Goal: Task Accomplishment & Management: Use online tool/utility

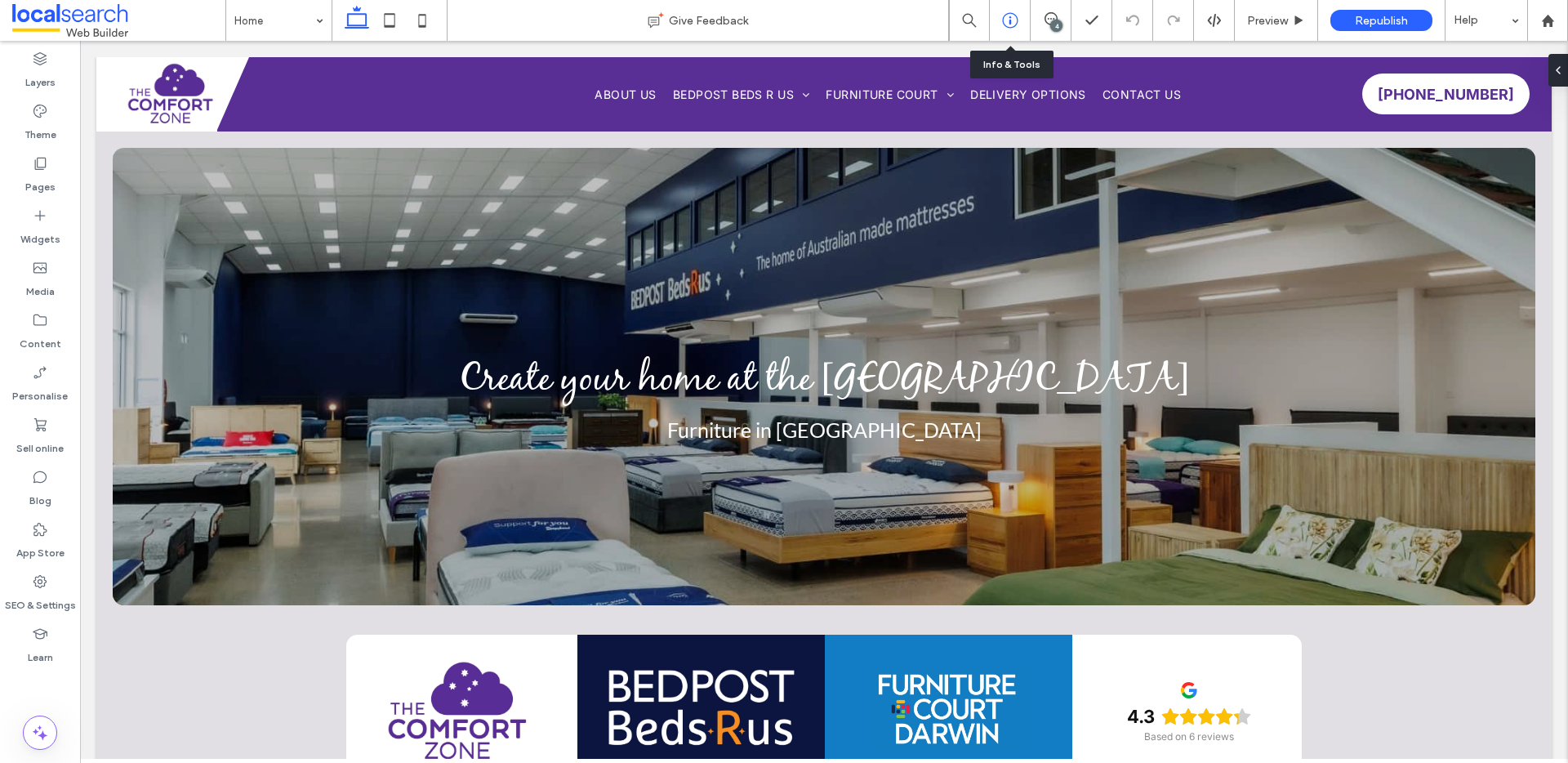
click at [1008, 19] on icon at bounding box center [1010, 21] width 16 height 16
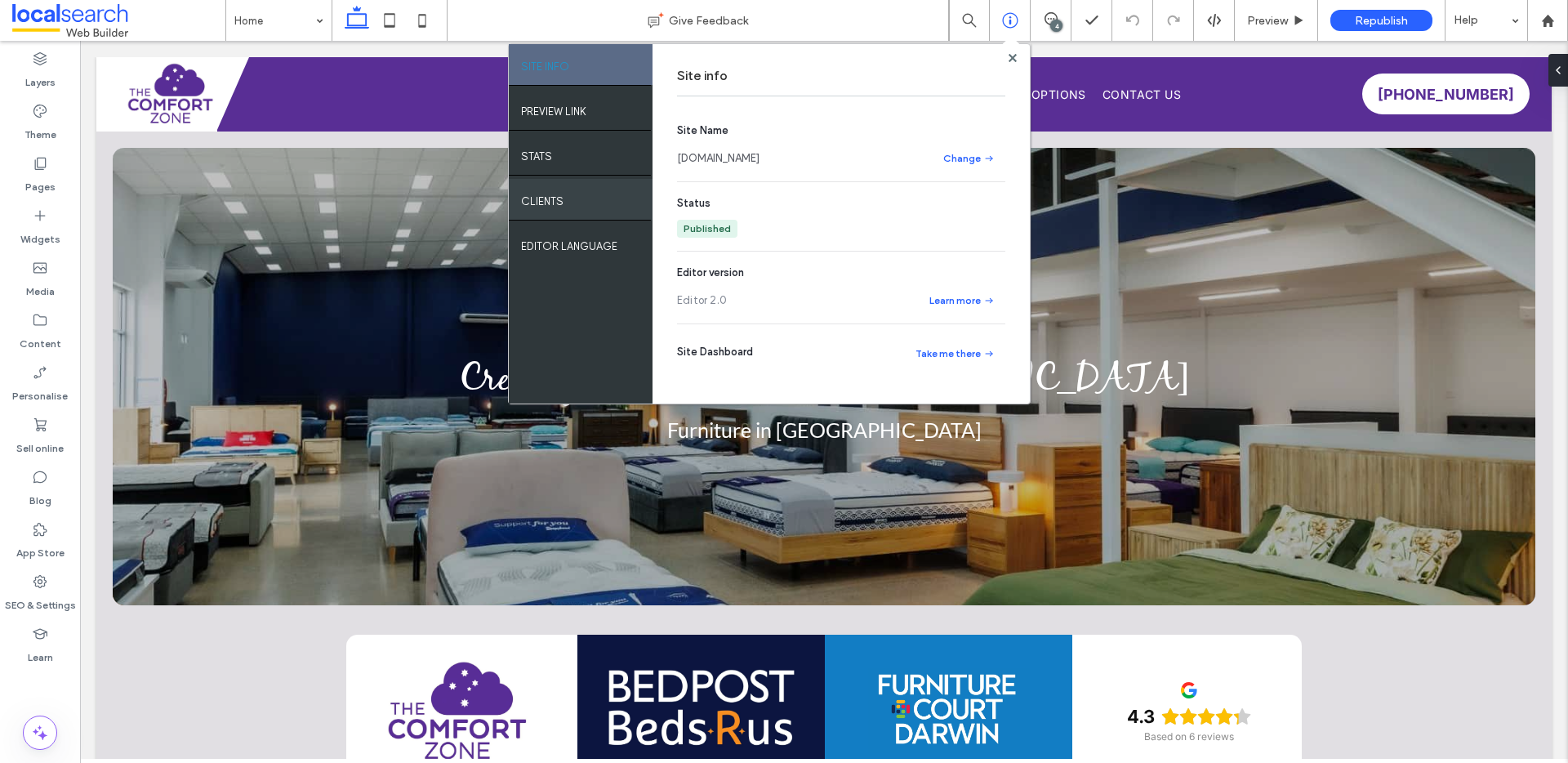
click at [573, 207] on div "Clients" at bounding box center [581, 199] width 144 height 41
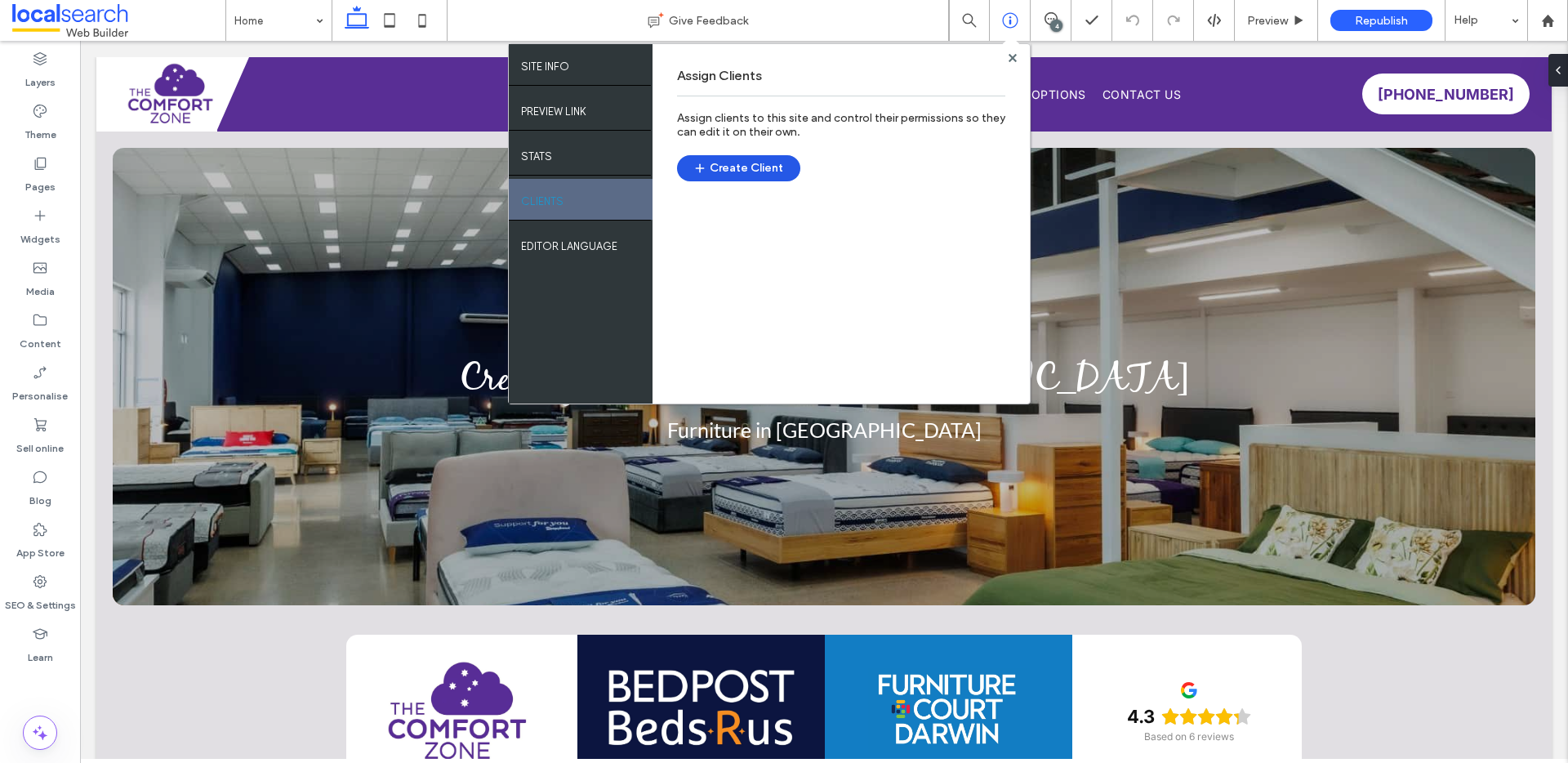
click at [736, 168] on button "Create Client" at bounding box center [739, 168] width 123 height 26
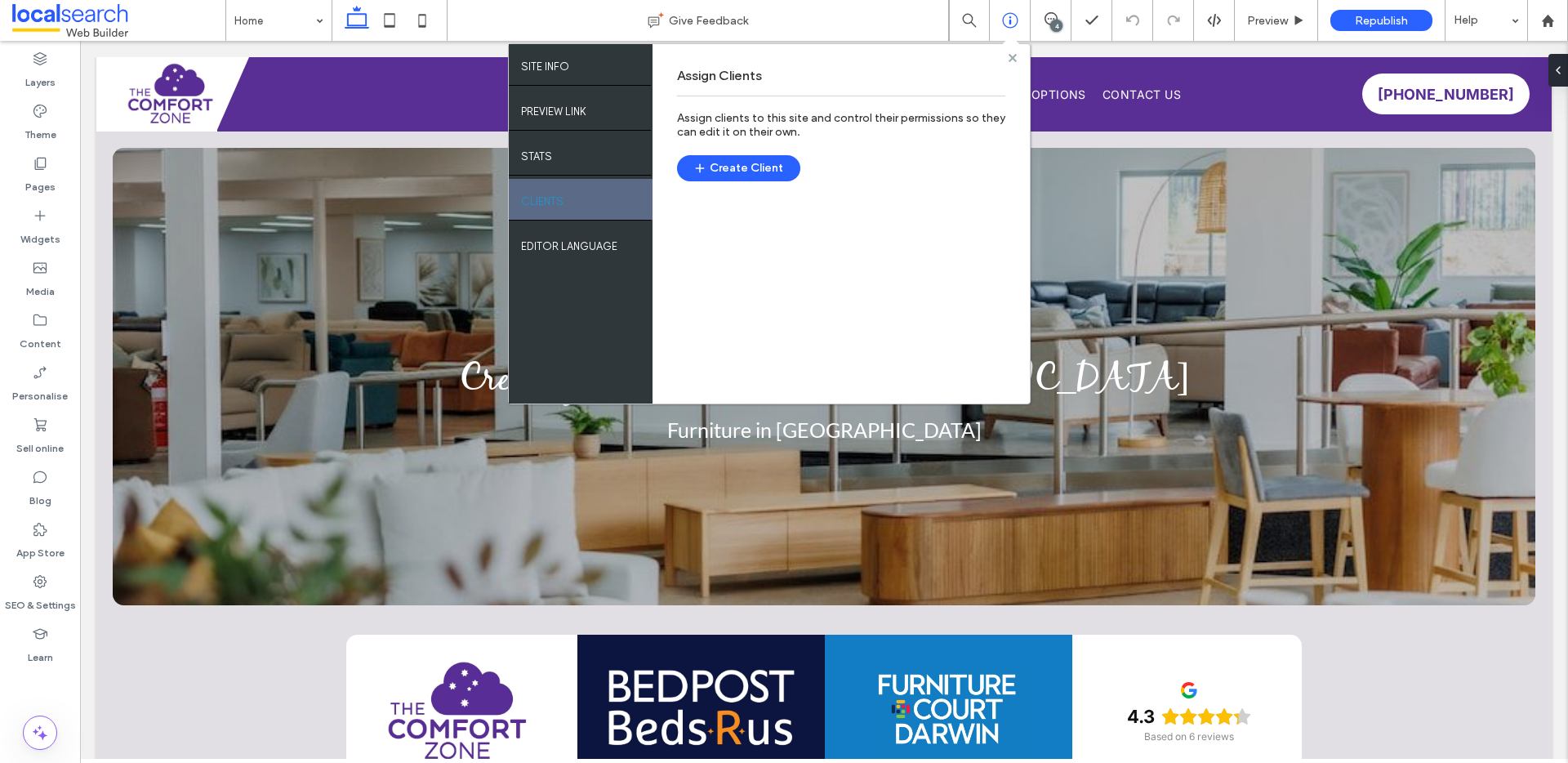
drag, startPoint x: 1011, startPoint y: 58, endPoint x: 949, endPoint y: 66, distance: 62.5
click at [1011, 58] on use at bounding box center [1011, 57] width 8 height 8
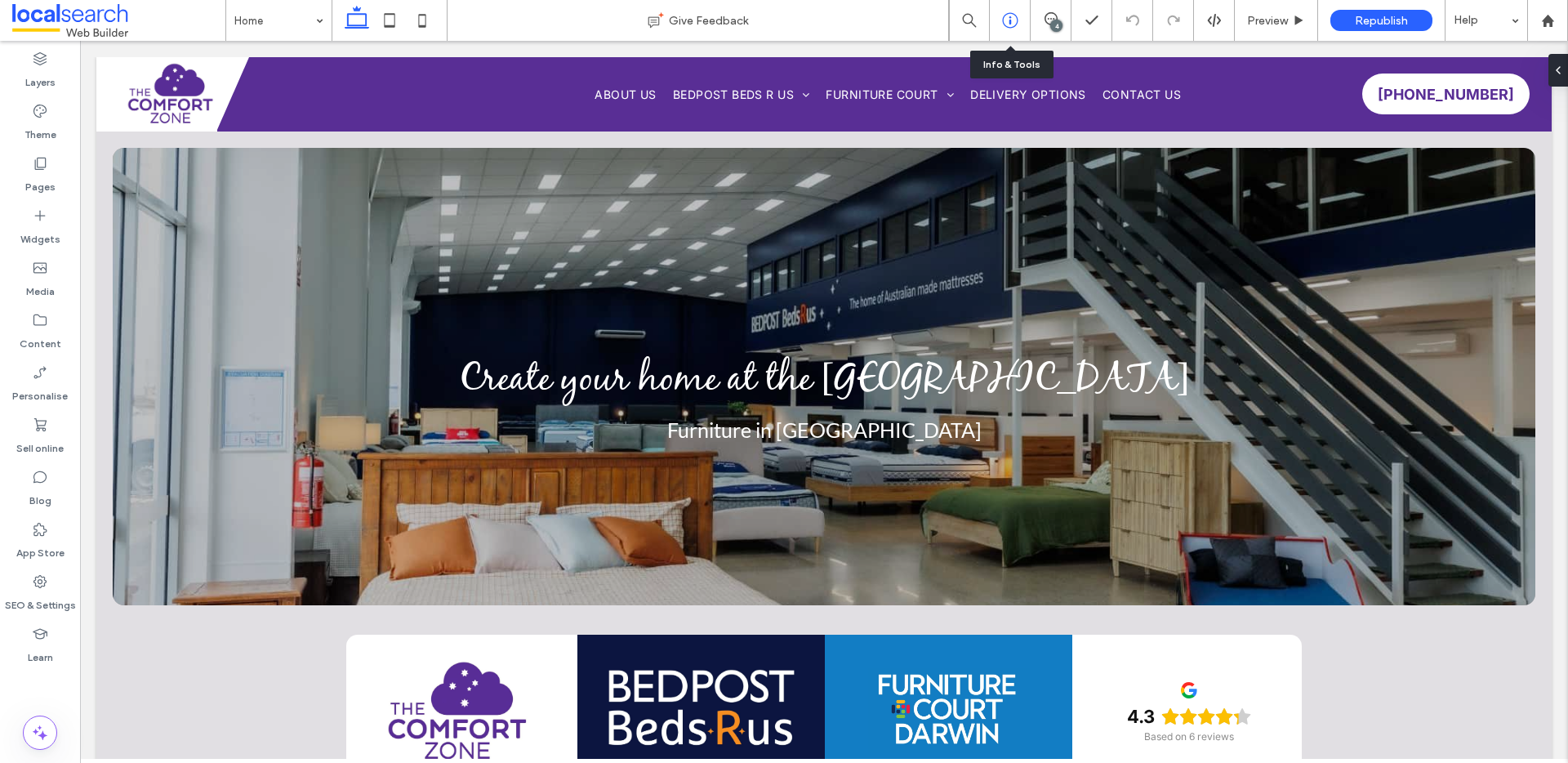
click at [1004, 22] on icon at bounding box center [1010, 21] width 16 height 16
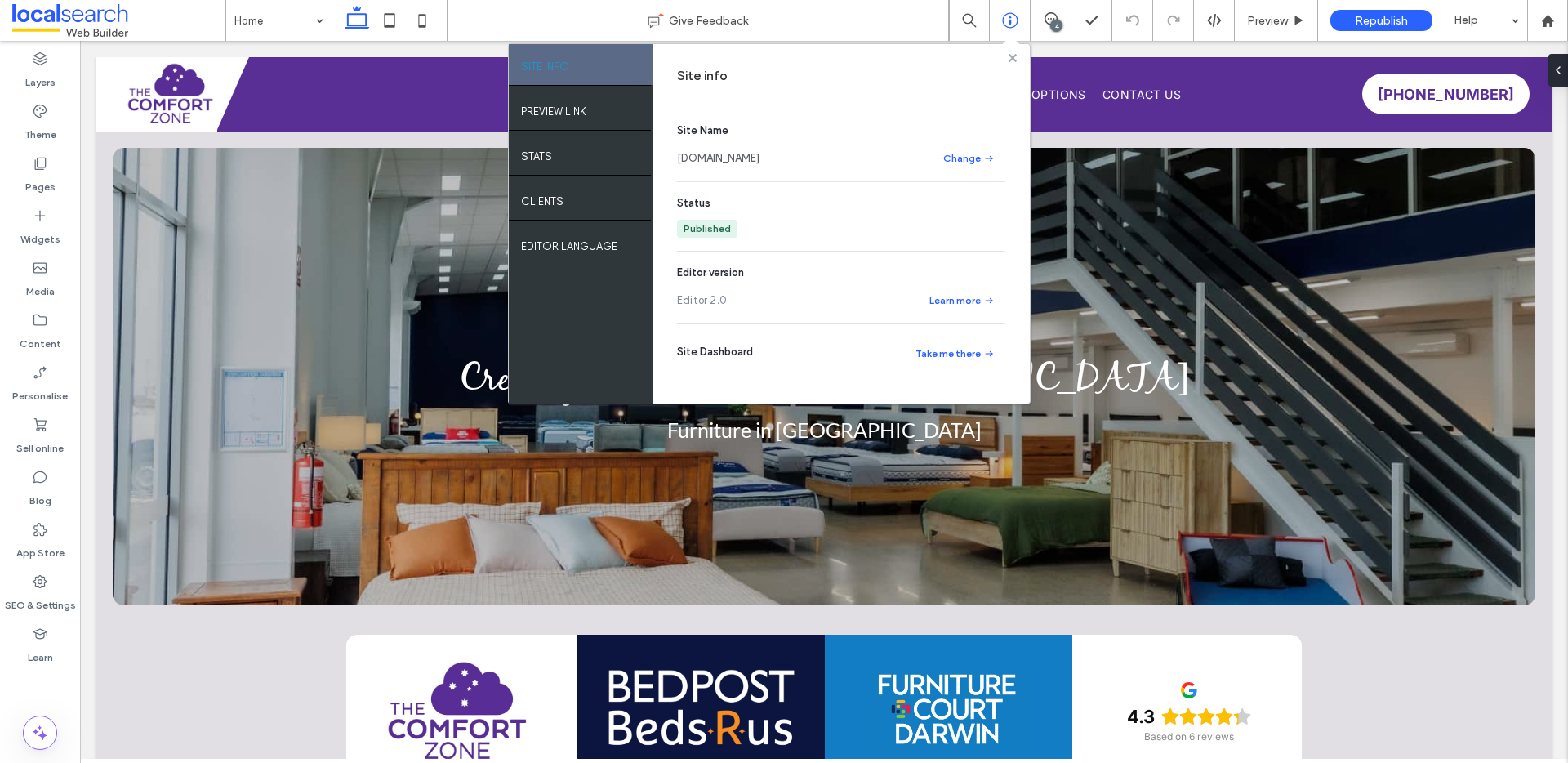
click at [1011, 57] on use at bounding box center [1011, 57] width 8 height 8
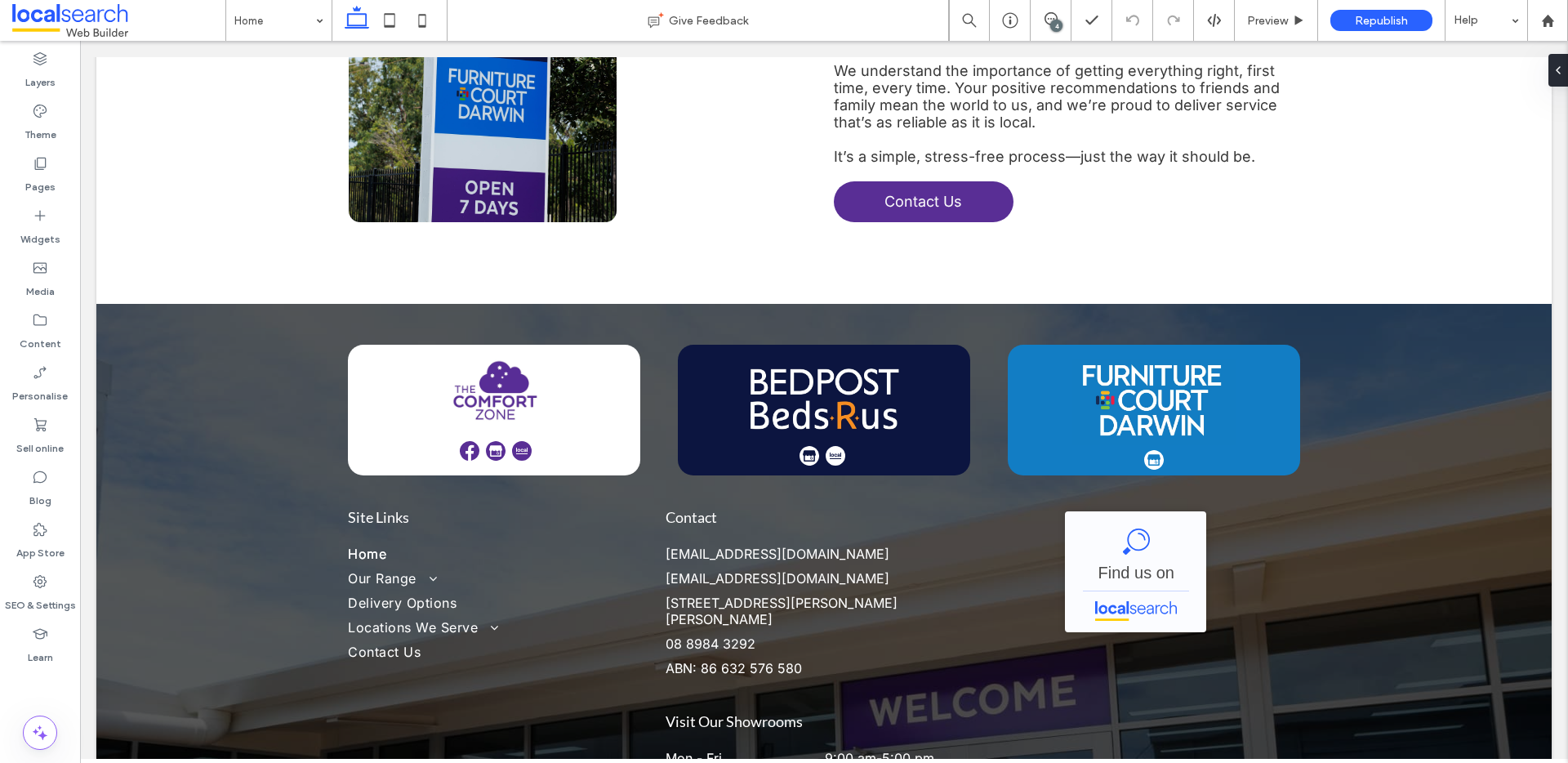
scroll to position [5273, 0]
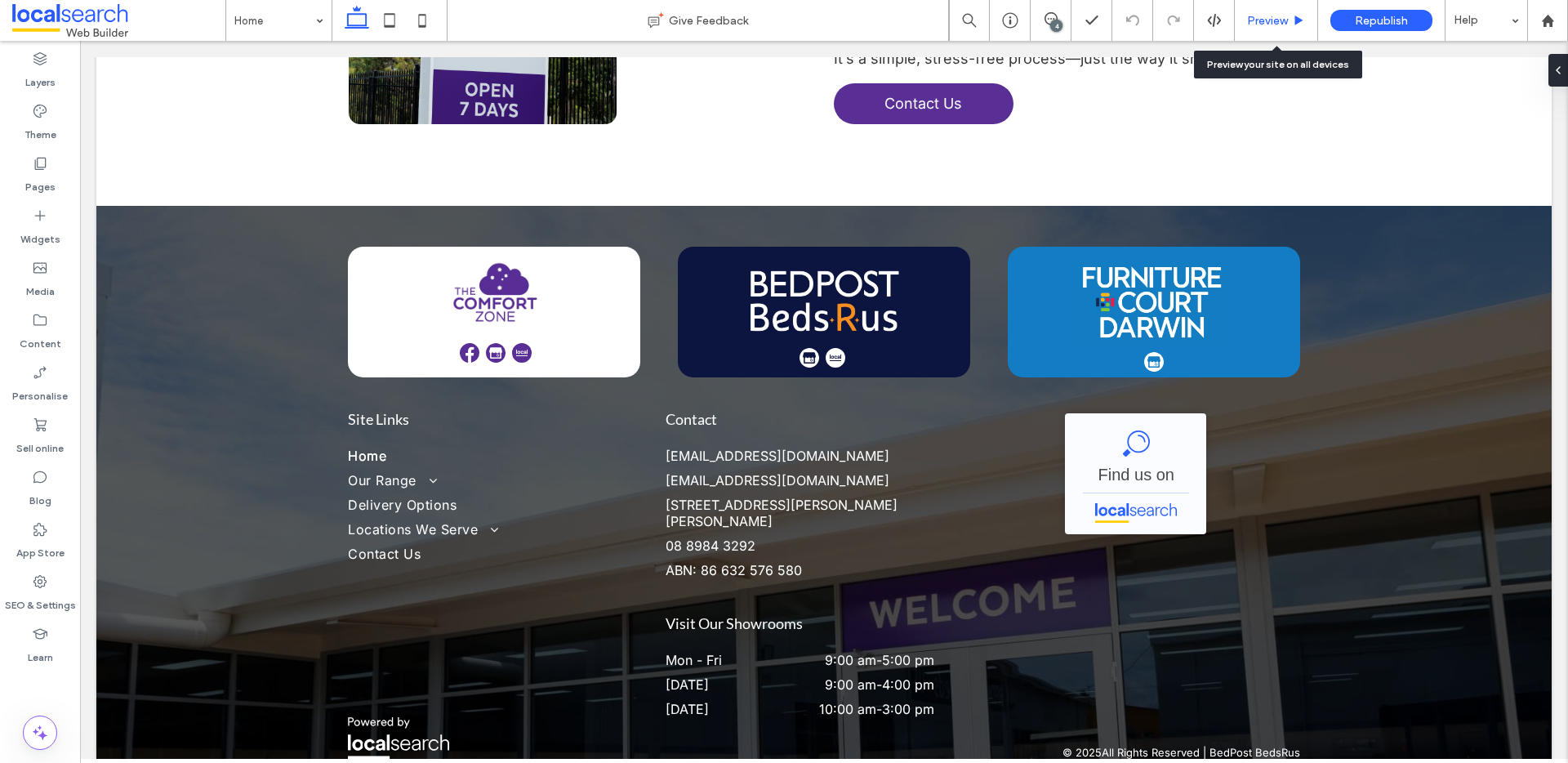
click at [1260, 24] on span "Preview" at bounding box center [1266, 20] width 41 height 14
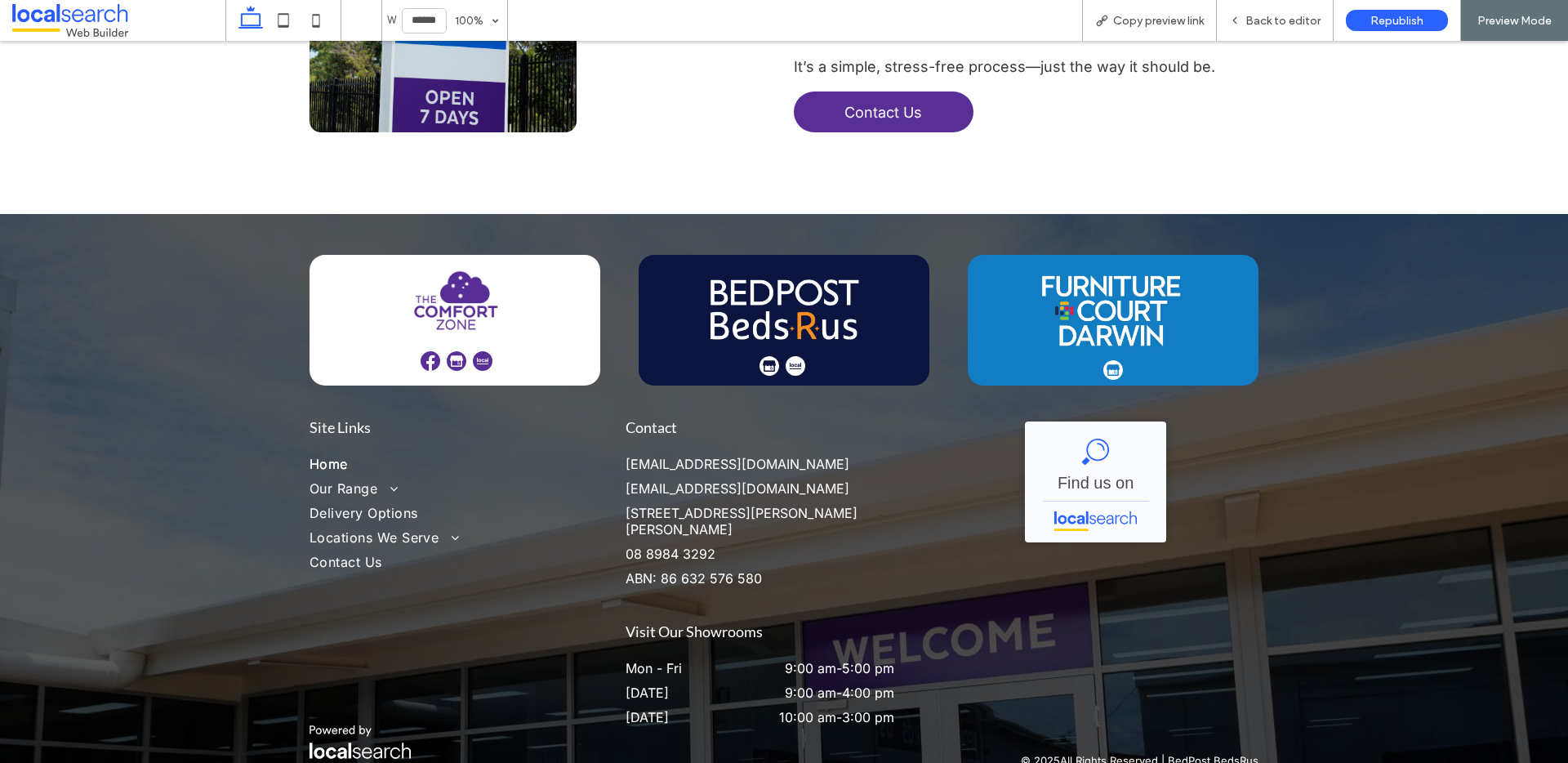
scroll to position [5260, 0]
click at [450, 350] on img at bounding box center [457, 360] width 20 height 20
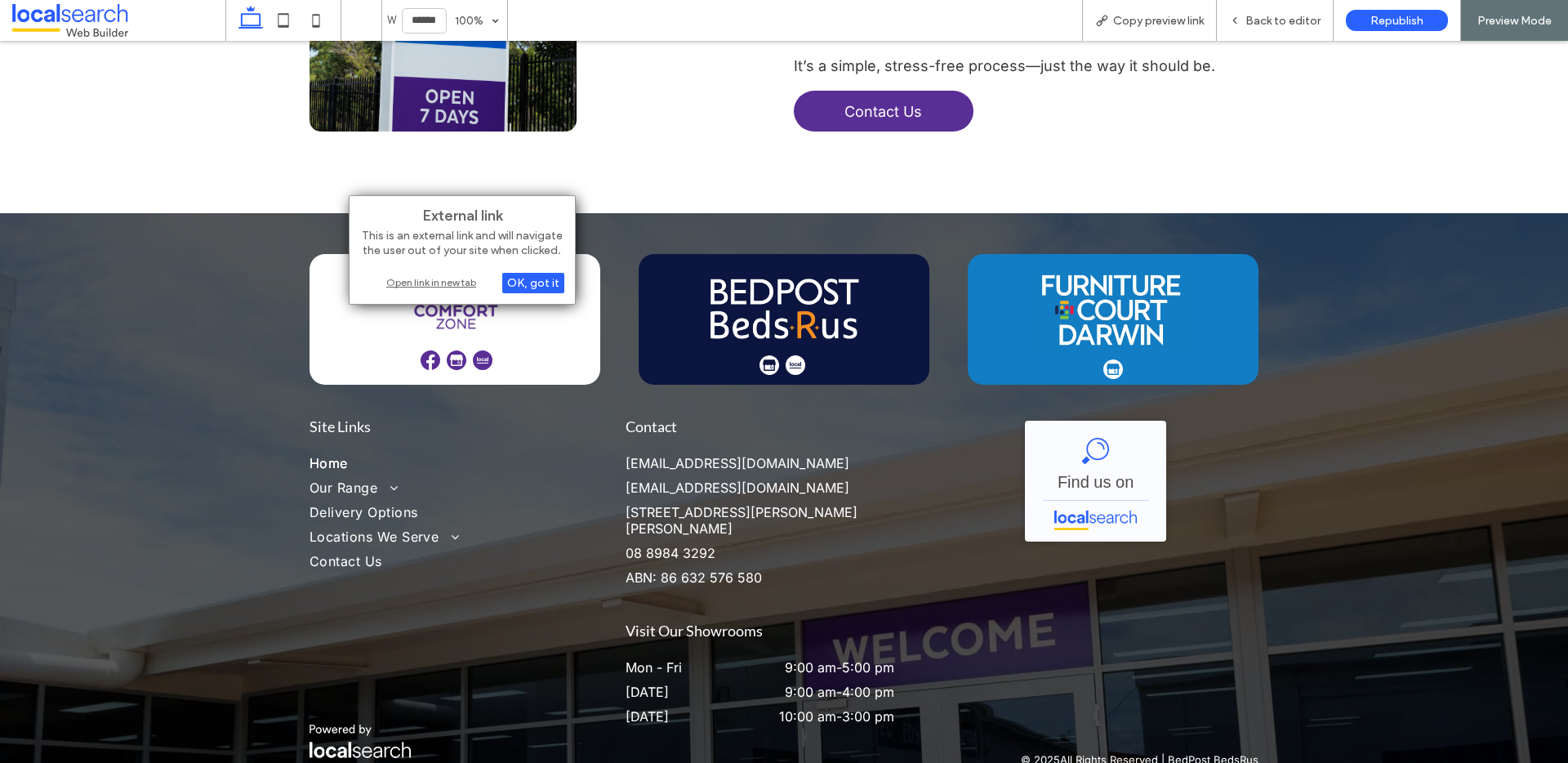
click at [441, 285] on div "Open link in new tab" at bounding box center [462, 282] width 204 height 17
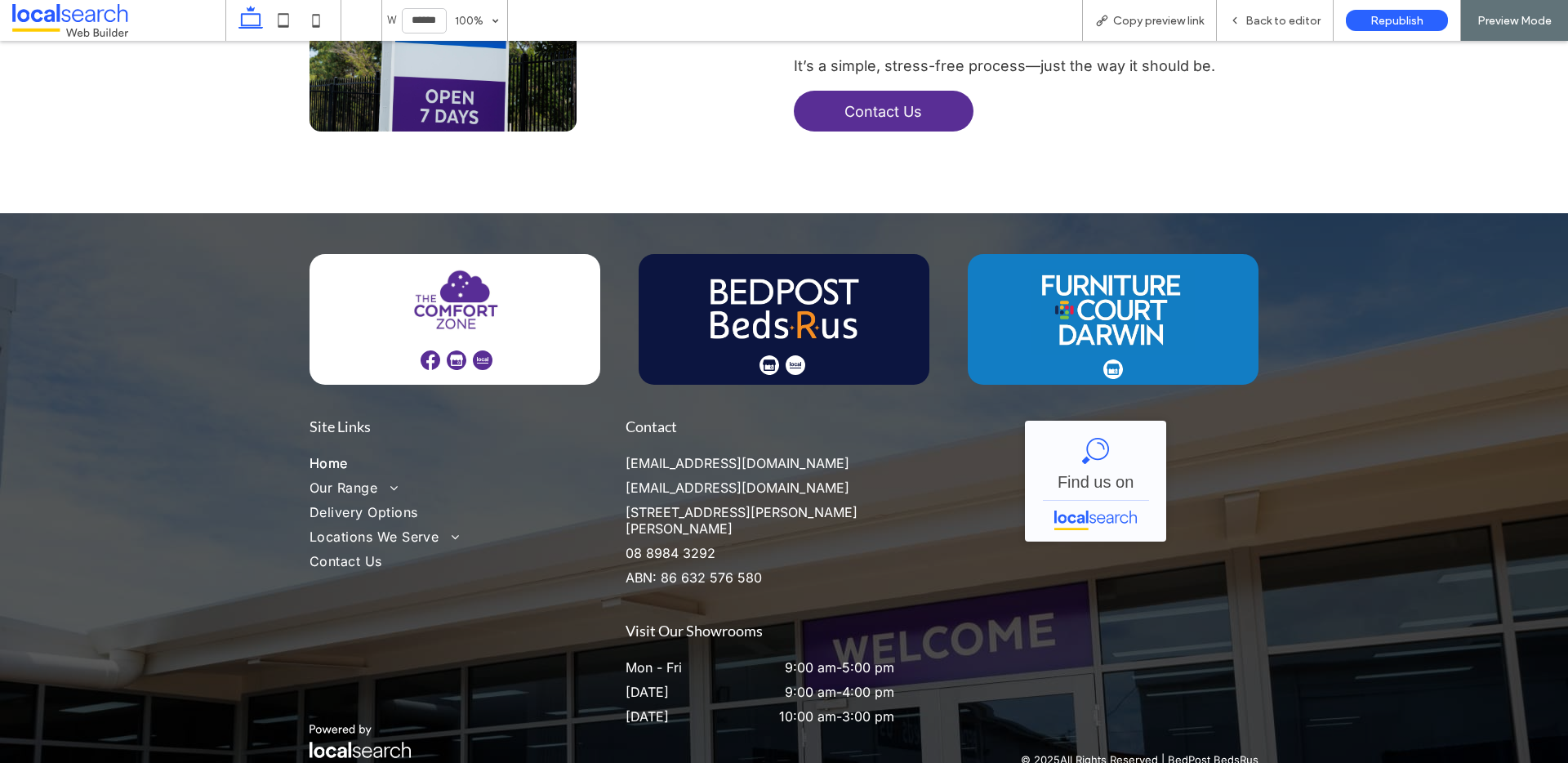
click at [760, 355] on img at bounding box center [769, 365] width 20 height 20
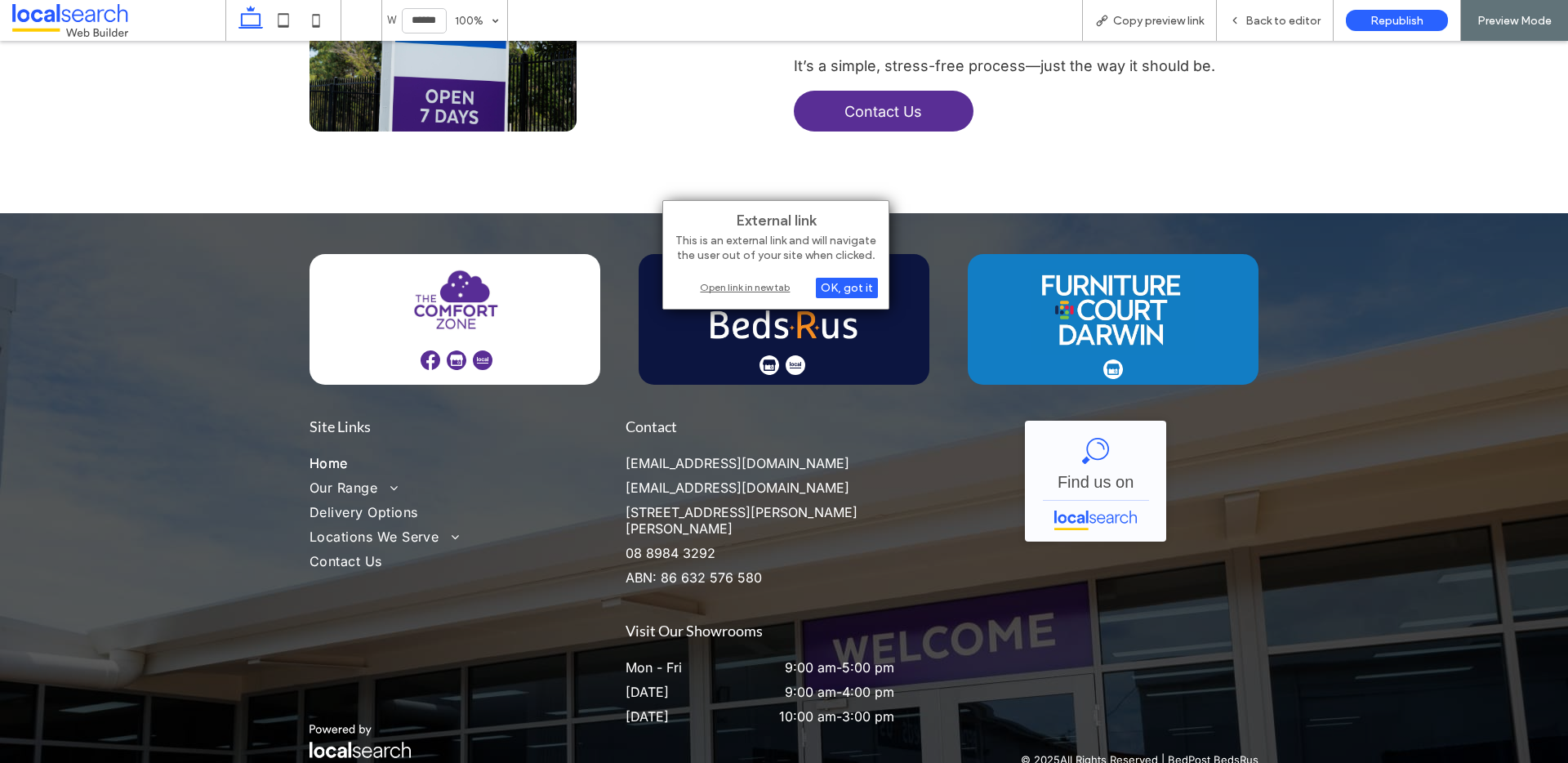
click at [765, 289] on div "Open link in new tab" at bounding box center [775, 286] width 204 height 17
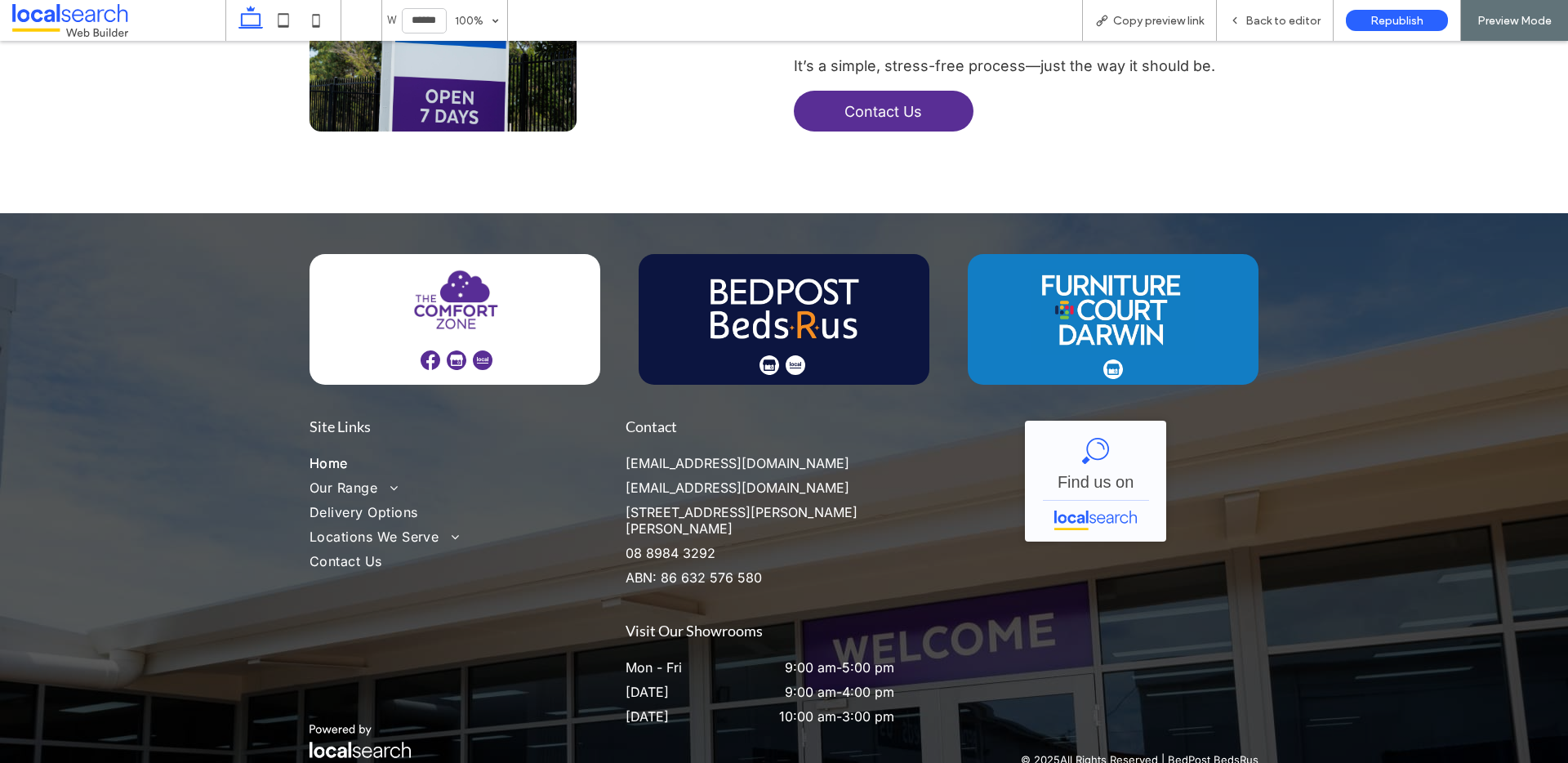
click at [1107, 359] on img at bounding box center [1113, 369] width 20 height 20
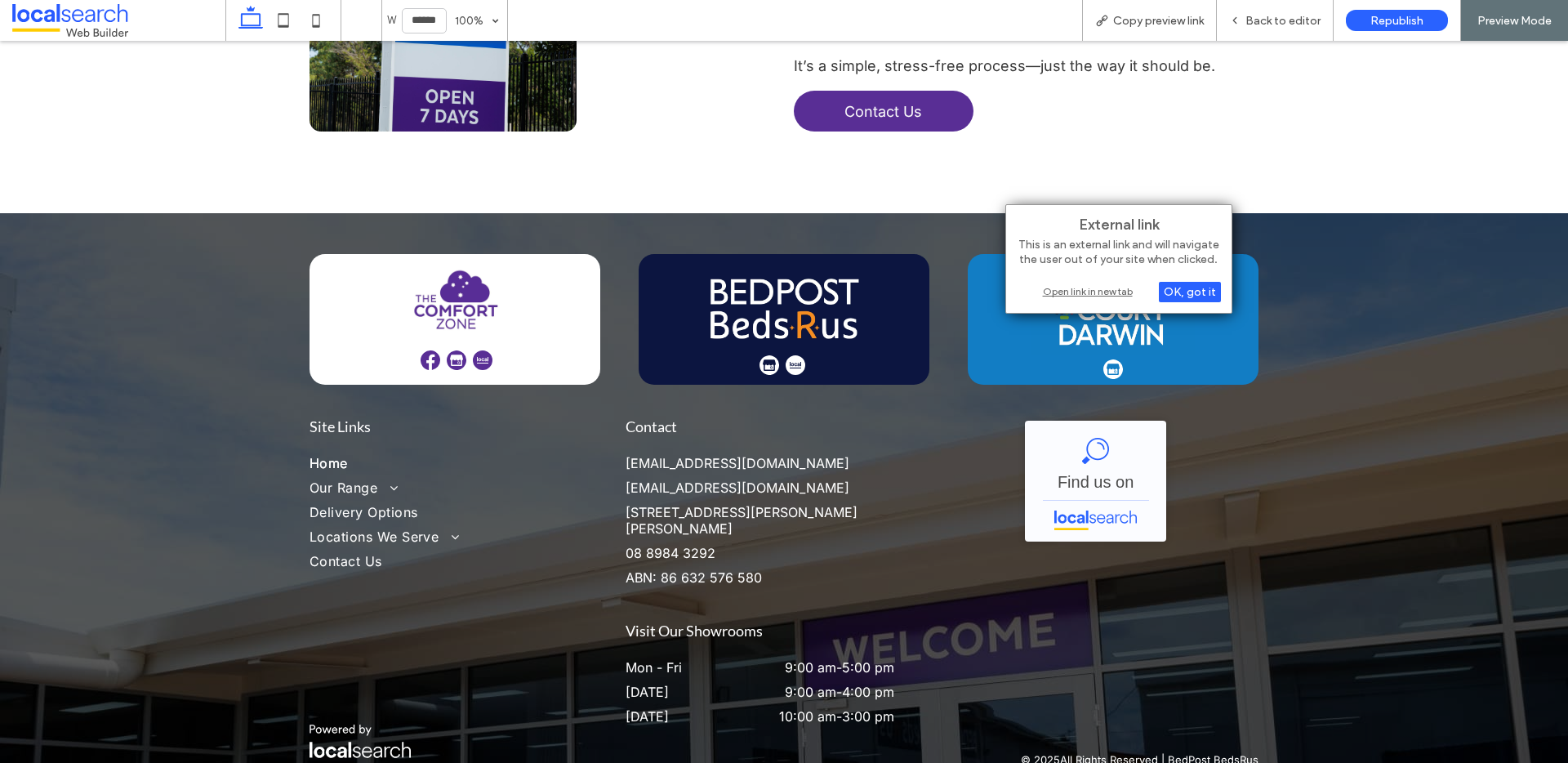
click at [1103, 287] on div "Open link in new tab" at bounding box center [1119, 291] width 204 height 17
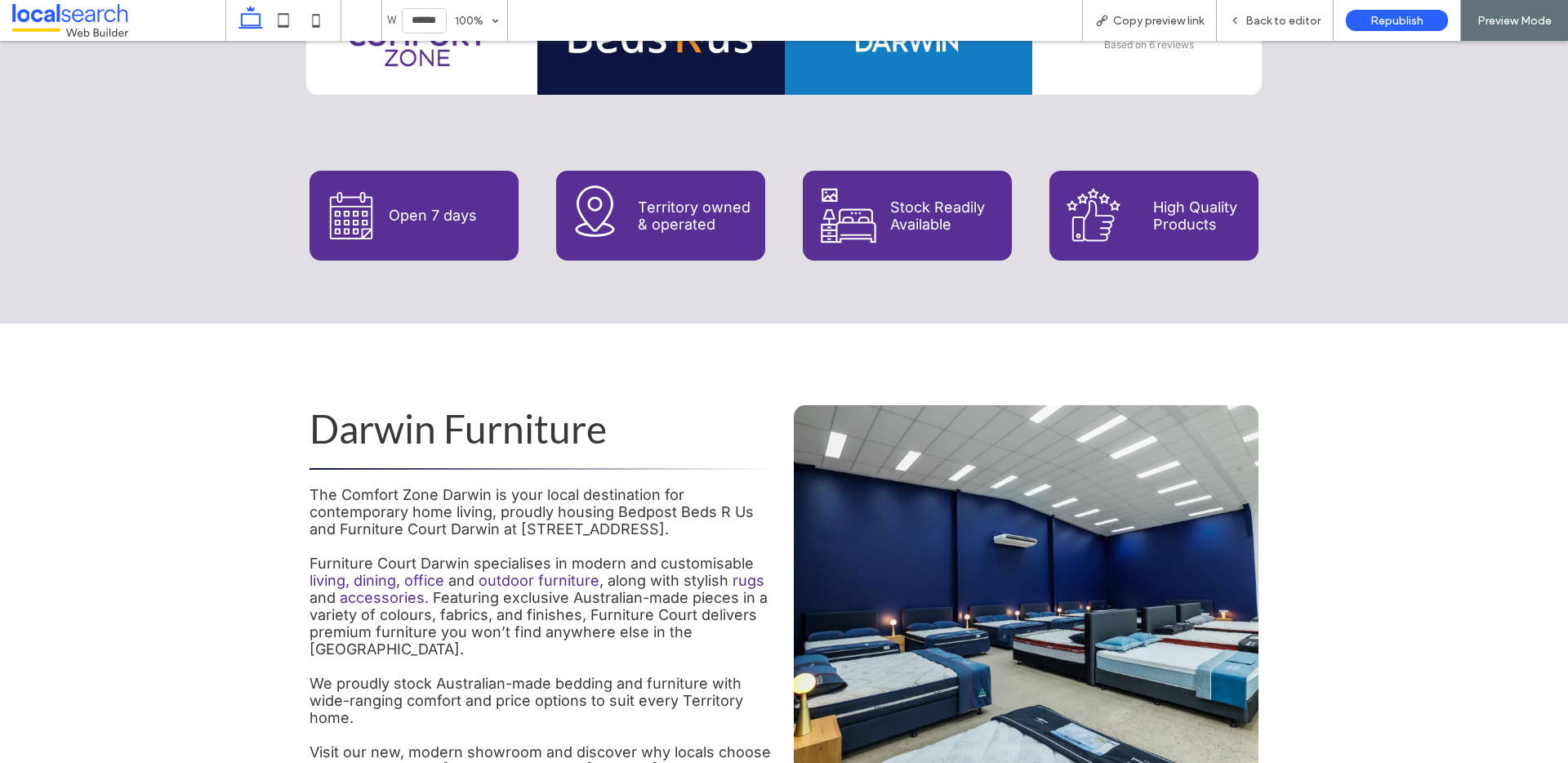
scroll to position [668, 0]
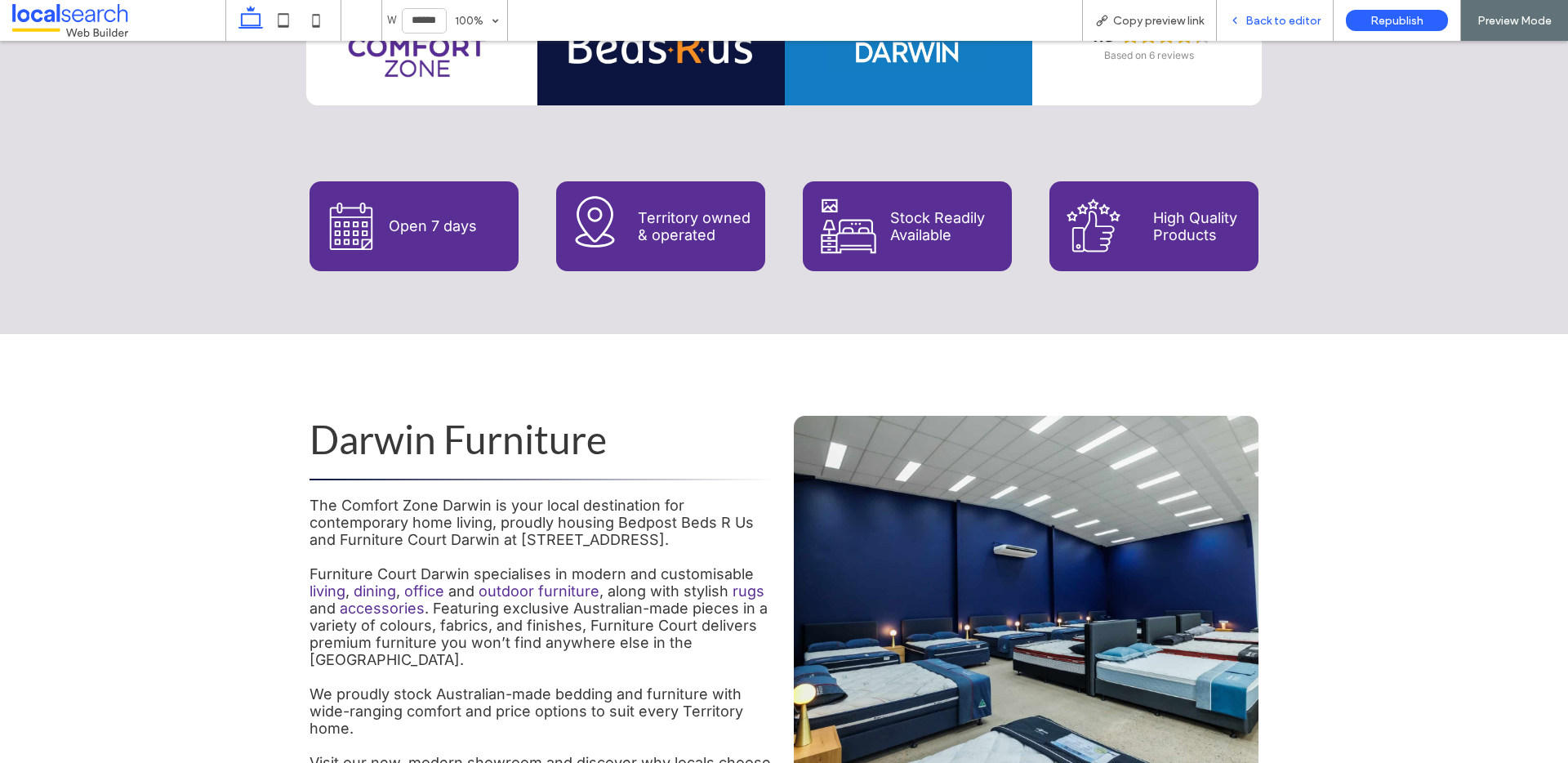
click at [1270, 26] on span "Back to editor" at bounding box center [1282, 20] width 75 height 14
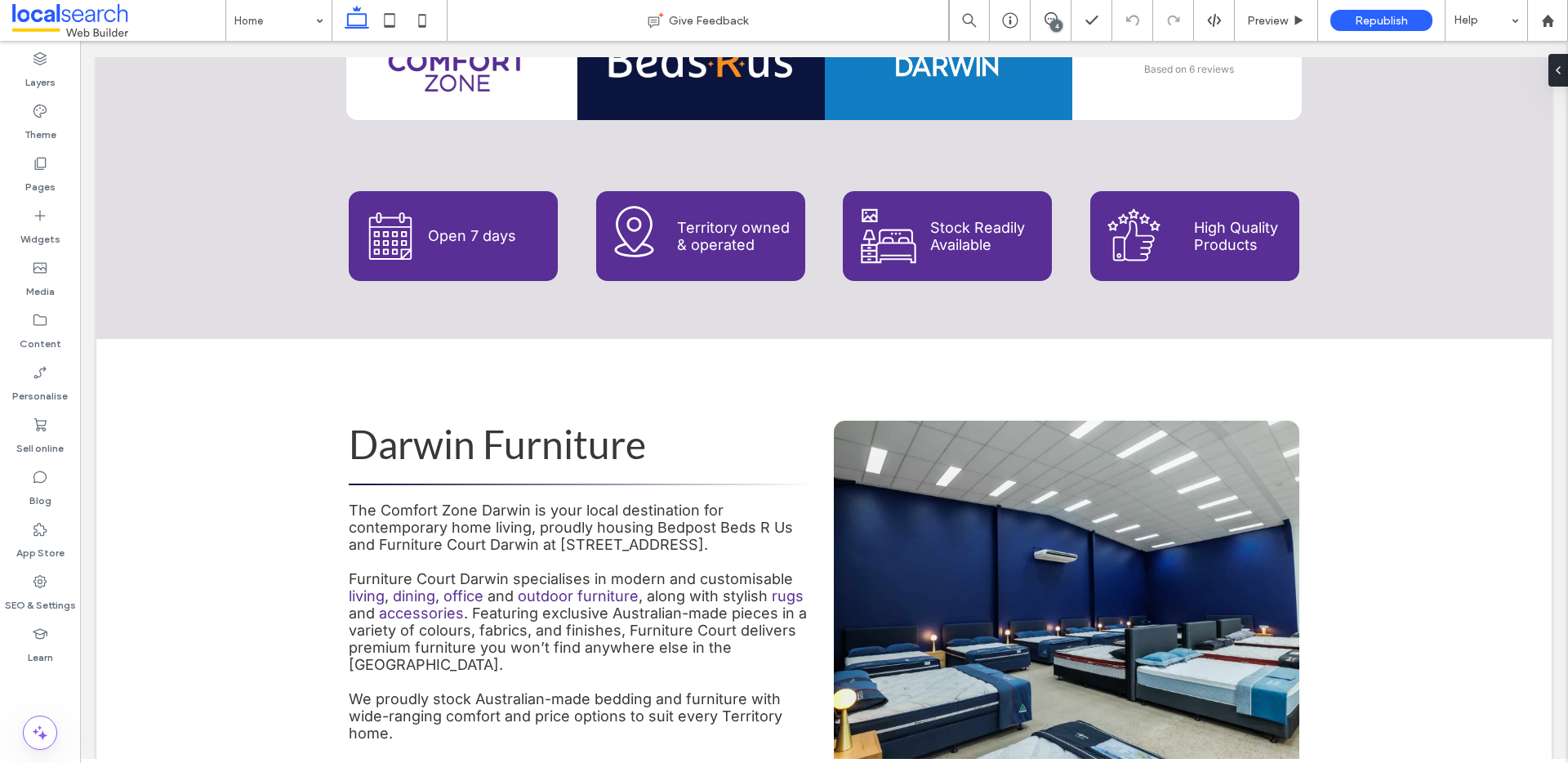
scroll to position [665, 0]
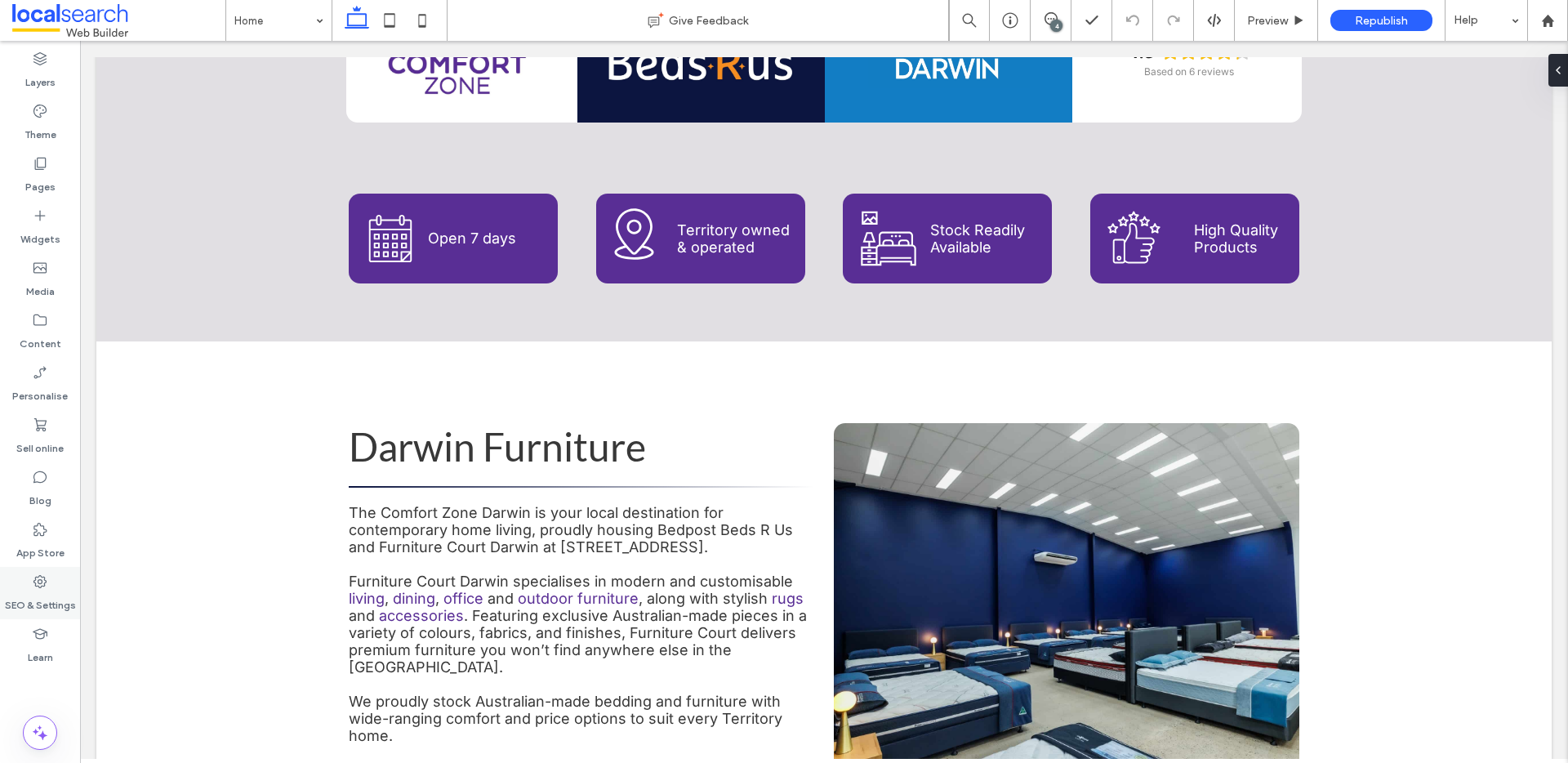
click at [45, 596] on label "SEO & Settings" at bounding box center [40, 601] width 71 height 23
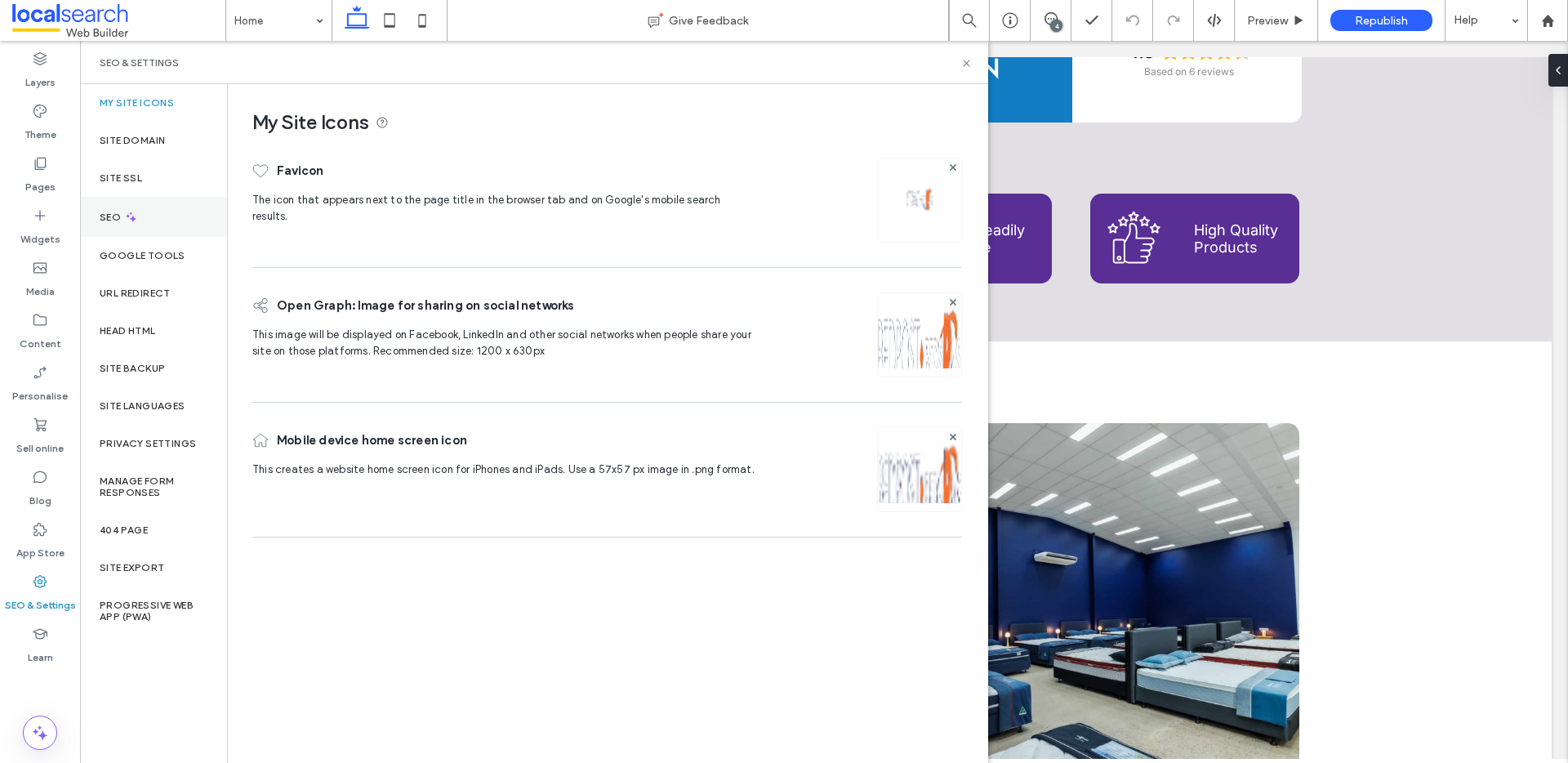
click at [149, 214] on div "SEO" at bounding box center [153, 217] width 147 height 40
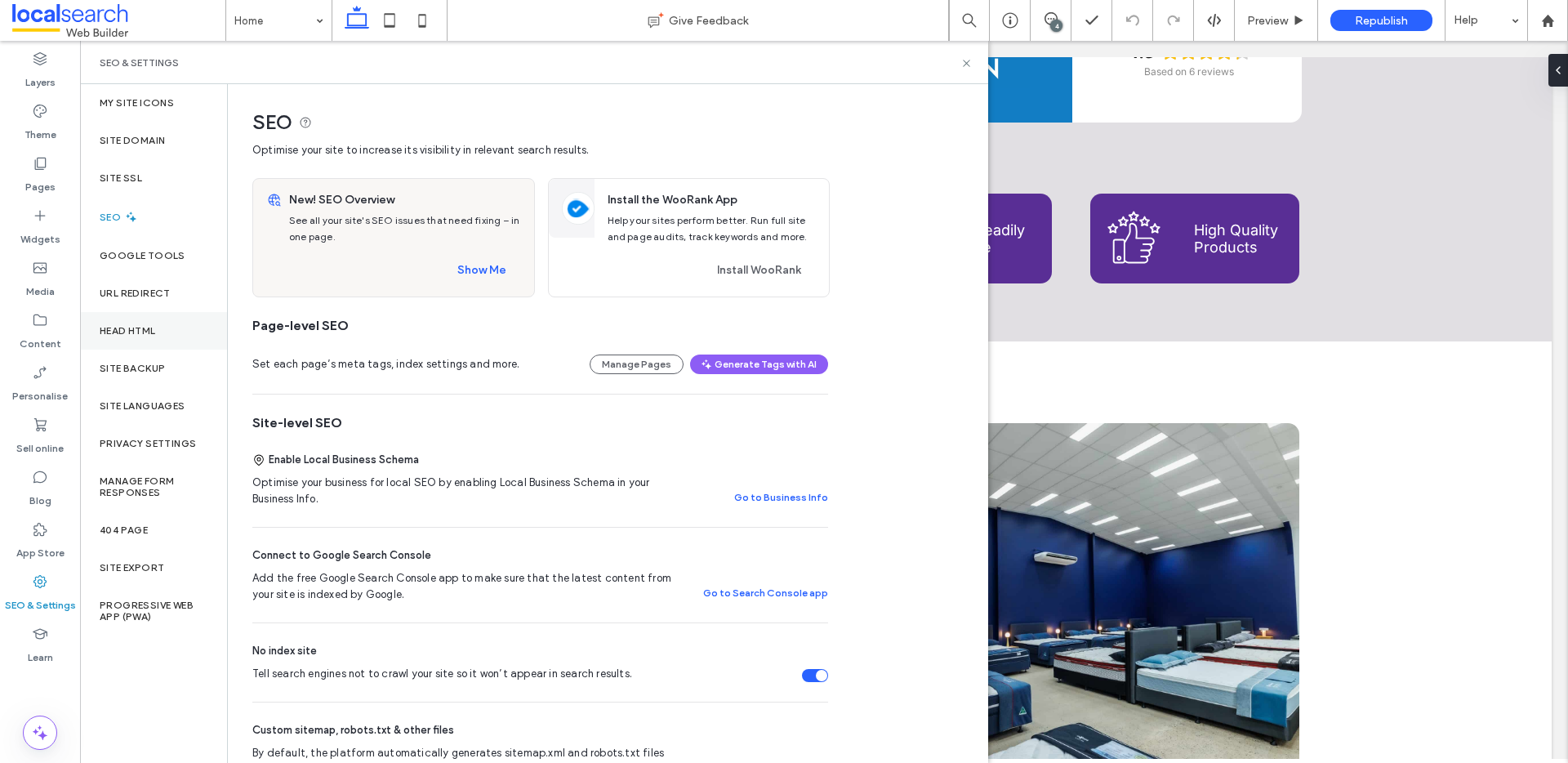
click at [166, 328] on div "Head HTML" at bounding box center [153, 331] width 147 height 38
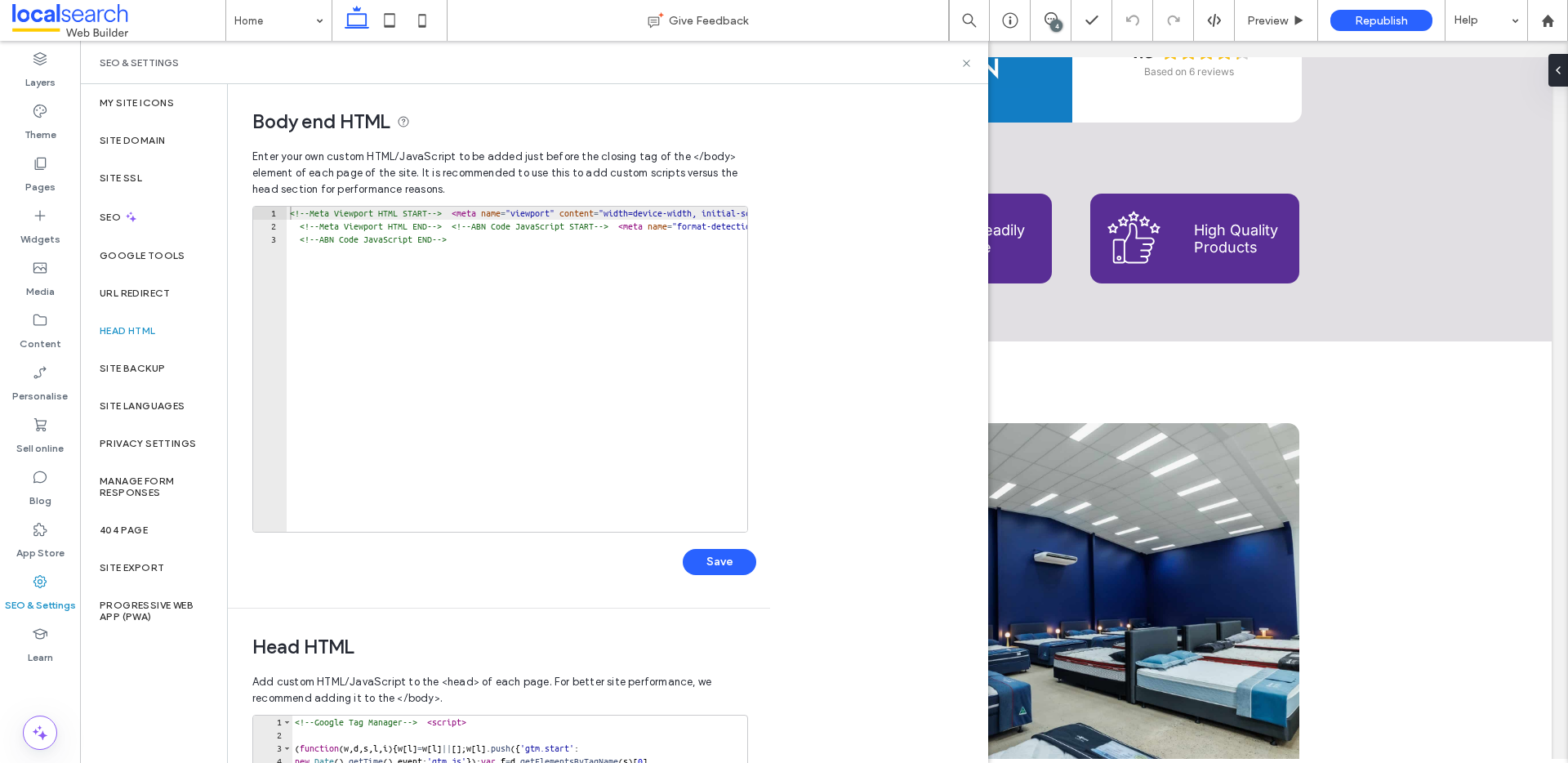
scroll to position [0, 0]
click at [966, 66] on icon at bounding box center [966, 63] width 13 height 13
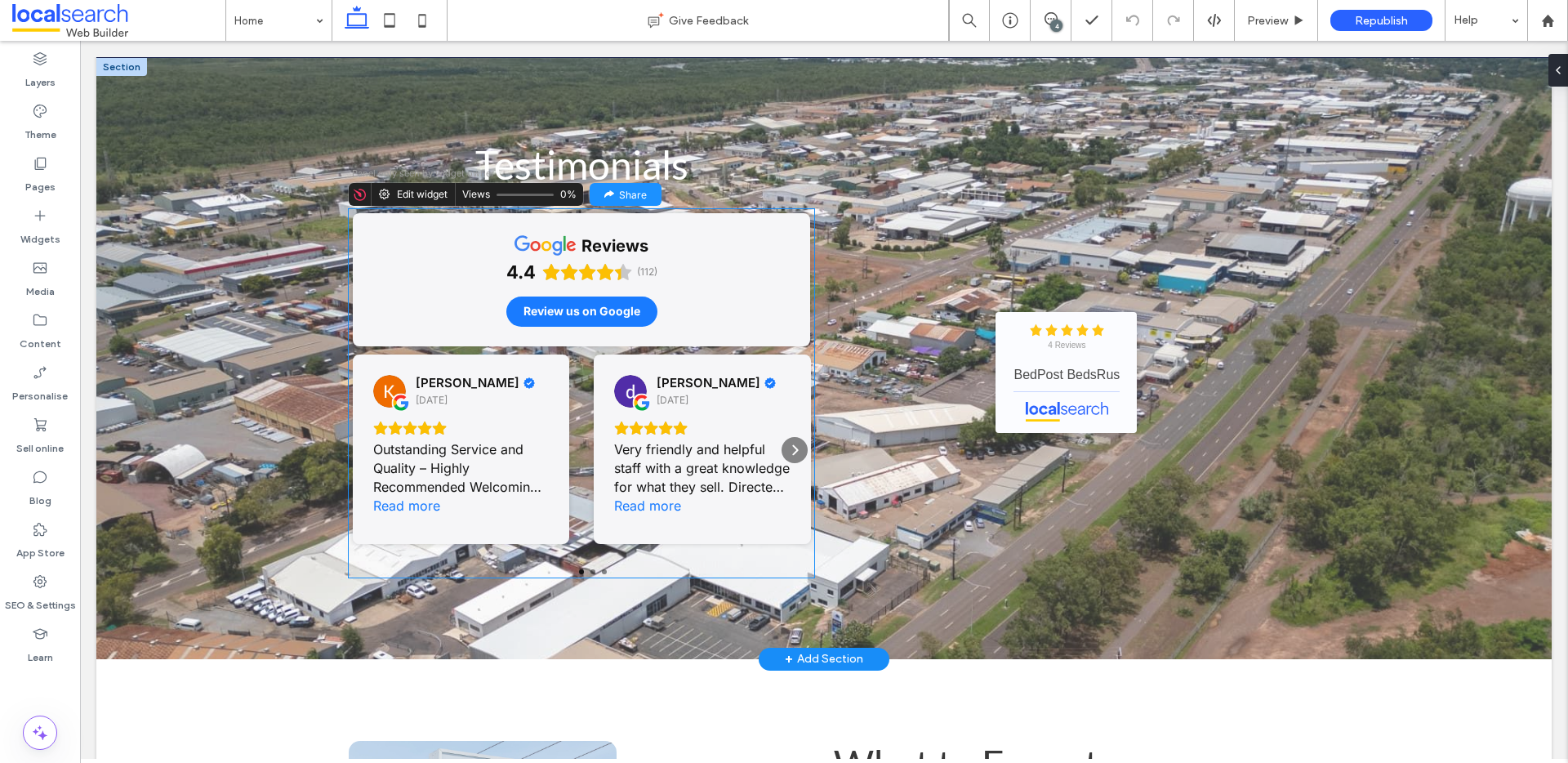
scroll to position [4243, 0]
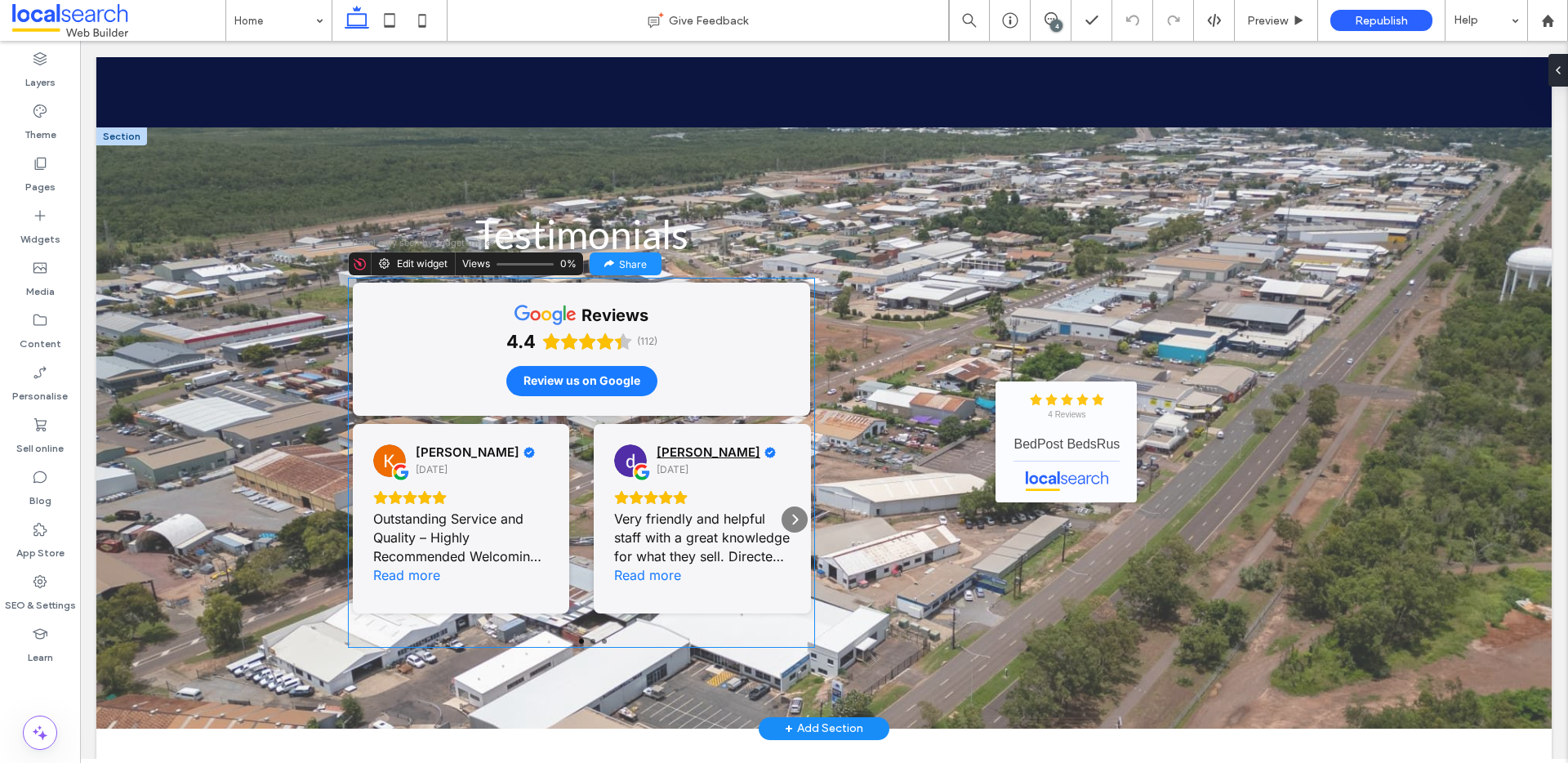
click at [680, 445] on span "david ramage" at bounding box center [708, 452] width 104 height 14
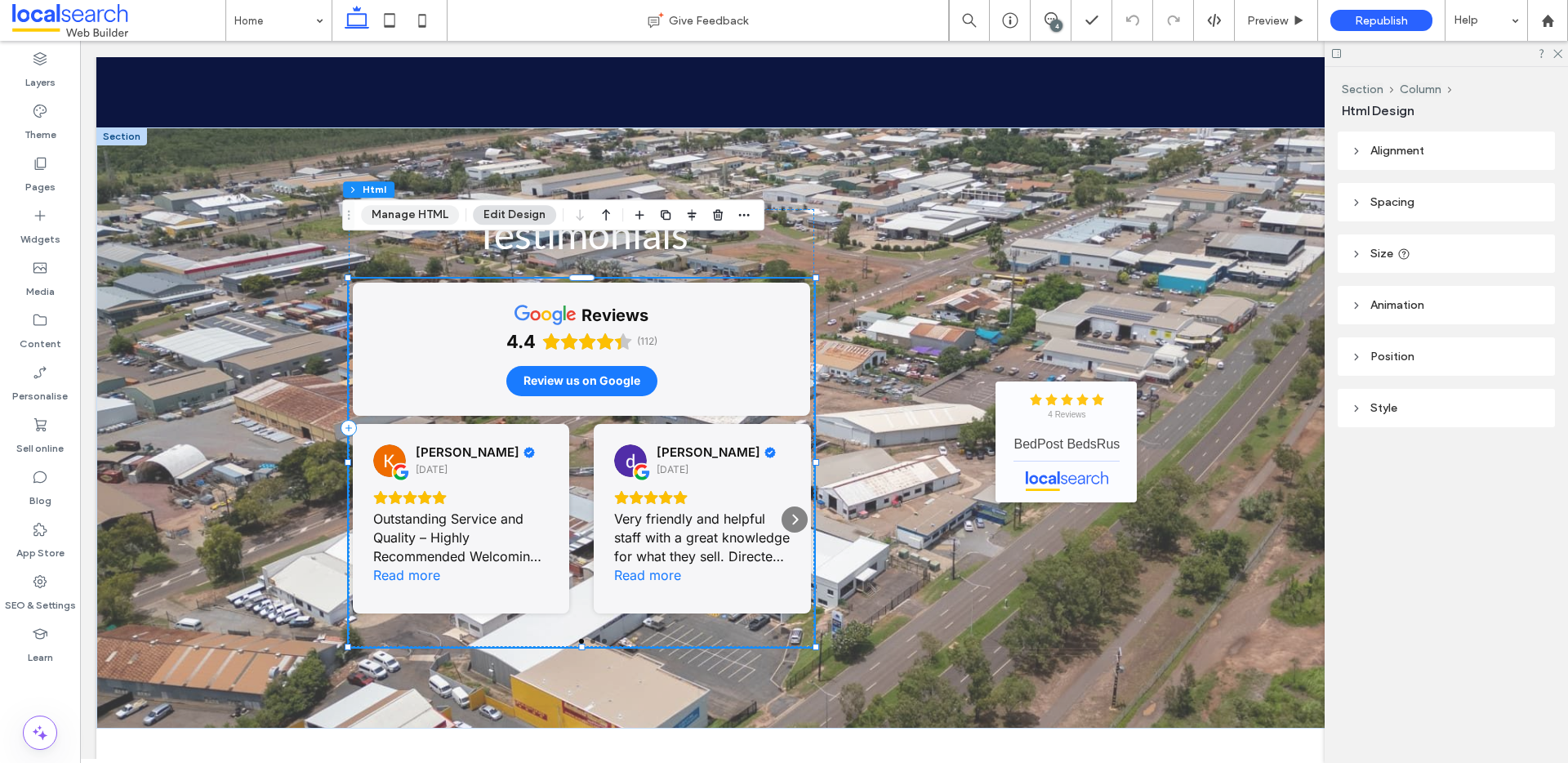
click at [432, 215] on button "Manage HTML" at bounding box center [410, 215] width 98 height 20
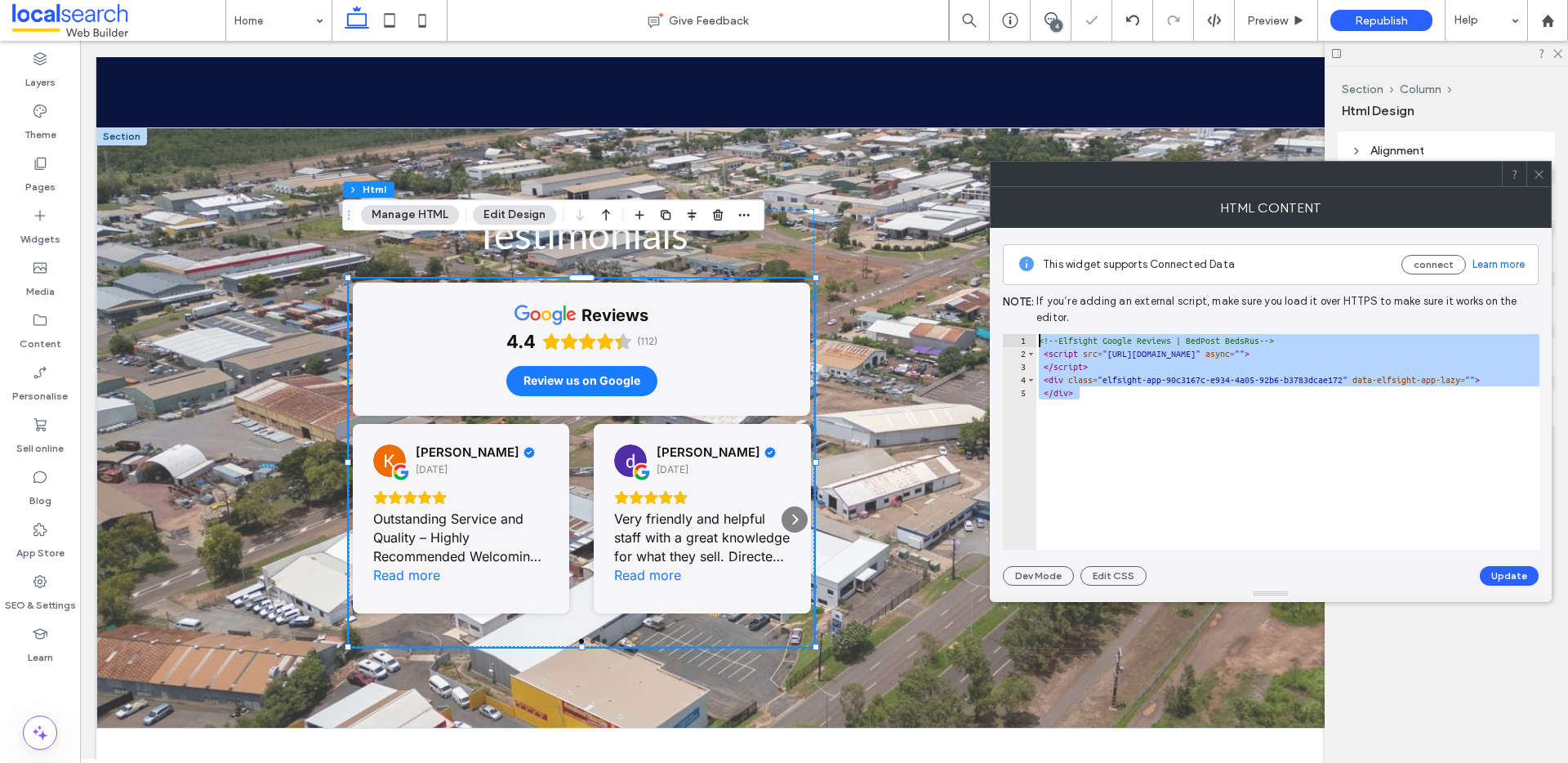
drag, startPoint x: 1148, startPoint y: 417, endPoint x: 1025, endPoint y: 322, distance: 155.4
click at [1025, 322] on div "This widget supports Connected Data connect Learn more Note: If you’re adding a…" at bounding box center [1270, 406] width 536 height 358
paste textarea "Cursor at row 1"
type textarea "**********"
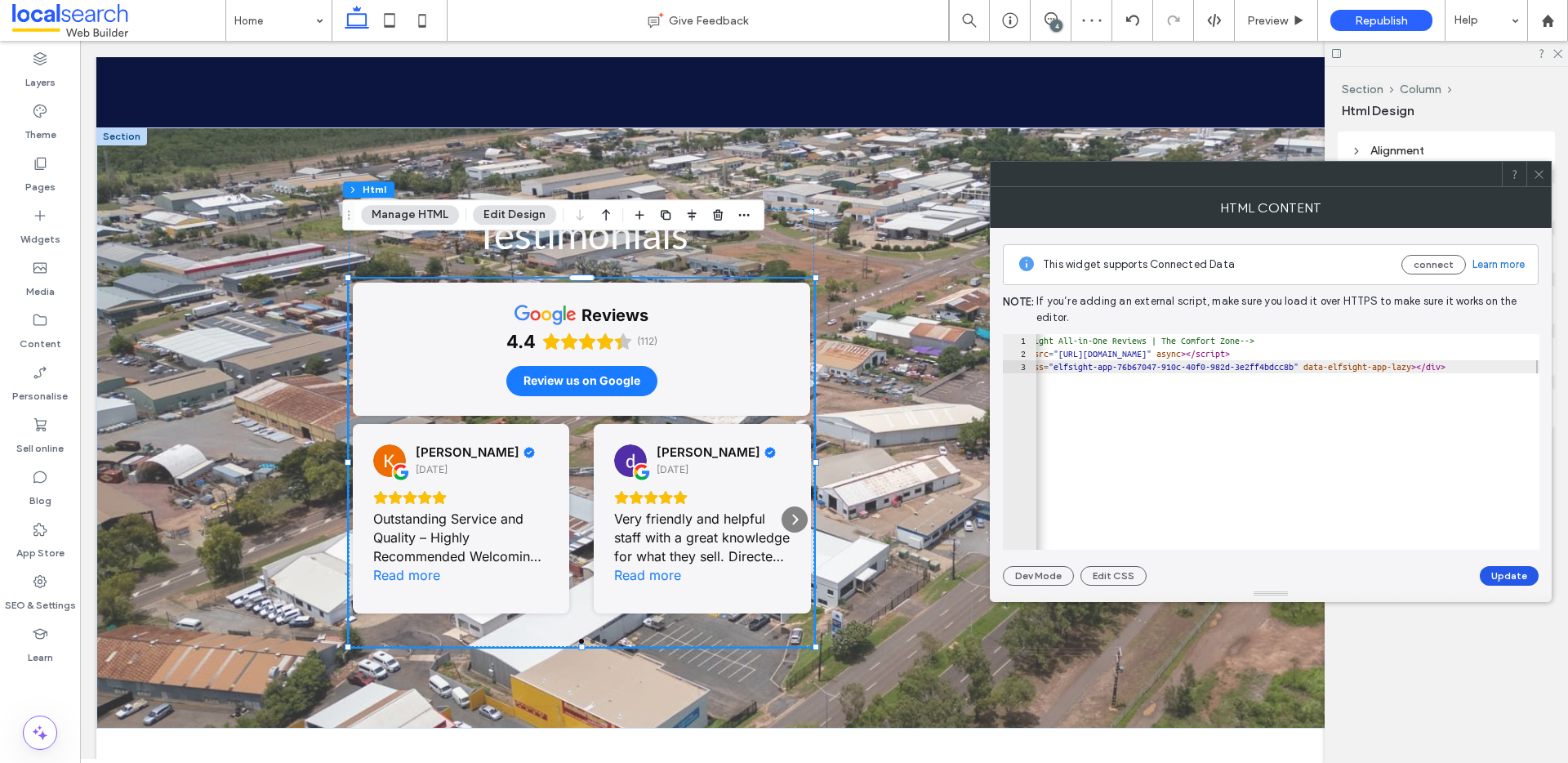
click at [1498, 577] on button "Update" at bounding box center [1509, 576] width 59 height 20
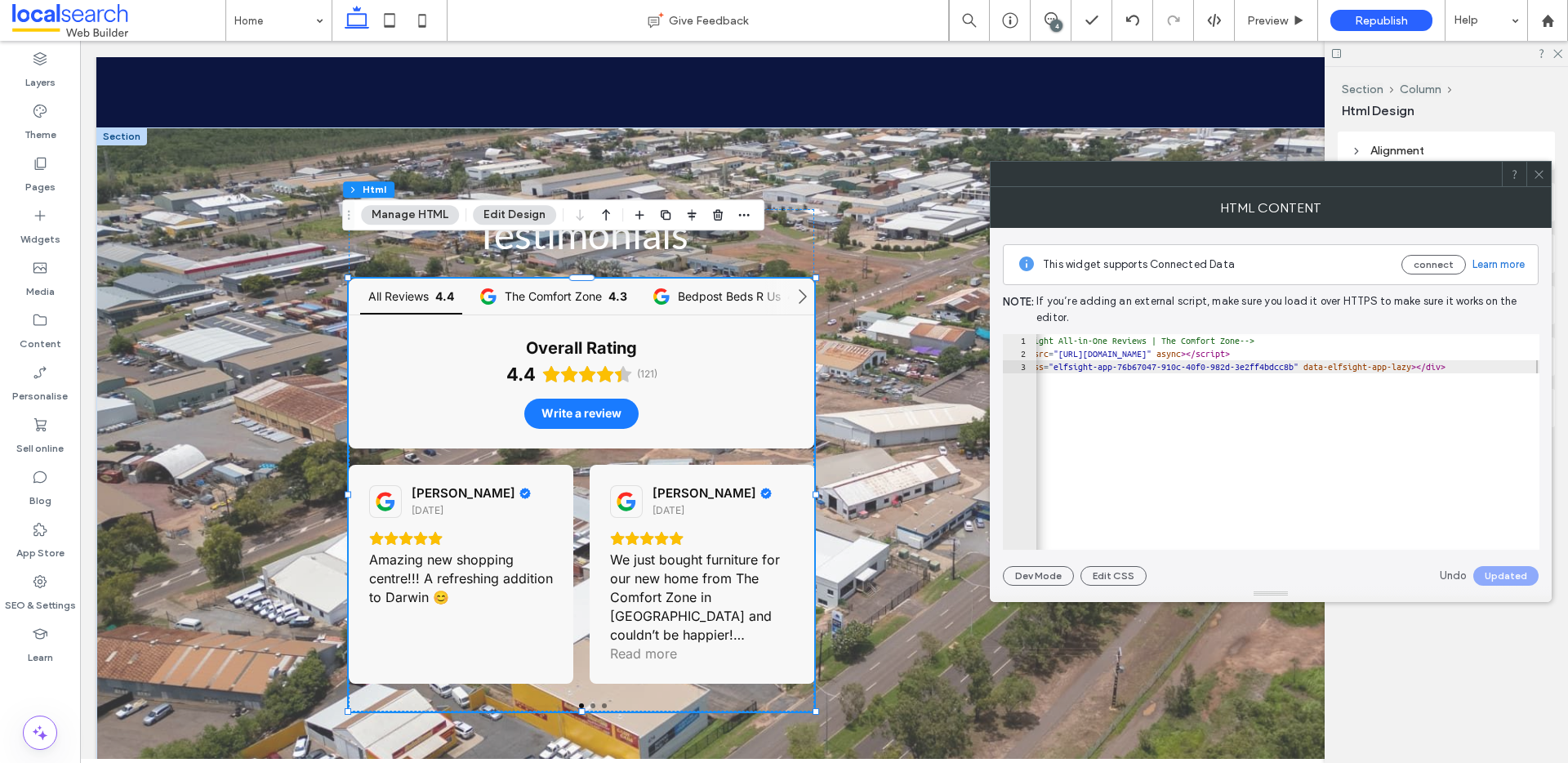
click at [1537, 177] on icon at bounding box center [1539, 175] width 13 height 13
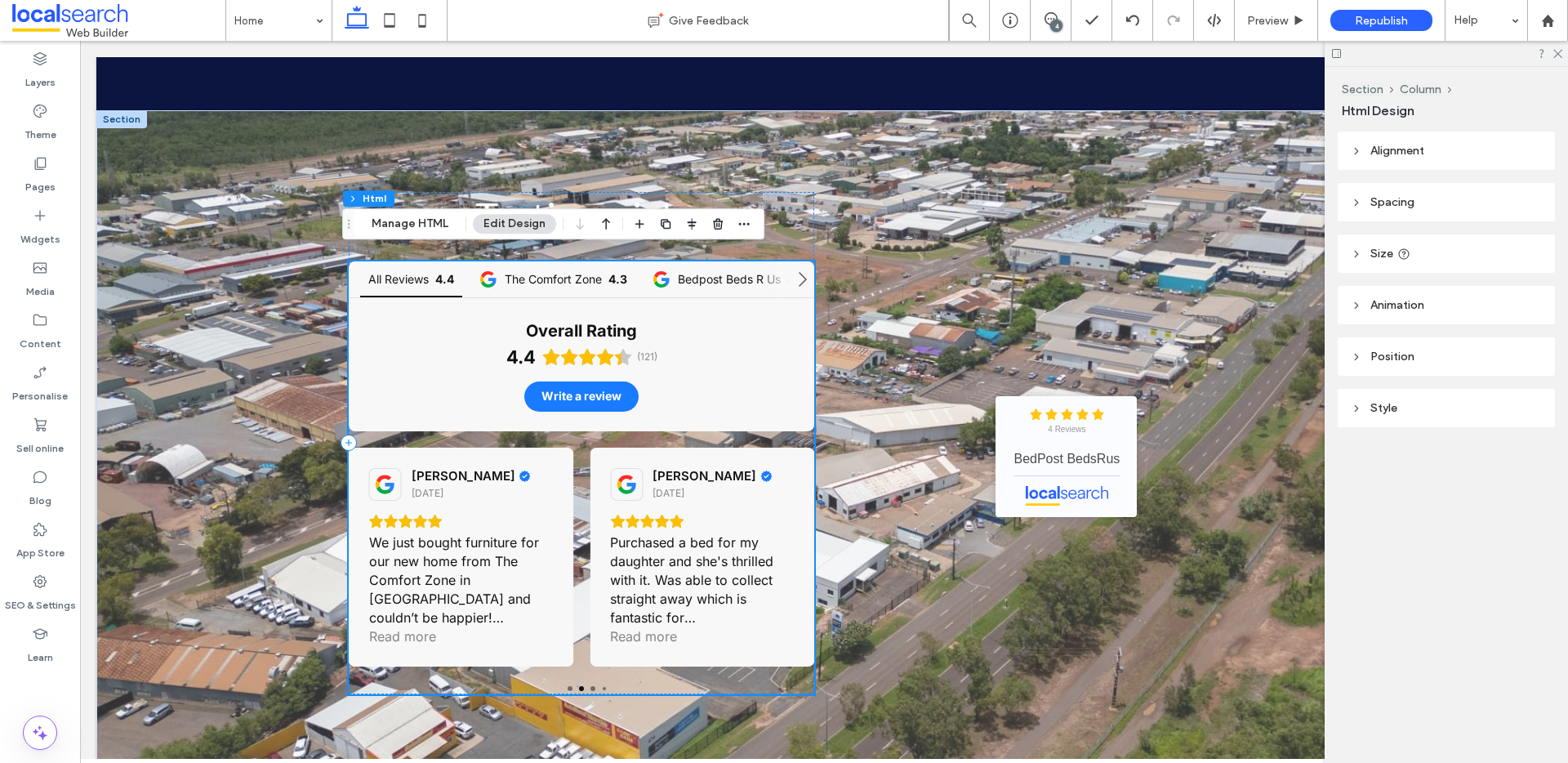
scroll to position [4234, 0]
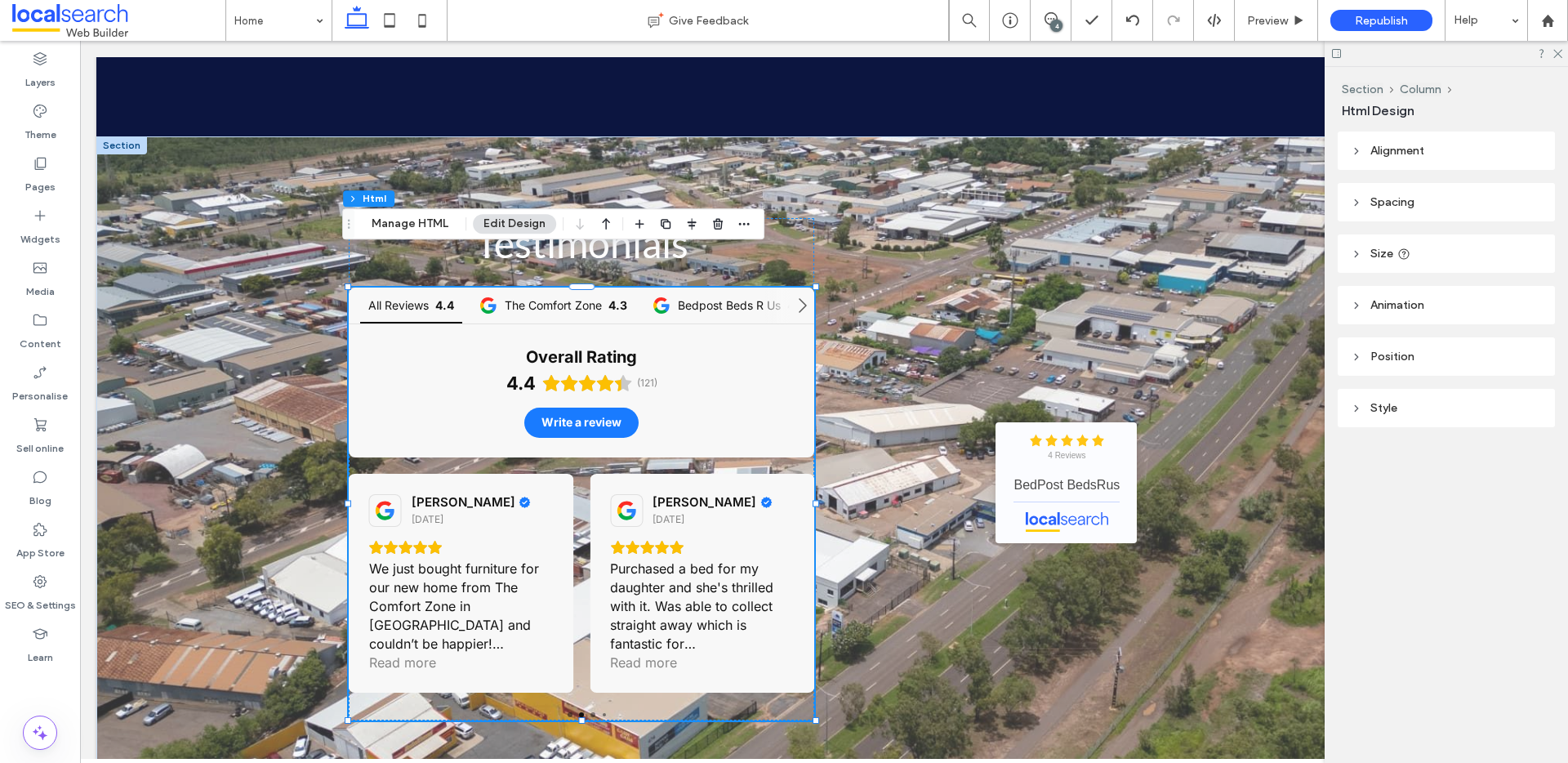
click at [1563, 56] on div at bounding box center [1446, 53] width 243 height 25
click at [1555, 53] on icon at bounding box center [1557, 53] width 11 height 11
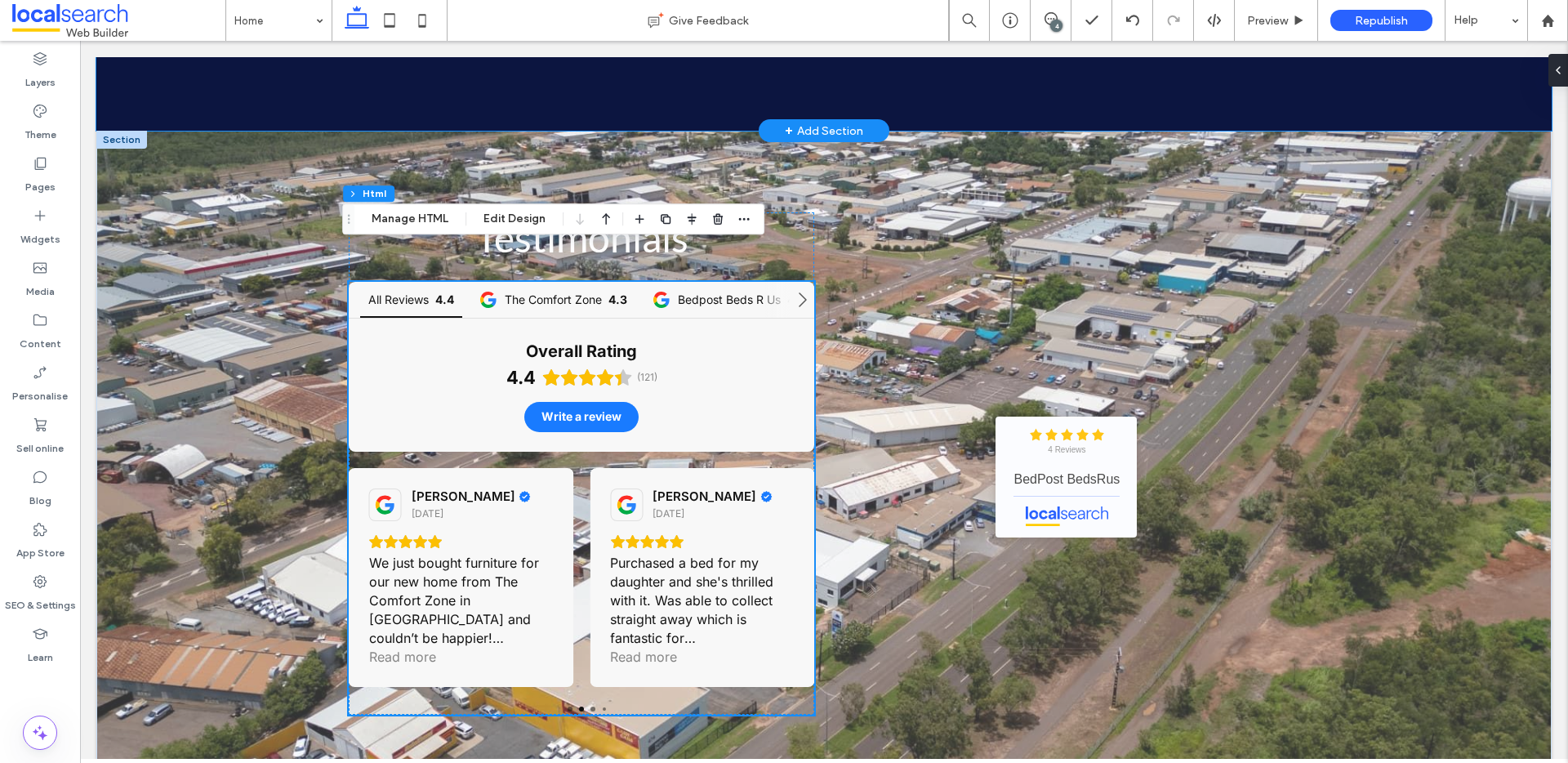
scroll to position [4240, 0]
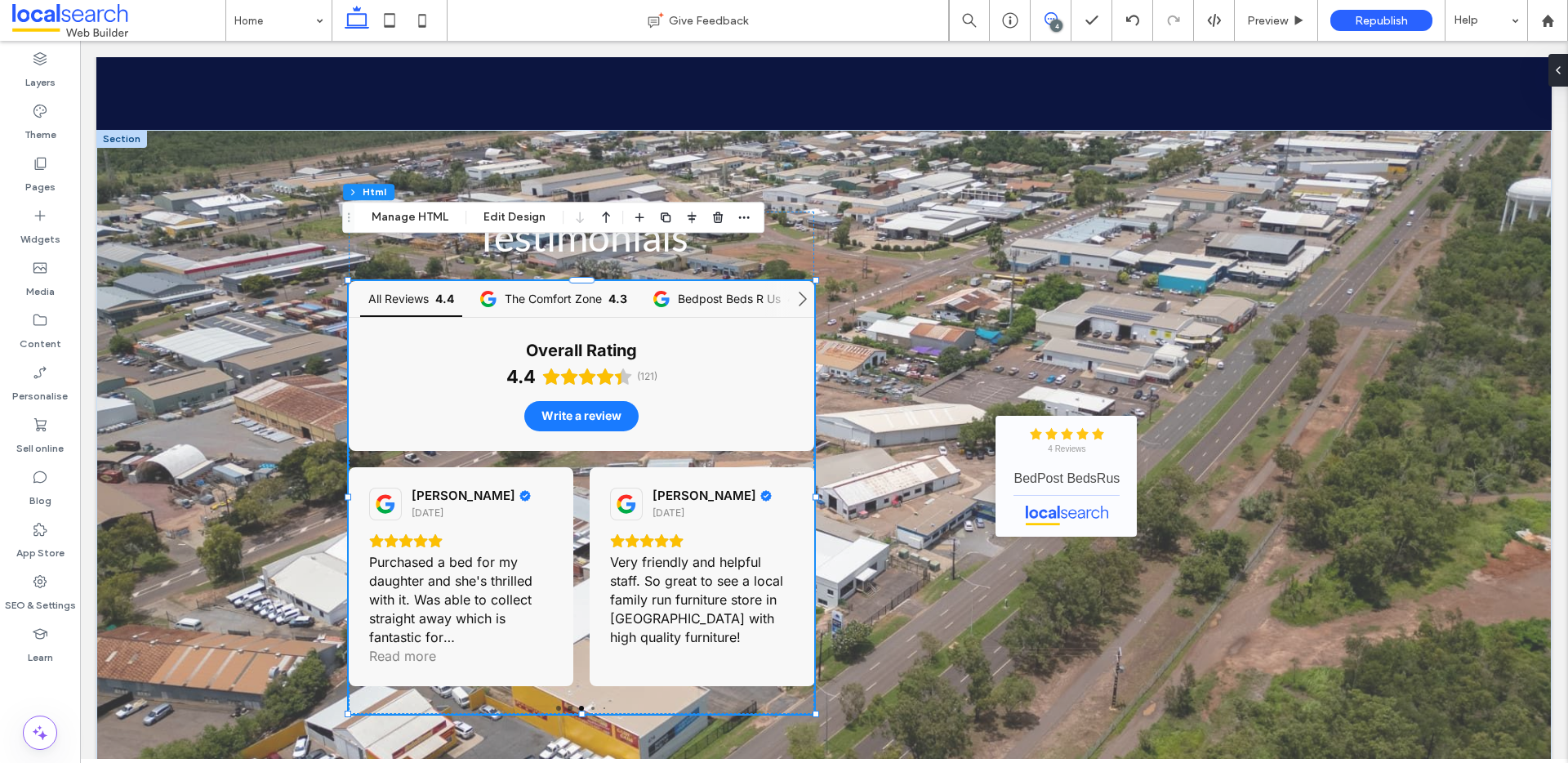
click at [1046, 21] on icon at bounding box center [1051, 19] width 14 height 14
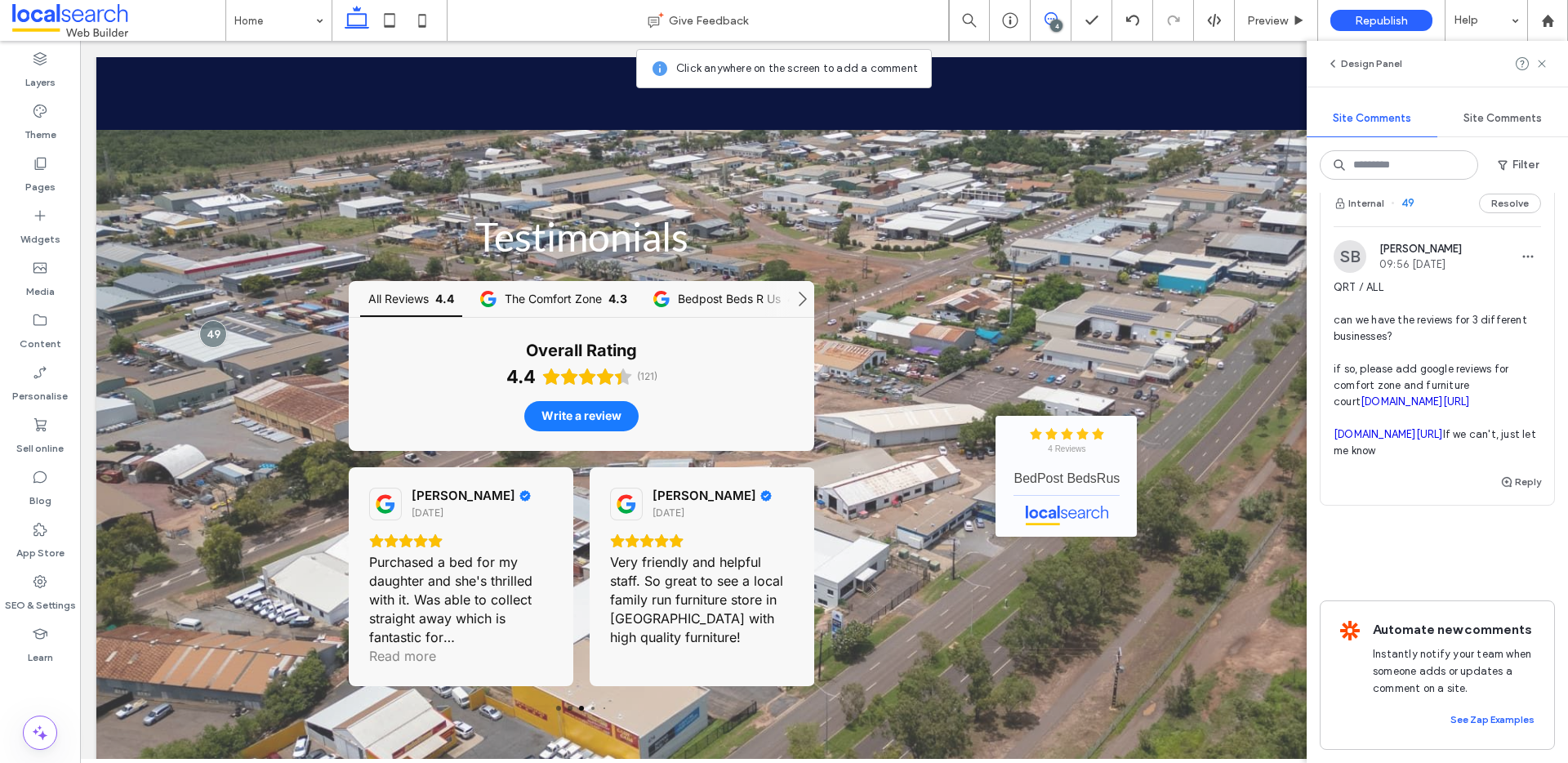
scroll to position [1147, 0]
click at [1509, 472] on button "Reply" at bounding box center [1520, 482] width 41 height 20
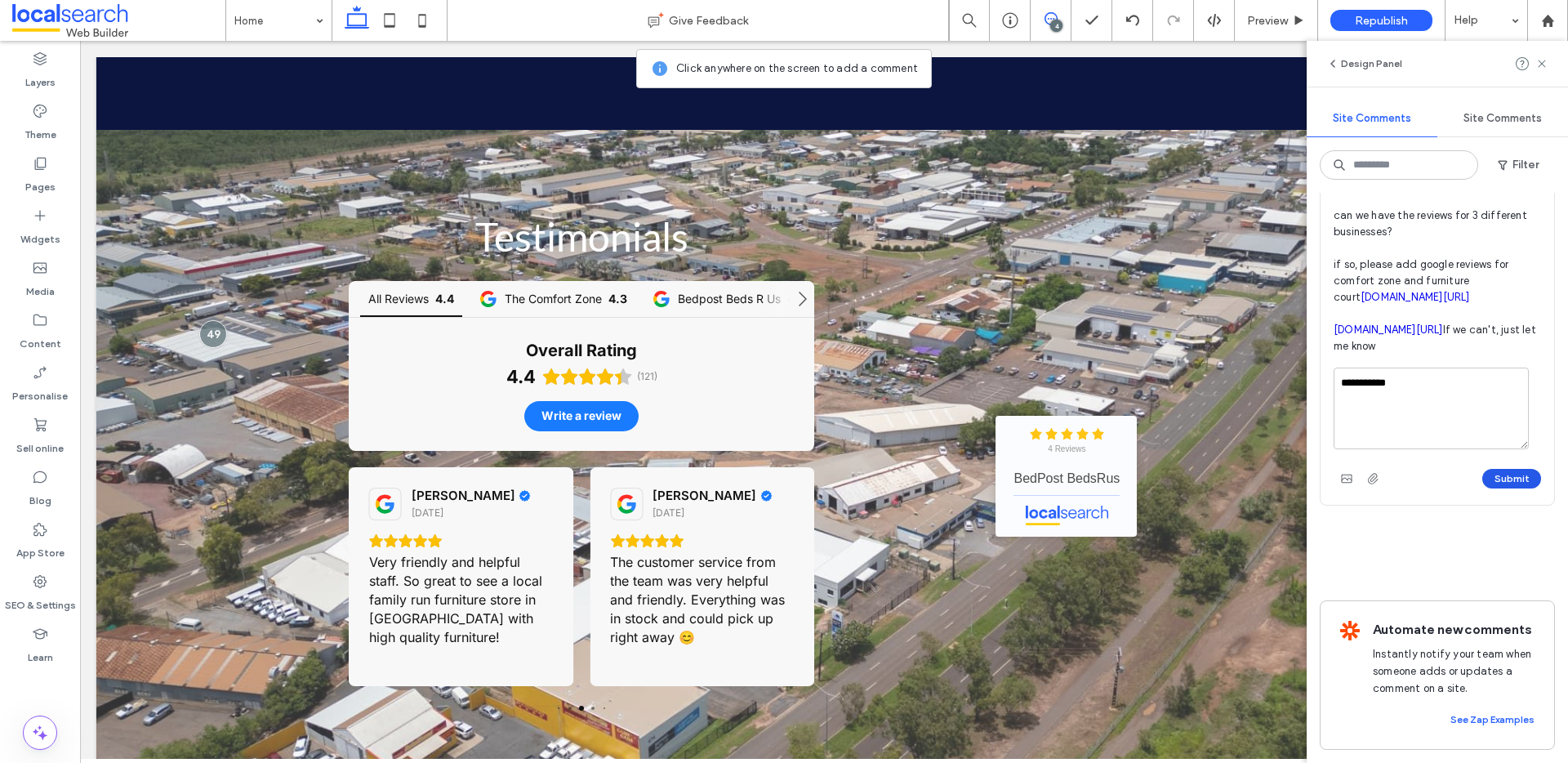
type textarea "**********"
click at [1496, 488] on button "Submit" at bounding box center [1511, 478] width 59 height 20
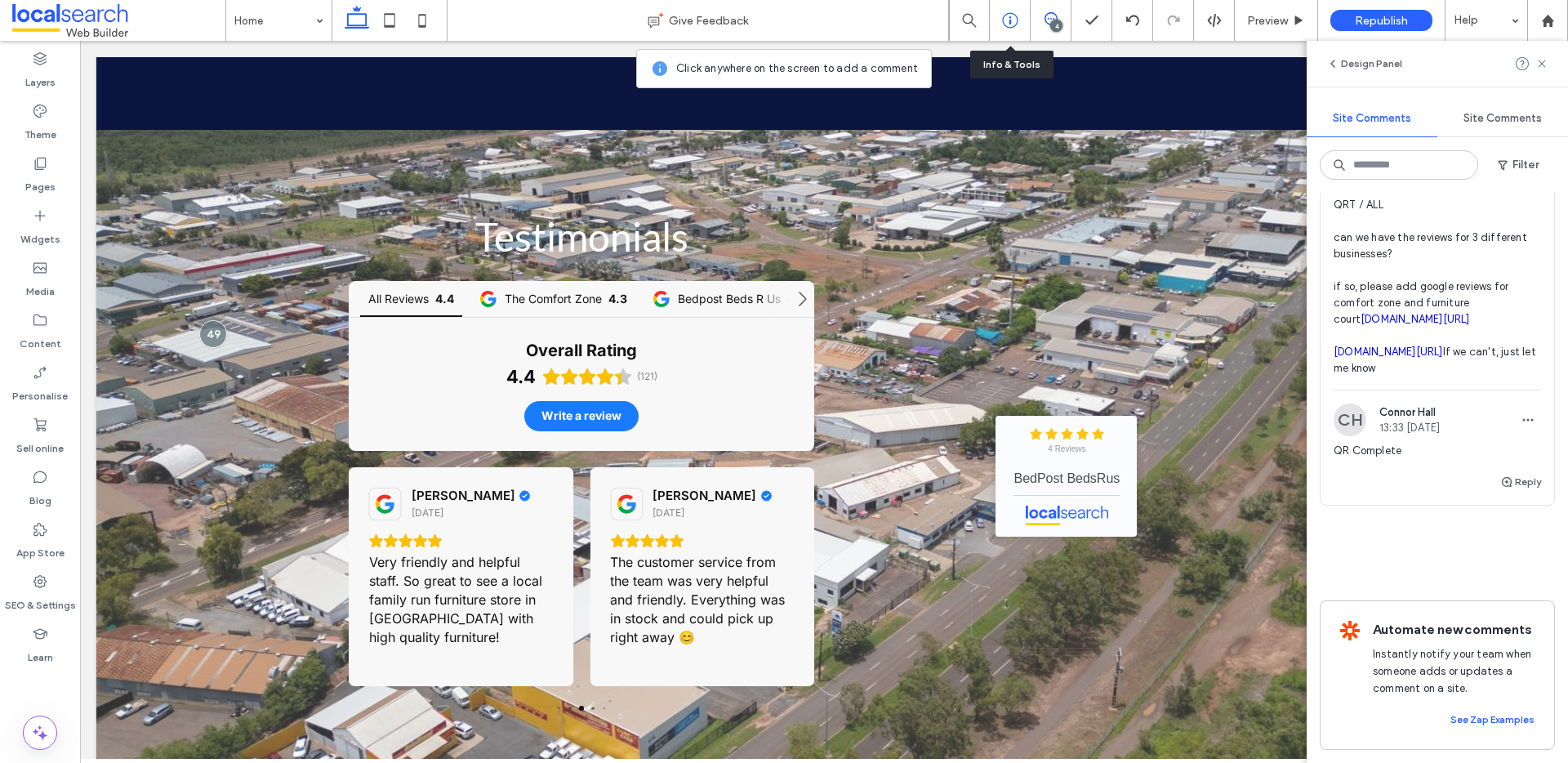
click at [1006, 23] on icon at bounding box center [1010, 21] width 16 height 16
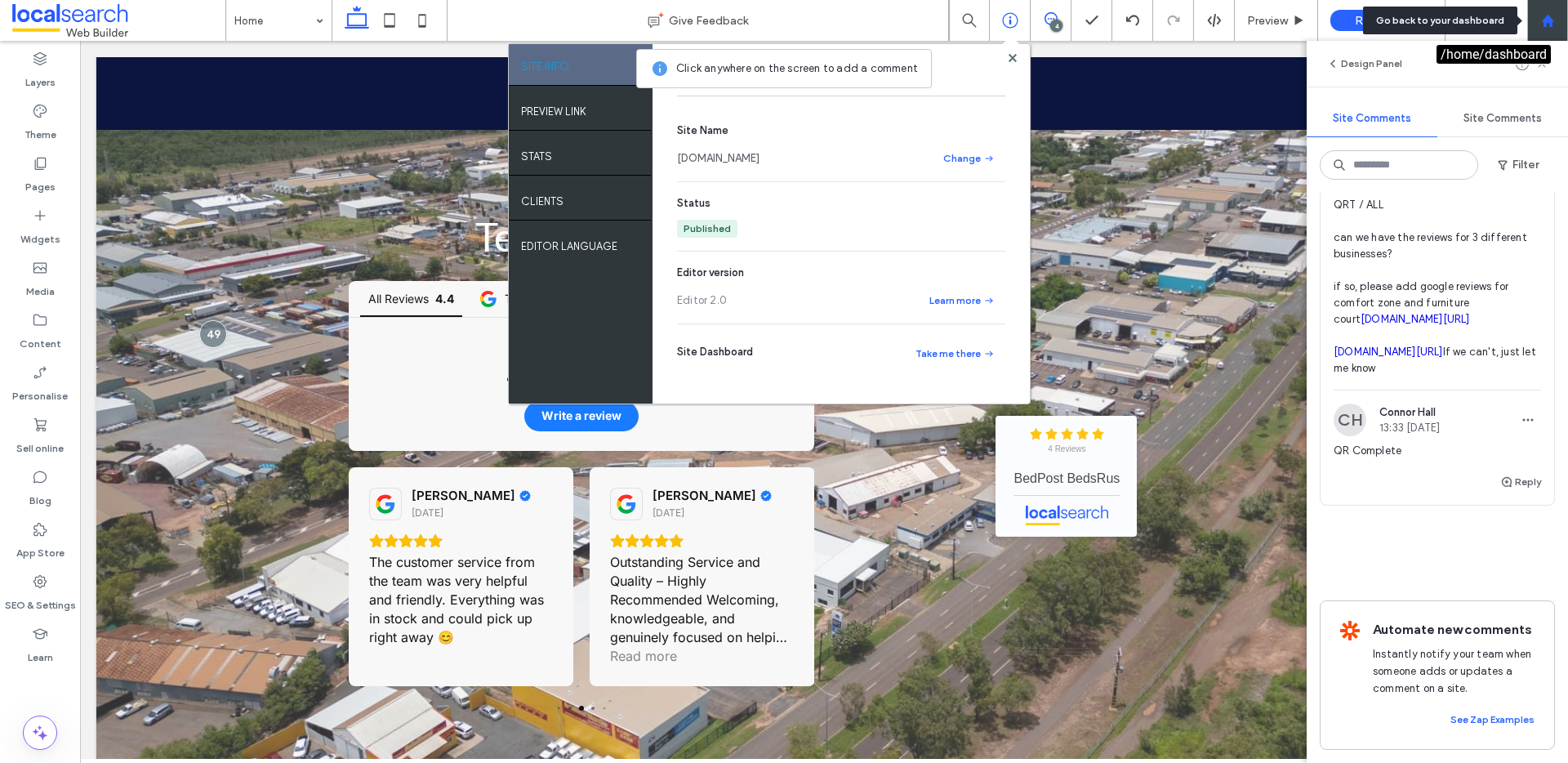
click at [1545, 16] on use at bounding box center [1547, 20] width 13 height 13
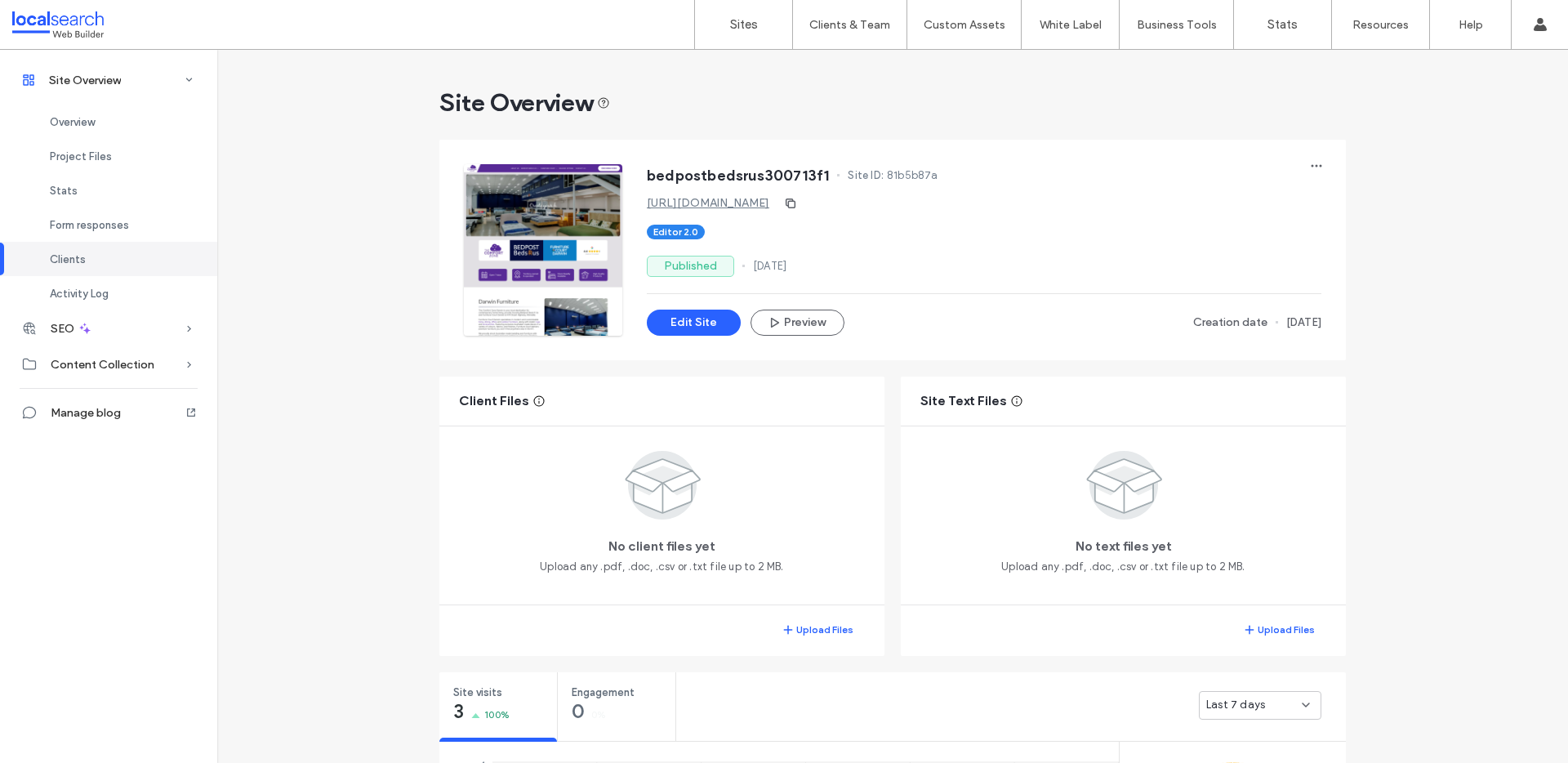
scroll to position [1413, 0]
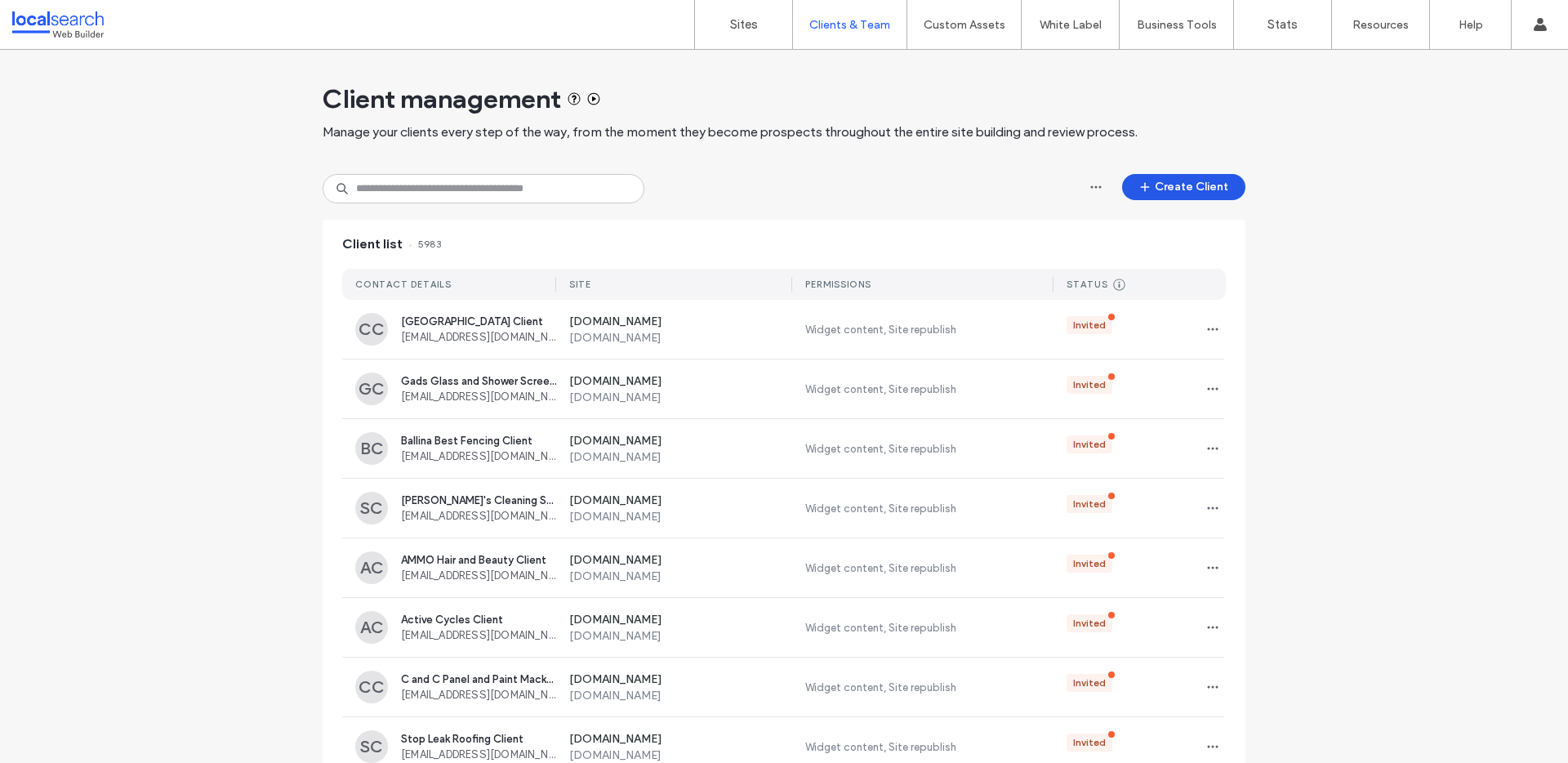
click at [1172, 195] on button "Create Client" at bounding box center [1183, 186] width 123 height 26
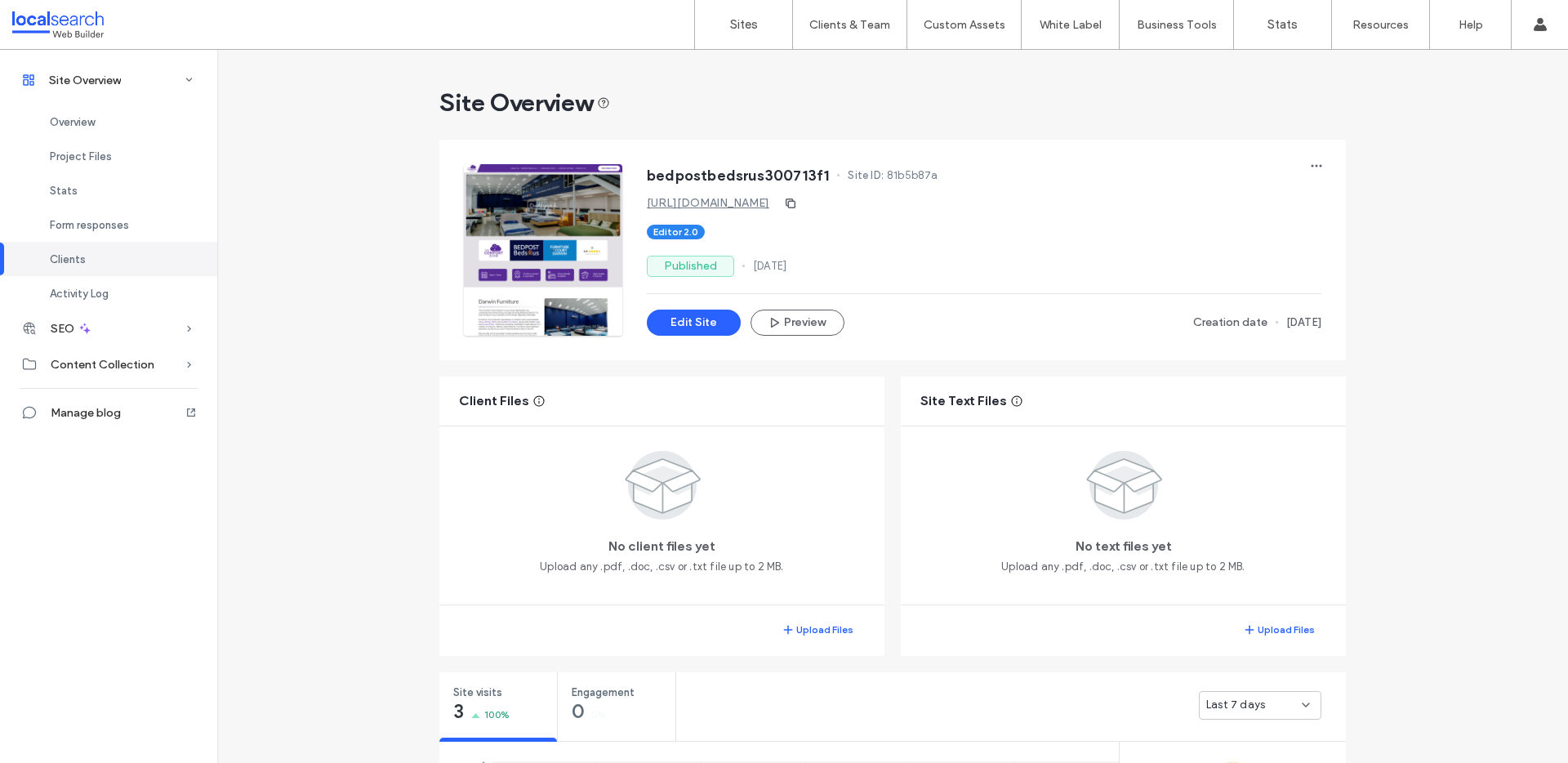
scroll to position [1413, 0]
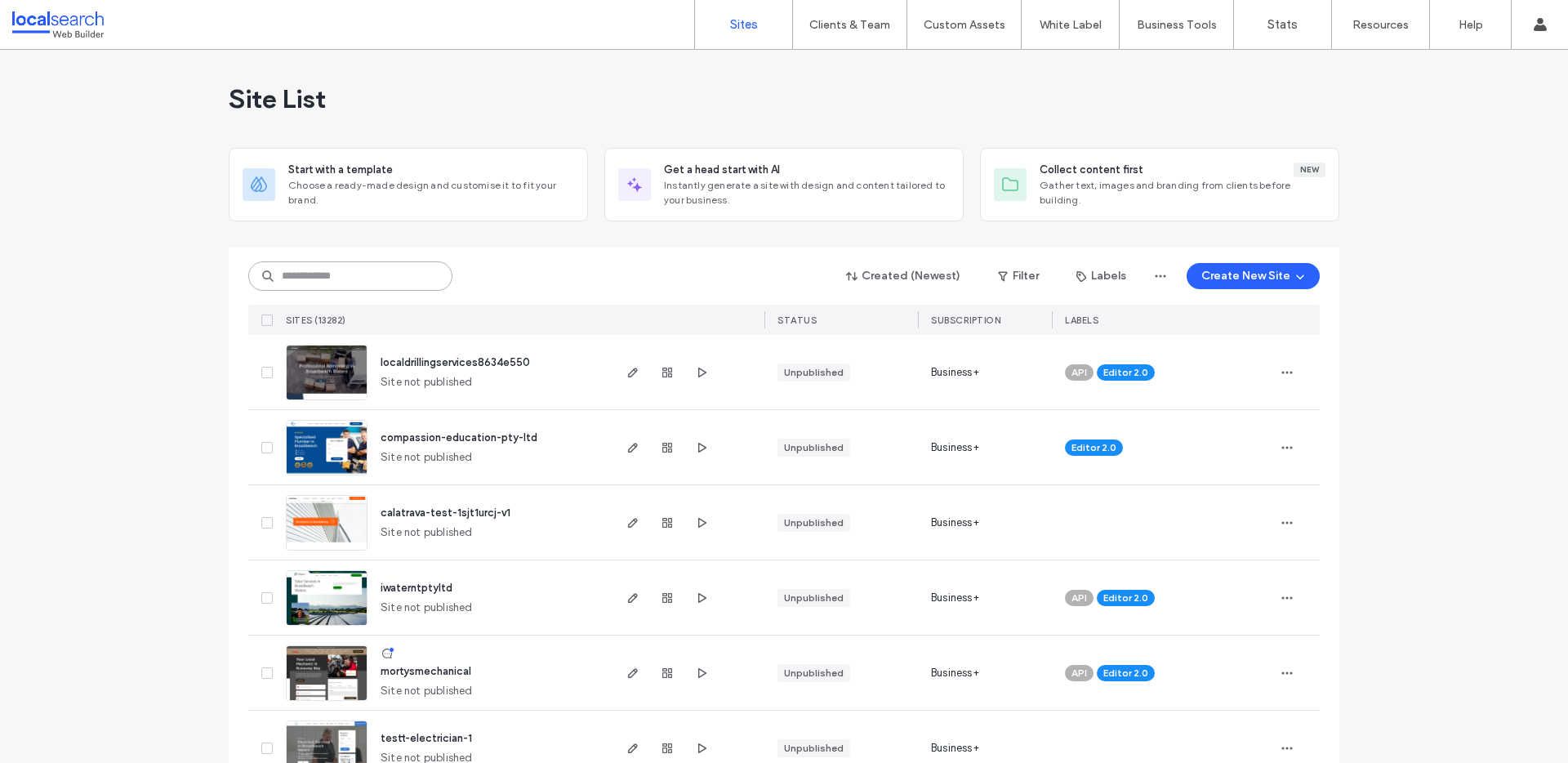
click at [341, 283] on input at bounding box center [350, 276] width 204 height 30
paste input "********"
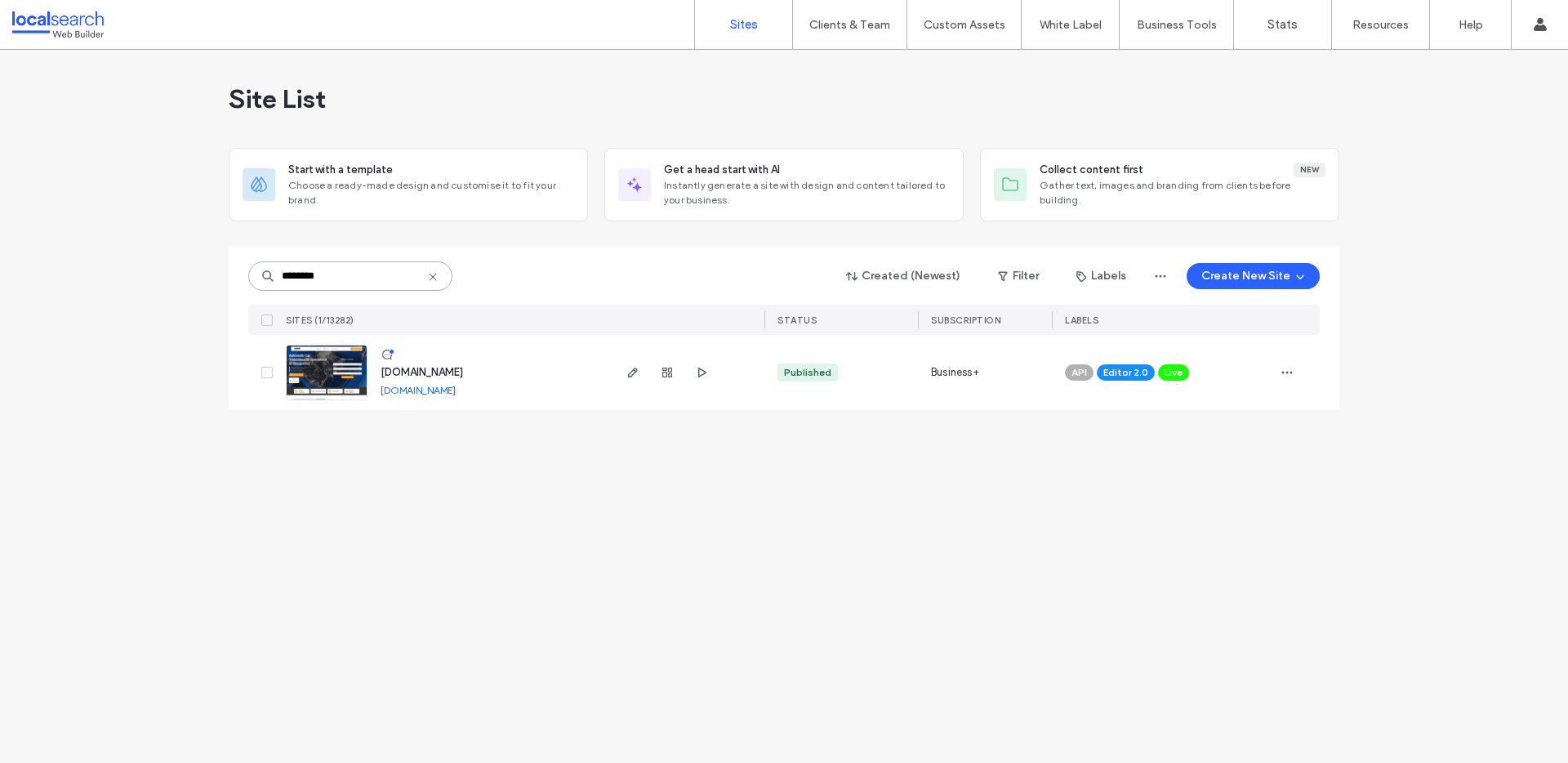
type input "********"
click at [459, 370] on span "[DOMAIN_NAME]" at bounding box center [422, 372] width 83 height 13
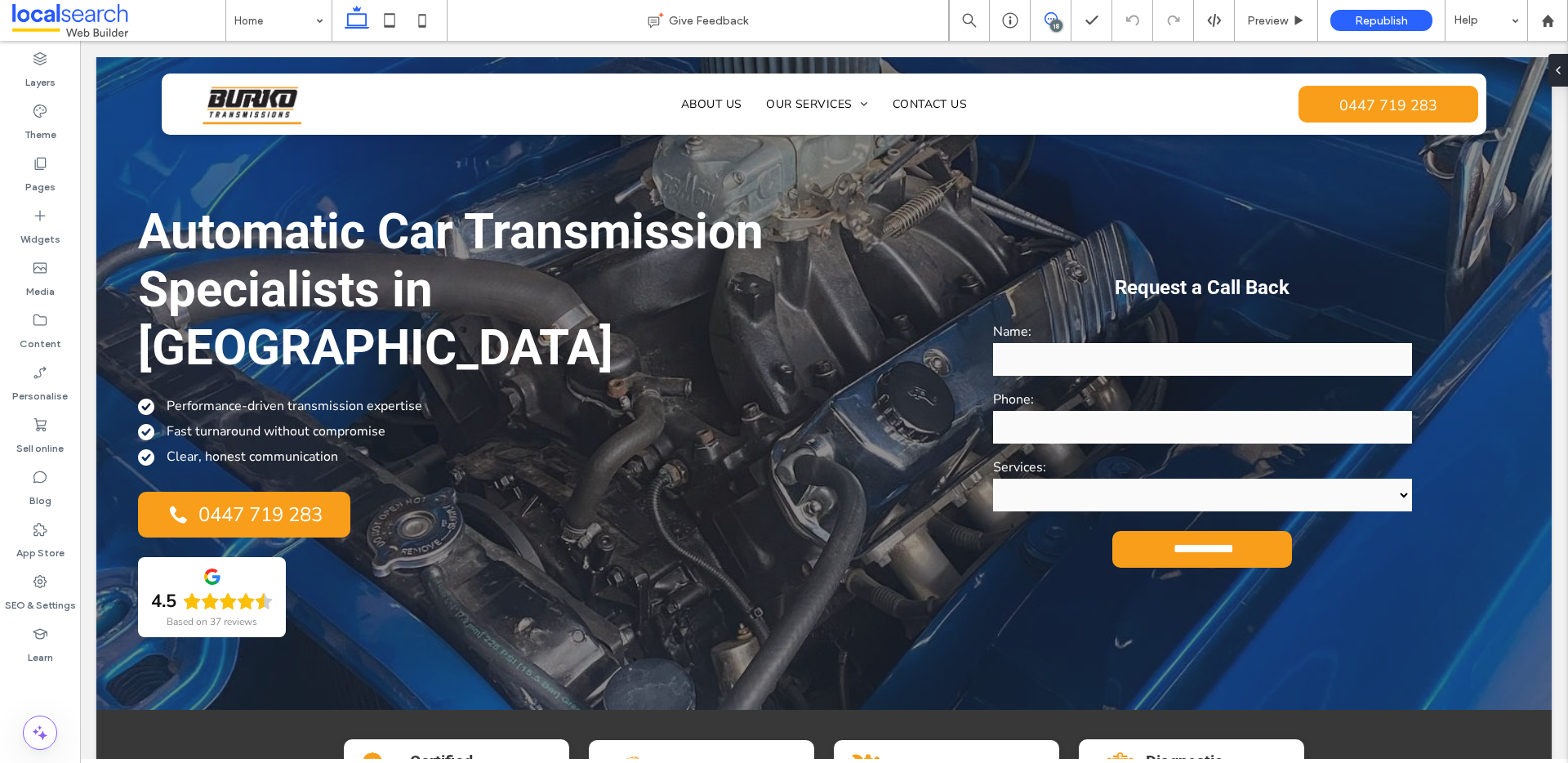
click at [1047, 23] on icon at bounding box center [1051, 19] width 14 height 14
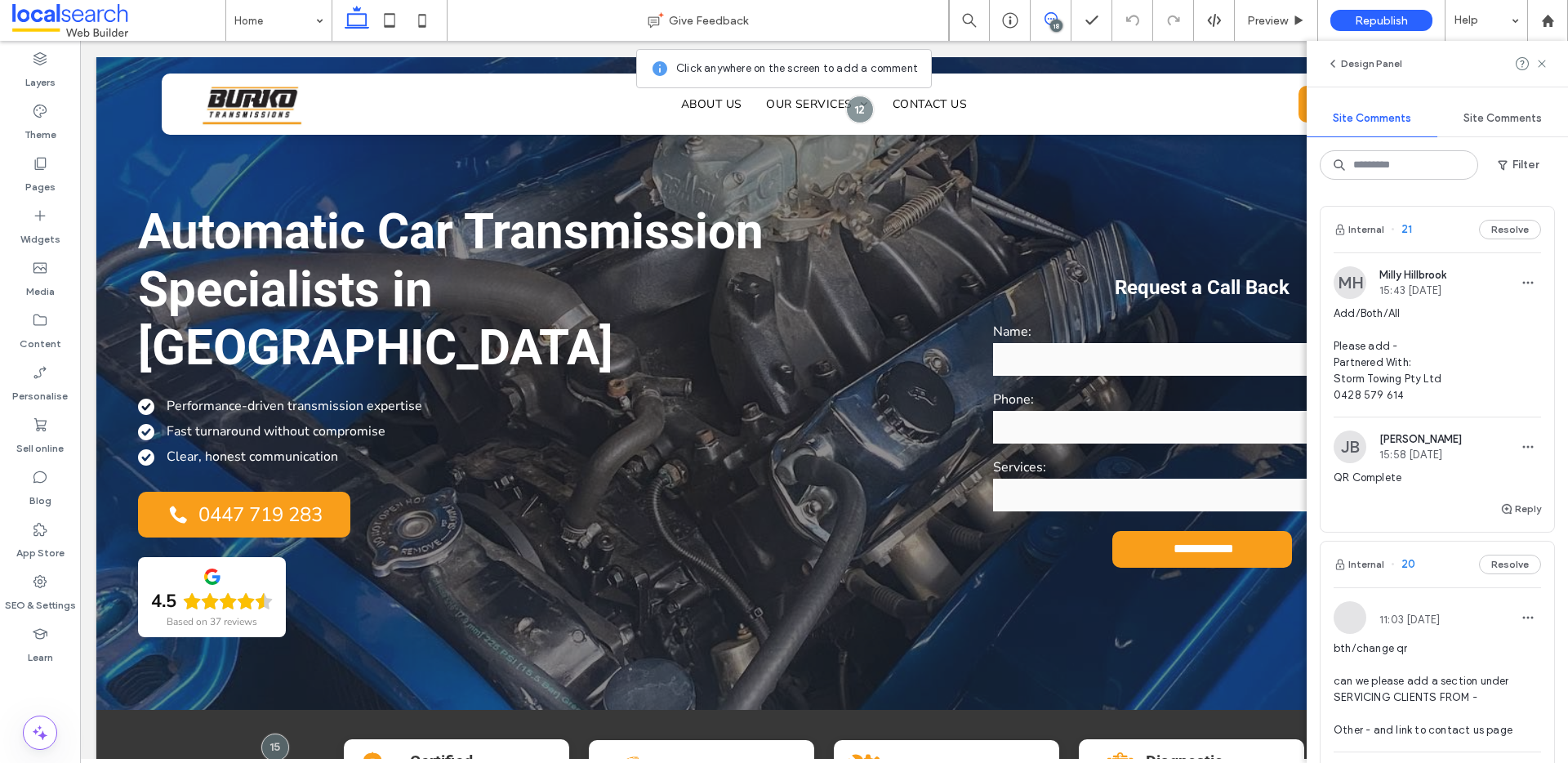
click at [1457, 345] on span "Add/Both/All Please add - Partnered With: Storm Towing Pty Ltd 0428 579 614" at bounding box center [1437, 354] width 207 height 98
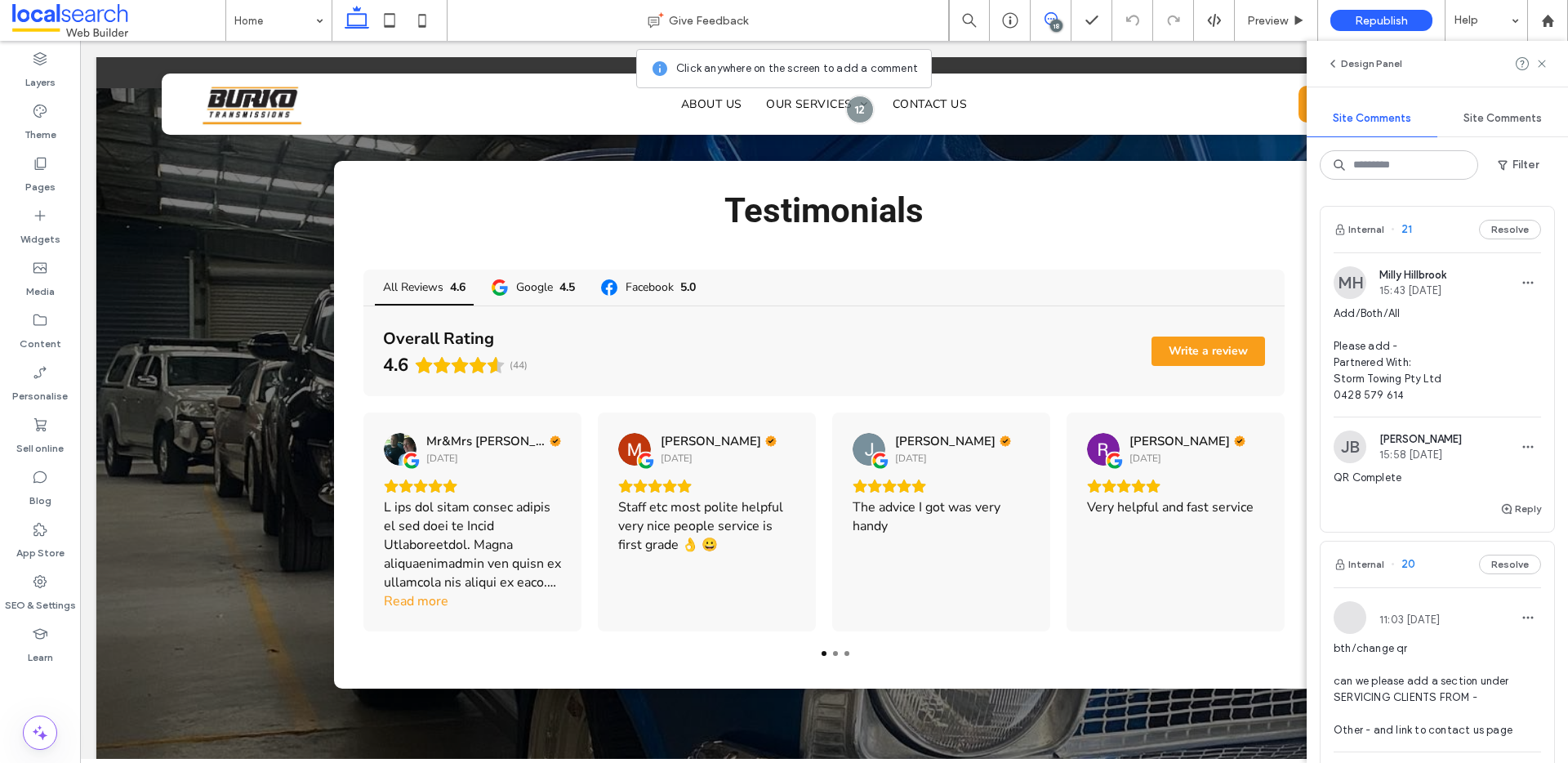
scroll to position [5415, 0]
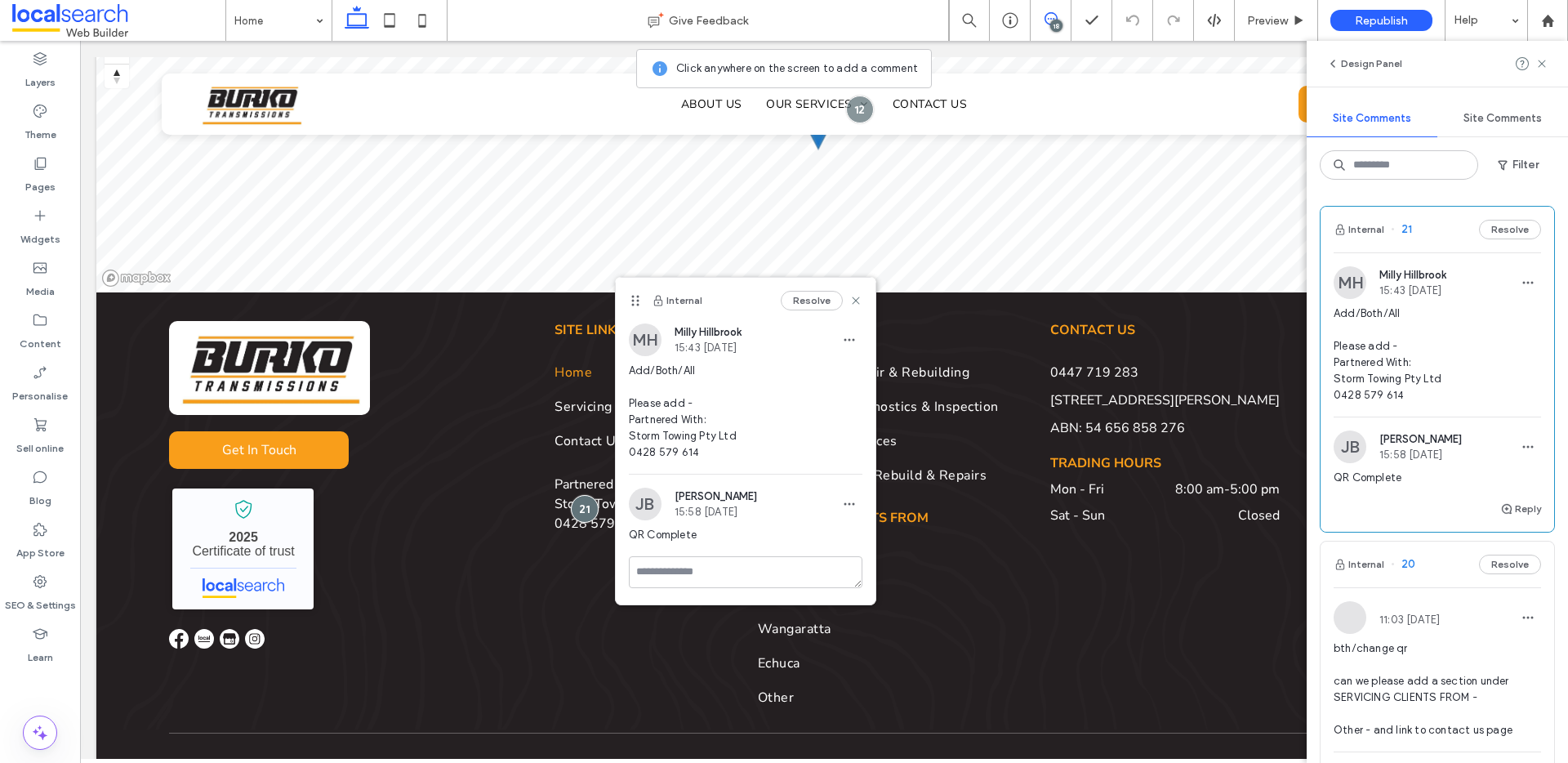
click at [680, 415] on span "Add/Both/All Please add - Partnered With: Storm Towing Pty Ltd 0428 579 614" at bounding box center [745, 412] width 233 height 98
drag, startPoint x: 704, startPoint y: 451, endPoint x: 656, endPoint y: 457, distance: 48.4
click at [656, 457] on span "Add/Both/All Please add - Partnered With: Storm Towing Pty Ltd 0428 579 614" at bounding box center [745, 412] width 233 height 98
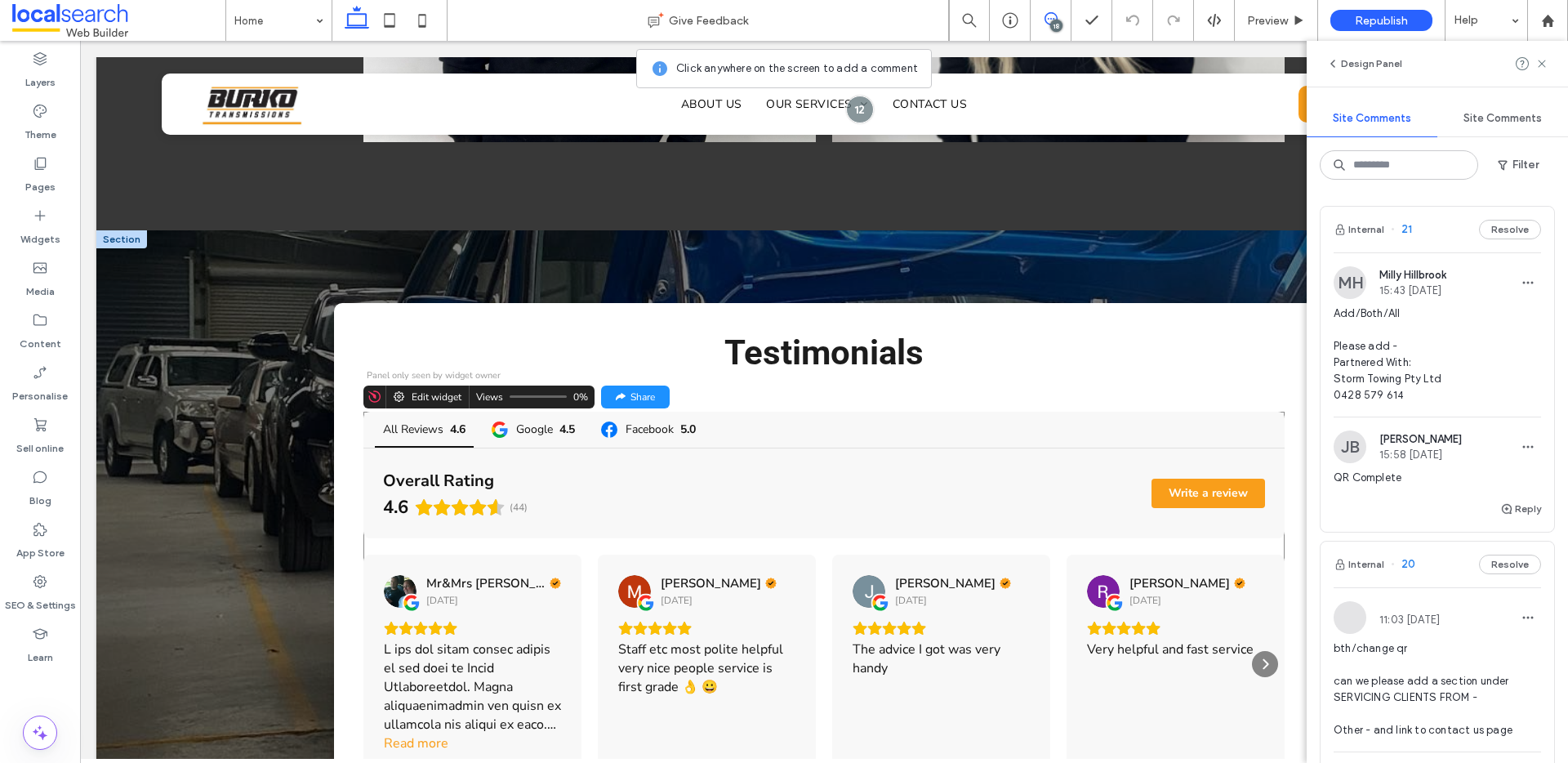
scroll to position [4423, 0]
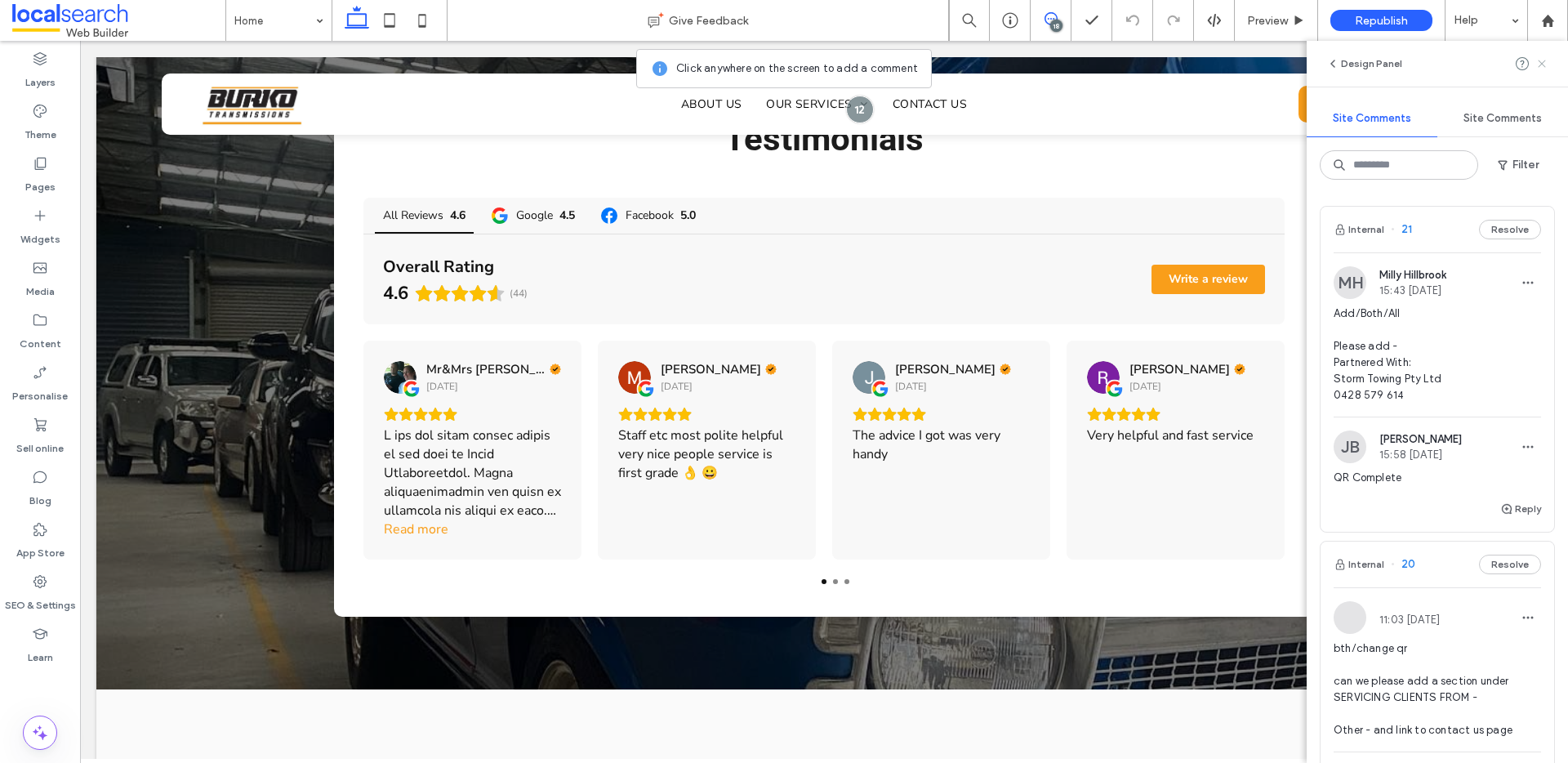
click at [1542, 62] on use at bounding box center [1541, 63] width 7 height 7
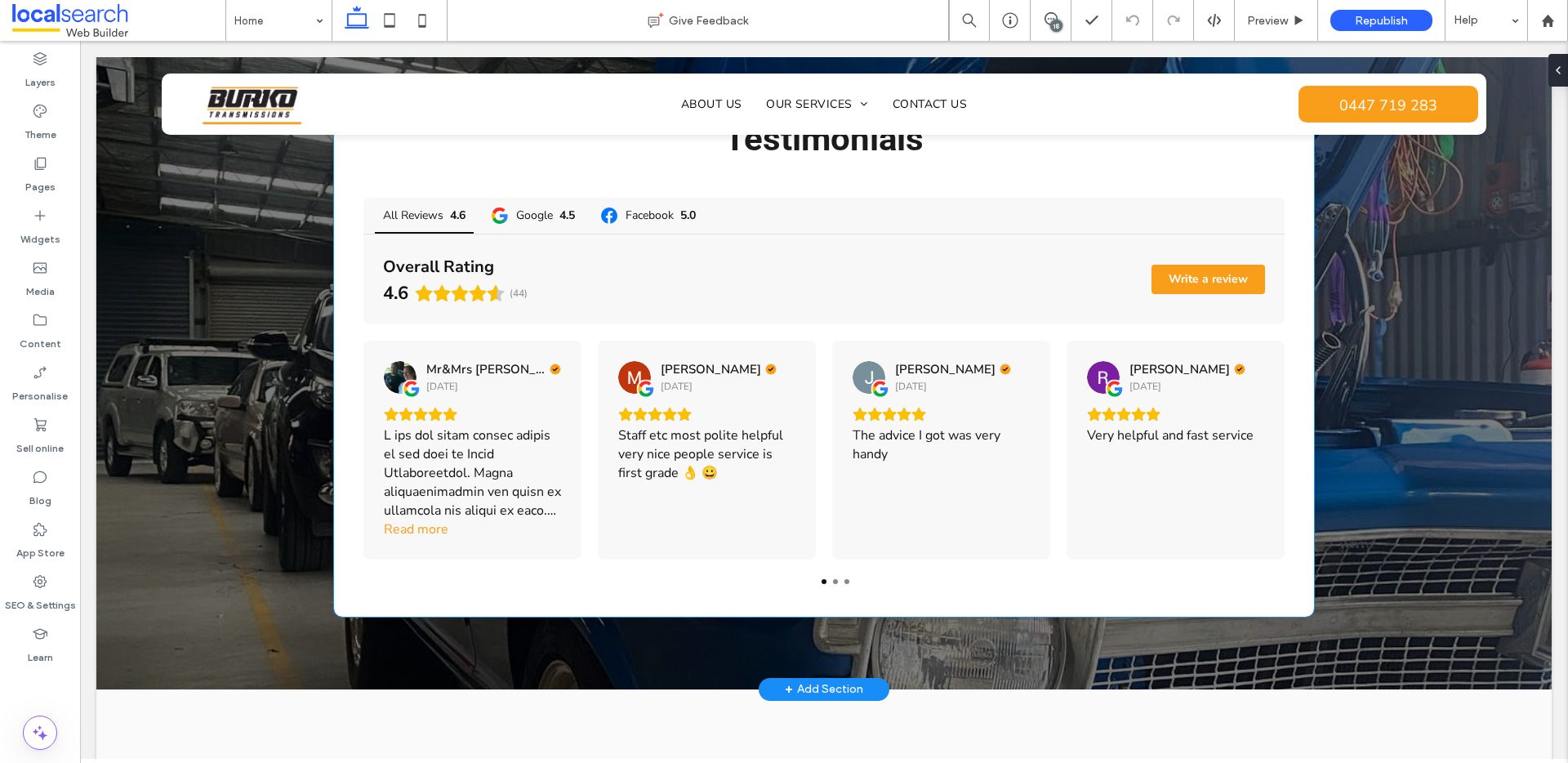
click at [766, 528] on div "Testimonials All Reviews 4.6 Google 4.5 Facebook 5.0 Overall Rating 4.6 (44) Wr…" at bounding box center [824, 353] width 980 height 528
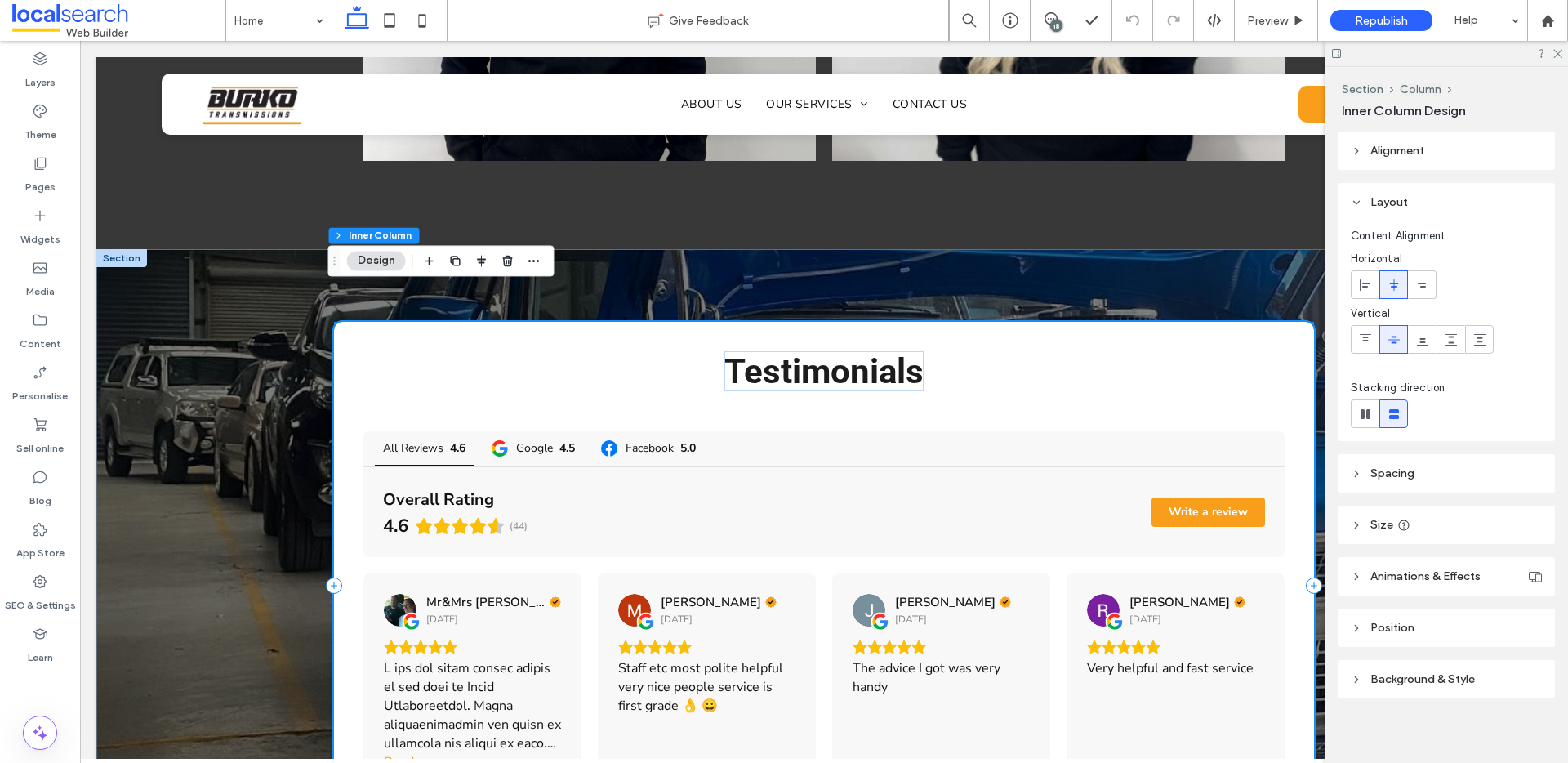
scroll to position [4305, 0]
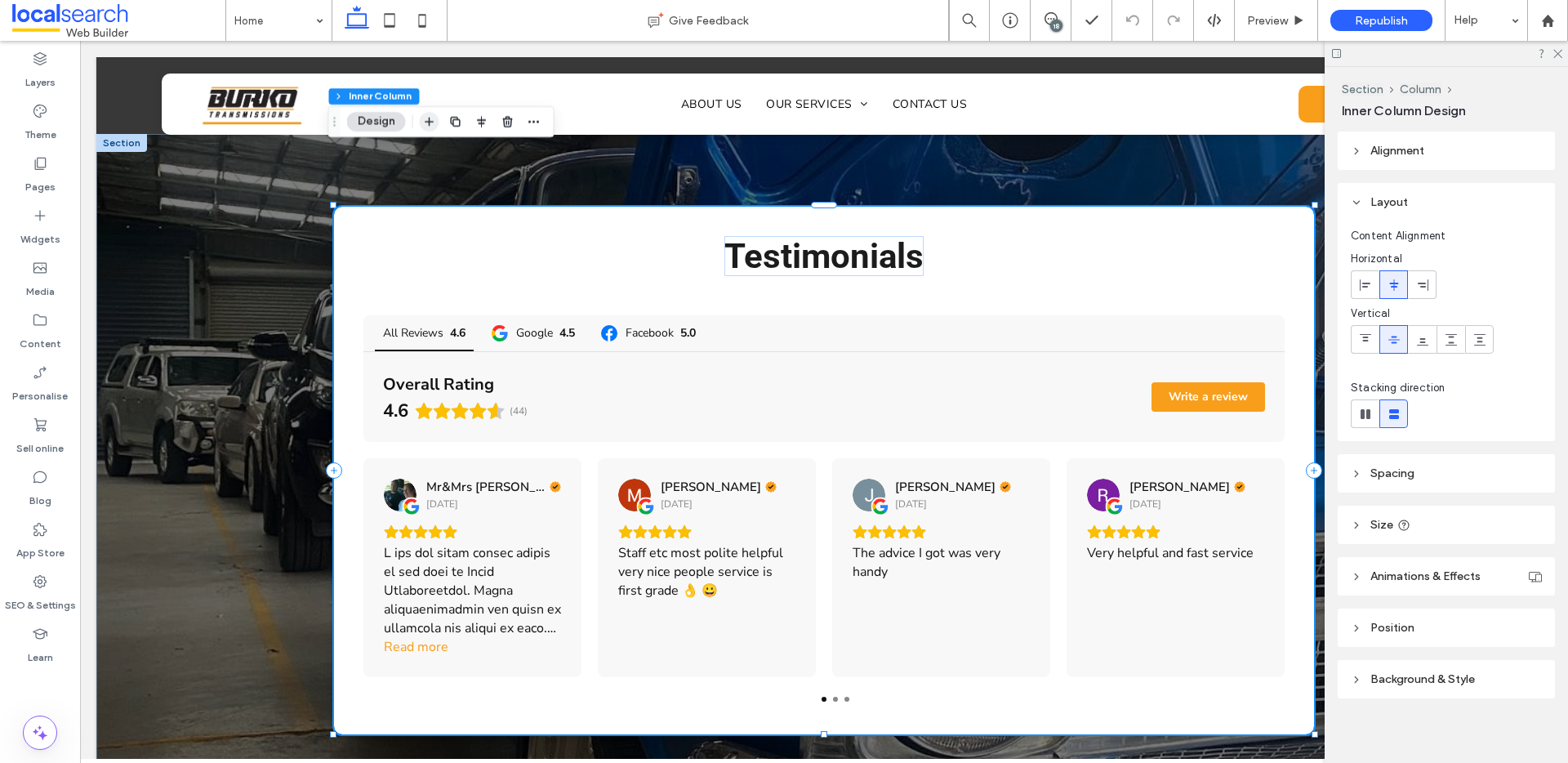
click at [433, 121] on icon "button" at bounding box center [430, 122] width 14 height 14
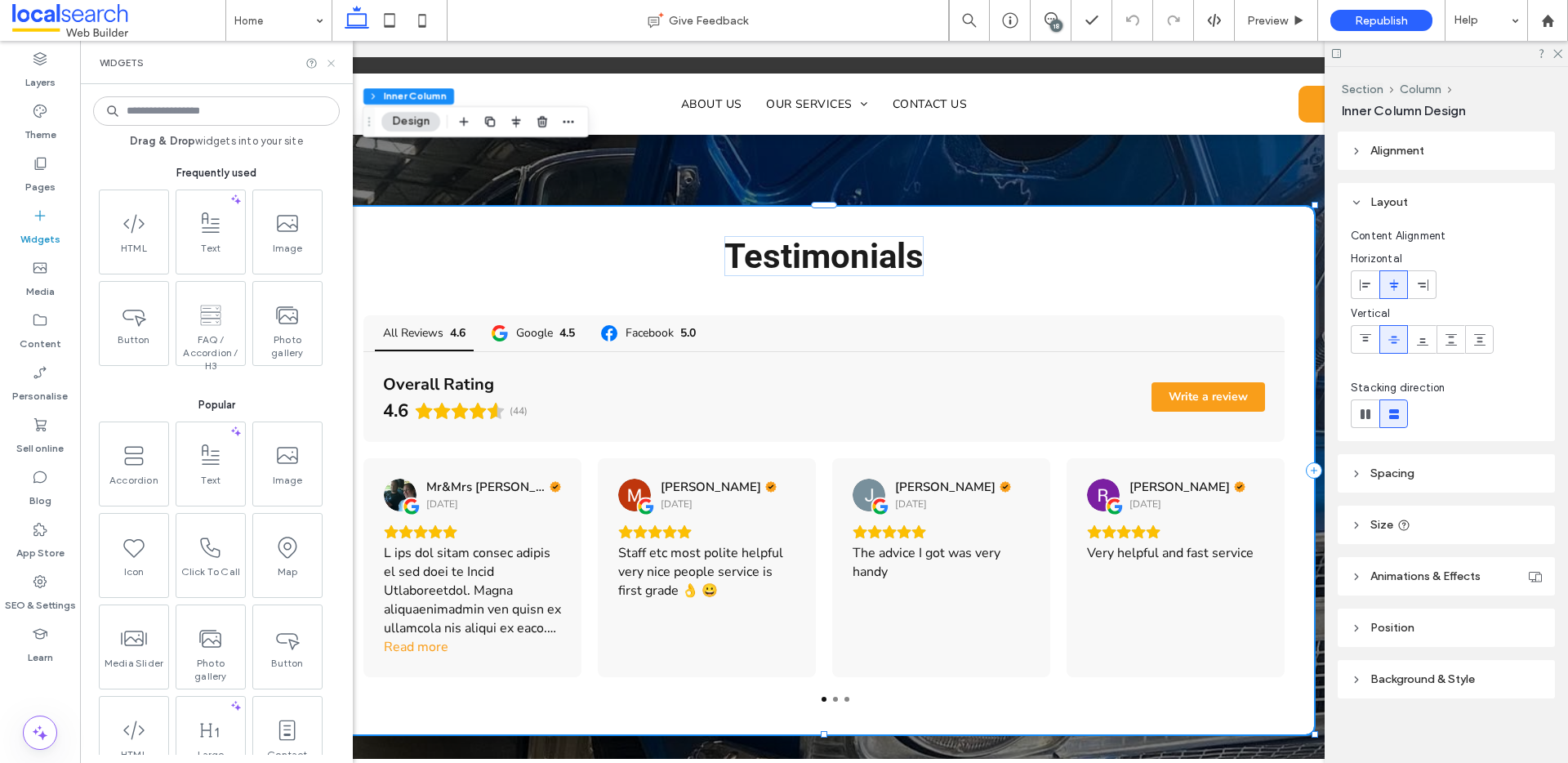
click at [331, 59] on icon at bounding box center [331, 63] width 13 height 13
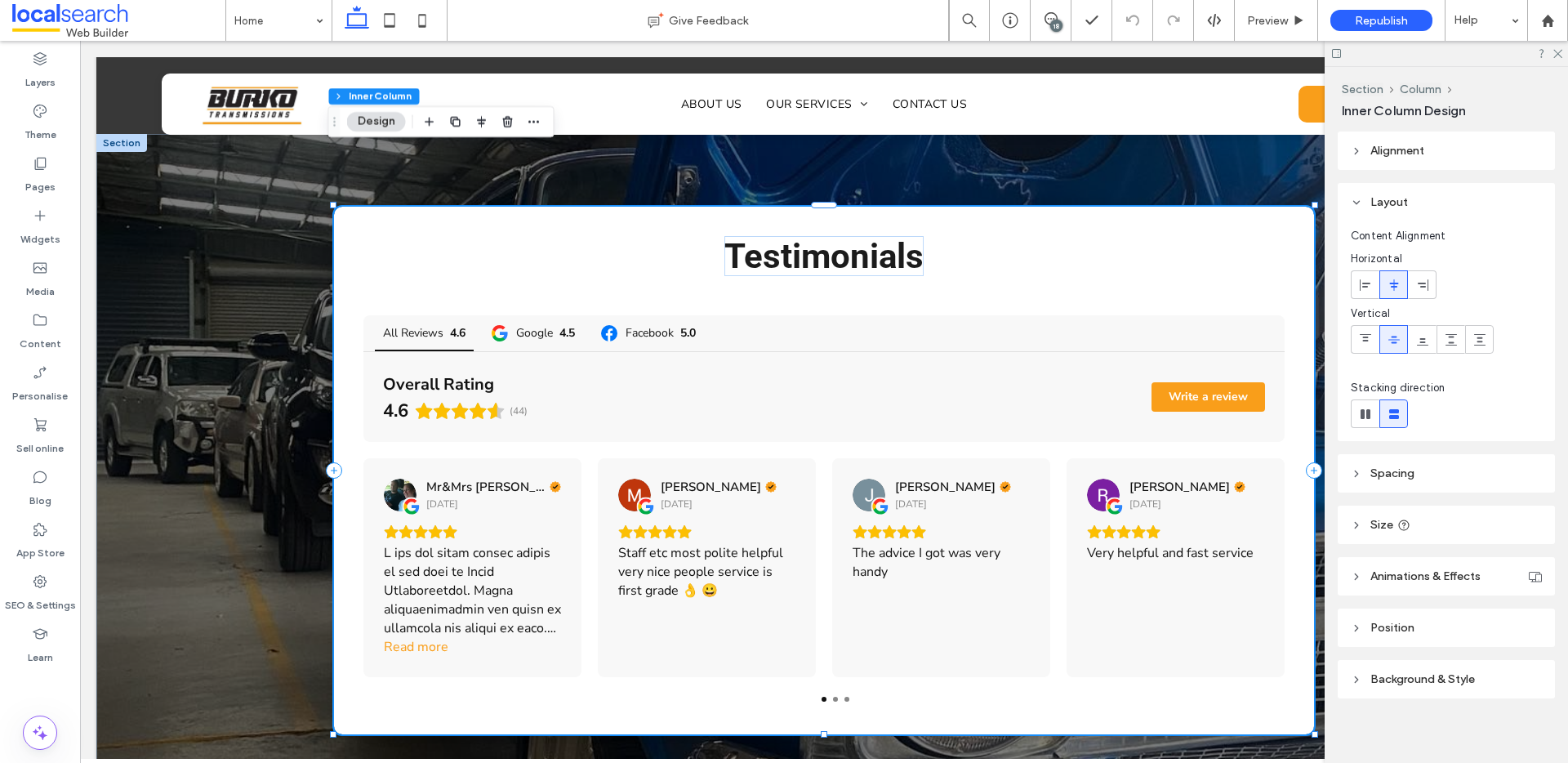
click at [615, 216] on div "Testimonials All Reviews 4.6 Google 4.5 Facebook 5.0 Overall Rating 4.6 (44) Wr…" at bounding box center [824, 470] width 980 height 528
click at [897, 653] on div "Testimonials All Reviews 4.6 Google 4.5 Facebook 5.0 Overall Rating 4.6 (44) Wr…" at bounding box center [824, 470] width 980 height 528
click at [868, 652] on div "Testimonials All Reviews 4.6 Google 4.5 Facebook 5.0 Overall Rating 4.6 (44) Wr…" at bounding box center [824, 470] width 980 height 528
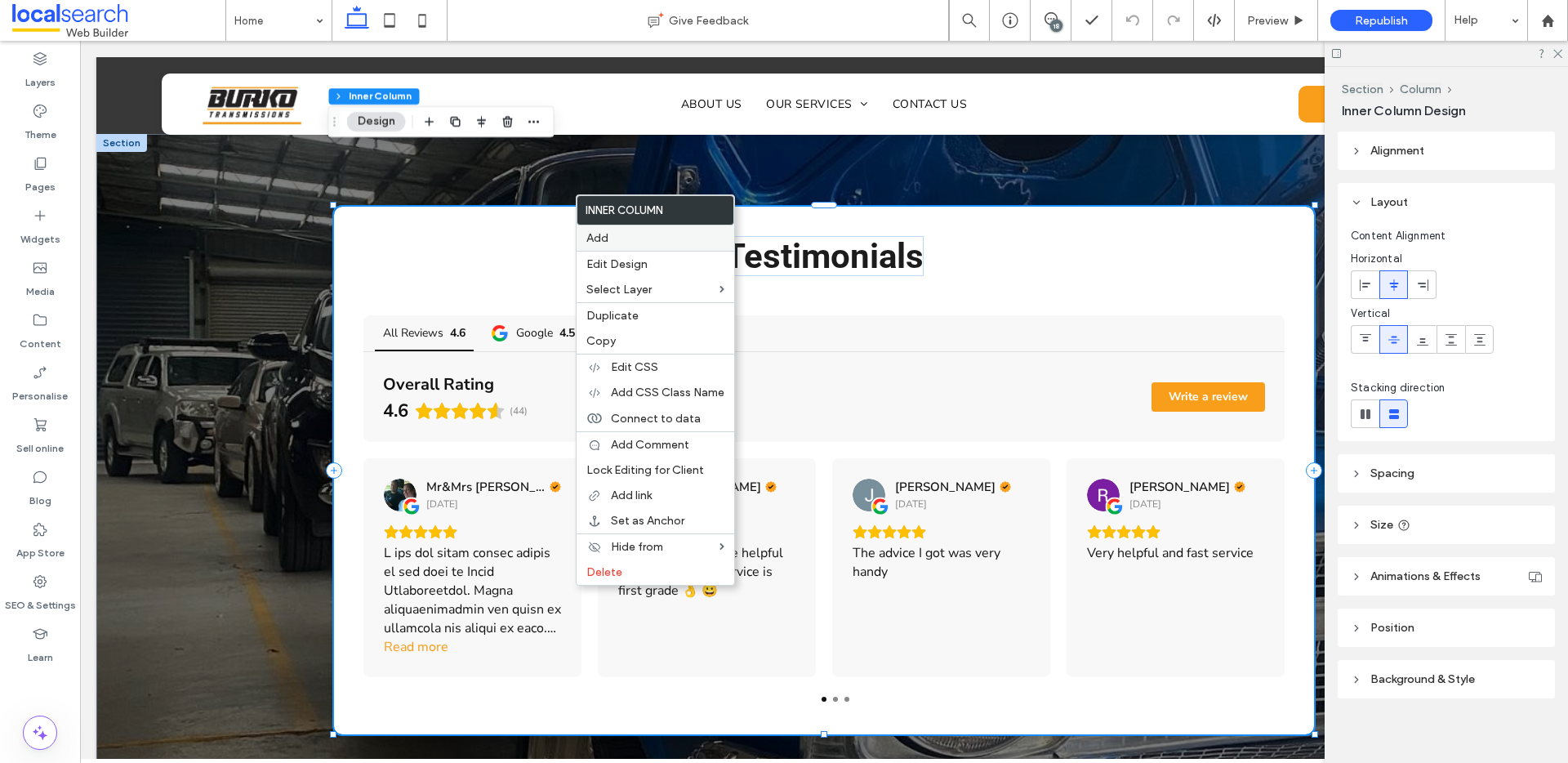
click at [643, 245] on div "Add" at bounding box center [655, 238] width 158 height 25
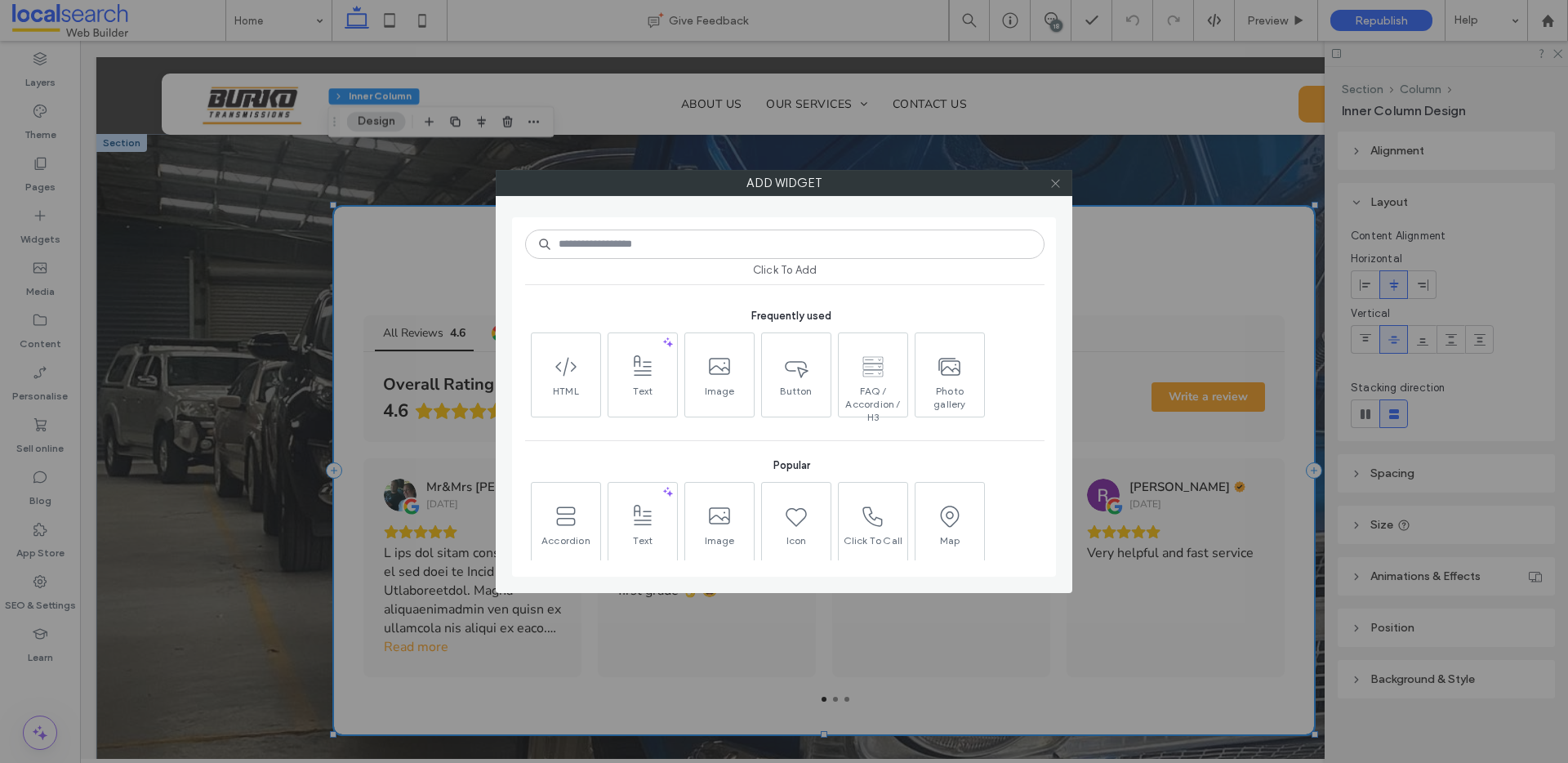
click at [1060, 182] on icon at bounding box center [1056, 184] width 13 height 13
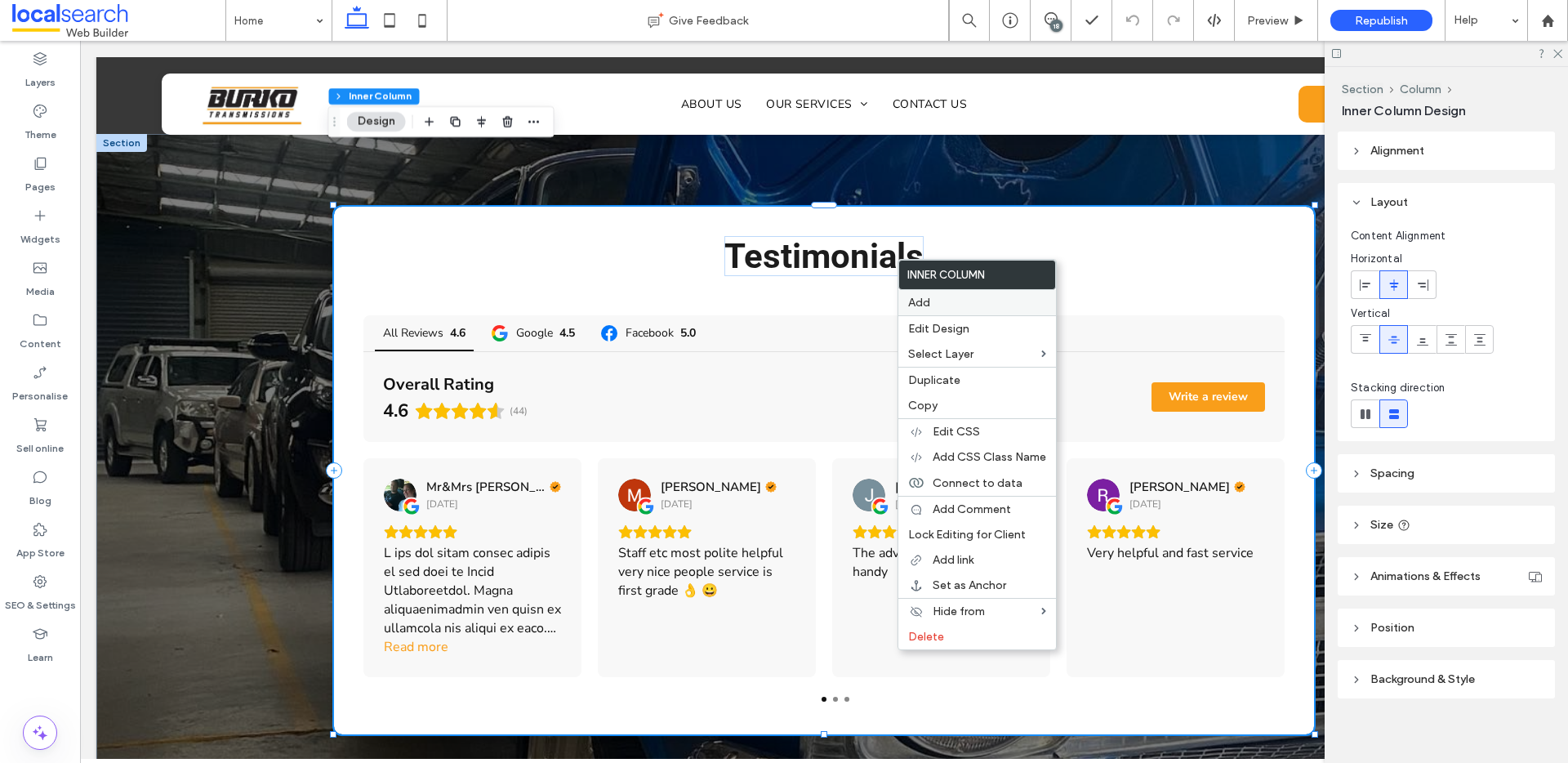
click at [979, 300] on label "Add" at bounding box center [976, 302] width 138 height 14
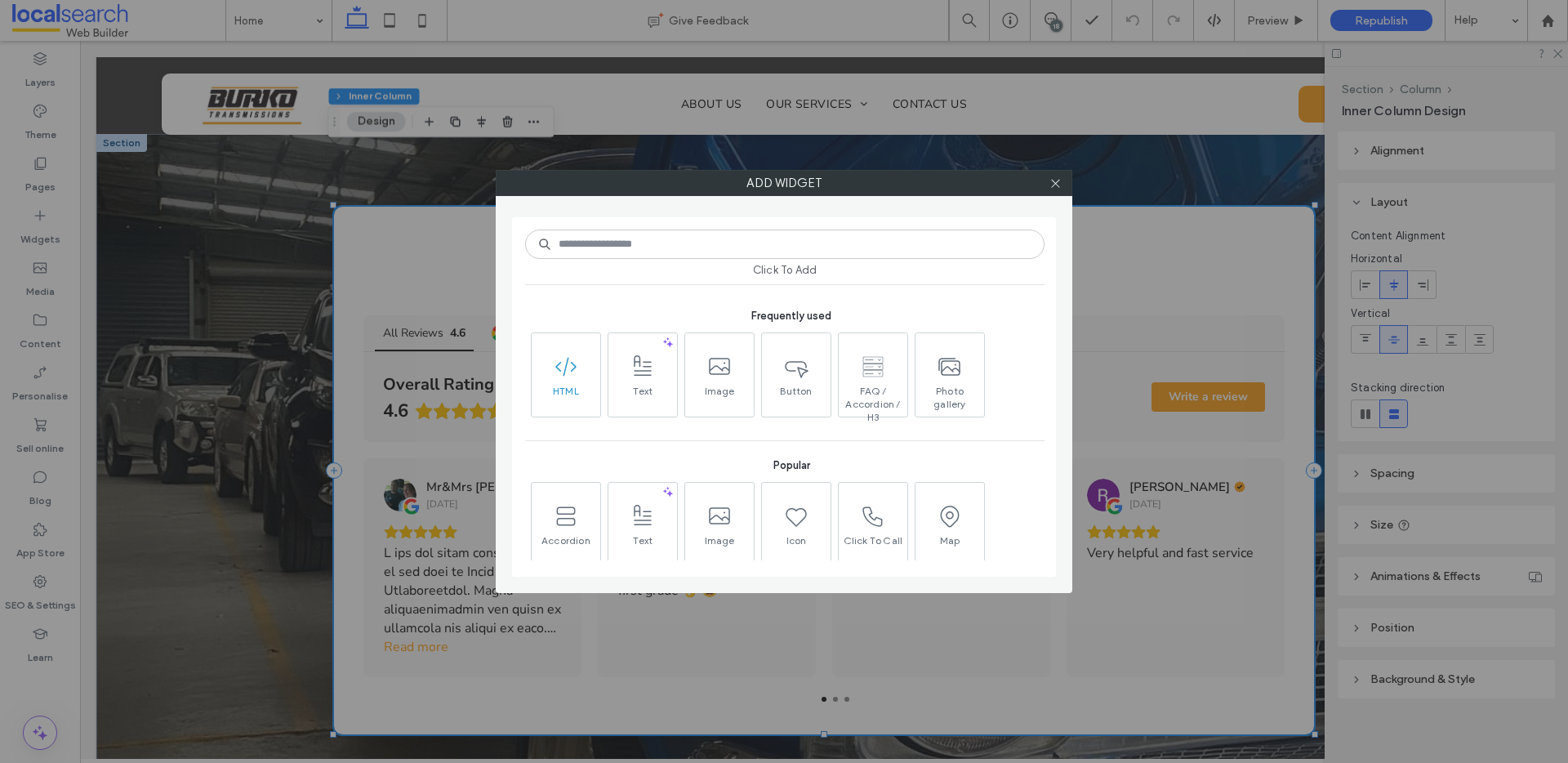
click at [574, 397] on span "HTML" at bounding box center [566, 395] width 68 height 23
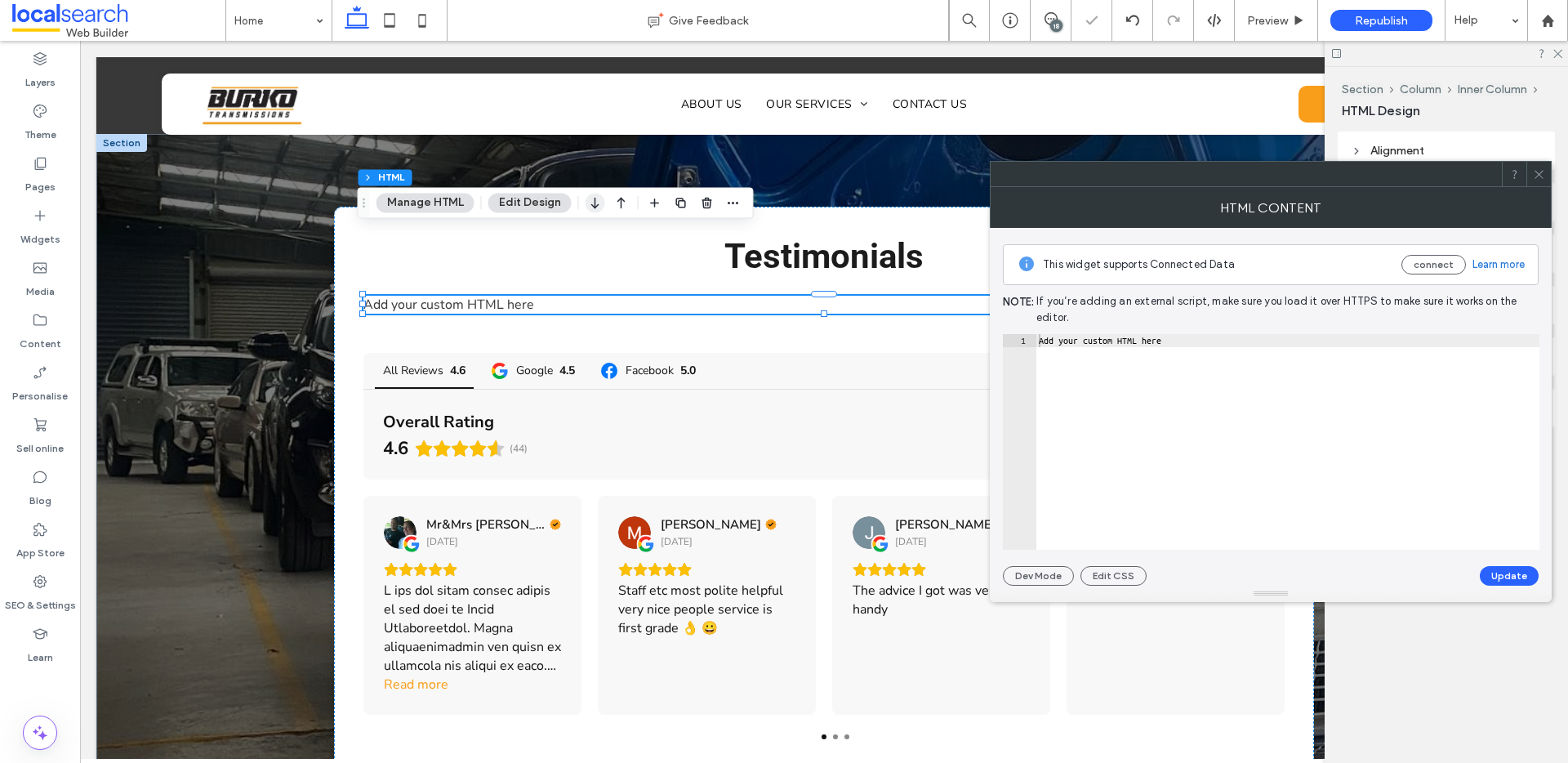
click at [592, 211] on icon "button" at bounding box center [595, 203] width 20 height 30
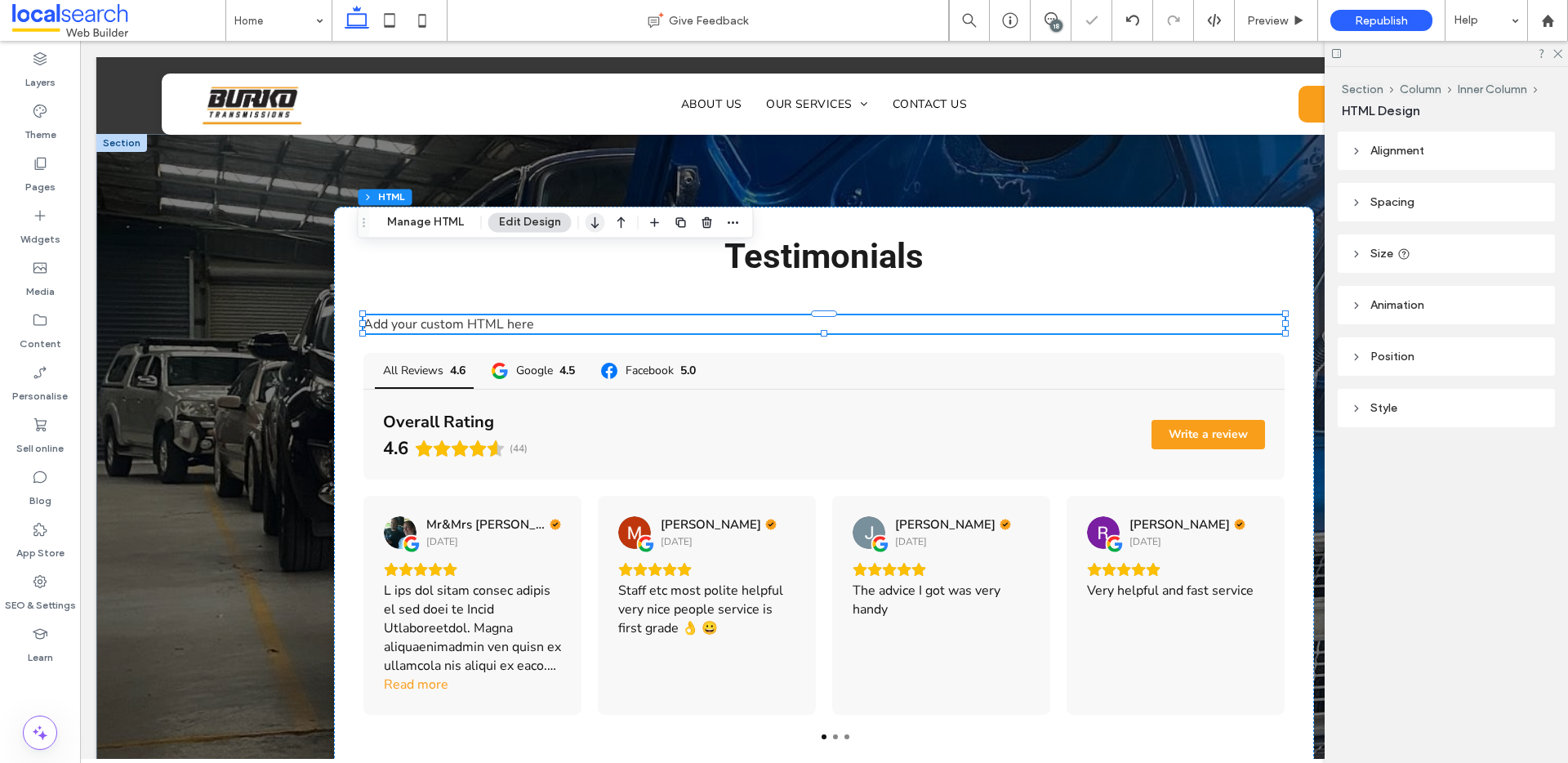
click at [595, 223] on icon "button" at bounding box center [595, 222] width 20 height 30
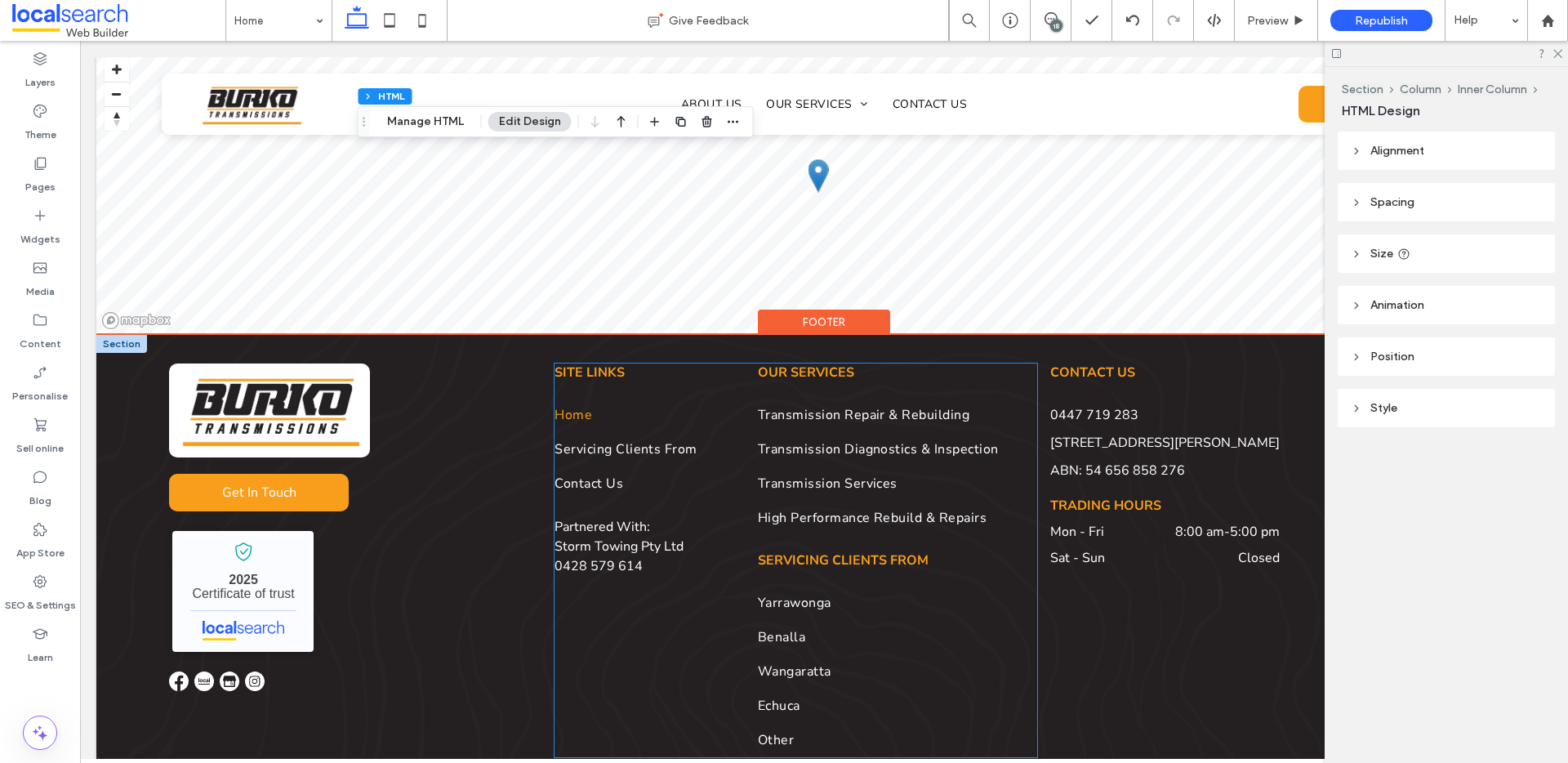
scroll to position [5465, 0]
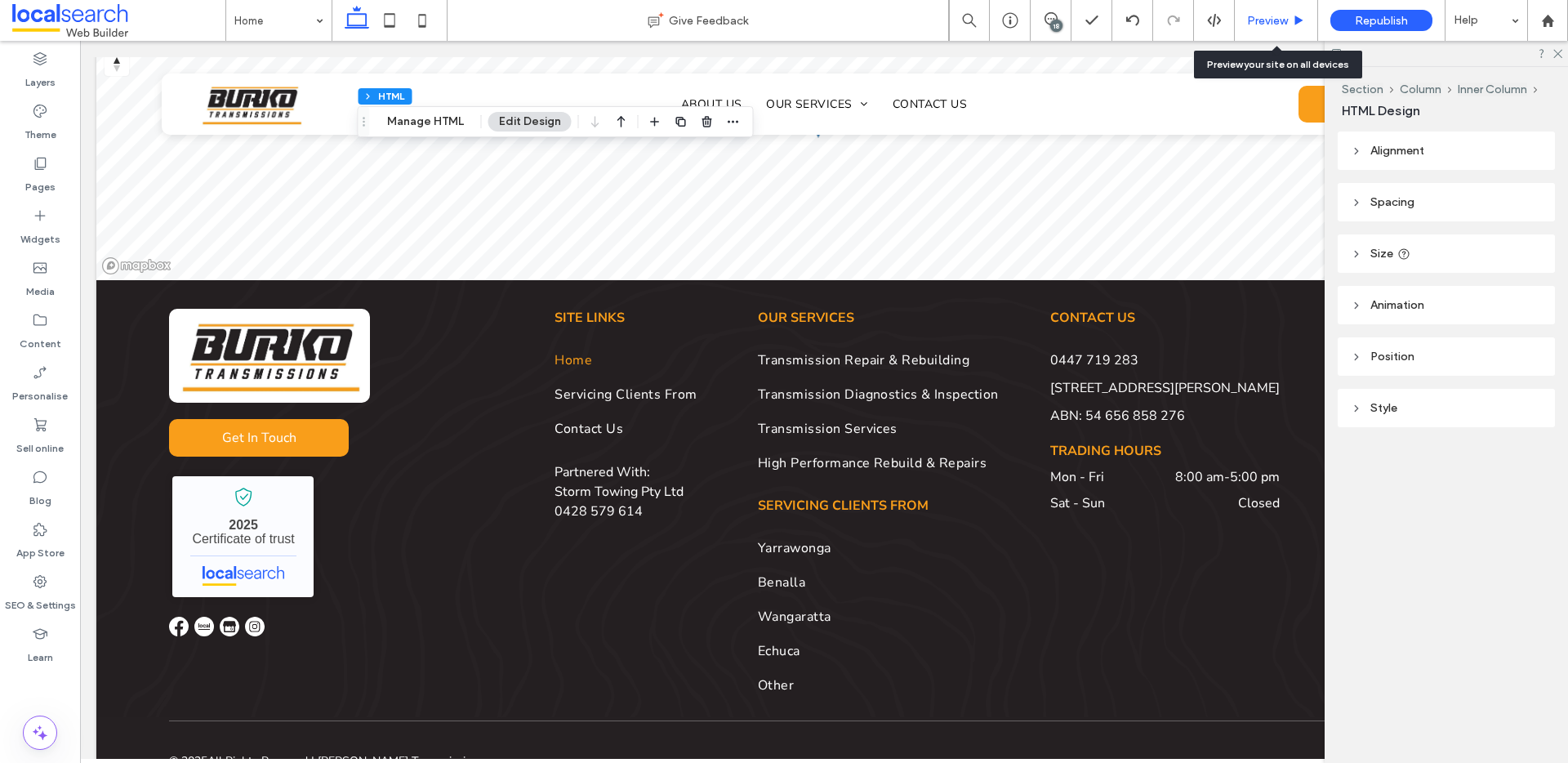
click at [1274, 18] on span "Preview" at bounding box center [1266, 20] width 41 height 14
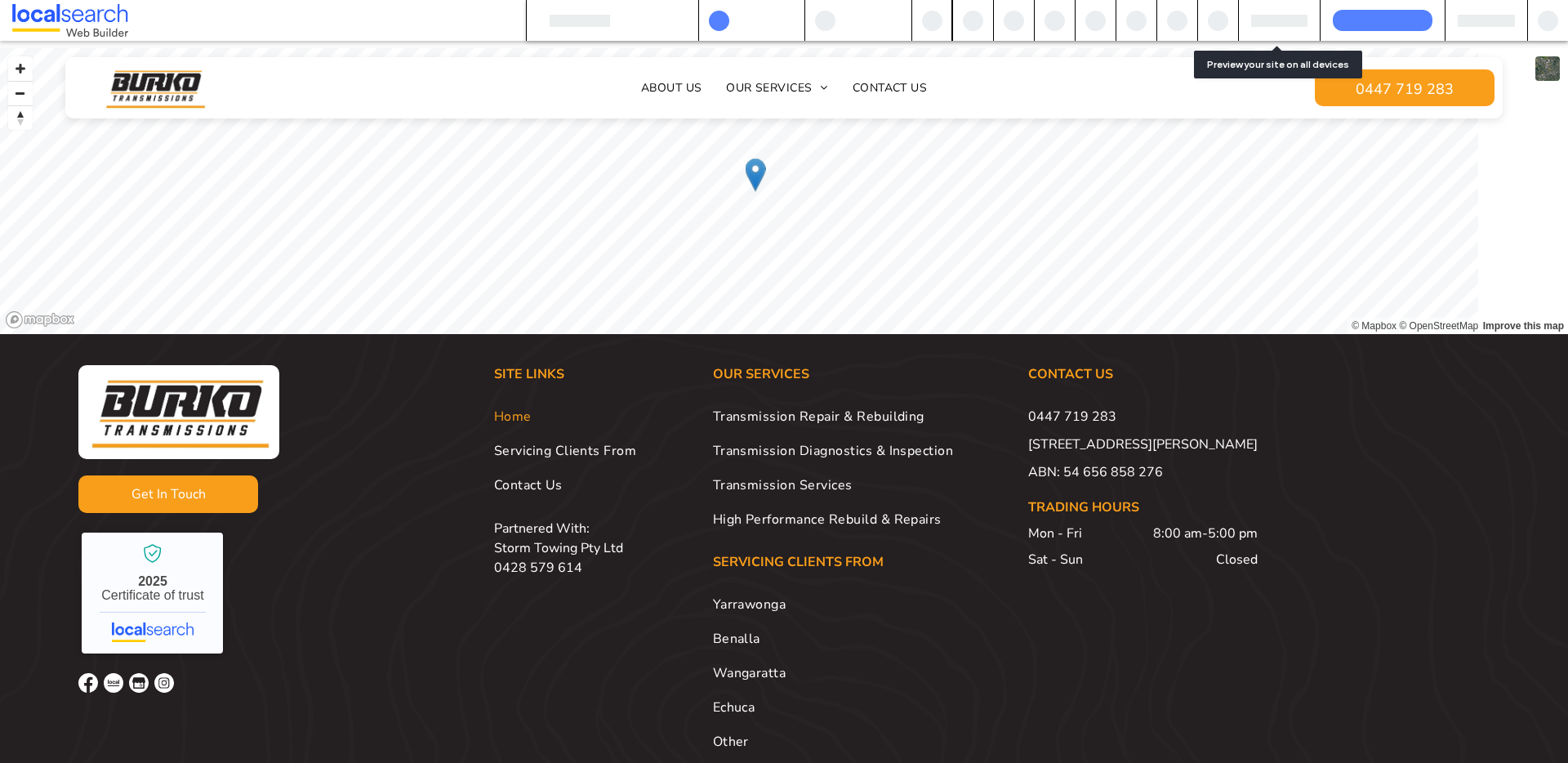
scroll to position [4816, 0]
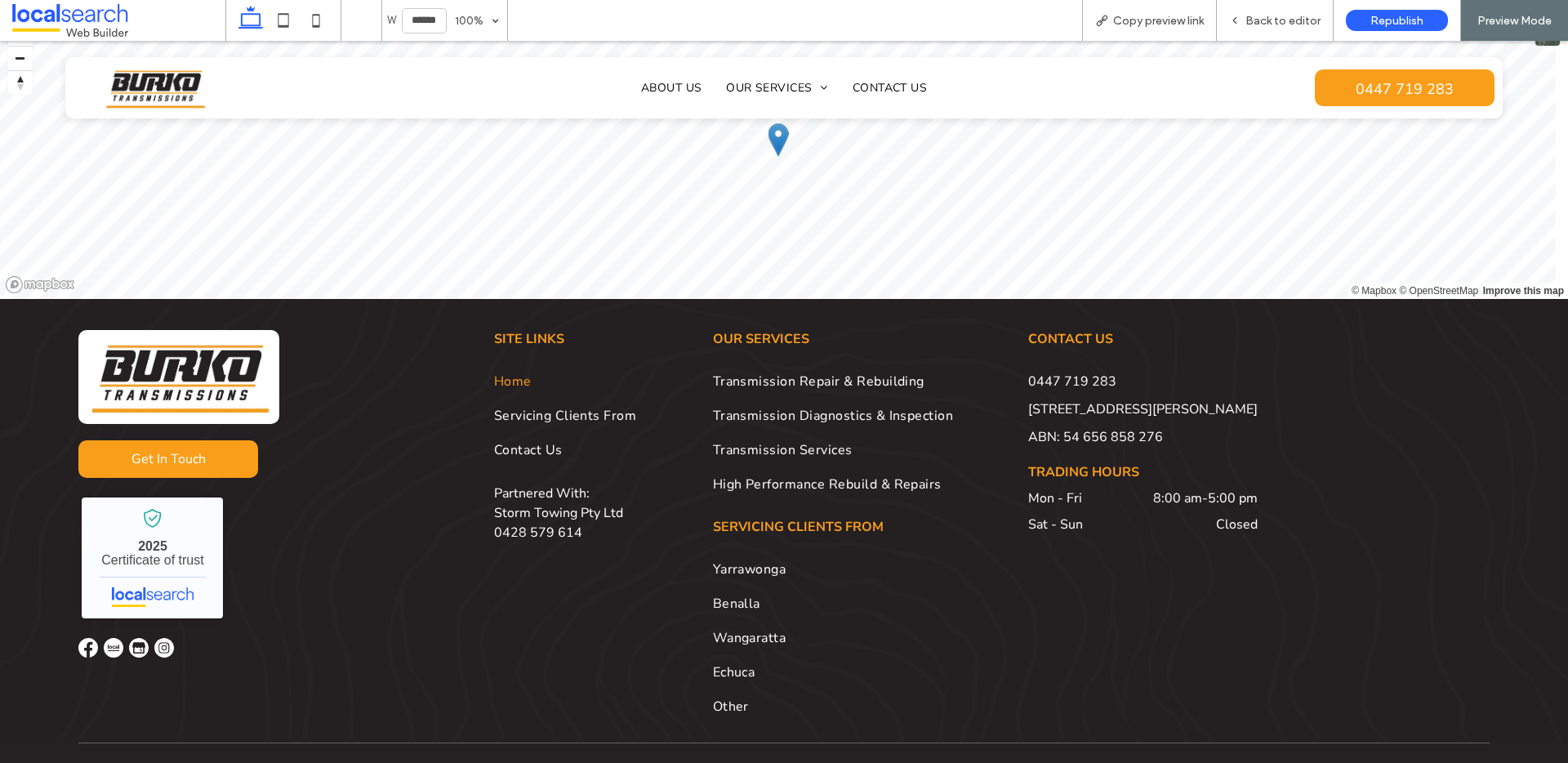
click at [108, 638] on img at bounding box center [113, 648] width 20 height 20
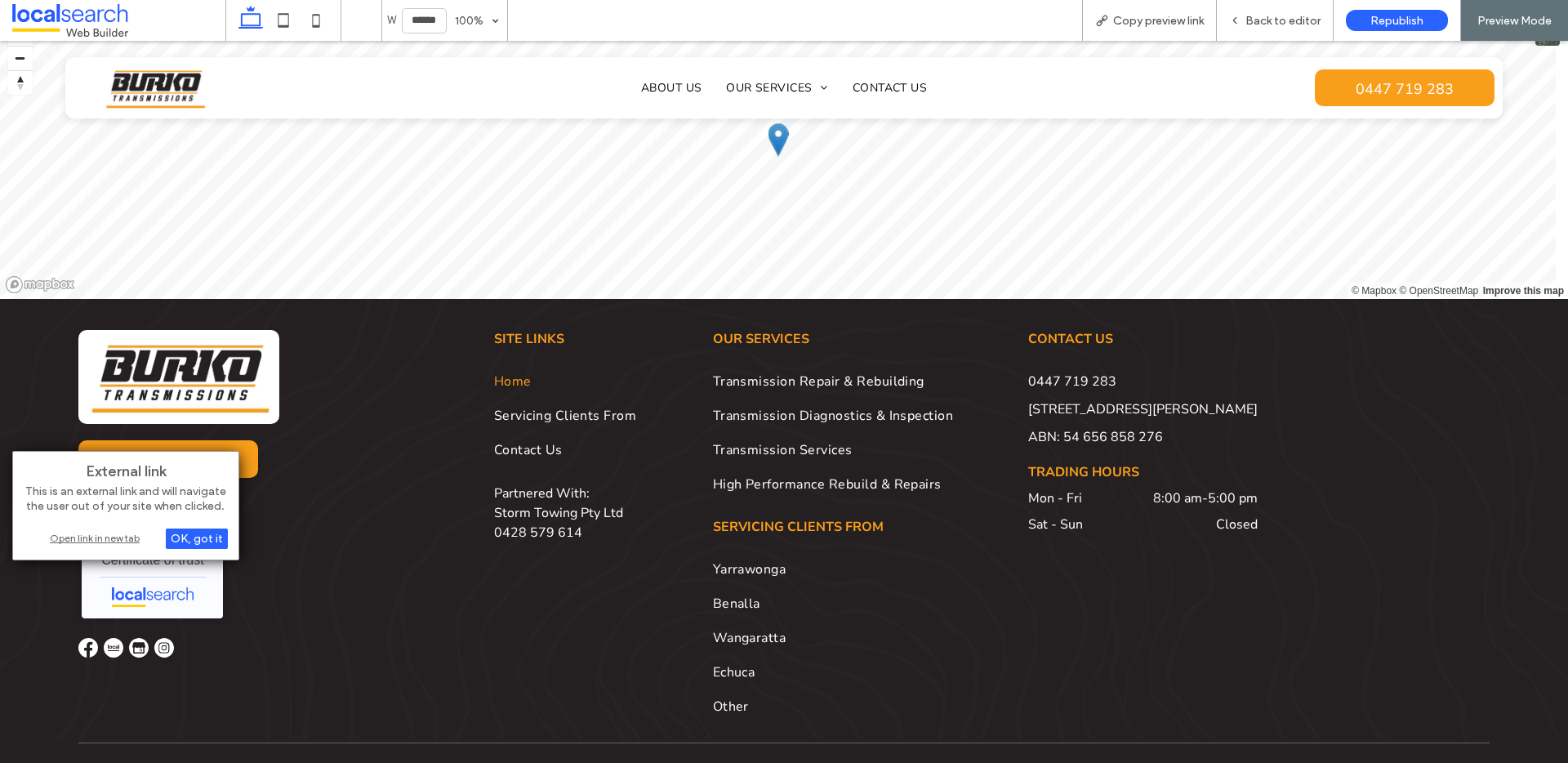
click at [99, 537] on div "Open link in new tab" at bounding box center [125, 538] width 204 height 17
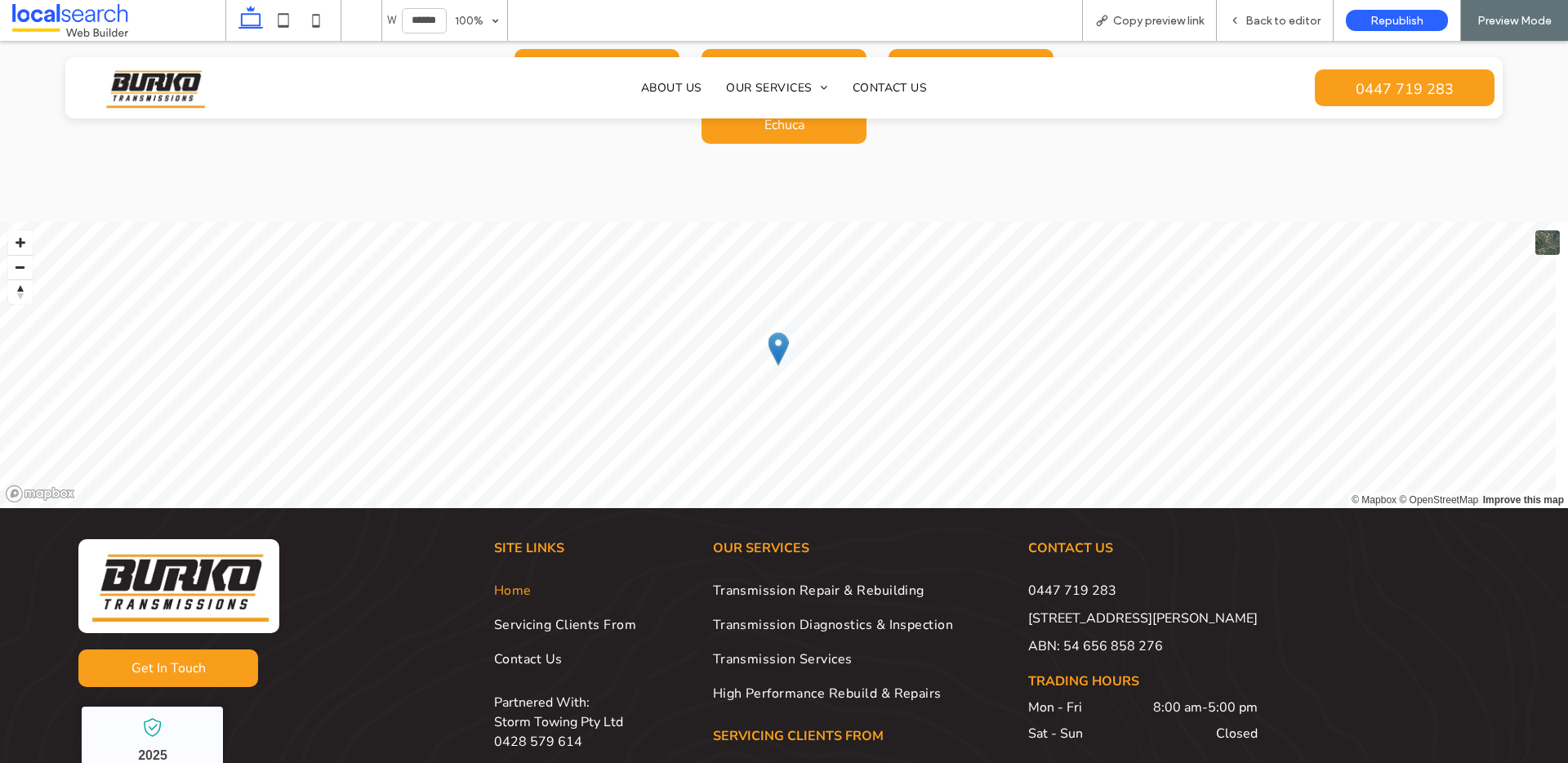
scroll to position [4435, 0]
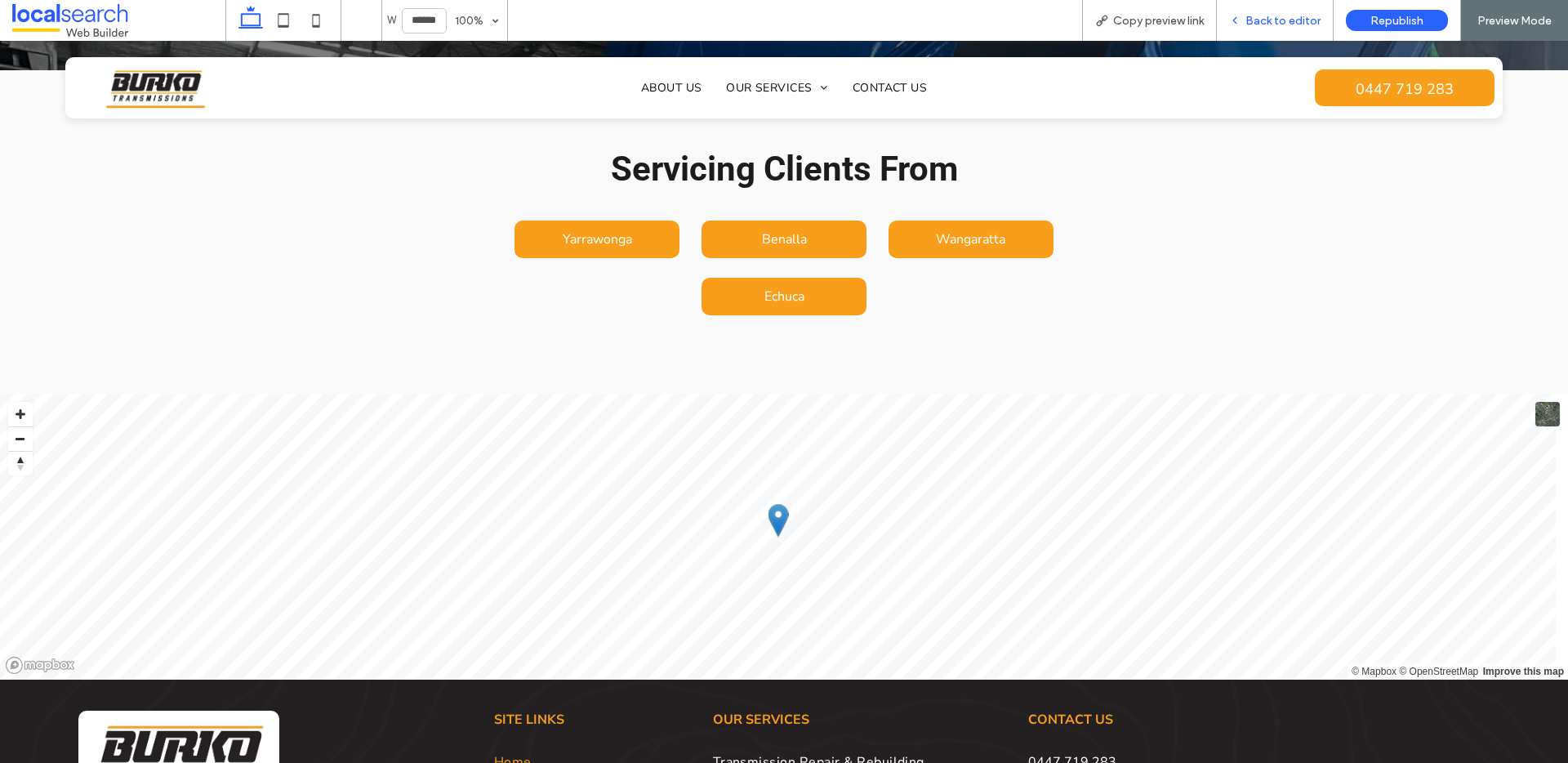
click at [1302, 19] on span "Back to editor" at bounding box center [1282, 20] width 75 height 14
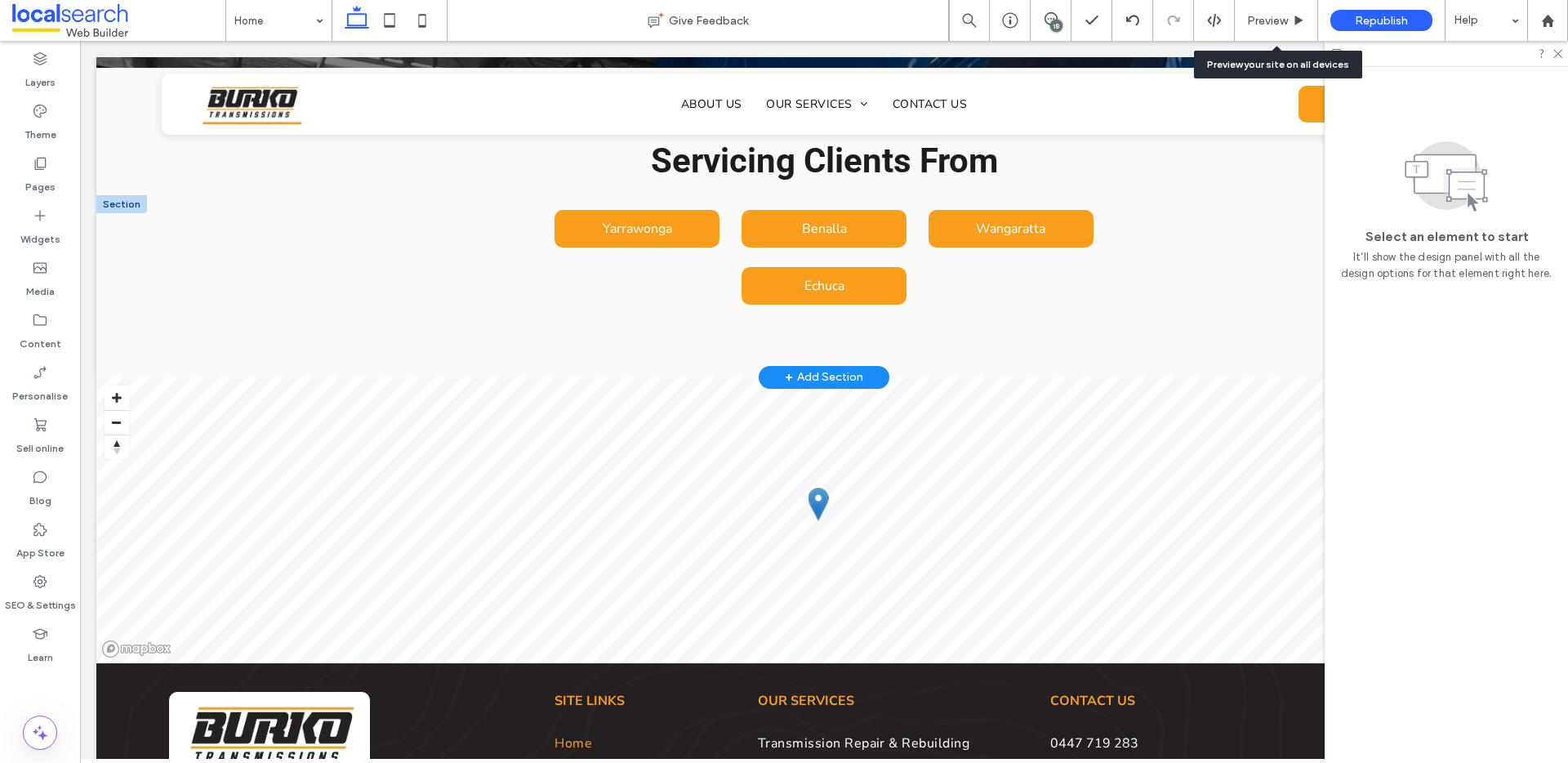
scroll to position [4377, 0]
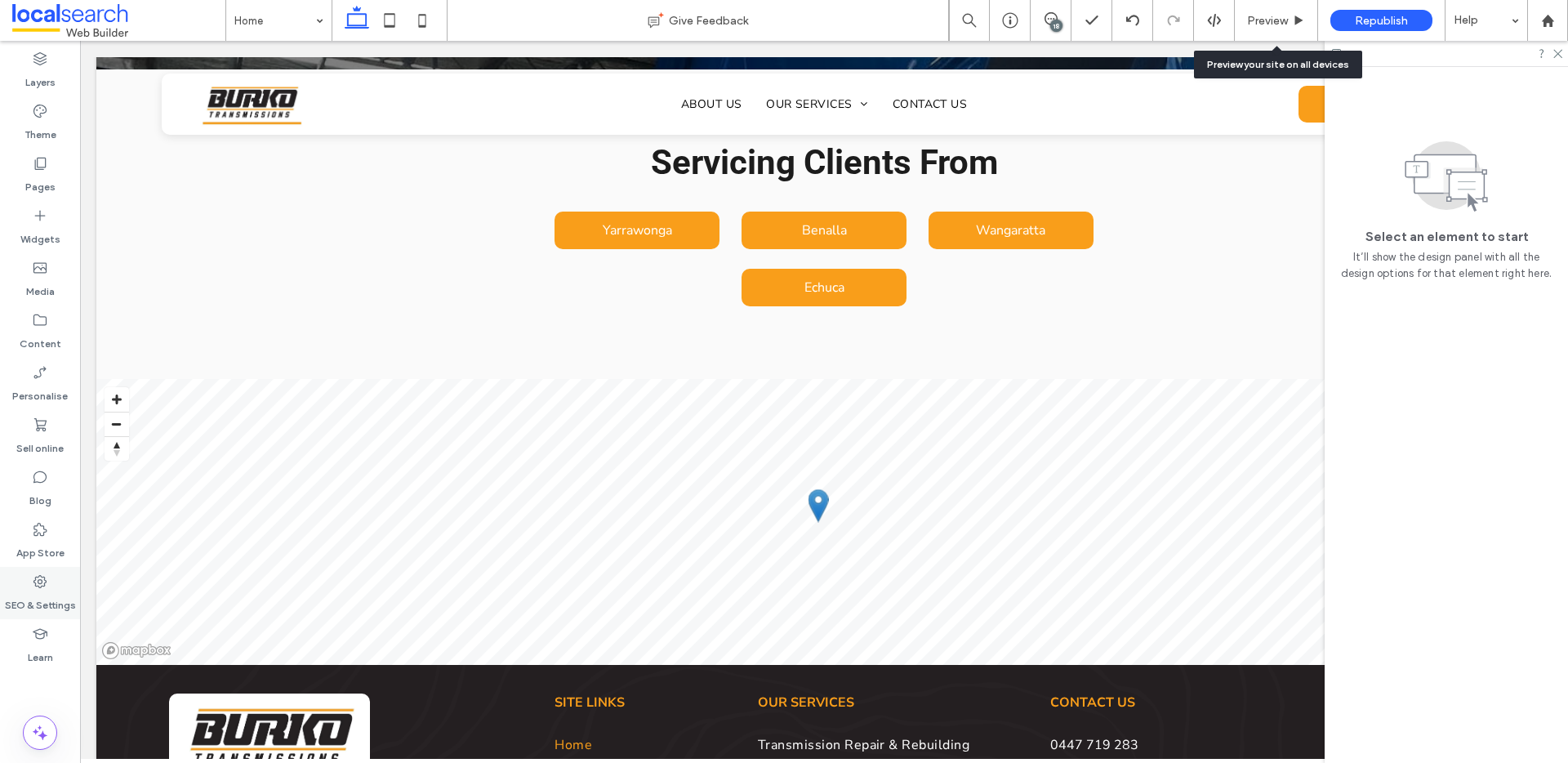
click at [23, 576] on div "SEO & Settings" at bounding box center [40, 593] width 80 height 52
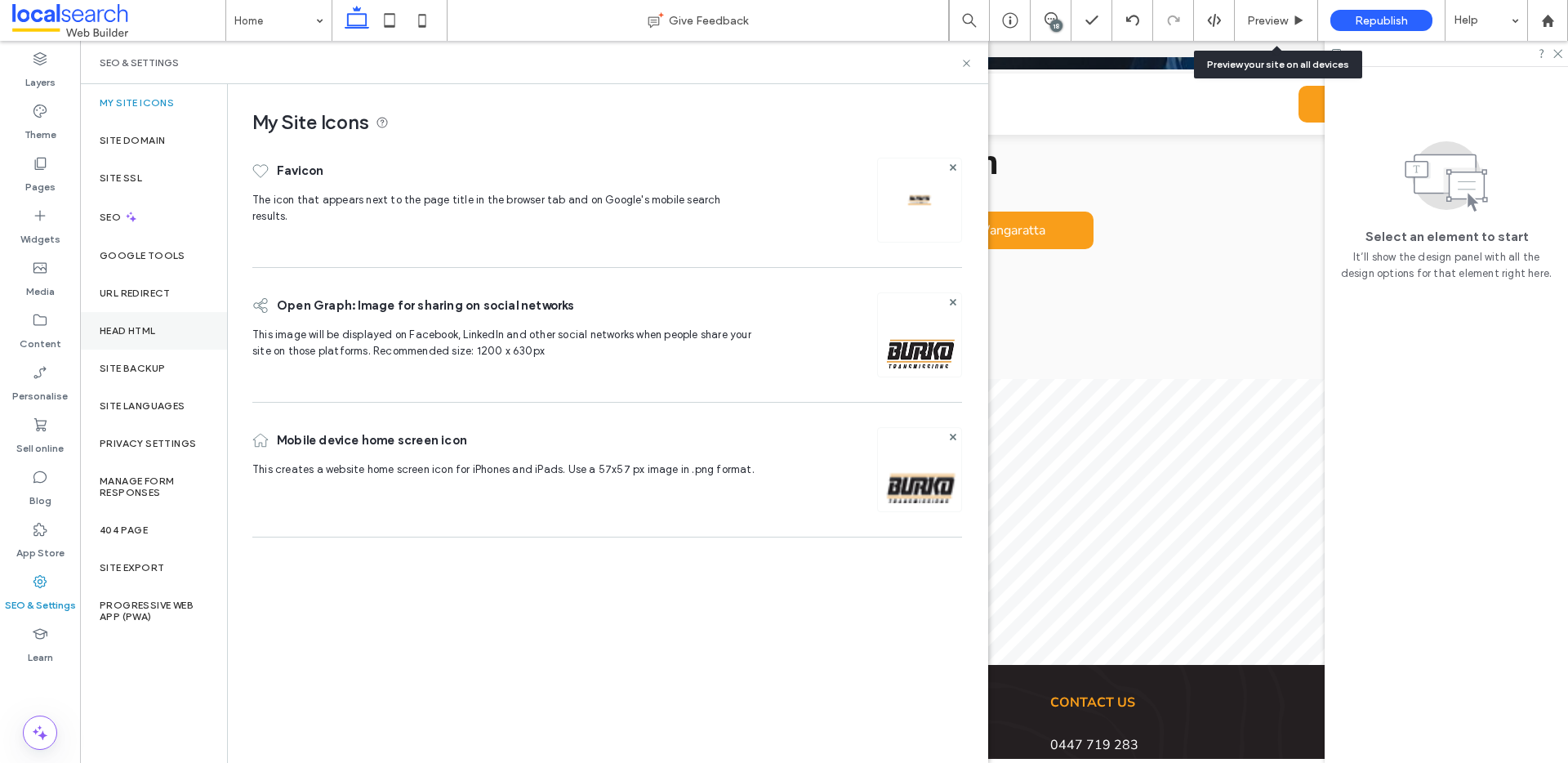
click at [138, 328] on label "Head HTML" at bounding box center [128, 331] width 57 height 12
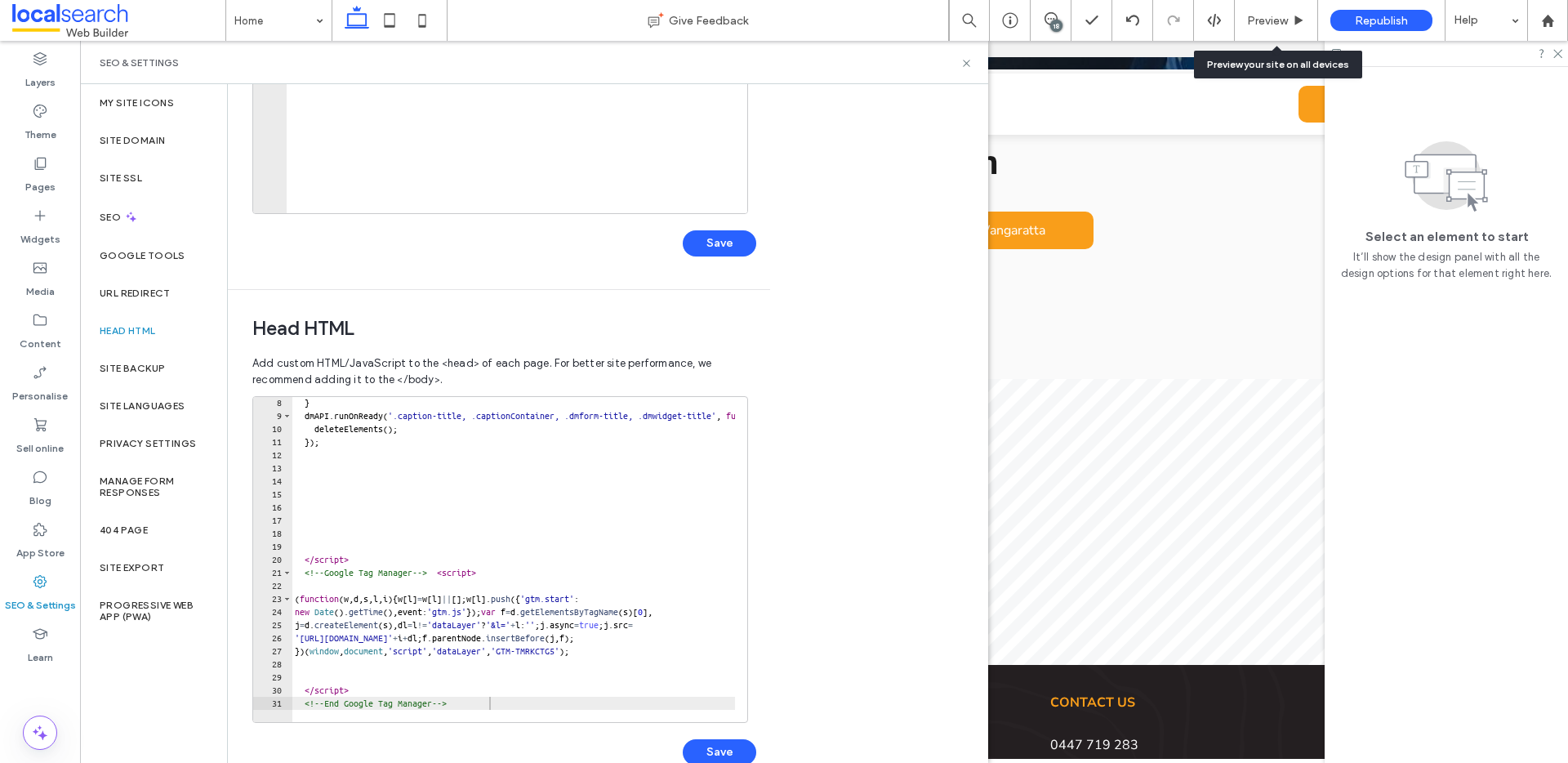
scroll to position [356, 0]
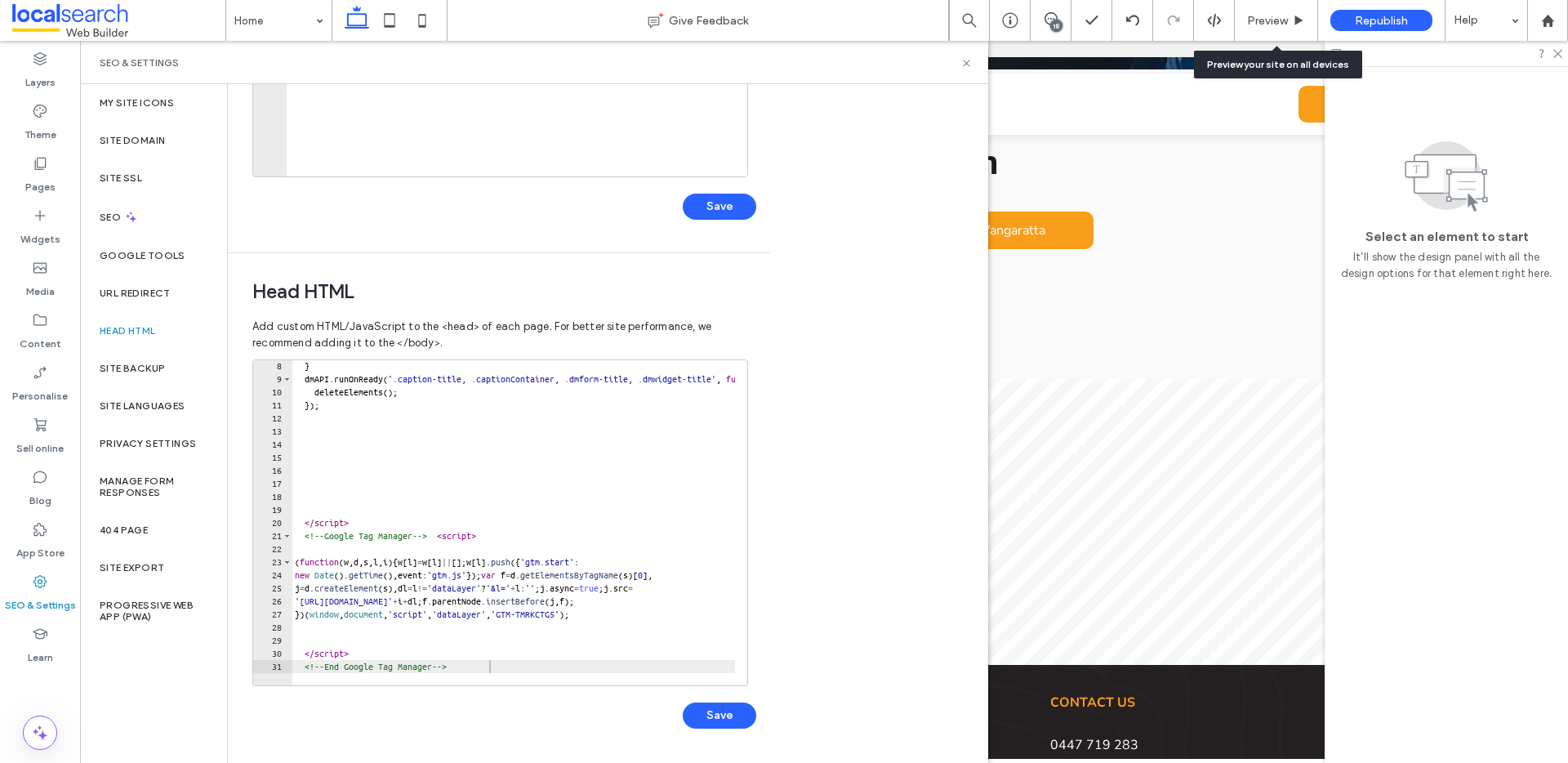
click at [503, 669] on div at bounding box center [768, 677] width 953 height 16
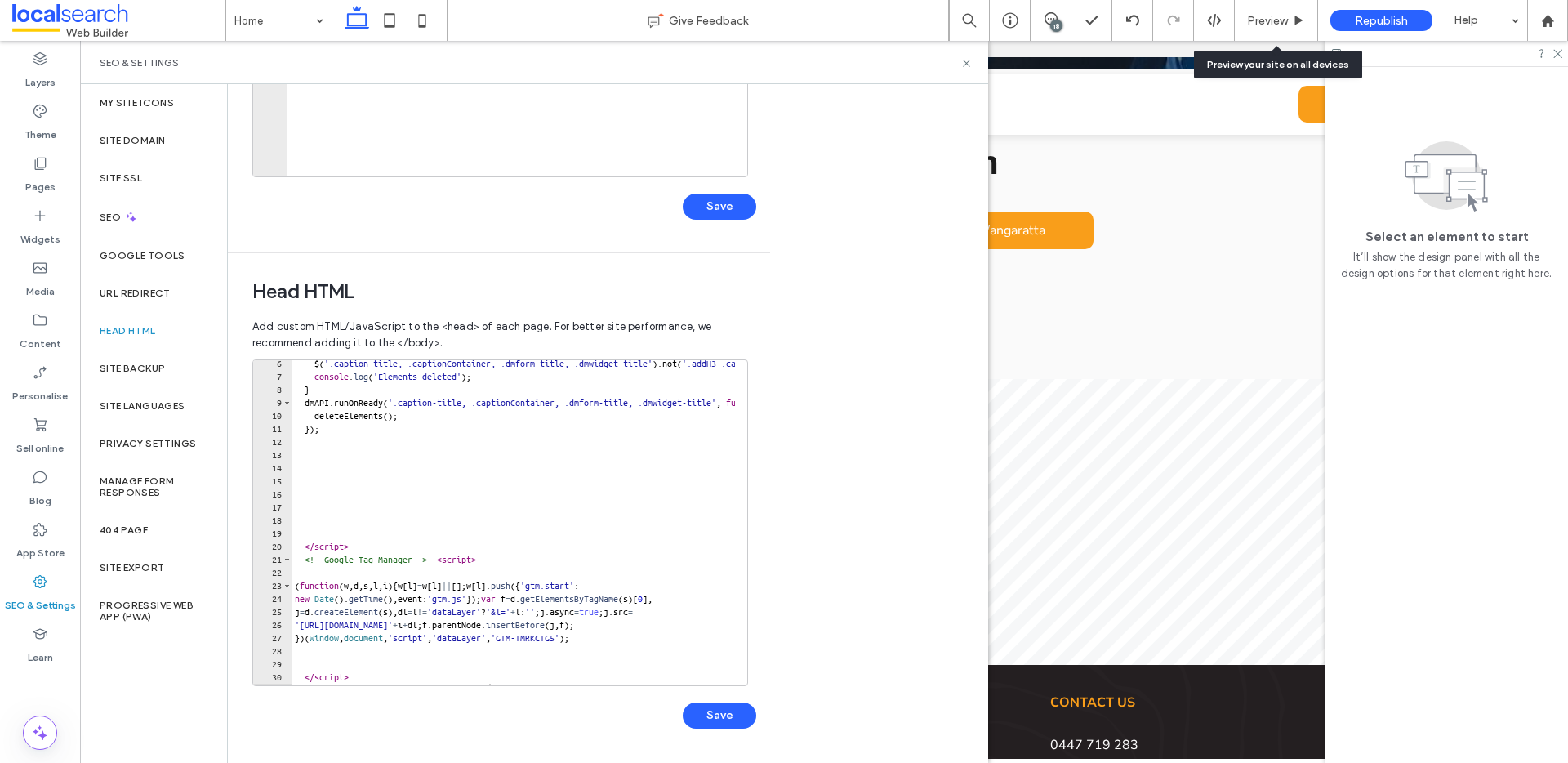
scroll to position [92, 0]
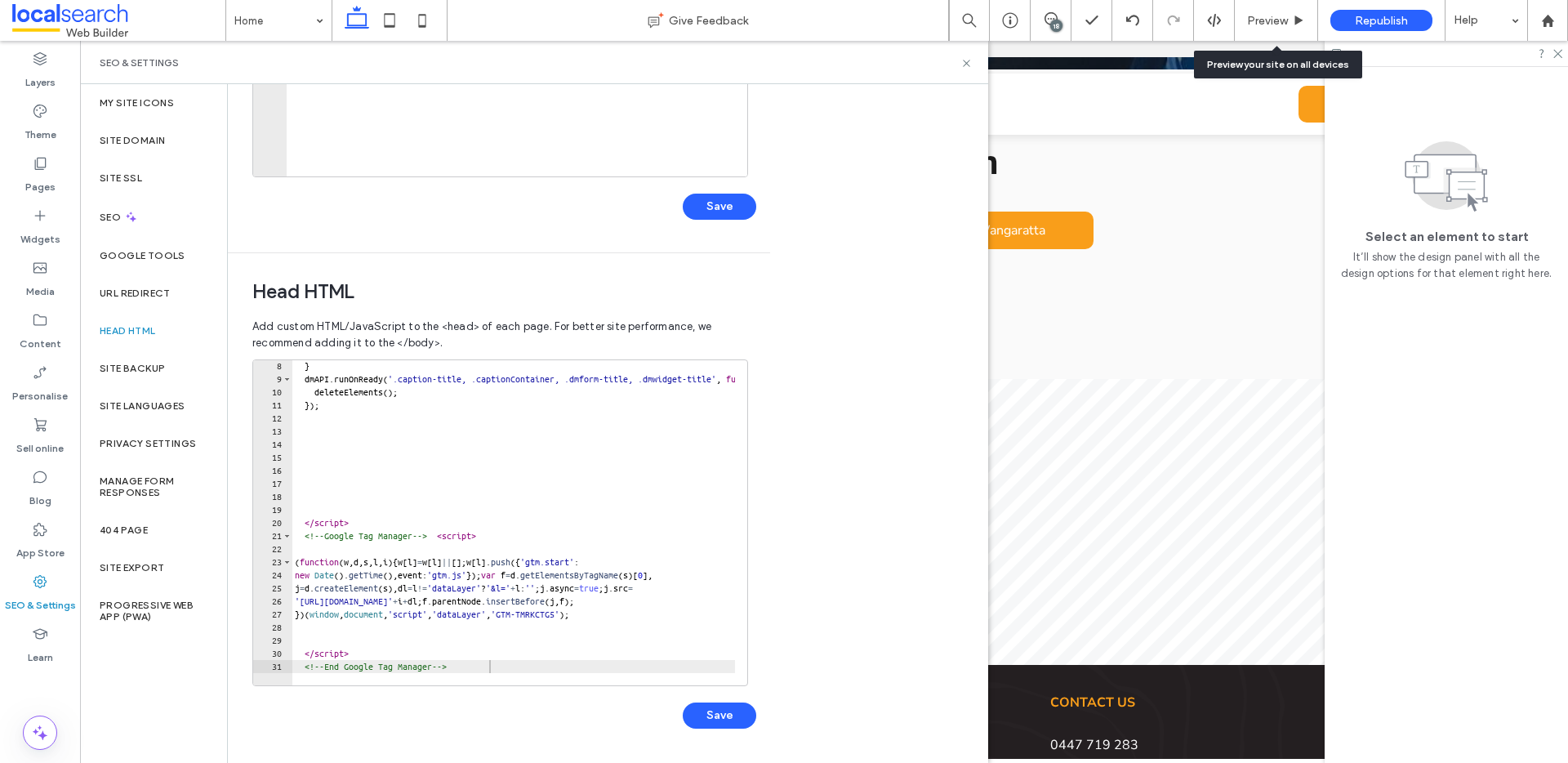
type textarea "**********"
click at [521, 662] on div "} dmAPI . runOnReady ( '.caption-title, .captionContainer, .dmform-title, .dmwi…" at bounding box center [768, 529] width 953 height 339
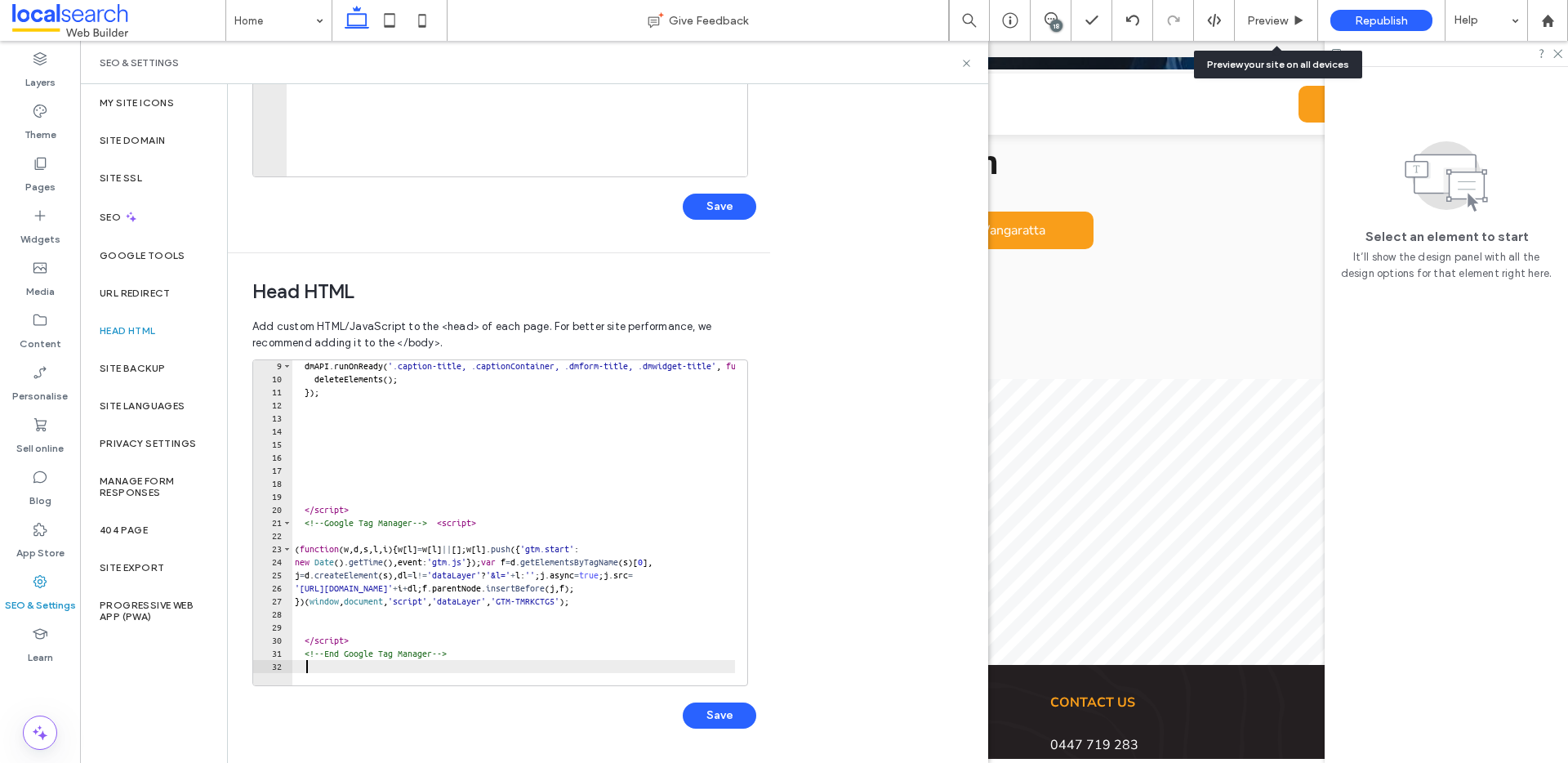
paste textarea "**********"
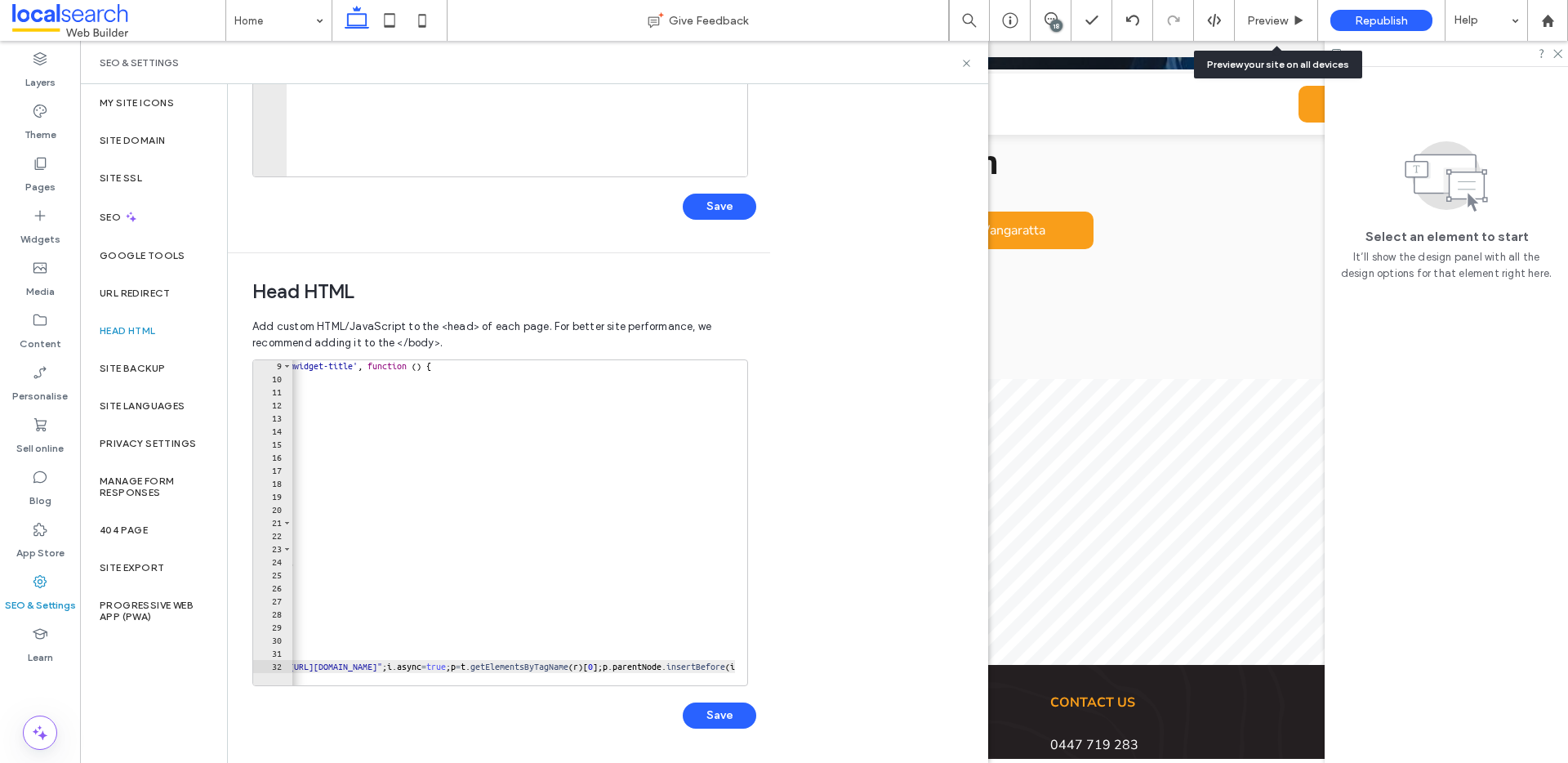
scroll to position [0, 0]
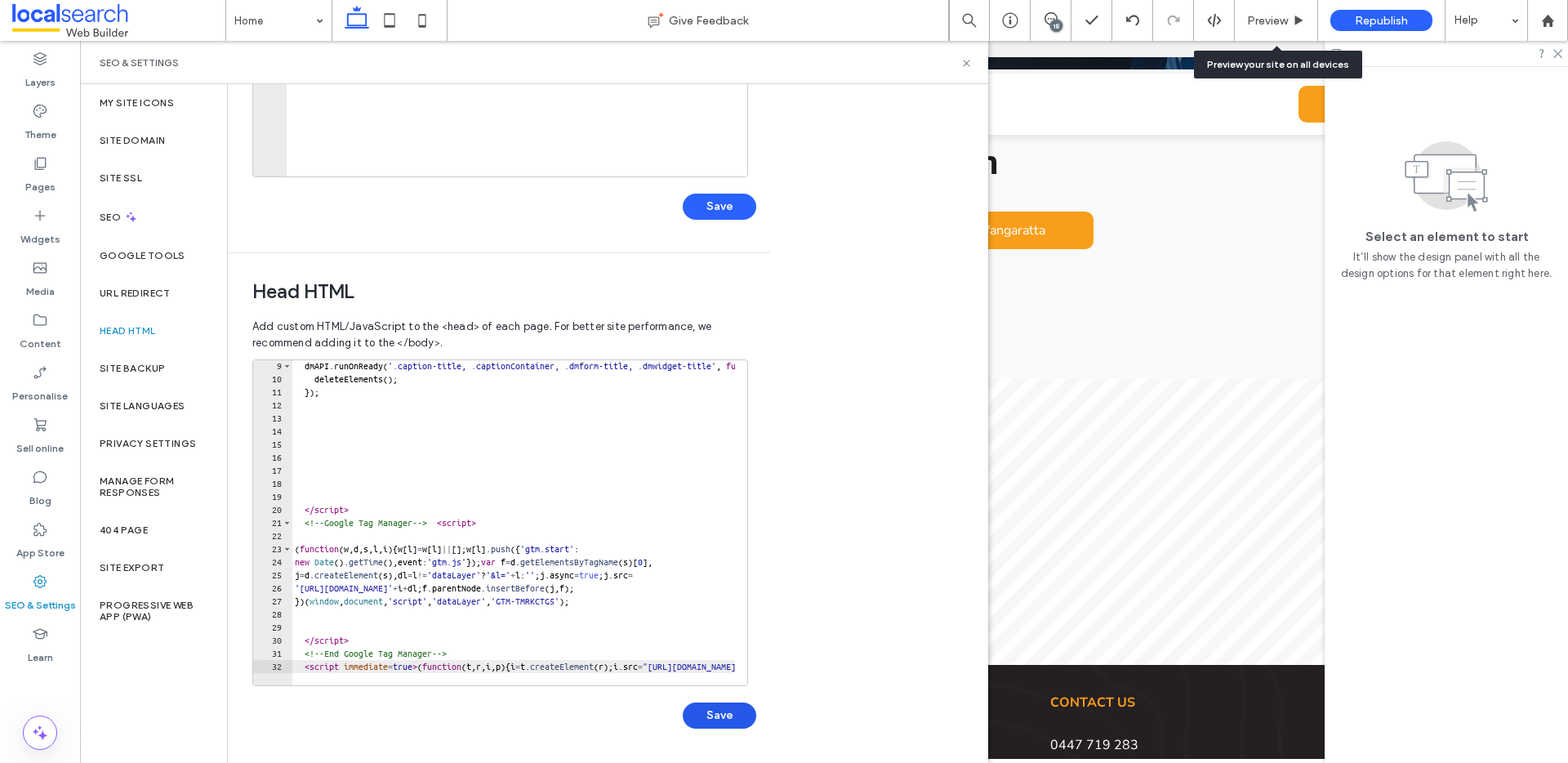
type textarea "**********"
click at [730, 717] on button "Save" at bounding box center [720, 715] width 74 height 26
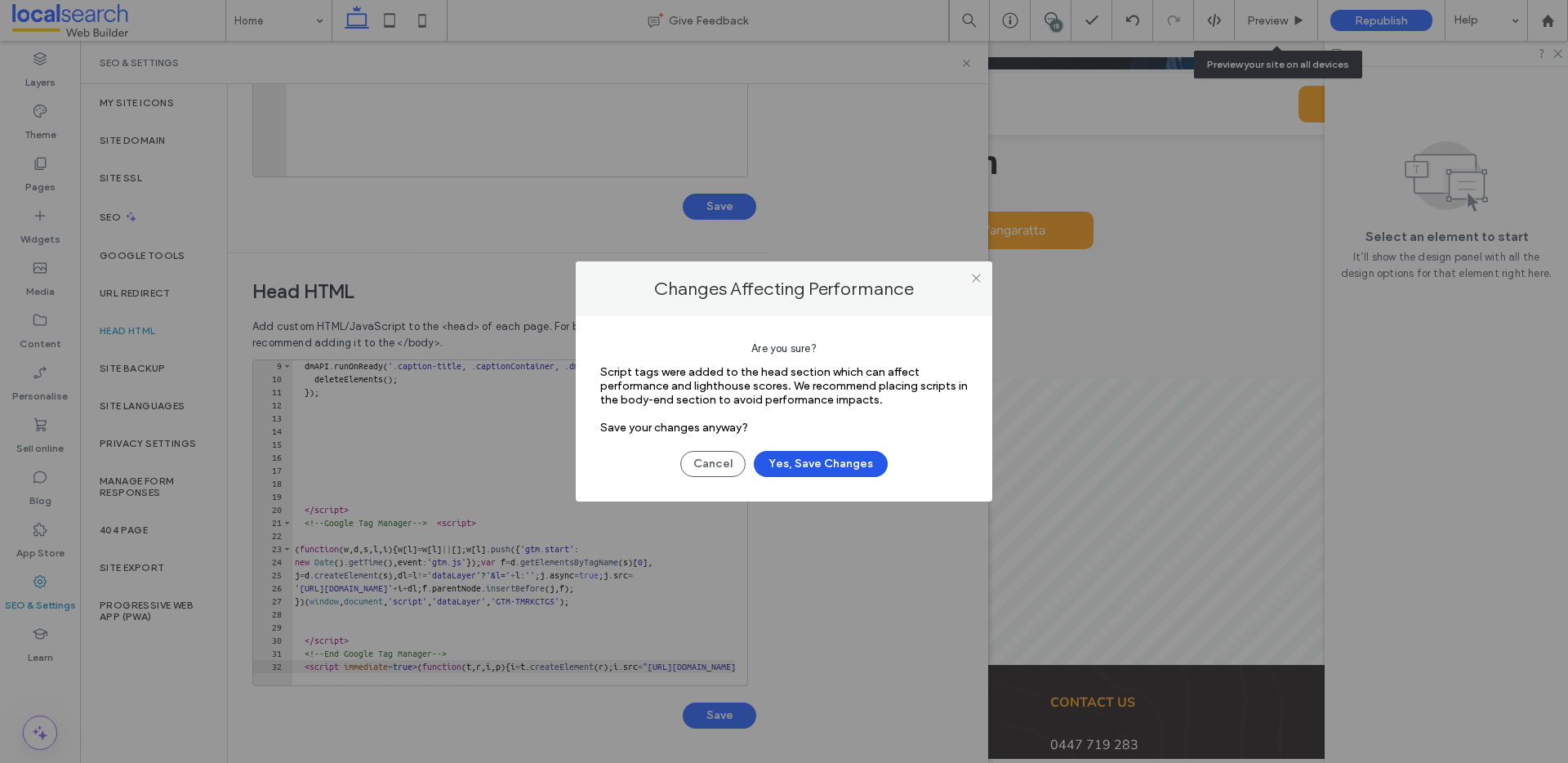
click at [795, 467] on button "Yes, Save Changes" at bounding box center [820, 463] width 134 height 26
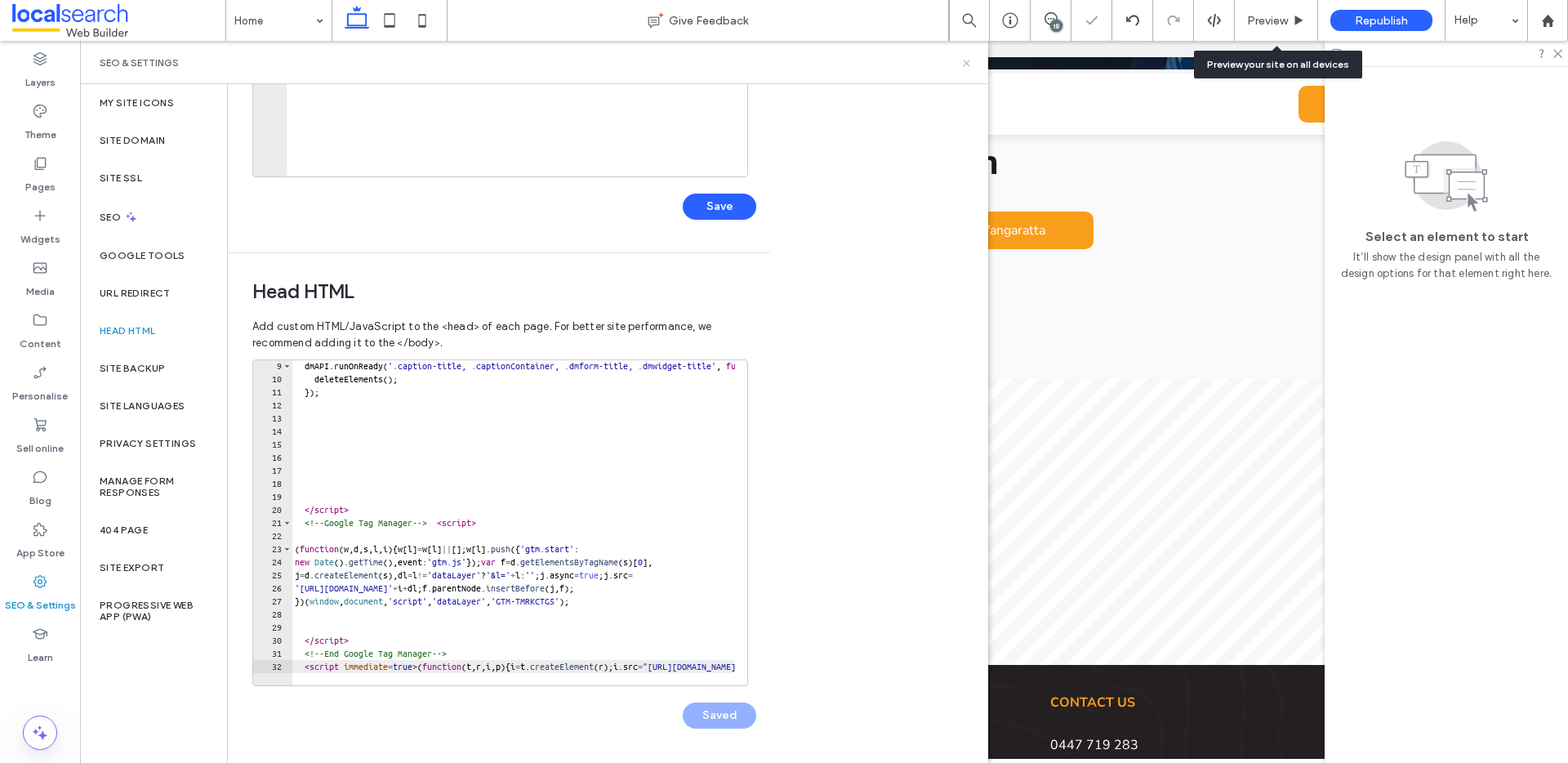
click at [966, 61] on icon at bounding box center [966, 63] width 13 height 13
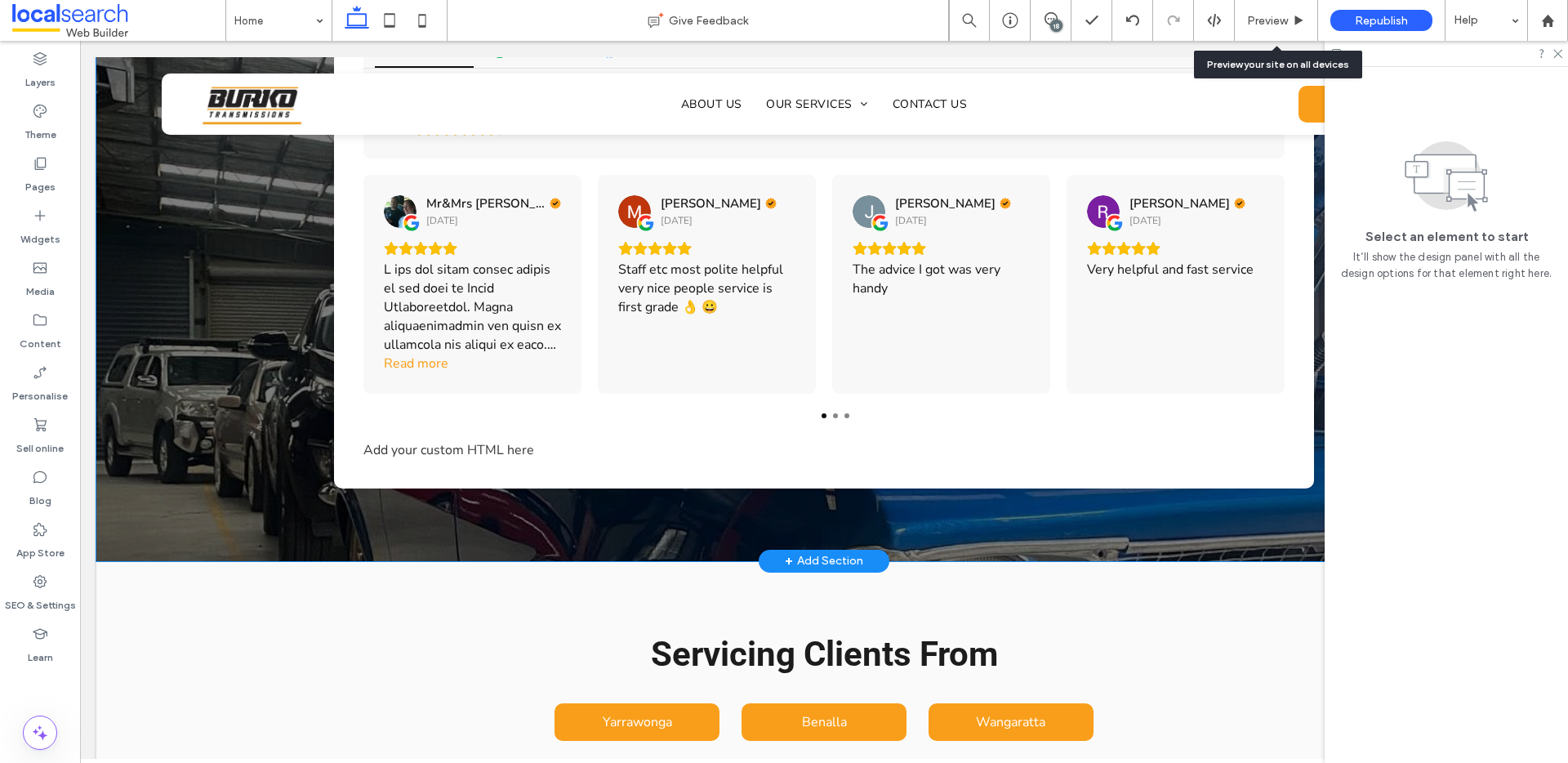
scroll to position [4009, 0]
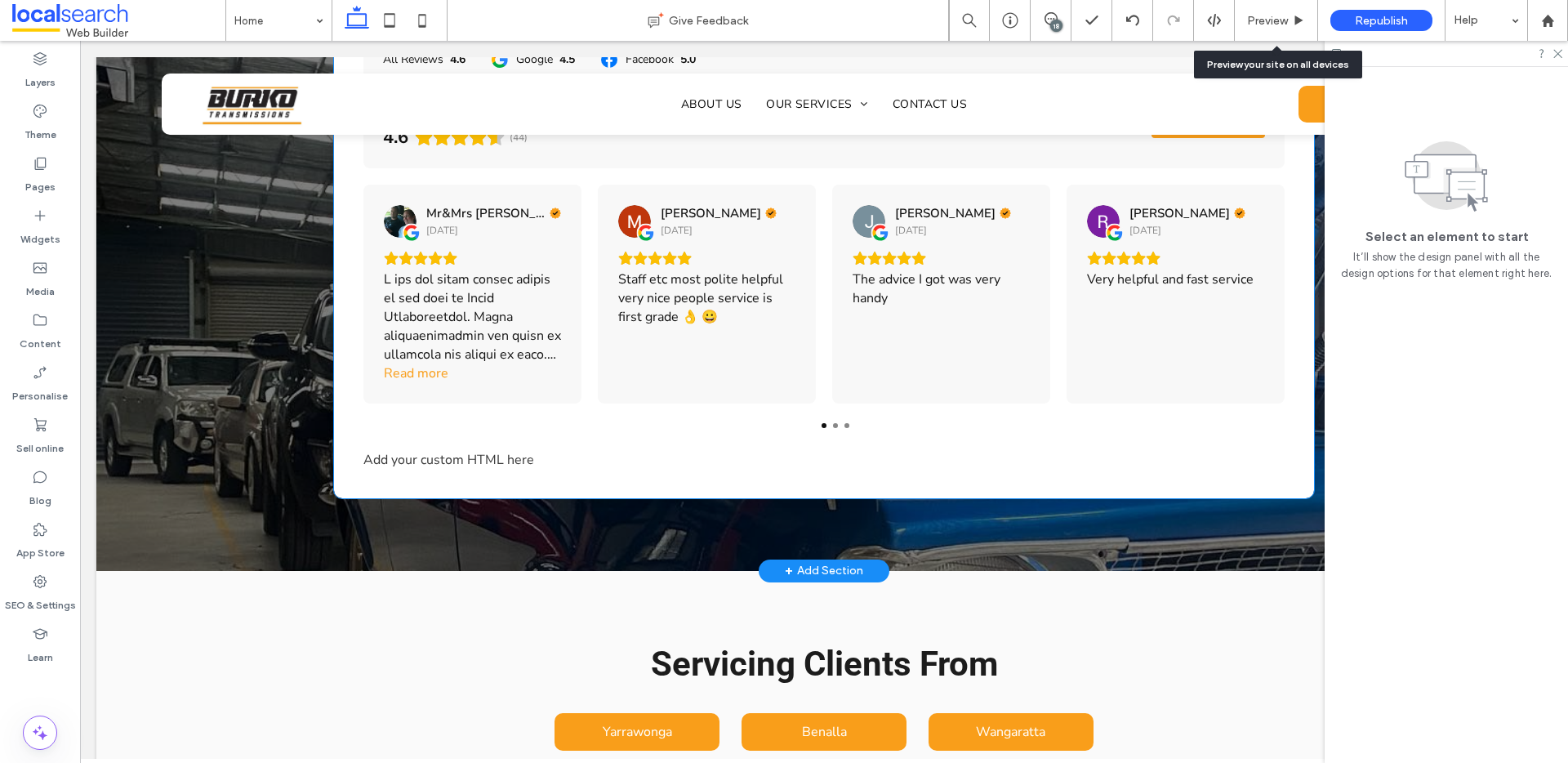
click at [467, 450] on div "Add your custom HTML here" at bounding box center [823, 459] width 921 height 18
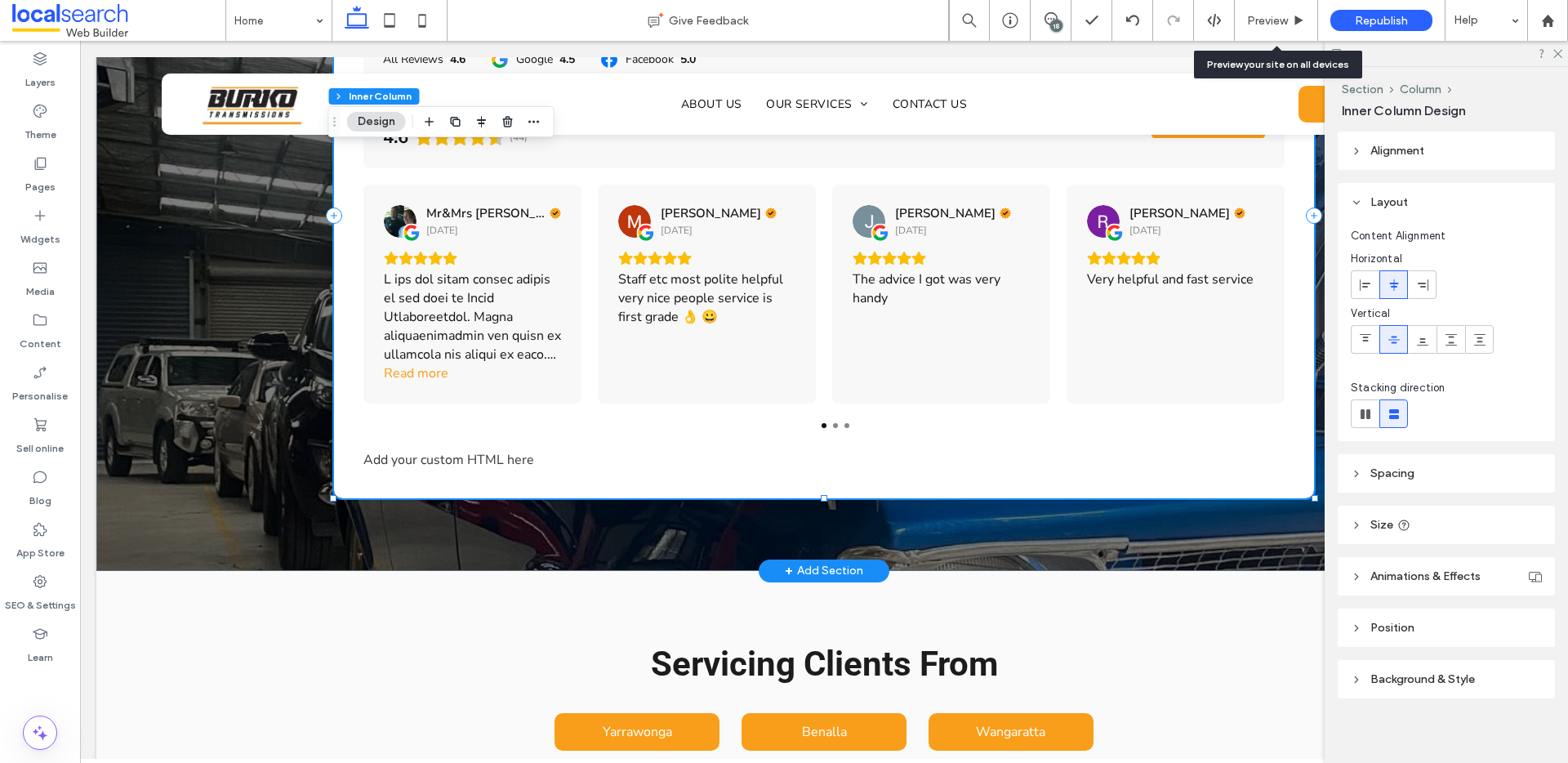
click at [450, 450] on div "Add your custom HTML here" at bounding box center [823, 459] width 921 height 18
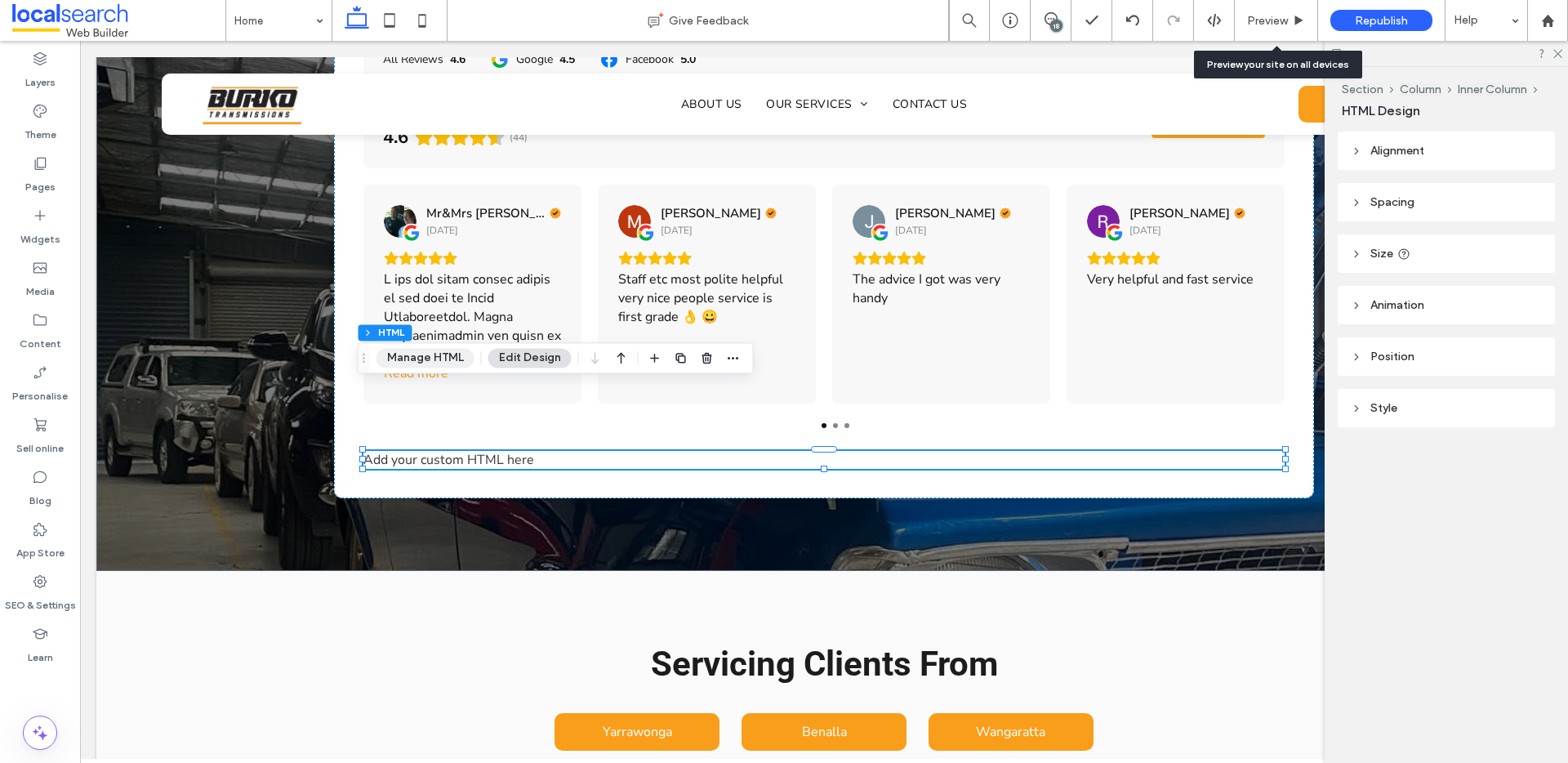
click at [422, 359] on button "Manage HTML" at bounding box center [425, 358] width 98 height 20
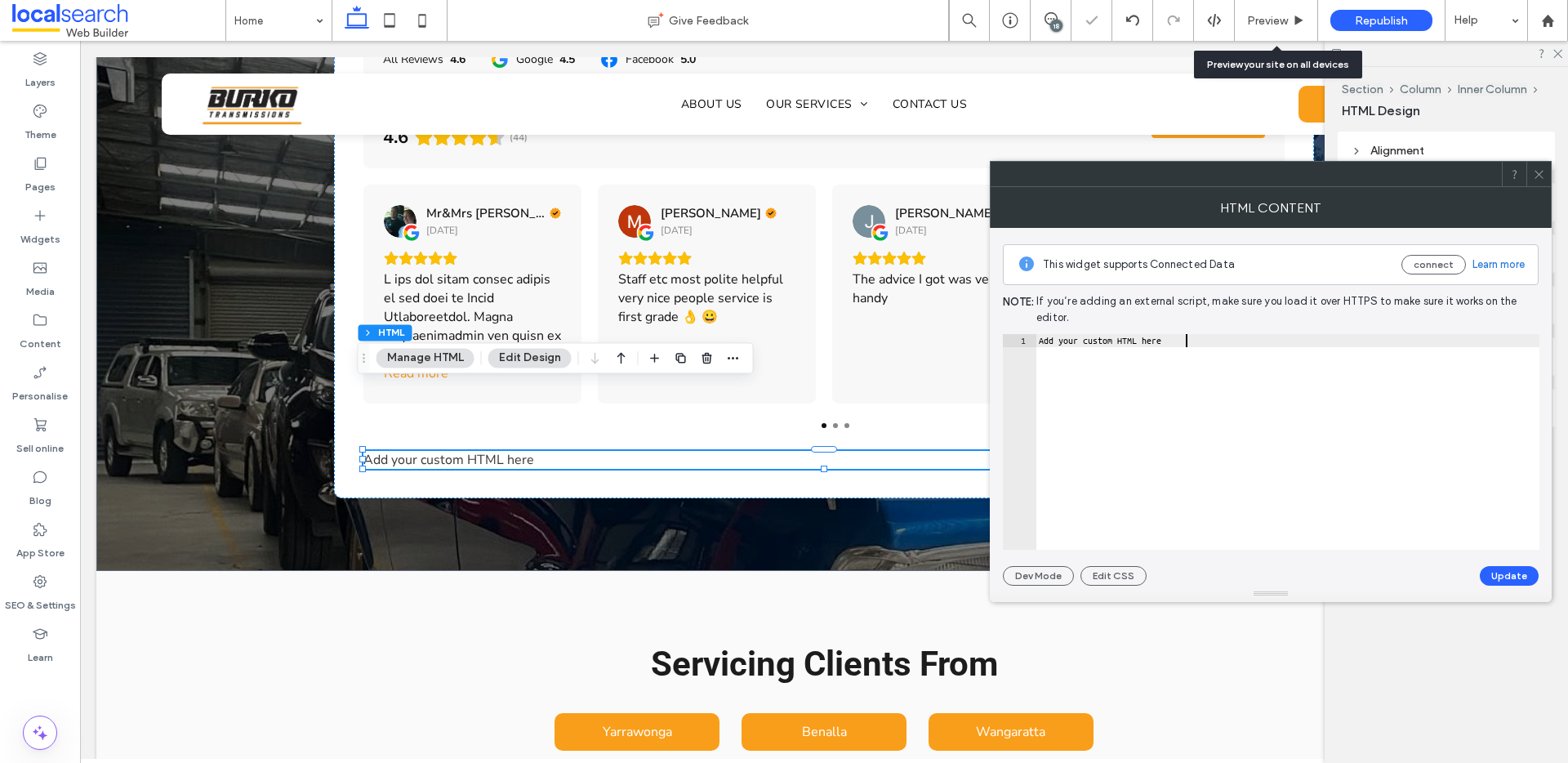
click at [1194, 379] on div "Add your custom HTML here" at bounding box center [1287, 455] width 503 height 241
paste textarea "*******"
type textarea "**********"
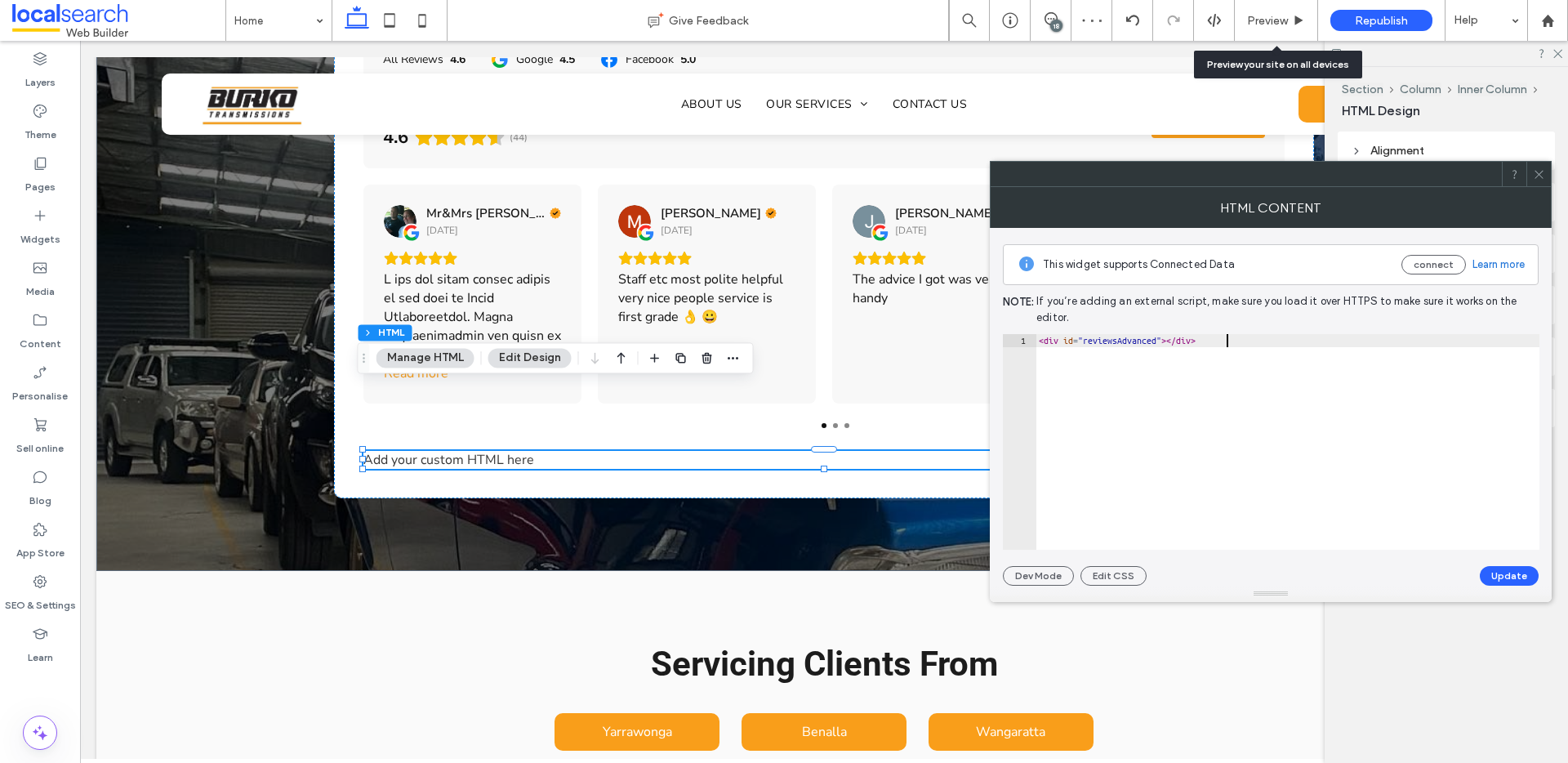
click at [1509, 586] on div at bounding box center [1271, 594] width 562 height 16
click at [1509, 576] on button "Update" at bounding box center [1509, 576] width 59 height 20
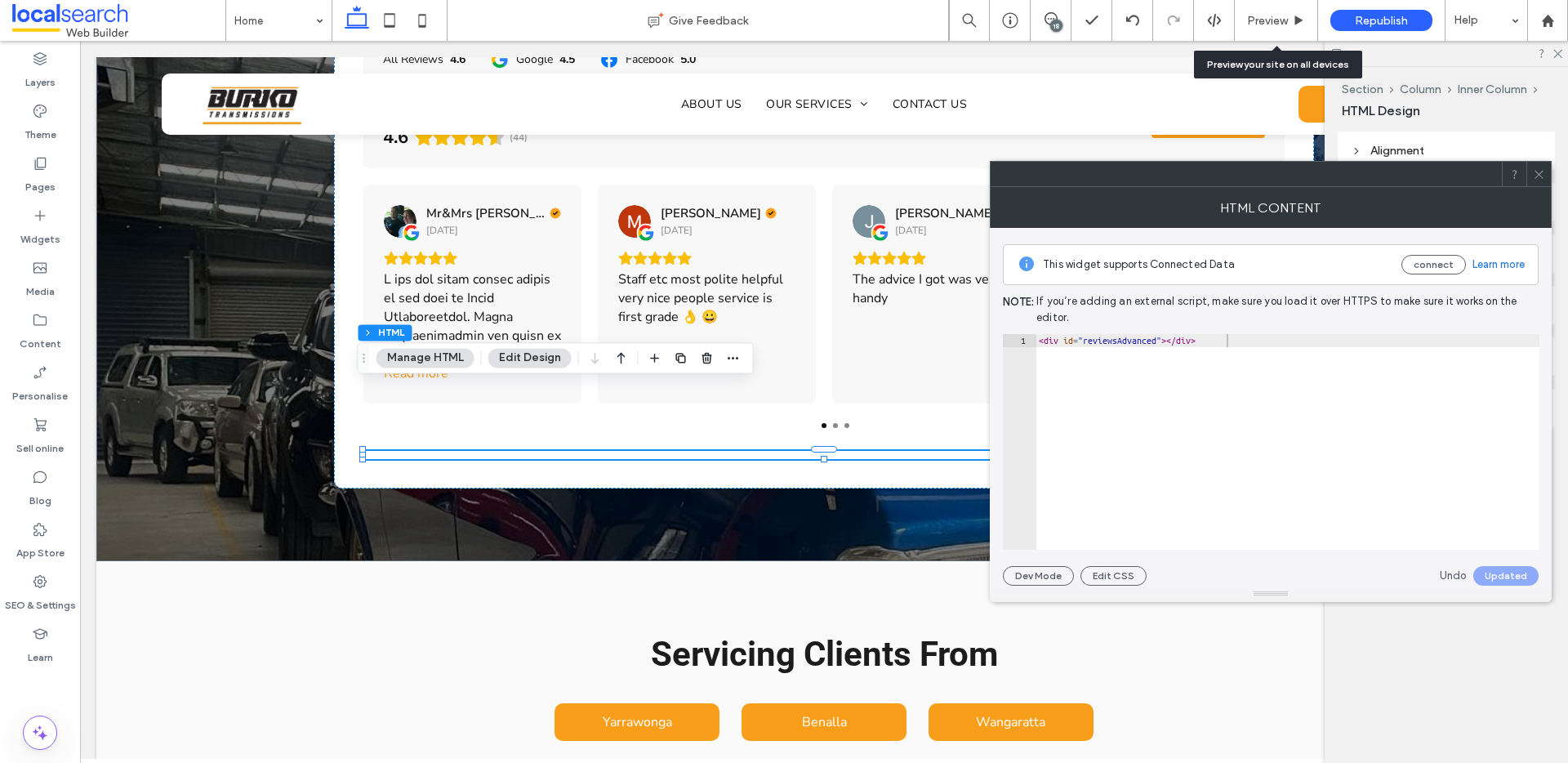
click at [1537, 171] on icon at bounding box center [1539, 175] width 13 height 13
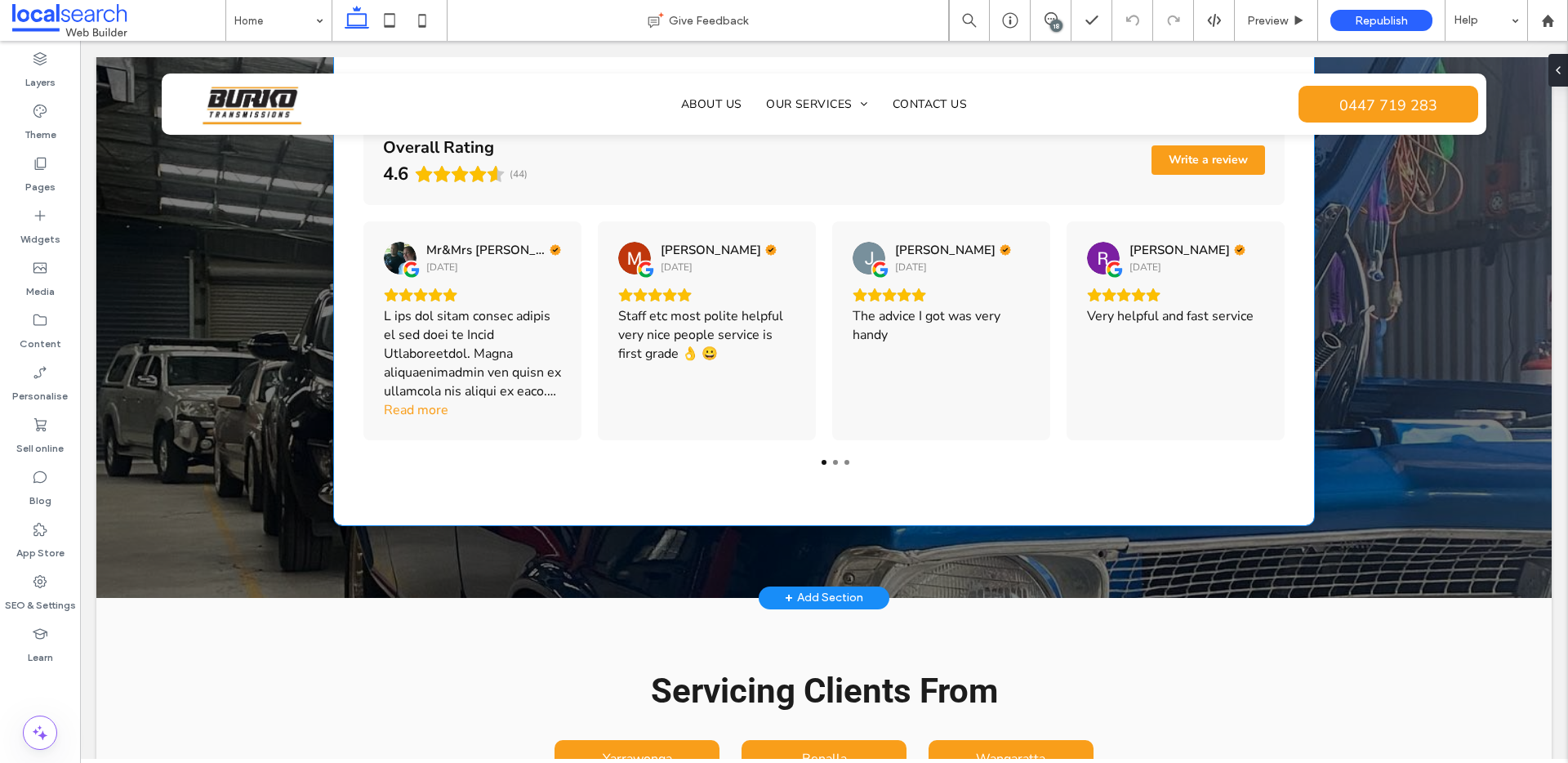
click at [823, 419] on div "Testimonials All Reviews 4.6 Google 4.5 Facebook 5.0 Overall Rating 4.6 (44) Wr…" at bounding box center [824, 247] width 980 height 556
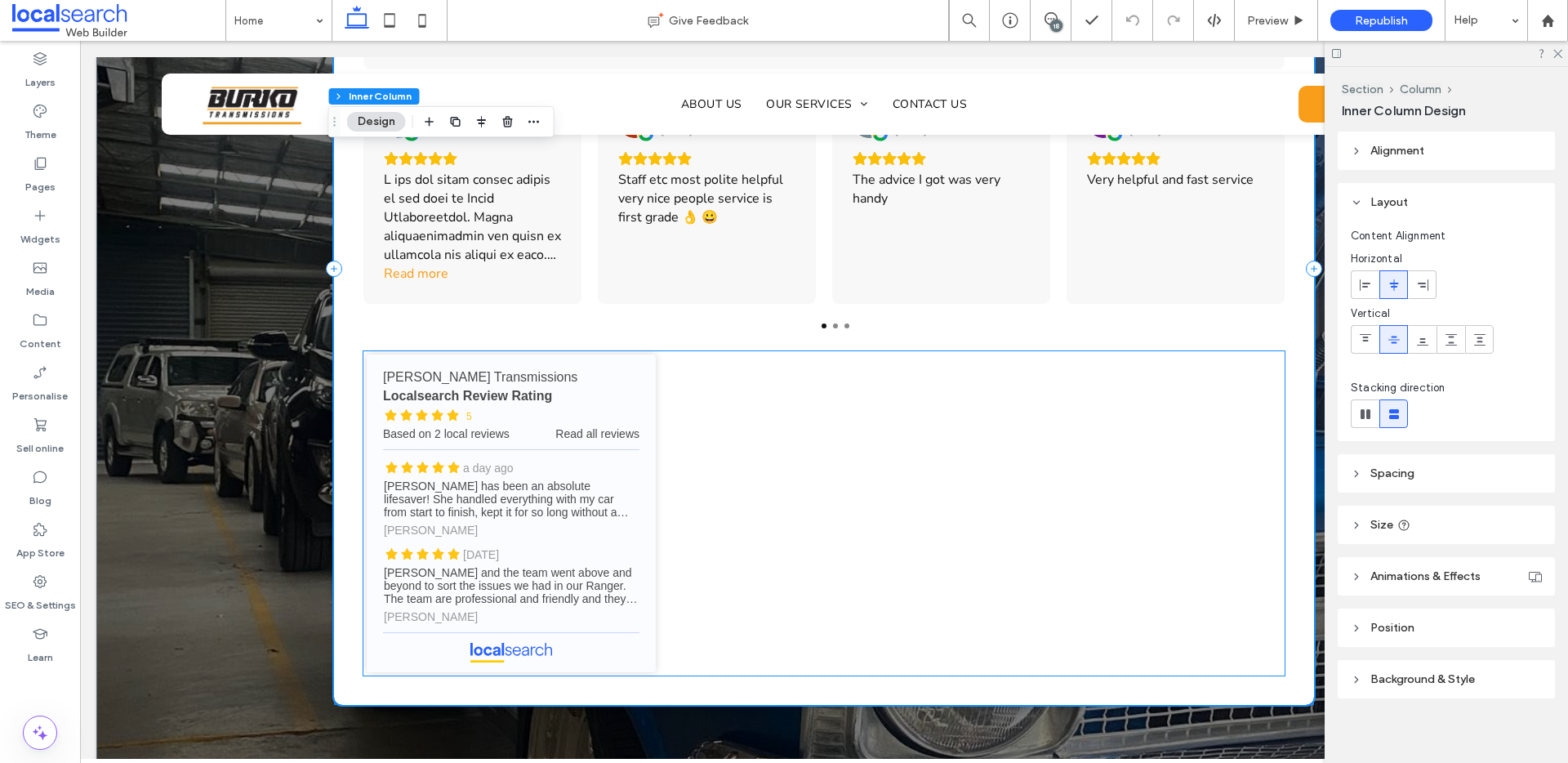
scroll to position [4112, 0]
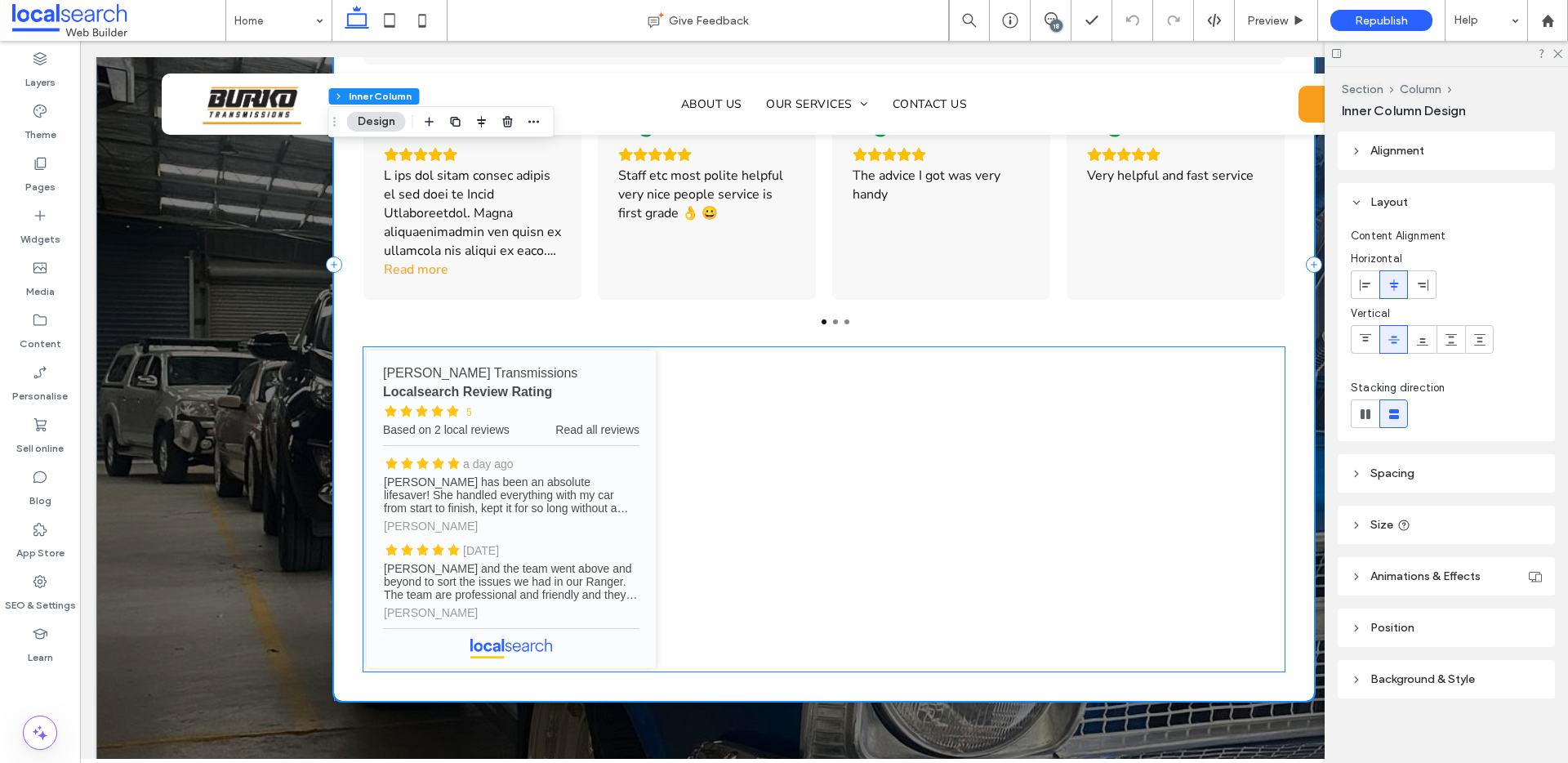
click at [856, 389] on div "[PERSON_NAME] Transmissions - Localsearch reviews [PERSON_NAME] Transmissions L…" at bounding box center [823, 509] width 921 height 318
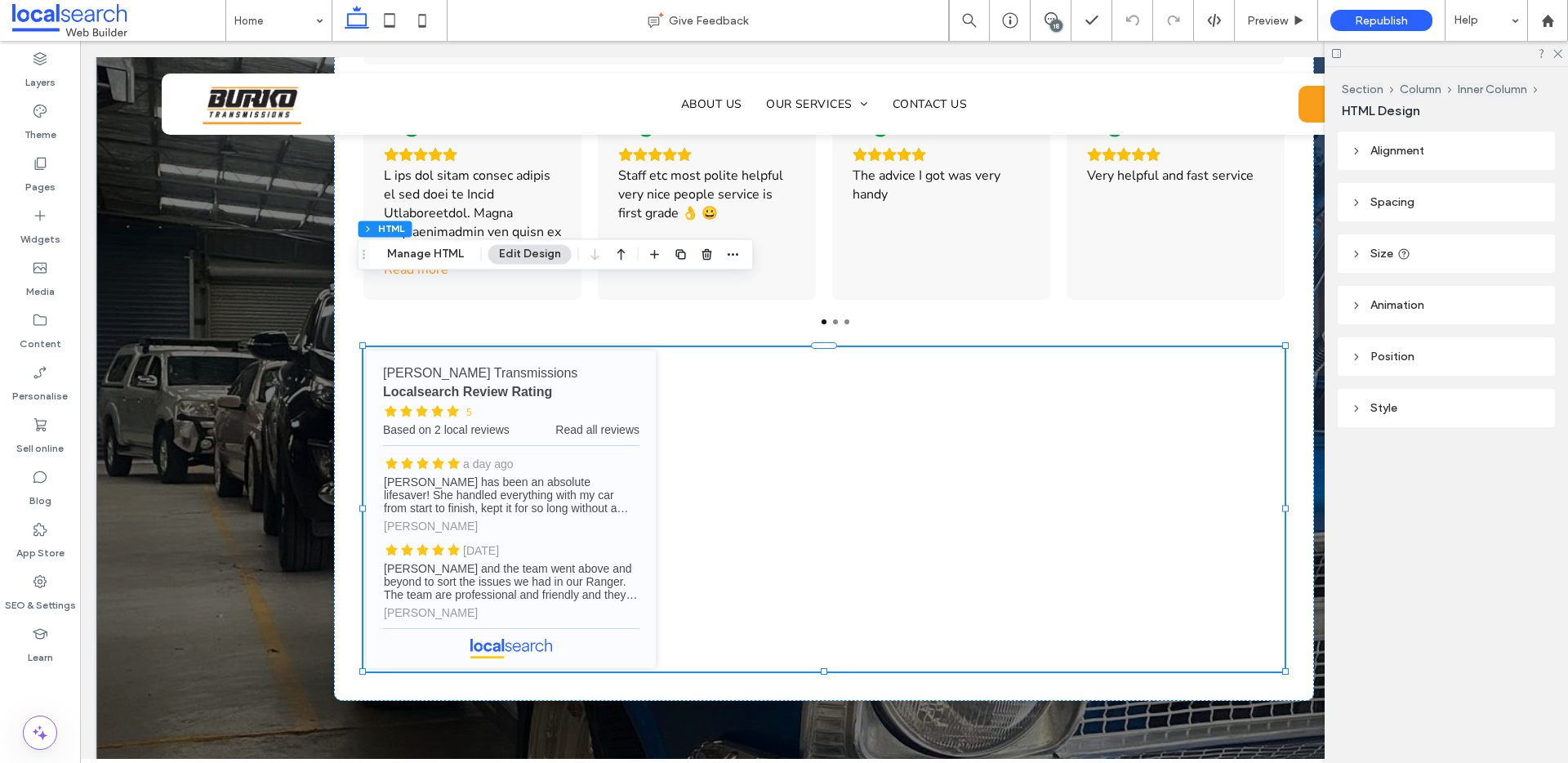
click at [1409, 153] on span "Alignment" at bounding box center [1397, 150] width 54 height 14
click at [565, 390] on link "Burko Transmissions - Localsearch reviews" at bounding box center [511, 509] width 289 height 318
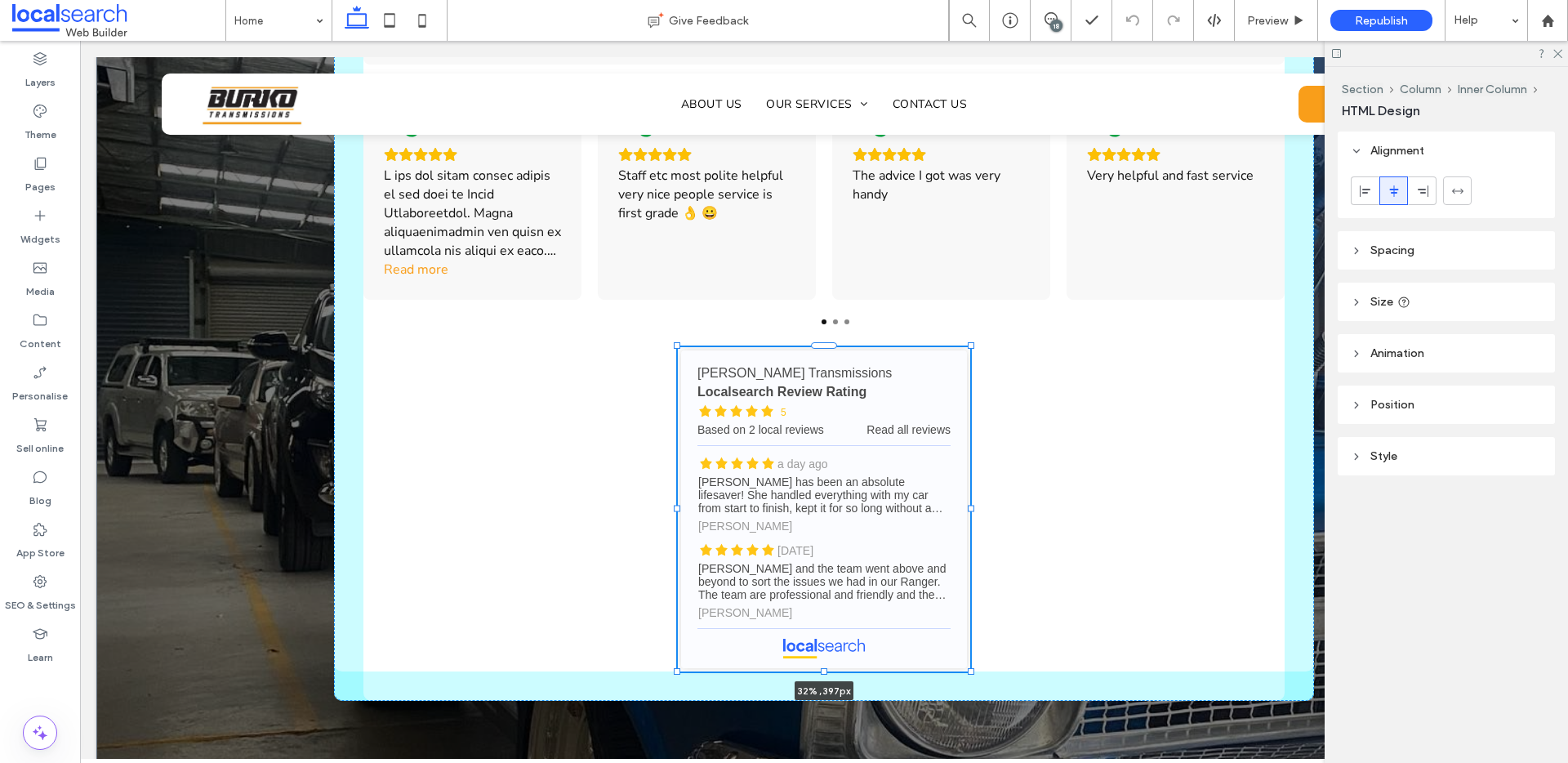
drag, startPoint x: 1282, startPoint y: 442, endPoint x: 967, endPoint y: 441, distance: 315.0
click at [967, 504] on div at bounding box center [970, 507] width 6 height 6
type input "**"
type input "****"
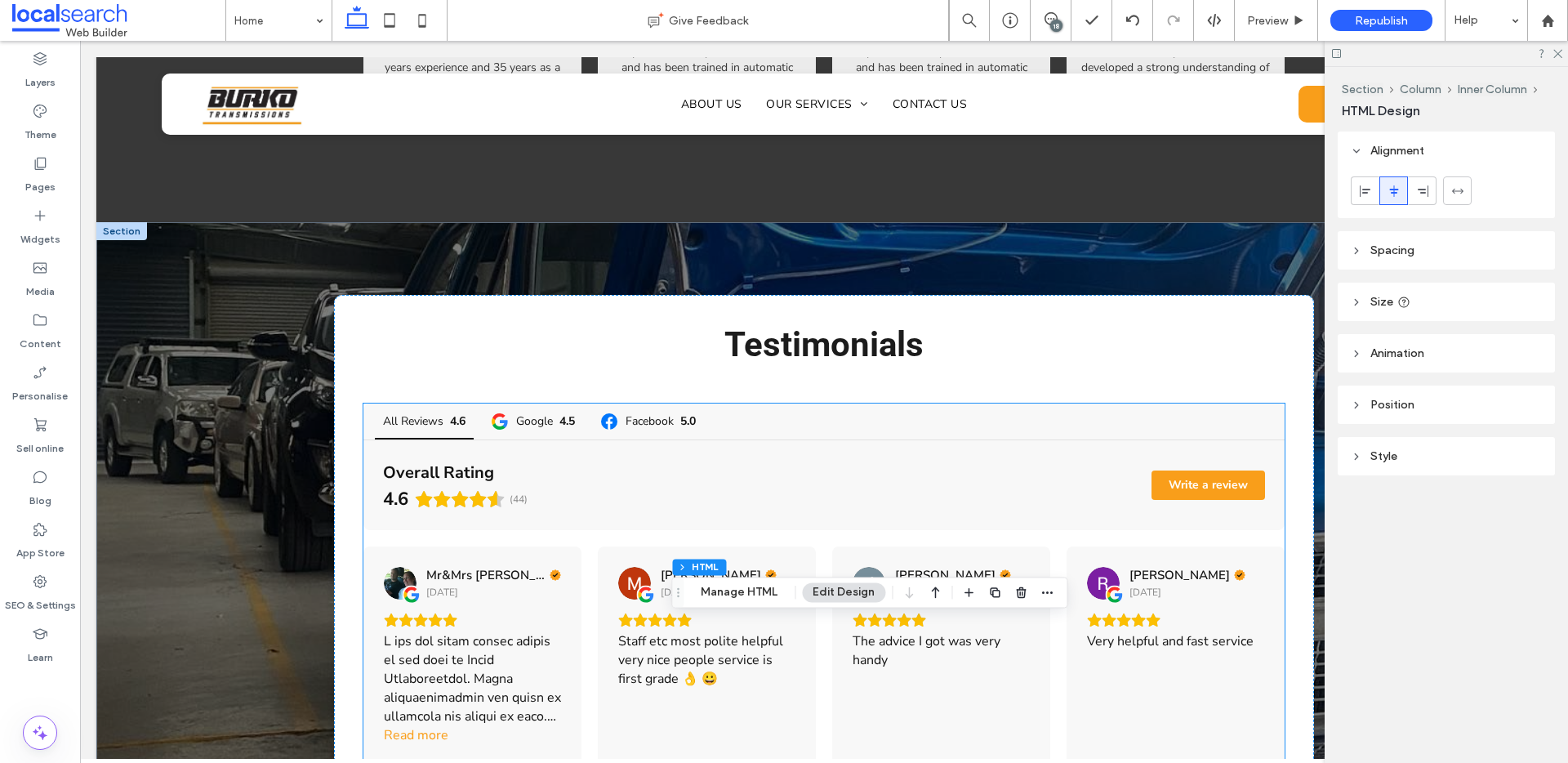
scroll to position [3645, 0]
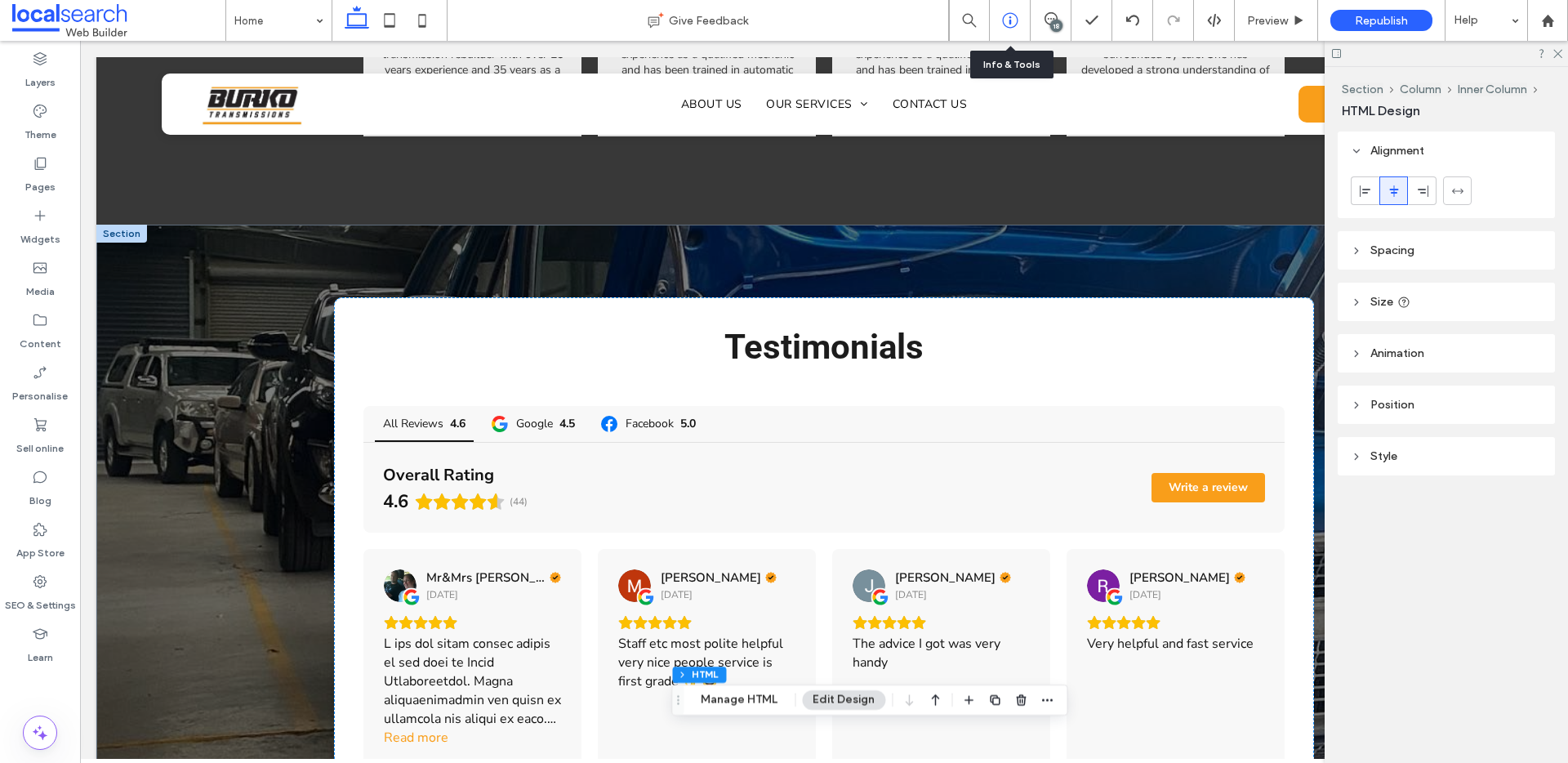
click div
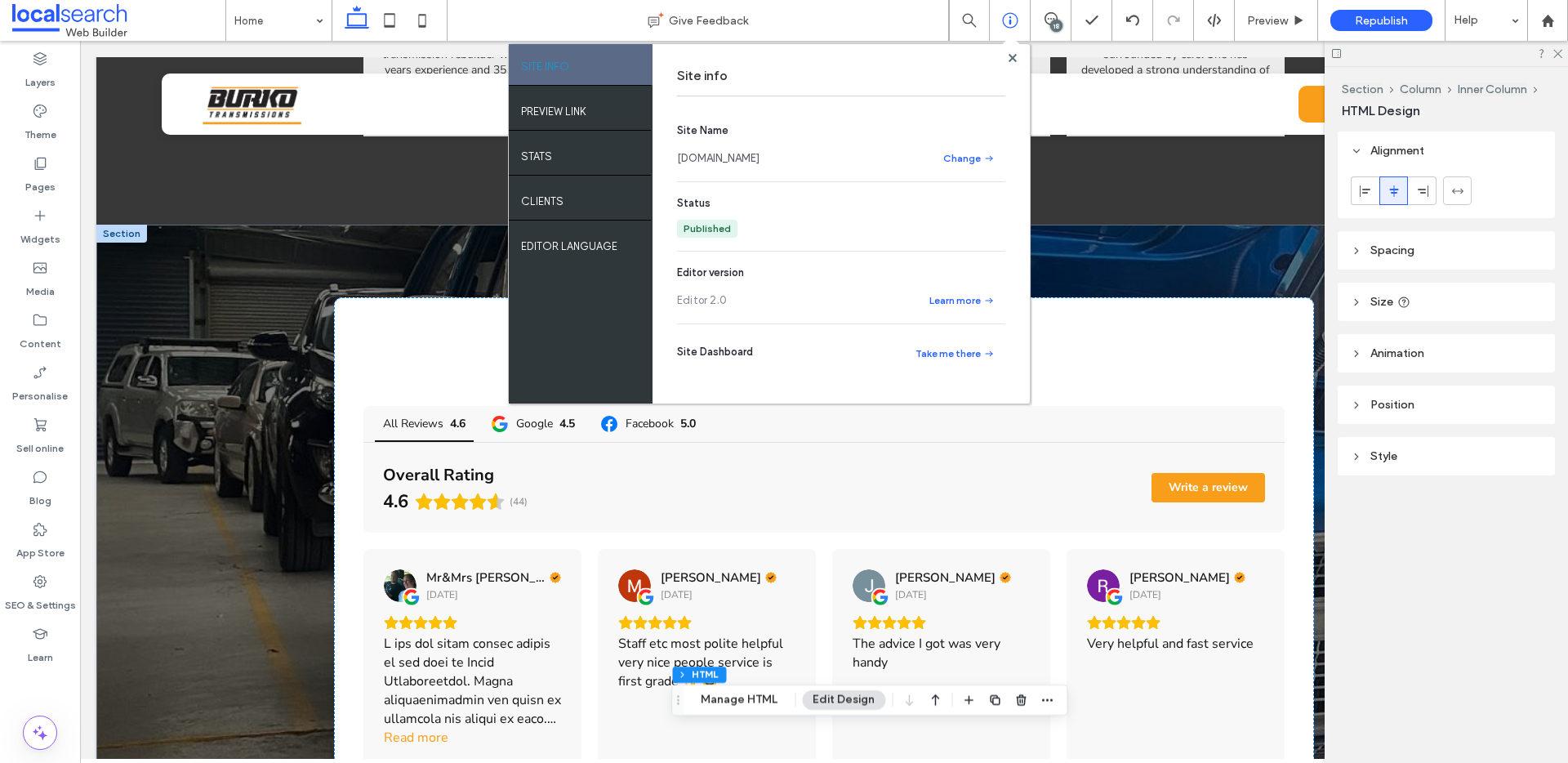
click div "Section Column Inner Column HTML Design Alignment Spacing Set margins and paddi…"
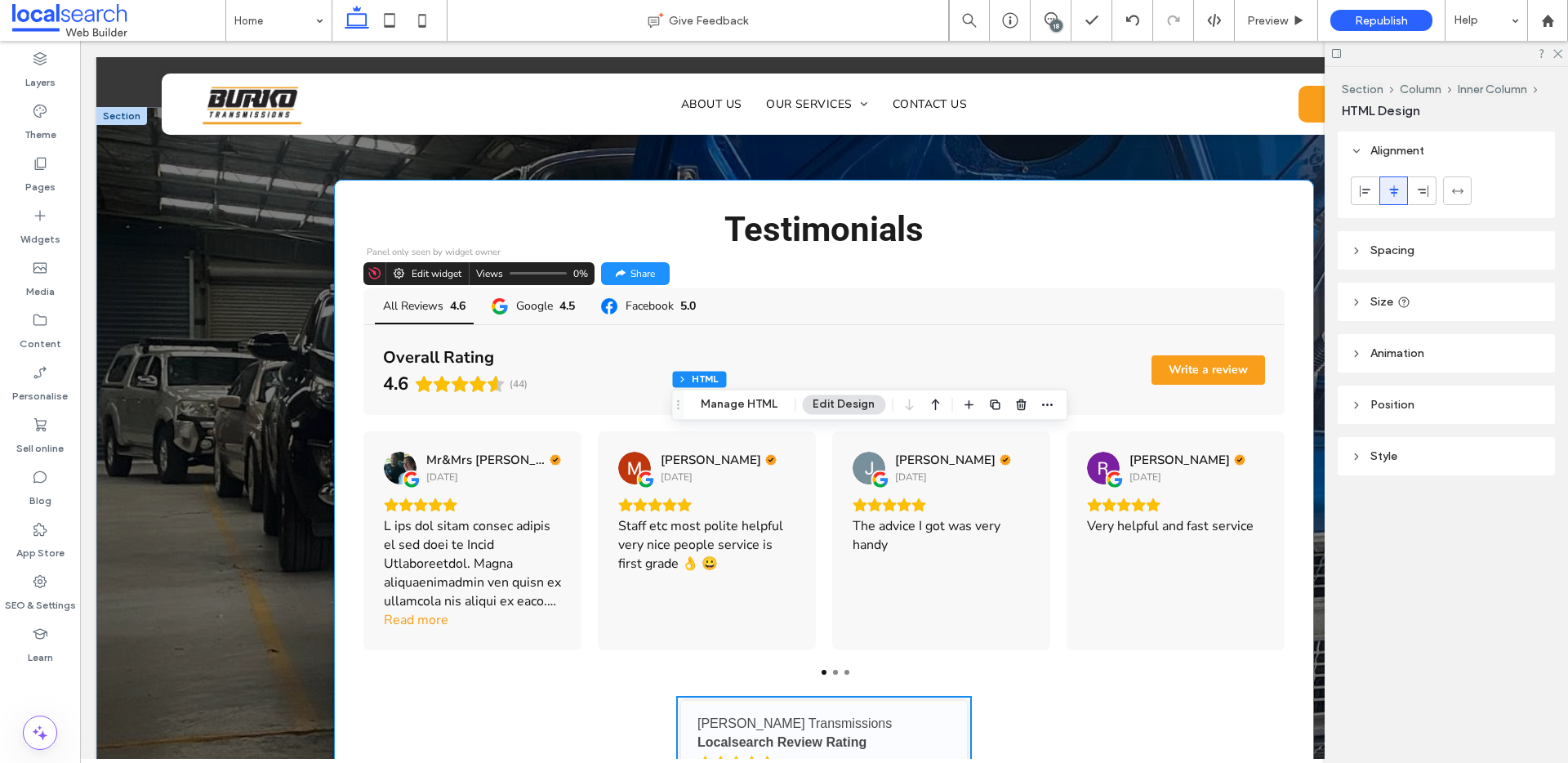
scroll to position [3641, 0]
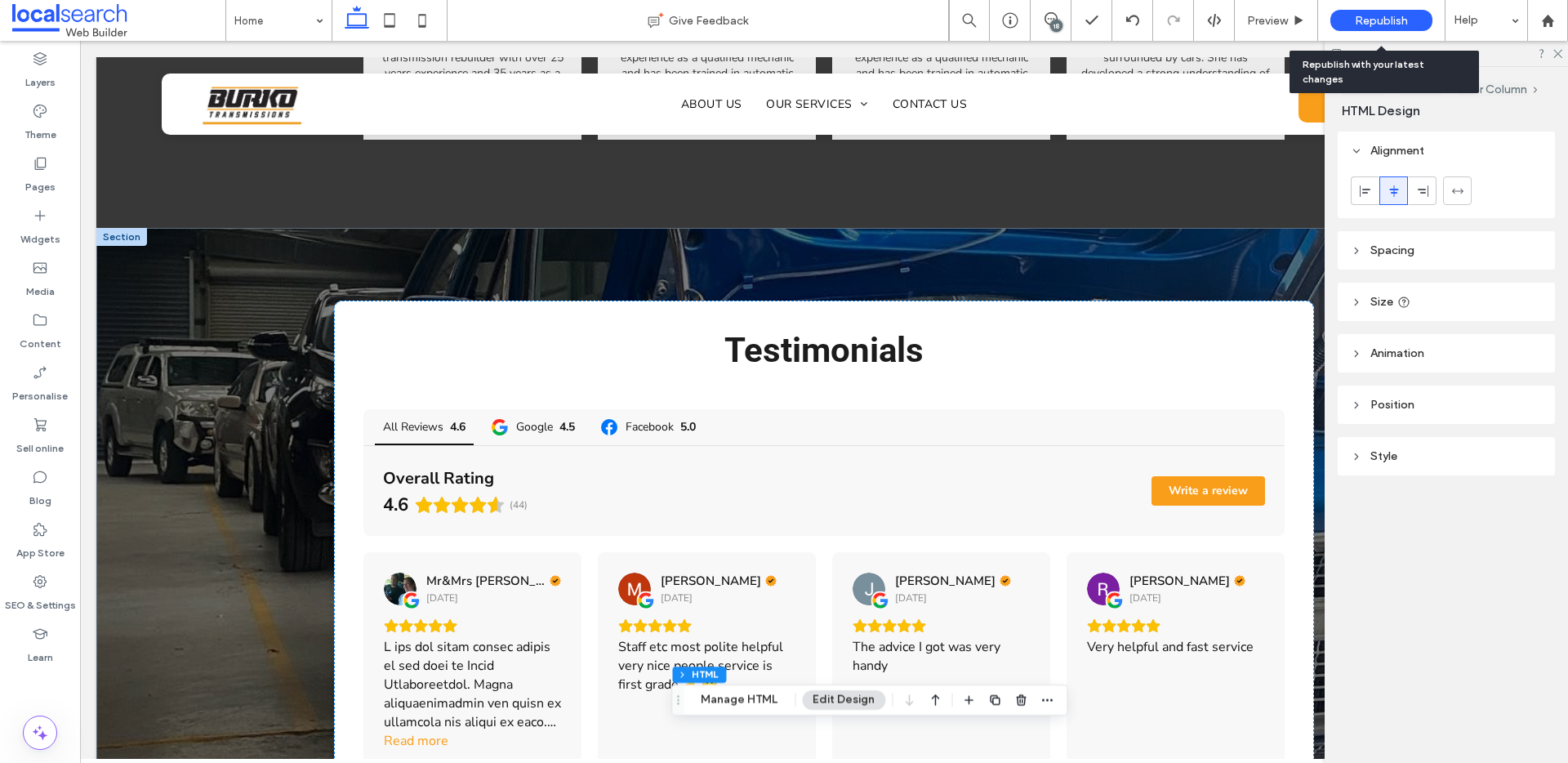
click span "Republish"
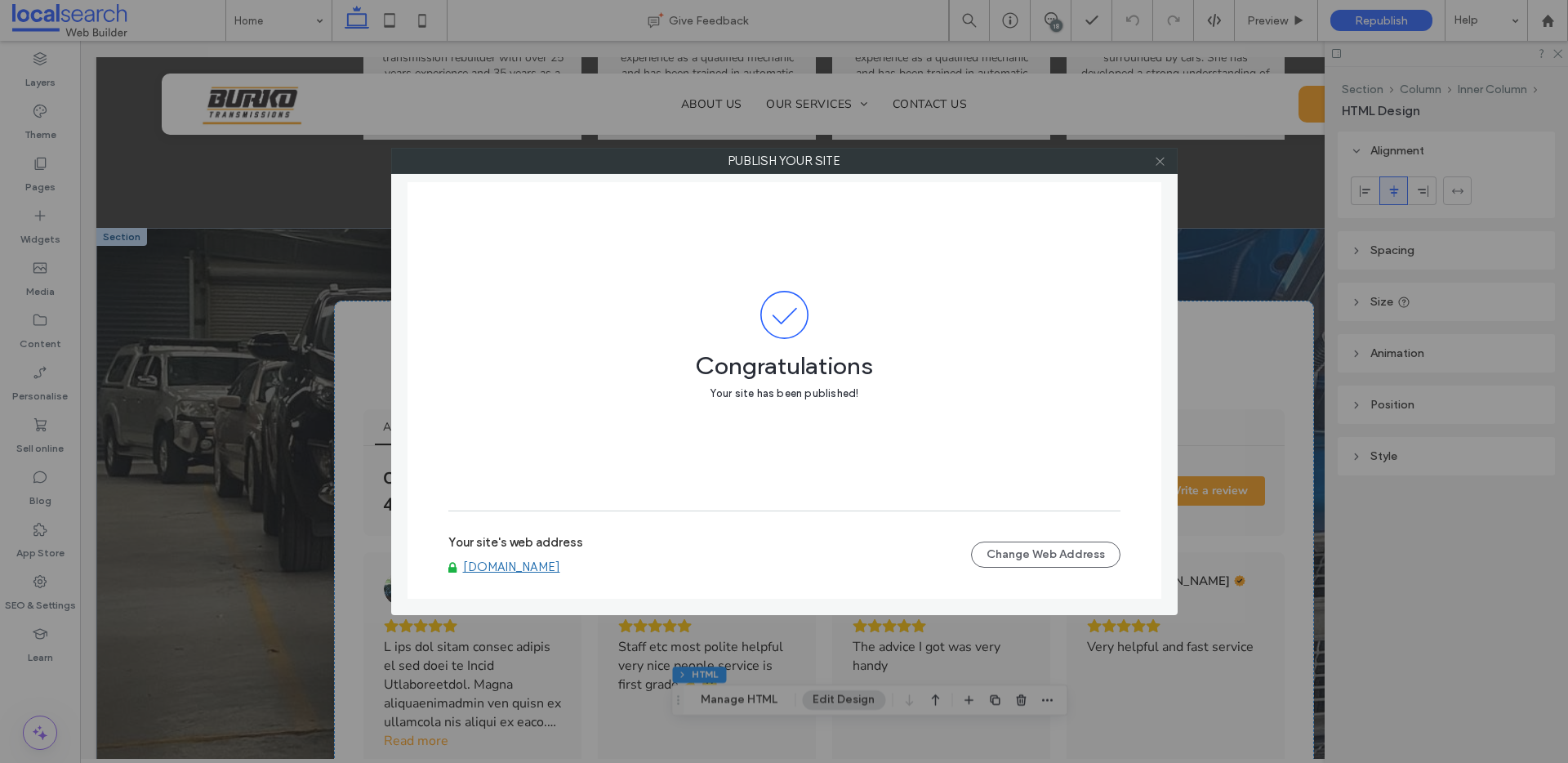
click icon
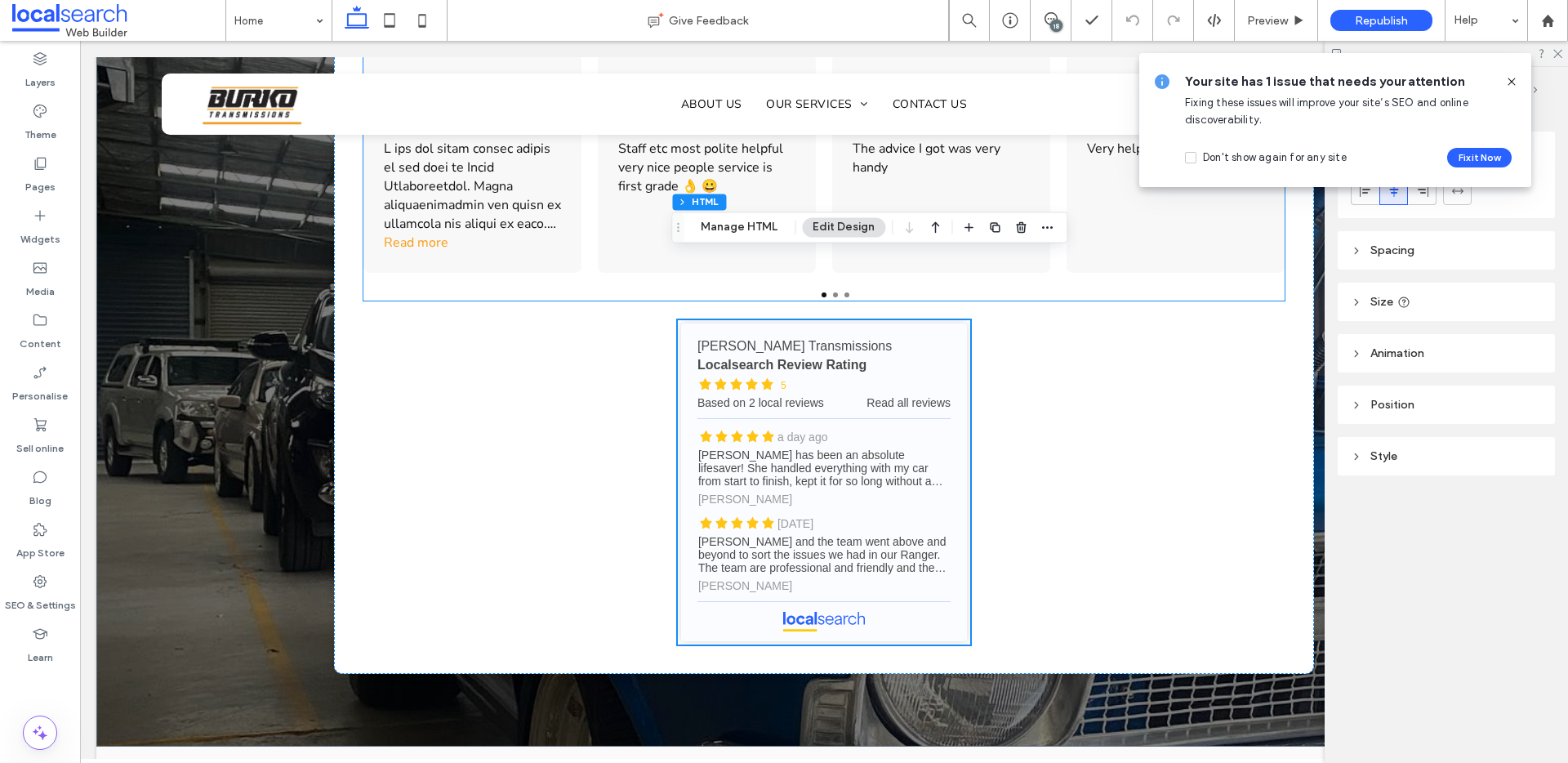
scroll to position [3631, 0]
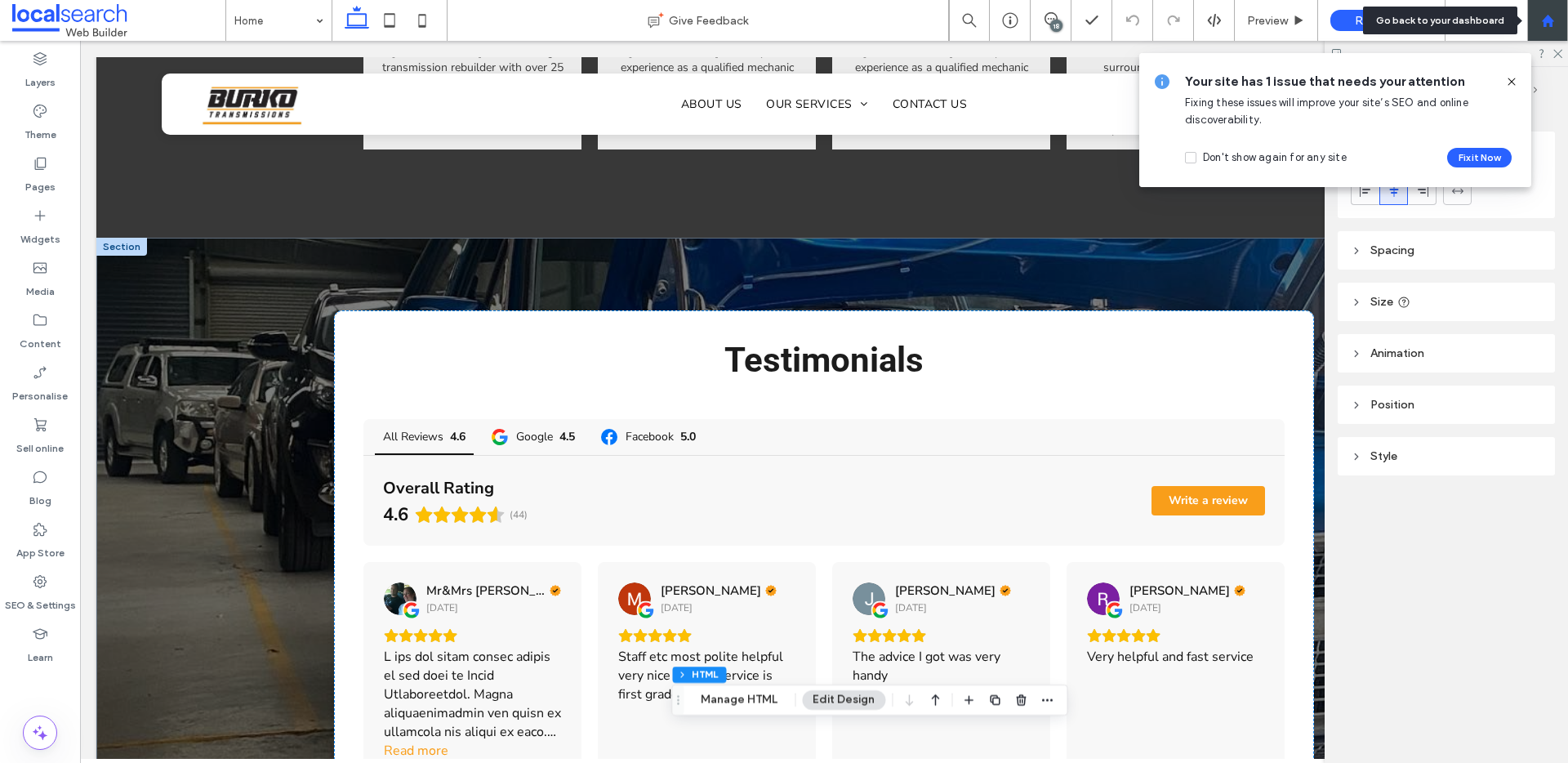
click icon
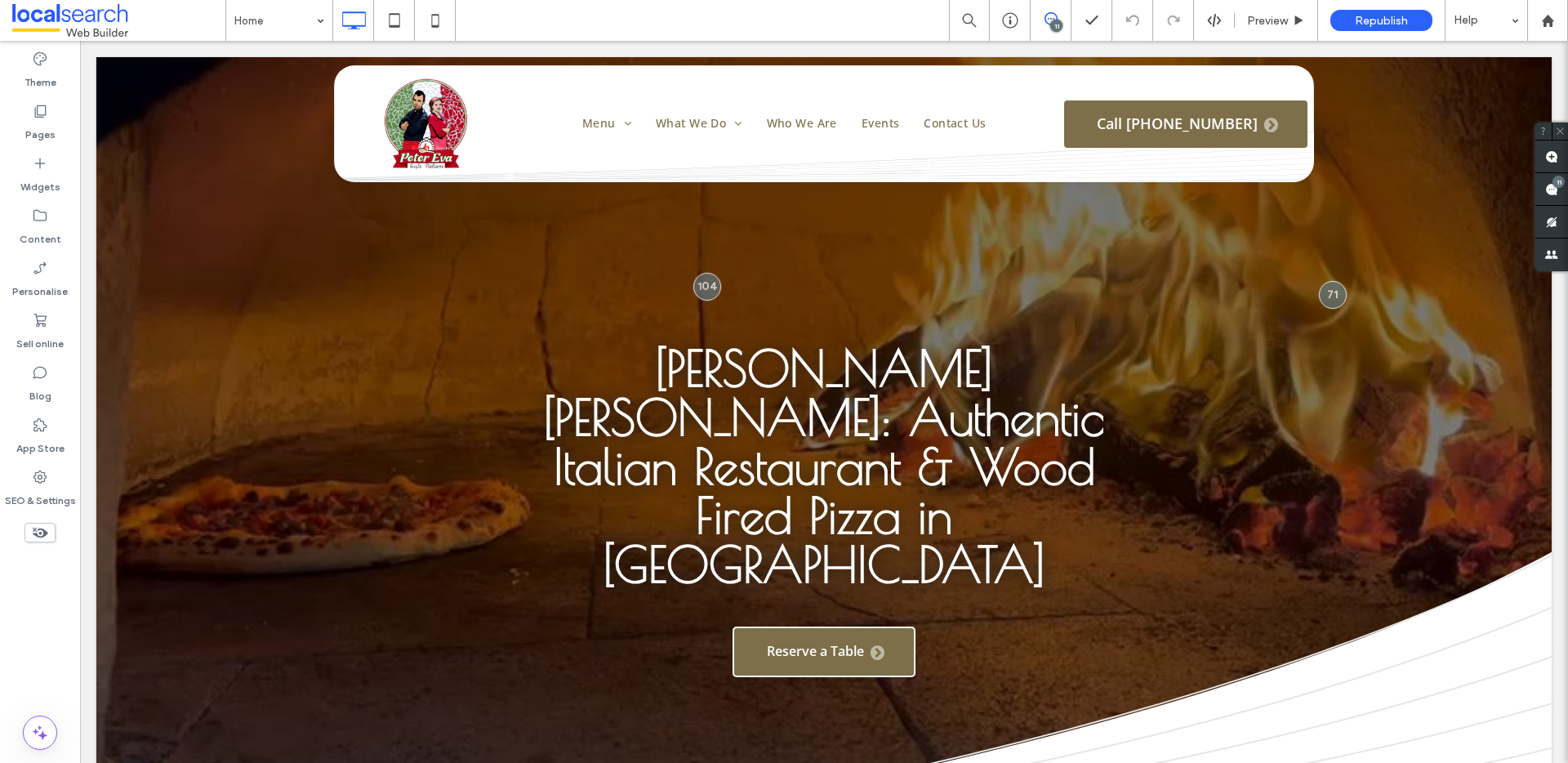
click at [1056, 21] on div "11" at bounding box center [1056, 26] width 13 height 13
click at [1063, 14] on span at bounding box center [1050, 19] width 40 height 14
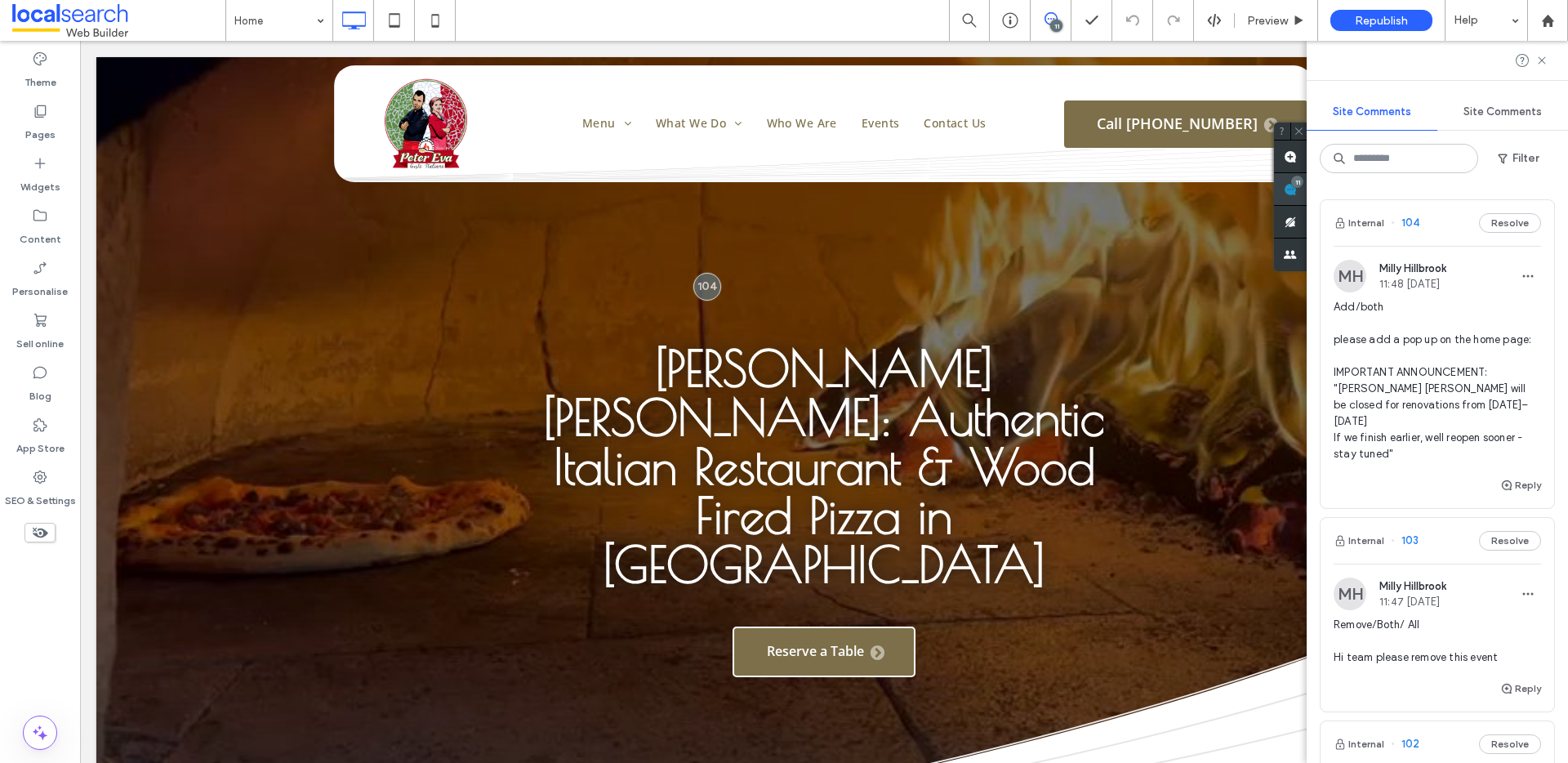
click at [1303, 184] on div "11" at bounding box center [1297, 182] width 13 height 13
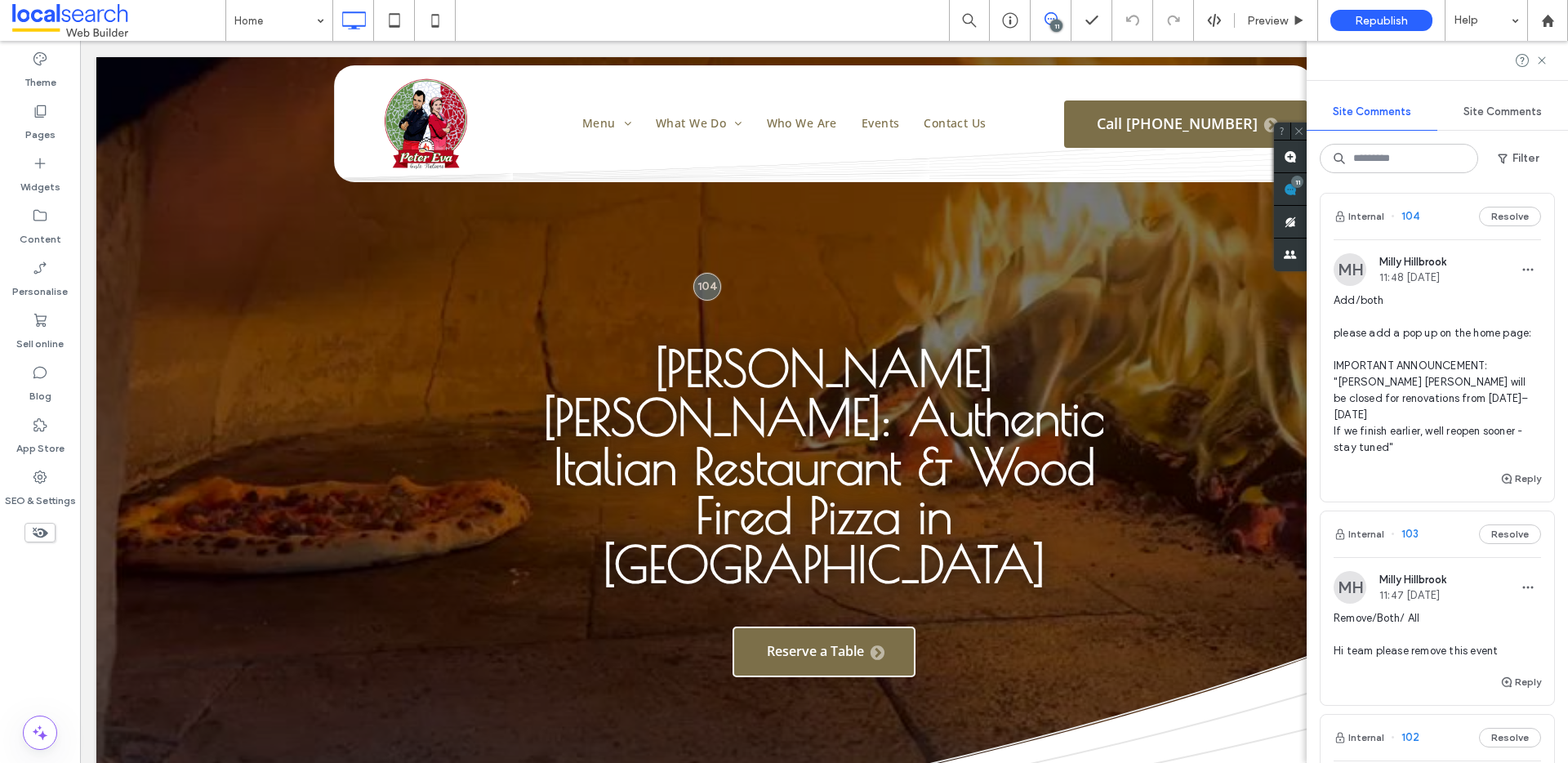
click at [1414, 453] on span "Add/both please add a pop up on the home page: IMPORTANT ANNOUNCEMENT: "Peter E…" at bounding box center [1437, 374] width 207 height 163
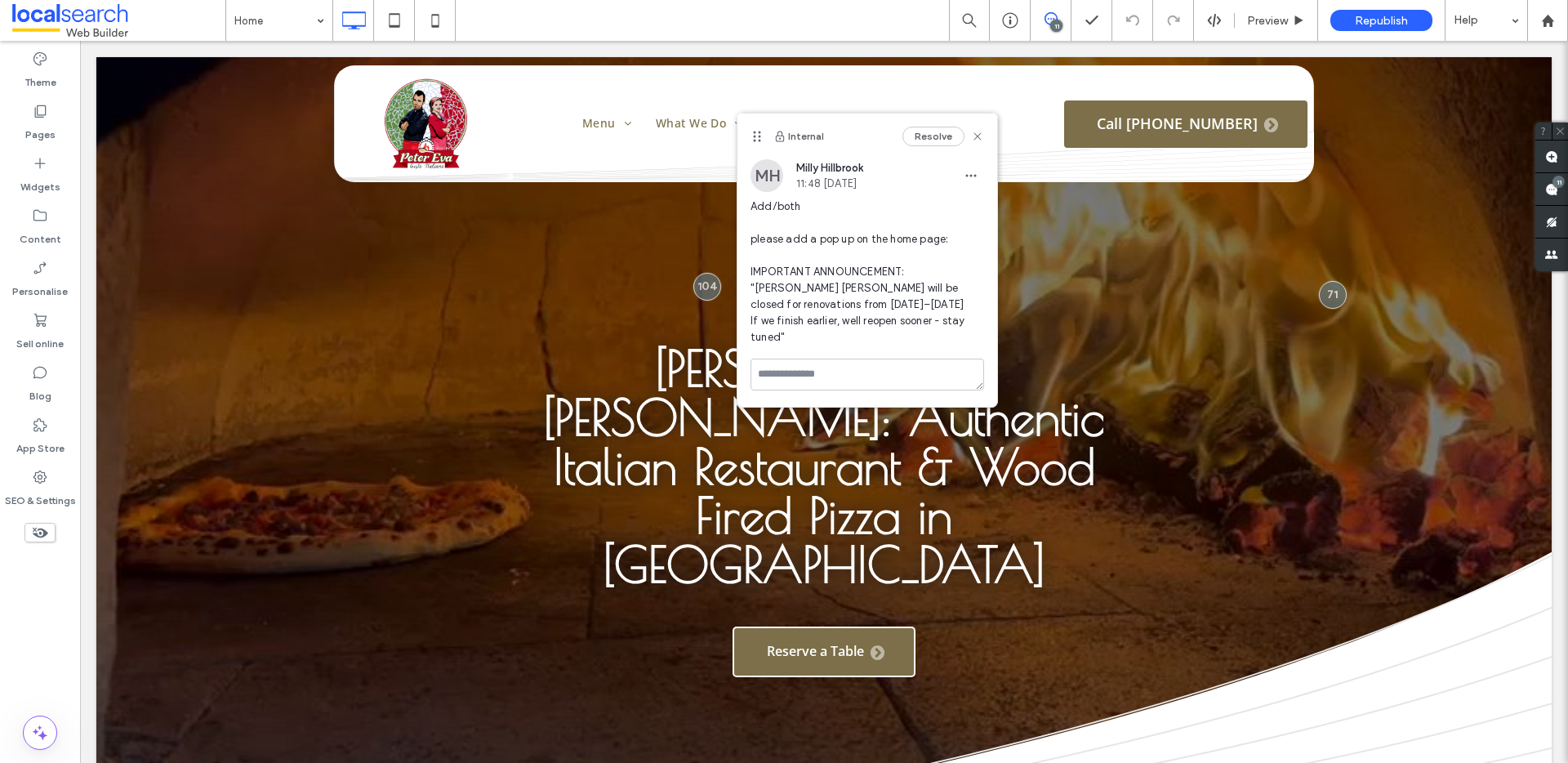
scroll to position [0, 0]
click at [37, 123] on label "Pages" at bounding box center [41, 130] width 31 height 23
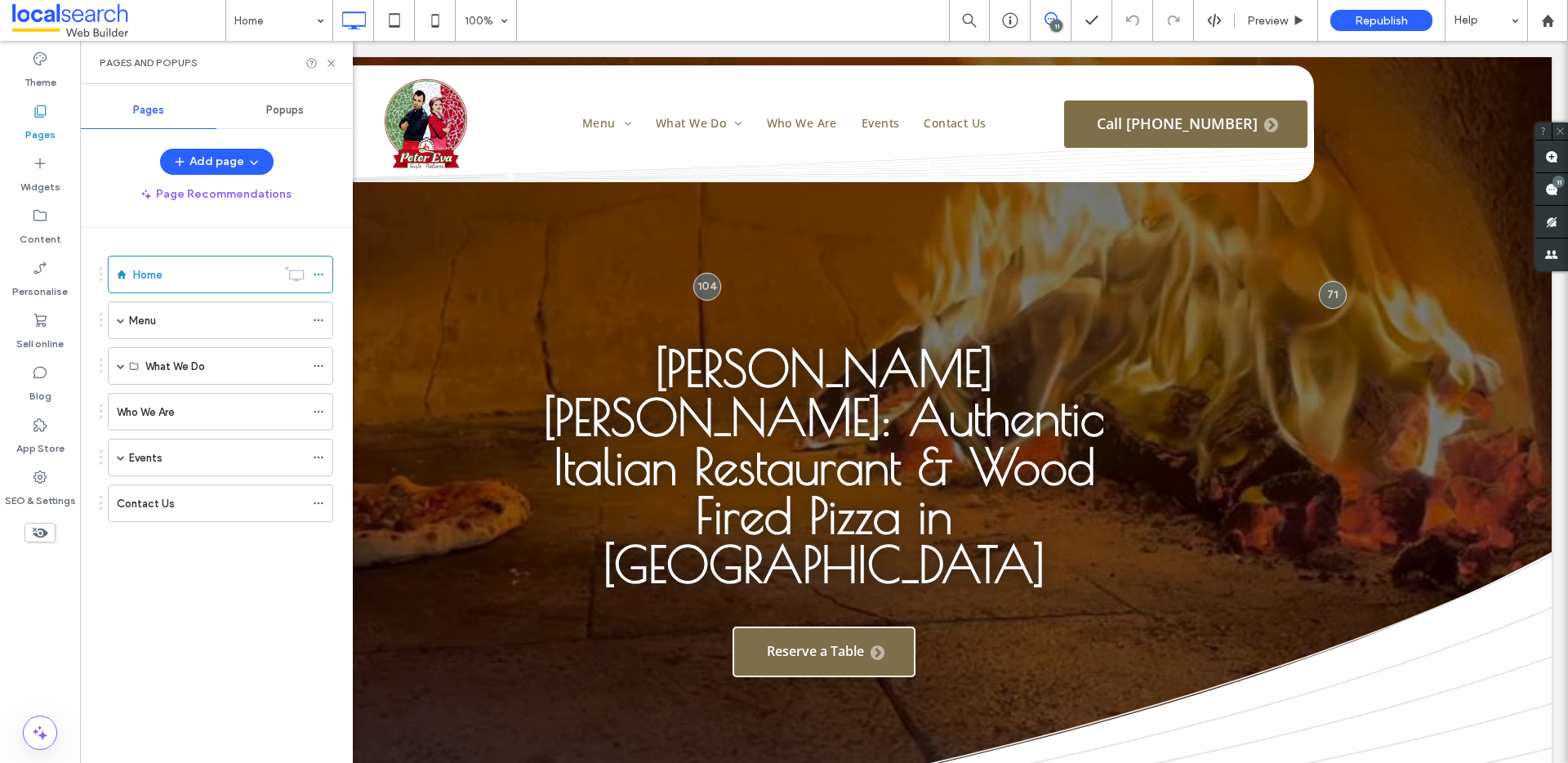
click at [283, 102] on div "Popups" at bounding box center [284, 110] width 136 height 36
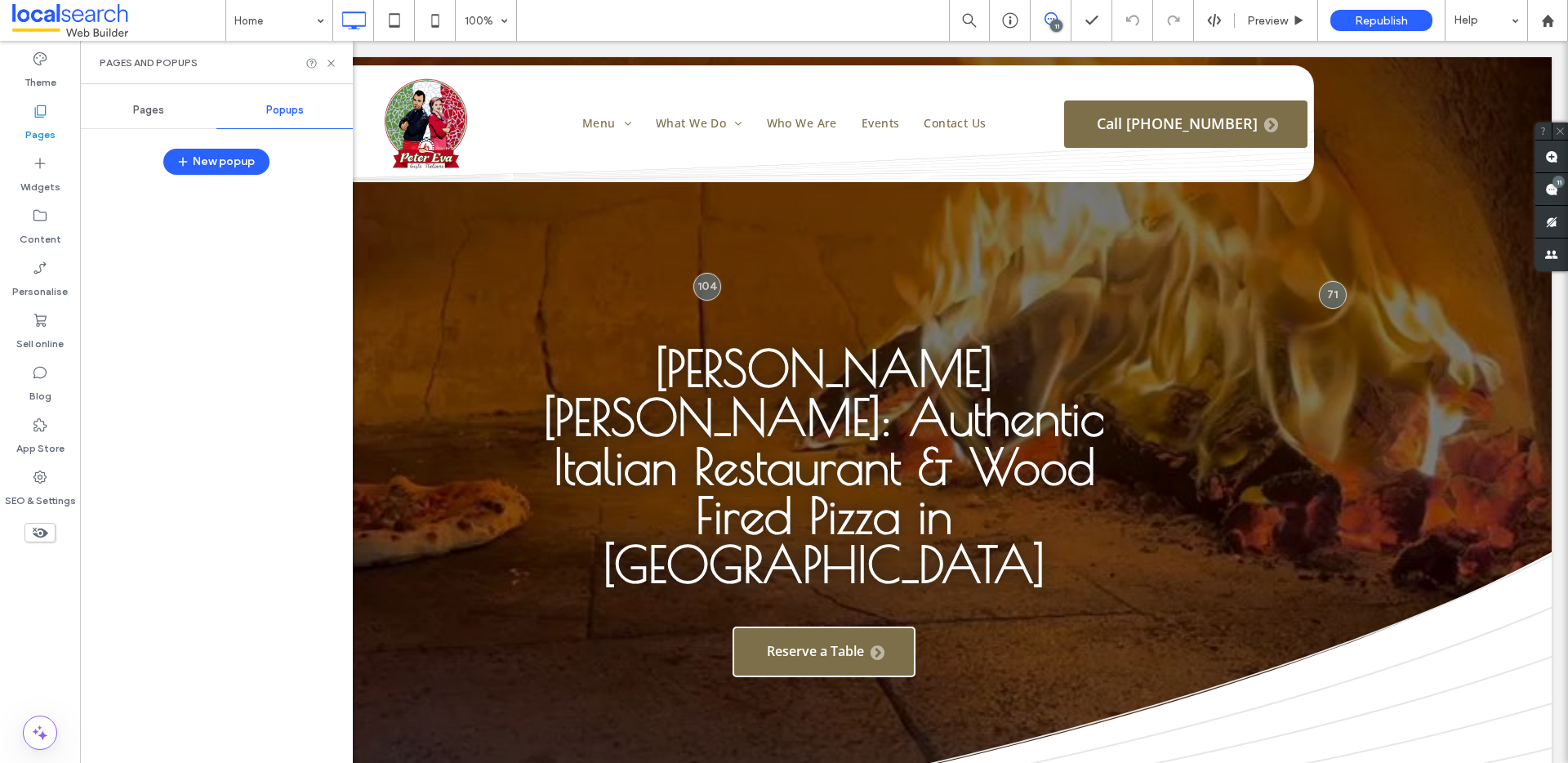
click at [137, 104] on span "Pages" at bounding box center [149, 110] width 31 height 14
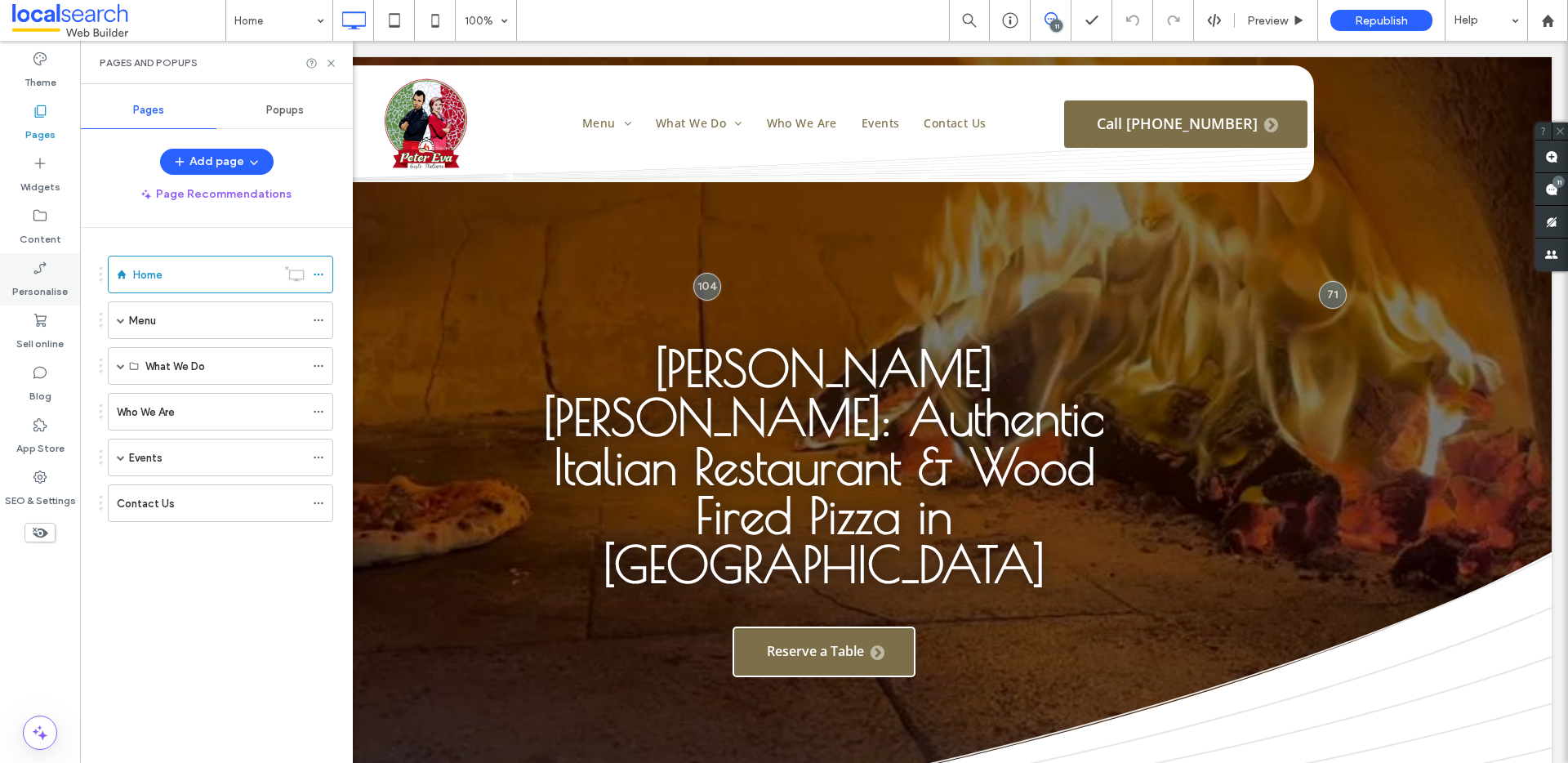
click at [47, 287] on label "Personalise" at bounding box center [41, 286] width 56 height 23
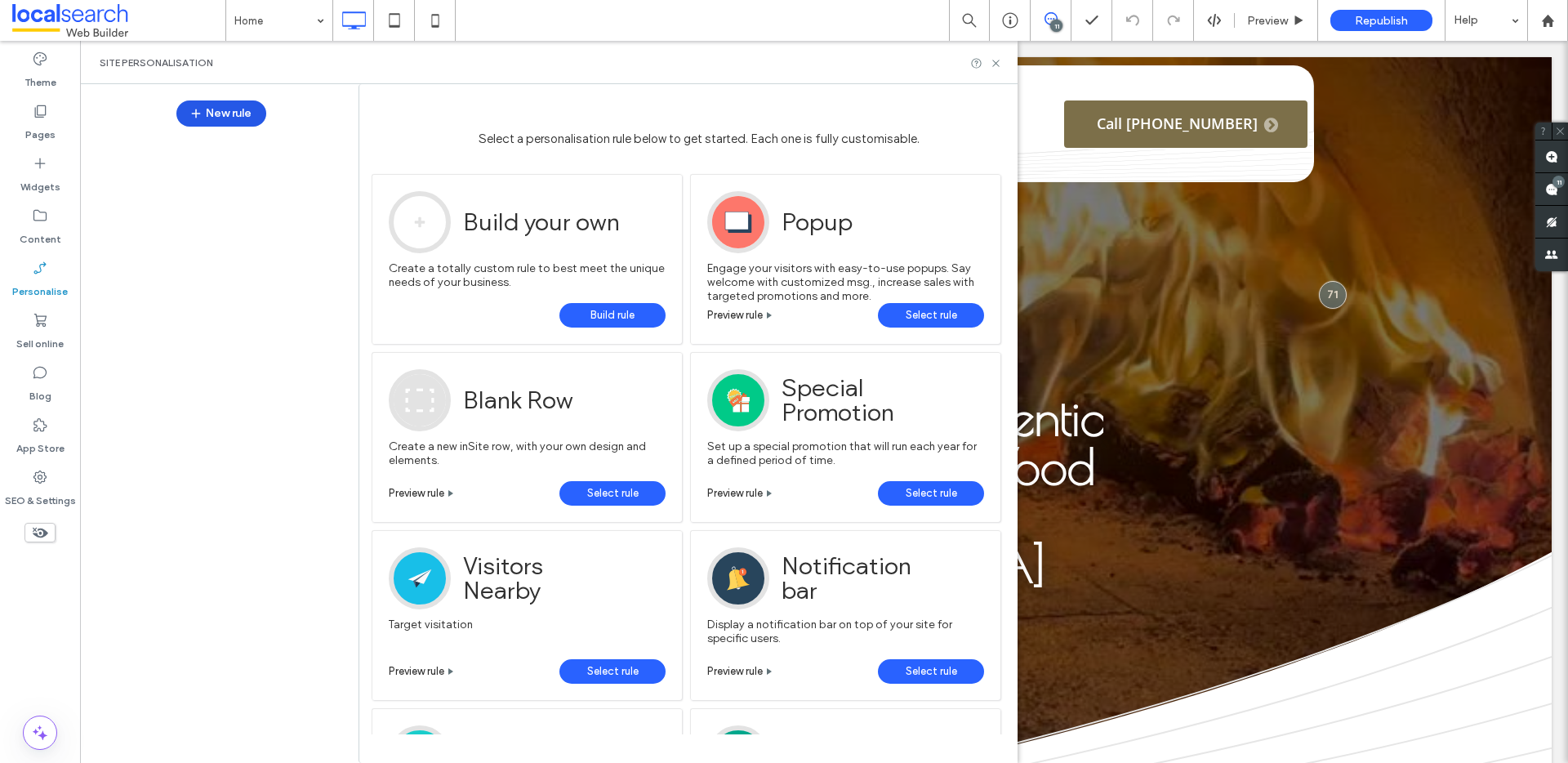
click at [209, 122] on button "New rule" at bounding box center [222, 114] width 90 height 26
click at [602, 309] on span "Build rule" at bounding box center [612, 314] width 44 height 24
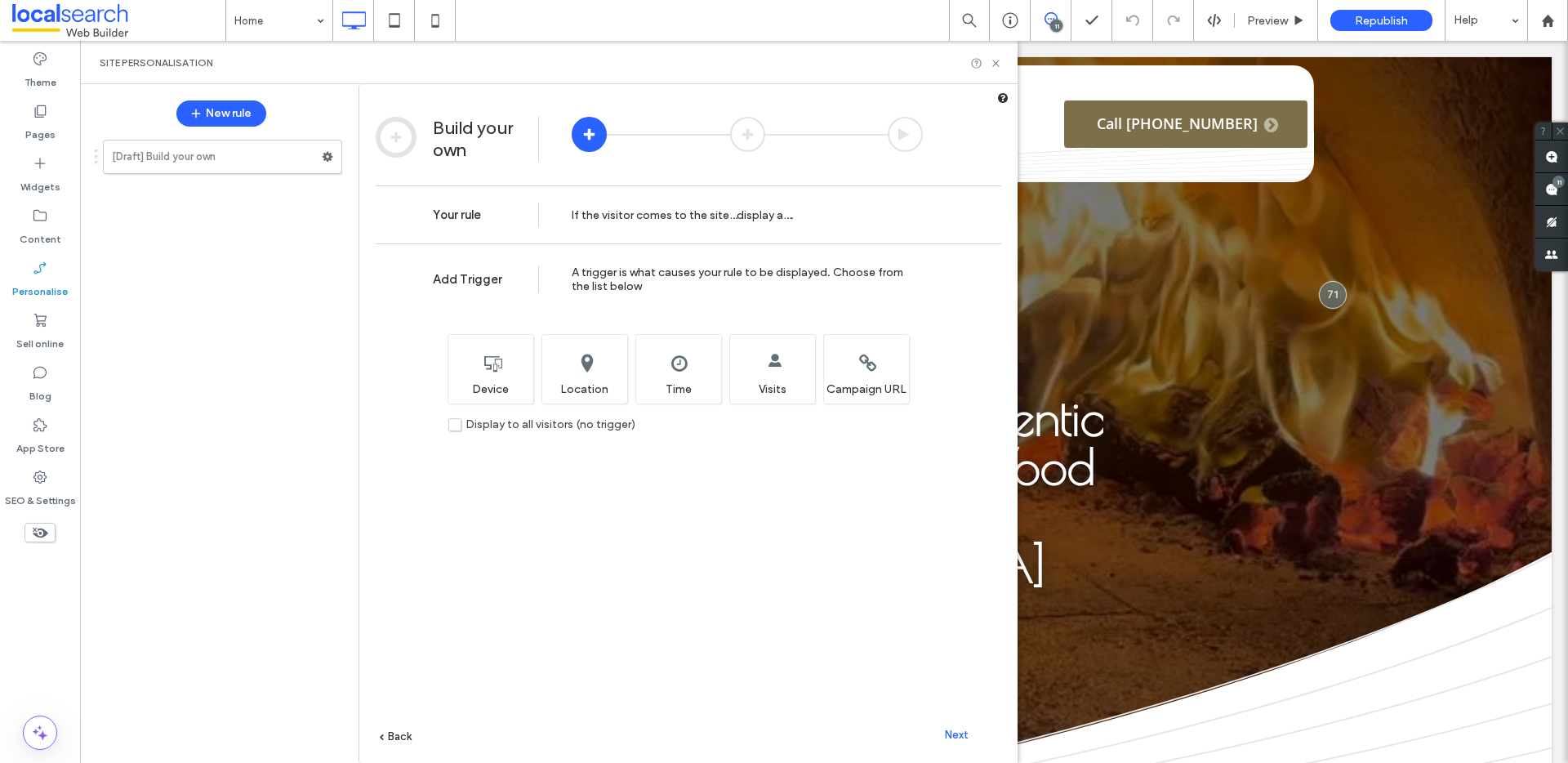
click at [456, 424] on label "Display to all visitors (no trigger)" at bounding box center [542, 423] width 187 height 14
click at [964, 736] on span "Next" at bounding box center [956, 735] width 23 height 13
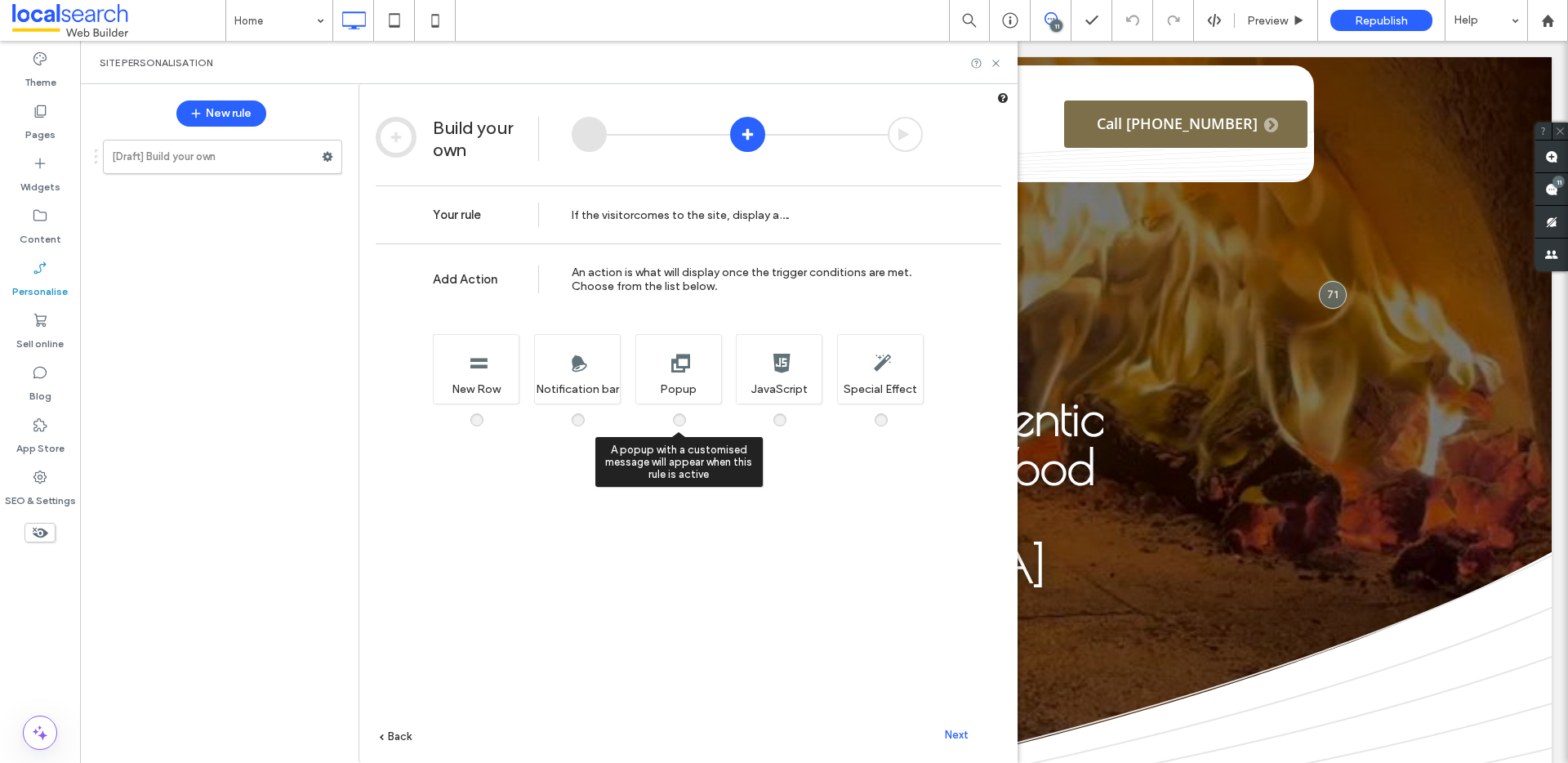
click at [697, 380] on div "A popup with a customised message will appear when this rule is active Popup" at bounding box center [677, 368] width 86 height 69
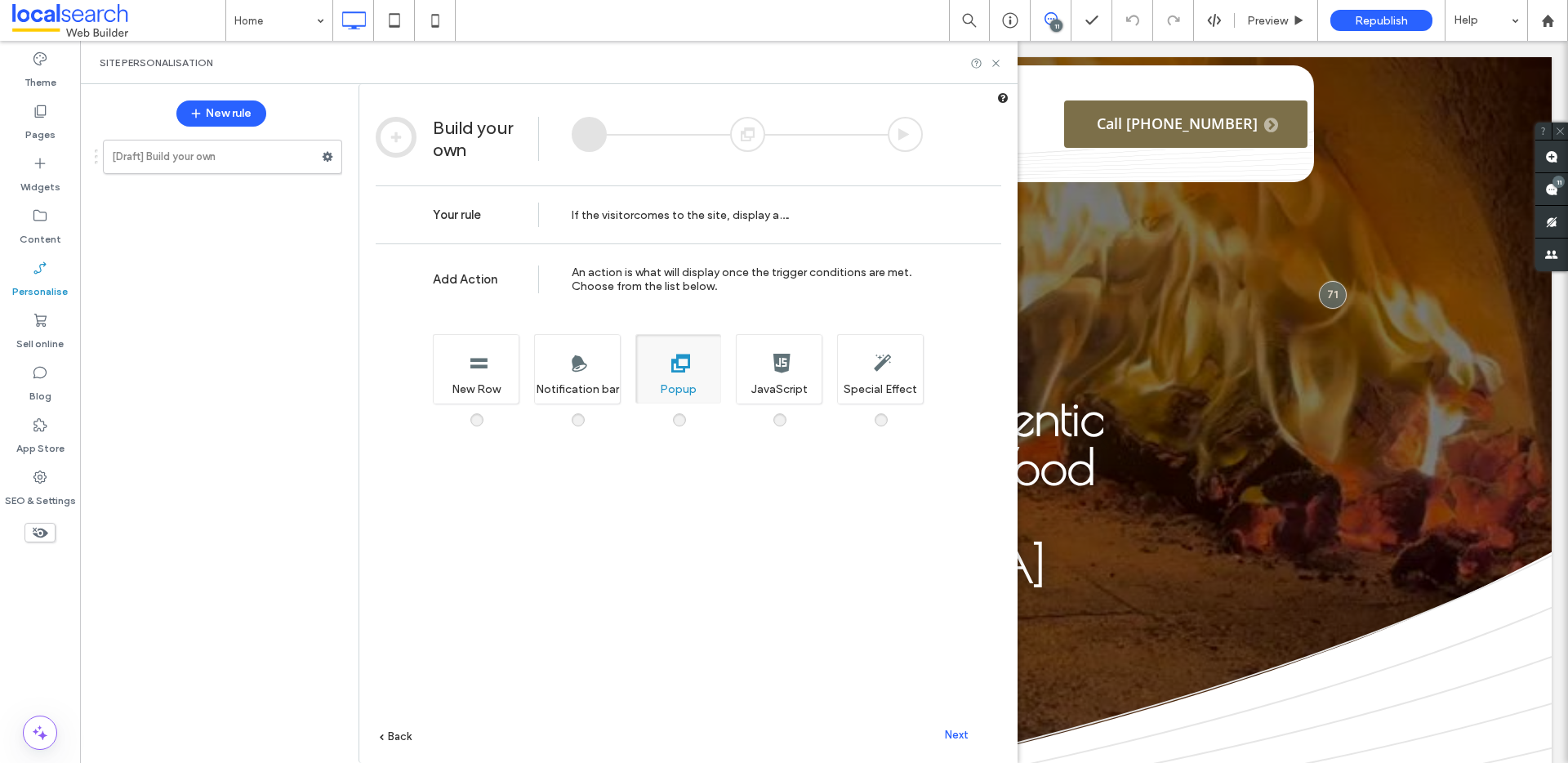
click at [960, 740] on div "Next" at bounding box center [956, 733] width 90 height 24
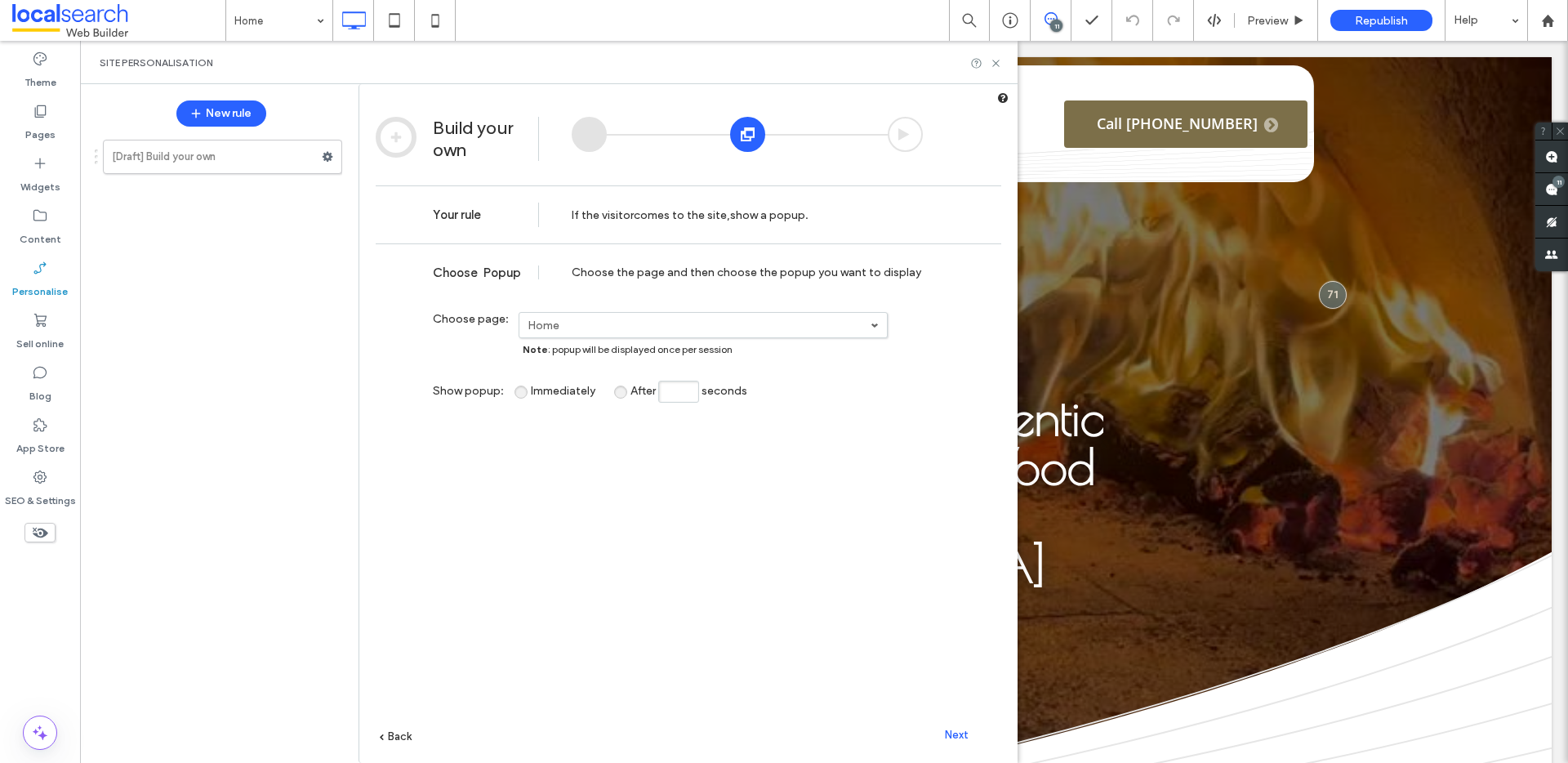
click at [1055, 20] on div "11" at bounding box center [1056, 26] width 13 height 13
click at [1046, 14] on icon at bounding box center [1051, 19] width 14 height 14
click at [1561, 189] on span at bounding box center [1552, 188] width 32 height 32
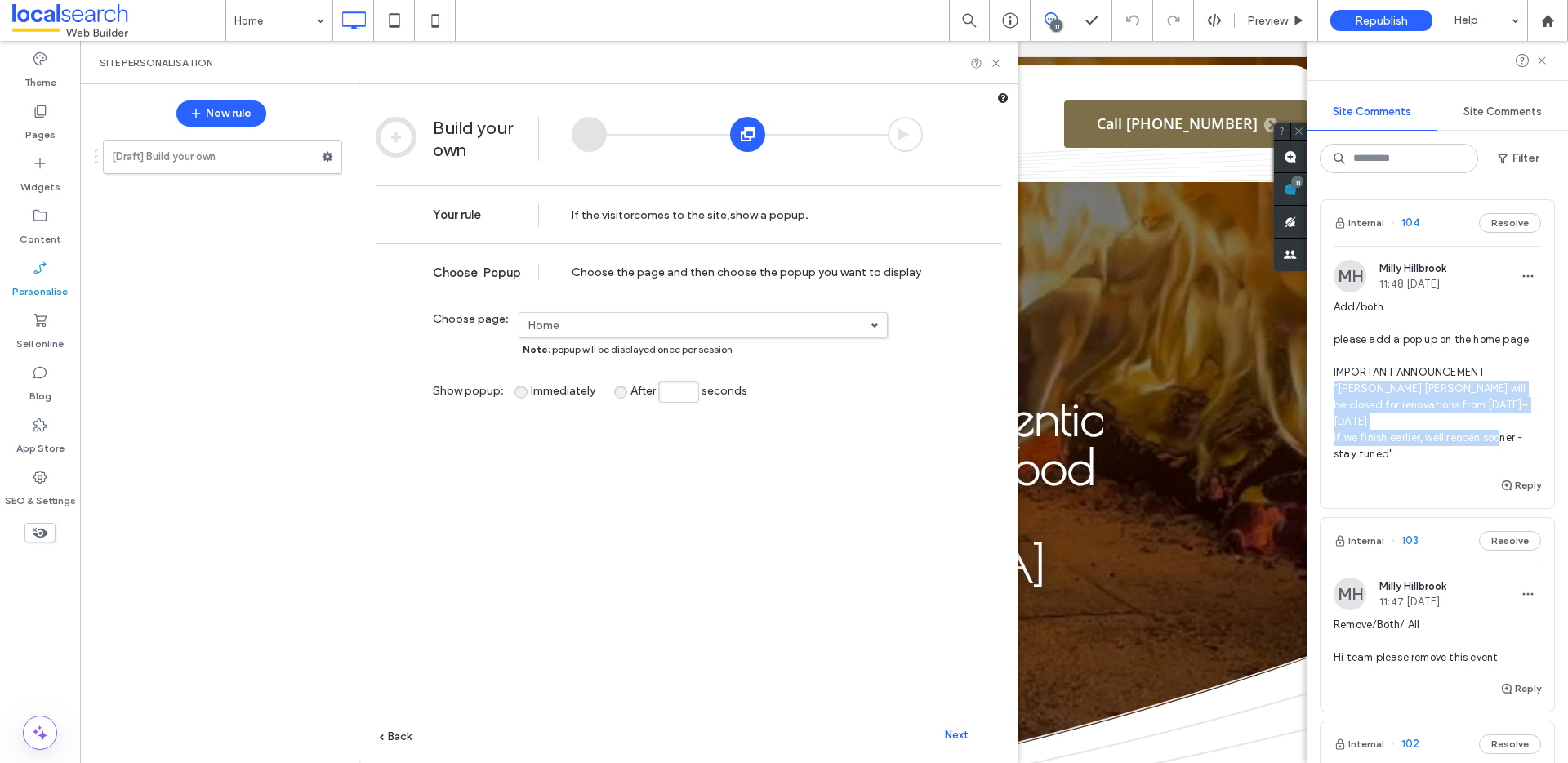
drag, startPoint x: 1406, startPoint y: 460, endPoint x: 1320, endPoint y: 398, distance: 106.0
click at [1320, 398] on div "MH Milly Hillbrook 11:48 Aug 14 2025 Add/both please add a pop up on the home p…" at bounding box center [1437, 367] width 233 height 215
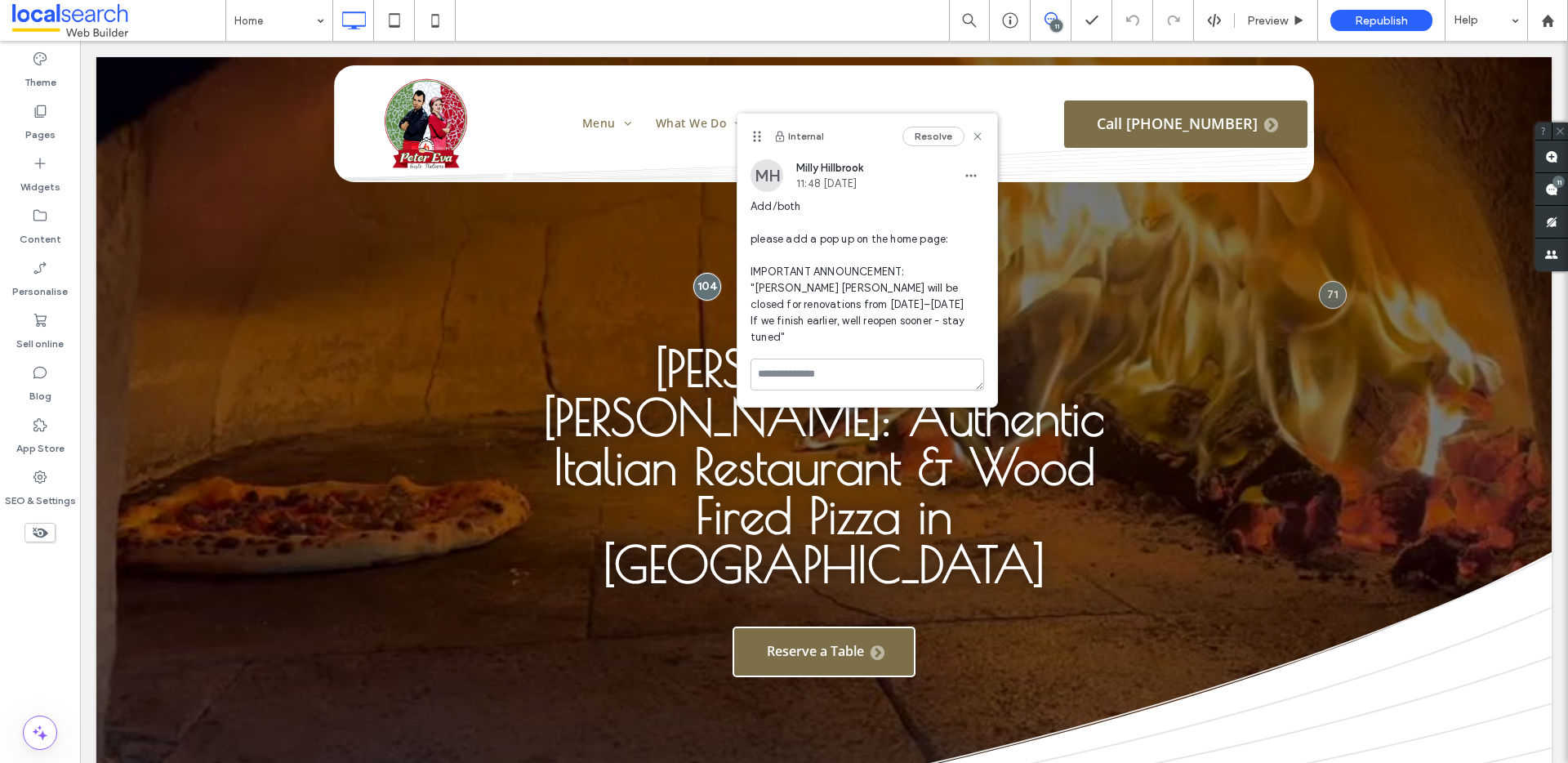
click at [794, 334] on span "Add/both please add a pop up on the home page: IMPORTANT ANNOUNCEMENT: "Peter E…" at bounding box center [866, 271] width 233 height 147
drag, startPoint x: 801, startPoint y: 337, endPoint x: 751, endPoint y: 275, distance: 79.6
click at [751, 275] on span "Add/both please add a pop up on the home page: IMPORTANT ANNOUNCEMENT: "Peter E…" at bounding box center [866, 271] width 233 height 147
copy span "IMPORTANT ANNOUNCEMENT: "Peter Eva will be closed for renovations from Septembe…"
click at [40, 279] on label "Personalise" at bounding box center [41, 286] width 56 height 23
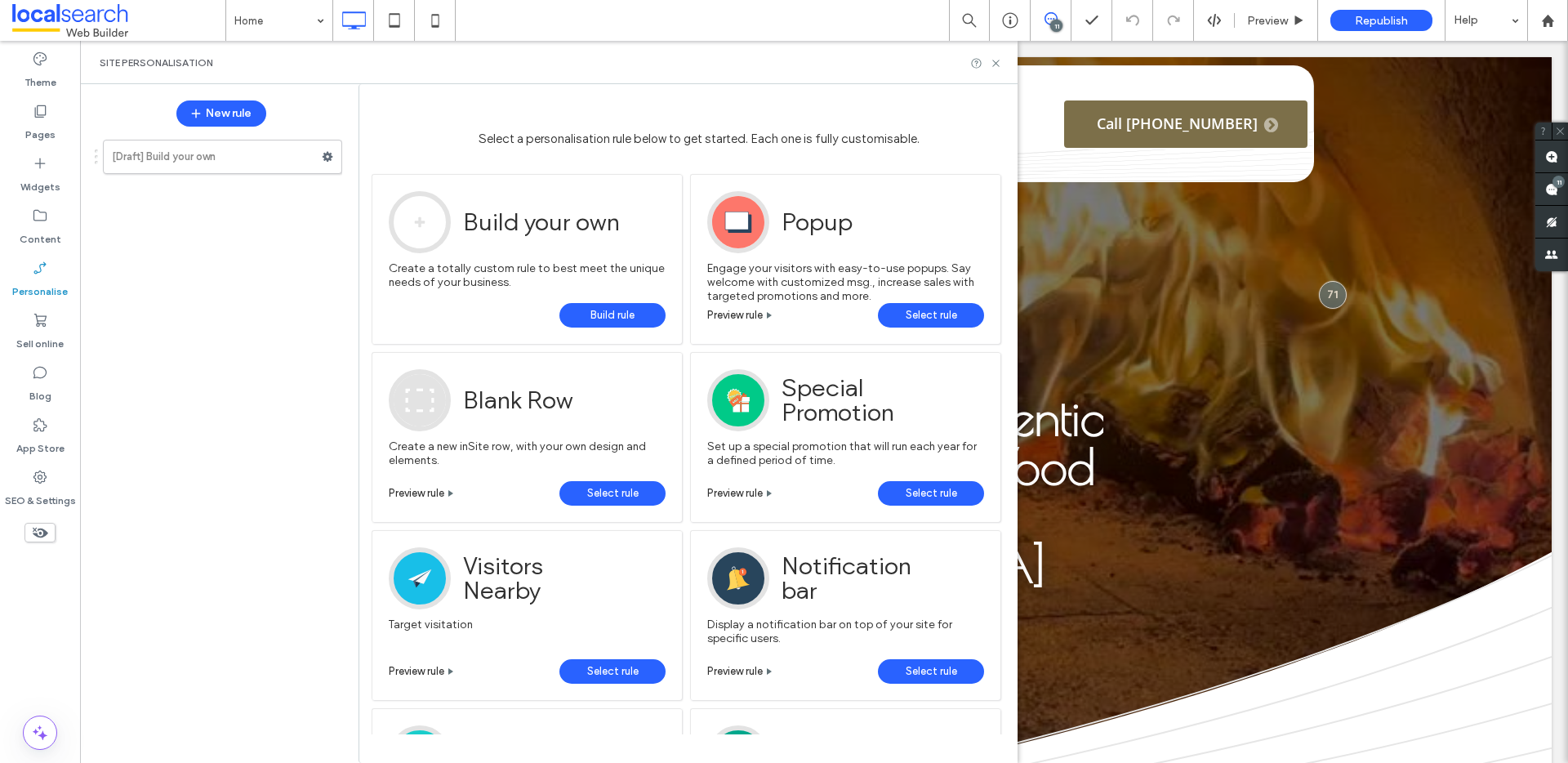
click at [606, 305] on span "Build rule" at bounding box center [612, 314] width 44 height 24
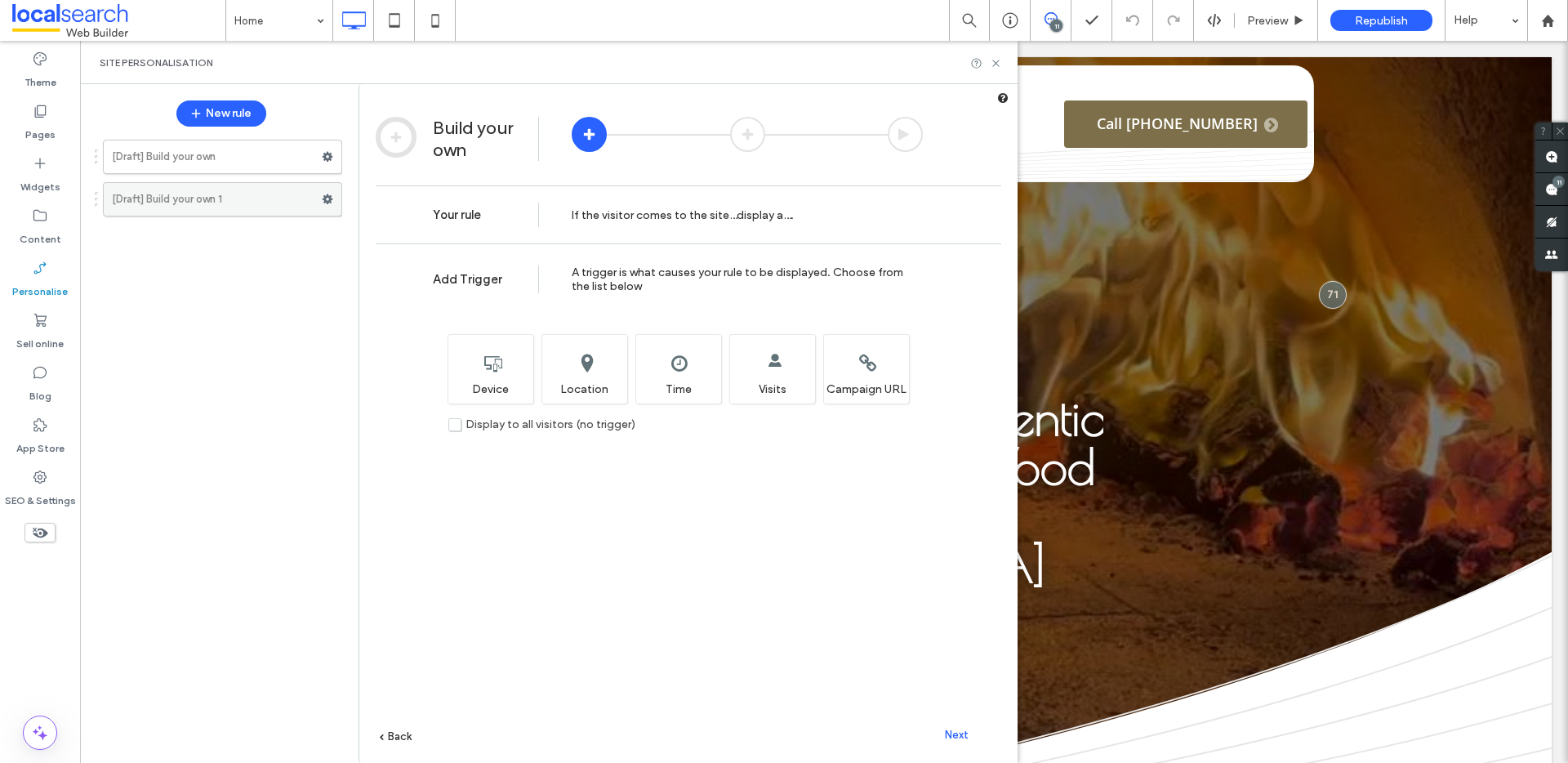
click at [327, 202] on use at bounding box center [328, 199] width 11 height 10
click at [406, 263] on span "Delete" at bounding box center [399, 263] width 36 height 14
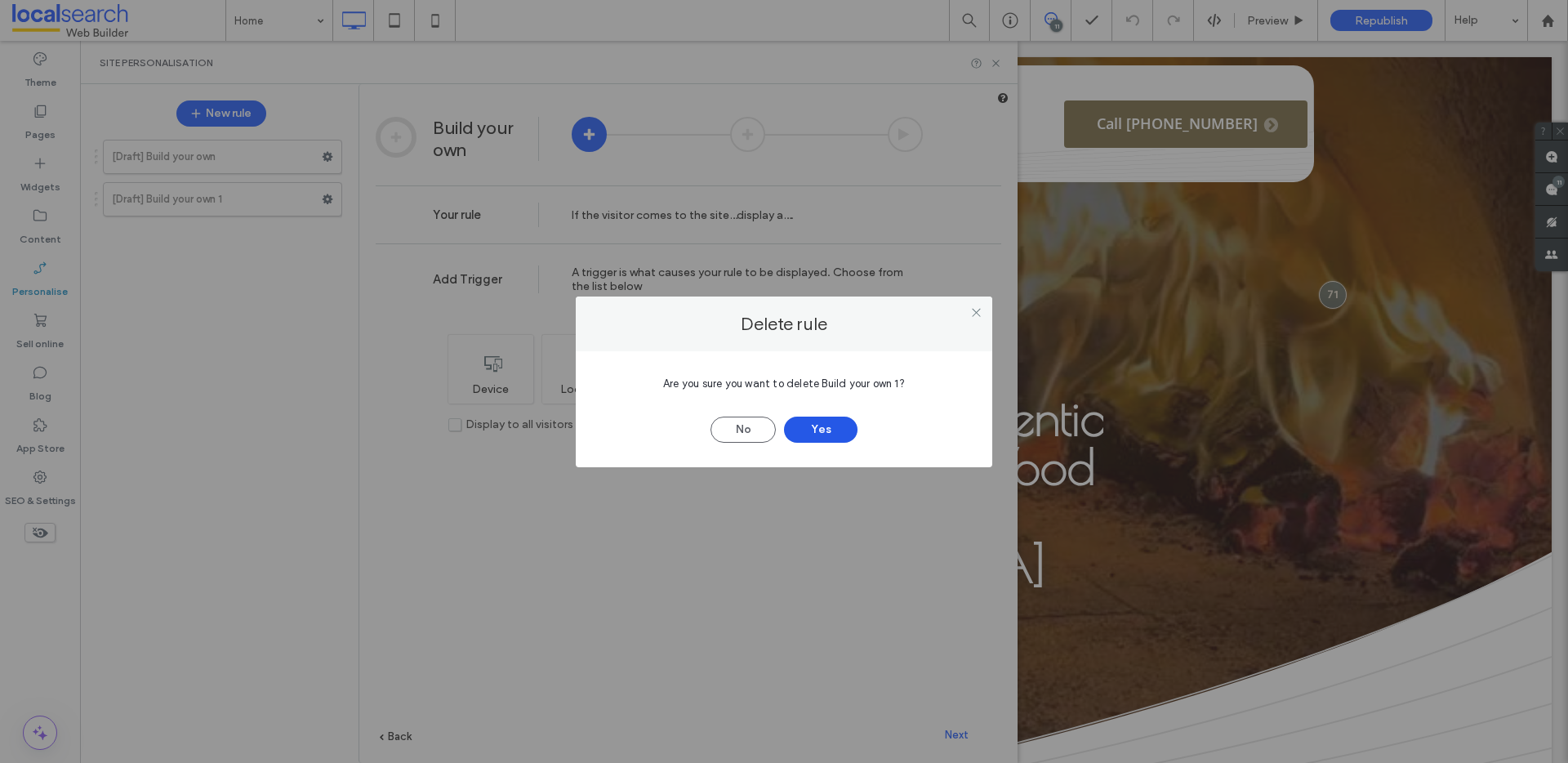
click at [812, 425] on button "Yes" at bounding box center [820, 429] width 74 height 26
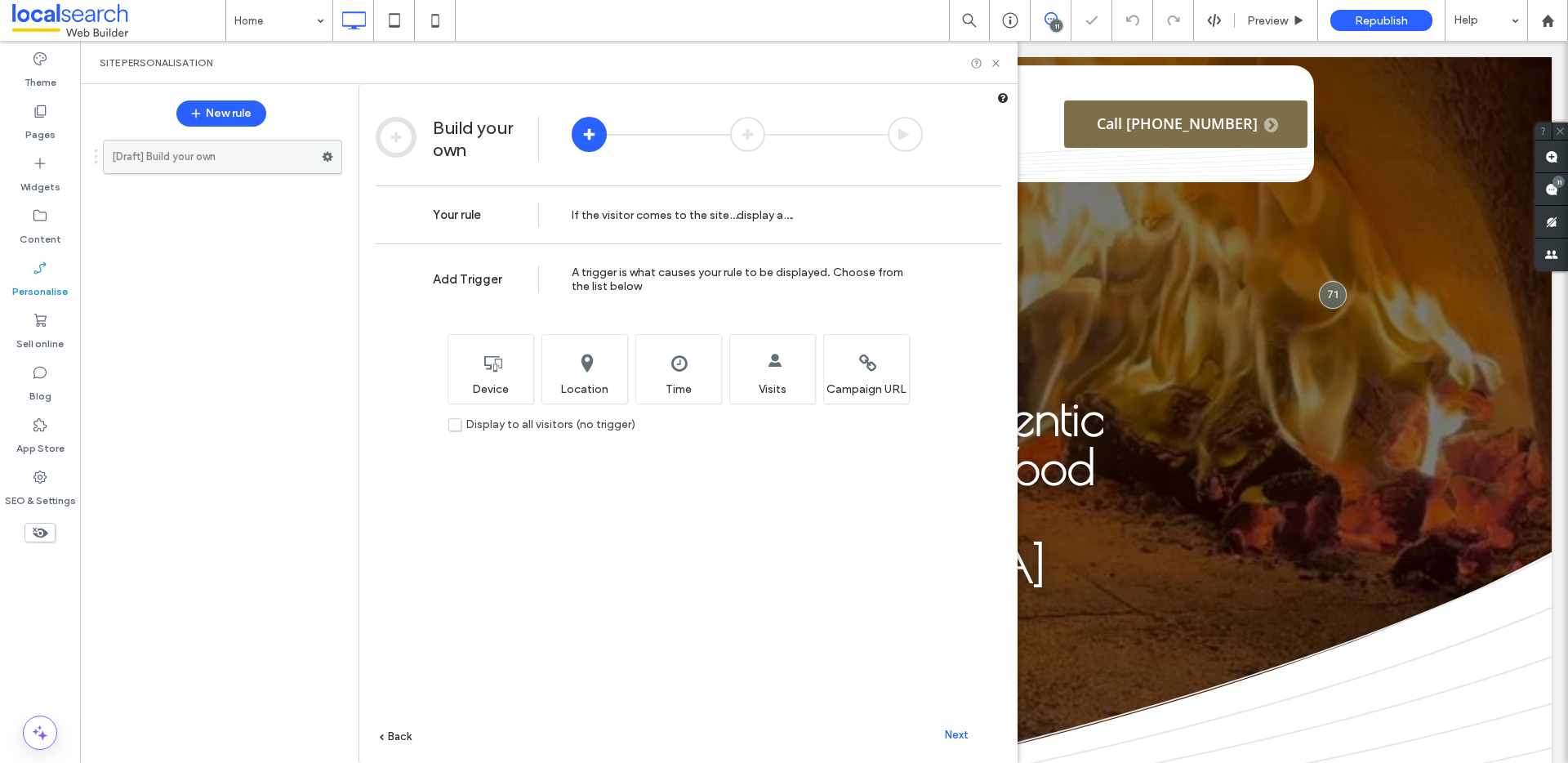
click at [229, 153] on label "[Draft] Build your own" at bounding box center [216, 157] width 210 height 32
click at [962, 738] on span "Next" at bounding box center [956, 735] width 23 height 13
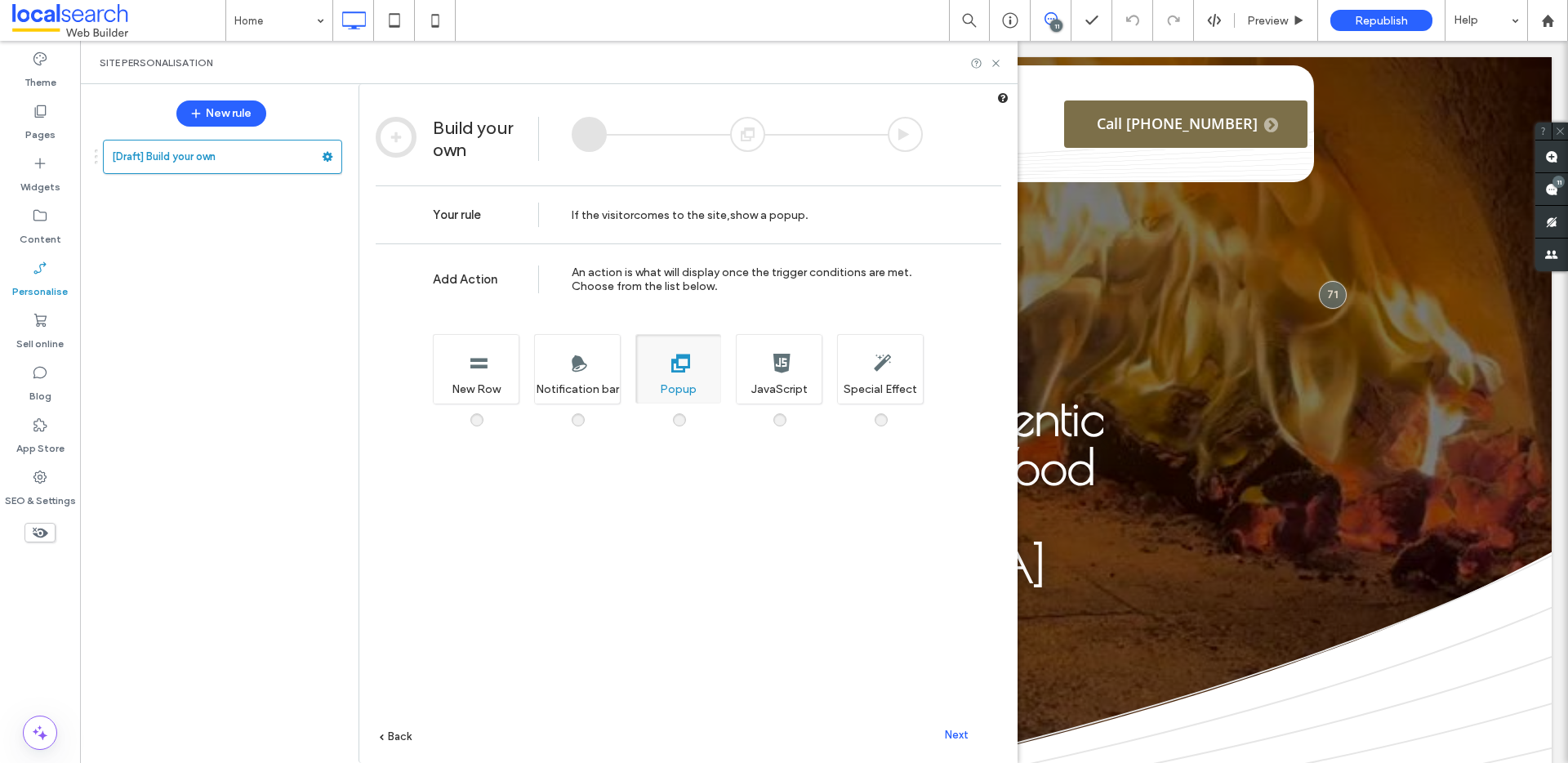
click at [971, 733] on div "Next" at bounding box center [956, 733] width 90 height 24
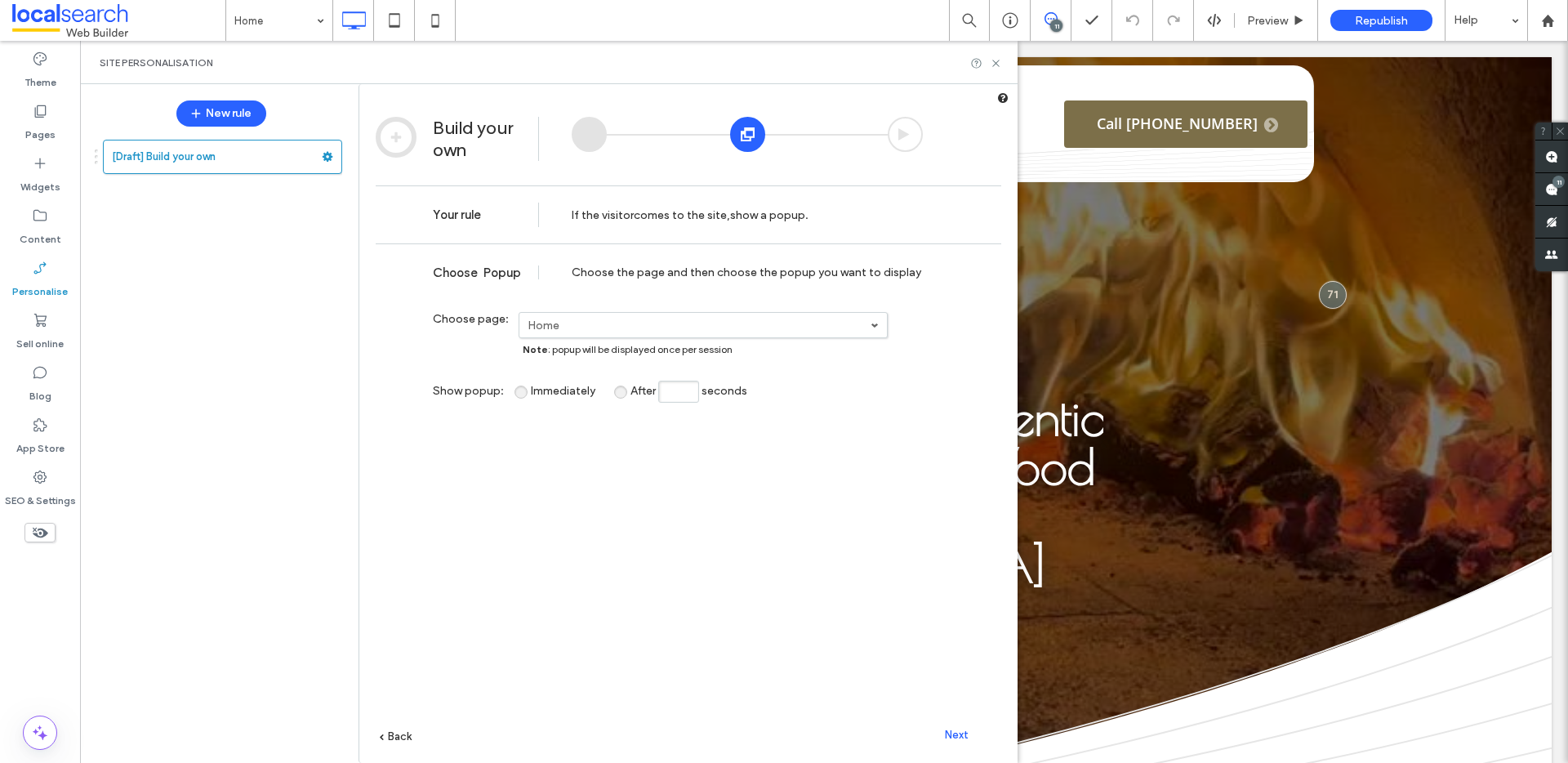
click at [671, 330] on label "Home" at bounding box center [699, 325] width 343 height 14
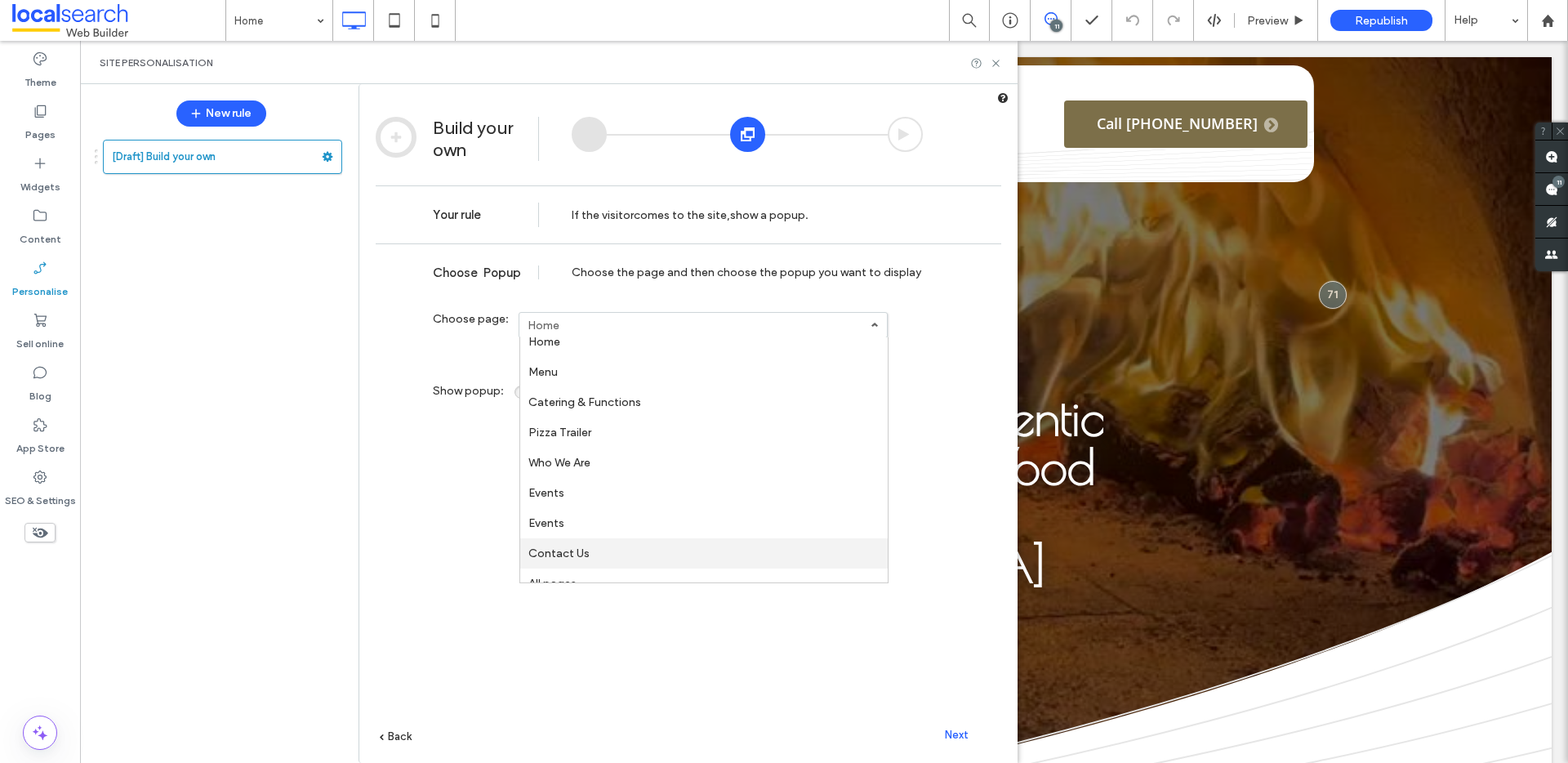
scroll to position [27, 0]
click at [575, 566] on label "All pages" at bounding box center [552, 567] width 48 height 14
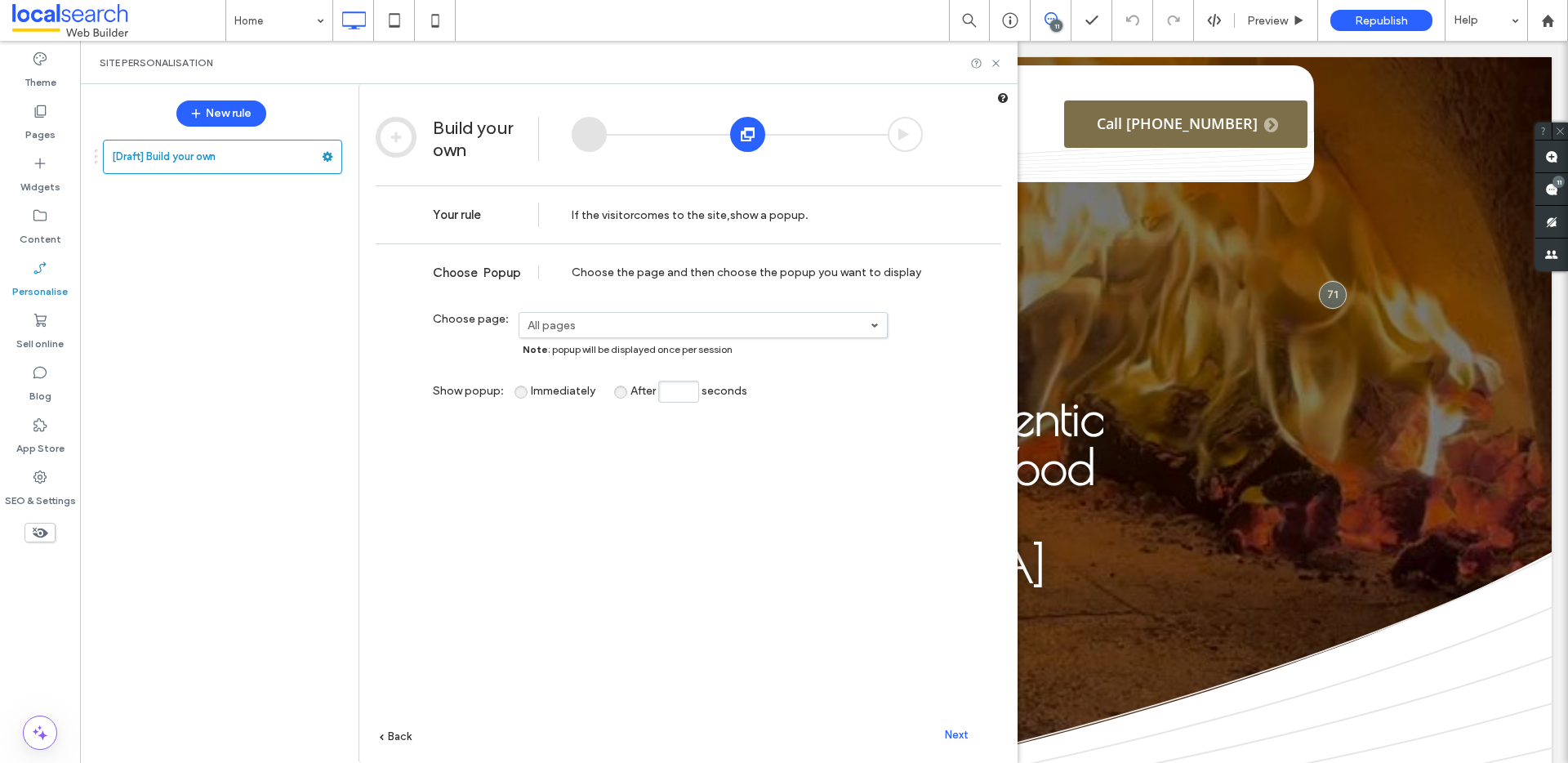
click at [956, 731] on span "Next" at bounding box center [956, 735] width 23 height 13
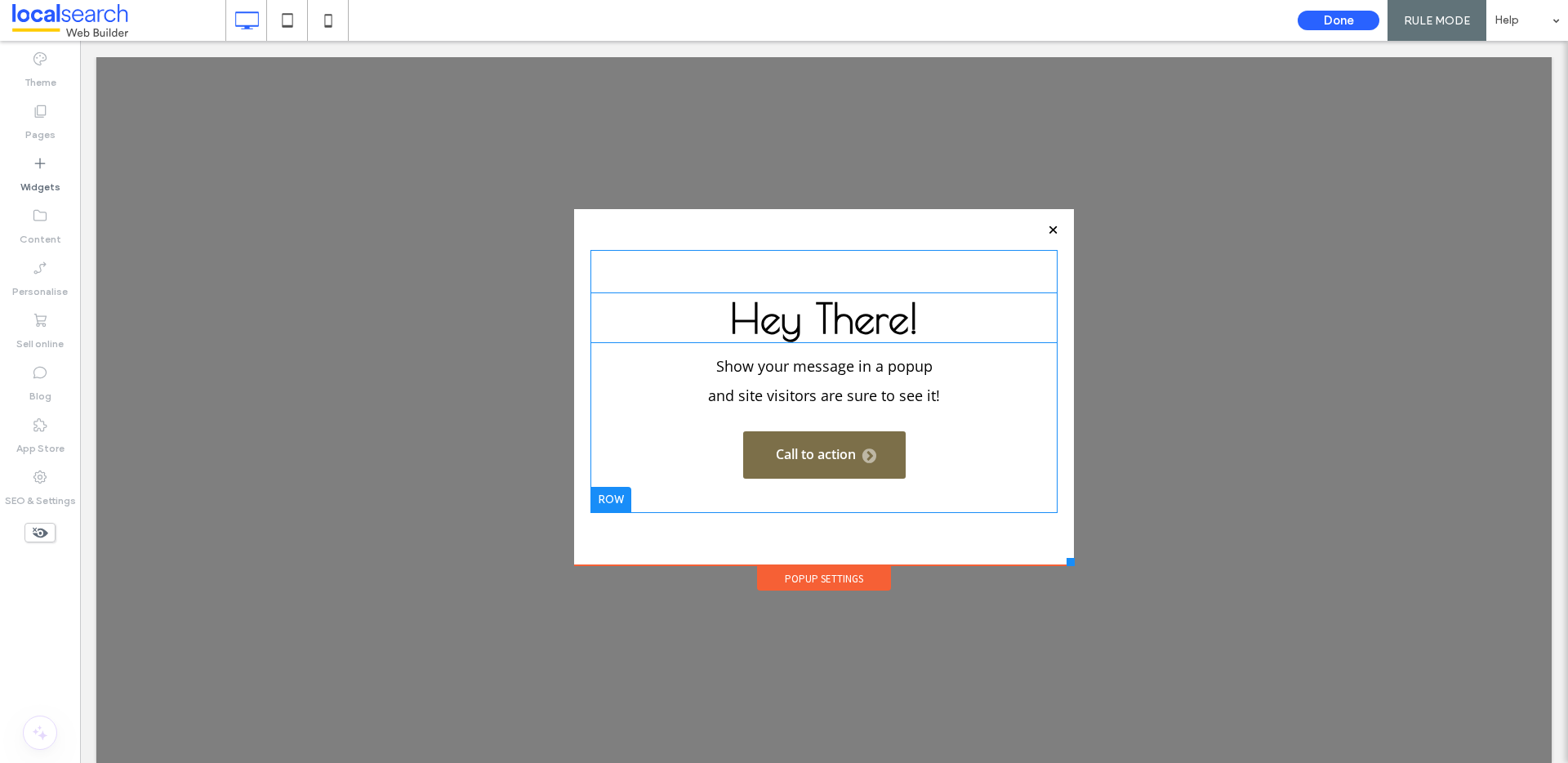
click at [775, 313] on span "Hey There!" at bounding box center [824, 317] width 188 height 48
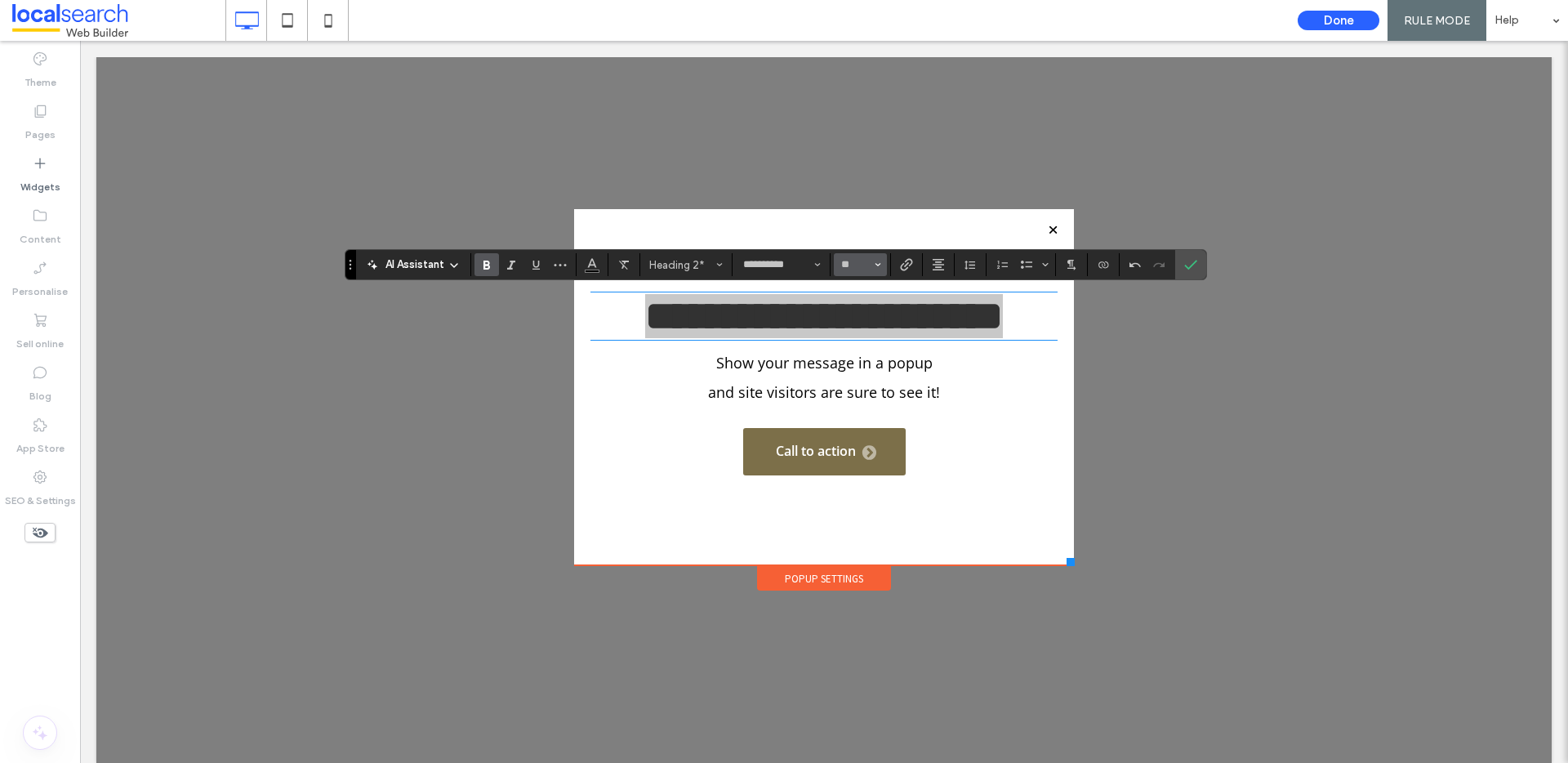
click at [880, 266] on button "**" at bounding box center [860, 264] width 53 height 23
click at [863, 354] on label "36" at bounding box center [860, 365] width 52 height 23
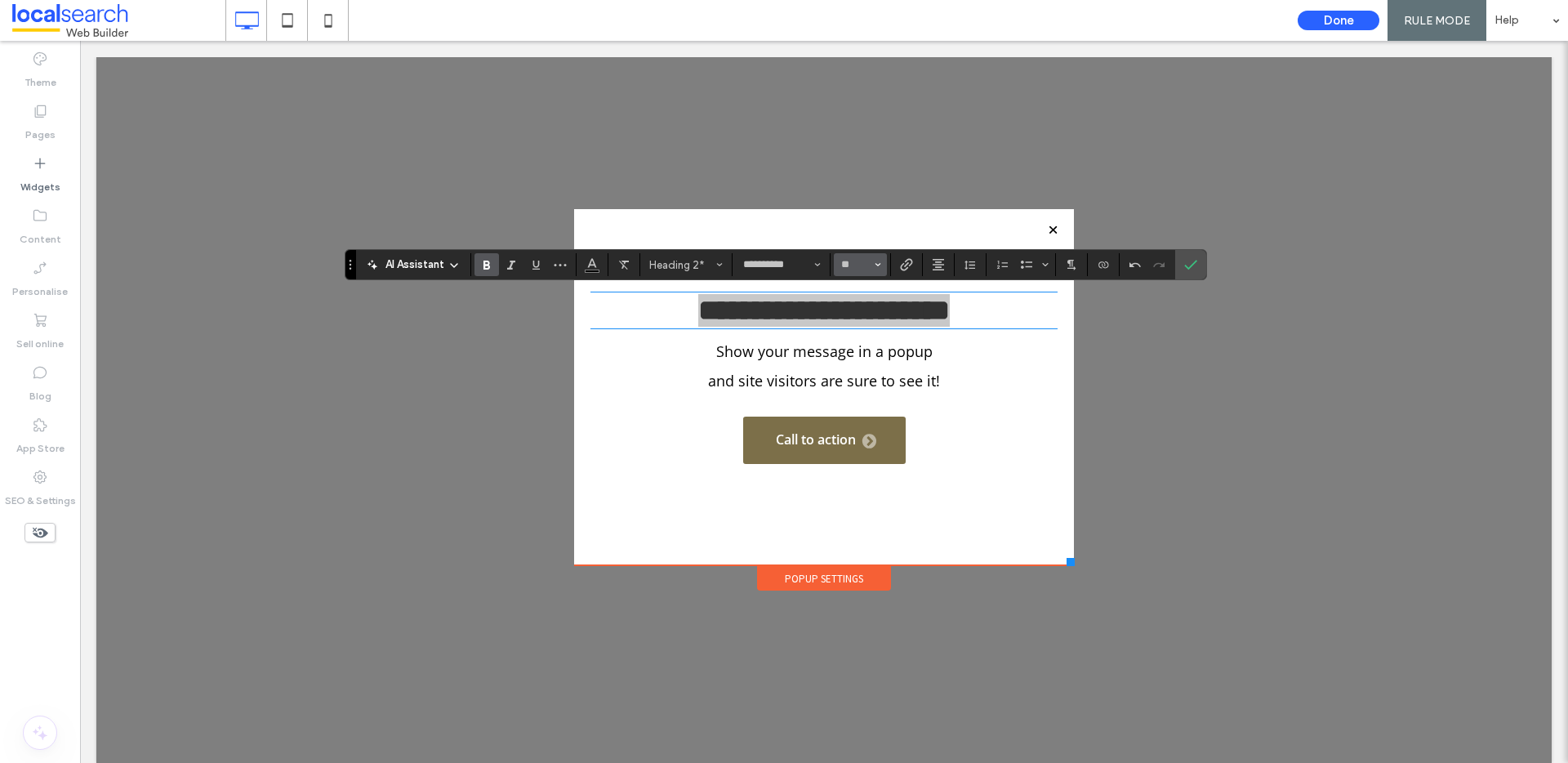
click at [880, 261] on button "**" at bounding box center [860, 264] width 53 height 23
click at [863, 377] on label "48" at bounding box center [860, 388] width 52 height 23
type input "**"
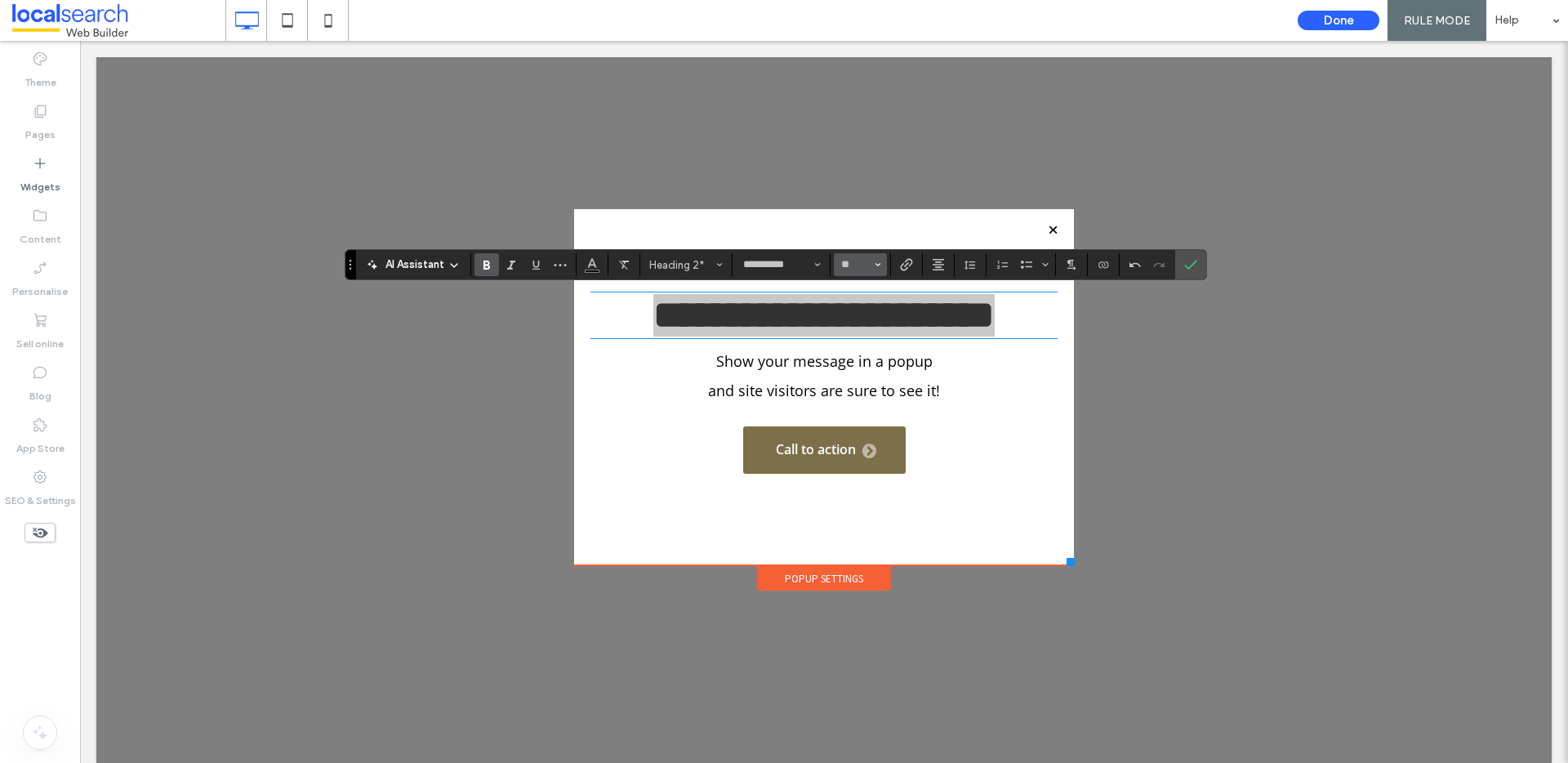
click at [871, 267] on button "**" at bounding box center [860, 264] width 53 height 23
click at [857, 261] on input "Size-input" at bounding box center [855, 265] width 32 height 14
type input "**"
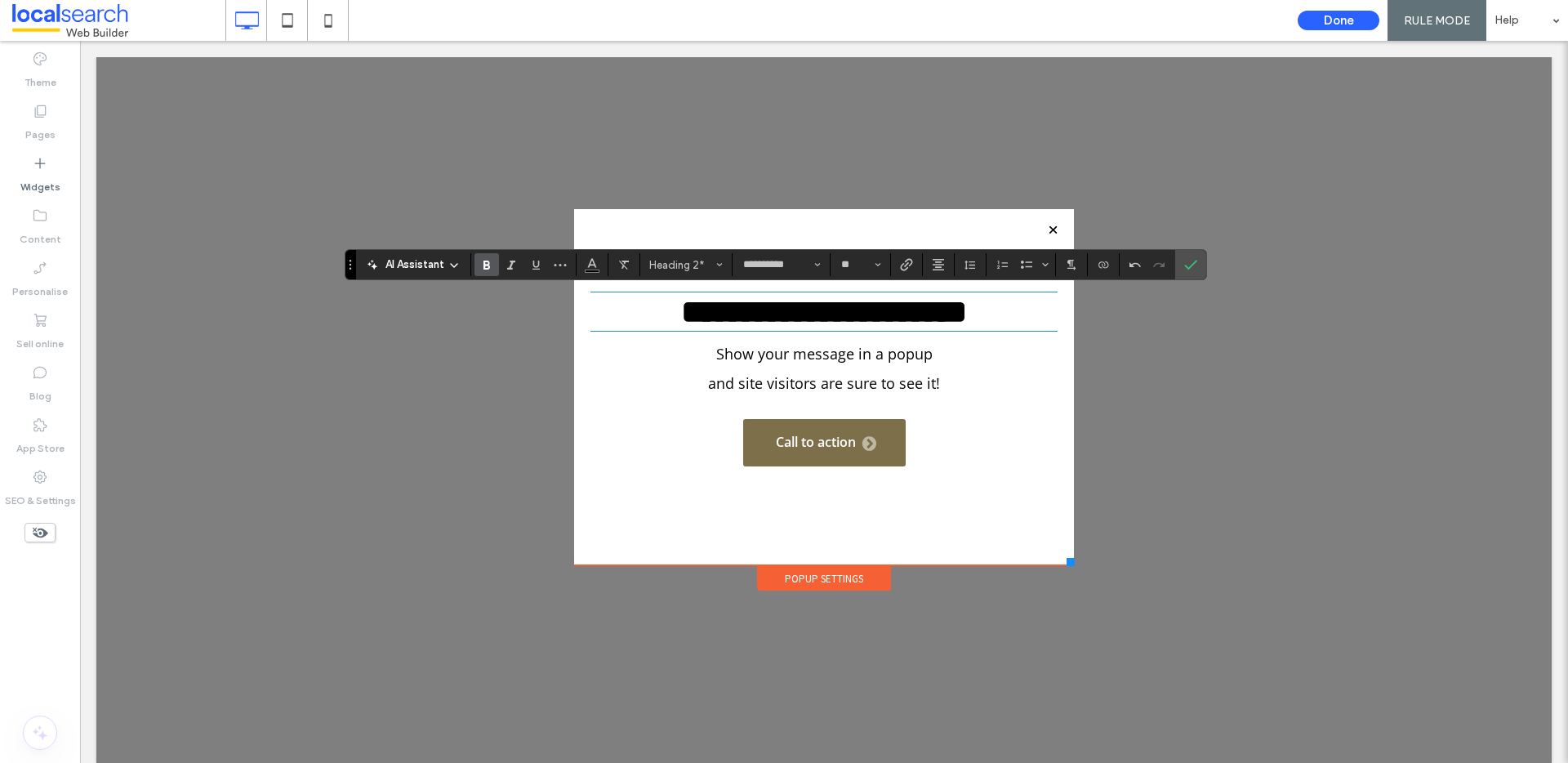
click at [862, 371] on p "and site visitors are sure to see it!" at bounding box center [824, 383] width 467 height 30
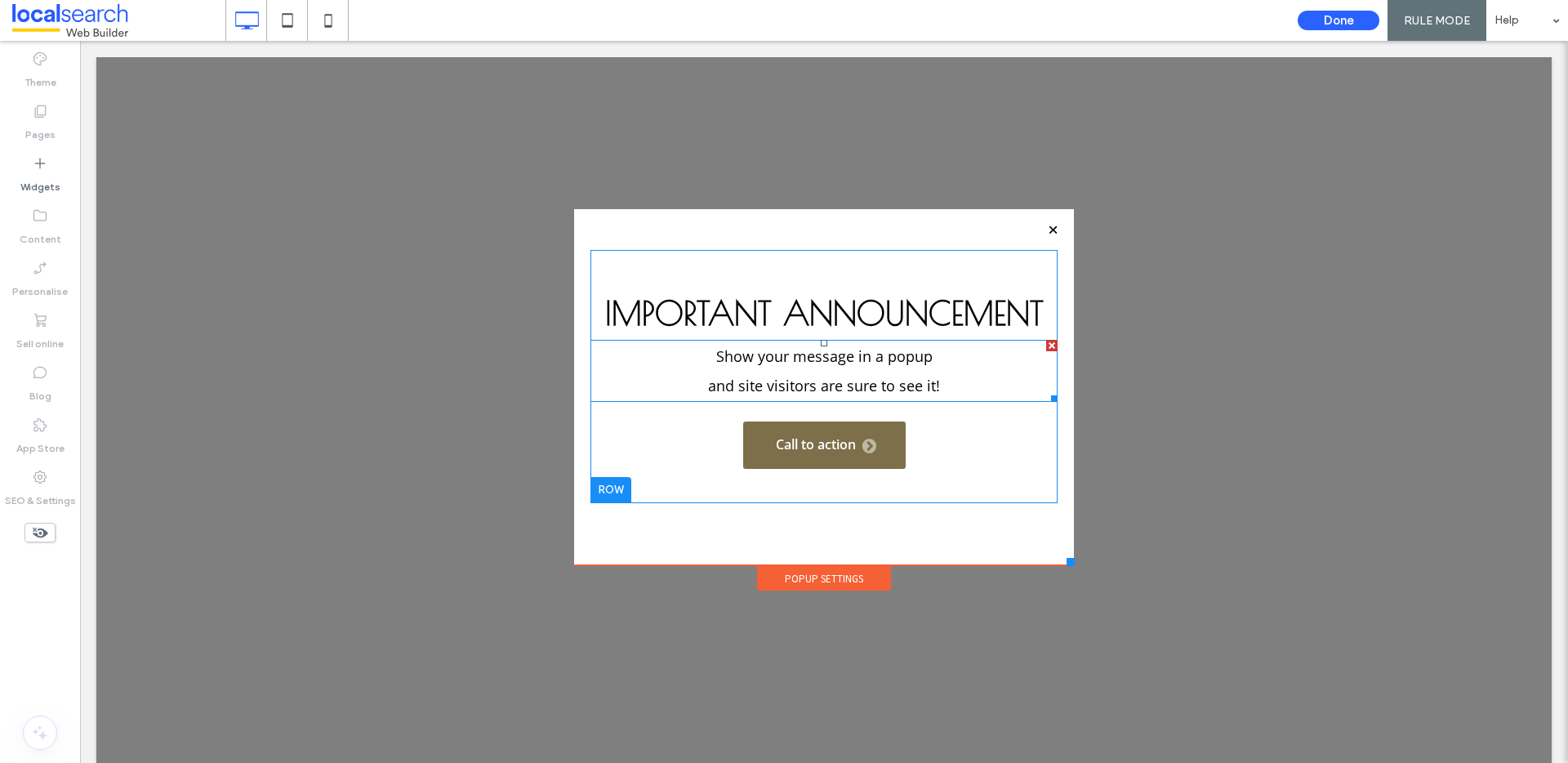
click at [805, 376] on span "and site visitors are sure to see it!" at bounding box center [823, 386] width 231 height 20
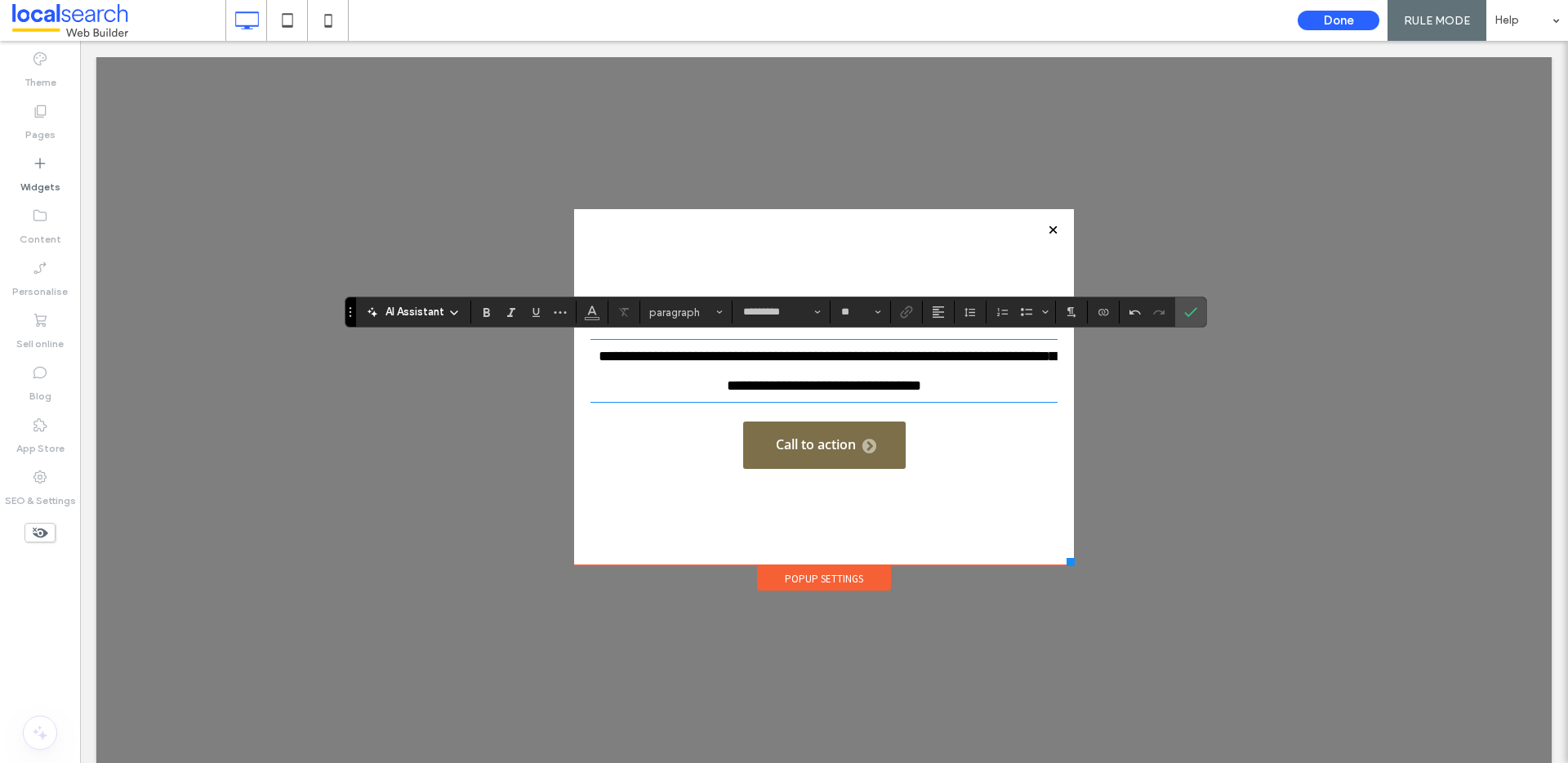
type input "**"
click at [807, 375] on span "**********" at bounding box center [828, 370] width 458 height 44
click at [963, 386] on span "**********" at bounding box center [828, 370] width 458 height 44
drag, startPoint x: 769, startPoint y: 386, endPoint x: 864, endPoint y: 459, distance: 119.8
click at [773, 385] on span "**********" at bounding box center [828, 370] width 458 height 44
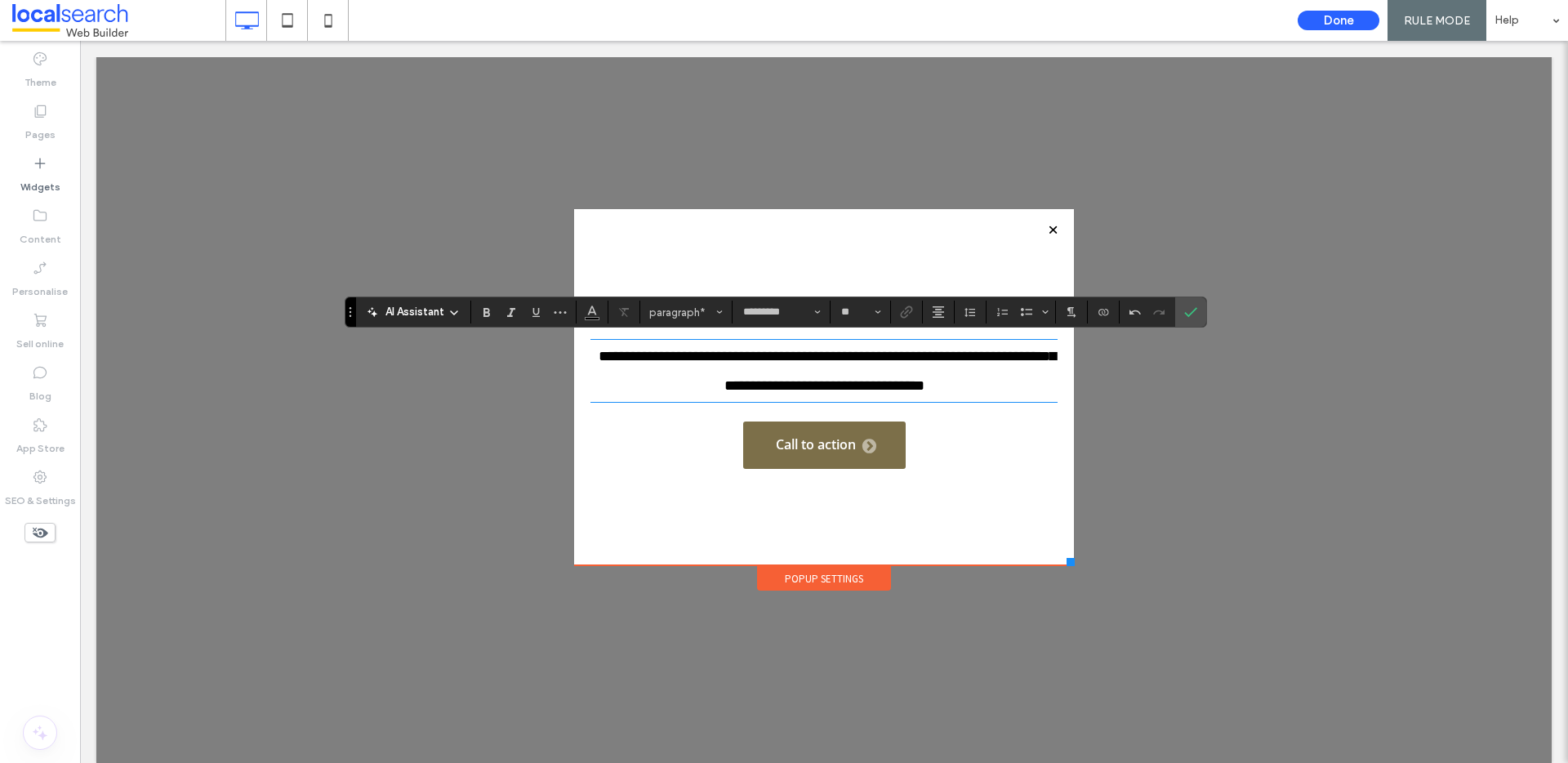
click at [971, 464] on div "**********" at bounding box center [824, 377] width 467 height 204
click at [1187, 311] on icon "Confirm" at bounding box center [1191, 312] width 14 height 14
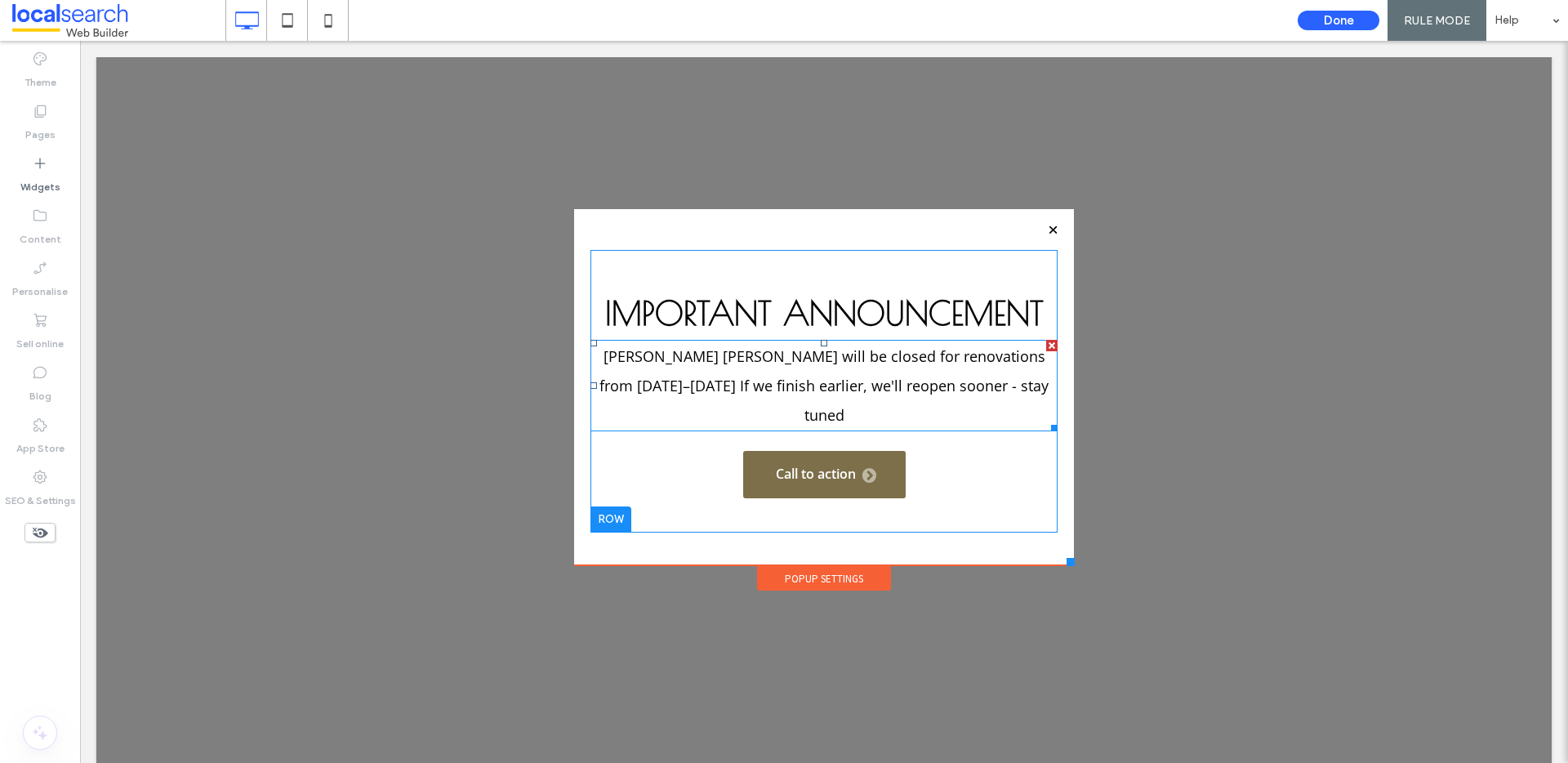
click at [938, 378] on span "Peter Eva will be closed for renovations from September 1–14 If we finish earli…" at bounding box center [823, 385] width 449 height 78
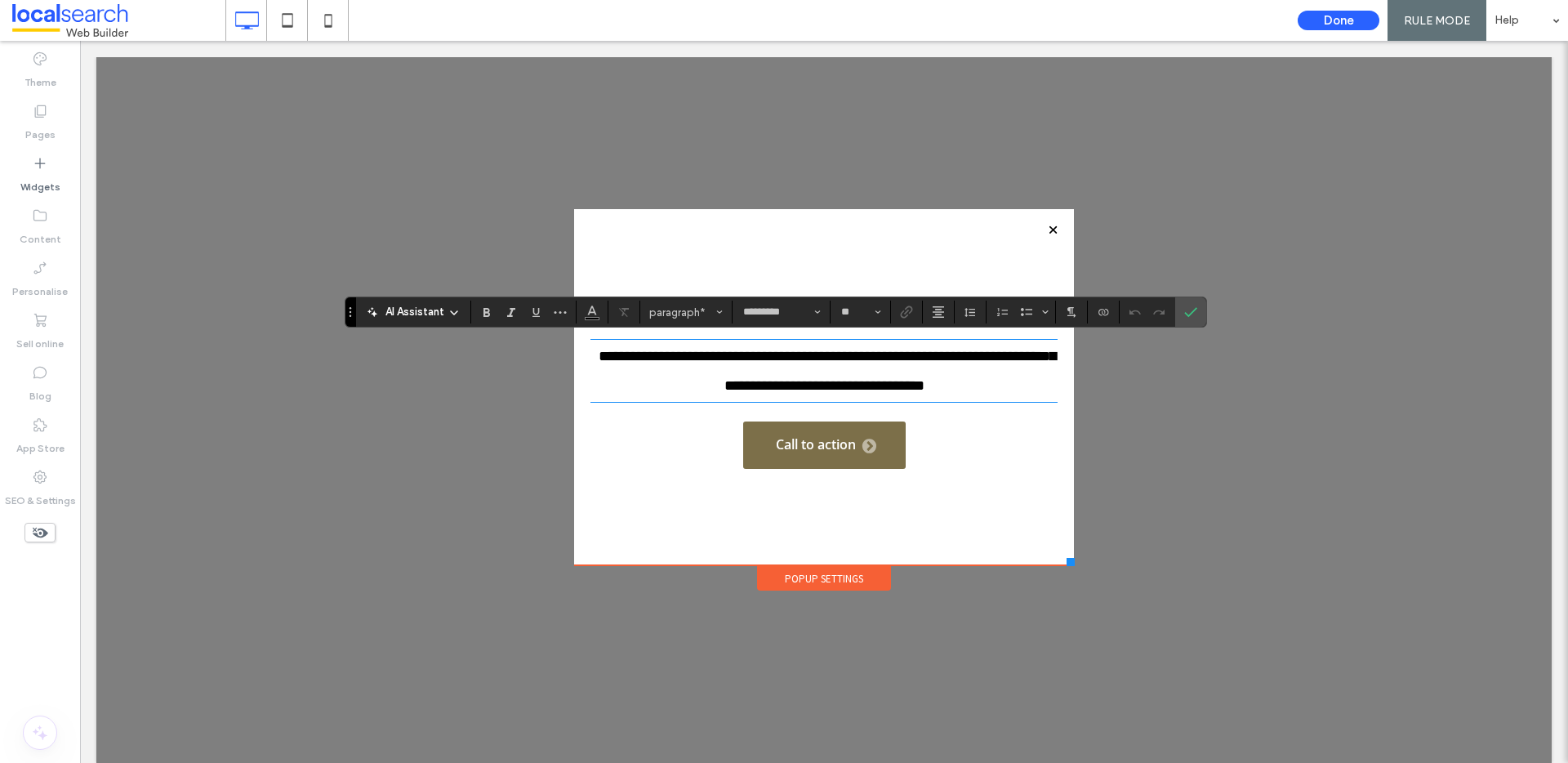
click at [1011, 355] on span "**********" at bounding box center [828, 370] width 458 height 44
click at [999, 362] on span "**********" at bounding box center [824, 356] width 349 height 14
click at [995, 389] on p "**********" at bounding box center [824, 386] width 467 height 30
drag, startPoint x: 1198, startPoint y: 312, endPoint x: 1108, endPoint y: 279, distance: 95.9
click at [1198, 312] on label "Confirm" at bounding box center [1190, 312] width 24 height 30
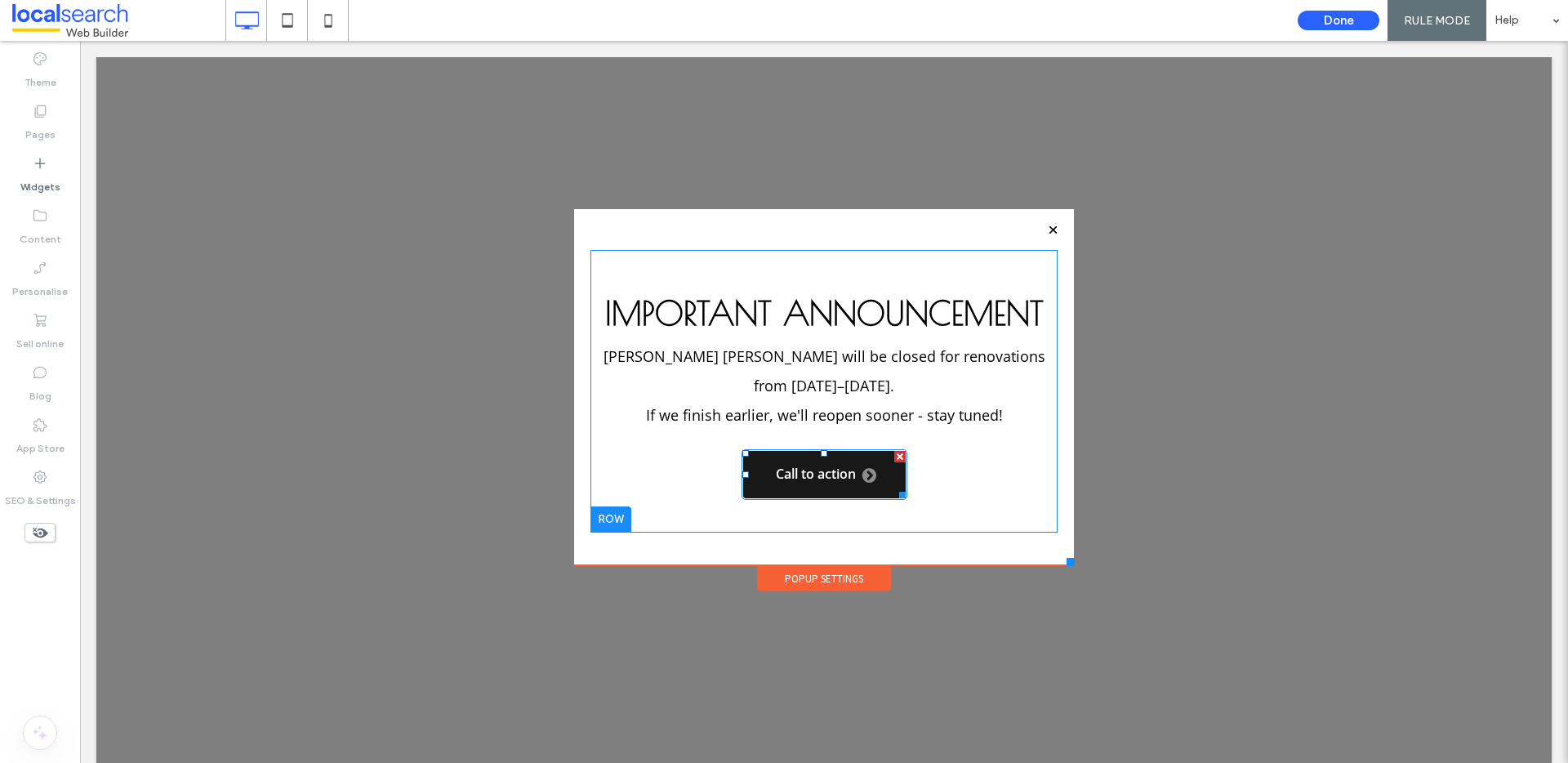
click at [894, 450] on div at bounding box center [900, 456] width 12 height 12
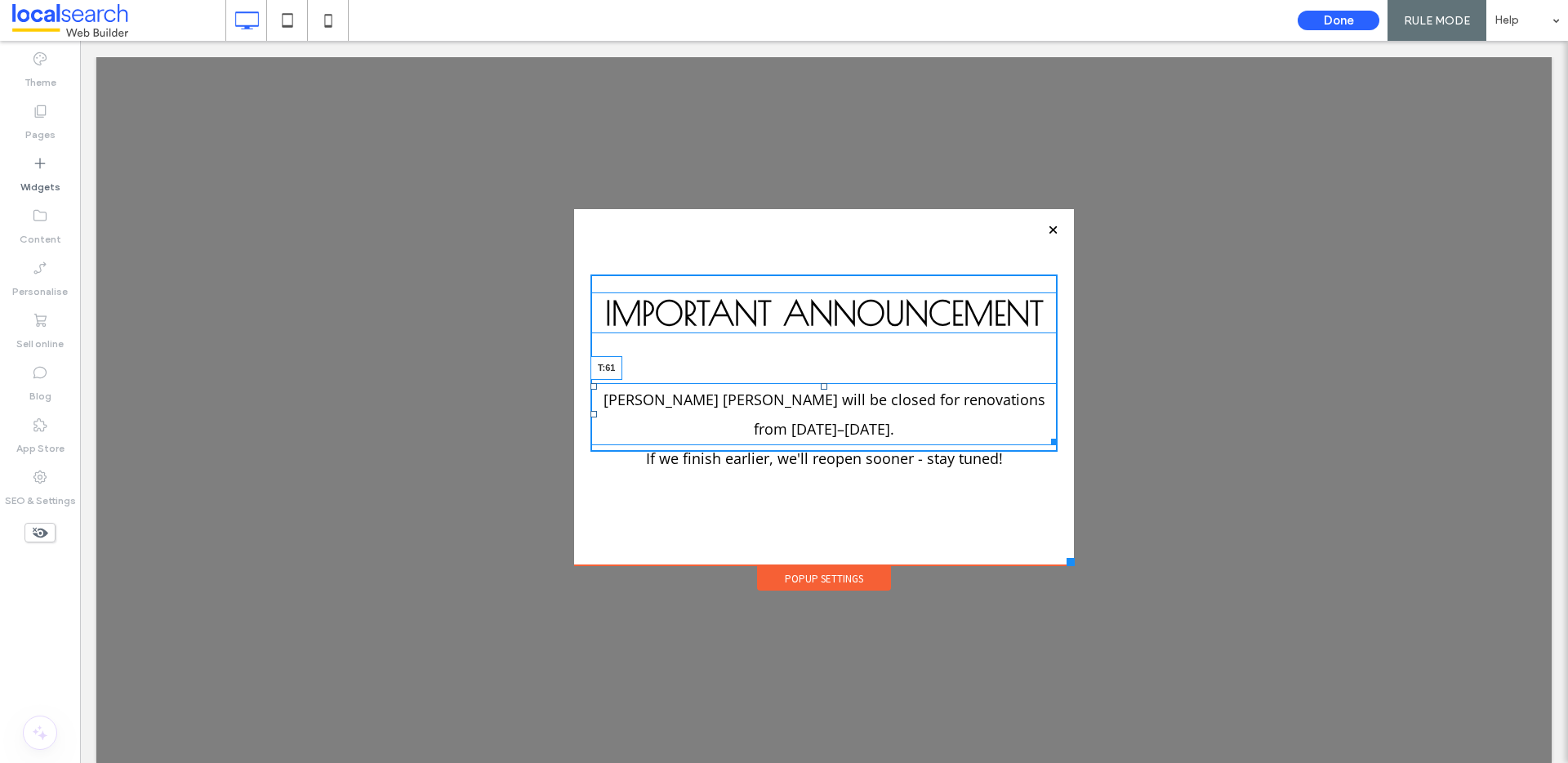
drag, startPoint x: 811, startPoint y: 341, endPoint x: 820, endPoint y: 385, distance: 44.9
click at [820, 385] on div "Peter Eva will be closed for renovations from September 1–14. If we finish earl…" at bounding box center [824, 413] width 467 height 62
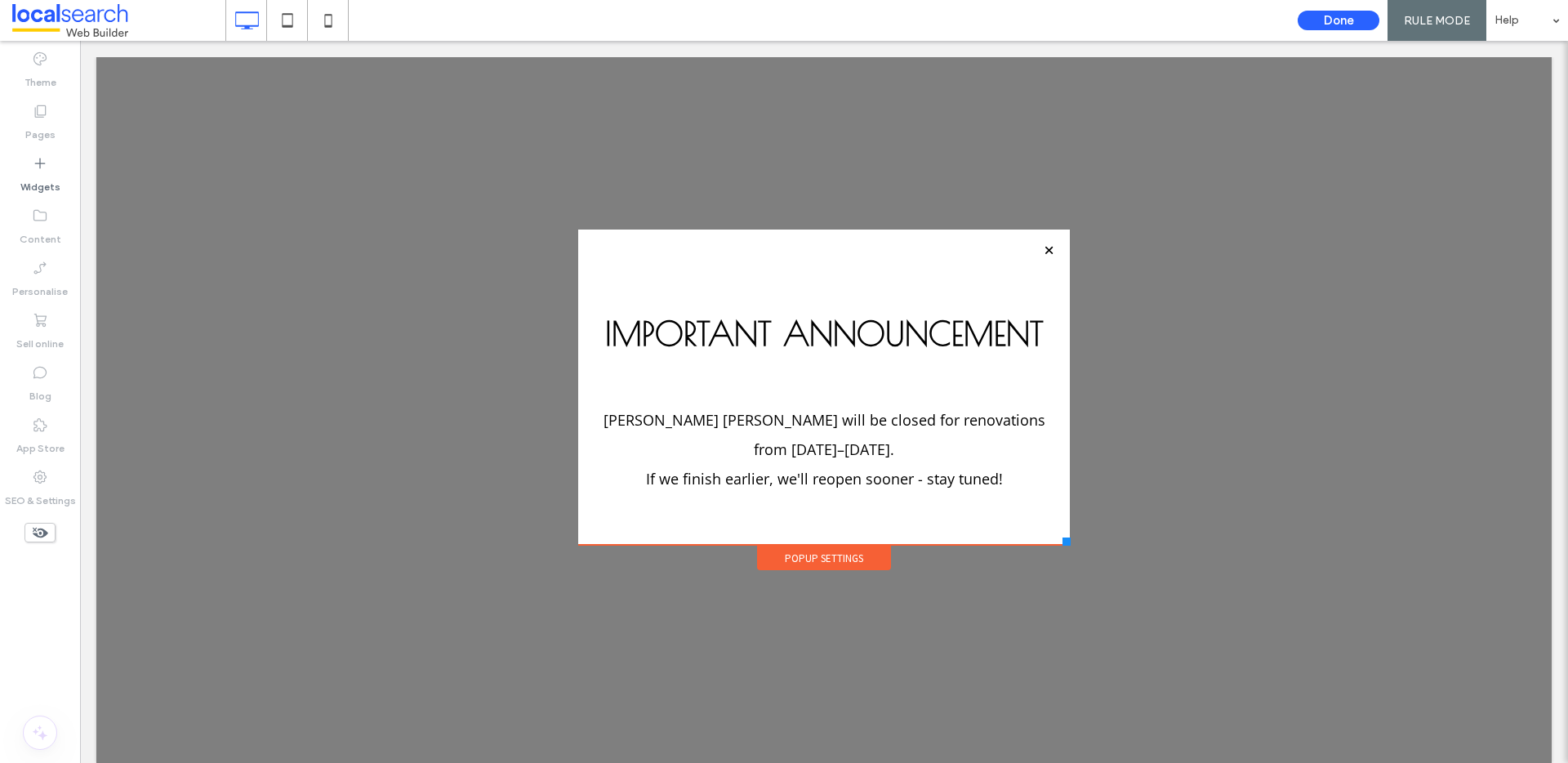
drag, startPoint x: 1057, startPoint y: 561, endPoint x: 1057, endPoint y: 545, distance: 16.0
click at [1063, 545] on div at bounding box center [1066, 541] width 8 height 8
click at [1346, 21] on button "Done" at bounding box center [1338, 21] width 82 height 20
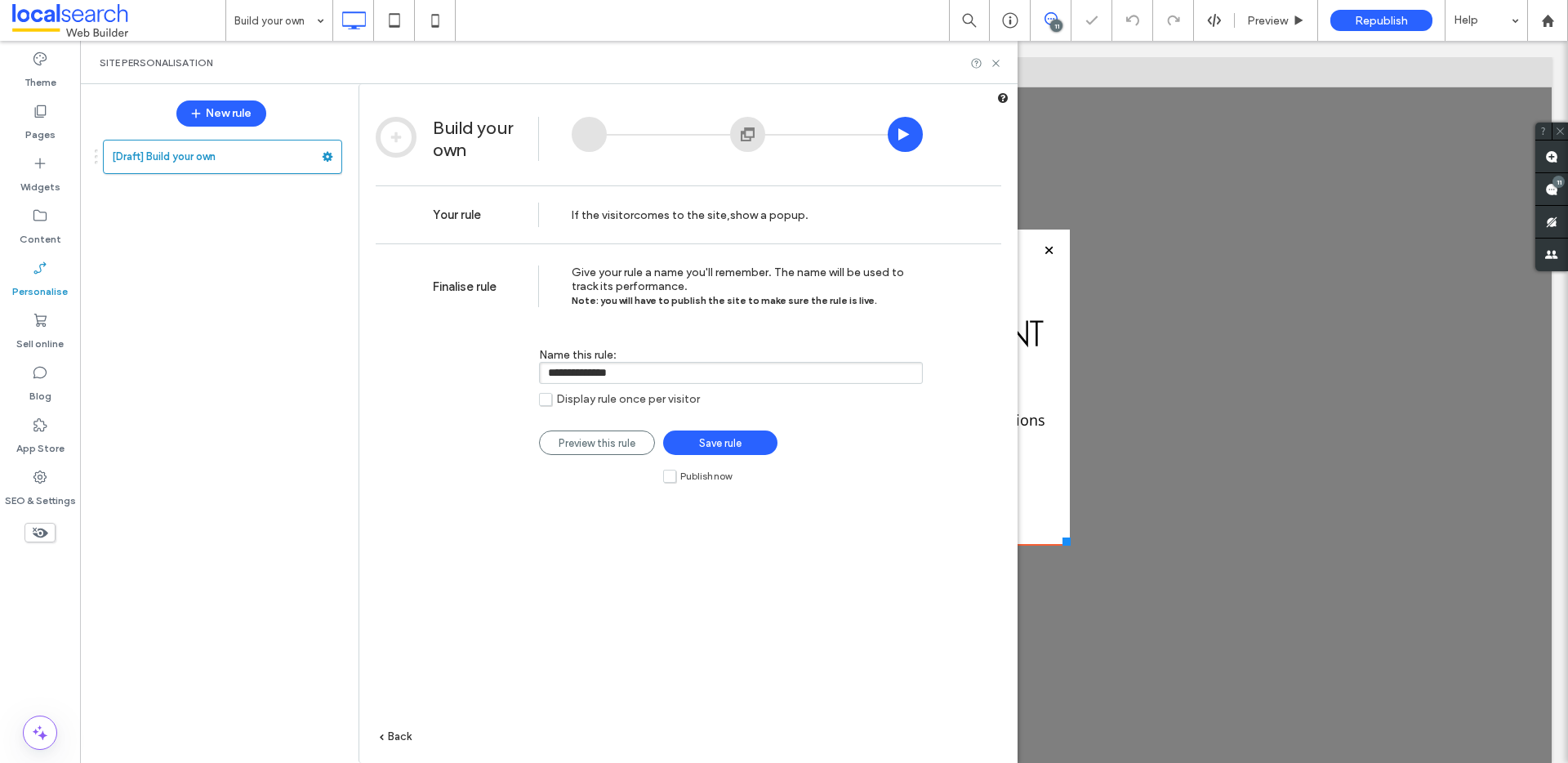
click at [645, 379] on input "**********" at bounding box center [730, 373] width 384 height 22
type input "**********"
click at [547, 400] on label "Display rule once per visitor" at bounding box center [619, 398] width 161 height 14
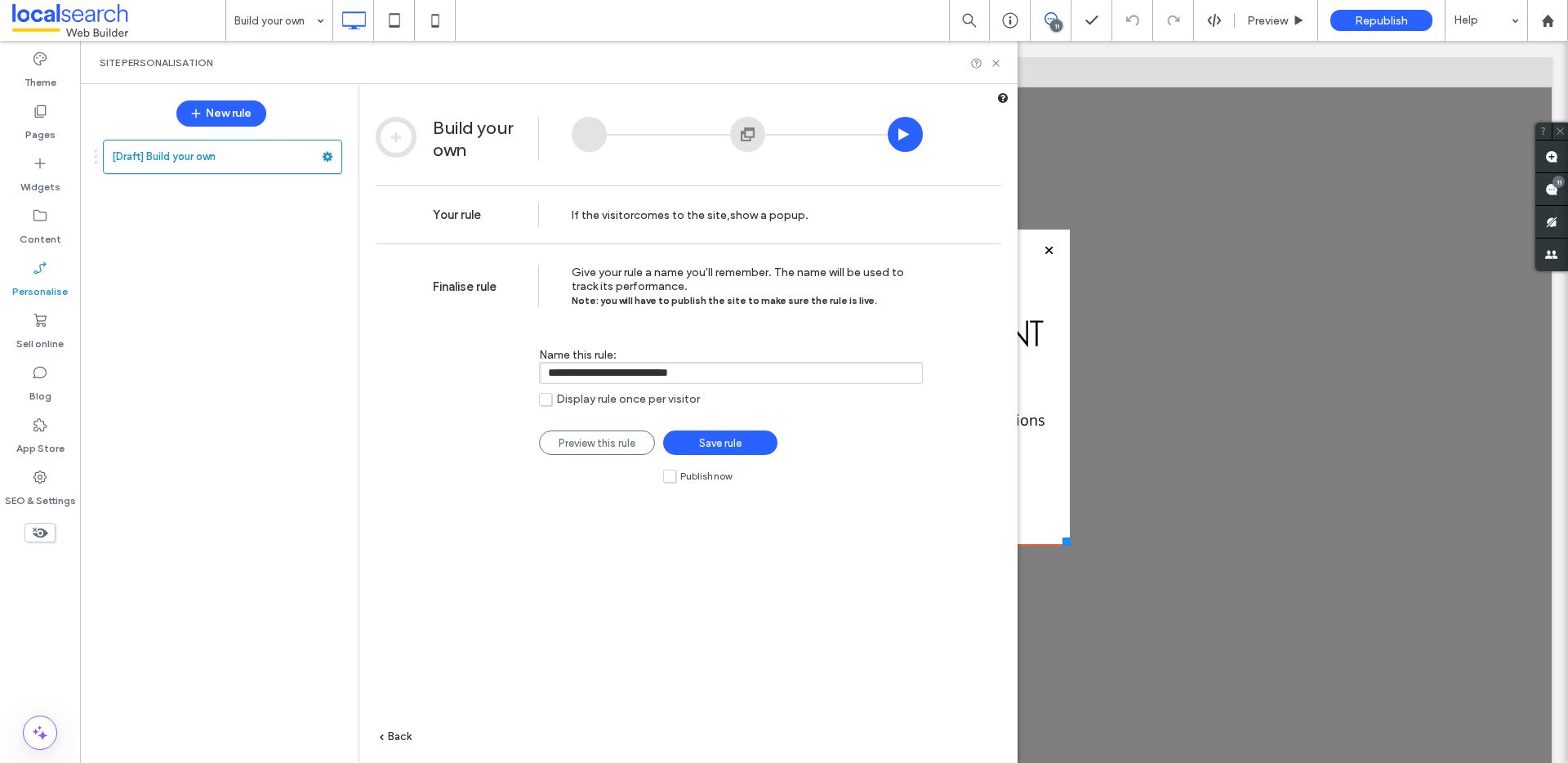
click at [722, 437] on span "Save rule" at bounding box center [720, 443] width 42 height 13
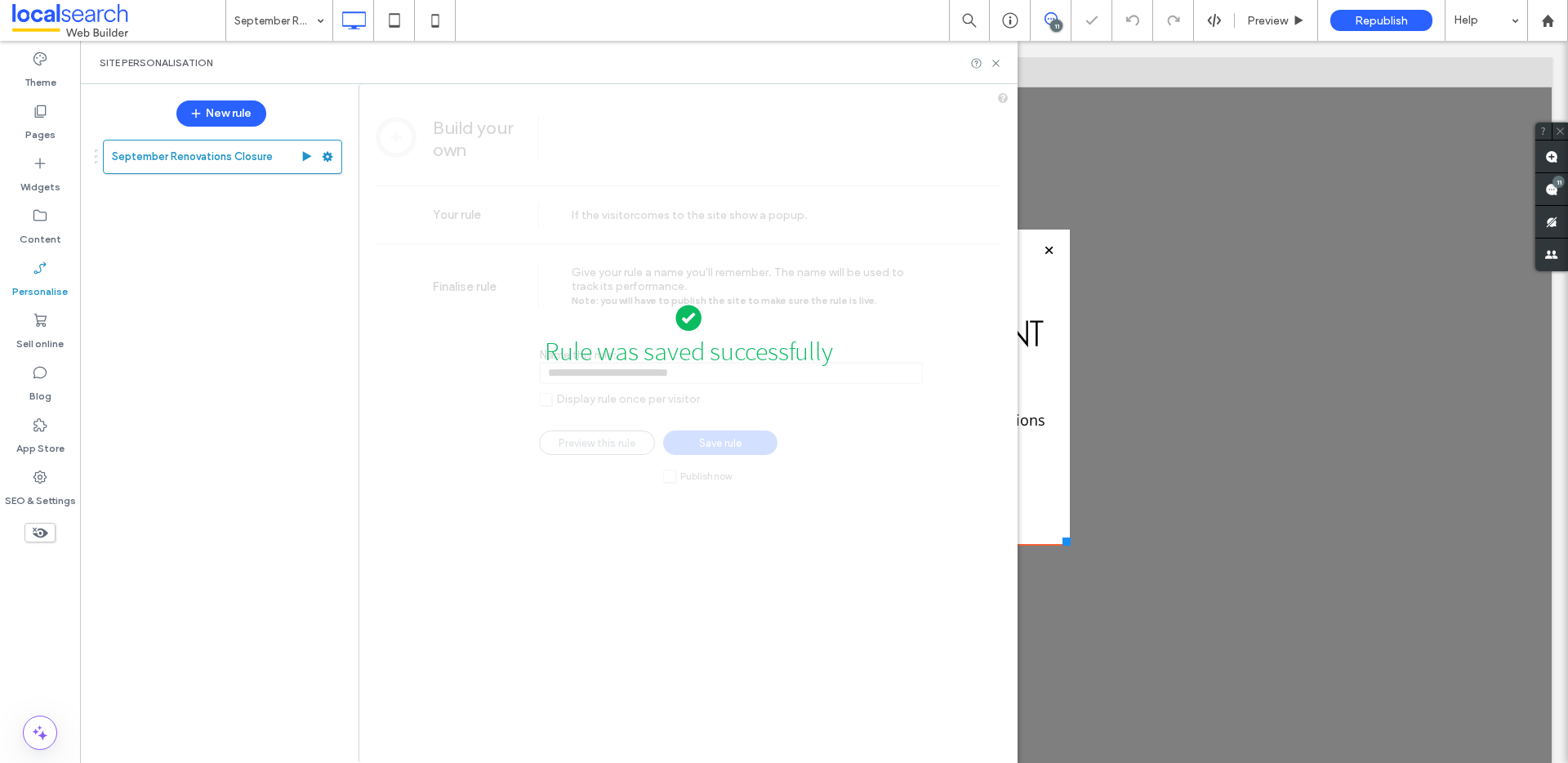
click at [881, 582] on div "Rule was saved successfully" at bounding box center [688, 533] width 658 height 883
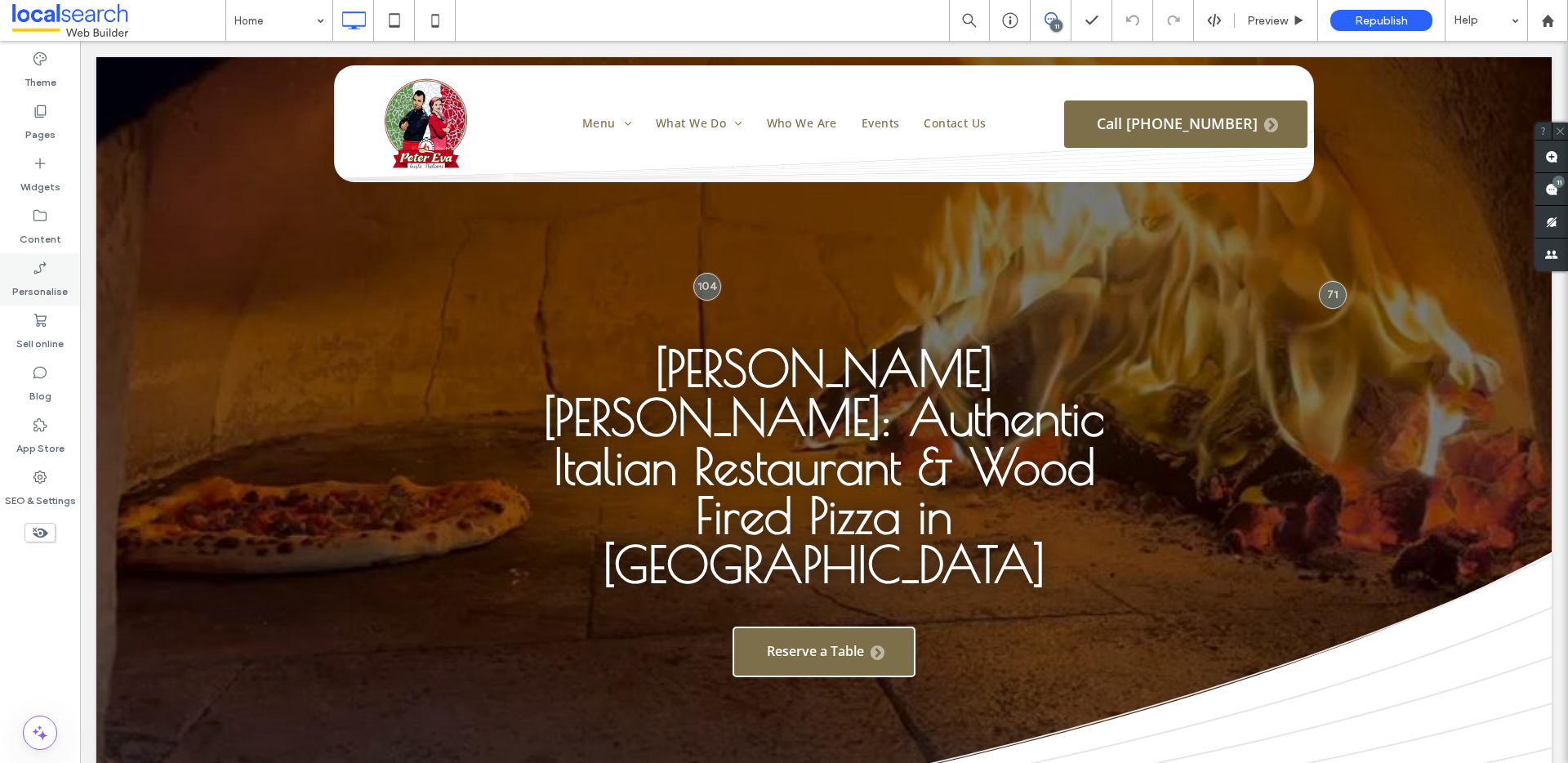
click at [40, 270] on use at bounding box center [40, 268] width 13 height 13
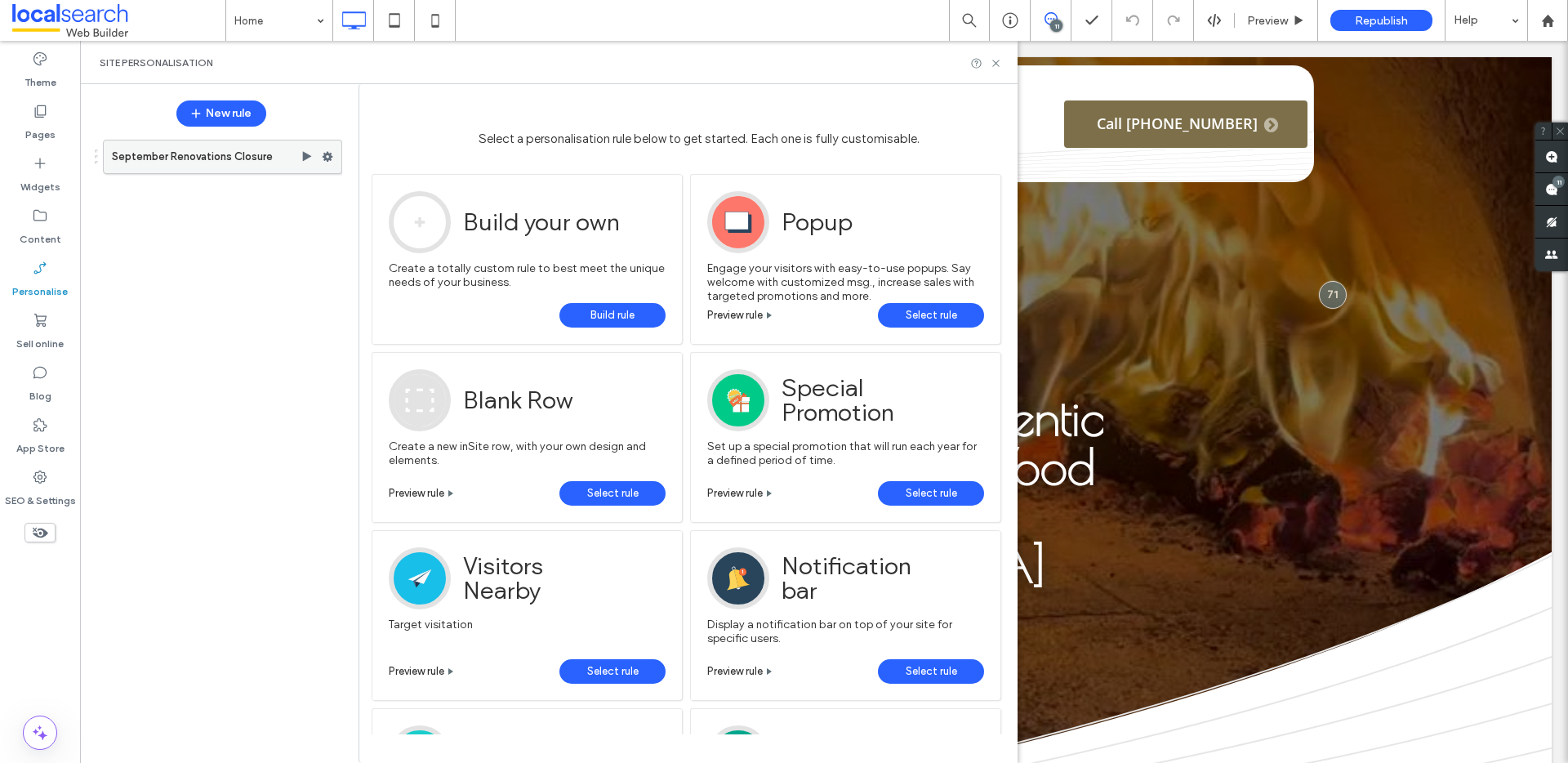
click at [223, 166] on label "September Renovations Closure" at bounding box center [205, 157] width 188 height 32
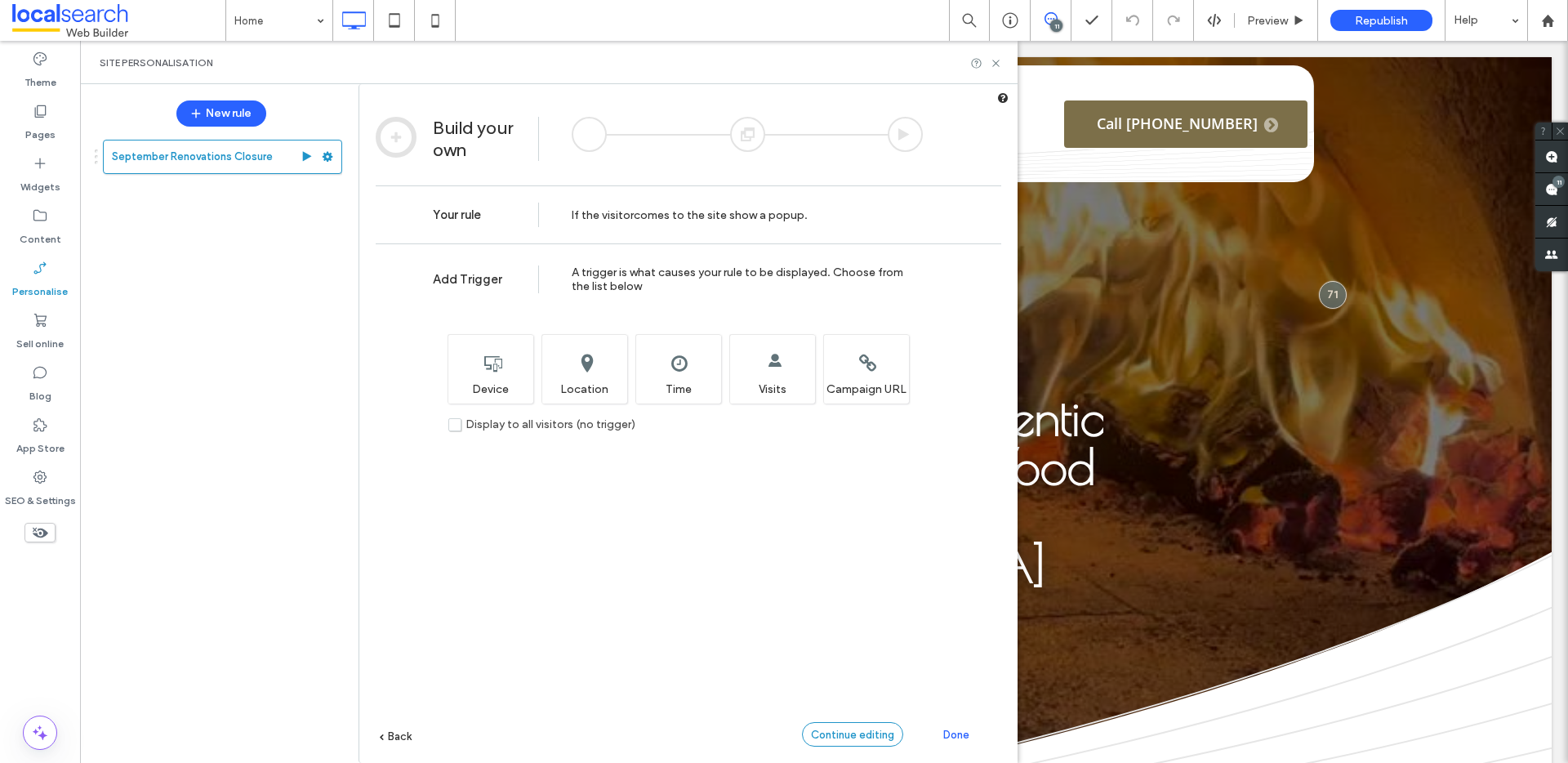
click at [844, 740] on span "Continue editing" at bounding box center [852, 735] width 83 height 13
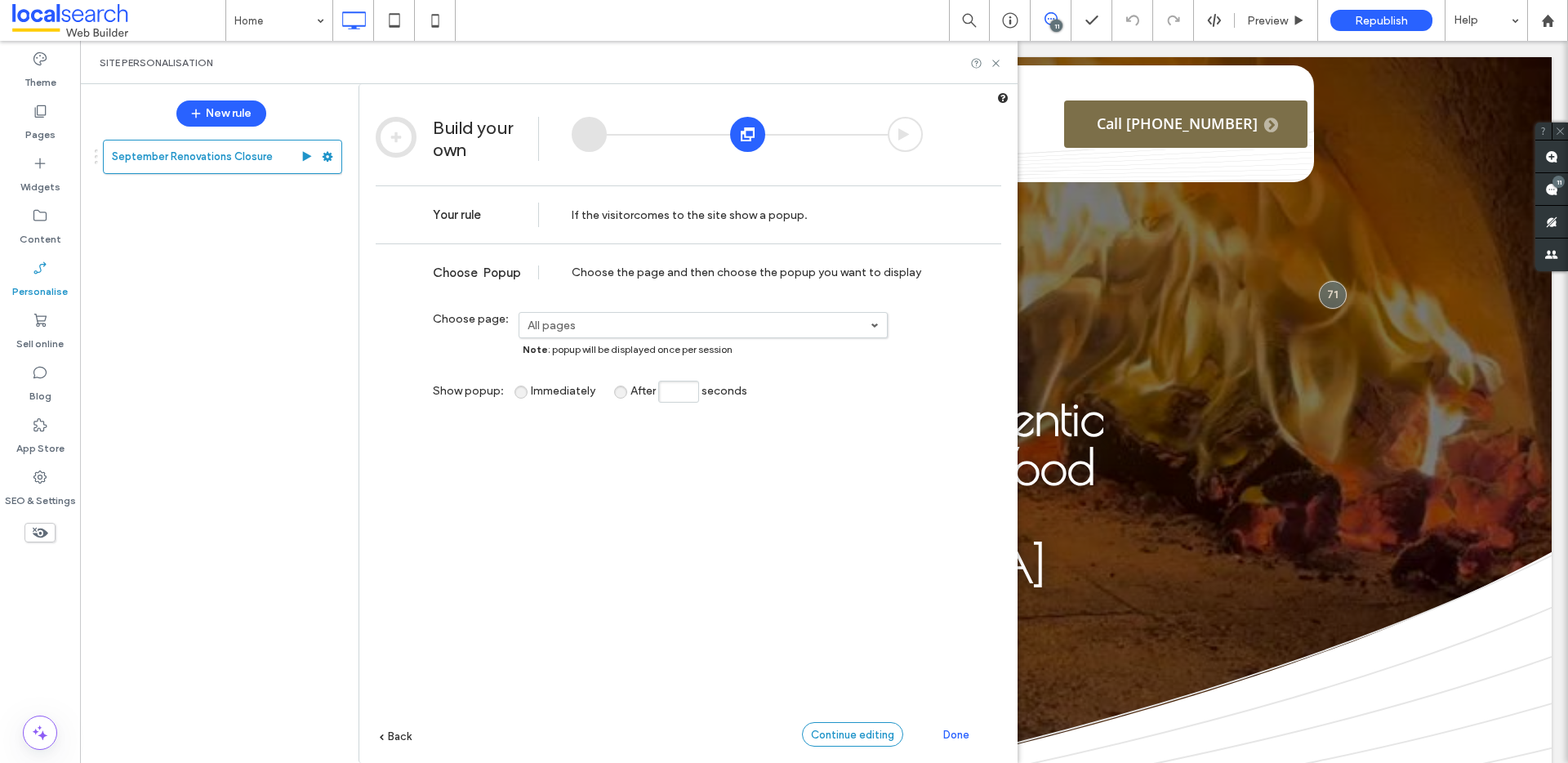
click at [856, 733] on span "Continue editing" at bounding box center [852, 735] width 83 height 13
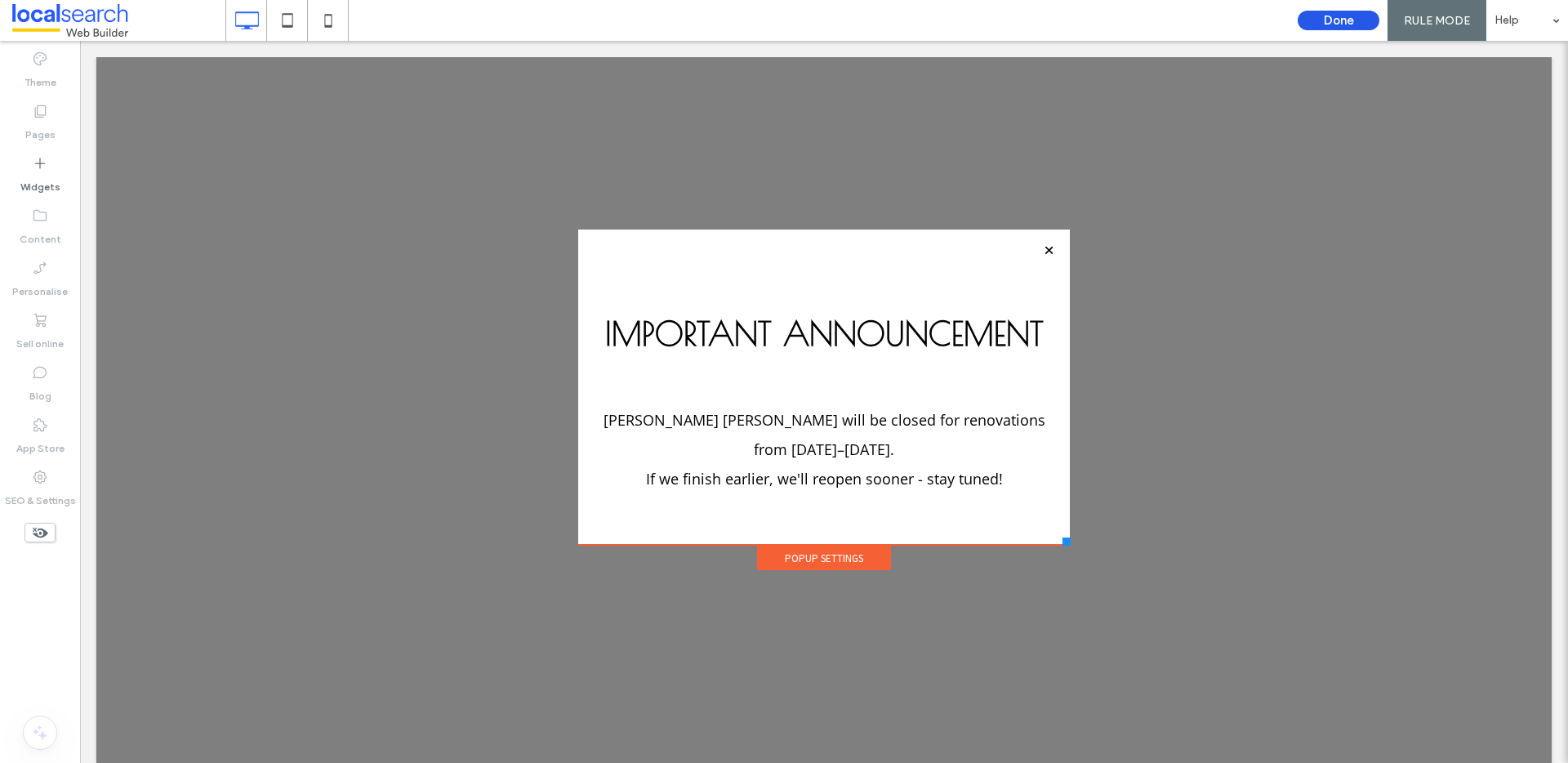
click at [1366, 17] on button "Done" at bounding box center [1338, 21] width 82 height 20
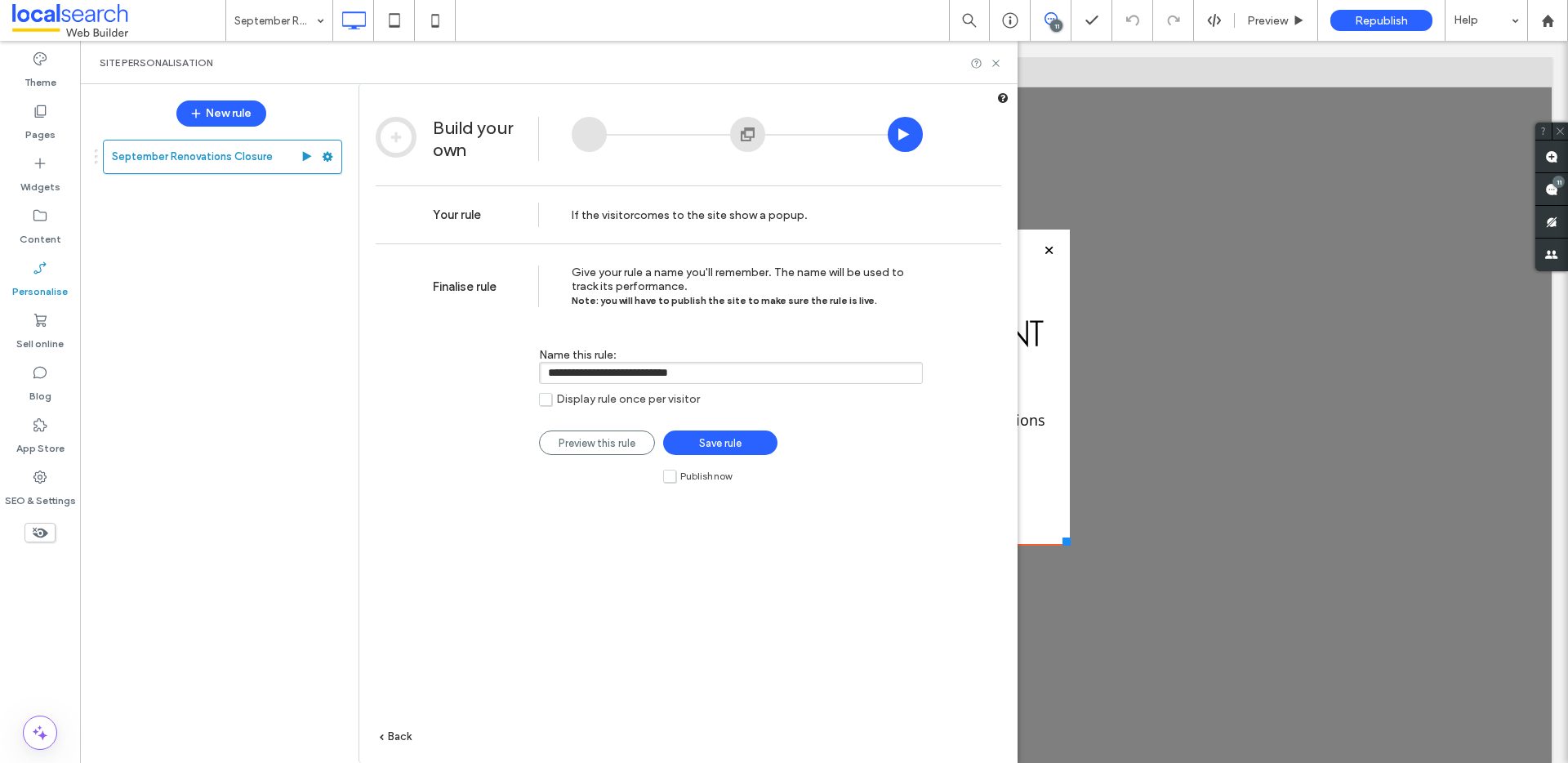
click at [741, 442] on span "Save rule" at bounding box center [720, 443] width 42 height 13
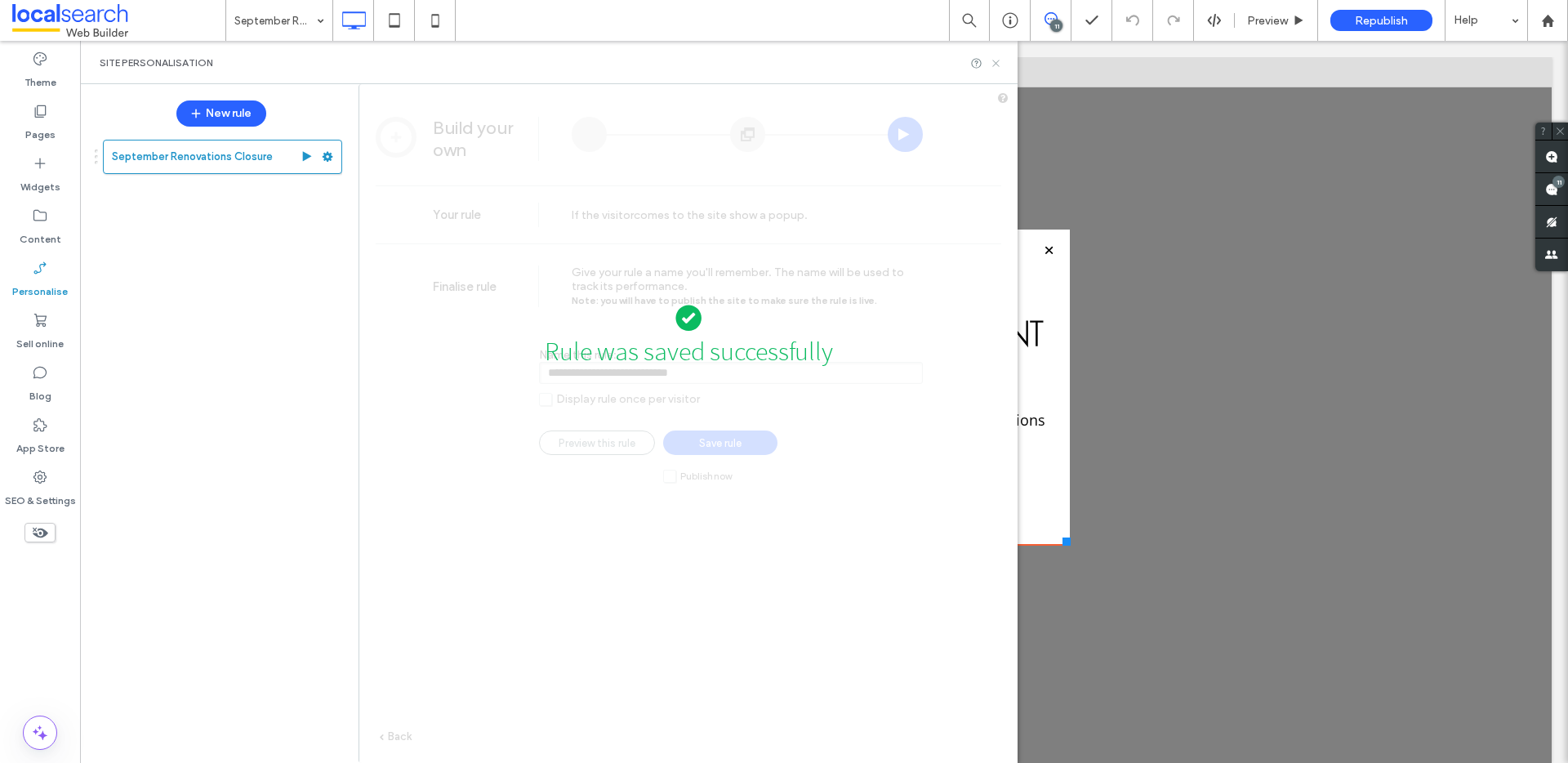
drag, startPoint x: 994, startPoint y: 59, endPoint x: 915, endPoint y: 19, distance: 88.5
click at [994, 59] on icon at bounding box center [996, 63] width 13 height 13
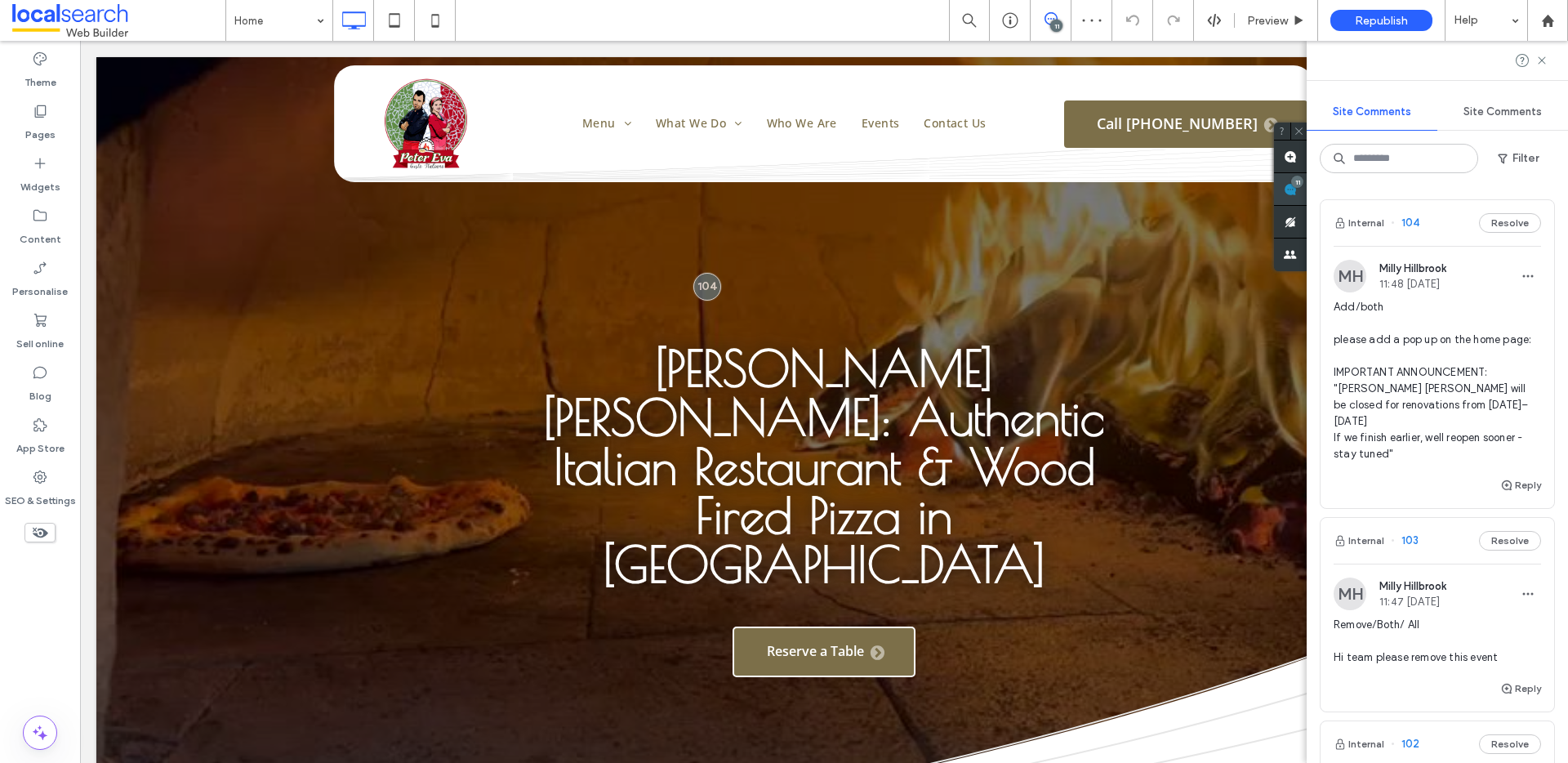
click at [1307, 186] on div "11" at bounding box center [1290, 189] width 32 height 32
click at [45, 122] on label "Pages" at bounding box center [41, 130] width 31 height 23
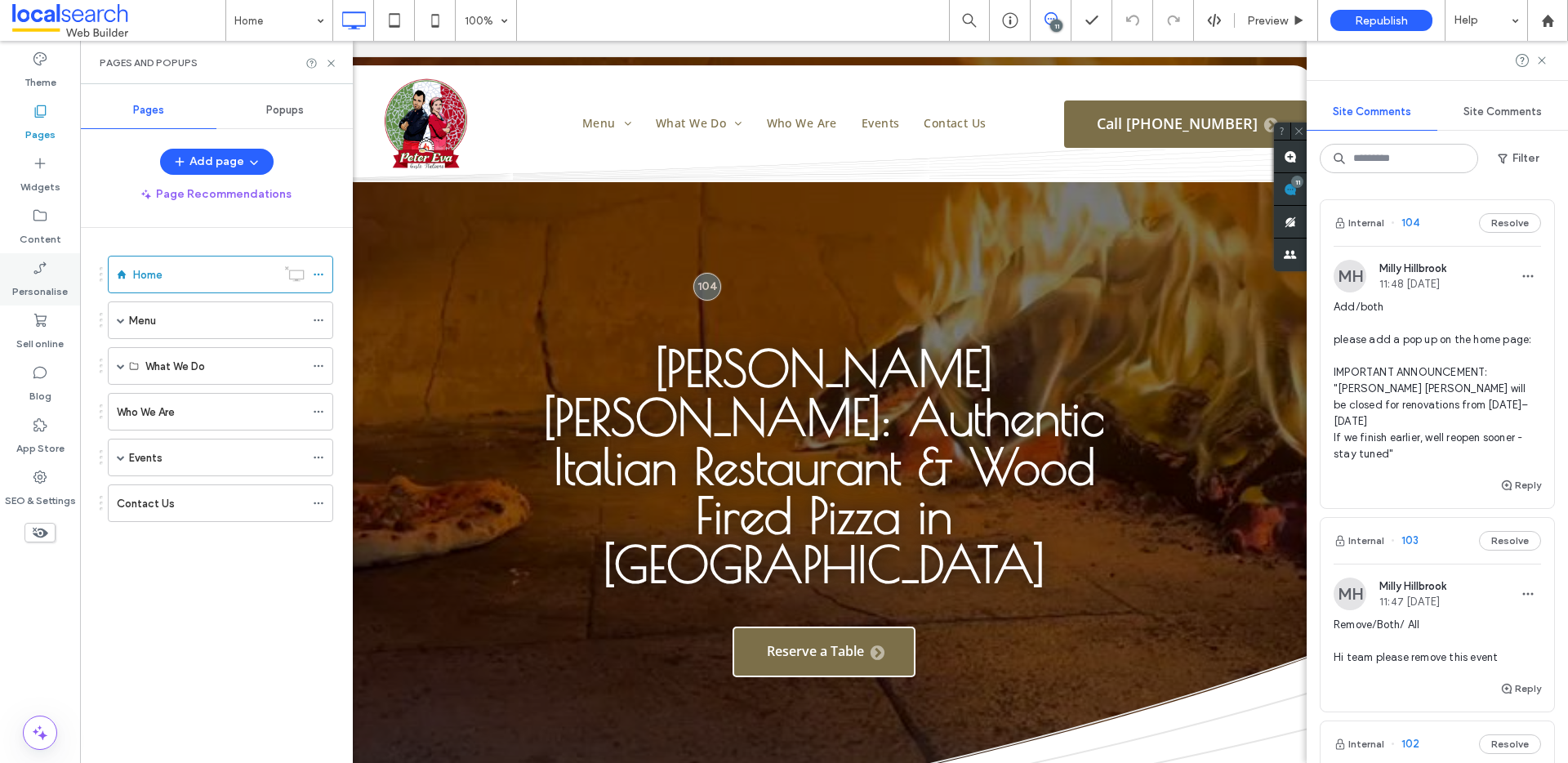
click at [40, 281] on label "Personalise" at bounding box center [41, 286] width 56 height 23
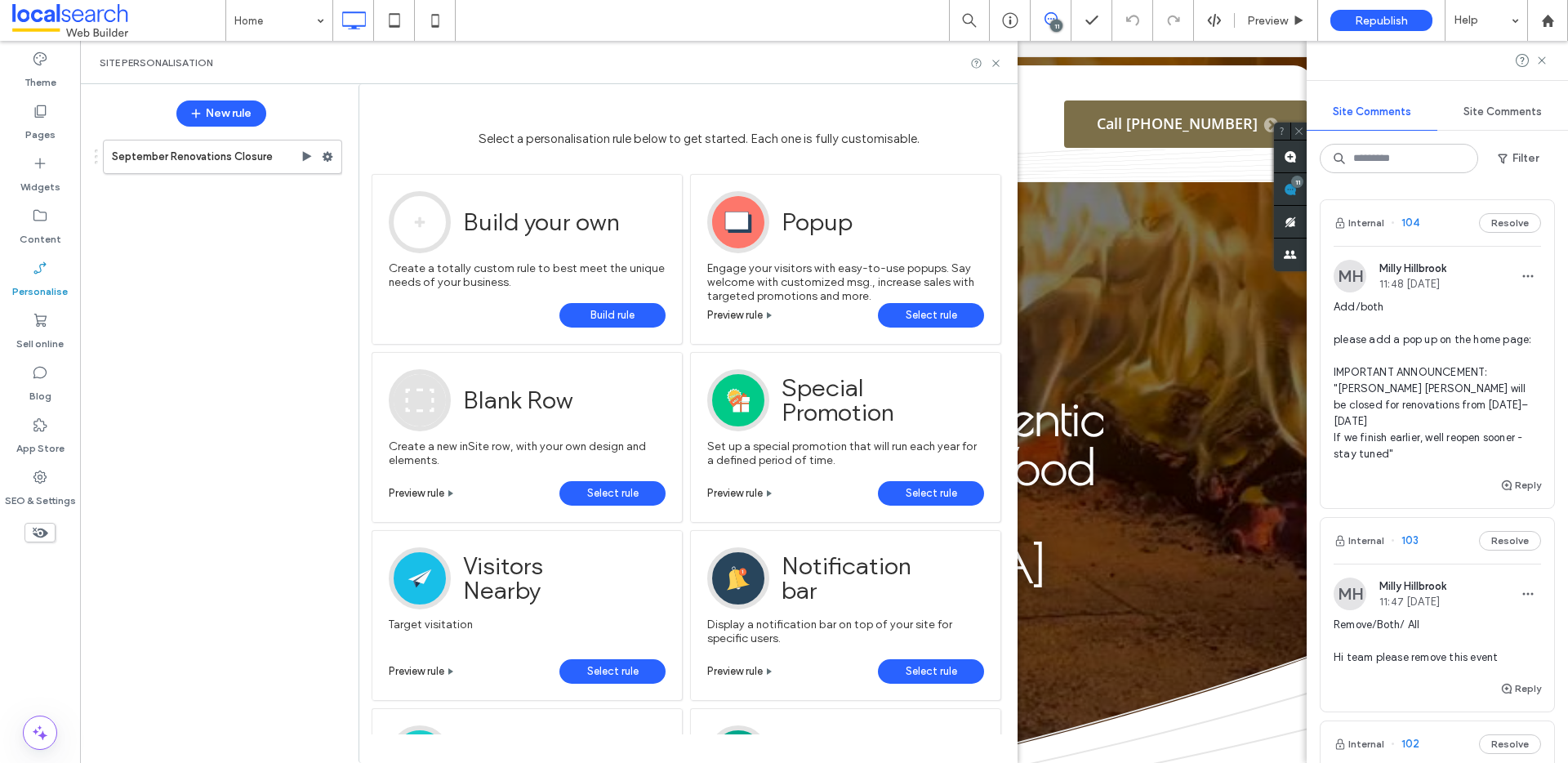
click at [233, 152] on label "September Renovations Closure" at bounding box center [205, 157] width 188 height 32
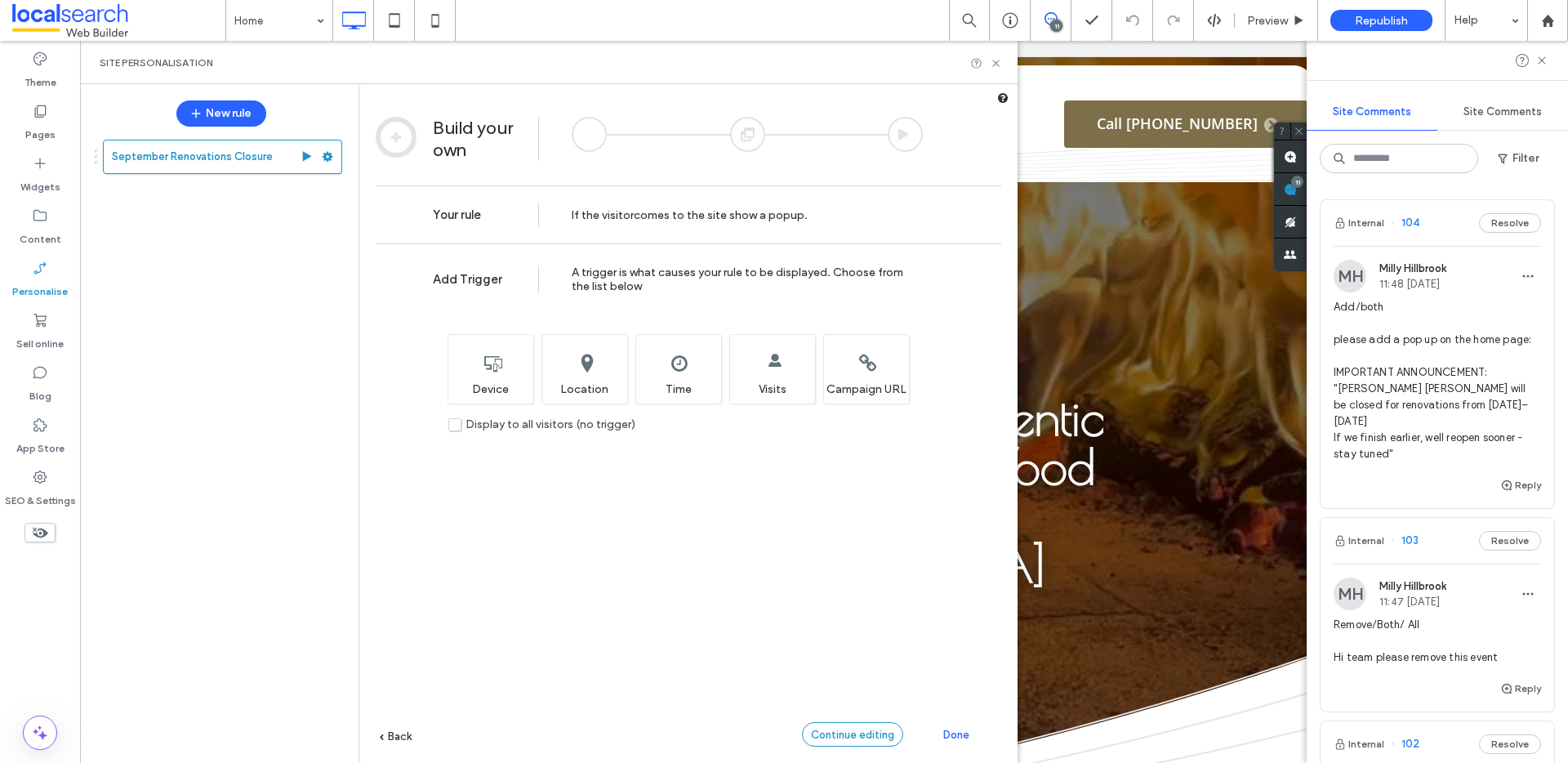
click at [843, 740] on span "Continue editing" at bounding box center [852, 735] width 83 height 13
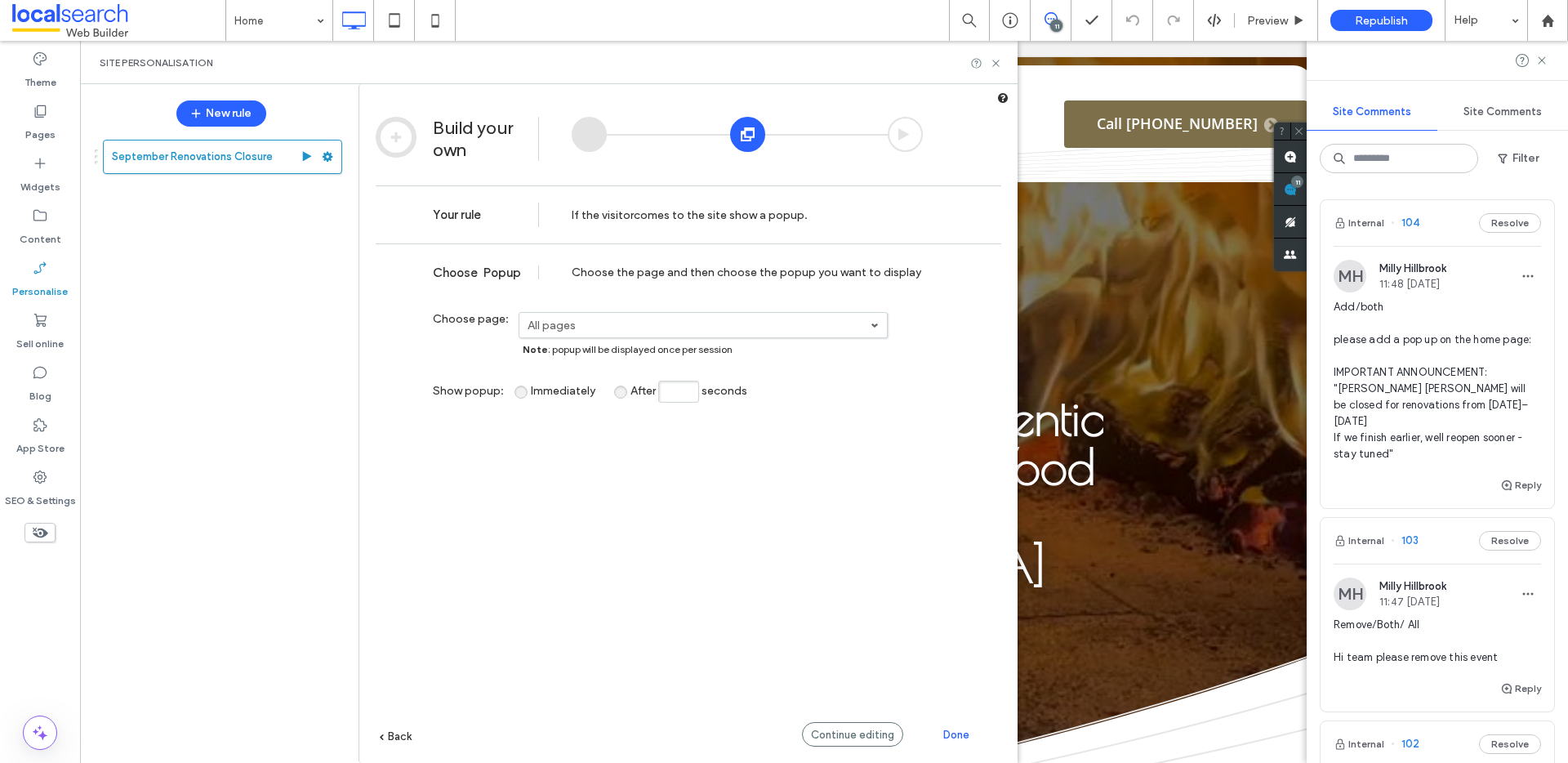
click at [657, 325] on label "All pages" at bounding box center [699, 325] width 343 height 14
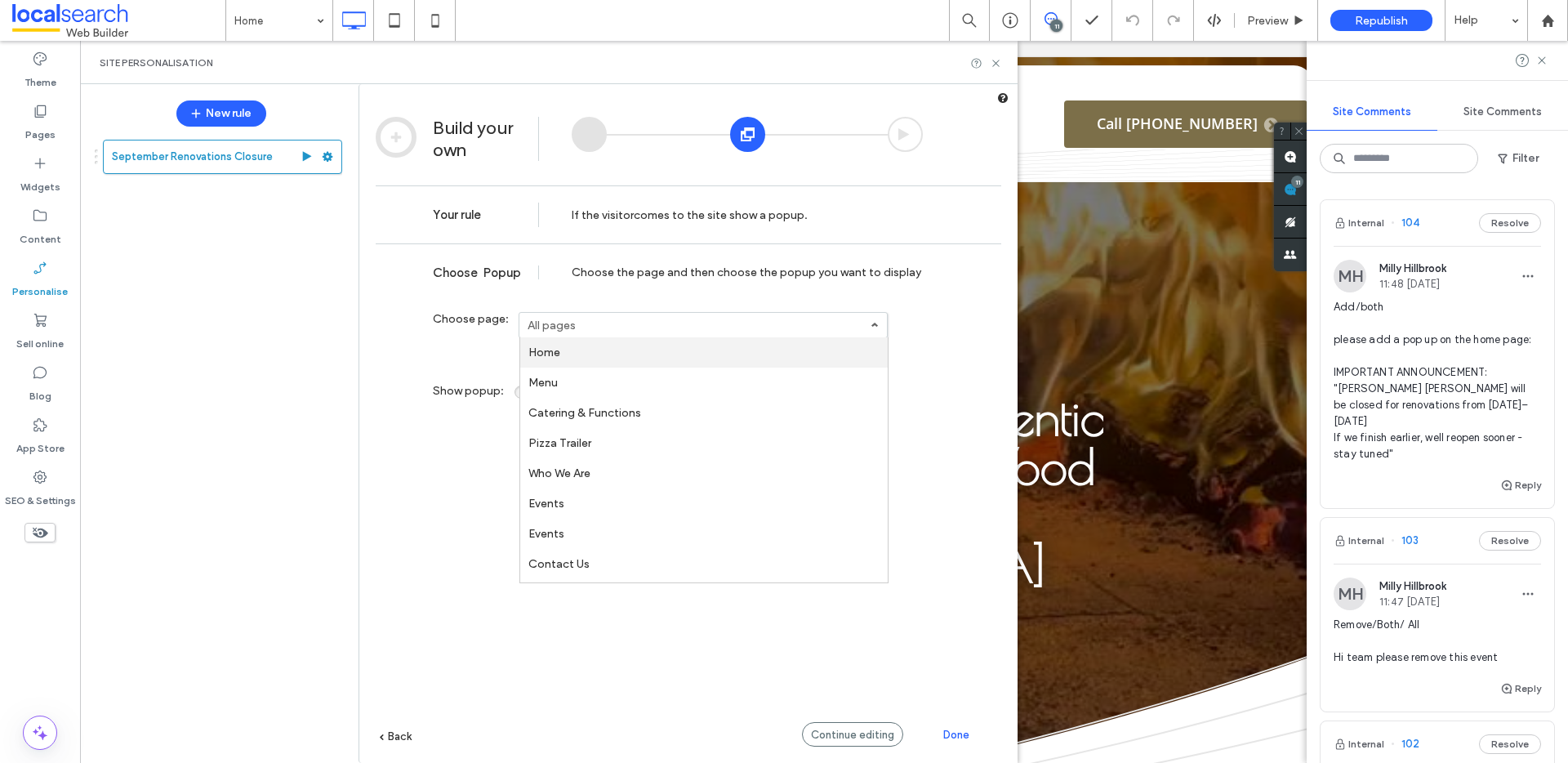
click at [558, 346] on label "Home" at bounding box center [544, 352] width 32 height 14
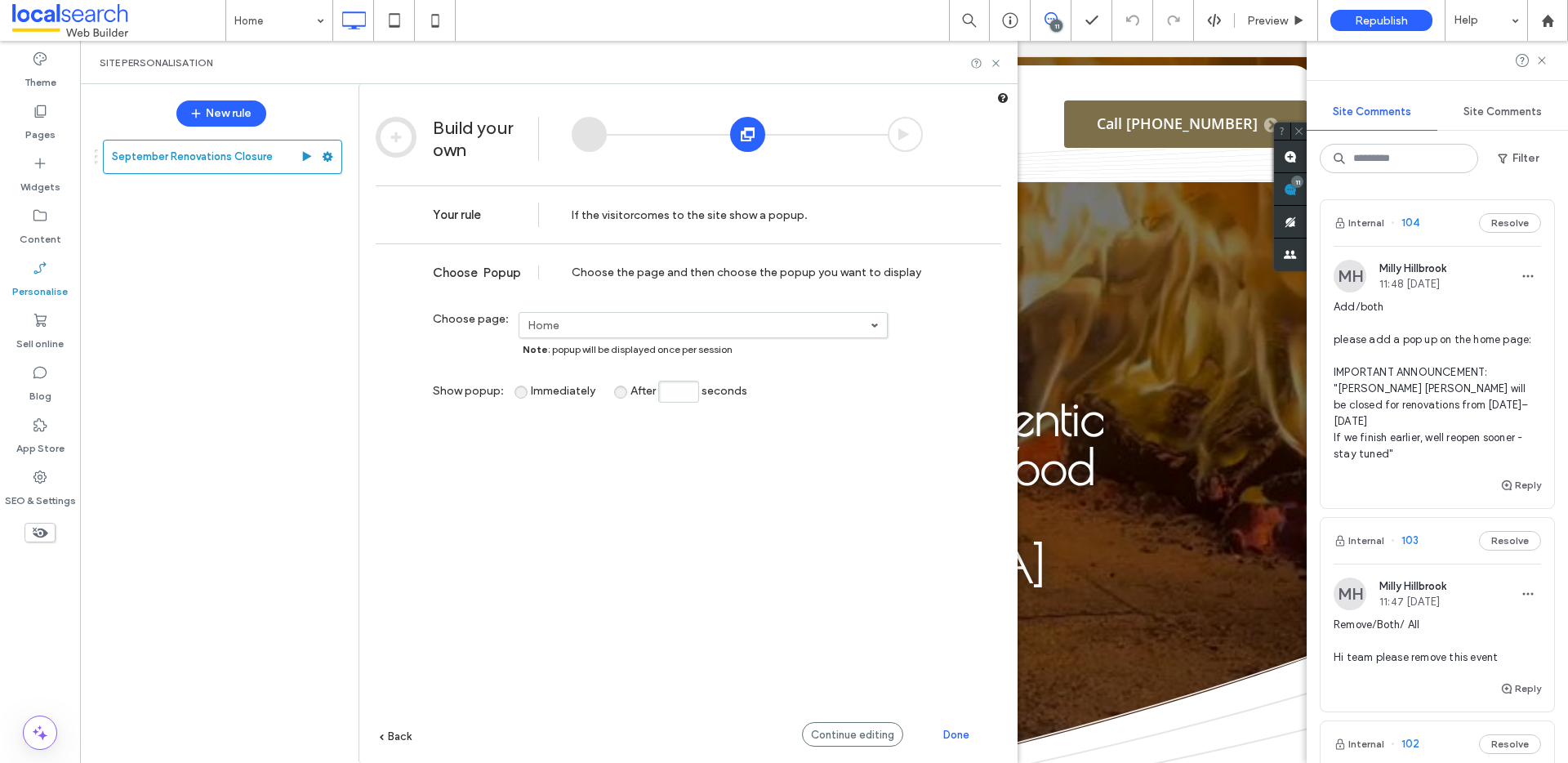
click at [963, 740] on span "Done" at bounding box center [956, 735] width 26 height 13
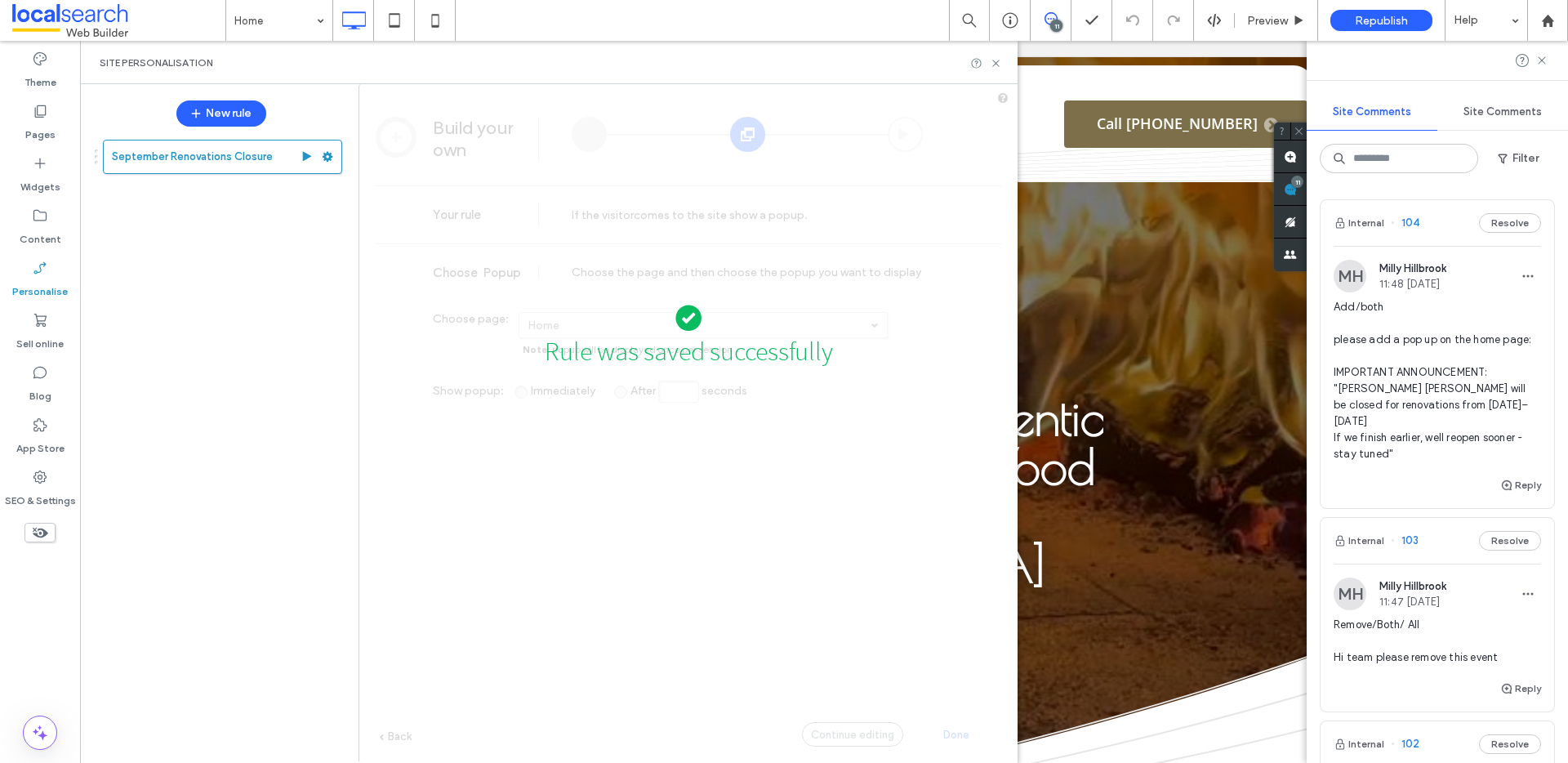
click at [853, 611] on div "Rule was saved successfully" at bounding box center [688, 533] width 658 height 883
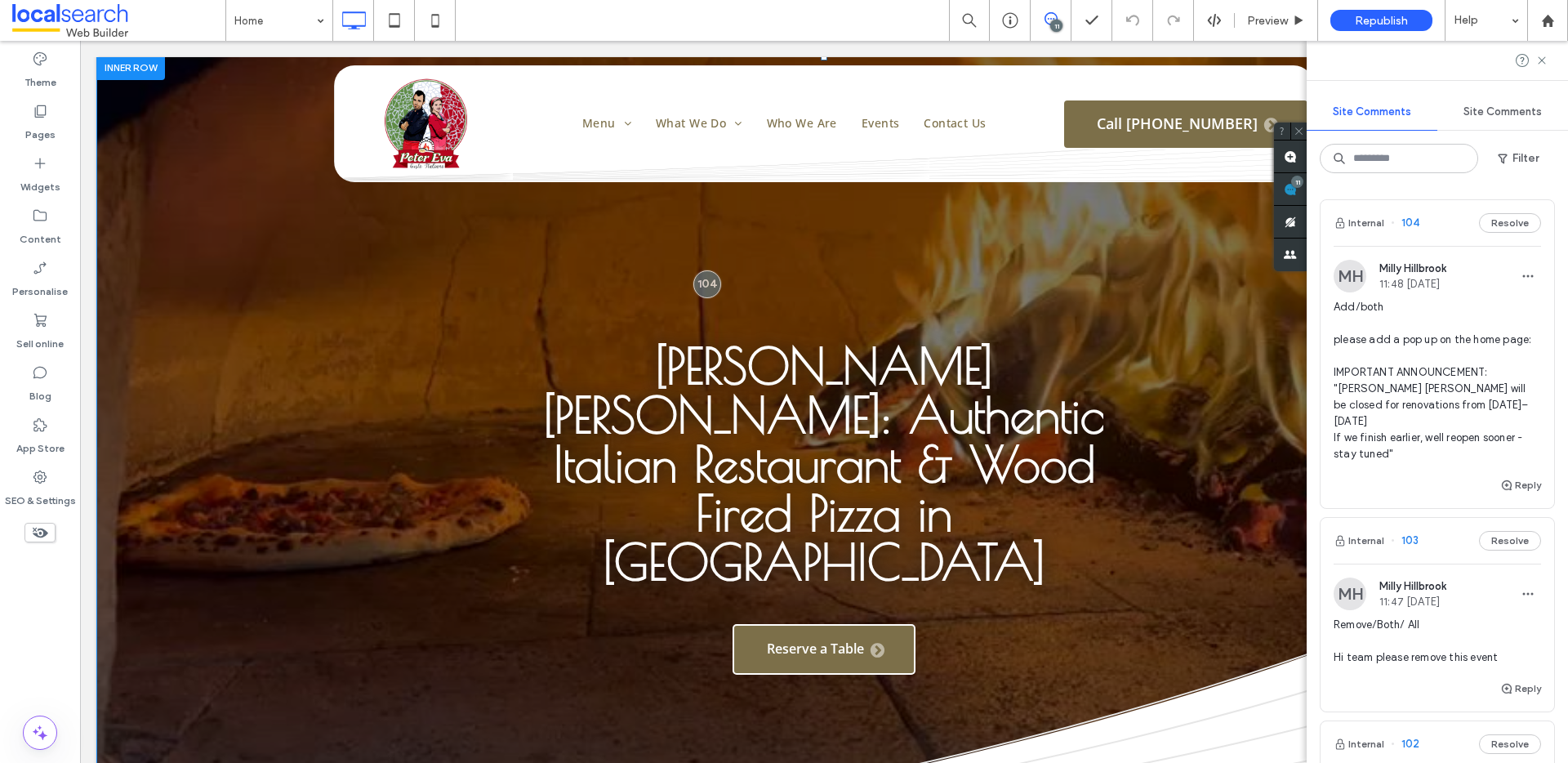
scroll to position [4, 0]
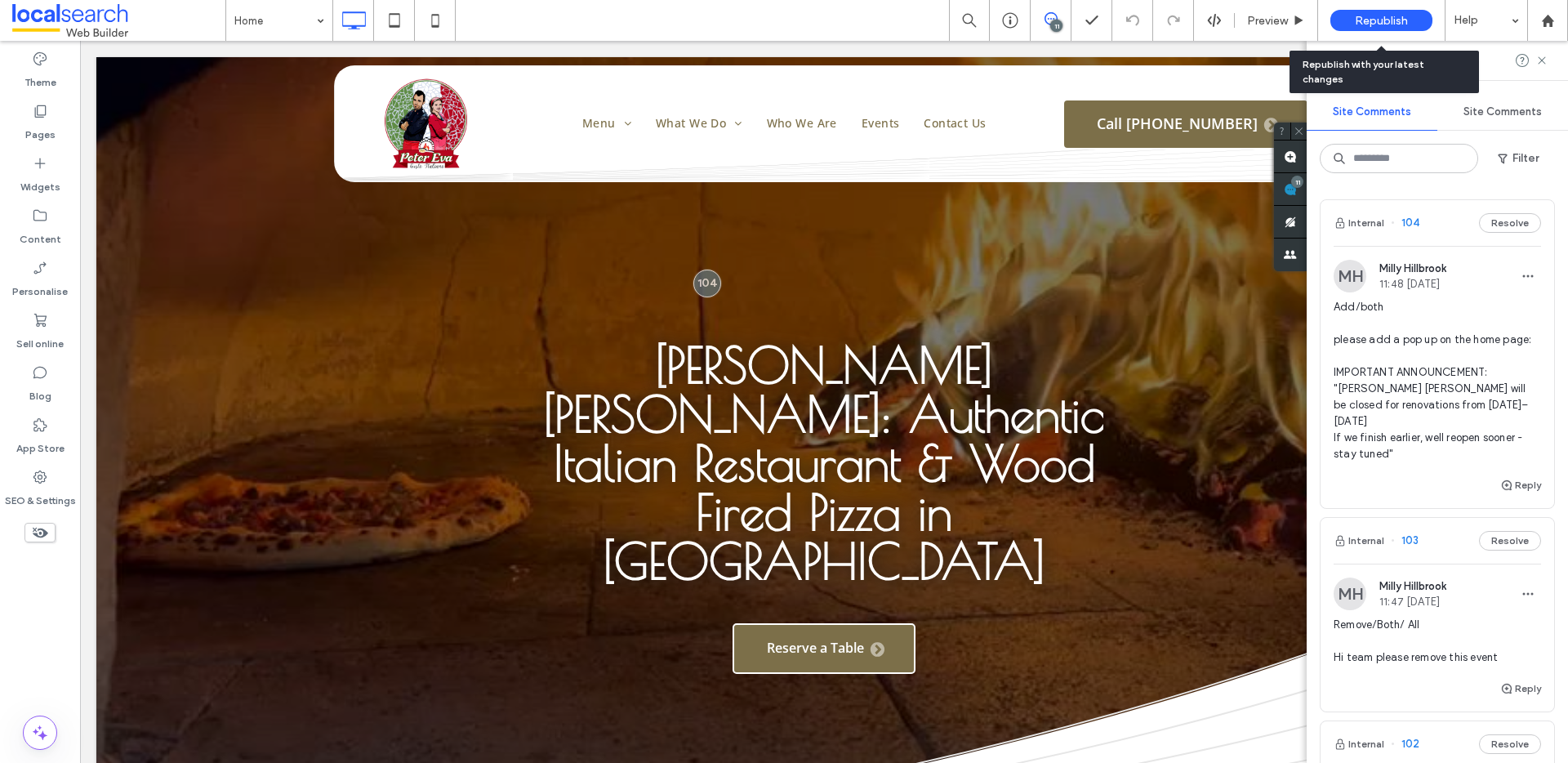
click at [1401, 23] on span "Republish" at bounding box center [1381, 20] width 53 height 14
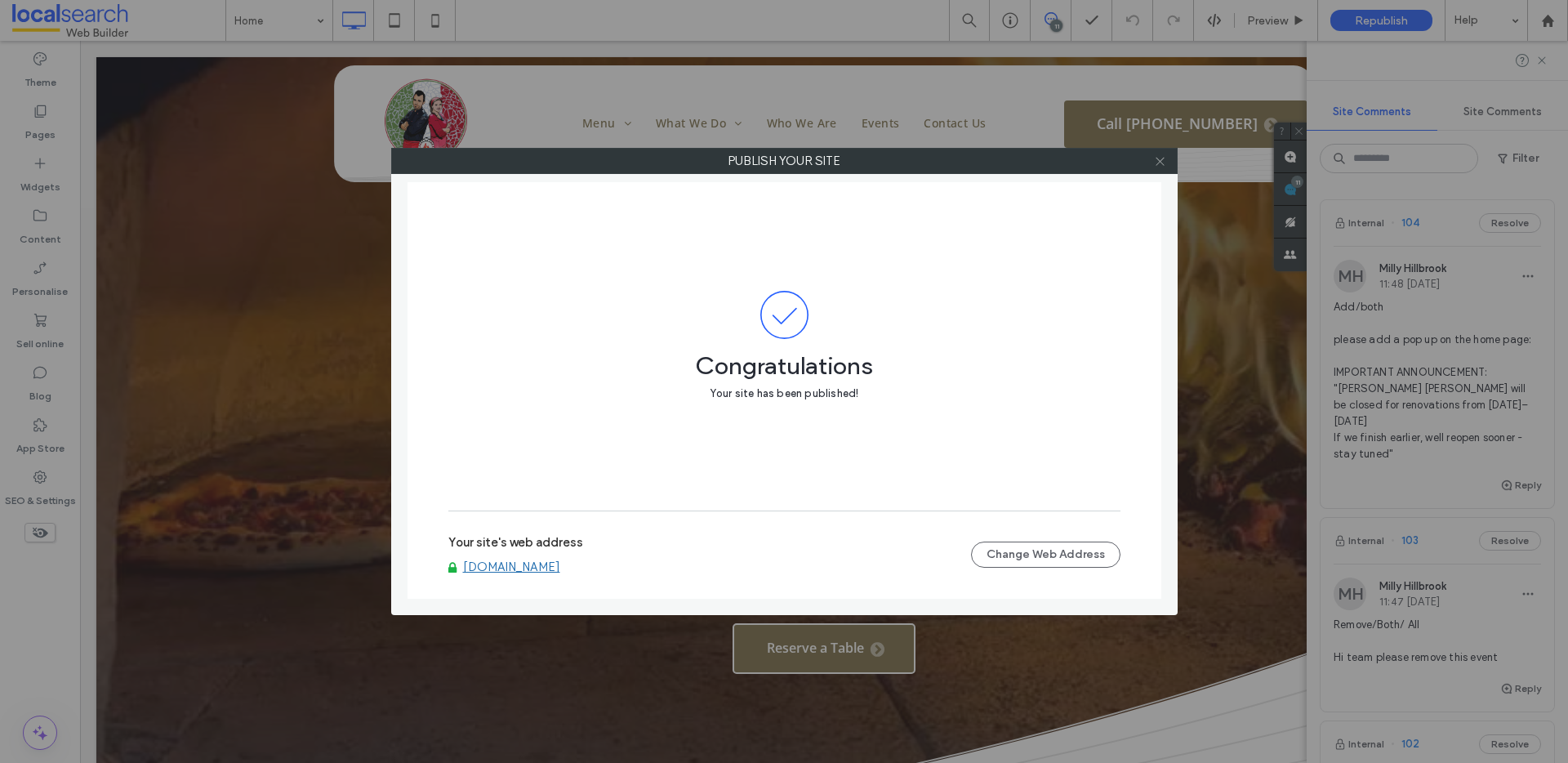
click at [1164, 159] on icon at bounding box center [1160, 161] width 13 height 13
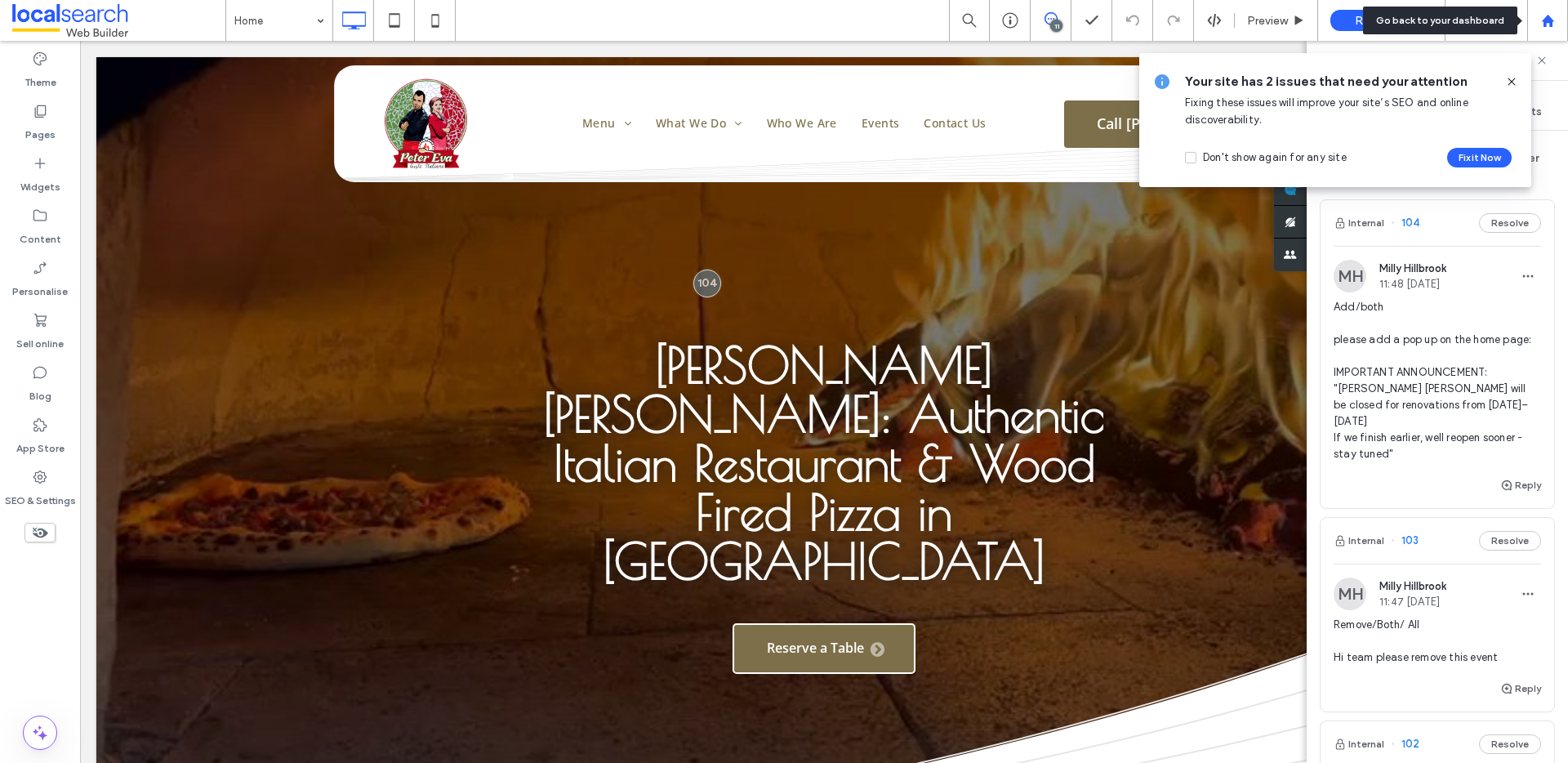
click at [1547, 22] on use at bounding box center [1547, 20] width 13 height 13
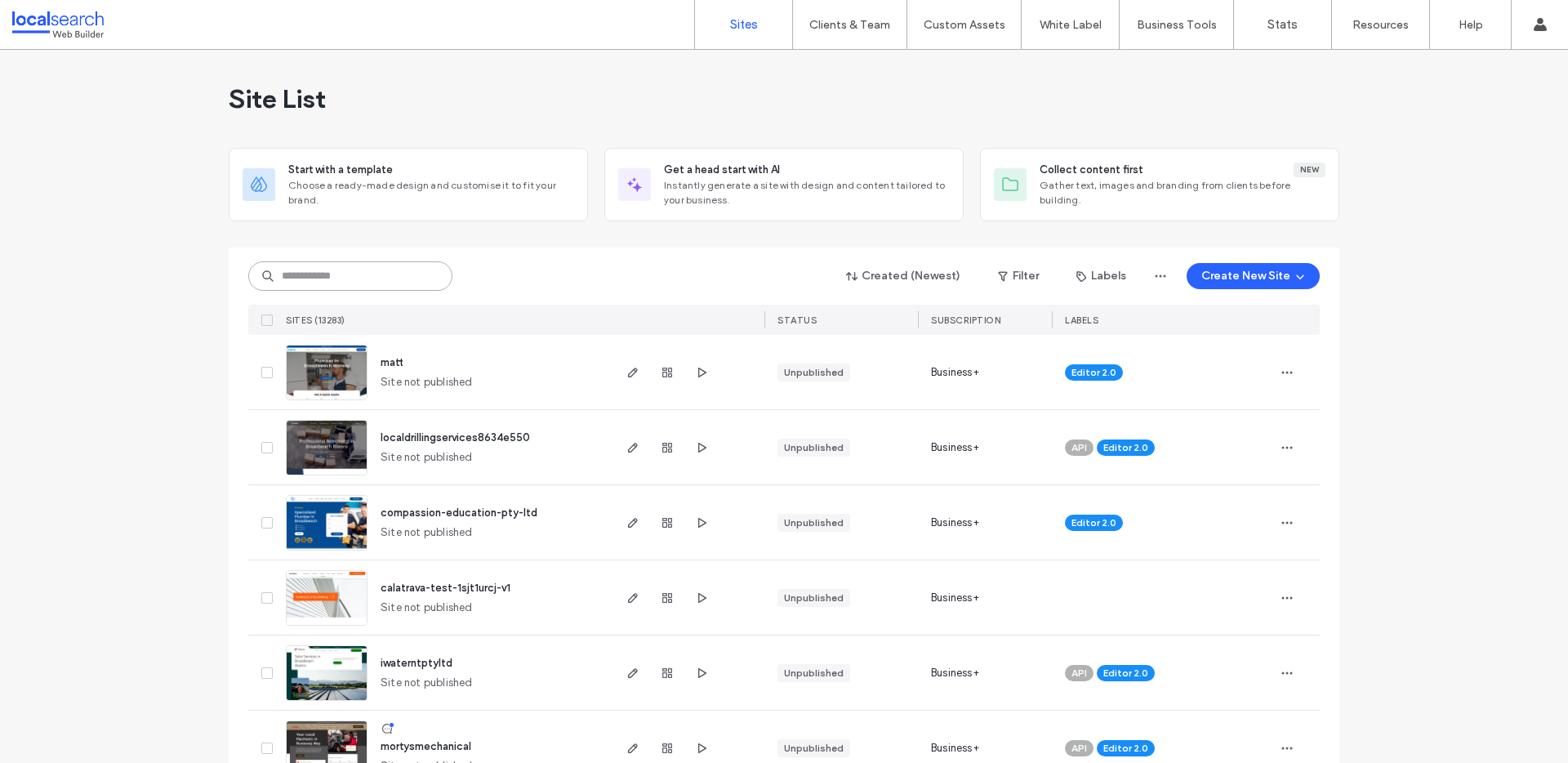
click at [330, 282] on input at bounding box center [350, 276] width 204 height 30
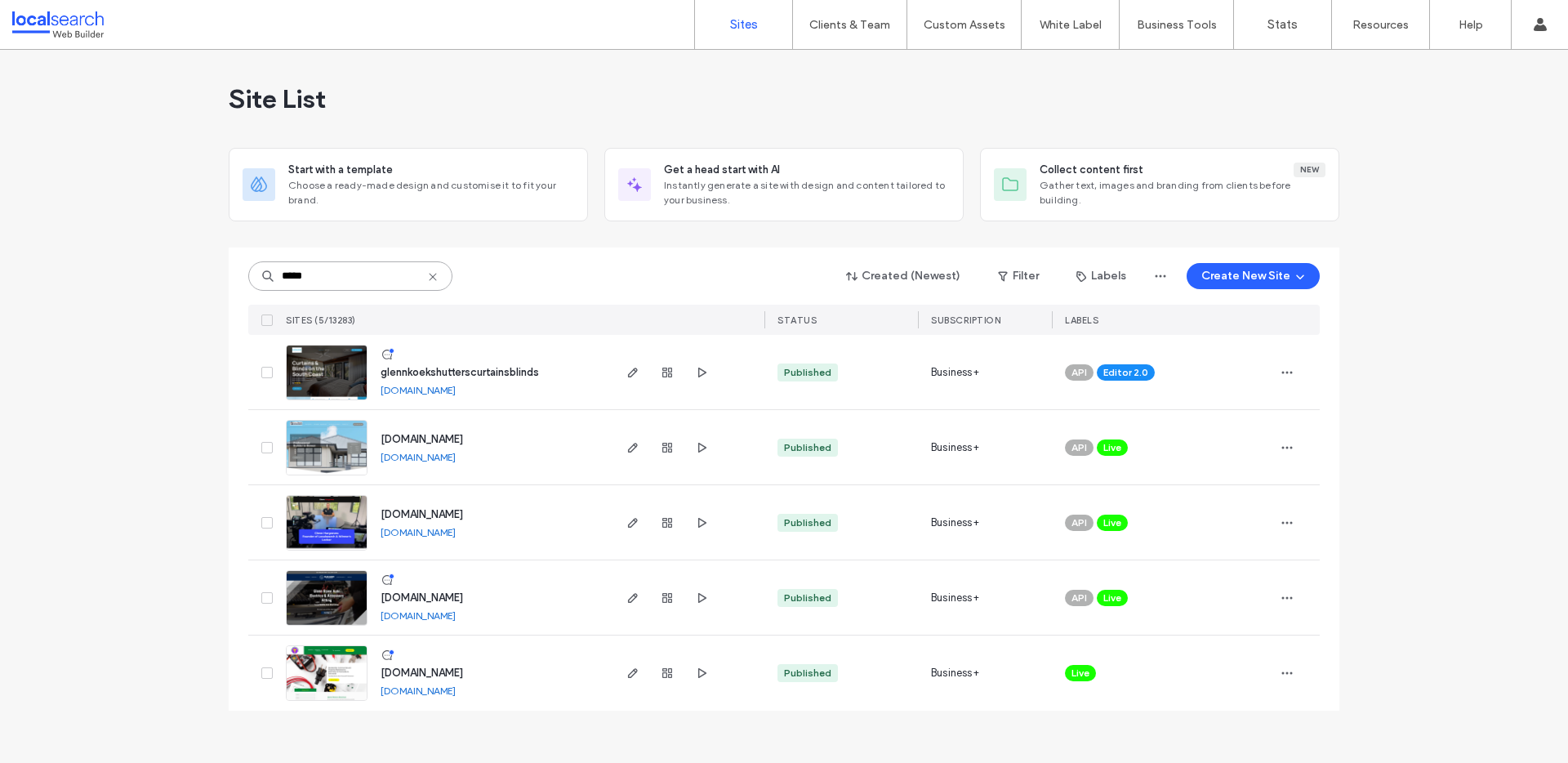
type input "*****"
click at [485, 370] on span "glennkoekshutterscurtainsblinds" at bounding box center [460, 372] width 159 height 13
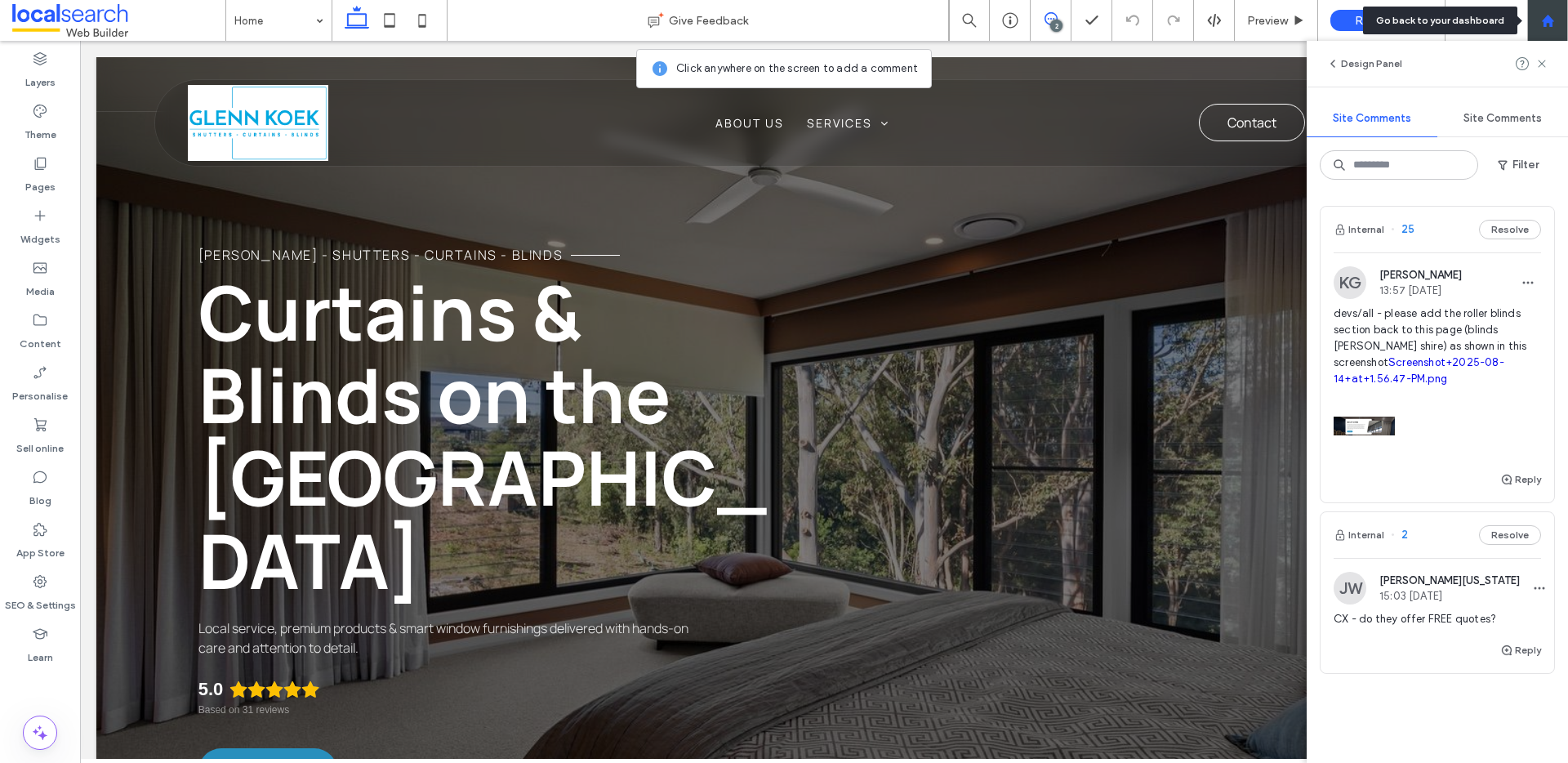
click at [1546, 21] on use at bounding box center [1547, 20] width 13 height 13
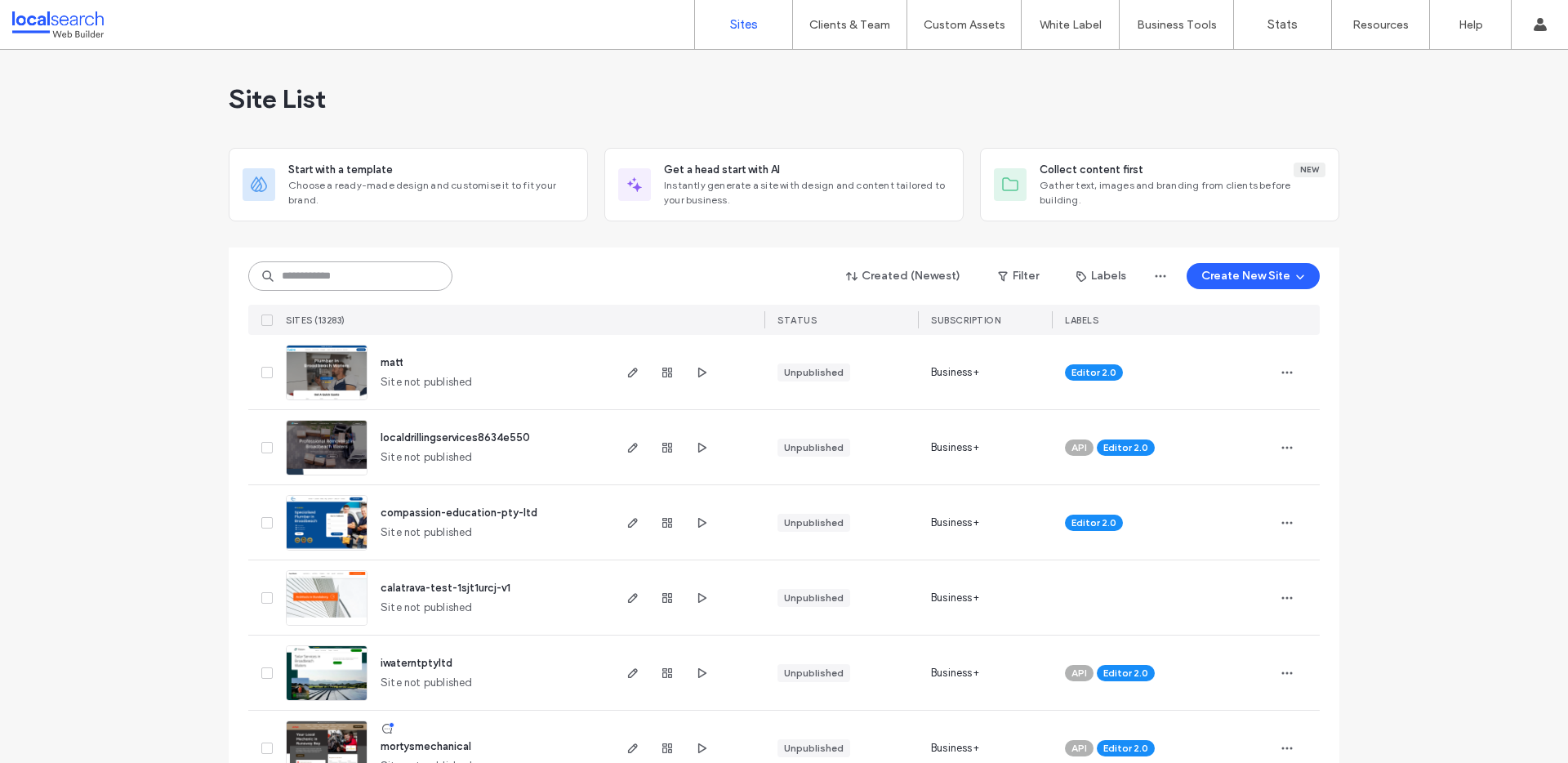
click at [343, 287] on input at bounding box center [350, 276] width 204 height 30
paste input "********"
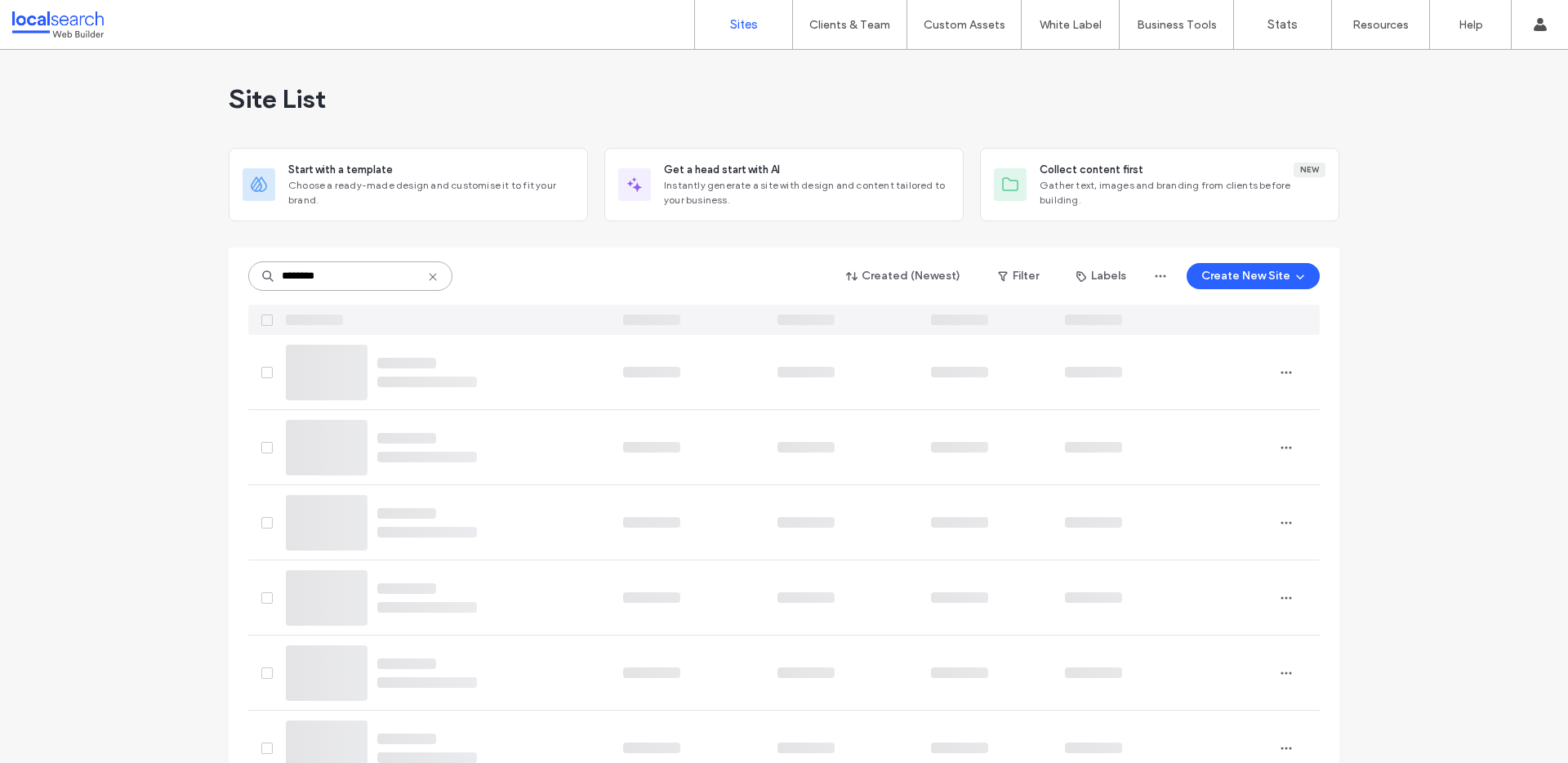
type input "********"
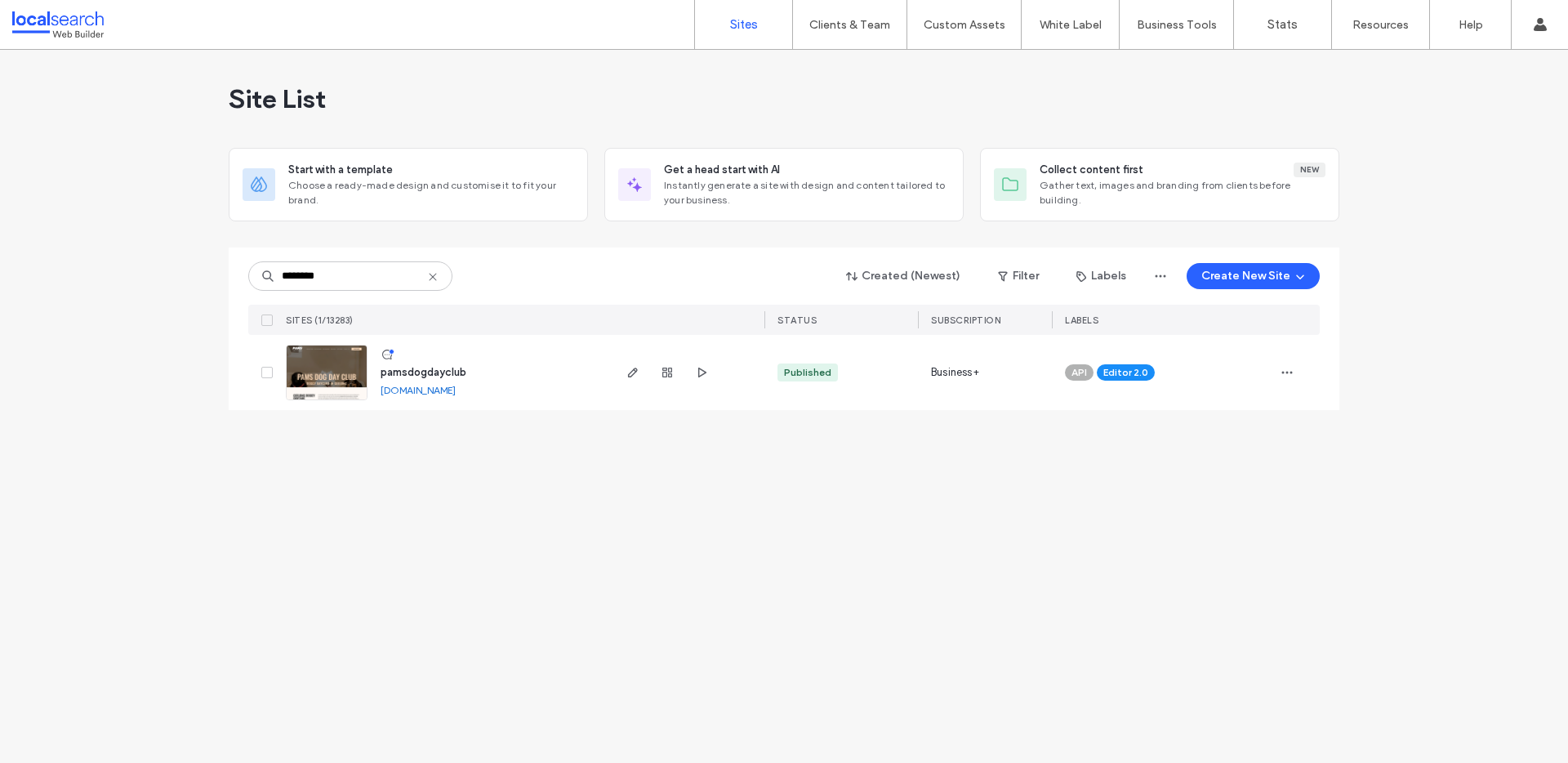
click at [440, 372] on span "pamsdogdayclub" at bounding box center [423, 372] width 86 height 13
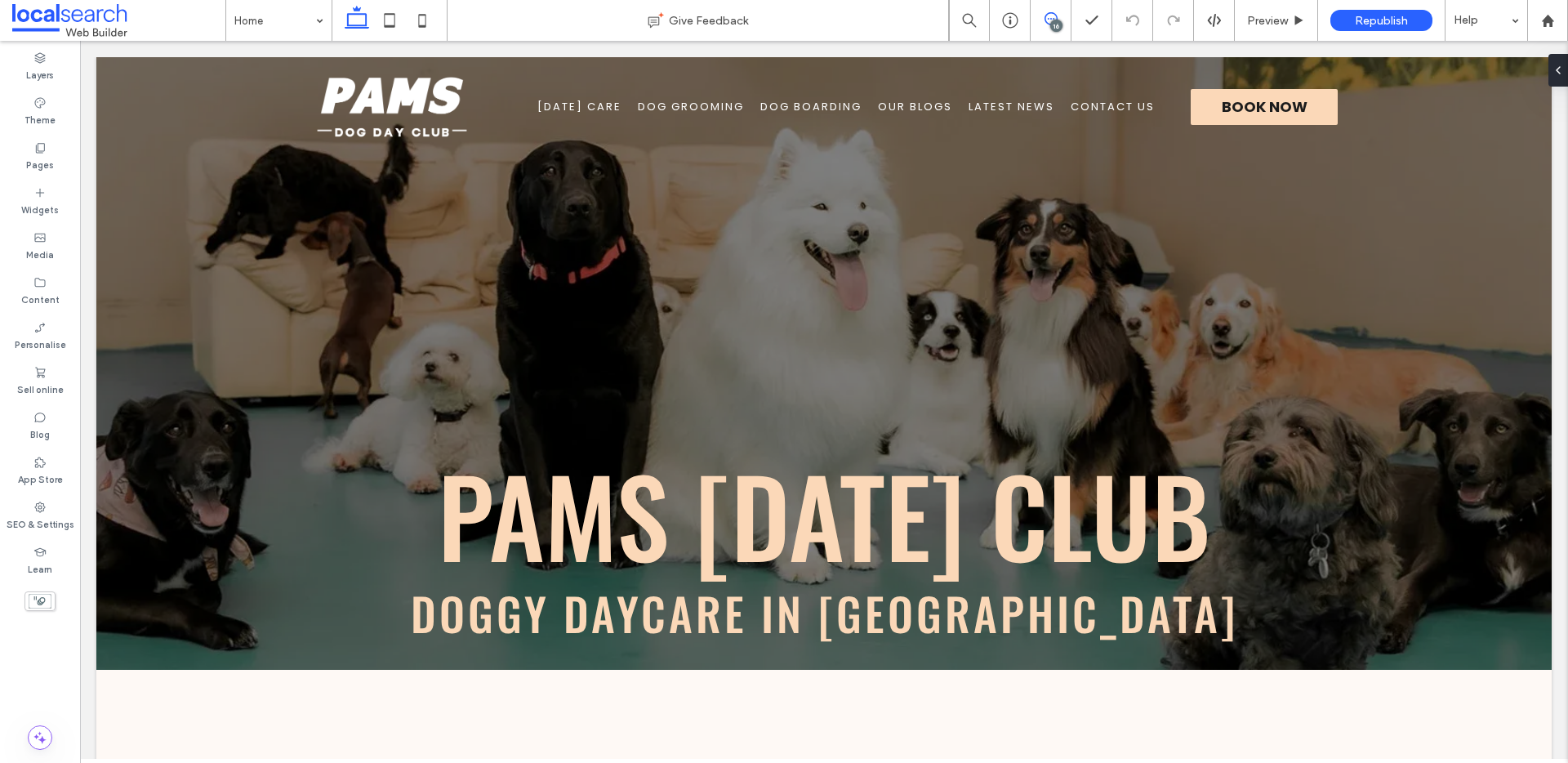
click at [1047, 19] on use at bounding box center [1051, 19] width 14 height 14
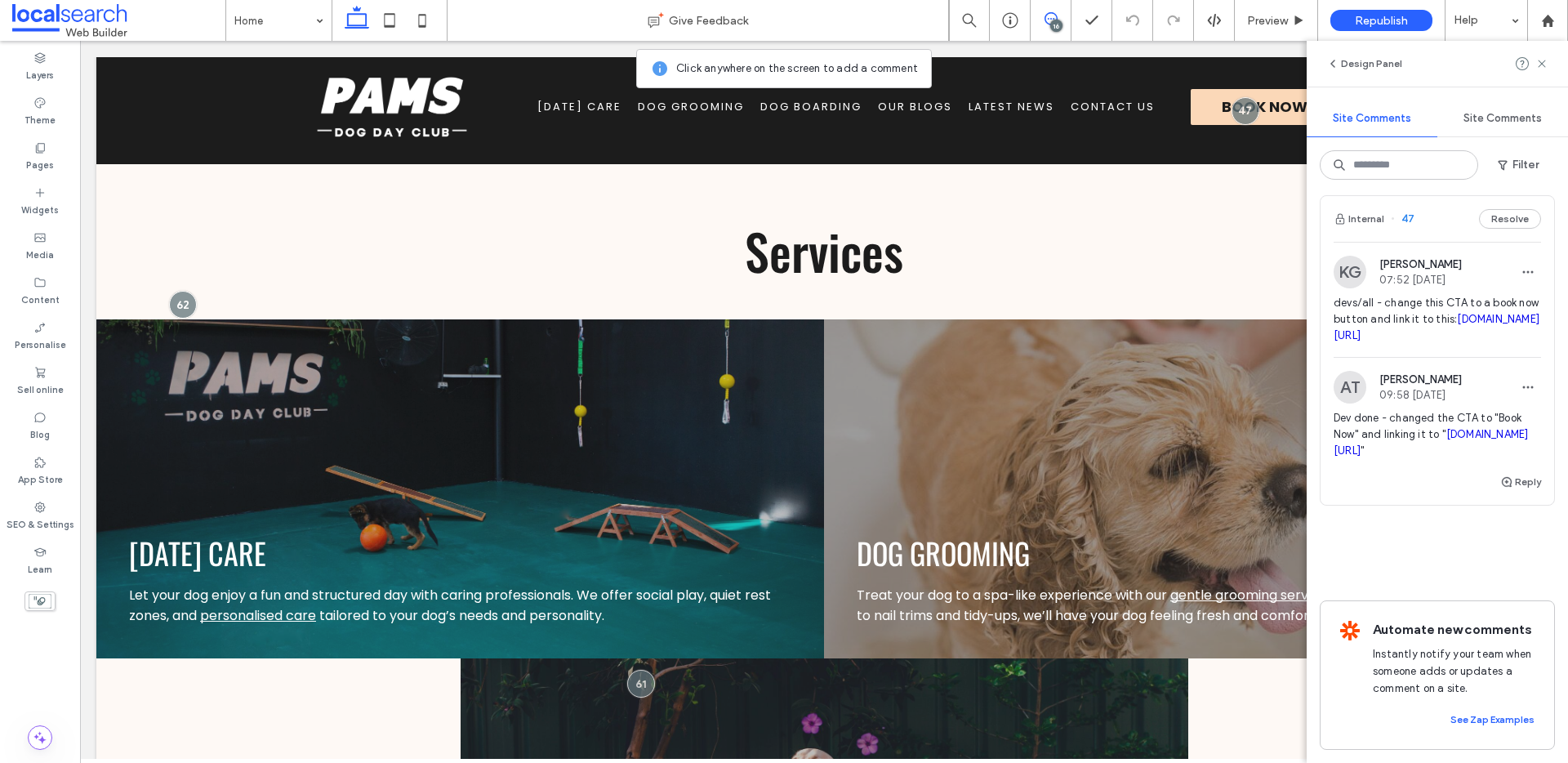
scroll to position [6183, 0]
click at [1437, 295] on span "devs/all - change this CTA to a book now button and link it to this: [DOMAIN_NA…" at bounding box center [1437, 319] width 207 height 49
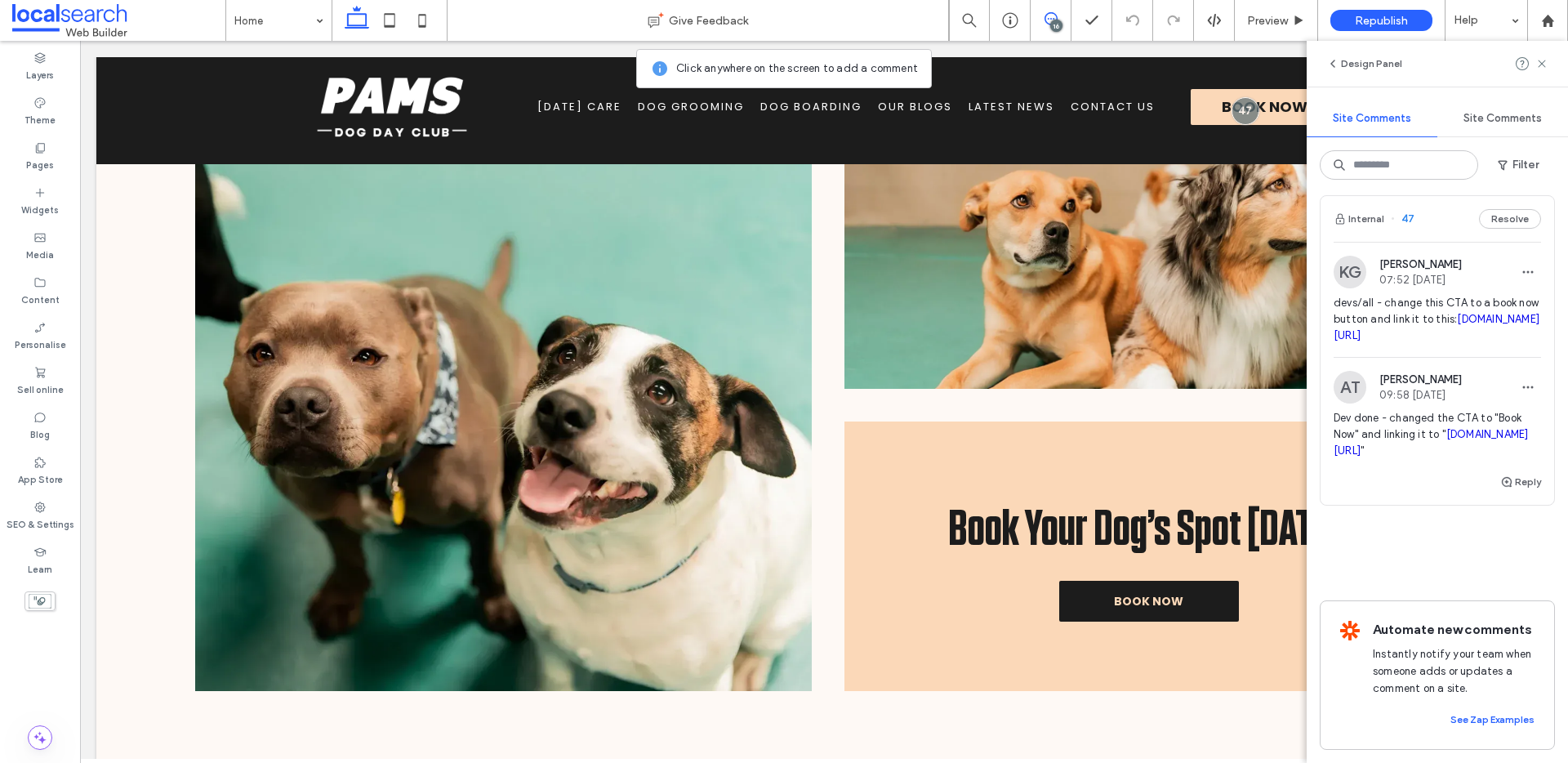
scroll to position [0, 0]
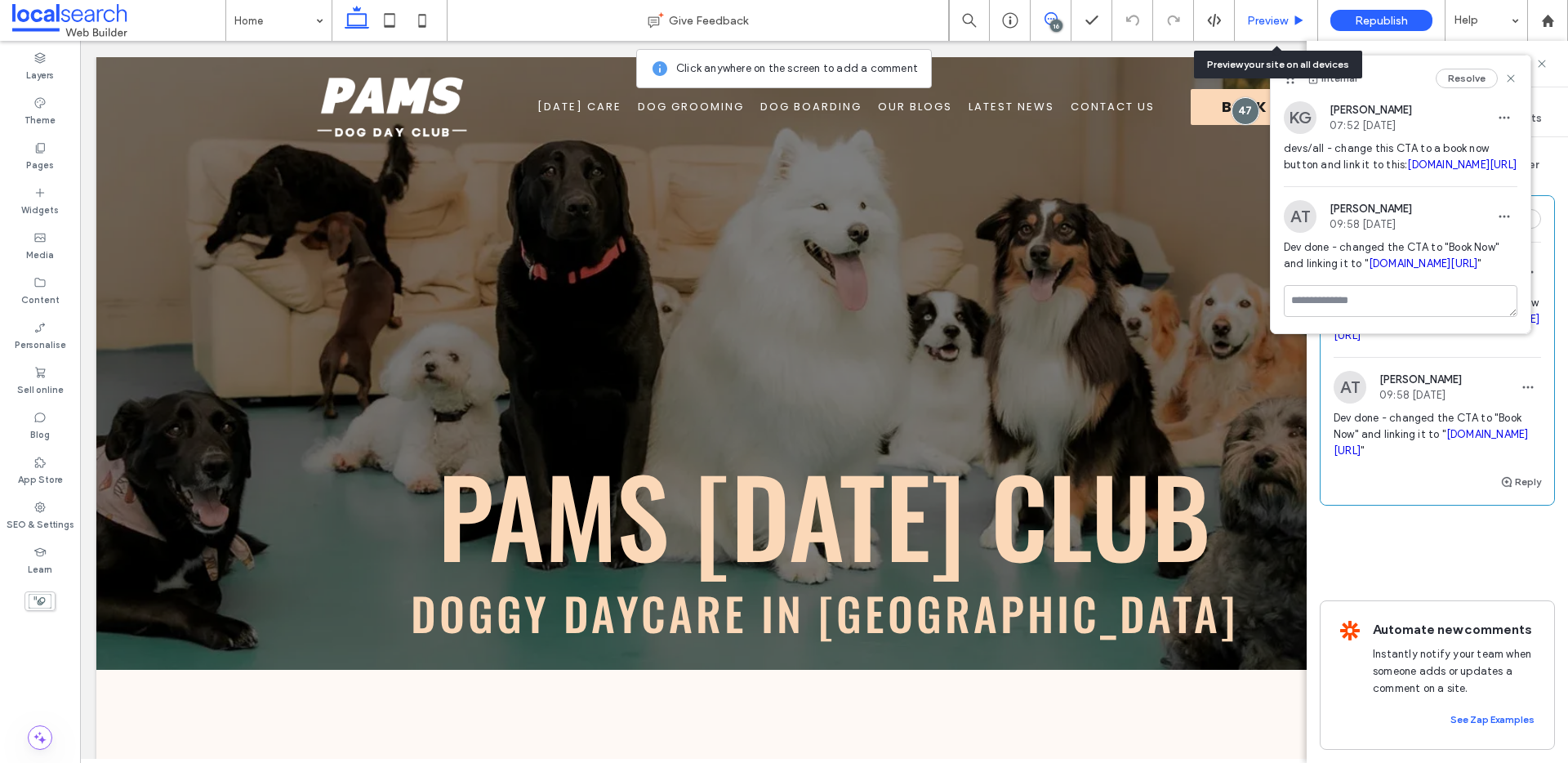
click at [1274, 24] on span "Preview" at bounding box center [1266, 20] width 41 height 14
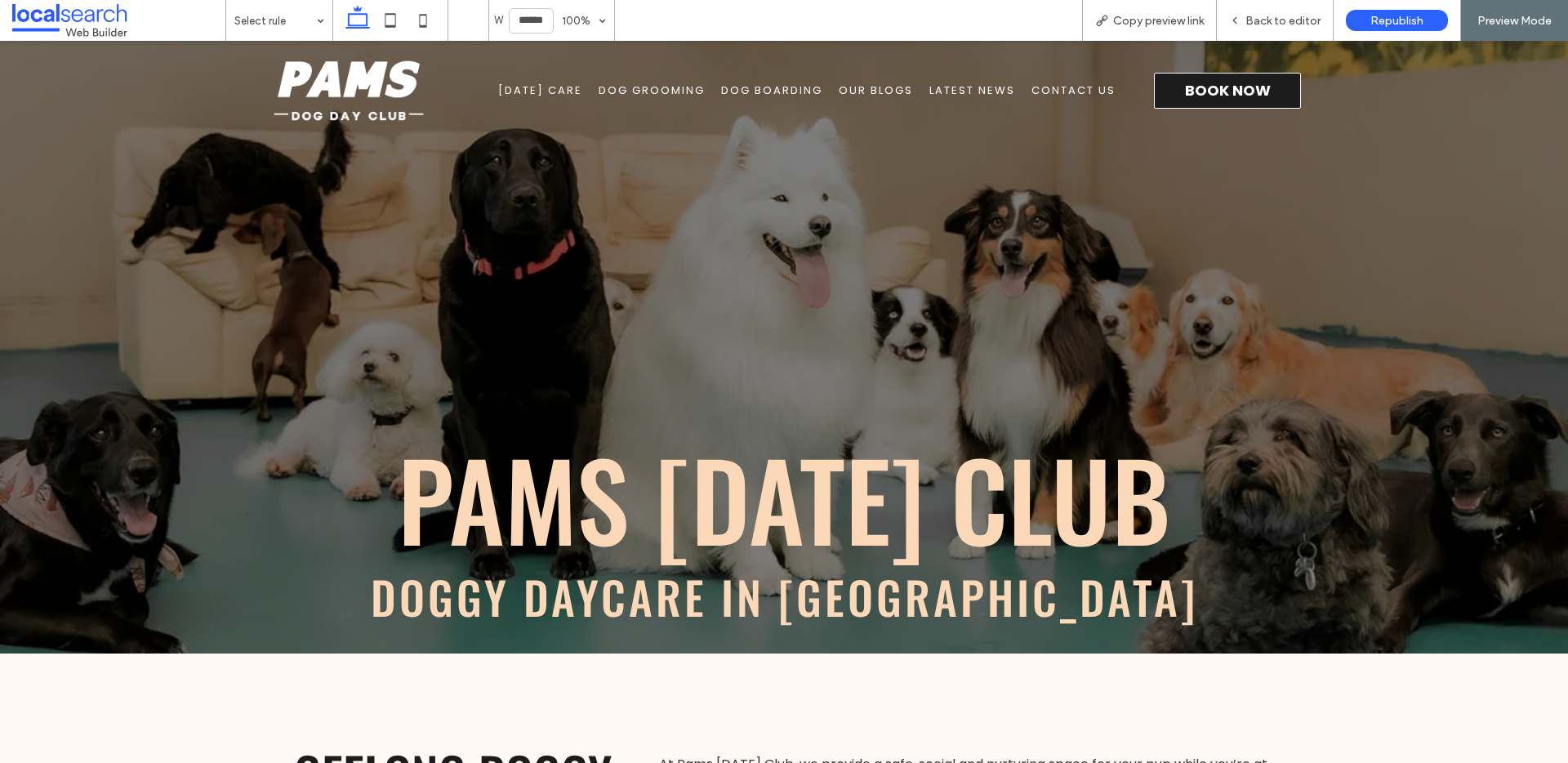
click at [1203, 97] on span "Book Now" at bounding box center [1228, 90] width 86 height 22
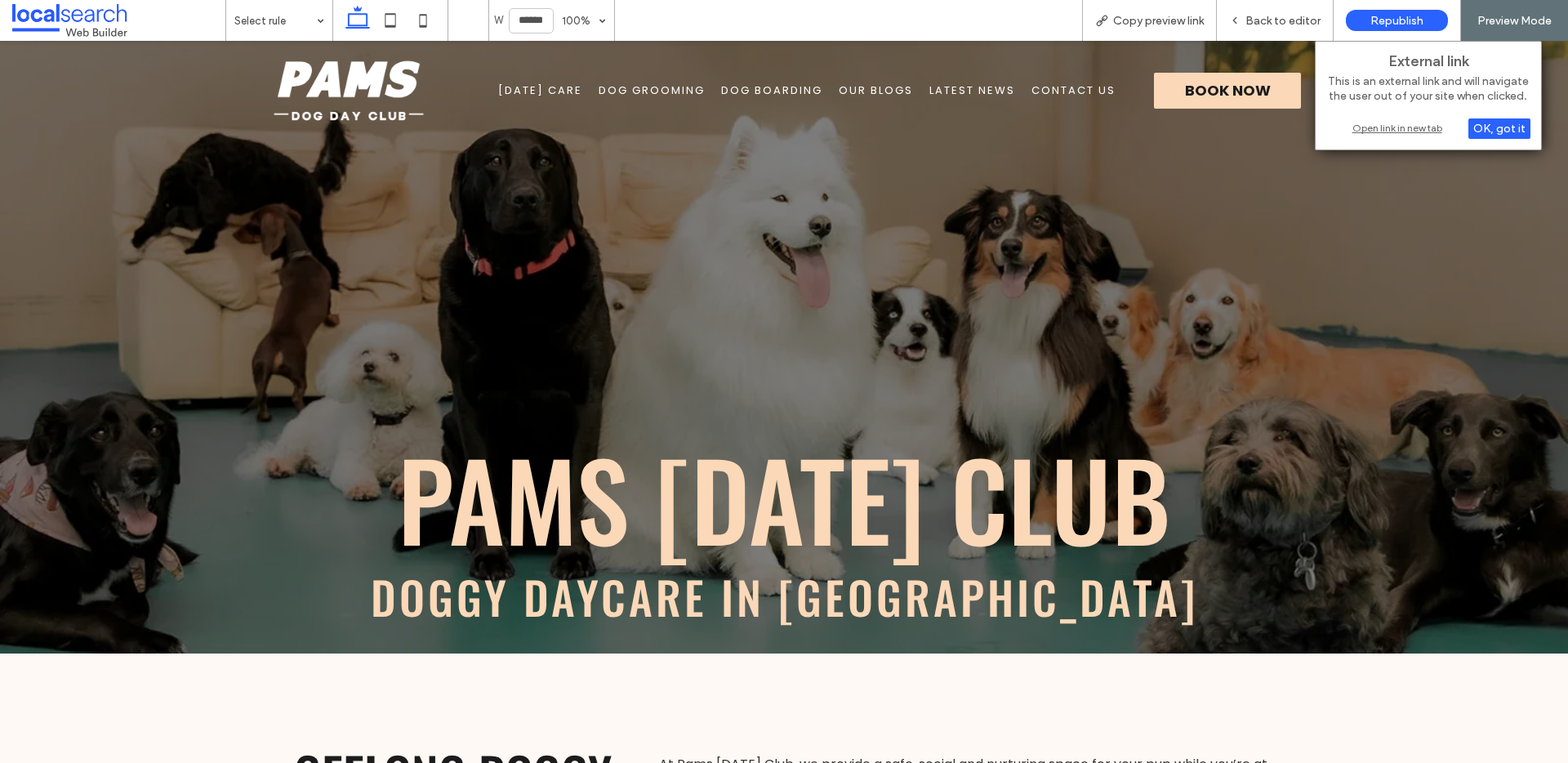
click at [1414, 127] on div "Open link in new tab" at bounding box center [1428, 127] width 204 height 17
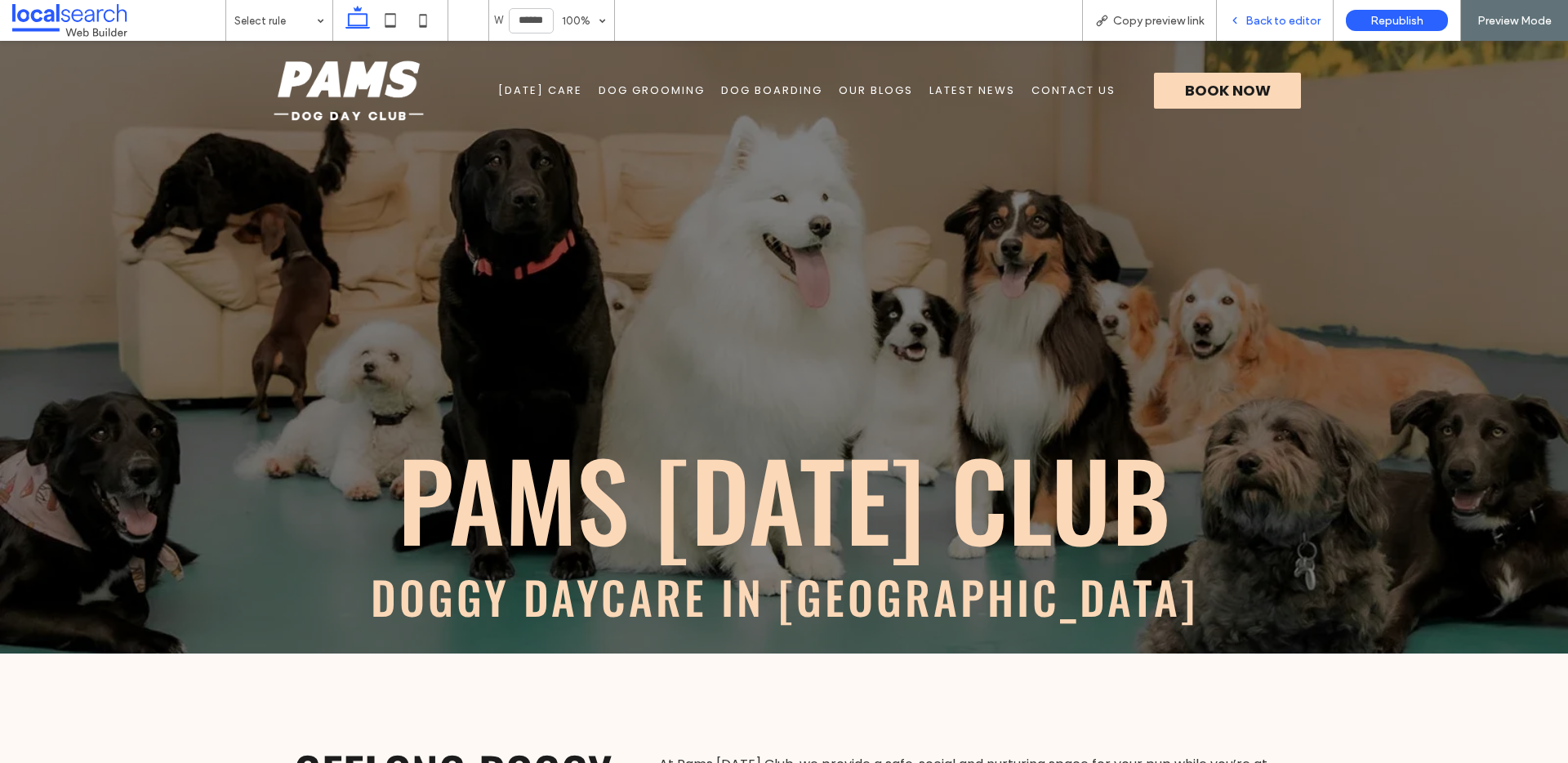
click at [1302, 22] on span "Back to editor" at bounding box center [1282, 20] width 75 height 14
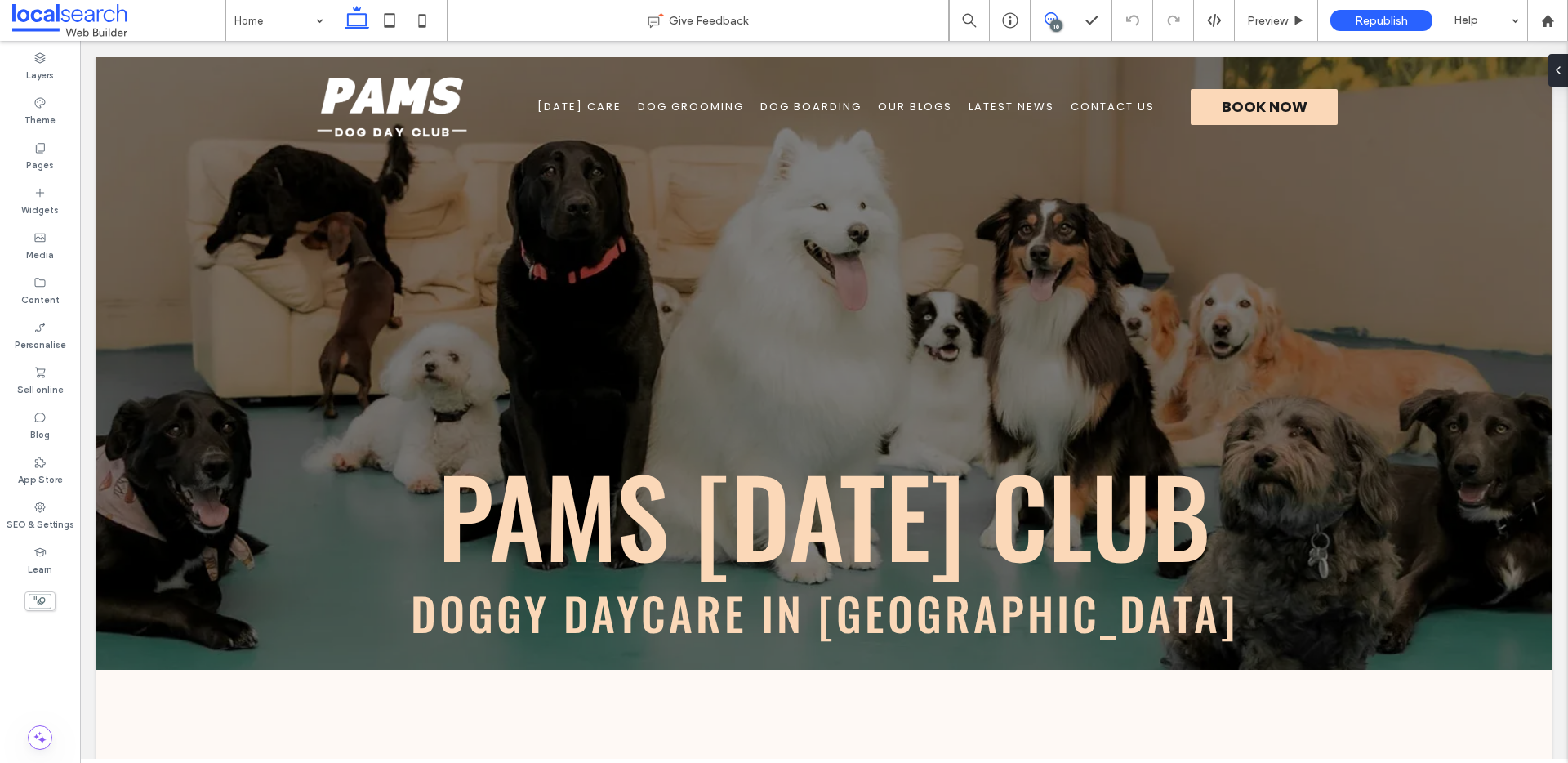
click at [1054, 14] on icon at bounding box center [1051, 19] width 14 height 14
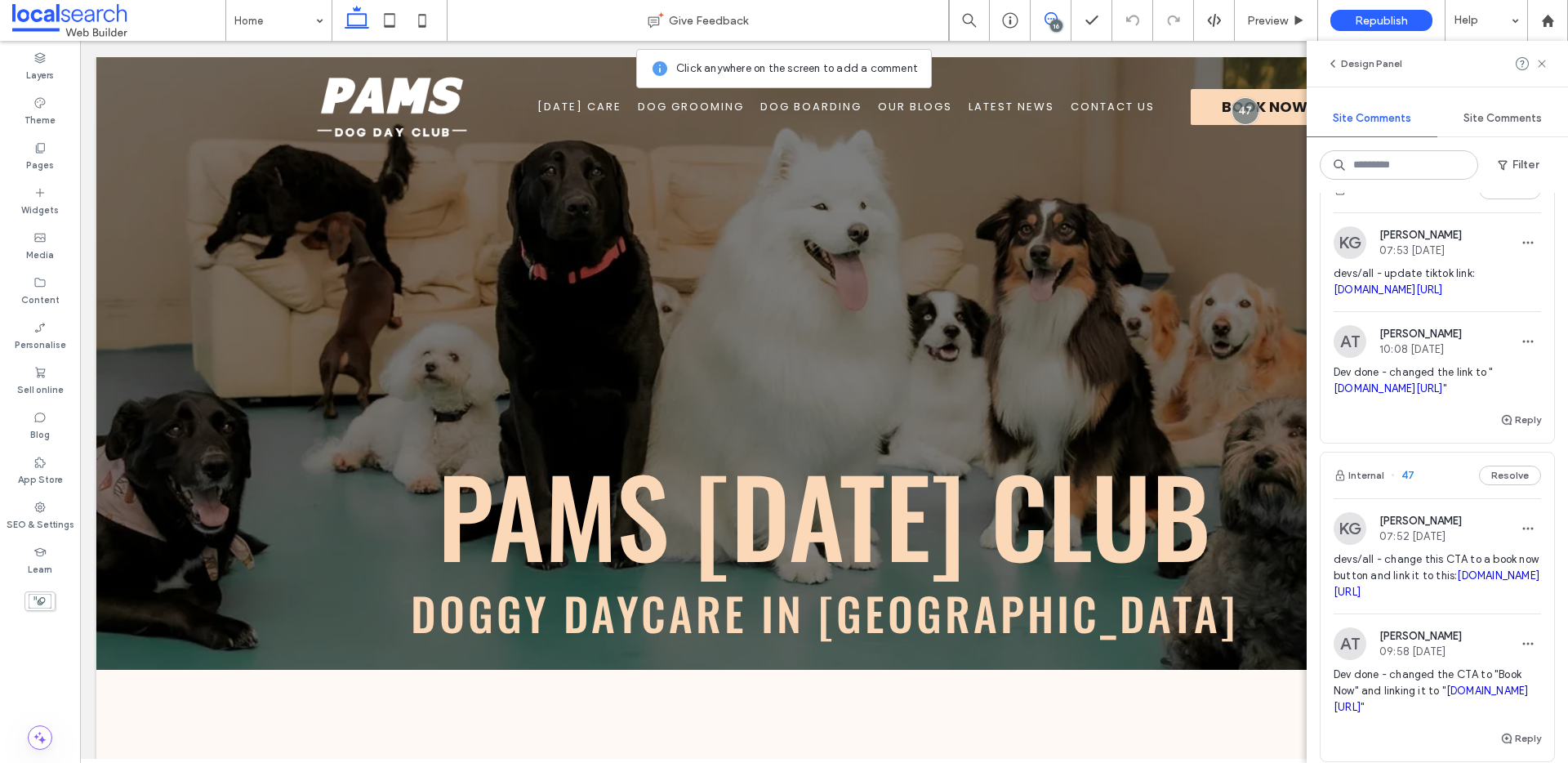
scroll to position [6197, 0]
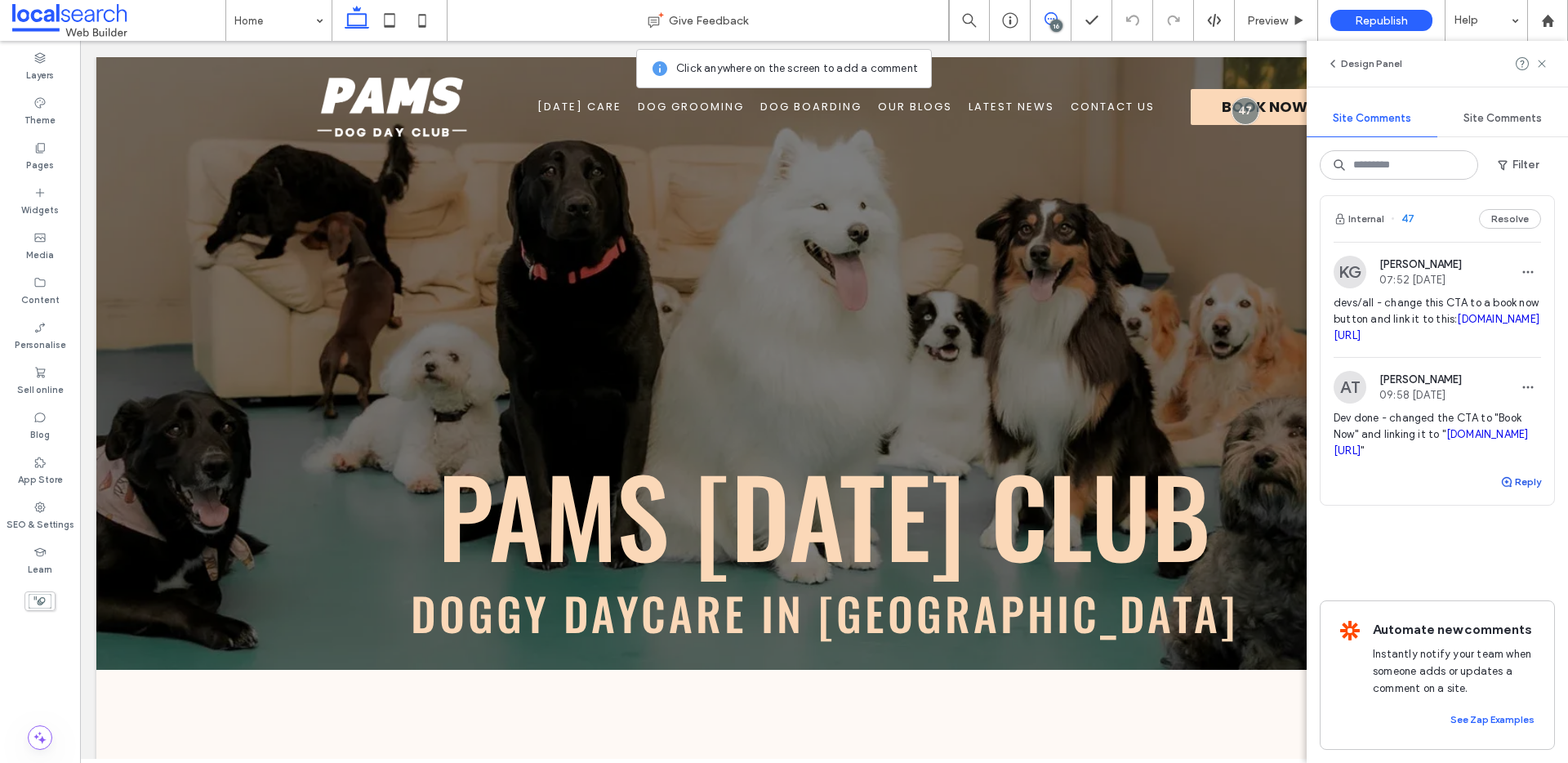
click at [1504, 472] on button "Reply" at bounding box center [1520, 482] width 41 height 20
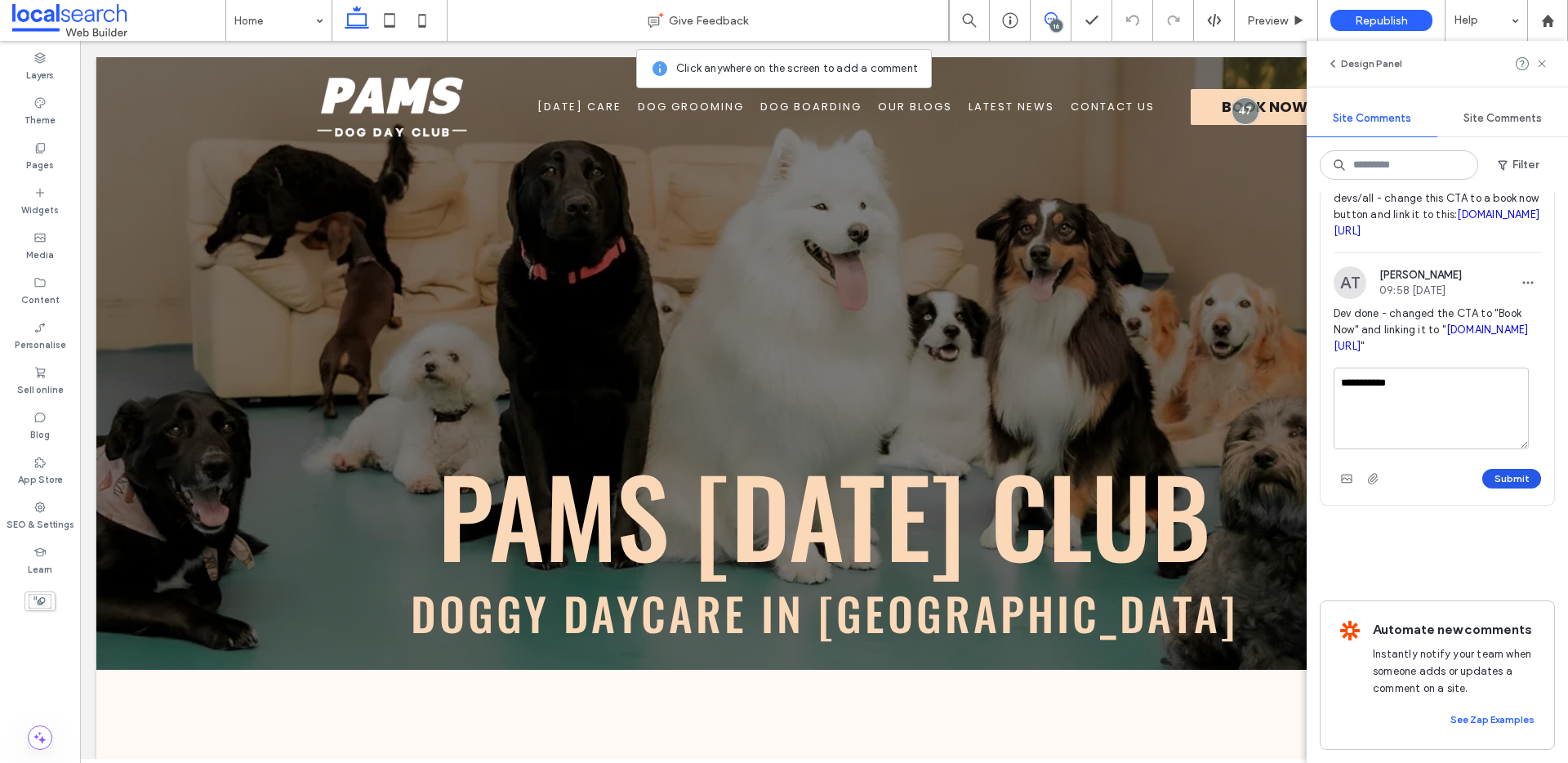
type textarea "**********"
click at [1501, 488] on button "Submit" at bounding box center [1511, 478] width 59 height 20
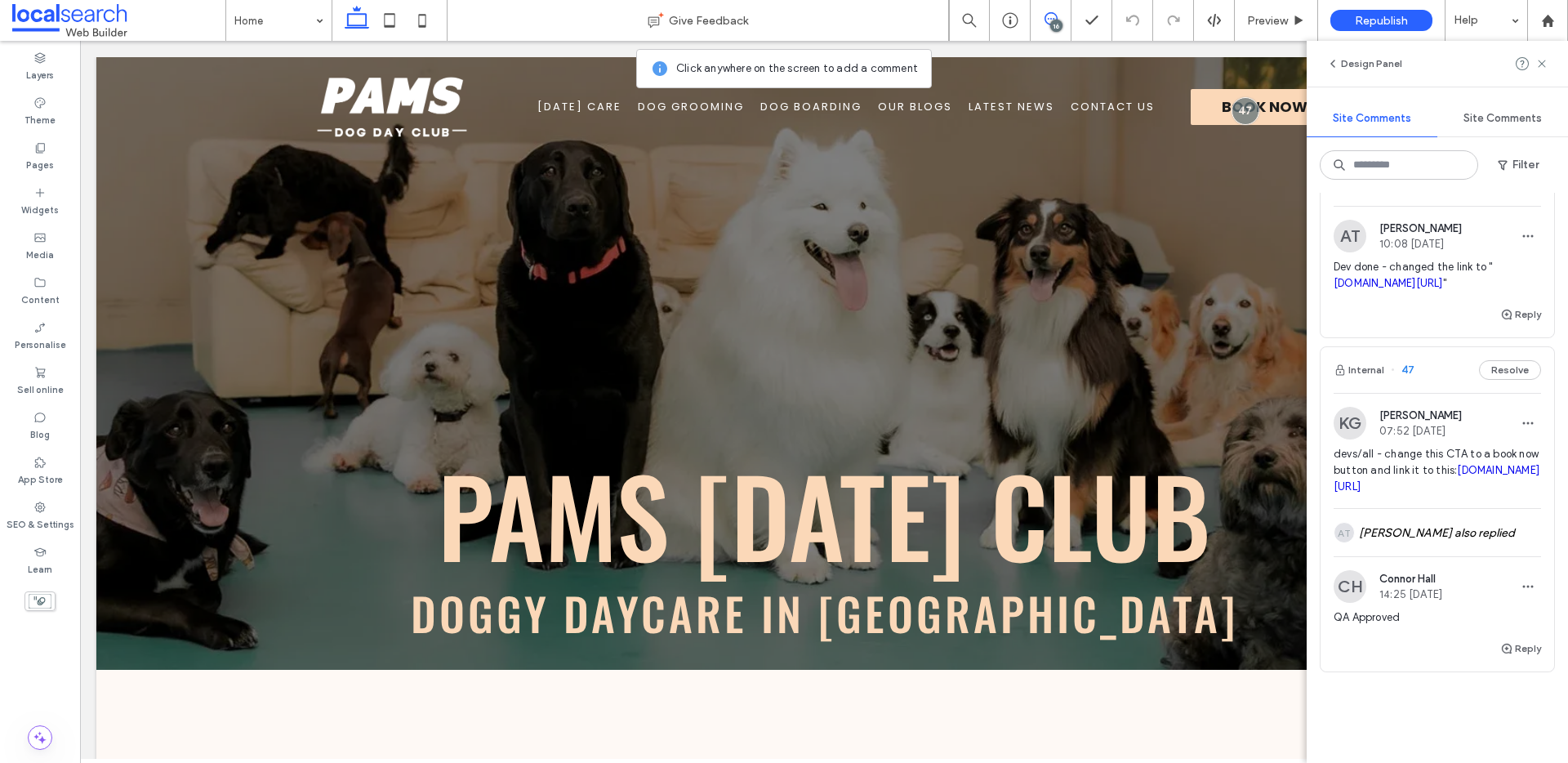
scroll to position [5840, 0]
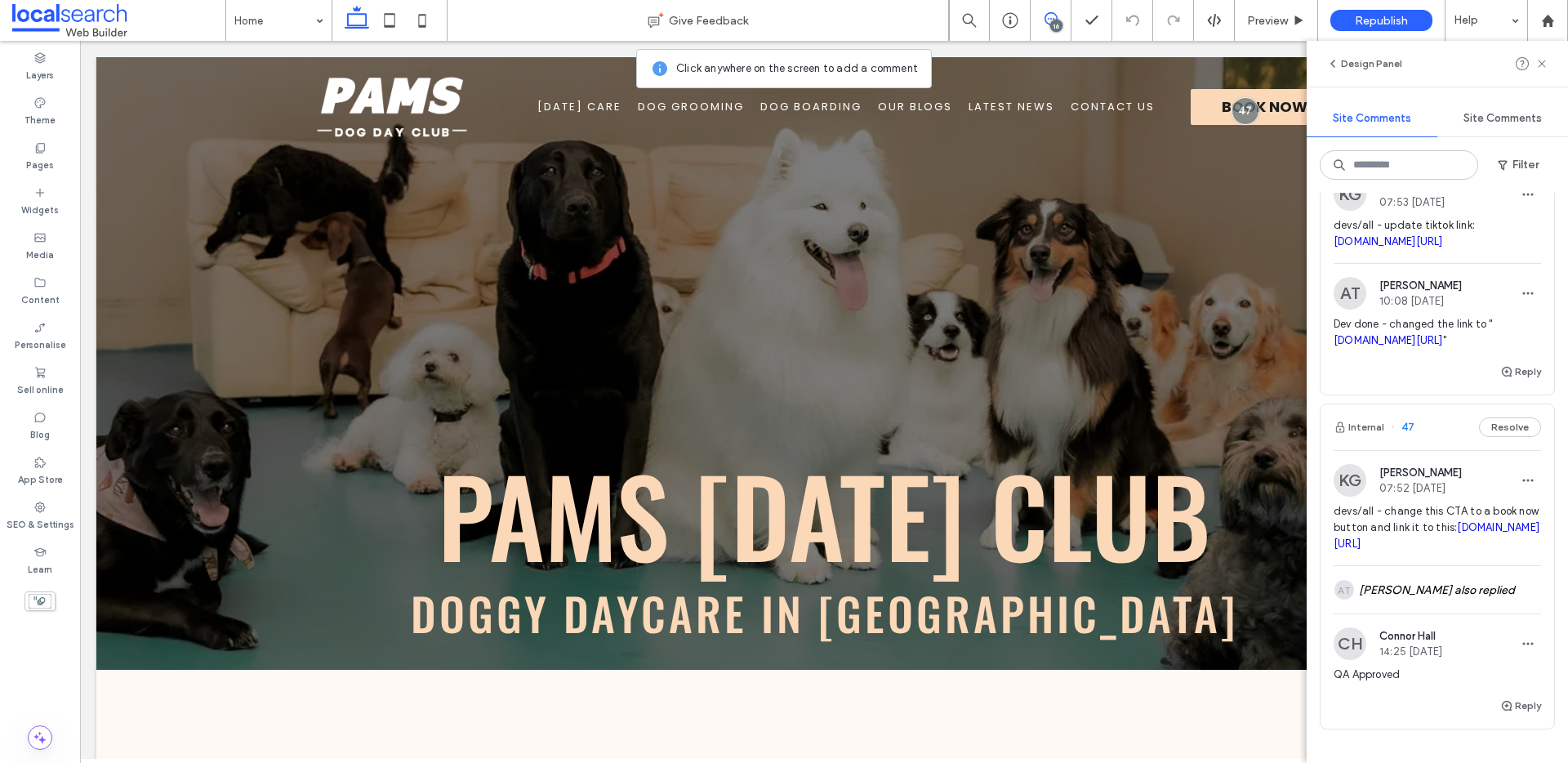
click at [1485, 250] on span "devs/all - update tiktok link: tiktok.com/@pamsdogclub" at bounding box center [1437, 233] width 207 height 32
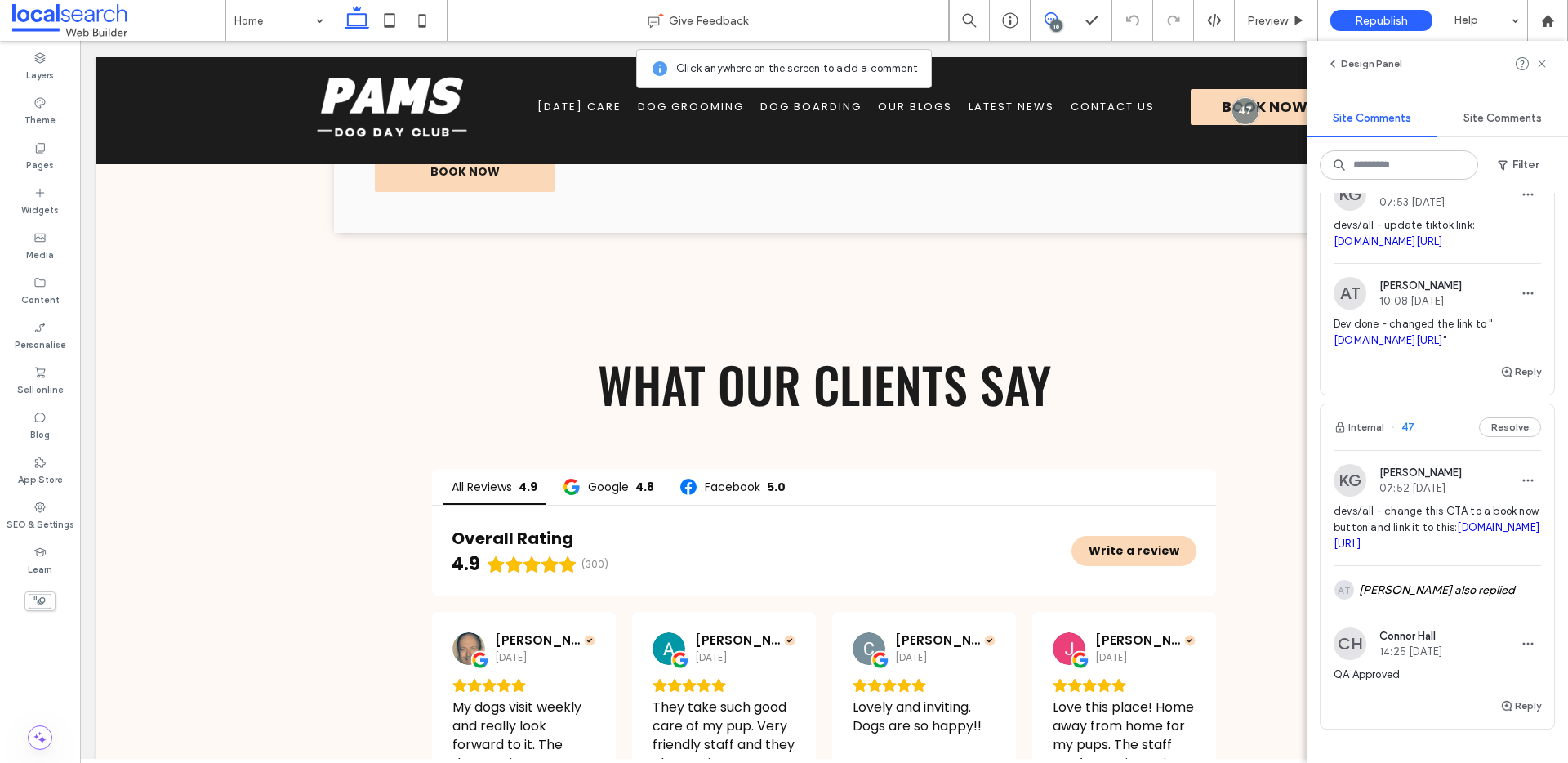
scroll to position [4082, 0]
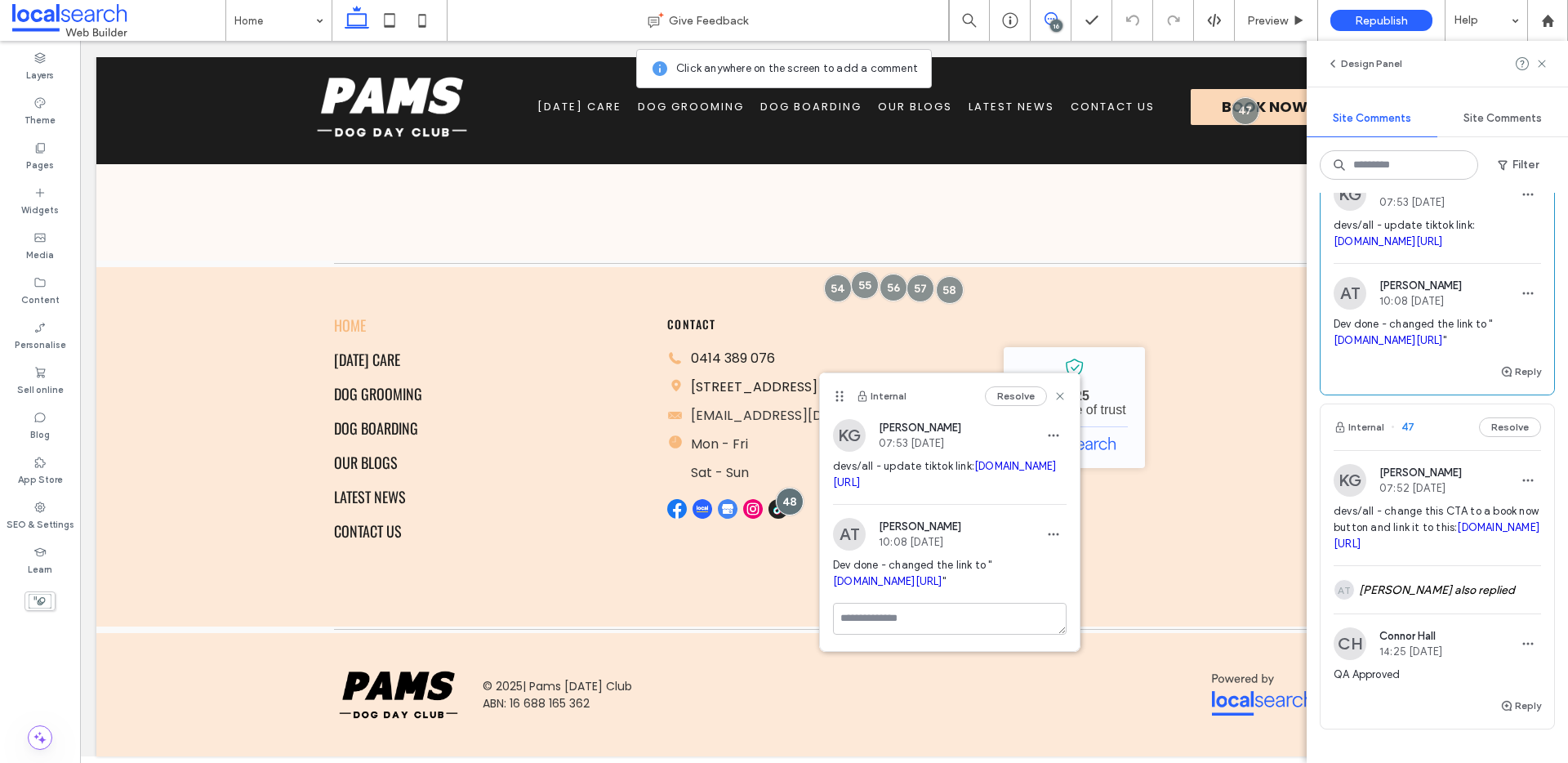
click at [1056, 18] on use at bounding box center [1051, 19] width 14 height 14
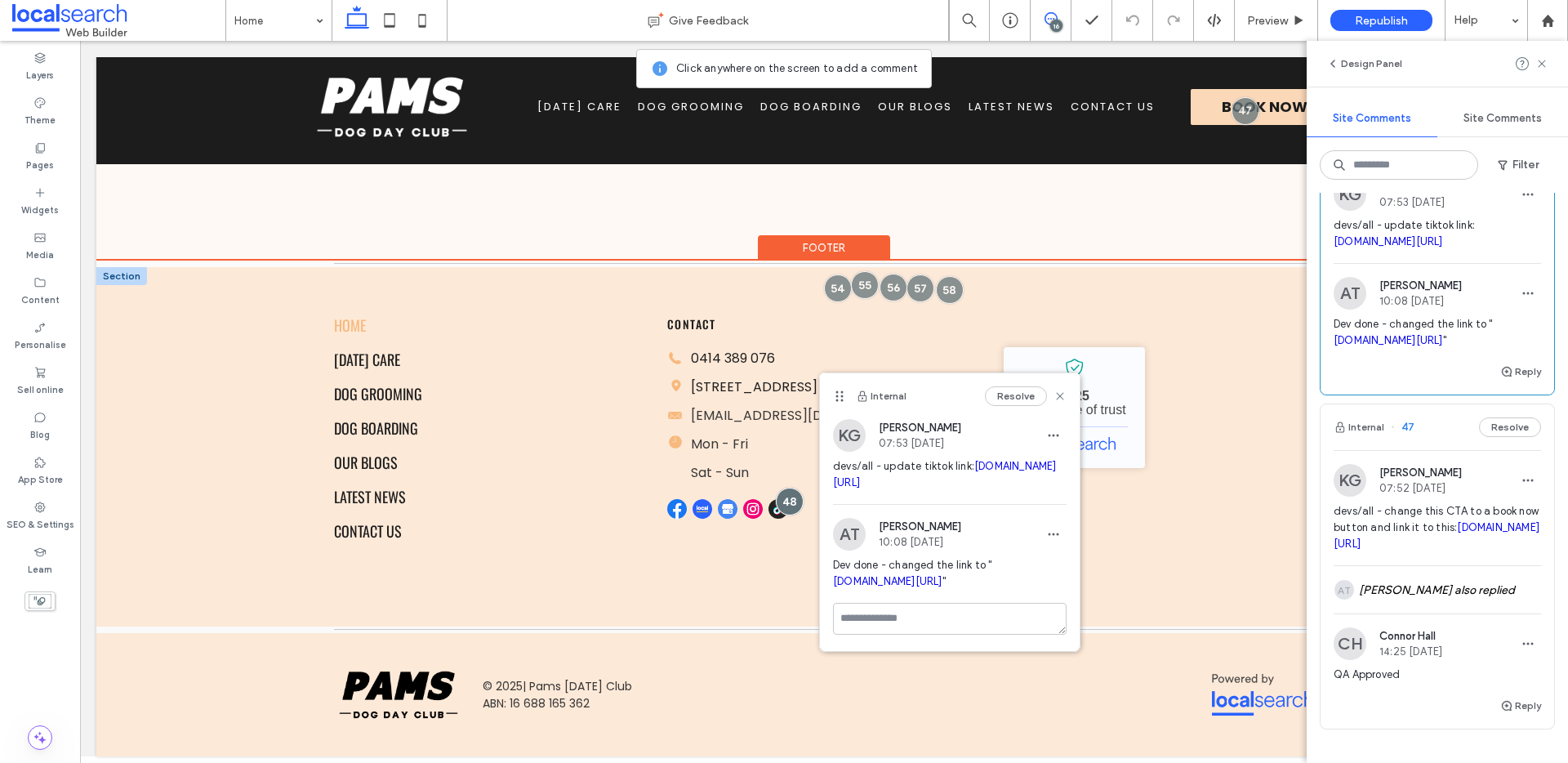
scroll to position [0, 0]
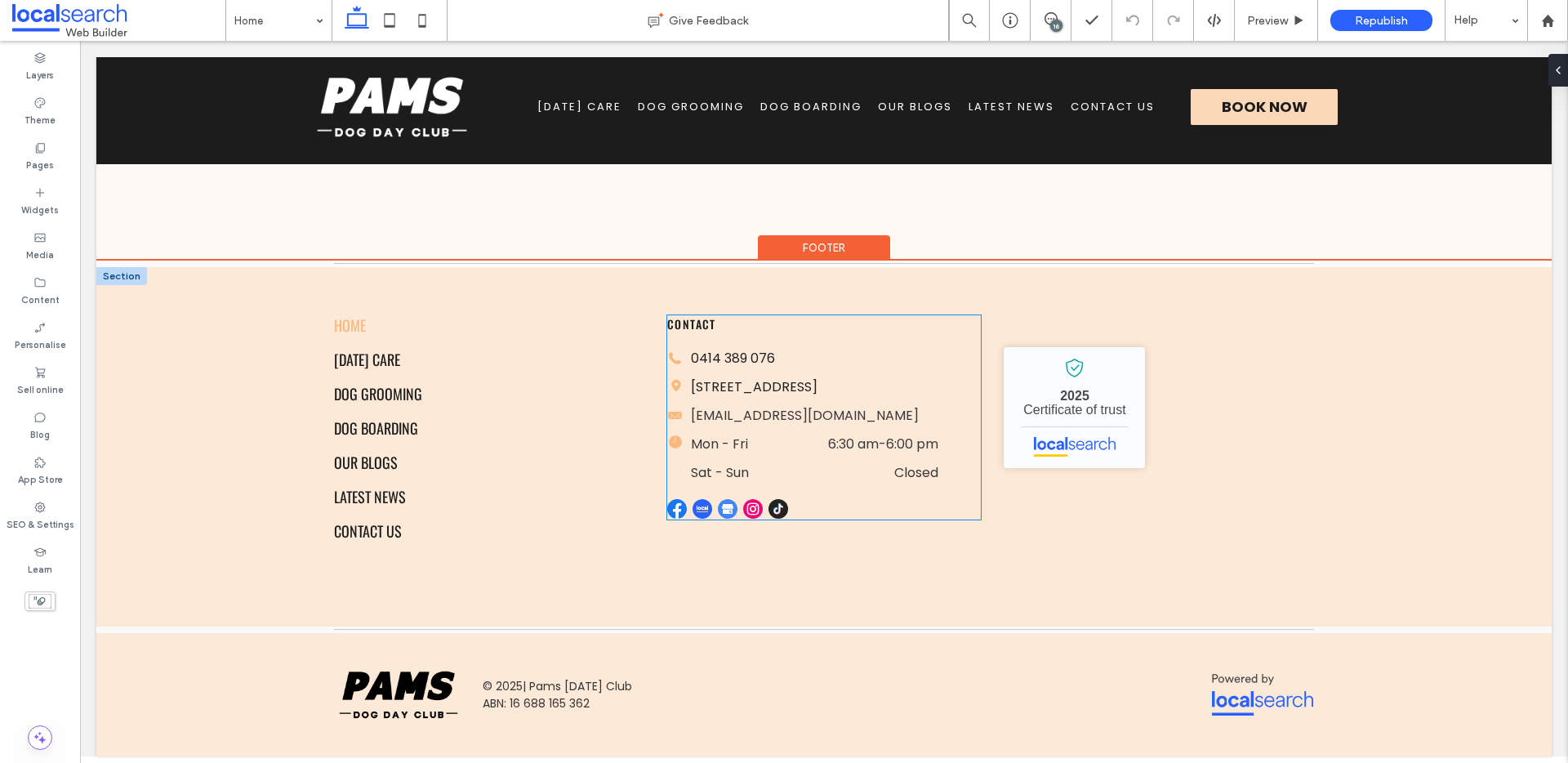
click at [743, 519] on img at bounding box center [753, 509] width 20 height 20
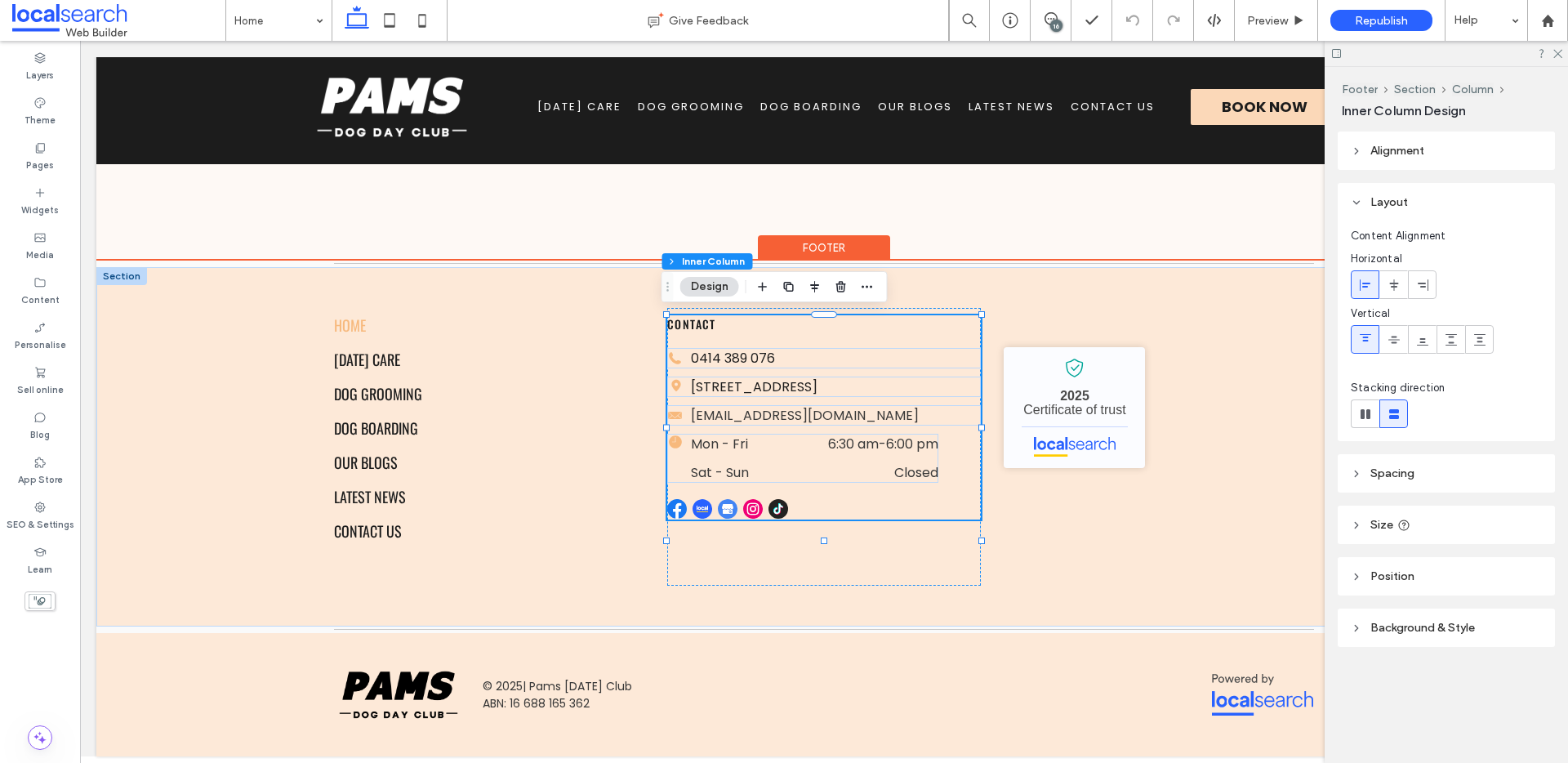
click at [757, 520] on link at bounding box center [754, 509] width 22 height 21
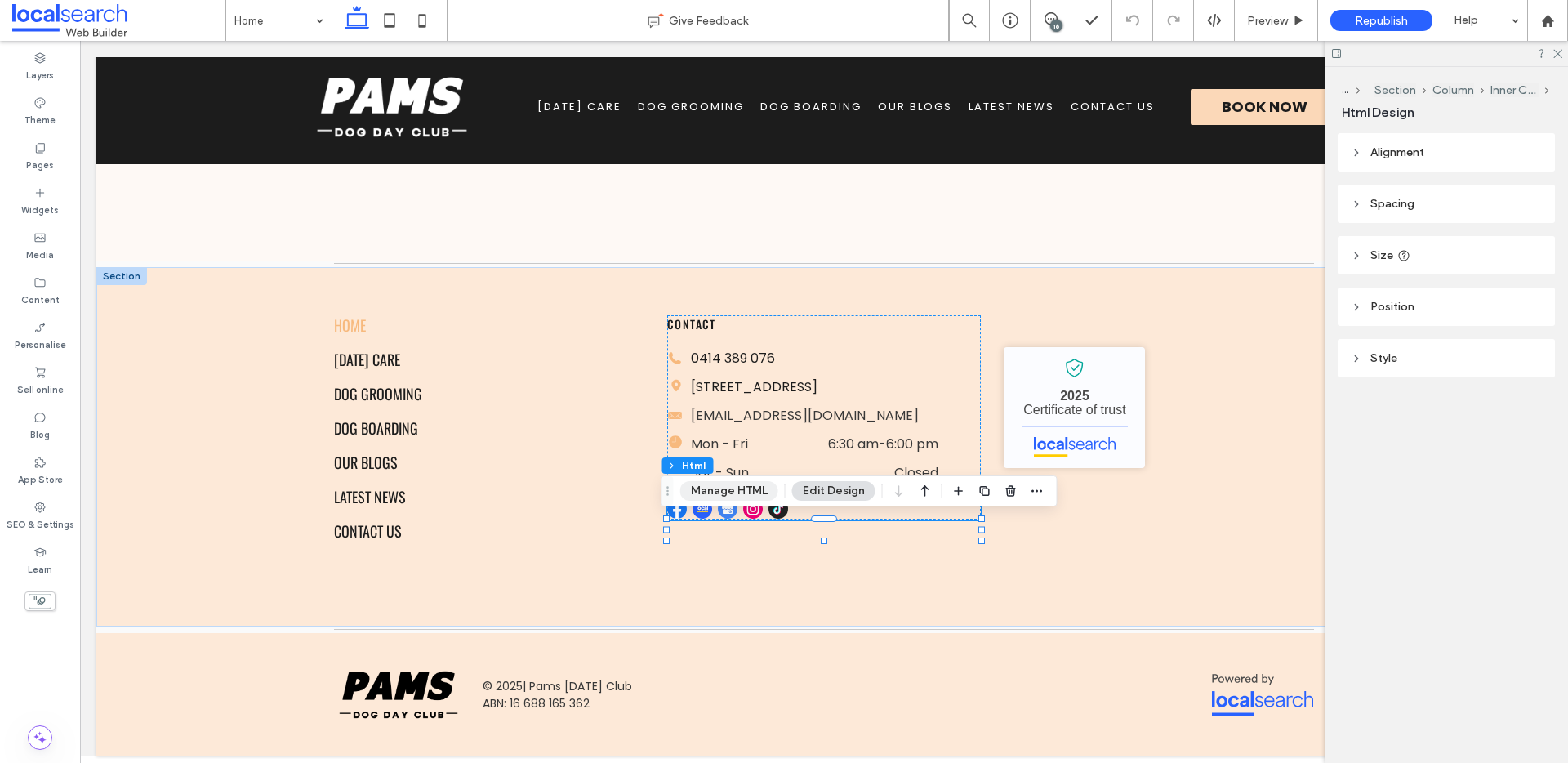
click at [743, 481] on button "Manage HTML" at bounding box center [729, 491] width 98 height 20
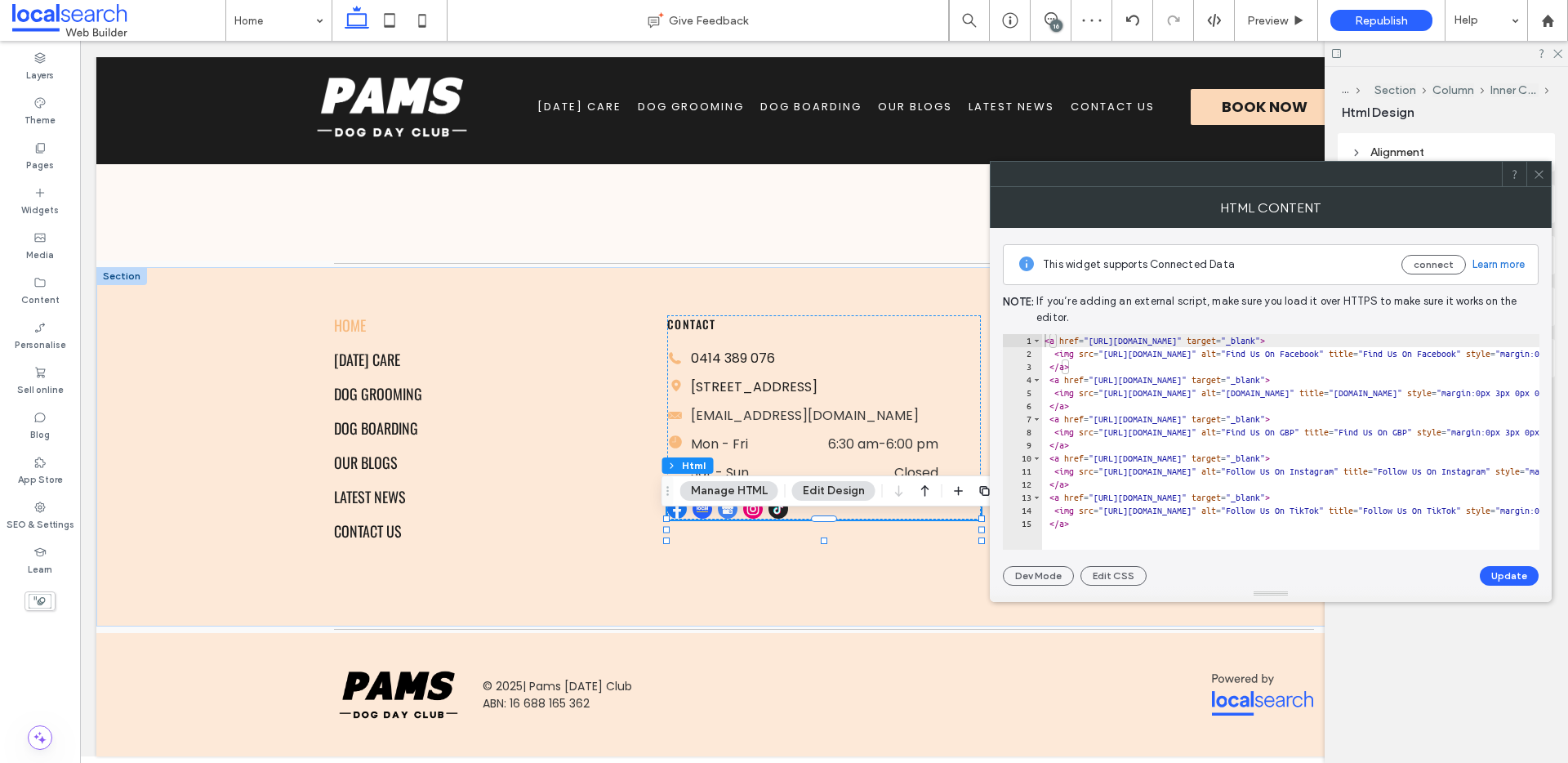
click at [1549, 172] on div at bounding box center [1538, 174] width 24 height 24
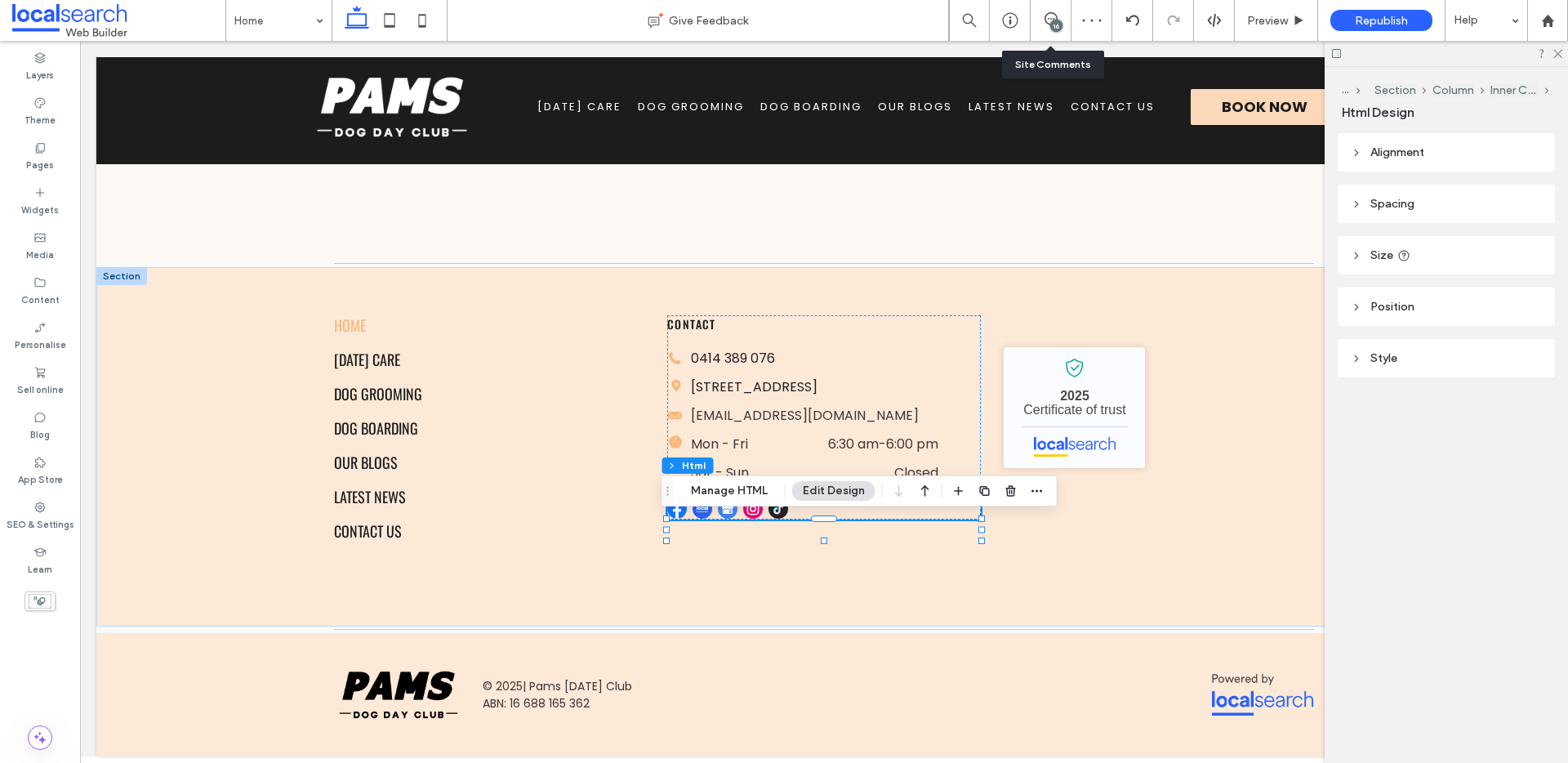
click at [1046, 11] on div "16" at bounding box center [1050, 20] width 41 height 41
click at [1054, 22] on div "16" at bounding box center [1056, 26] width 13 height 13
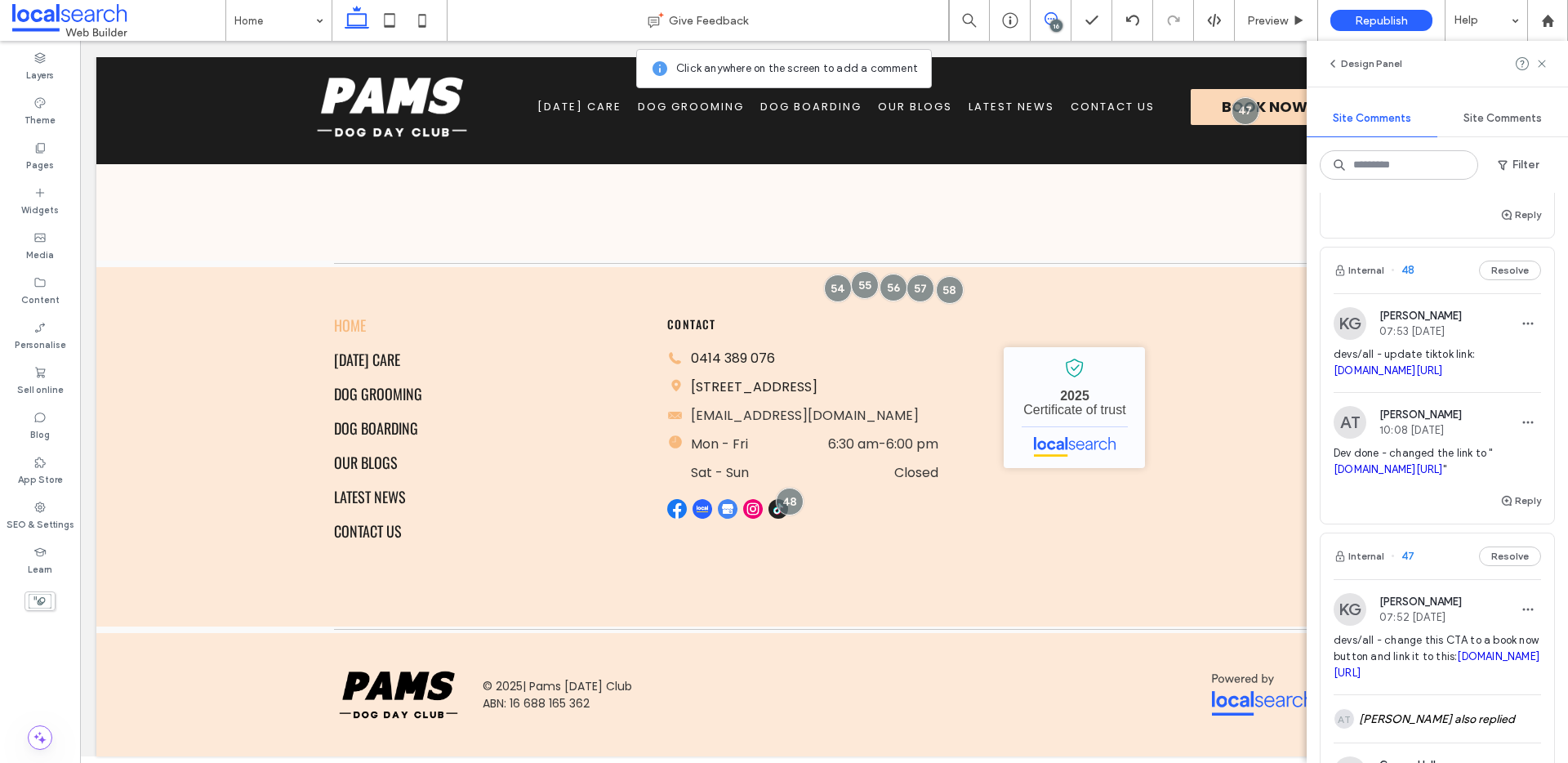
scroll to position [5691, 0]
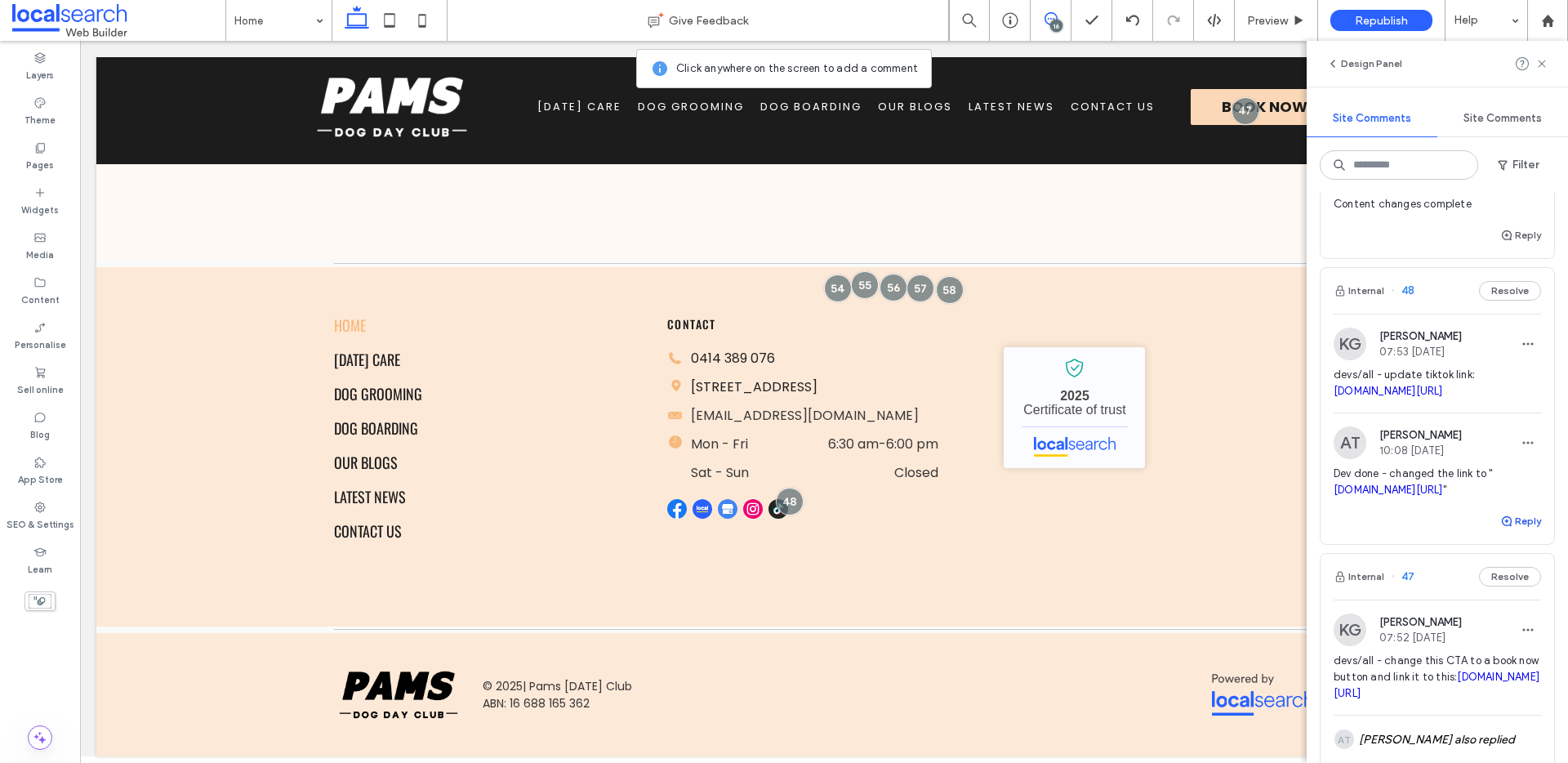
click at [1514, 531] on button "Reply" at bounding box center [1520, 522] width 41 height 20
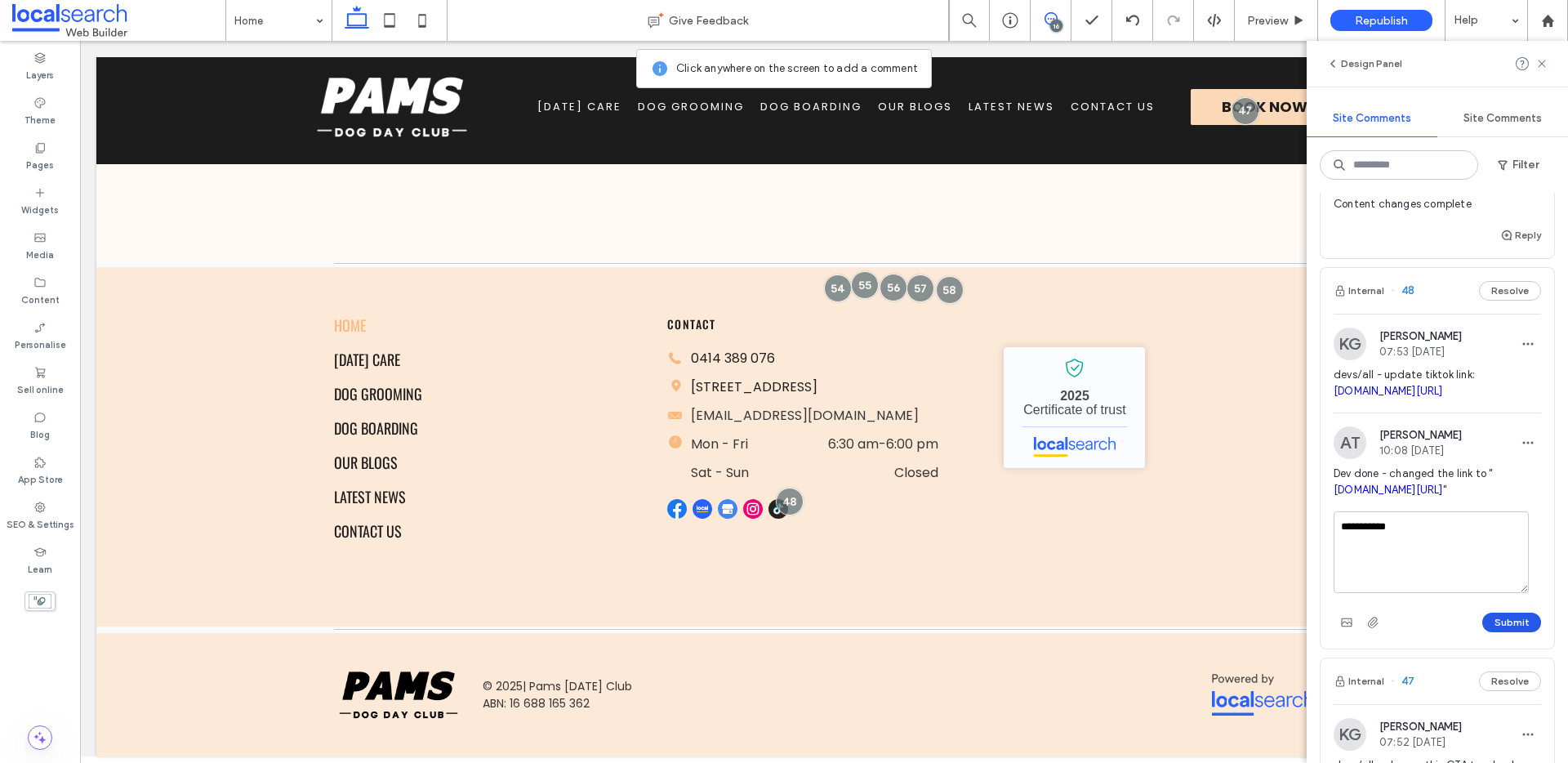
type textarea "**********"
click at [1509, 632] on button "Submit" at bounding box center [1511, 622] width 59 height 20
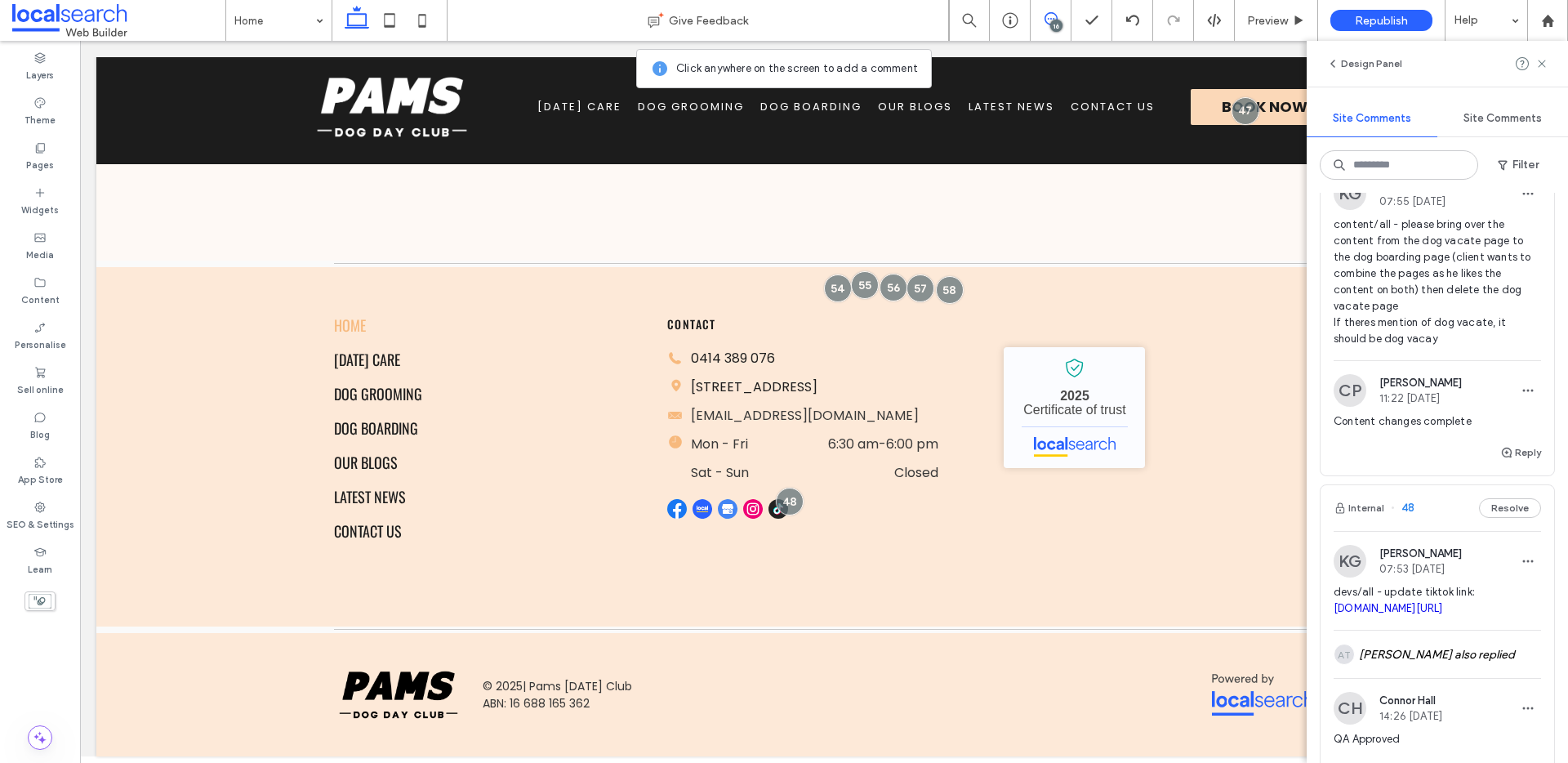
scroll to position [5448, 0]
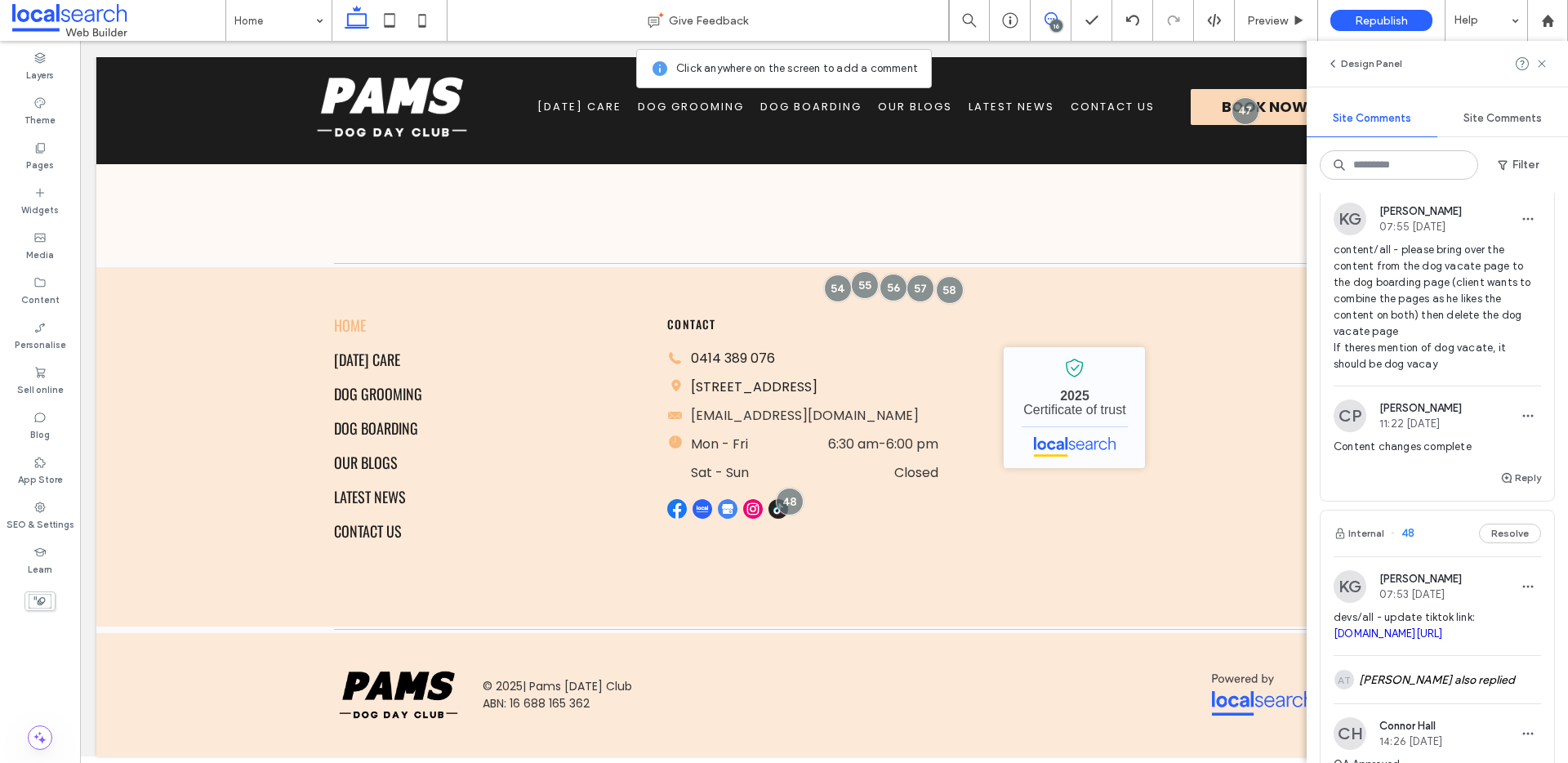
click at [1434, 372] on span "content/all - please bring over the content from the dog vacate page to the dog…" at bounding box center [1437, 306] width 207 height 131
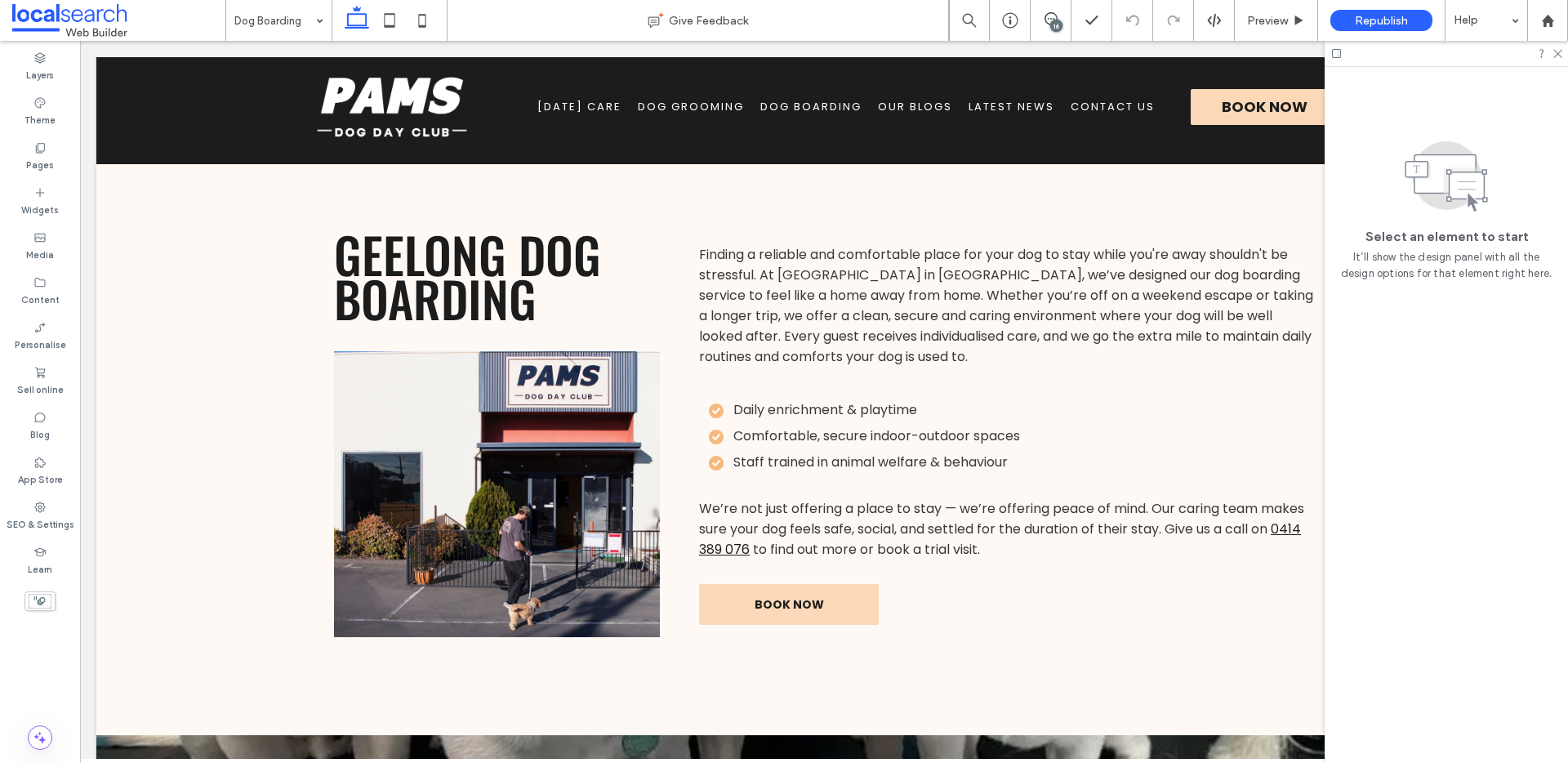
click at [1052, 20] on div "16" at bounding box center [1056, 26] width 13 height 13
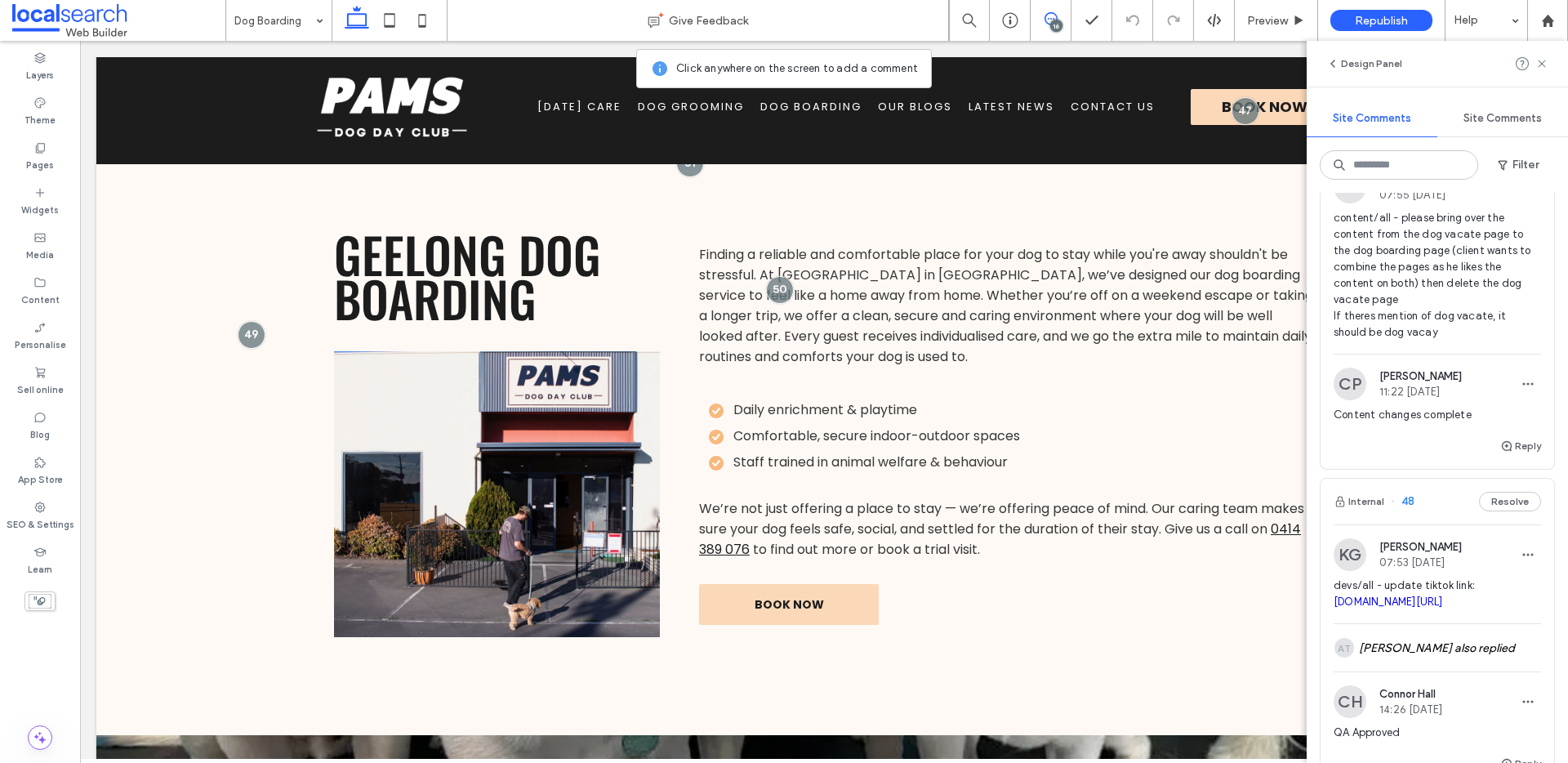
scroll to position [5465, 0]
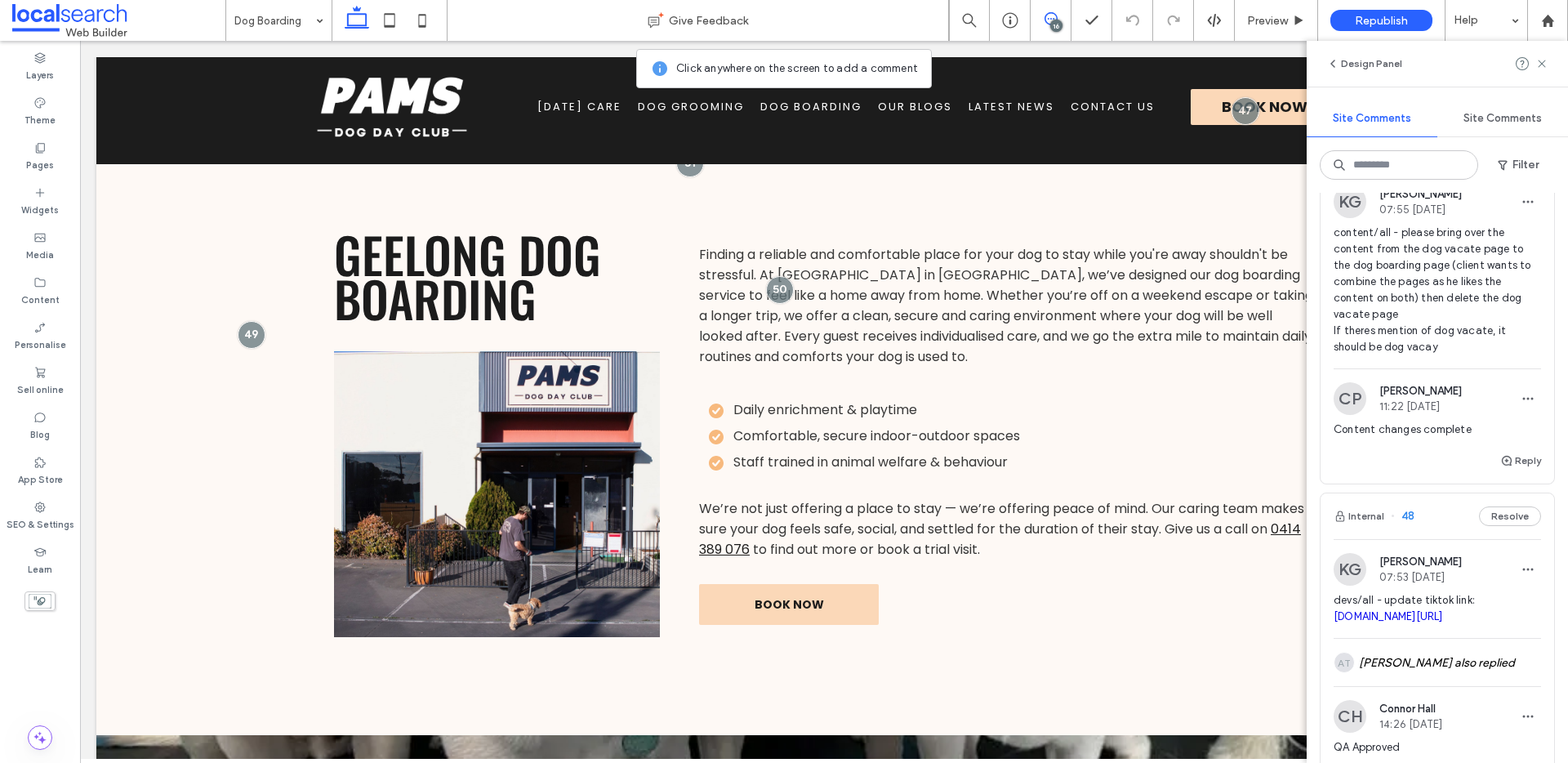
click at [1412, 355] on span "content/all - please bring over the content from the dog vacate page to the dog…" at bounding box center [1437, 289] width 207 height 131
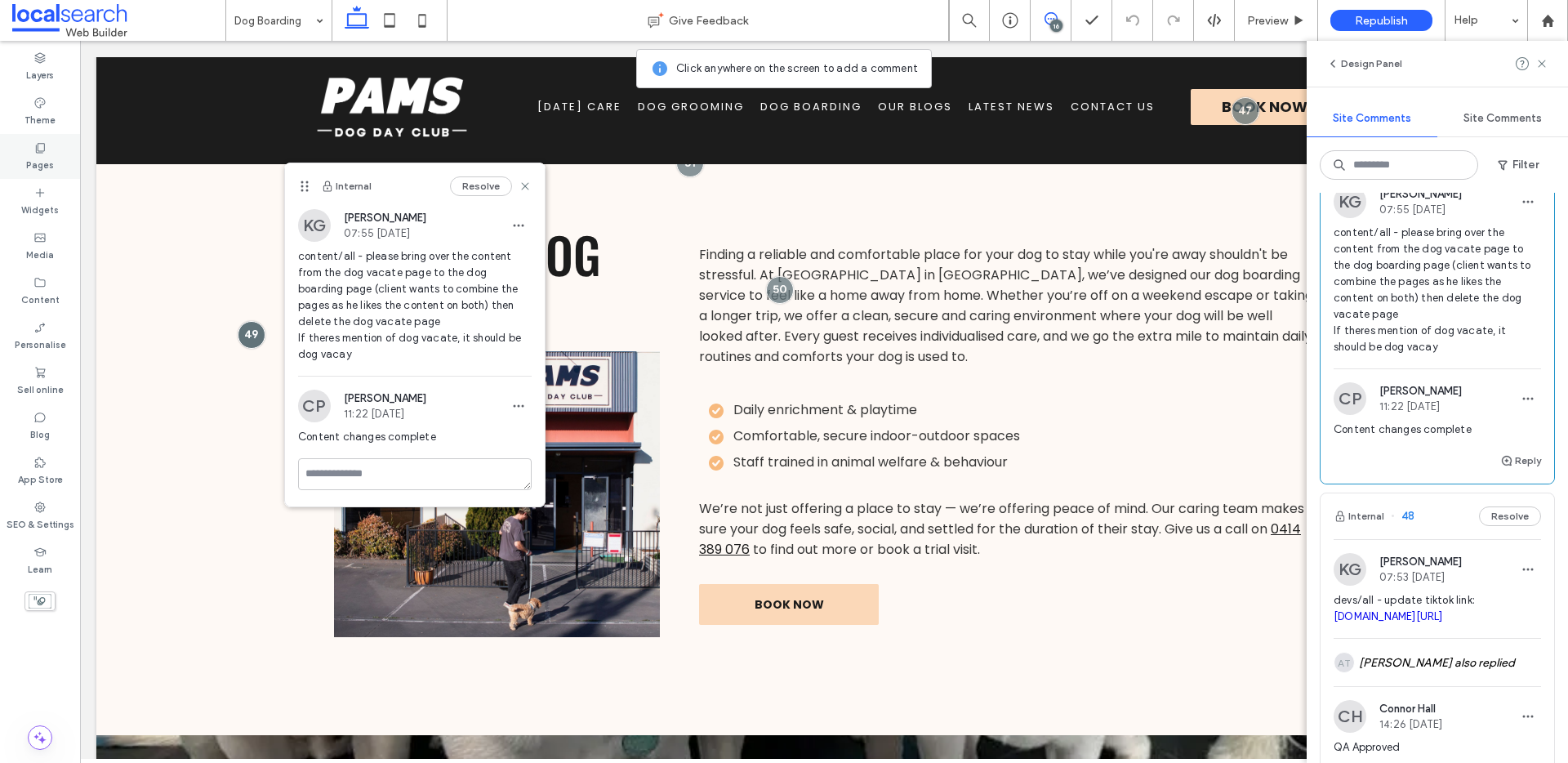
click at [40, 150] on icon at bounding box center [40, 148] width 14 height 14
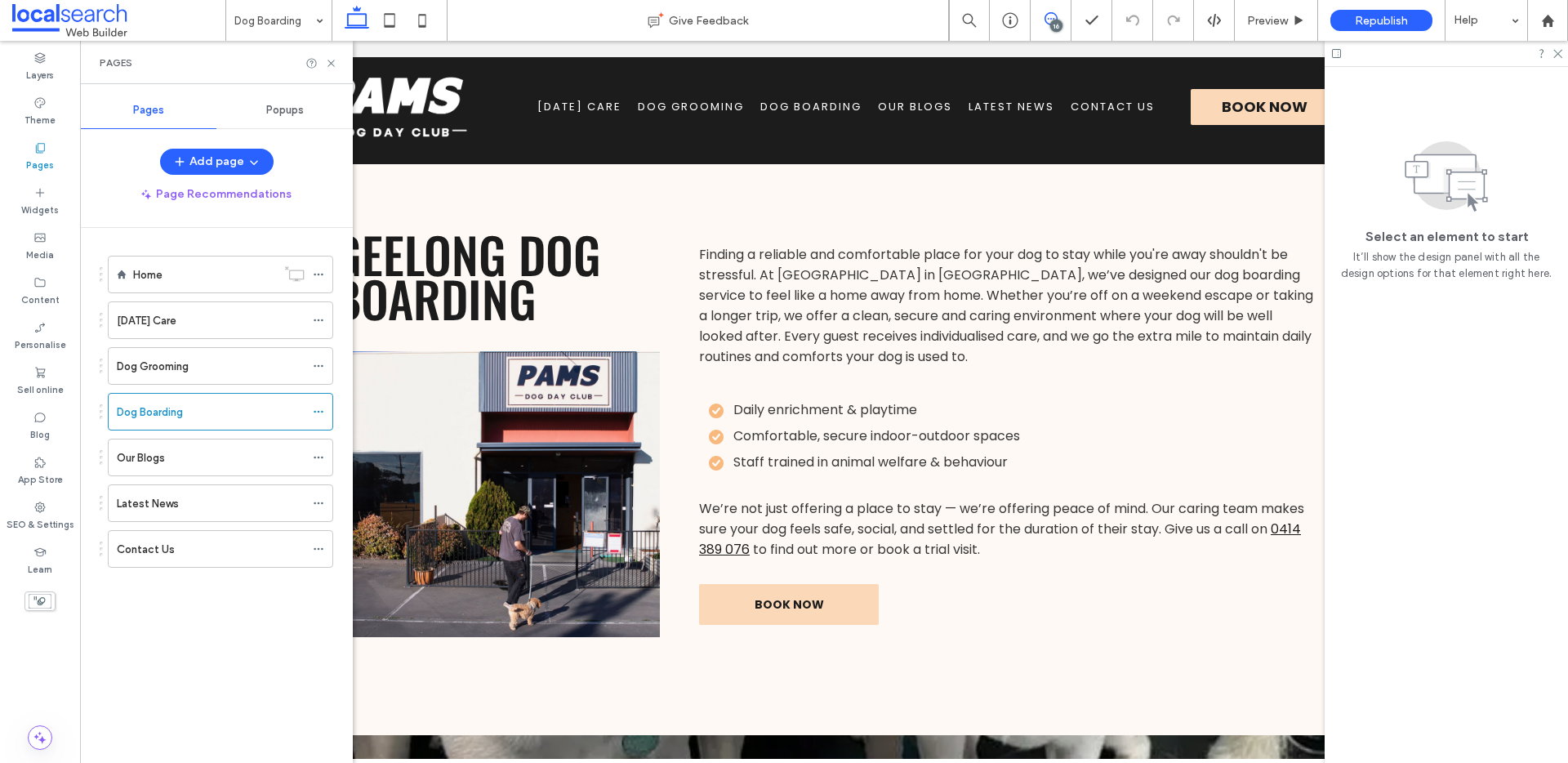
click at [1047, 23] on icon at bounding box center [1051, 19] width 14 height 14
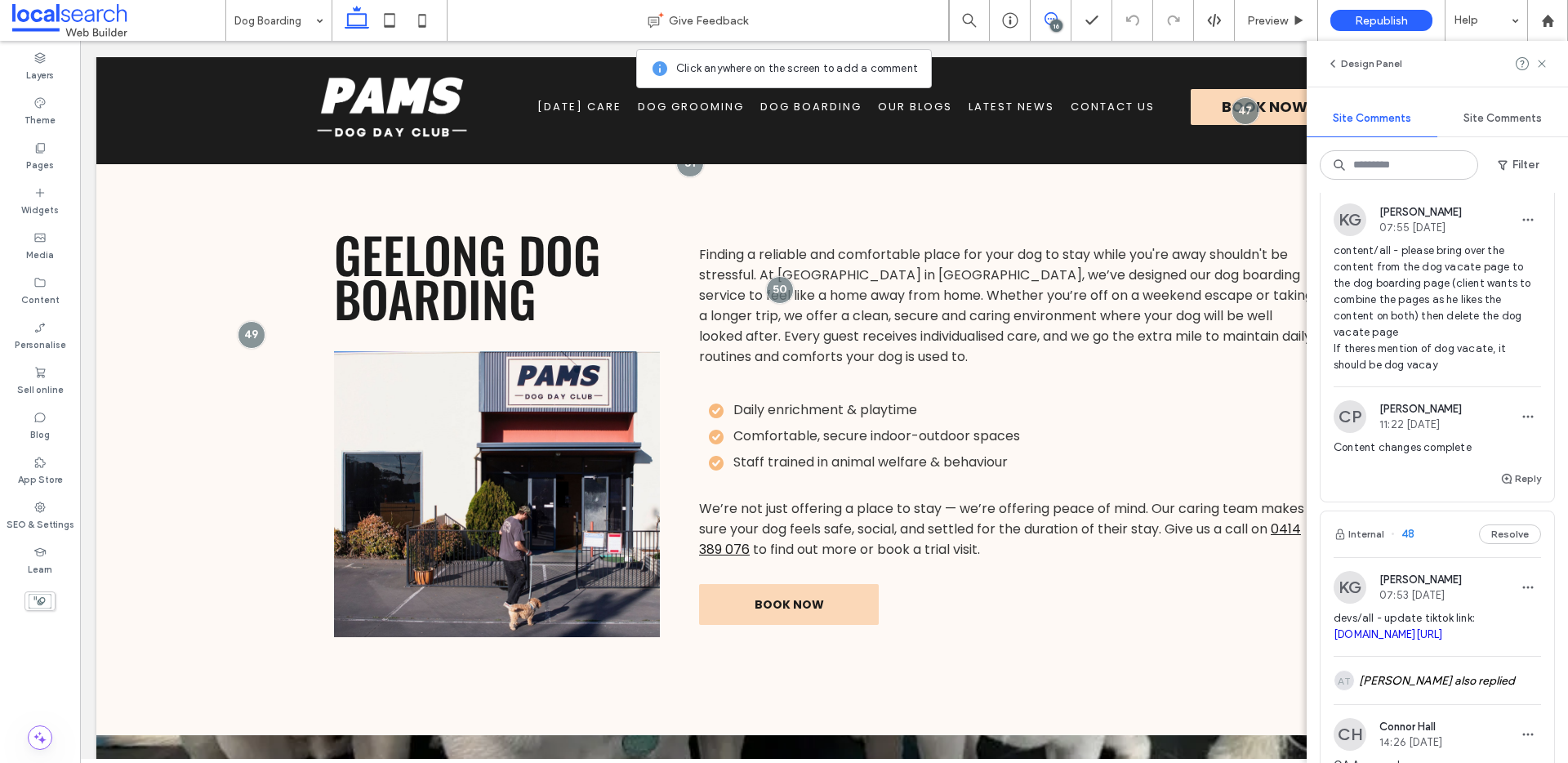
scroll to position [5408, 0]
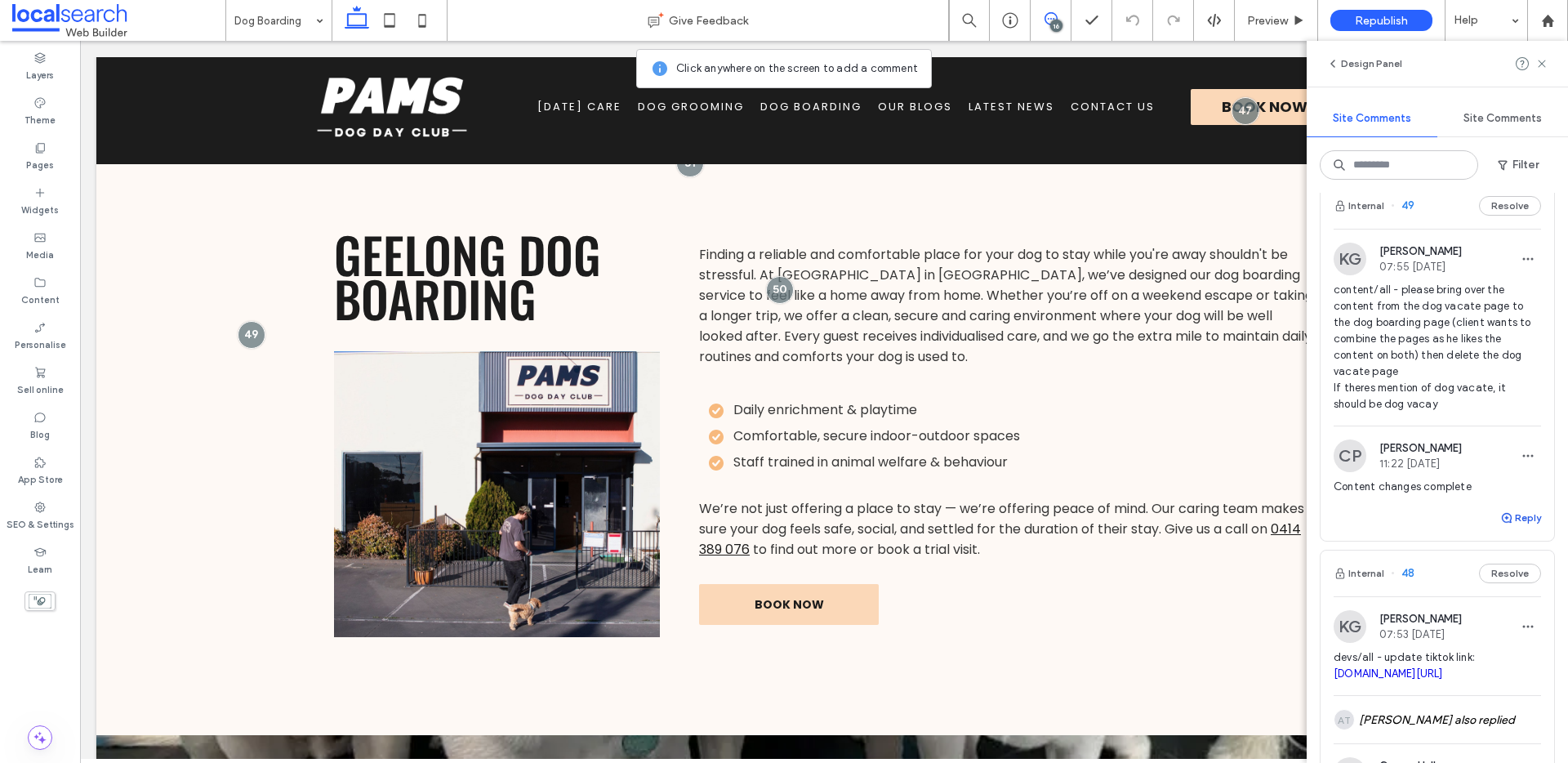
click at [1506, 528] on button "Reply" at bounding box center [1520, 518] width 41 height 20
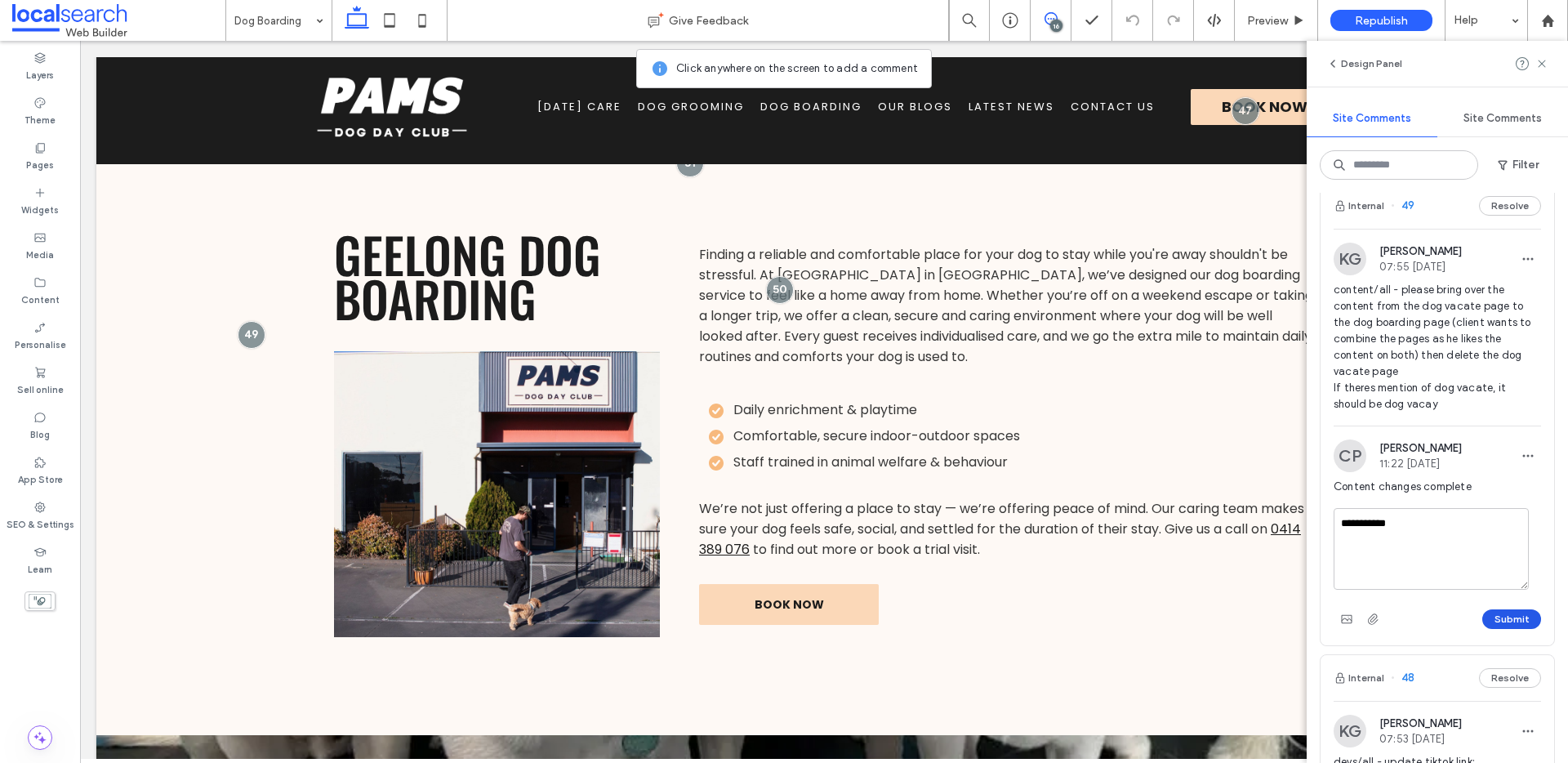
type textarea "**********"
click at [1500, 629] on button "Submit" at bounding box center [1511, 619] width 59 height 20
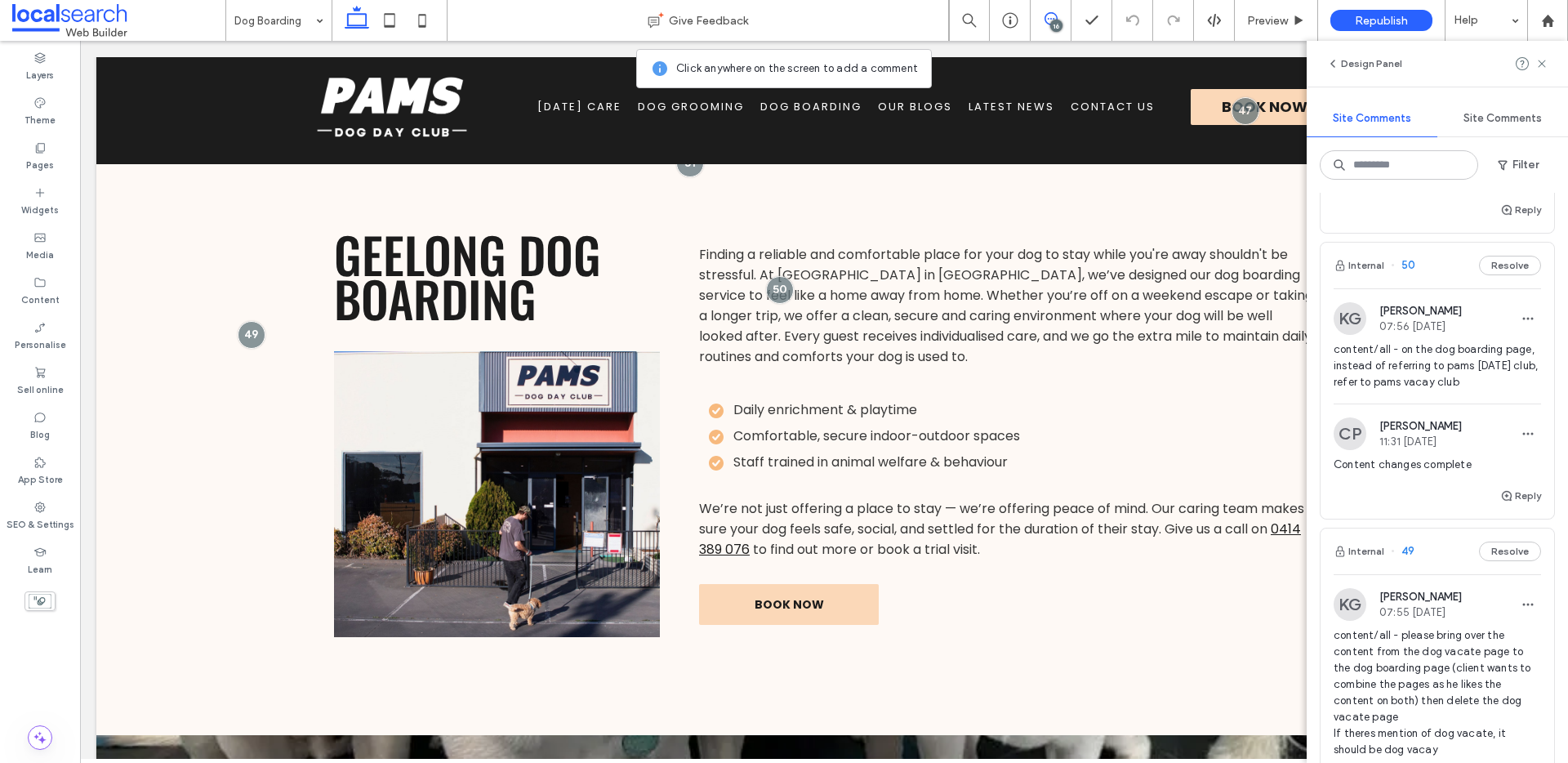
scroll to position [5062, 0]
click at [1452, 391] on span "content/all - on the dog boarding page, instead of referring to pams dog day cl…" at bounding box center [1437, 367] width 207 height 49
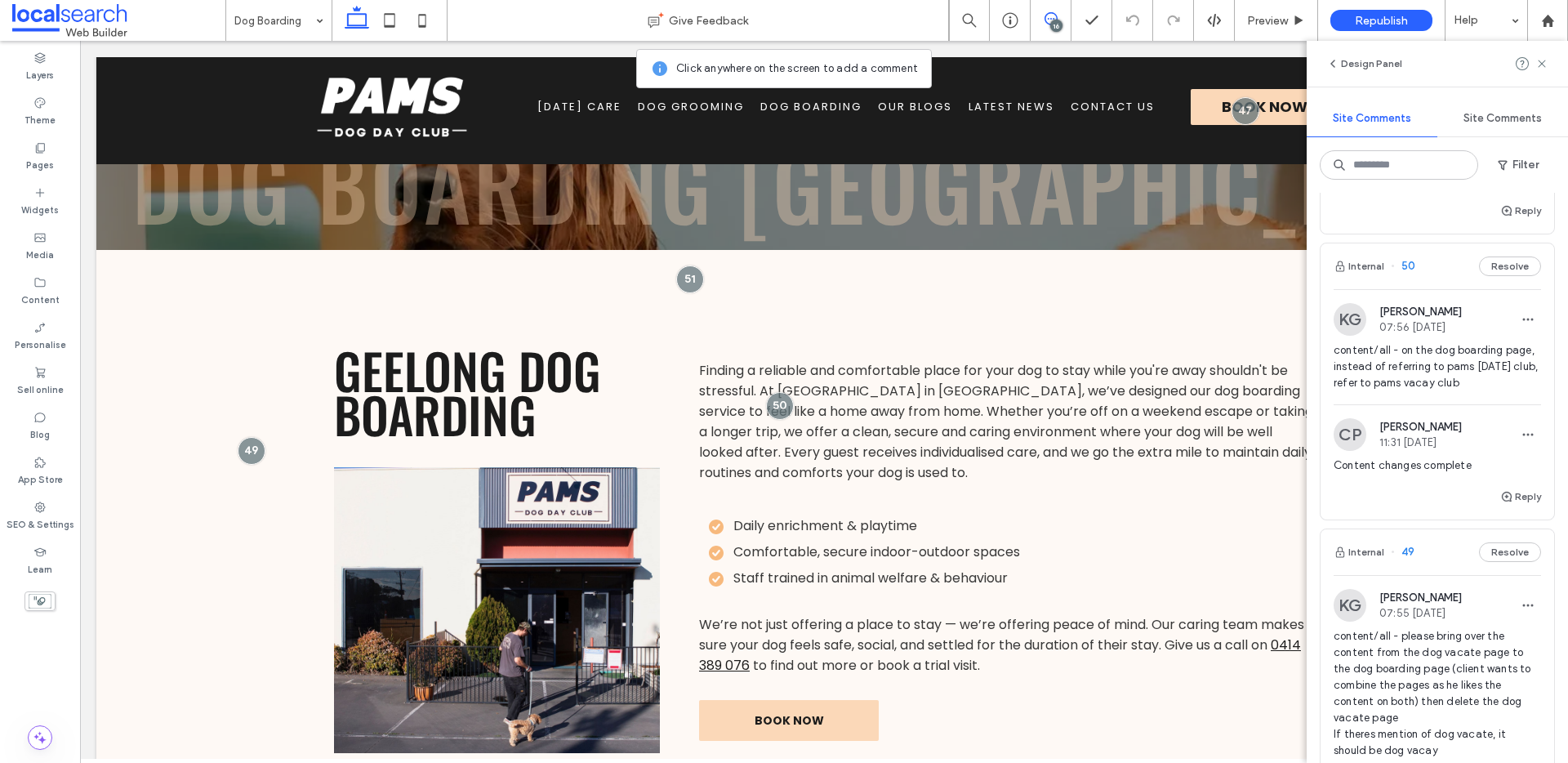
scroll to position [407, 0]
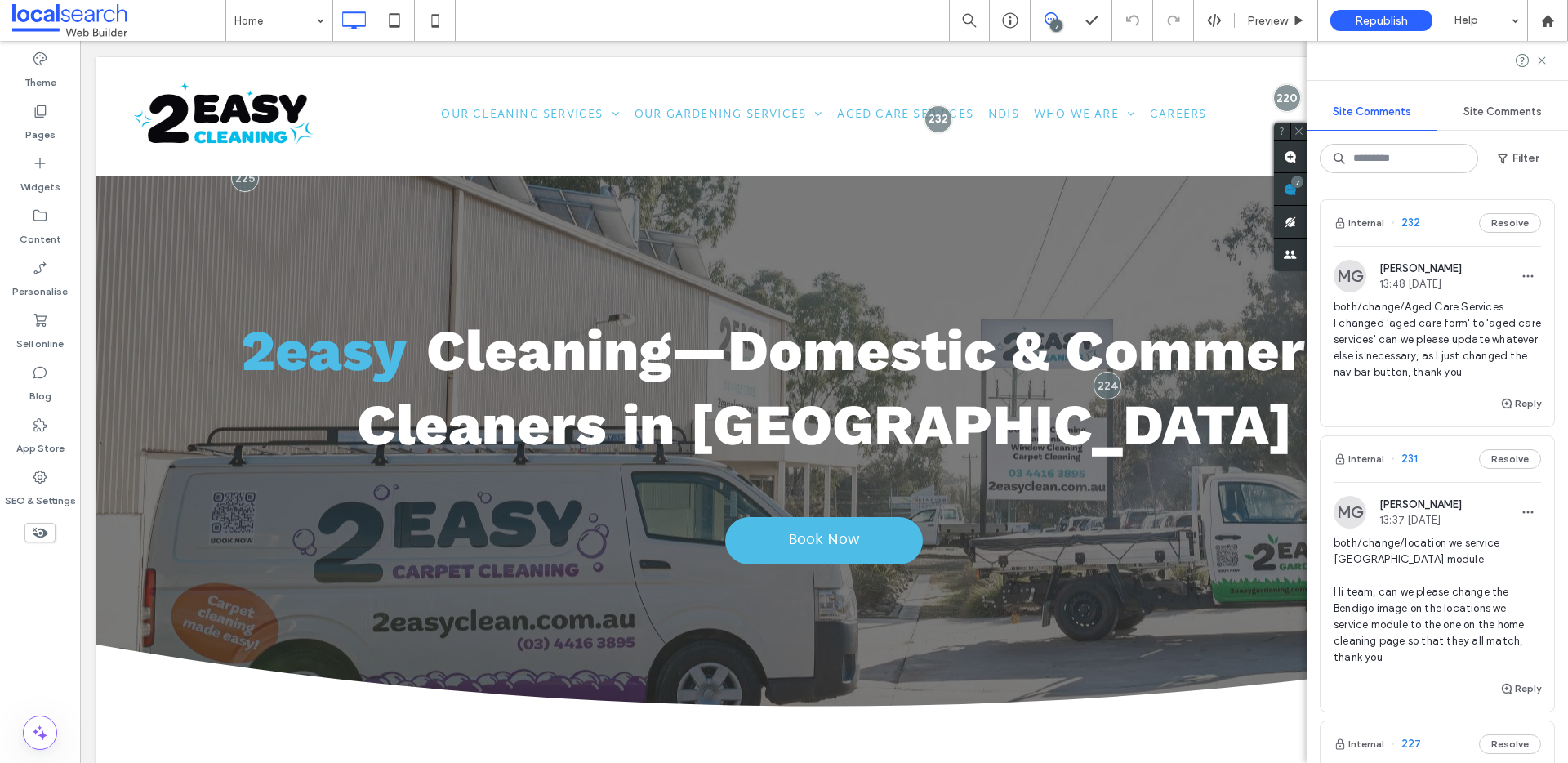
click at [1405, 345] on span "both/change/Aged Care Services I changed 'aged care form' to 'aged care service…" at bounding box center [1437, 340] width 207 height 82
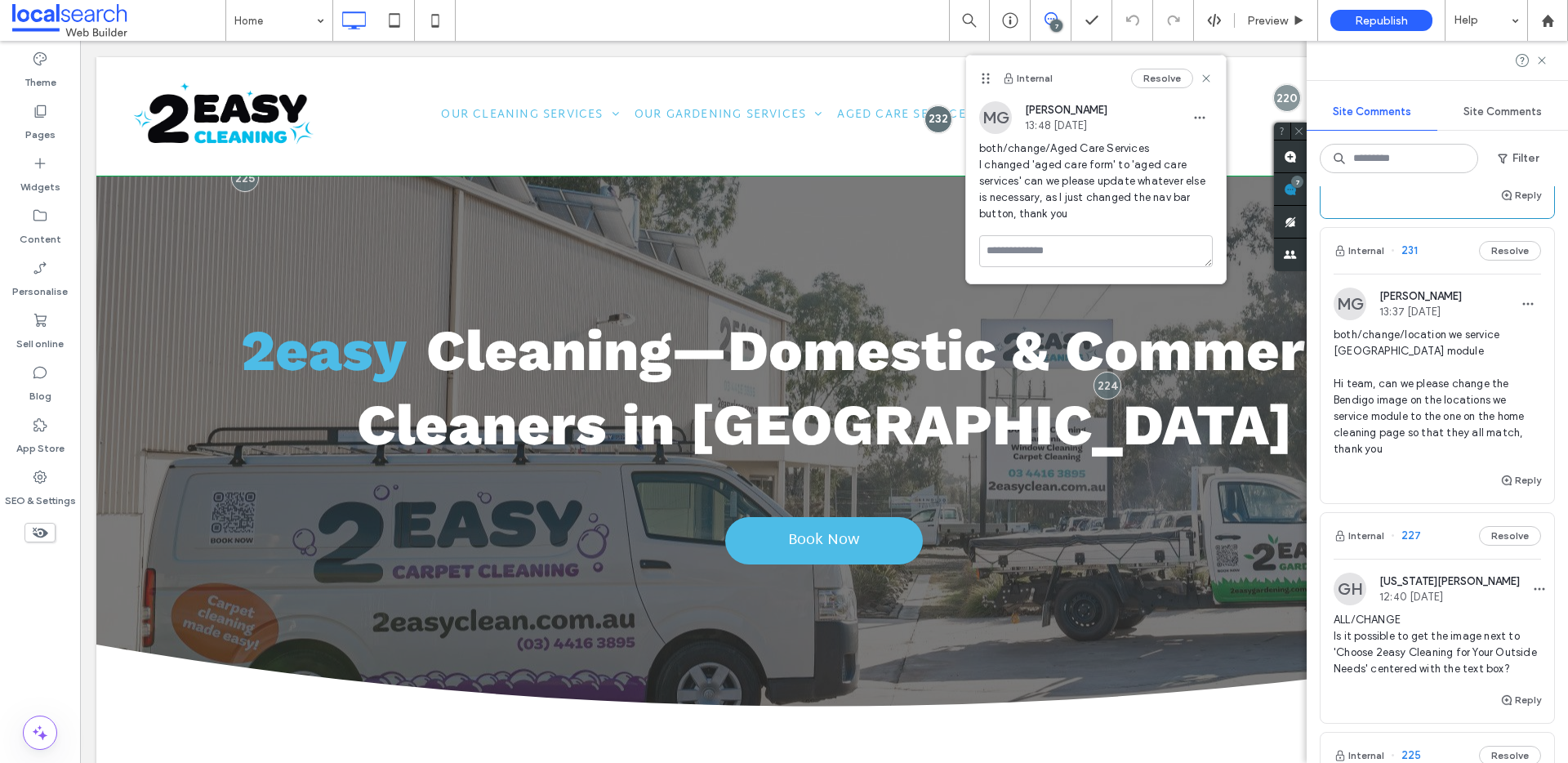
scroll to position [209, 0]
click at [1430, 369] on span "both/change/location we service benidgo module Hi team, can we please change th…" at bounding box center [1437, 391] width 207 height 131
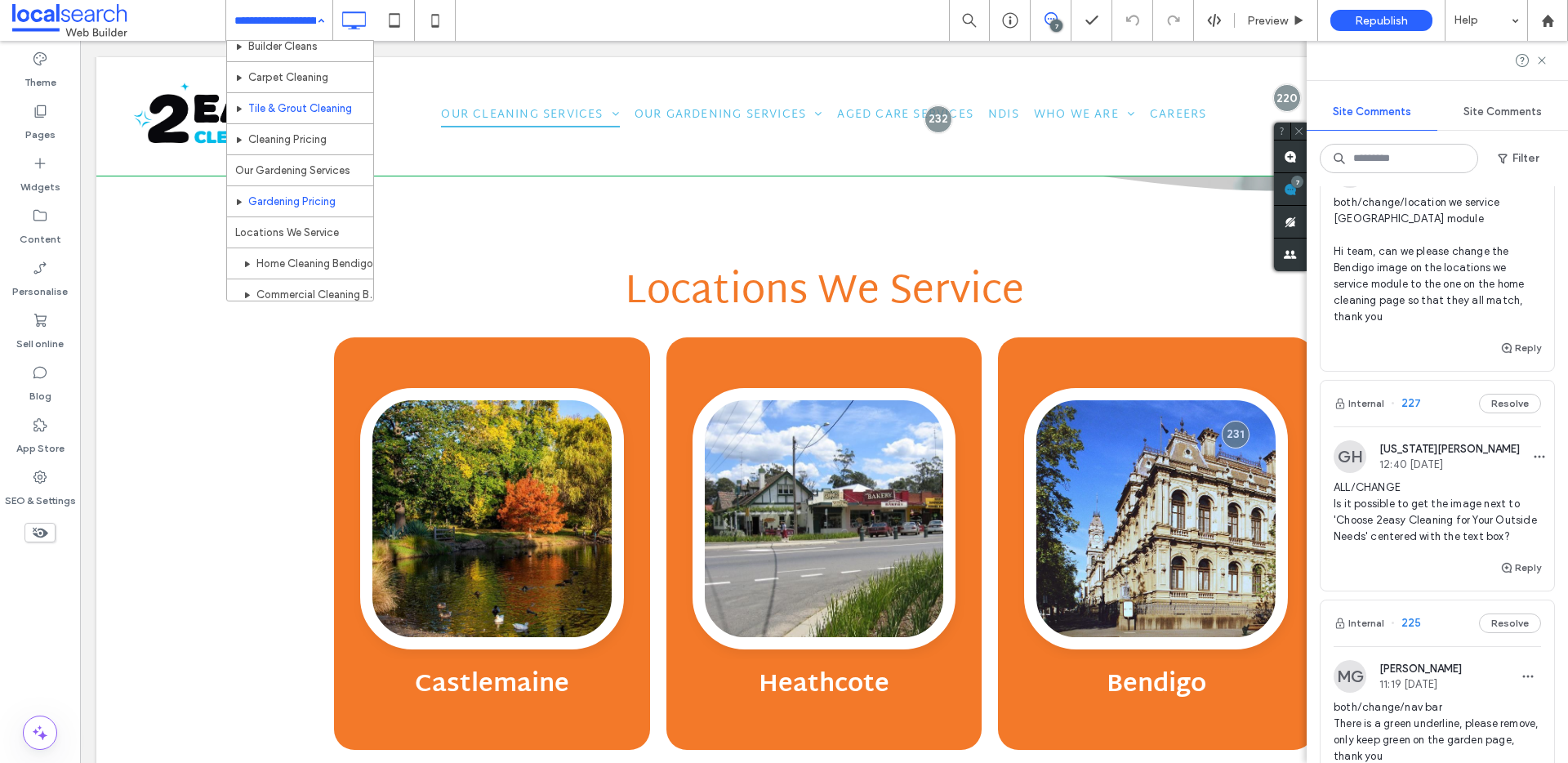
scroll to position [136, 0]
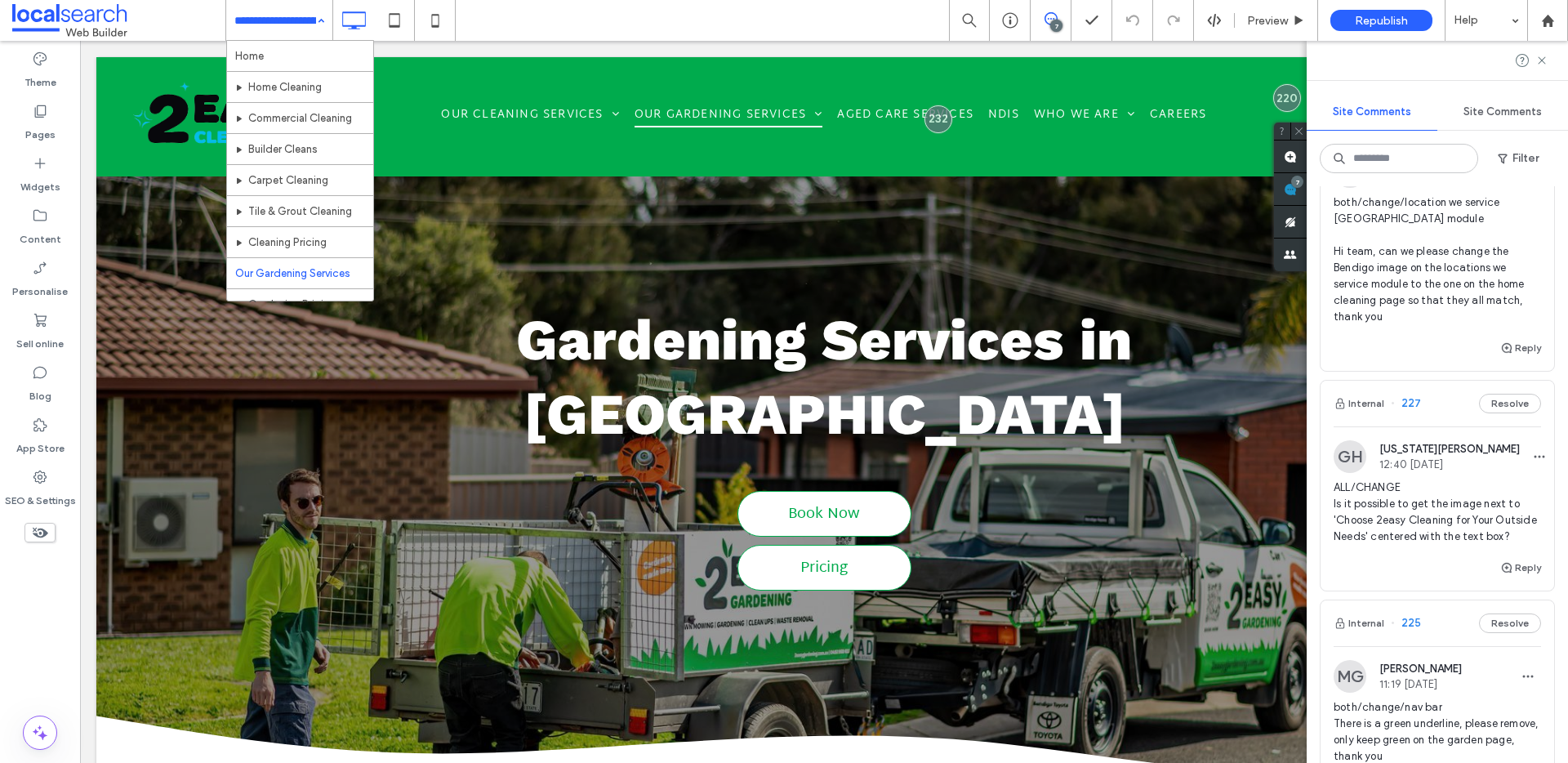
click at [278, 22] on input at bounding box center [275, 20] width 82 height 41
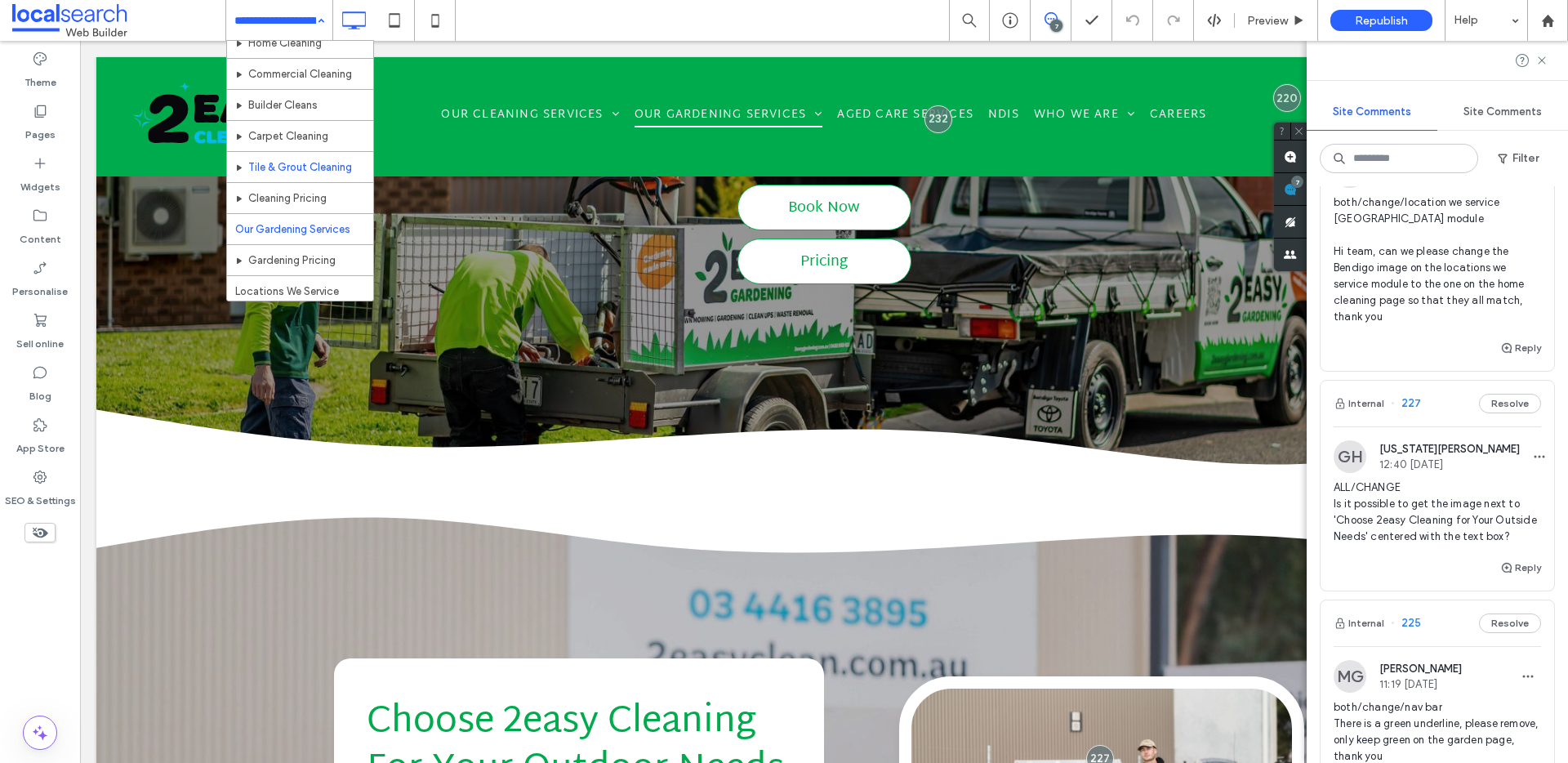
scroll to position [17, 0]
click at [613, 22] on div "Home Home Cleaning Commercial Cleaning Builder Cleans Carpet Cleaning Tile & Gr…" at bounding box center [896, 20] width 1343 height 41
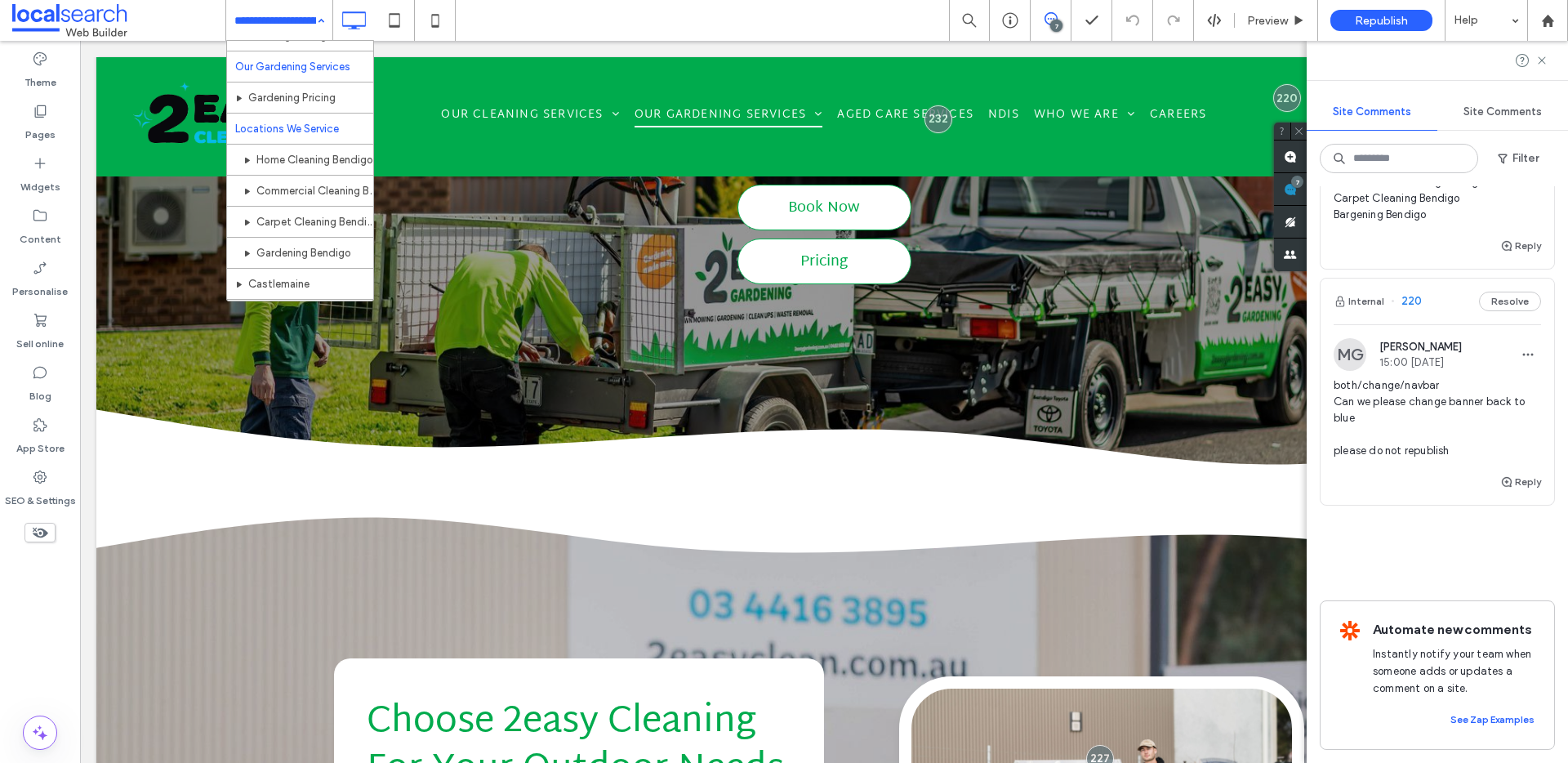
scroll to position [199, 0]
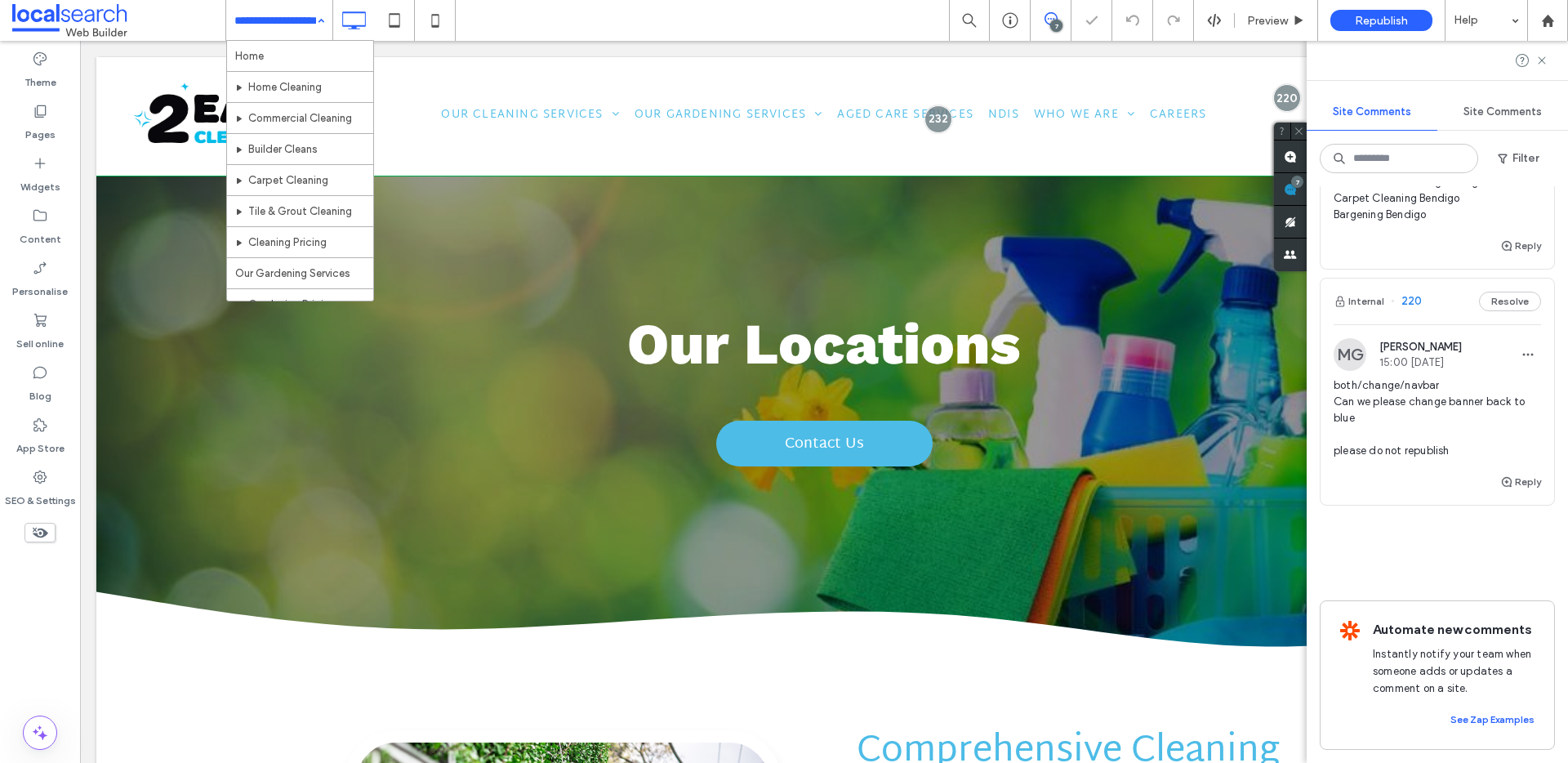
click at [298, 36] on input at bounding box center [275, 20] width 82 height 41
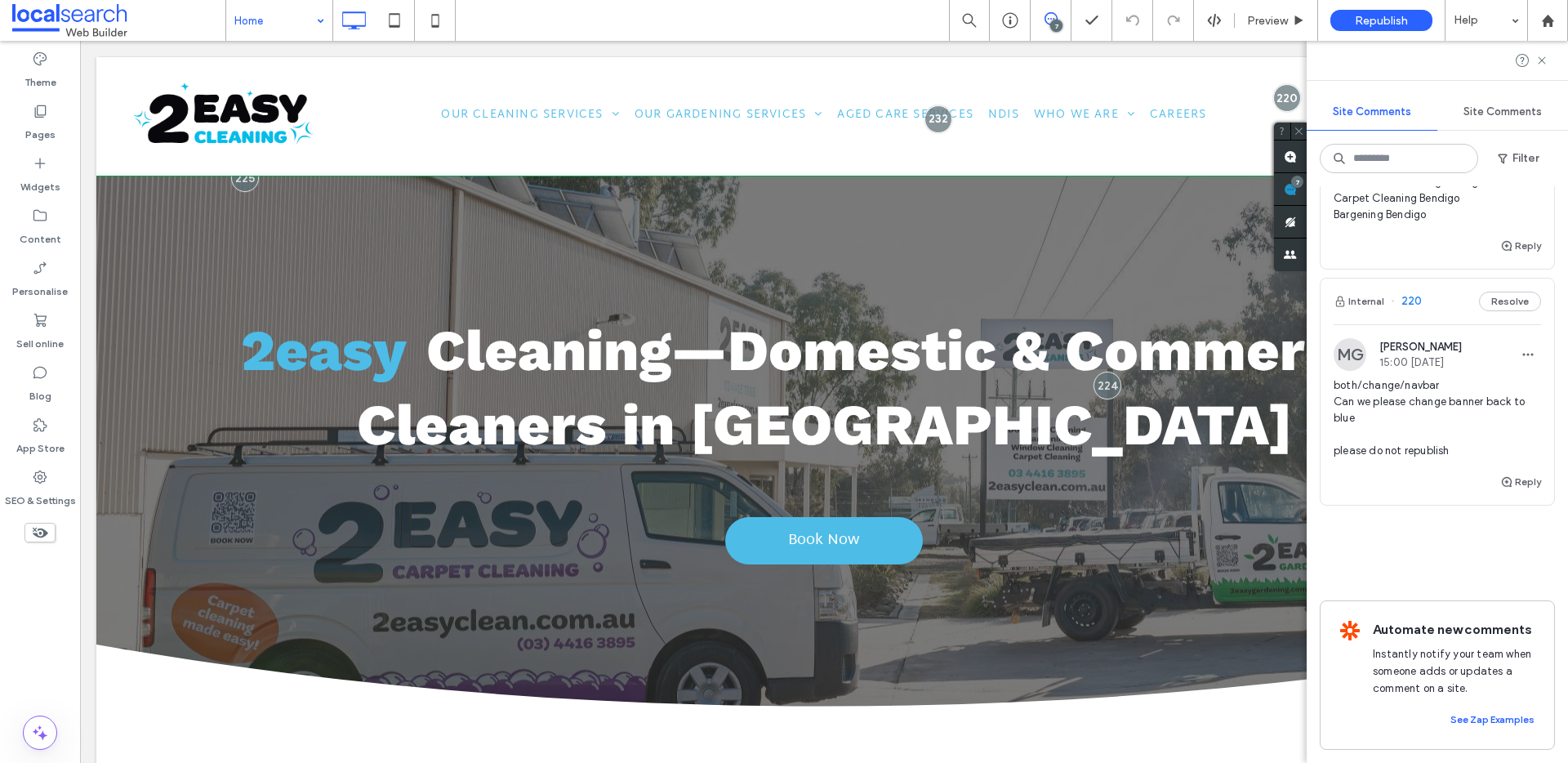
click at [1448, 384] on span "both/change/navbar Can we please change banner back to blue please do not repub…" at bounding box center [1437, 418] width 207 height 82
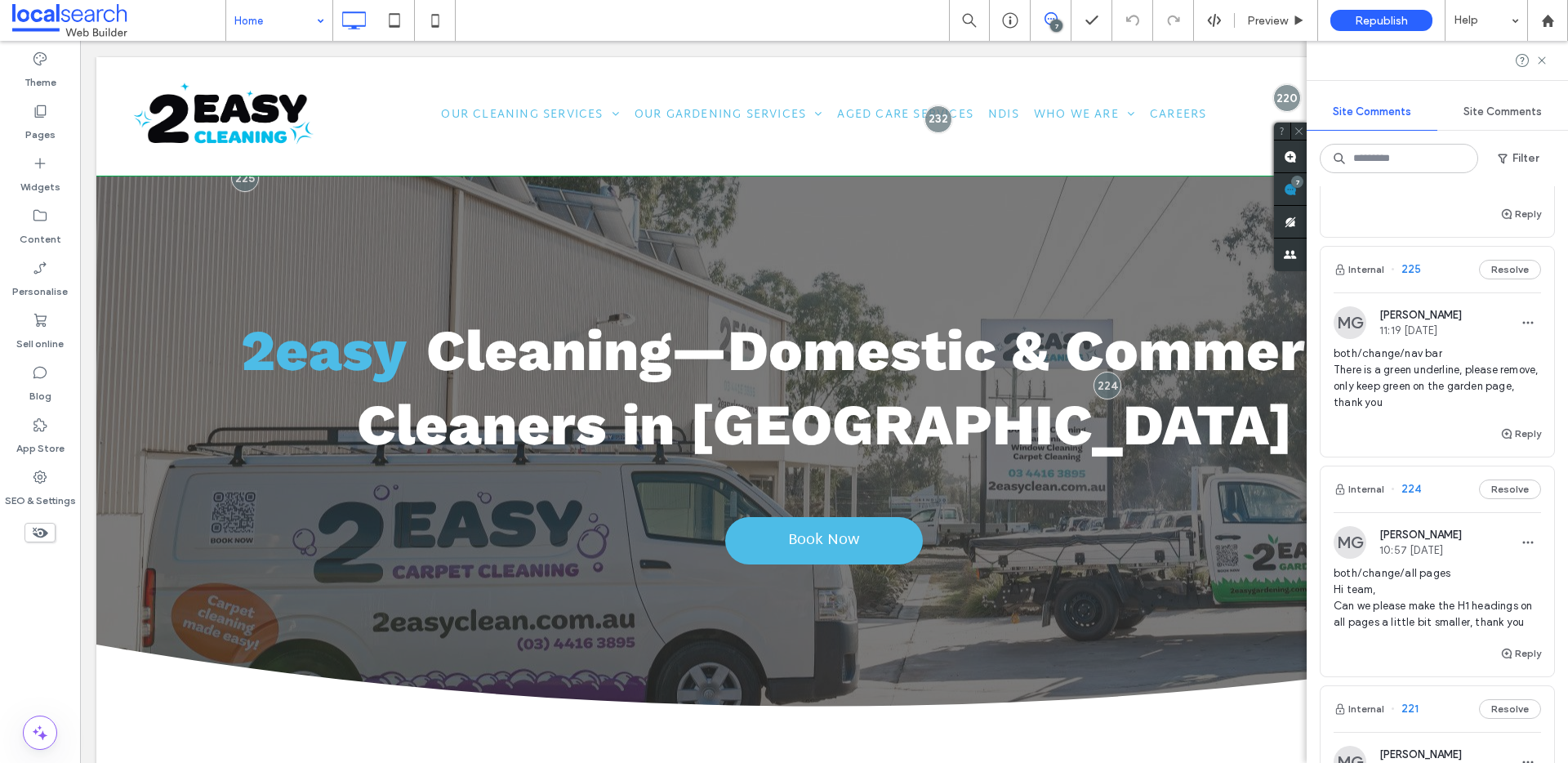
scroll to position [638, 0]
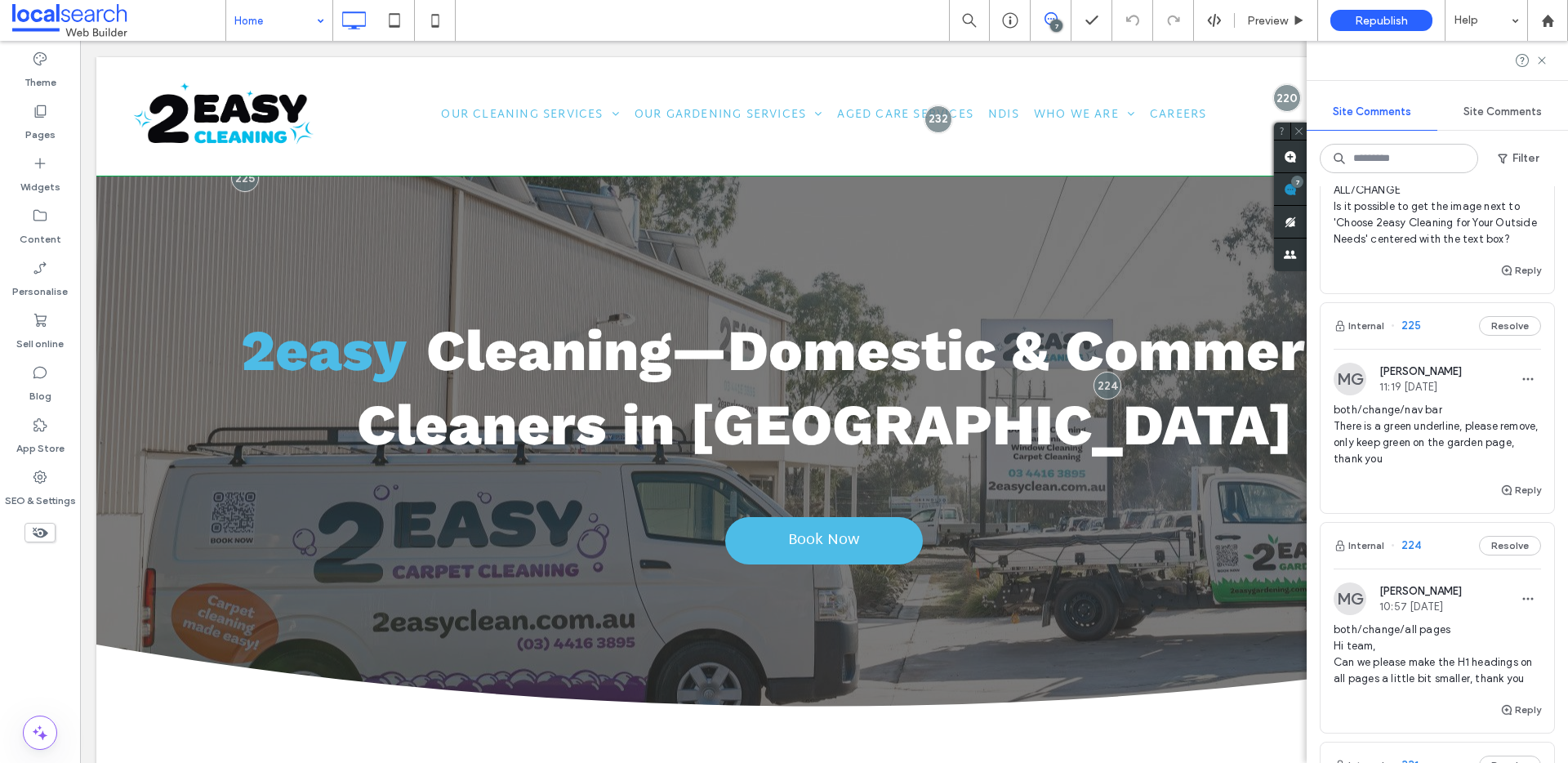
click at [1459, 464] on span "both/change/nav bar There is a green underline, please remove, only keep green …" at bounding box center [1437, 434] width 207 height 66
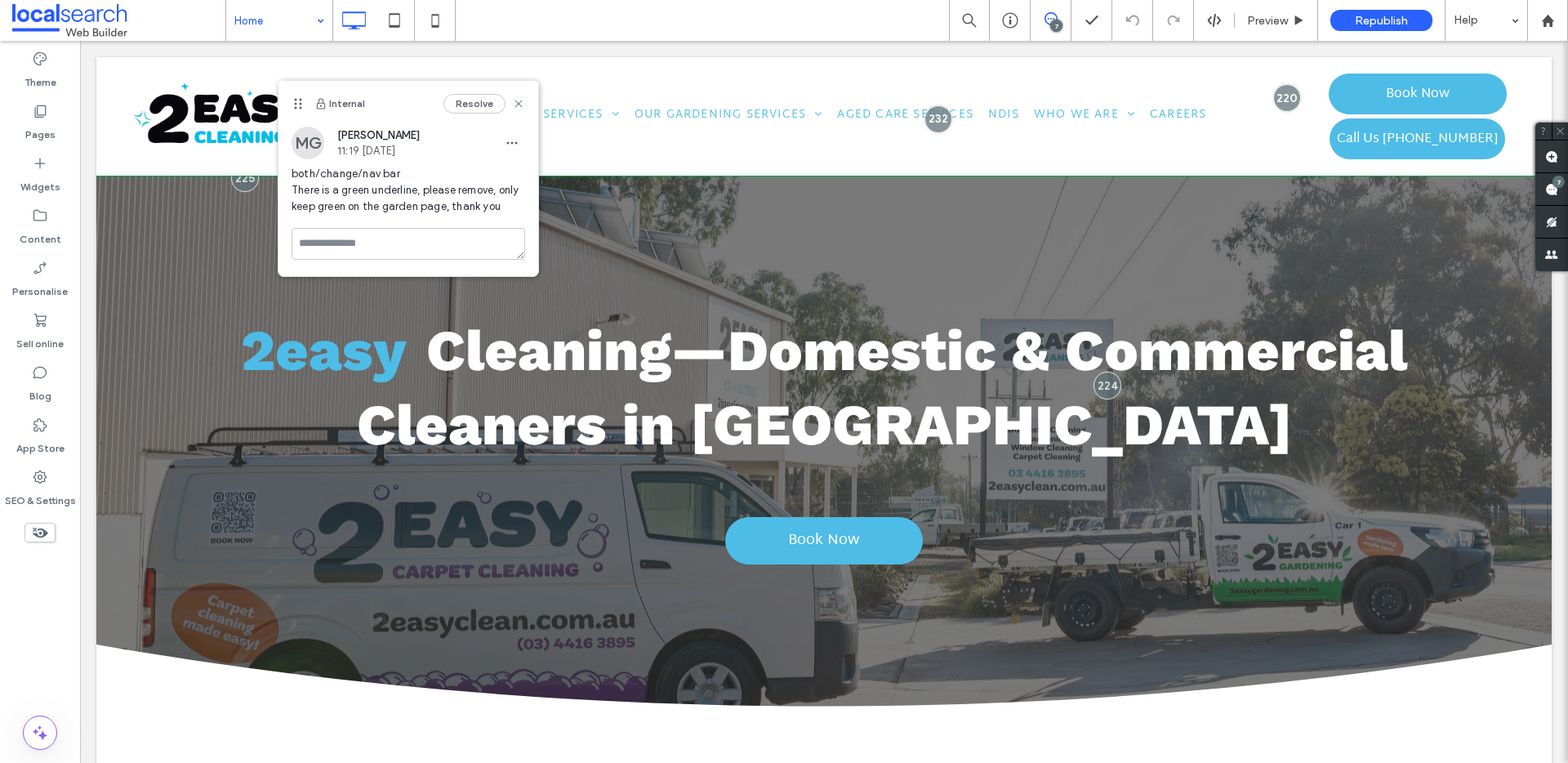
scroll to position [0, 0]
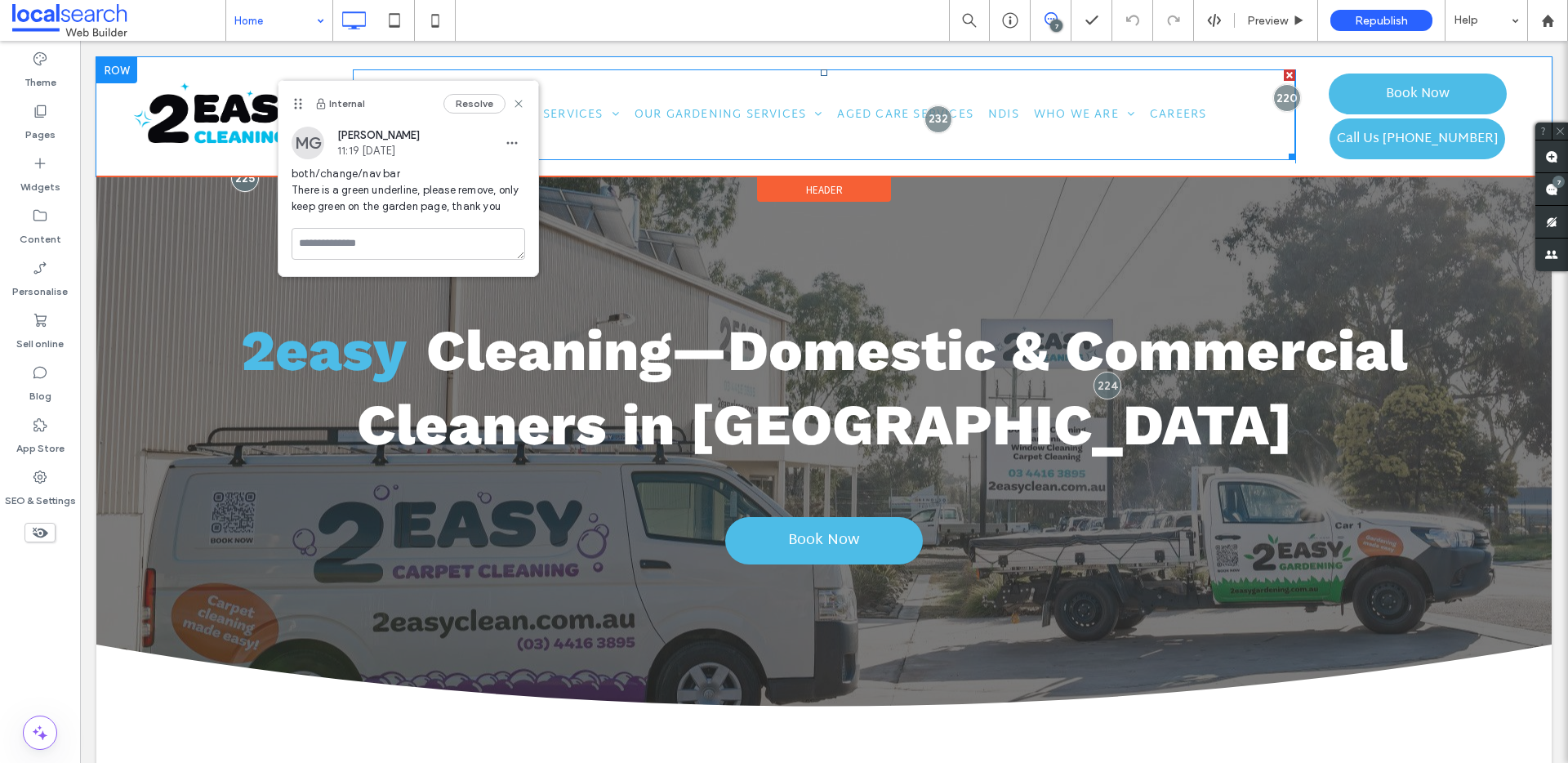
click at [680, 157] on nav "Our Cleaning Services Home Cleaning Commercial Cleaning Builder Cleans Carpet C…" at bounding box center [824, 114] width 943 height 91
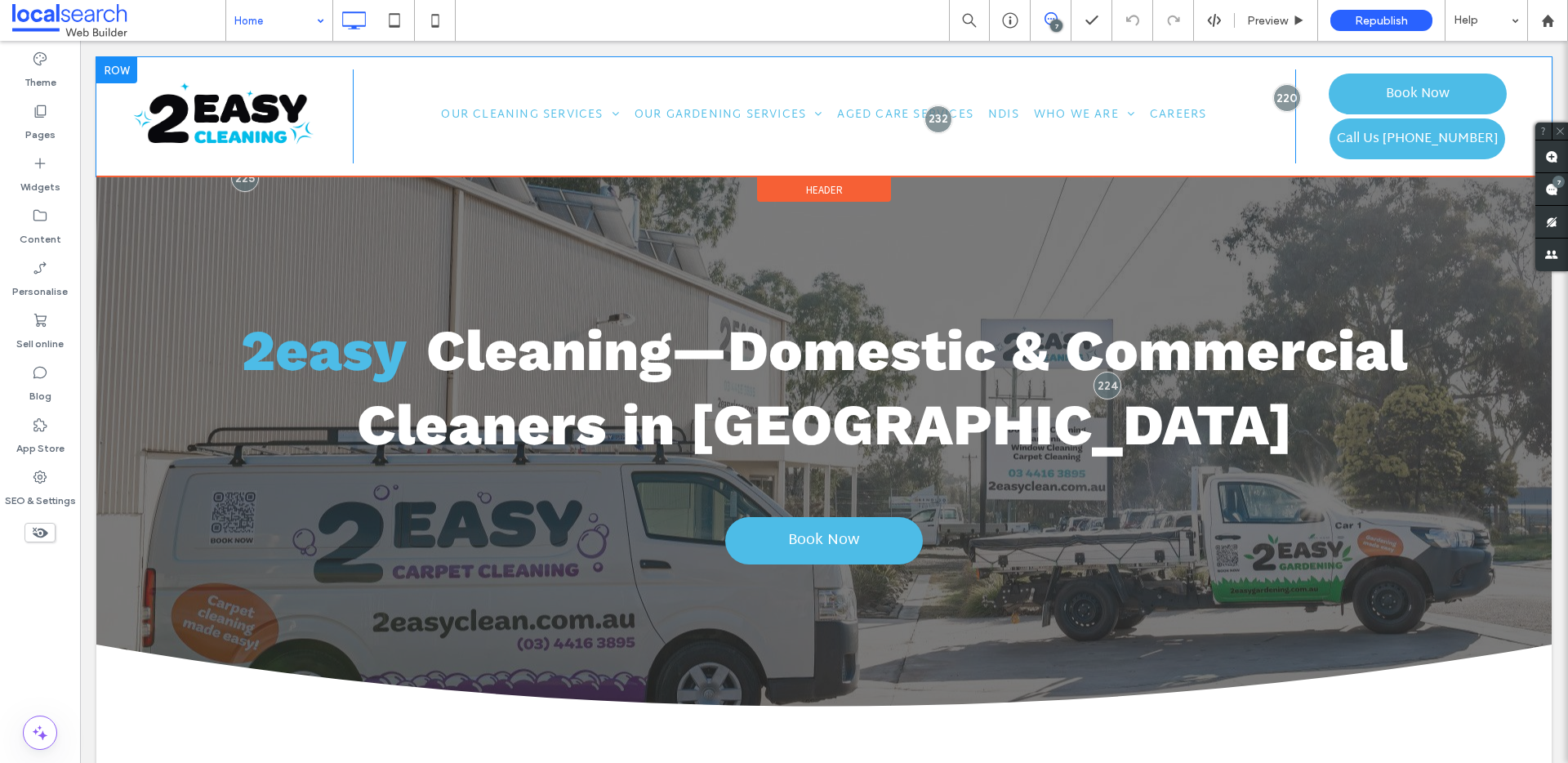
click at [433, 167] on div "Click To Paste Click To Paste Our Cleaning Services Home Cleaning Commercial Cl…" at bounding box center [824, 116] width 1455 height 119
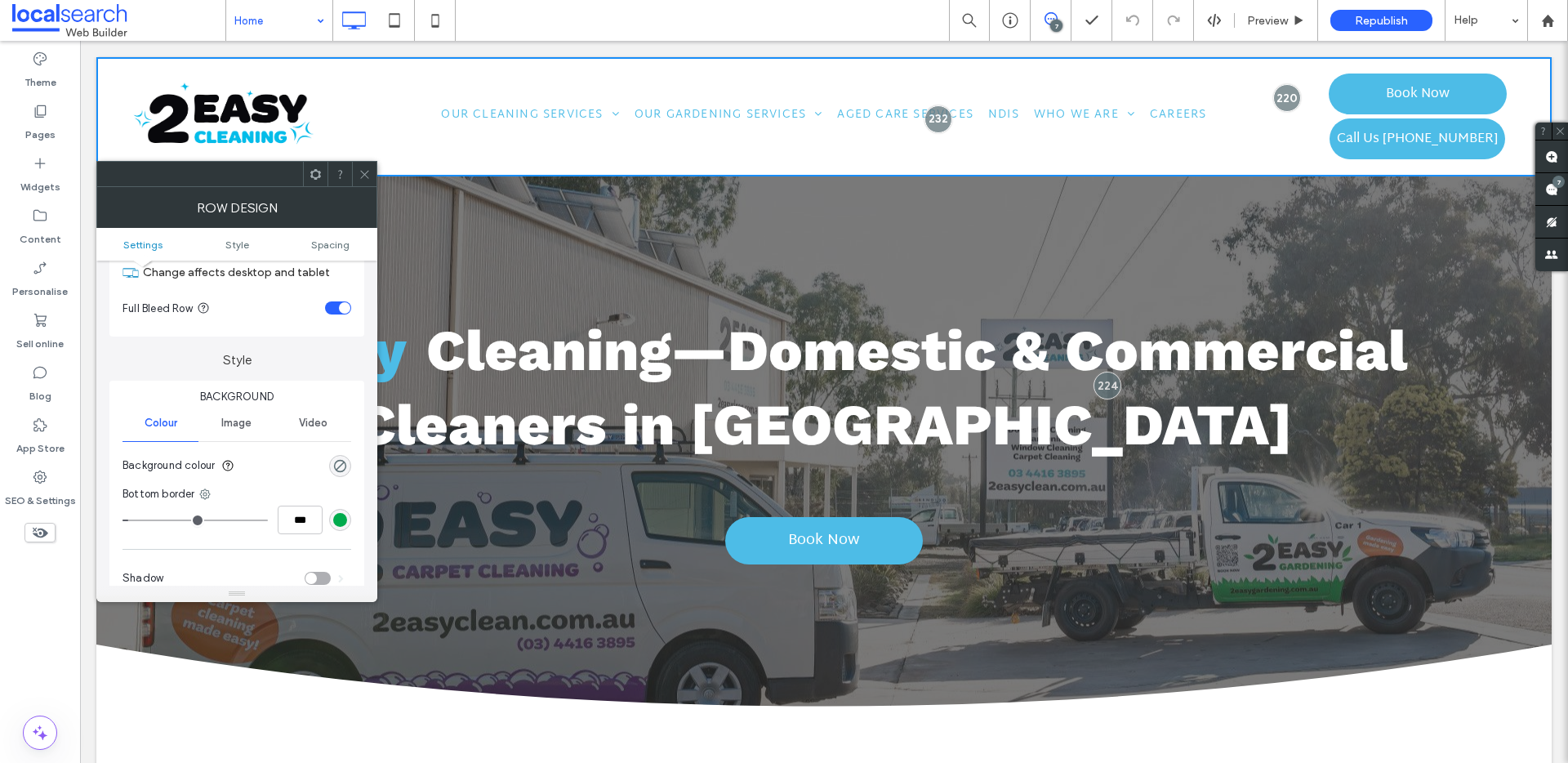
scroll to position [191, 0]
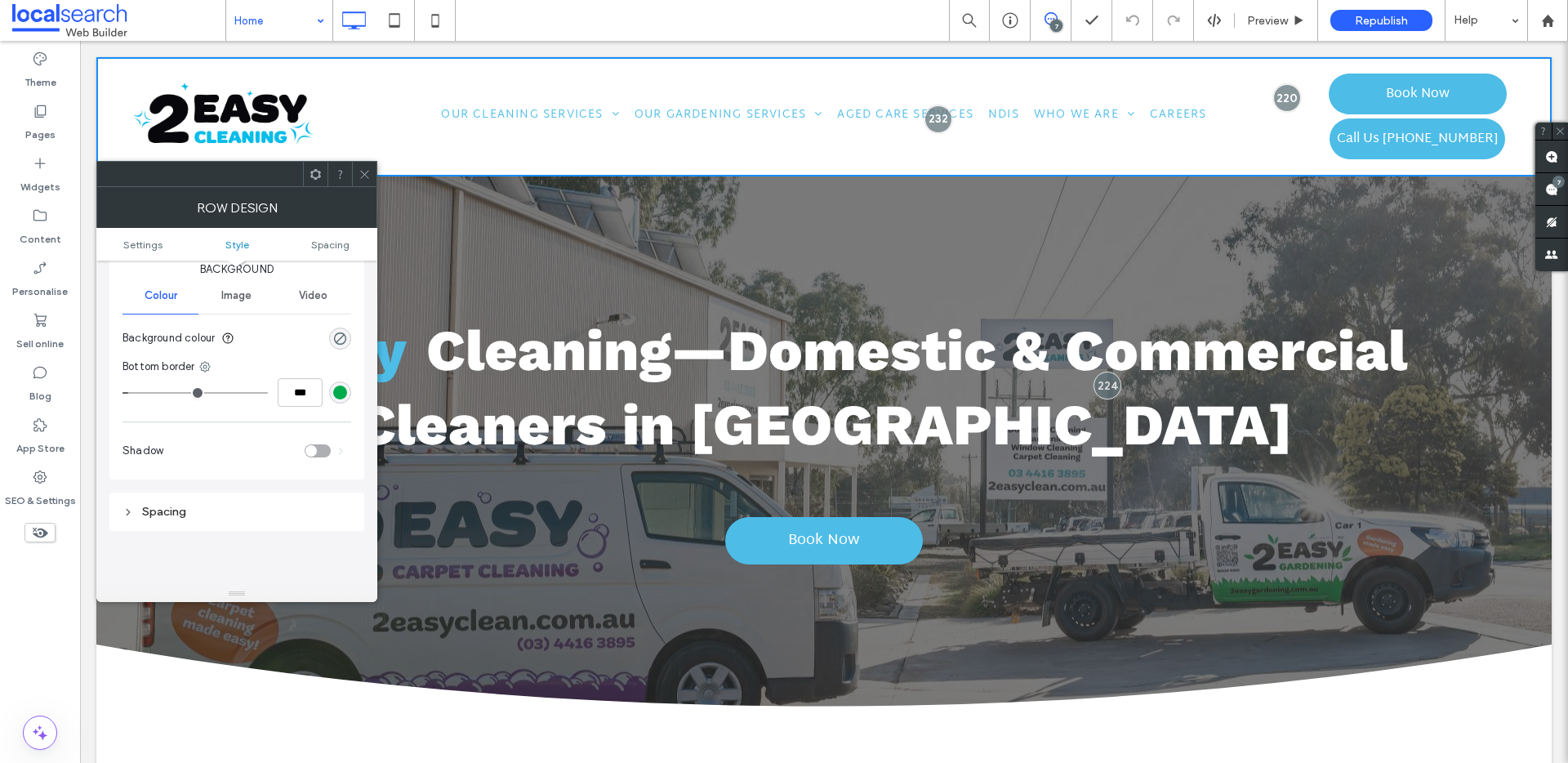
click at [340, 392] on div "rgb(0, 171, 77)" at bounding box center [340, 392] width 14 height 14
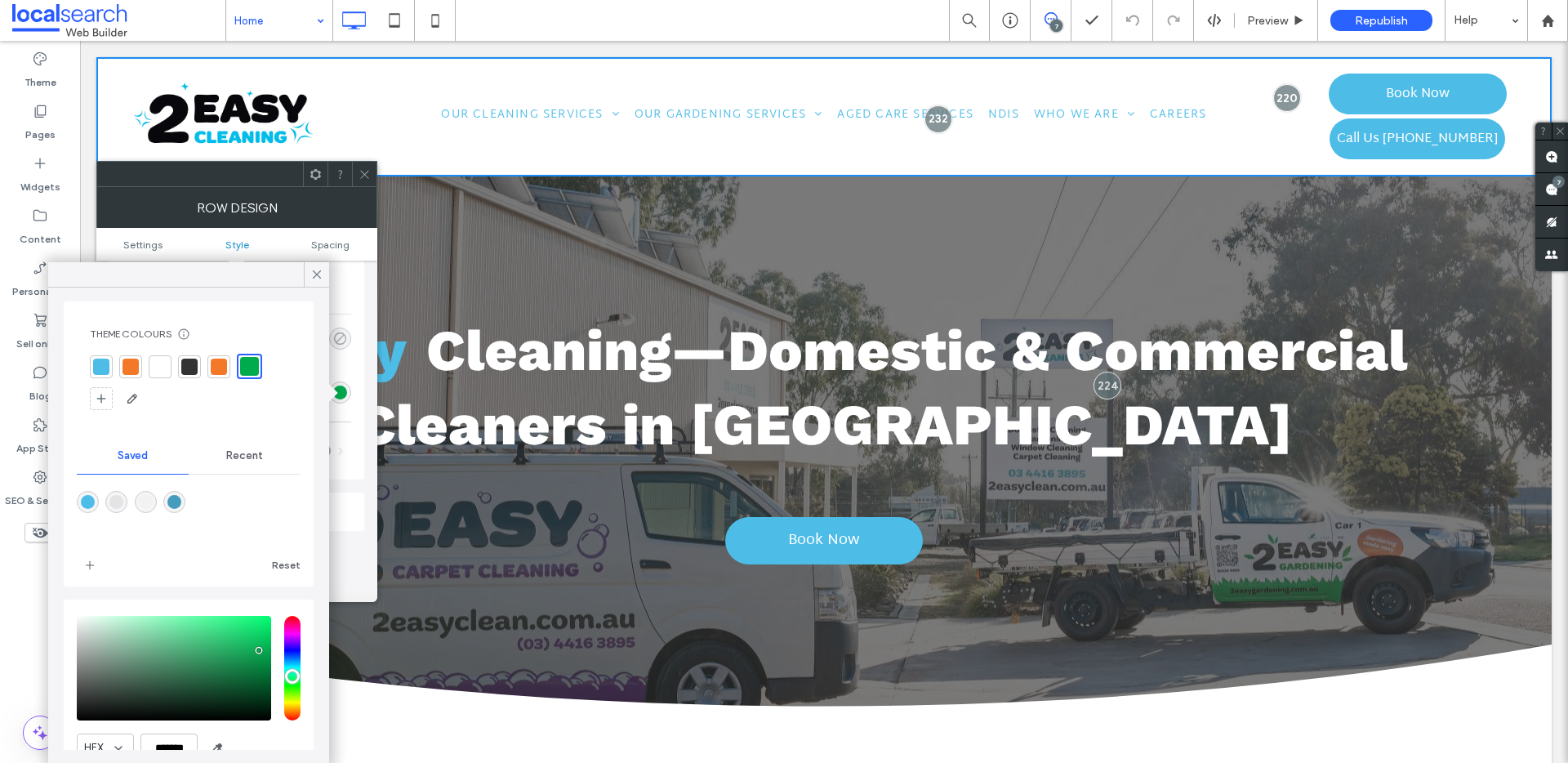
scroll to position [18, 0]
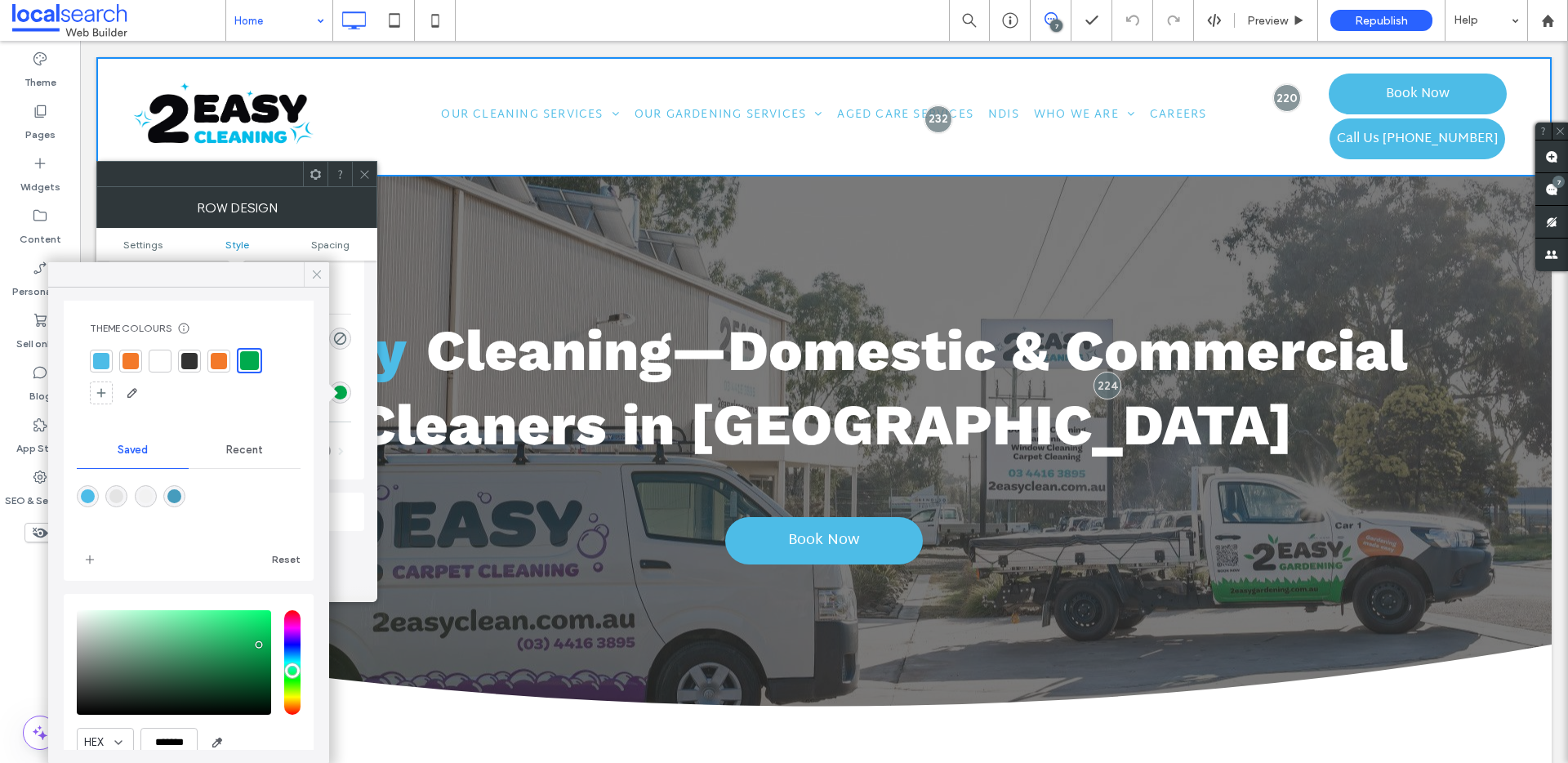
click at [320, 281] on icon at bounding box center [317, 274] width 14 height 14
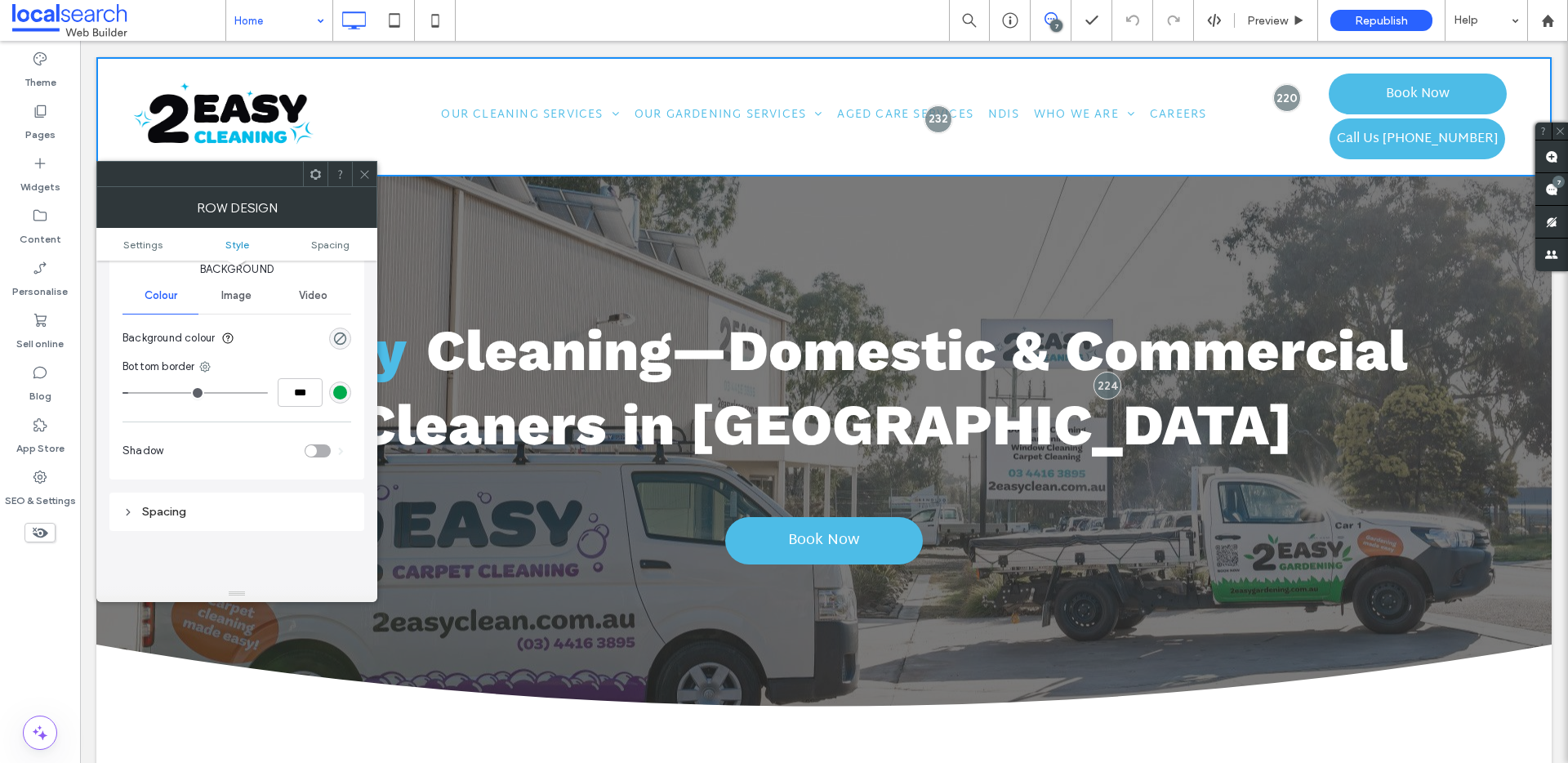
type input "*"
type input "***"
drag, startPoint x: 133, startPoint y: 394, endPoint x: 90, endPoint y: 394, distance: 43.0
type input "*"
click at [122, 394] on input "range" at bounding box center [195, 393] width 145 height 2
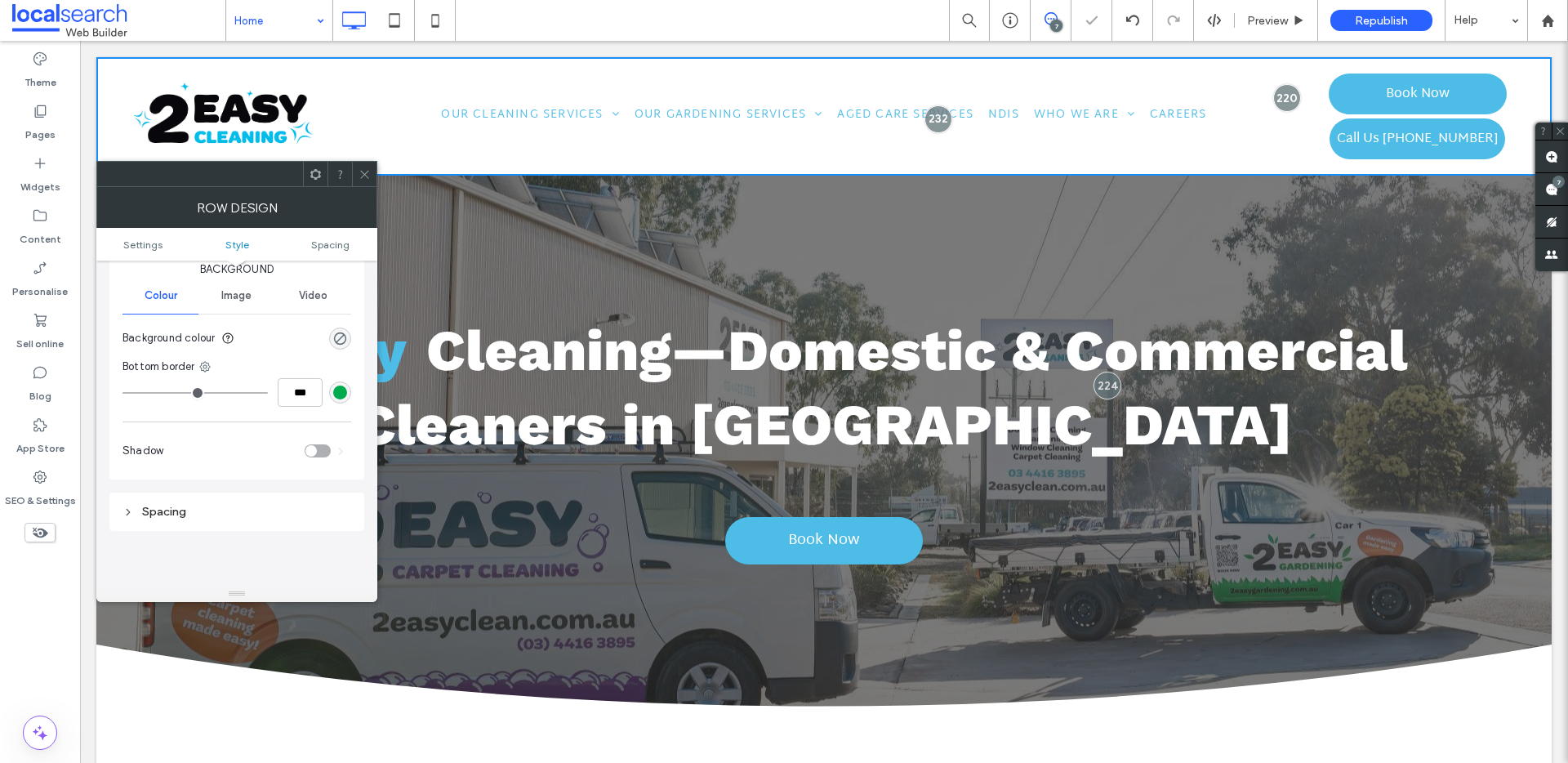
click at [365, 176] on icon at bounding box center [365, 175] width 13 height 13
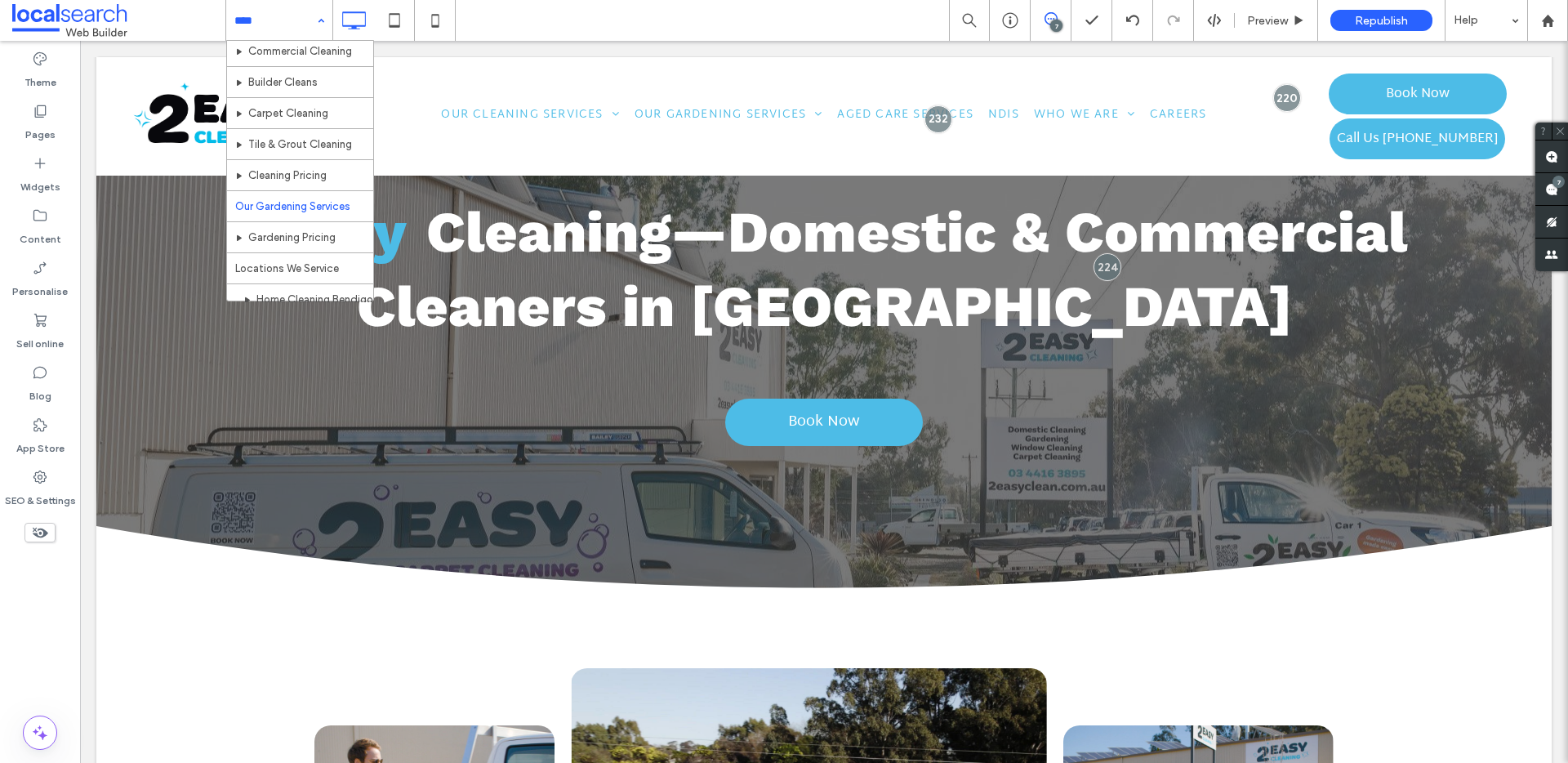
scroll to position [92, 0]
click at [306, 12] on input at bounding box center [275, 20] width 82 height 41
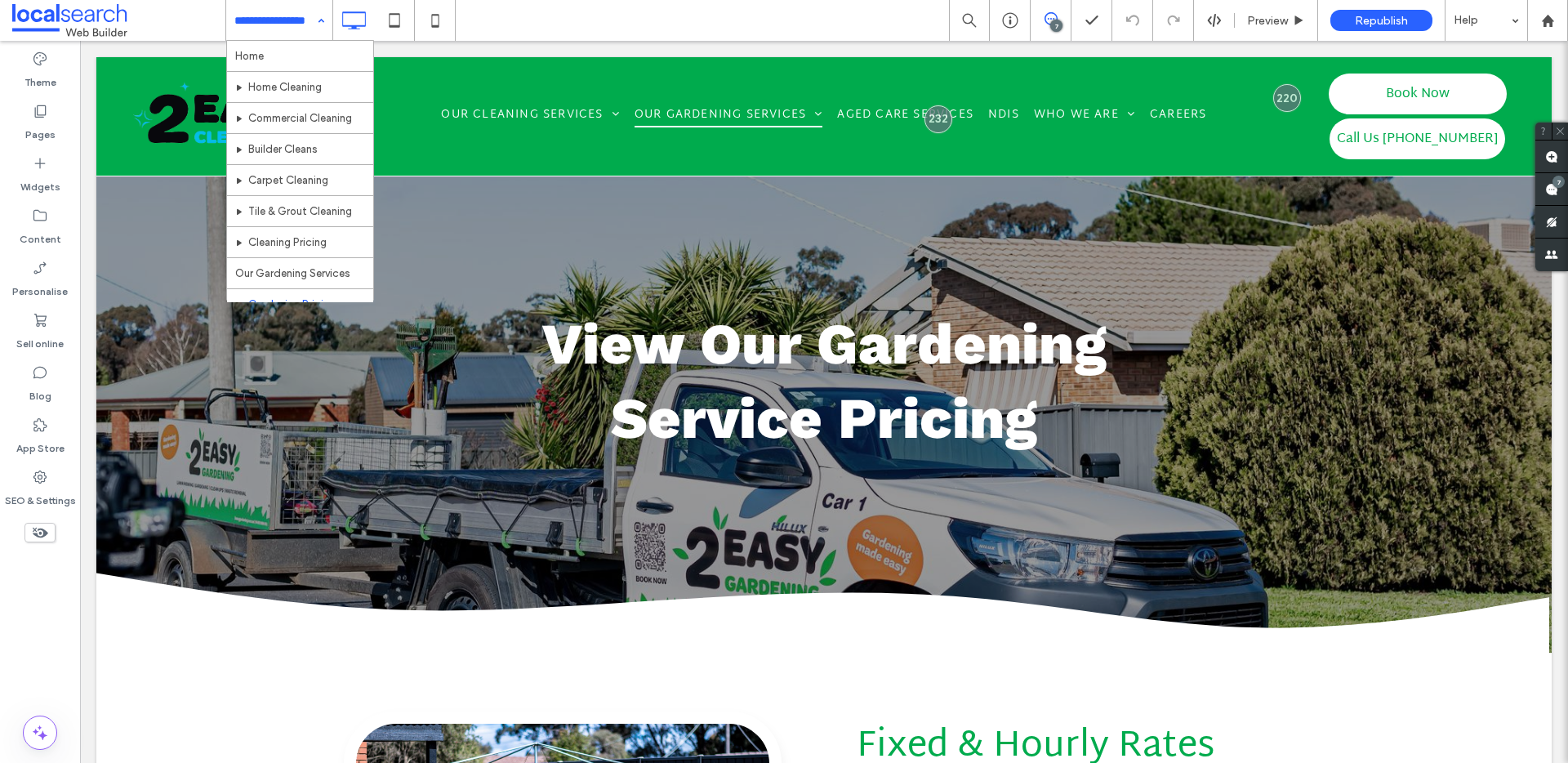
click at [320, 23] on div "Home Home Cleaning Commercial Cleaning Builder Cleans Carpet Cleaning Tile & Gr…" at bounding box center [279, 20] width 106 height 41
click at [1212, 21] on icon at bounding box center [1214, 21] width 14 height 14
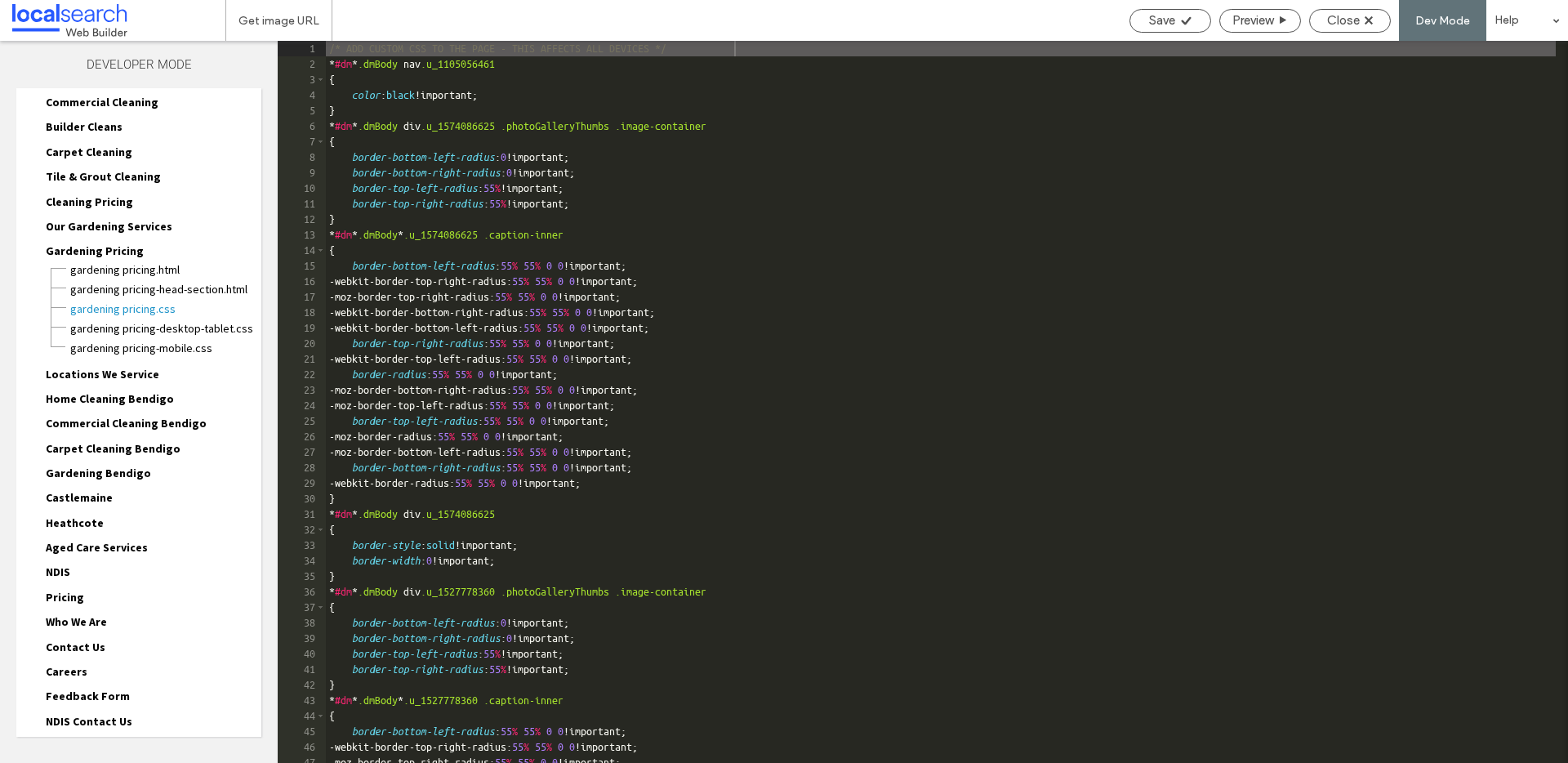
scroll to position [203, 0]
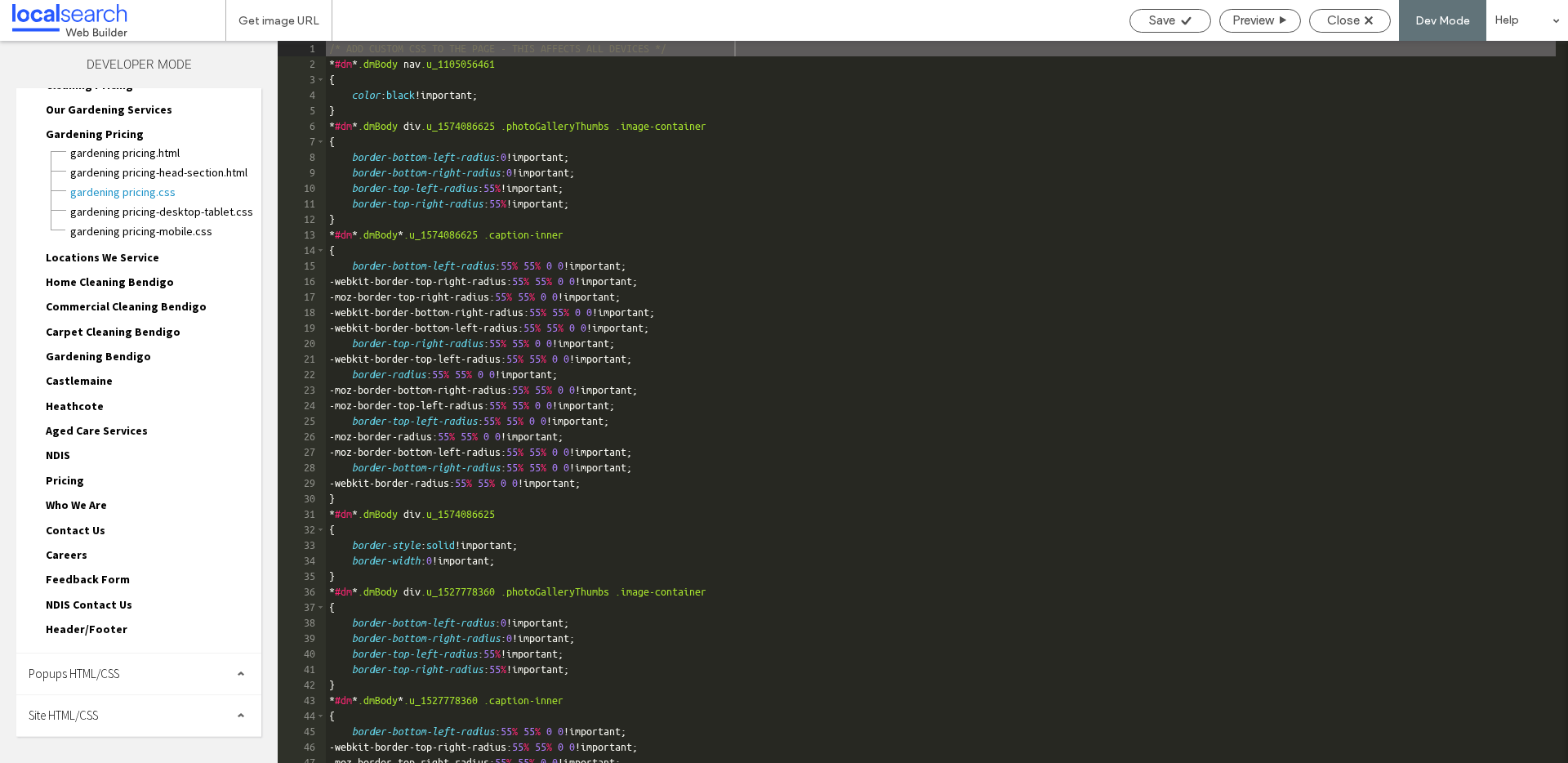
click at [173, 720] on div "Site HTML/CSS" at bounding box center [139, 715] width 245 height 41
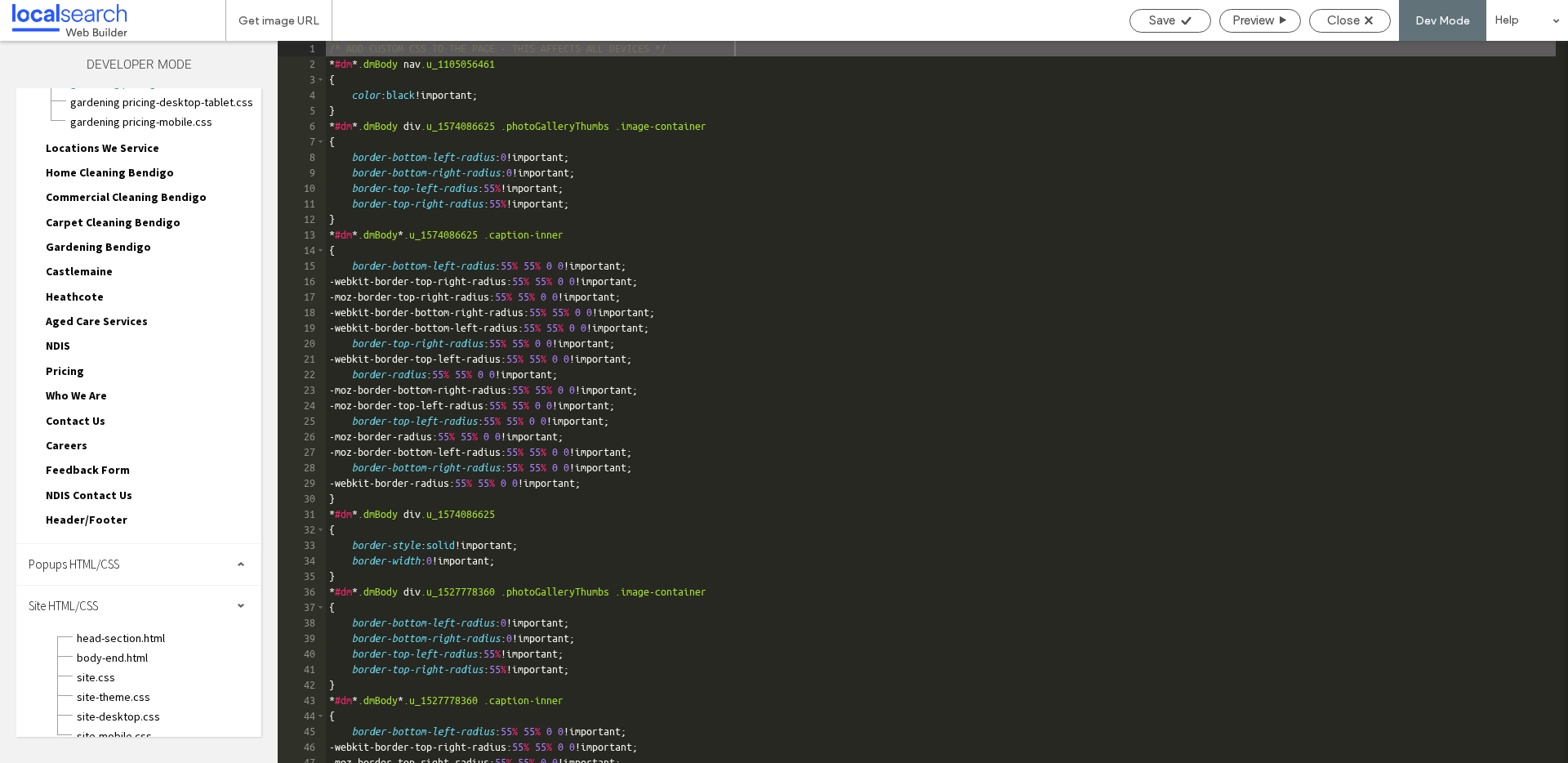
scroll to position [330, 0]
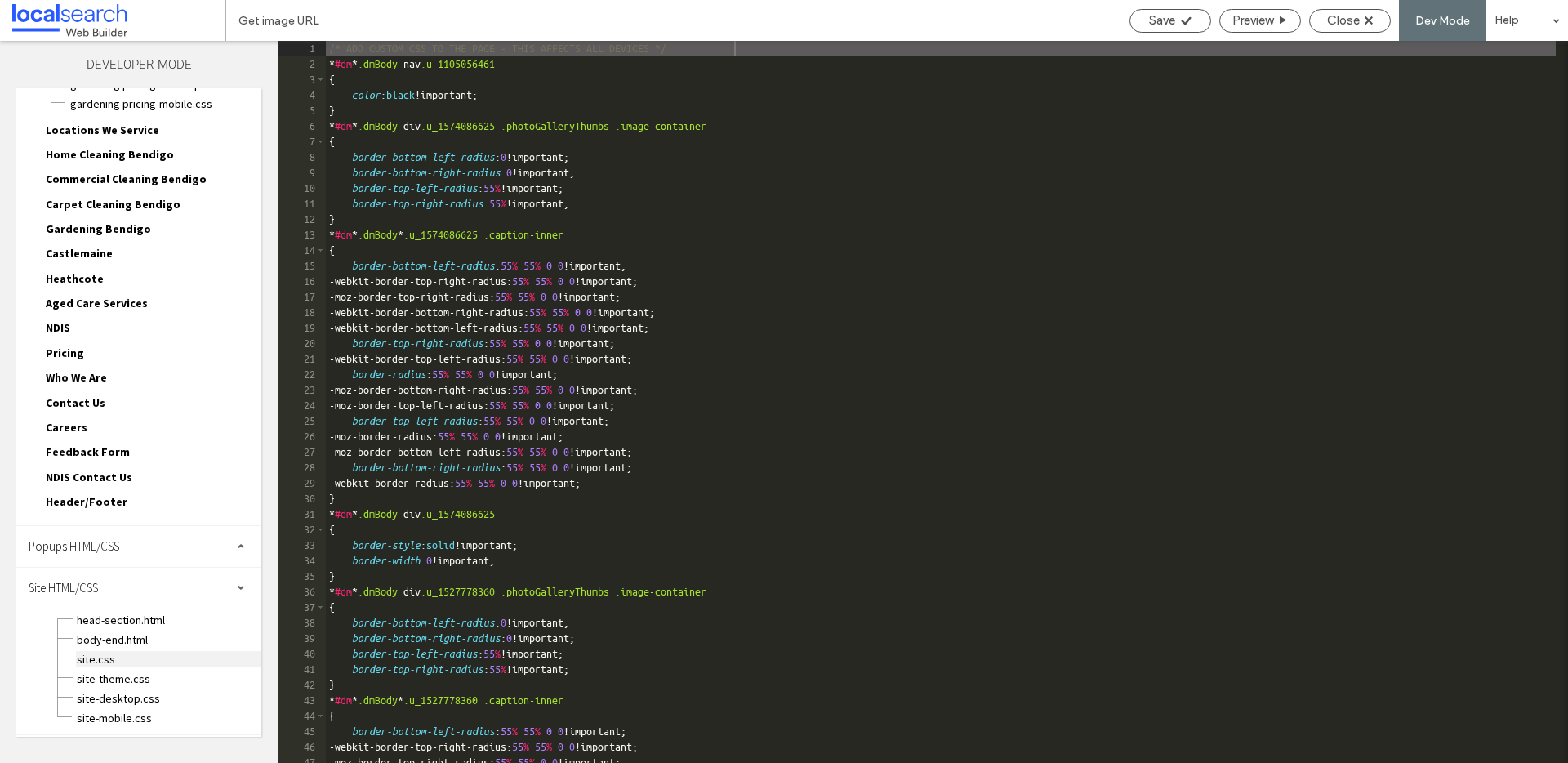
click at [107, 652] on span "site.css" at bounding box center [168, 659] width 186 height 16
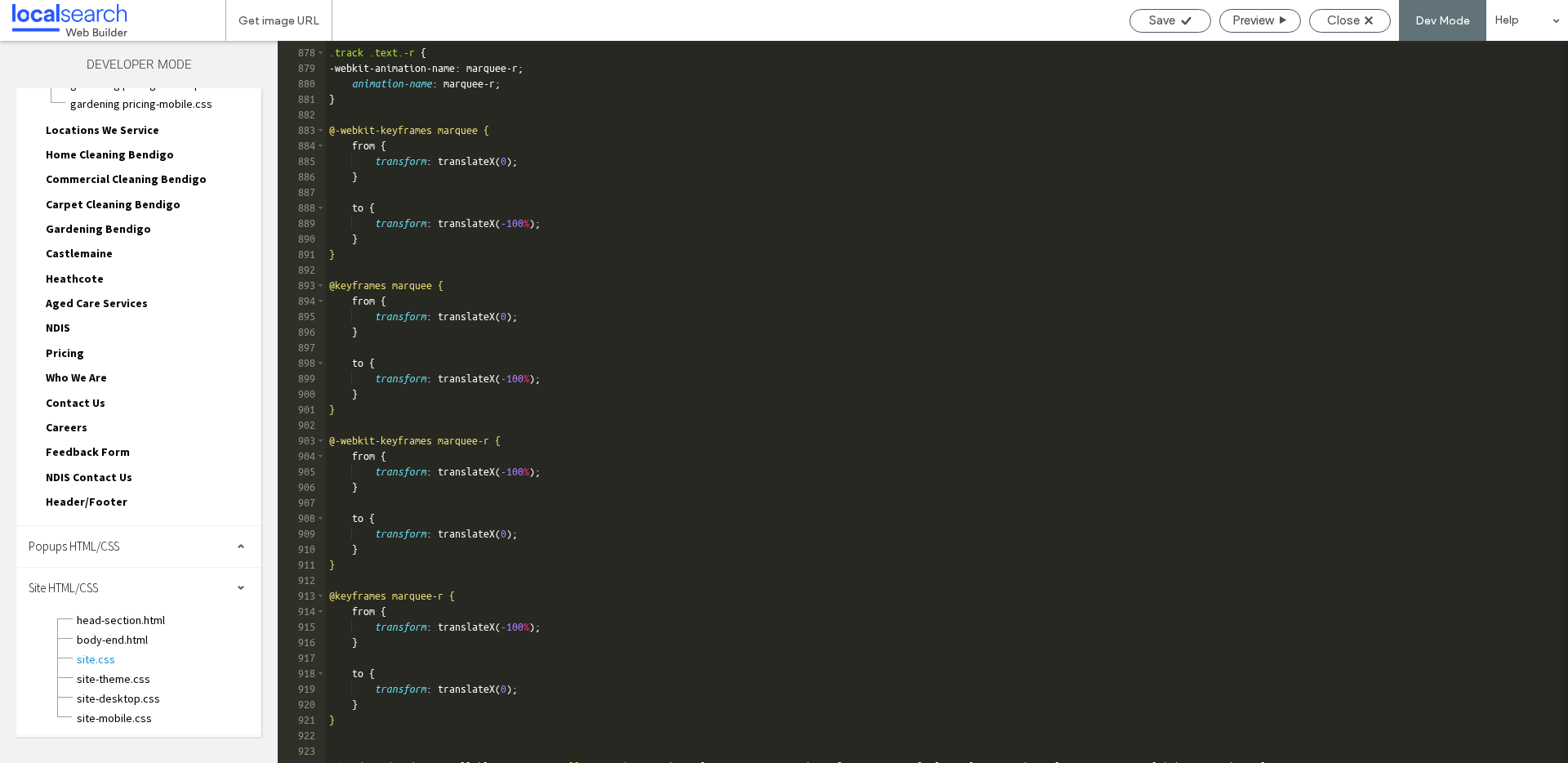
scroll to position [14191, 0]
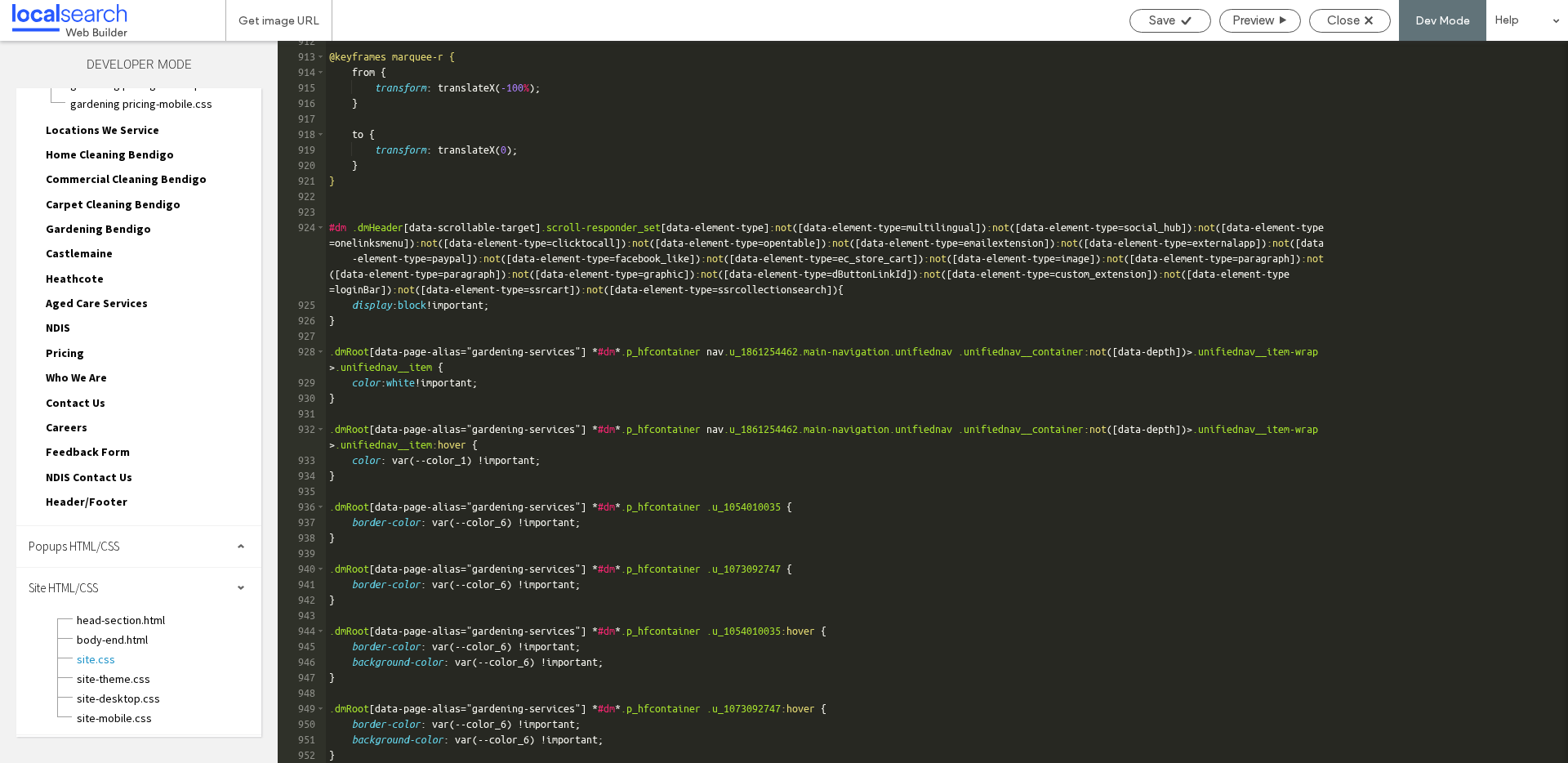
click at [350, 752] on div "@keyframes marquee-r { from { transform : translateX( -100 % ); } to { transfor…" at bounding box center [940, 410] width 1229 height 753
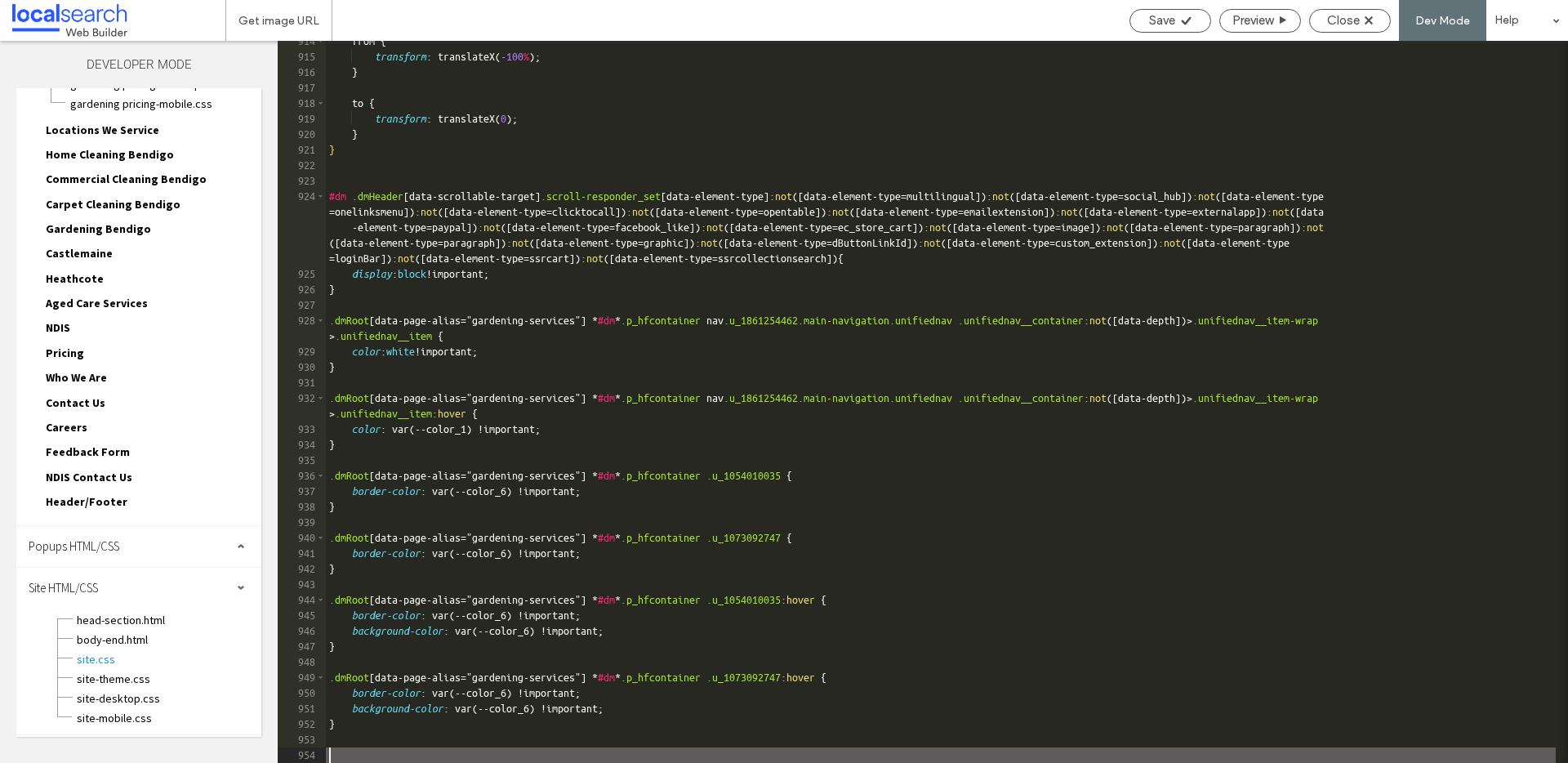
scroll to position [14222, 0]
click at [646, 672] on div "from { transform : translateX( -100 % ); } to { transform : translateX( 0 ); } …" at bounding box center [940, 410] width 1229 height 753
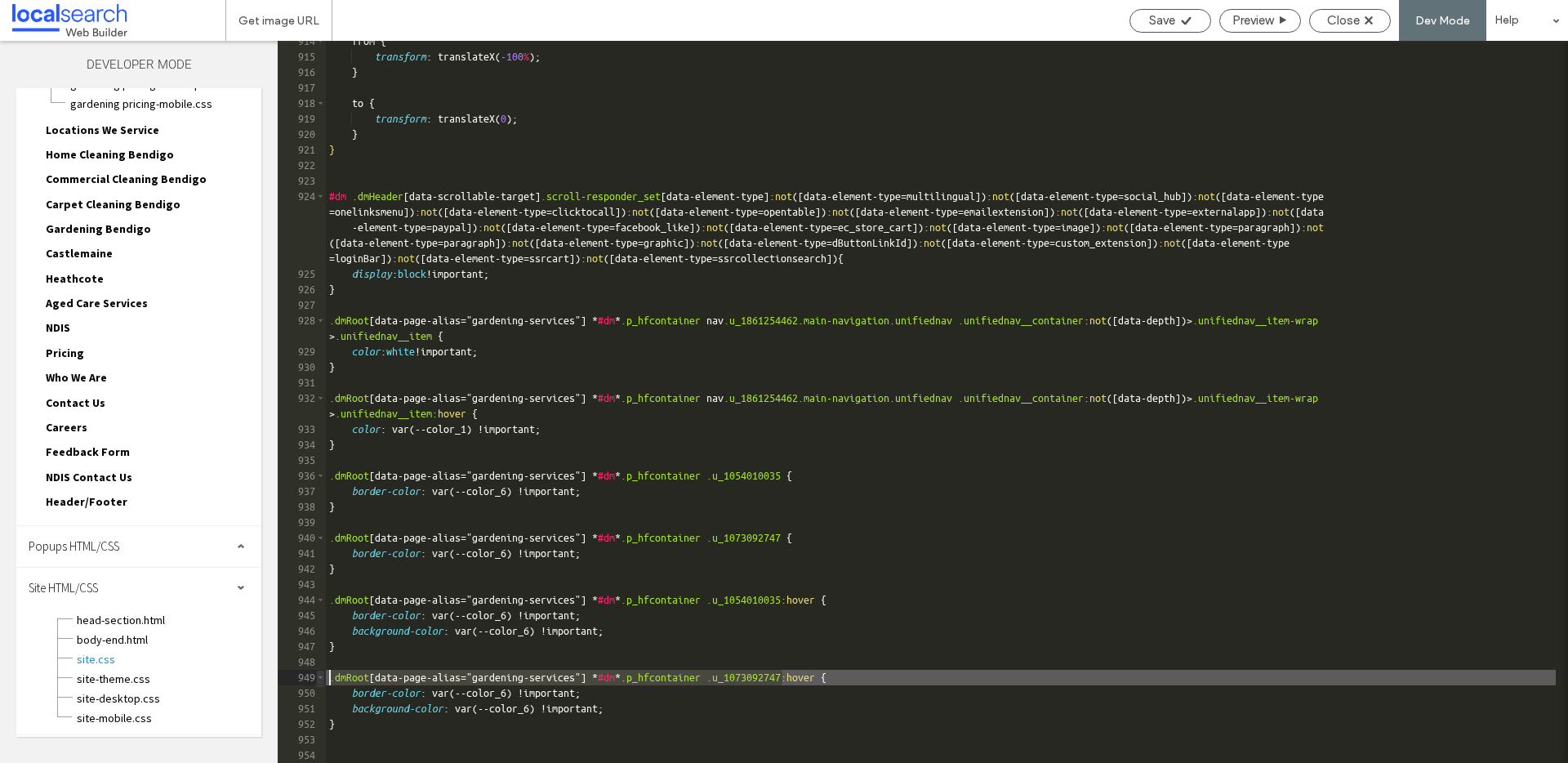
drag, startPoint x: 784, startPoint y: 675, endPoint x: 321, endPoint y: 677, distance: 463.0
click at [321, 677] on div "** 914 915 916 917 918 919 920 921 922 923 924 925 926 927 928 929 930 931 932 …" at bounding box center [922, 401] width 1291 height 722
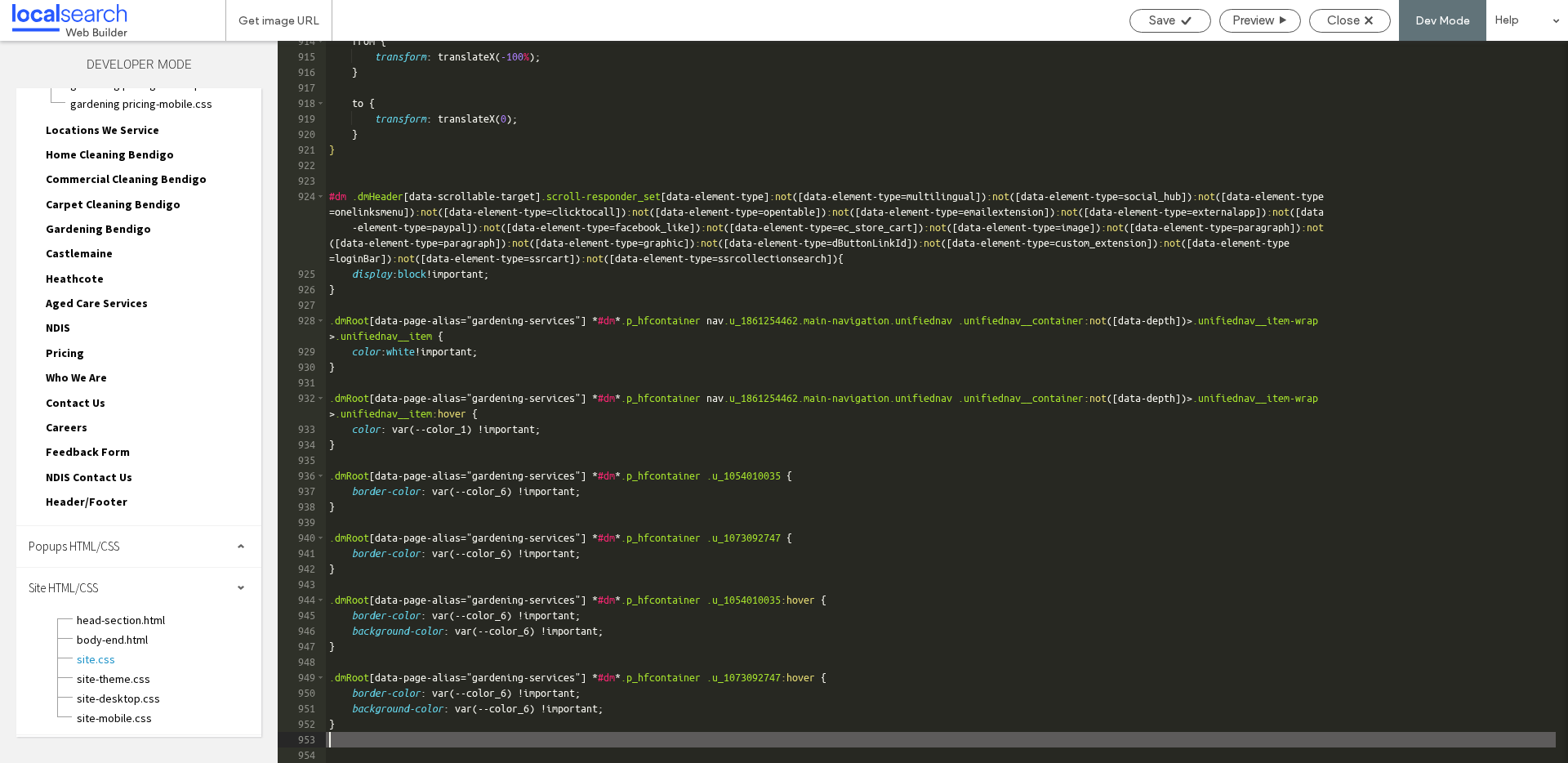
click at [337, 743] on div "from { transform : translateX( -100 % ); } to { transform : translateX( 0 ); } …" at bounding box center [940, 410] width 1229 height 753
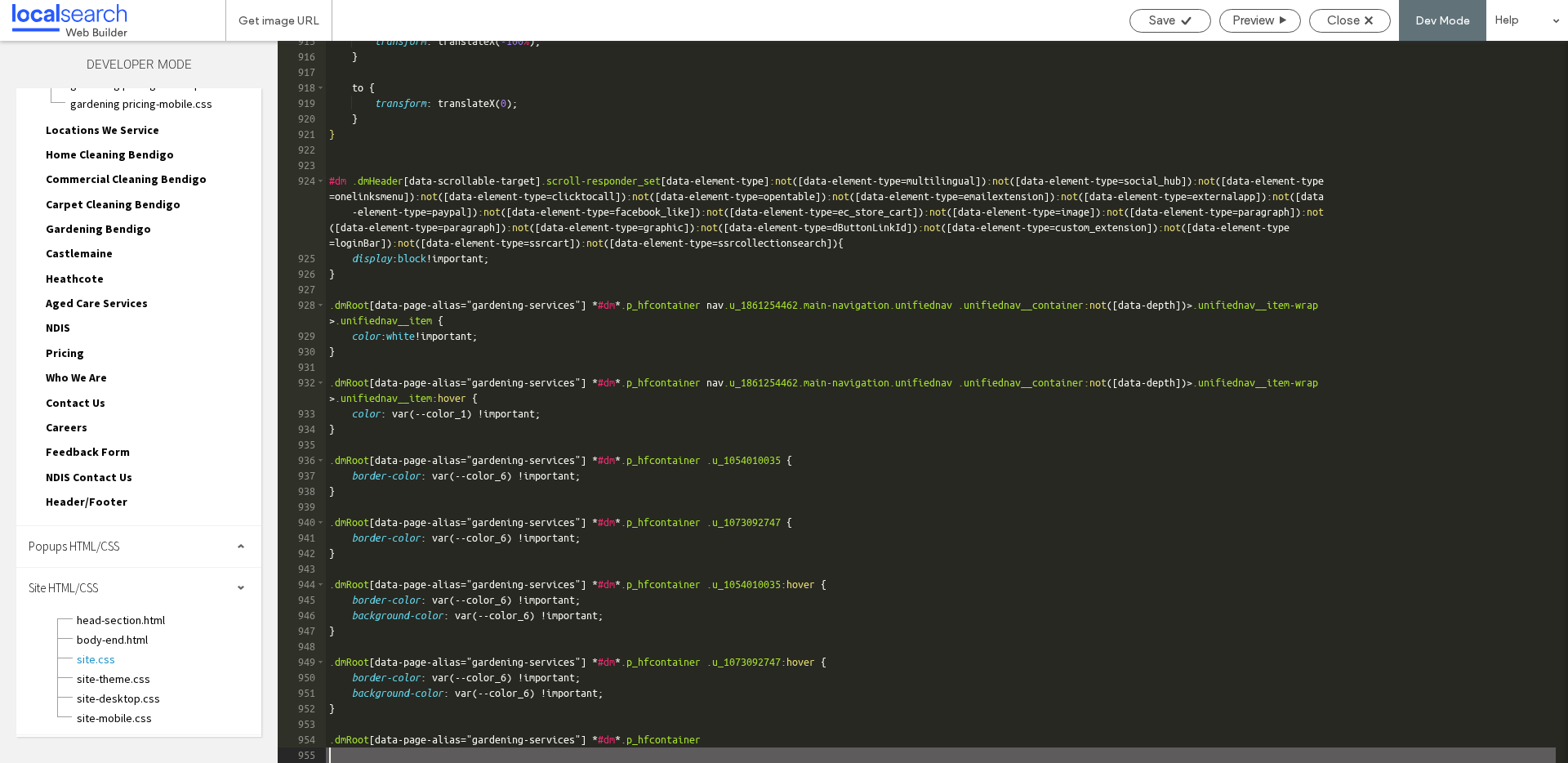
type textarea "**"
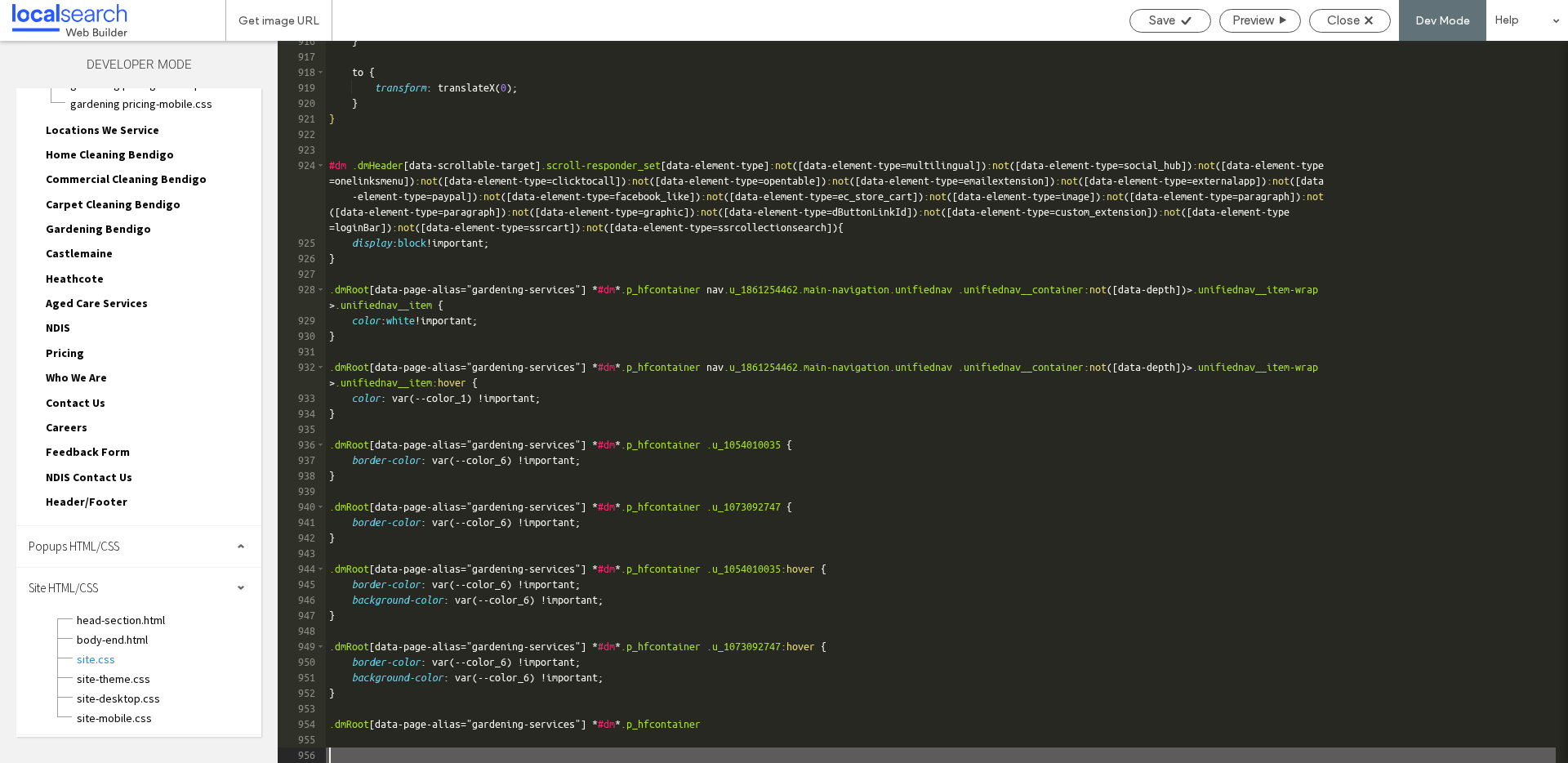
scroll to position [14253, 0]
click at [835, 722] on div "} to { transform : translateX( 0 ); } } #dm .dmHeader [ data-scrollable-target …" at bounding box center [940, 410] width 1229 height 753
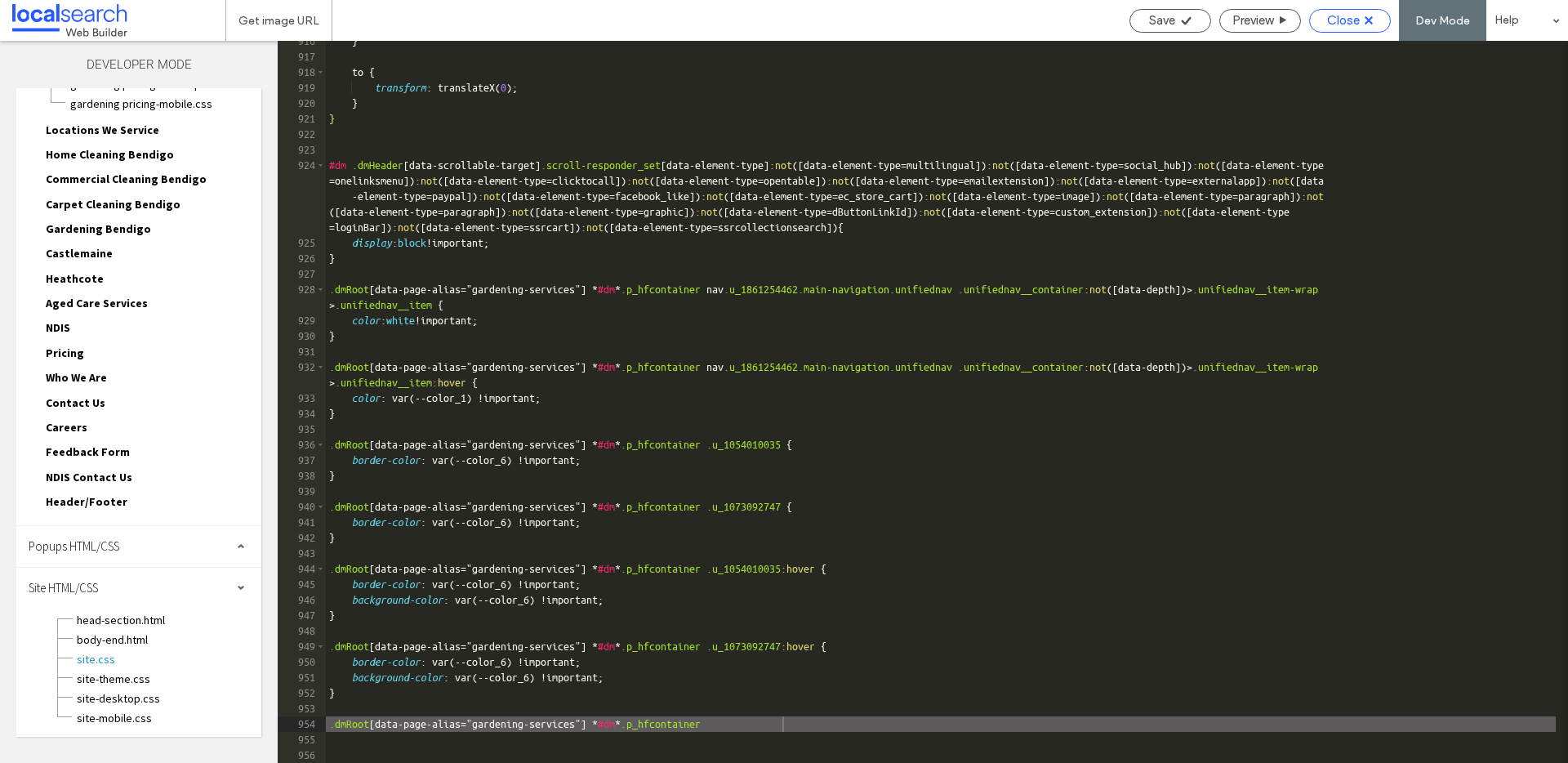
click at [1361, 25] on div "Close" at bounding box center [1349, 21] width 80 height 14
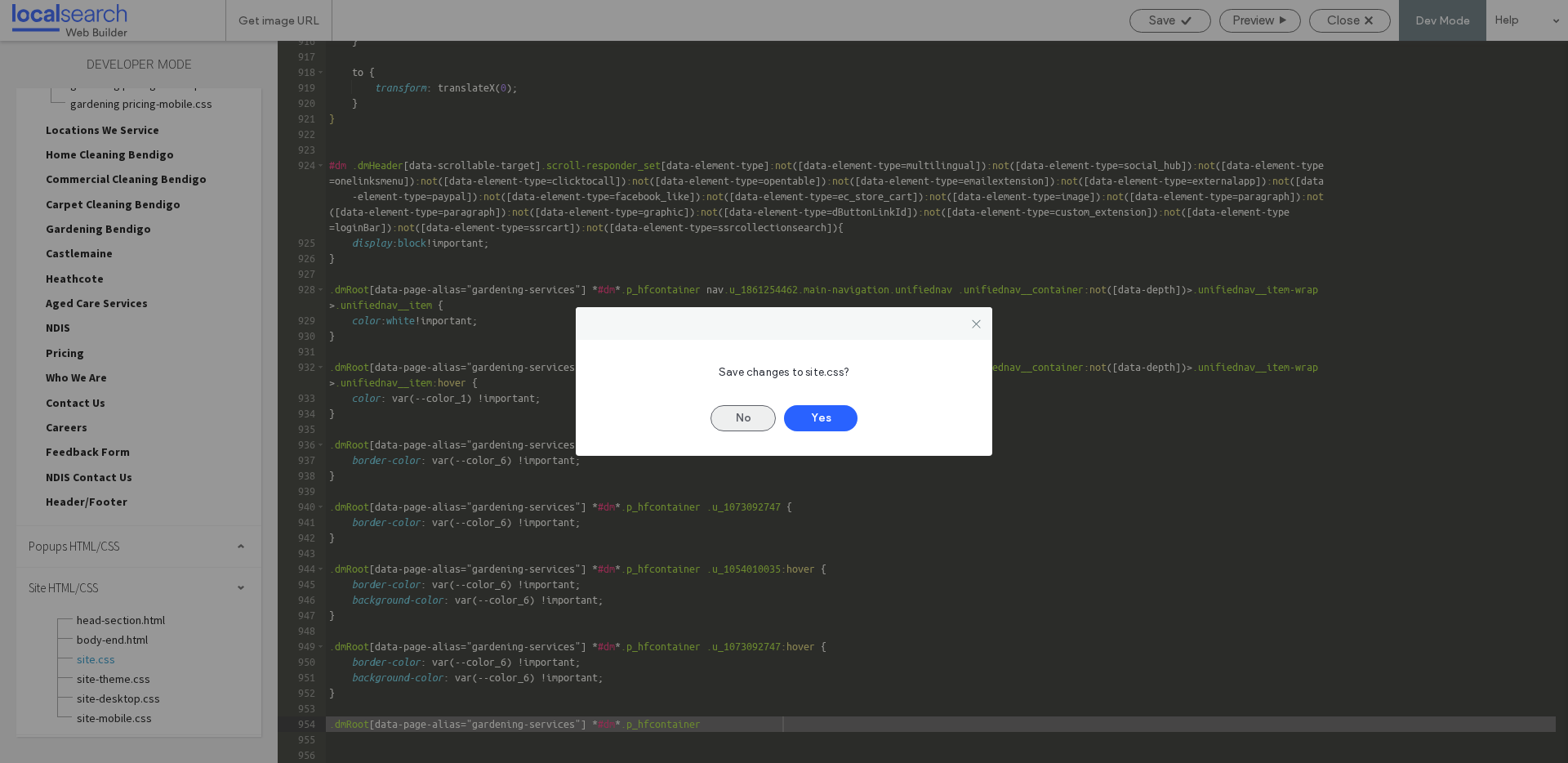
click at [748, 418] on button "No" at bounding box center [743, 418] width 66 height 26
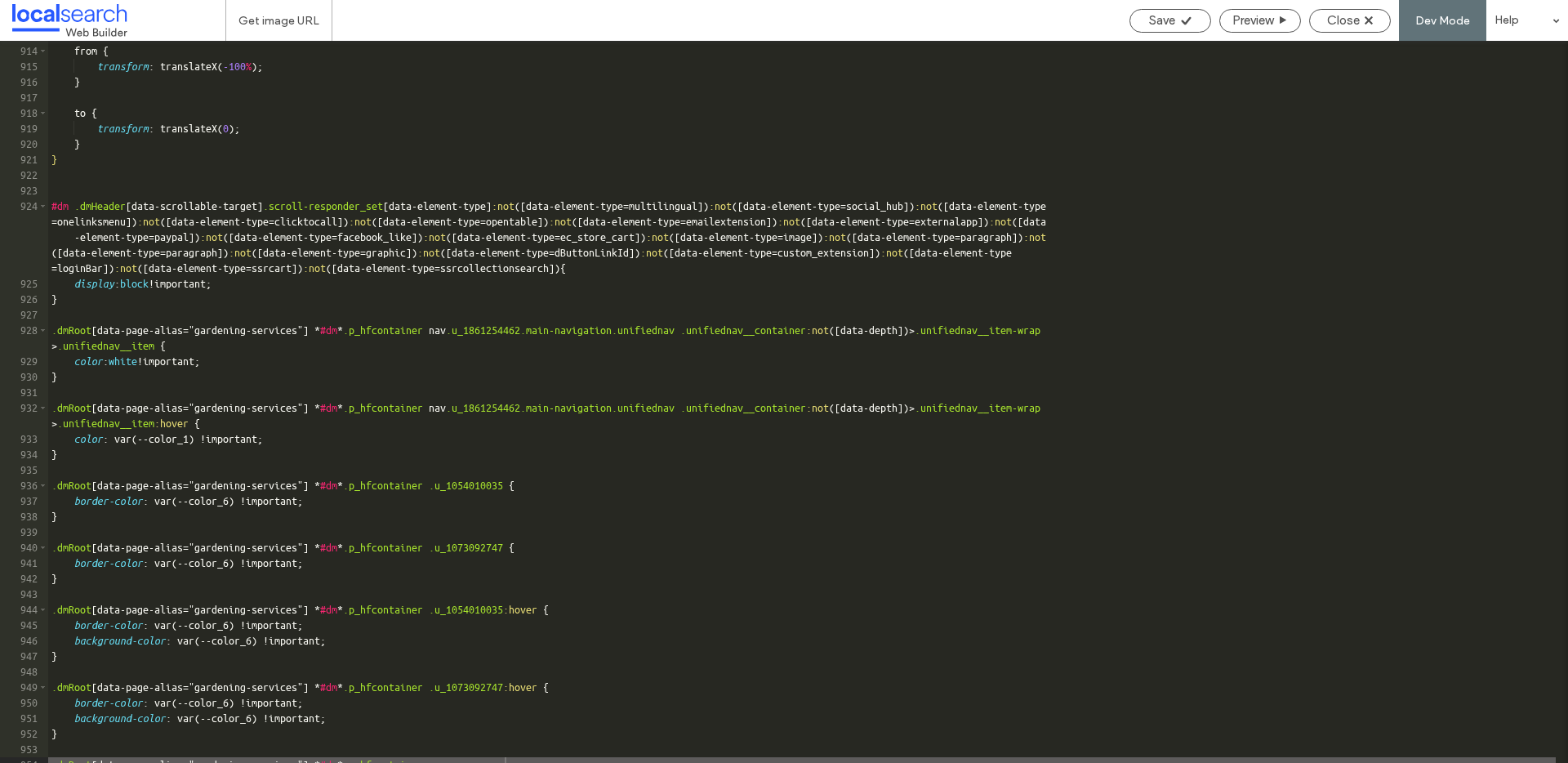
scroll to position [14212, 0]
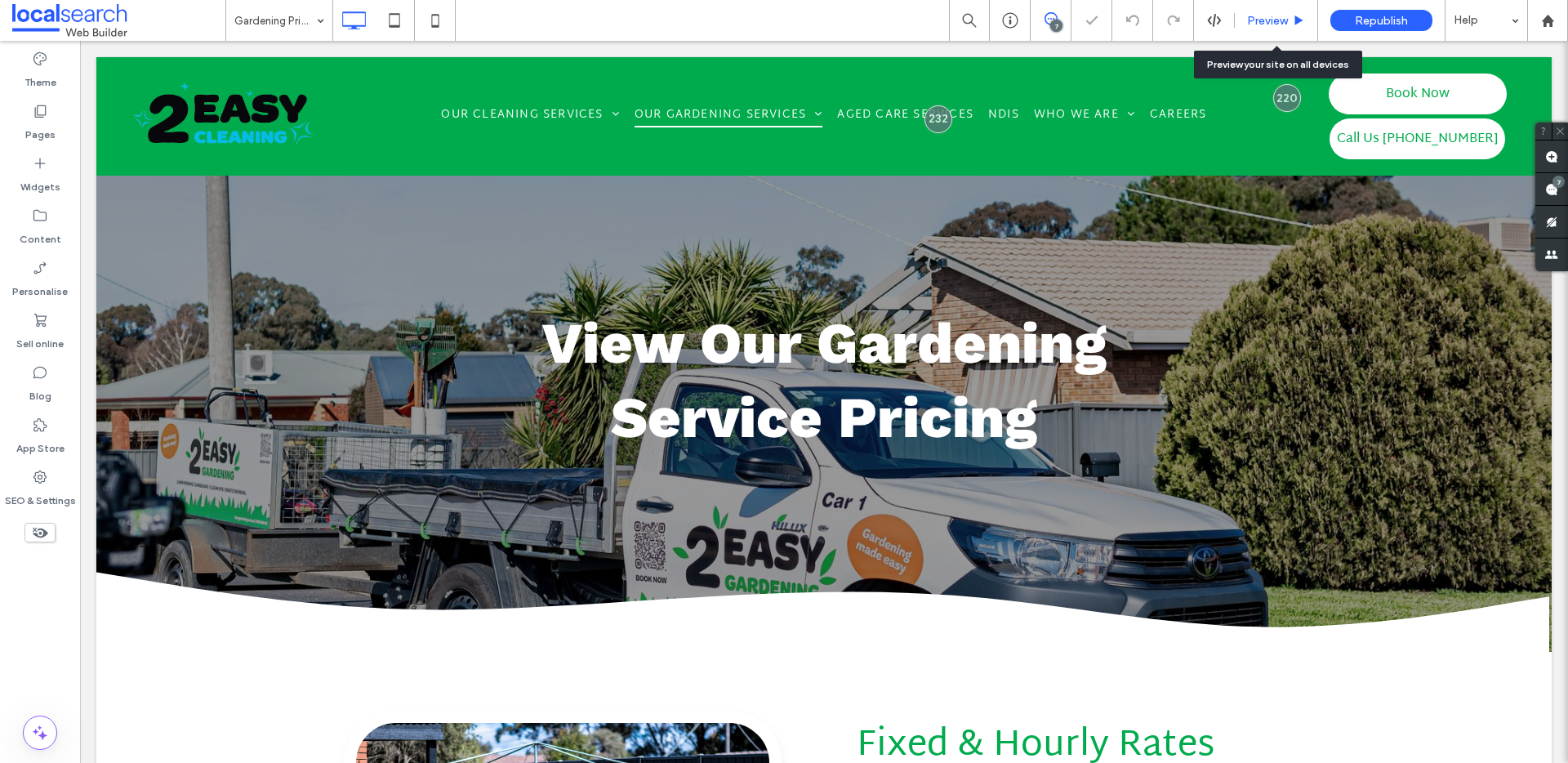
click at [1267, 18] on span "Preview" at bounding box center [1266, 20] width 41 height 14
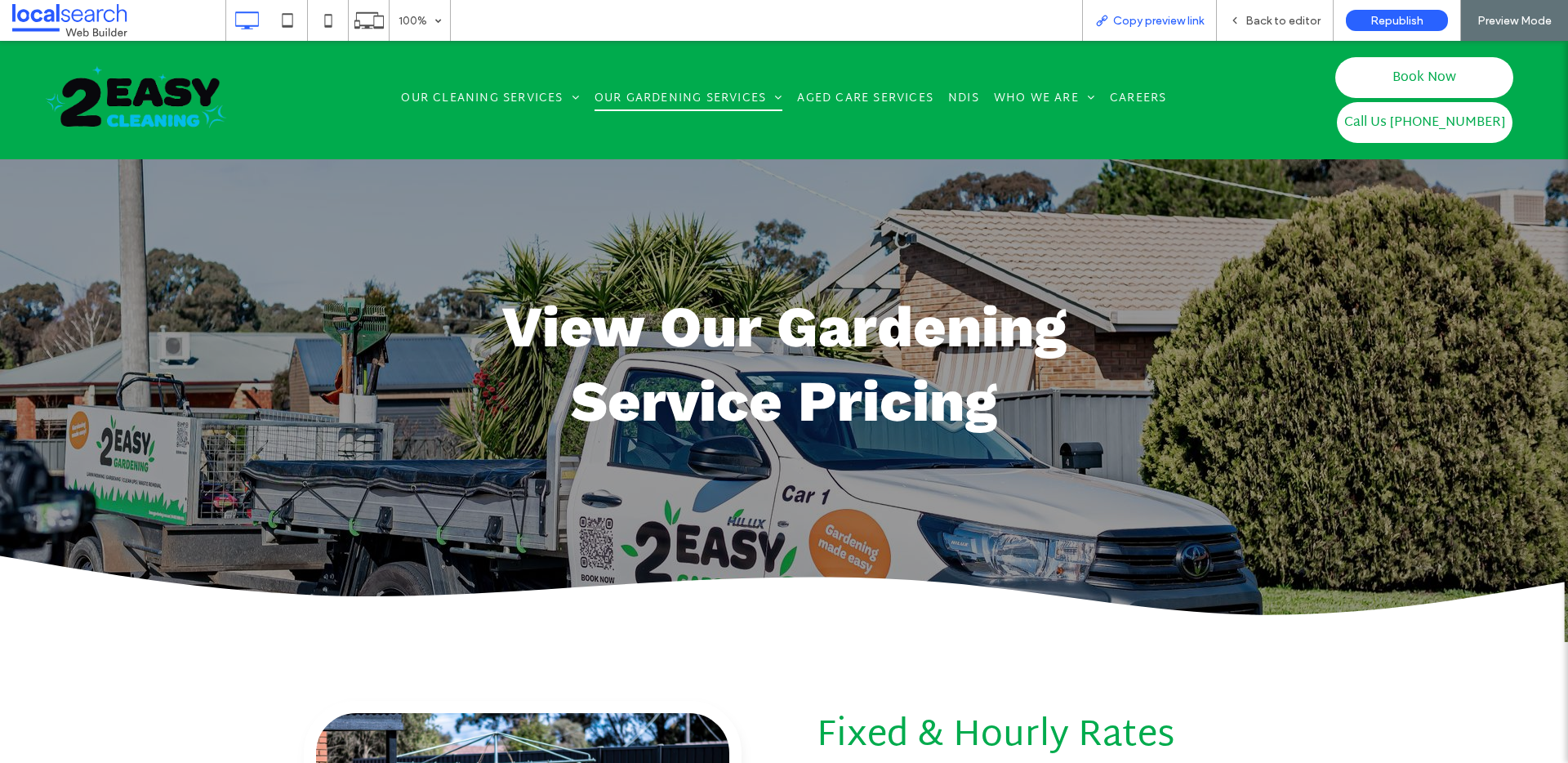
click at [1165, 22] on span "Copy preview link" at bounding box center [1158, 20] width 91 height 14
click at [1316, 7] on div "Back to editor" at bounding box center [1275, 20] width 117 height 41
click at [1266, 28] on div "Back to editor" at bounding box center [1275, 20] width 117 height 41
click span "Back to editor"
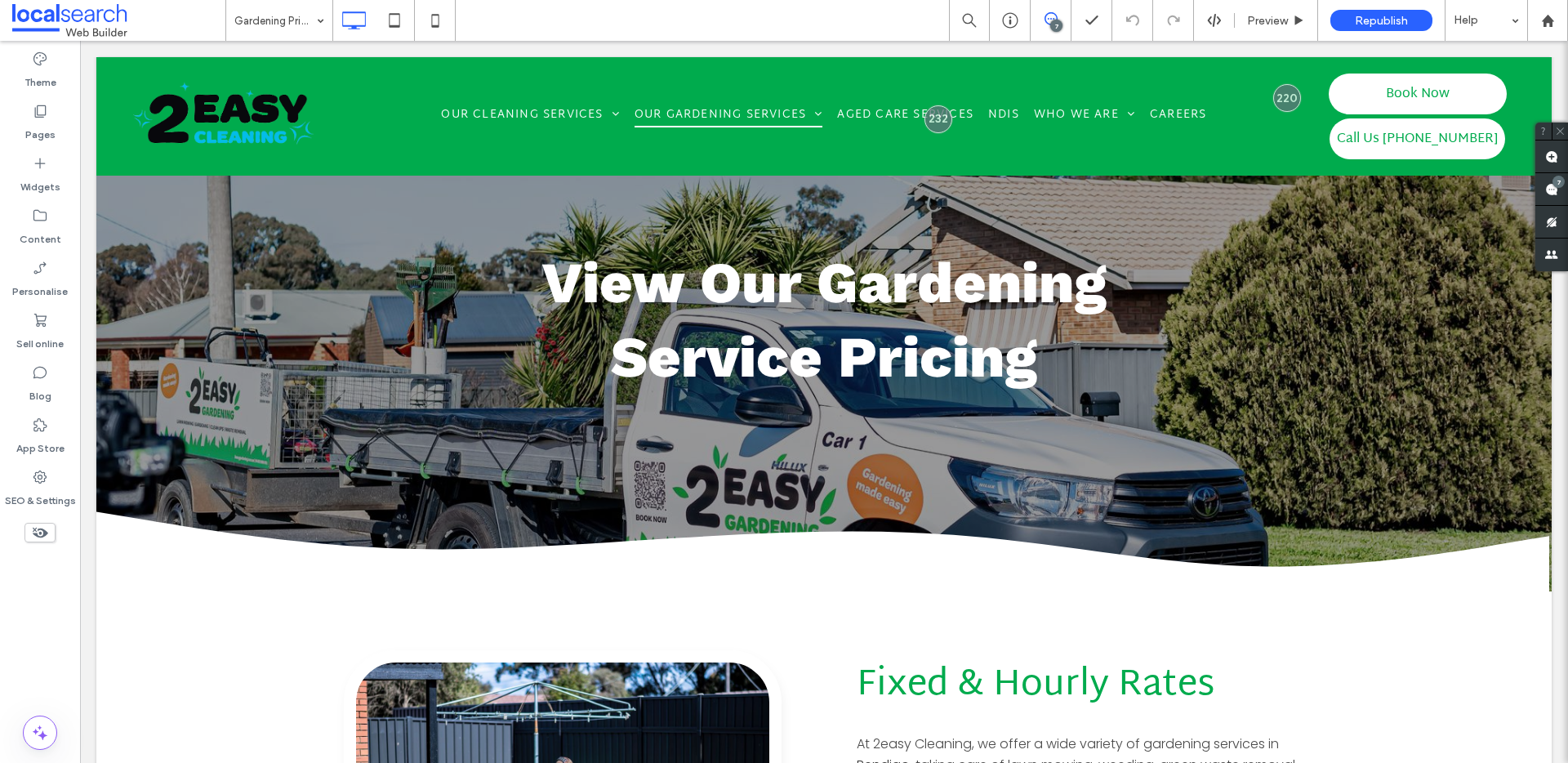
scroll to position [40, 0]
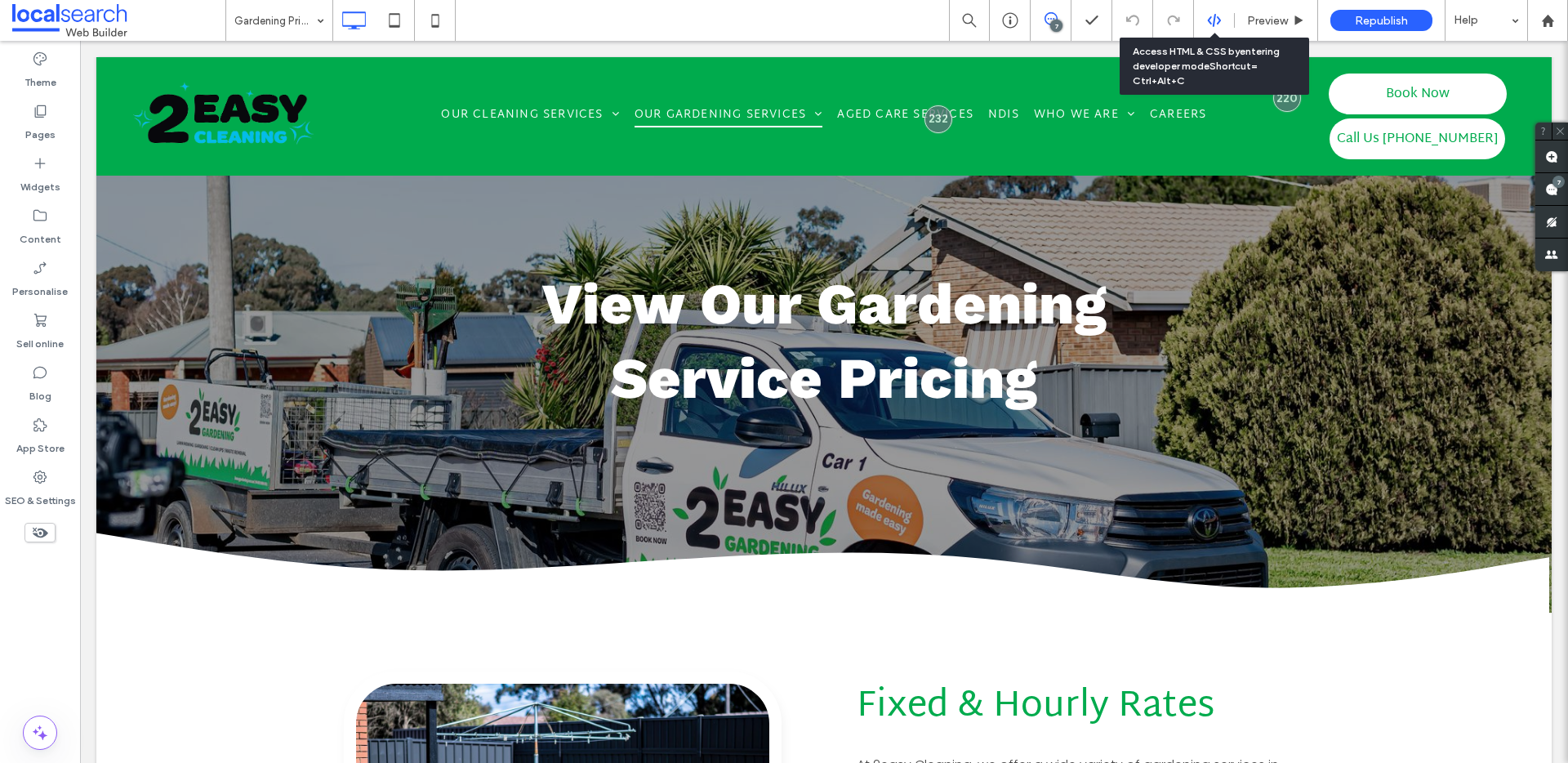
click icon
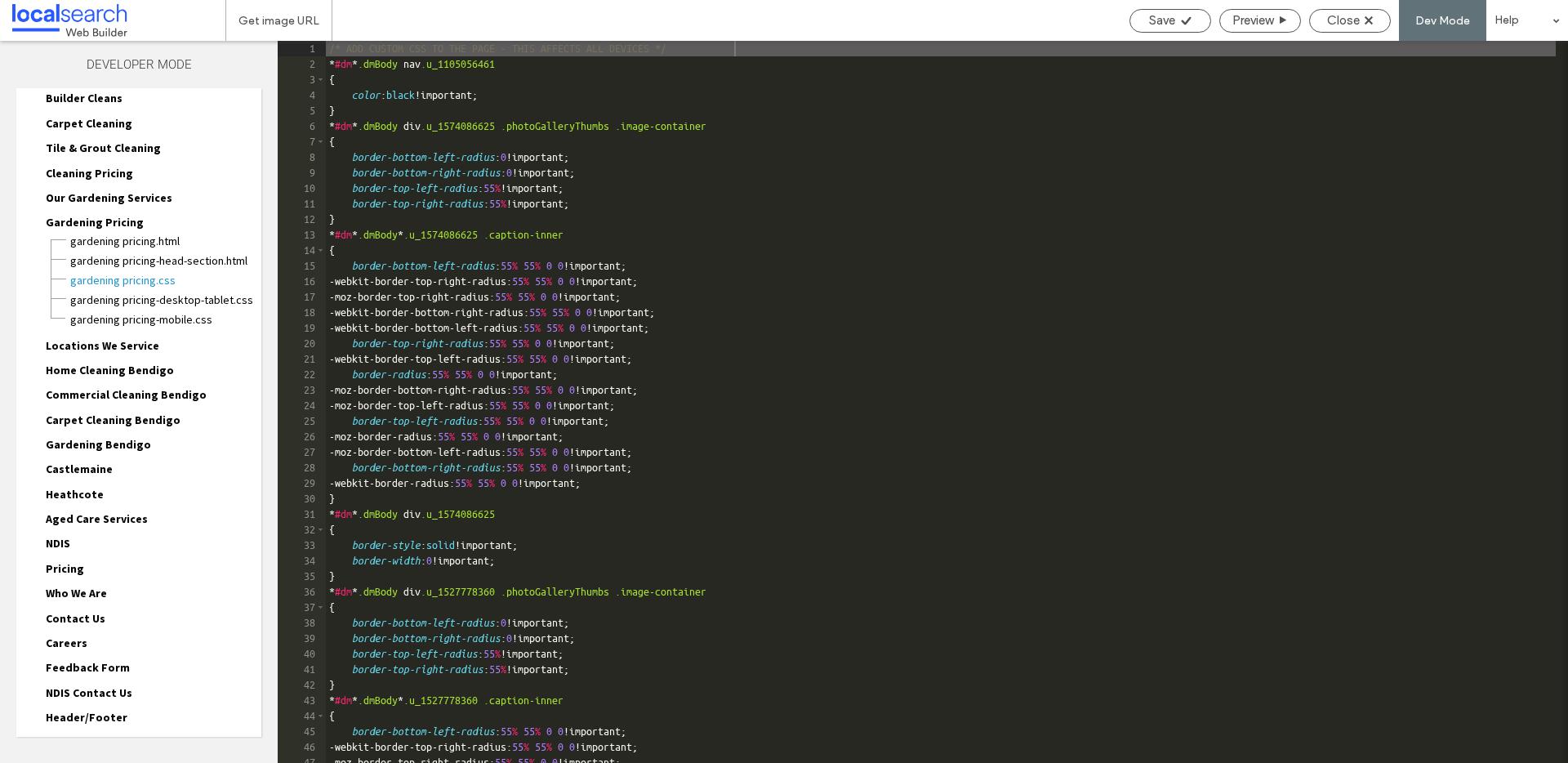
scroll to position [203, 0]
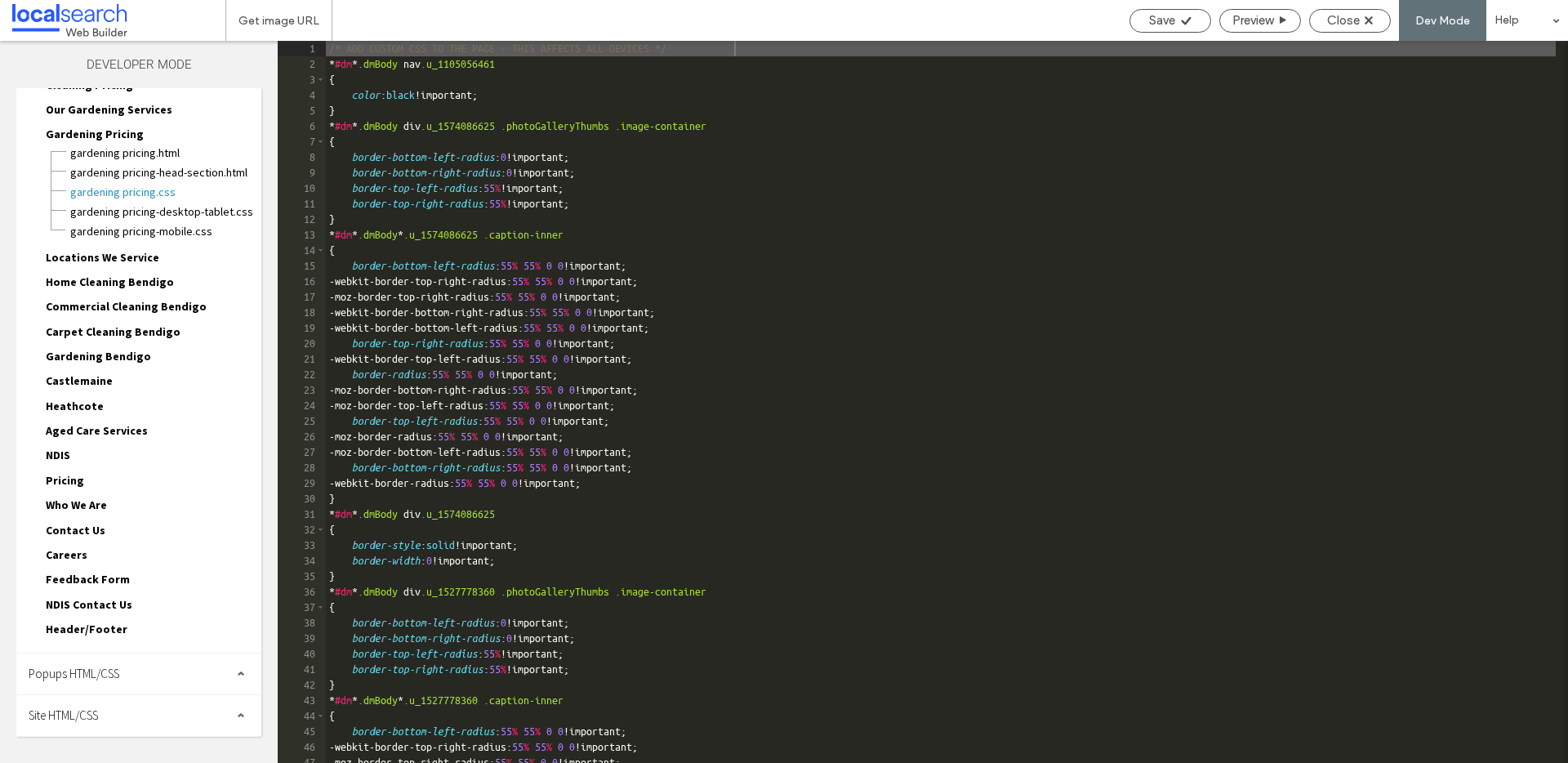
click div "Site HTML/CSS"
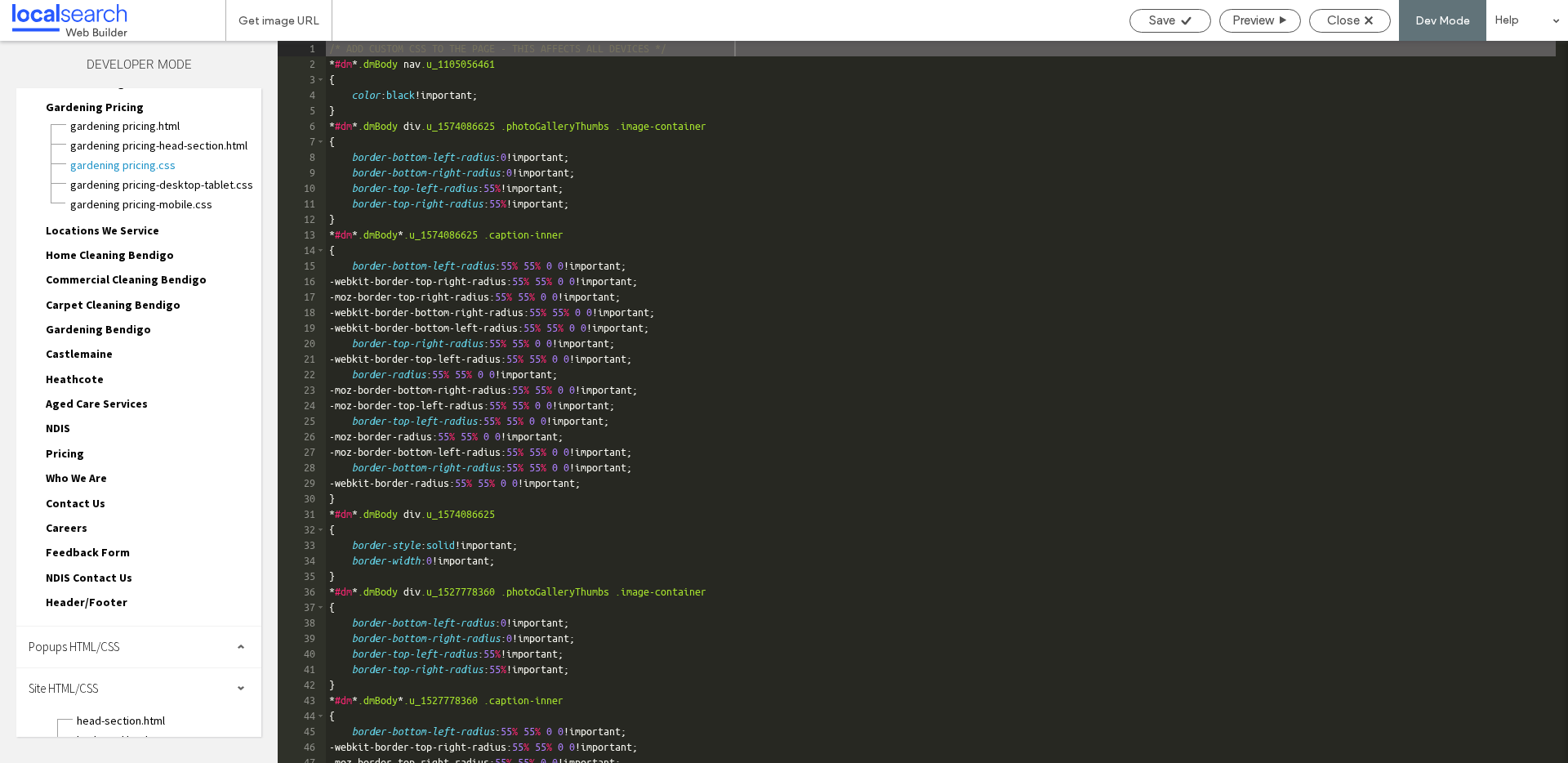
scroll to position [330, 0]
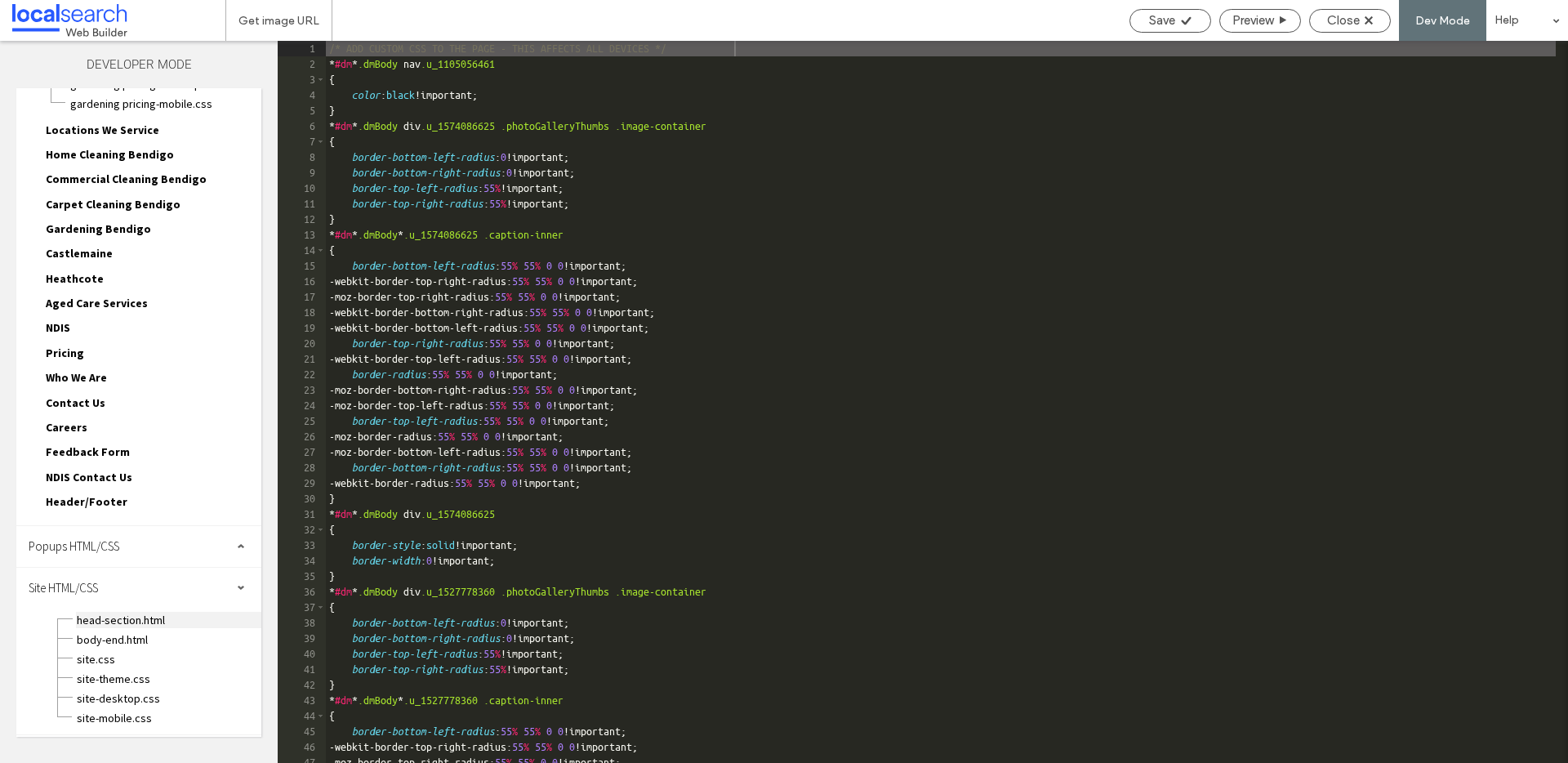
click span "head-section.html"
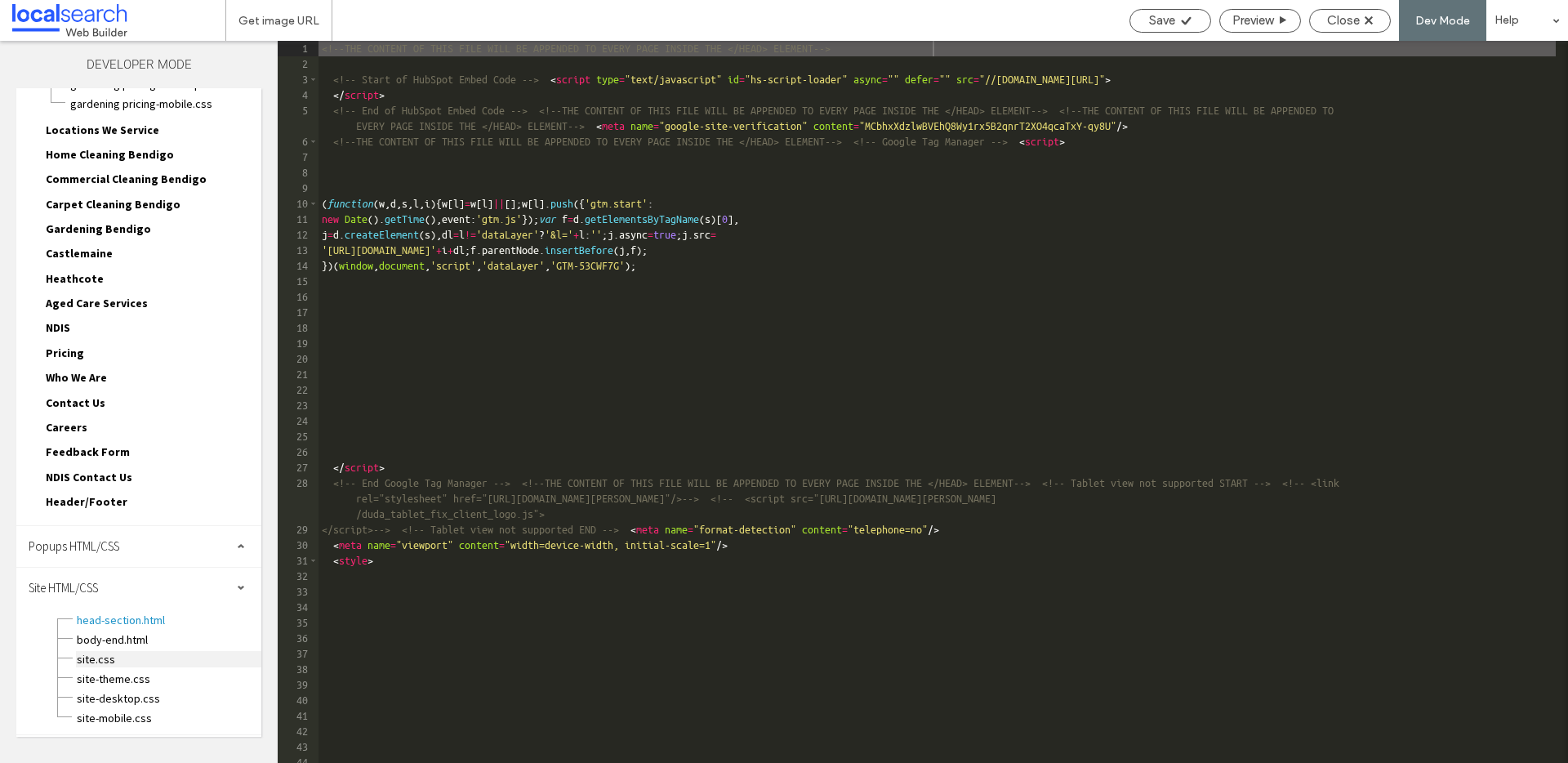
click span "site.css"
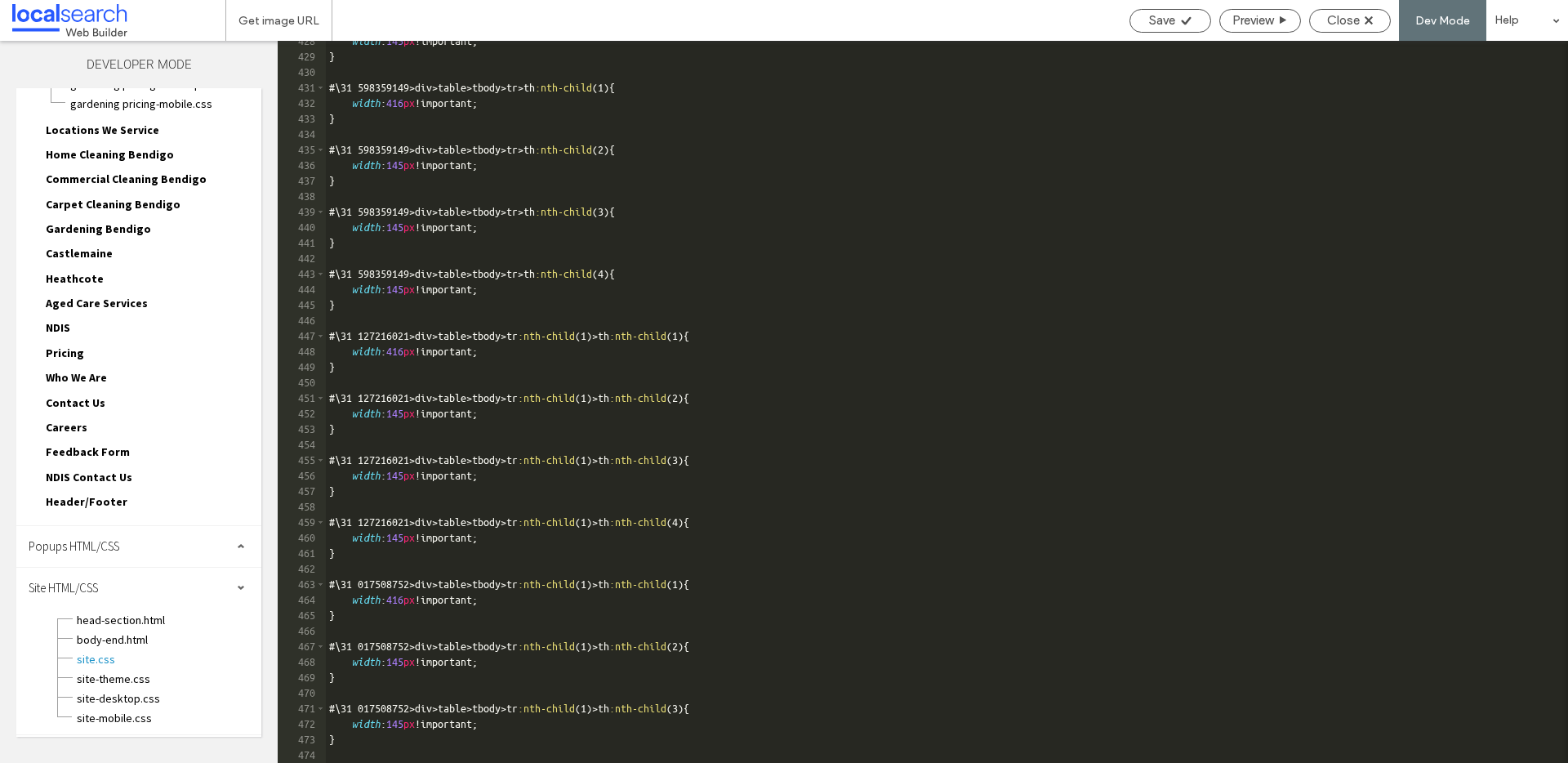
scroll to position [7743, 0]
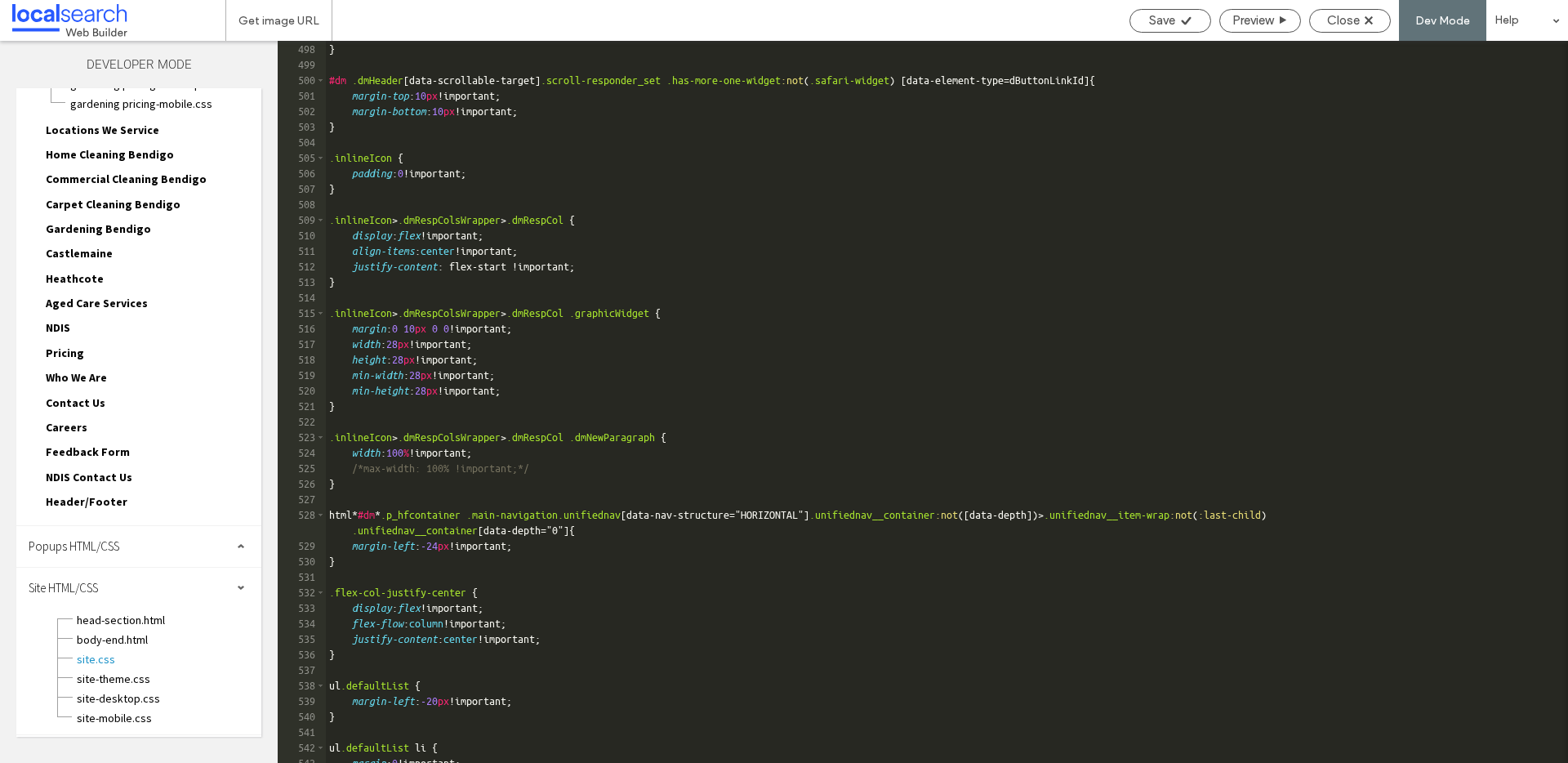
click span "Header/Footer"
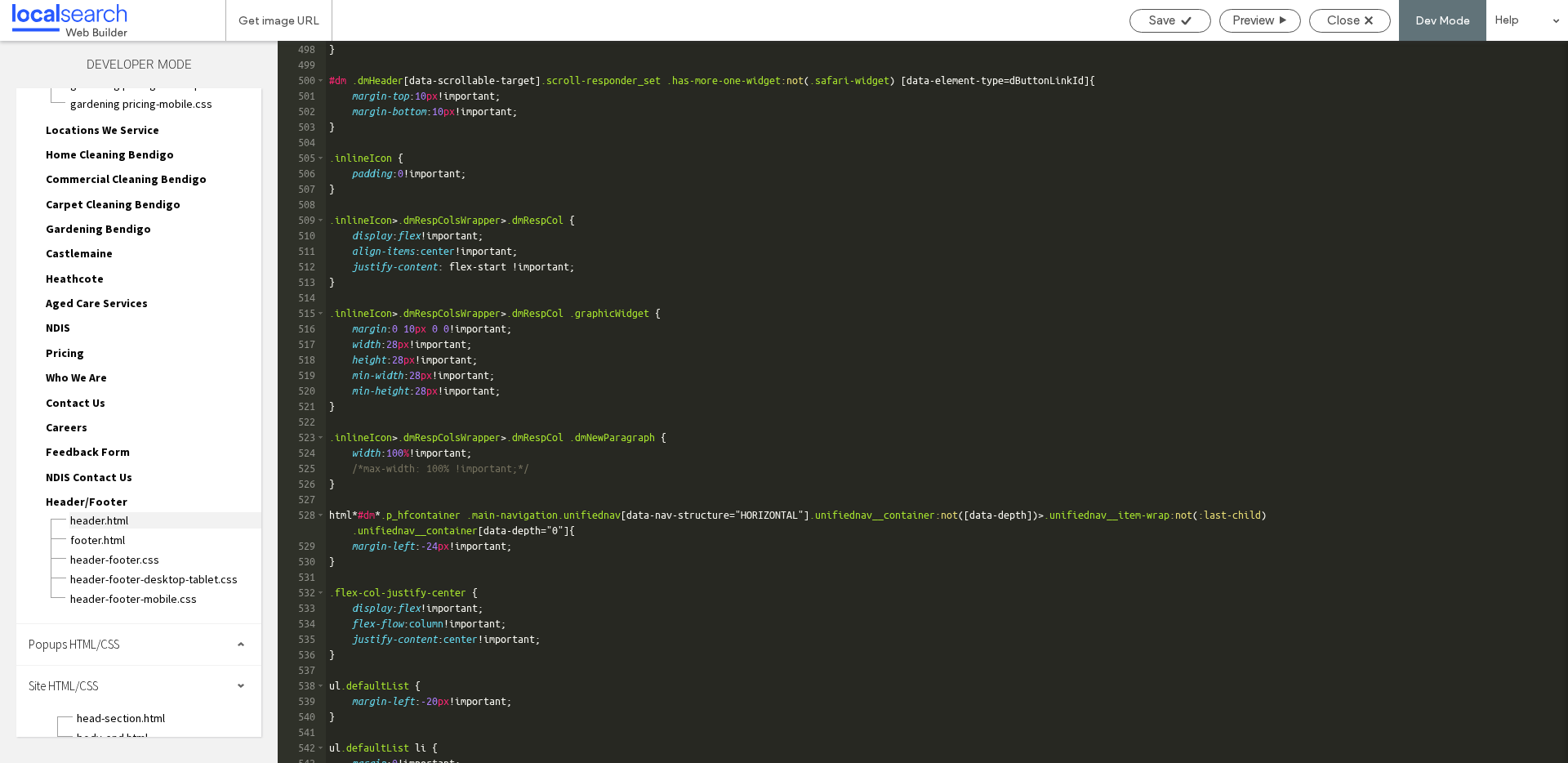
click span "header.html"
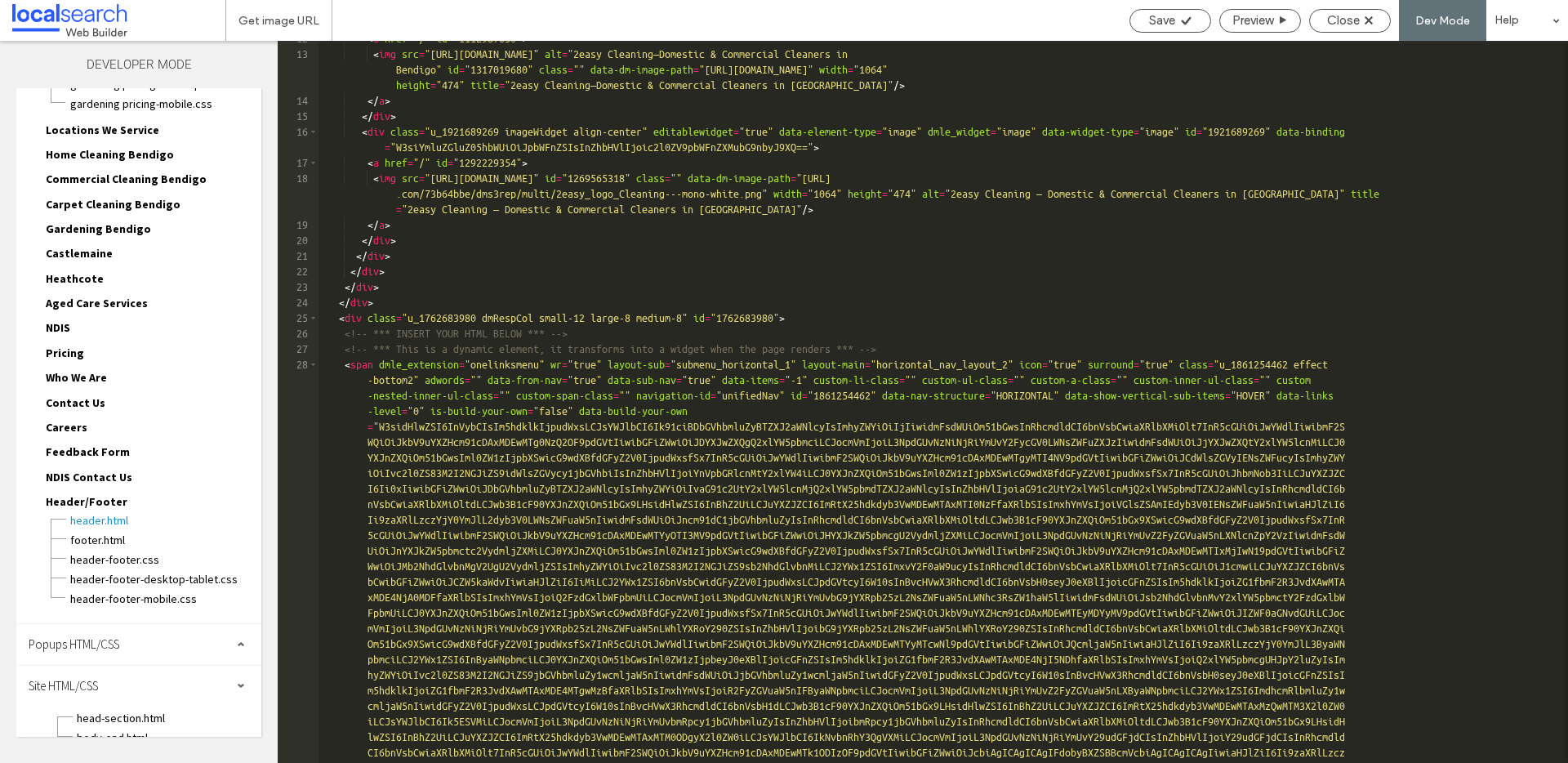
scroll to position [0, 0]
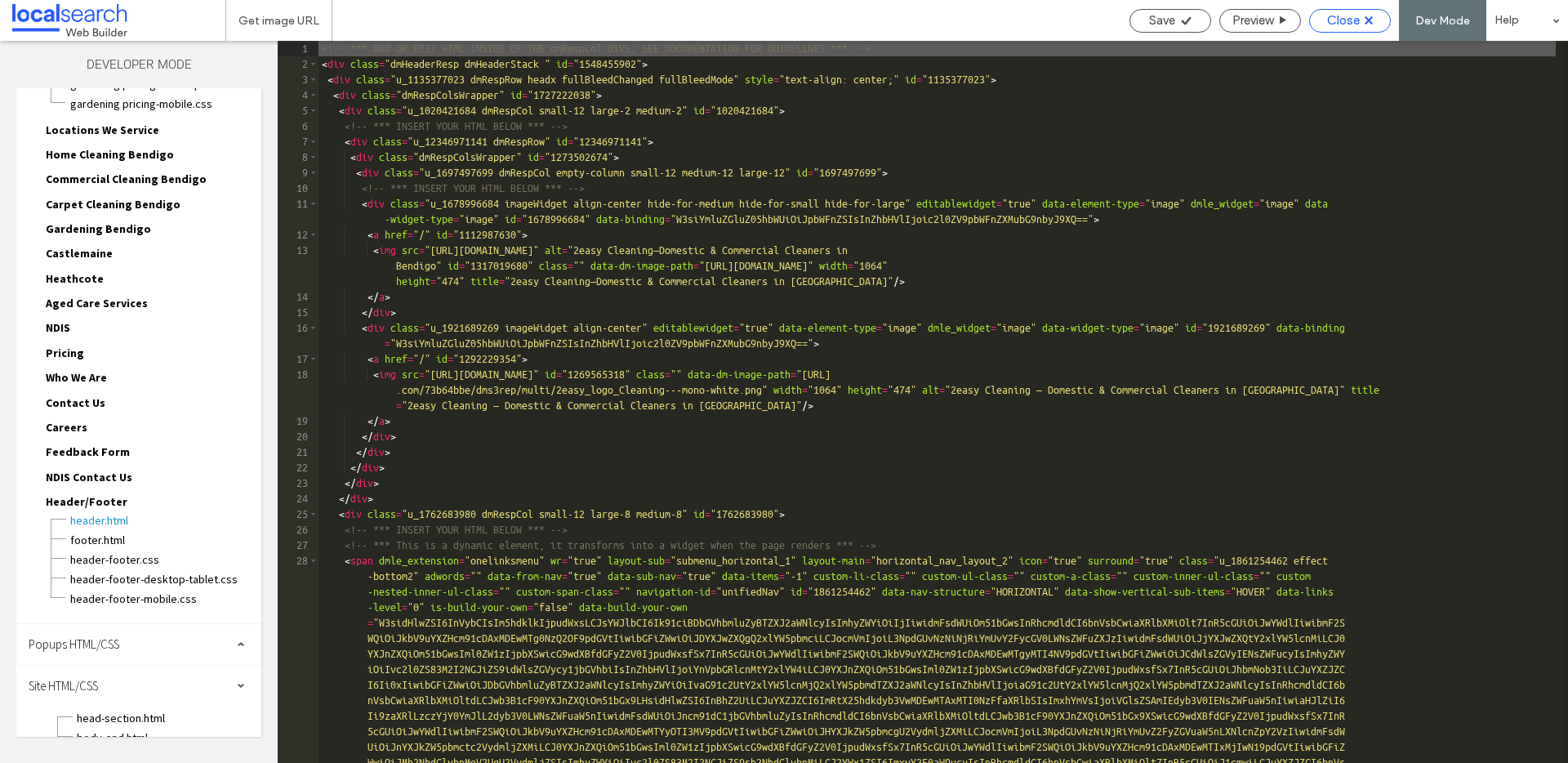
click span "Close"
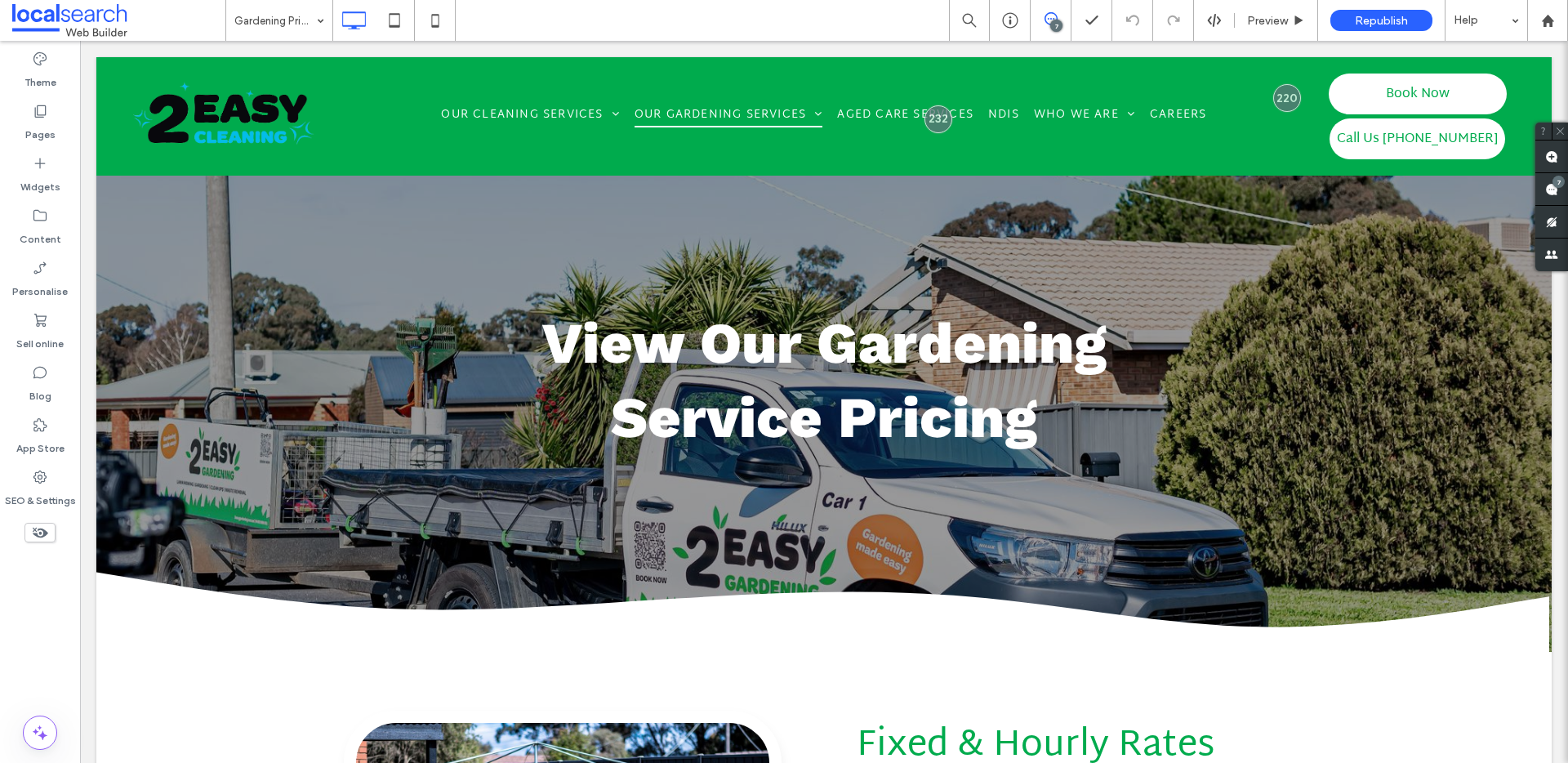
click icon
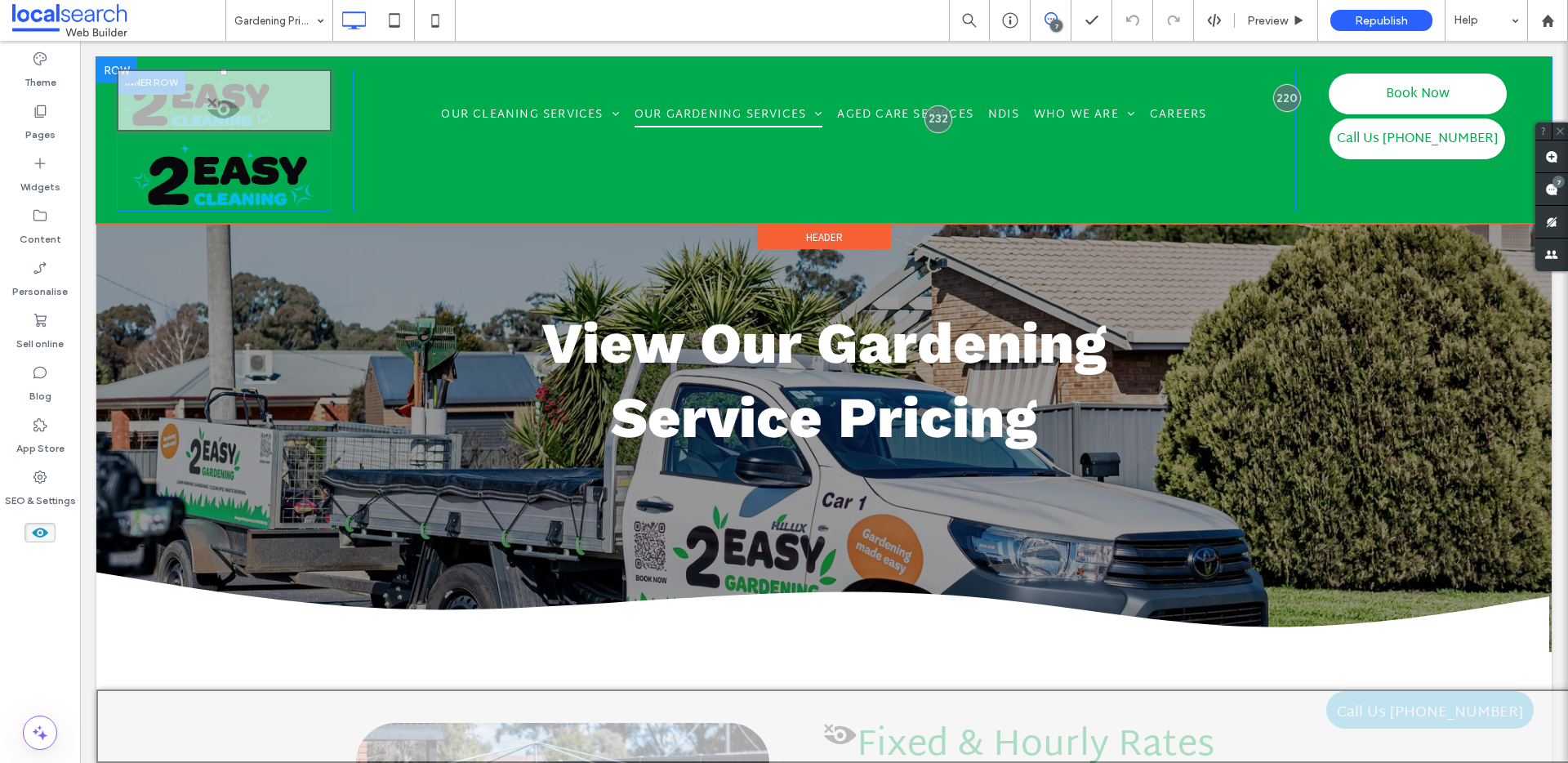
click span
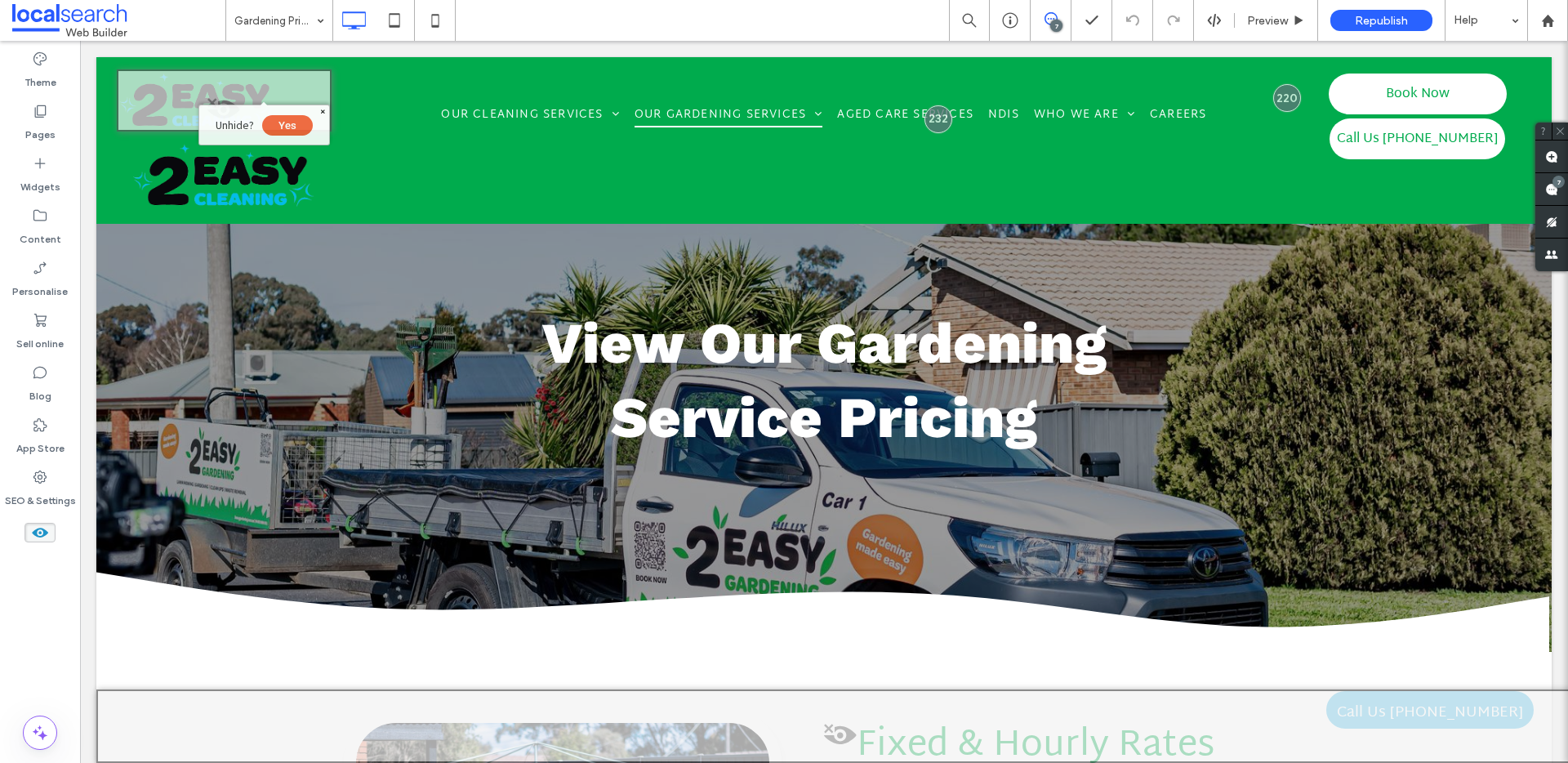
click span
click icon
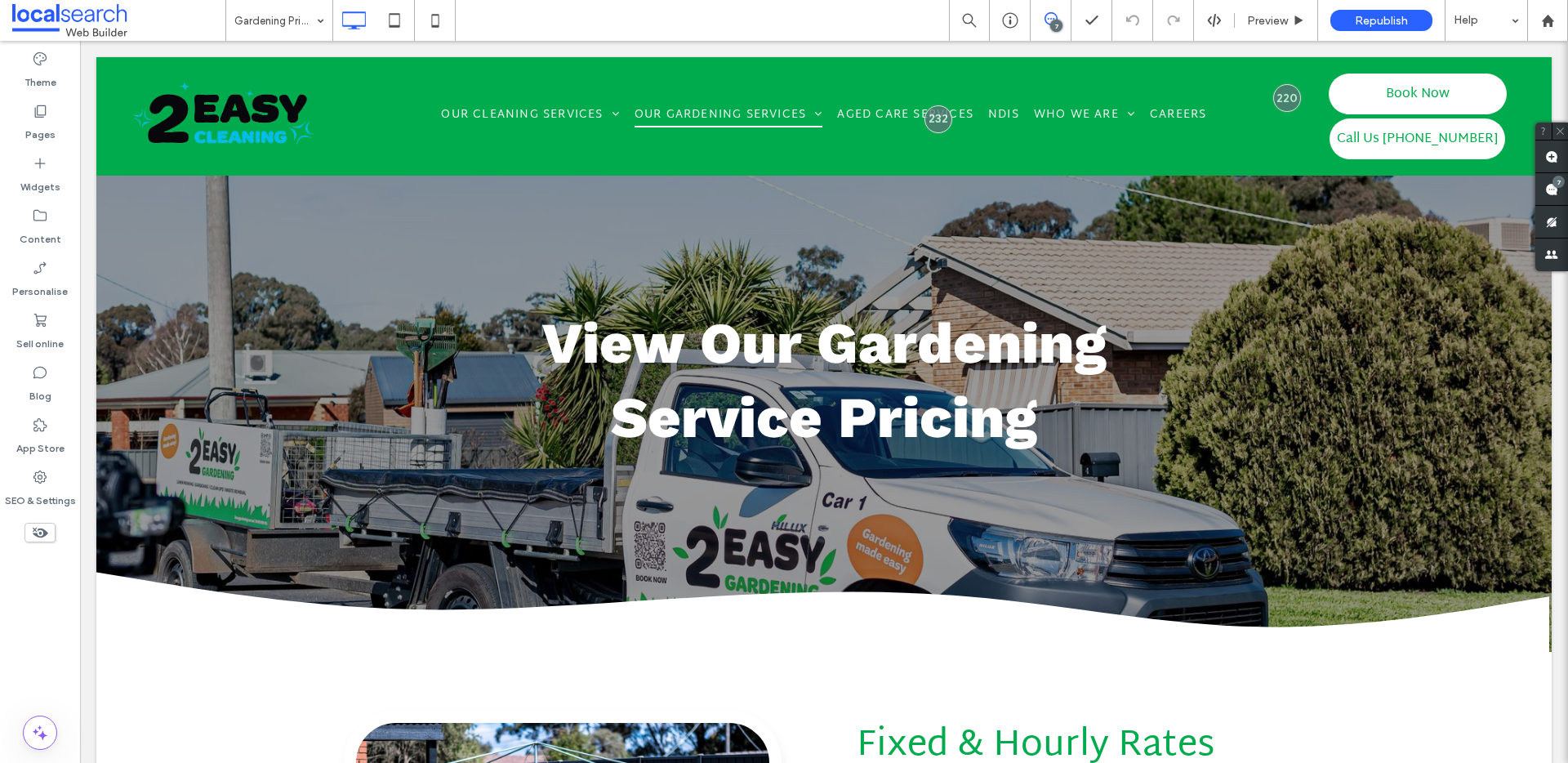
click icon
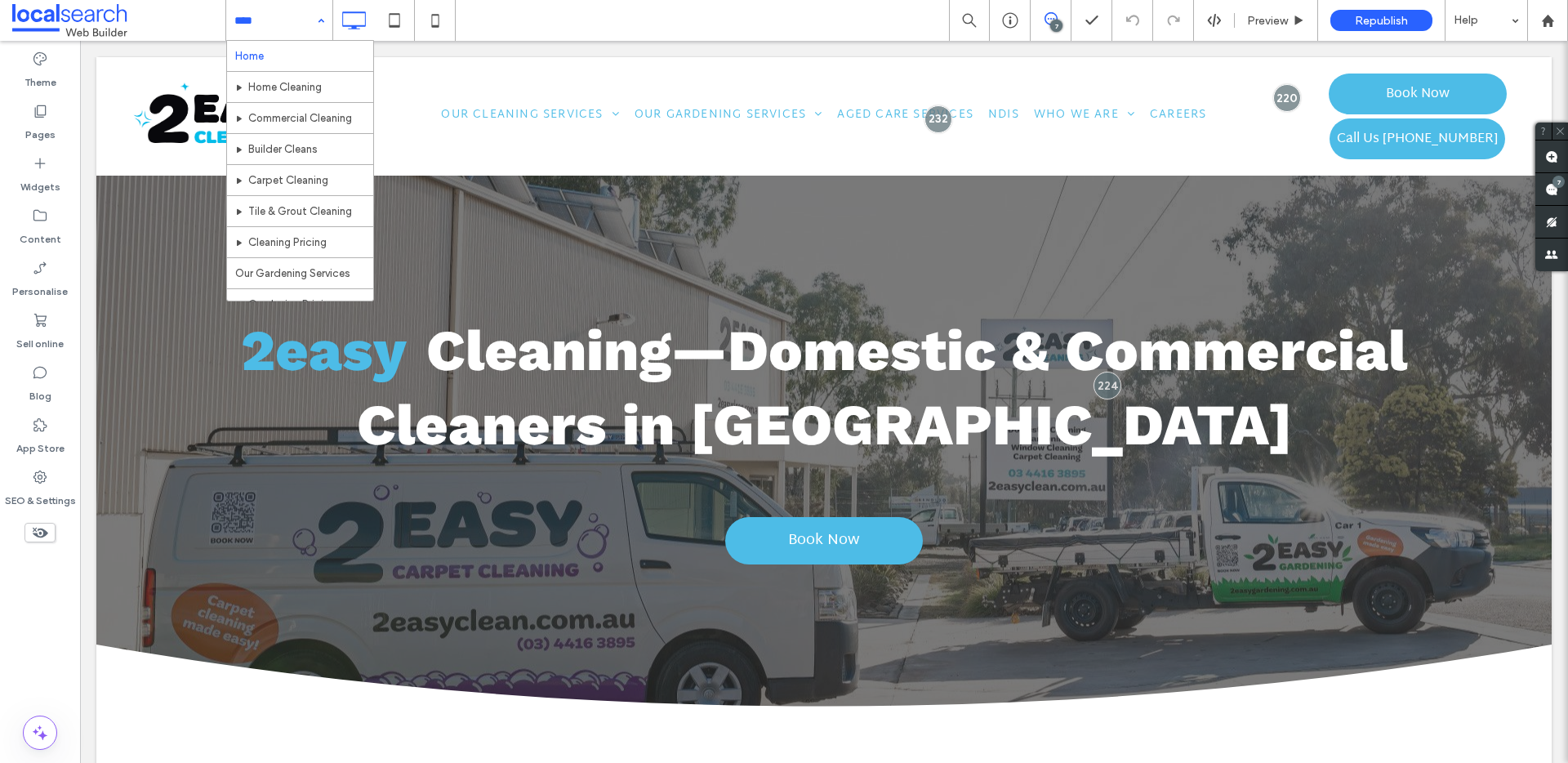
click icon
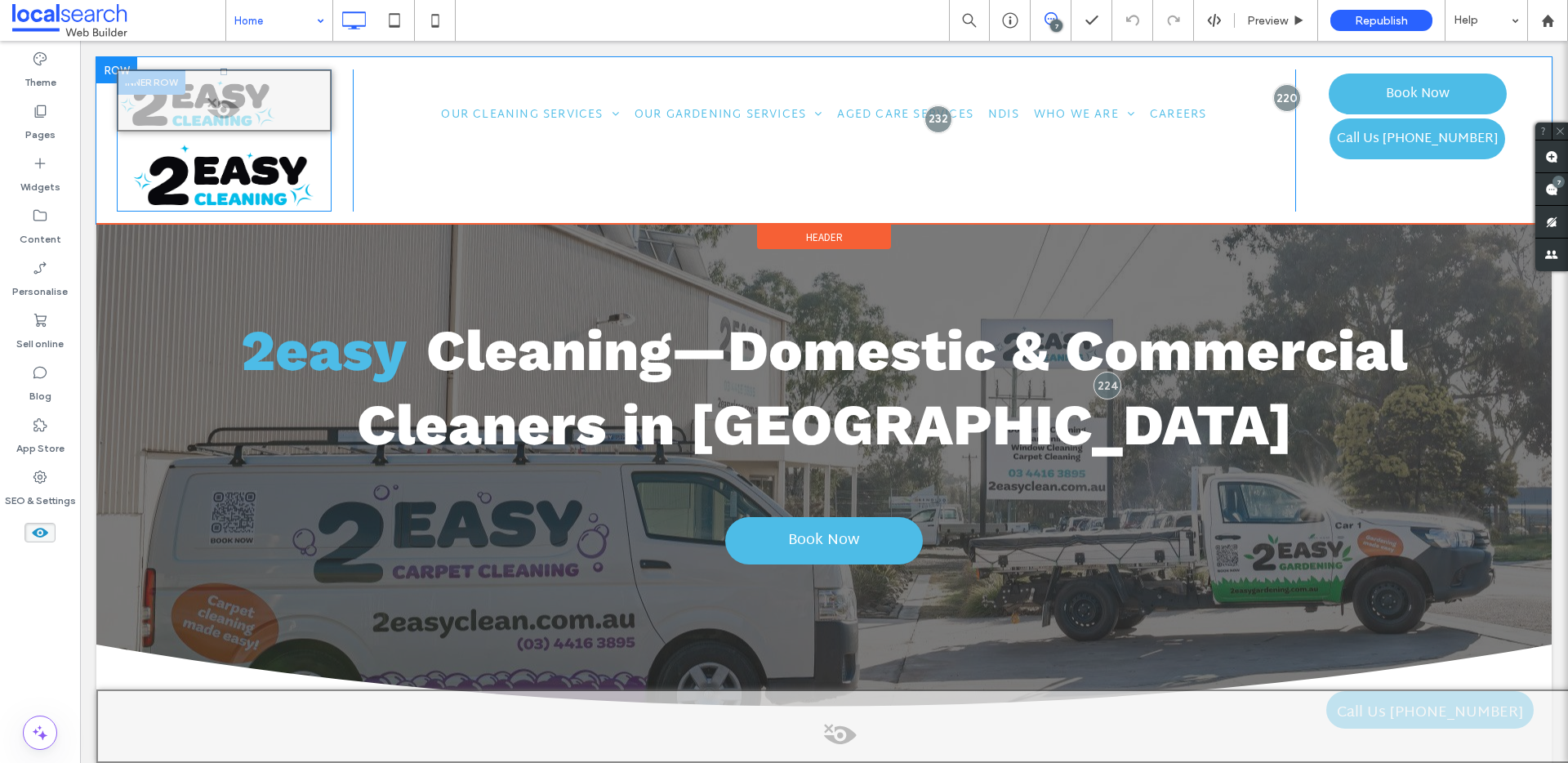
click div
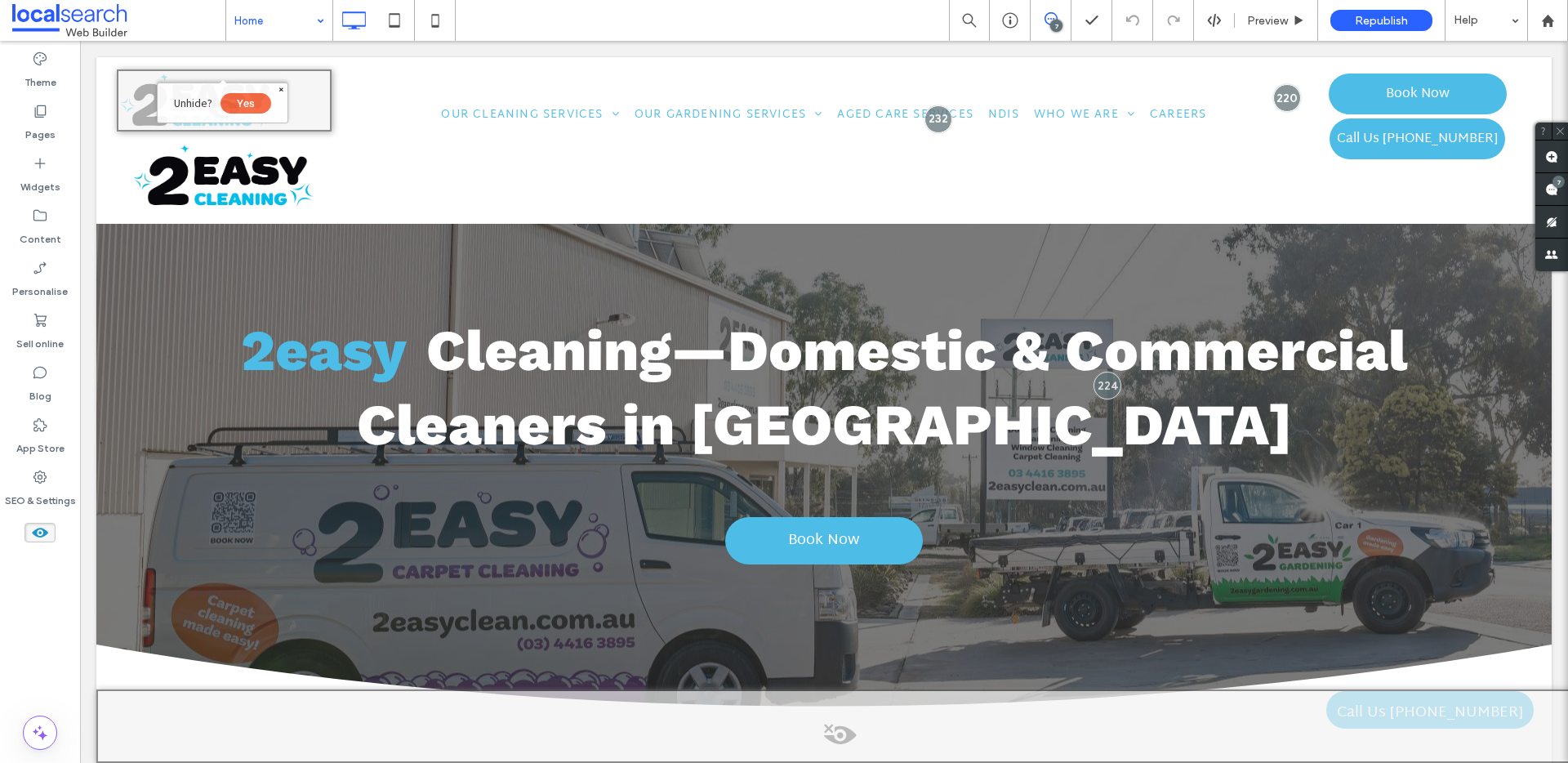
click button "Yes"
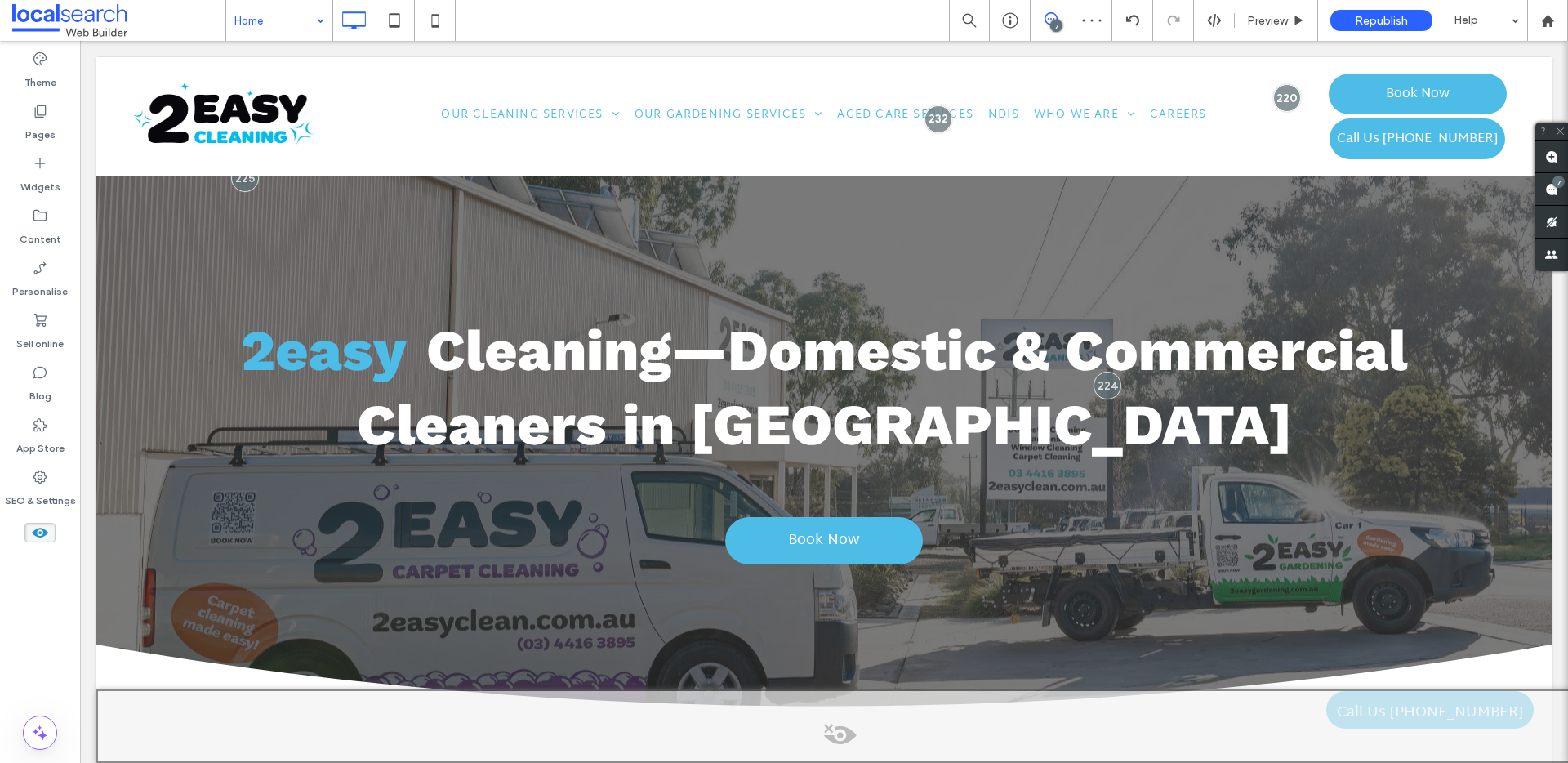
click use
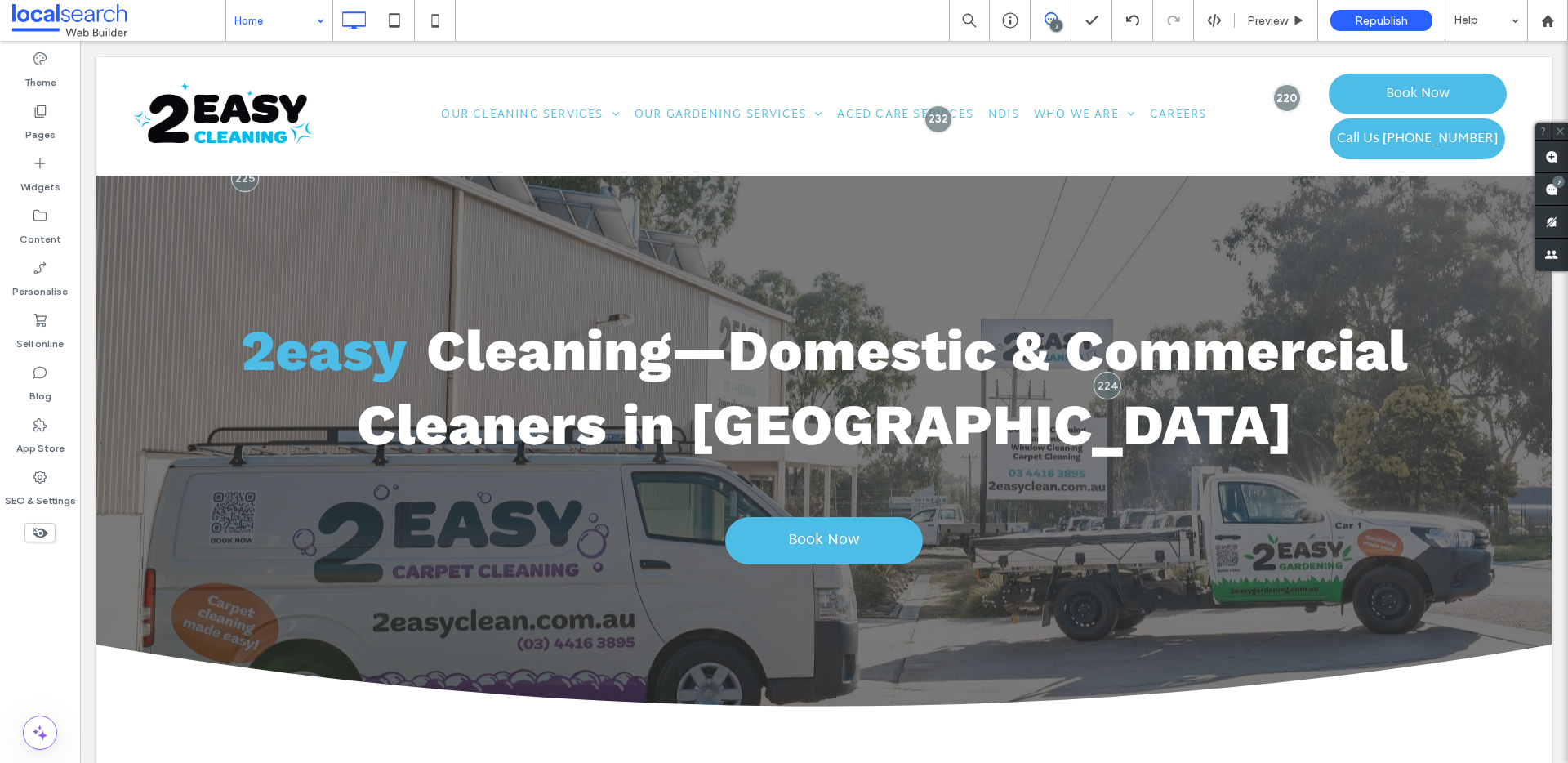
click icon
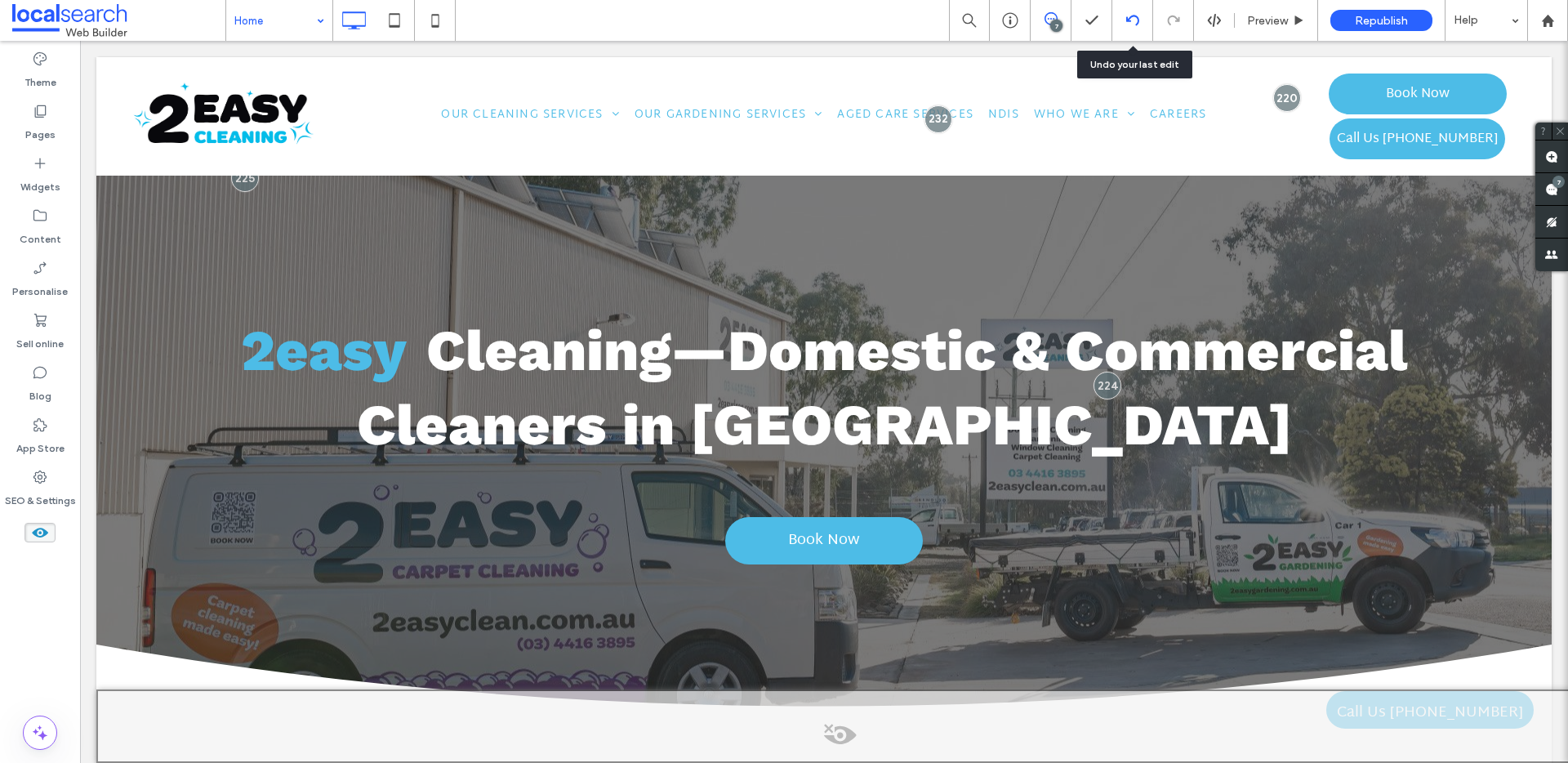
click icon
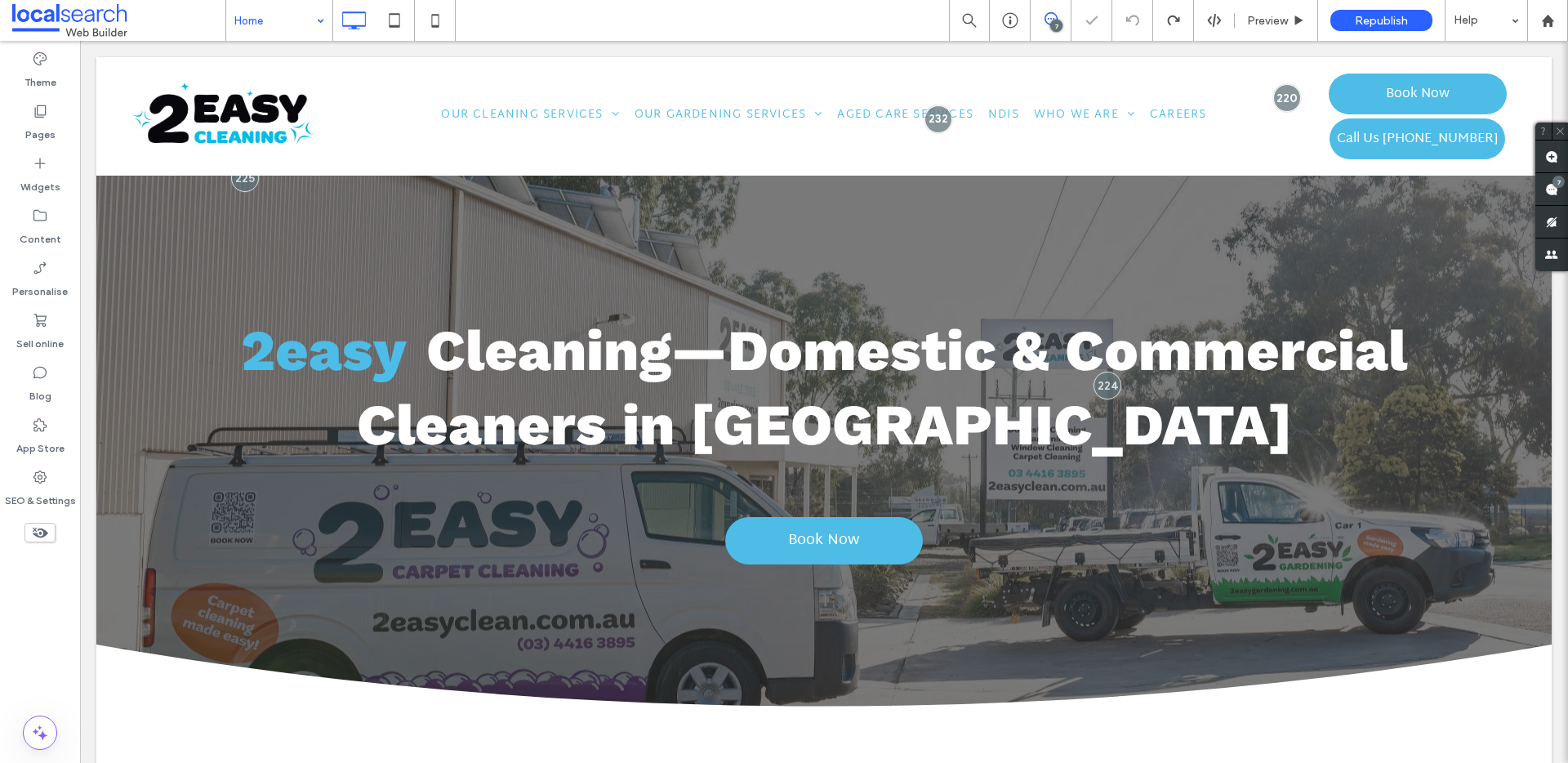
click icon
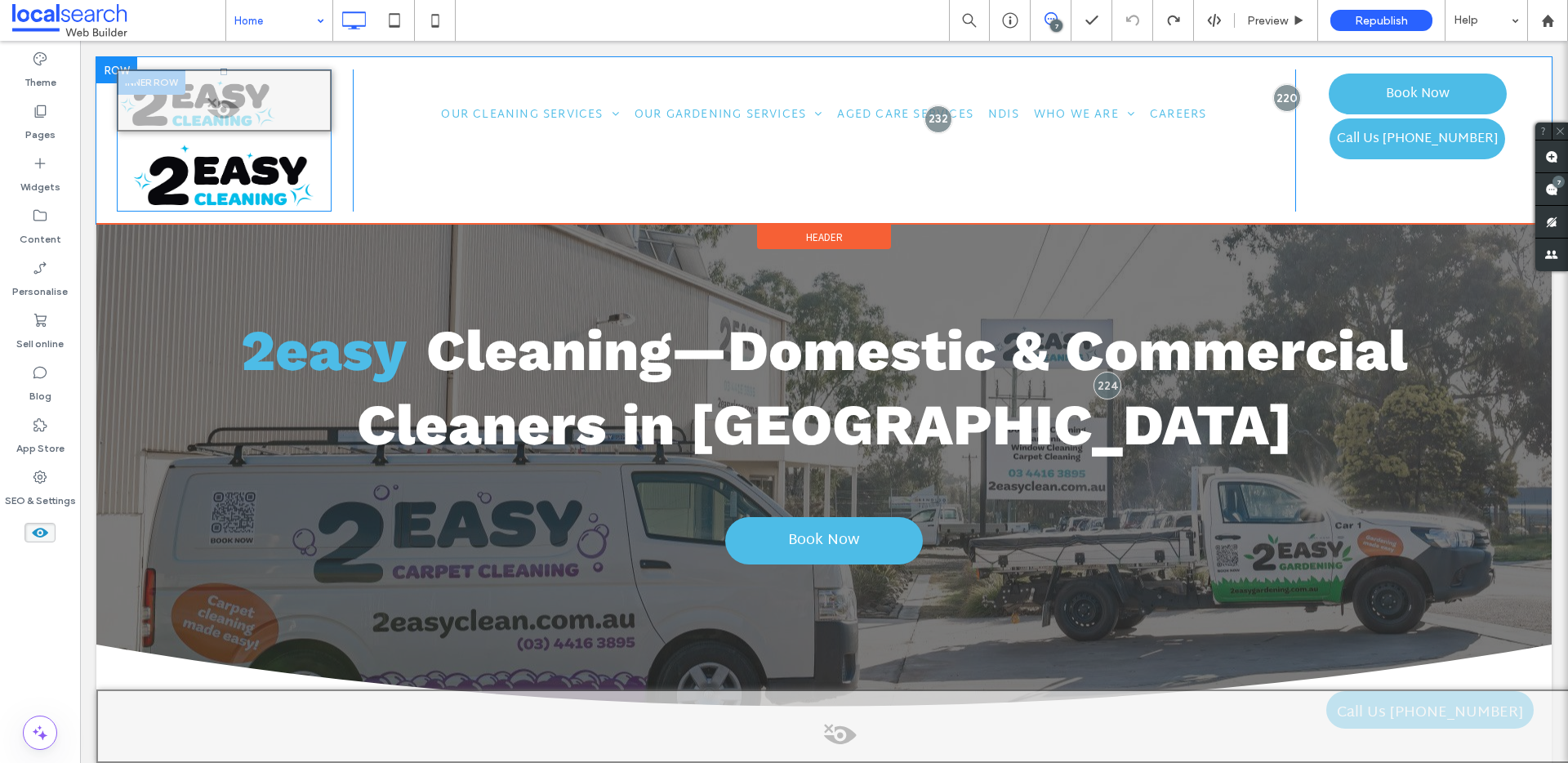
click span
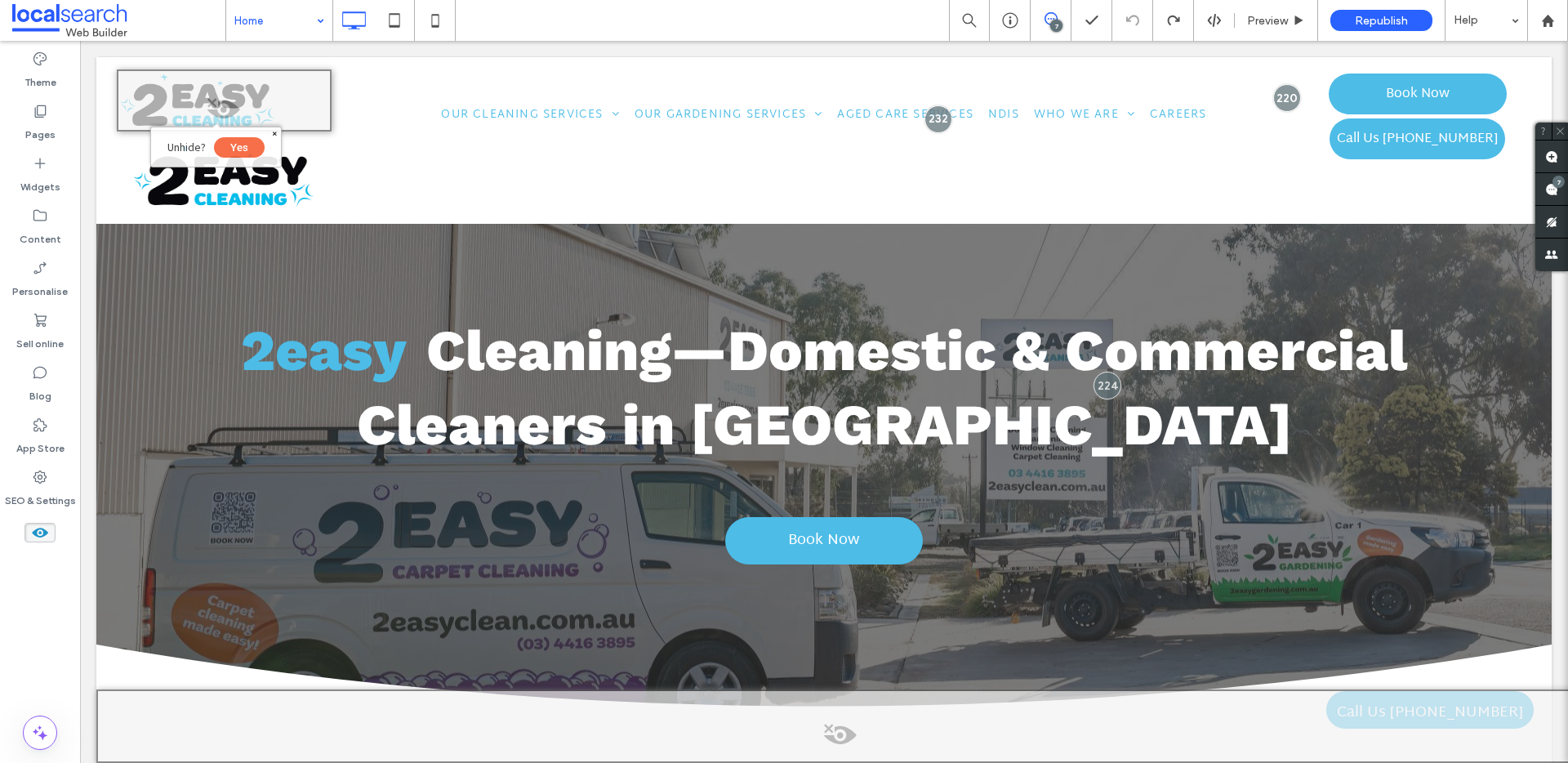
click button "Yes"
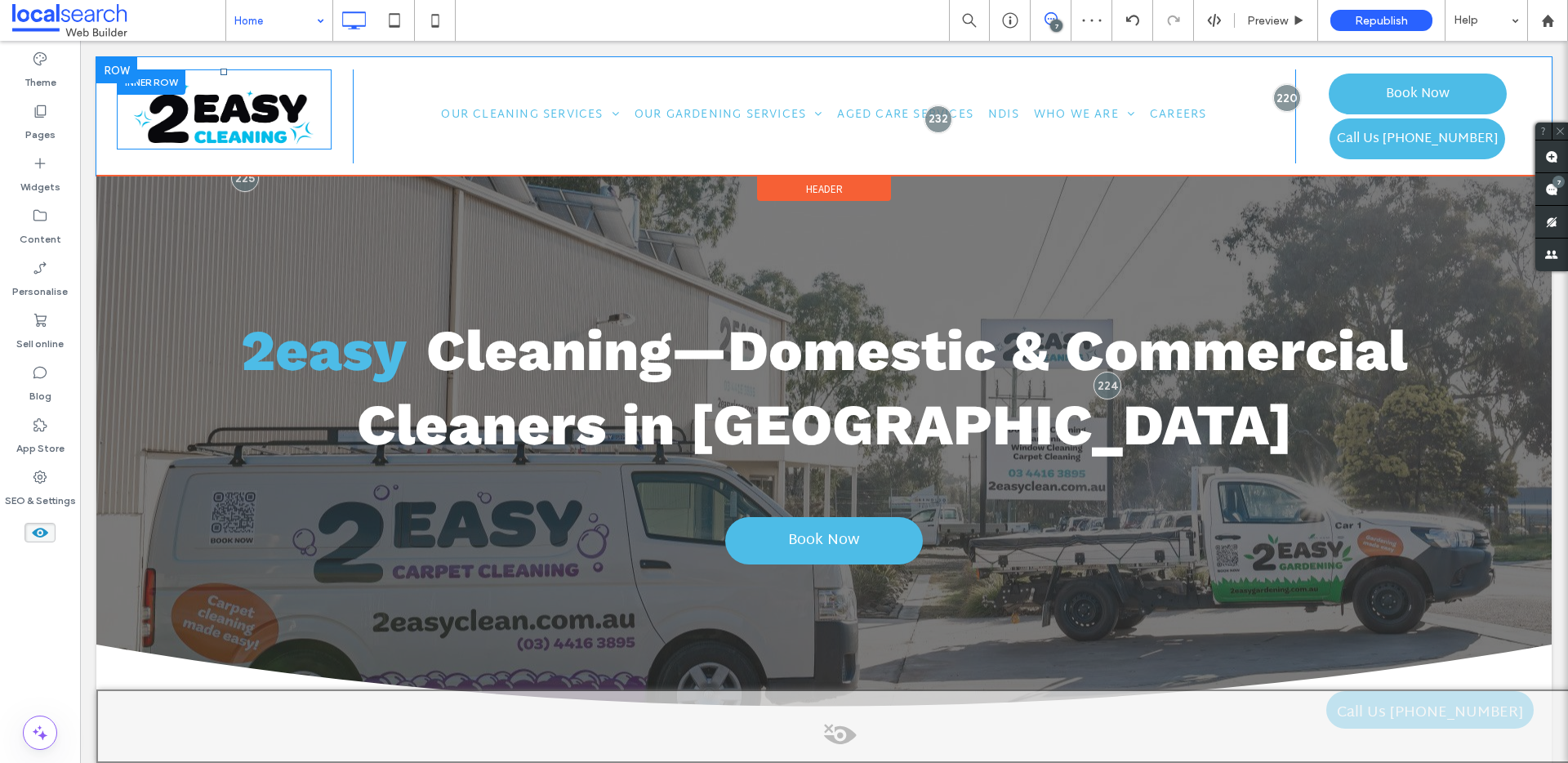
click div "Click To Paste"
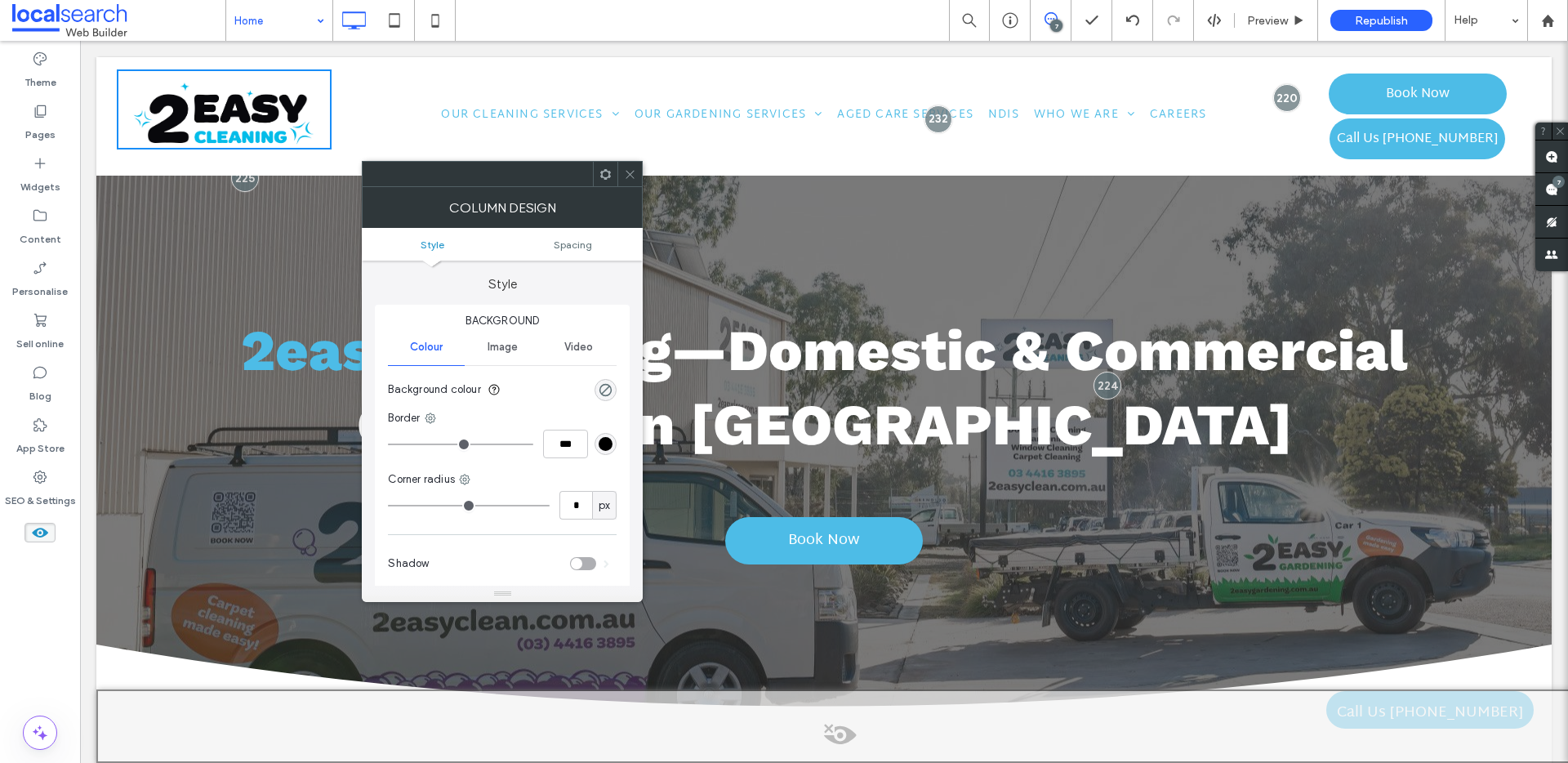
click use
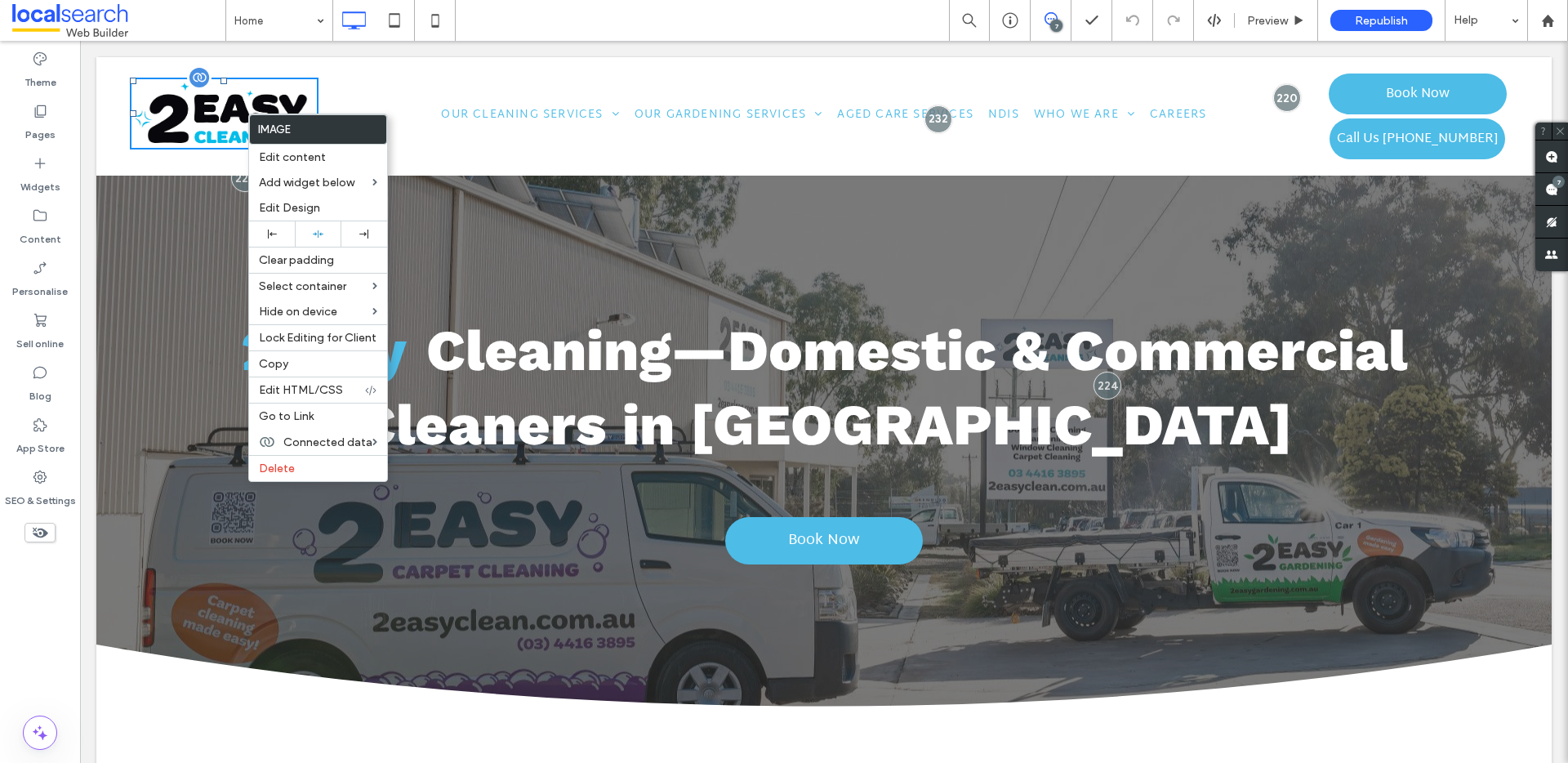
click at [300, 77] on img at bounding box center [223, 114] width 188 height 72
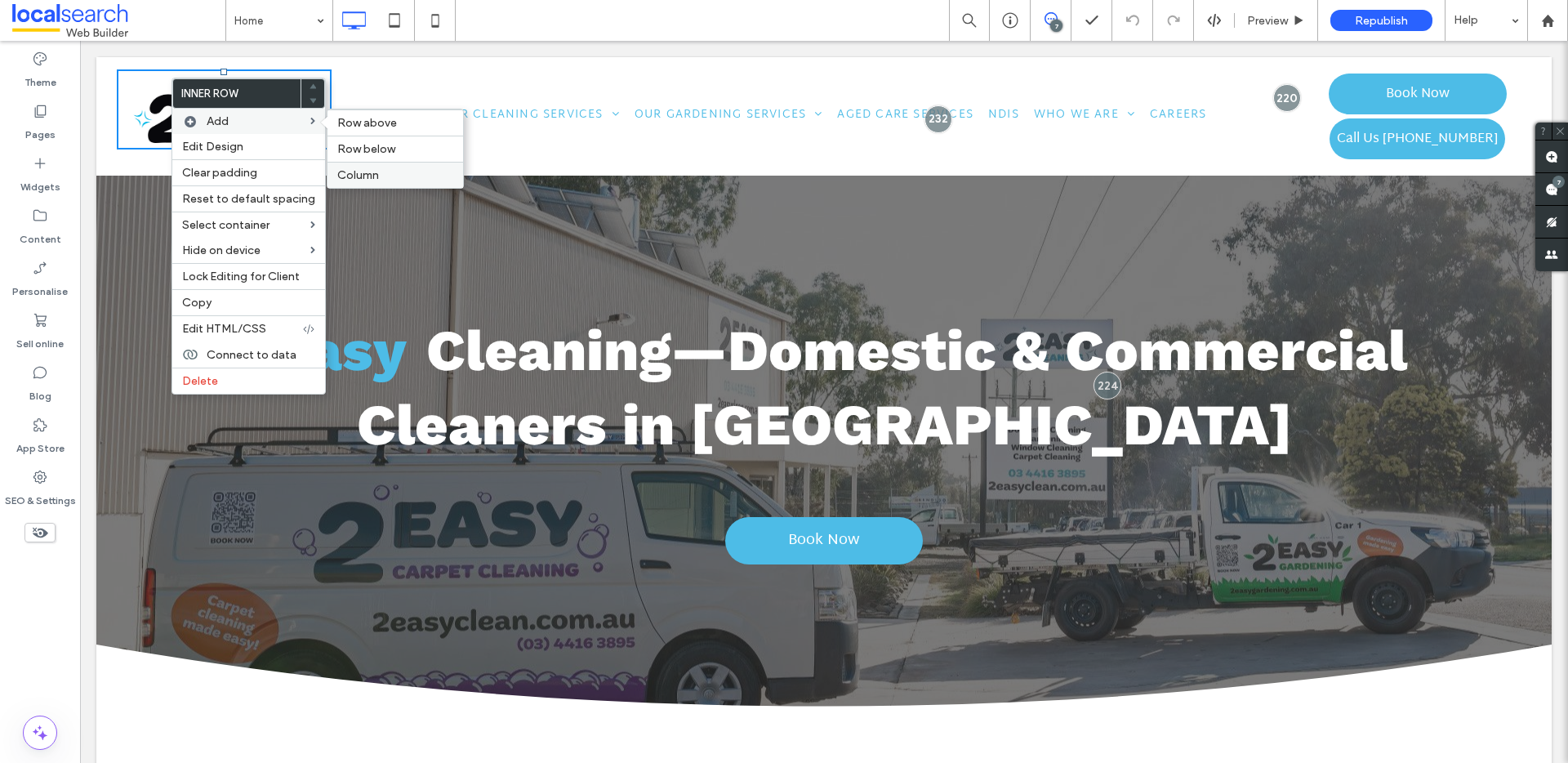
click at [378, 166] on div "Column" at bounding box center [395, 175] width 136 height 26
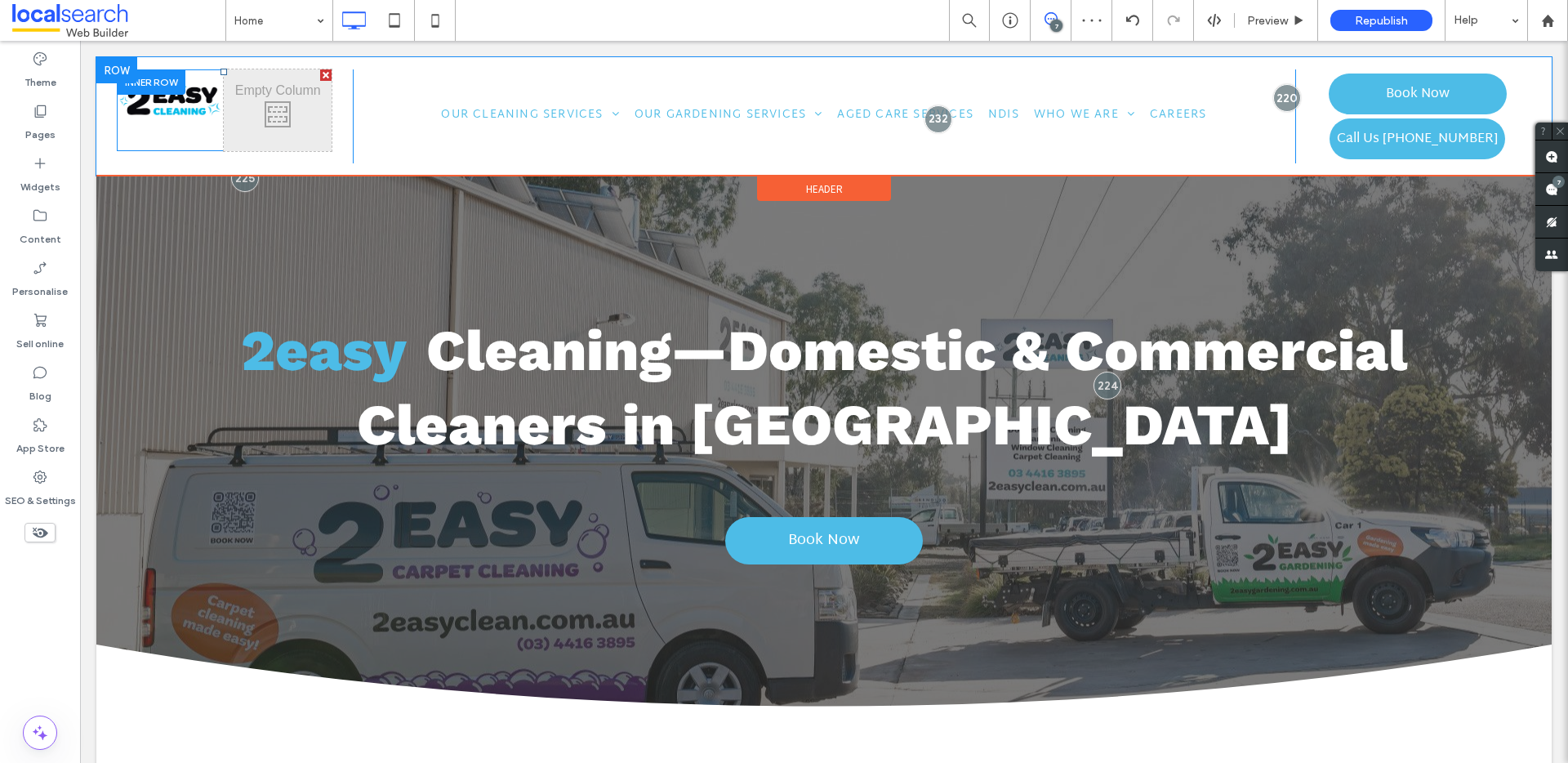
click at [273, 103] on div "Click To Paste Click To Paste" at bounding box center [276, 110] width 107 height 82
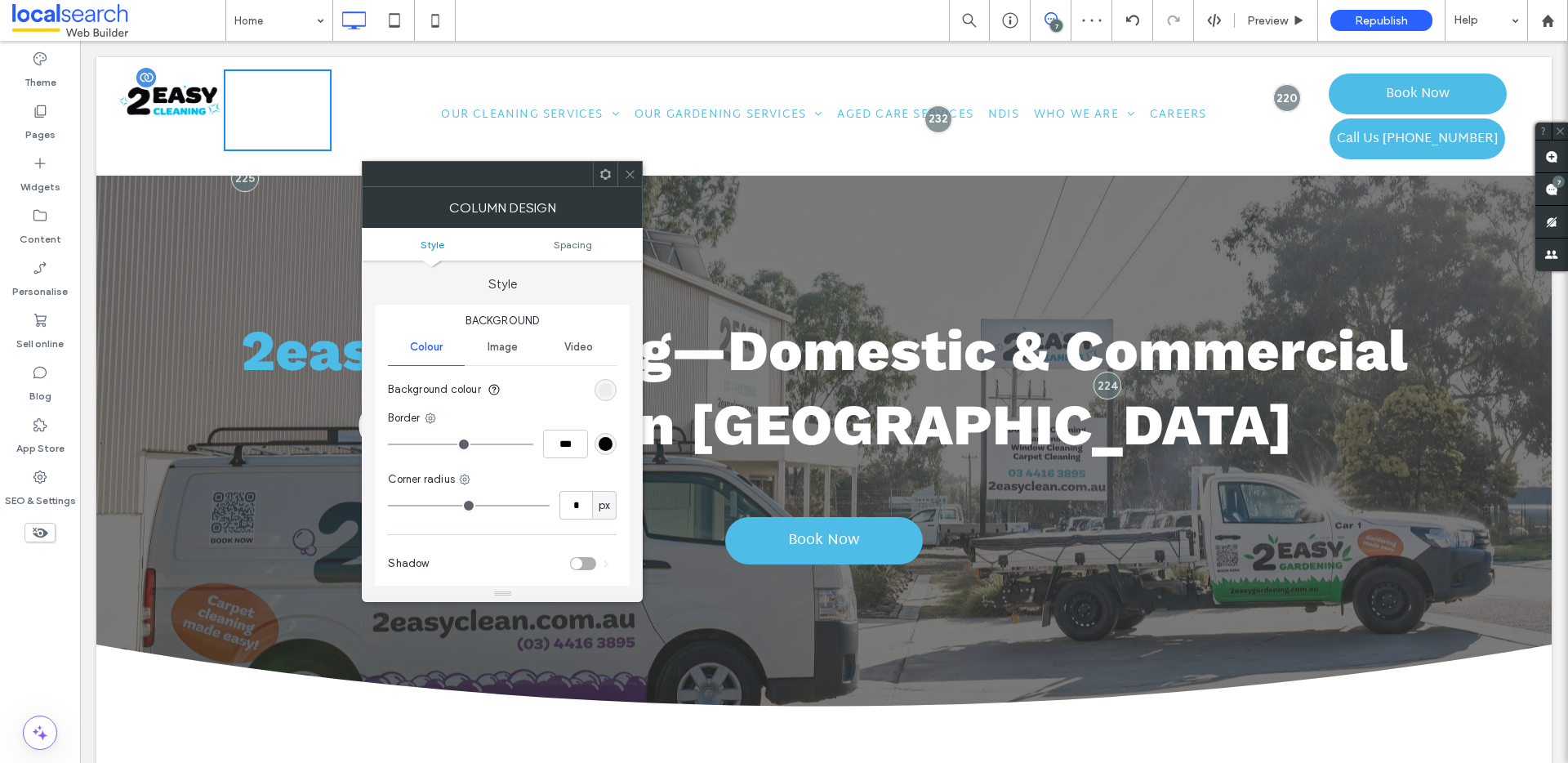
click at [178, 97] on img at bounding box center [170, 97] width 107 height 41
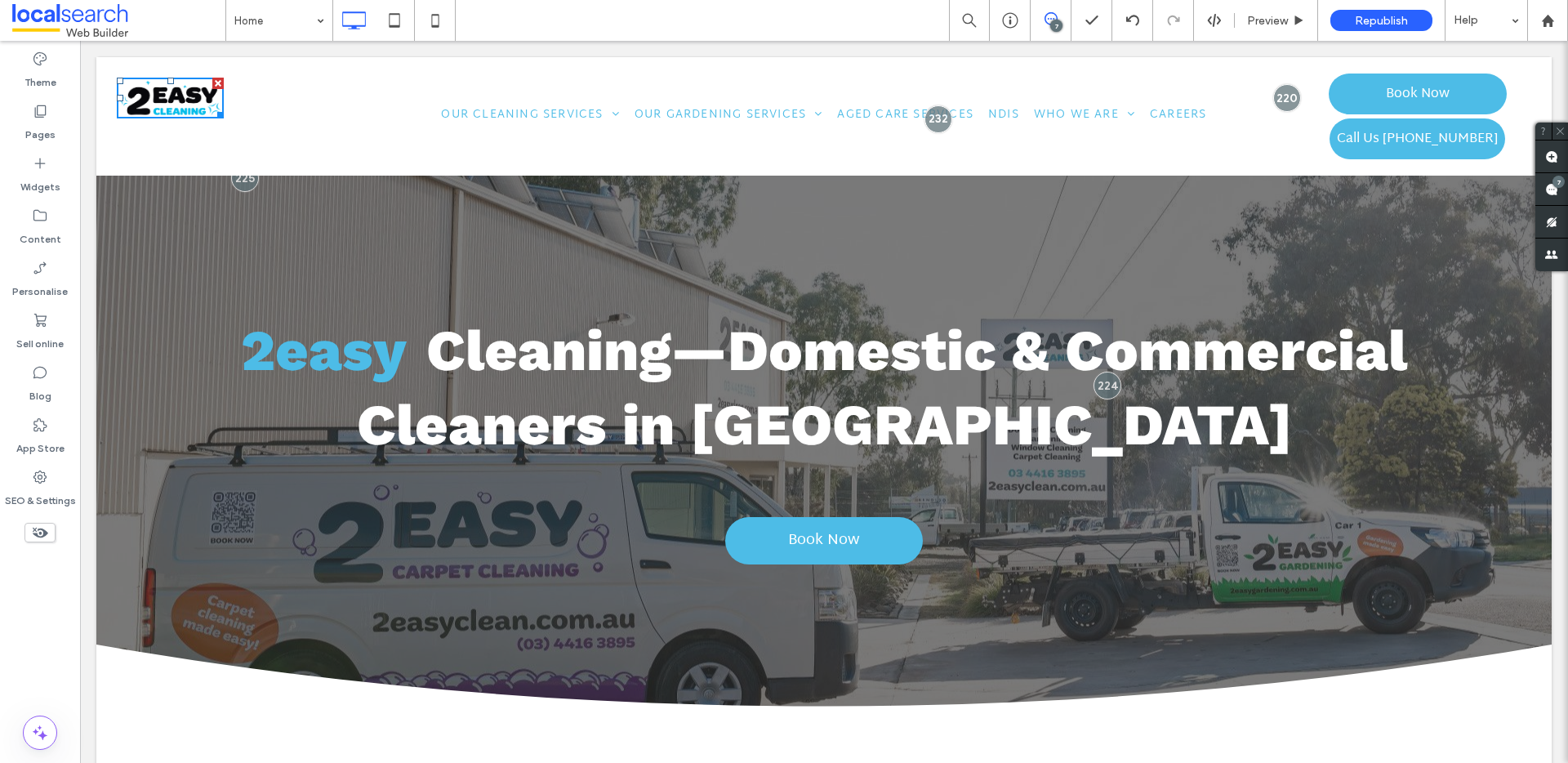
click at [292, 115] on div "Click To Paste Click To Paste" at bounding box center [276, 110] width 107 height 82
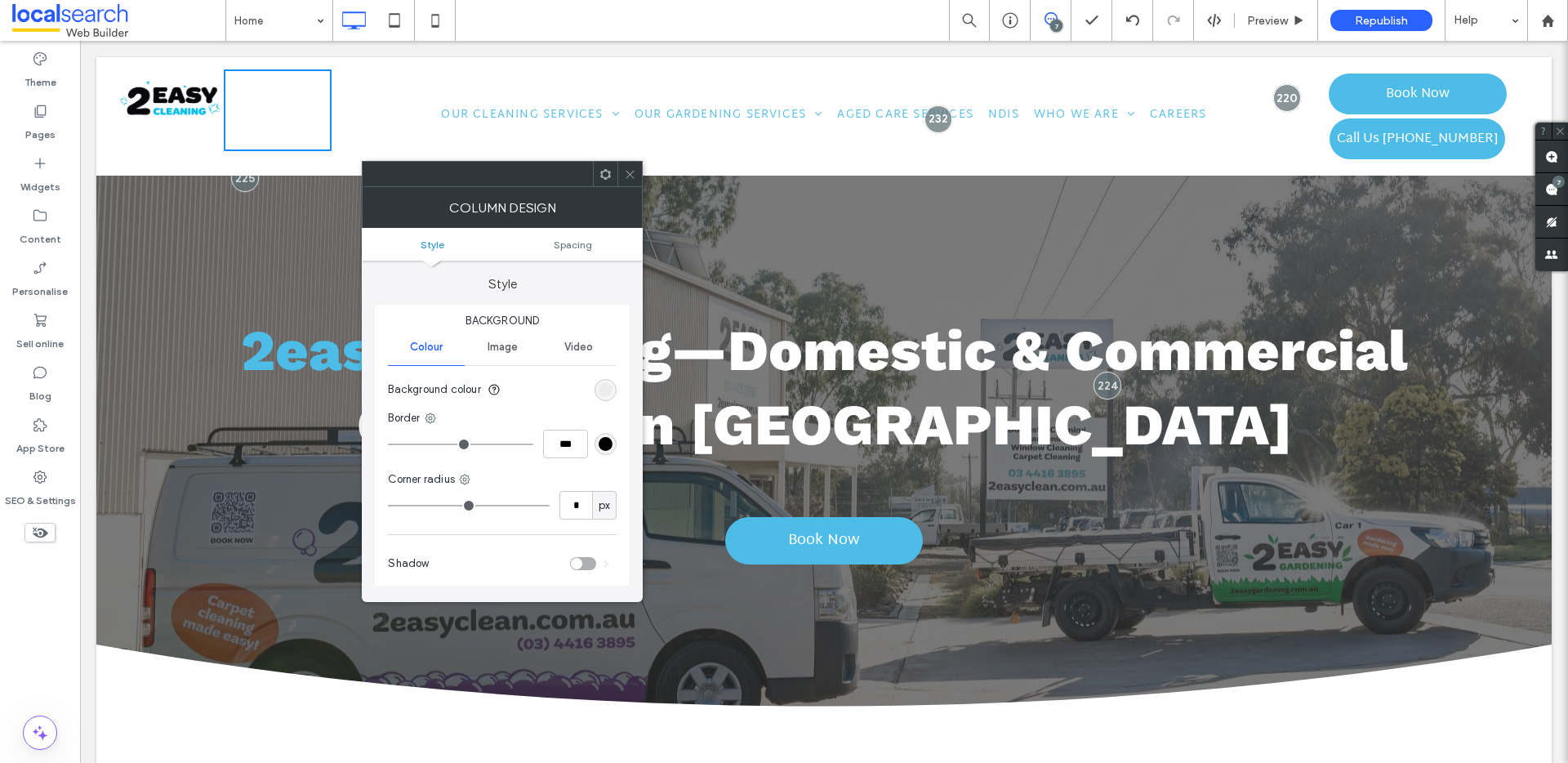
click at [633, 168] on icon at bounding box center [630, 175] width 13 height 13
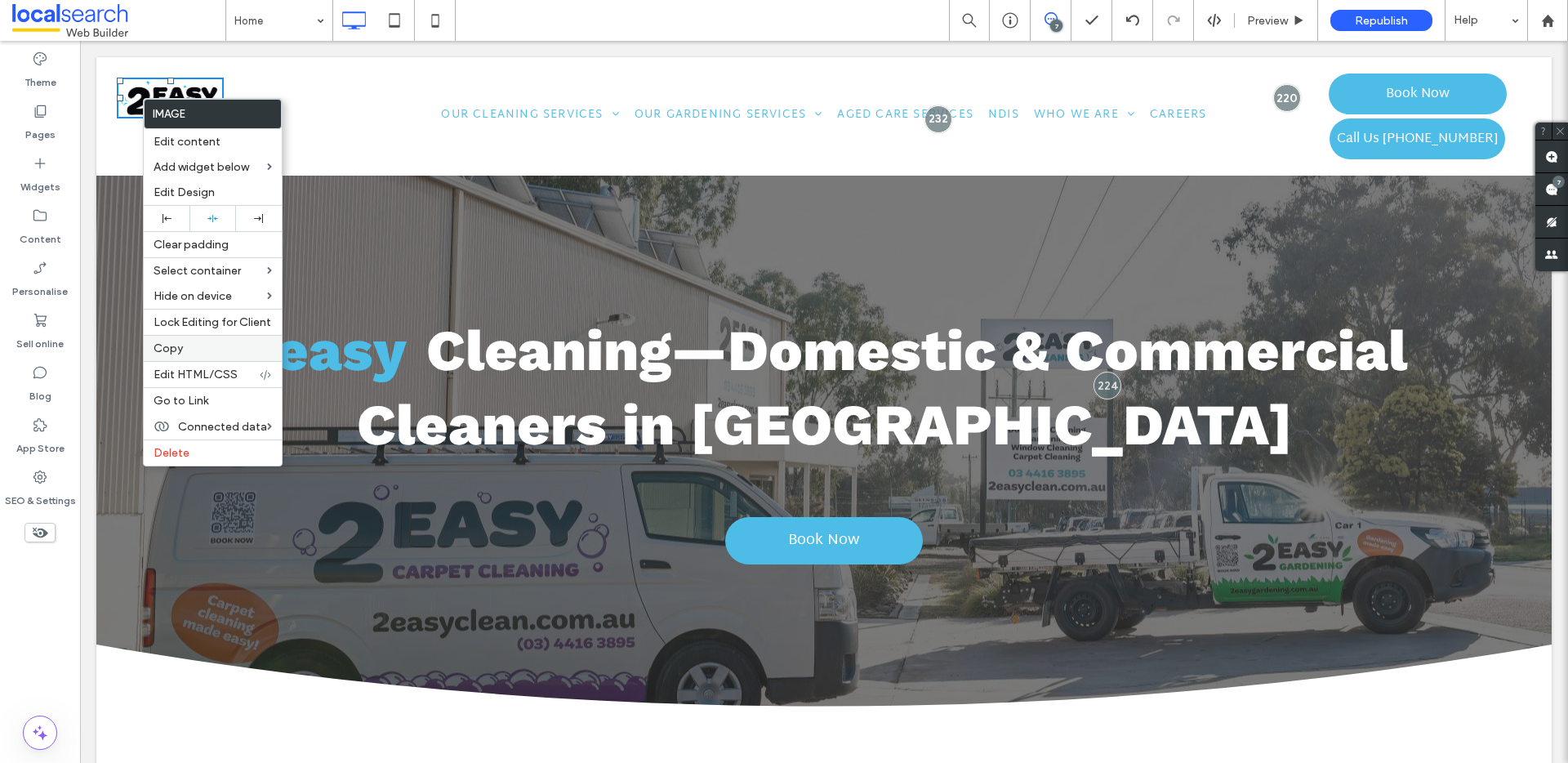
click at [188, 346] on label "Copy" at bounding box center [212, 348] width 118 height 14
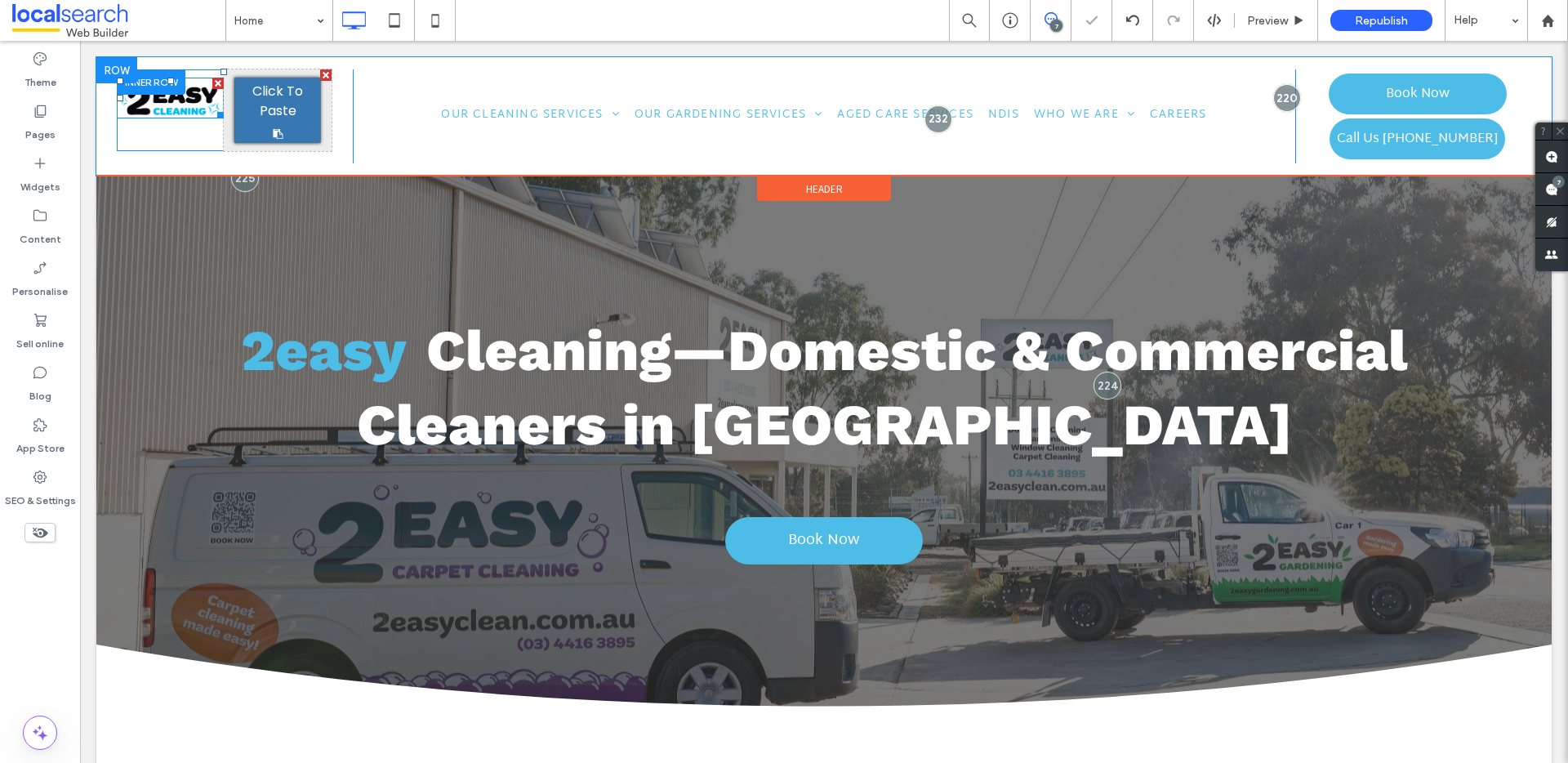
click at [267, 104] on span "Click To Paste" at bounding box center [278, 102] width 77 height 40
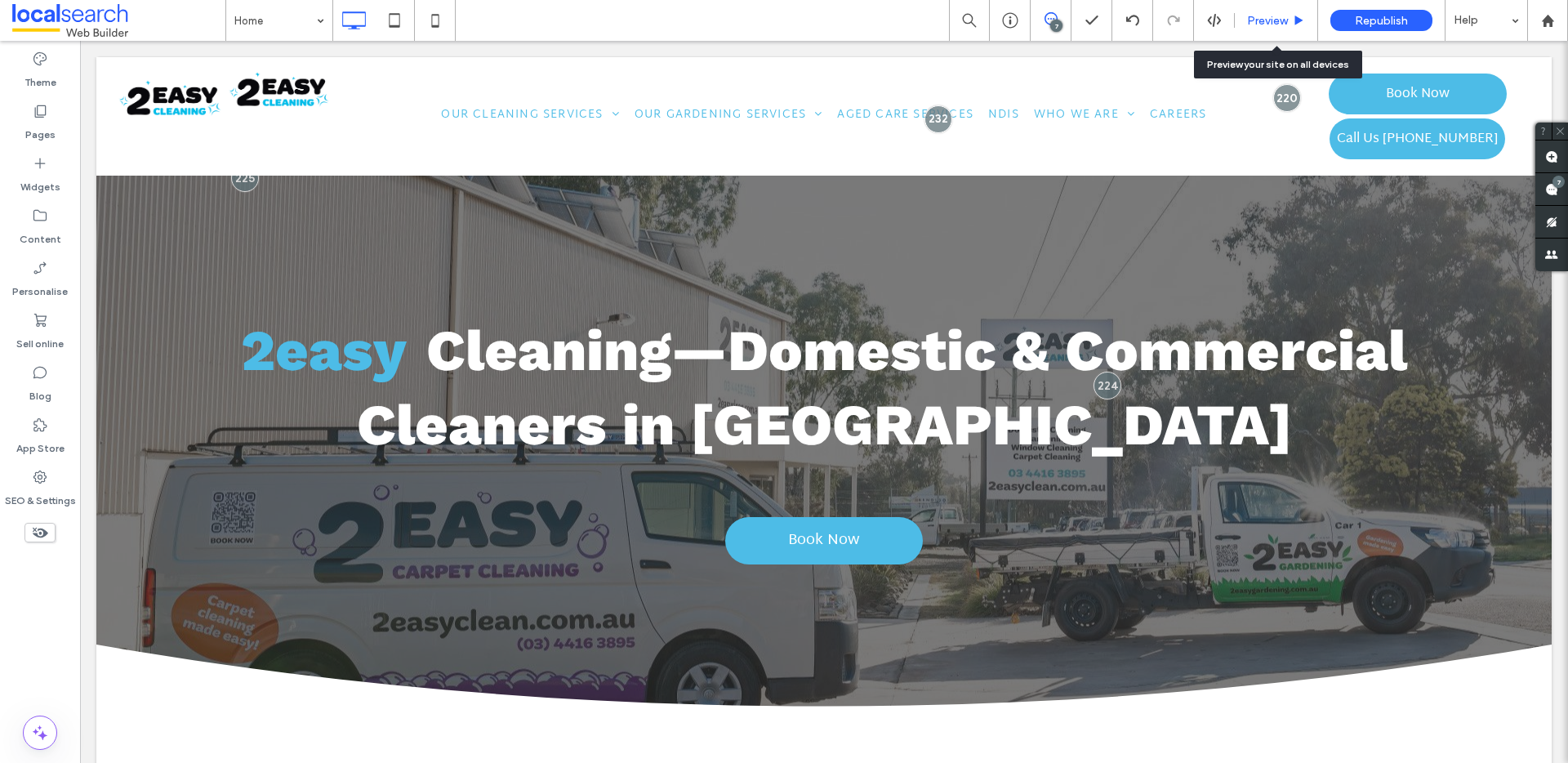
click at [1282, 14] on span "Preview" at bounding box center [1266, 20] width 41 height 14
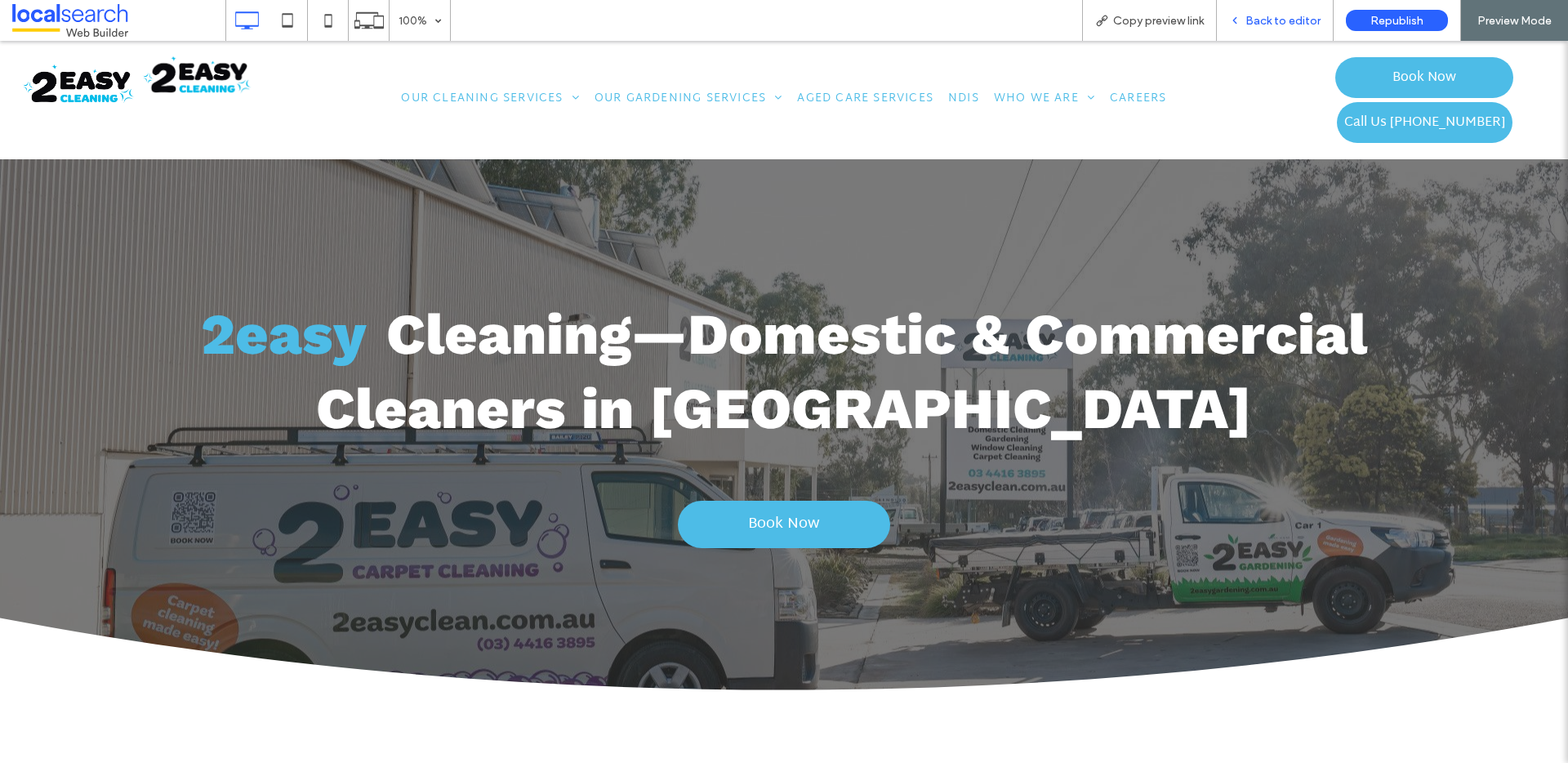
click at [1268, 14] on span "Back to editor" at bounding box center [1282, 20] width 75 height 14
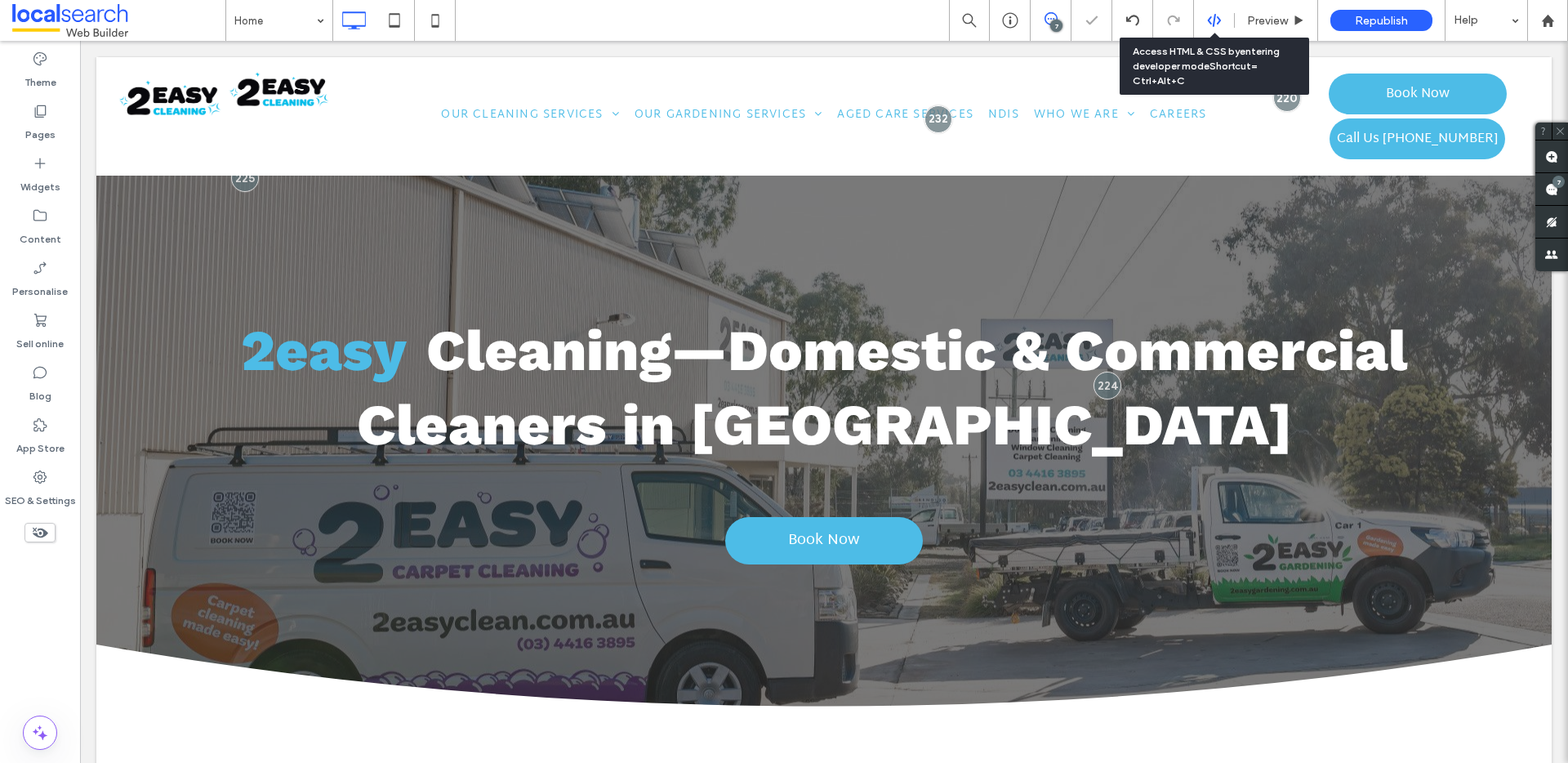
click at [1221, 15] on div at bounding box center [1214, 21] width 40 height 14
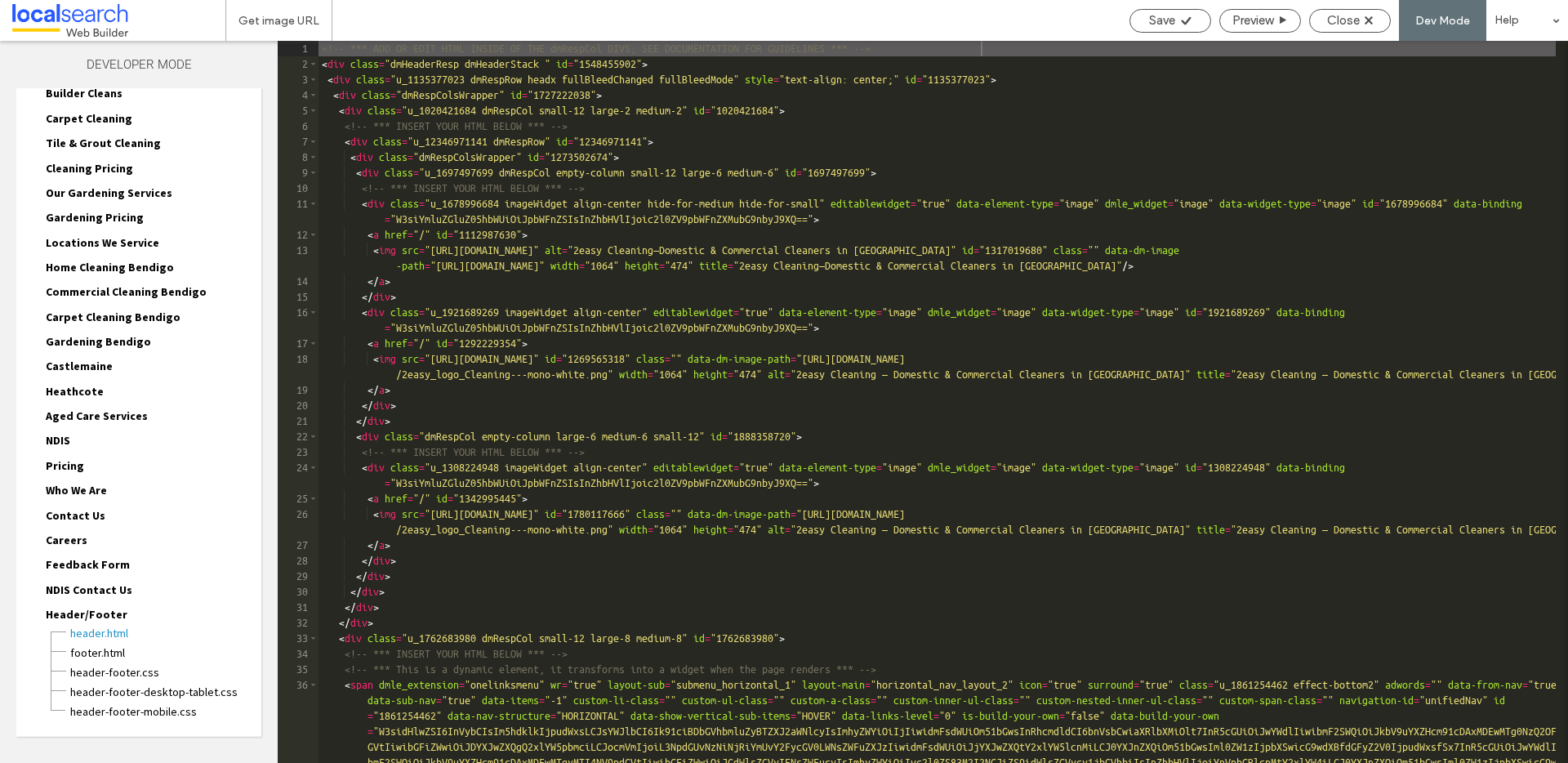
scroll to position [203, 0]
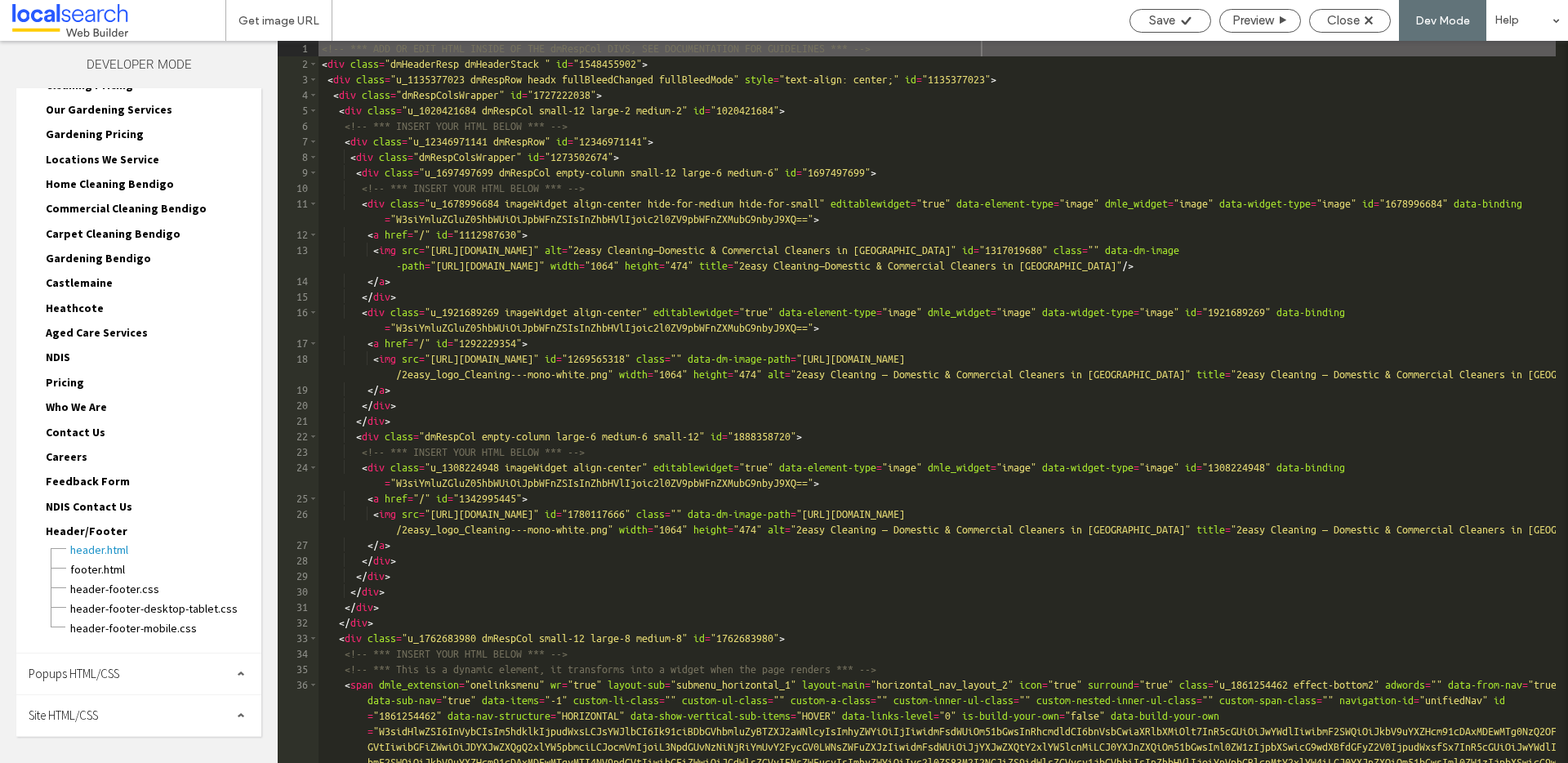
click at [90, 713] on span "Site HTML/CSS" at bounding box center [63, 714] width 69 height 15
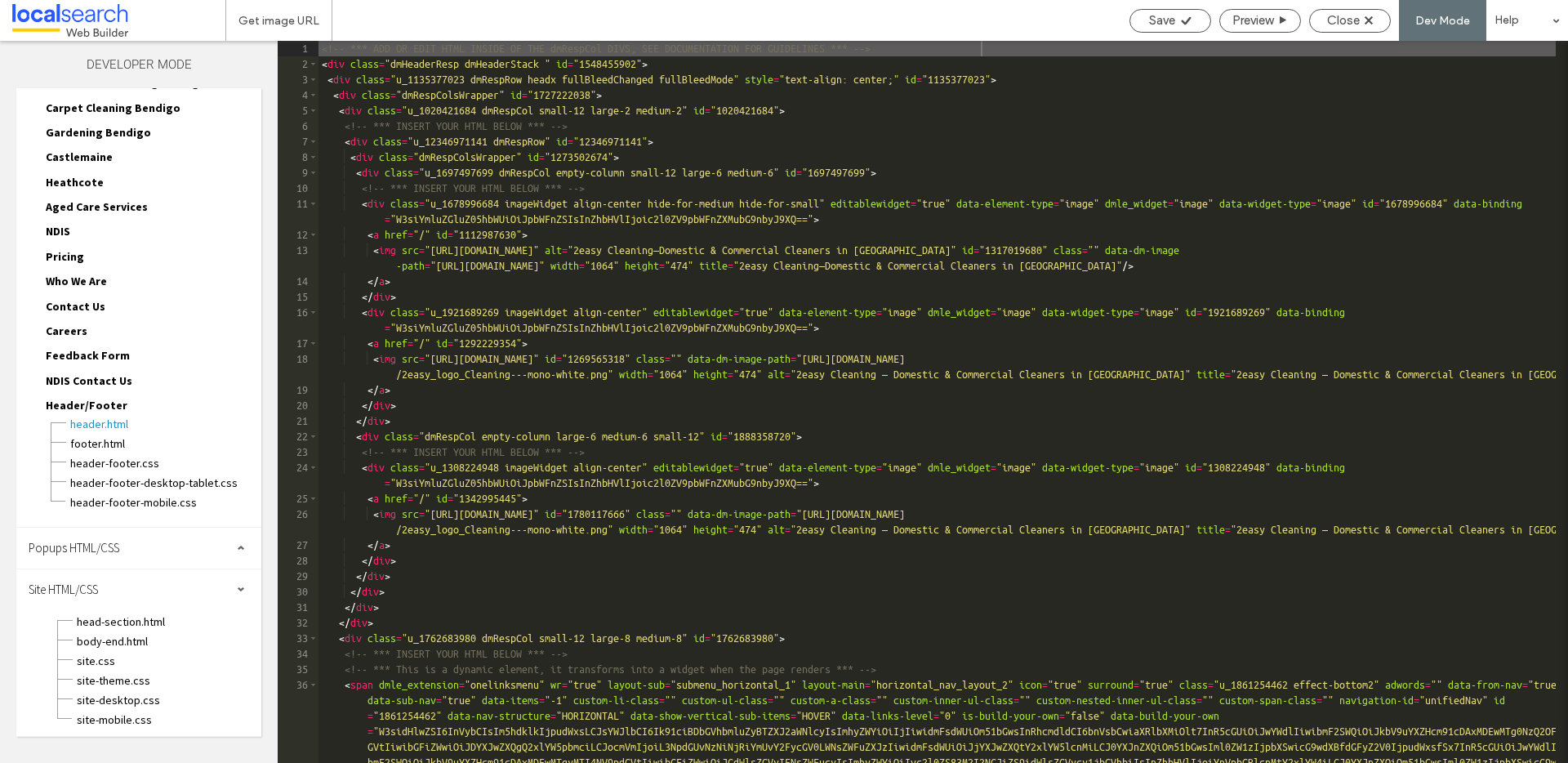
scroll to position [330, 0]
click at [137, 660] on span "site.css" at bounding box center [168, 659] width 186 height 16
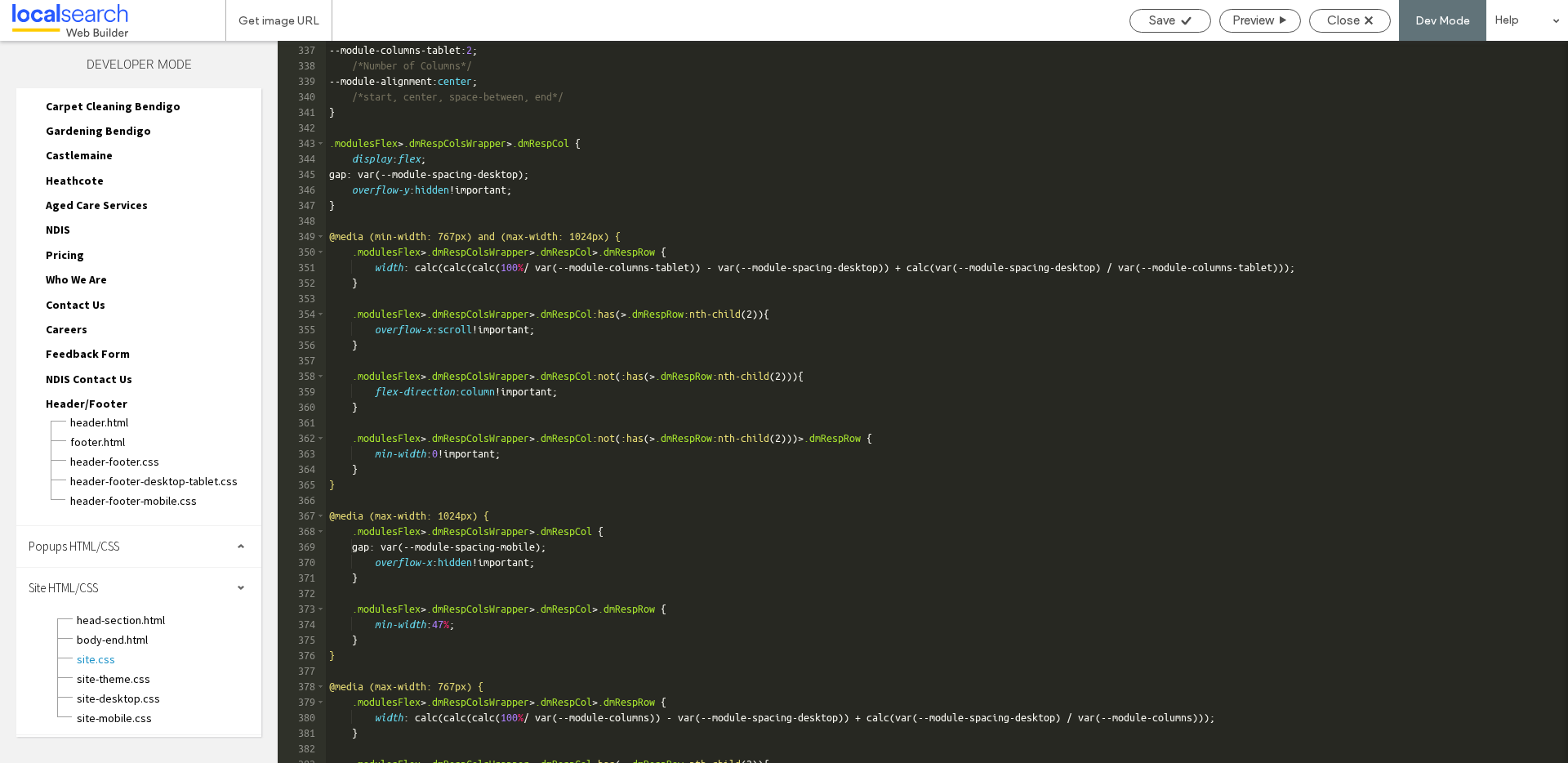
scroll to position [14191, 0]
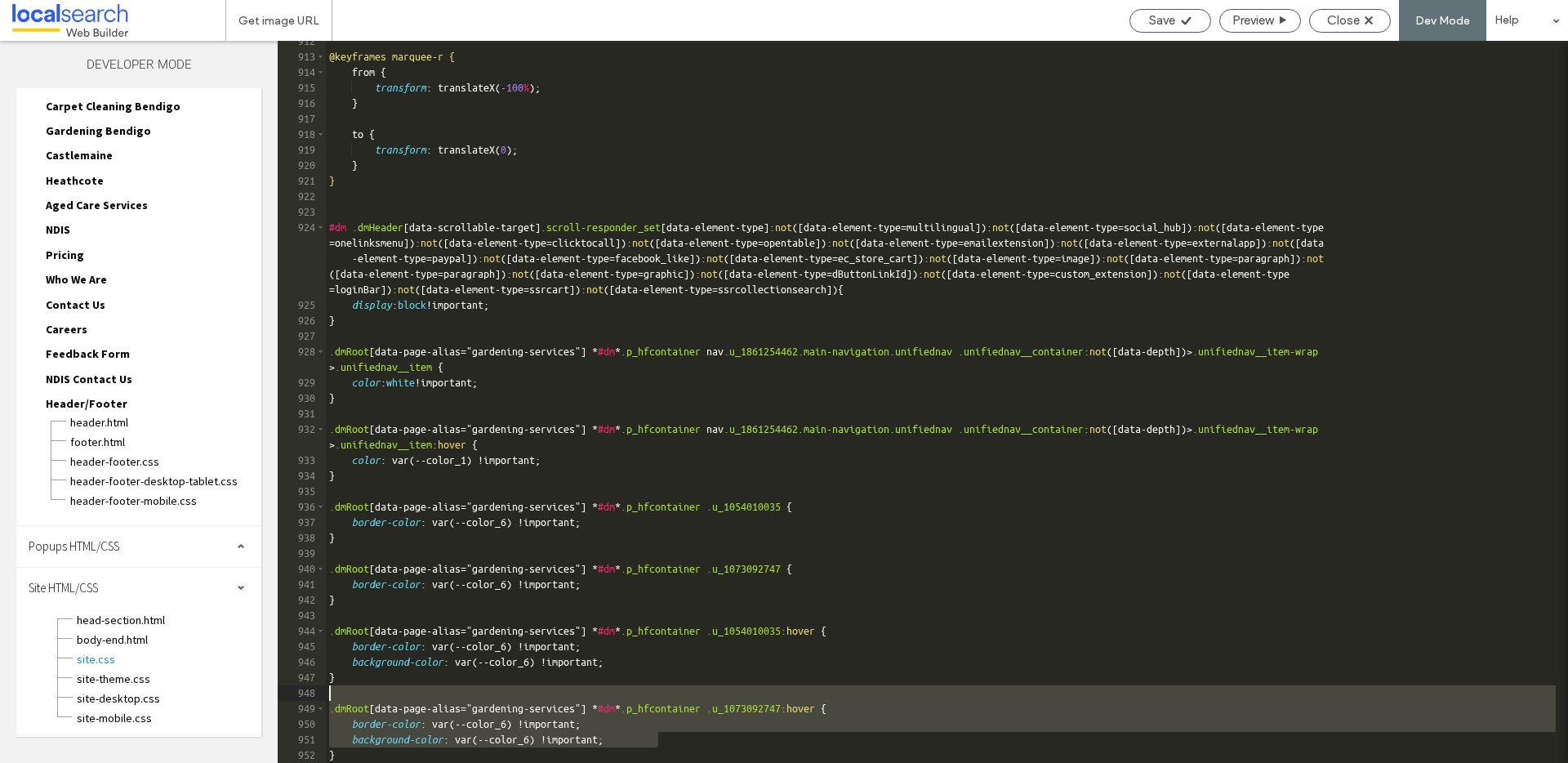
drag, startPoint x: 673, startPoint y: 742, endPoint x: 424, endPoint y: 694, distance: 253.6
click at [424, 694] on div "@keyframes marquee-r { from { transform : translateX( -100 % ); } to { transfor…" at bounding box center [940, 410] width 1229 height 753
click at [336, 754] on div "@keyframes marquee-r { from { transform : translateX( -100 % ); } to { transfor…" at bounding box center [940, 410] width 1229 height 753
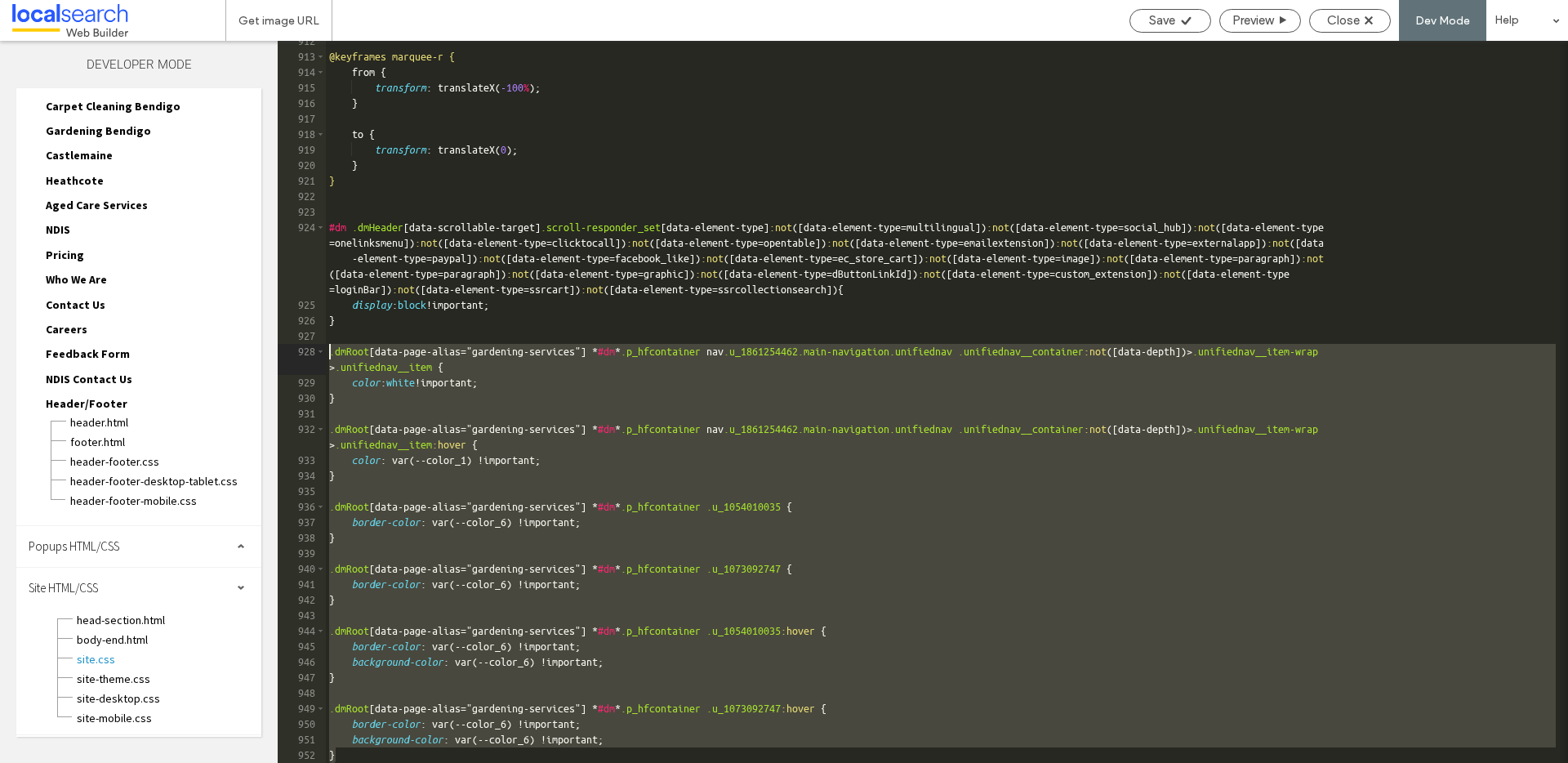
drag, startPoint x: 340, startPoint y: 752, endPoint x: 285, endPoint y: 356, distance: 399.8
click at [285, 356] on div "** 912 913 914 915 916 917 918 919 920 921 922 923 924 925 926 927 928 929 930 …" at bounding box center [922, 401] width 1291 height 722
click at [751, 404] on div "@keyframes marquee-r { from { transform : translateX( -100 % ); } to { transfor…" at bounding box center [940, 410] width 1229 height 753
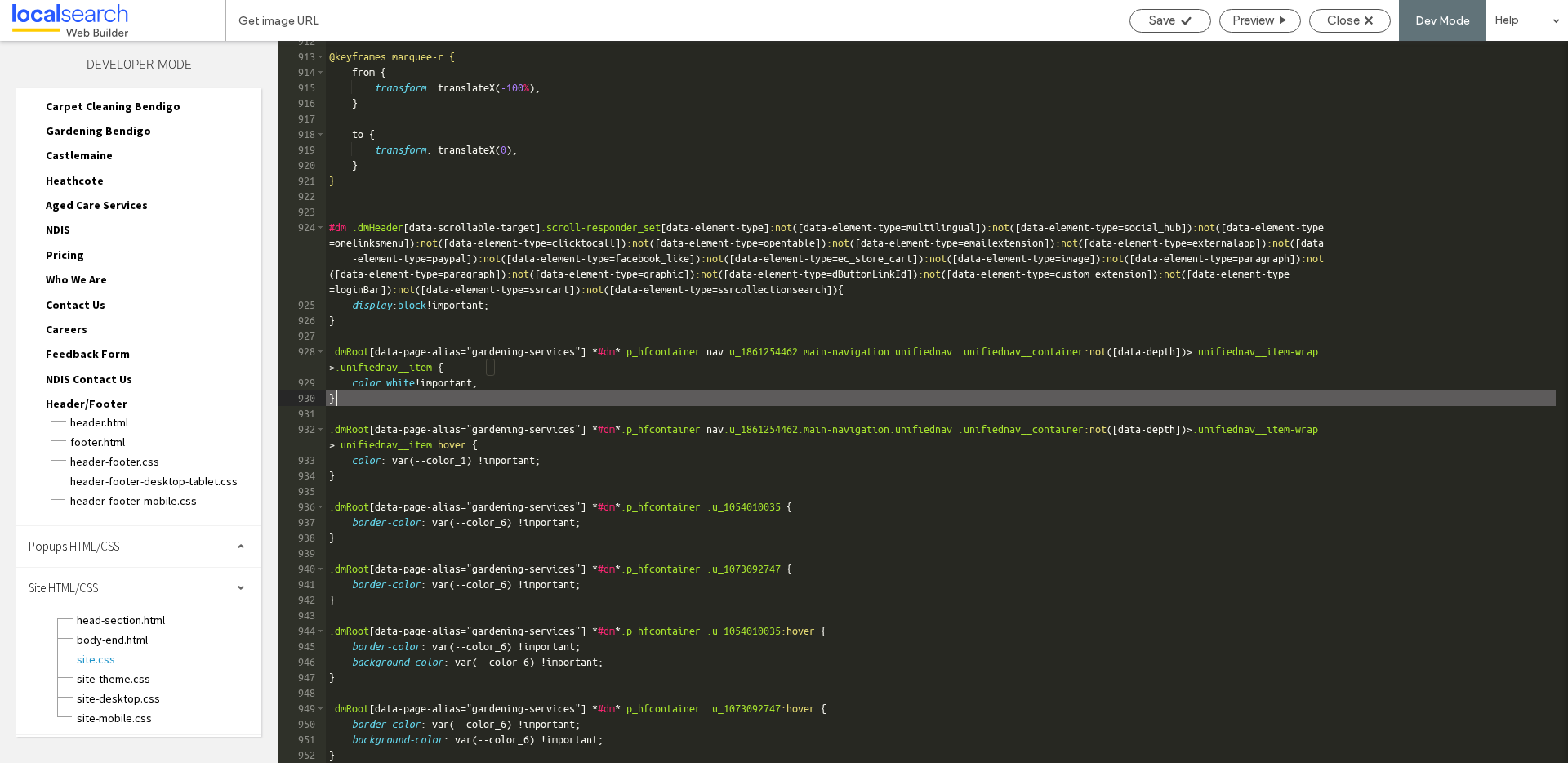
click at [367, 755] on div "@keyframes marquee-r { from { transform : translateX( -100 % ); } to { transfor…" at bounding box center [940, 410] width 1229 height 753
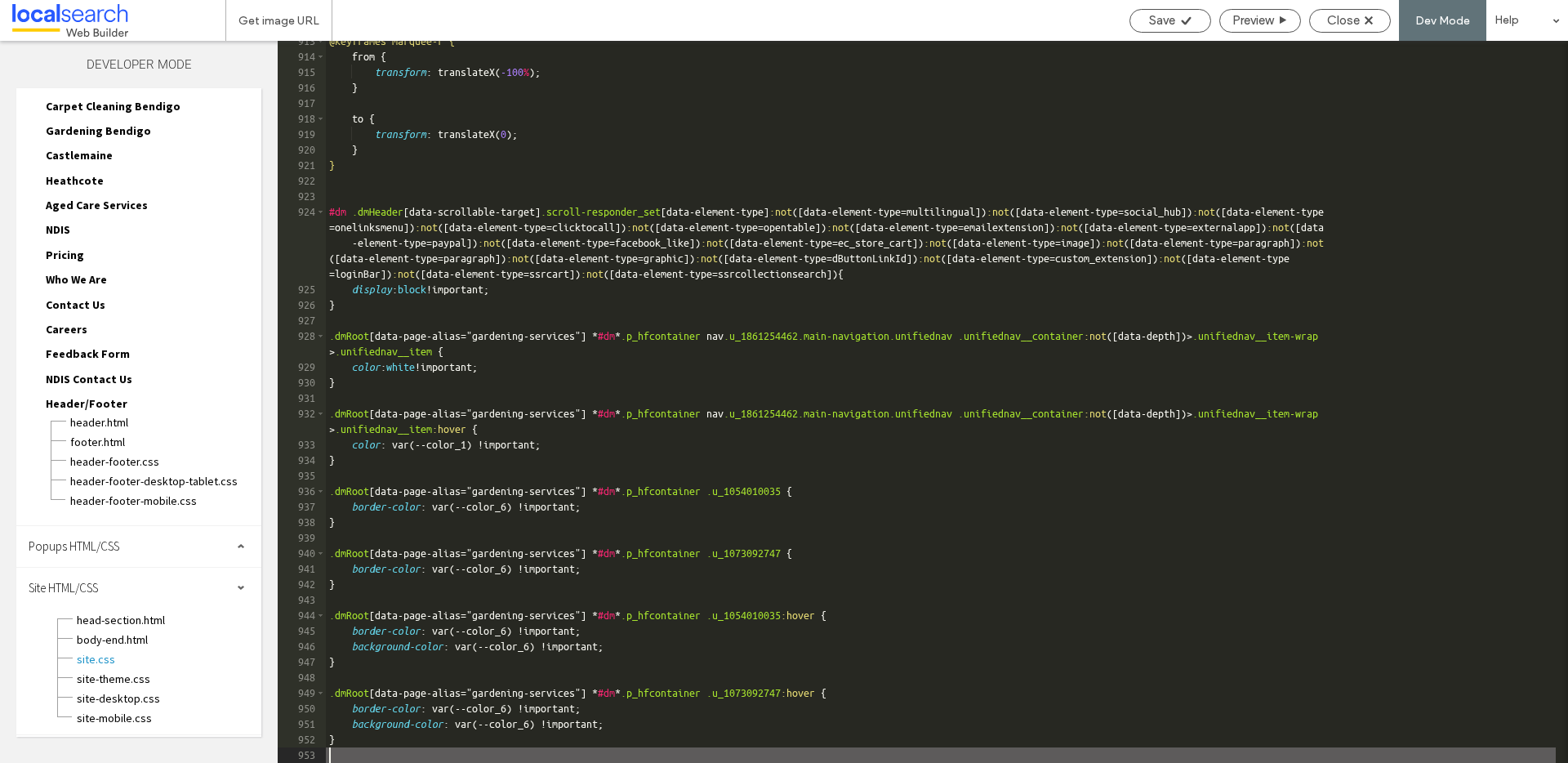
type textarea "**"
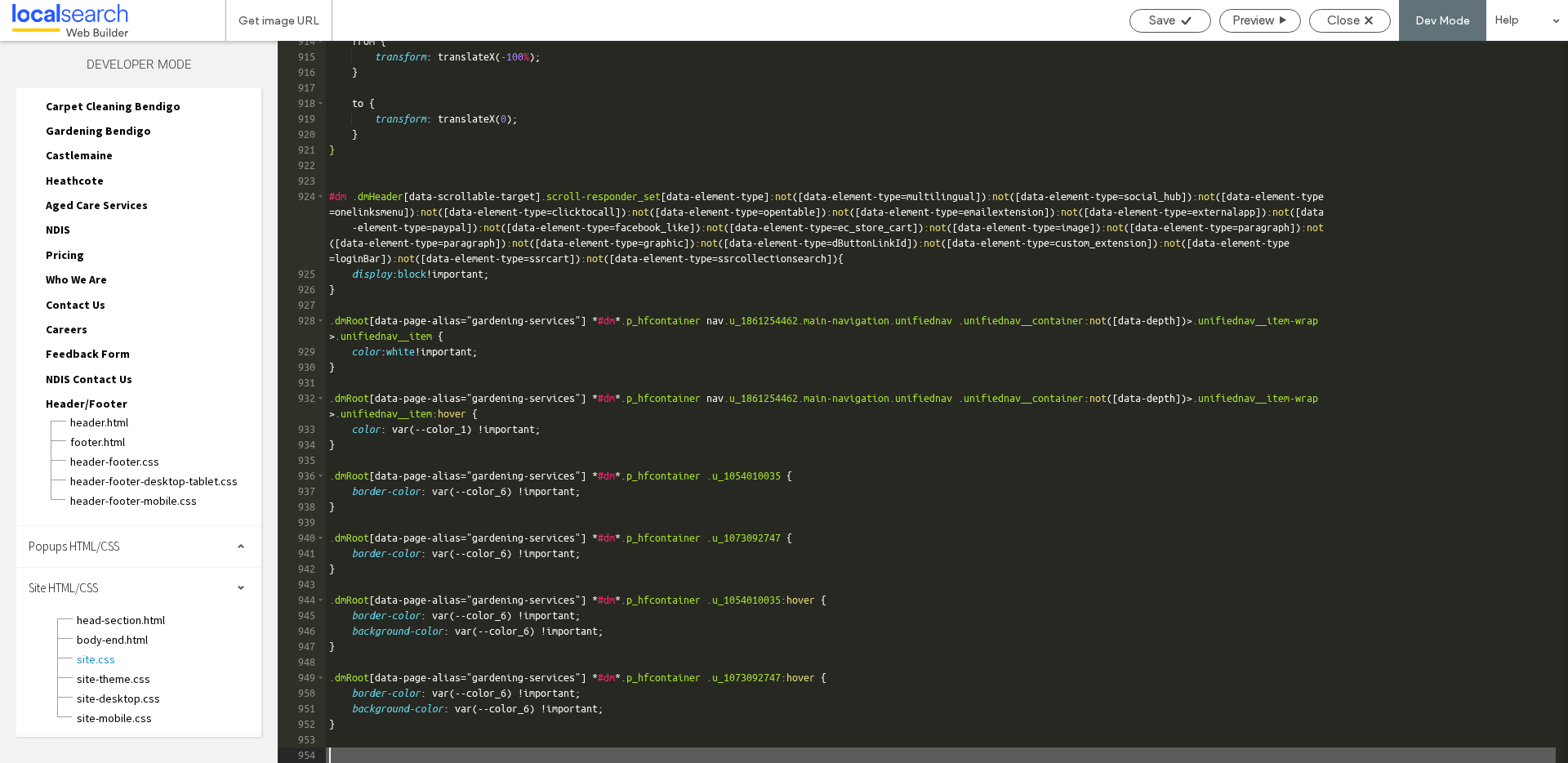
scroll to position [14222, 0]
click at [1364, 19] on div "Close" at bounding box center [1349, 21] width 80 height 14
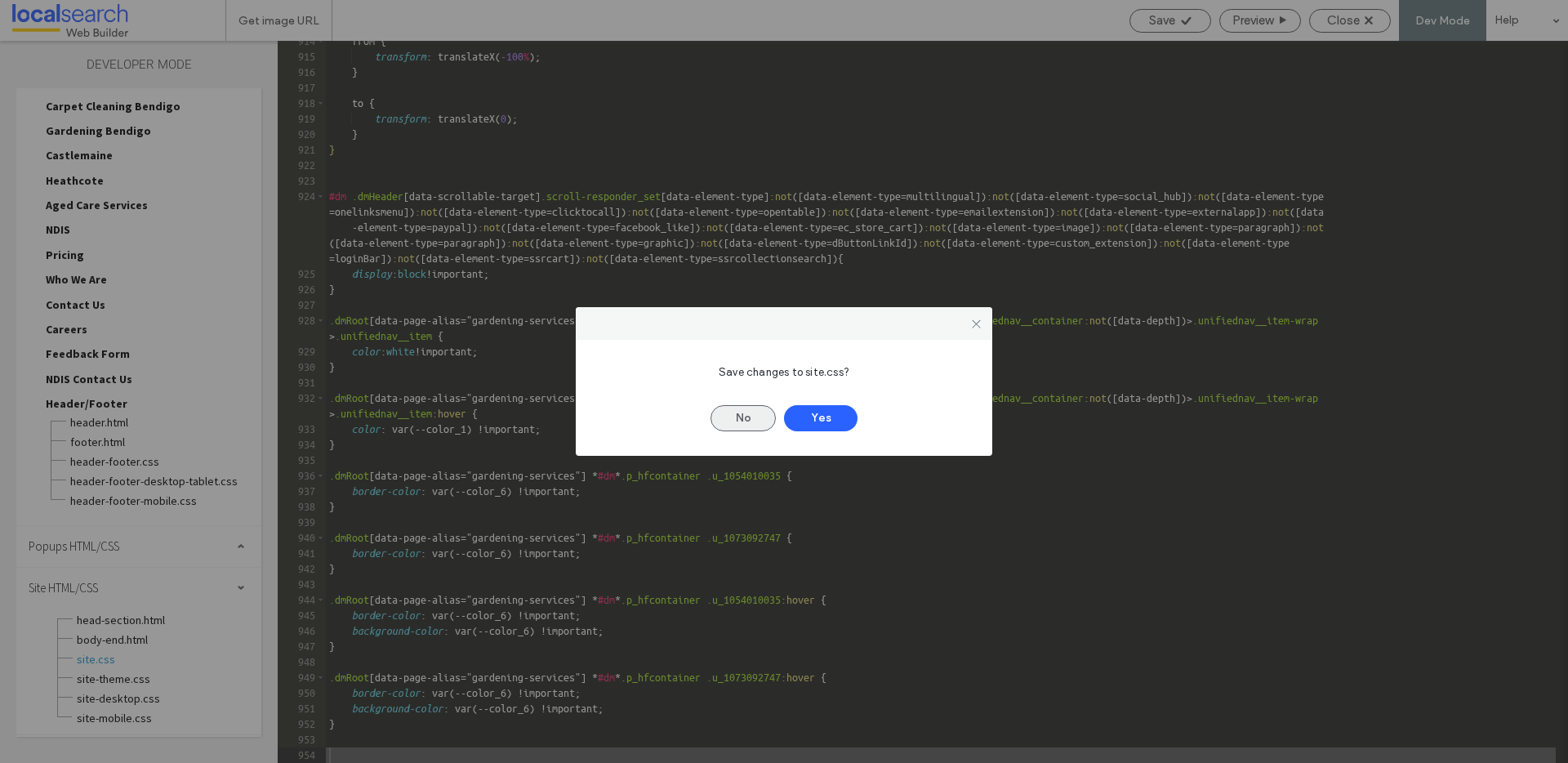
click at [758, 420] on button "No" at bounding box center [743, 418] width 66 height 26
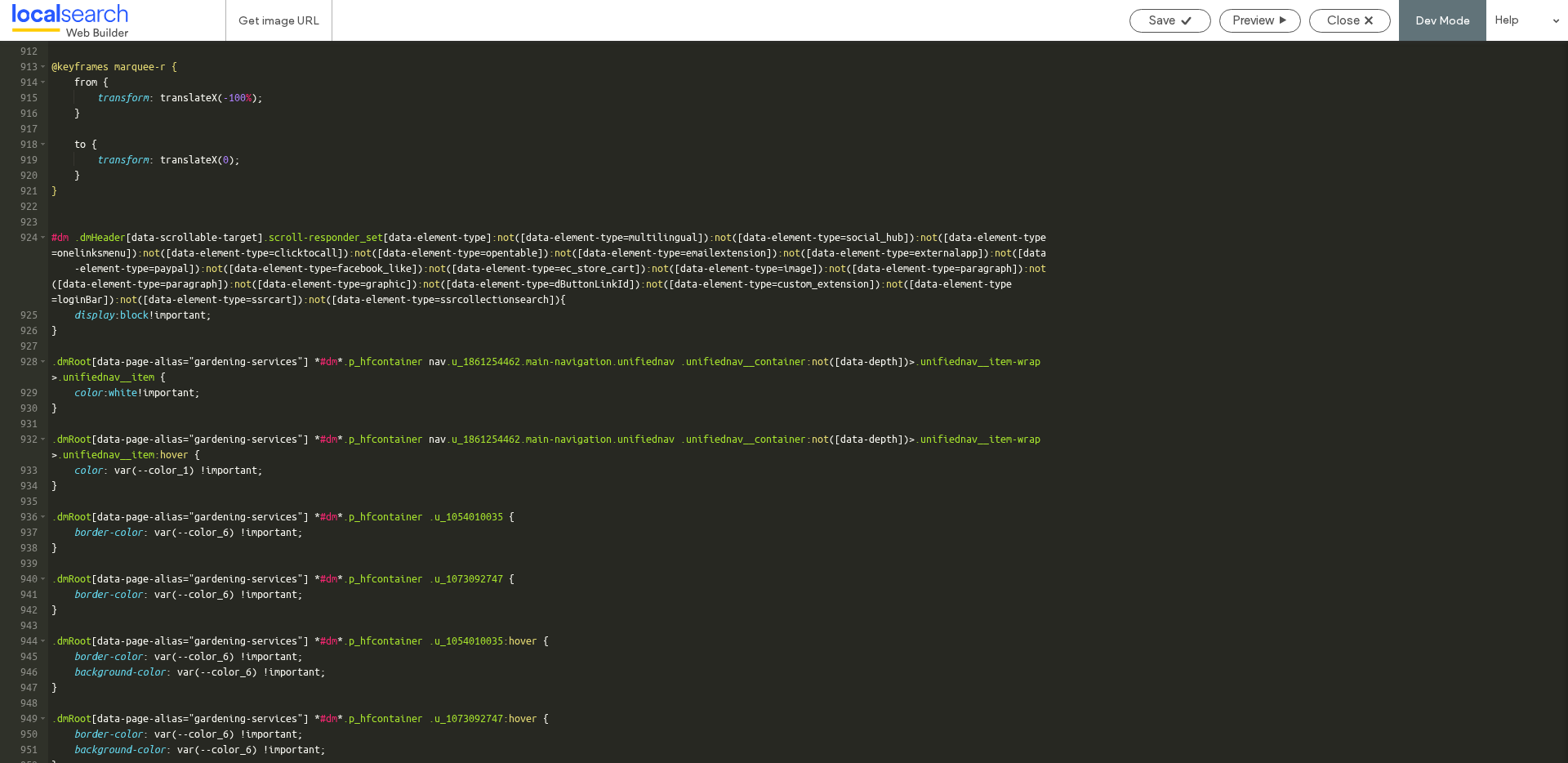
scroll to position [14182, 0]
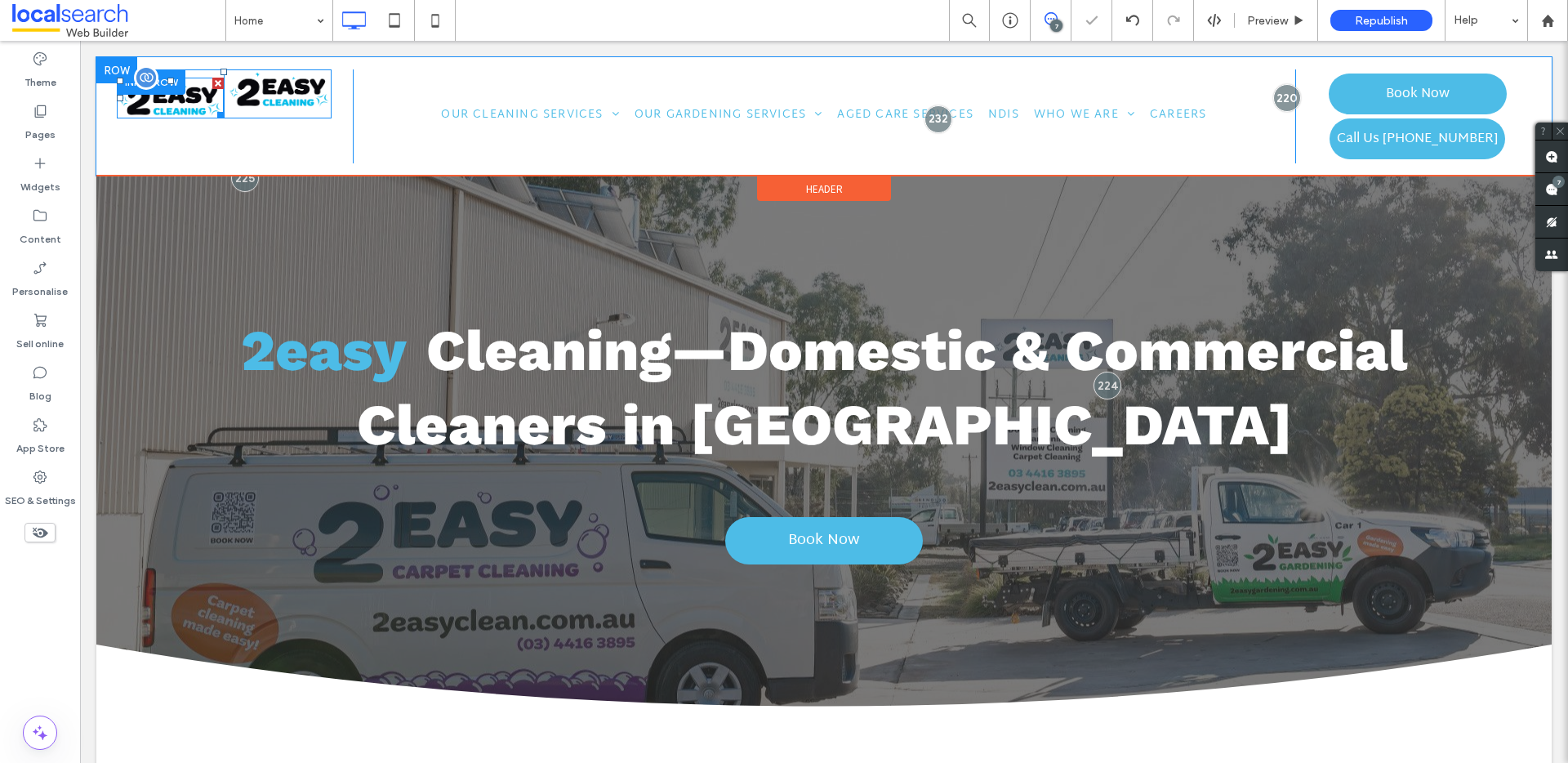
click at [208, 95] on img at bounding box center [170, 97] width 107 height 41
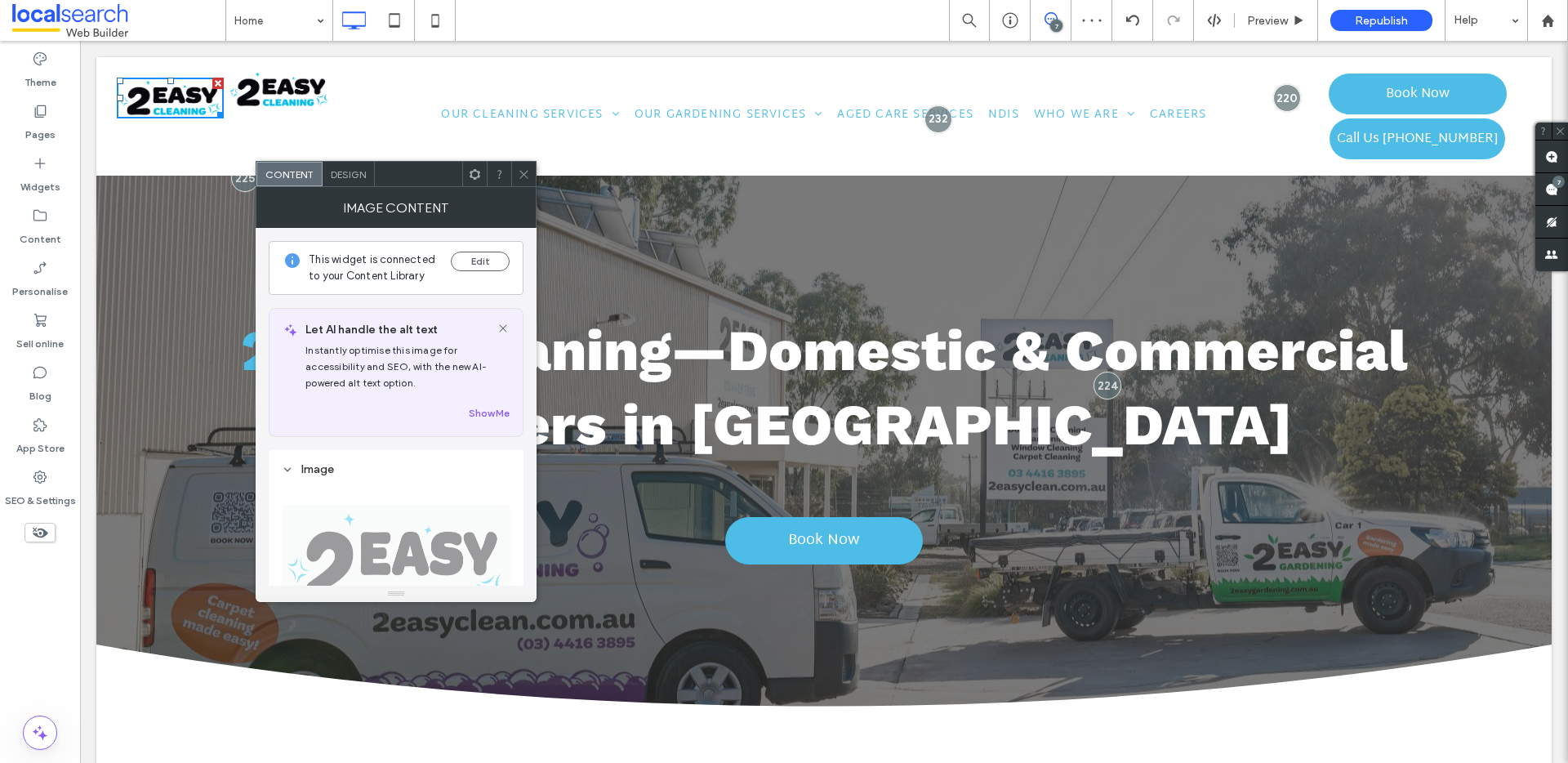
click at [361, 179] on span "Design" at bounding box center [348, 175] width 35 height 13
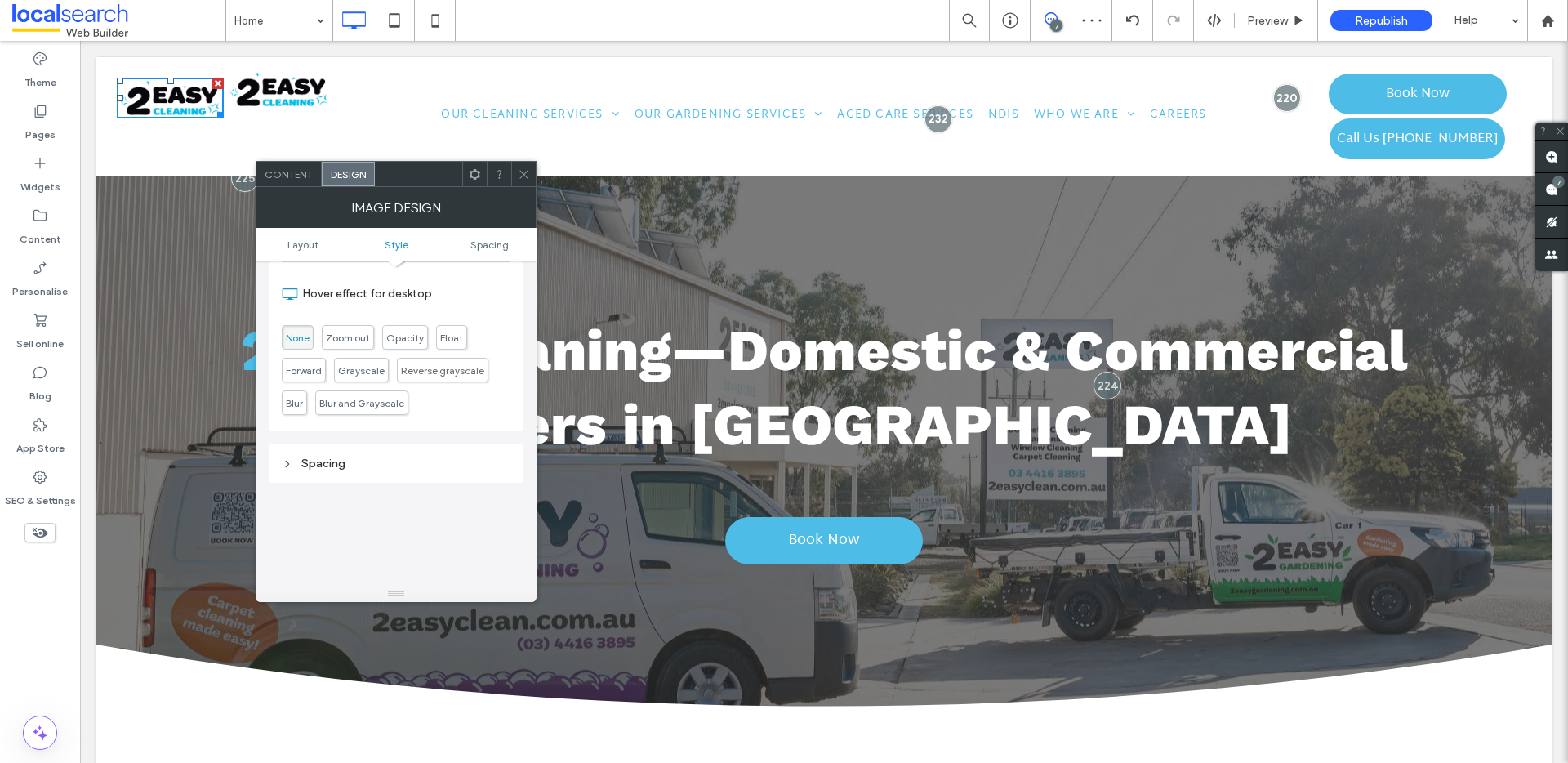
scroll to position [603, 0]
click at [319, 468] on div "Spacing" at bounding box center [396, 460] width 229 height 22
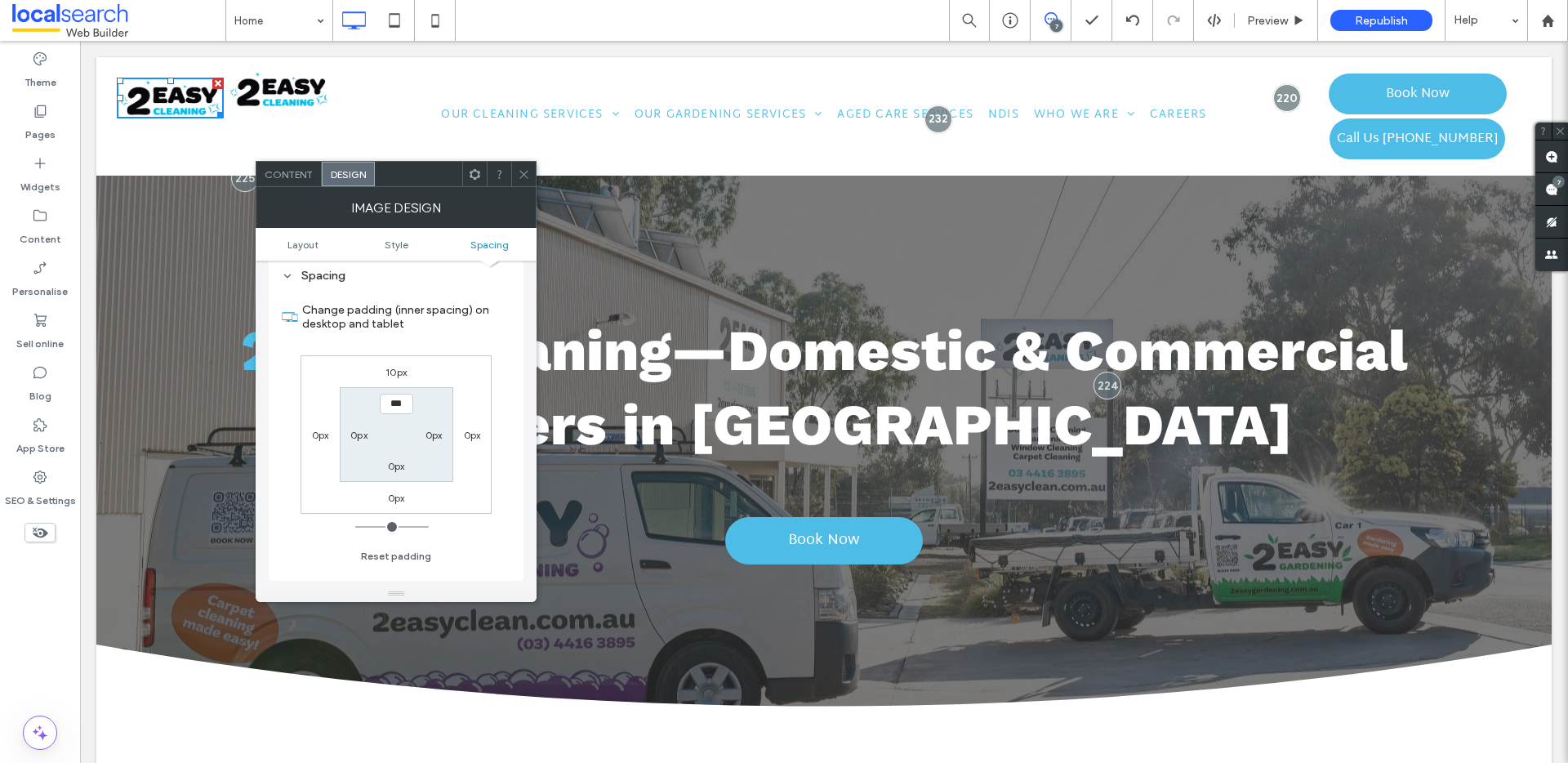
scroll to position [784, 0]
click at [527, 168] on icon at bounding box center [524, 175] width 13 height 13
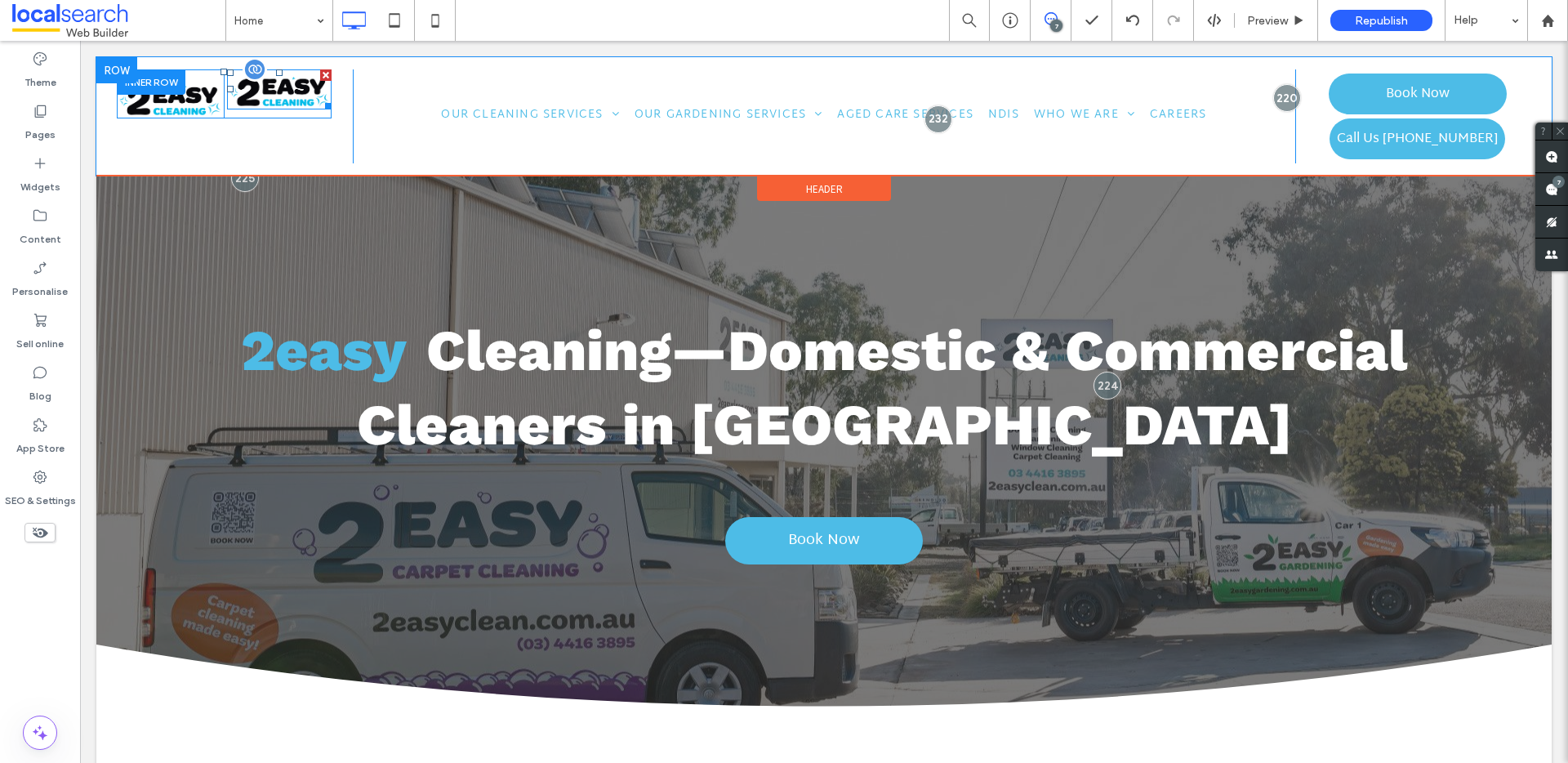
click at [289, 83] on img at bounding box center [279, 89] width 104 height 40
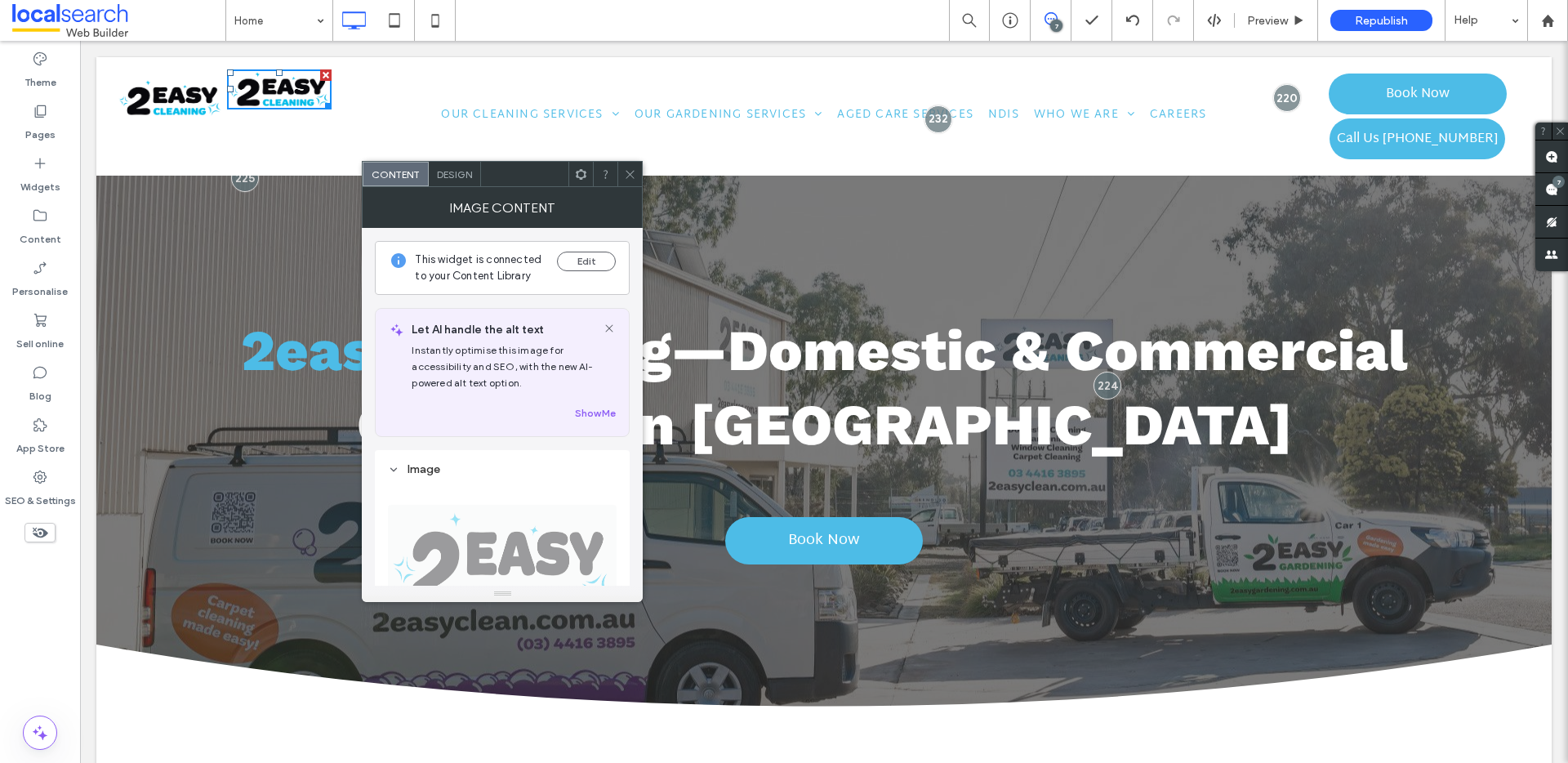
click at [444, 170] on span "Design" at bounding box center [454, 175] width 35 height 13
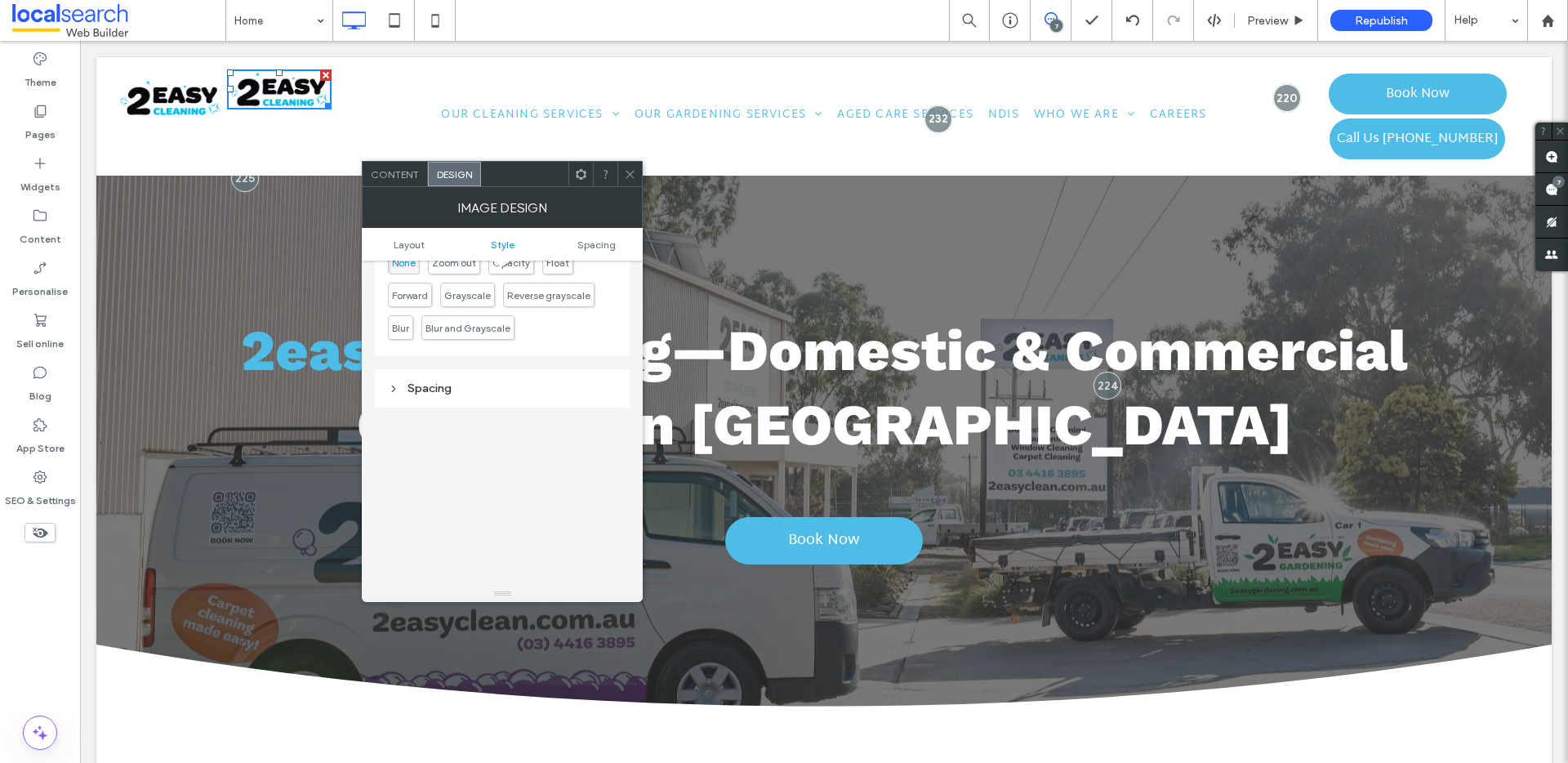
scroll to position [719, 0]
click at [422, 332] on div "Spacing" at bounding box center [502, 344] width 255 height 39
click at [435, 342] on div "Spacing" at bounding box center [503, 343] width 229 height 14
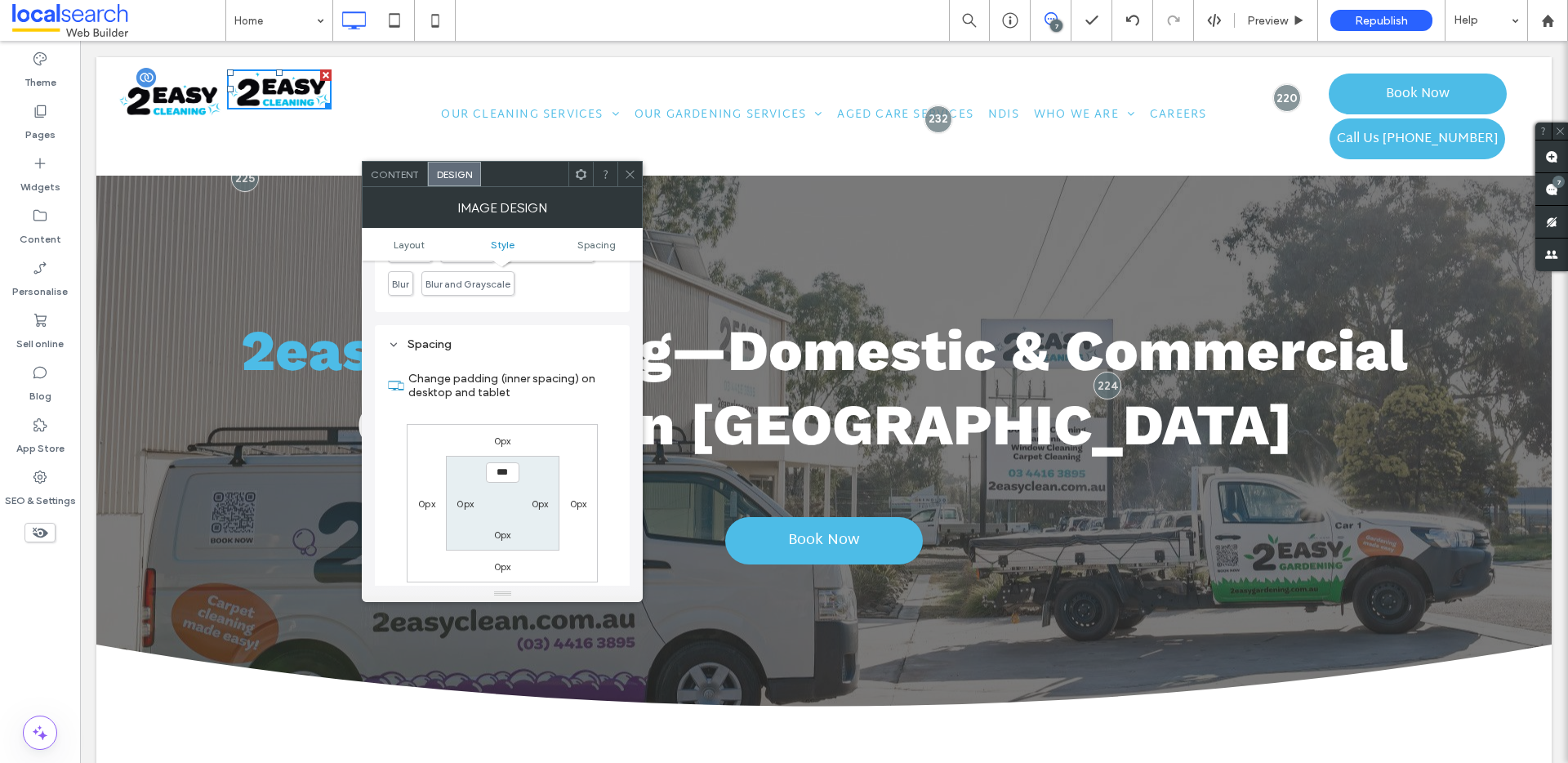
click at [188, 97] on img at bounding box center [170, 97] width 107 height 41
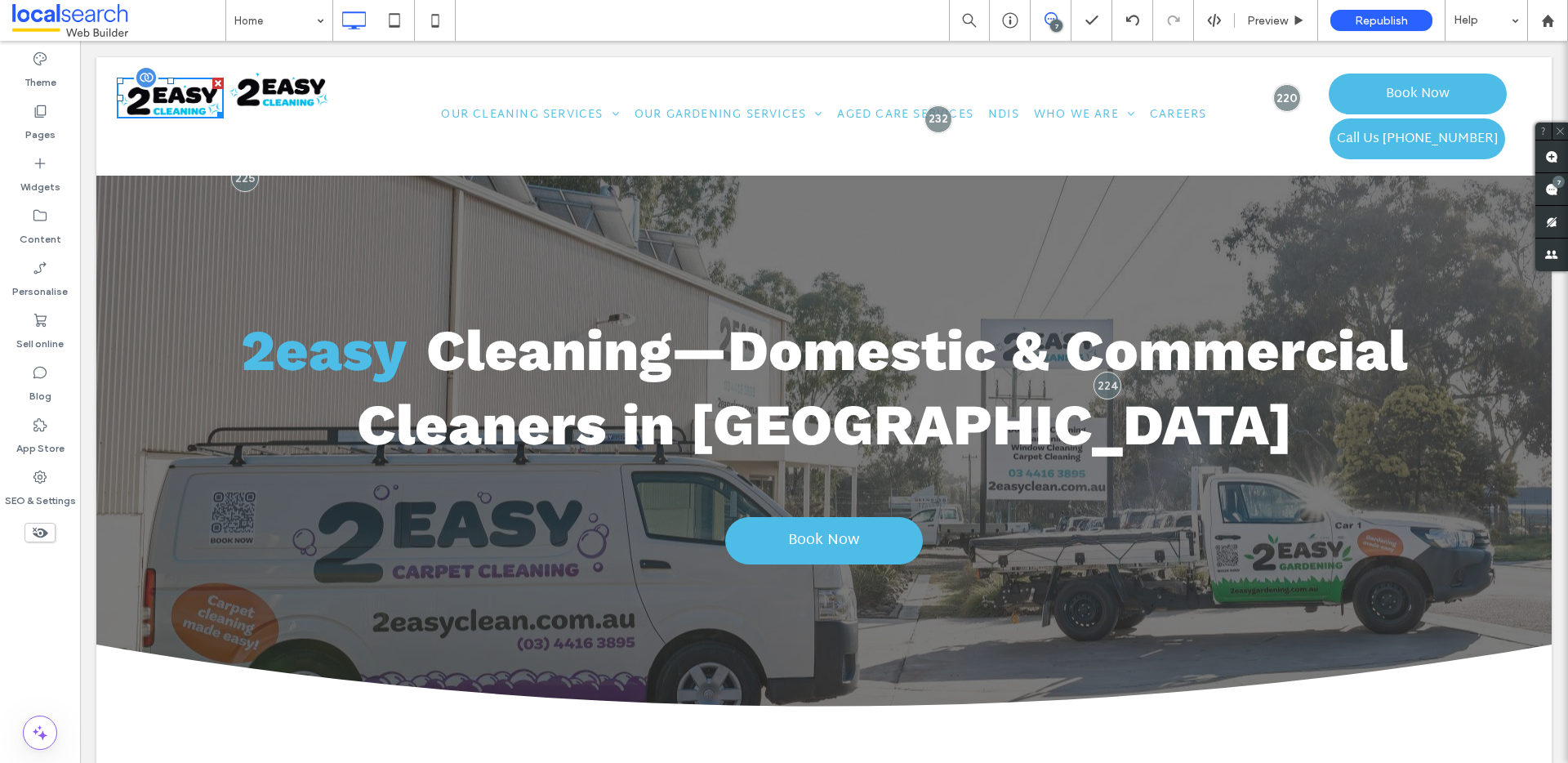
click at [187, 89] on img at bounding box center [170, 97] width 107 height 41
click at [296, 90] on img at bounding box center [279, 89] width 104 height 40
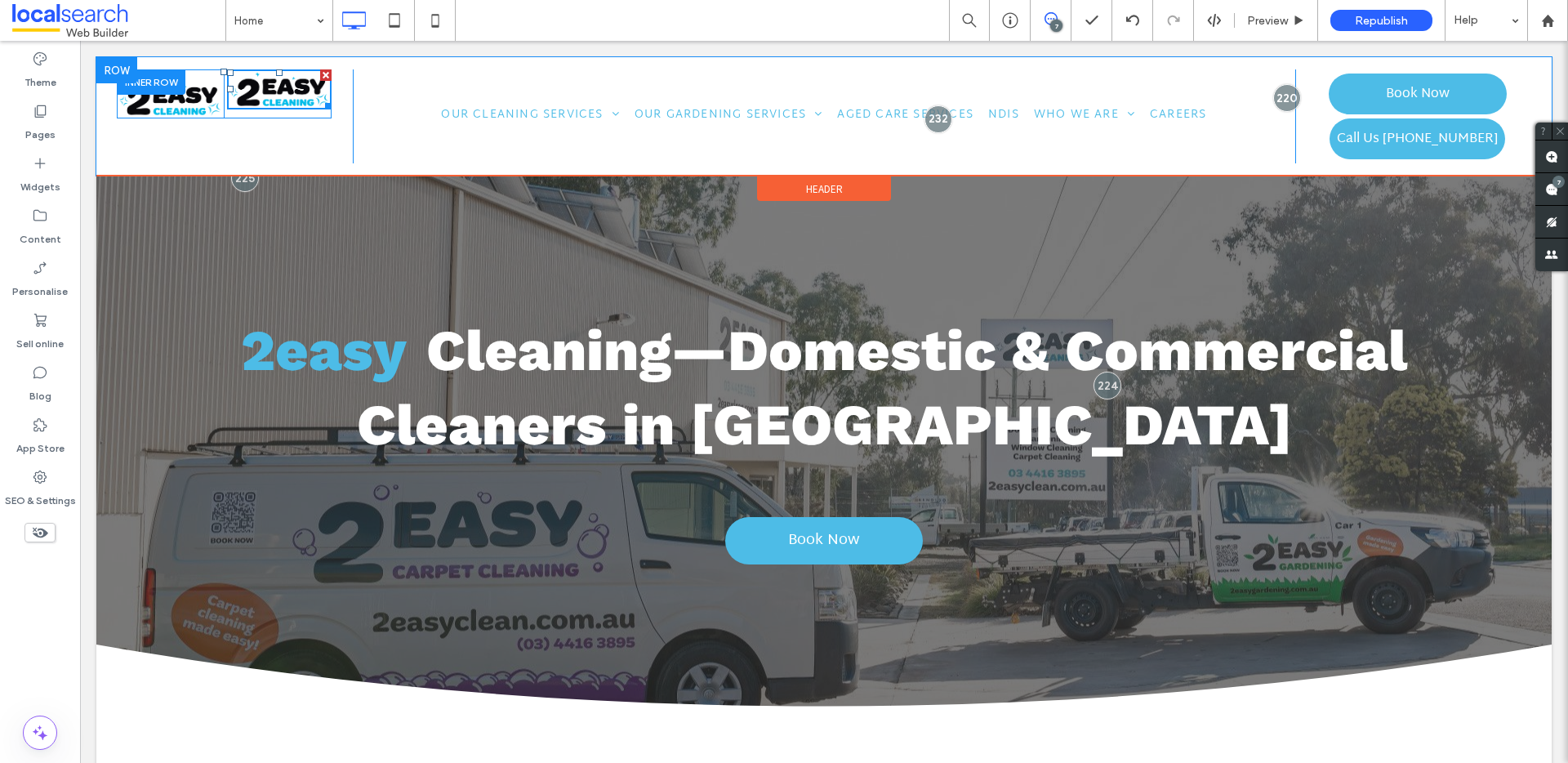
click at [156, 91] on div at bounding box center [151, 82] width 68 height 25
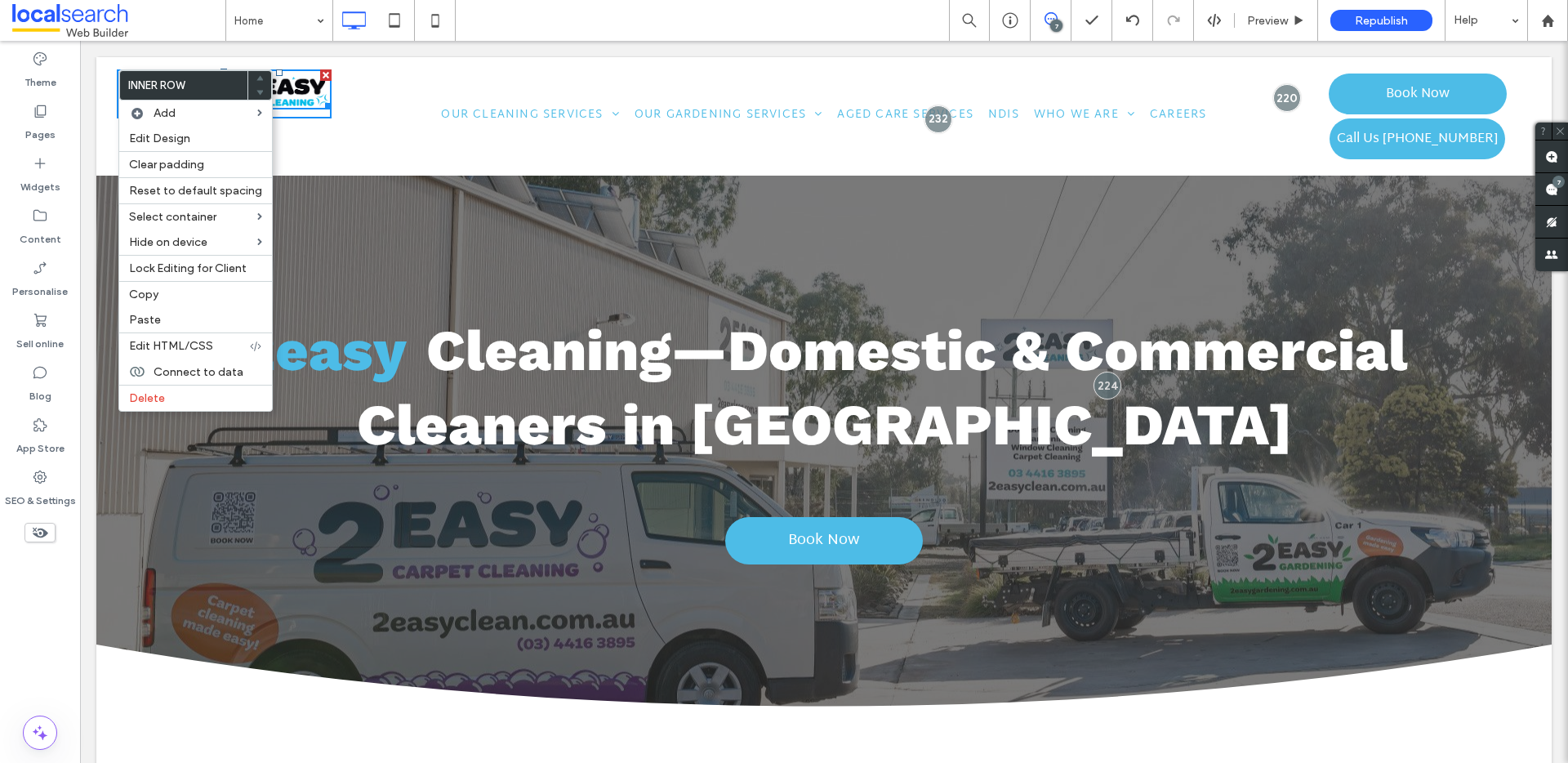
click at [384, 173] on div "Click To Paste Click To Paste Click To Paste Click To Paste Our Cleaning Servic…" at bounding box center [824, 115] width 1455 height 118
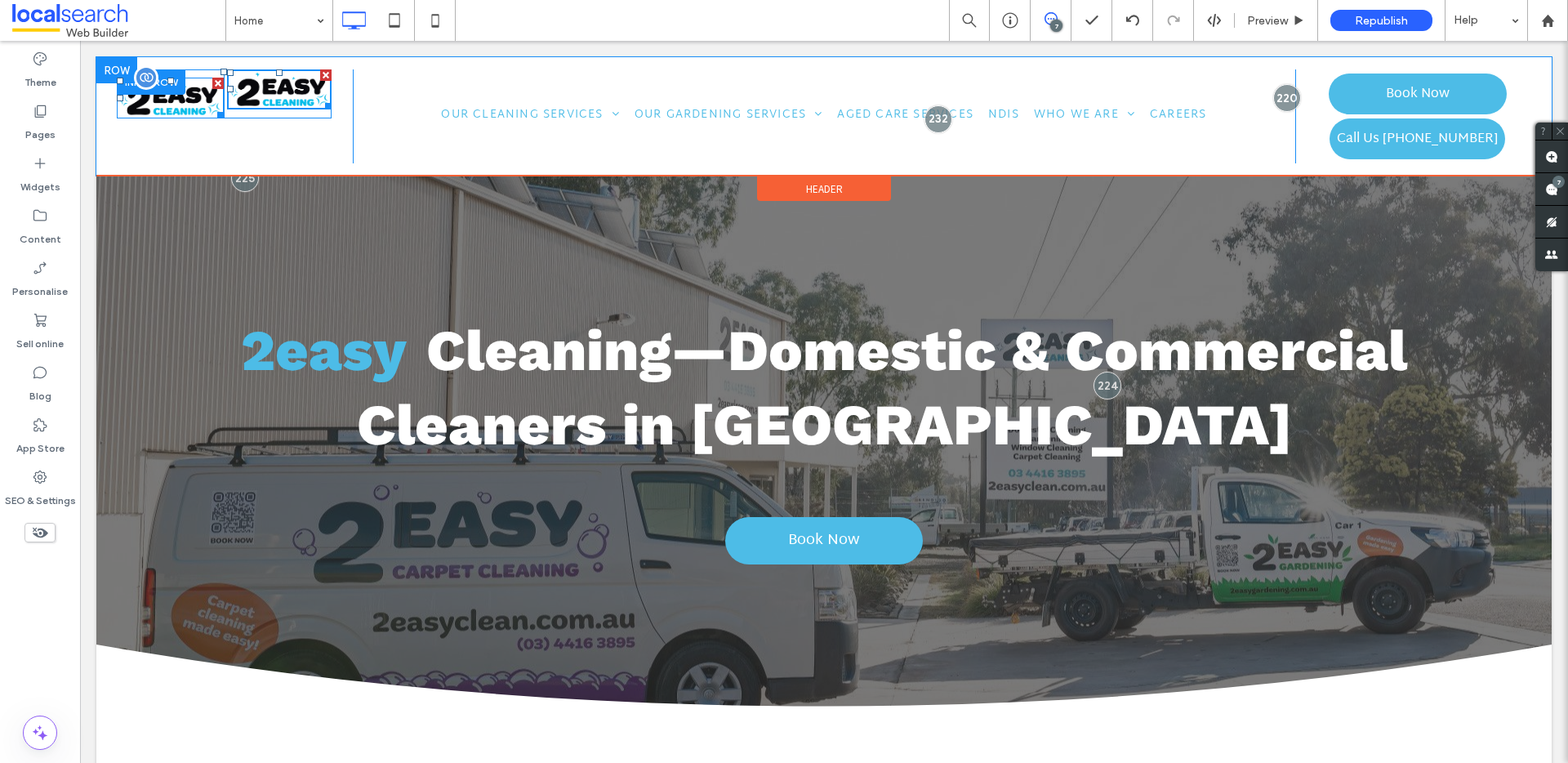
click at [195, 92] on img at bounding box center [170, 97] width 107 height 41
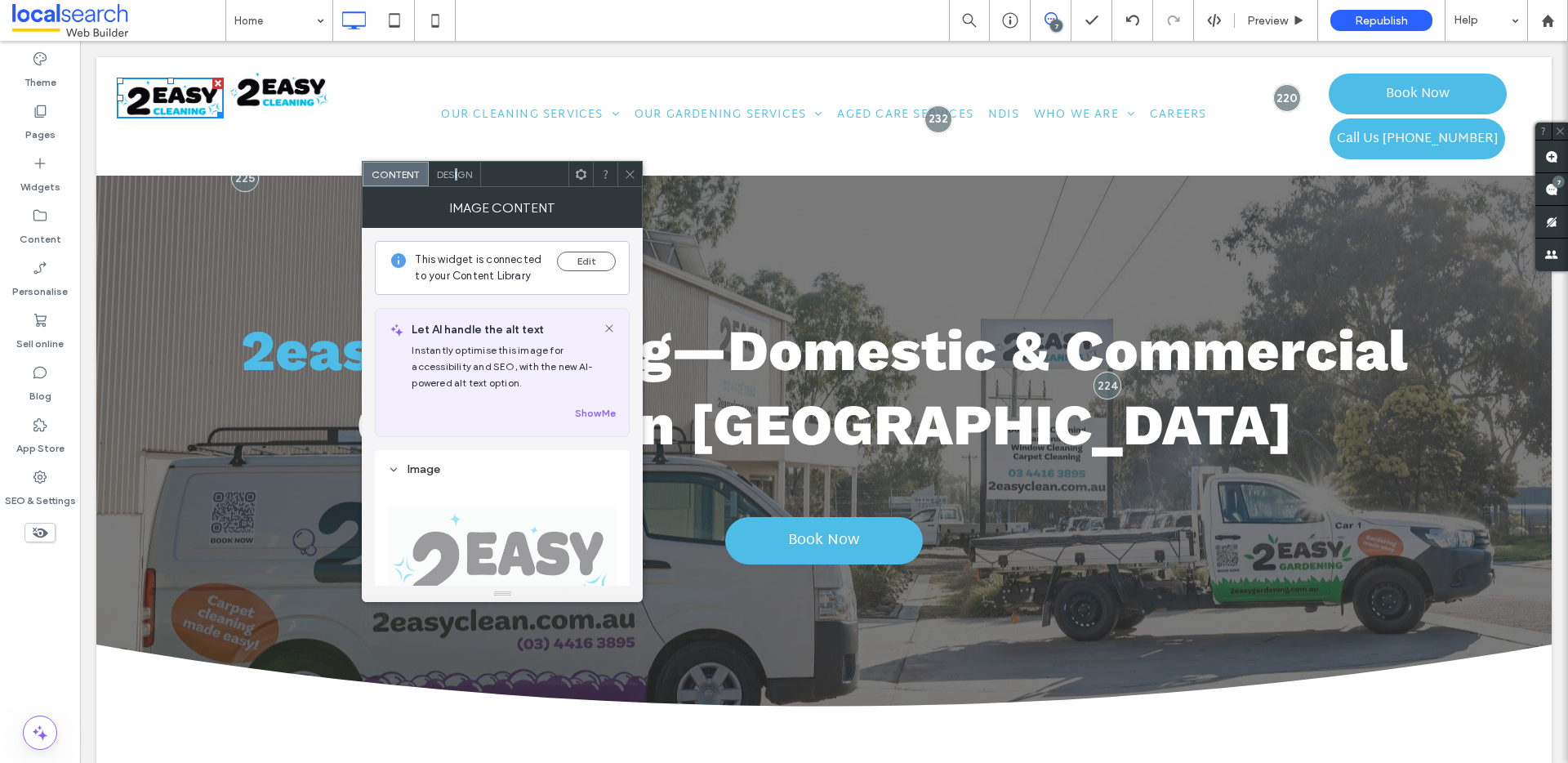
click at [457, 169] on span "Design" at bounding box center [454, 175] width 35 height 13
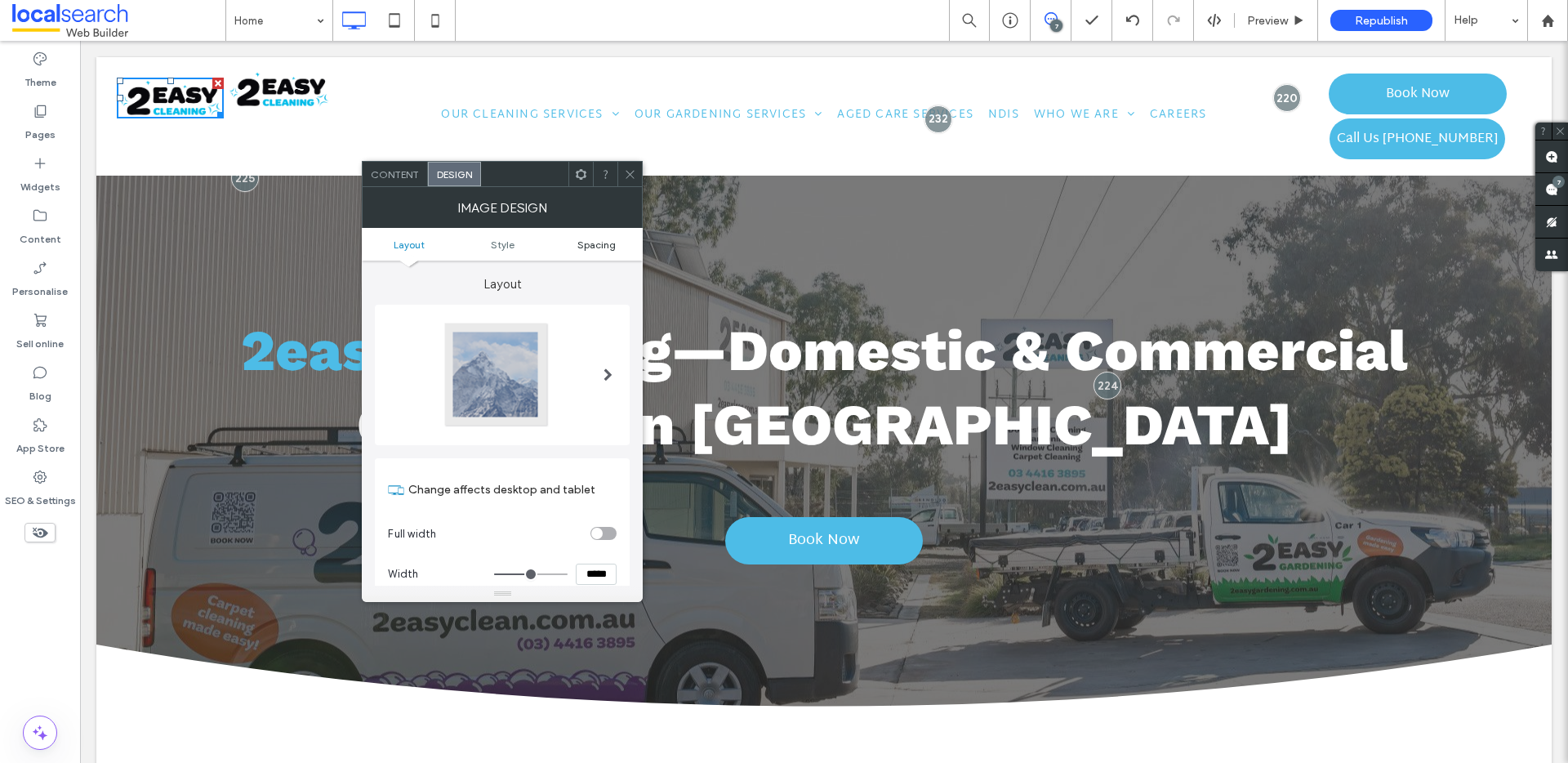
click at [598, 249] on span "Spacing" at bounding box center [596, 245] width 39 height 13
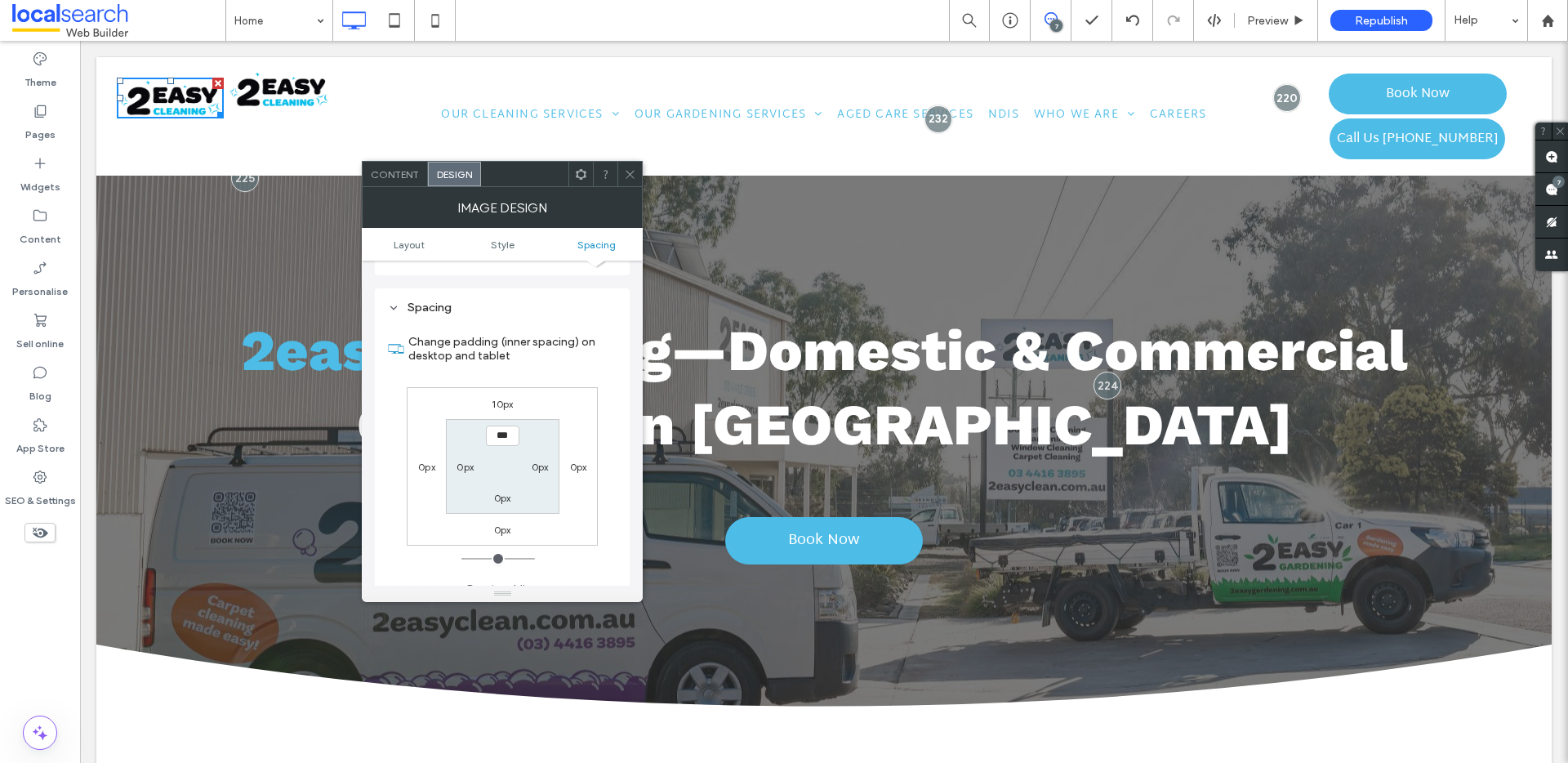
scroll to position [770, 0]
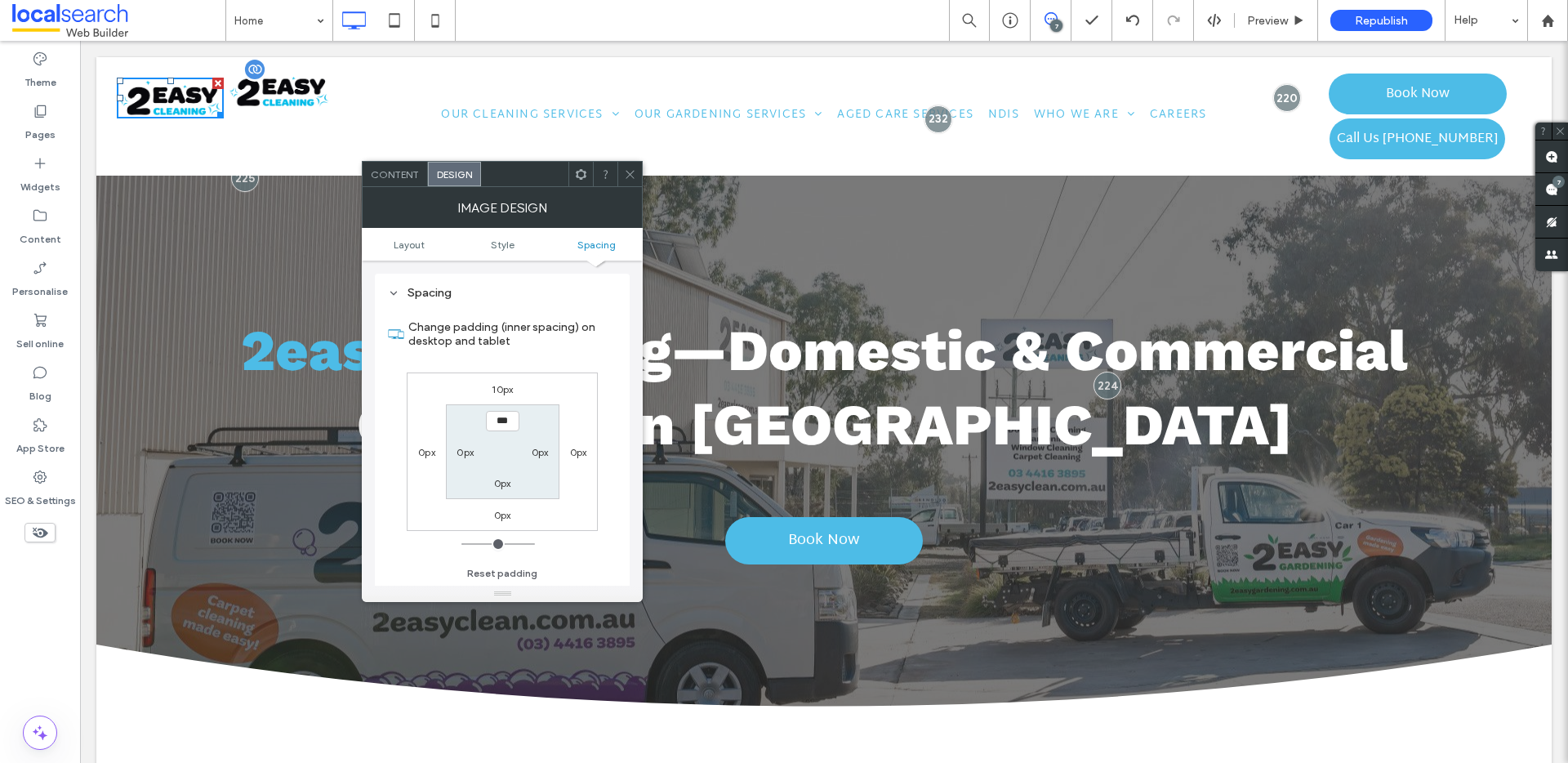
click at [267, 99] on img at bounding box center [279, 89] width 104 height 40
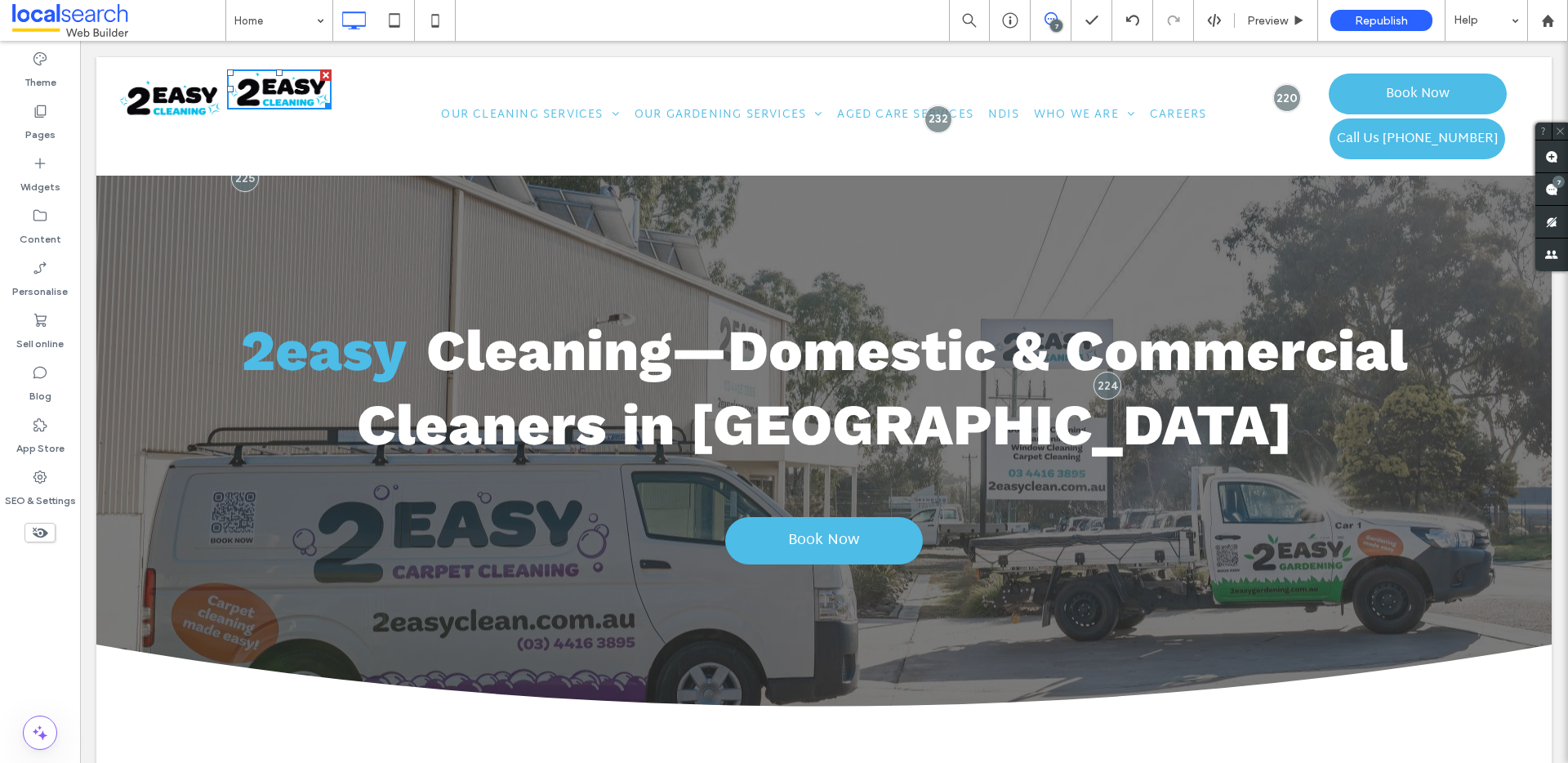
click at [343, 164] on div "Click To Paste Click To Paste Click To Paste Click To Paste Our Cleaning Servic…" at bounding box center [824, 115] width 1455 height 118
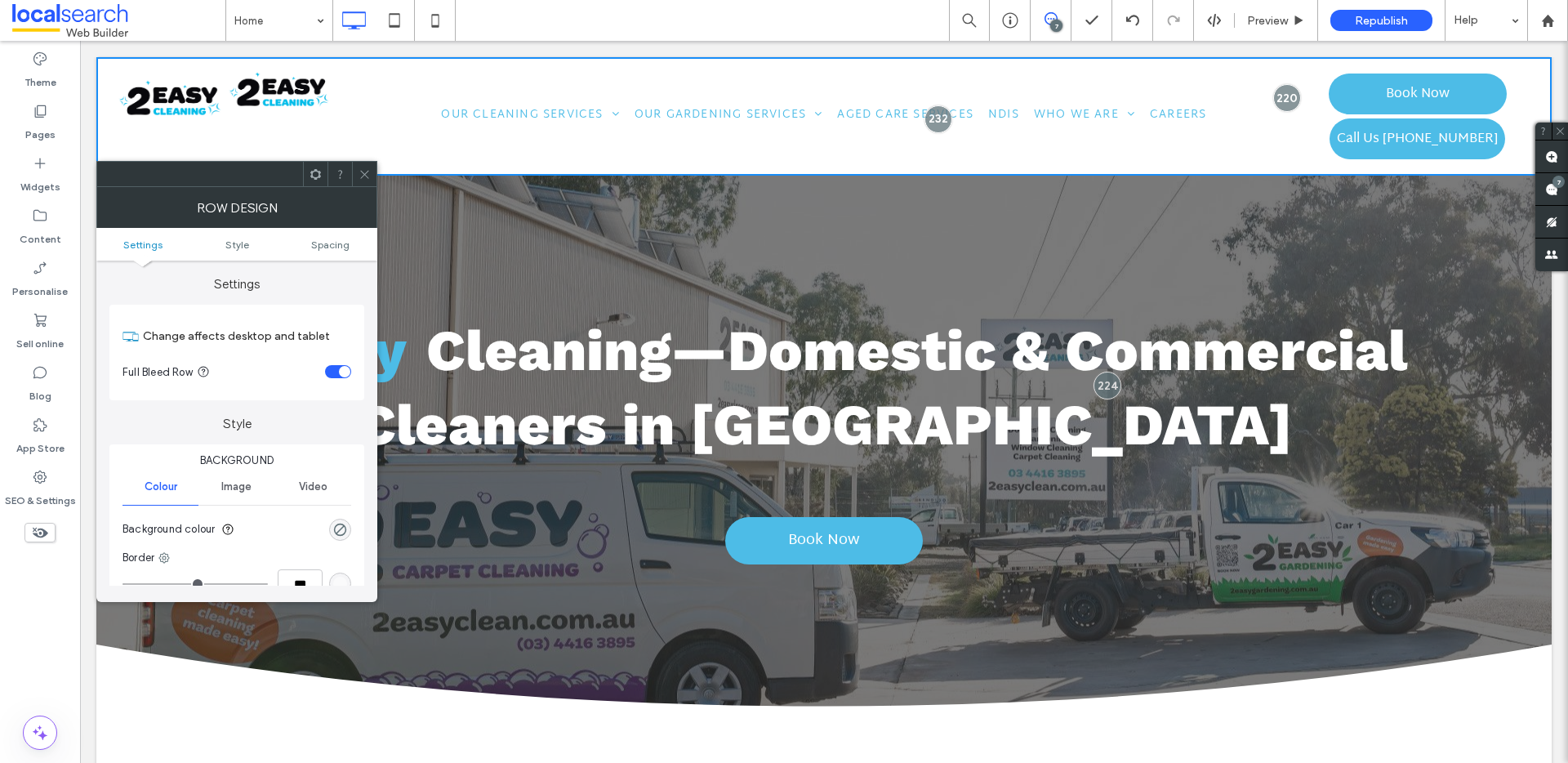
click at [365, 169] on icon at bounding box center [365, 175] width 13 height 13
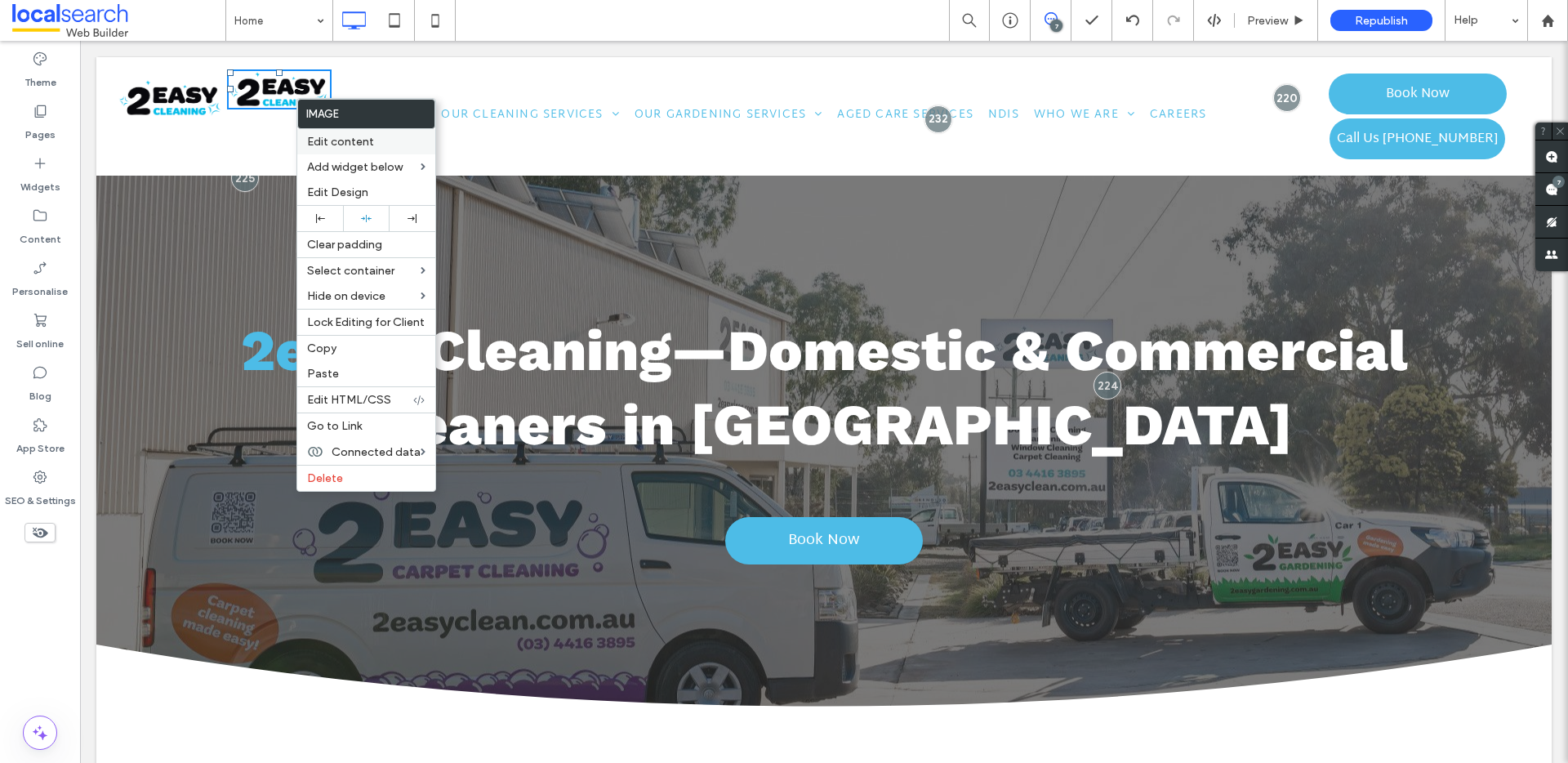
click at [356, 141] on span "Edit content" at bounding box center [340, 141] width 67 height 14
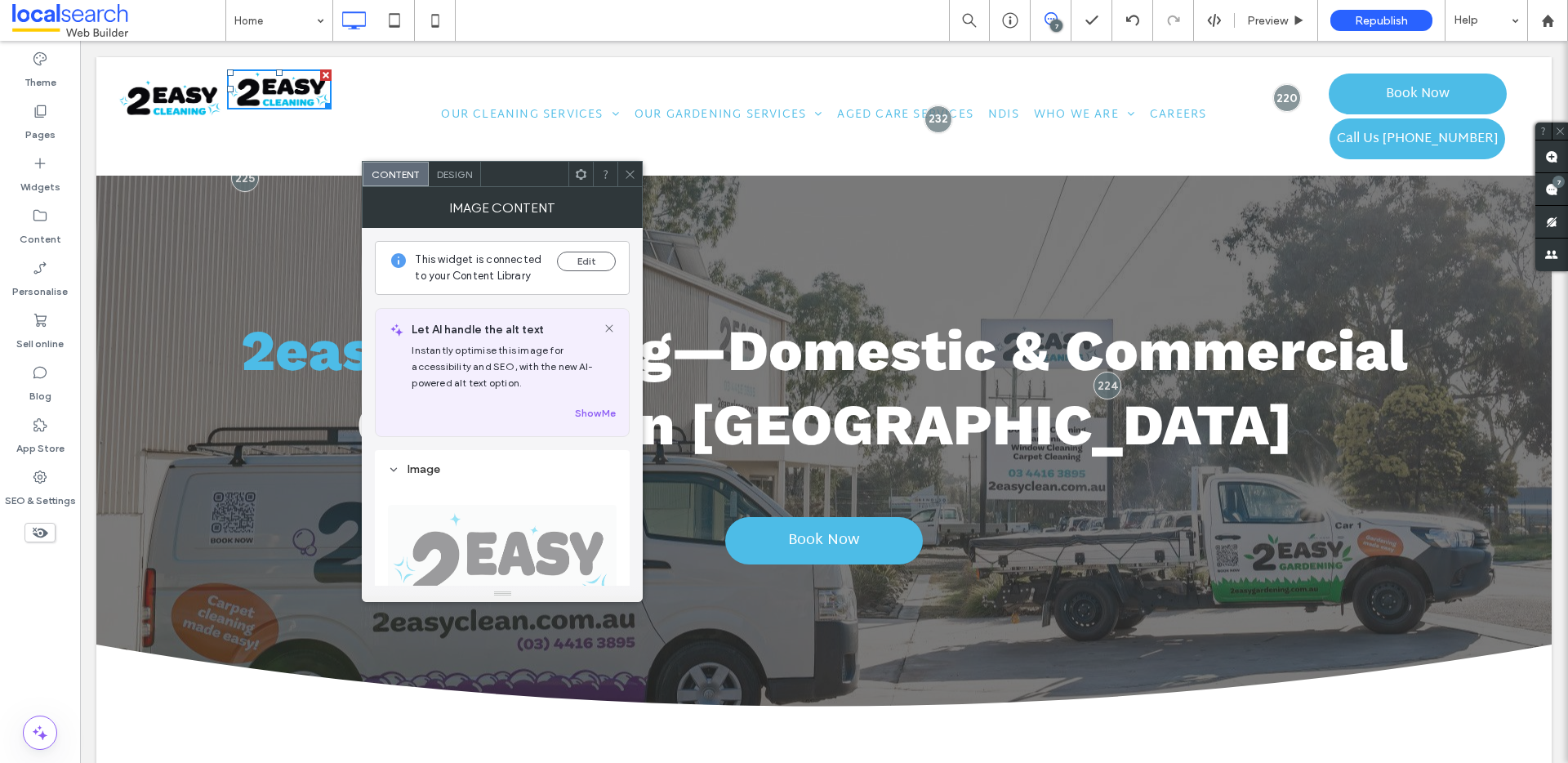
click at [474, 173] on div "Design" at bounding box center [455, 174] width 52 height 24
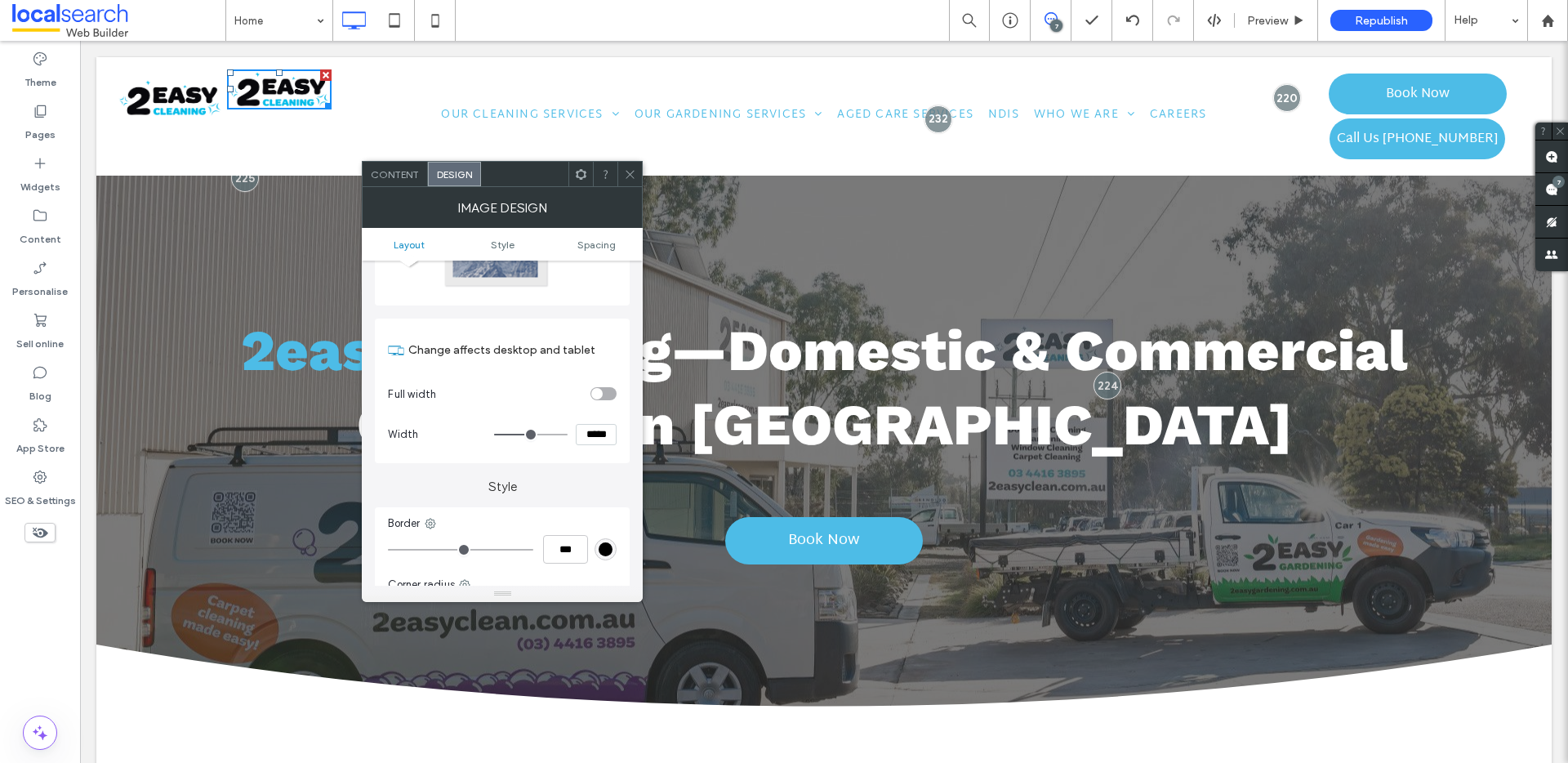
scroll to position [590, 0]
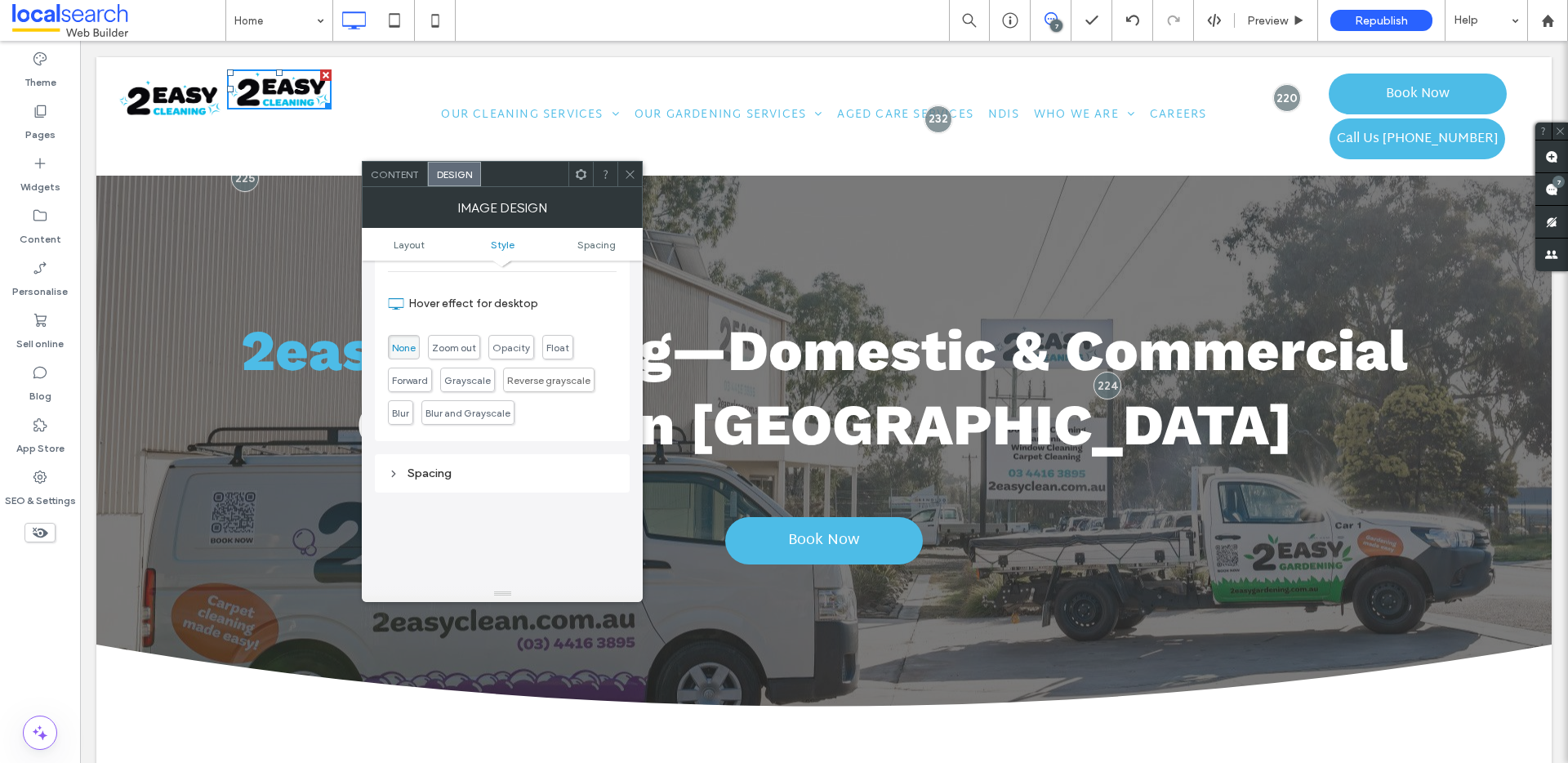
click at [464, 477] on div "Spacing" at bounding box center [503, 473] width 229 height 14
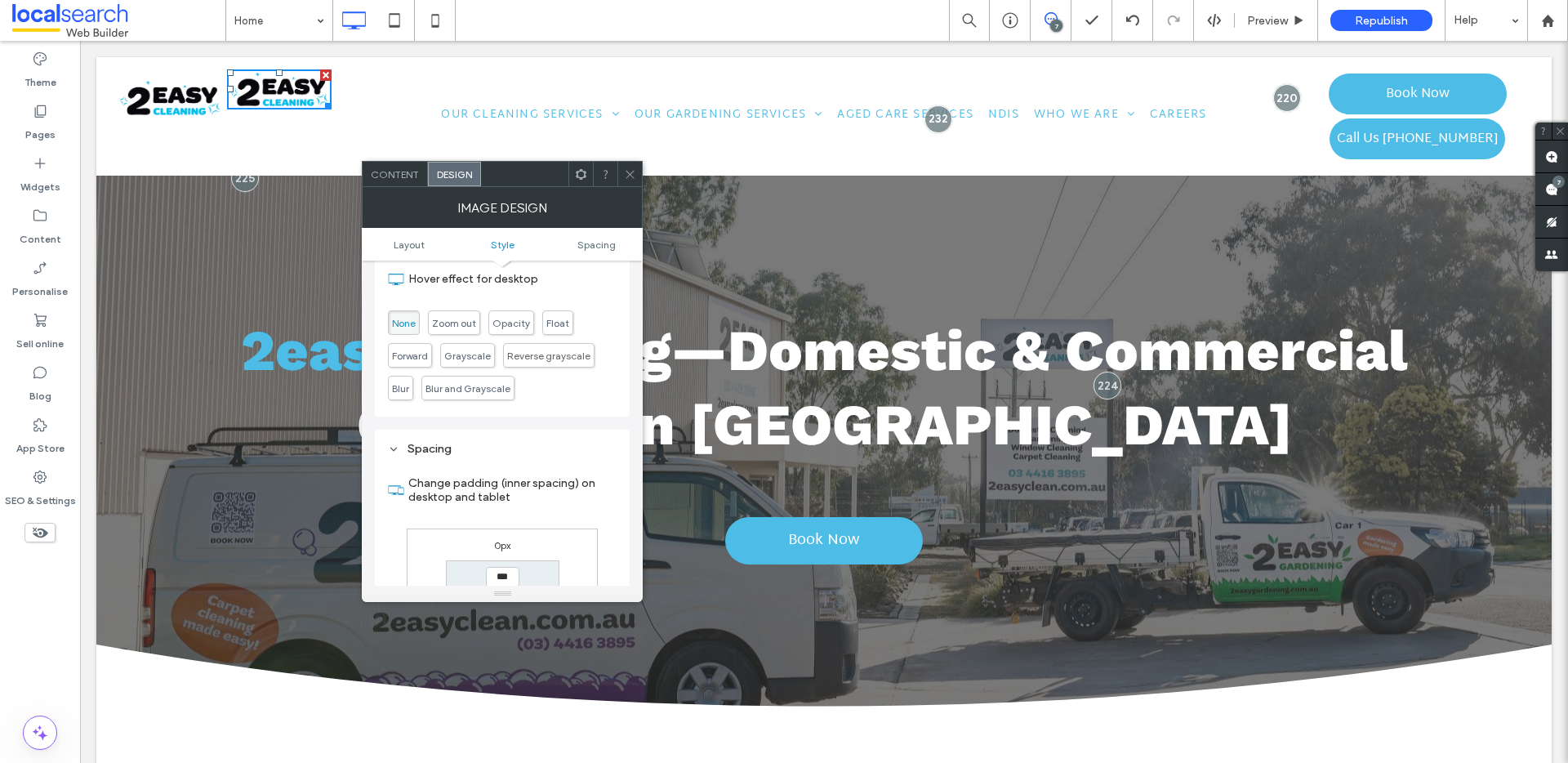
scroll to position [650, 0]
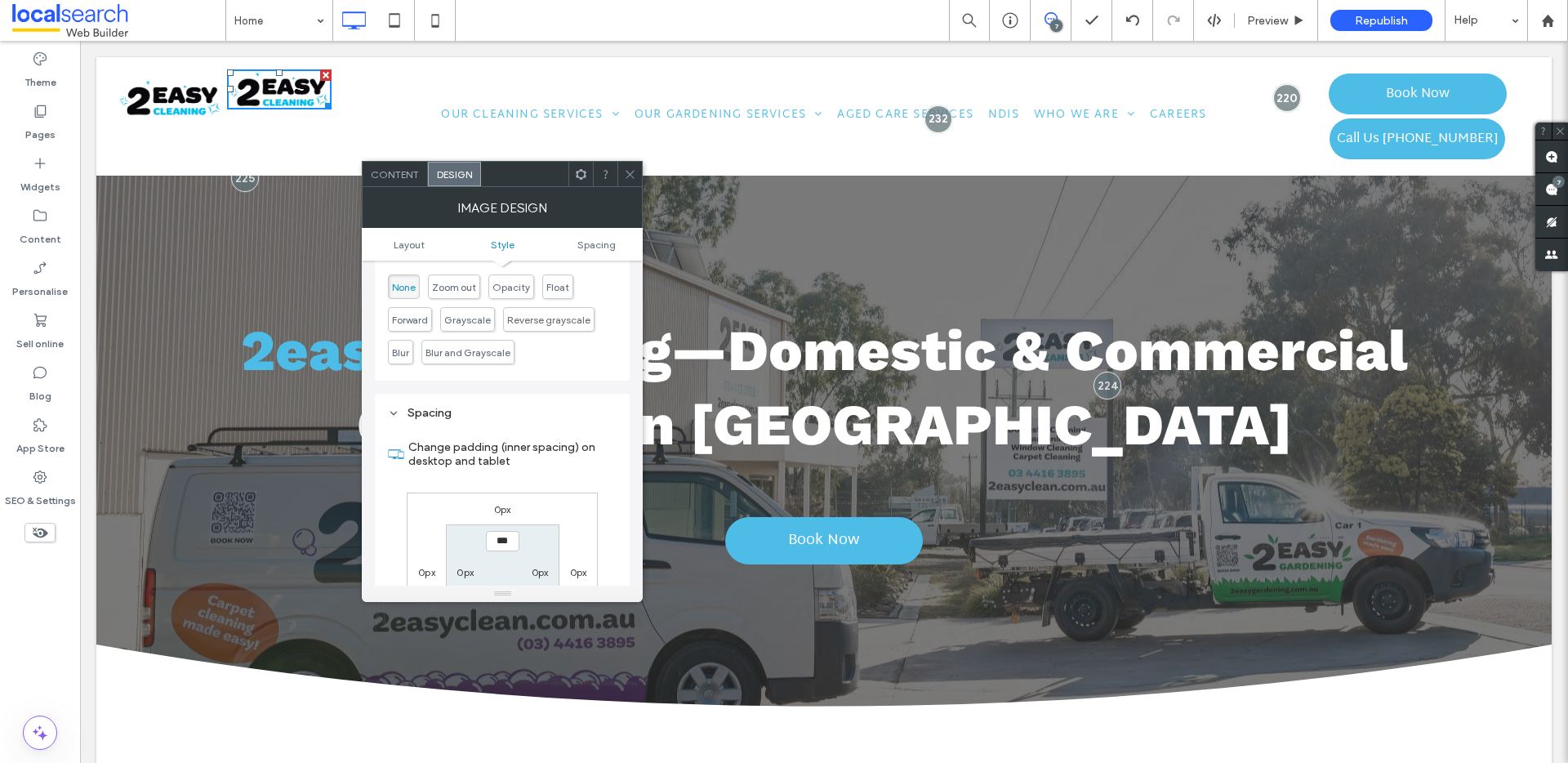
click at [495, 511] on label "0px" at bounding box center [503, 510] width 17 height 13
type input "**"
type input "****"
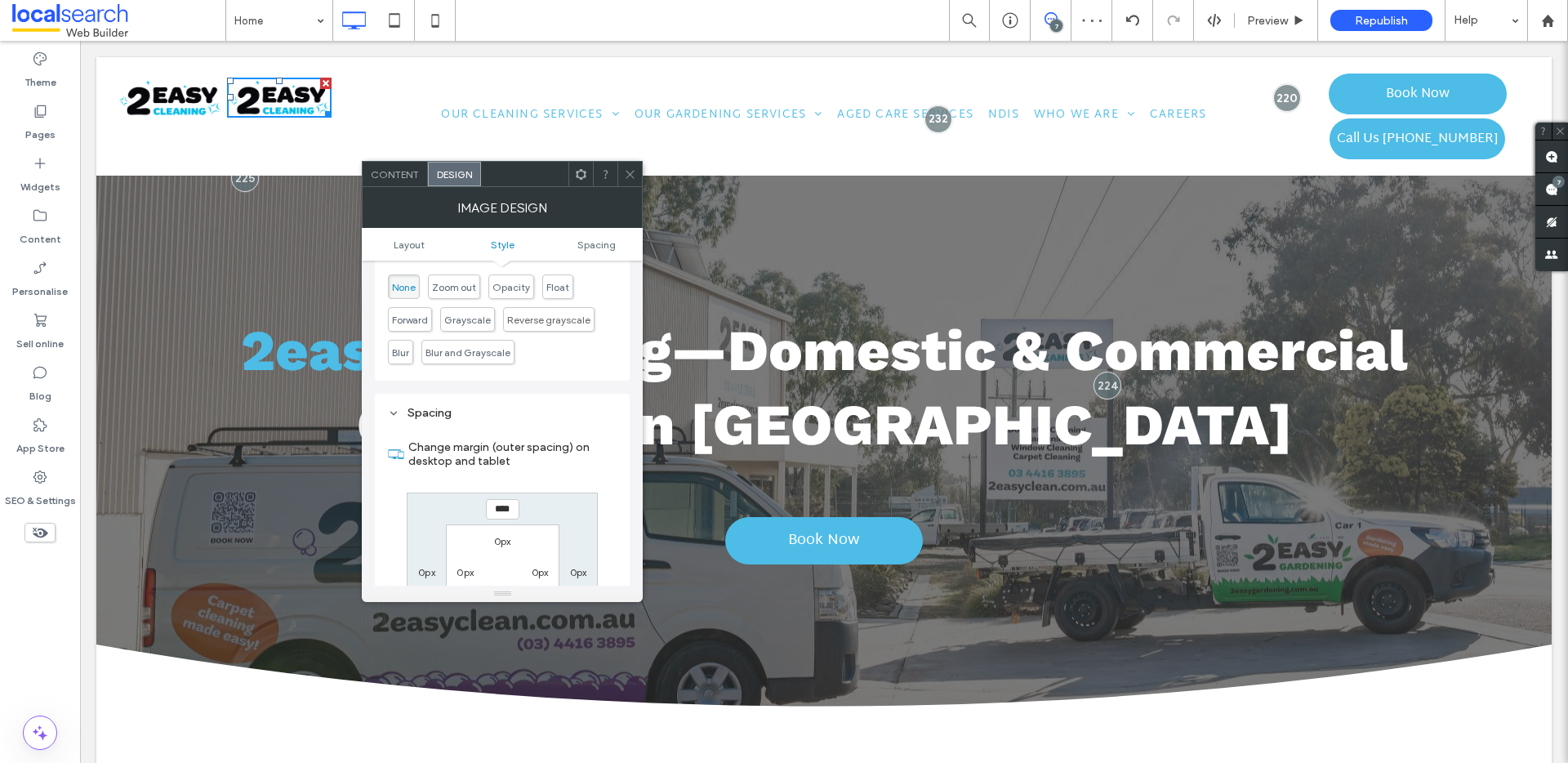
click at [633, 177] on use at bounding box center [630, 174] width 8 height 8
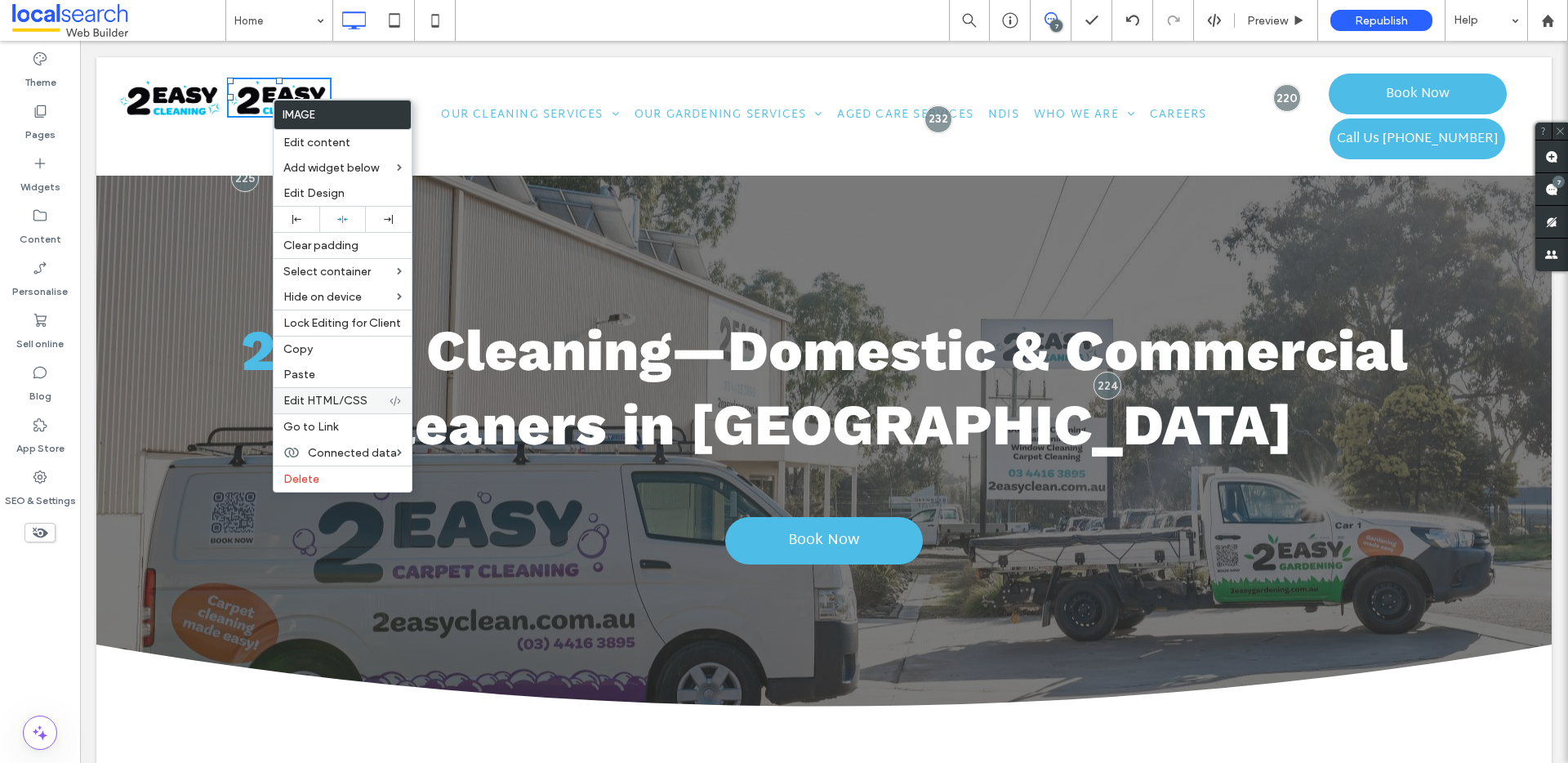
click at [351, 401] on span "Edit HTML/CSS" at bounding box center [325, 400] width 84 height 14
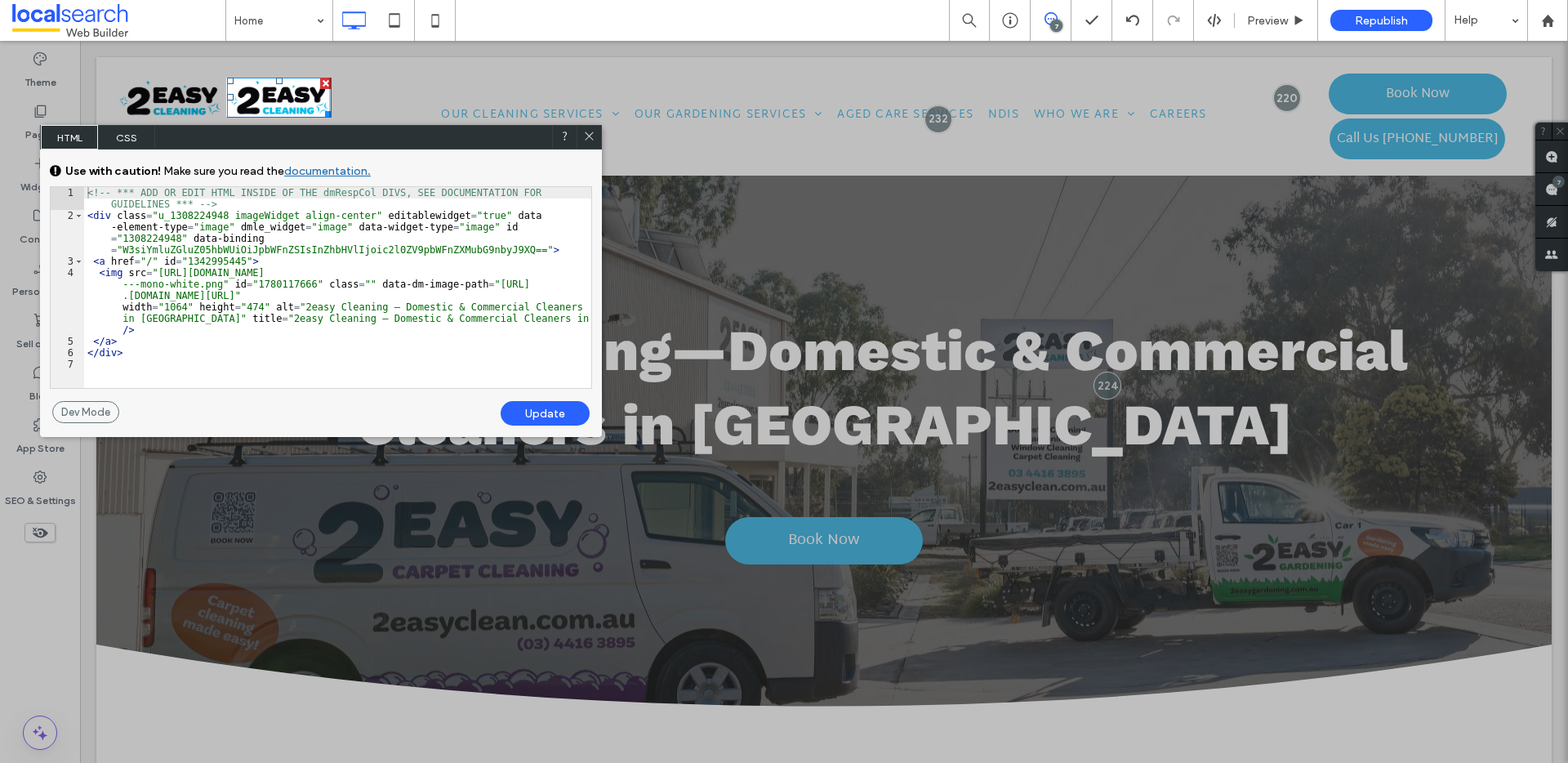
click at [376, 213] on div "<!-- *** ADD OR EDIT HTML INSIDE OF THE dmRespCol DIVS, SEE DOCUMENTATION FOR G…" at bounding box center [337, 304] width 507 height 235
type textarea "**"
click at [553, 411] on div "Update" at bounding box center [545, 413] width 89 height 24
click at [590, 137] on icon at bounding box center [589, 136] width 13 height 13
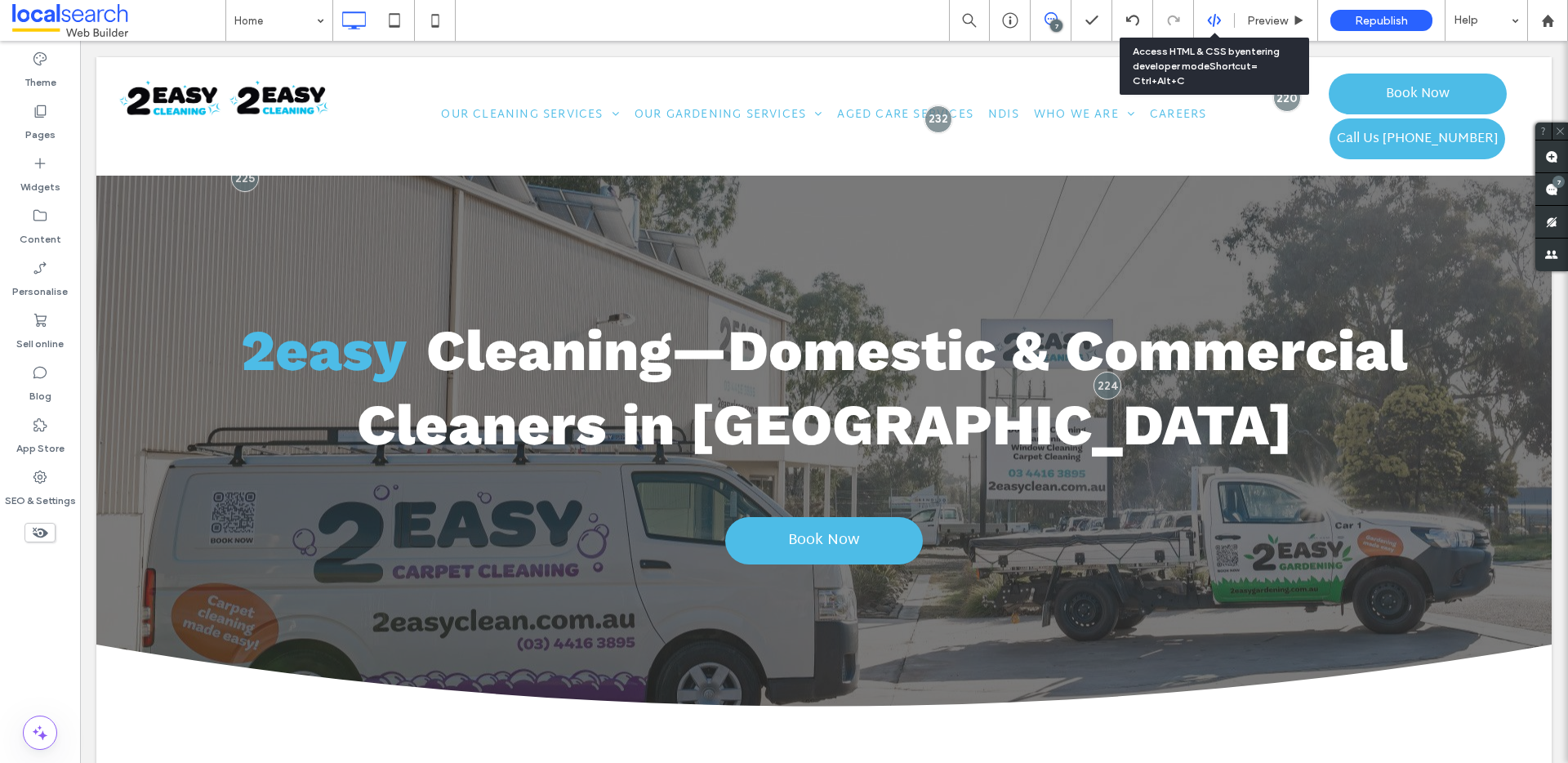
click at [1212, 26] on icon at bounding box center [1214, 21] width 14 height 14
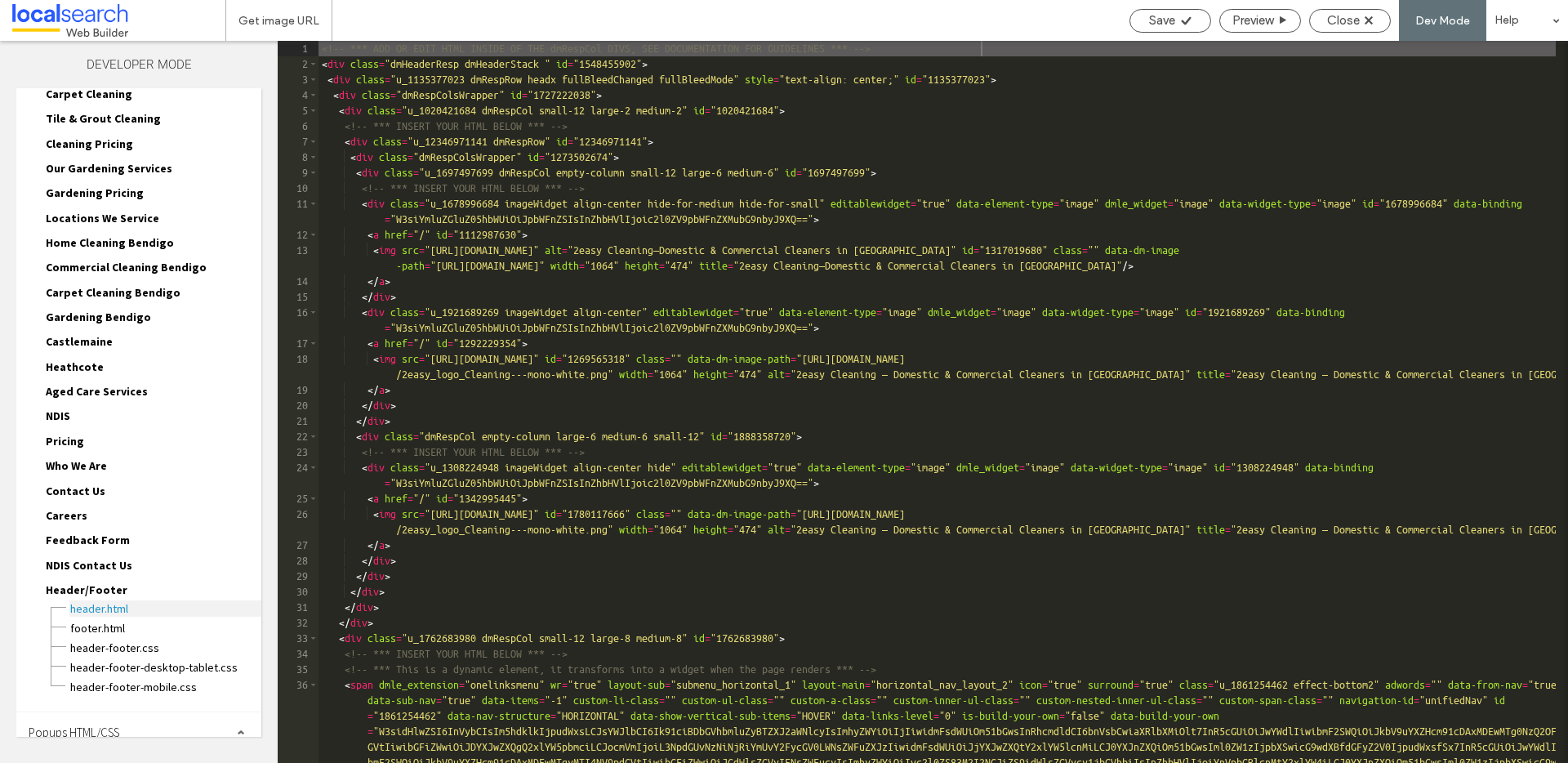
scroll to position [203, 0]
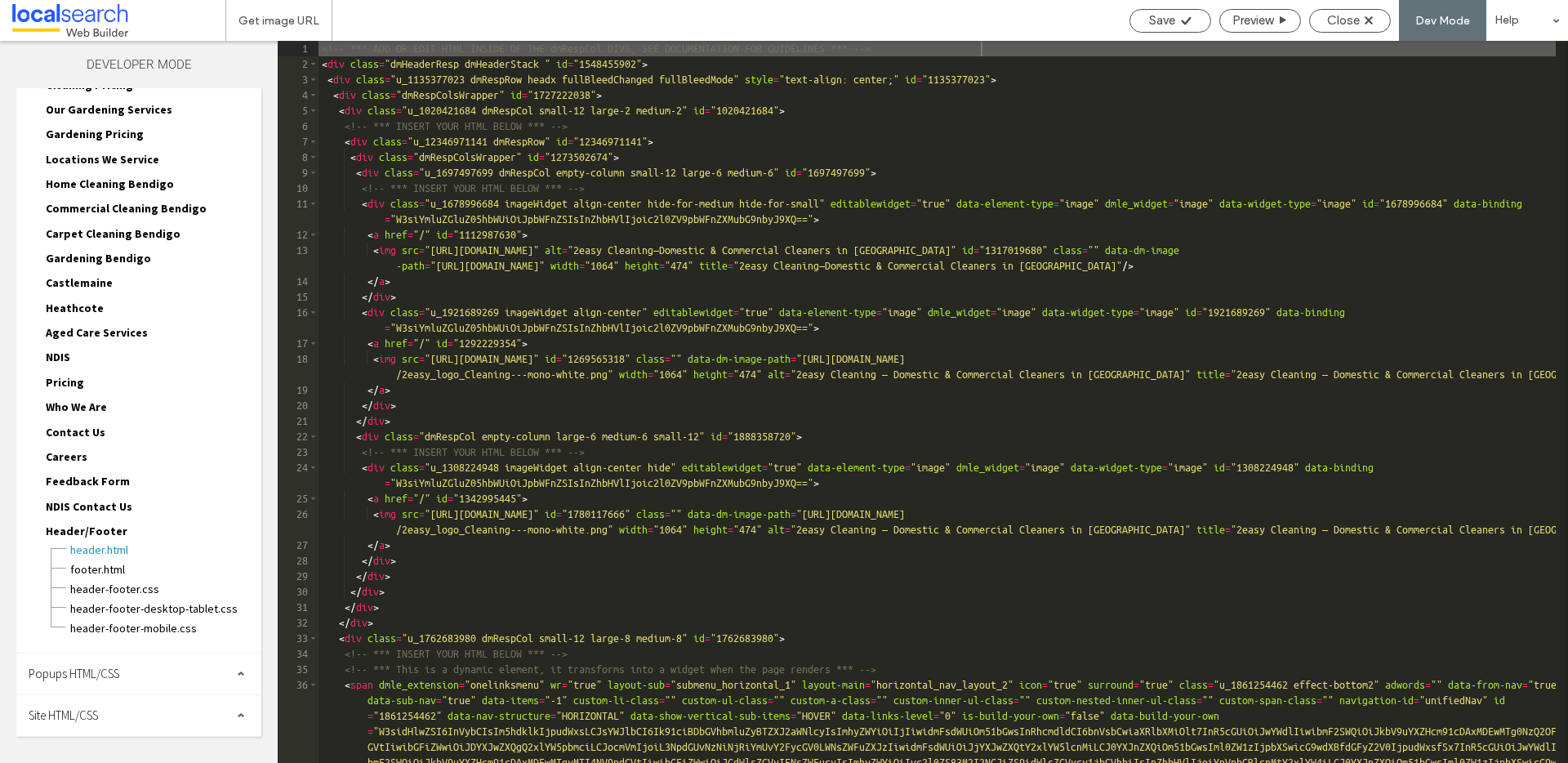
click at [118, 717] on div "Site HTML/CSS" at bounding box center [139, 715] width 245 height 41
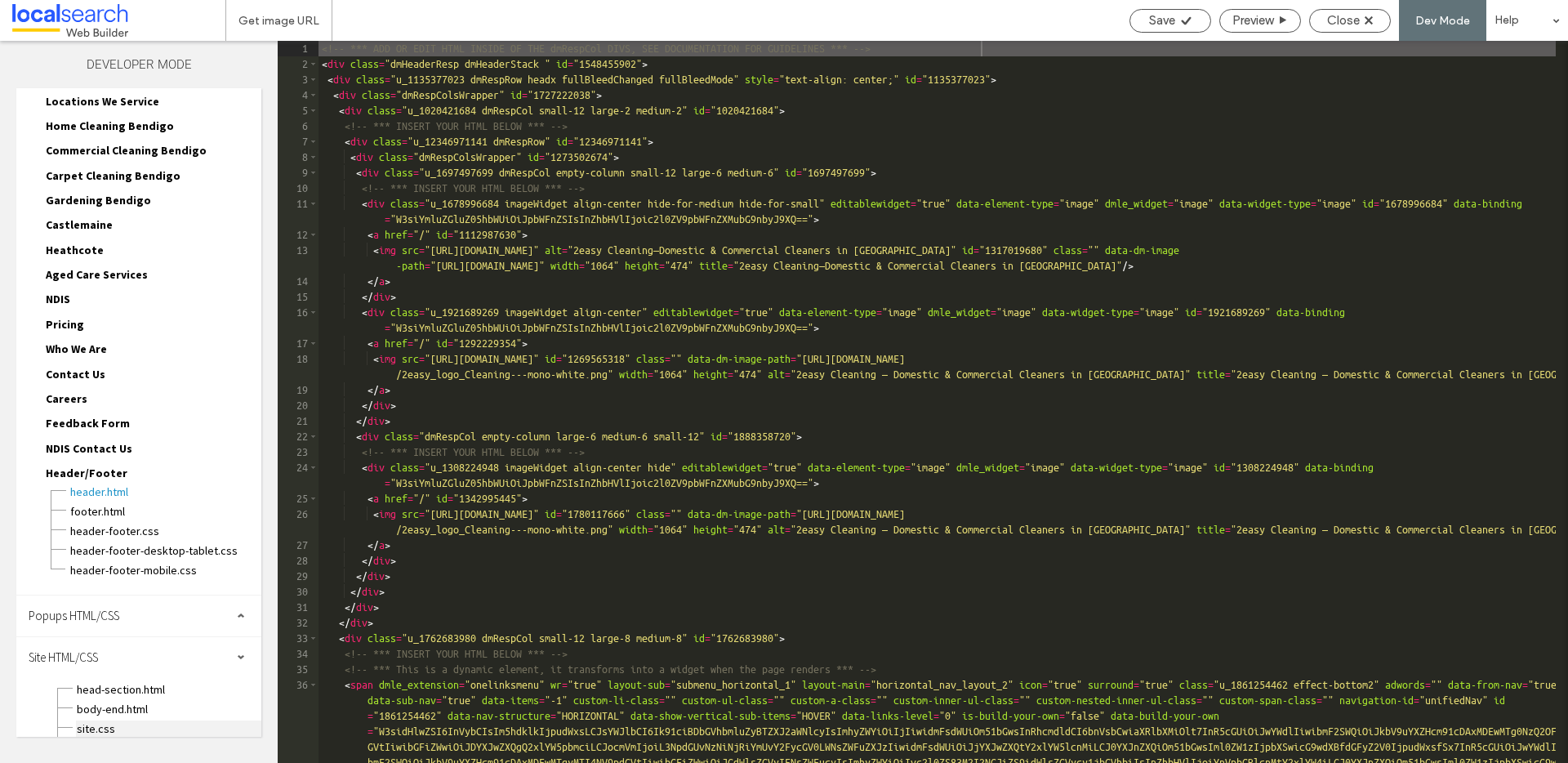
scroll to position [330, 0]
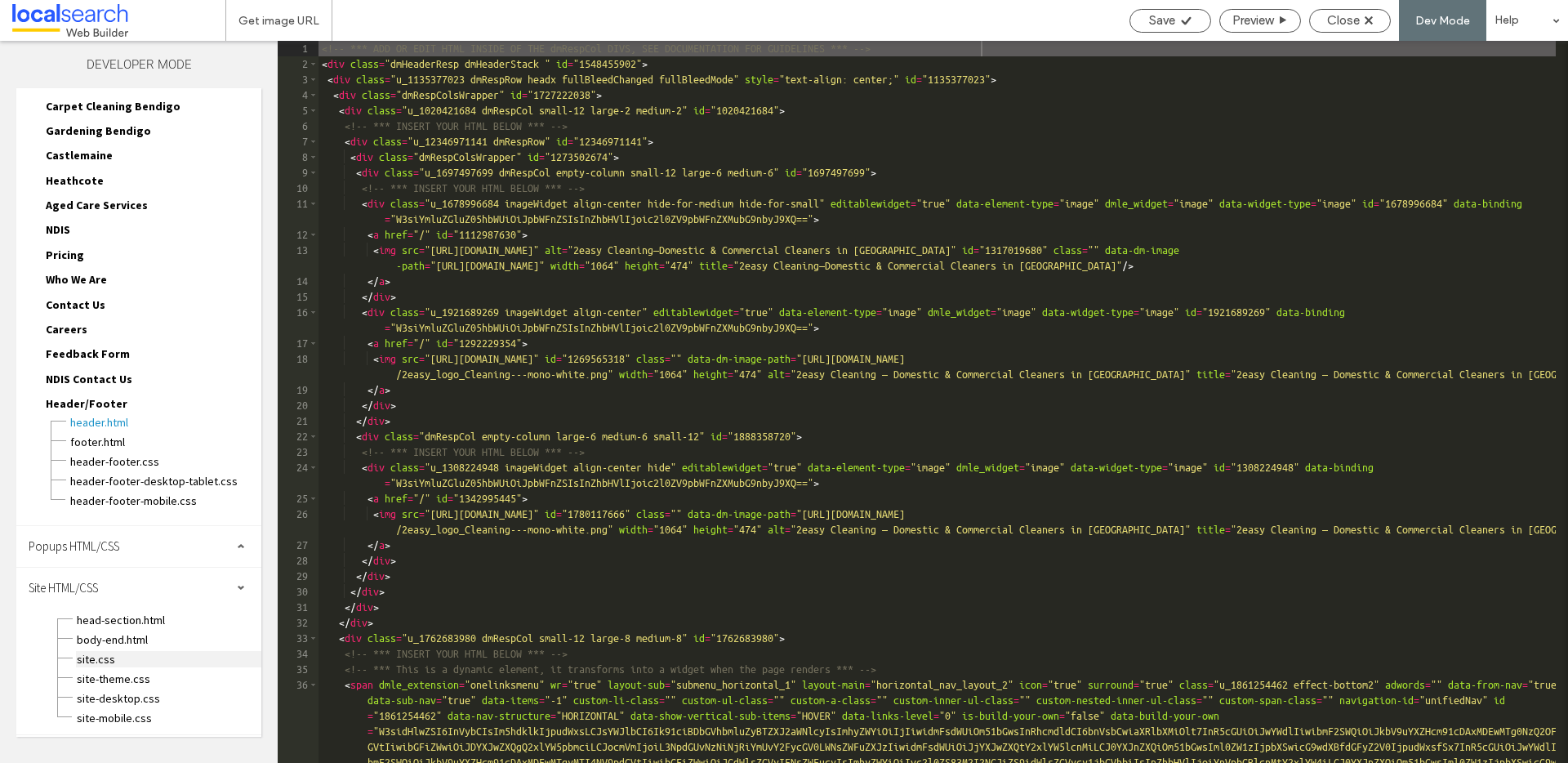
click at [107, 653] on span "site.css" at bounding box center [168, 659] width 186 height 16
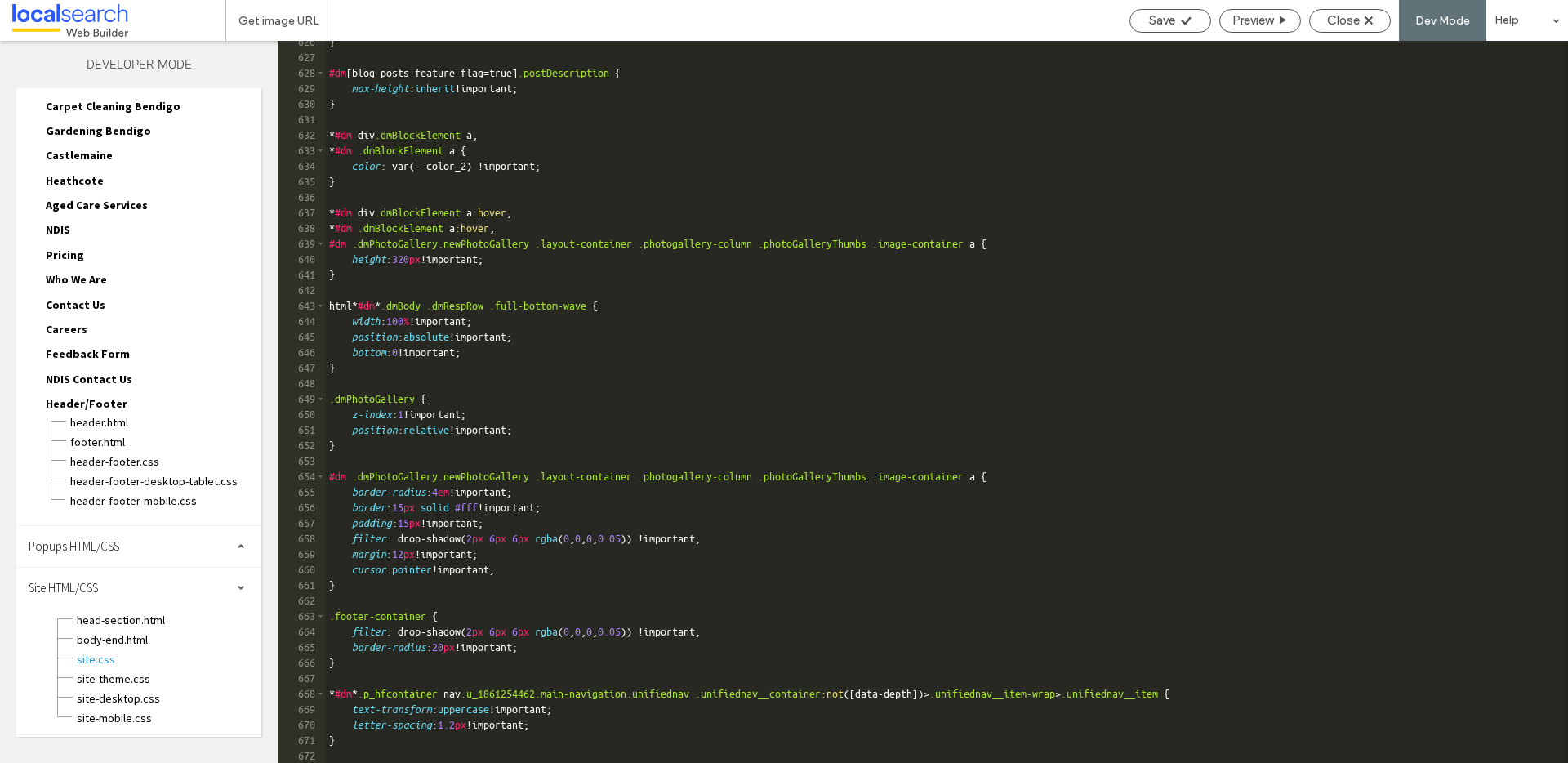
scroll to position [14191, 0]
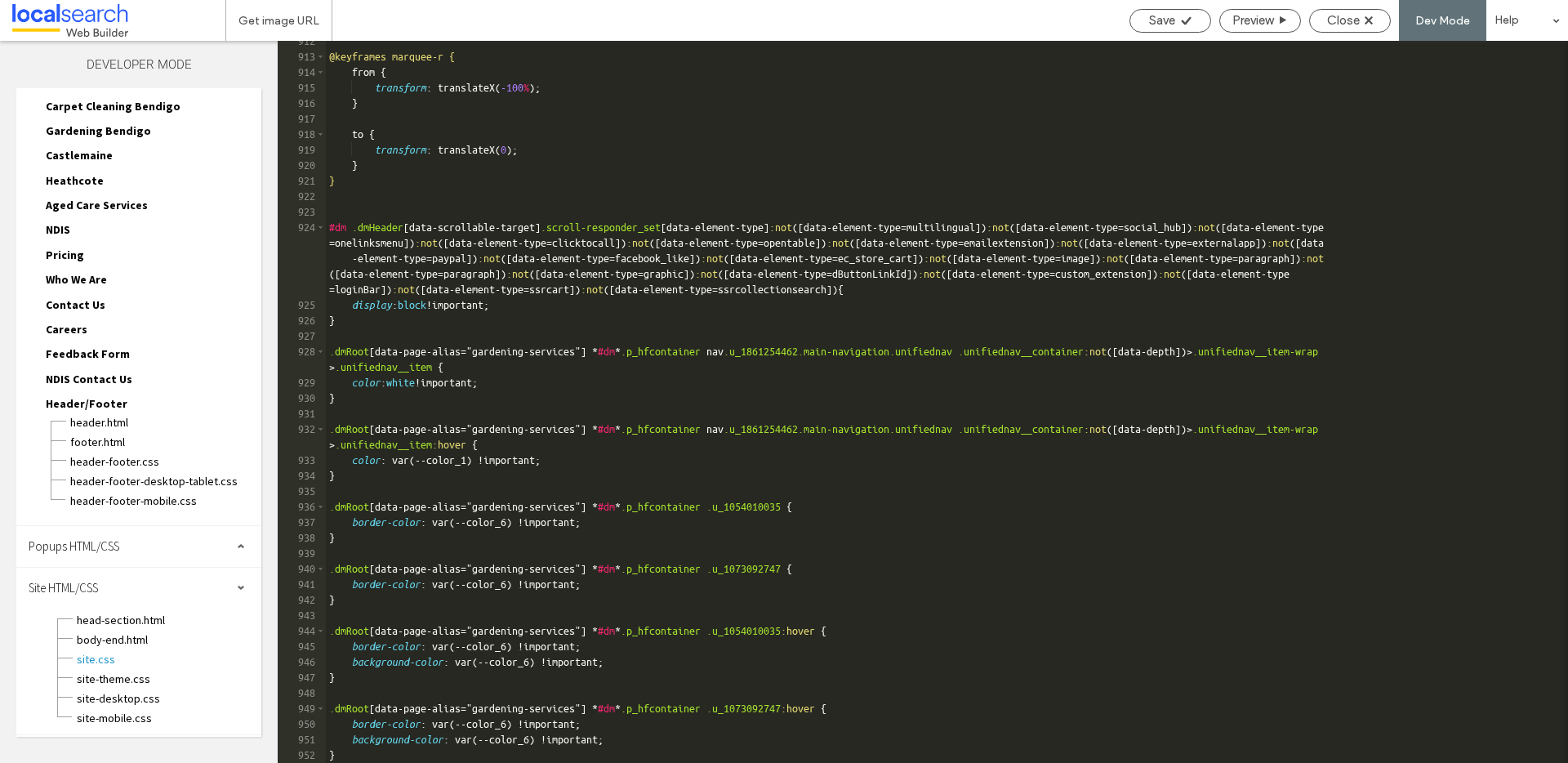
click at [358, 757] on div "@keyframes marquee-r { from { transform : translateX( -100 % ); } to { transfor…" at bounding box center [940, 410] width 1229 height 753
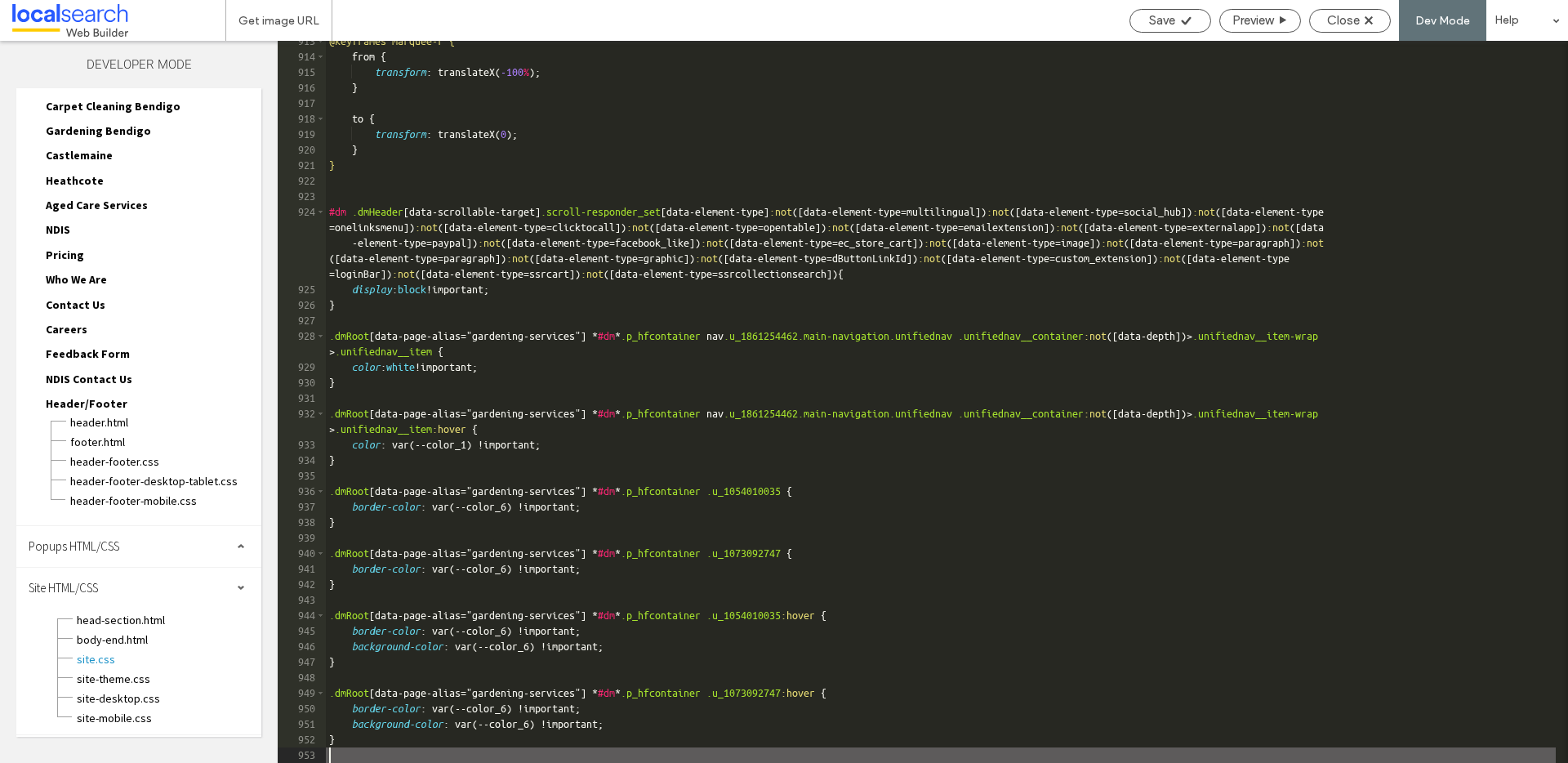
type textarea "**"
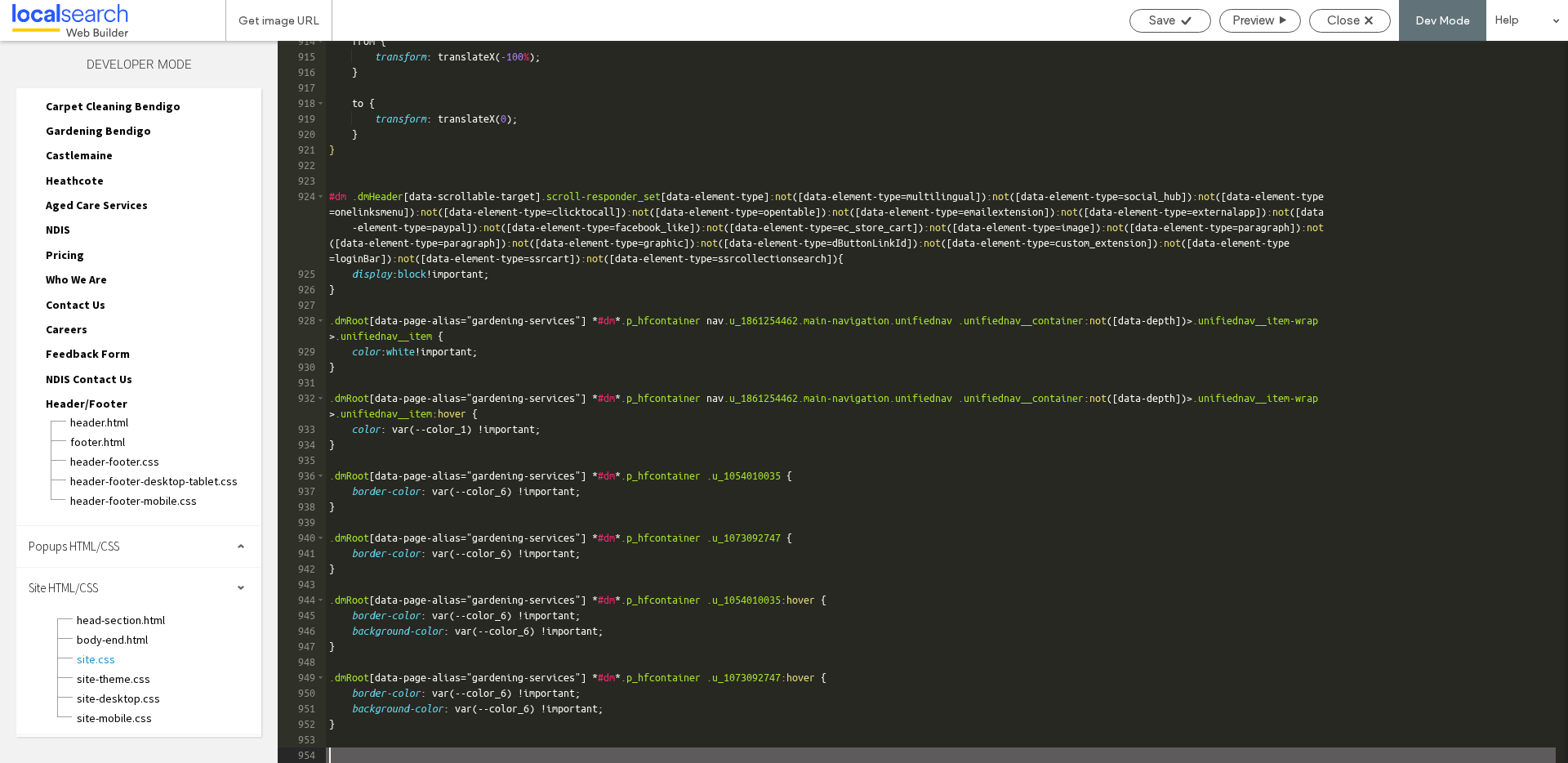
scroll to position [14222, 0]
click at [1182, 16] on icon at bounding box center [1186, 21] width 13 height 13
click at [1354, 19] on span "Close" at bounding box center [1343, 21] width 32 height 14
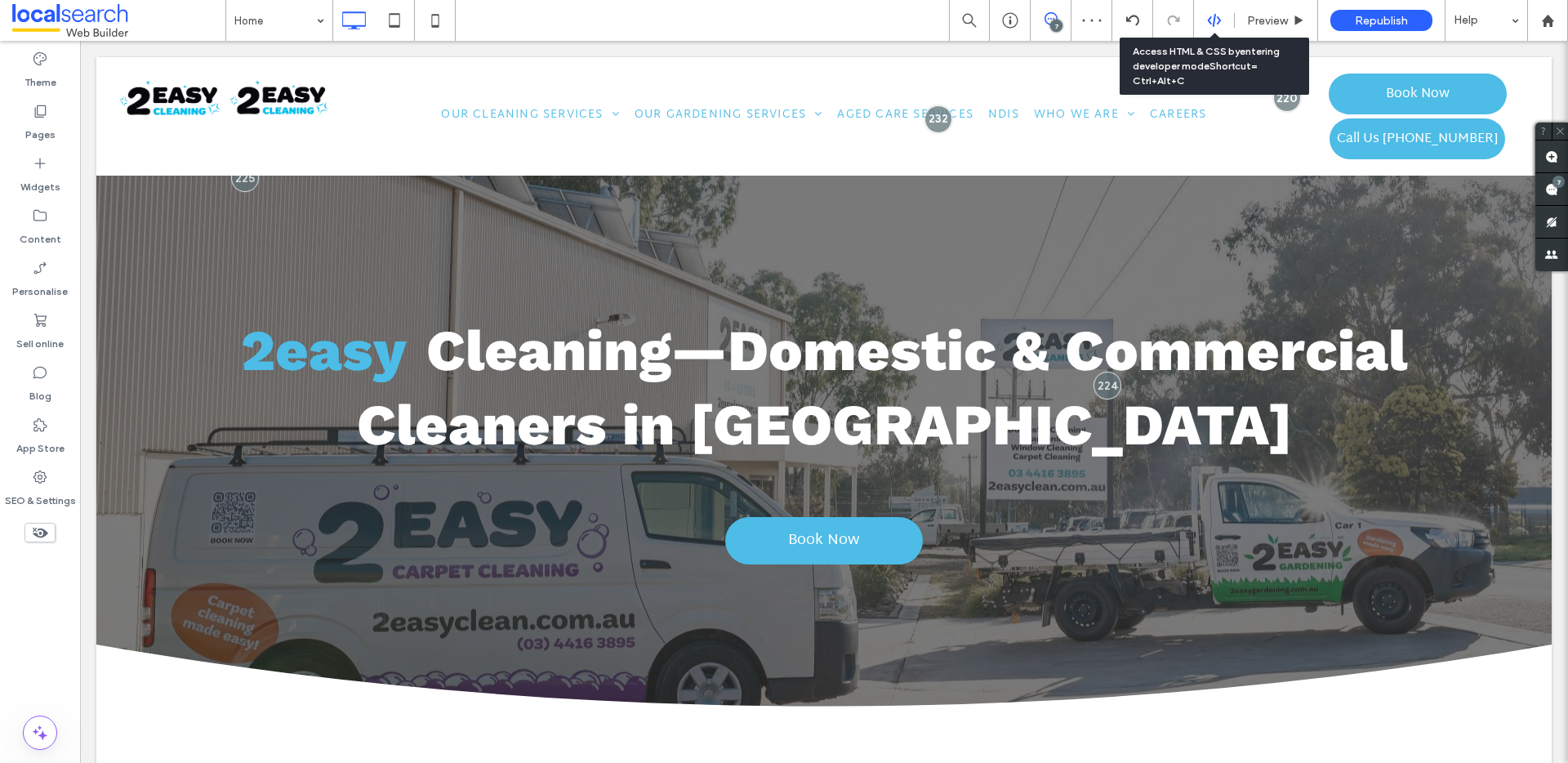
click at [1210, 23] on use at bounding box center [1213, 20] width 14 height 14
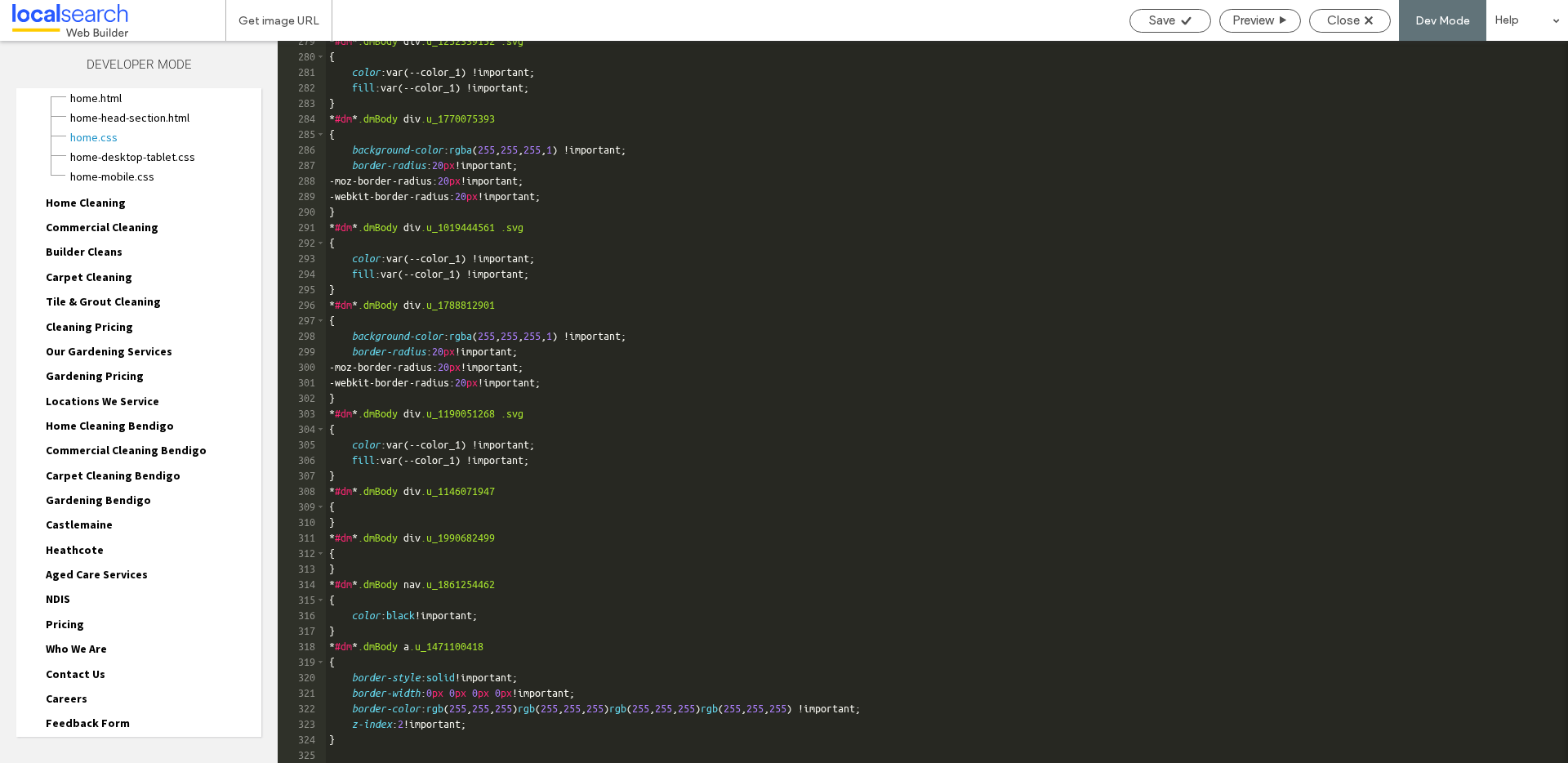
scroll to position [203, 0]
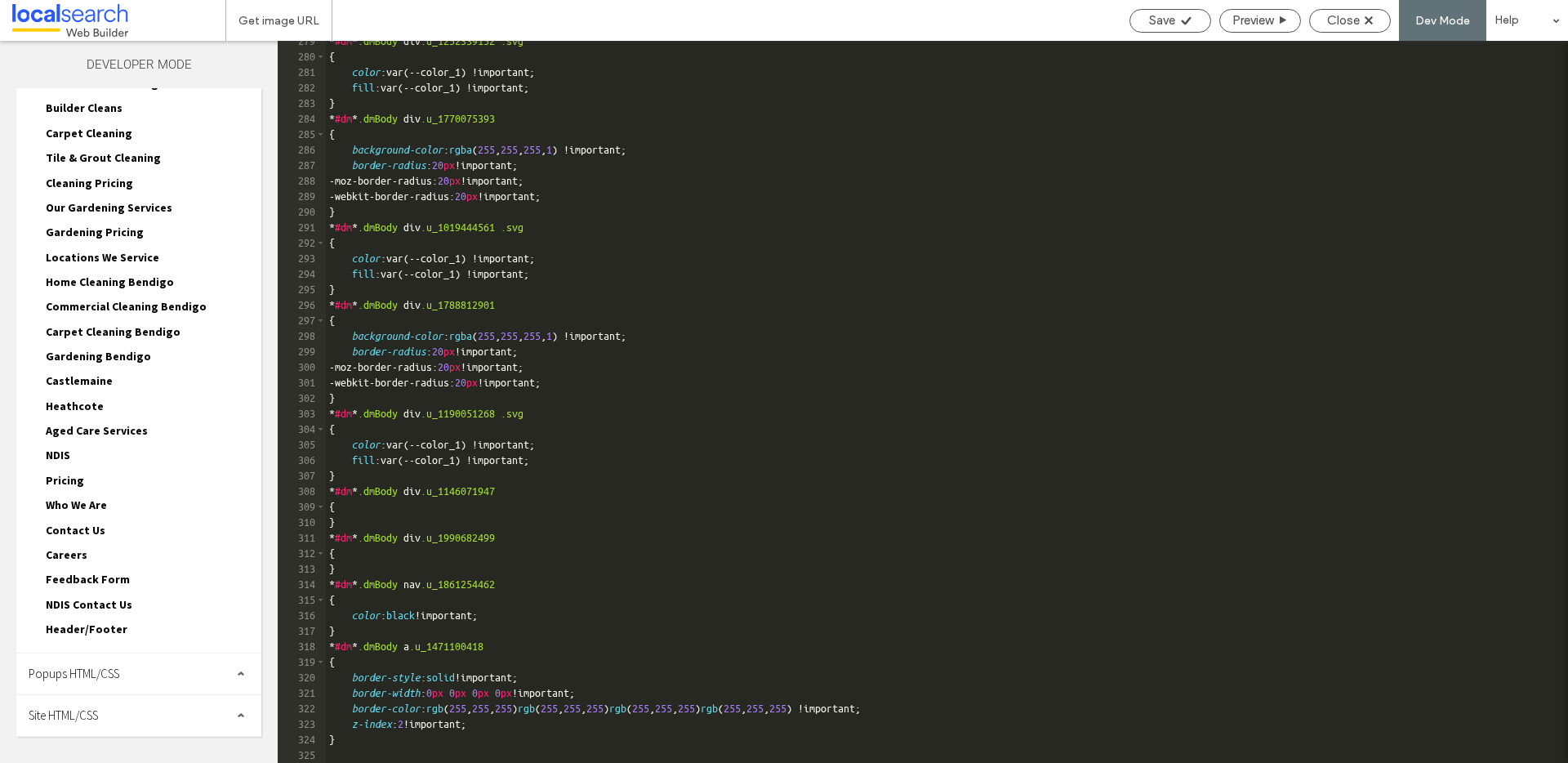
click at [120, 712] on div "Site HTML/CSS" at bounding box center [139, 715] width 245 height 41
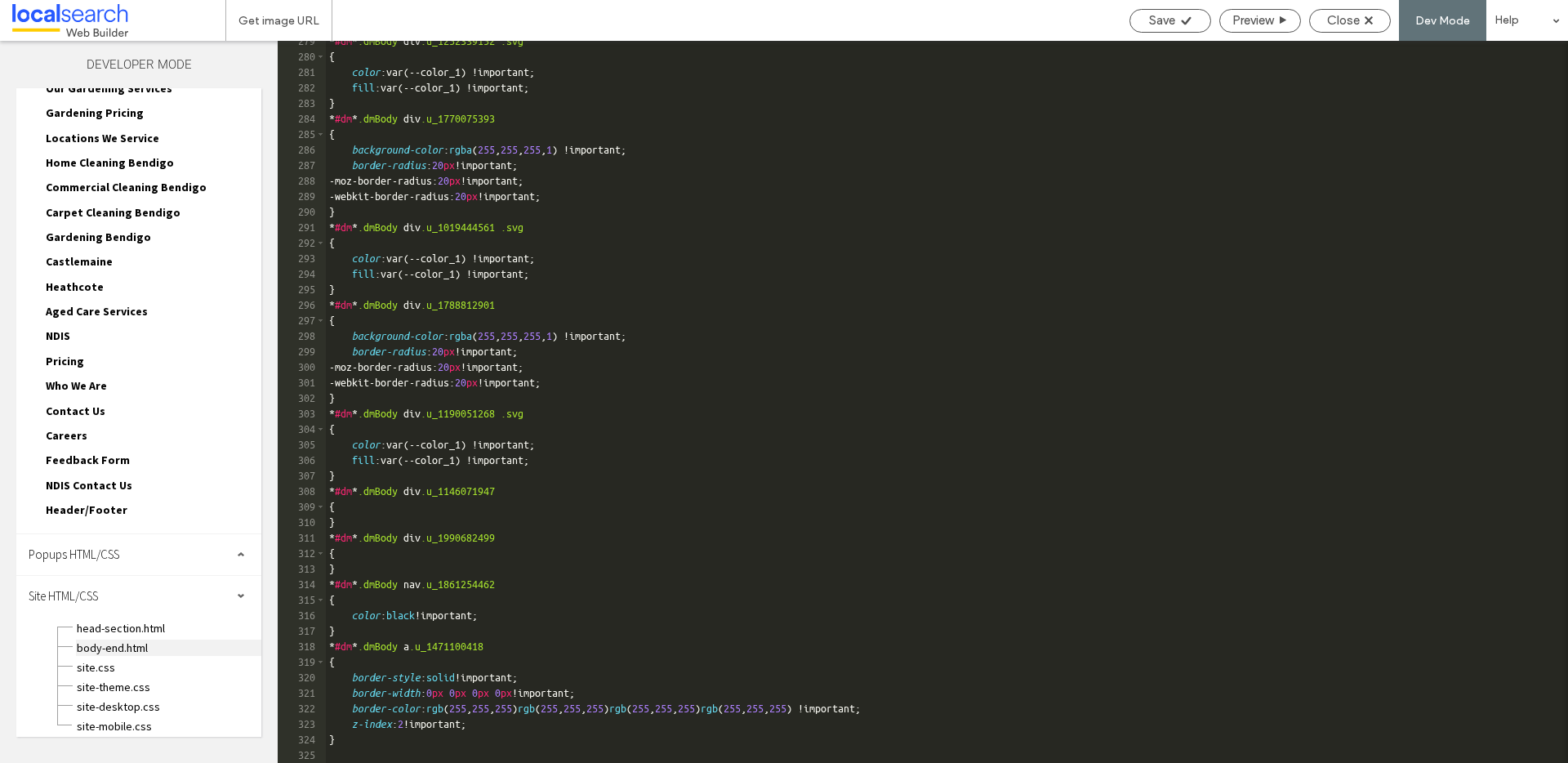
scroll to position [330, 0]
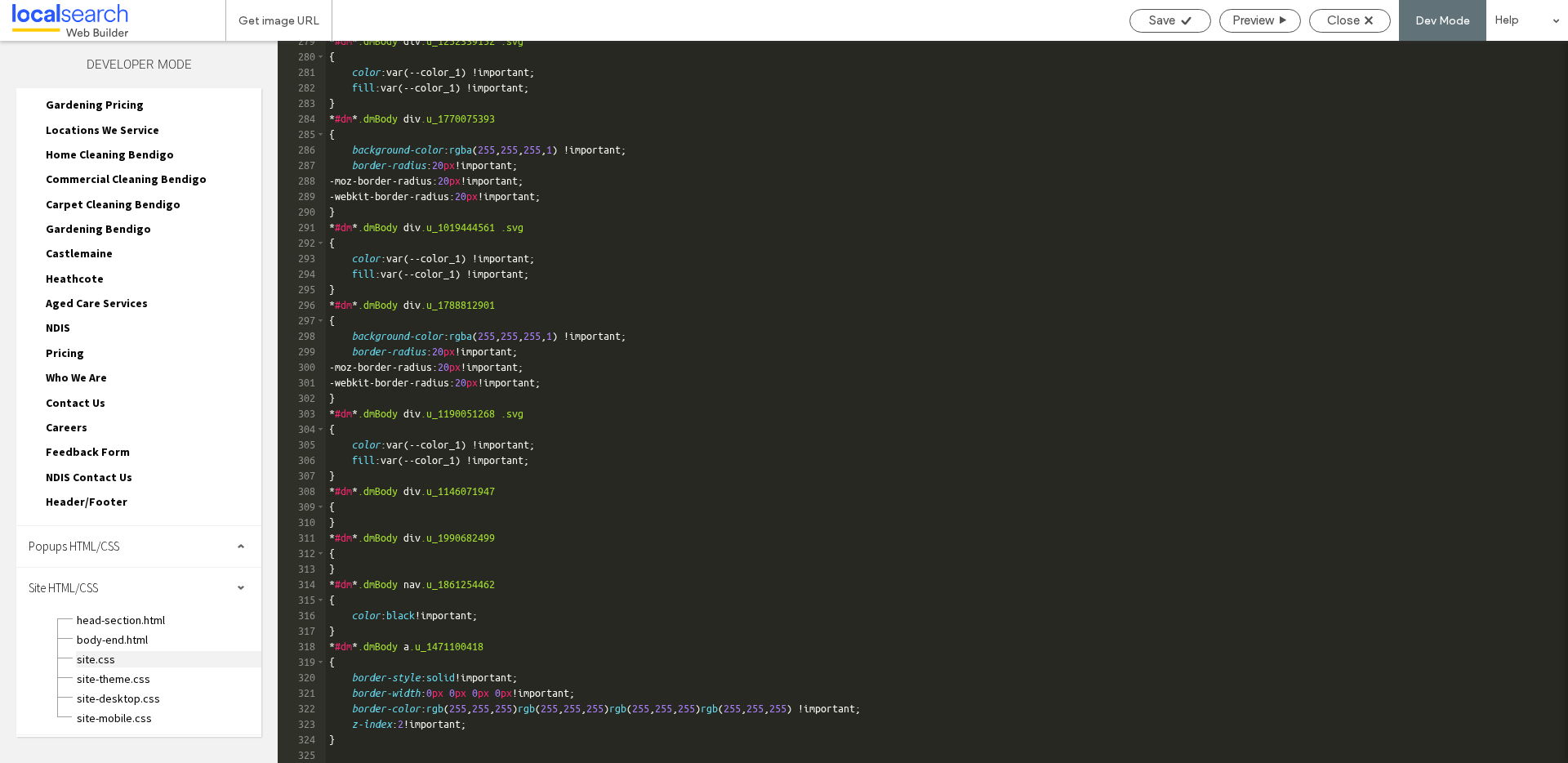
click at [119, 662] on span "site.css" at bounding box center [168, 659] width 186 height 16
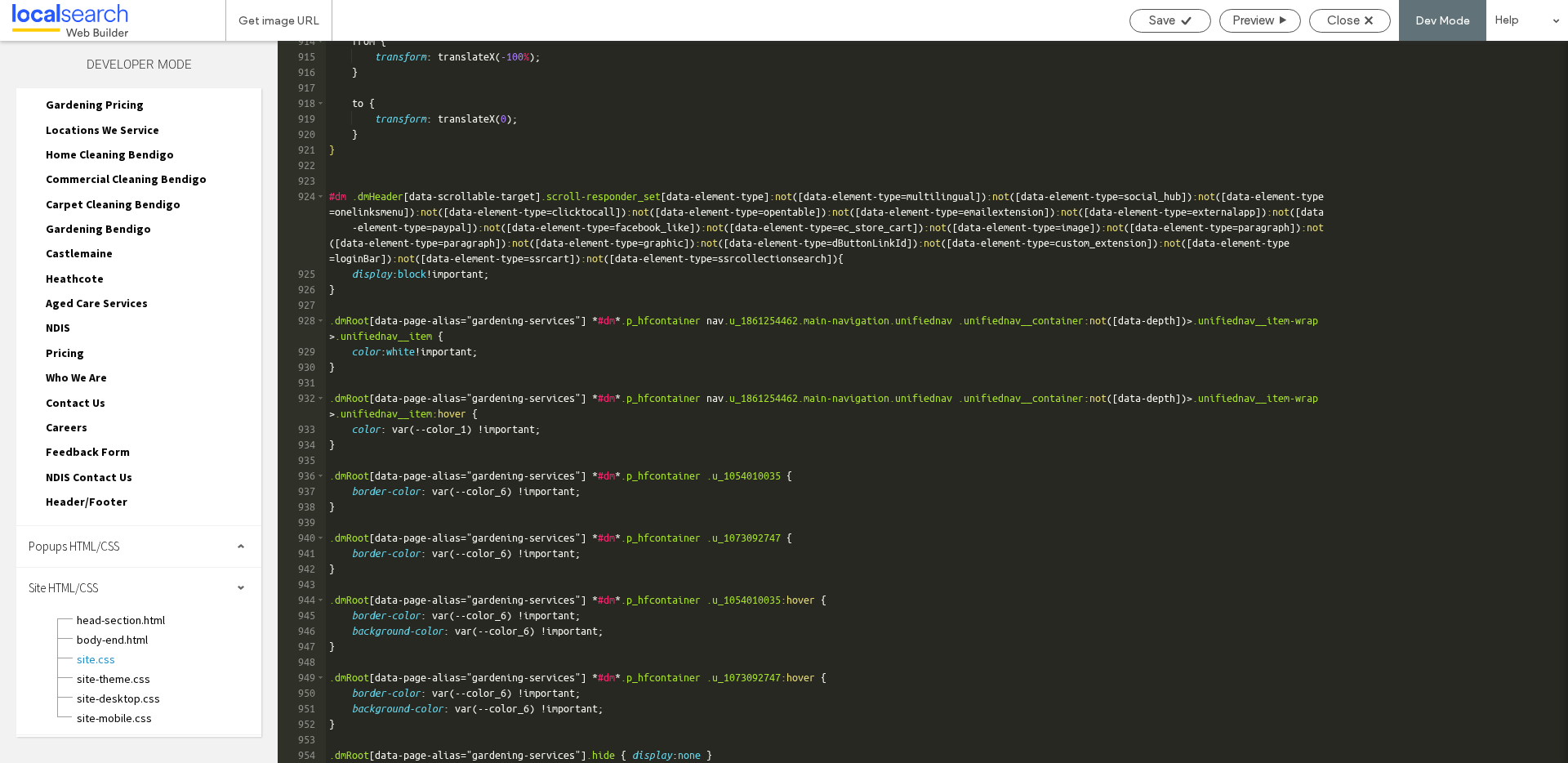
scroll to position [14222, 0]
click at [1361, 24] on div "Close" at bounding box center [1349, 21] width 80 height 14
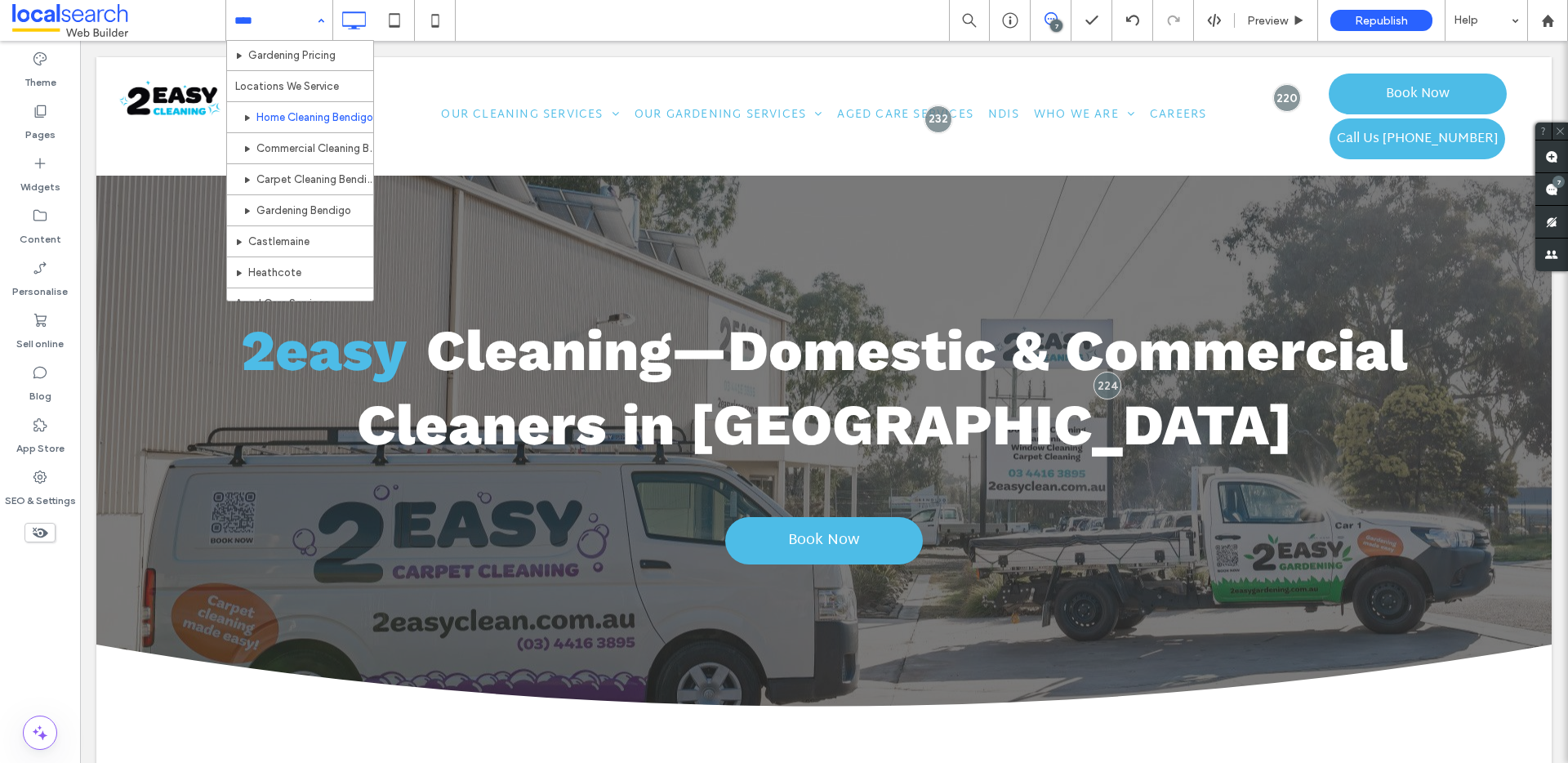
scroll to position [249, 0]
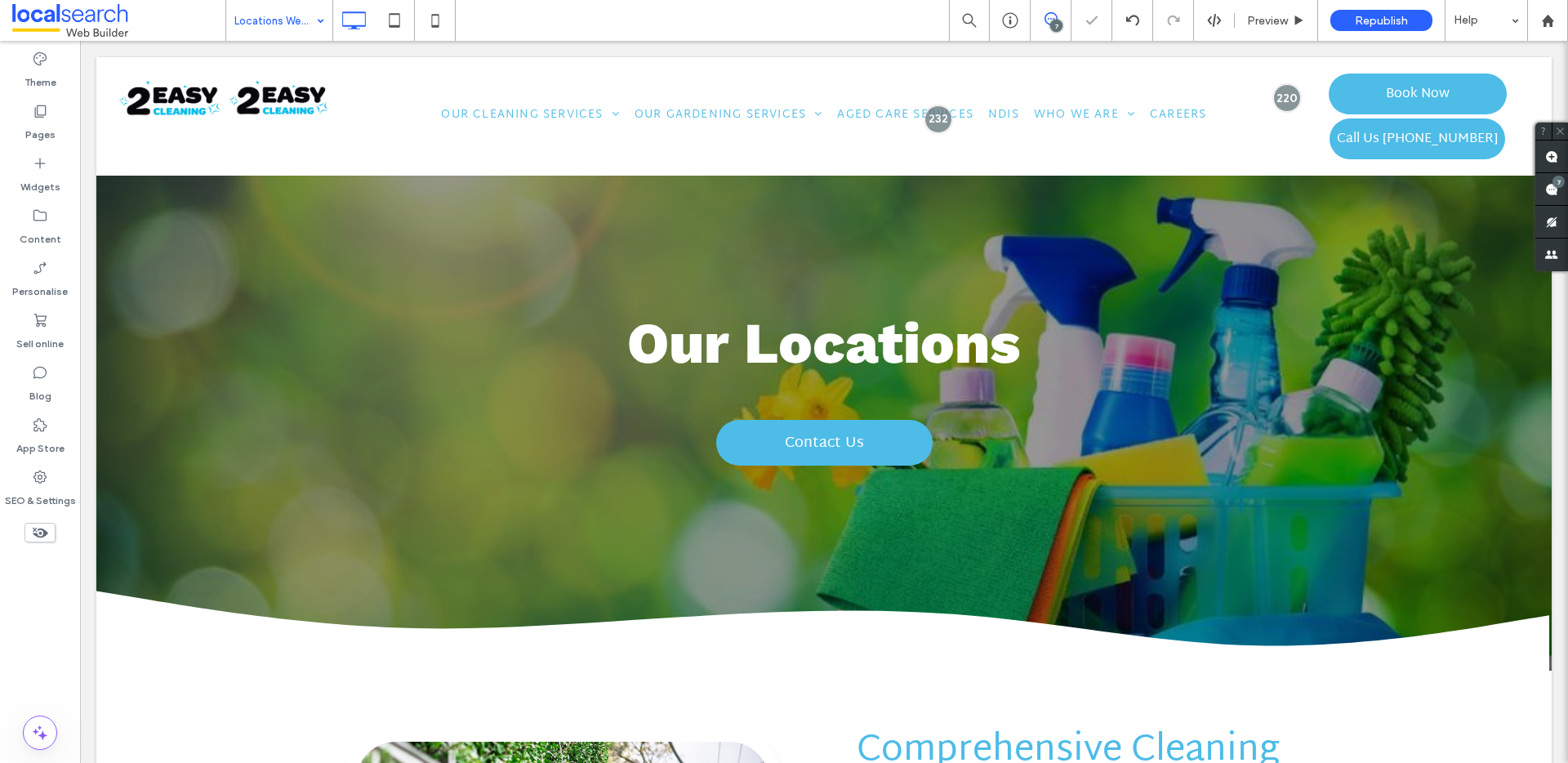
click at [320, 22] on div "Locations We Service" at bounding box center [279, 20] width 106 height 41
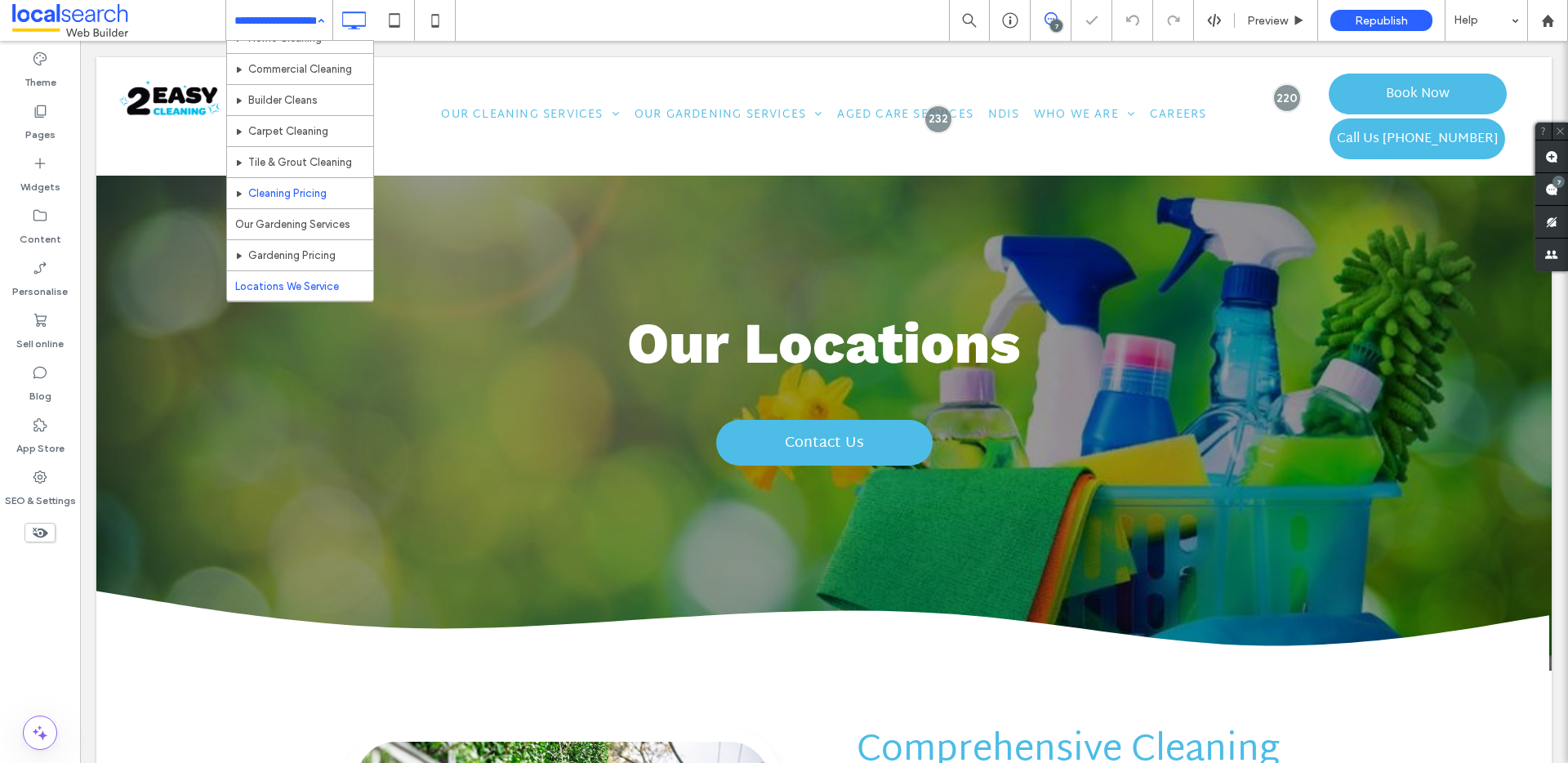
scroll to position [59, 0]
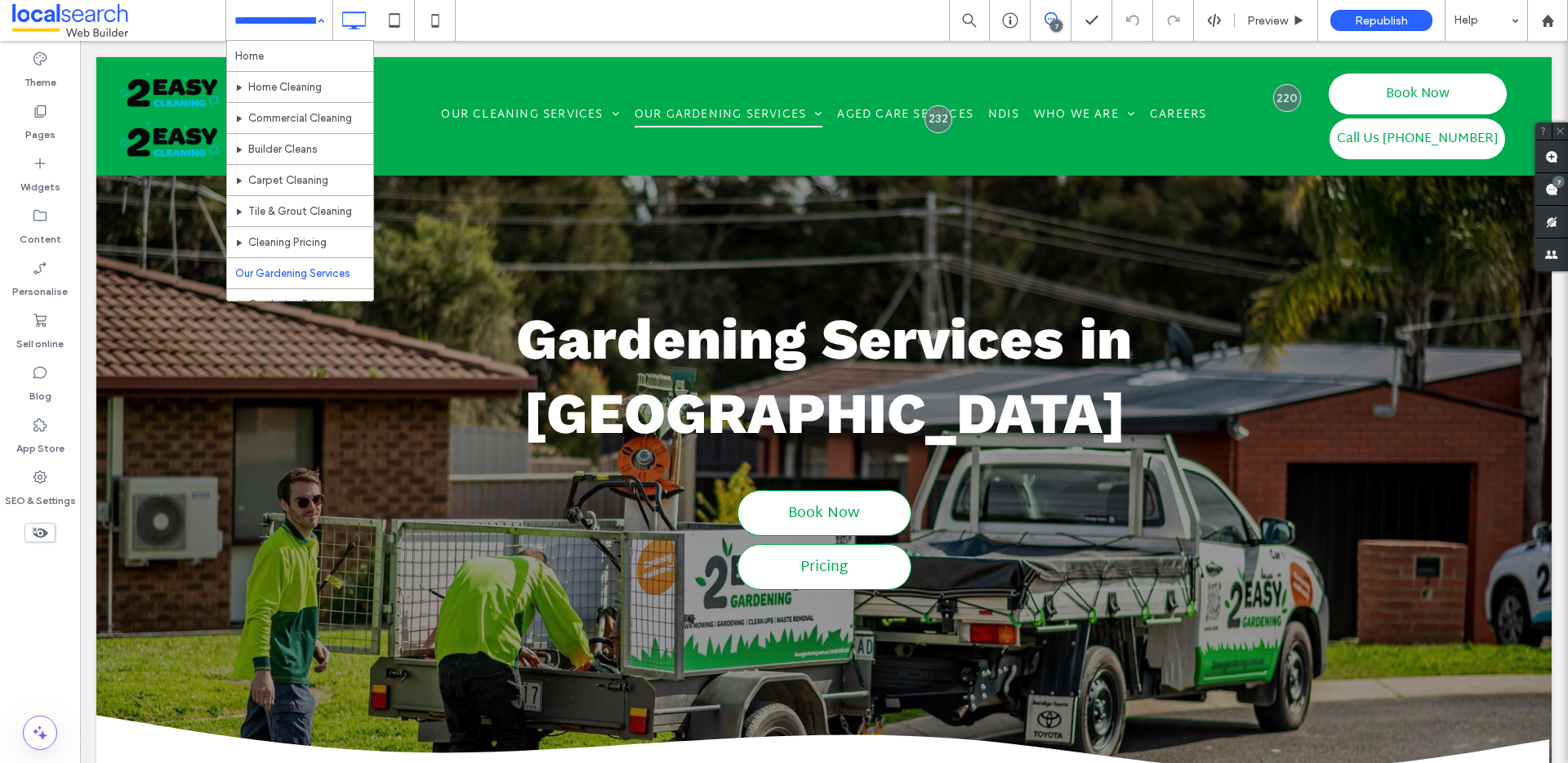
click at [318, 23] on div "Home Home Cleaning Commercial Cleaning Builder Cleans Carpet Cleaning Tile & Gr…" at bounding box center [279, 20] width 106 height 41
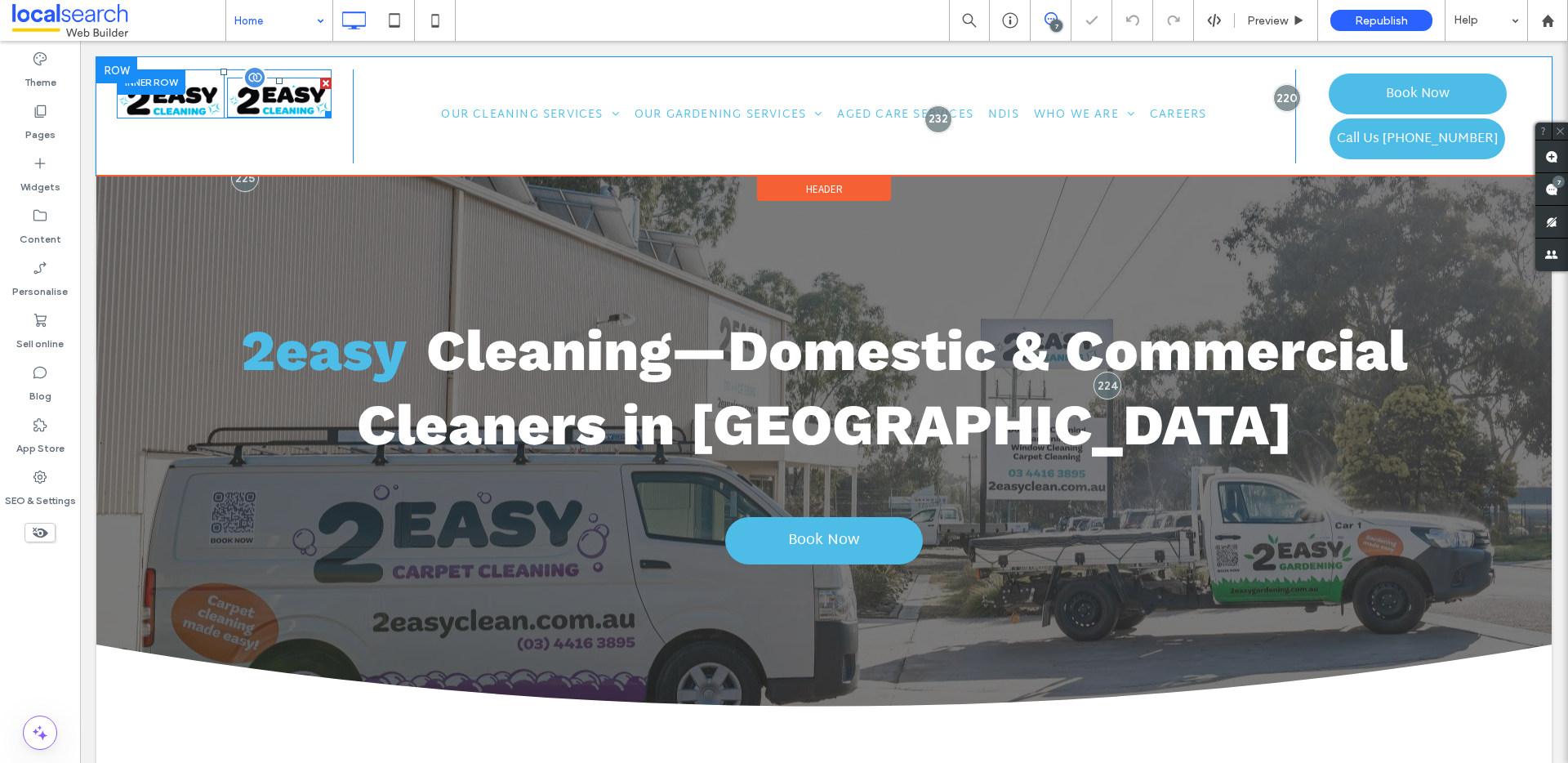
click at [293, 97] on img at bounding box center [279, 97] width 104 height 40
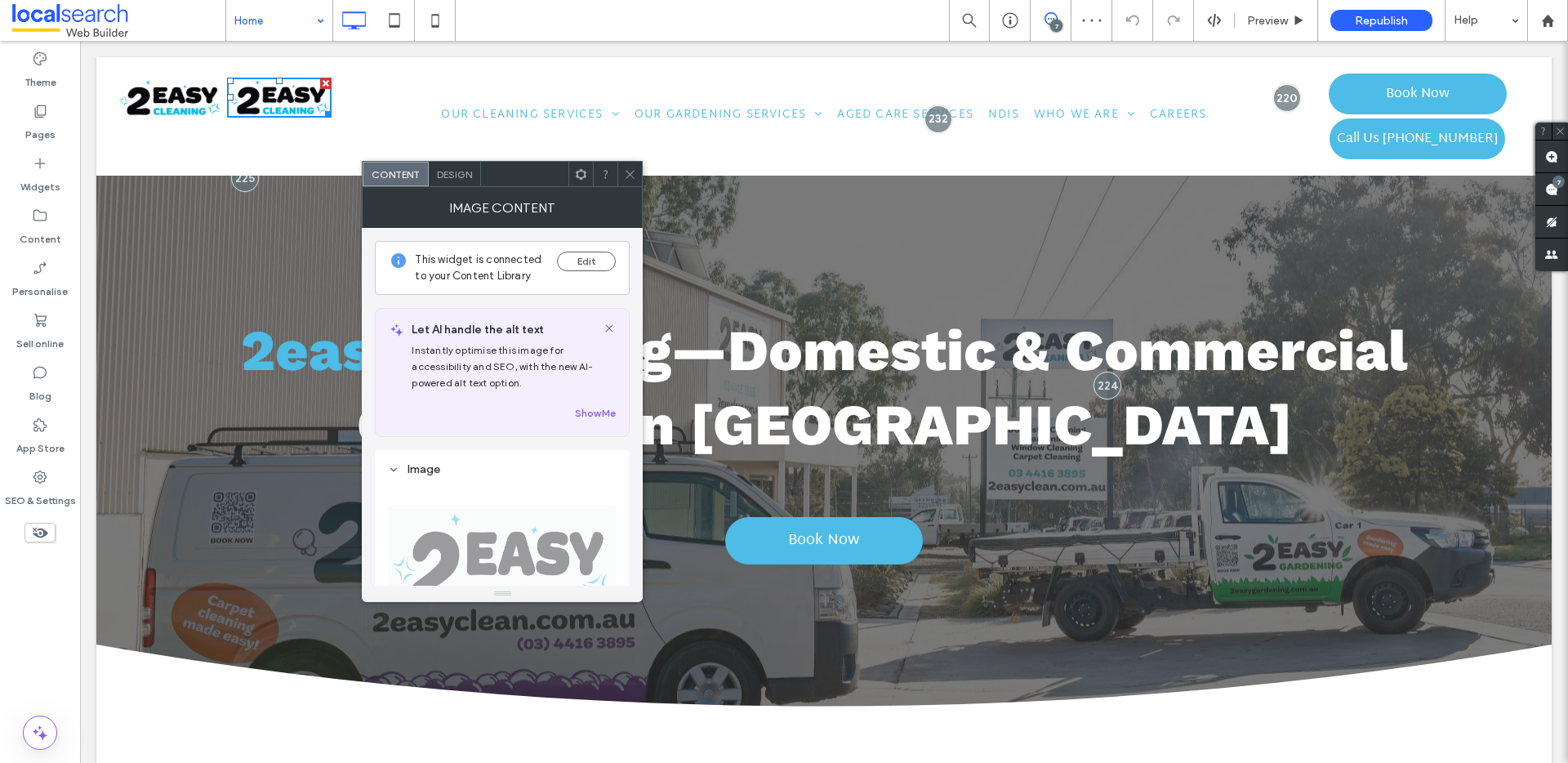
click at [627, 173] on icon at bounding box center [630, 175] width 13 height 13
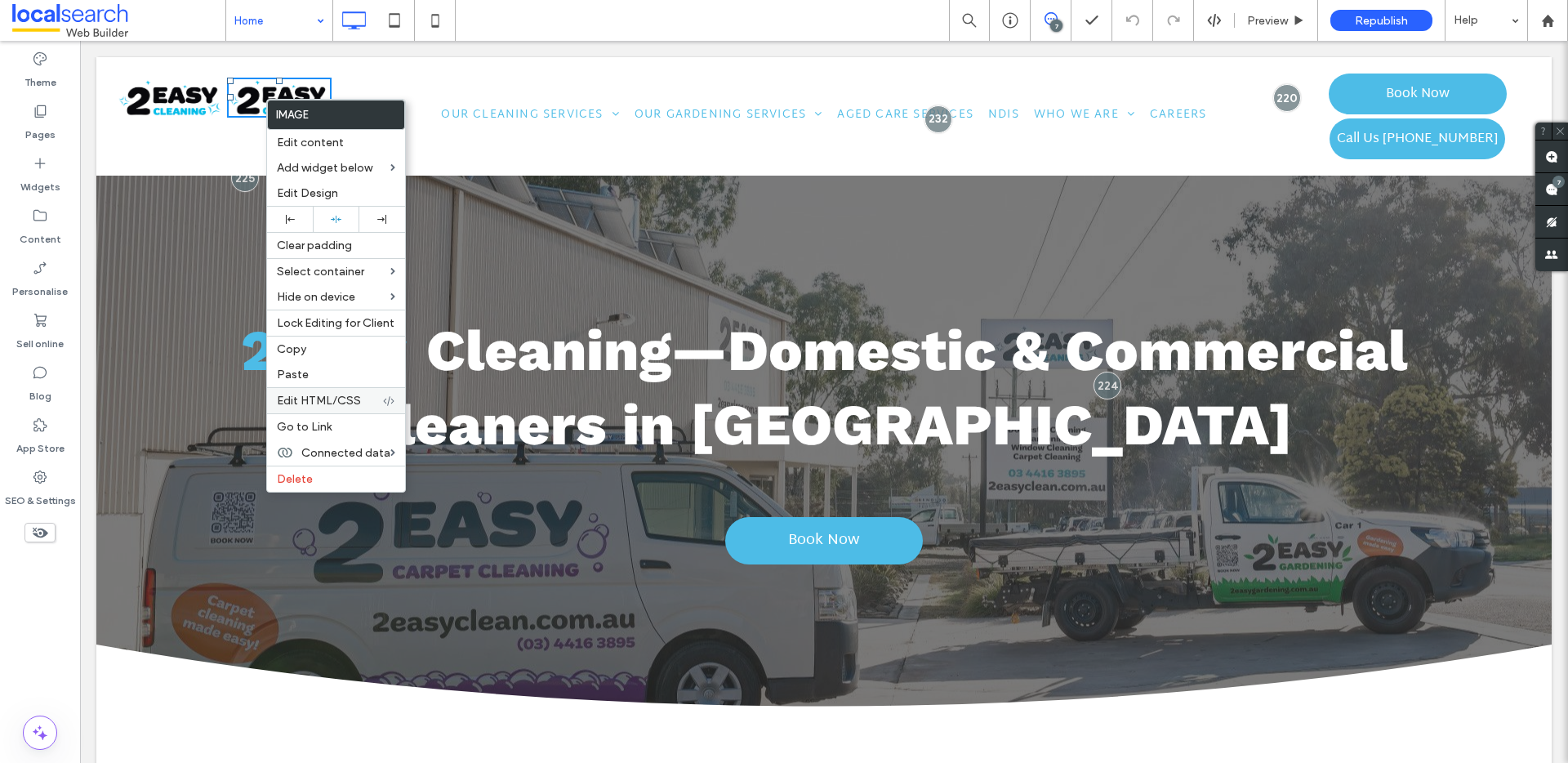
click at [334, 399] on span "Edit HTML/CSS" at bounding box center [318, 400] width 84 height 14
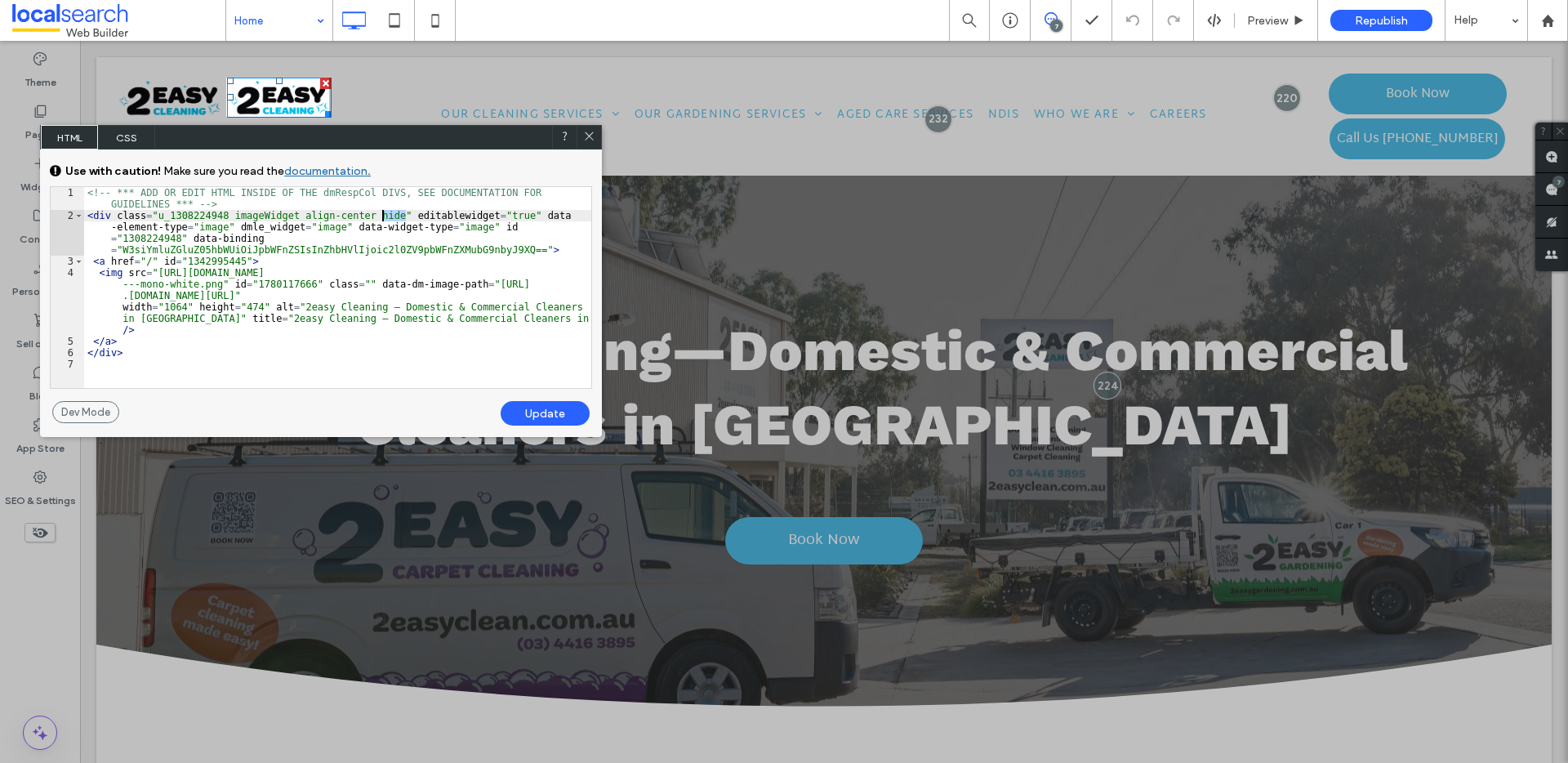
drag, startPoint x: 406, startPoint y: 216, endPoint x: 380, endPoint y: 213, distance: 26.2
click at [380, 213] on div "<!-- *** ADD OR EDIT HTML INSIDE OF THE dmRespCol DIVS, SEE DOCUMENTATION FOR G…" at bounding box center [337, 304] width 507 height 235
click at [230, 213] on div "<!-- *** ADD OR EDIT HTML INSIDE OF THE dmRespCol DIVS, SEE DOCUMENTATION FOR G…" at bounding box center [337, 304] width 507 height 235
type textarea "**"
click at [535, 413] on div "Update" at bounding box center [545, 413] width 89 height 24
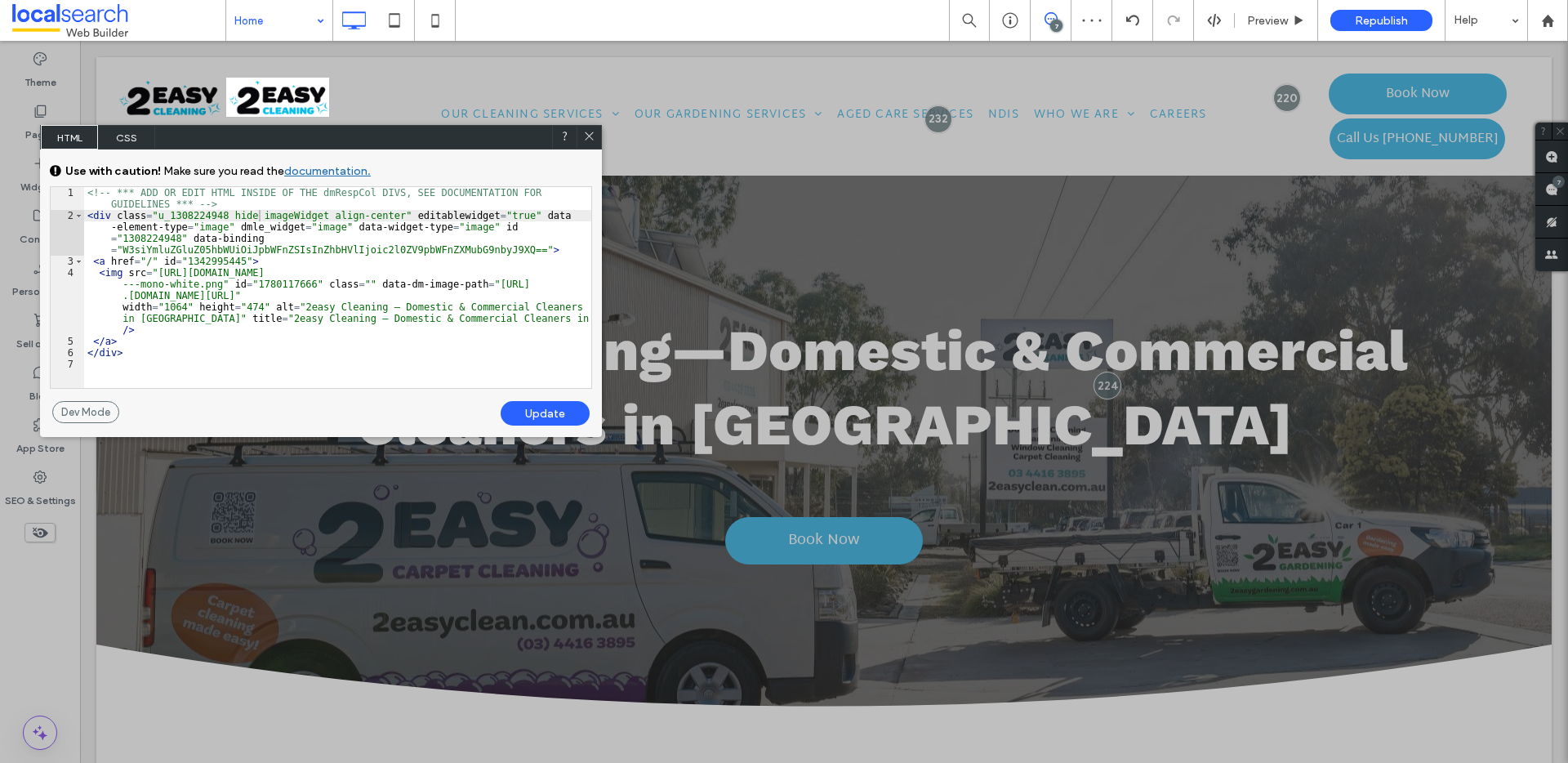
click at [590, 132] on icon at bounding box center [589, 136] width 13 height 13
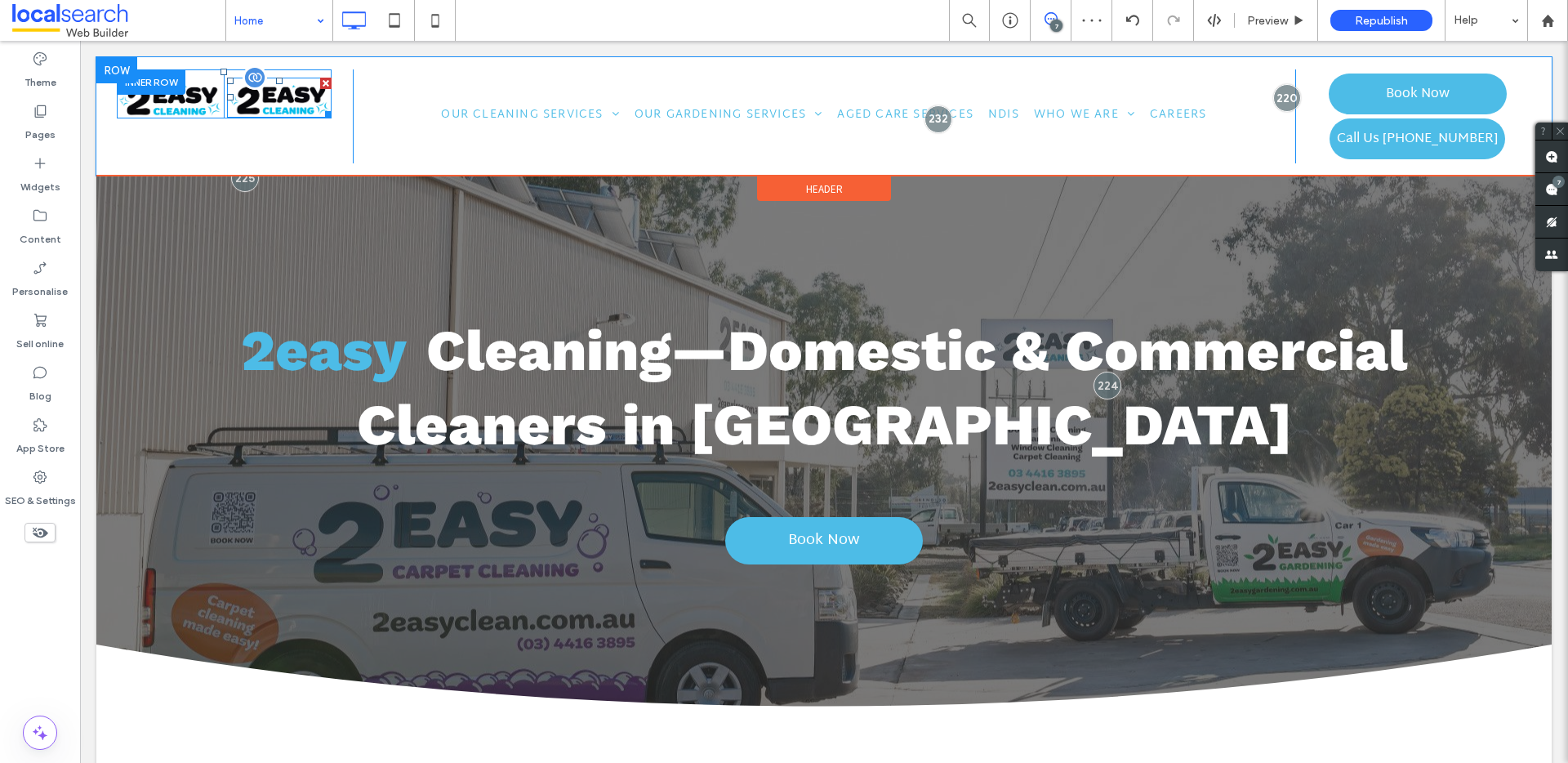
click at [276, 101] on img at bounding box center [279, 97] width 104 height 40
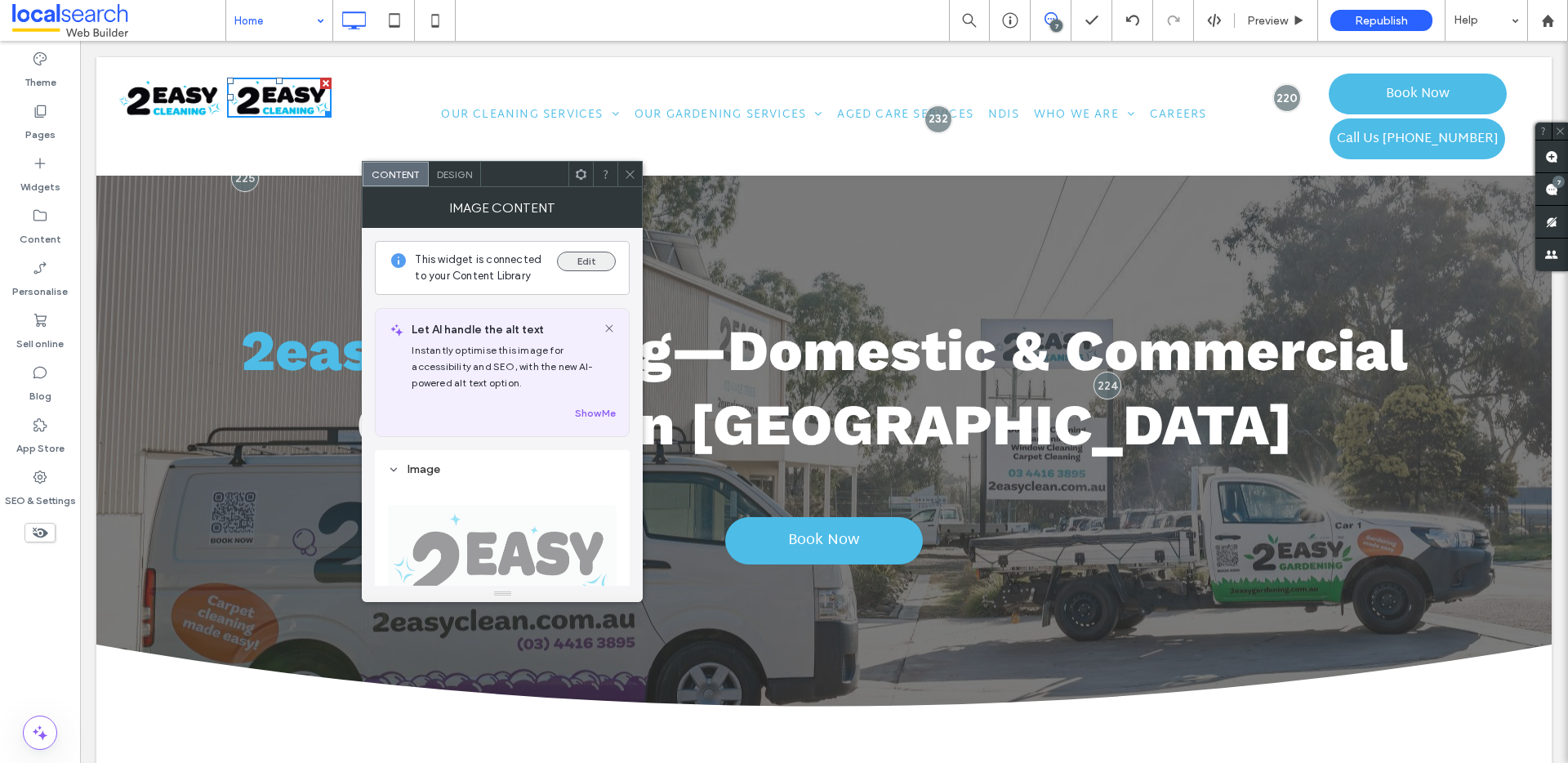
click at [578, 267] on button "Edit" at bounding box center [585, 261] width 59 height 20
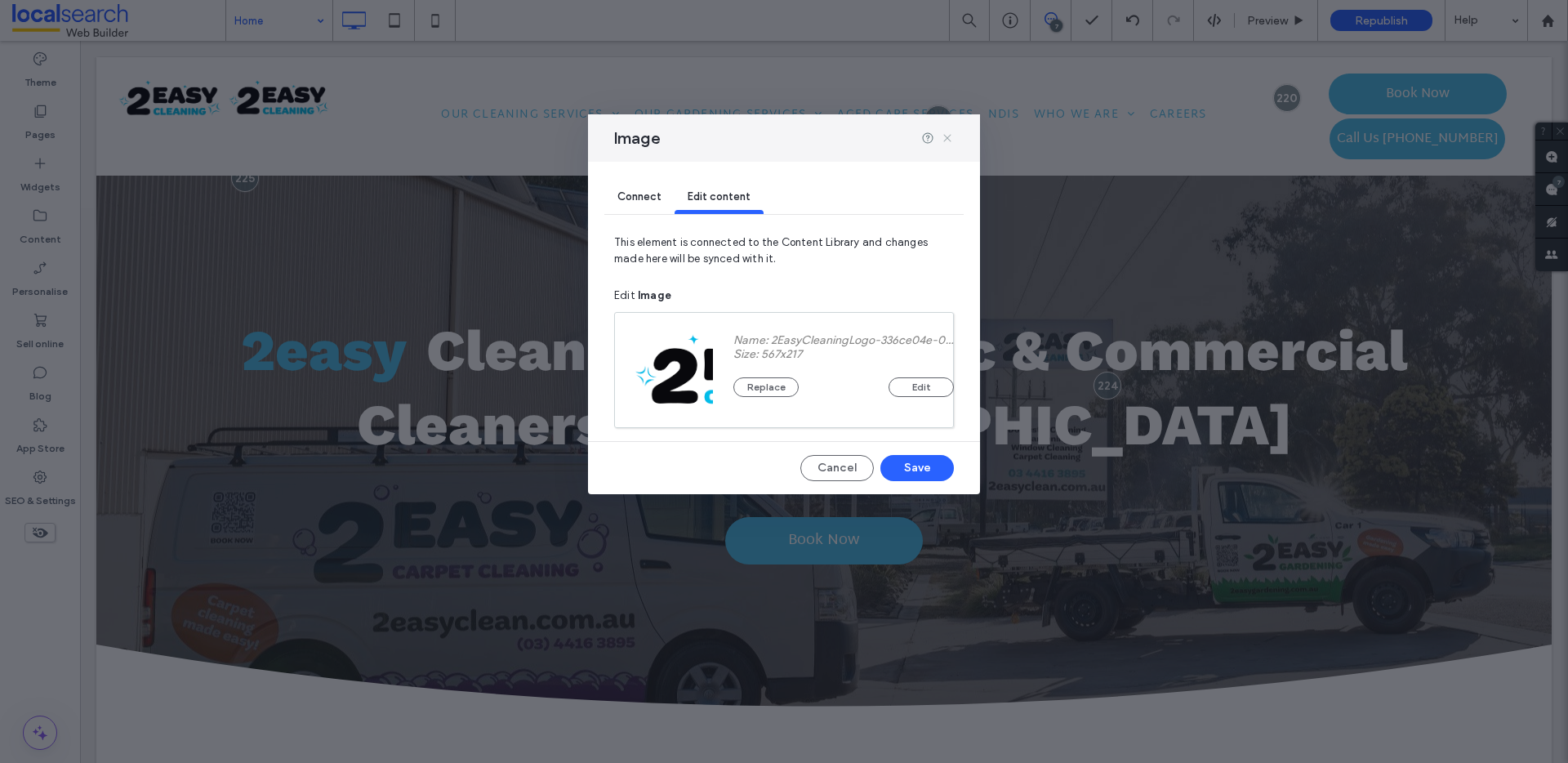
click at [946, 133] on icon at bounding box center [947, 138] width 14 height 14
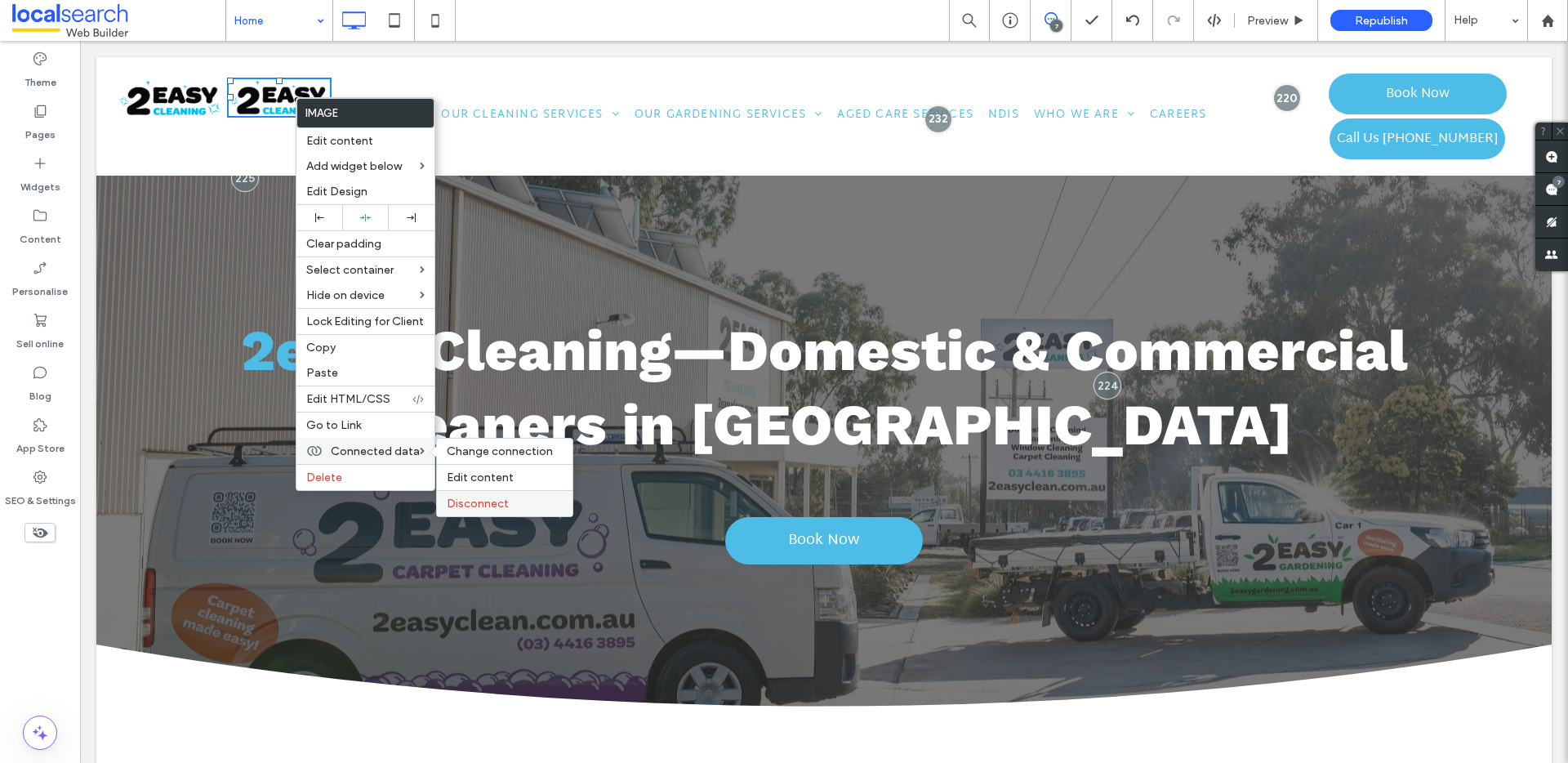
click at [489, 499] on span "Disconnect" at bounding box center [477, 503] width 62 height 14
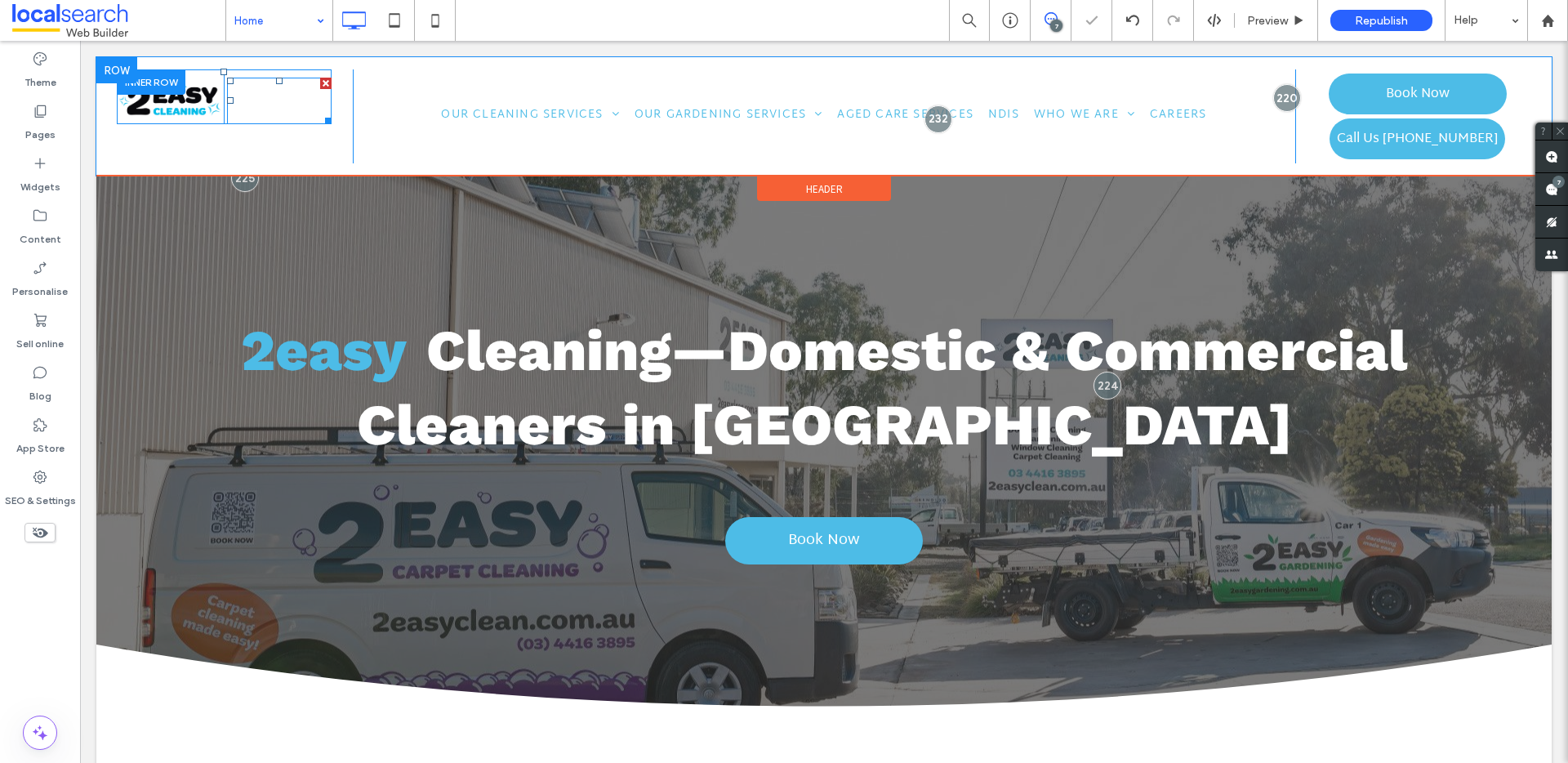
click at [295, 103] on img at bounding box center [279, 101] width 104 height 47
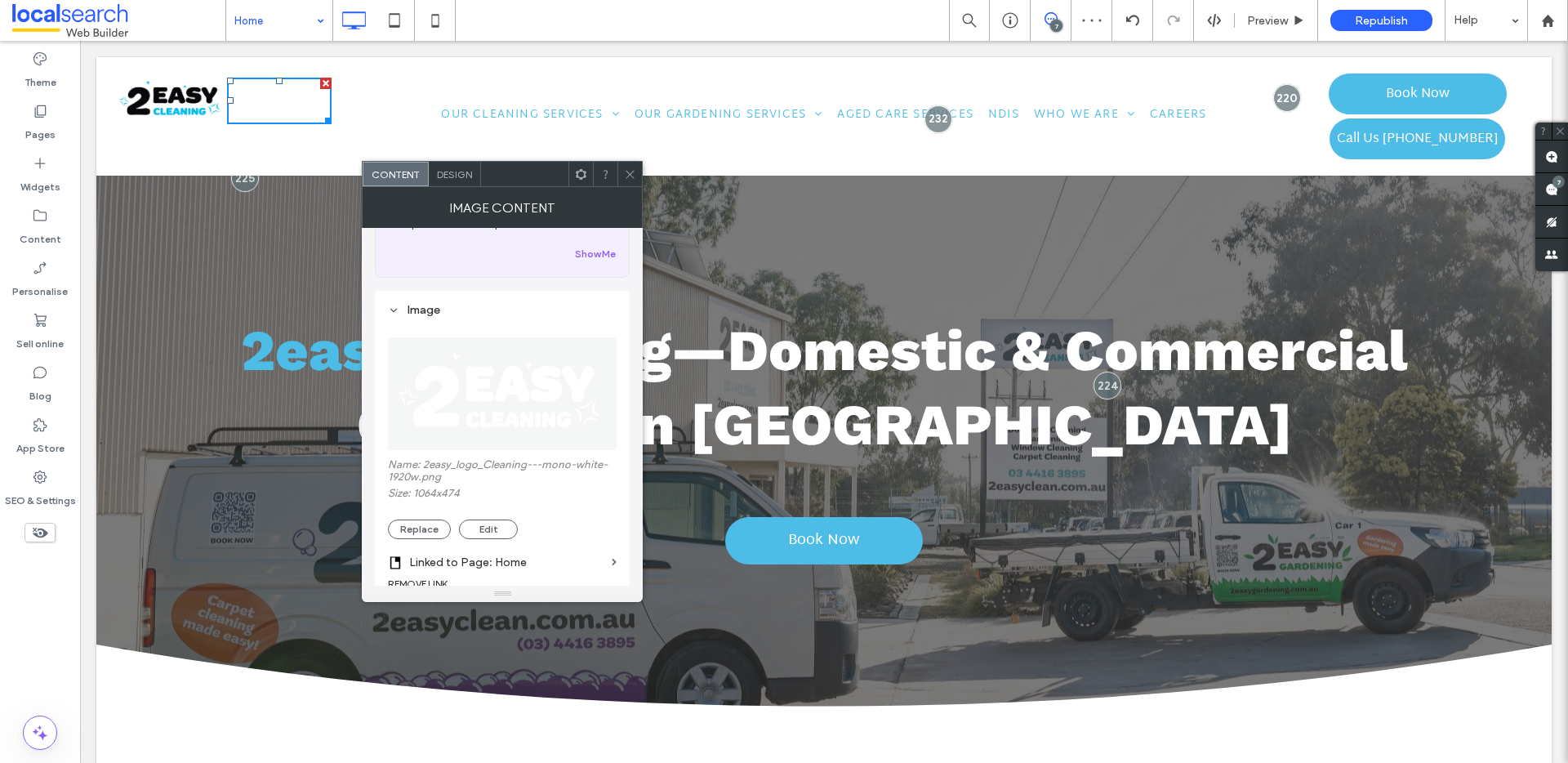
scroll to position [168, 0]
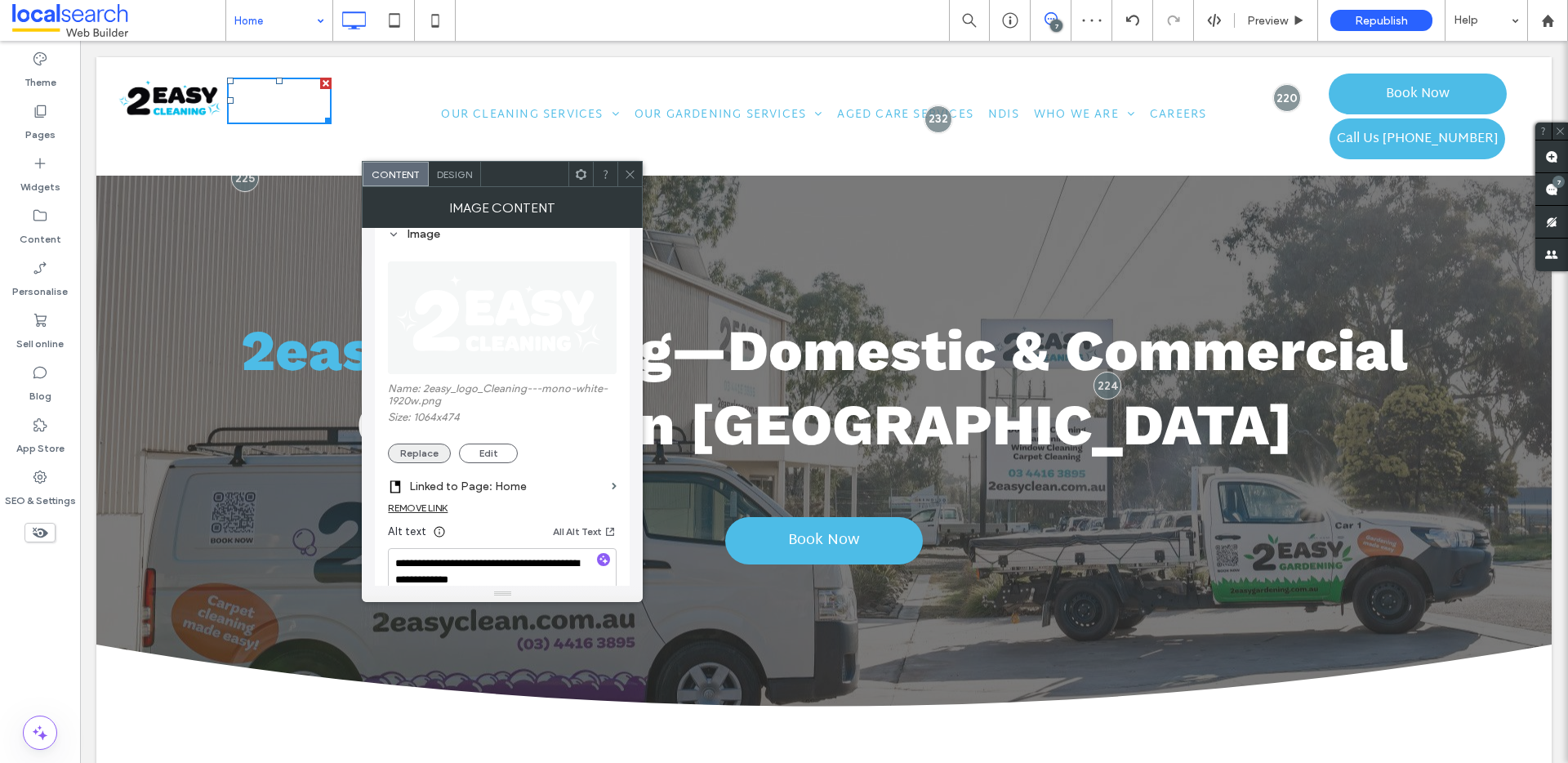
click at [420, 453] on button "Replace" at bounding box center [420, 453] width 63 height 20
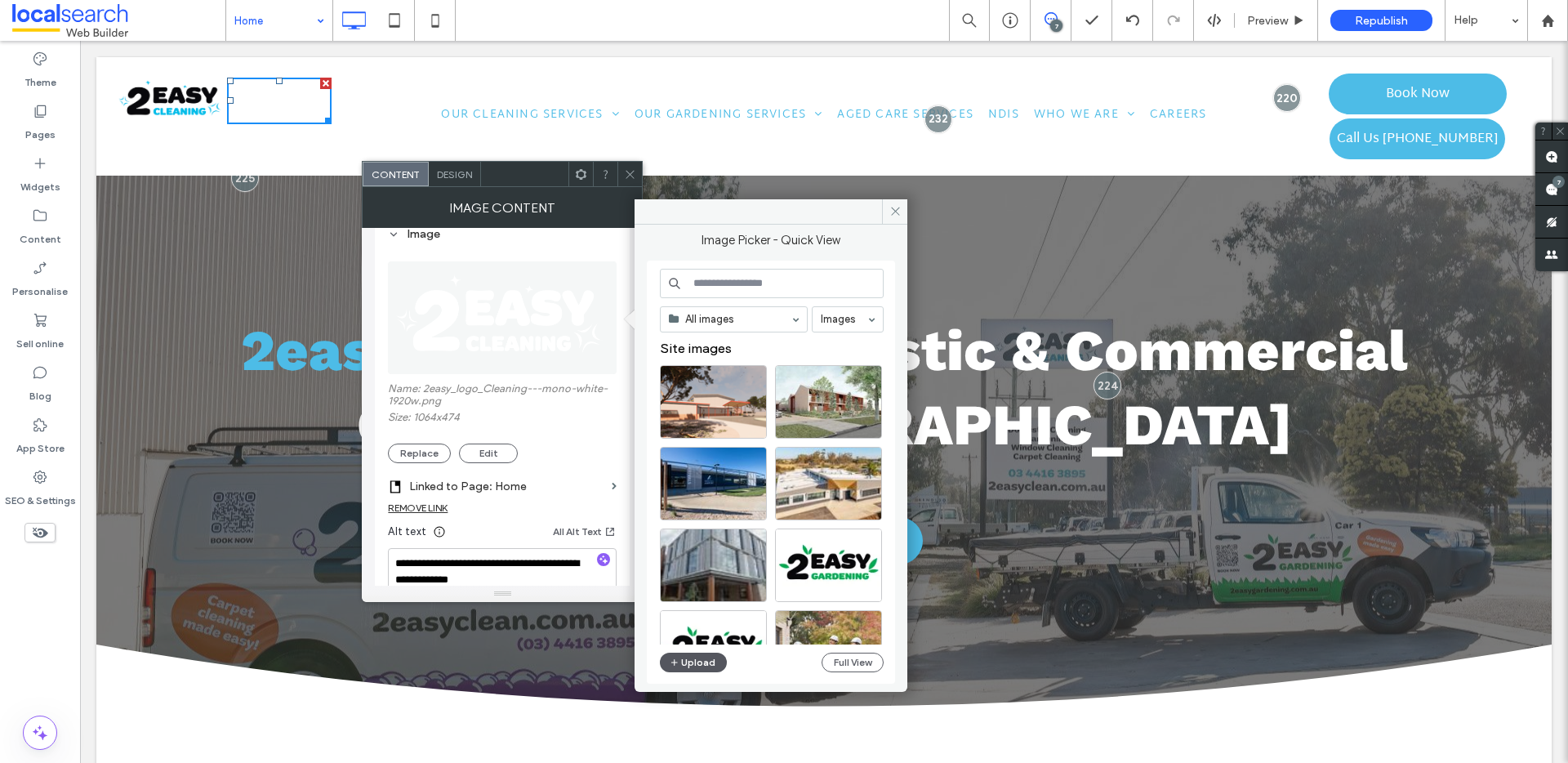
click at [690, 665] on button "Upload" at bounding box center [693, 662] width 67 height 20
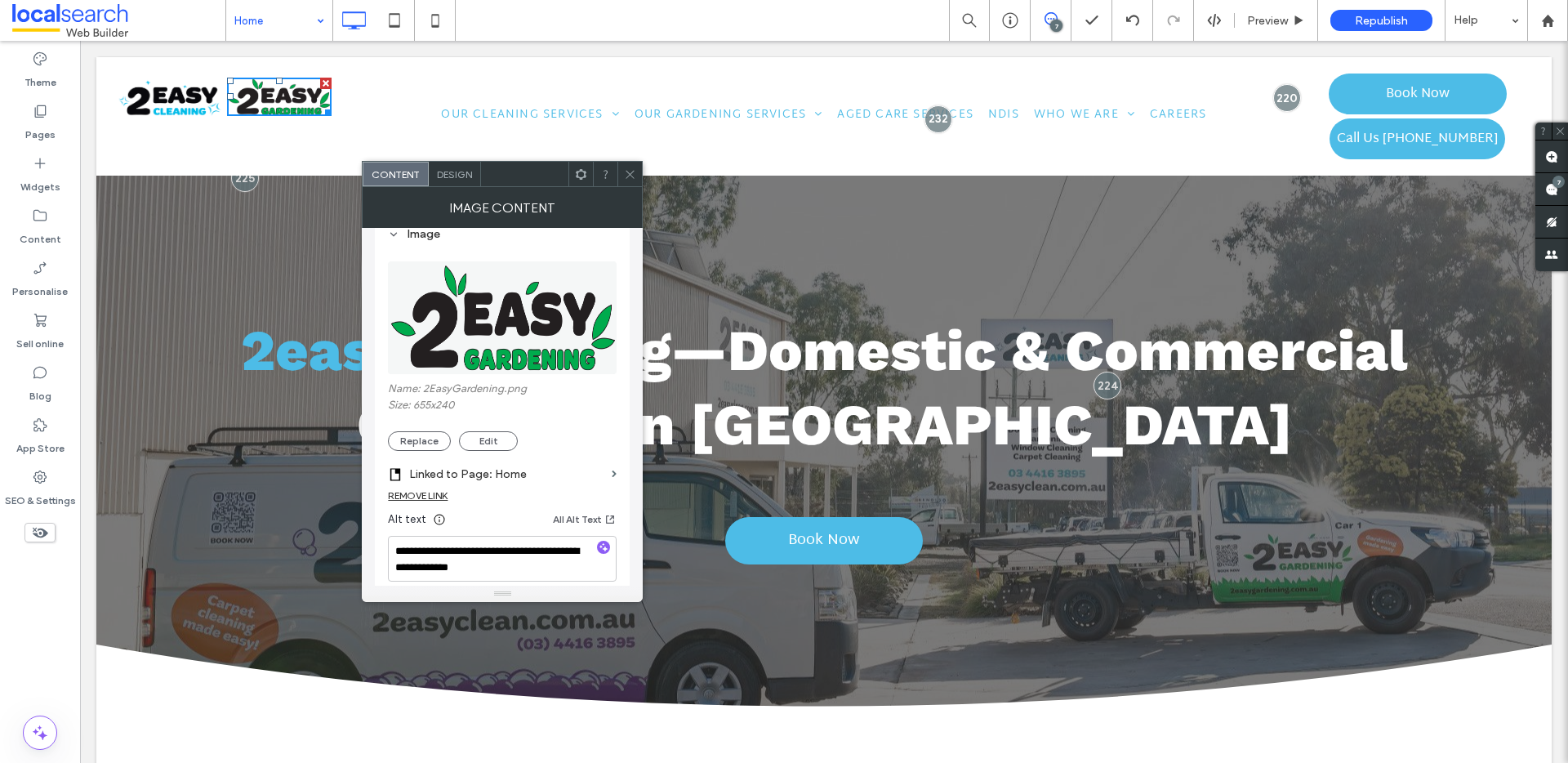
click at [630, 173] on icon at bounding box center [630, 175] width 13 height 13
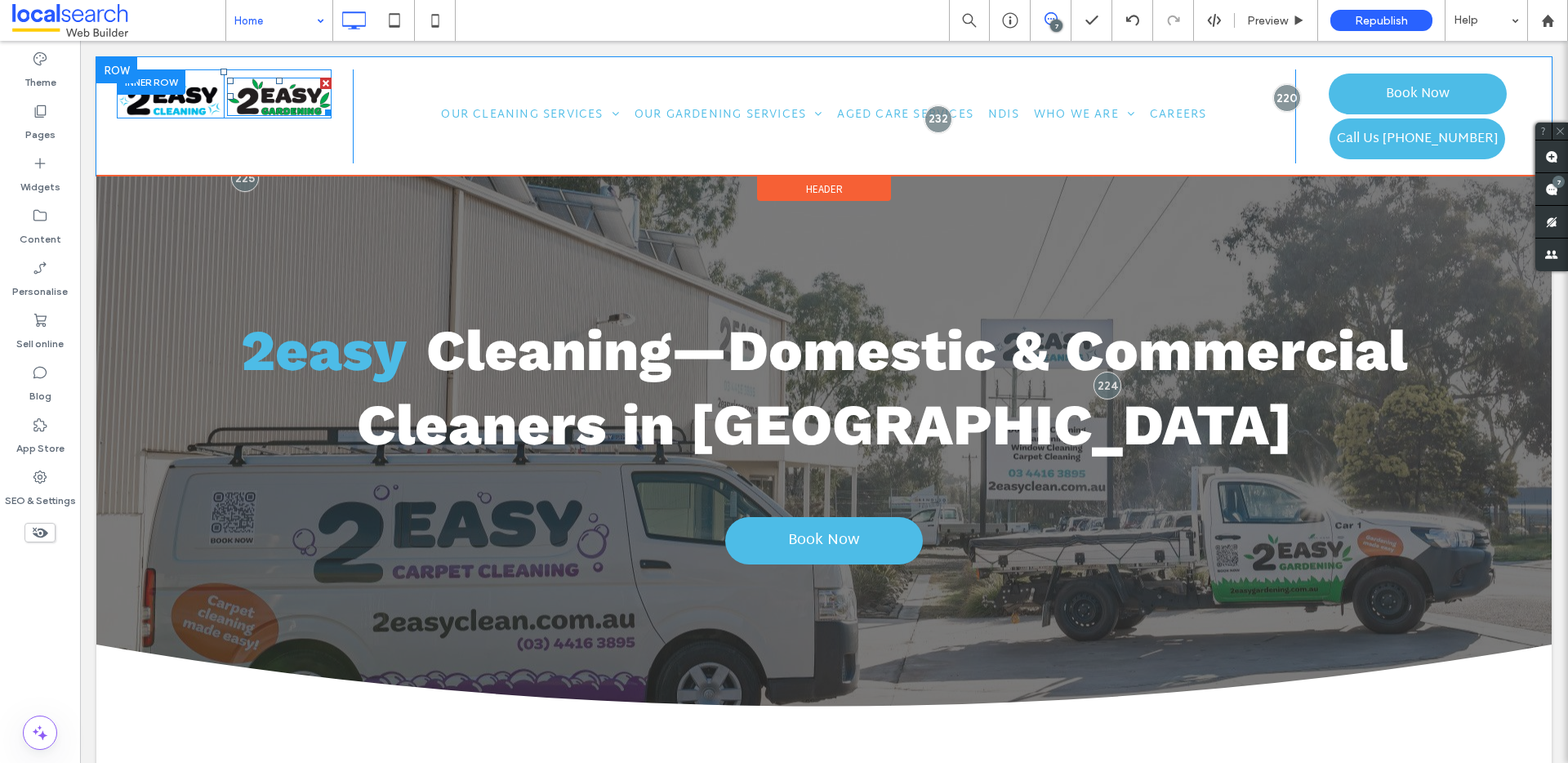
click at [279, 93] on img at bounding box center [279, 96] width 104 height 39
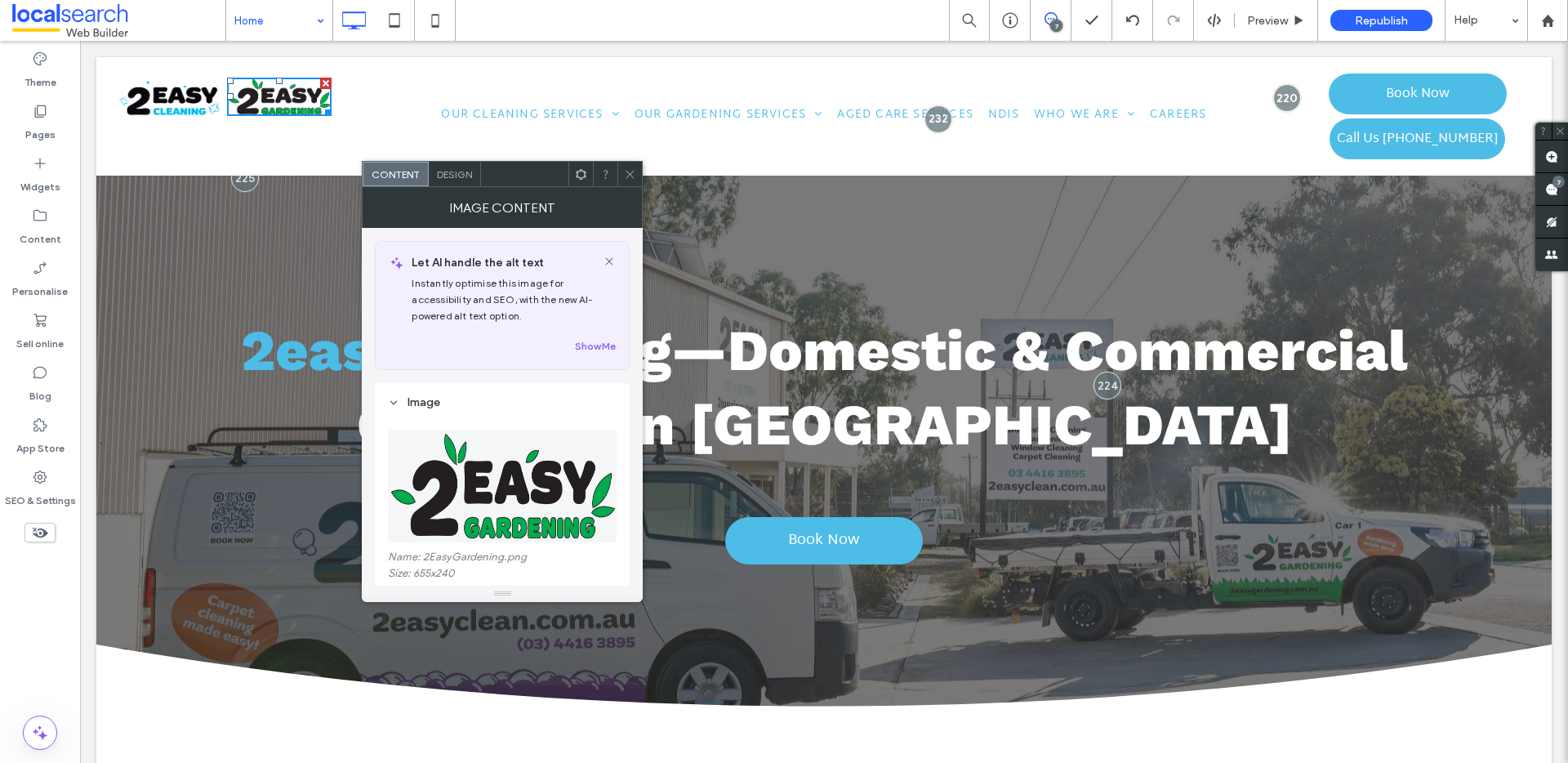
click at [448, 170] on span "Design" at bounding box center [454, 175] width 35 height 13
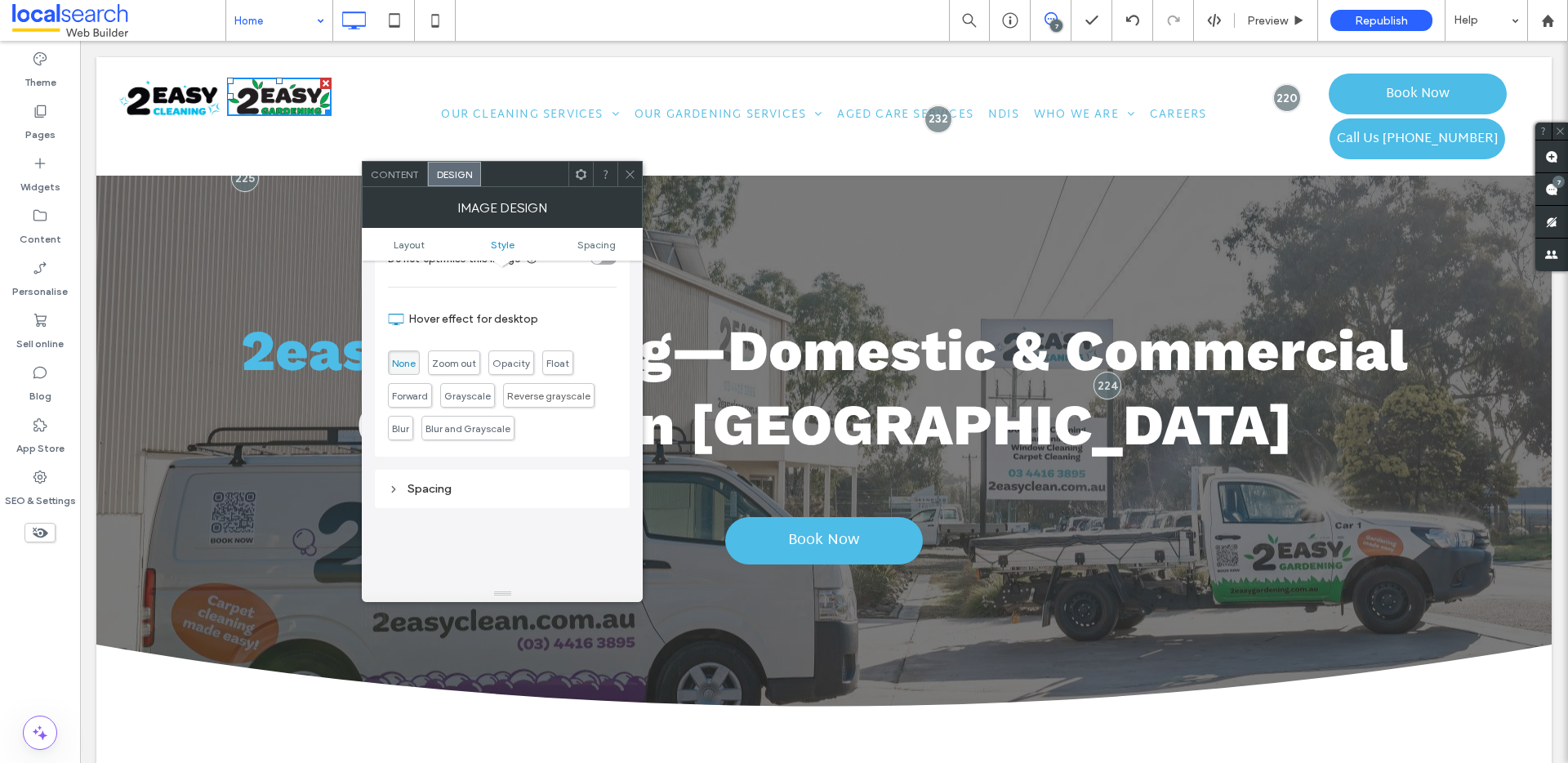
click at [485, 496] on div "Spacing" at bounding box center [503, 488] width 229 height 22
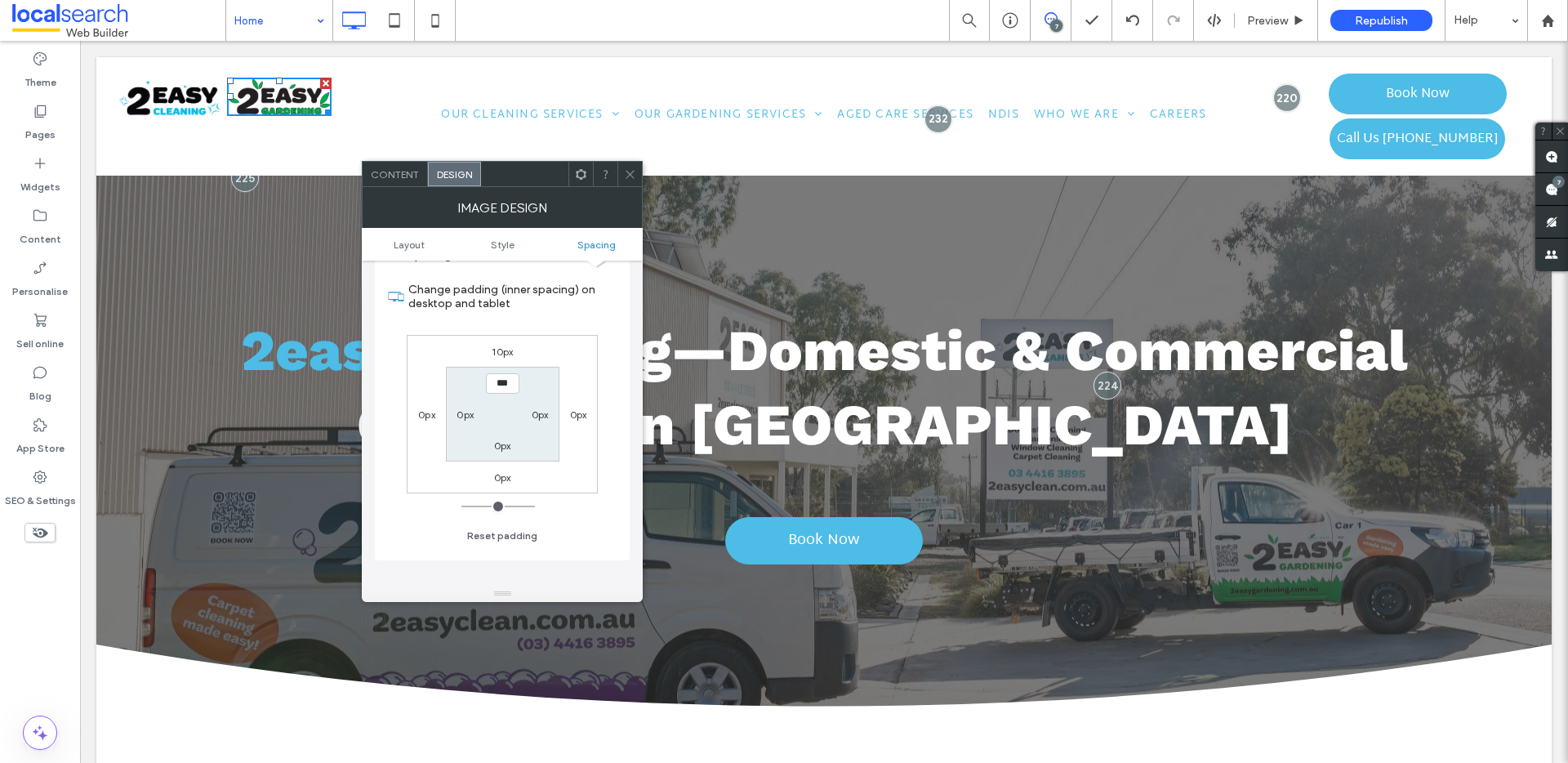
scroll to position [827, 0]
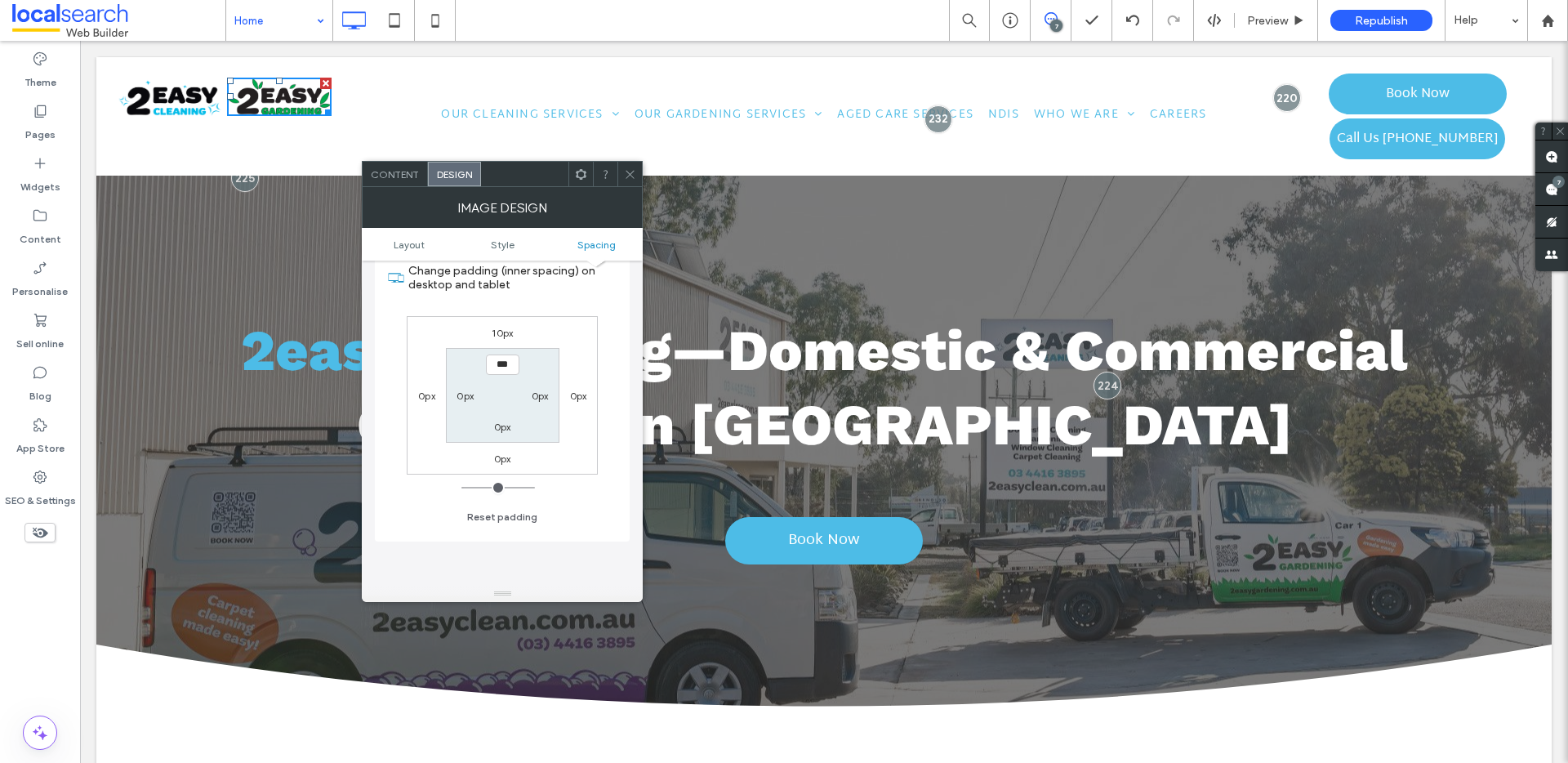
click at [630, 173] on use at bounding box center [630, 174] width 8 height 8
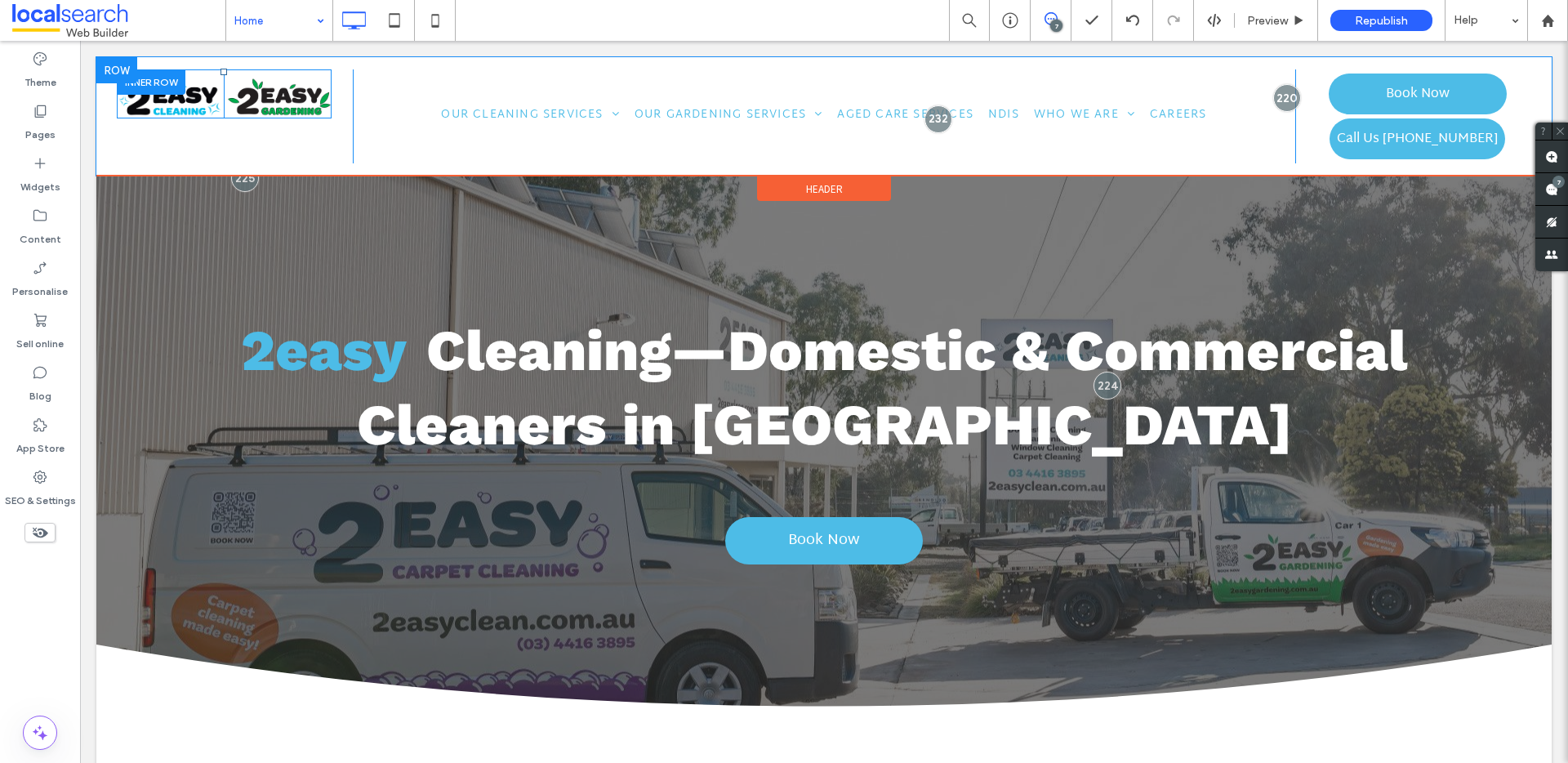
click at [199, 72] on div "Click To Paste" at bounding box center [170, 94] width 107 height 49
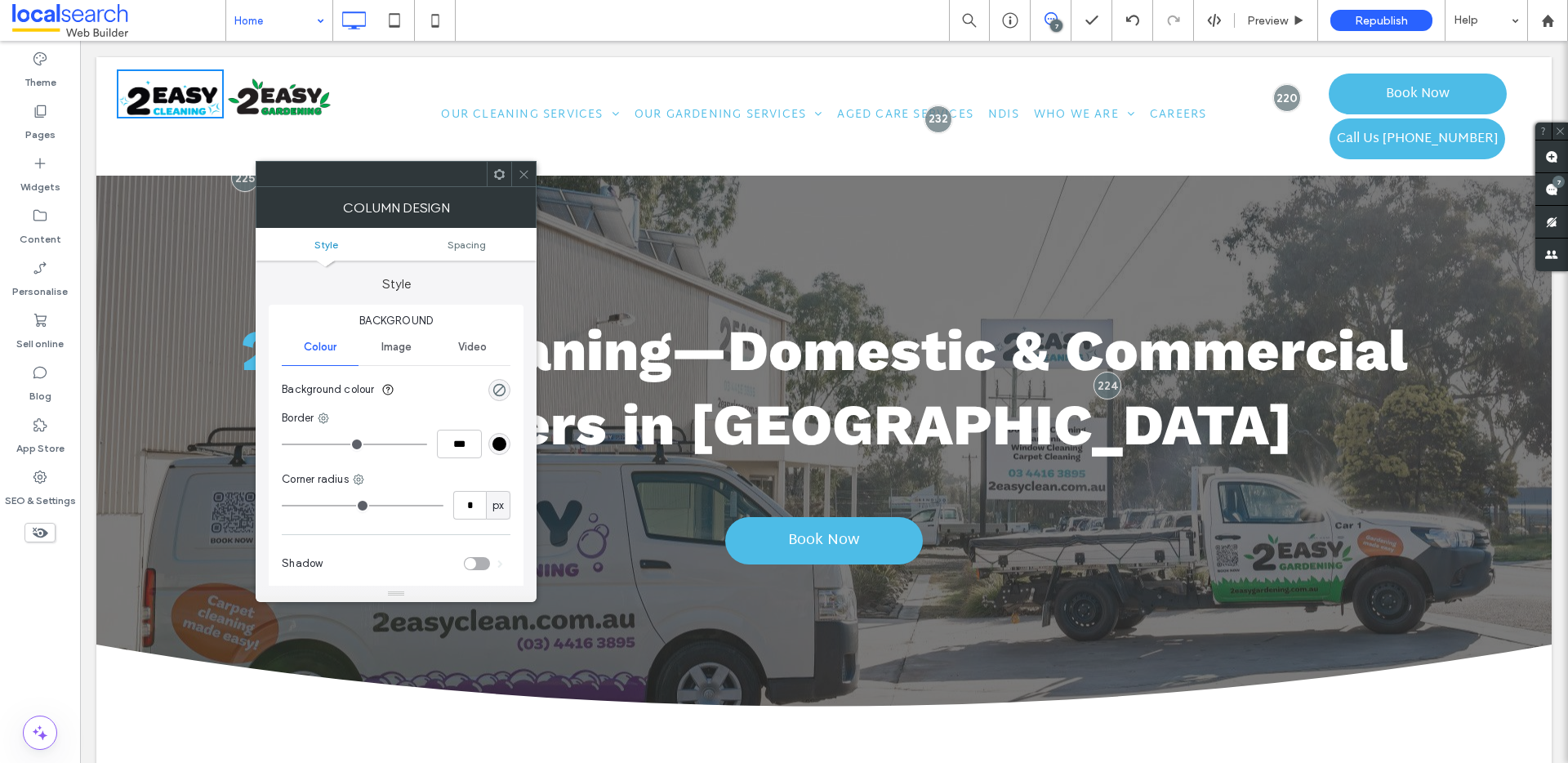
click at [469, 253] on ul "Style Spacing" at bounding box center [396, 244] width 281 height 32
click at [467, 239] on span "Spacing" at bounding box center [467, 245] width 39 height 13
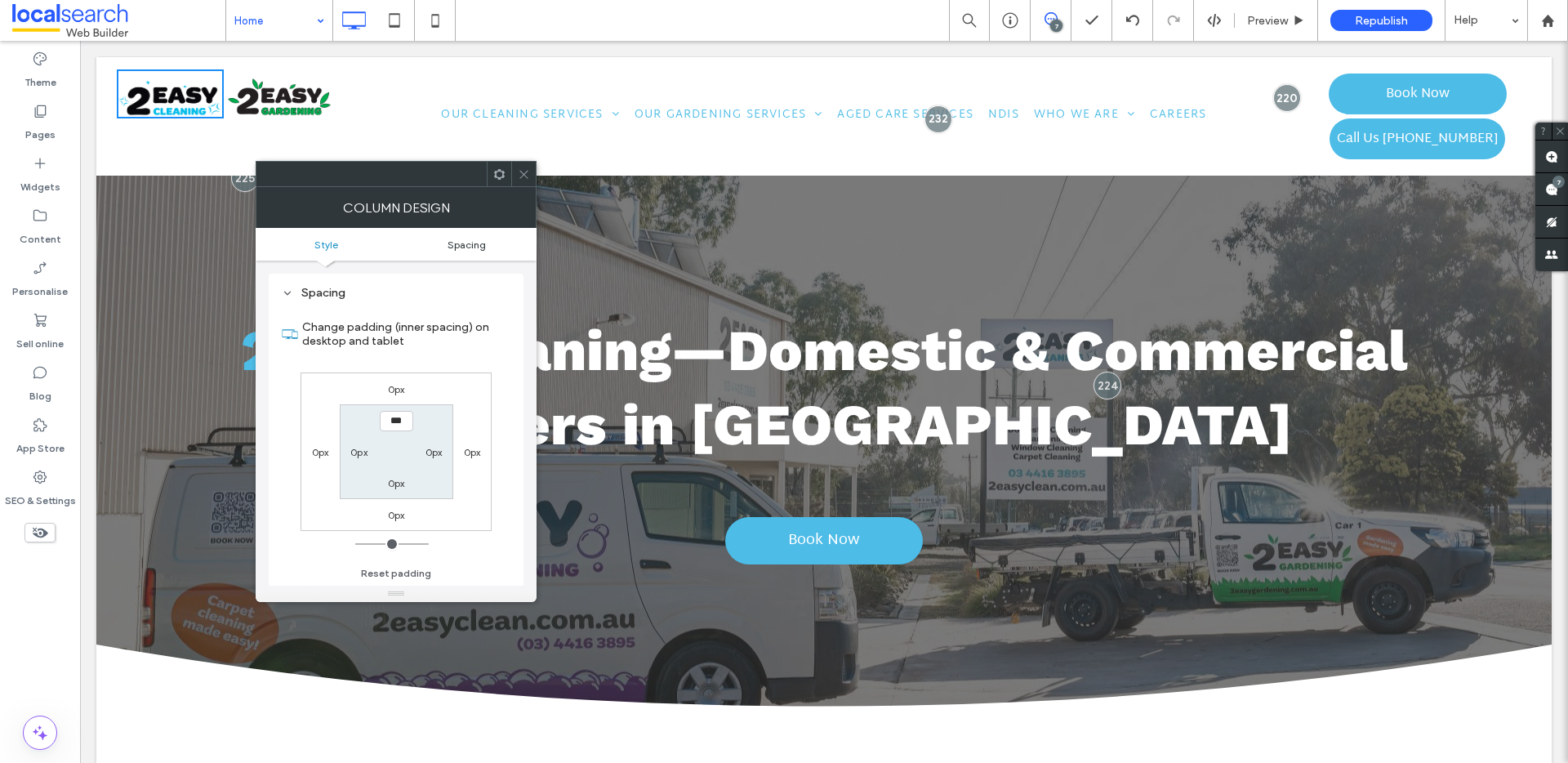
scroll to position [332, 0]
click at [276, 78] on img at bounding box center [279, 96] width 104 height 39
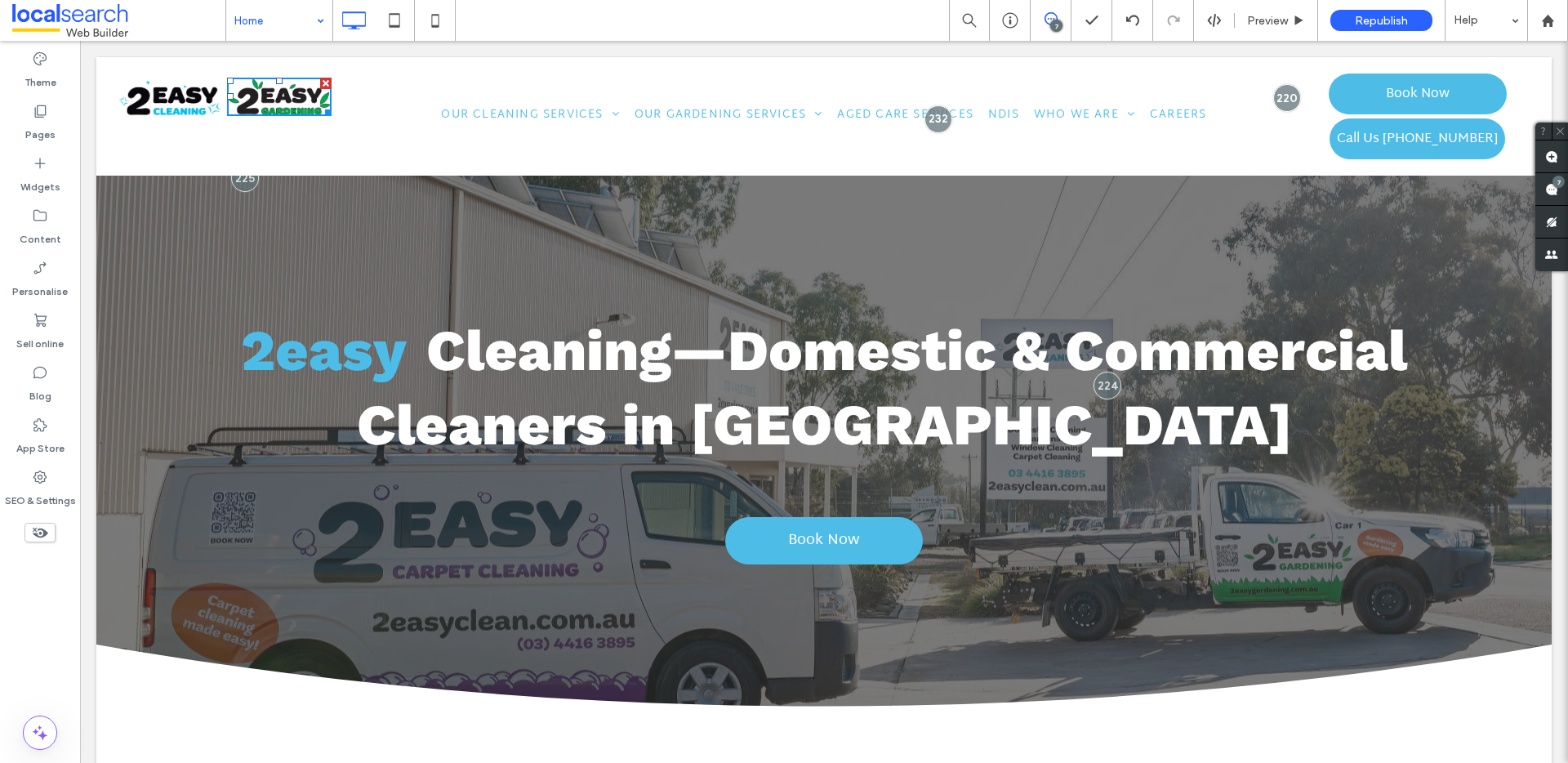
click at [295, 76] on div "Click To Paste" at bounding box center [276, 94] width 107 height 49
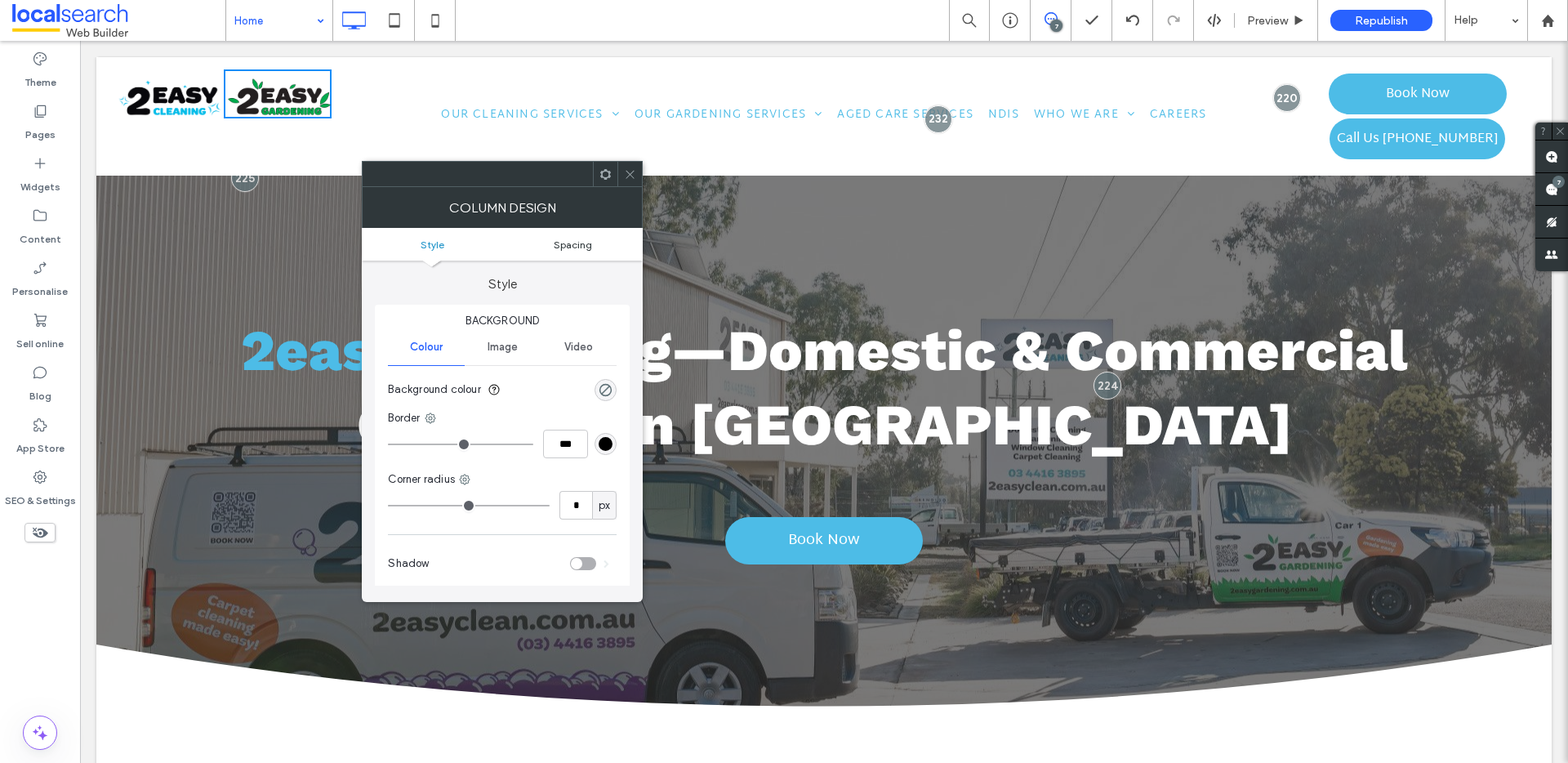
click at [572, 241] on span "Spacing" at bounding box center [573, 245] width 39 height 13
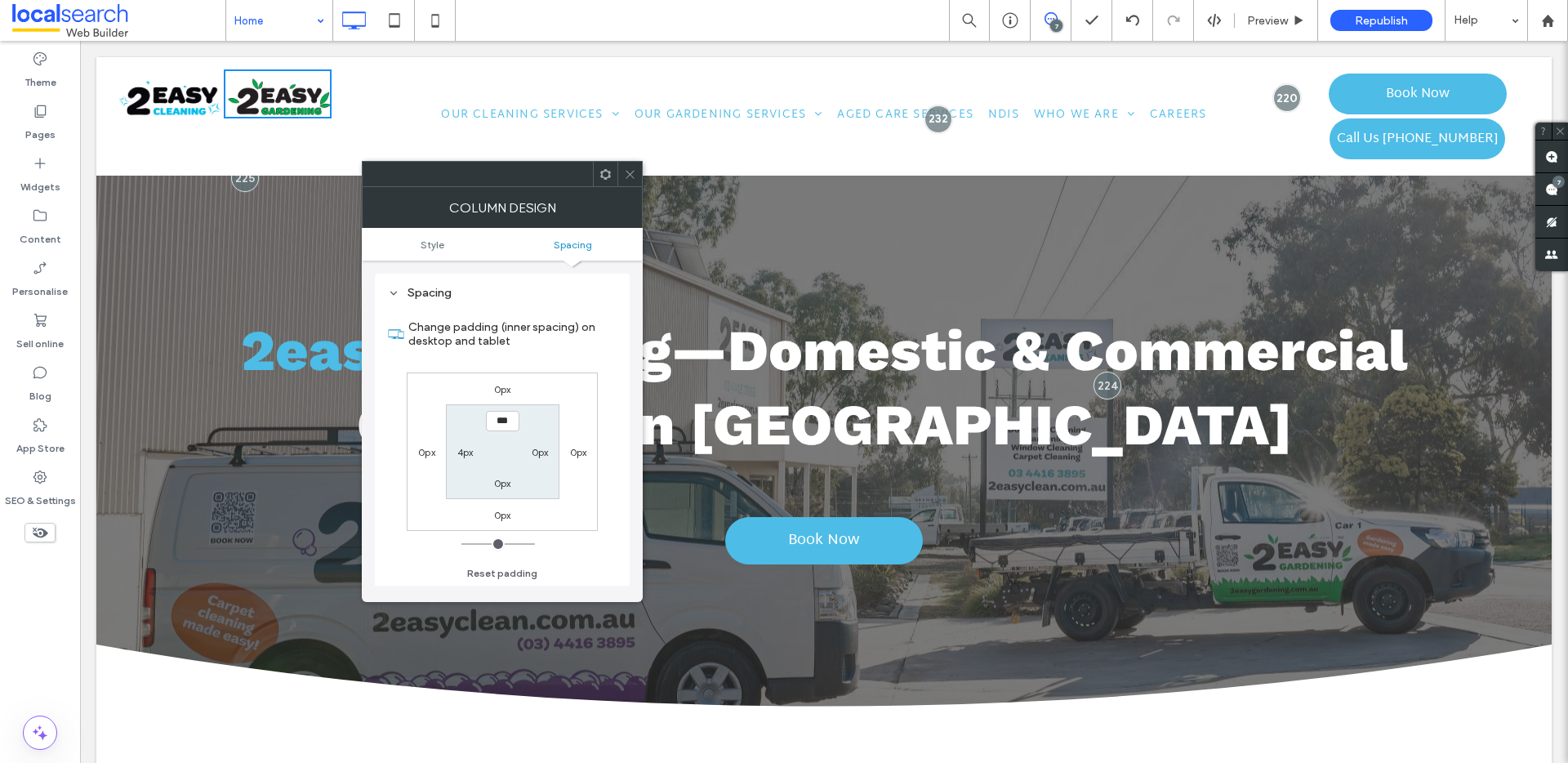
click at [462, 448] on label "4px" at bounding box center [466, 452] width 16 height 13
type input "*"
type input "***"
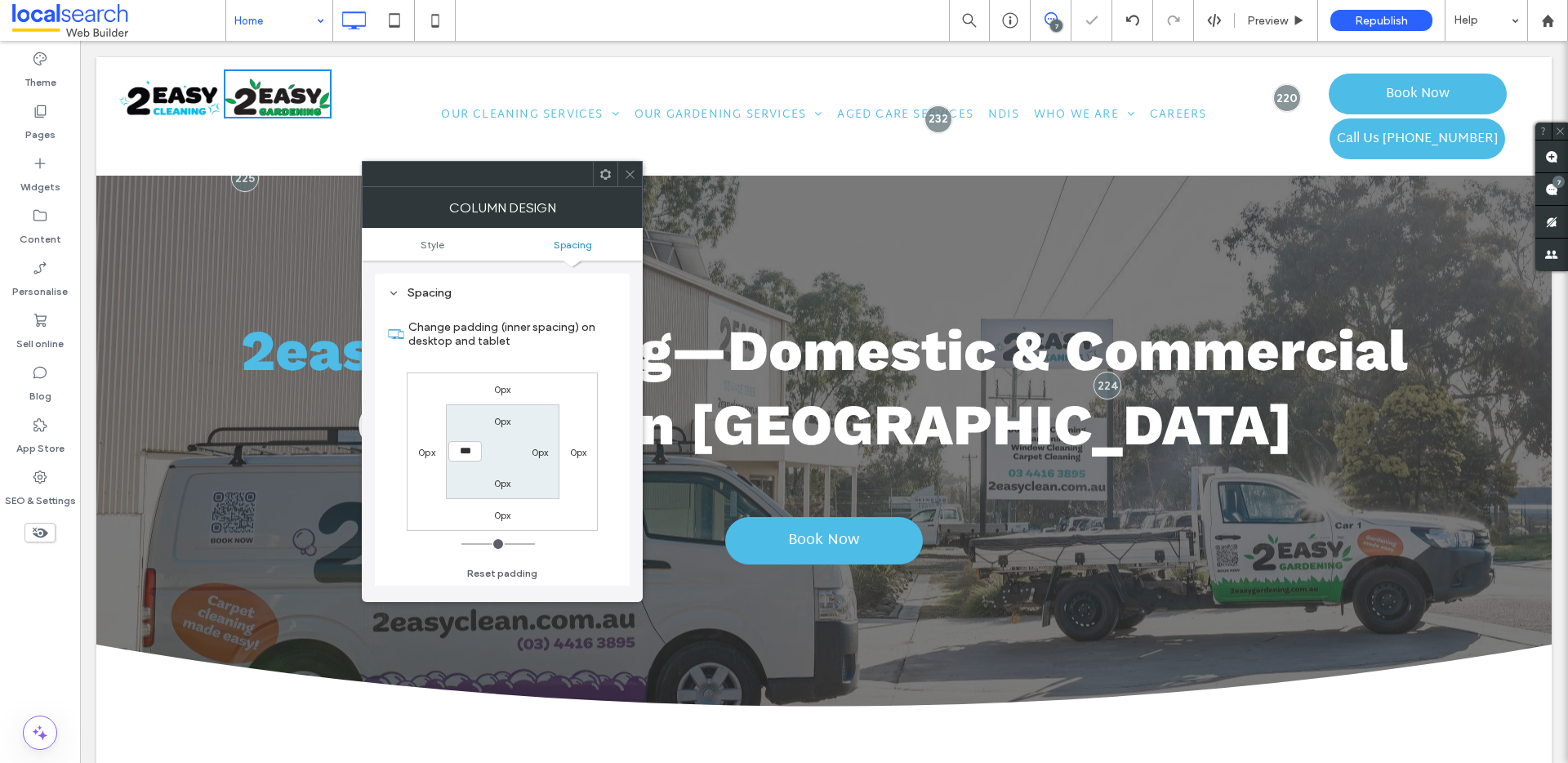
click at [628, 165] on span at bounding box center [630, 174] width 13 height 24
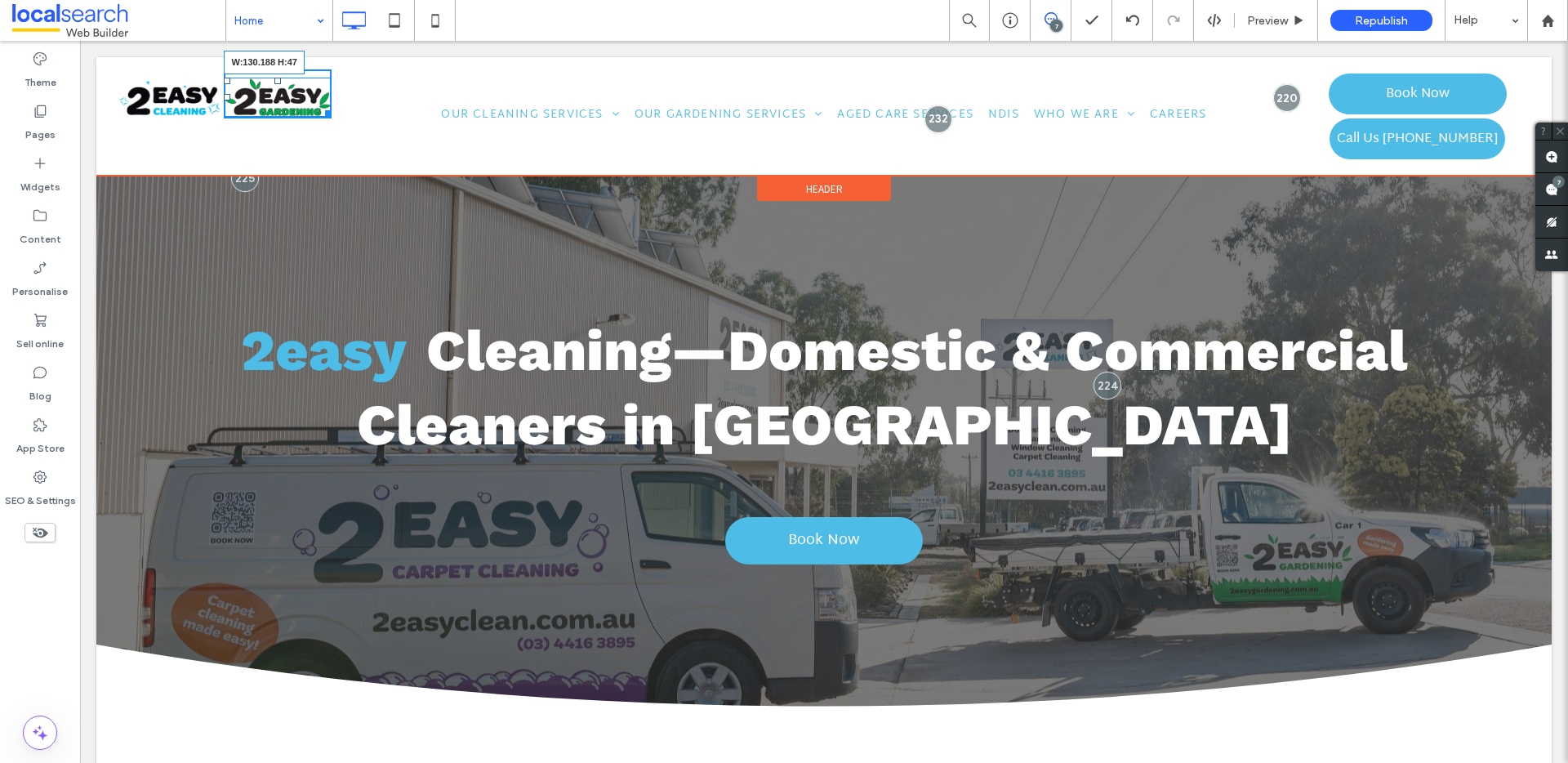
drag, startPoint x: 323, startPoint y: 110, endPoint x: 413, endPoint y: 166, distance: 106.0
click at [337, 123] on div "Click To Paste W:130.188 H:47 Click To Paste Click To Paste" at bounding box center [235, 116] width 236 height 94
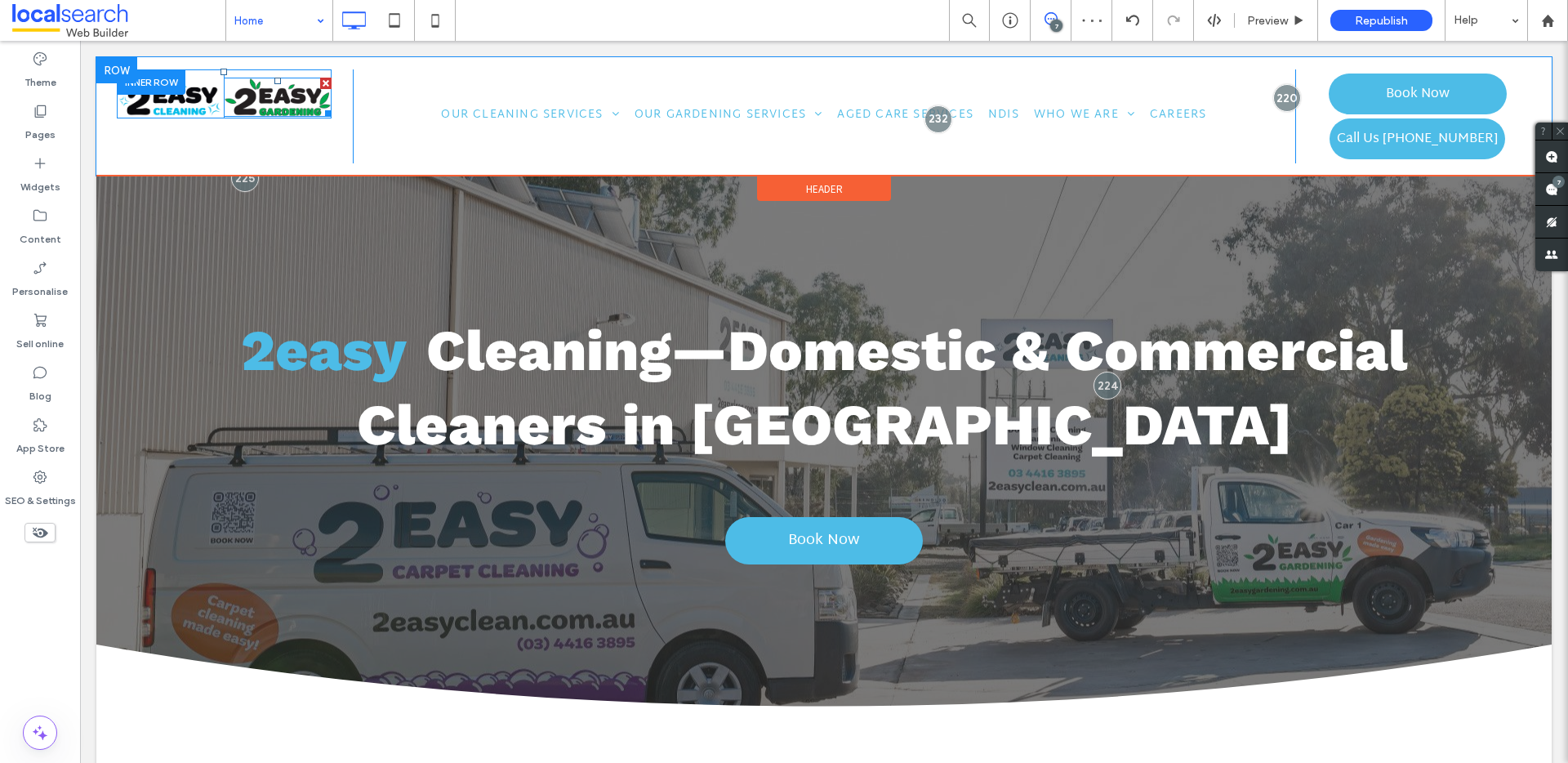
click at [287, 104] on img at bounding box center [276, 97] width 107 height 40
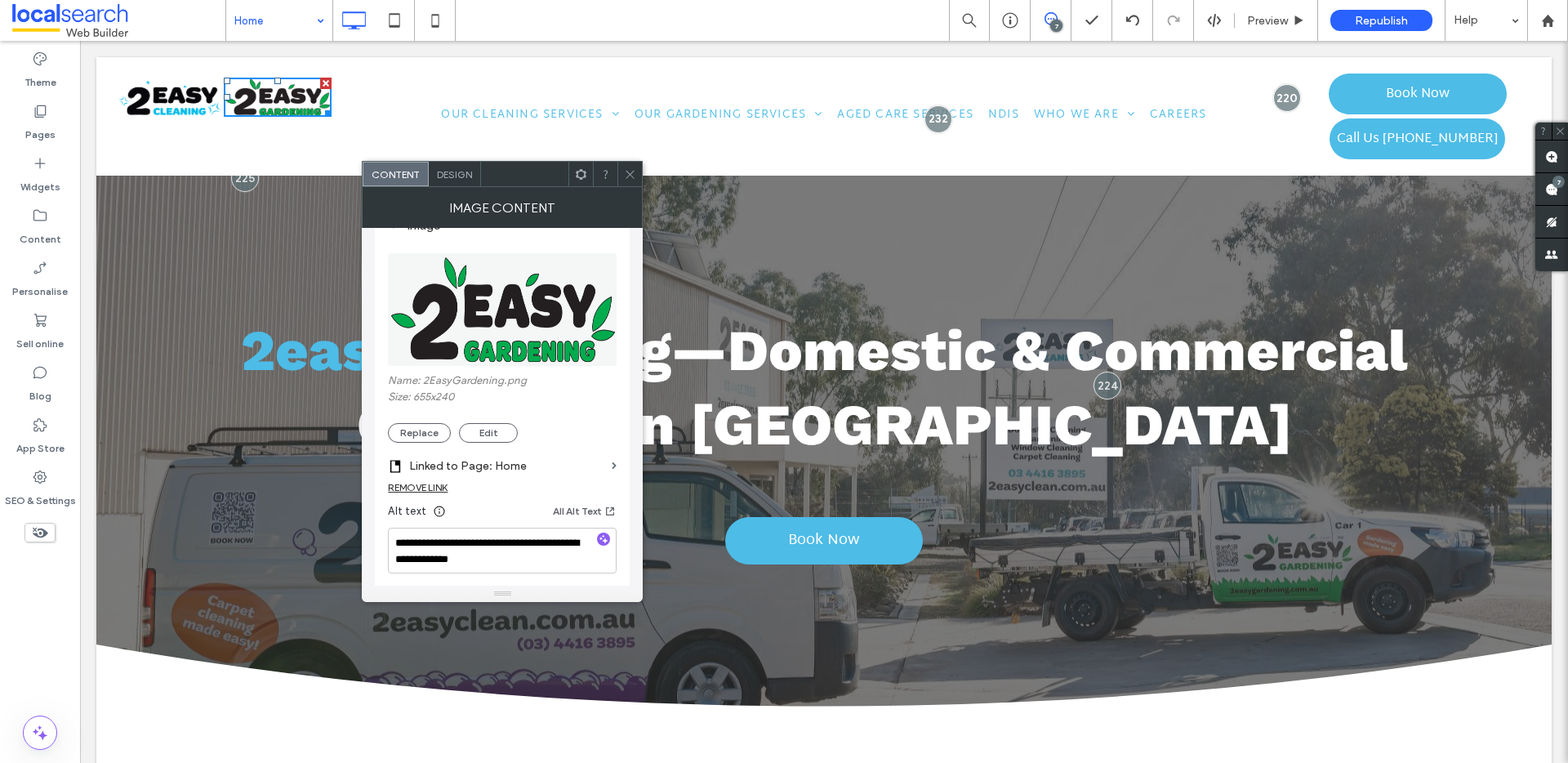
scroll to position [0, 0]
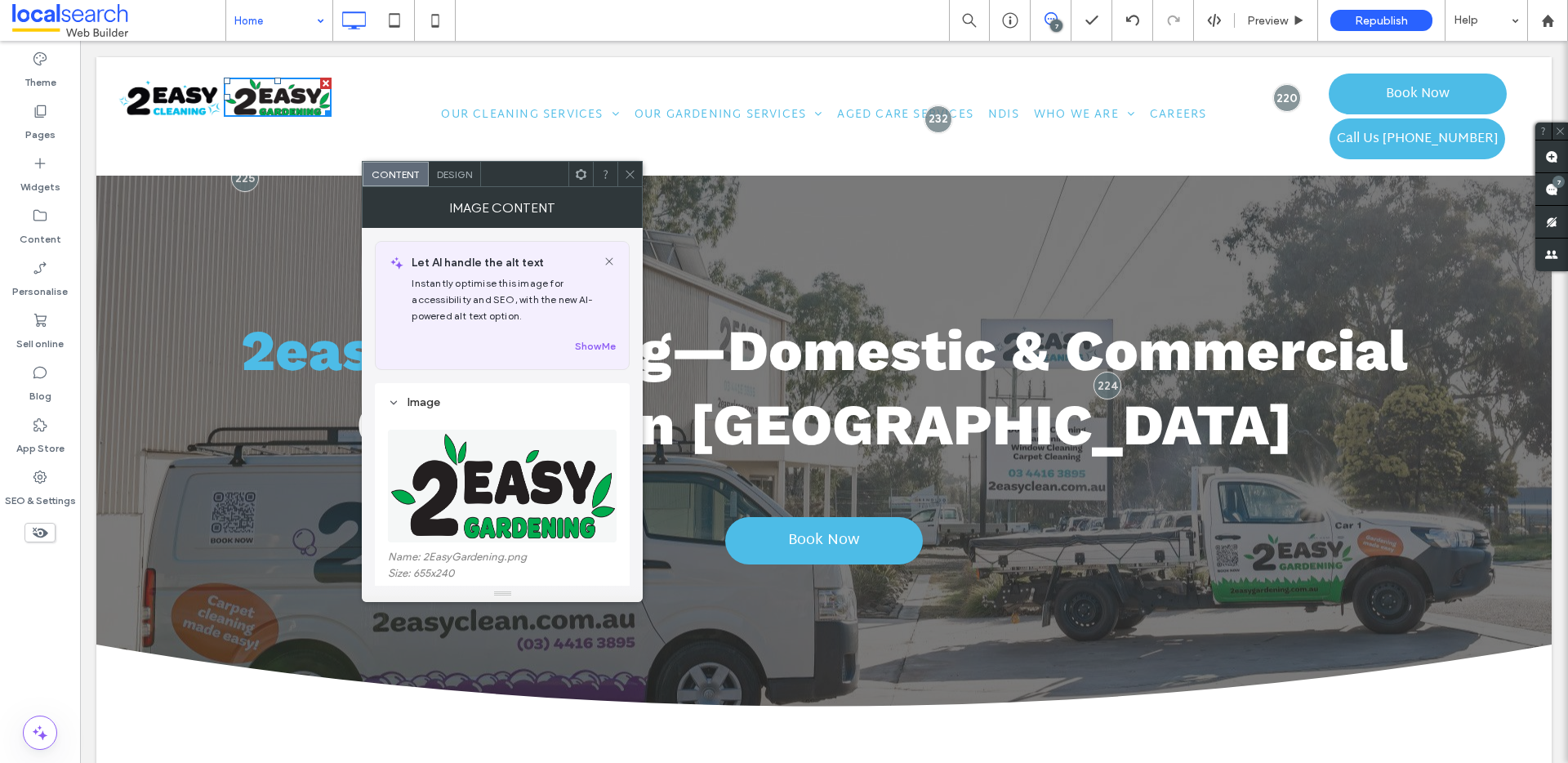
click at [637, 168] on div at bounding box center [629, 174] width 24 height 24
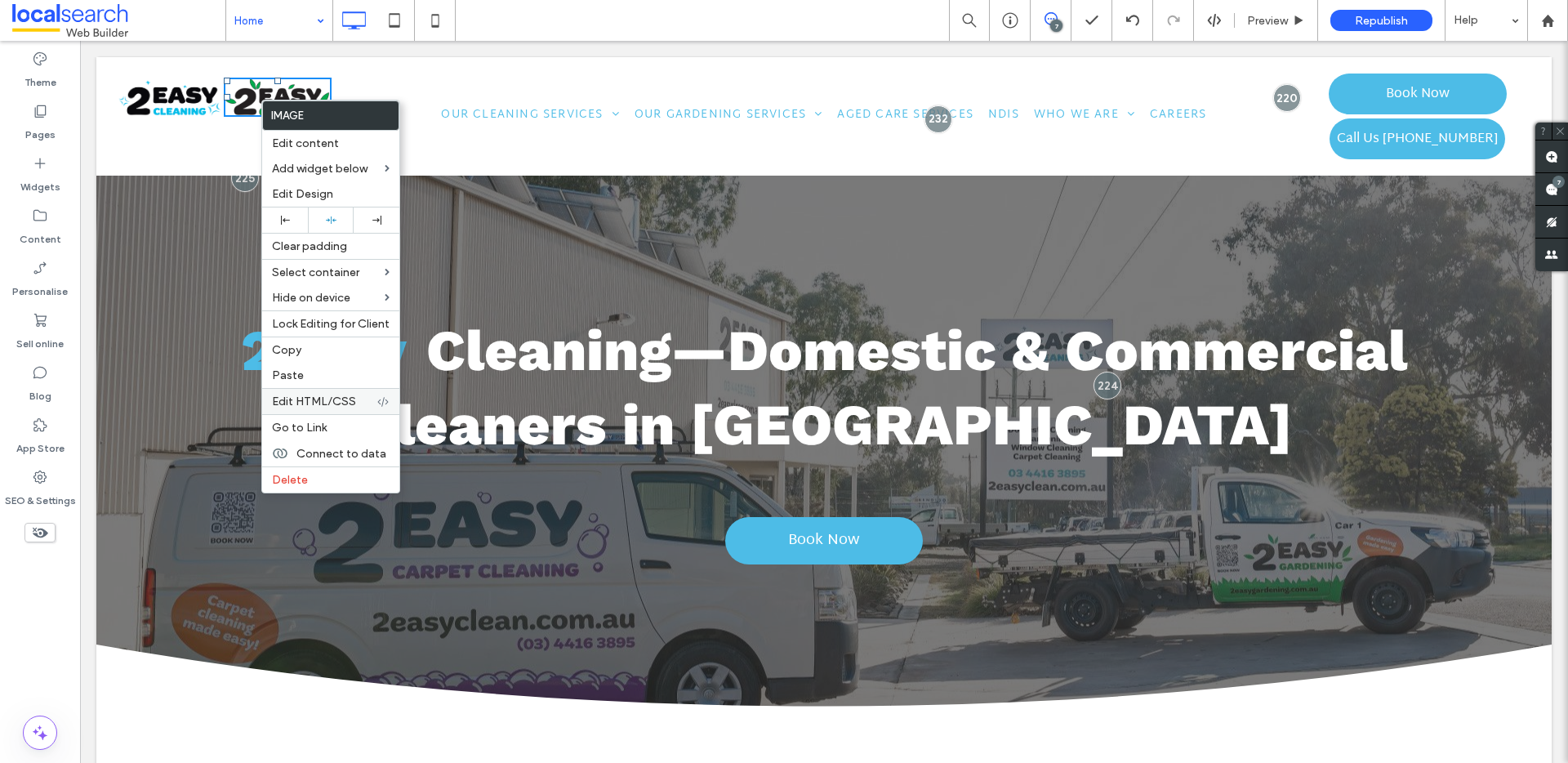
click at [338, 404] on span "Edit HTML/CSS" at bounding box center [313, 401] width 84 height 14
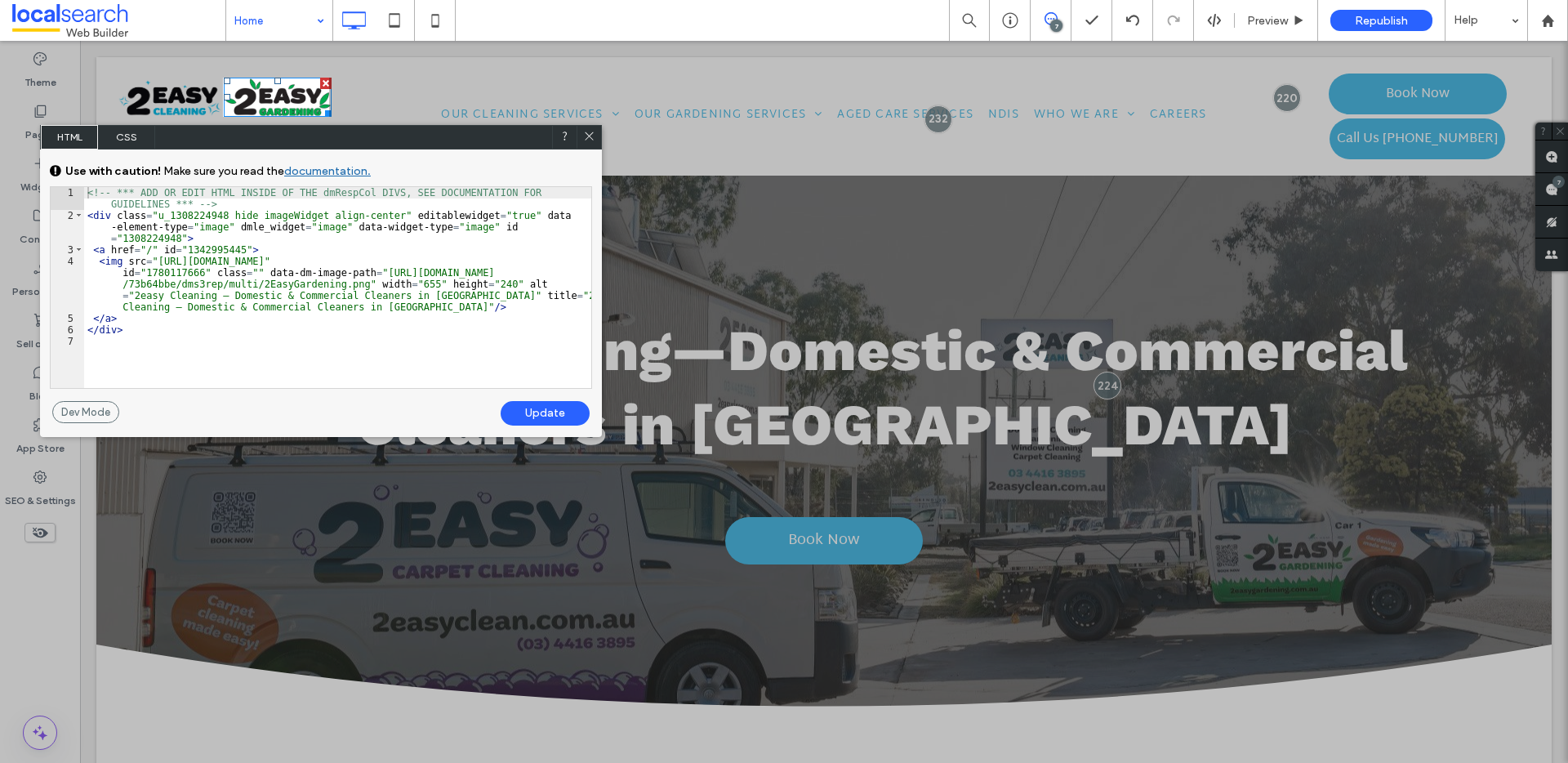
click at [258, 214] on div "<!-- *** ADD OR EDIT HTML INSIDE OF THE dmRespCol DIVS, SEE DOCUMENTATION FOR G…" at bounding box center [337, 304] width 507 height 235
click at [590, 133] on icon at bounding box center [589, 136] width 13 height 13
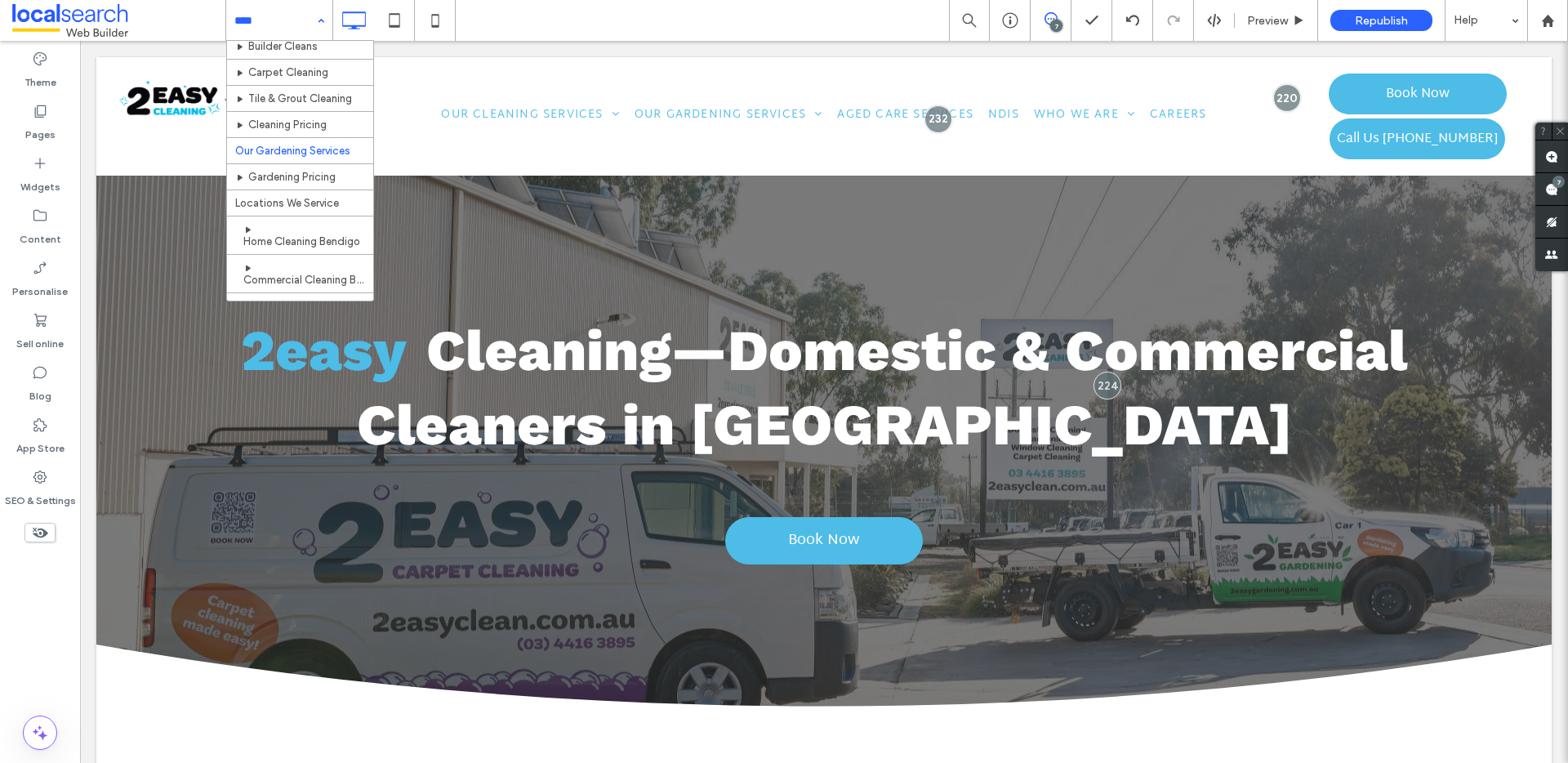
scroll to position [86, 0]
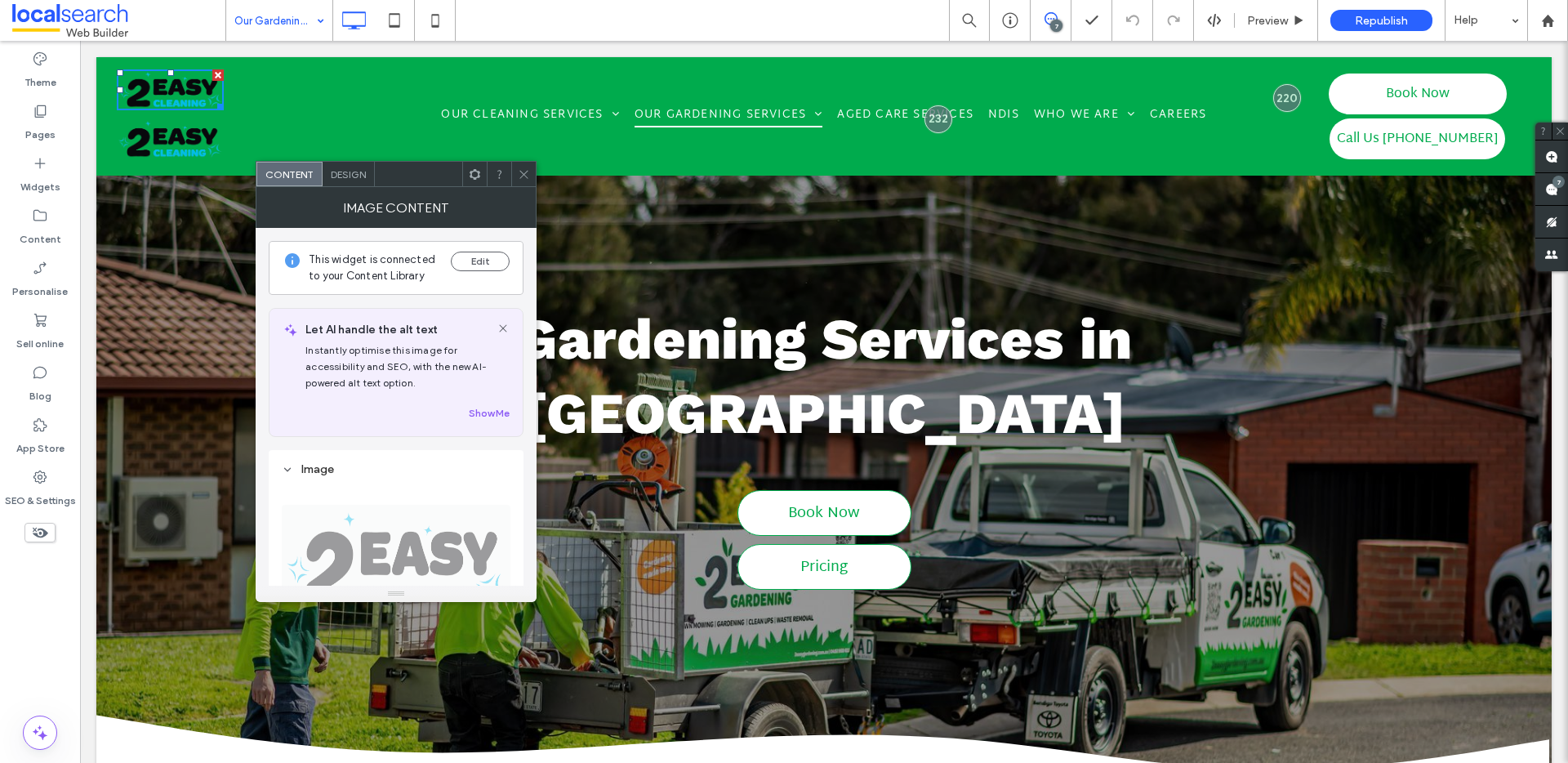
click at [476, 174] on icon at bounding box center [475, 175] width 13 height 13
click at [220, 73] on div at bounding box center [218, 75] width 12 height 12
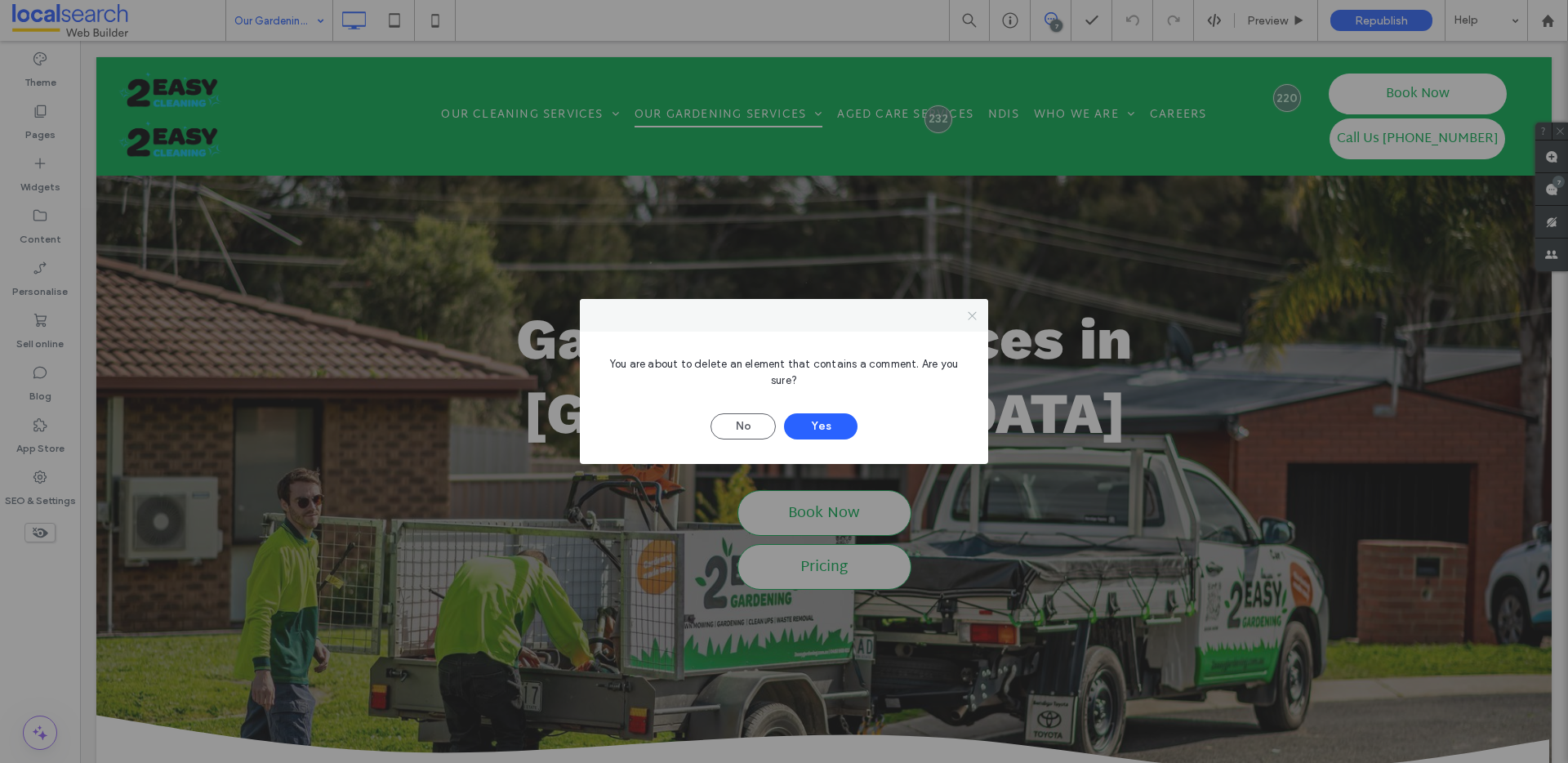
click at [975, 313] on icon at bounding box center [973, 316] width 13 height 13
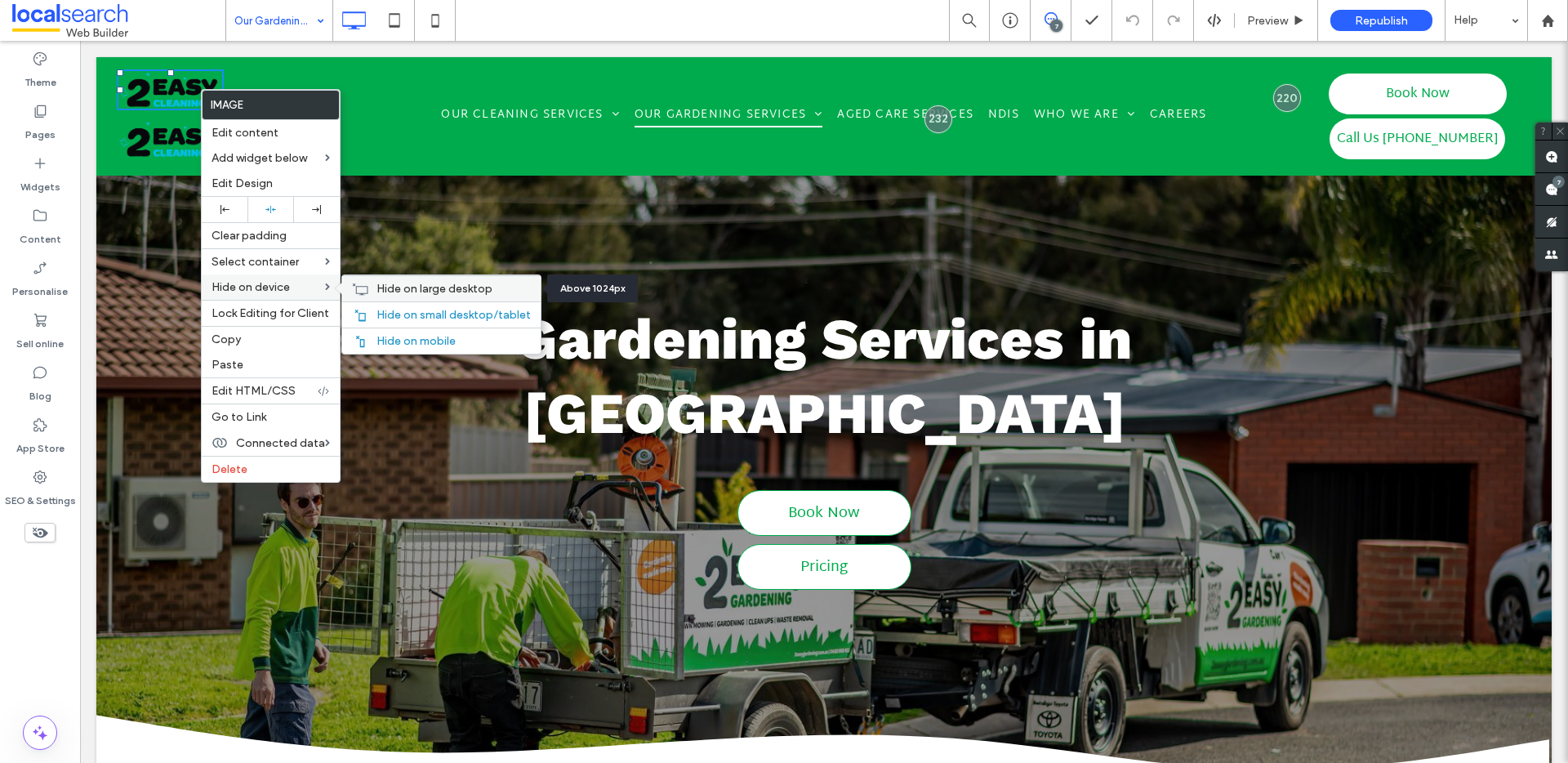
click at [415, 292] on span "Hide on large desktop" at bounding box center [434, 288] width 116 height 14
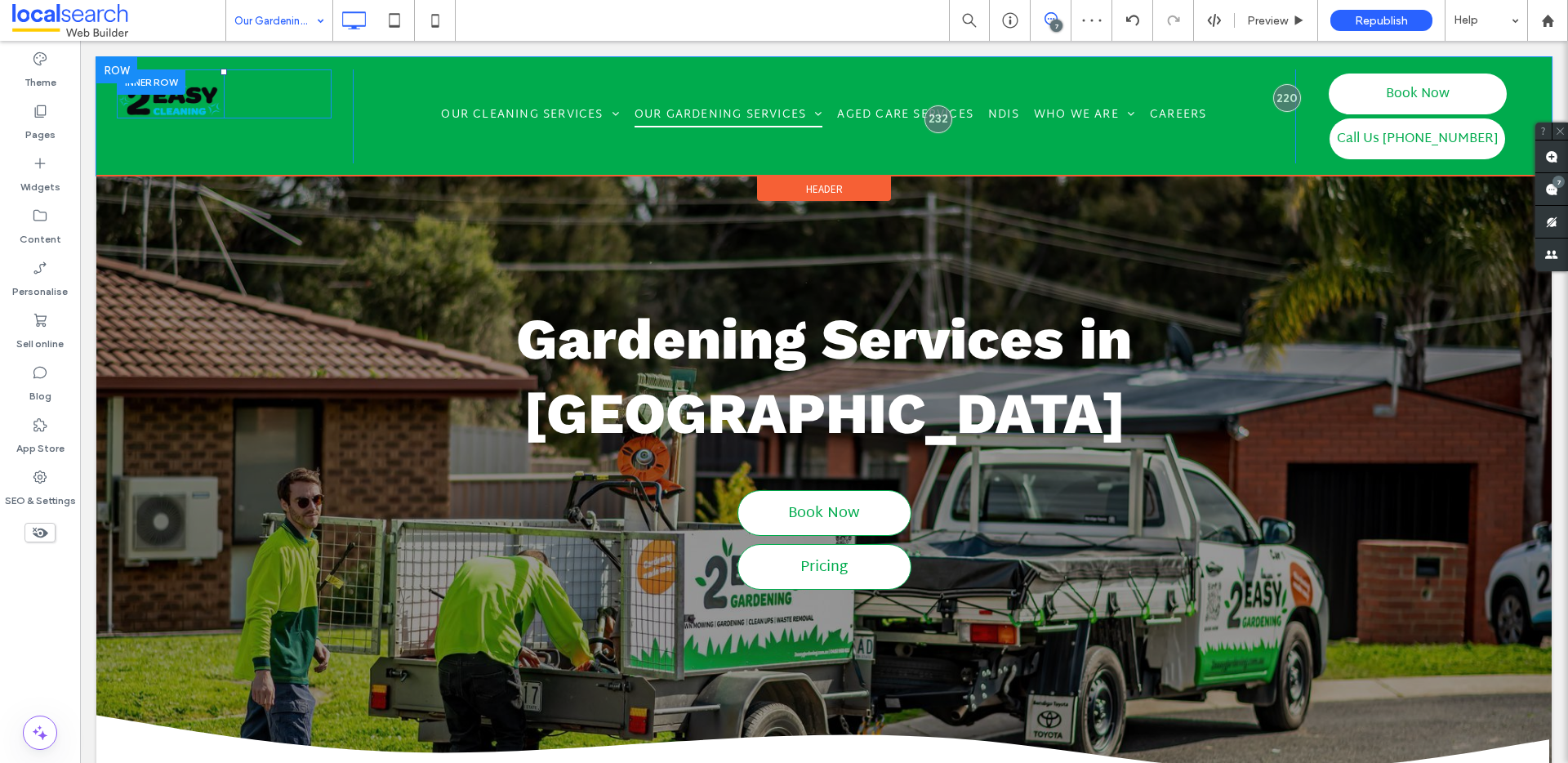
click at [250, 93] on div "Click To Paste" at bounding box center [276, 94] width 107 height 49
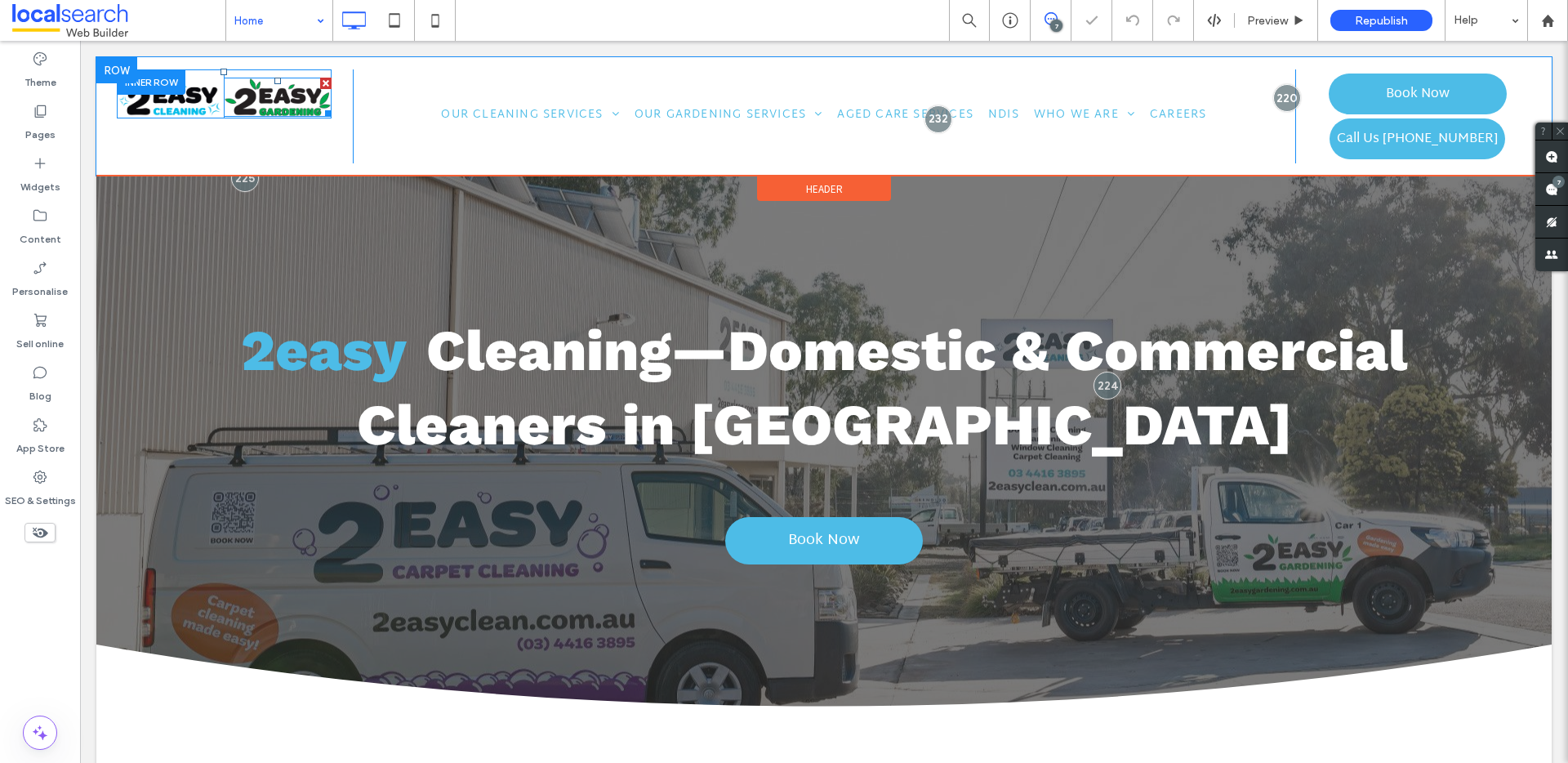
click at [280, 92] on img at bounding box center [276, 97] width 107 height 40
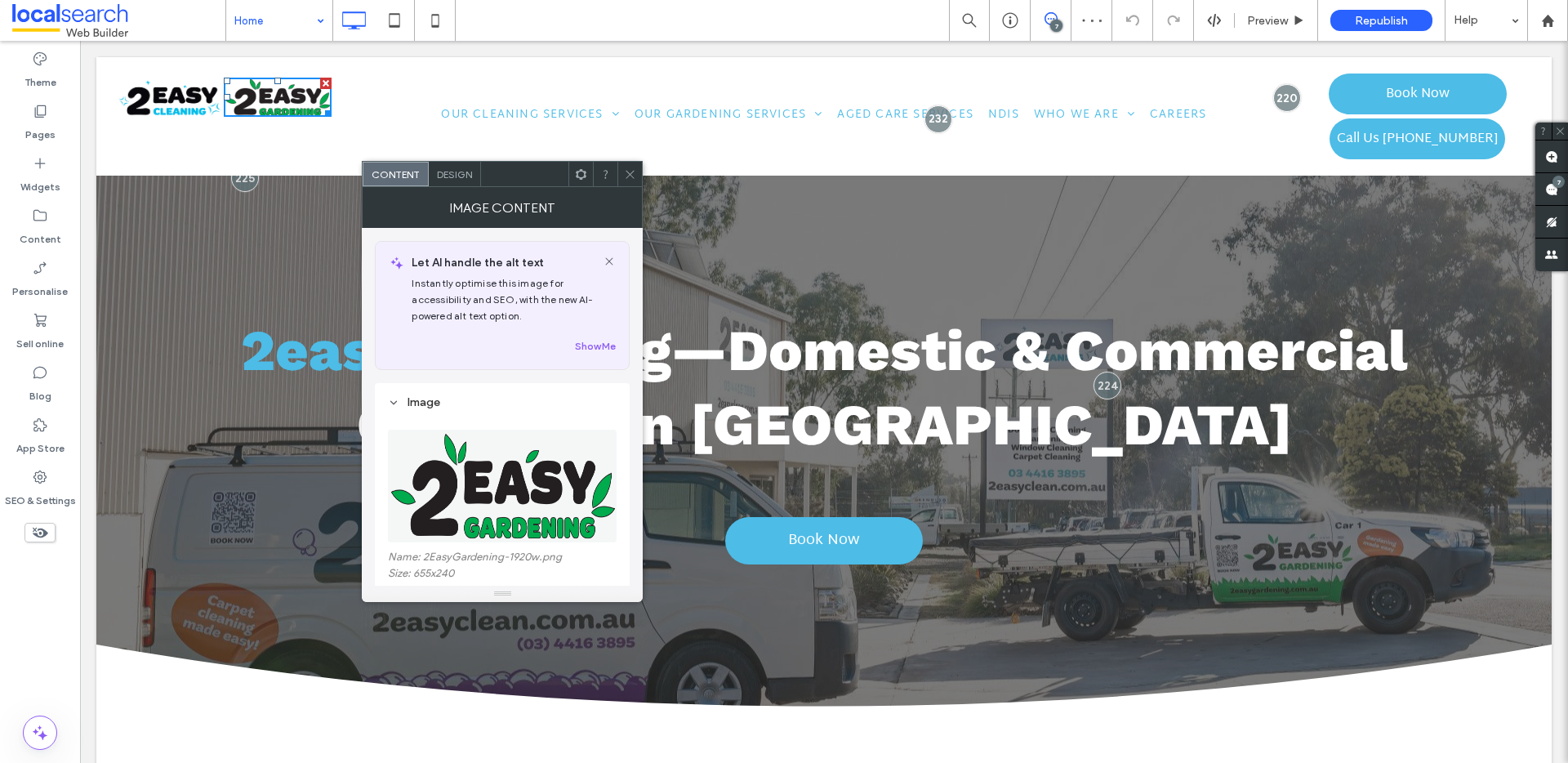
click at [584, 173] on icon at bounding box center [581, 175] width 13 height 13
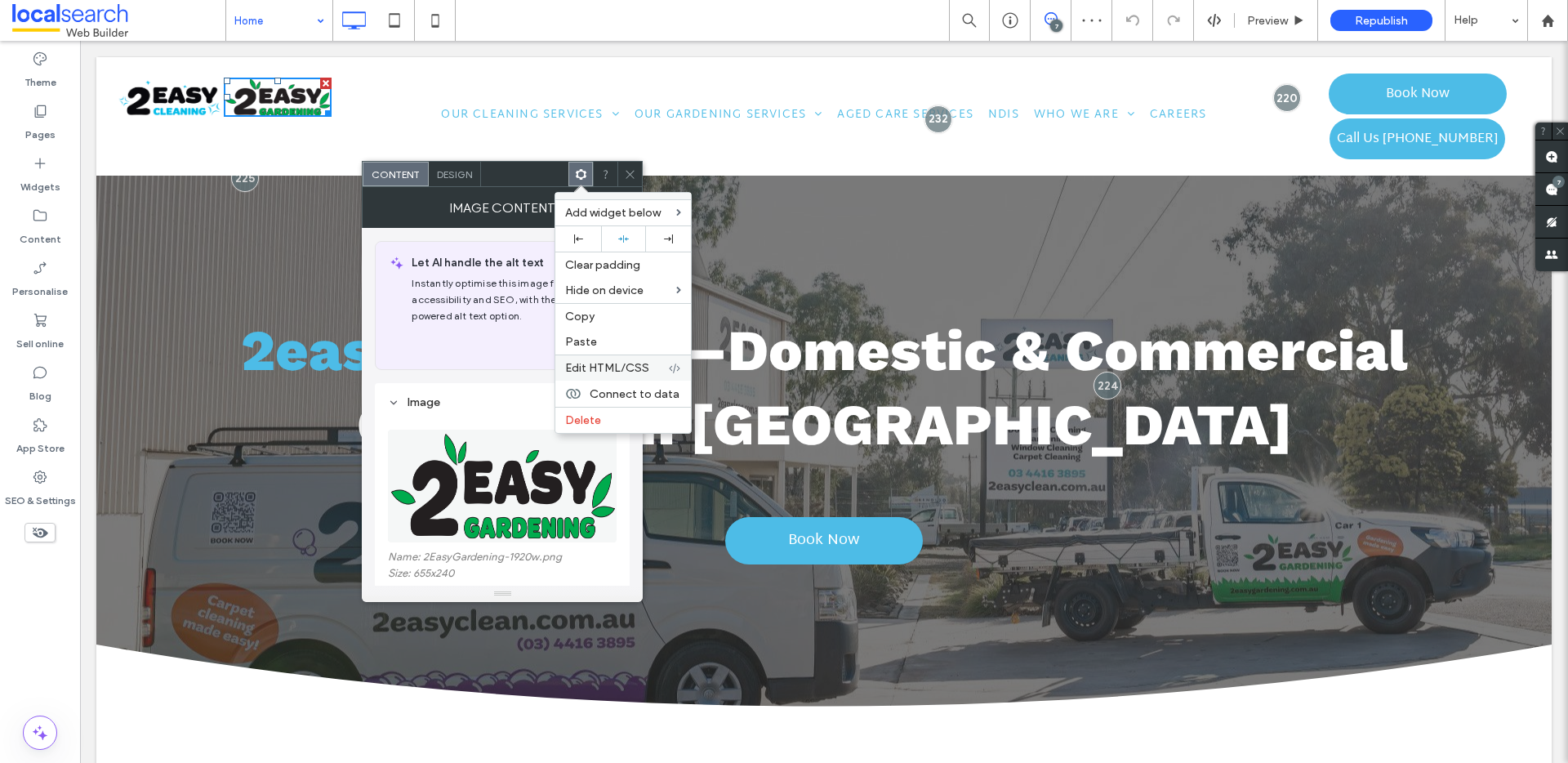
click at [648, 363] on label "Edit HTML/CSS" at bounding box center [616, 368] width 103 height 14
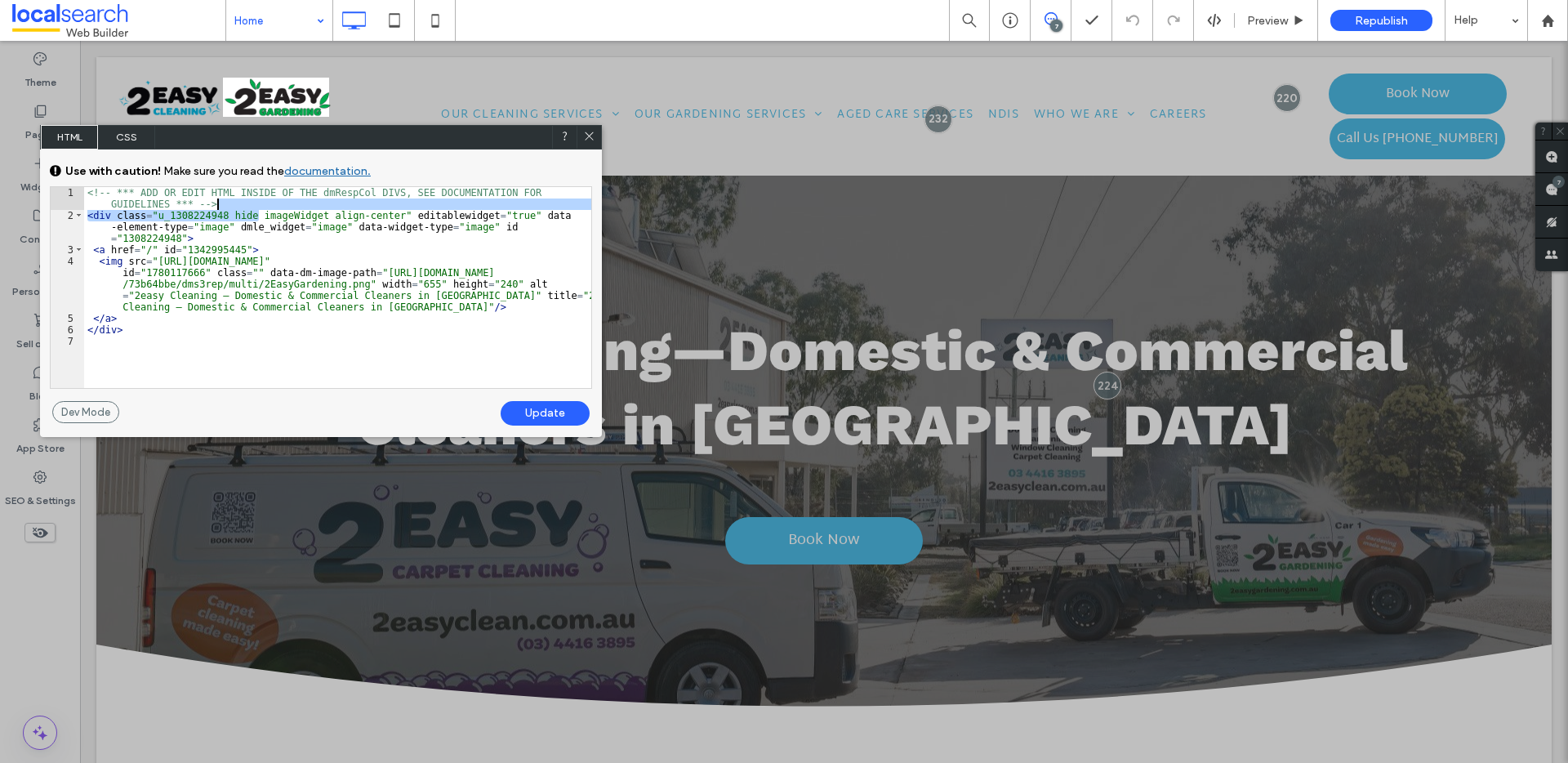
drag, startPoint x: 258, startPoint y: 214, endPoint x: 232, endPoint y: 207, distance: 26.9
click at [232, 207] on div "<!-- *** ADD OR EDIT HTML INSIDE OF THE dmRespCol DIVS, SEE DOCUMENTATION FOR G…" at bounding box center [337, 304] width 507 height 235
click at [249, 231] on div "<!-- *** ADD OR EDIT HTML INSIDE OF THE dmRespCol DIVS, SEE DOCUMENTATION FOR G…" at bounding box center [337, 304] width 507 height 235
drag, startPoint x: 258, startPoint y: 215, endPoint x: 230, endPoint y: 214, distance: 28.0
click at [231, 214] on div "<!-- *** ADD OR EDIT HTML INSIDE OF THE dmRespCol DIVS, SEE DOCUMENTATION FOR G…" at bounding box center [337, 304] width 507 height 235
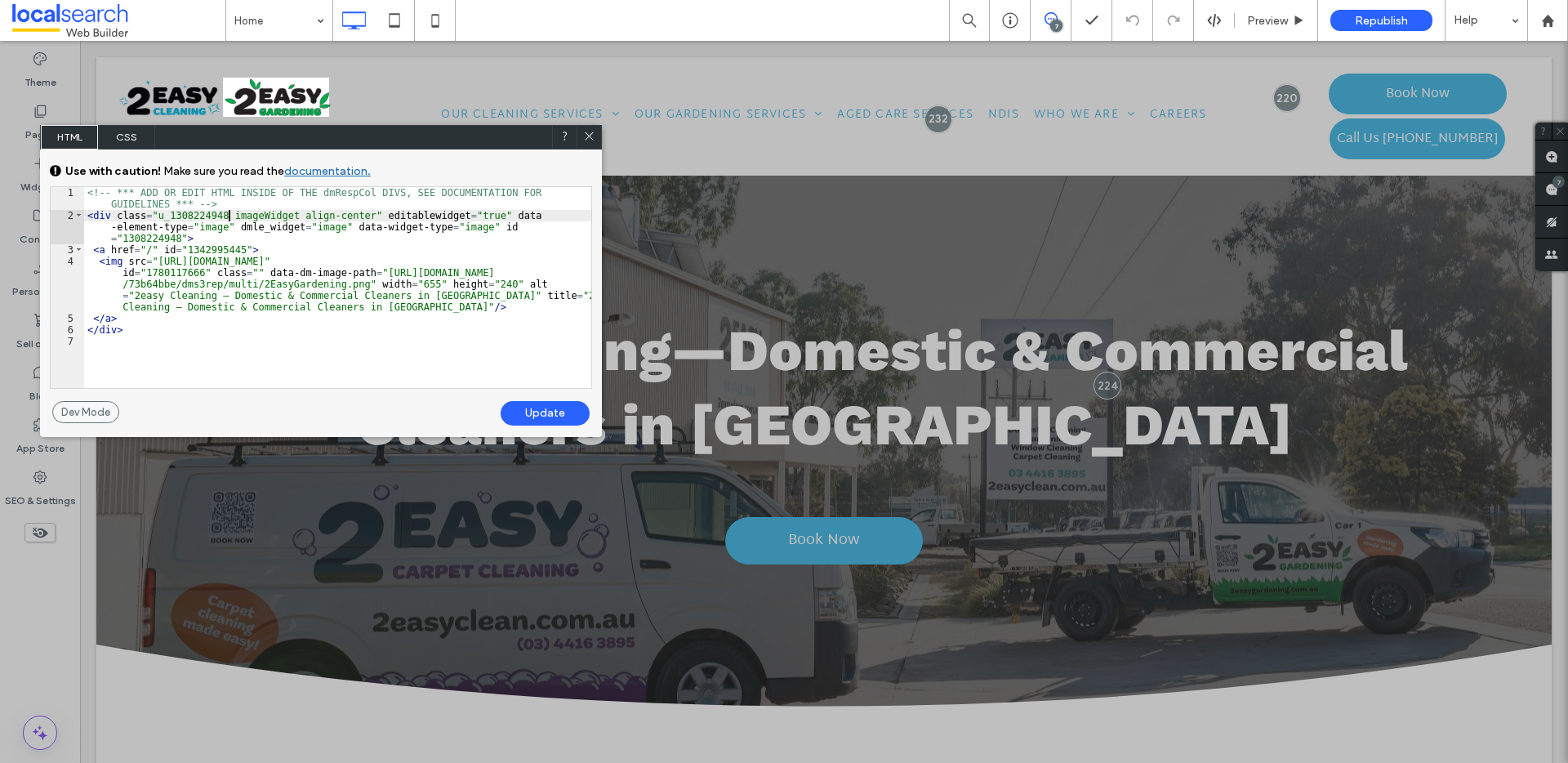
click at [565, 415] on div "Update" at bounding box center [545, 413] width 89 height 24
click at [589, 138] on icon at bounding box center [589, 136] width 13 height 13
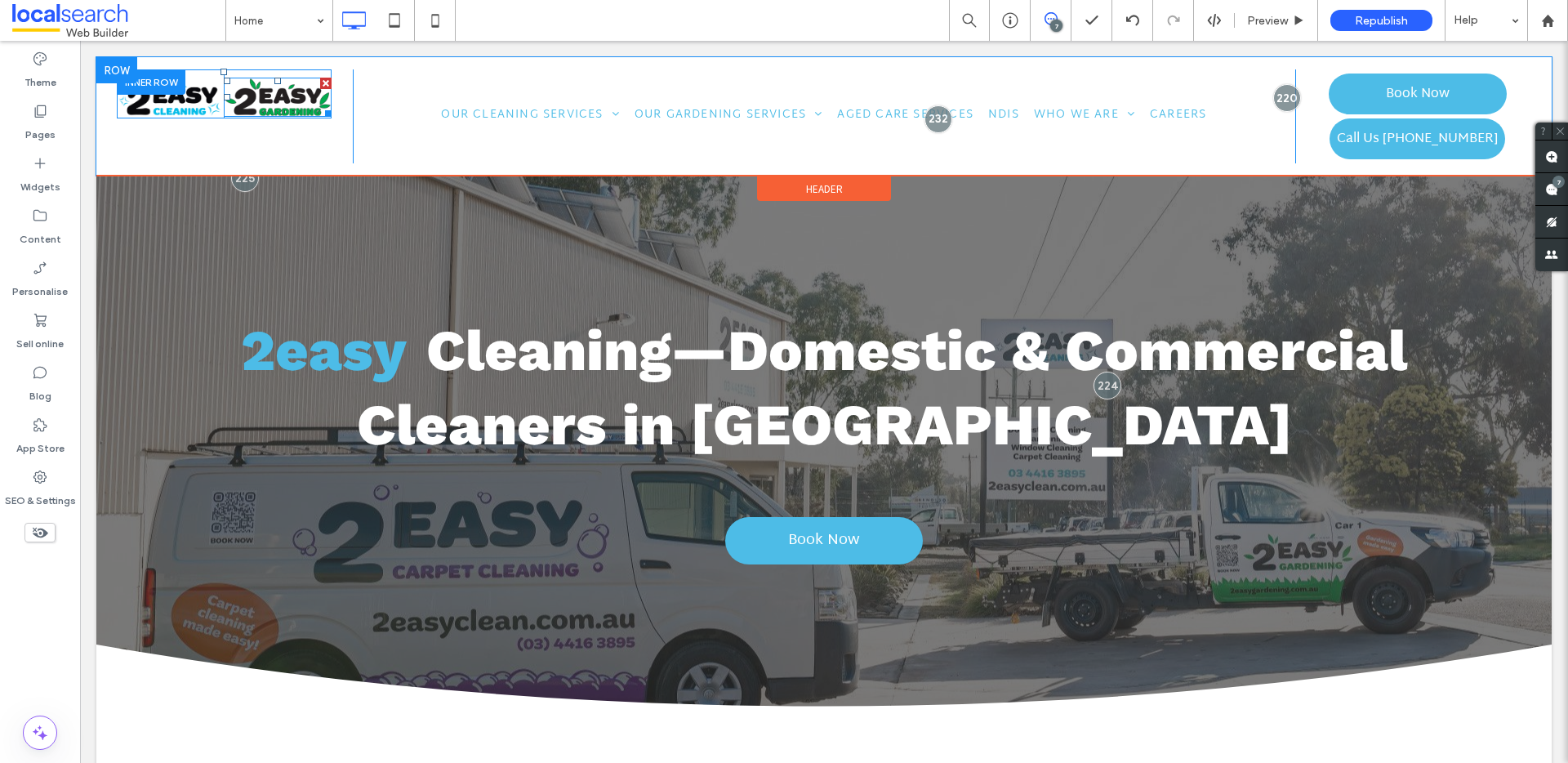
click at [267, 99] on img at bounding box center [276, 97] width 107 height 40
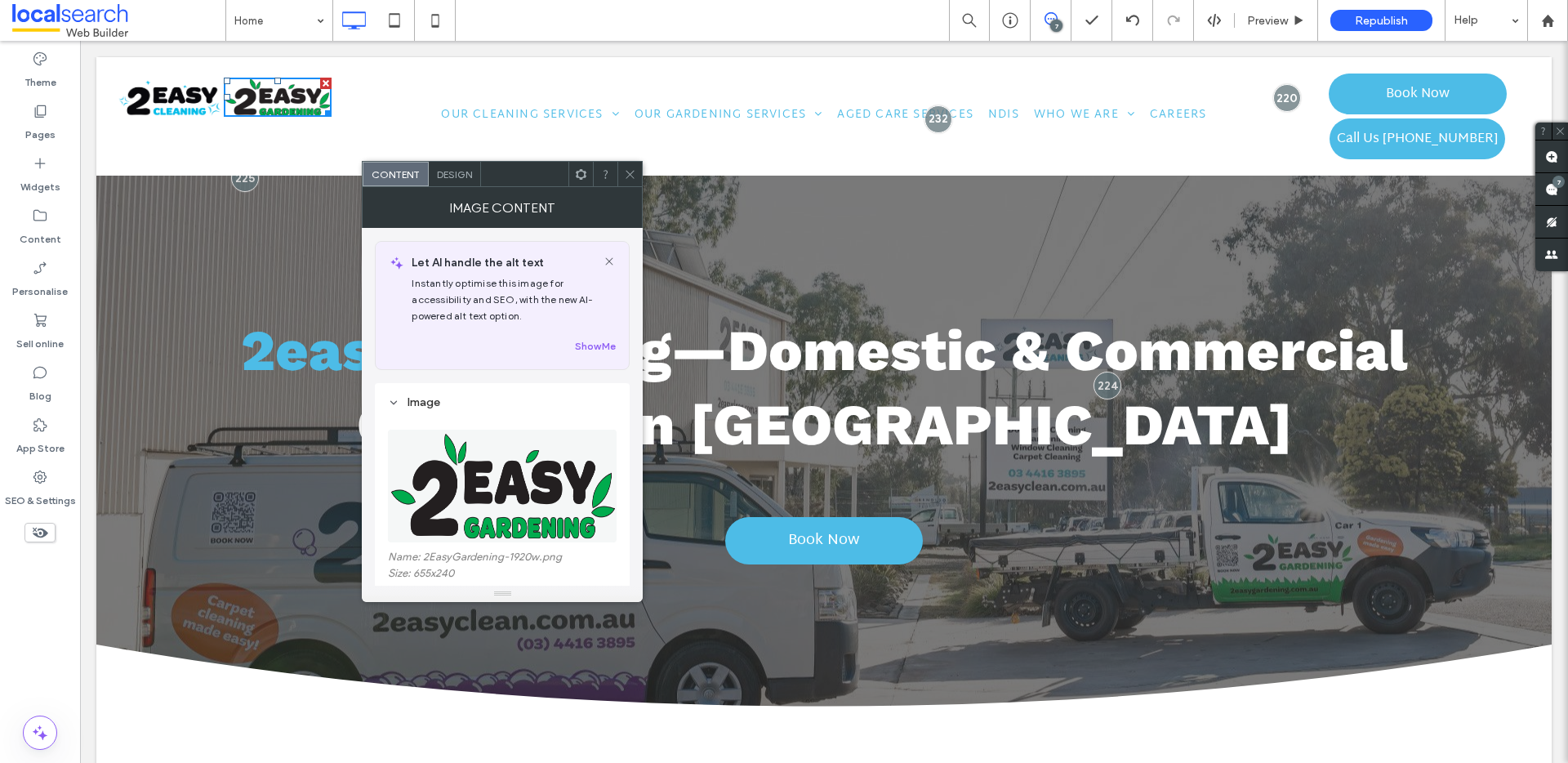
click at [584, 173] on use at bounding box center [581, 174] width 11 height 11
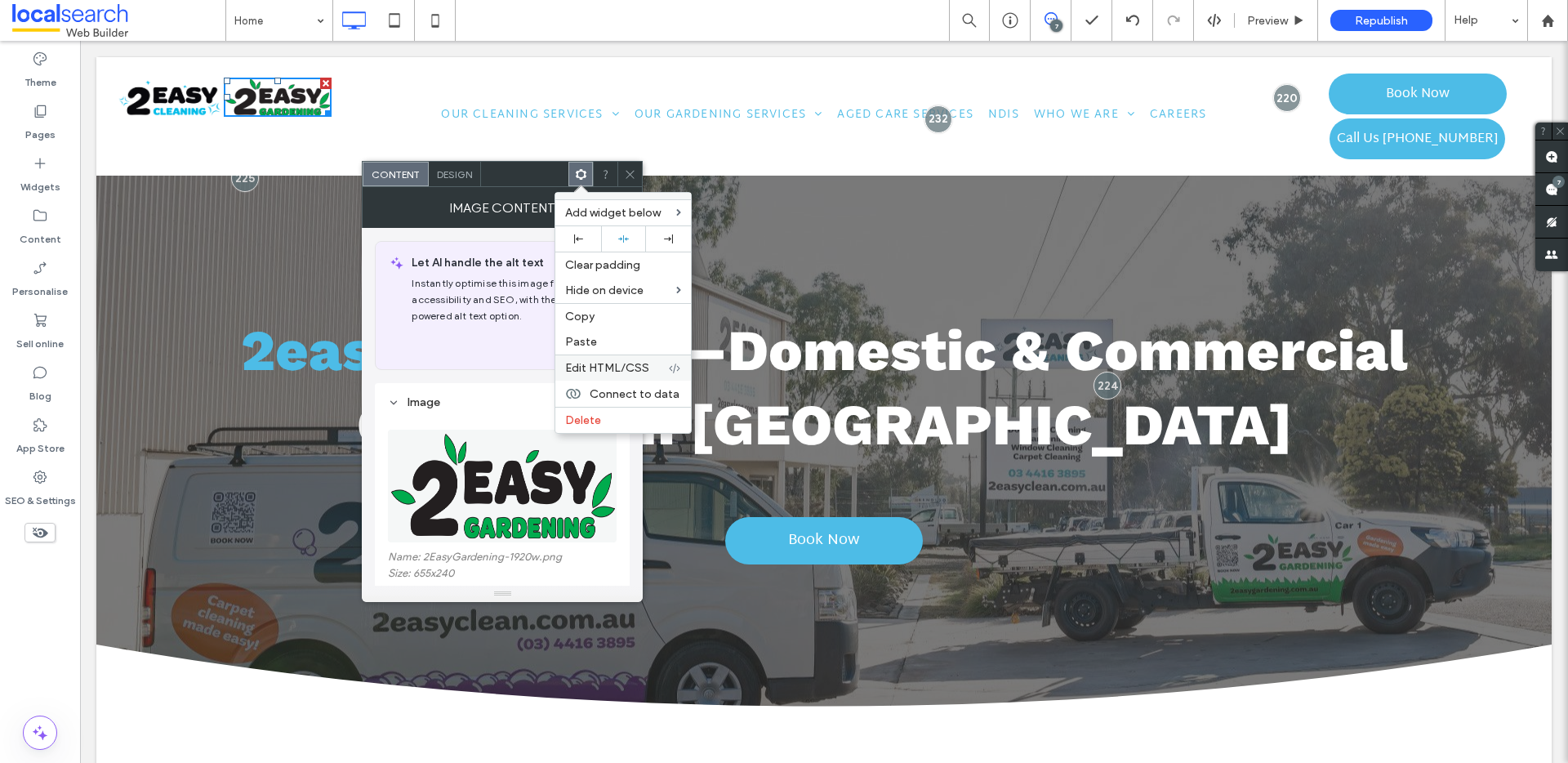
click at [633, 364] on span "Edit HTML/CSS" at bounding box center [606, 368] width 84 height 14
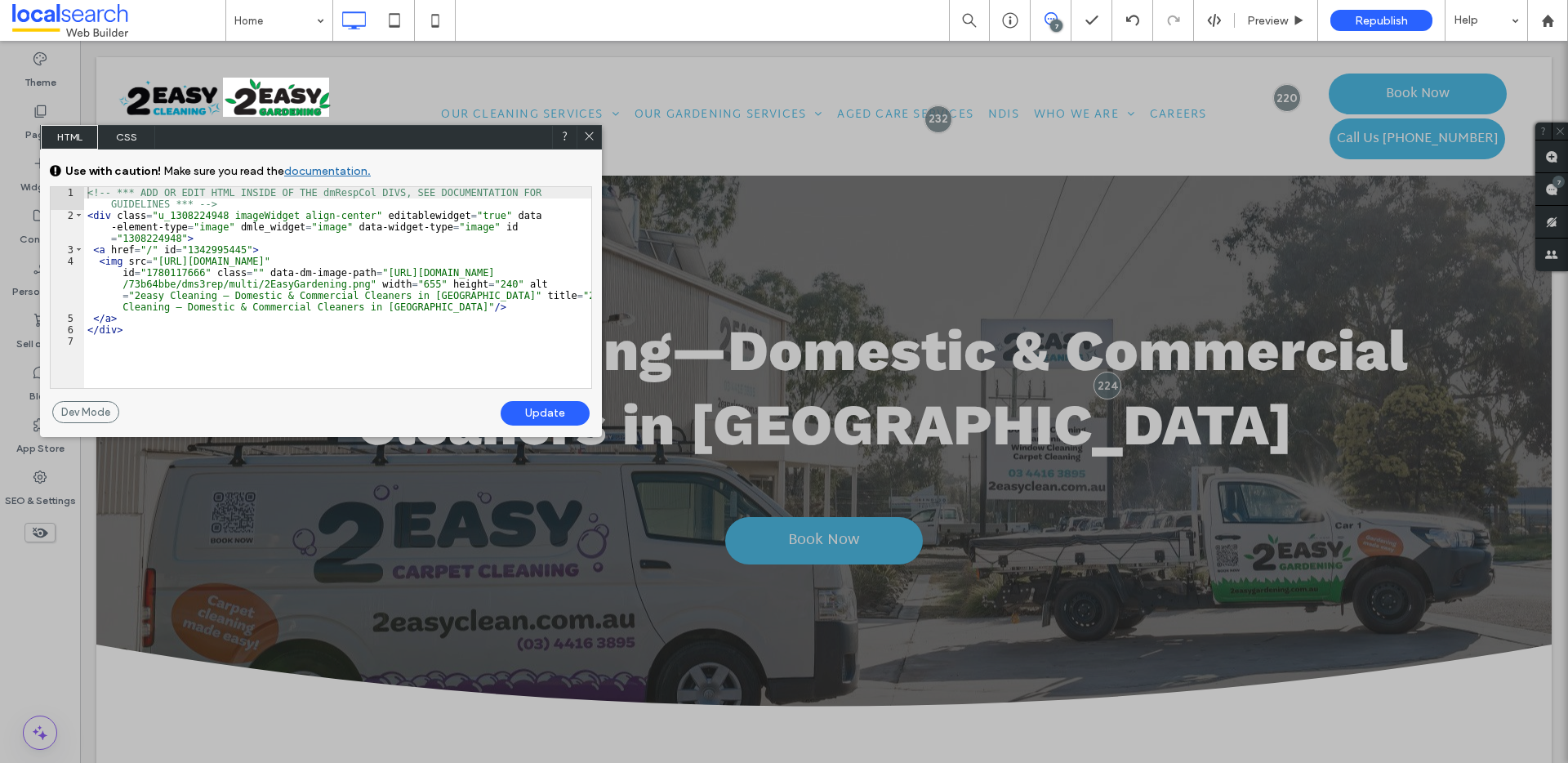
click at [584, 133] on icon at bounding box center [589, 136] width 13 height 13
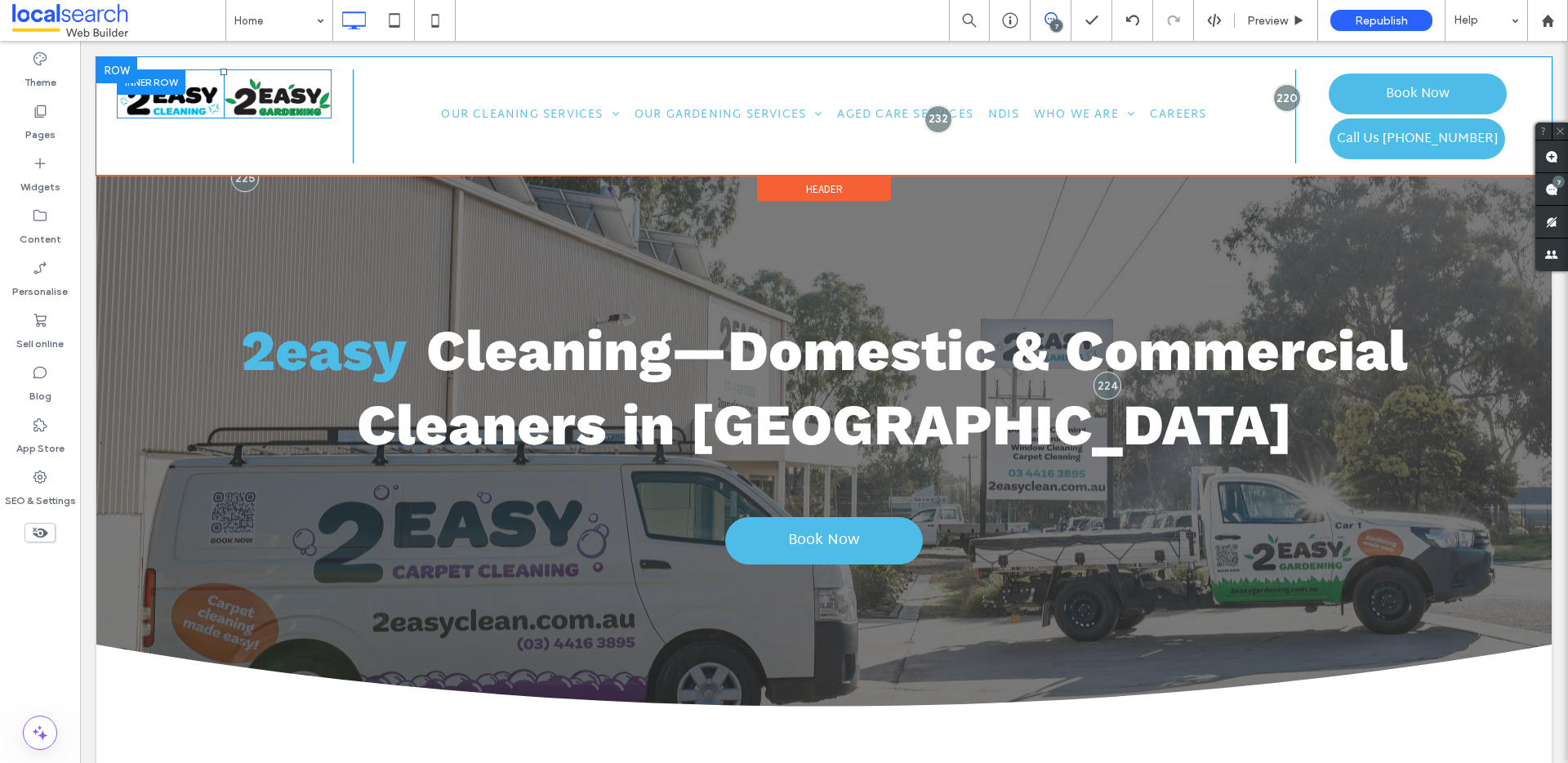
click at [242, 71] on div "Click To Paste" at bounding box center [276, 94] width 107 height 49
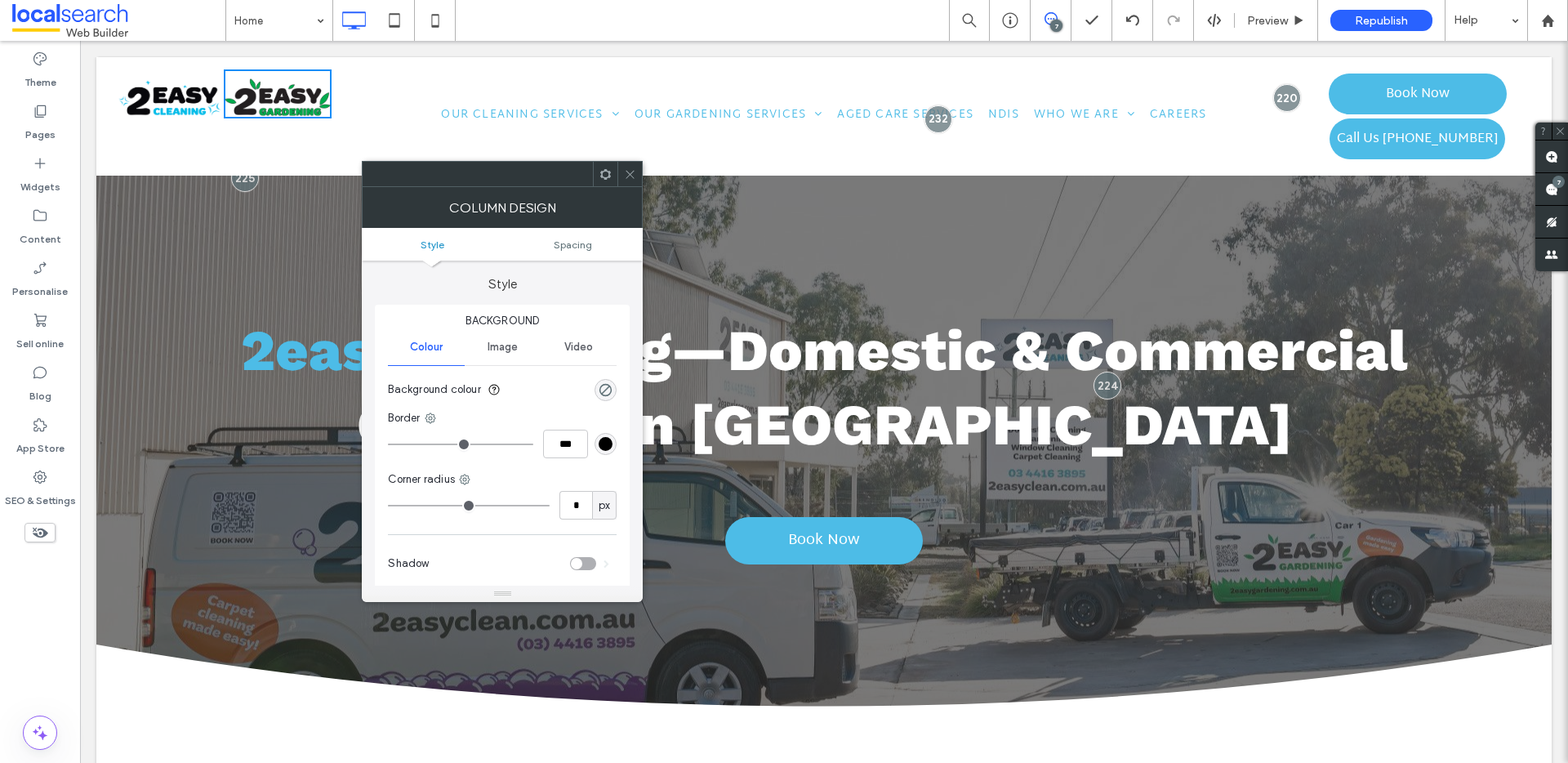
click at [612, 175] on div at bounding box center [604, 174] width 24 height 24
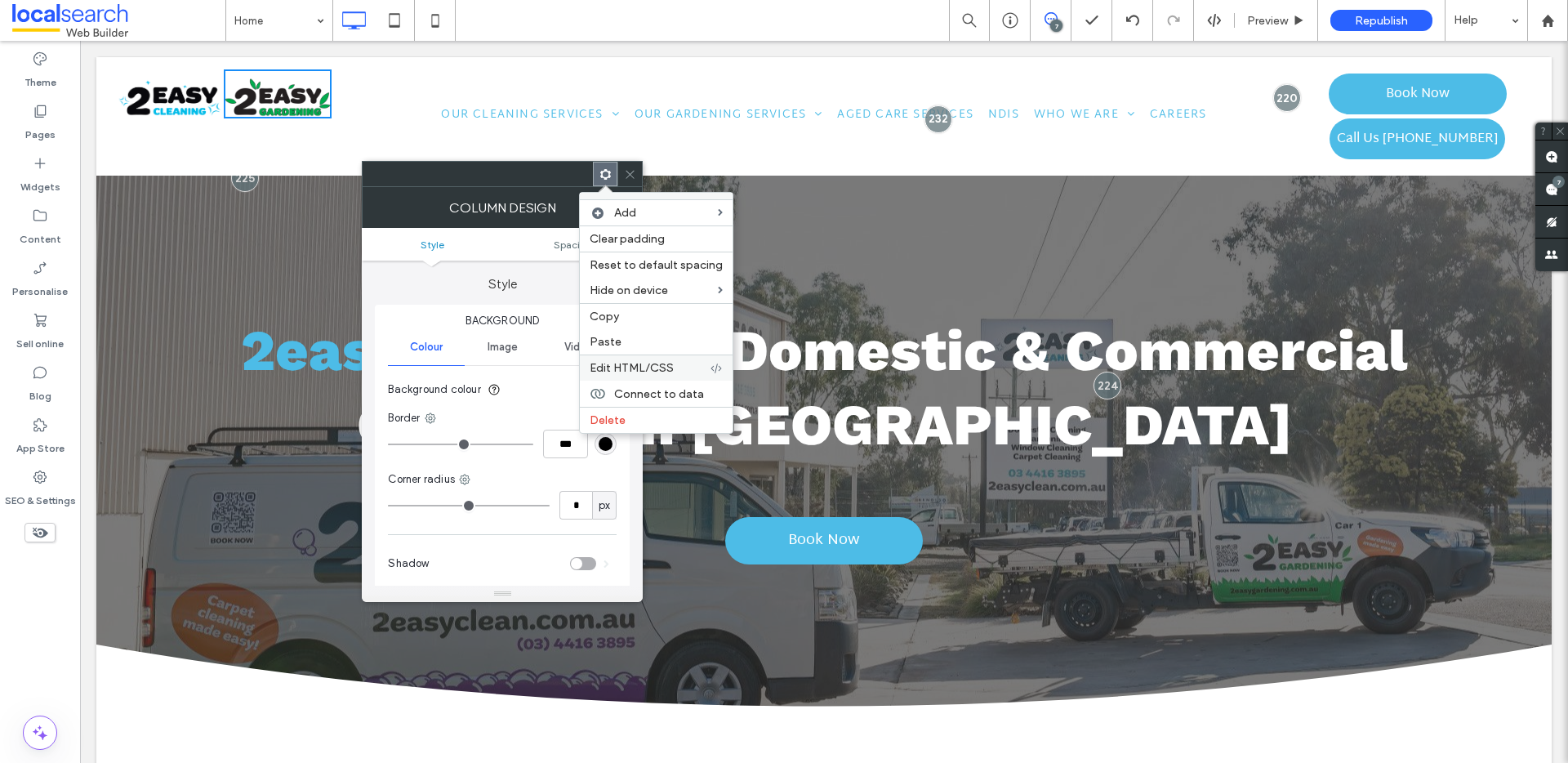
click at [666, 371] on span "Edit HTML/CSS" at bounding box center [631, 368] width 84 height 14
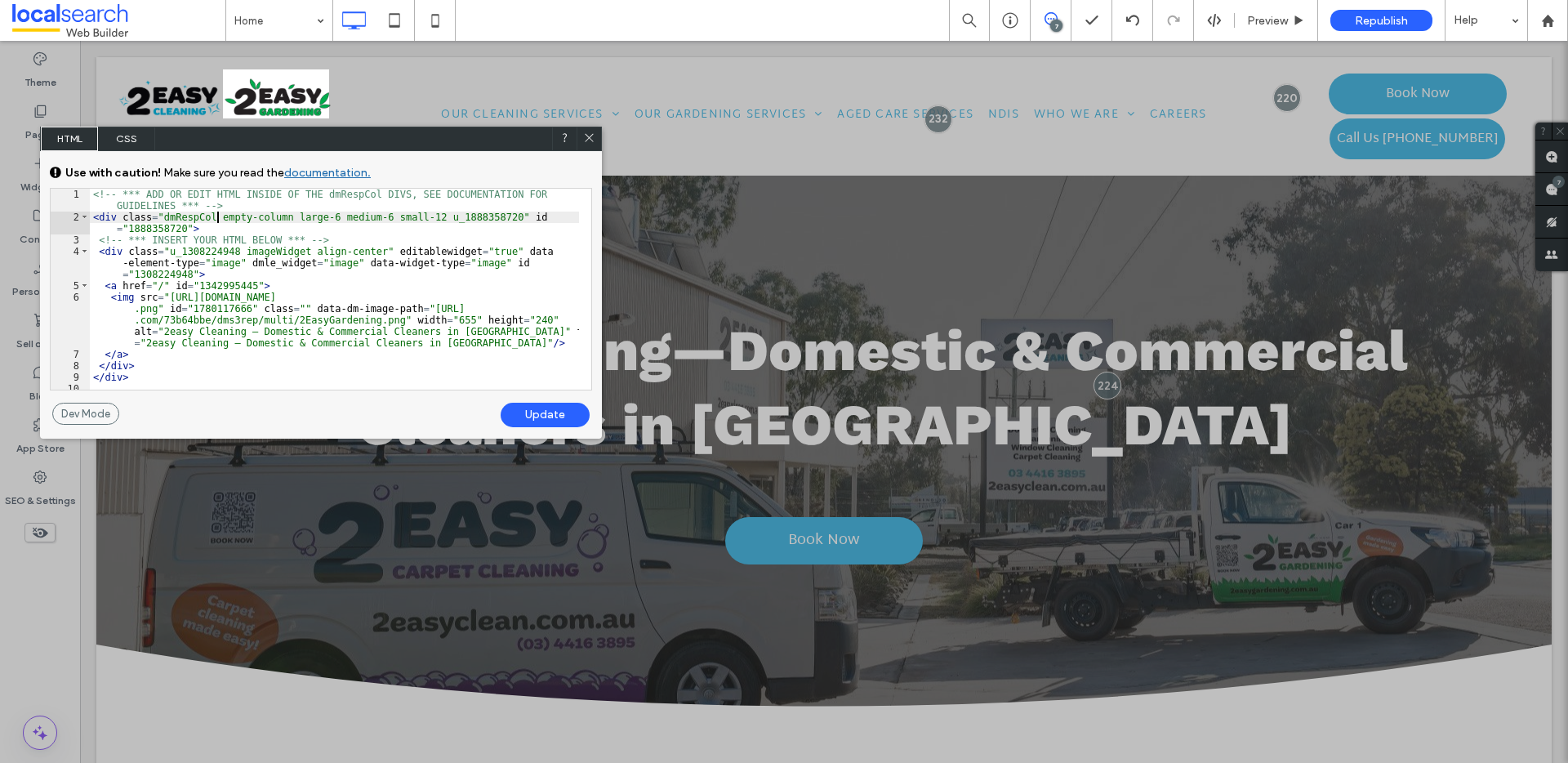
click at [218, 214] on div "<!-- *** ADD OR EDIT HTML INSIDE OF THE dmRespCol DIVS, SEE DOCUMENTATION FOR G…" at bounding box center [334, 305] width 489 height 235
type textarea "**"
click at [556, 413] on div "Update" at bounding box center [545, 414] width 89 height 24
click at [590, 139] on use at bounding box center [588, 137] width 8 height 8
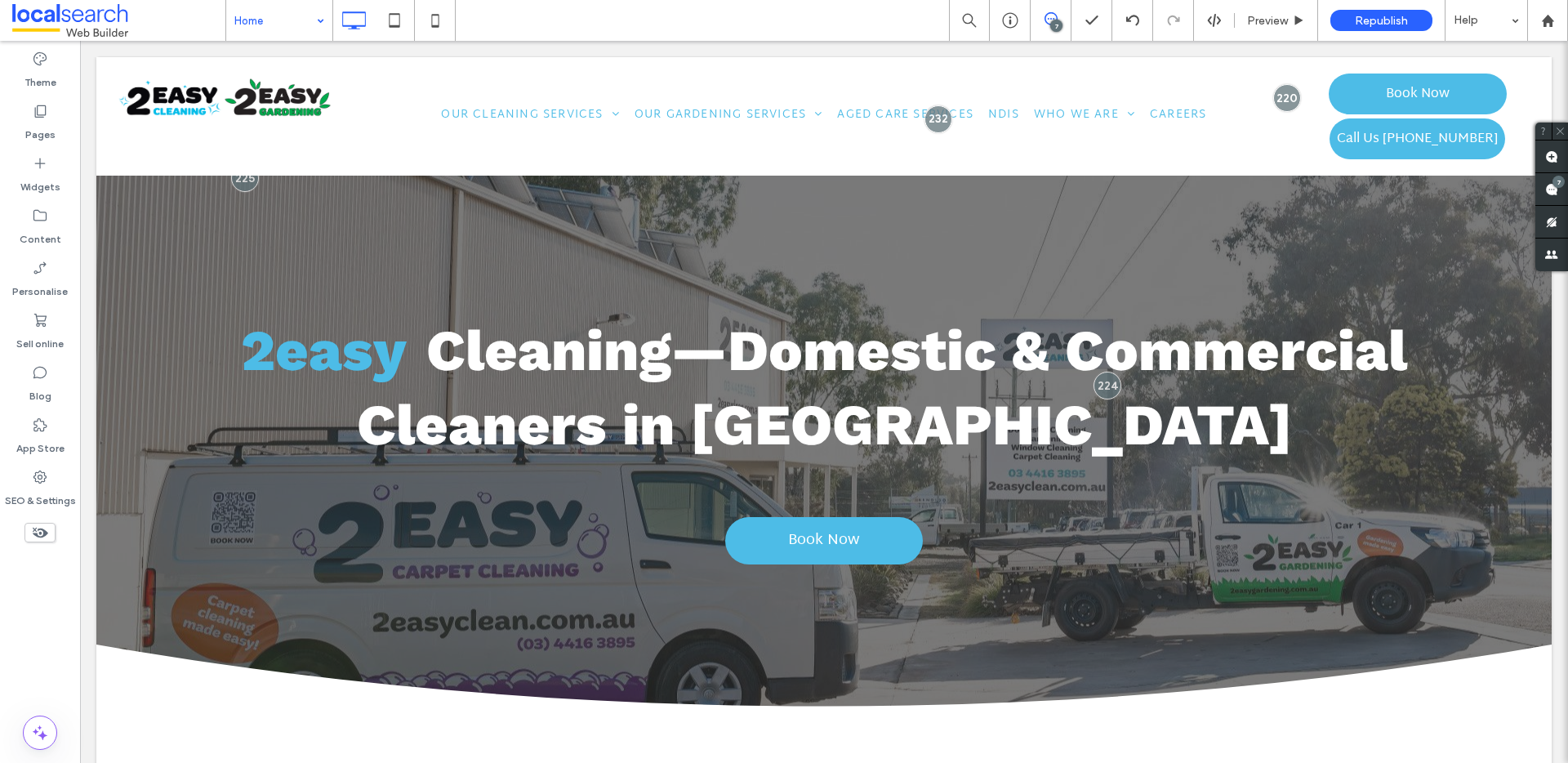
click at [322, 21] on div "Home" at bounding box center [279, 20] width 106 height 41
click at [321, 20] on div "Home" at bounding box center [279, 20] width 106 height 41
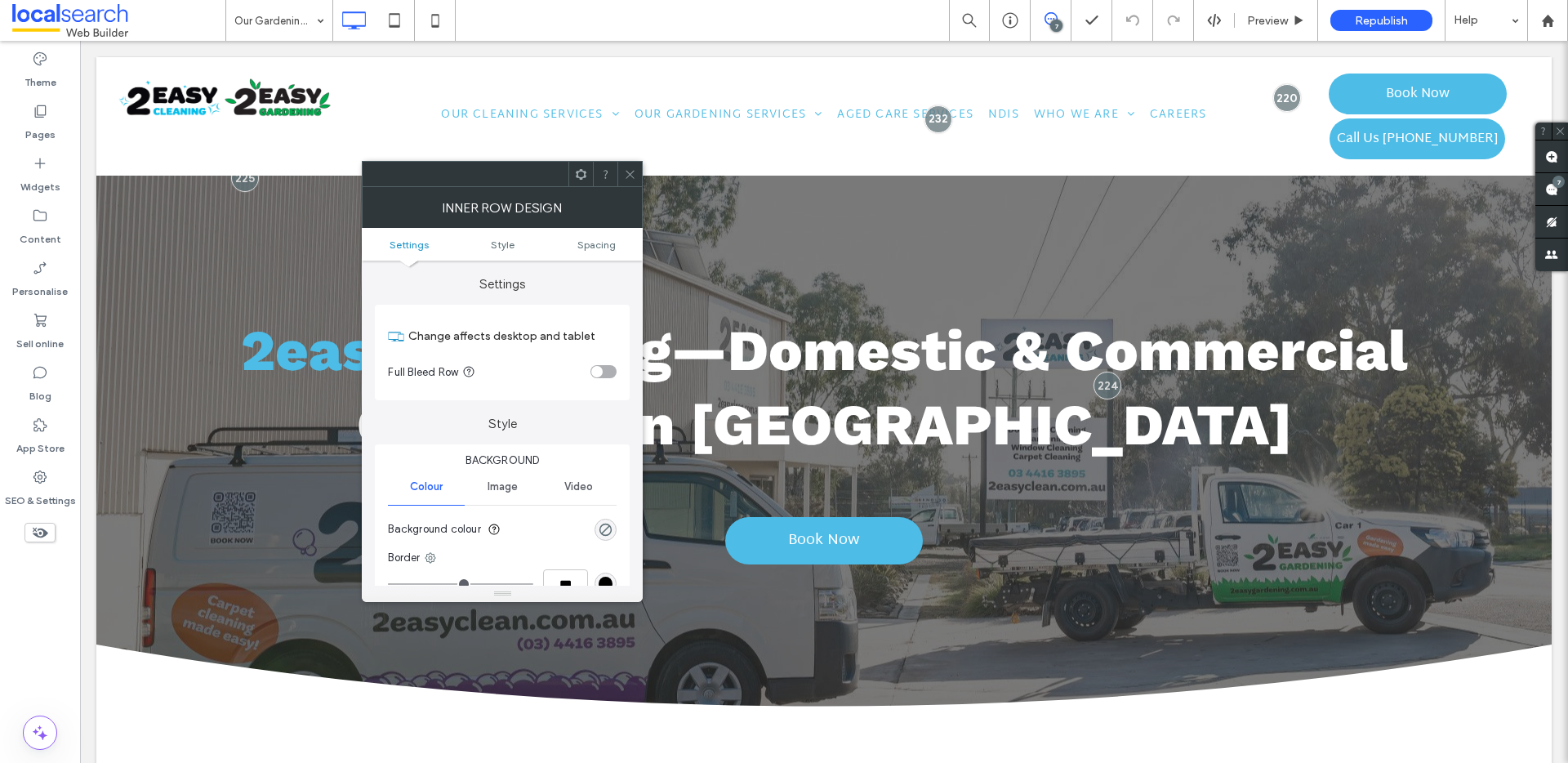
click at [633, 174] on icon at bounding box center [630, 175] width 13 height 13
click at [635, 175] on icon at bounding box center [630, 175] width 13 height 13
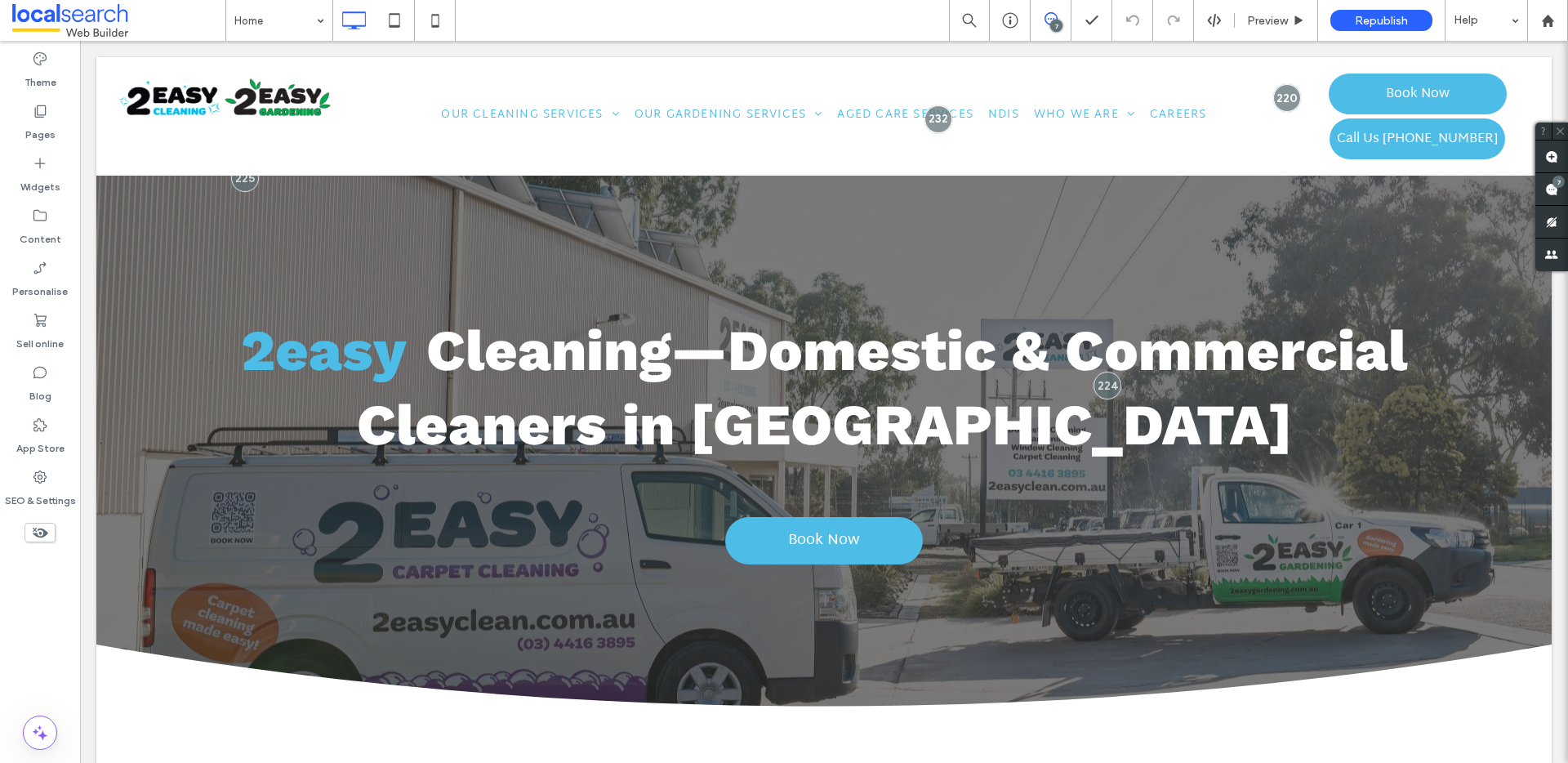
click at [318, 16] on div "Home" at bounding box center [279, 20] width 106 height 41
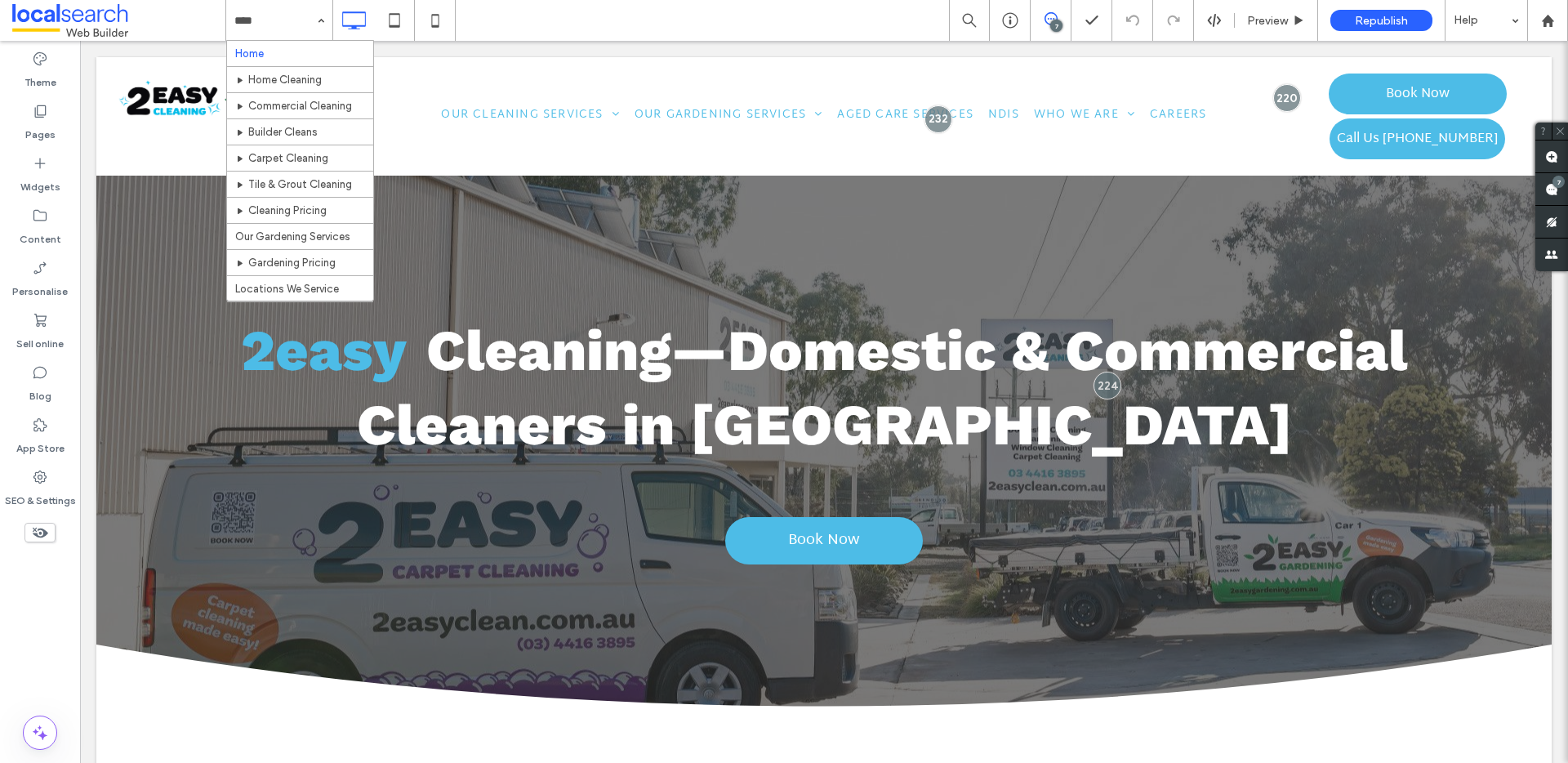
click at [549, 13] on div "Home Home Cleaning Commercial Cleaning Builder Cleans Carpet Cleaning Tile & Gr…" at bounding box center [896, 20] width 1343 height 41
click at [532, 18] on div "Home Home Cleaning Commercial Cleaning Builder Cleans Carpet Cleaning Tile & Gr…" at bounding box center [896, 20] width 1343 height 41
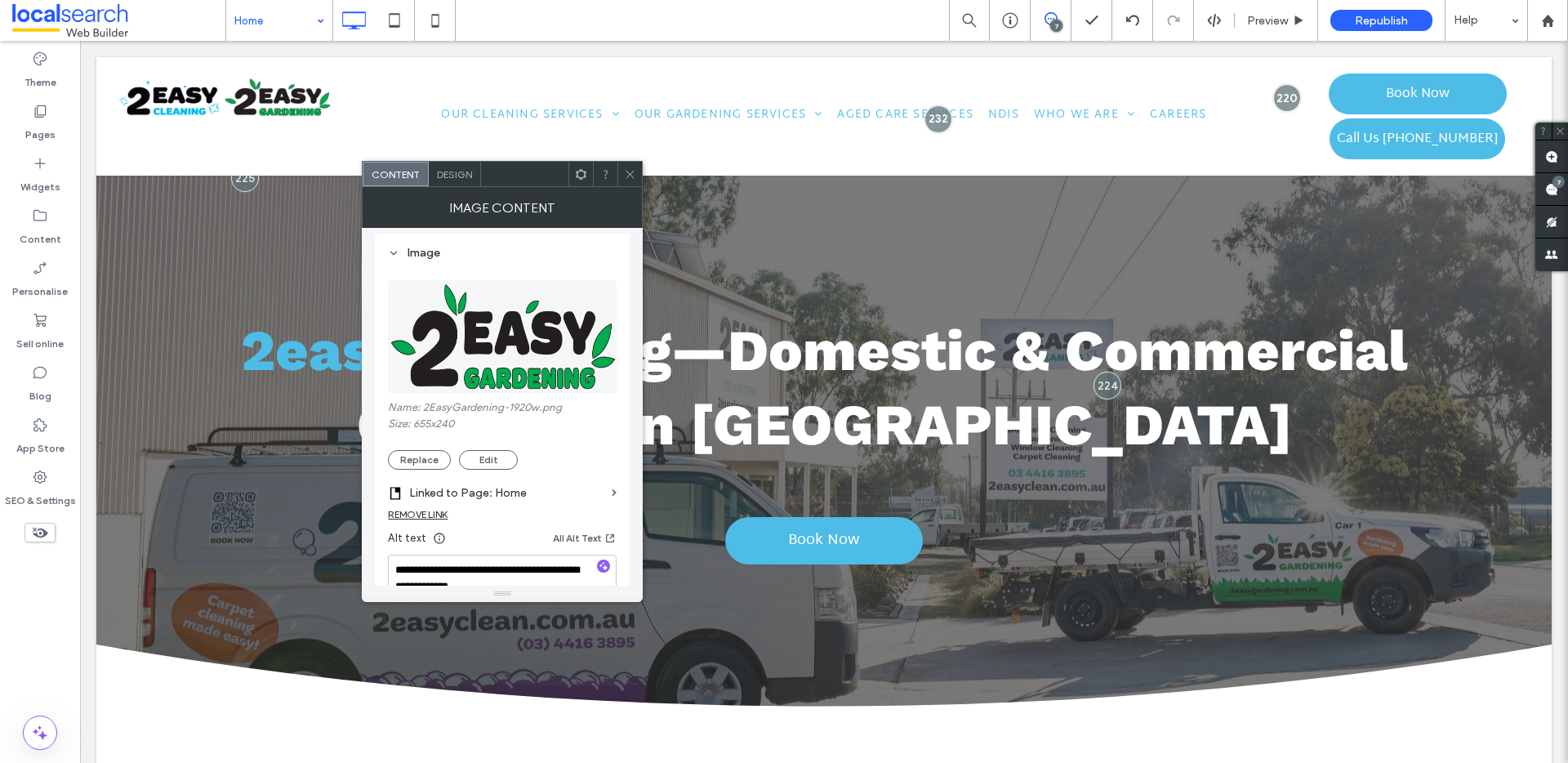
scroll to position [177, 0]
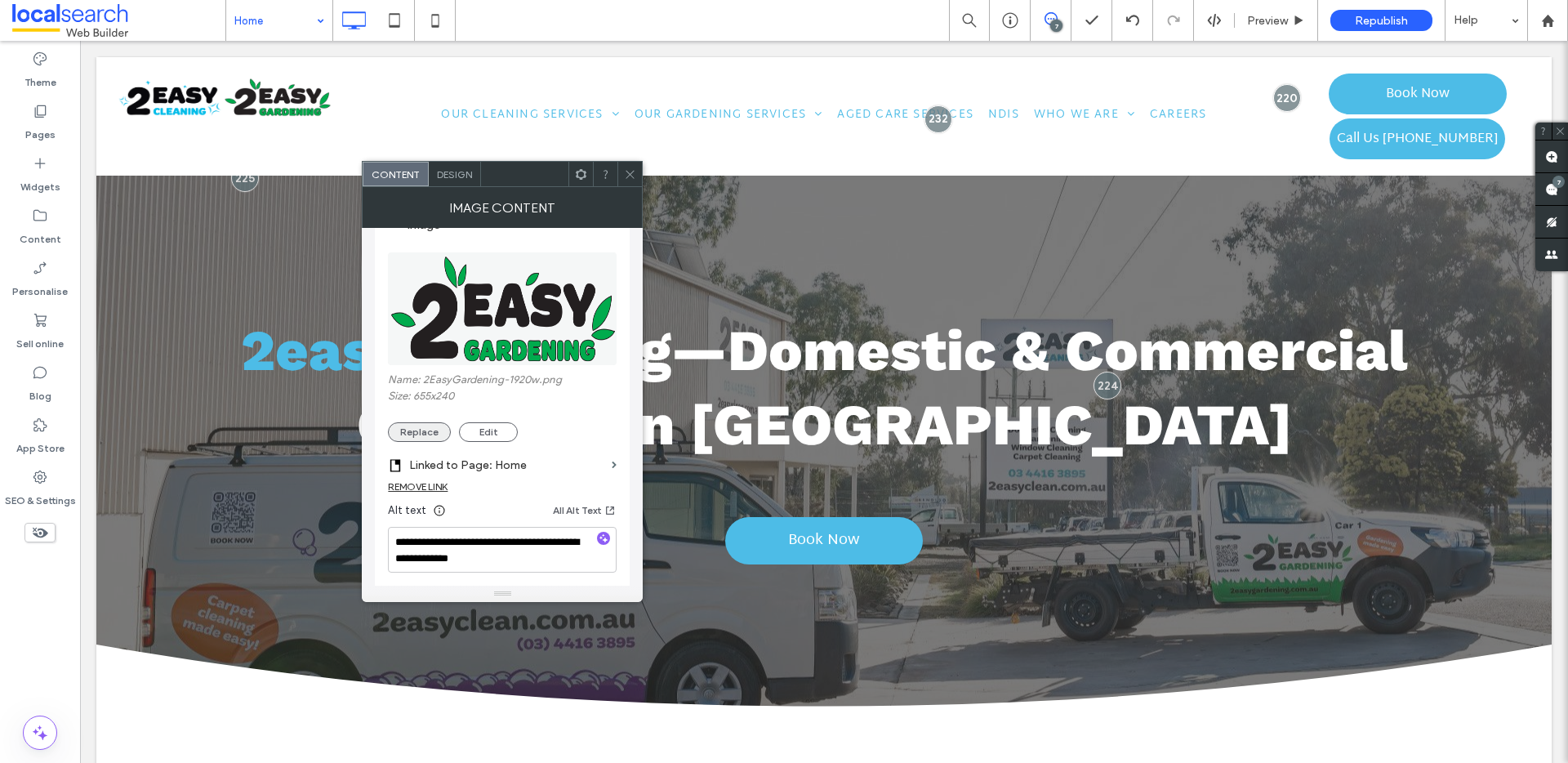
click at [410, 438] on button "Replace" at bounding box center [420, 432] width 63 height 20
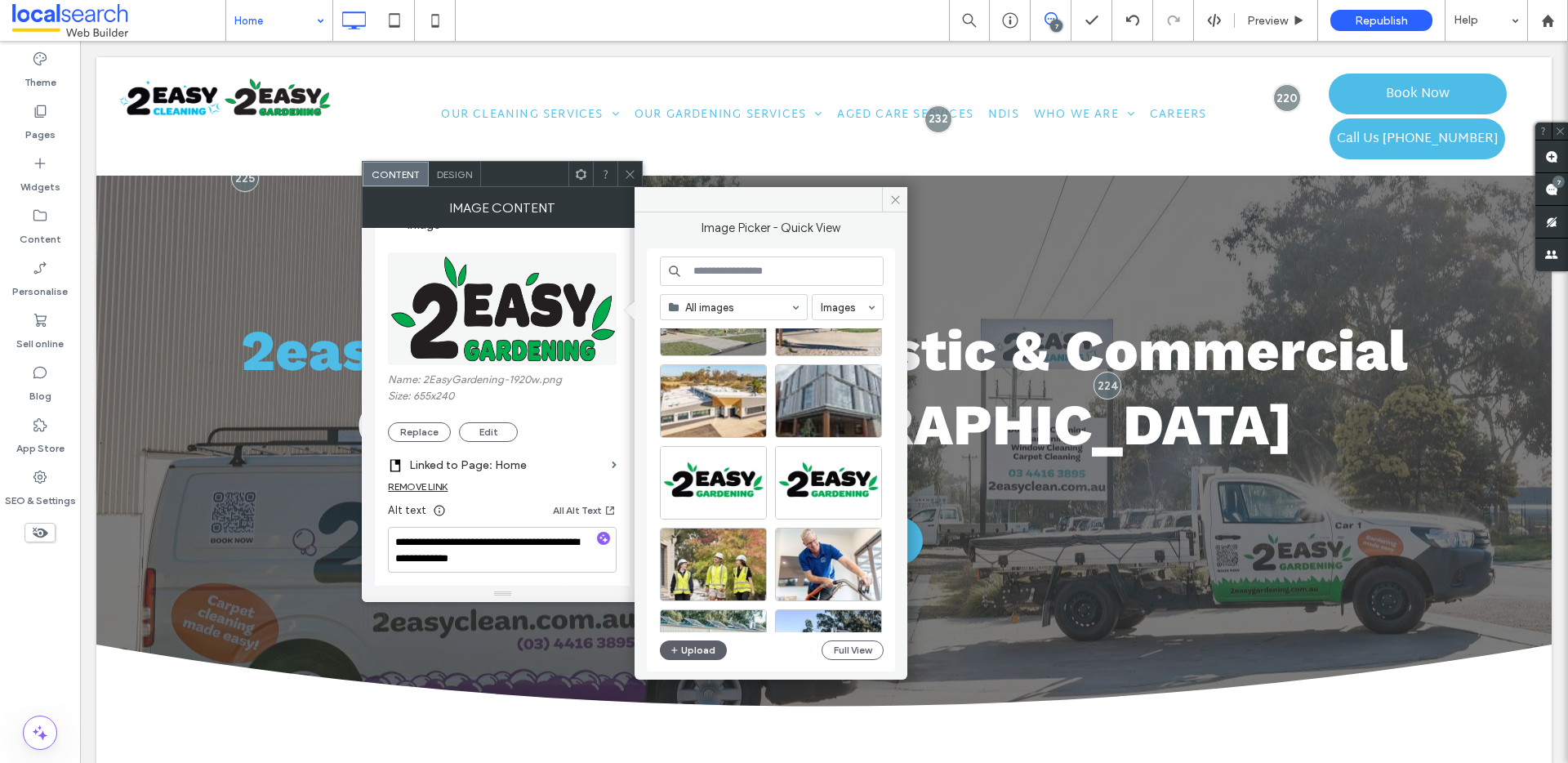
scroll to position [169, 0]
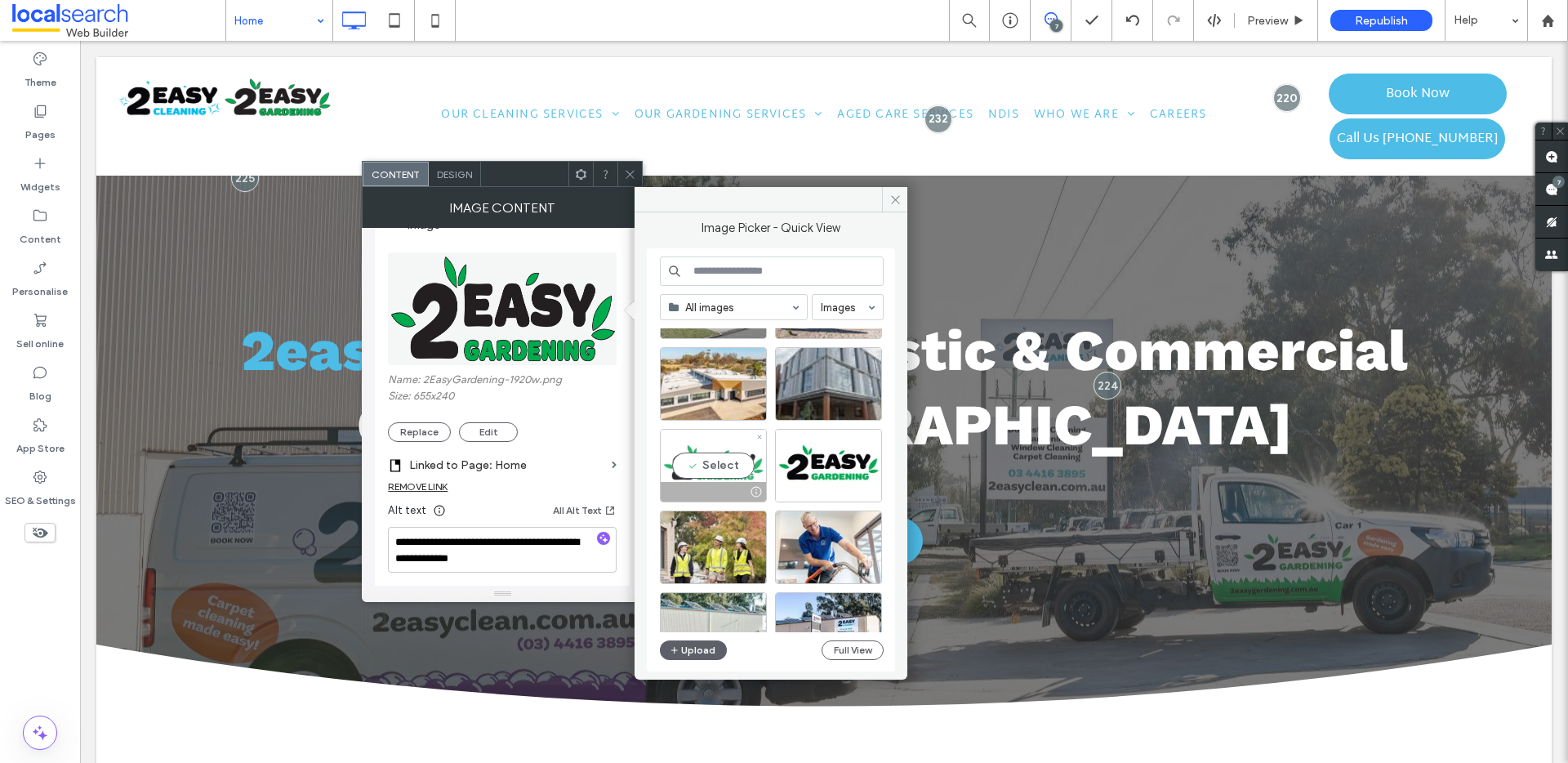
click at [710, 465] on div "Select" at bounding box center [713, 466] width 107 height 74
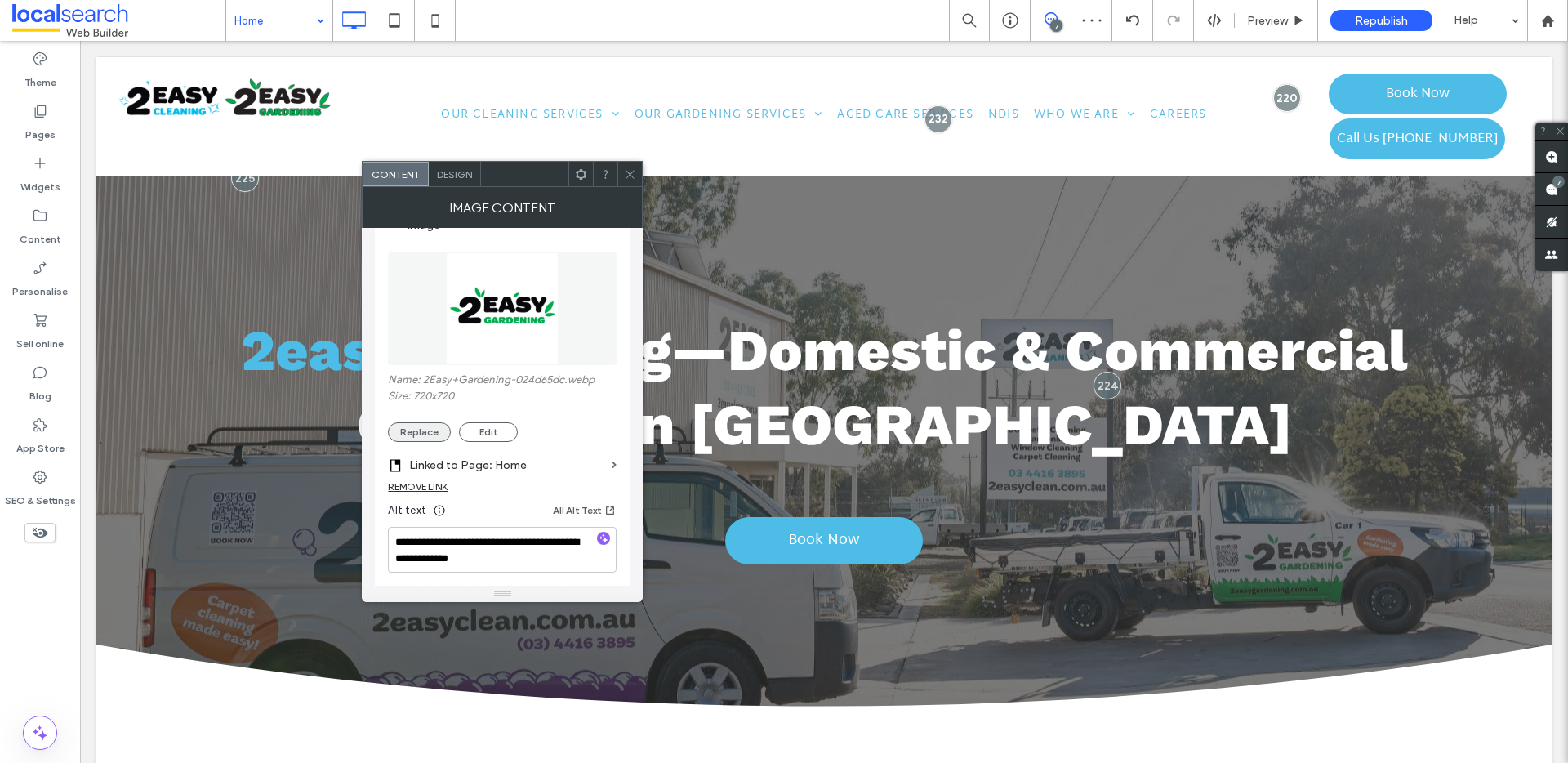
click at [428, 436] on button "Replace" at bounding box center [420, 432] width 63 height 20
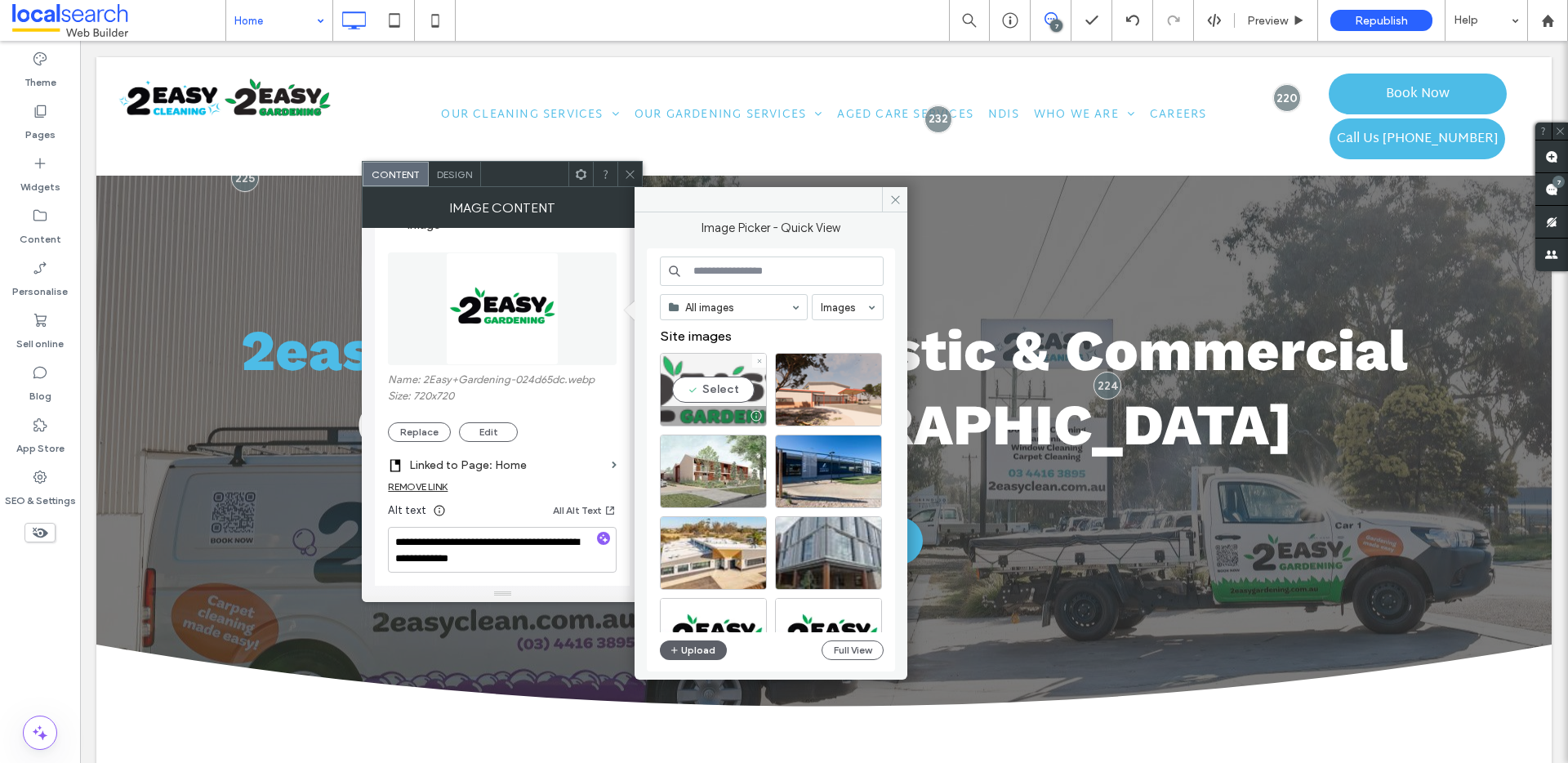
click at [731, 386] on div "Select" at bounding box center [713, 390] width 107 height 74
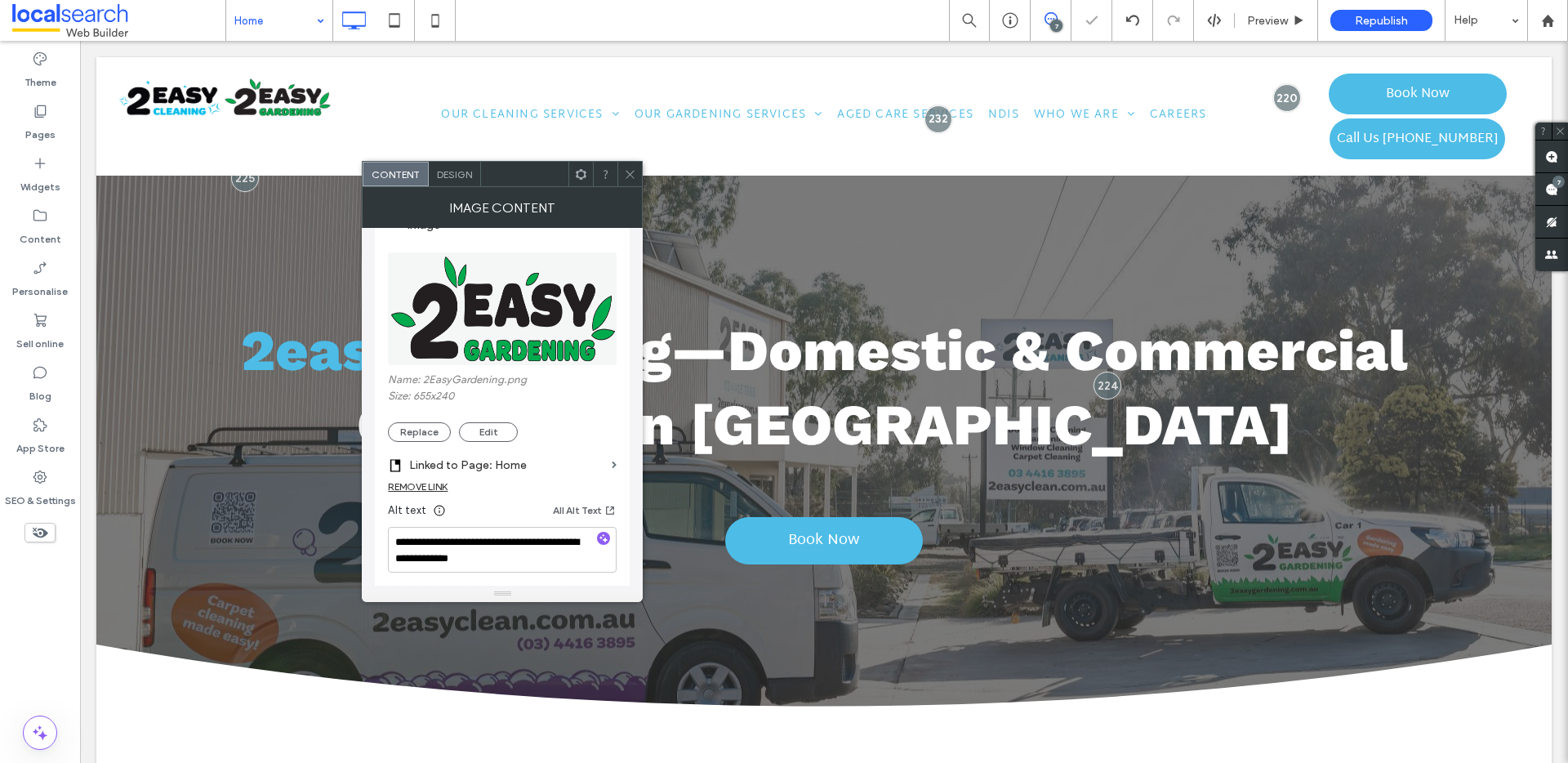
click at [630, 174] on use at bounding box center [630, 174] width 8 height 8
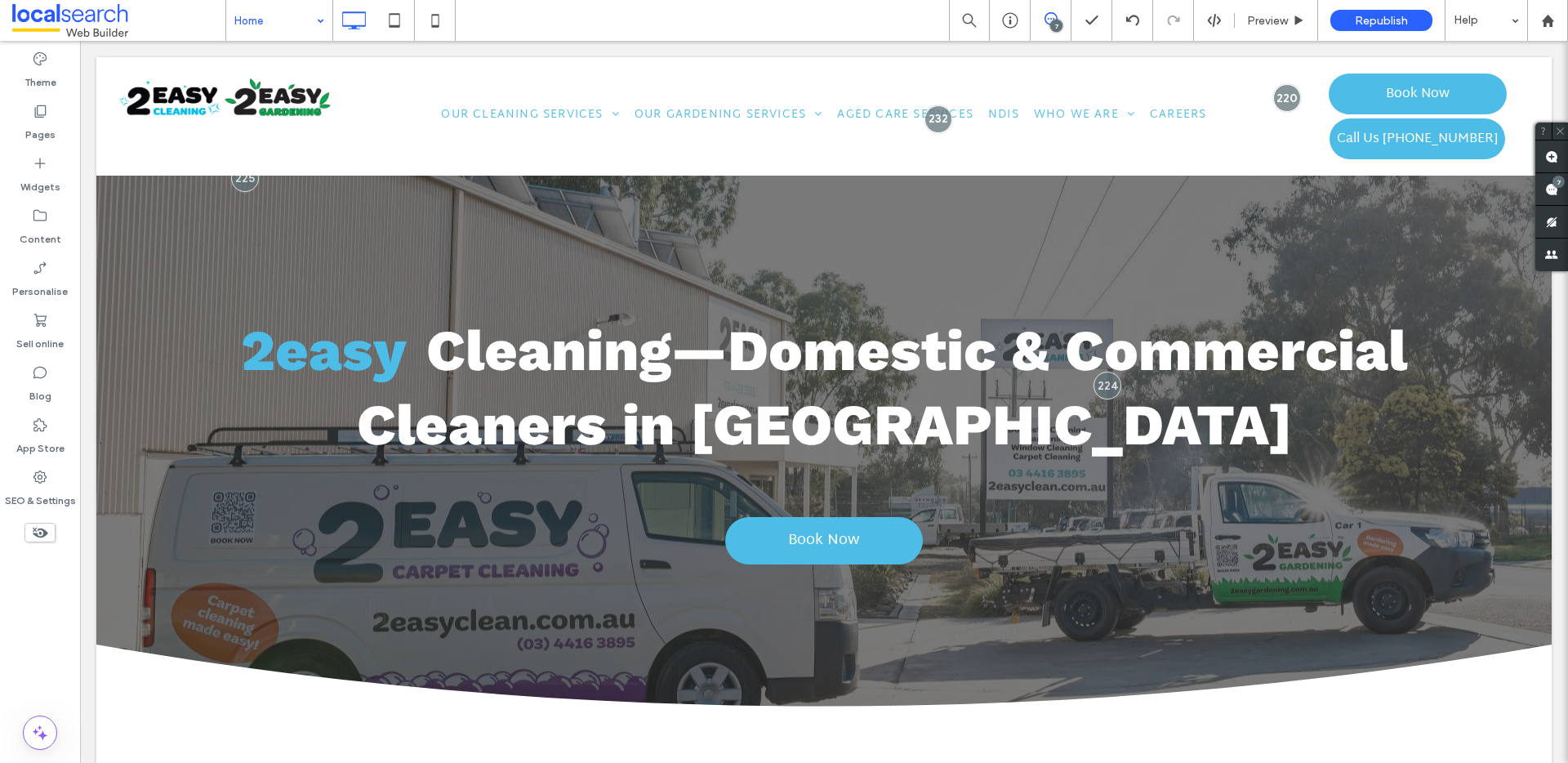
click at [43, 535] on use at bounding box center [40, 533] width 15 height 11
click at [40, 531] on use at bounding box center [40, 532] width 16 height 10
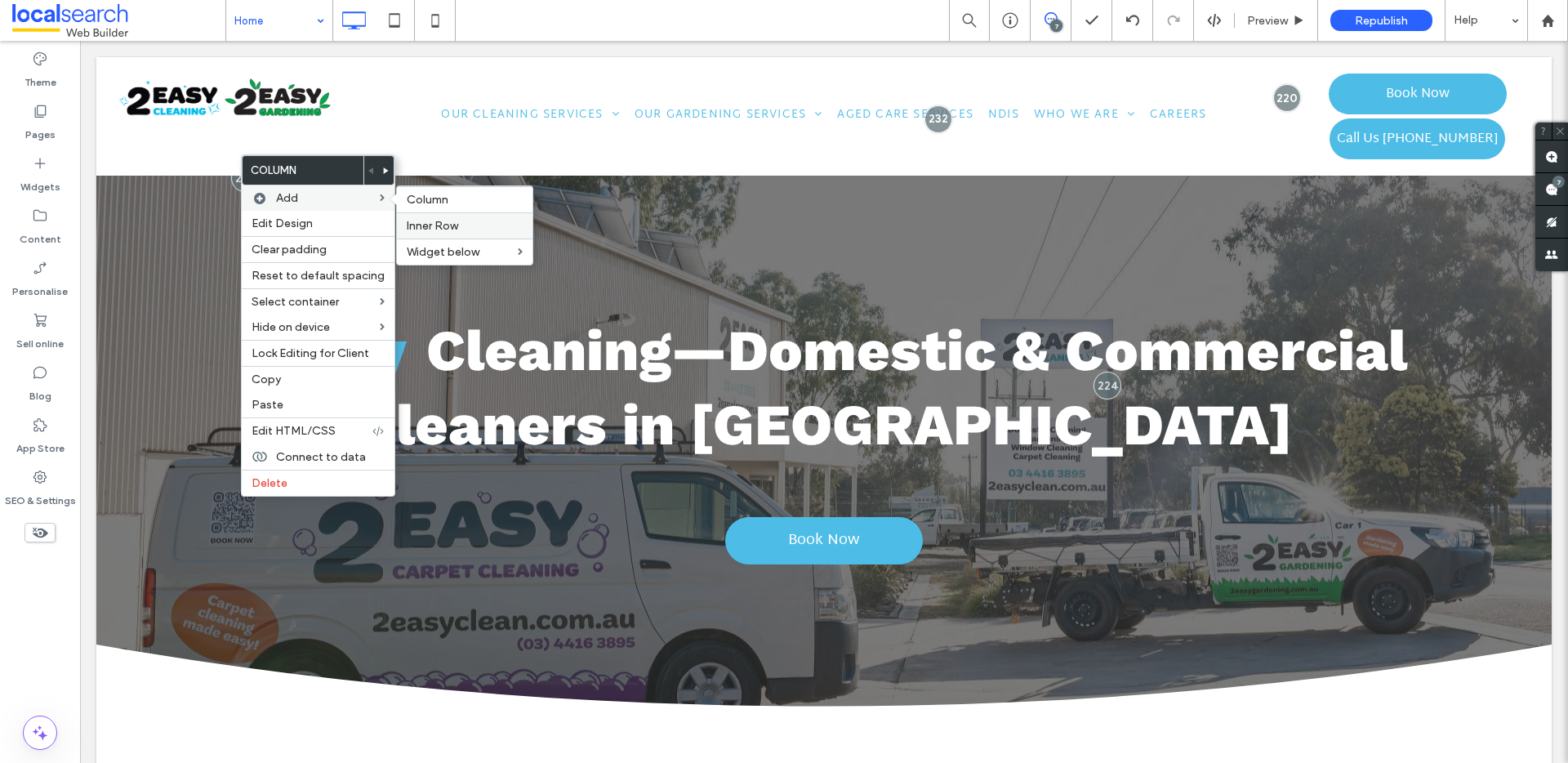
click at [444, 224] on span "Inner Row" at bounding box center [432, 225] width 51 height 14
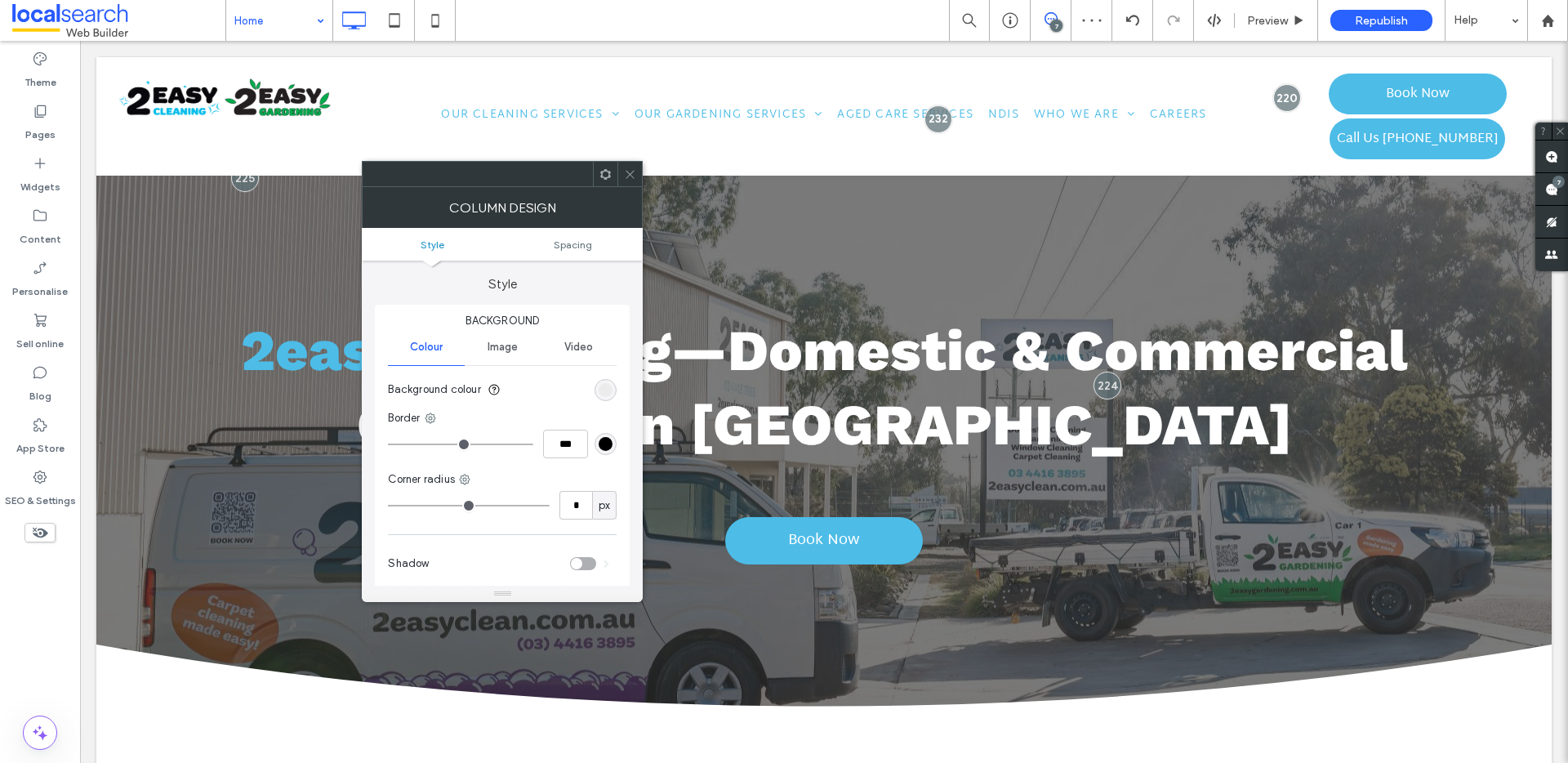
click at [630, 171] on icon at bounding box center [630, 175] width 13 height 13
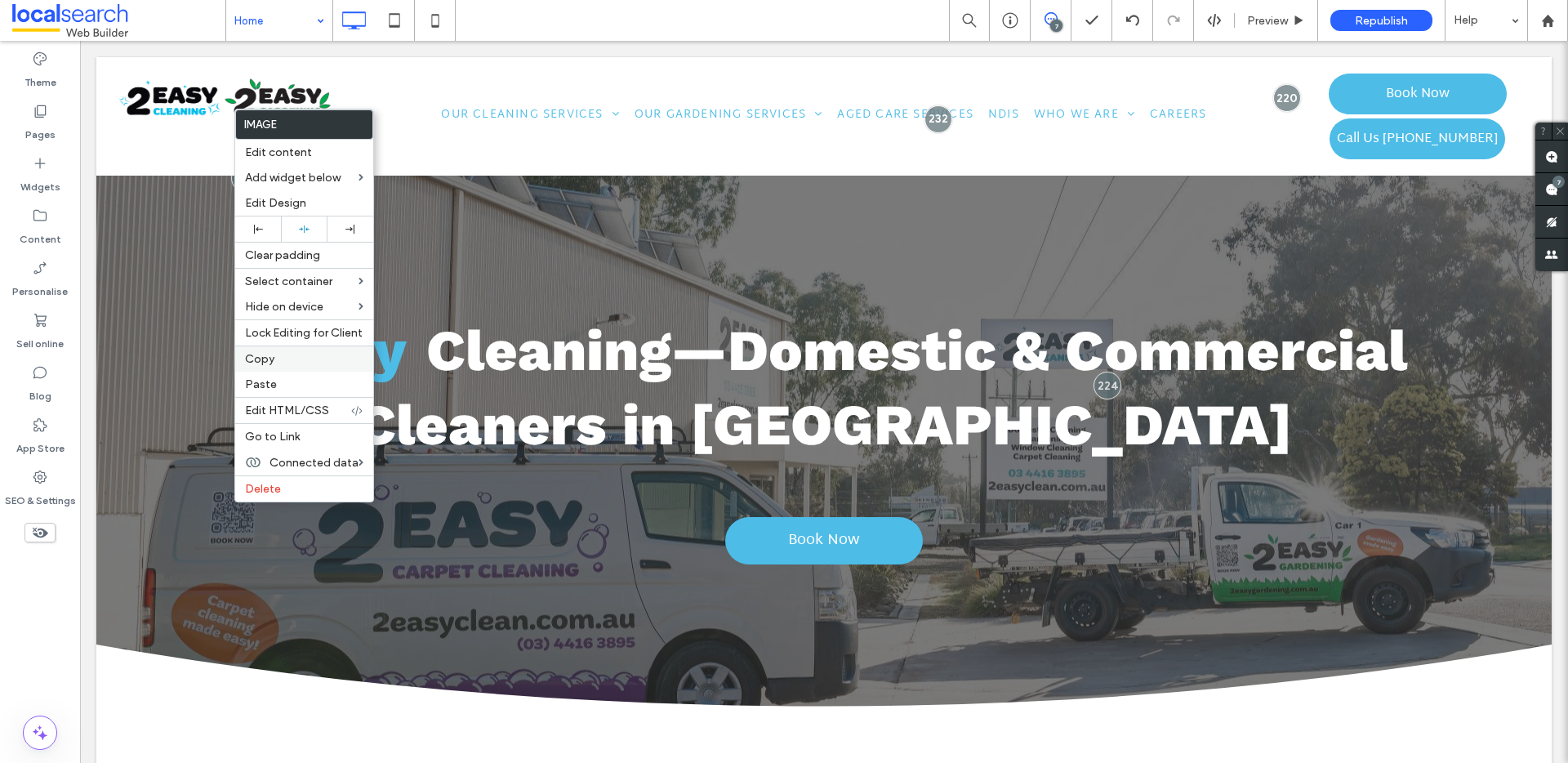
click at [281, 356] on label "Copy" at bounding box center [304, 359] width 118 height 14
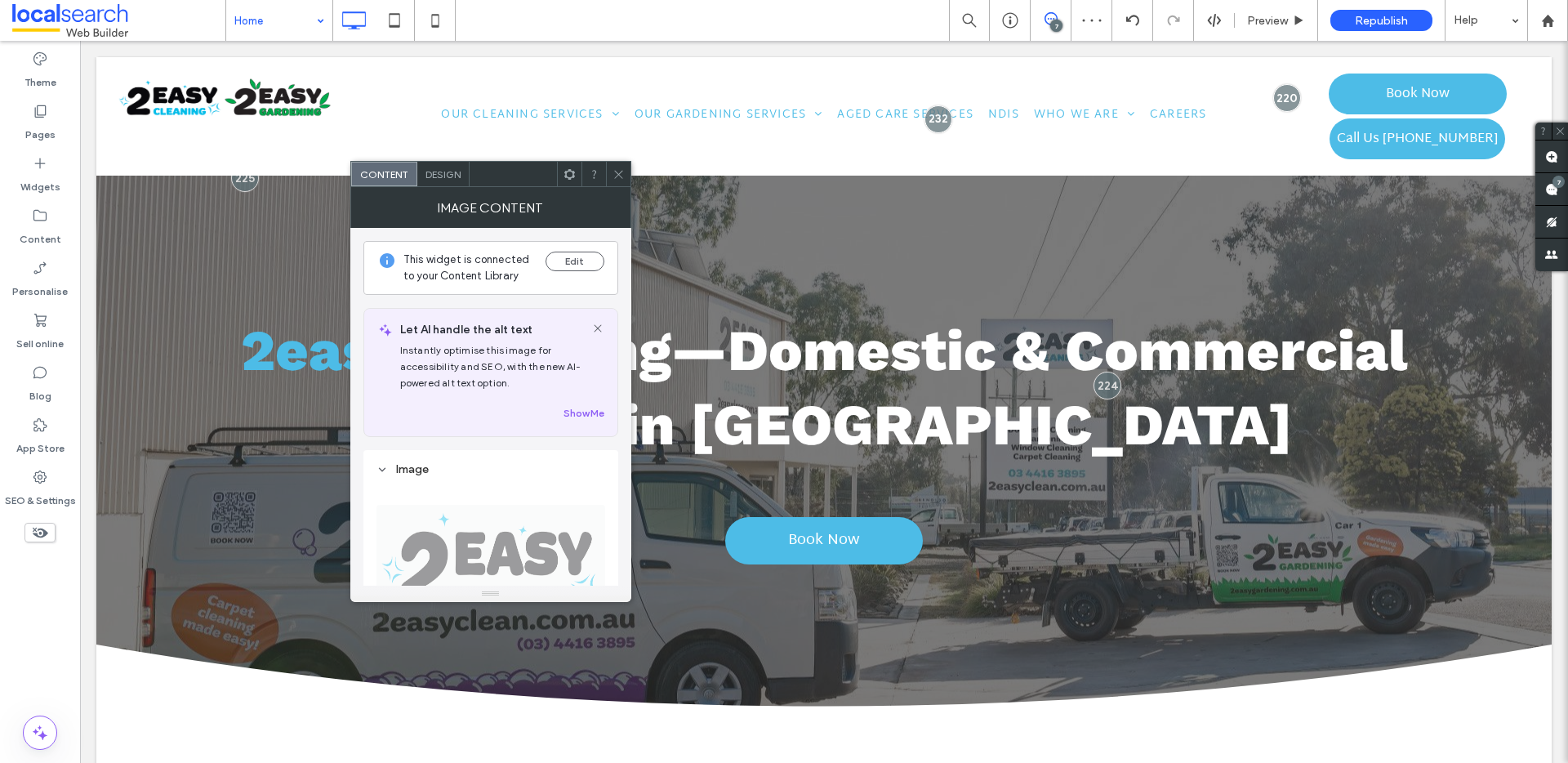
click at [446, 172] on span "Design" at bounding box center [442, 175] width 35 height 13
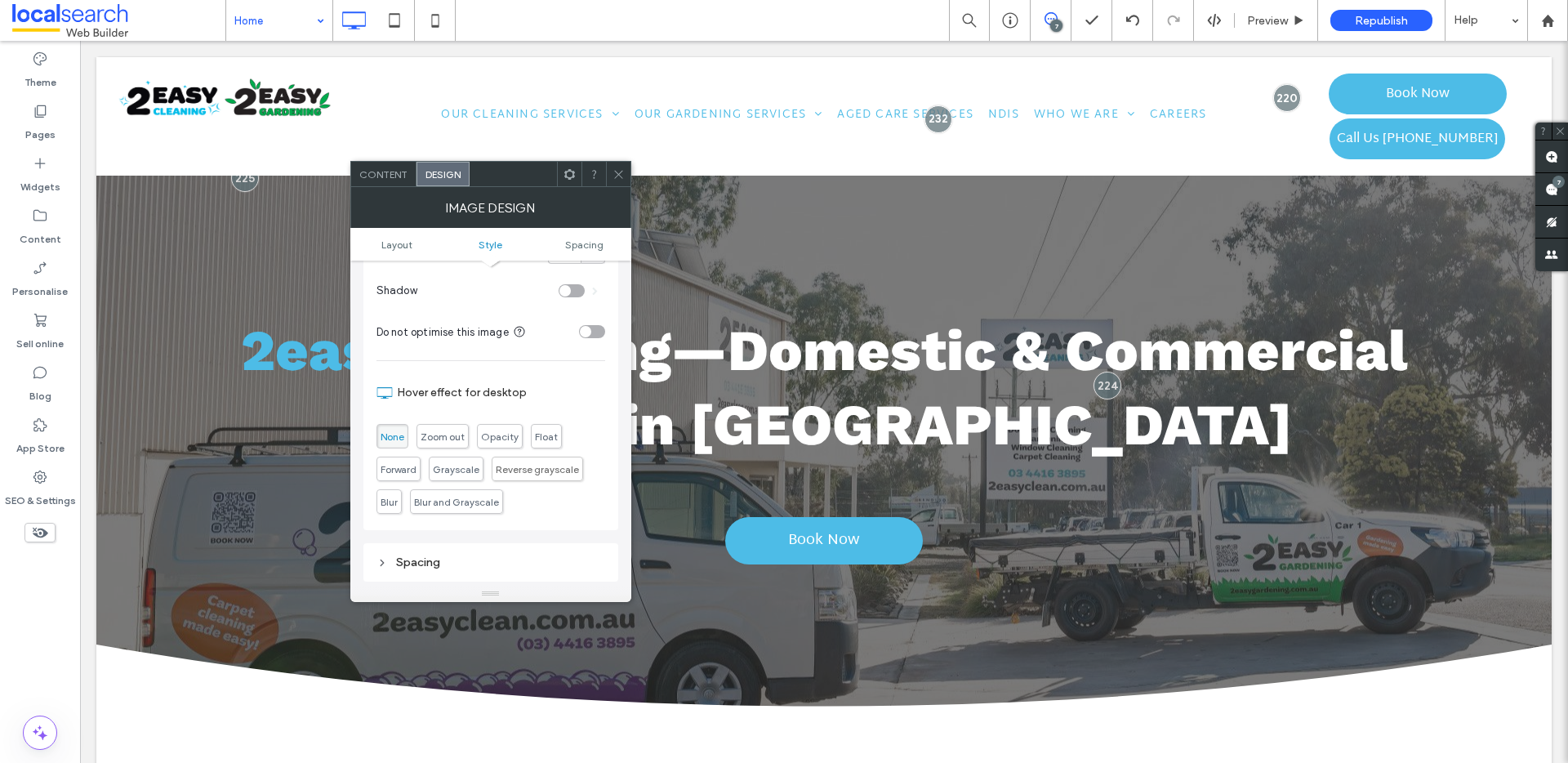
scroll to position [495, 0]
click at [383, 181] on div "Content" at bounding box center [384, 174] width 66 height 24
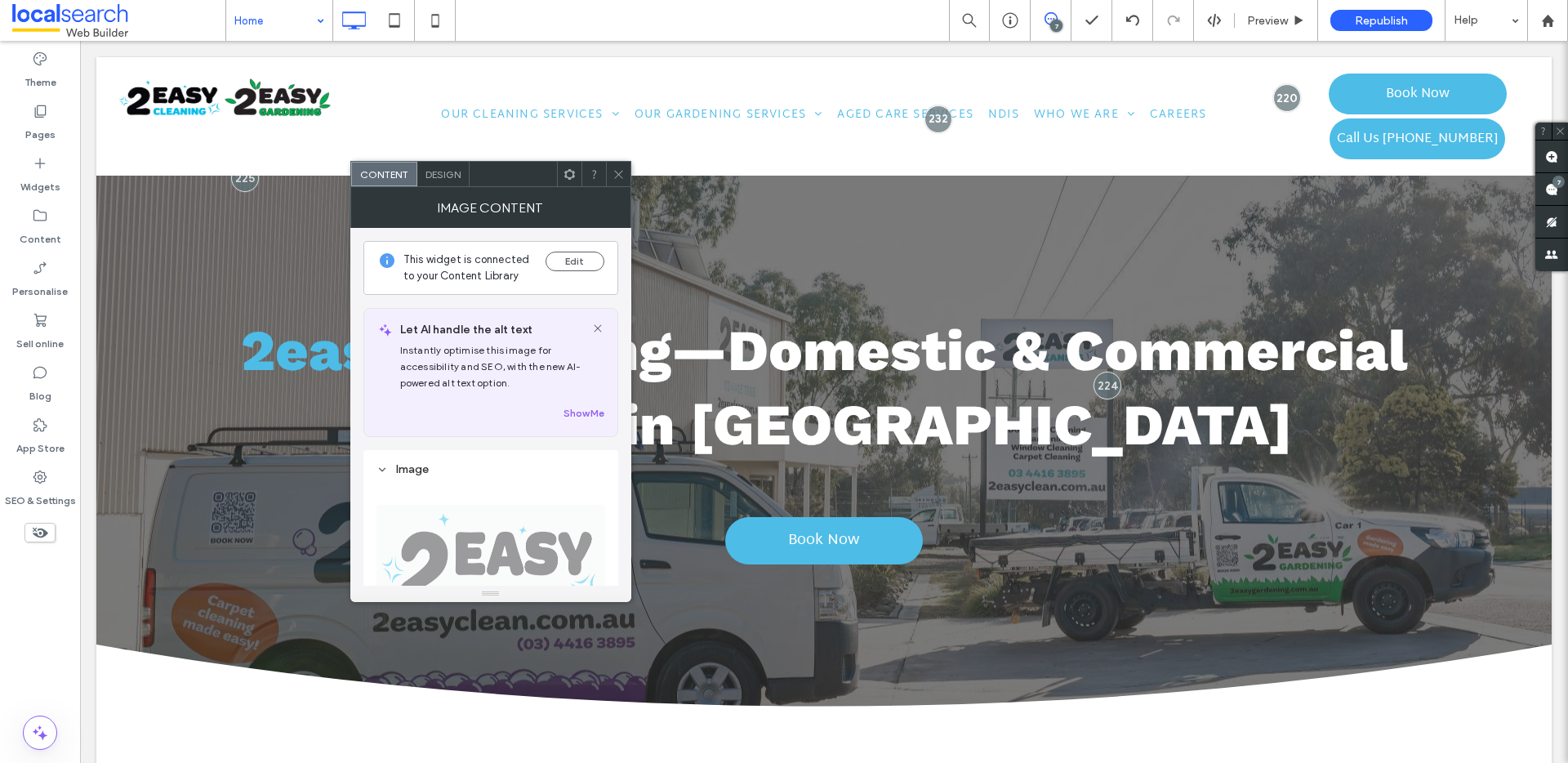
click at [613, 173] on icon at bounding box center [619, 175] width 13 height 13
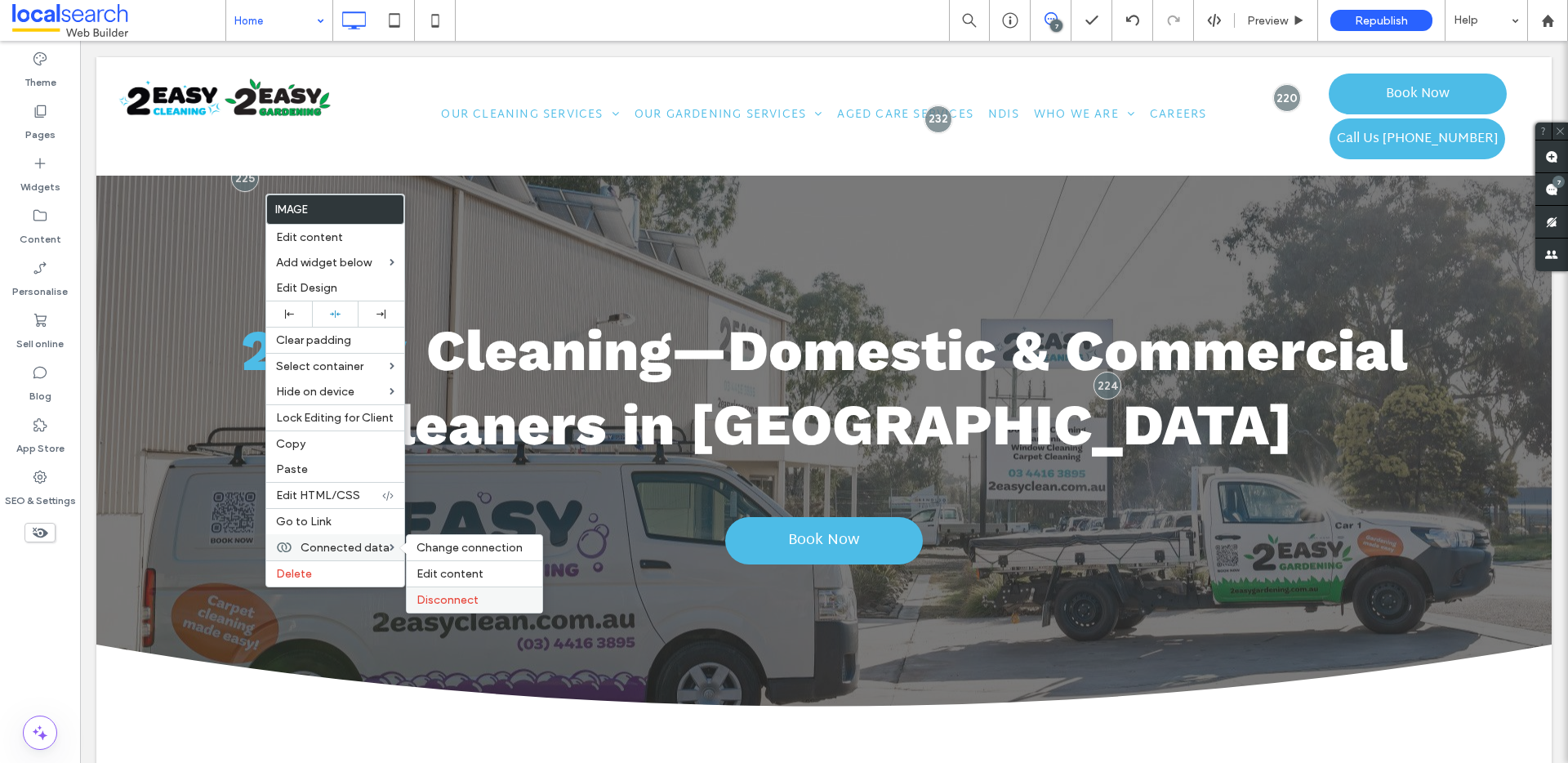
click at [469, 601] on span "Disconnect" at bounding box center [447, 599] width 62 height 14
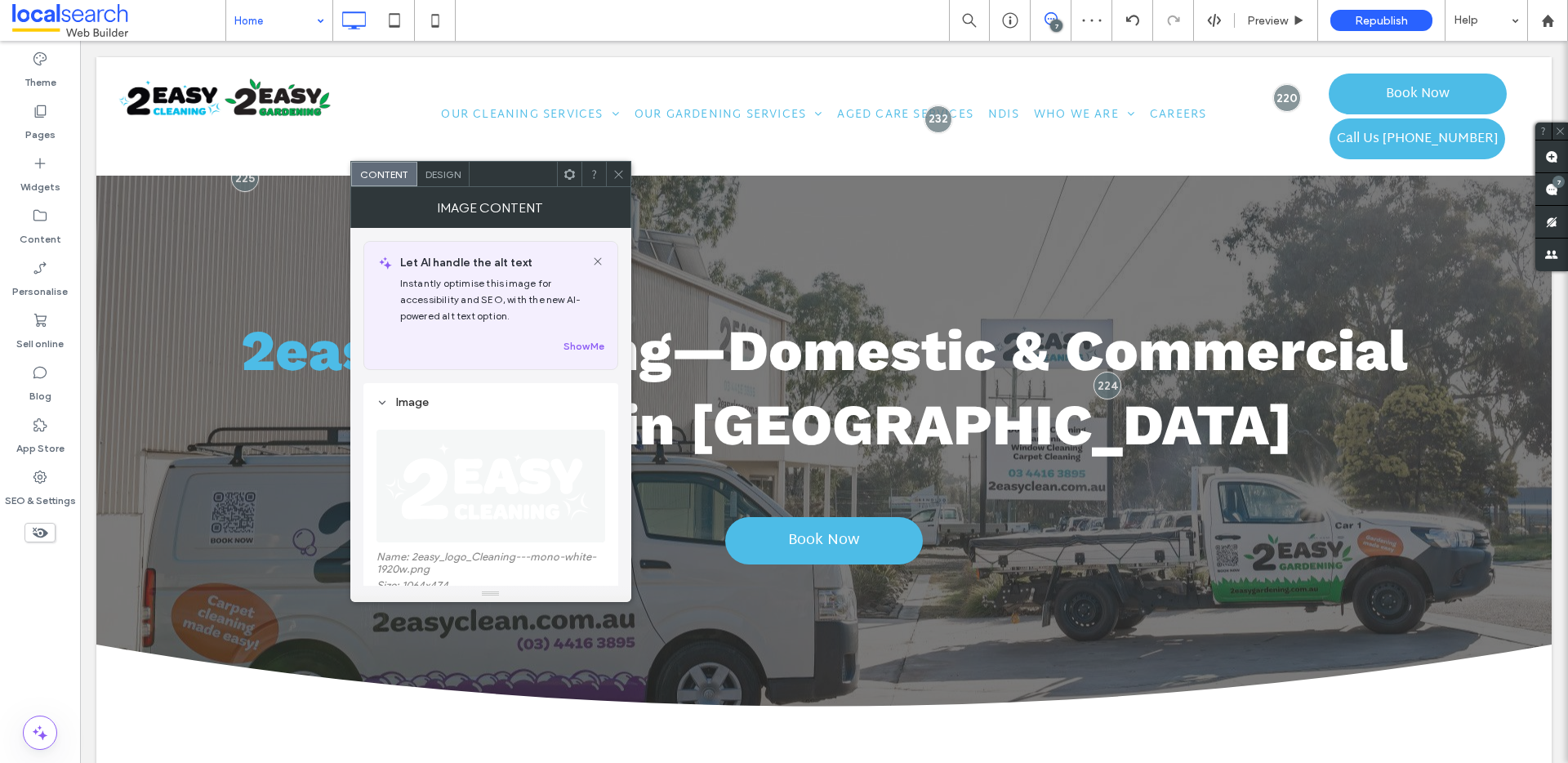
click at [450, 170] on span "Design" at bounding box center [442, 175] width 35 height 13
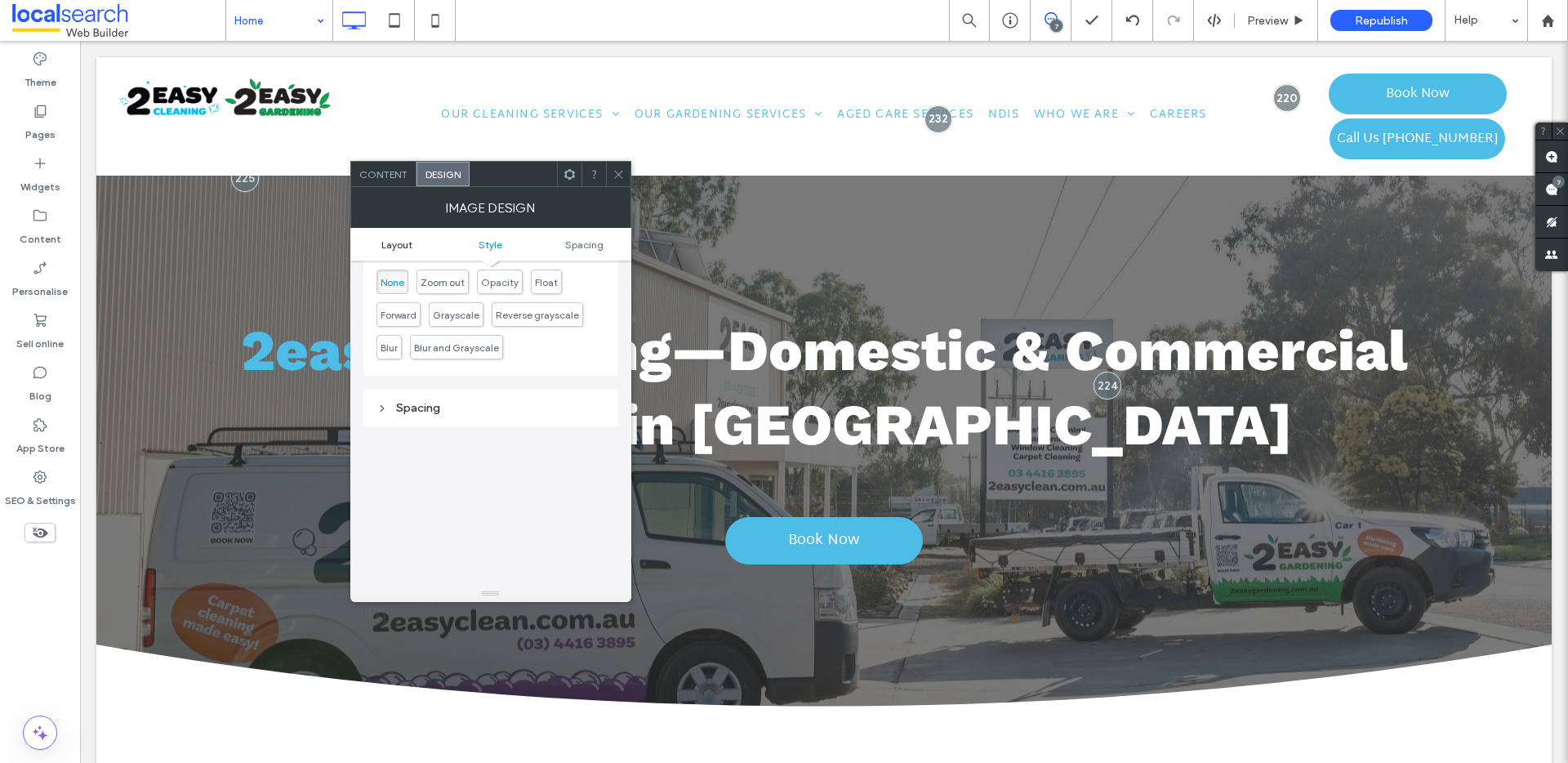
click at [391, 246] on span "Layout" at bounding box center [396, 245] width 31 height 13
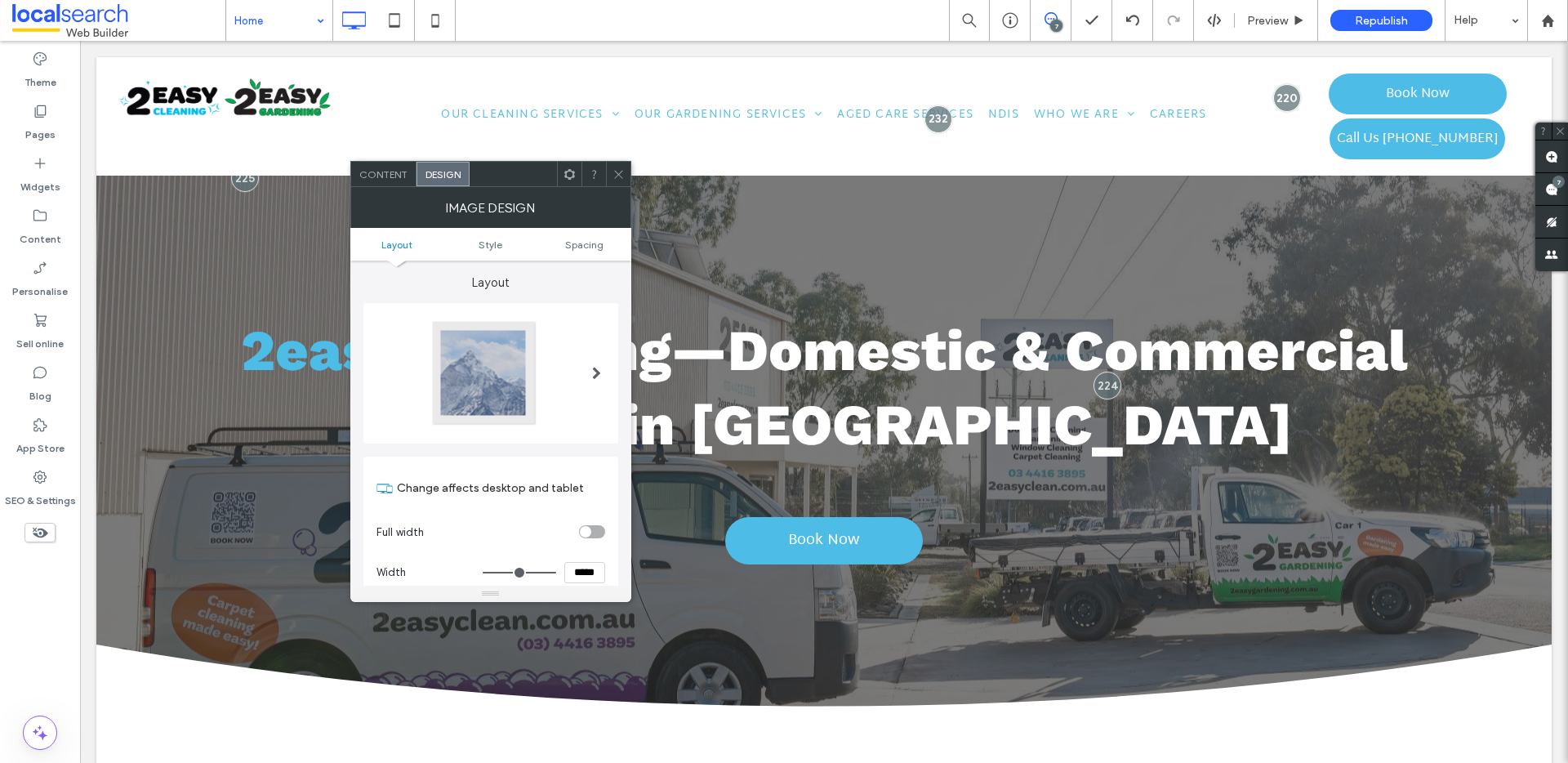
scroll to position [0, 0]
click at [388, 171] on span "Content" at bounding box center [383, 175] width 48 height 13
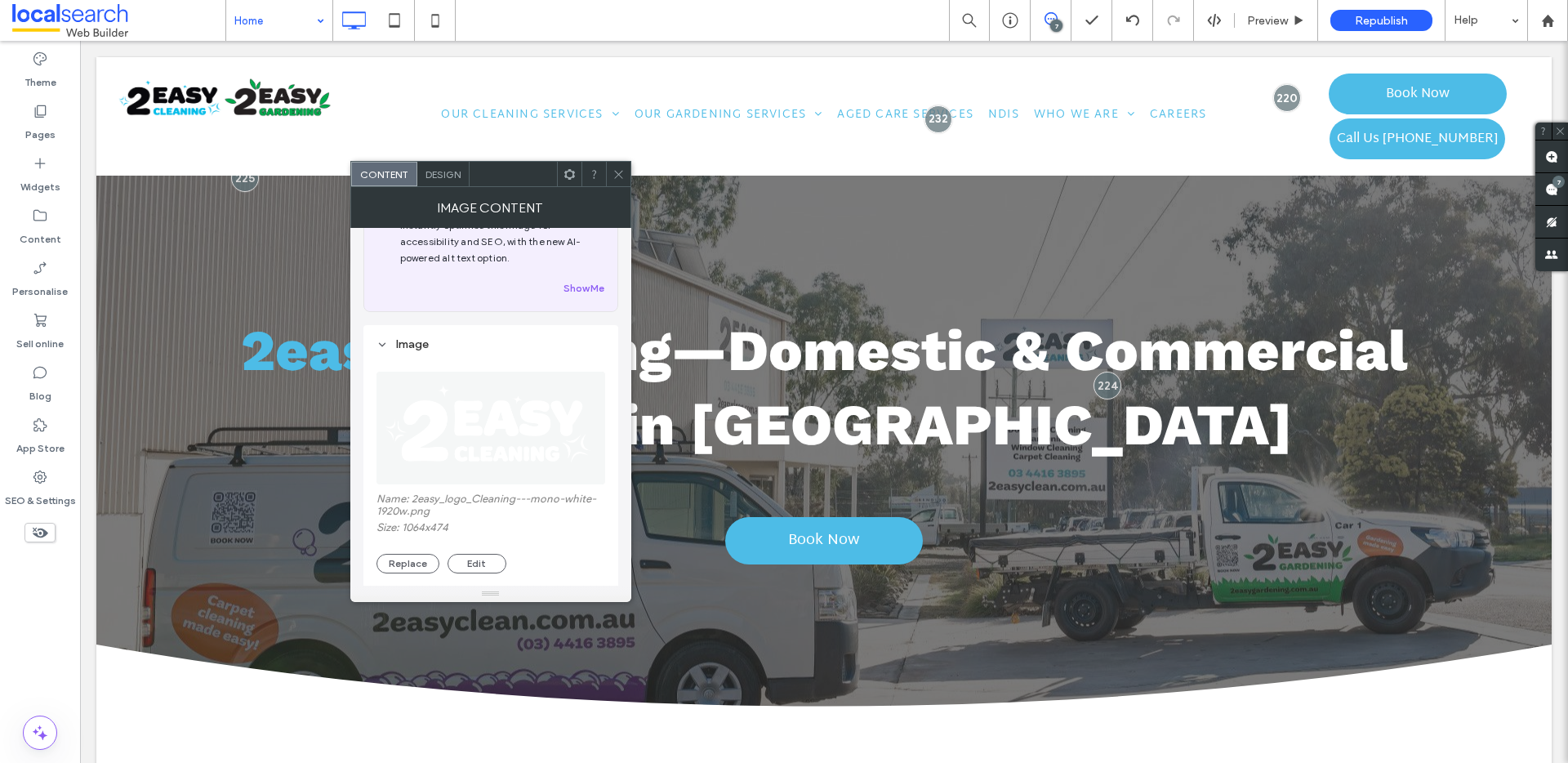
scroll to position [268, 0]
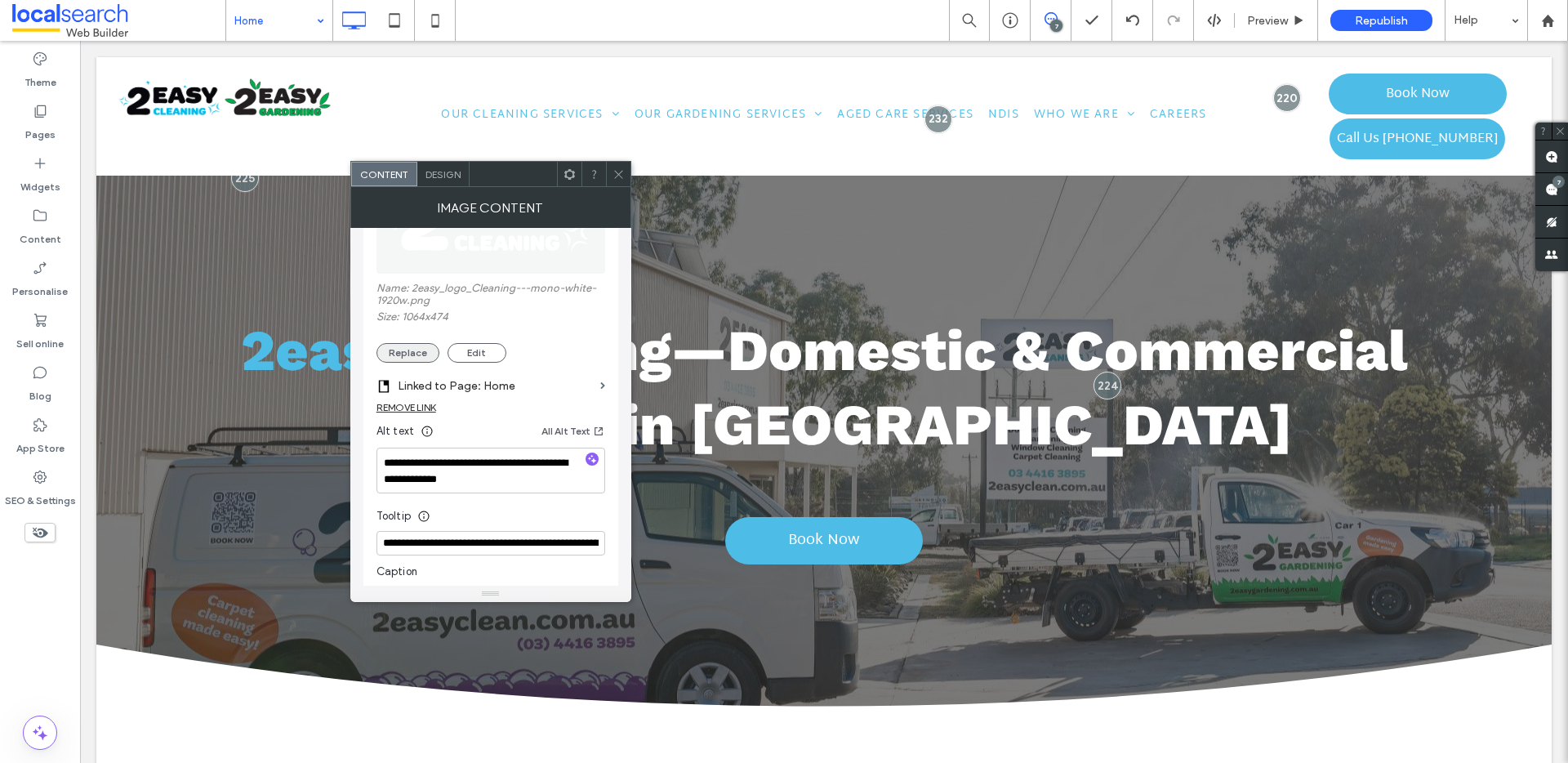
click at [420, 352] on button "Replace" at bounding box center [408, 353] width 63 height 20
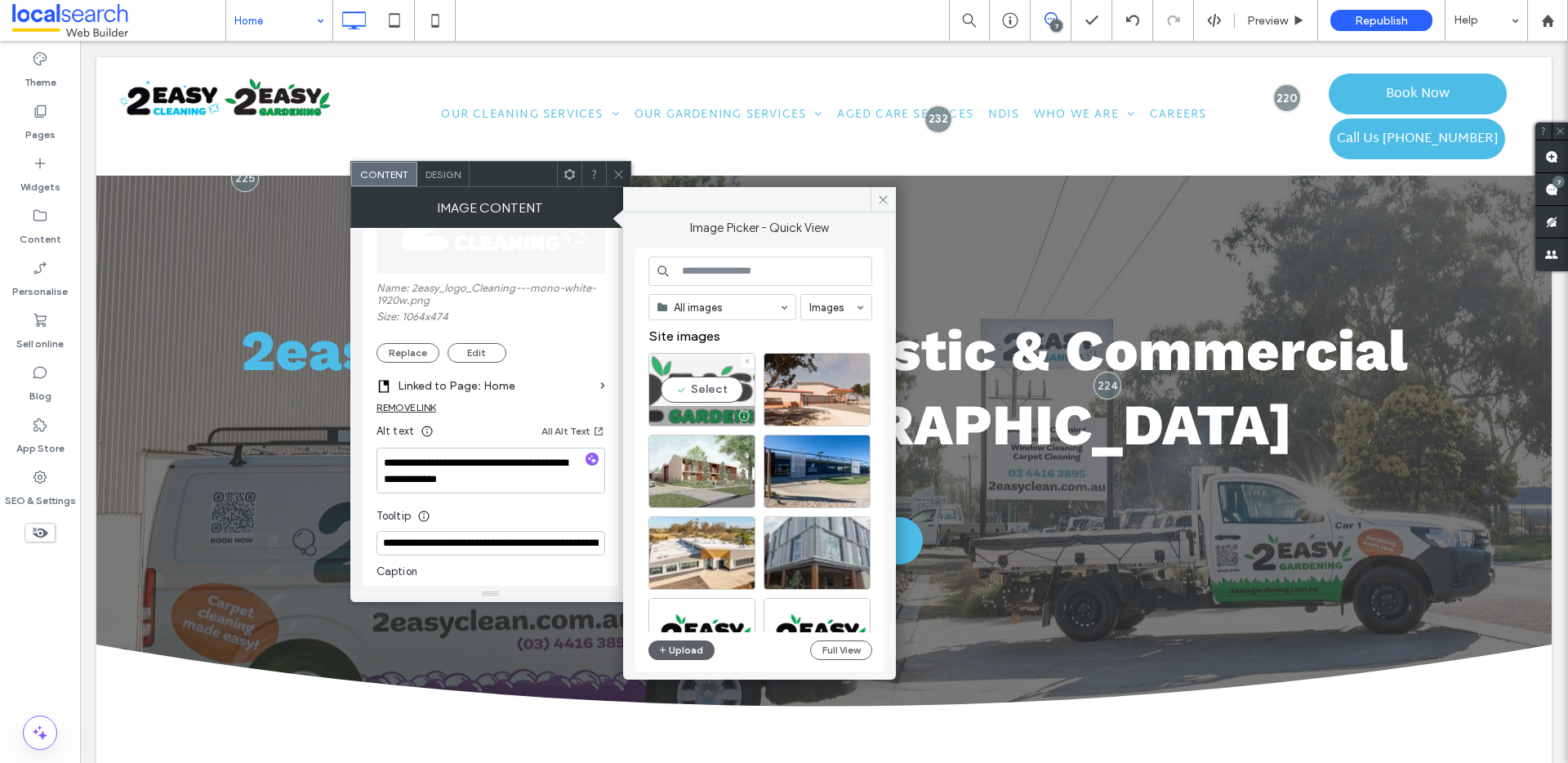
click at [722, 390] on div "Select" at bounding box center [702, 390] width 107 height 74
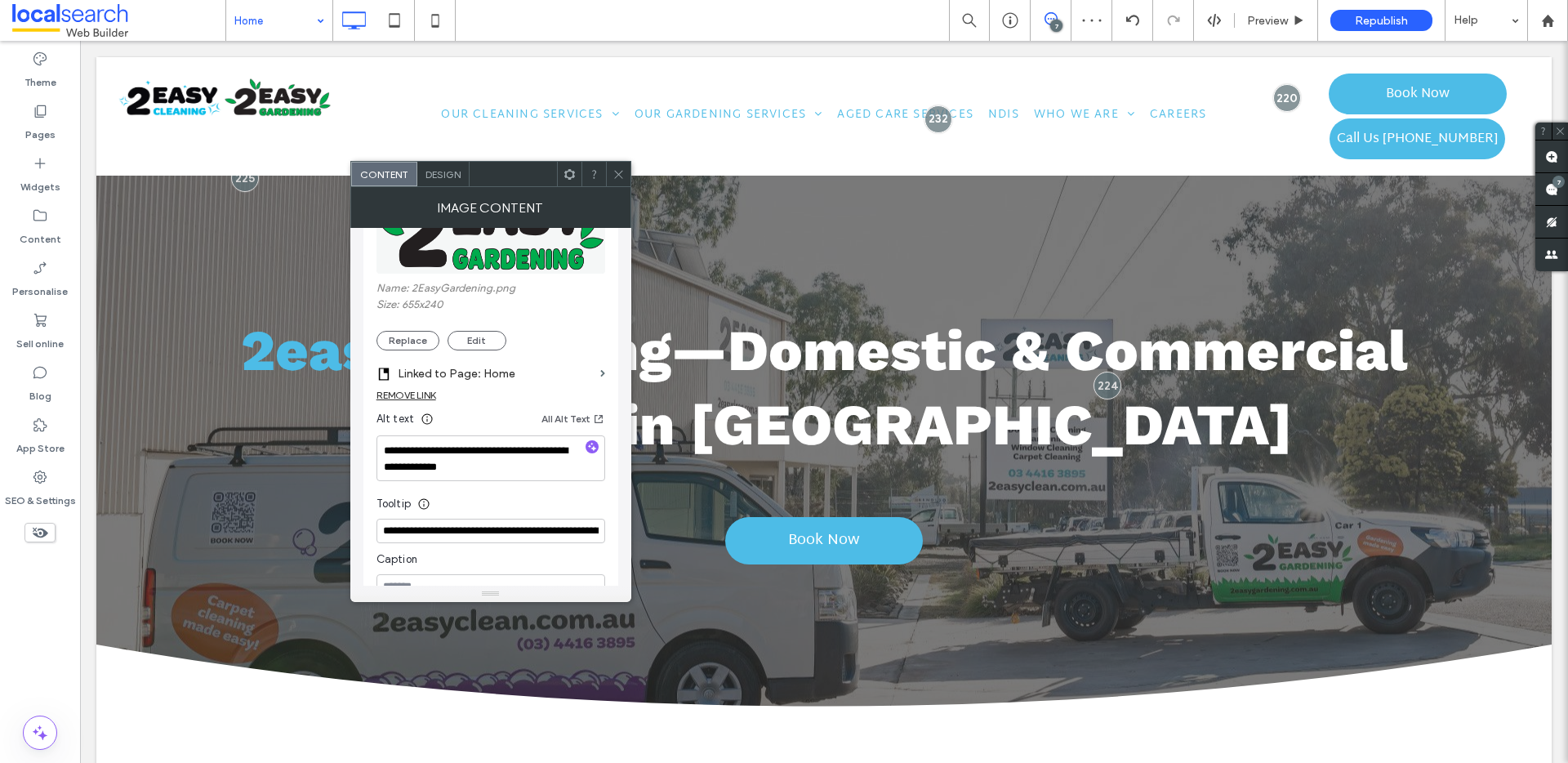
click at [616, 177] on use at bounding box center [618, 174] width 8 height 8
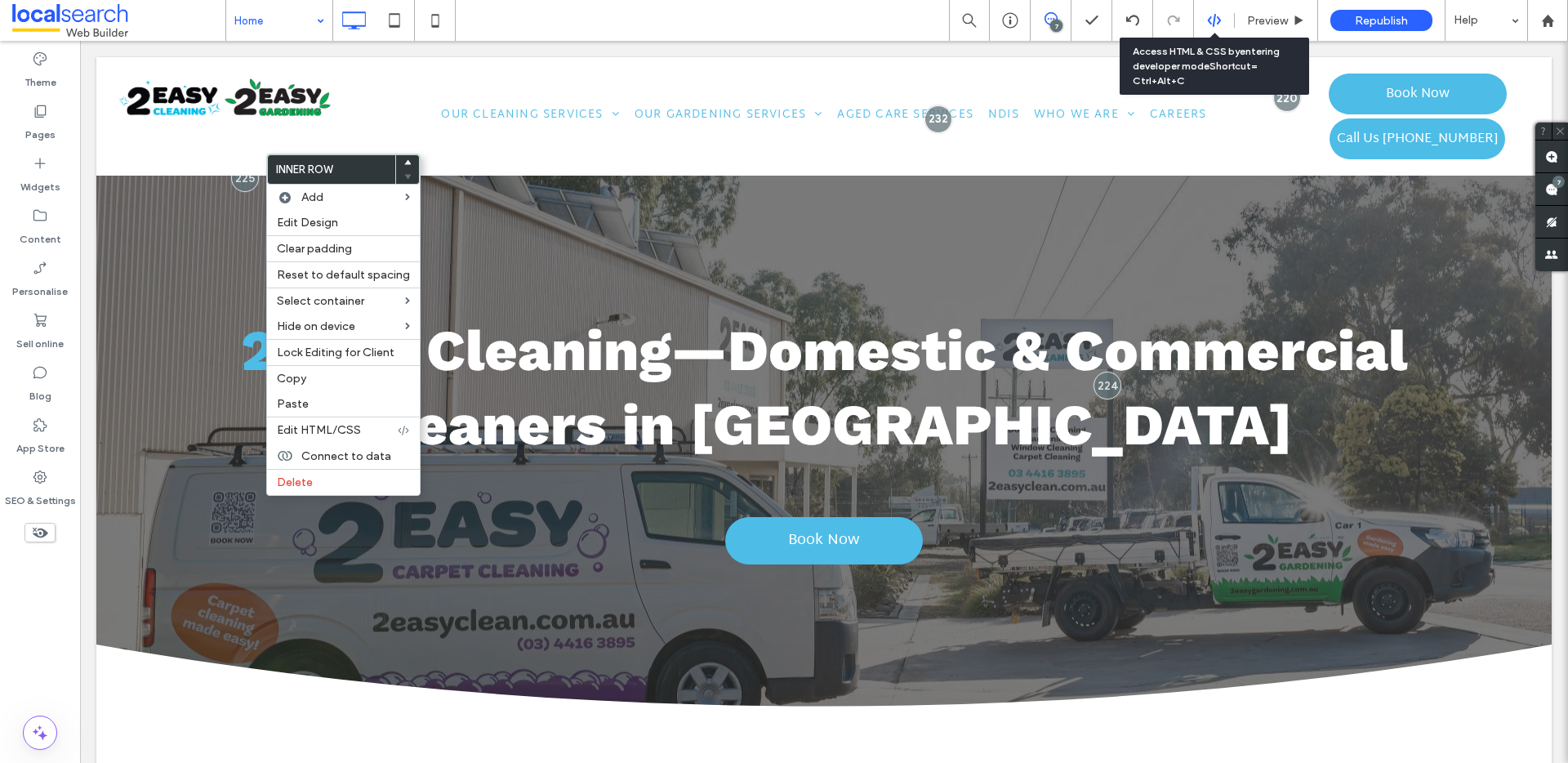
click at [1219, 20] on use at bounding box center [1213, 20] width 14 height 14
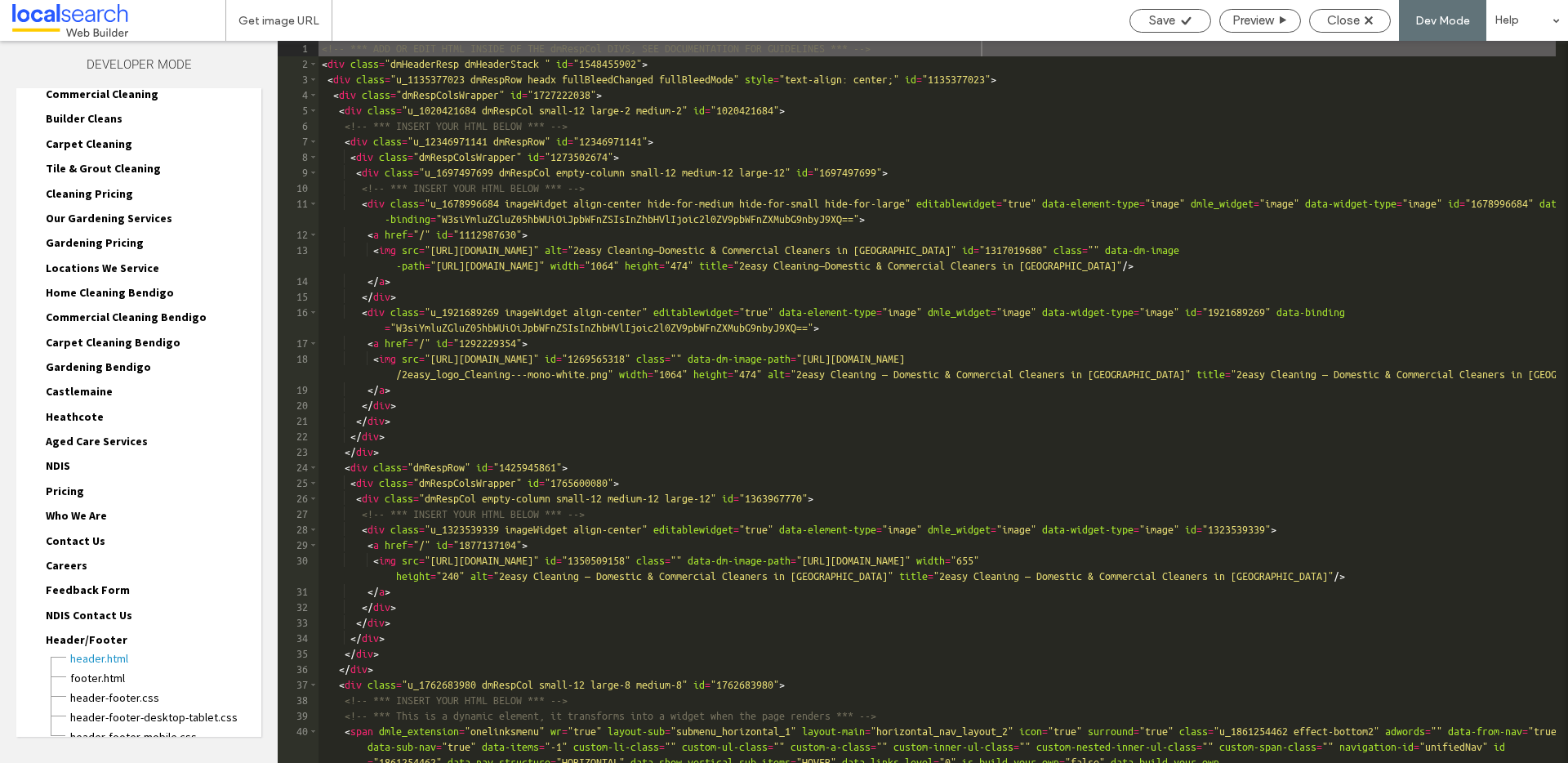
scroll to position [203, 0]
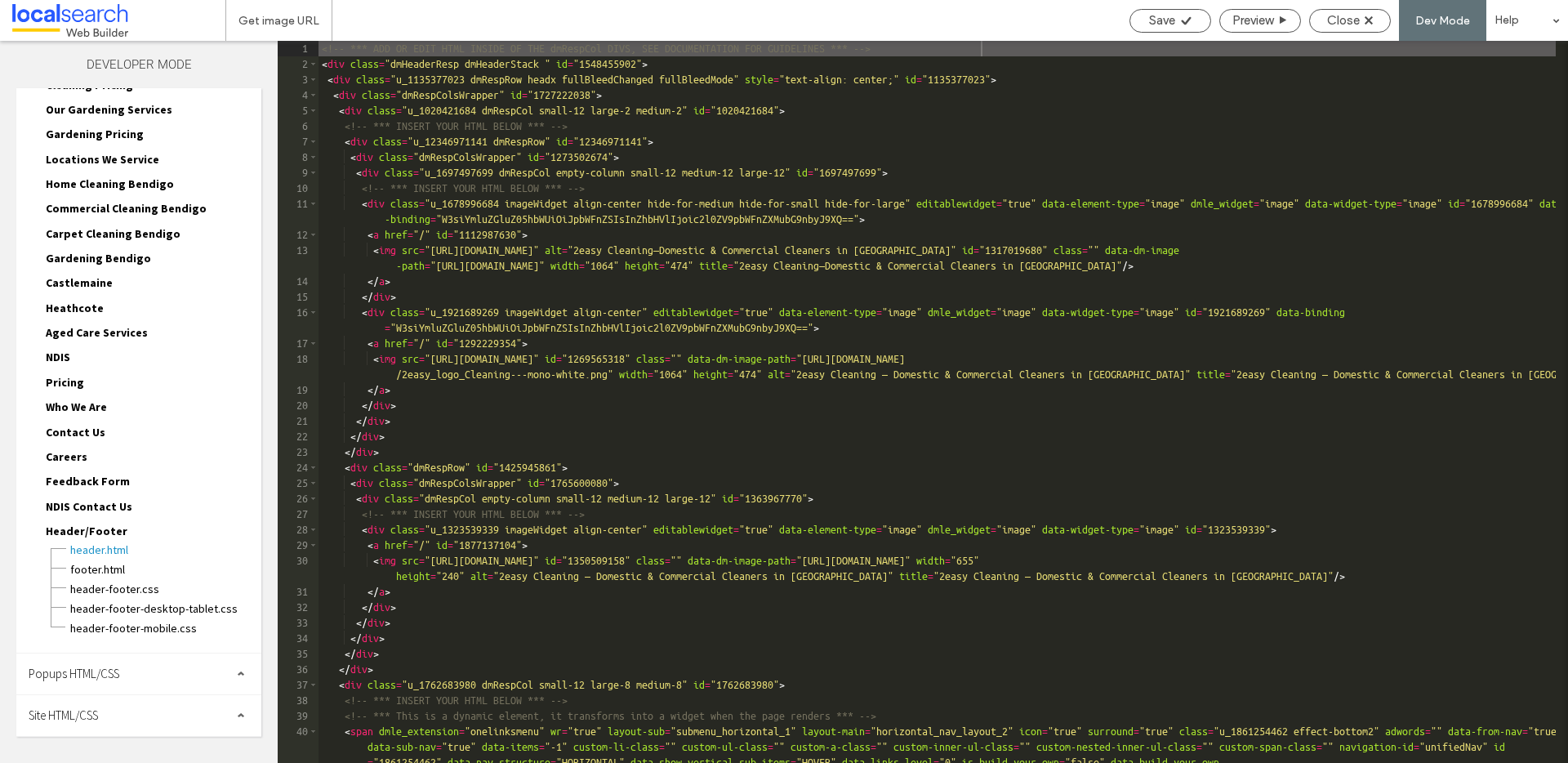
click at [77, 712] on span "Site HTML/CSS" at bounding box center [63, 714] width 69 height 15
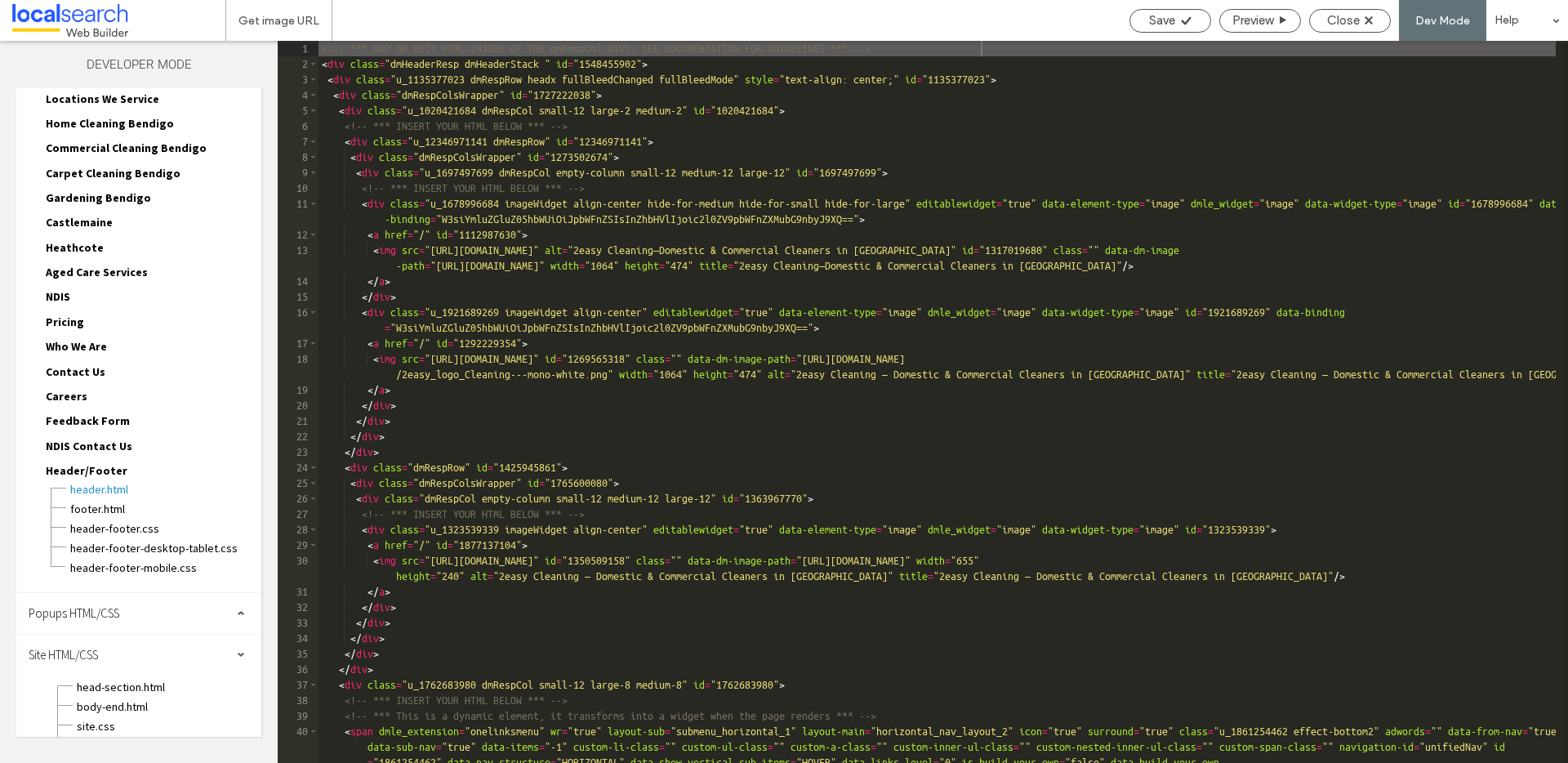
scroll to position [330, 0]
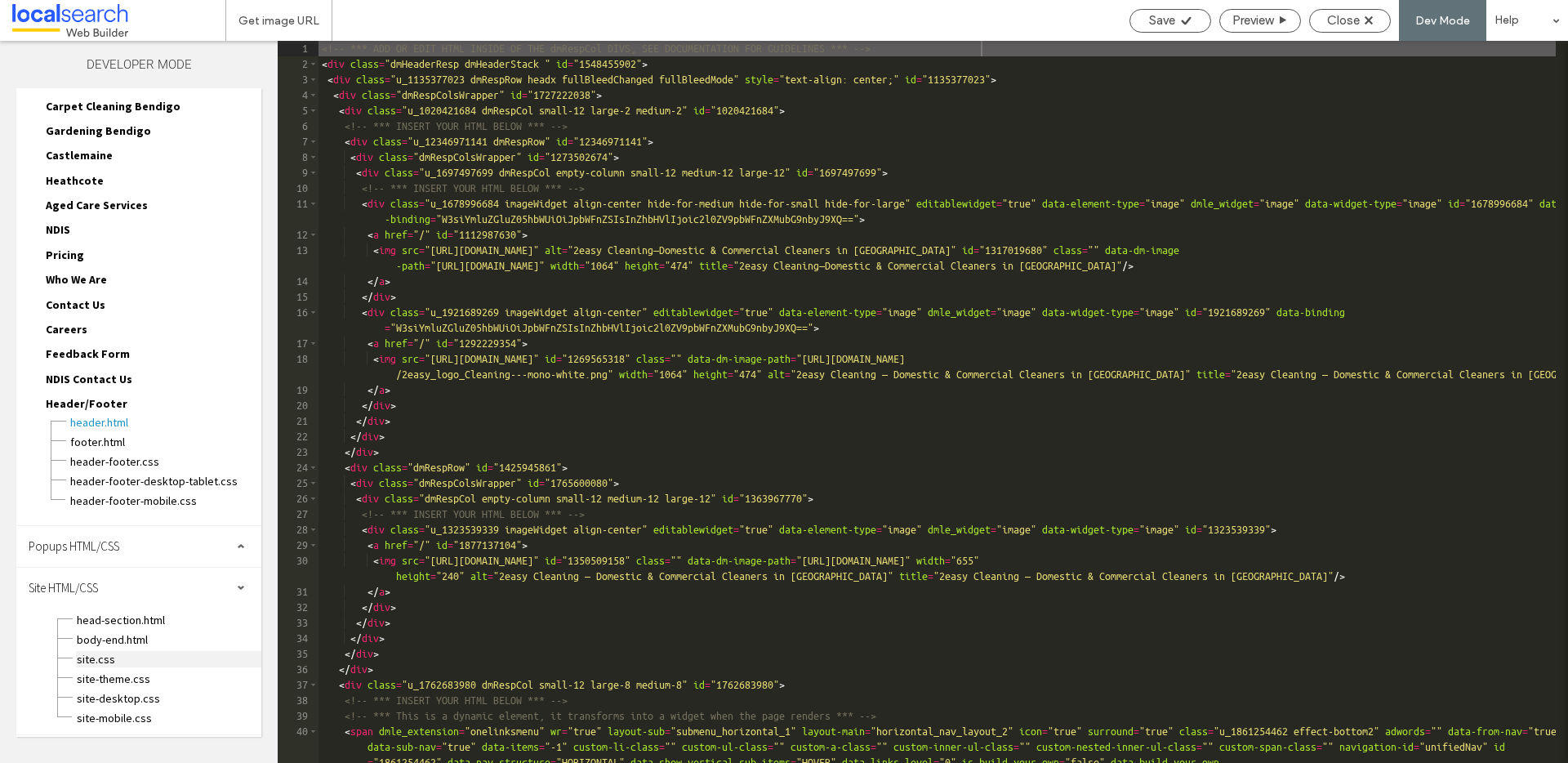
click at [98, 663] on span "site.css" at bounding box center [168, 659] width 186 height 16
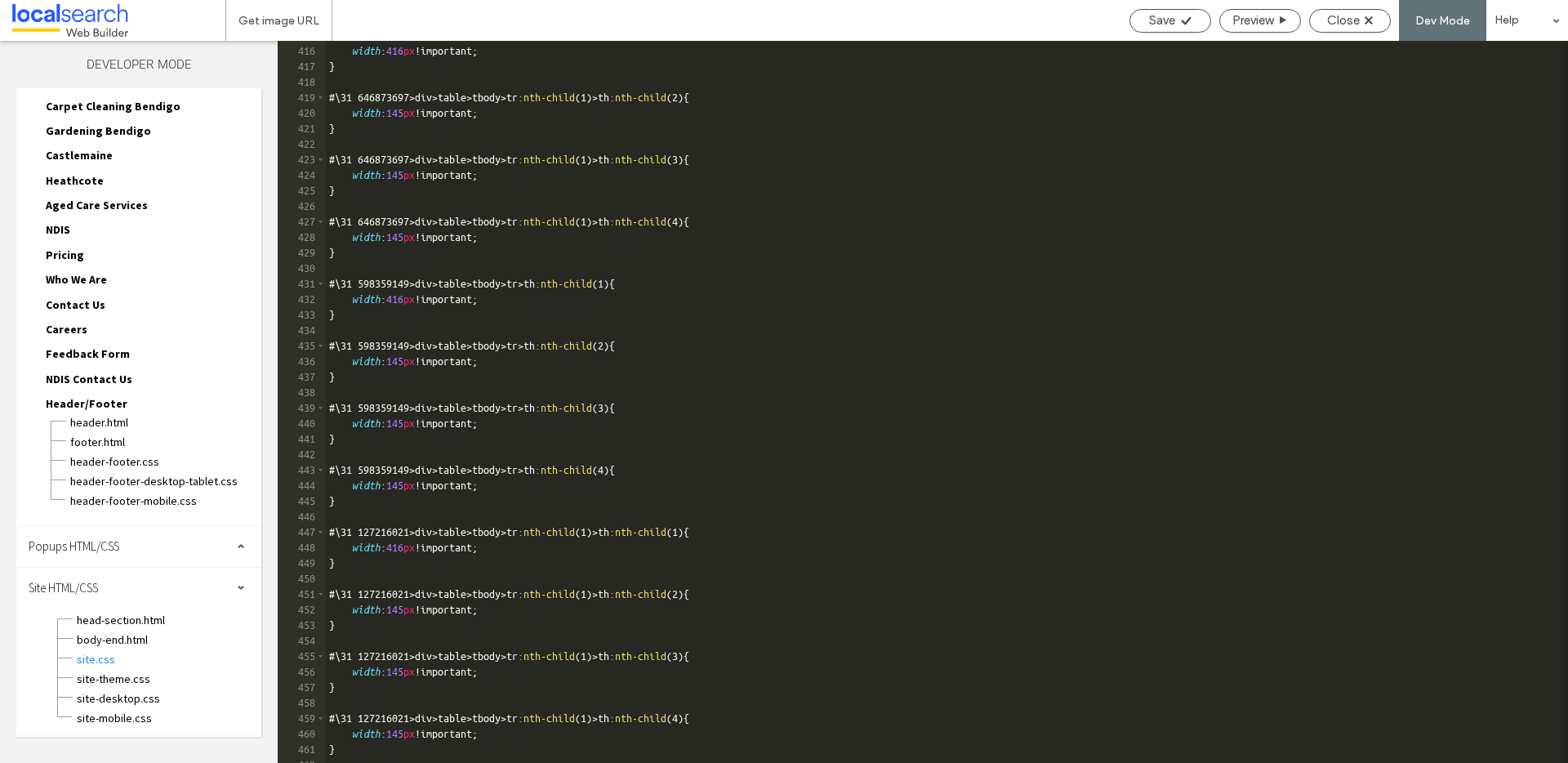
scroll to position [14222, 0]
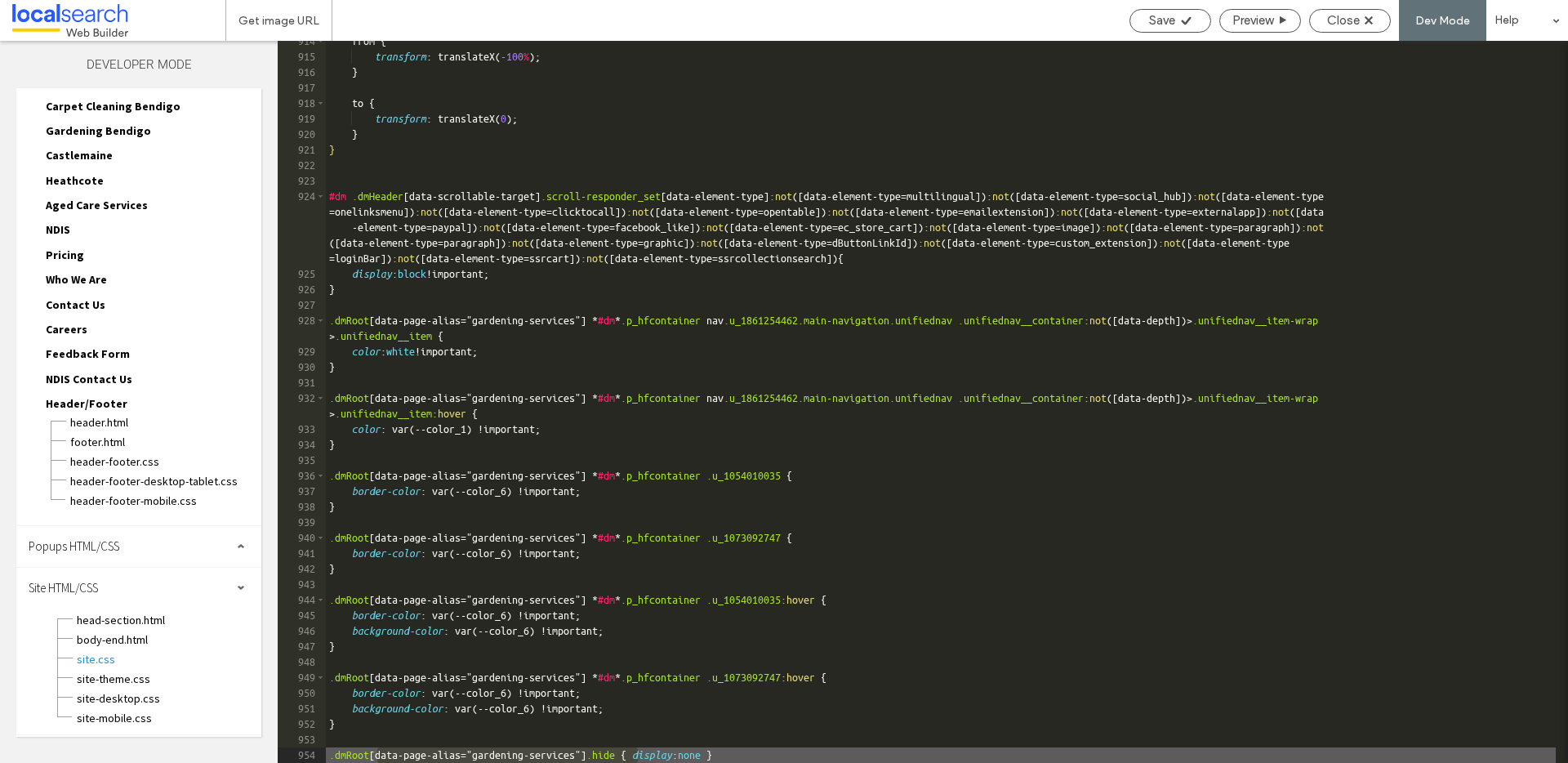
drag, startPoint x: 639, startPoint y: 753, endPoint x: 378, endPoint y: 756, distance: 261.0
click at [378, 756] on div "from { transform : translateX( -100 % ); } to { transform : translateX( 0 ); } …" at bounding box center [940, 410] width 1229 height 753
click at [853, 751] on div "from { transform : translateX( -100 % ); } to { transform : translateX( 0 ); } …" at bounding box center [940, 410] width 1229 height 753
click at [1361, 21] on div "Close" at bounding box center [1349, 21] width 80 height 14
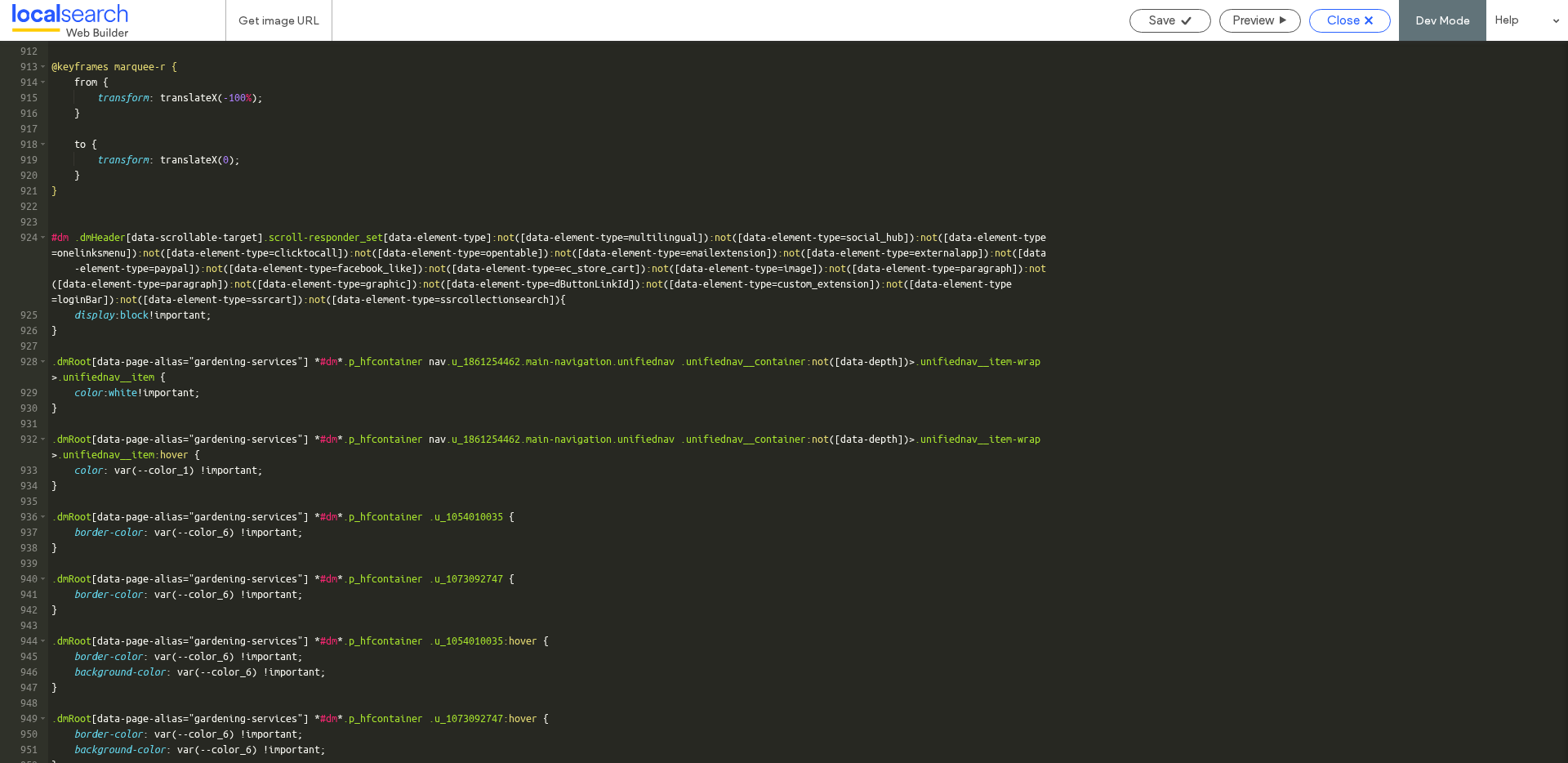
scroll to position [14182, 0]
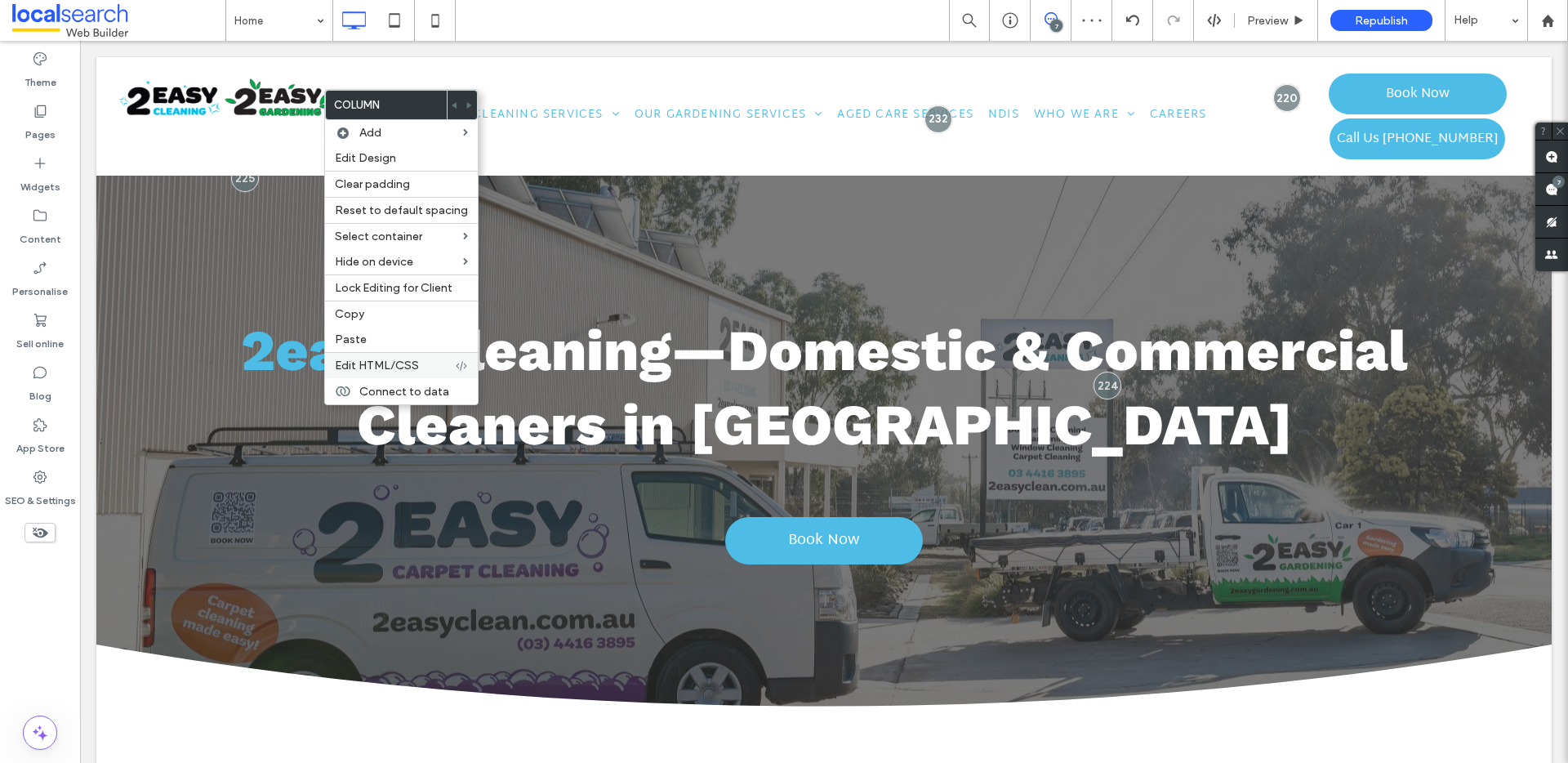
click at [401, 362] on span "Edit HTML/CSS" at bounding box center [376, 365] width 84 height 14
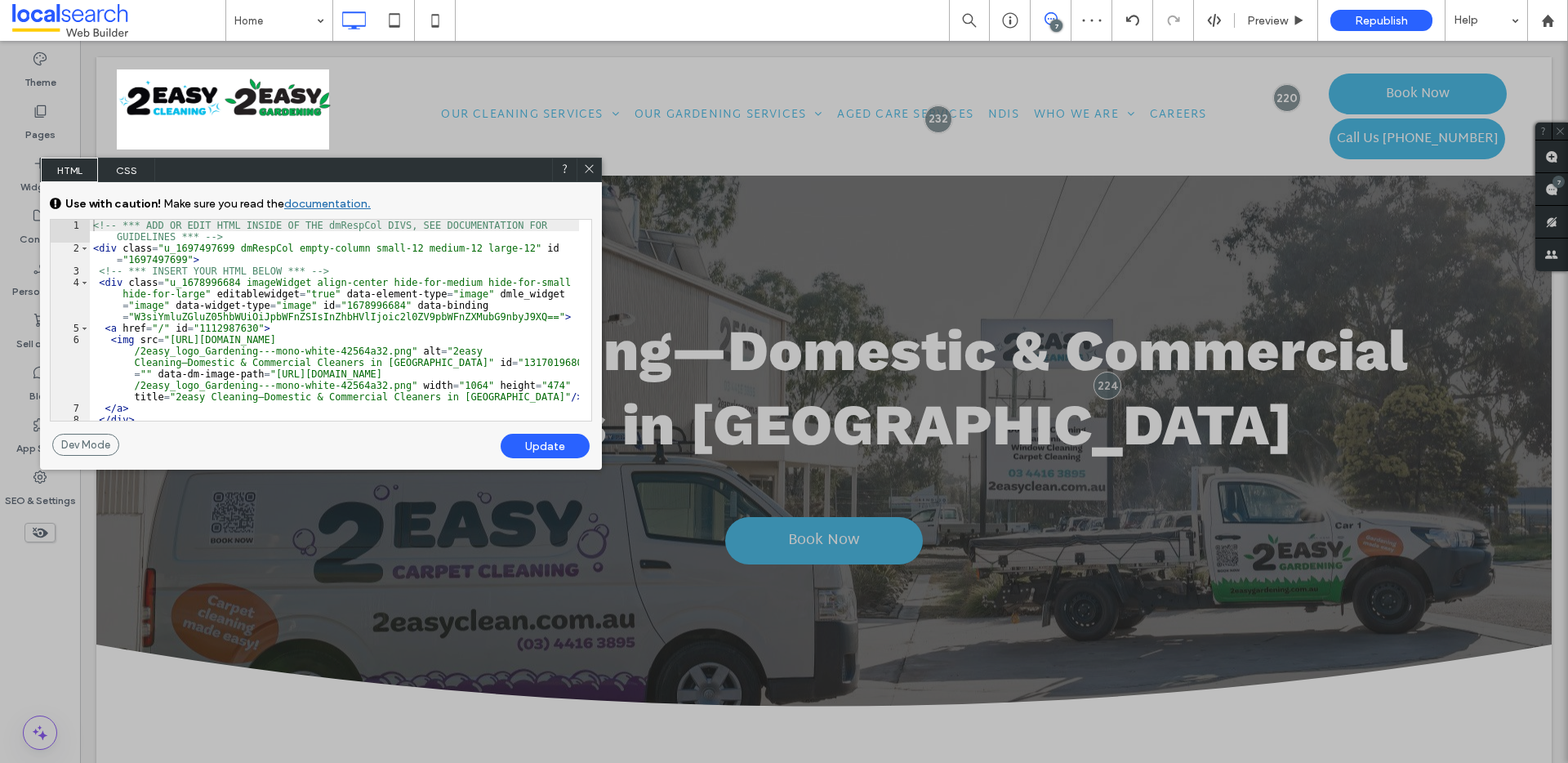
click at [127, 165] on span "CSS" at bounding box center [126, 169] width 57 height 24
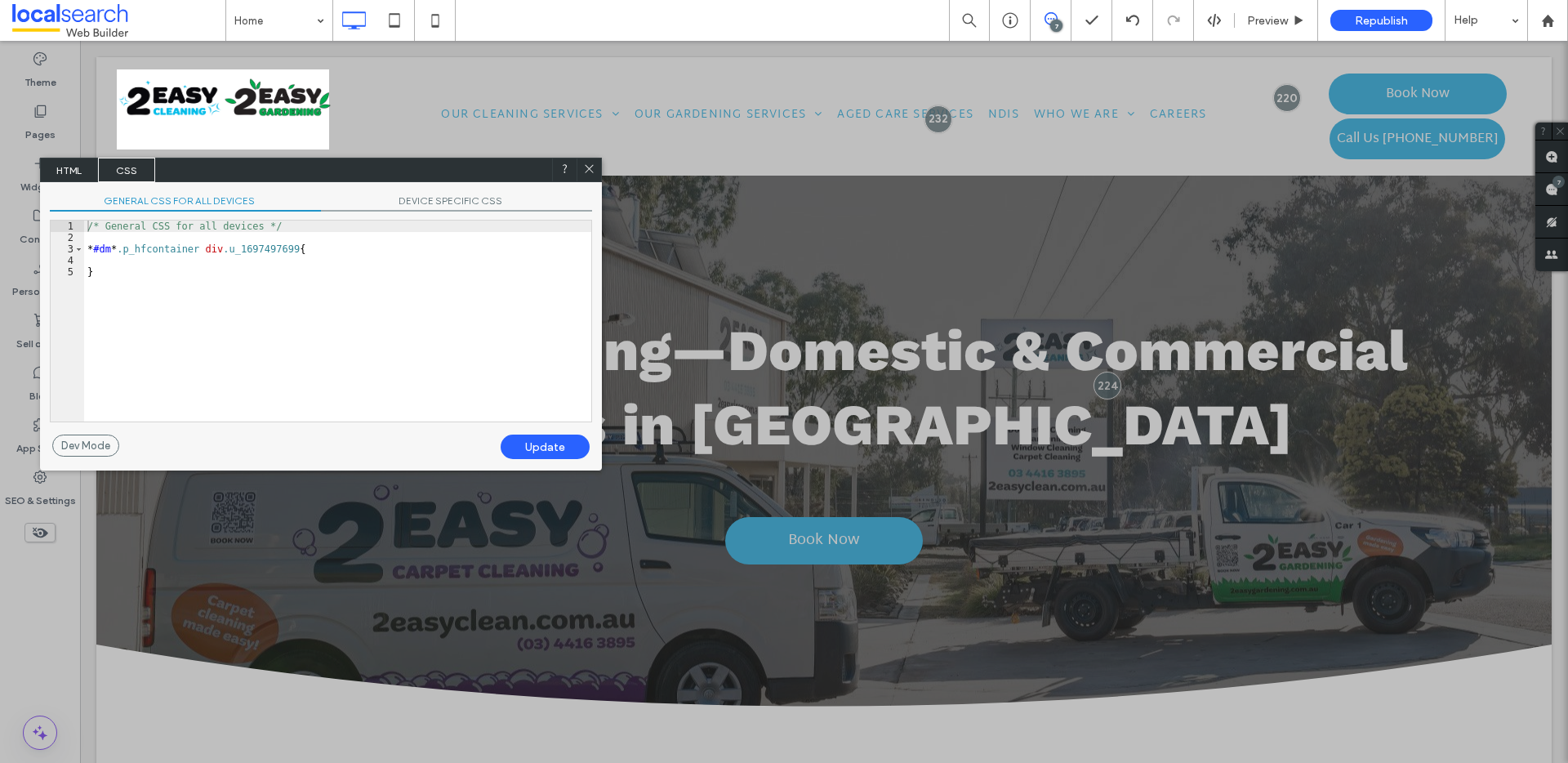
scroll to position [3, 0]
drag, startPoint x: 305, startPoint y: 248, endPoint x: 211, endPoint y: 245, distance: 94.0
click at [211, 245] on div "/* General CSS for all devices */ * #dm * .p_hfcontainer div .u_1697497699 { }" at bounding box center [337, 332] width 507 height 223
click at [592, 168] on icon at bounding box center [589, 168] width 13 height 13
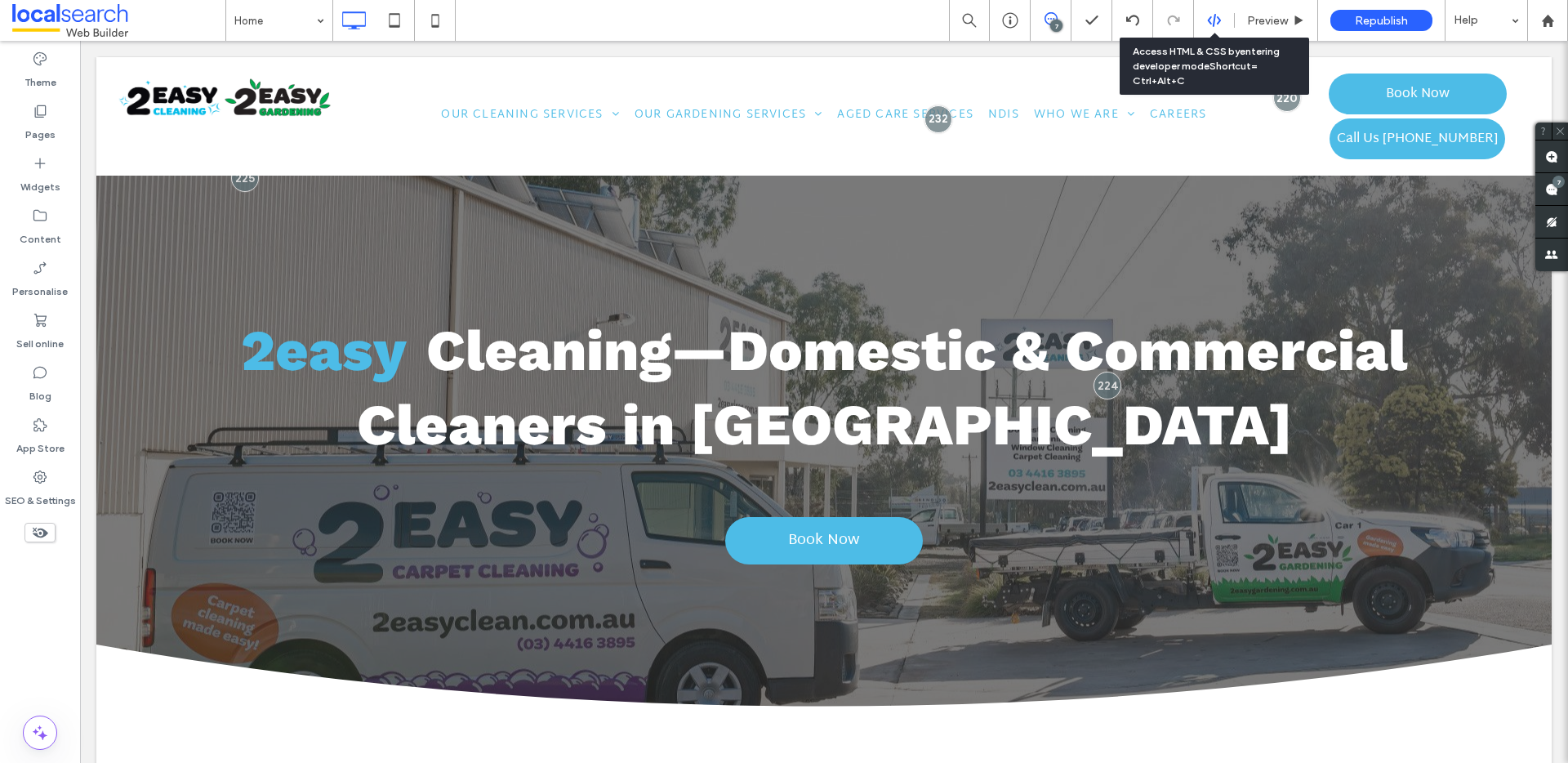
click at [1211, 18] on icon at bounding box center [1214, 21] width 14 height 14
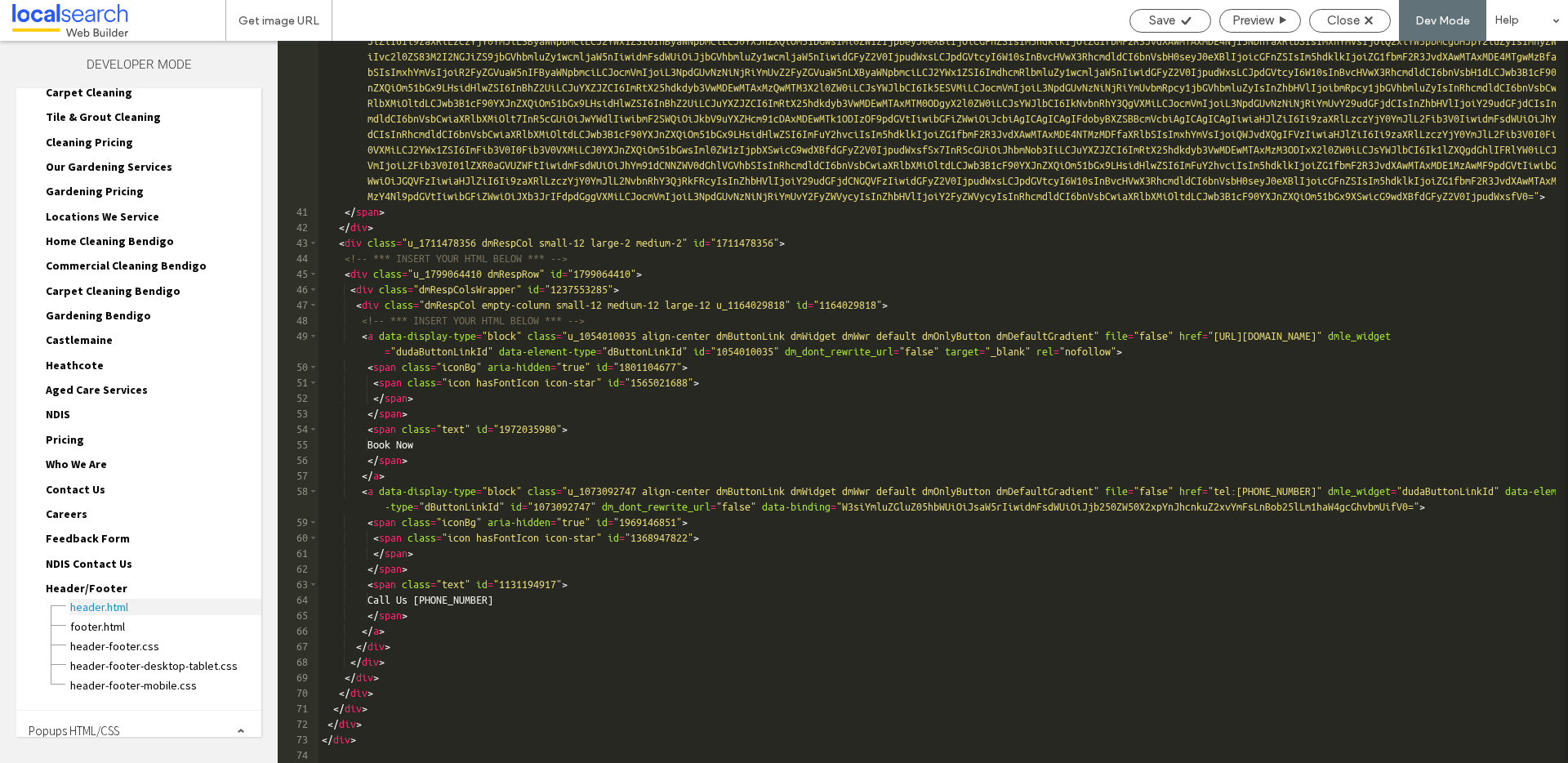
scroll to position [203, 0]
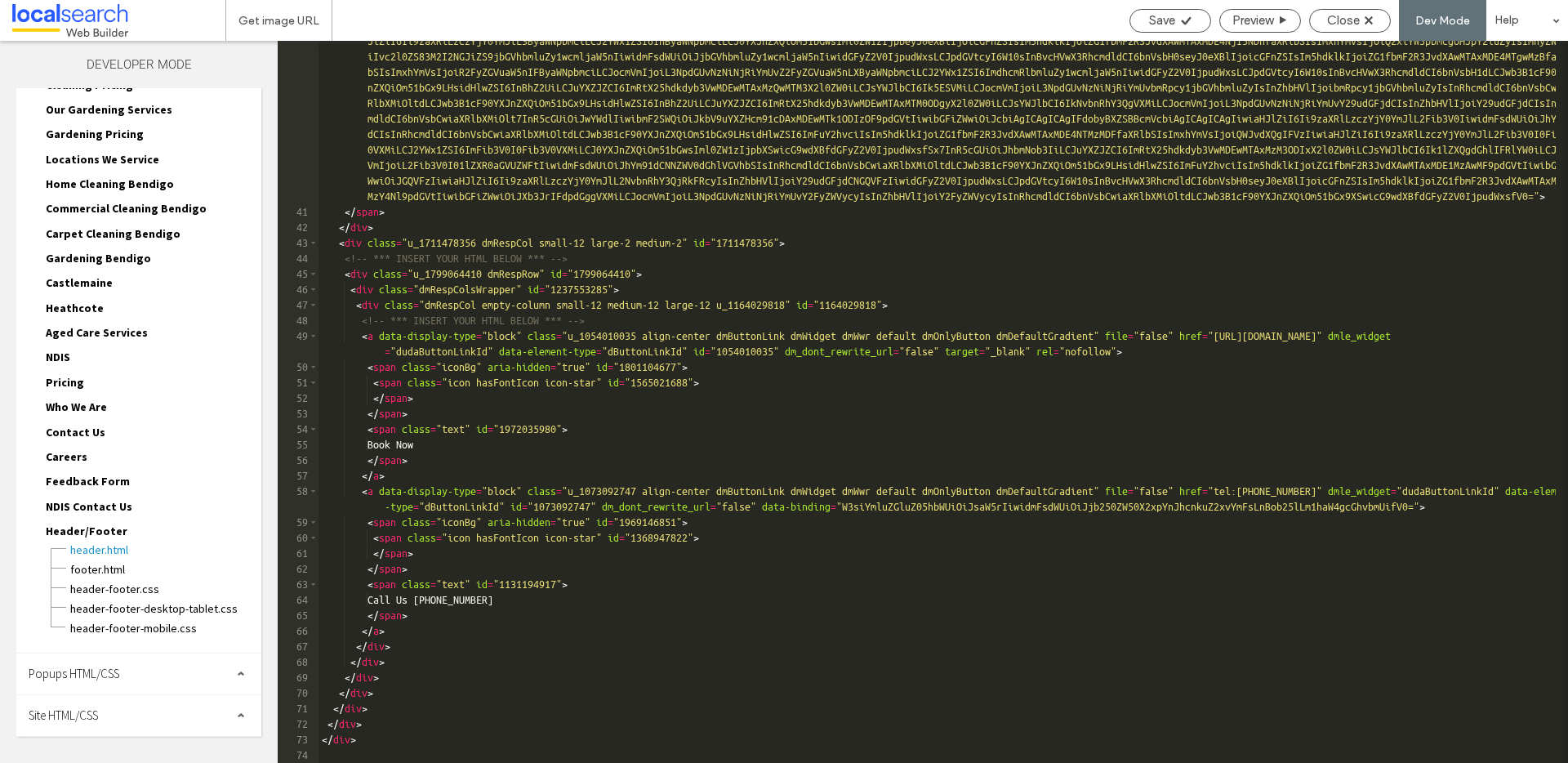
click at [119, 709] on div "Site HTML/CSS" at bounding box center [139, 715] width 245 height 41
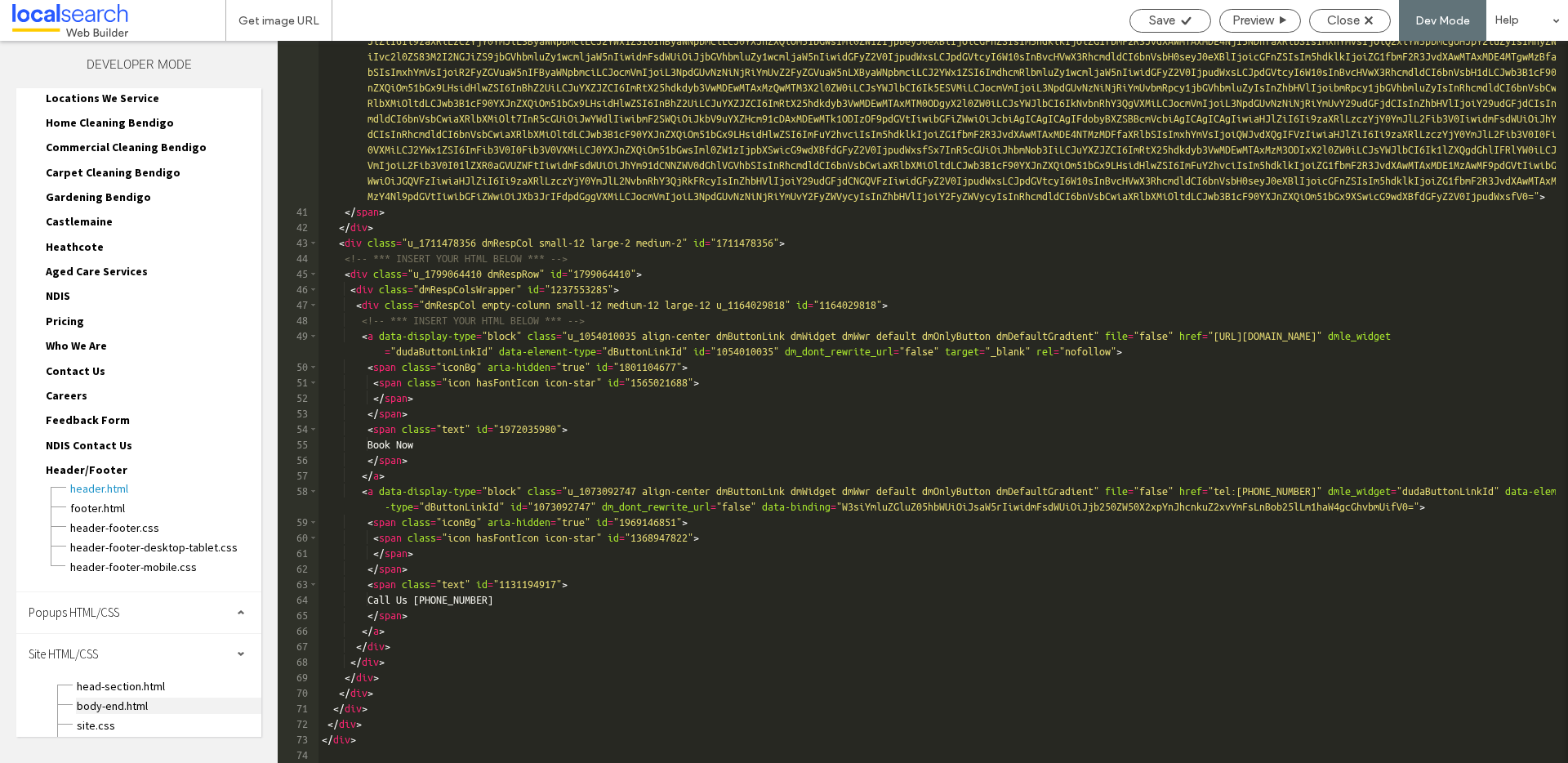
scroll to position [330, 0]
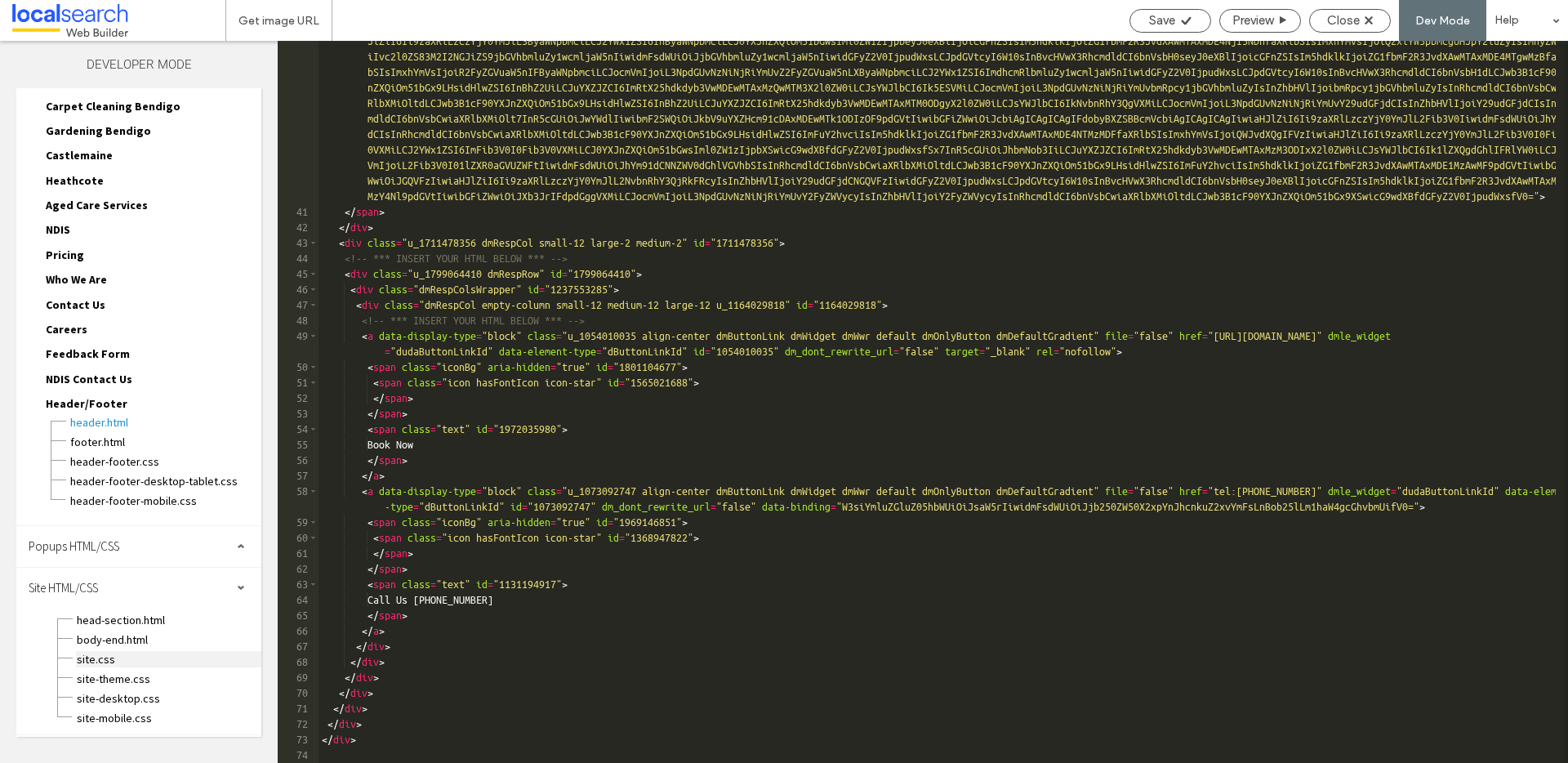
click at [103, 660] on span "site.css" at bounding box center [168, 659] width 186 height 16
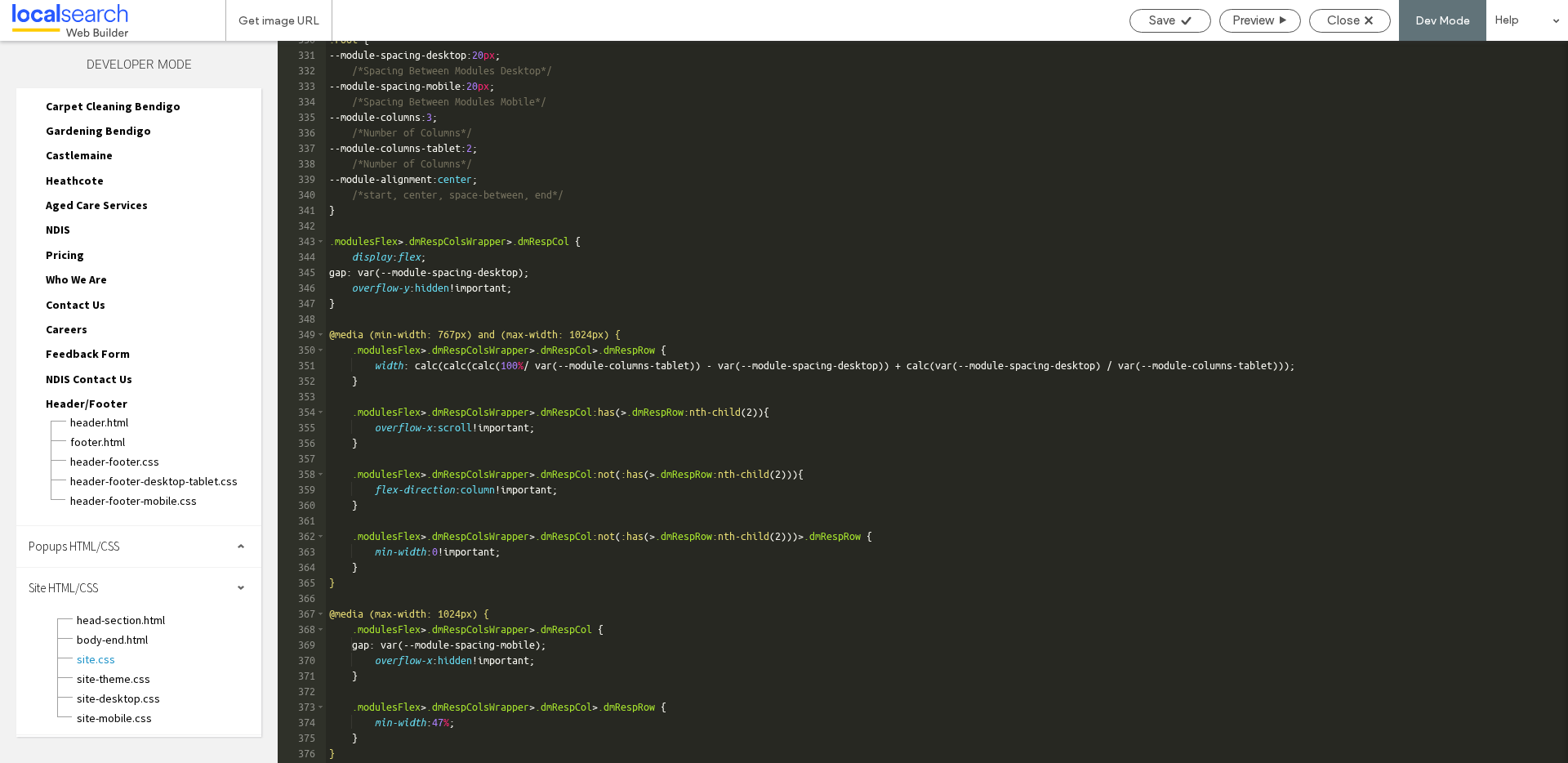
scroll to position [14222, 0]
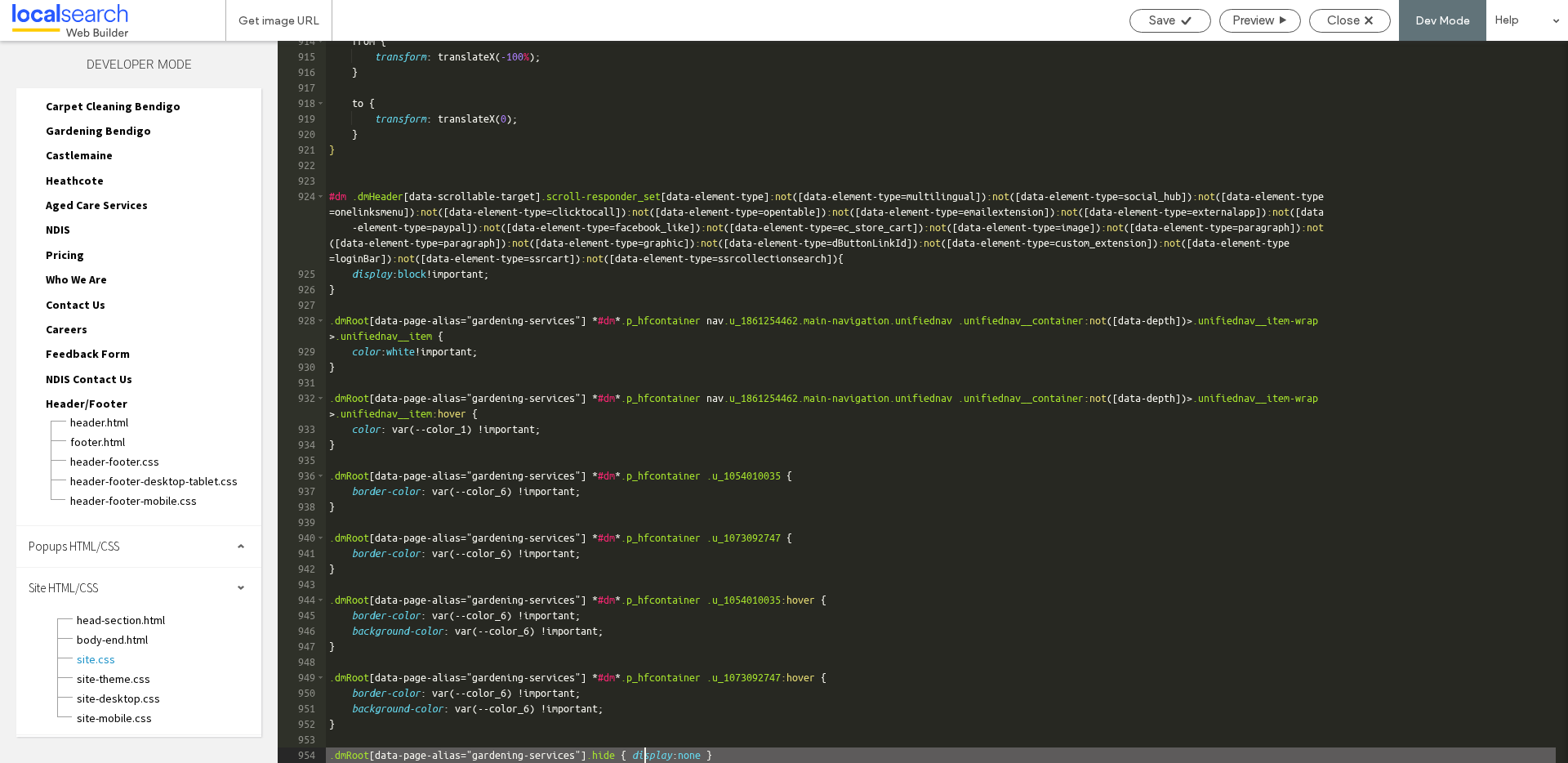
click at [644, 753] on div "from { transform : translateX( -100 % ); } to { transform : translateX( 0 ); } …" at bounding box center [940, 410] width 1229 height 753
paste textarea
type textarea "**"
click at [792, 757] on div "from { transform : translateX( -100 % ); } to { transform : translateX( 0 ); } …" at bounding box center [940, 410] width 1229 height 753
click at [795, 757] on div "from { transform : translateX( -100 % ); } to { transform : translateX( 0 ); } …" at bounding box center [940, 410] width 1229 height 753
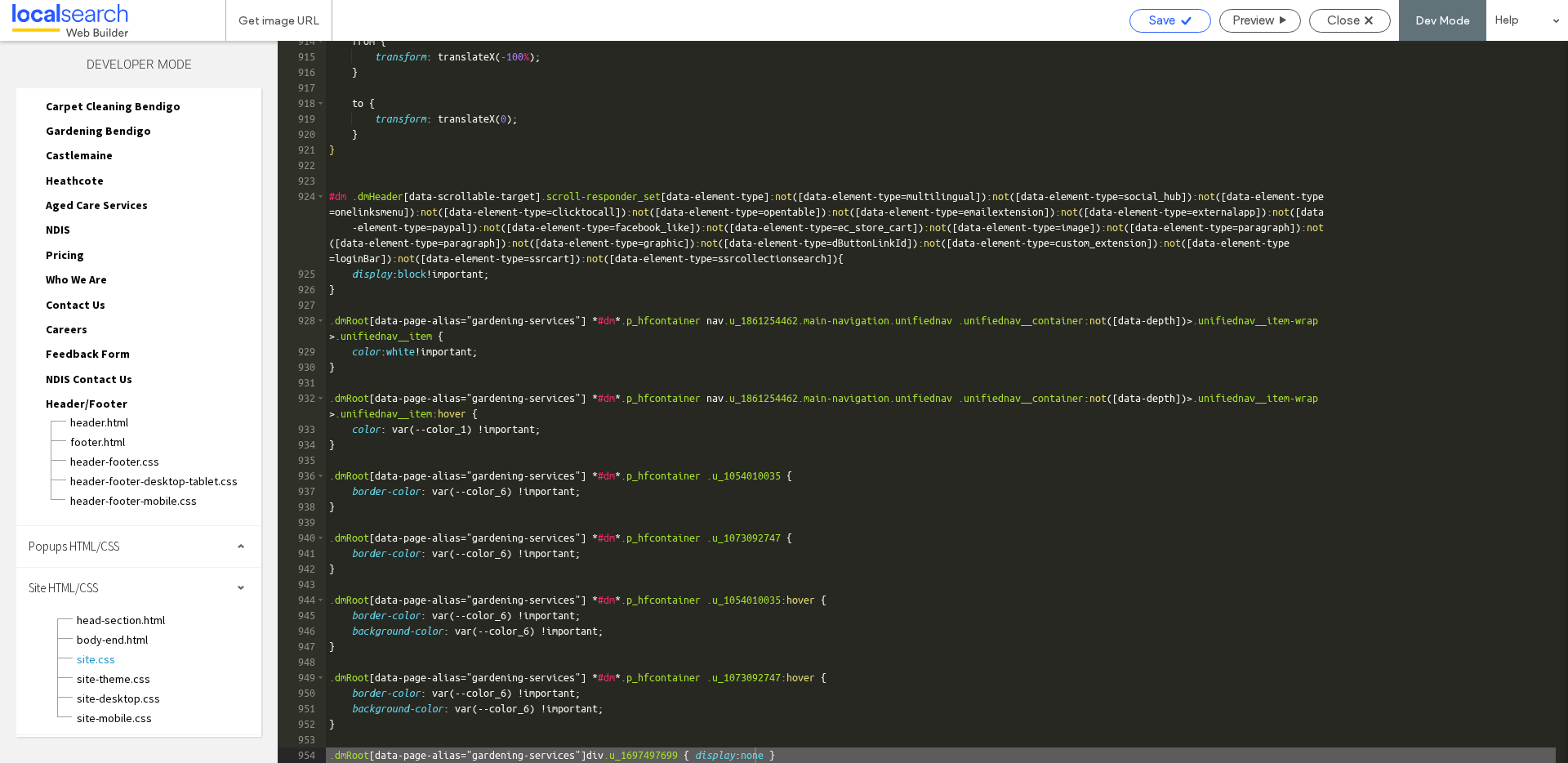
click at [1188, 21] on icon at bounding box center [1186, 21] width 13 height 13
click at [1345, 19] on span "Close" at bounding box center [1343, 21] width 32 height 14
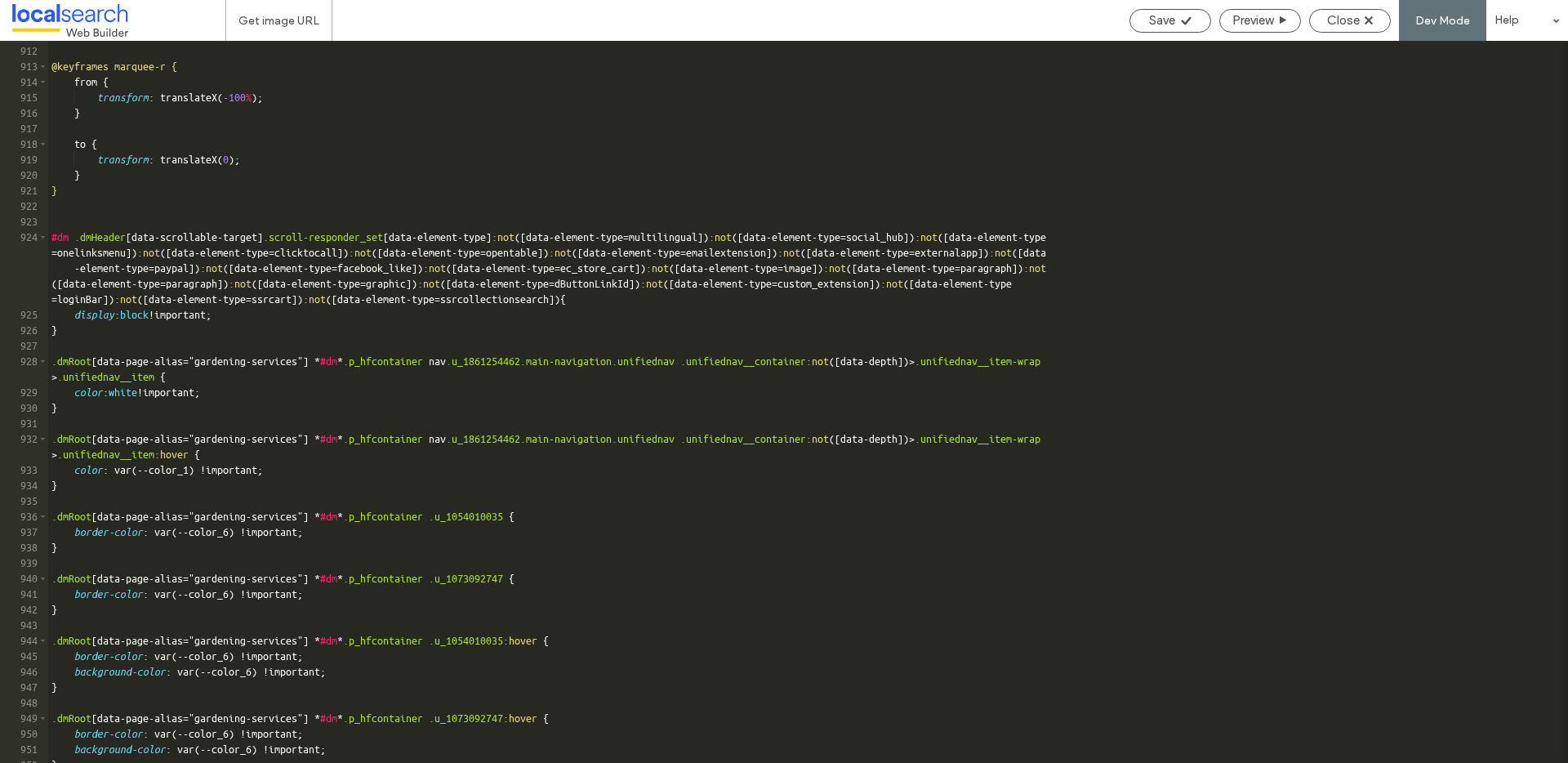
scroll to position [14182, 0]
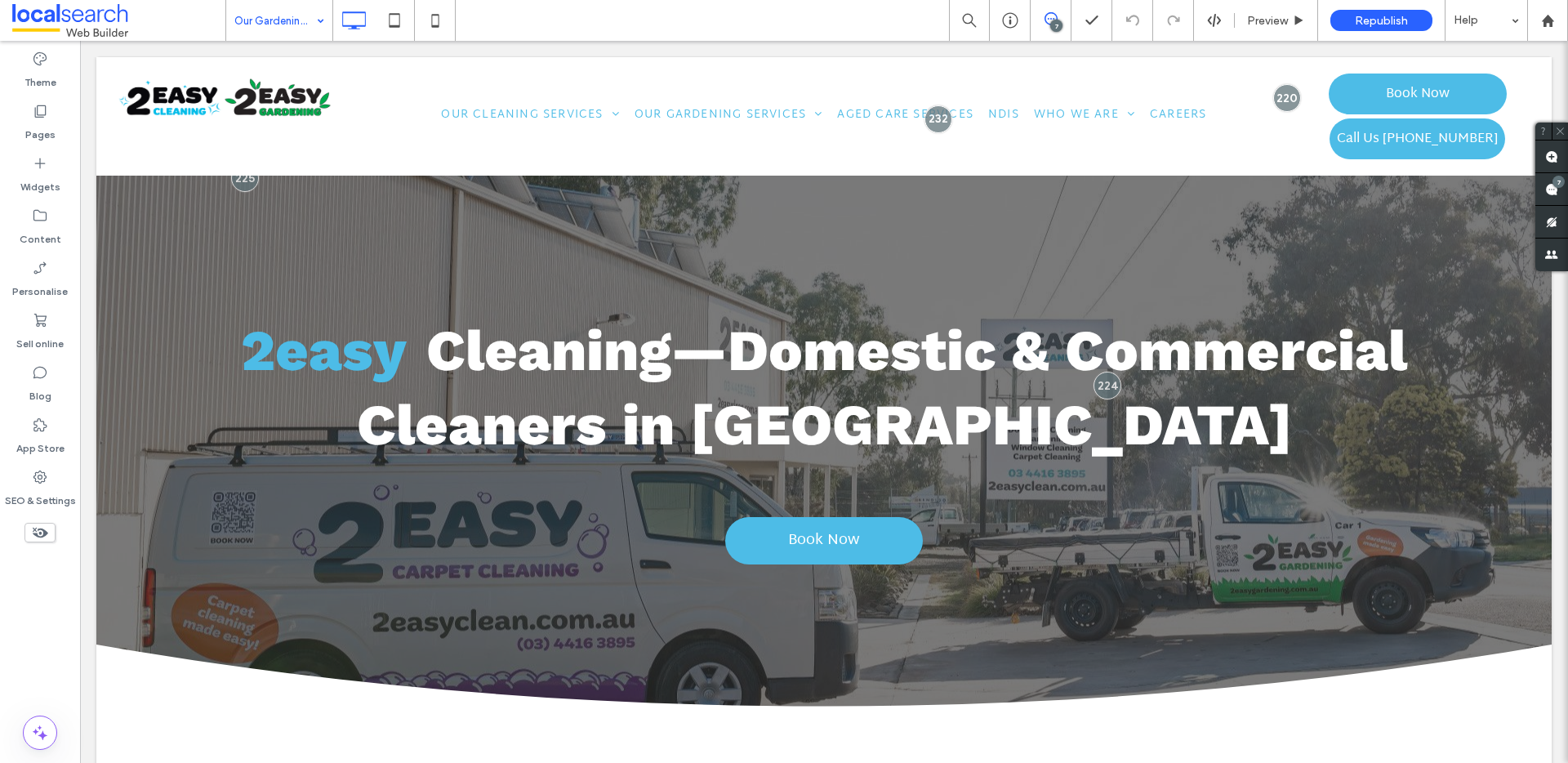
click at [319, 22] on div "Our Gardening Services" at bounding box center [279, 20] width 106 height 41
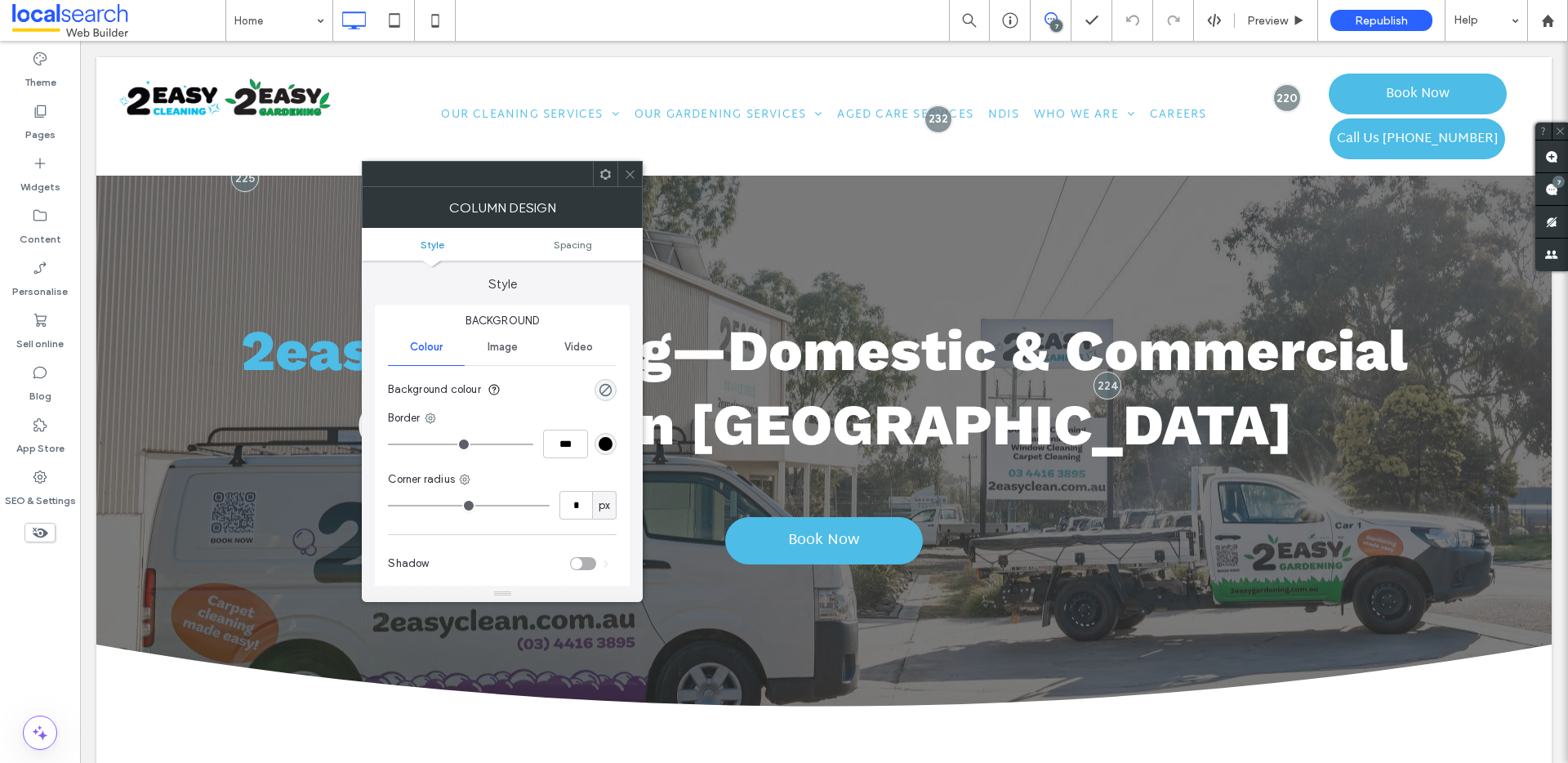
click at [636, 185] on div at bounding box center [629, 174] width 24 height 24
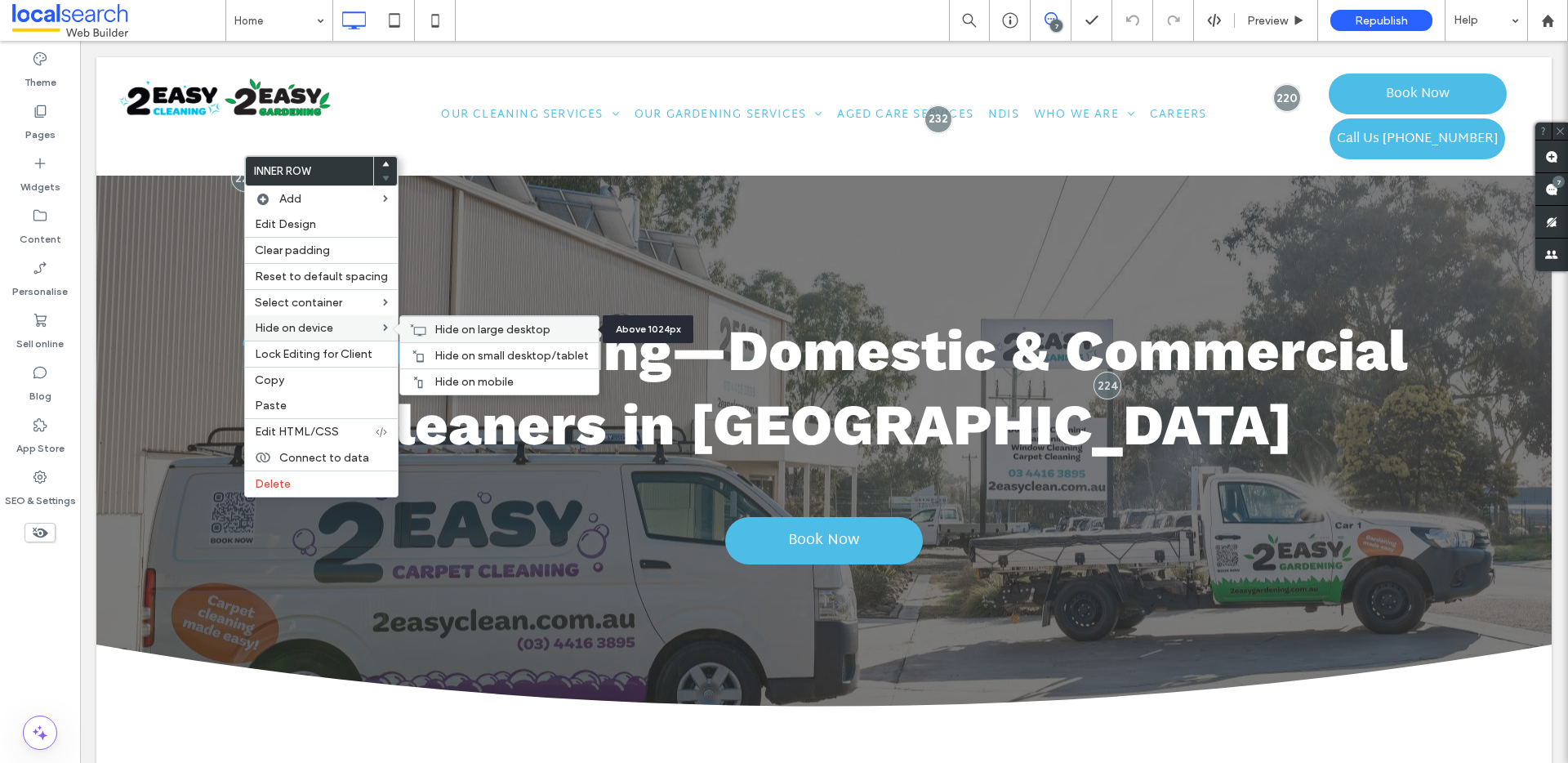
click at [476, 328] on span "Hide on large desktop" at bounding box center [492, 329] width 116 height 14
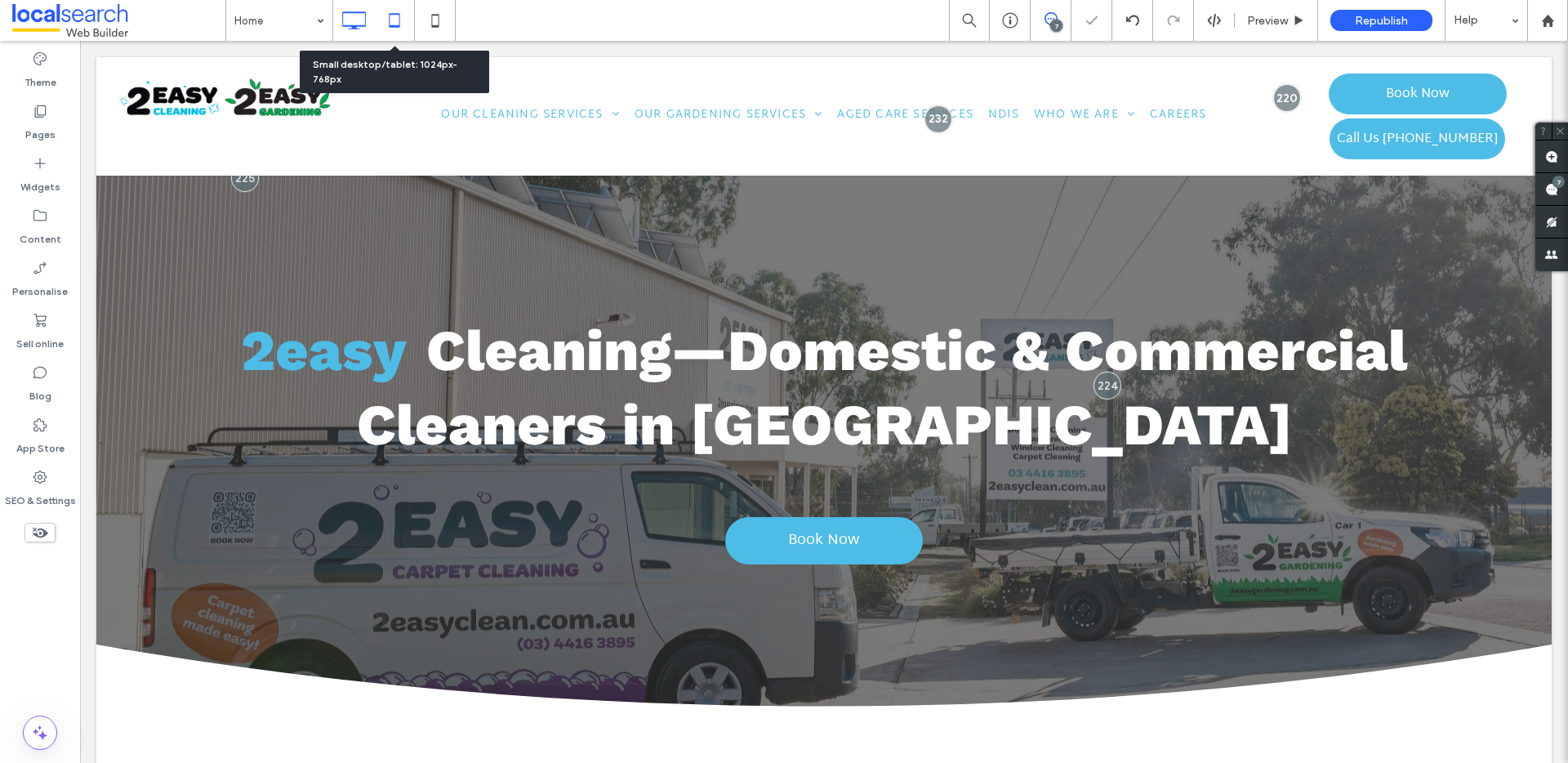
click at [399, 10] on icon at bounding box center [394, 21] width 32 height 32
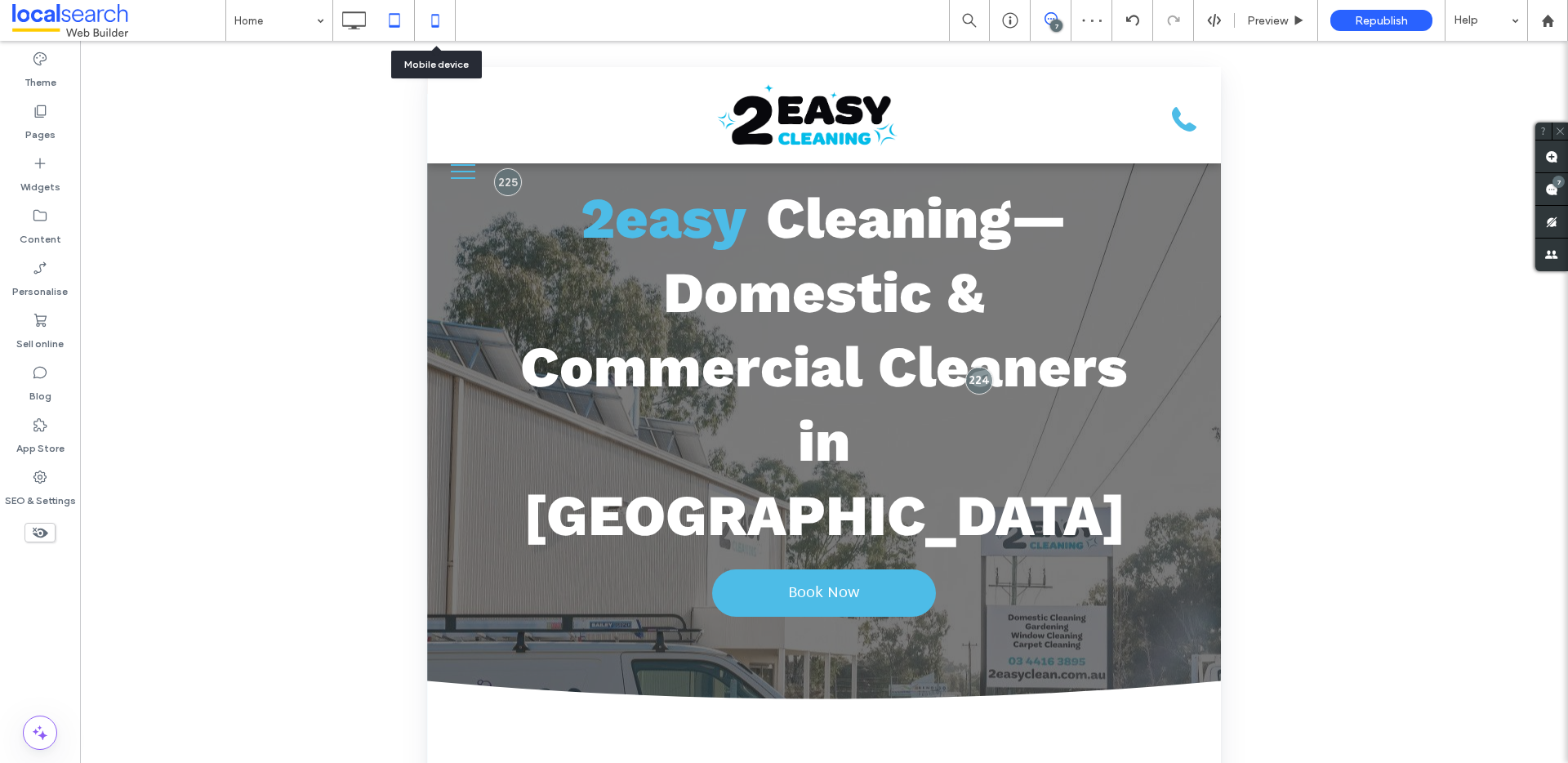
click at [431, 16] on icon at bounding box center [435, 21] width 32 height 32
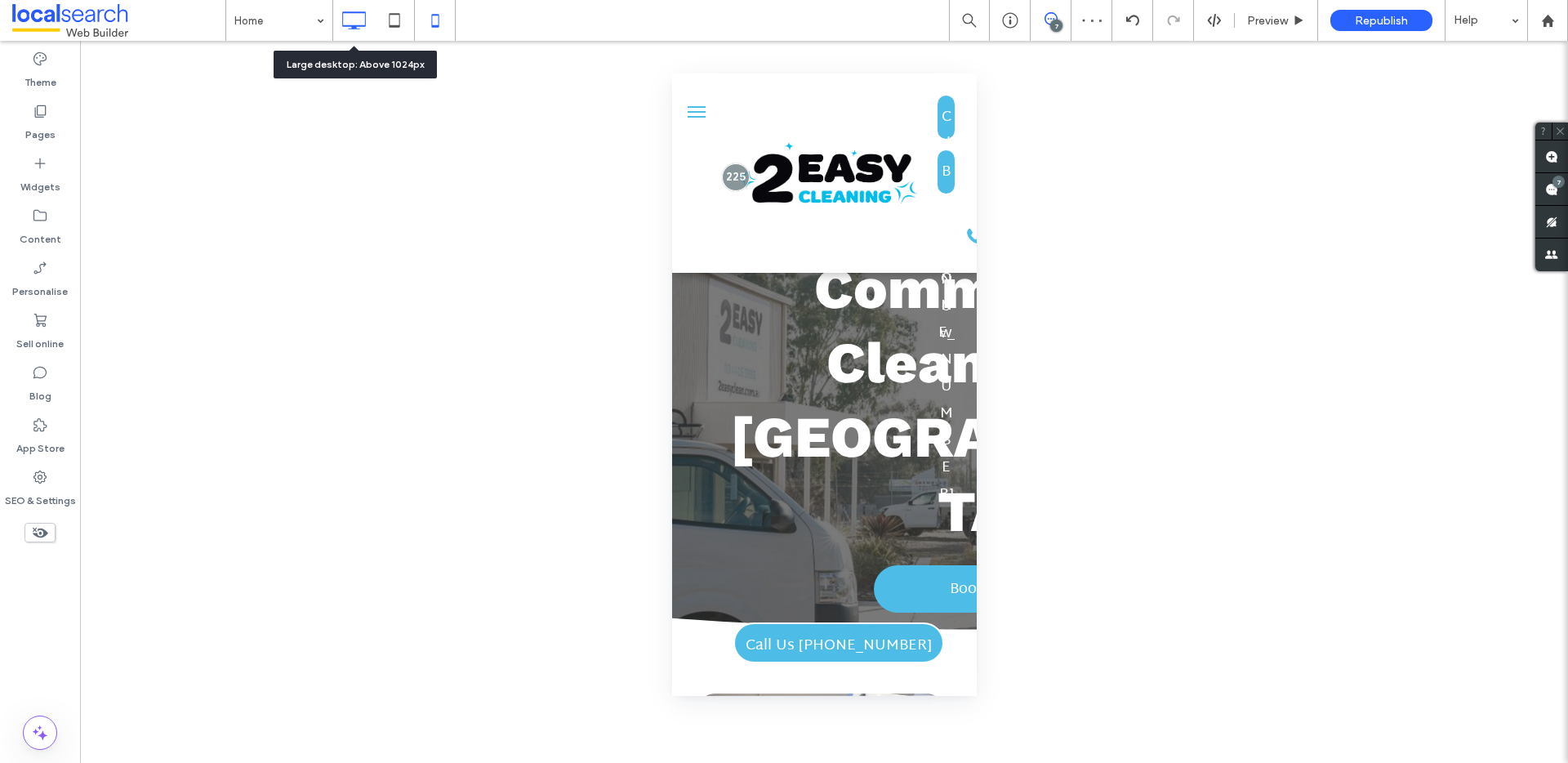
click at [353, 23] on icon at bounding box center [353, 21] width 32 height 32
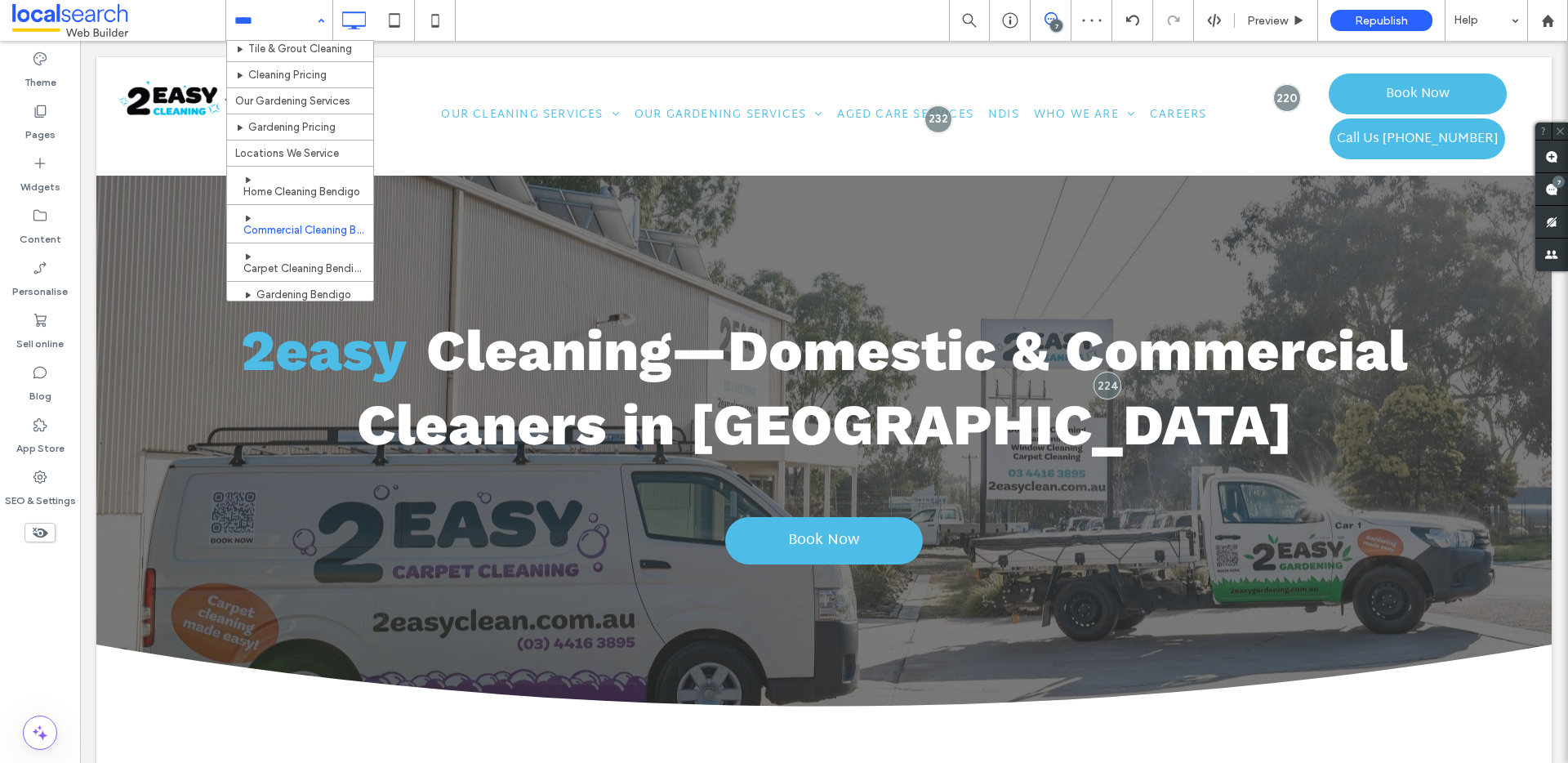
scroll to position [170, 0]
click at [314, 10] on div "Home Home Cleaning Commercial Cleaning Builder Cleans Carpet Cleaning Tile & Gr…" at bounding box center [279, 20] width 106 height 41
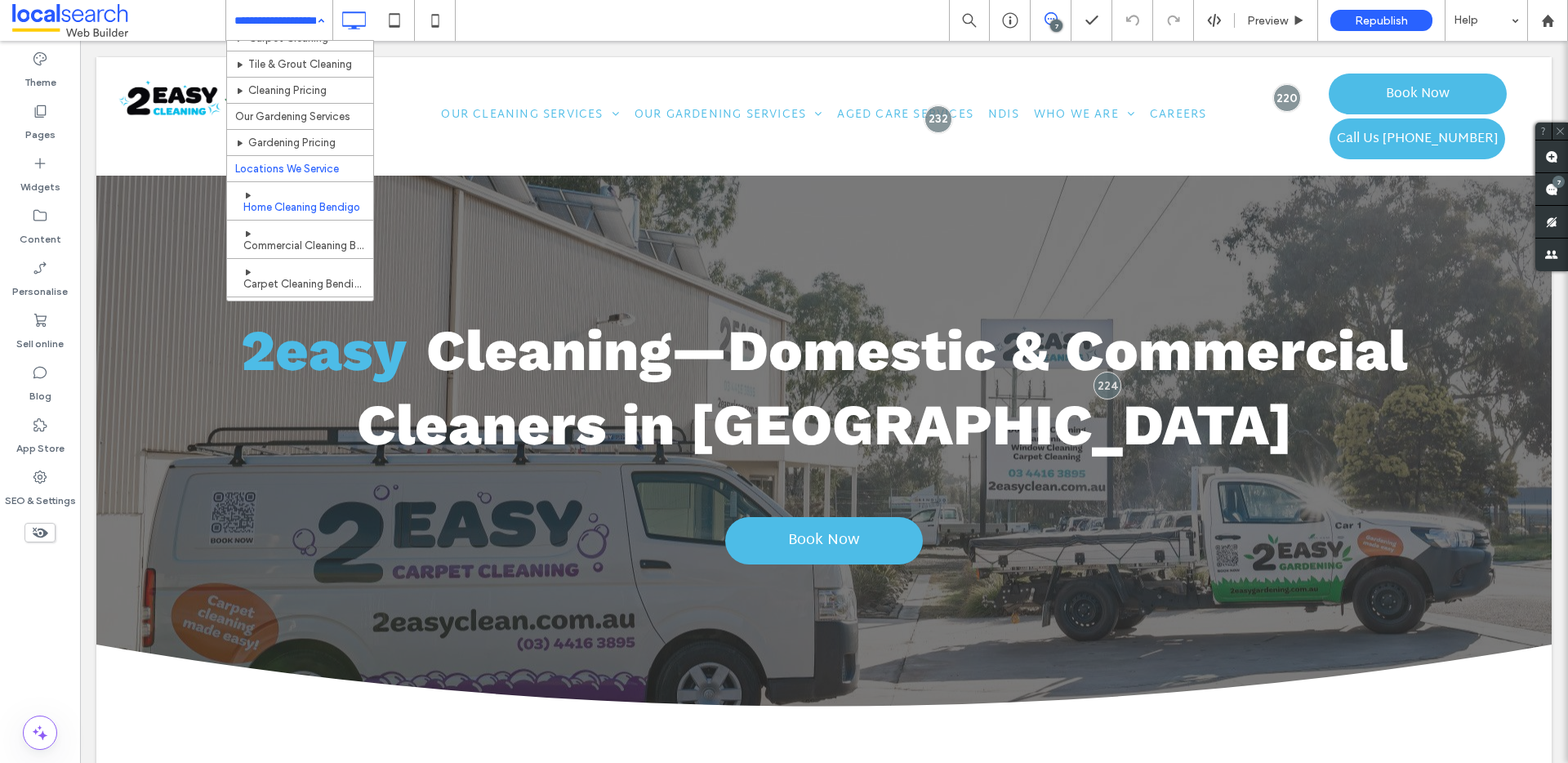
scroll to position [121, 0]
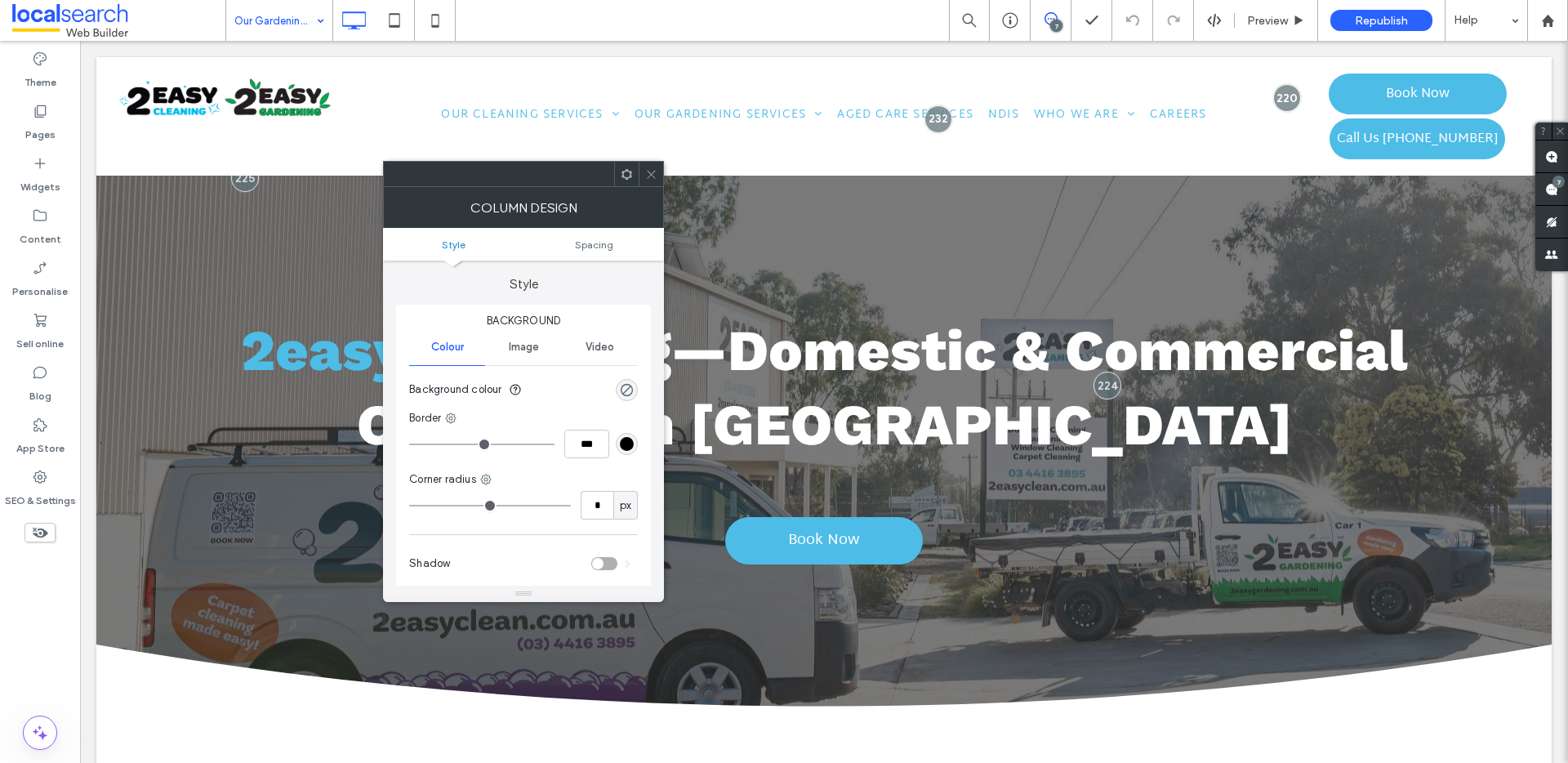
click at [626, 177] on use at bounding box center [627, 174] width 11 height 11
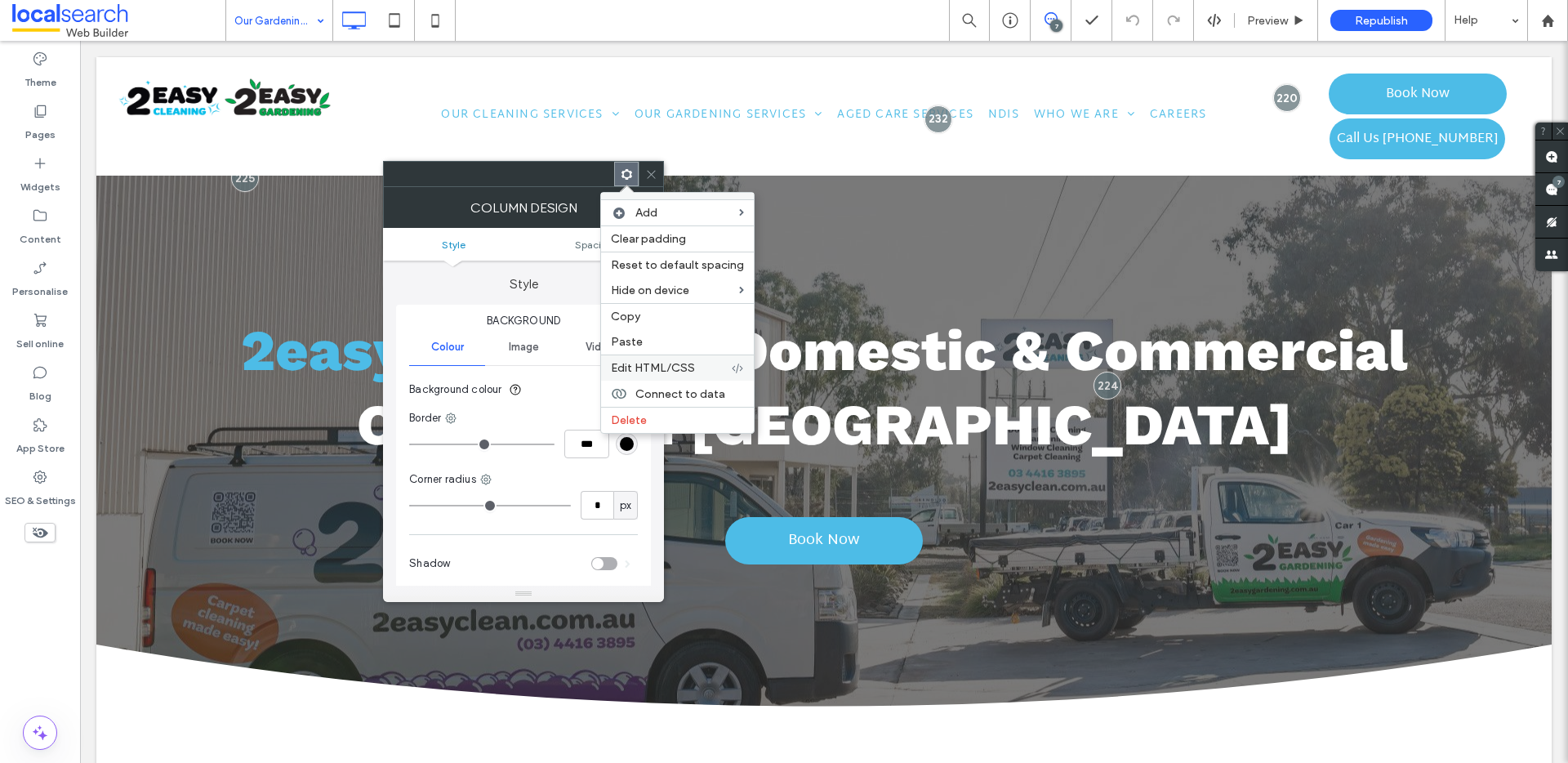
click at [682, 371] on span "Edit HTML/CSS" at bounding box center [652, 368] width 84 height 14
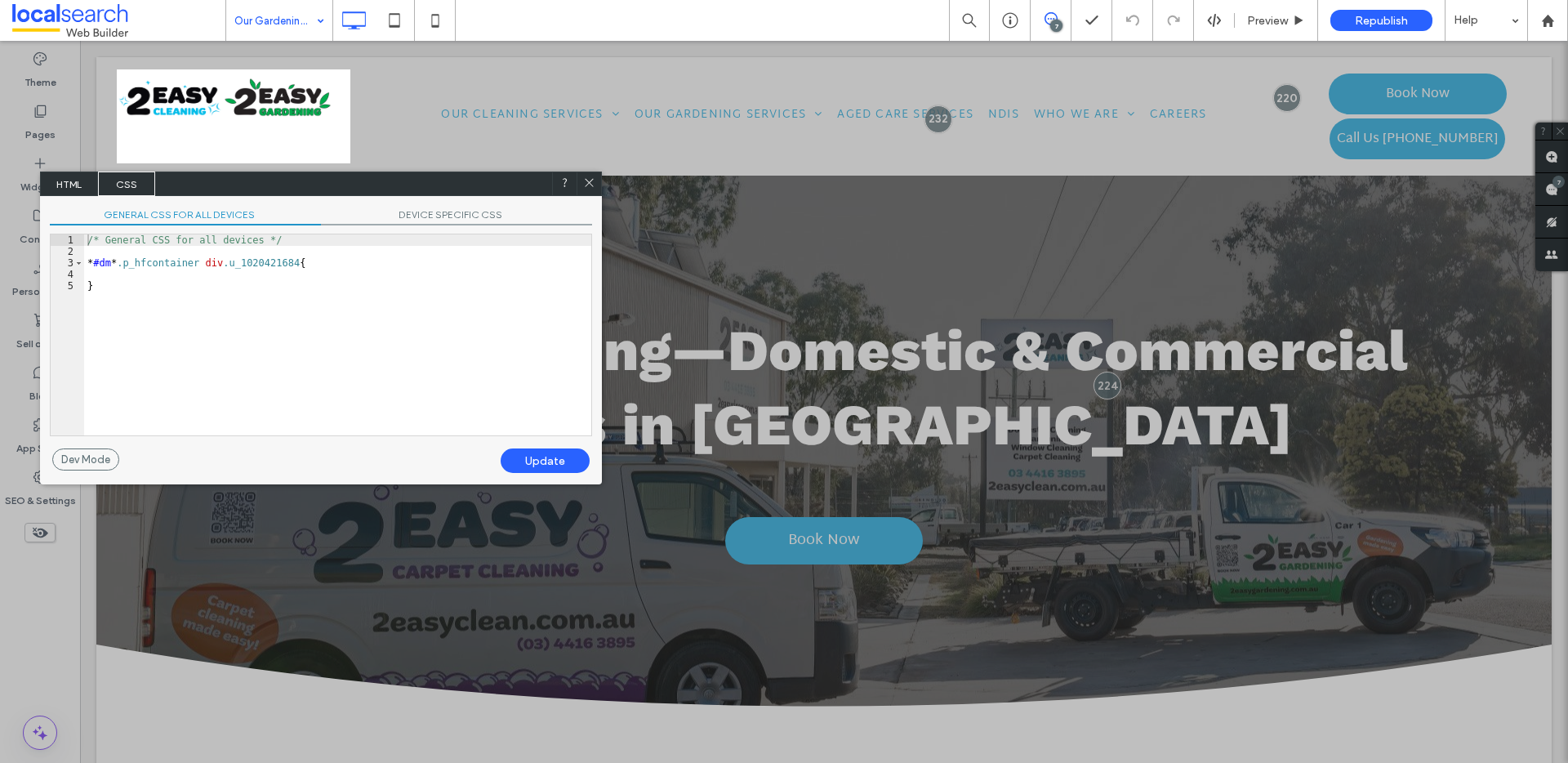
click at [591, 178] on icon at bounding box center [589, 183] width 13 height 13
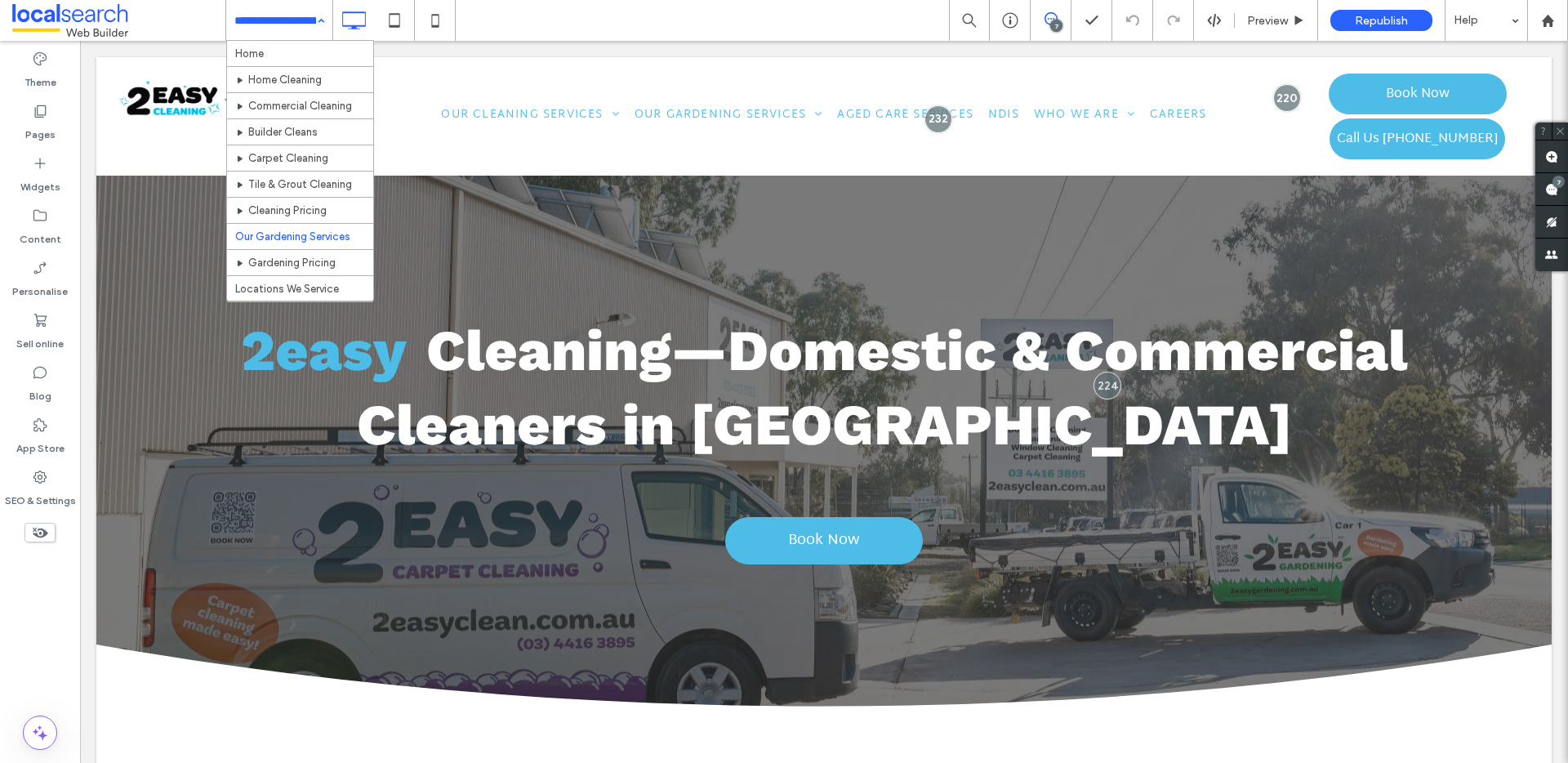
click at [321, 14] on div "Home Home Cleaning Commercial Cleaning Builder Cleans Carpet Cleaning Tile & Gr…" at bounding box center [279, 20] width 106 height 41
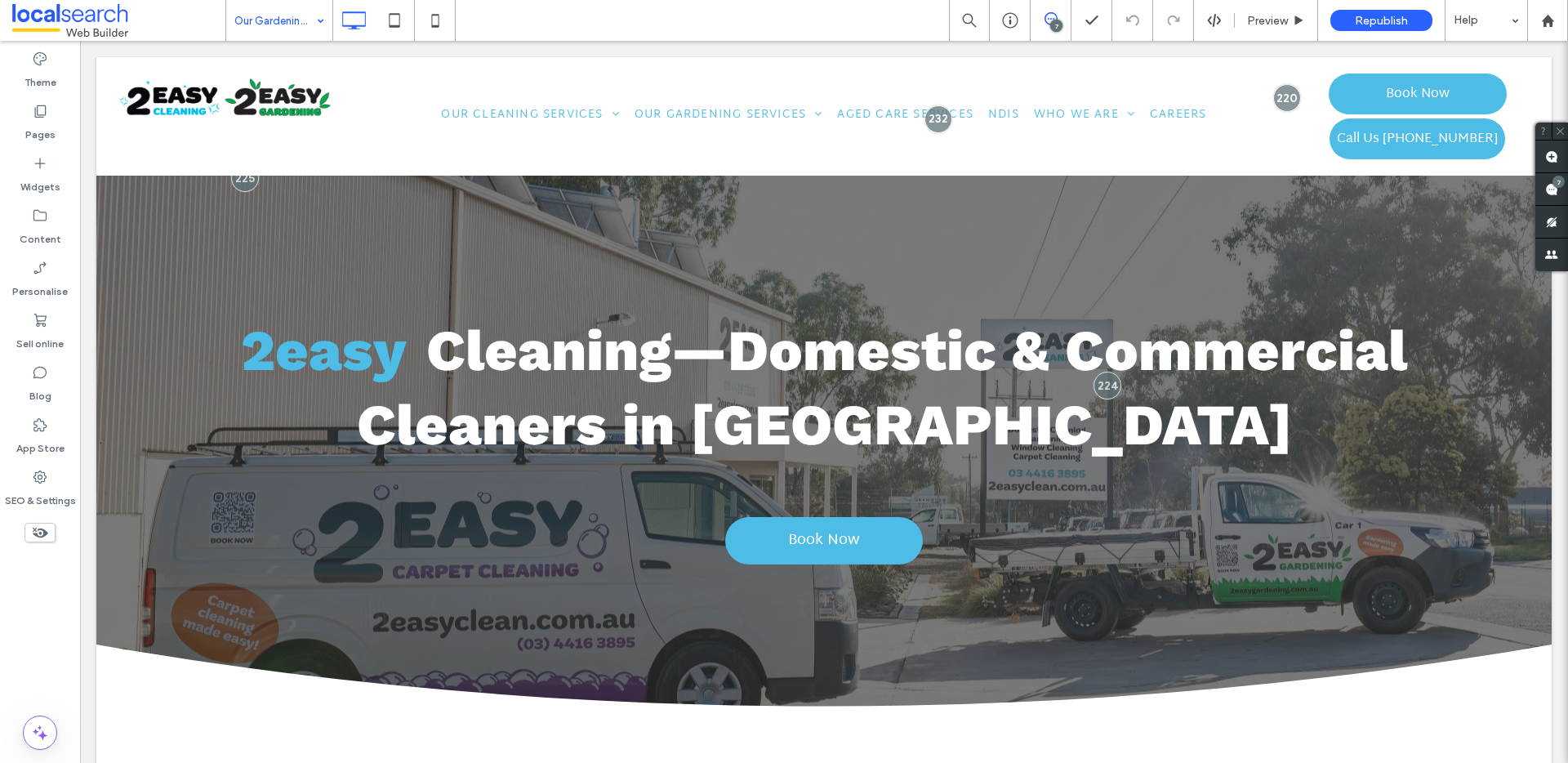
click at [41, 531] on icon at bounding box center [40, 532] width 18 height 18
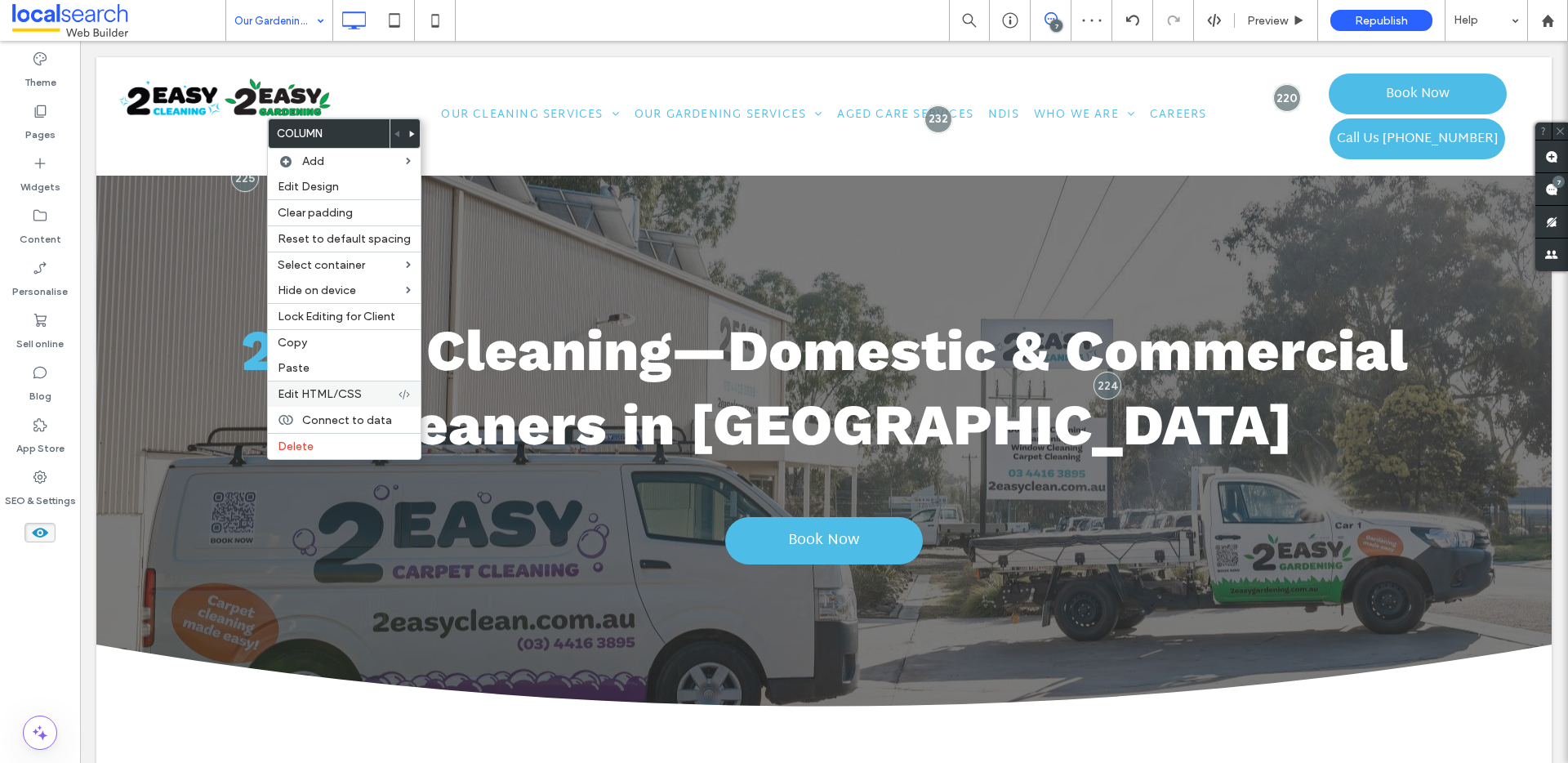
click at [337, 394] on span "Edit HTML/CSS" at bounding box center [319, 394] width 84 height 14
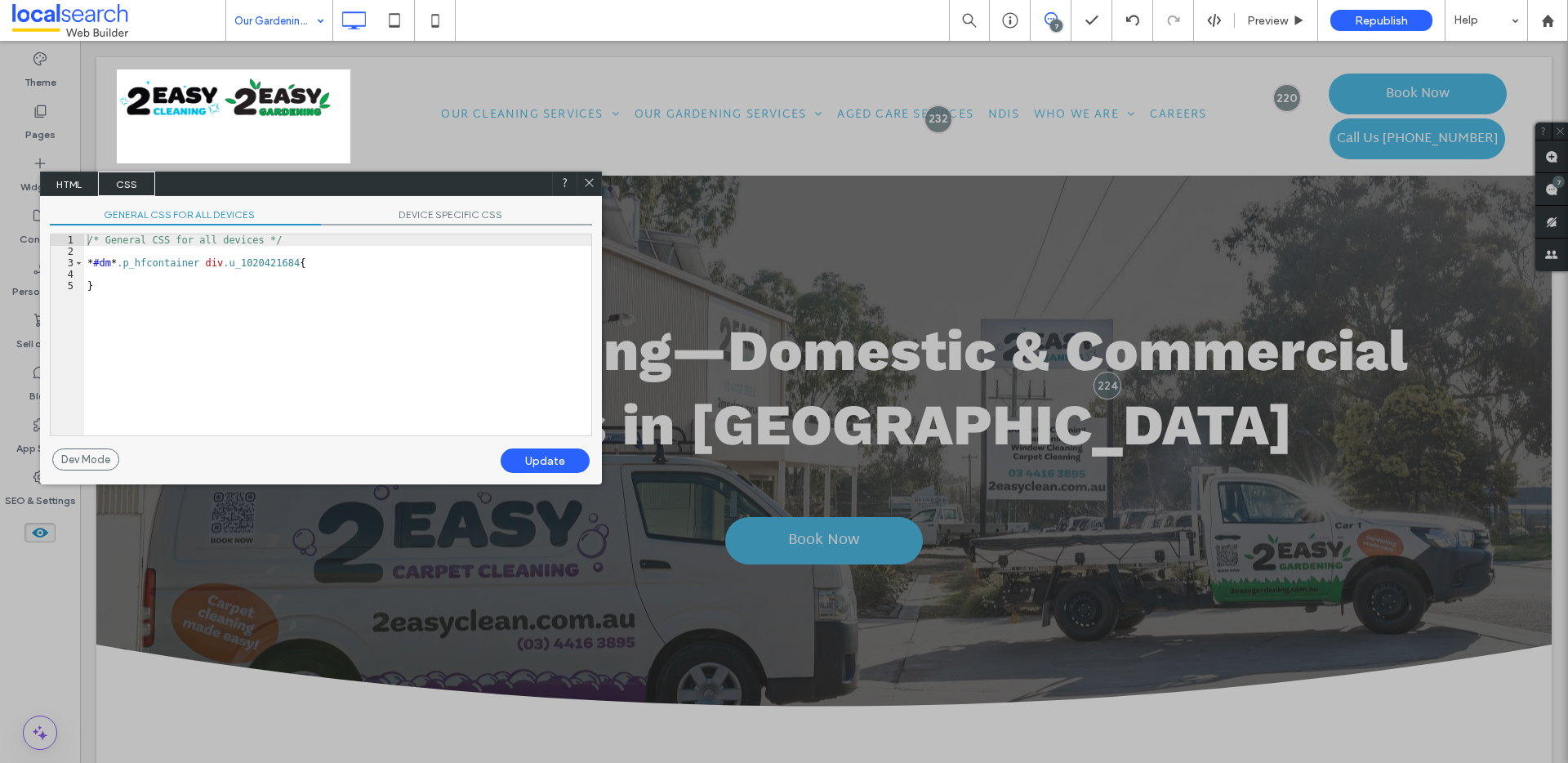
click at [437, 218] on span "DEVICE SPECIFIC CSS" at bounding box center [456, 216] width 271 height 17
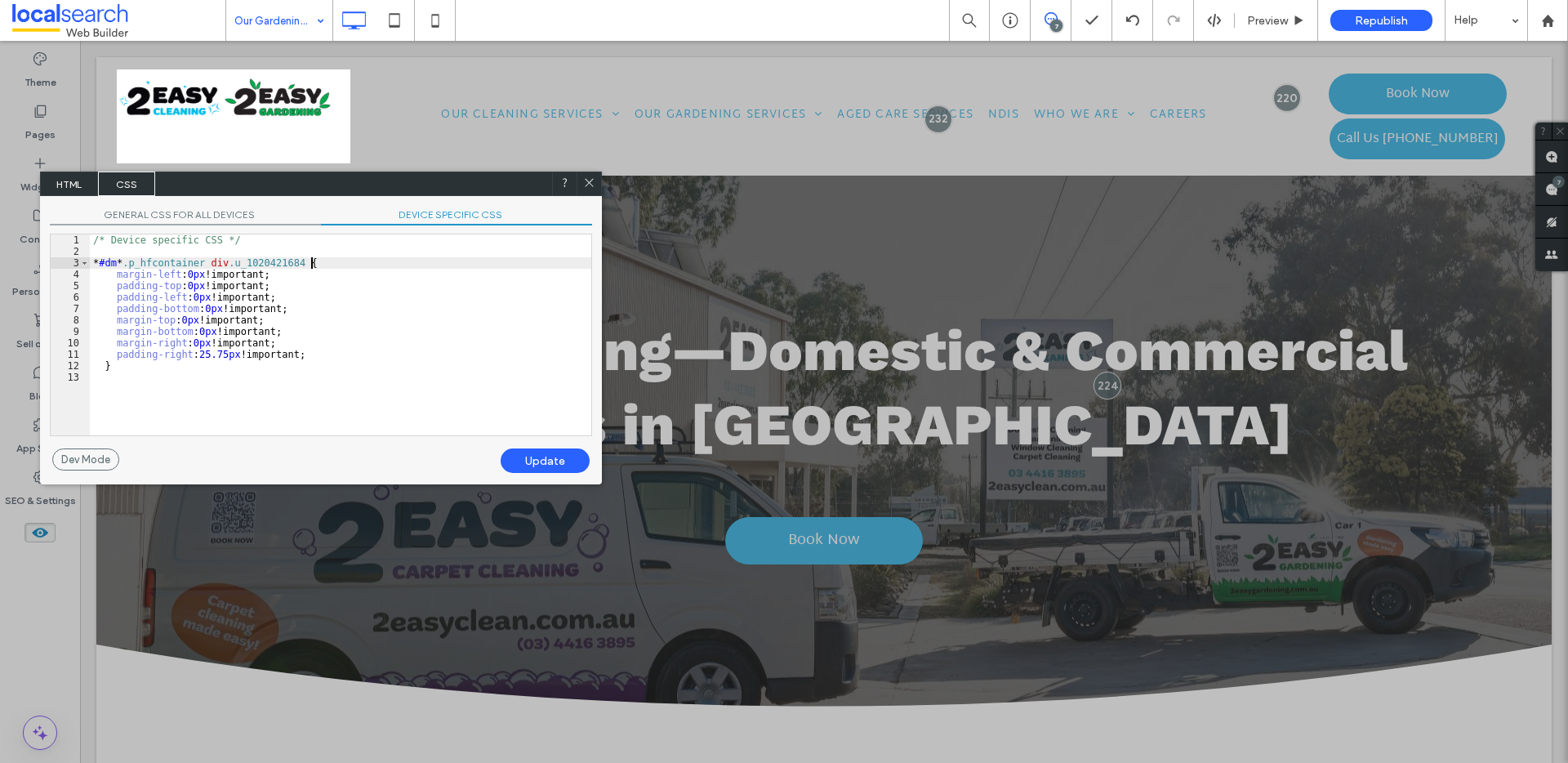
scroll to position [3, 0]
drag, startPoint x: 312, startPoint y: 267, endPoint x: 218, endPoint y: 260, distance: 94.3
click at [218, 260] on div "/* Device specific CSS */ * #dm * .p_hfcontainer div .u_1020421684 { margin-lef…" at bounding box center [340, 346] width 502 height 223
click at [589, 180] on icon at bounding box center [589, 183] width 13 height 13
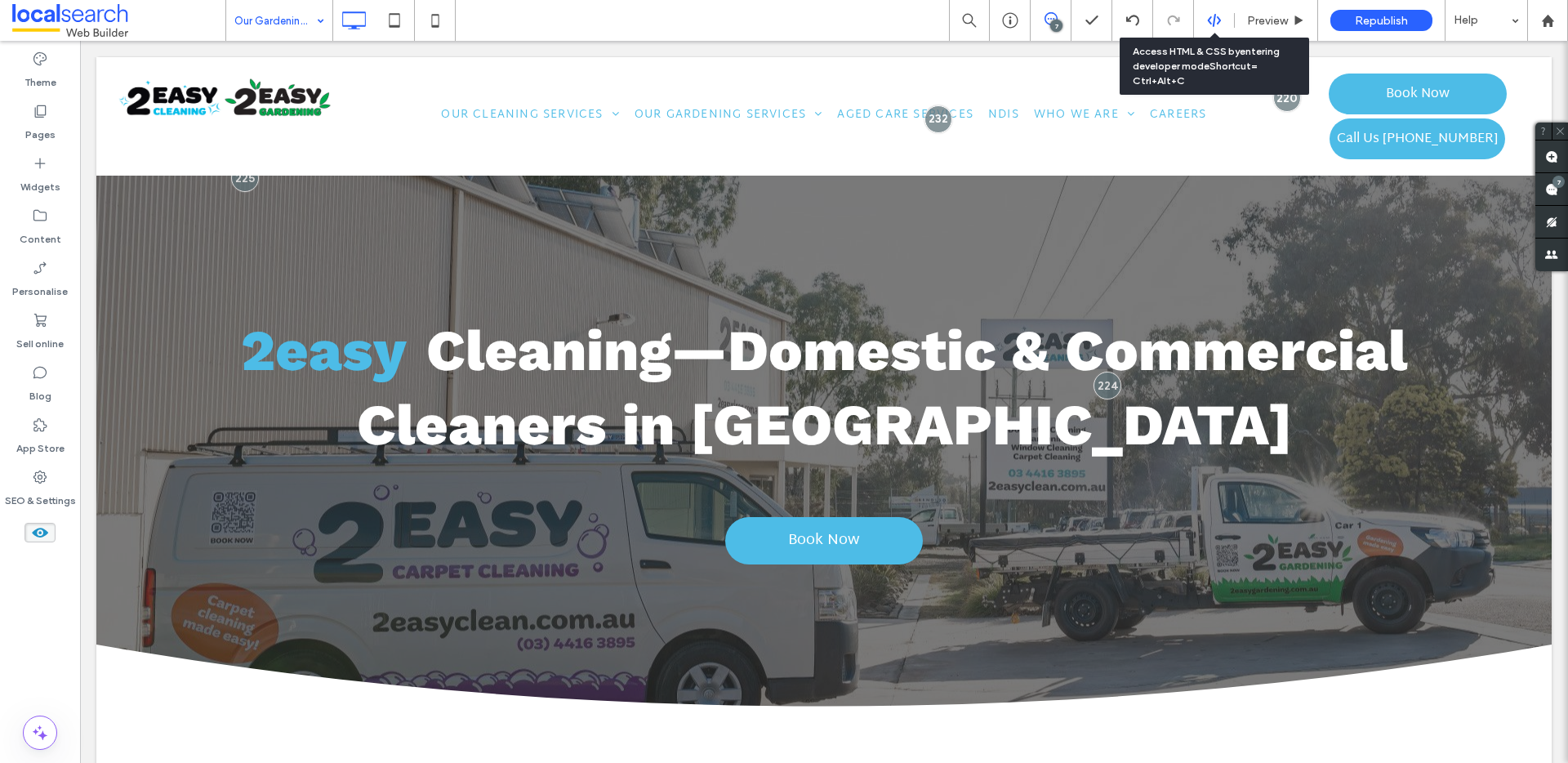
click at [1212, 19] on icon at bounding box center [1214, 21] width 14 height 14
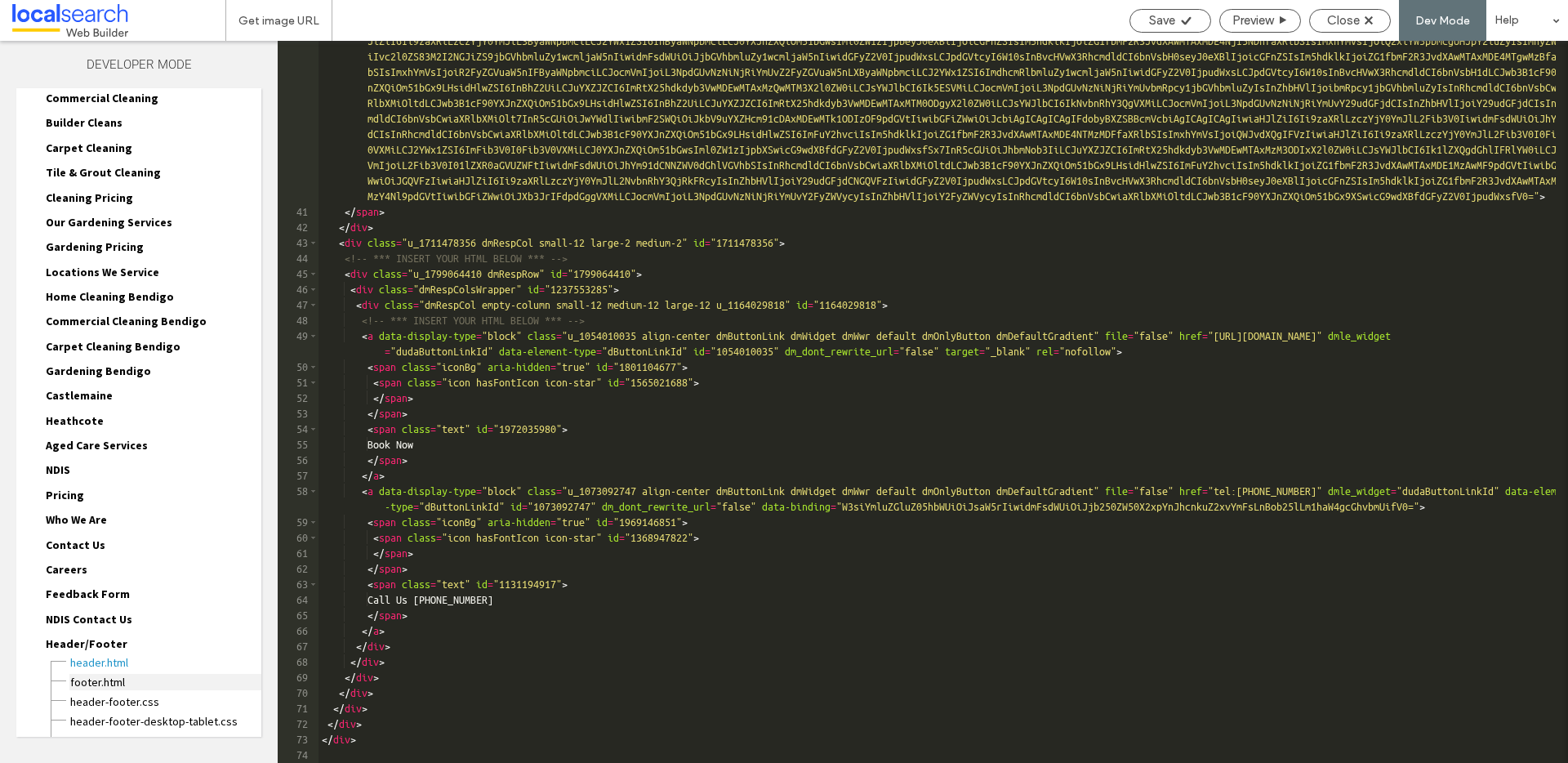
scroll to position [203, 0]
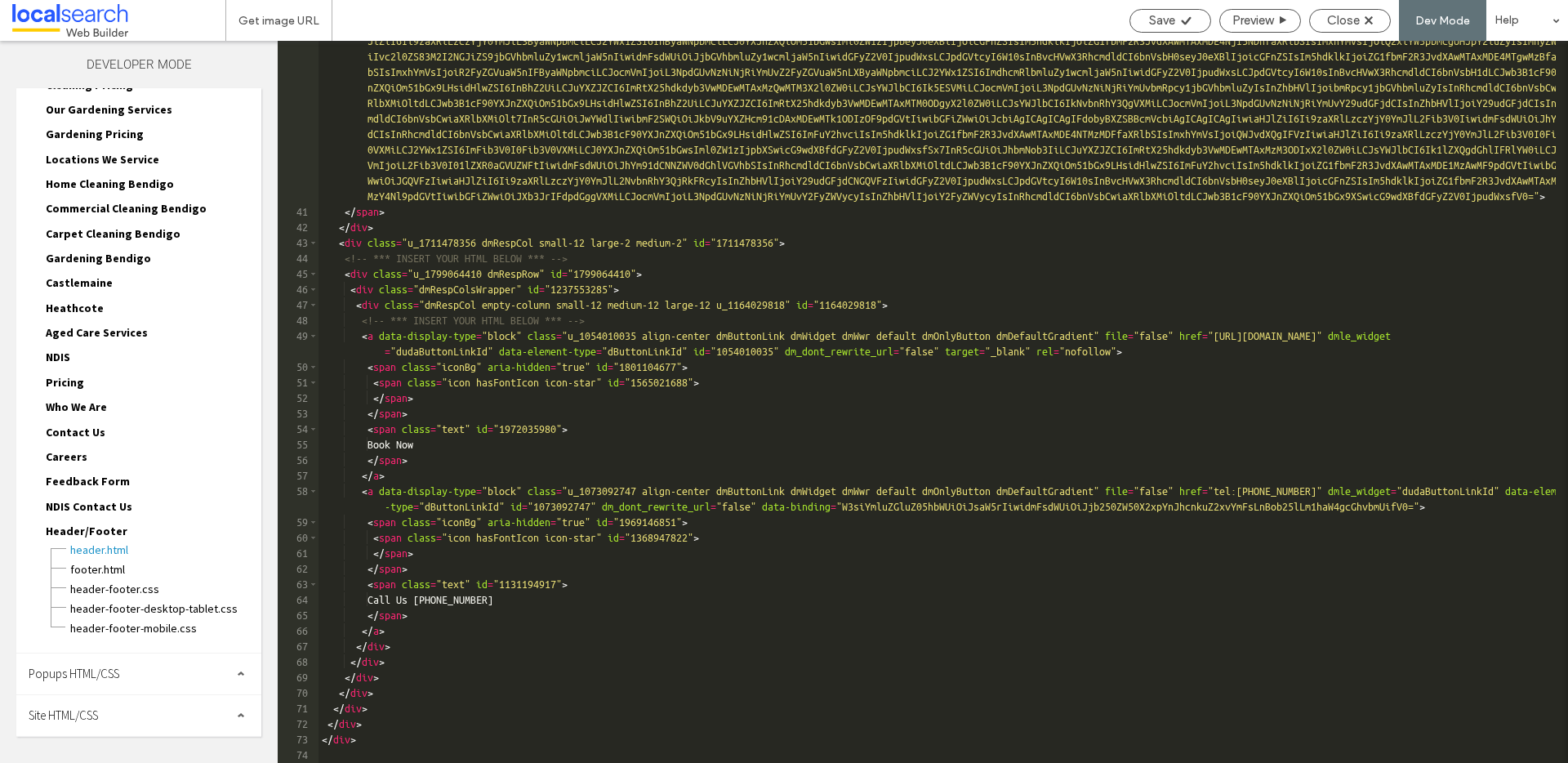
click at [93, 705] on div "Site HTML/CSS" at bounding box center [139, 715] width 245 height 41
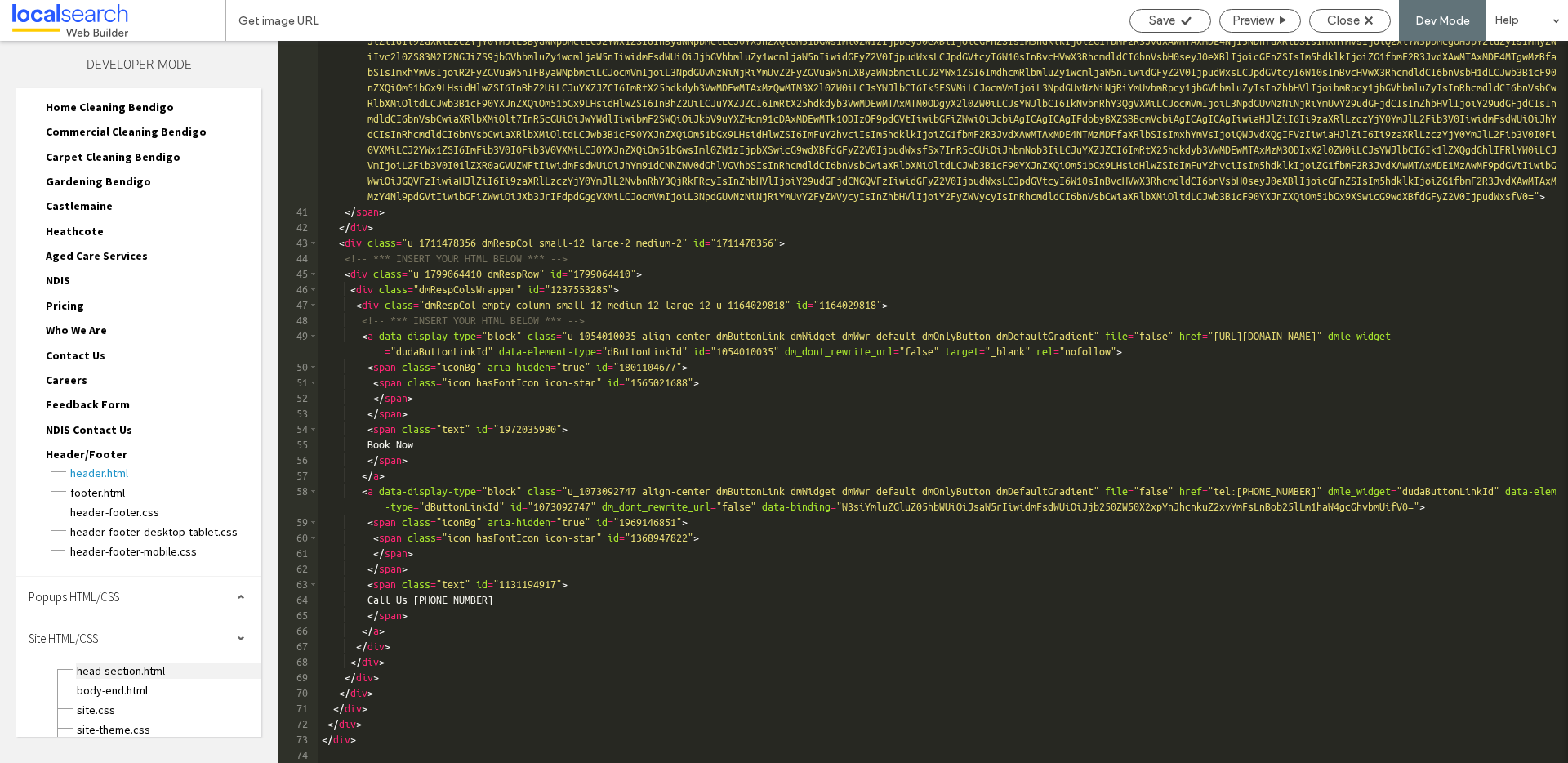
scroll to position [330, 0]
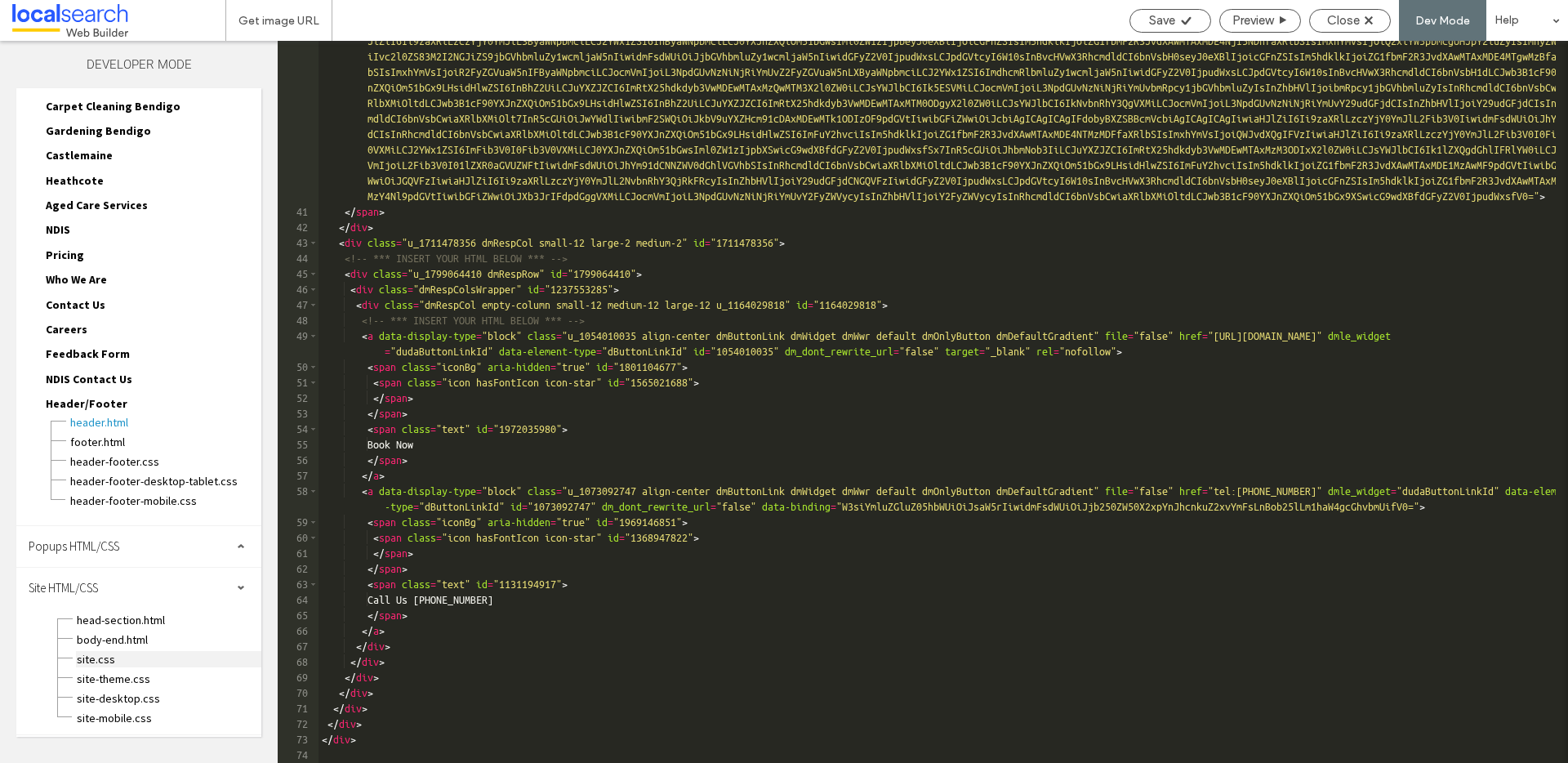
click at [114, 659] on span "site.css" at bounding box center [168, 659] width 186 height 16
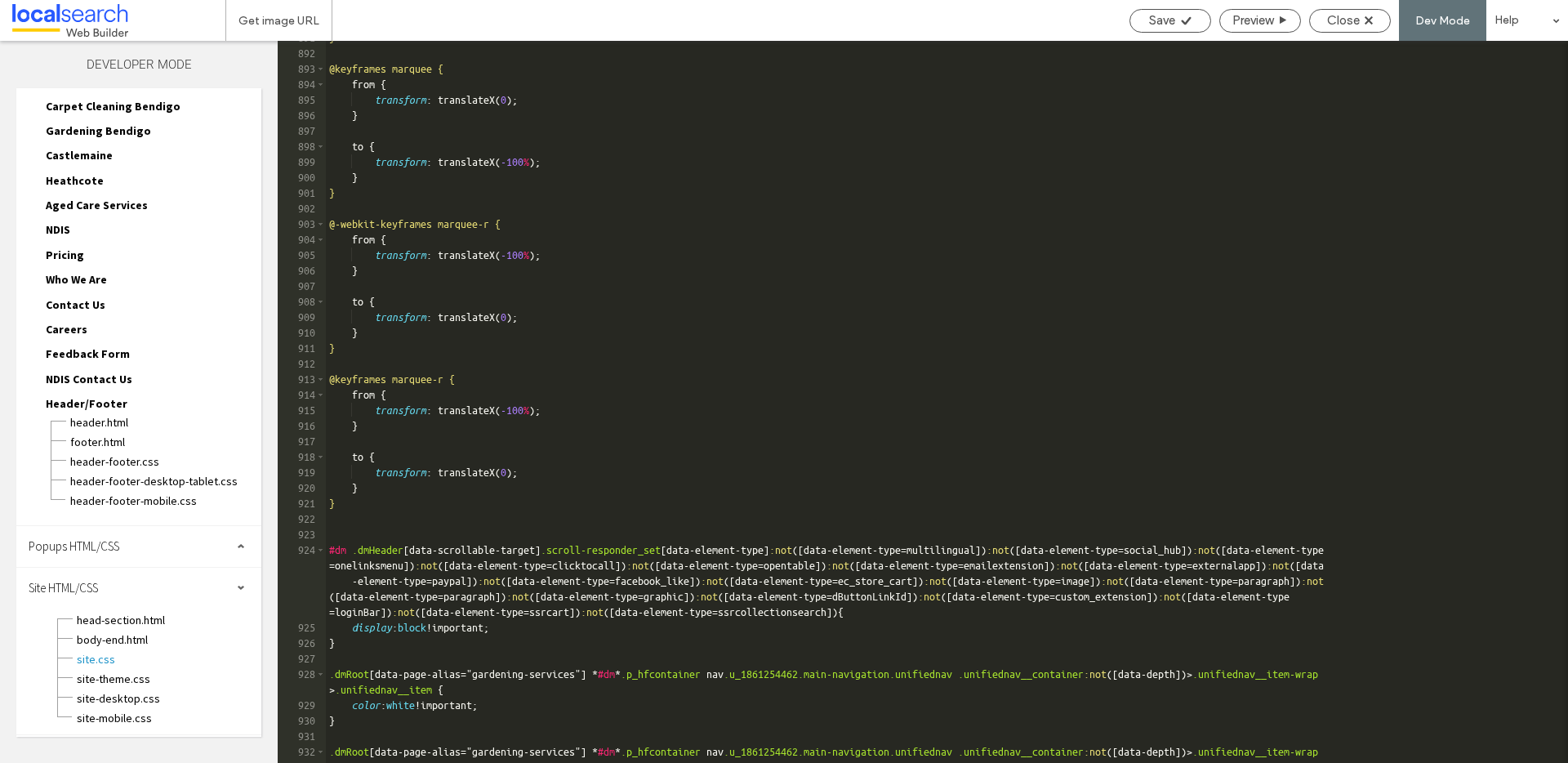
scroll to position [14222, 0]
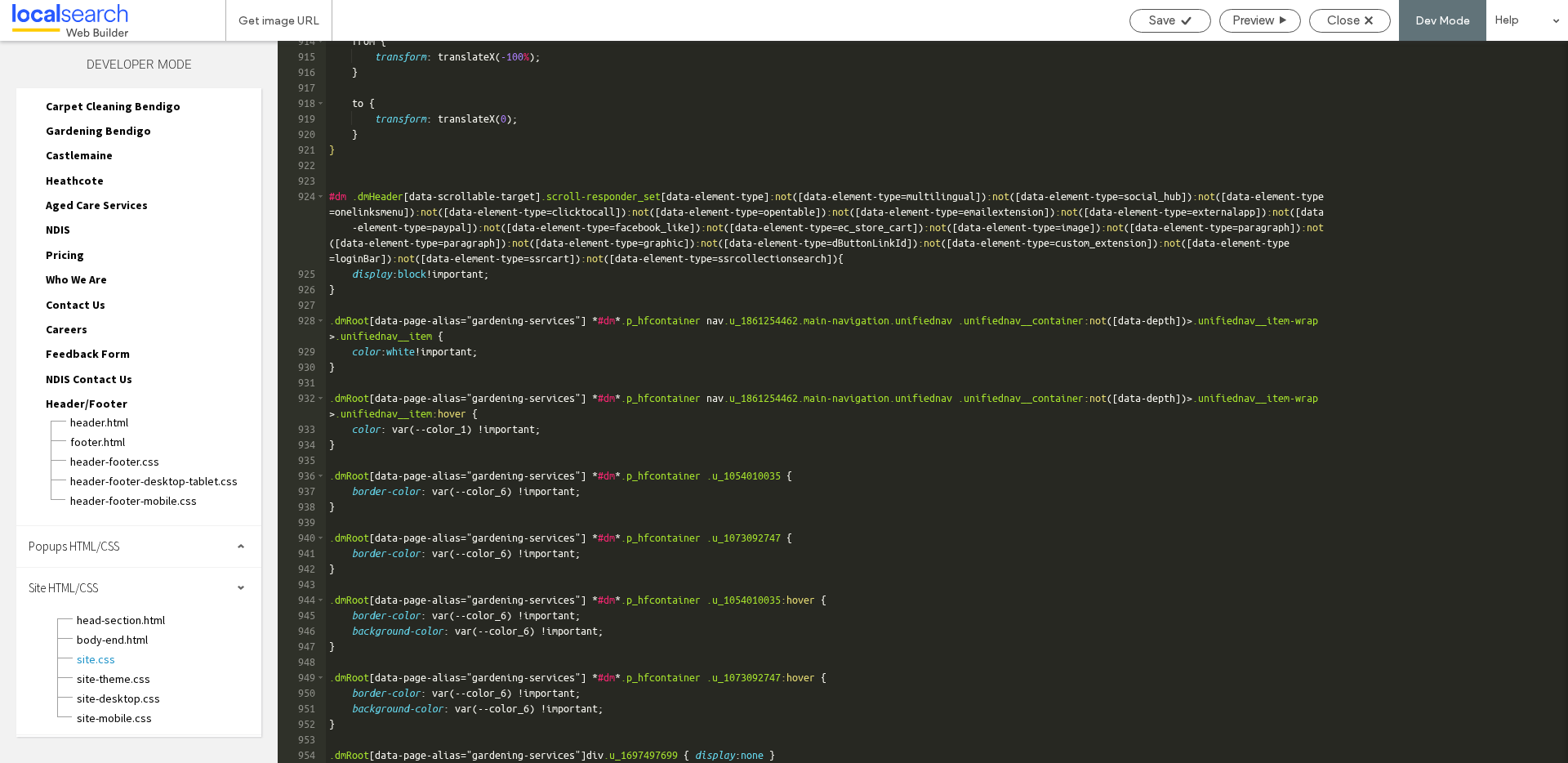
click at [897, 750] on div "from { transform : translateX( -100 % ); } to { transform : translateX( 0 ); } …" at bounding box center [940, 410] width 1229 height 753
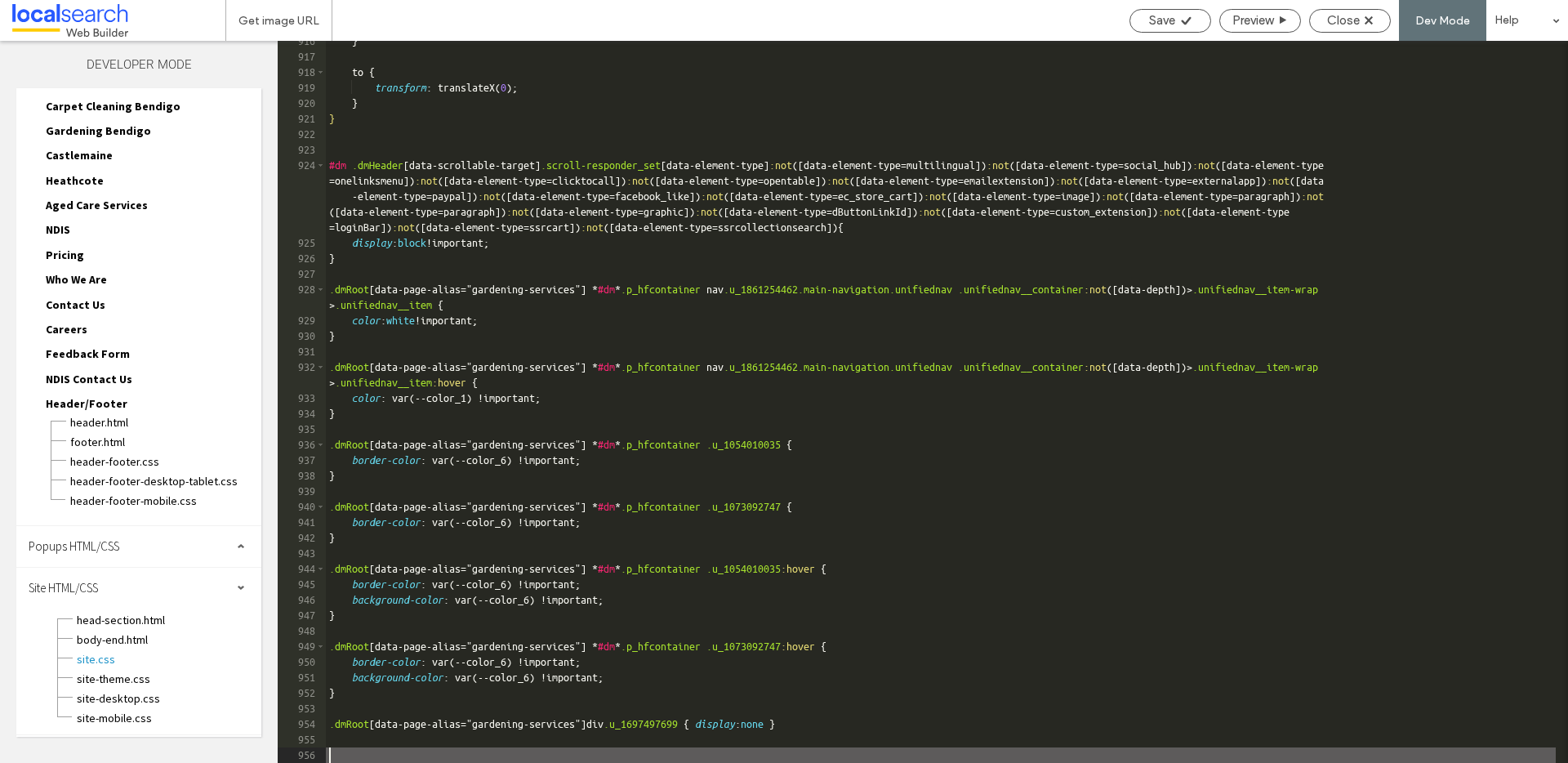
scroll to position [14253, 0]
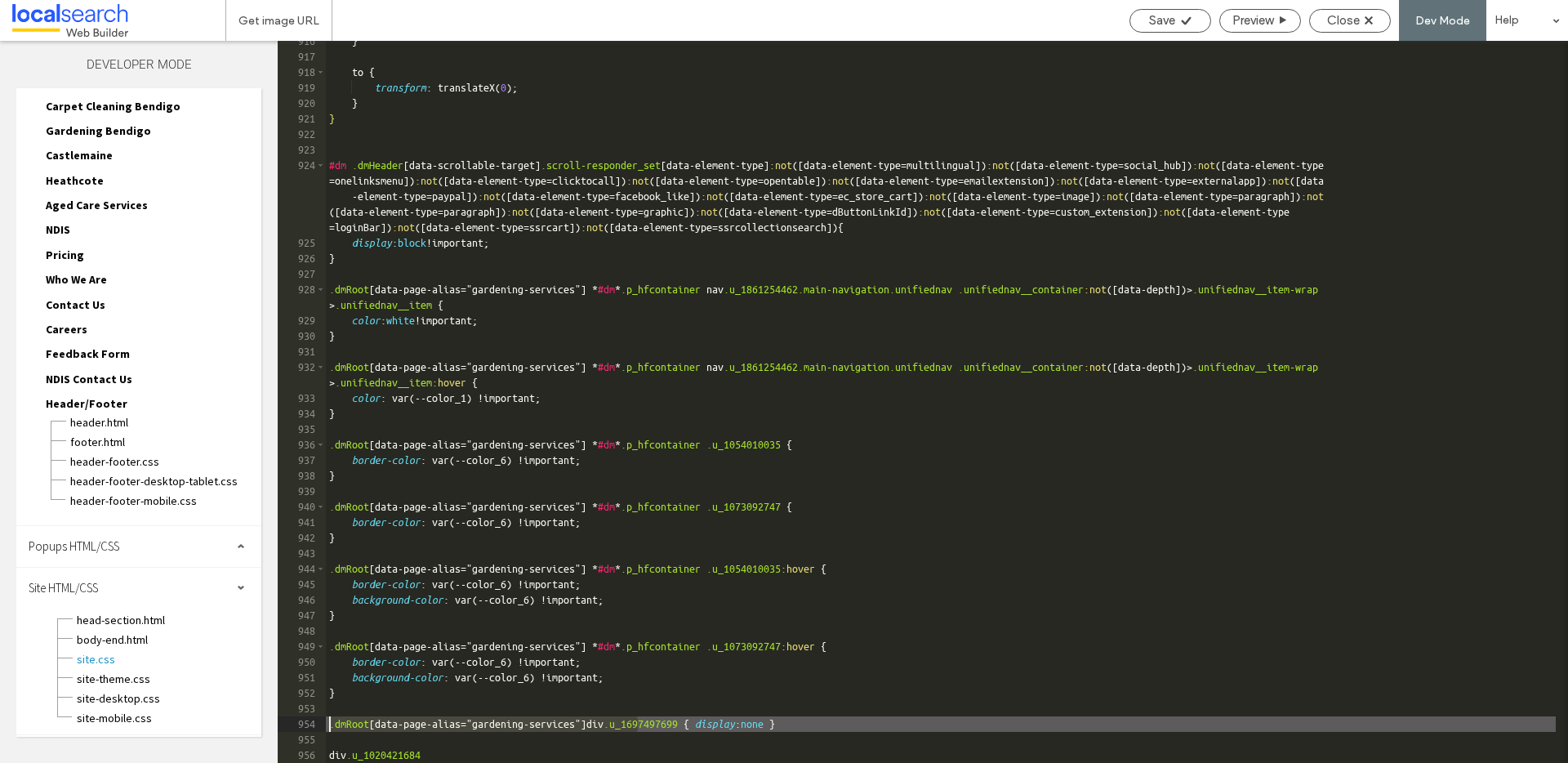
drag, startPoint x: 641, startPoint y: 724, endPoint x: 323, endPoint y: 730, distance: 318.1
click at [323, 730] on div "** 916 917 918 919 920 921 922 923 924 925 926 927 928 929 930 931 932 933 934 …" at bounding box center [922, 401] width 1291 height 722
click at [331, 756] on div "} to { transform : translateX( 0 ); } } #dm .dmHeader [ data-scrollable-target …" at bounding box center [940, 410] width 1229 height 753
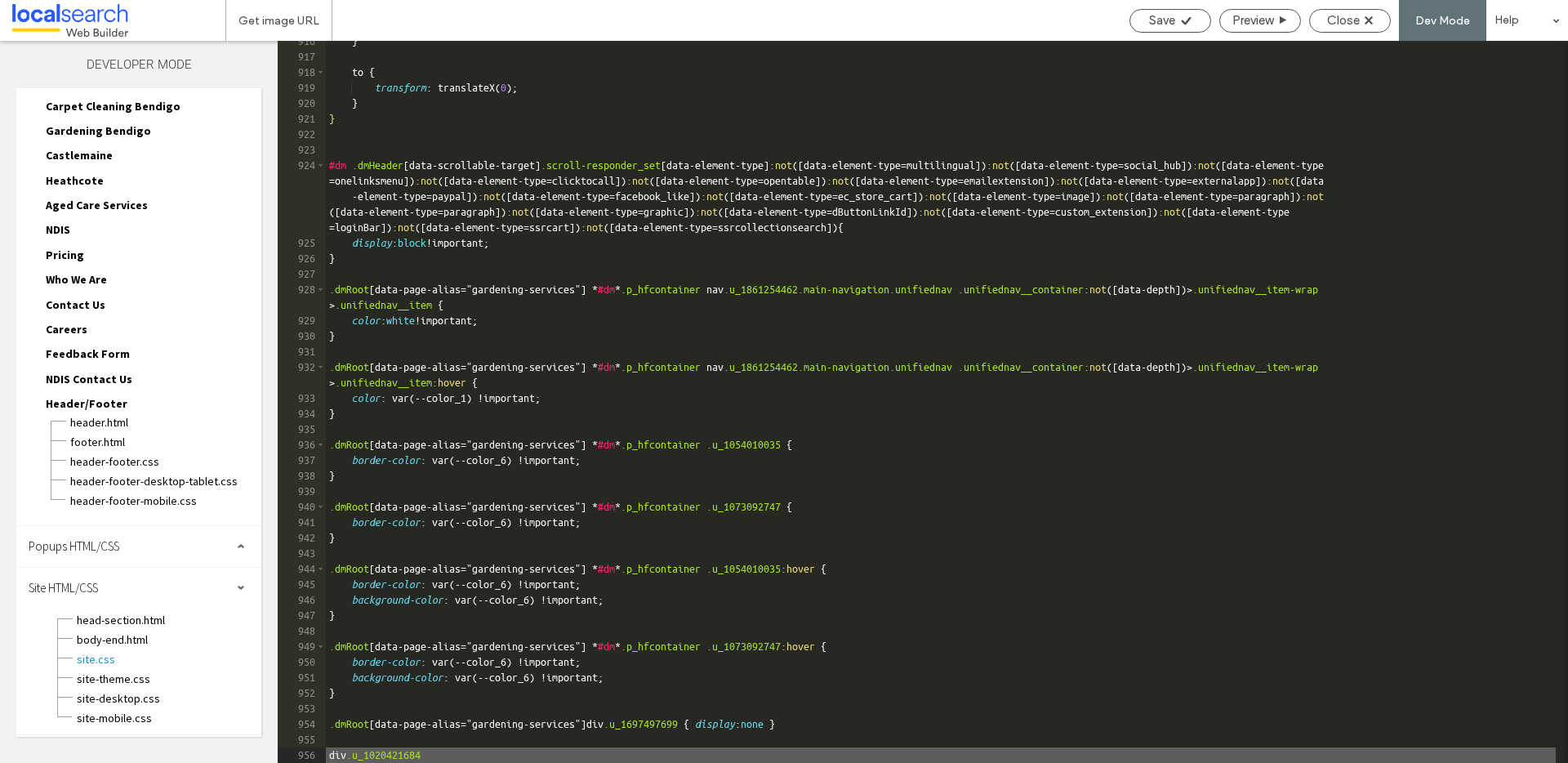
paste textarea
click at [766, 754] on div "} to { transform : translateX( 0 ); } } #dm .dmHeader [ data-scrollable-target …" at bounding box center [940, 410] width 1229 height 753
type textarea "**"
click at [1188, 21] on icon at bounding box center [1186, 21] width 13 height 13
click at [1345, 20] on span "Close" at bounding box center [1343, 21] width 32 height 14
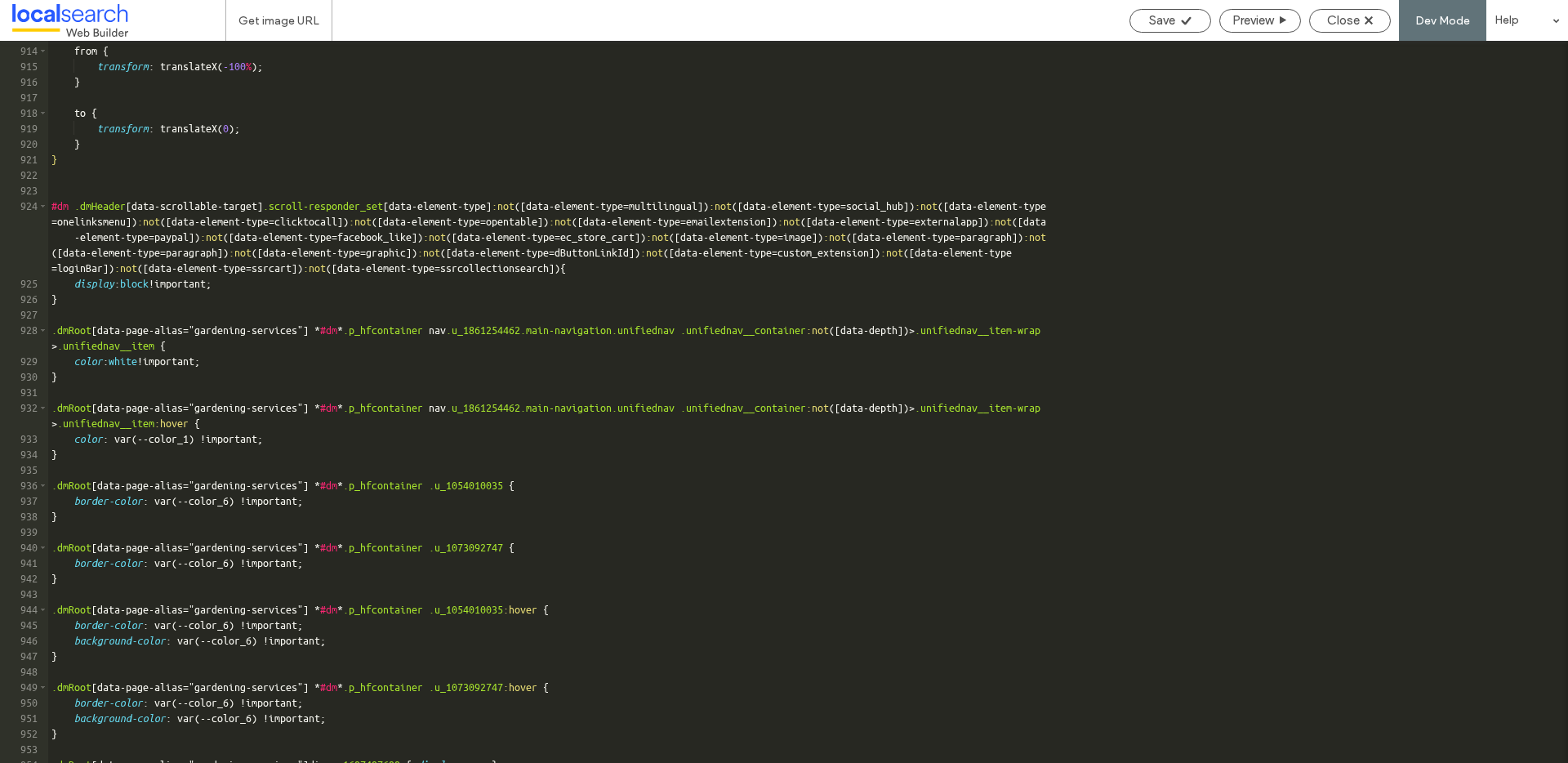
scroll to position [14212, 0]
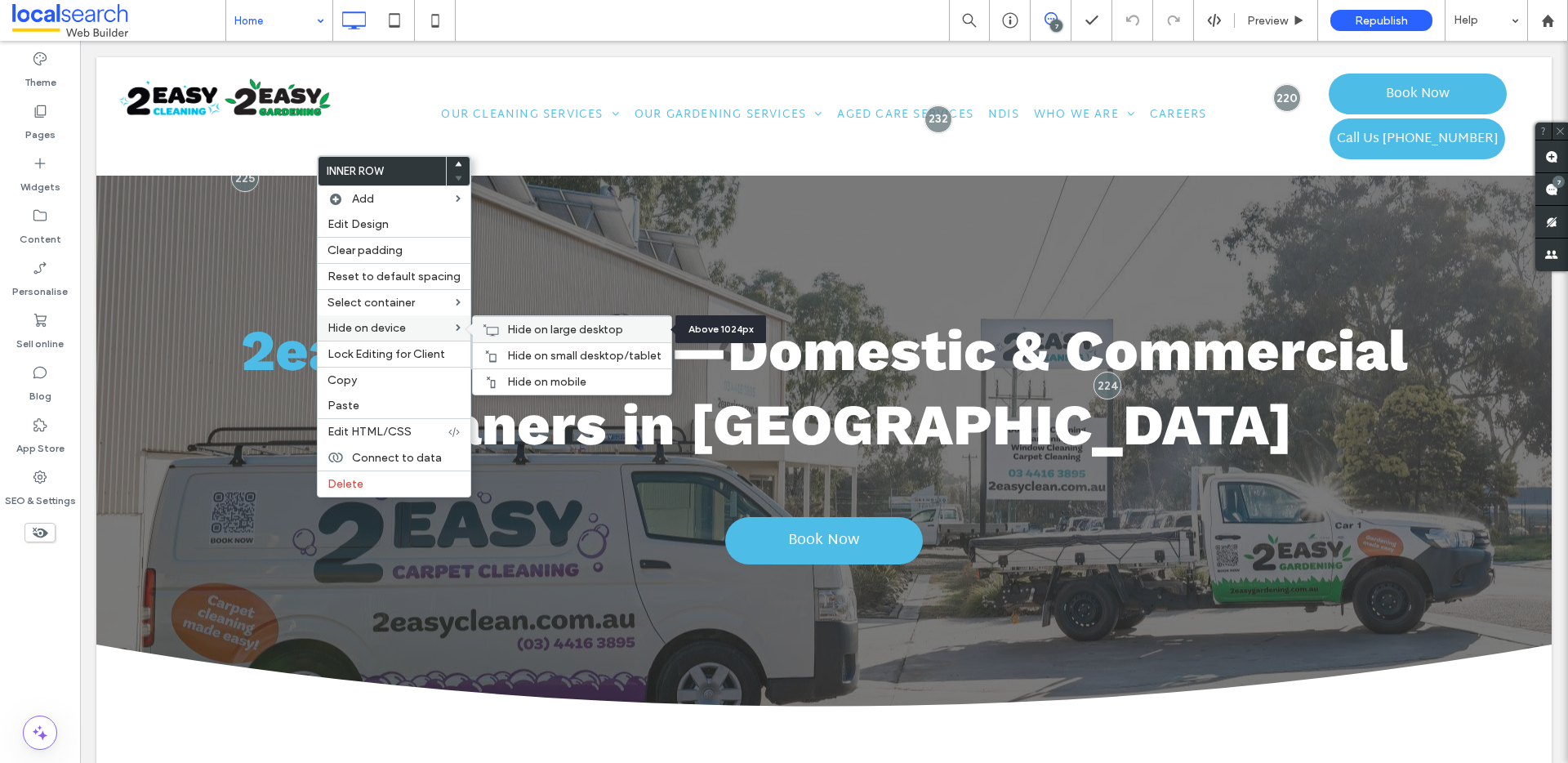
click at [558, 326] on span "Hide on large desktop" at bounding box center [565, 329] width 116 height 14
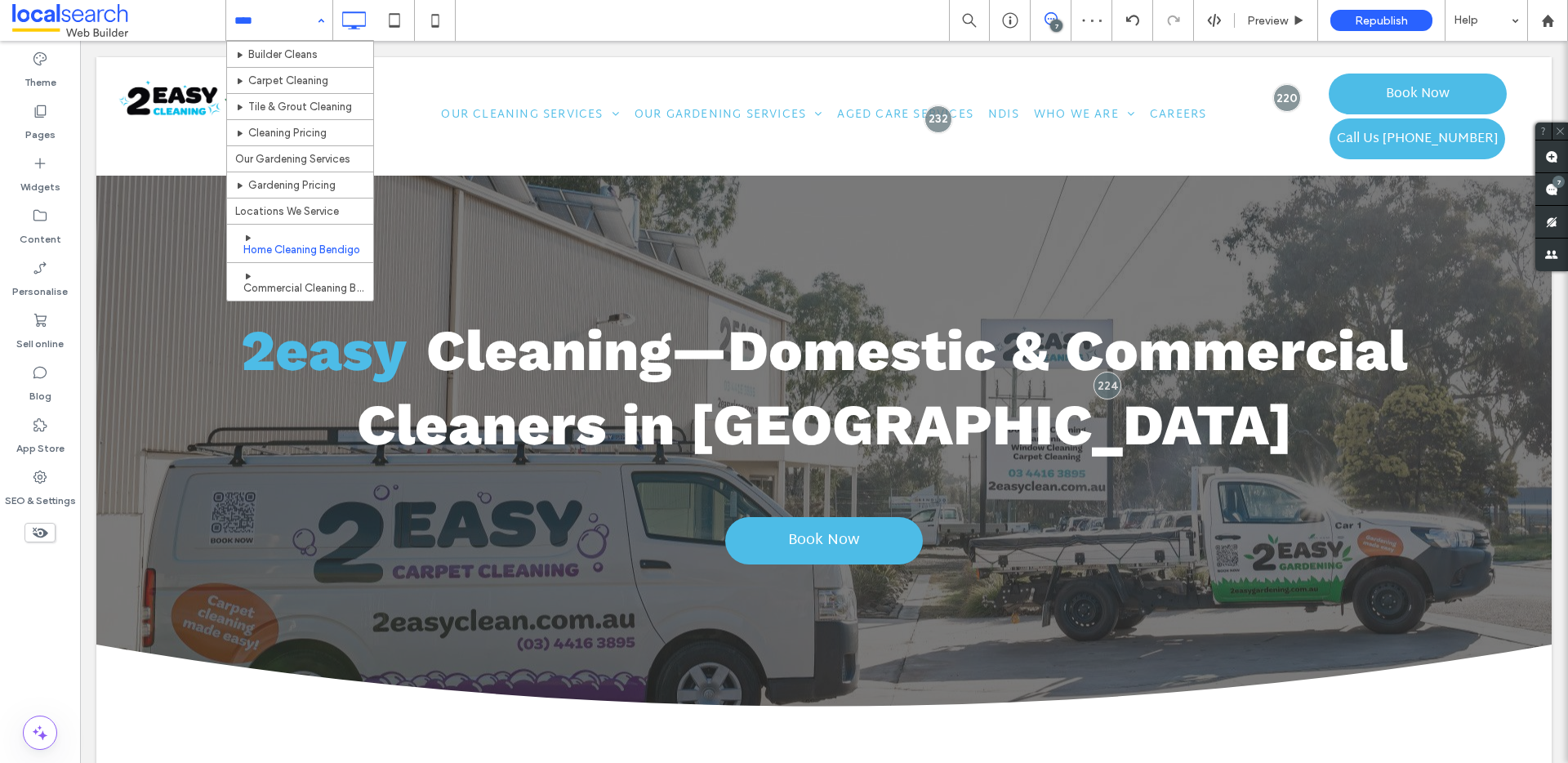
scroll to position [68, 0]
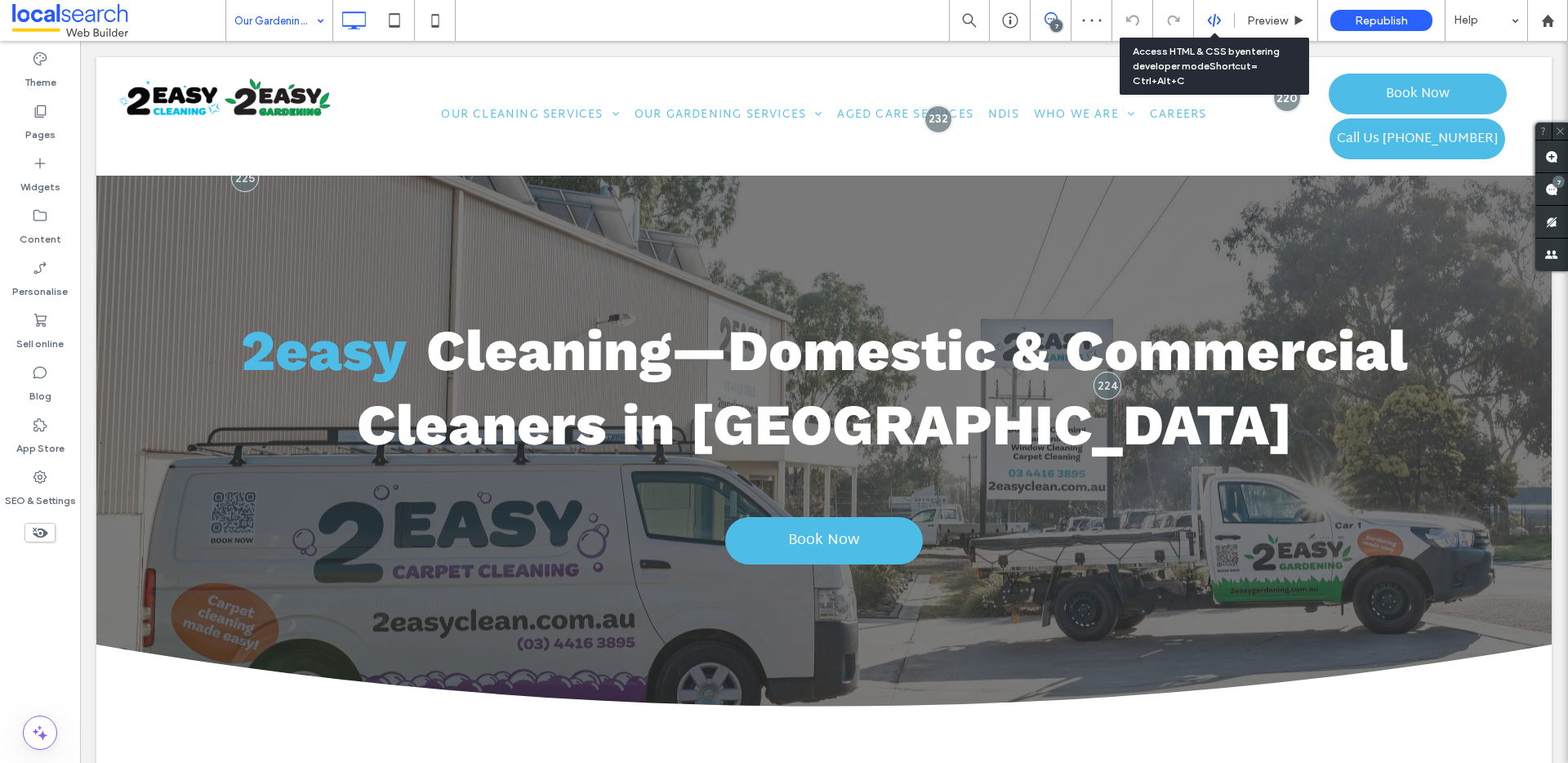
click at [1211, 23] on icon at bounding box center [1214, 21] width 14 height 14
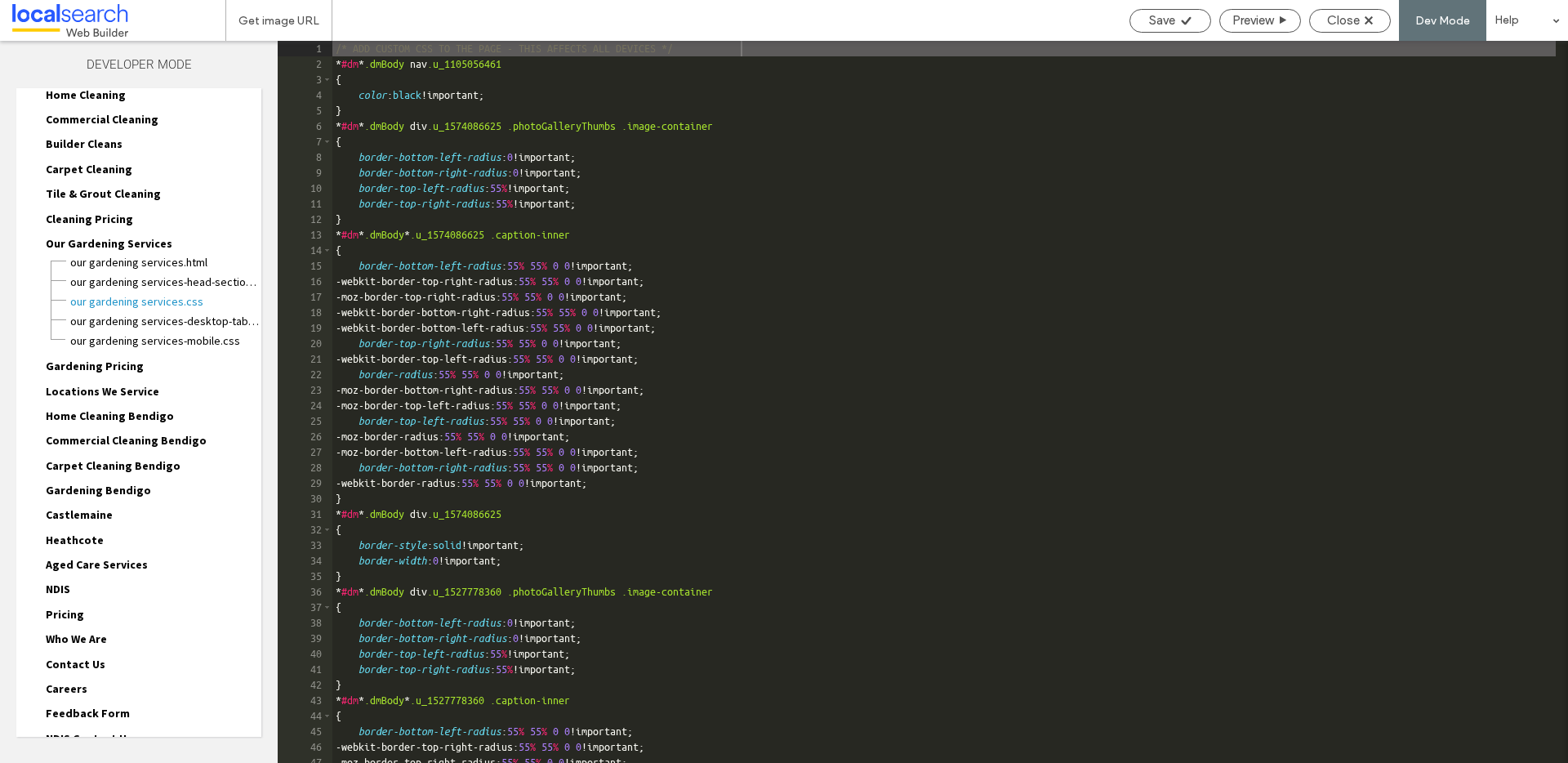
scroll to position [203, 0]
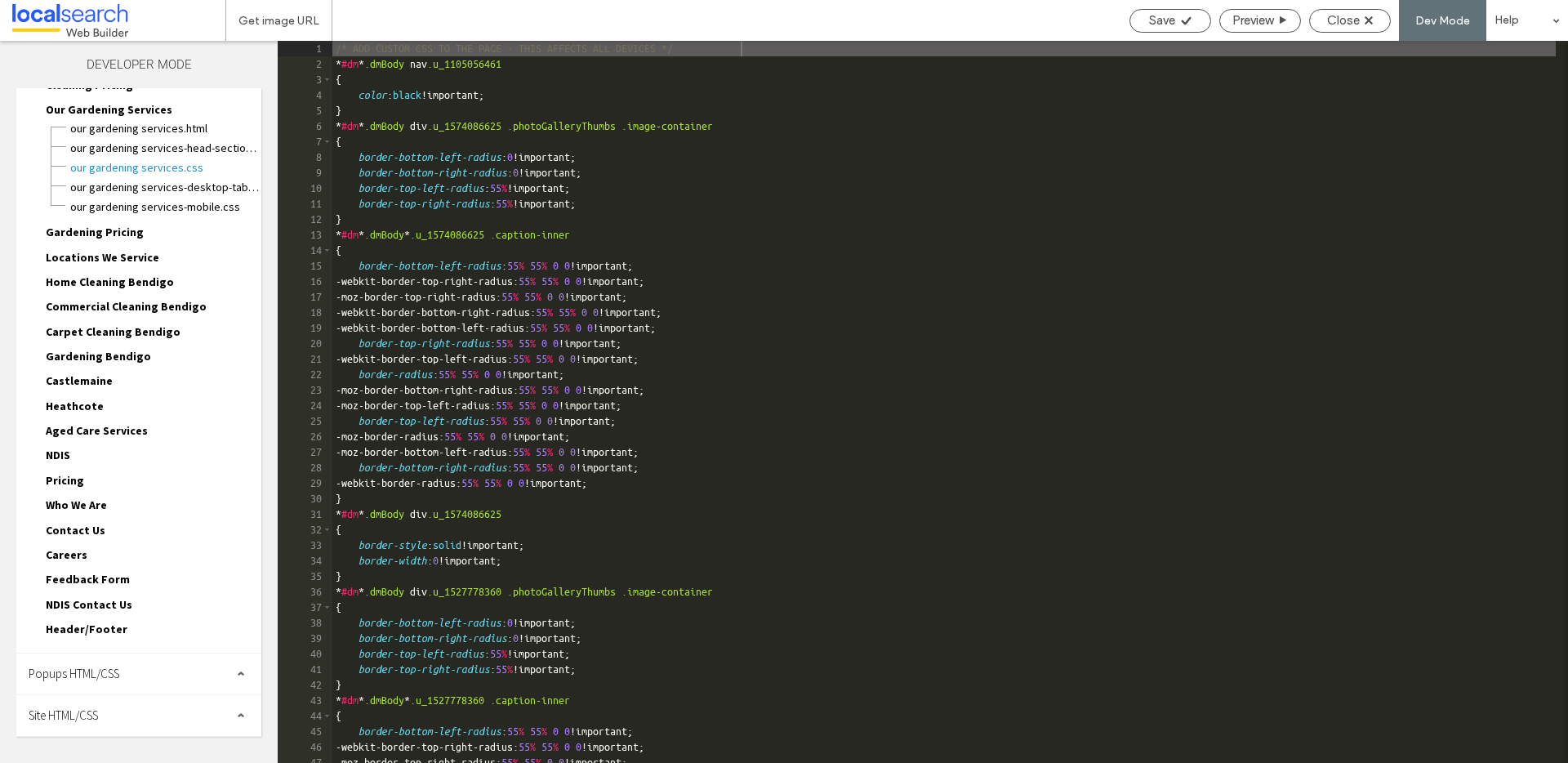
click at [95, 713] on span "Site HTML/CSS" at bounding box center [63, 714] width 69 height 15
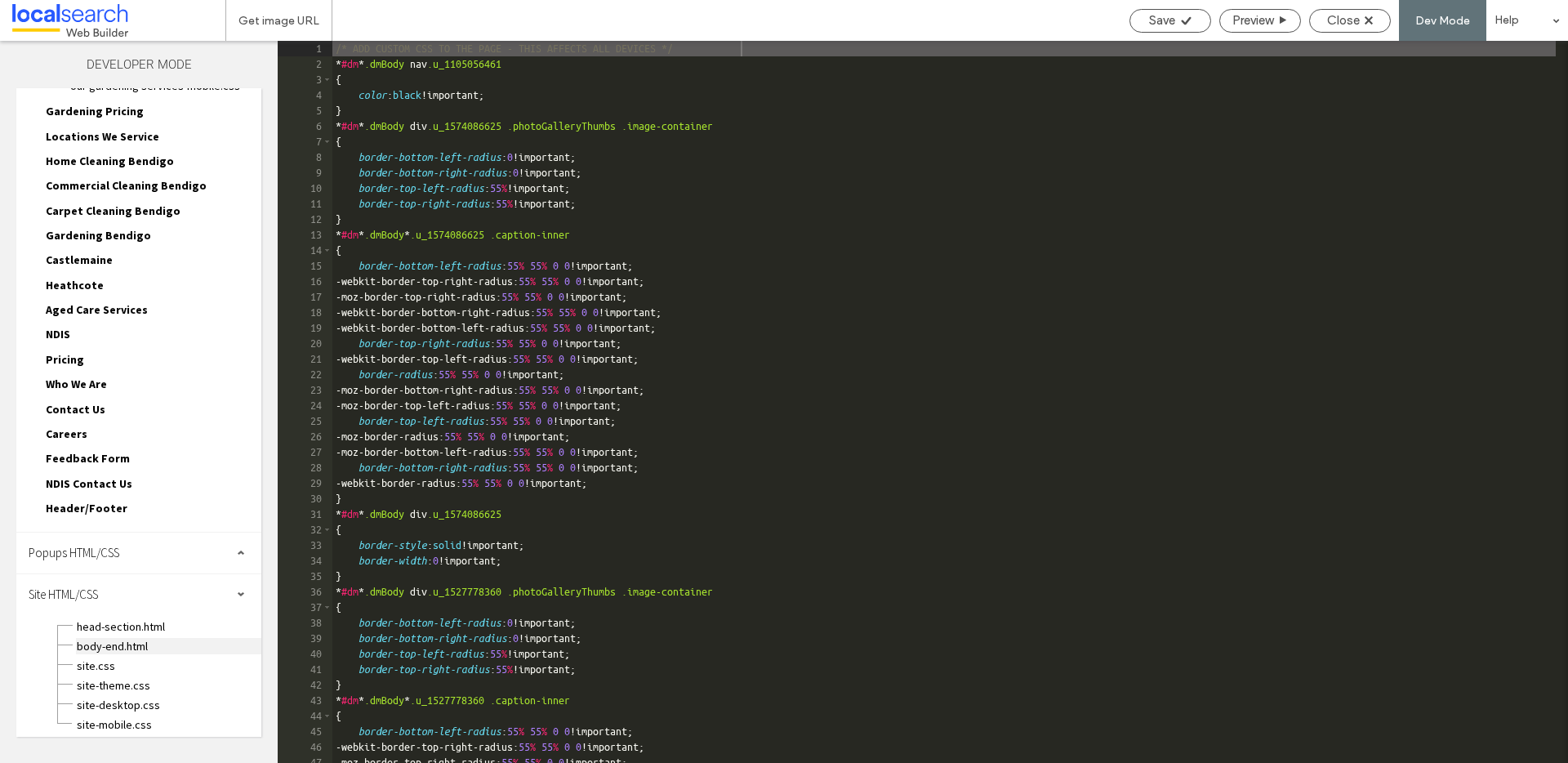
scroll to position [330, 0]
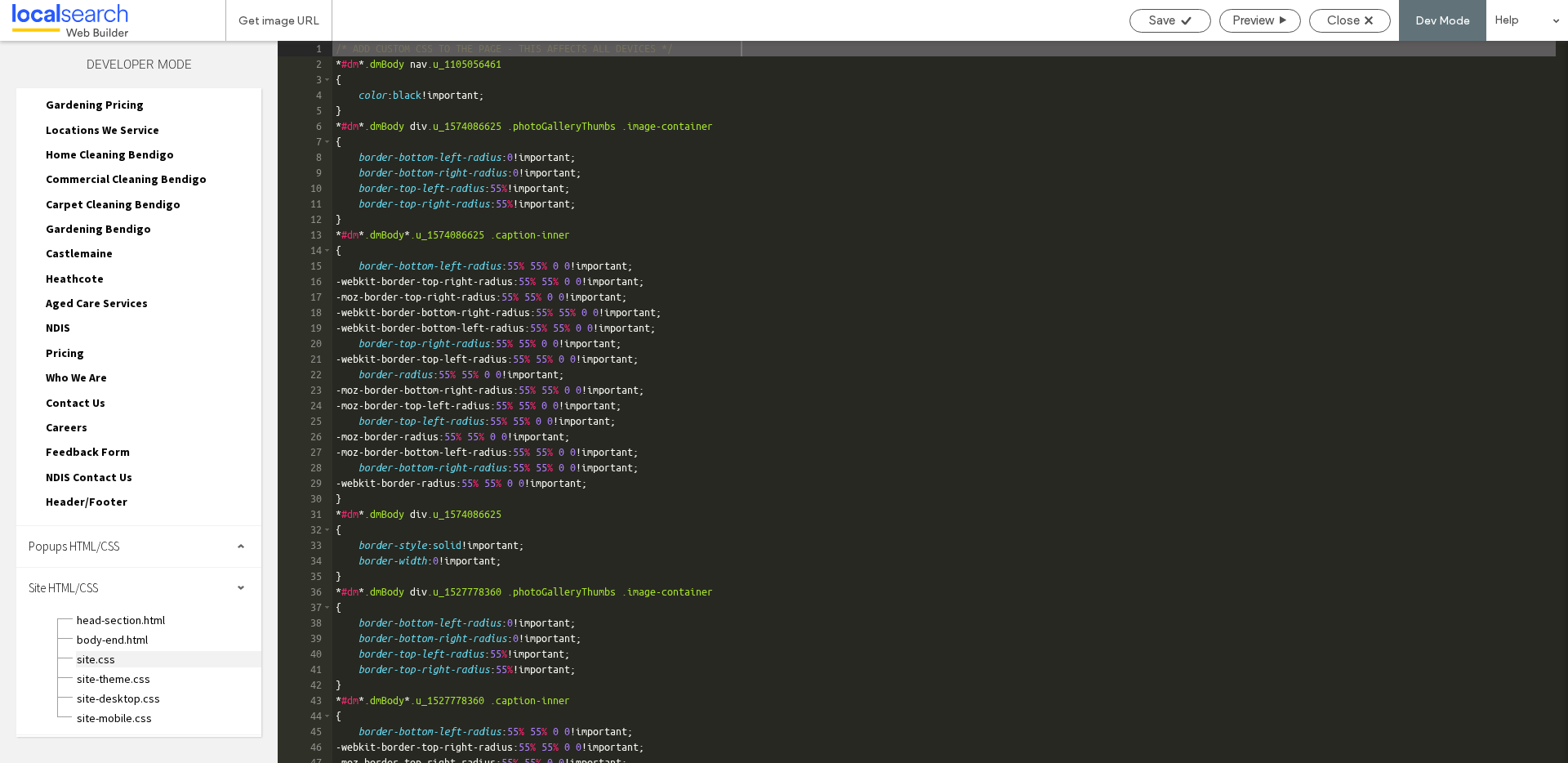
click at [113, 661] on span "site.css" at bounding box center [168, 659] width 186 height 16
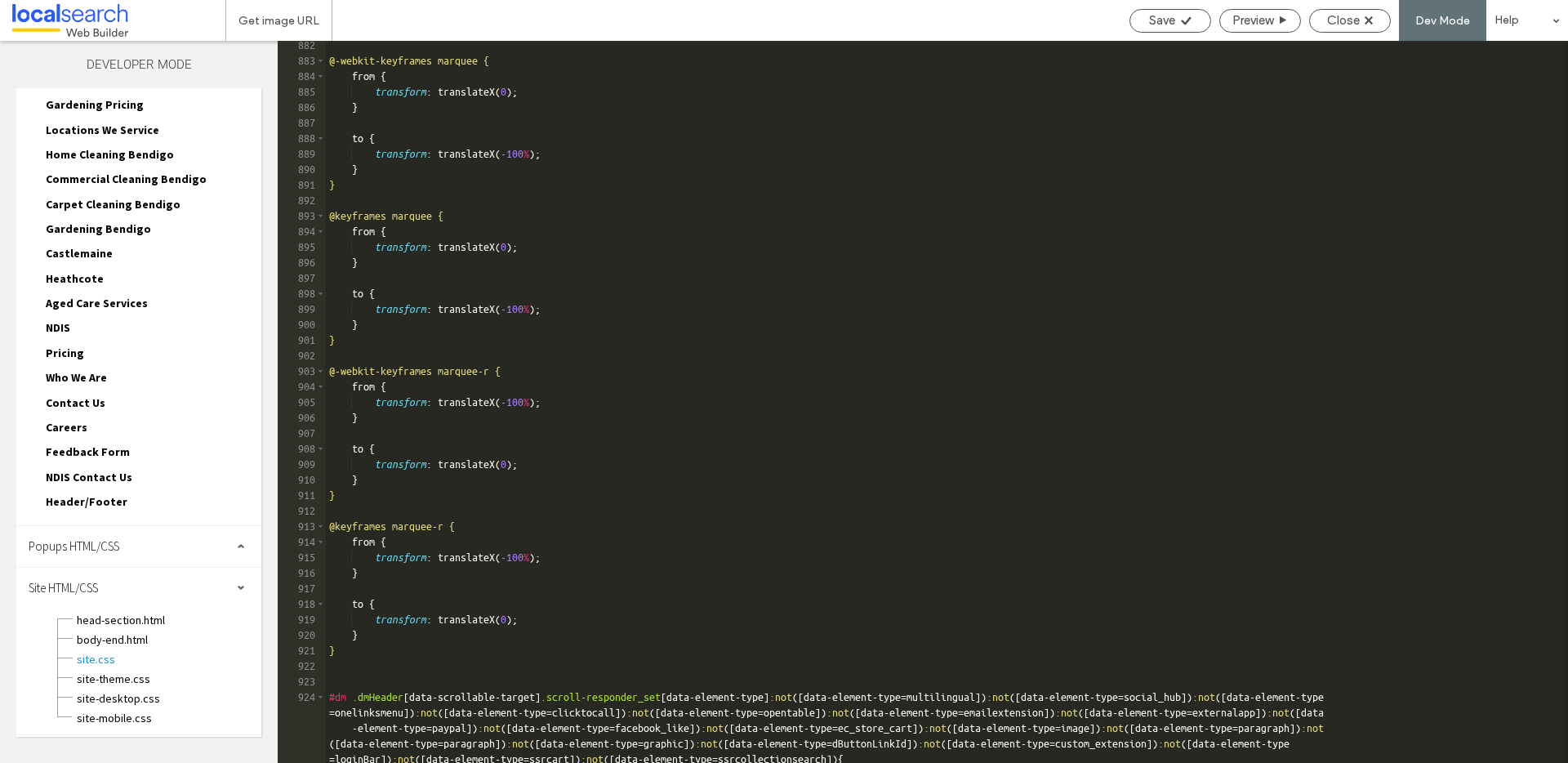
scroll to position [14253, 0]
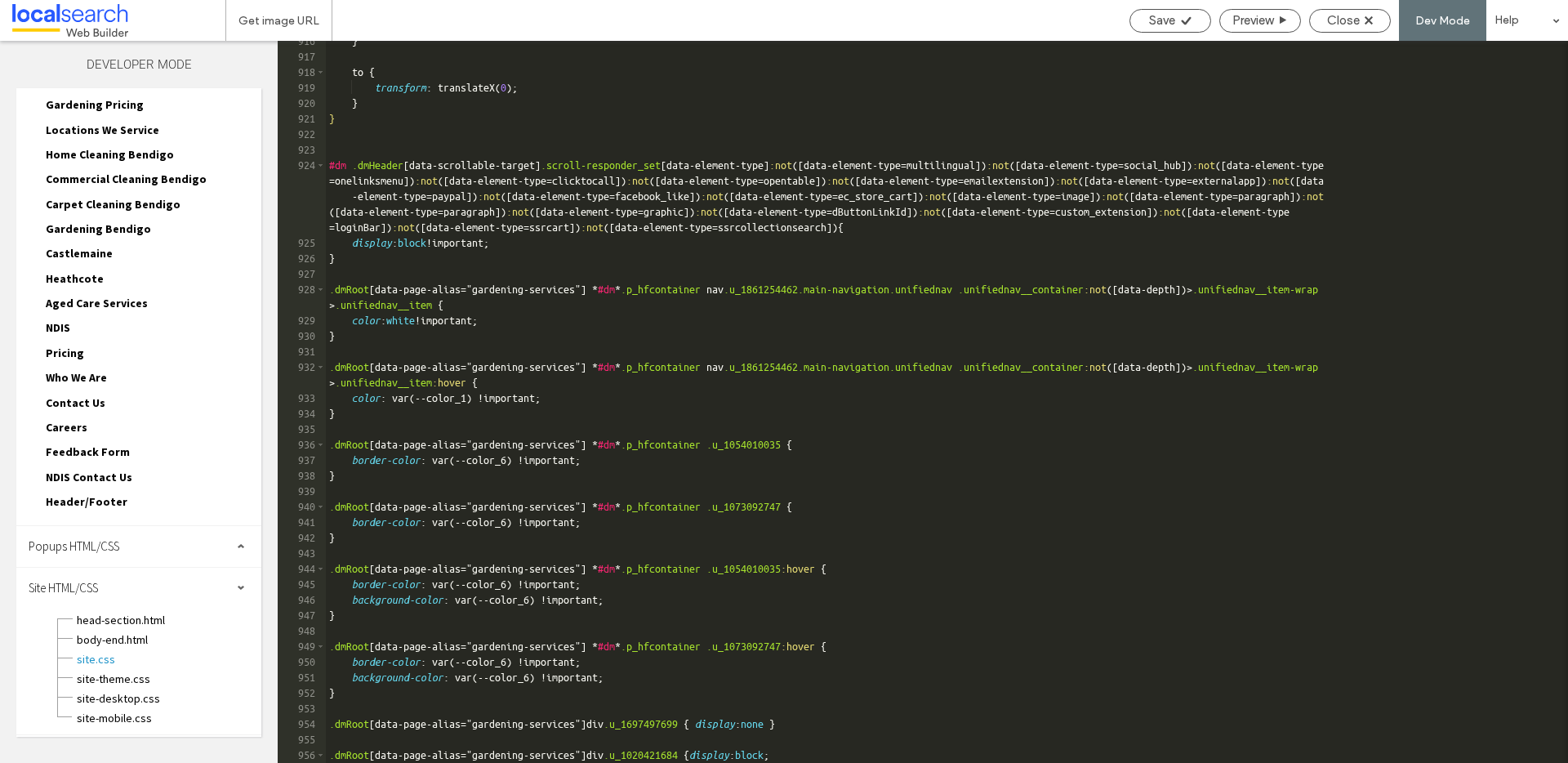
click at [882, 747] on div "} to { transform : translateX( 0 ); } } #dm .dmHeader [ data-scrollable-target …" at bounding box center [940, 410] width 1229 height 753
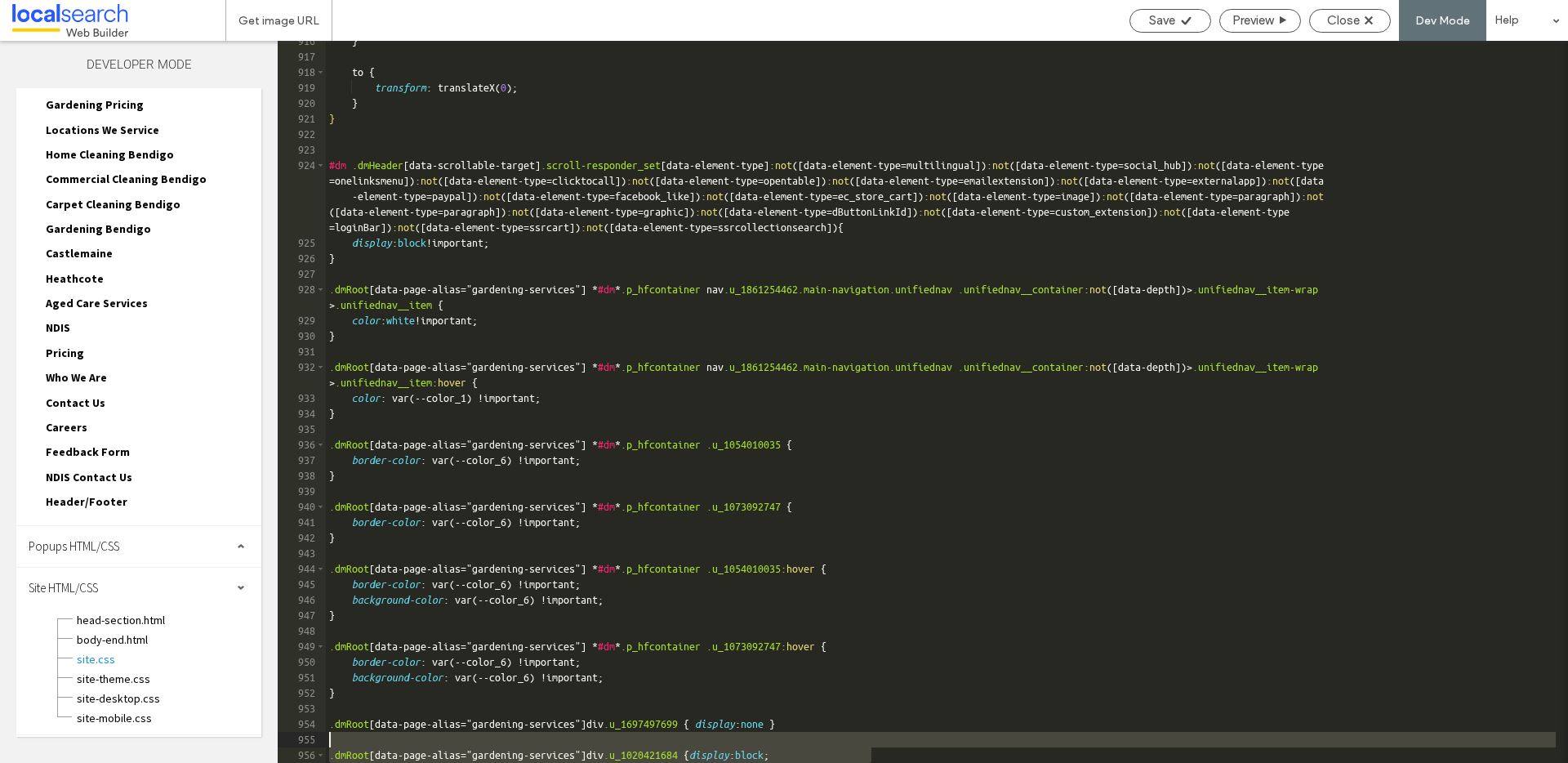
click at [884, 753] on div "} to { transform : translateX( 0 ); } } #dm .dmHeader [ data-scrollable-target …" at bounding box center [940, 410] width 1229 height 753
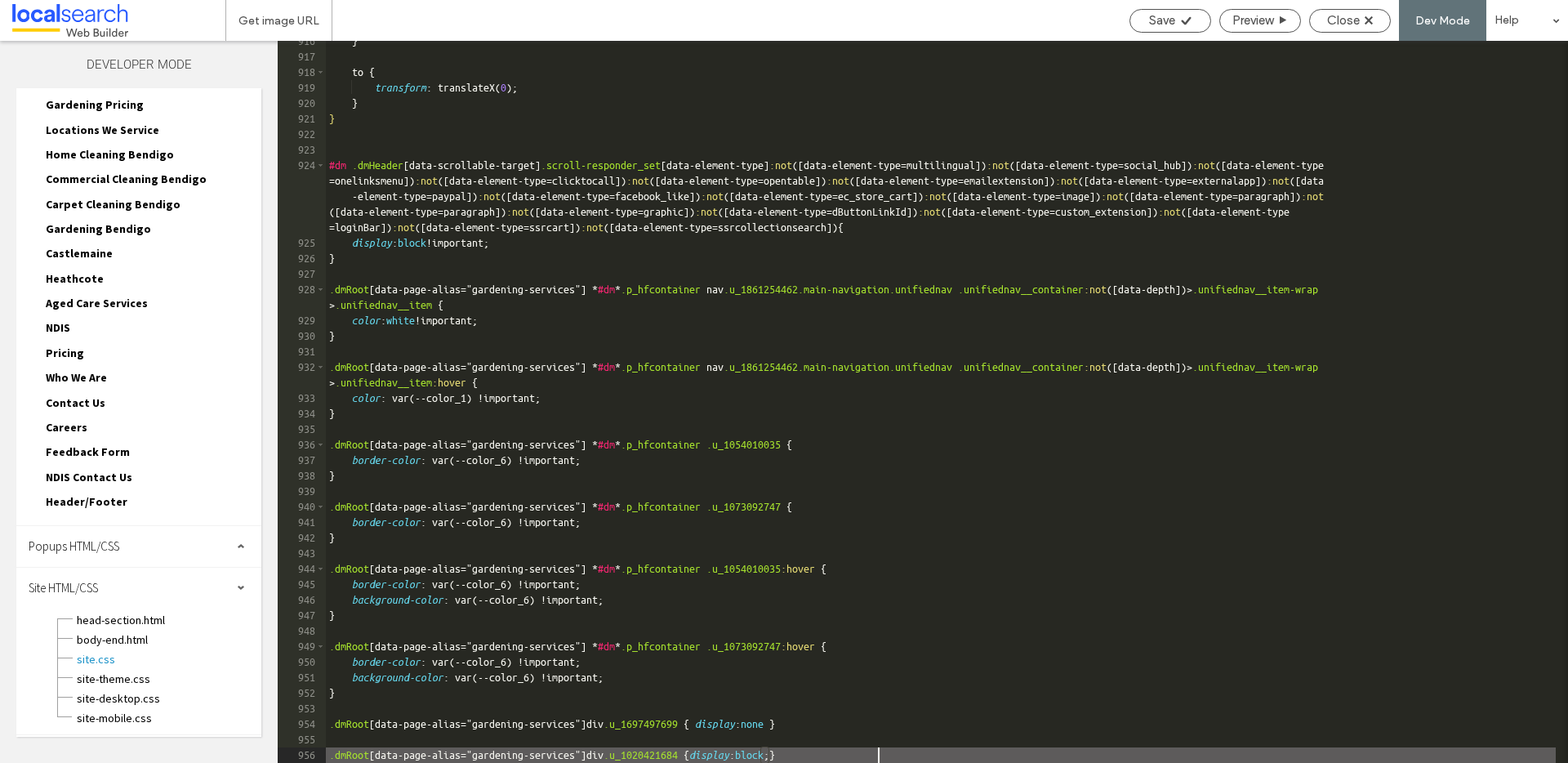
click at [865, 751] on div "} to { transform : translateX( 0 ); } } #dm .dmHeader [ data-scrollable-target …" at bounding box center [940, 410] width 1229 height 753
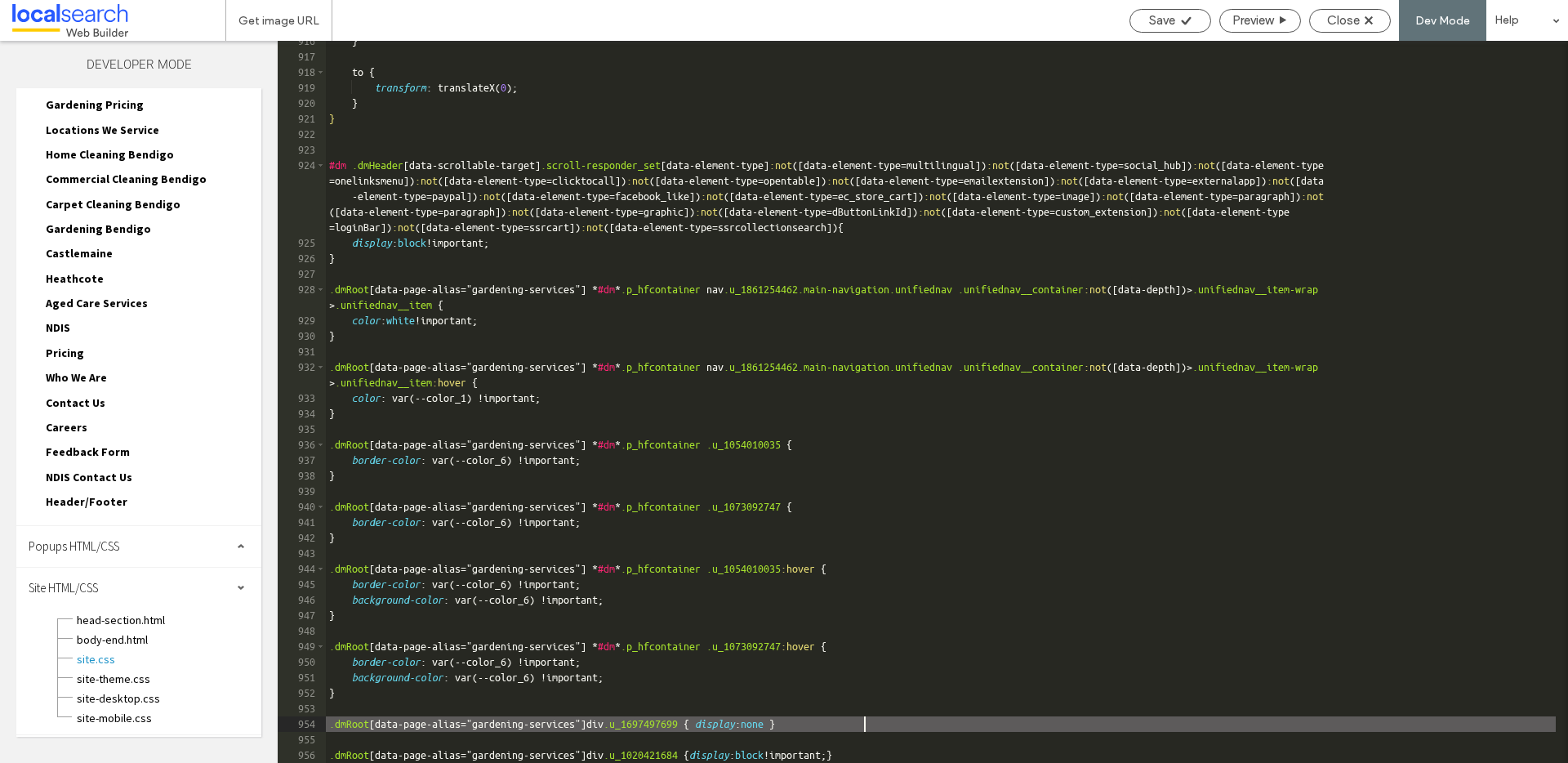
click at [866, 727] on div "} to { transform : translateX( 0 ); } } #dm .dmHeader [ data-scrollable-target …" at bounding box center [940, 410] width 1229 height 753
type textarea "**"
click at [1181, 21] on use at bounding box center [1185, 20] width 10 height 8
click at [1348, 21] on span "Close" at bounding box center [1343, 21] width 32 height 14
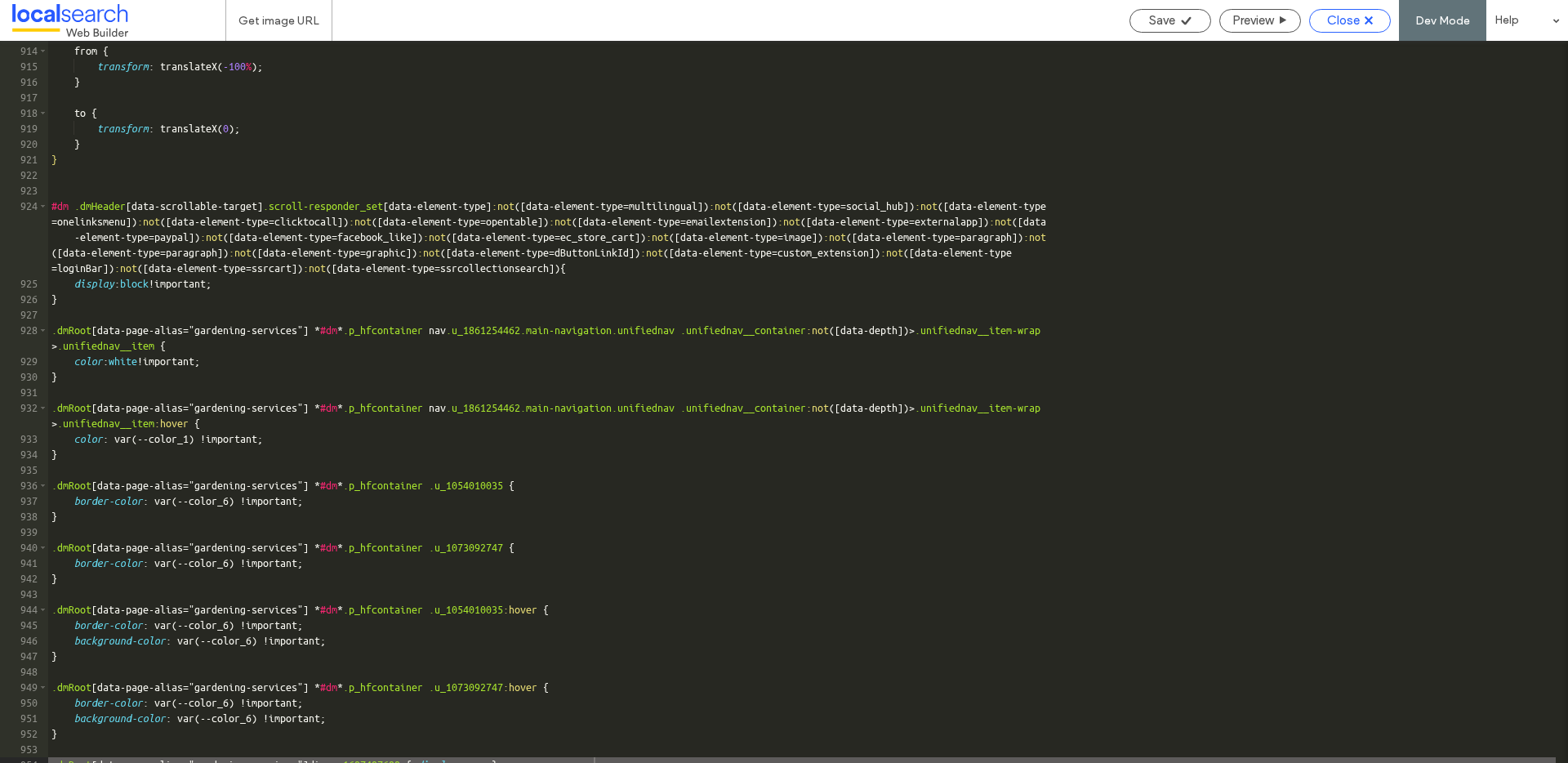
scroll to position [14212, 0]
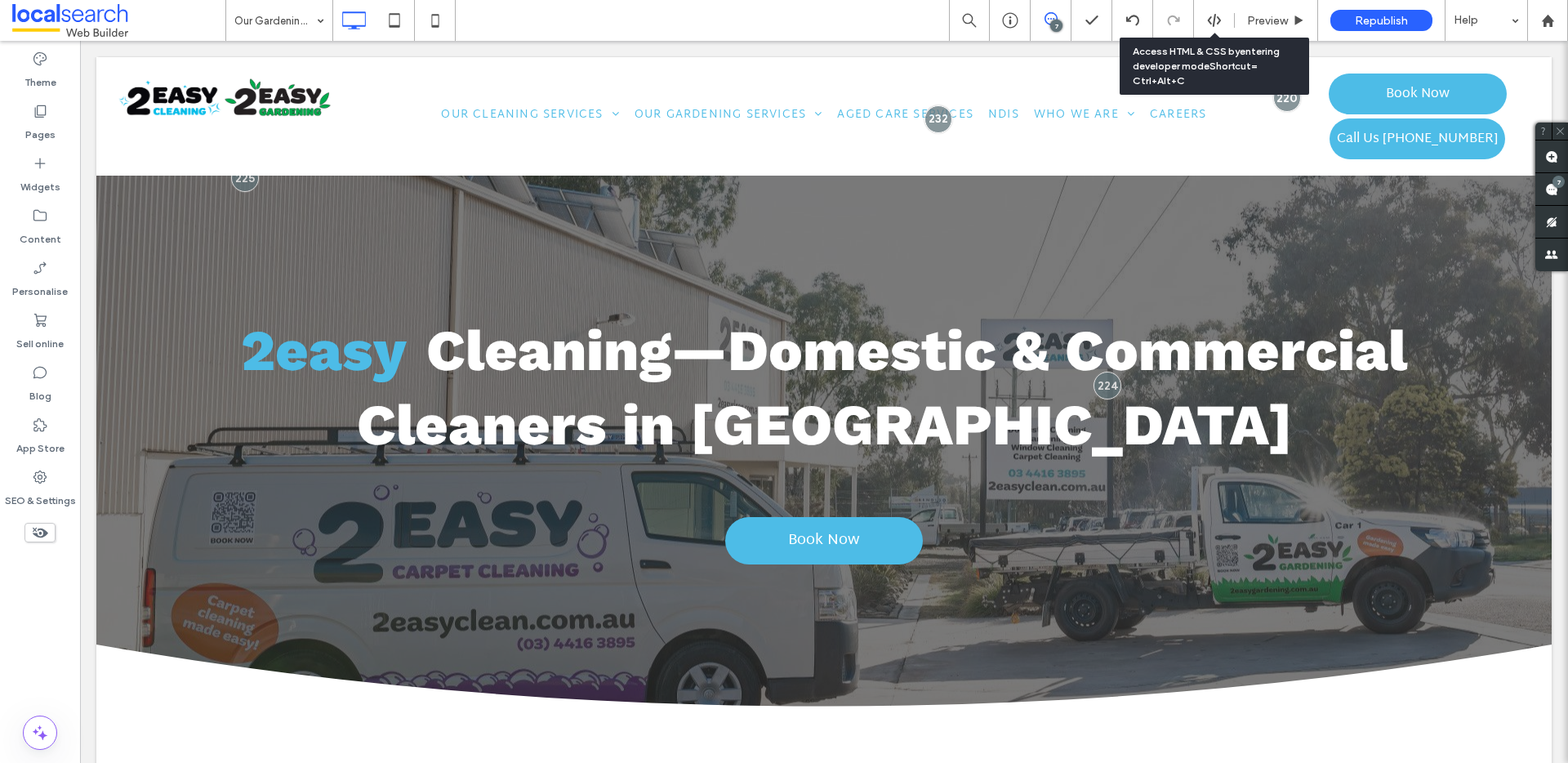
click at [1219, 21] on icon at bounding box center [1214, 21] width 14 height 14
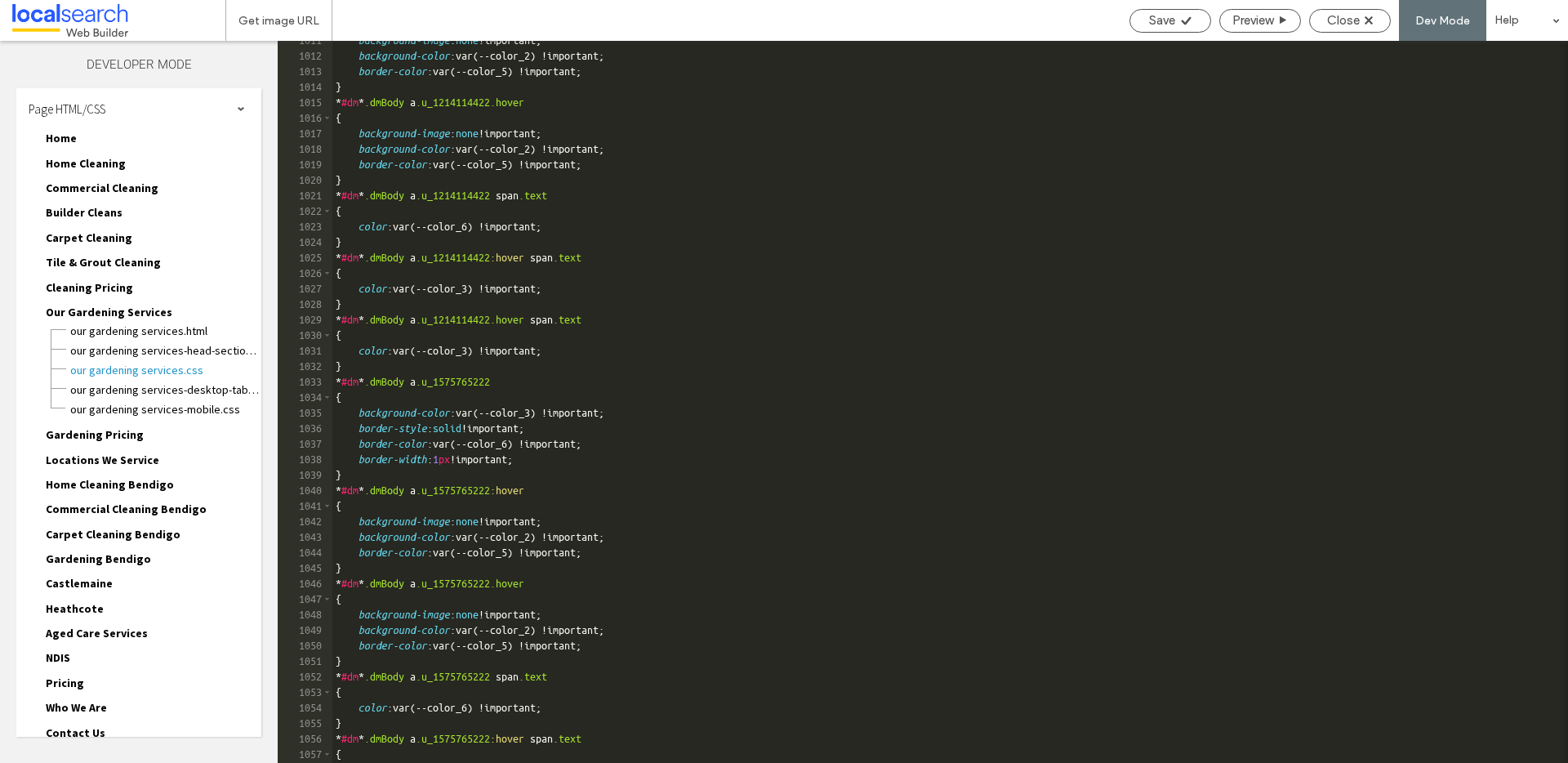
scroll to position [203, 0]
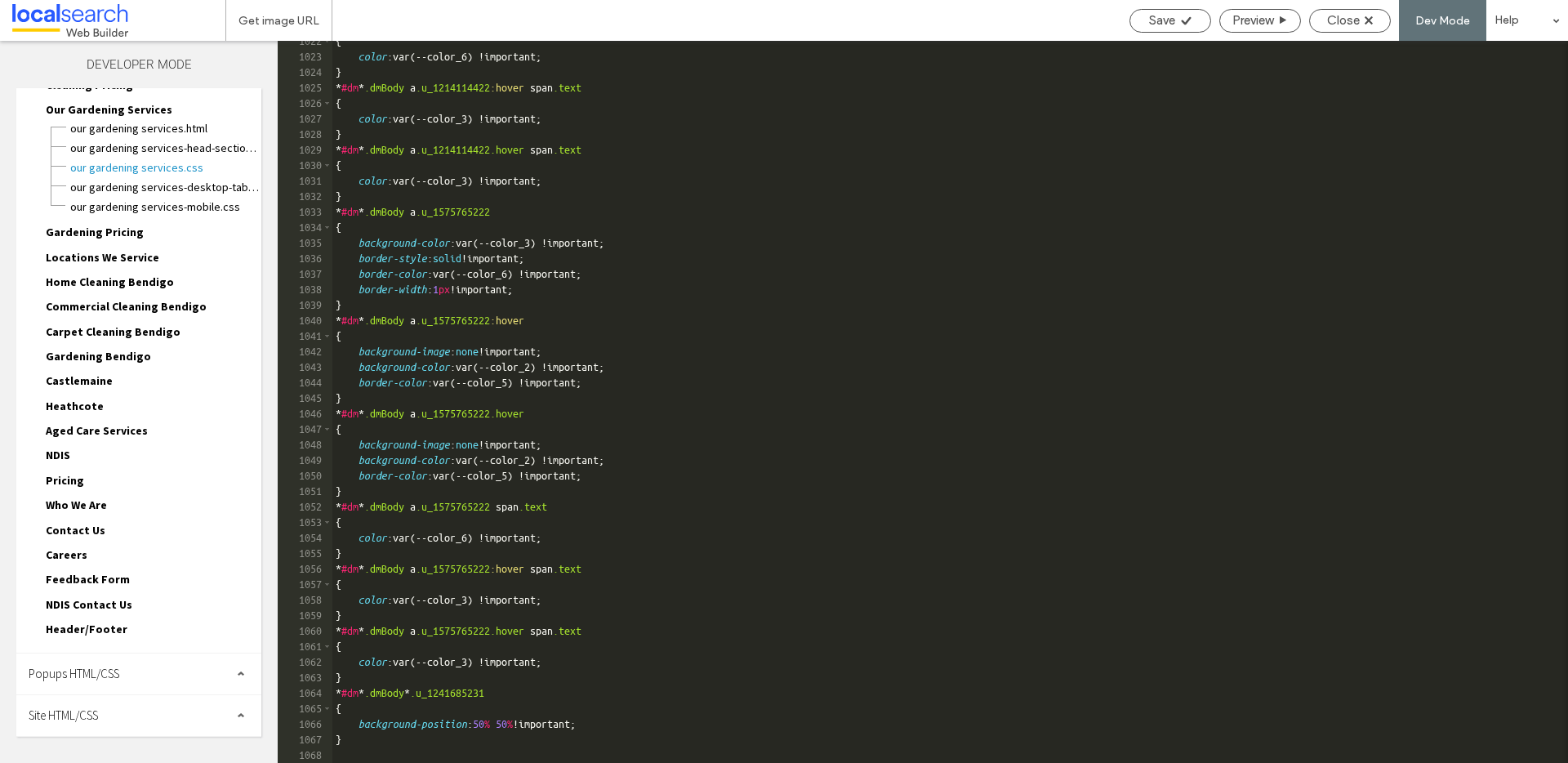
click at [137, 709] on div "Site HTML/CSS" at bounding box center [139, 715] width 245 height 41
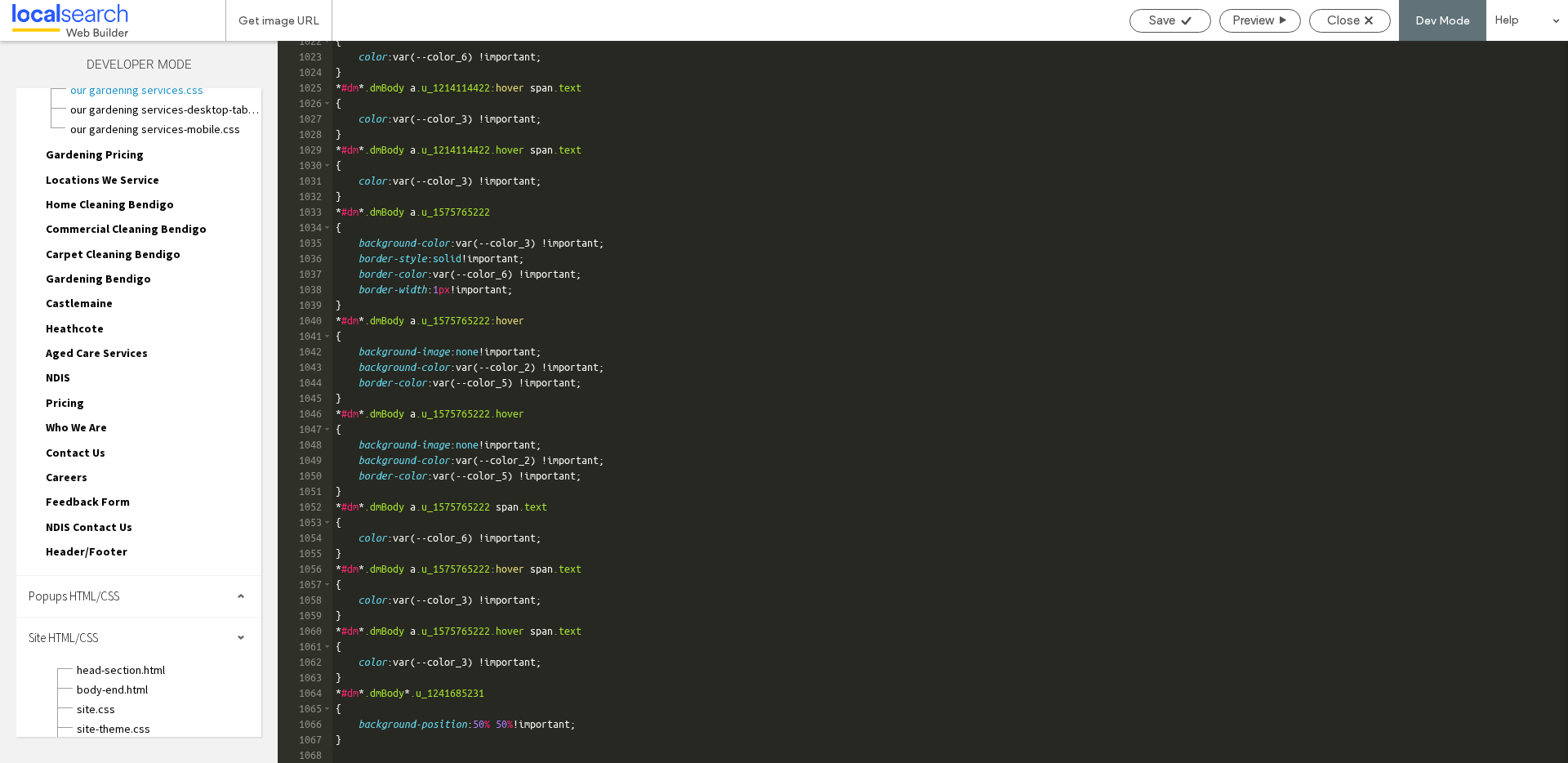
scroll to position [330, 0]
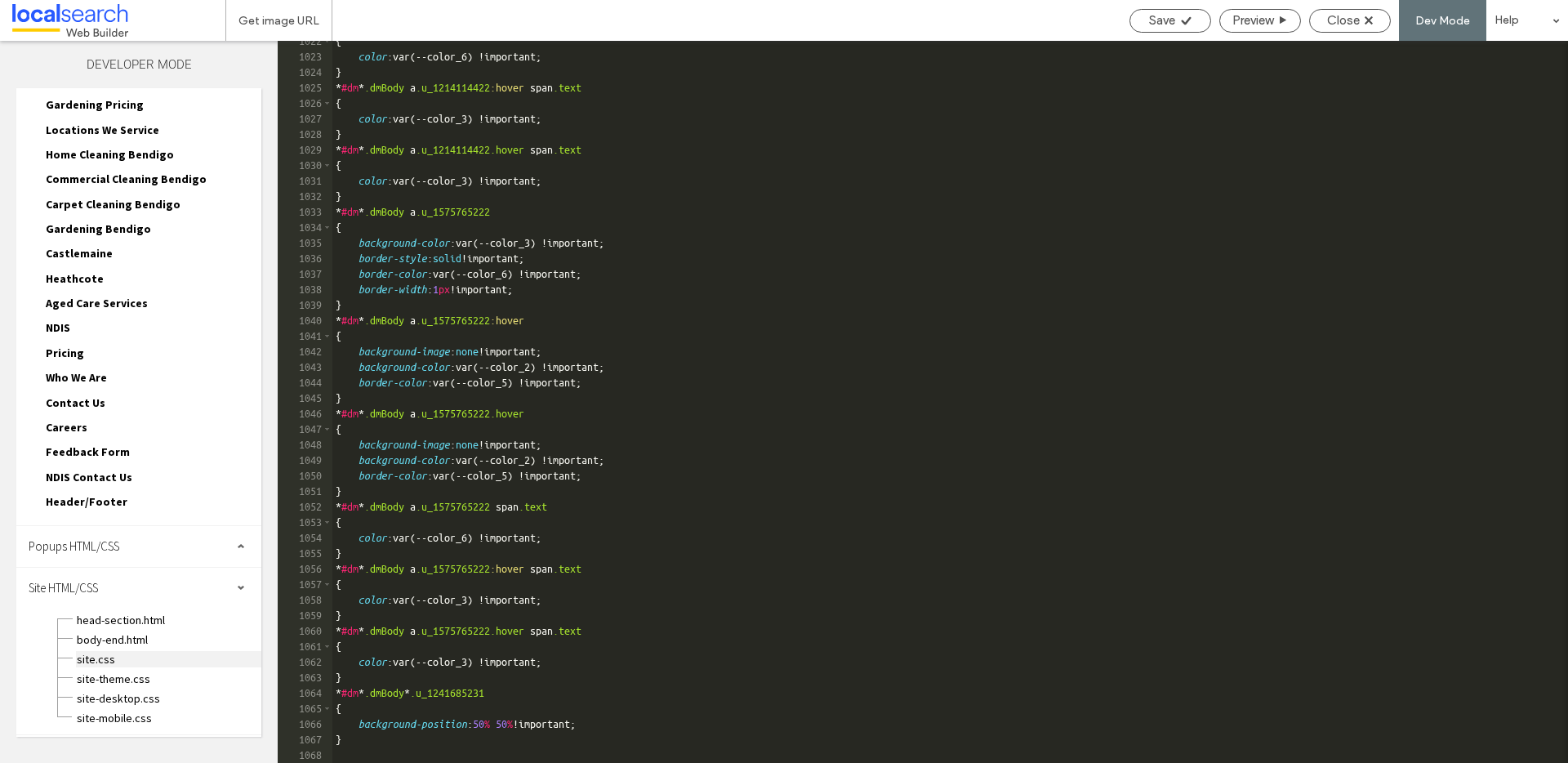
click at [115, 659] on span "site.css" at bounding box center [168, 659] width 186 height 16
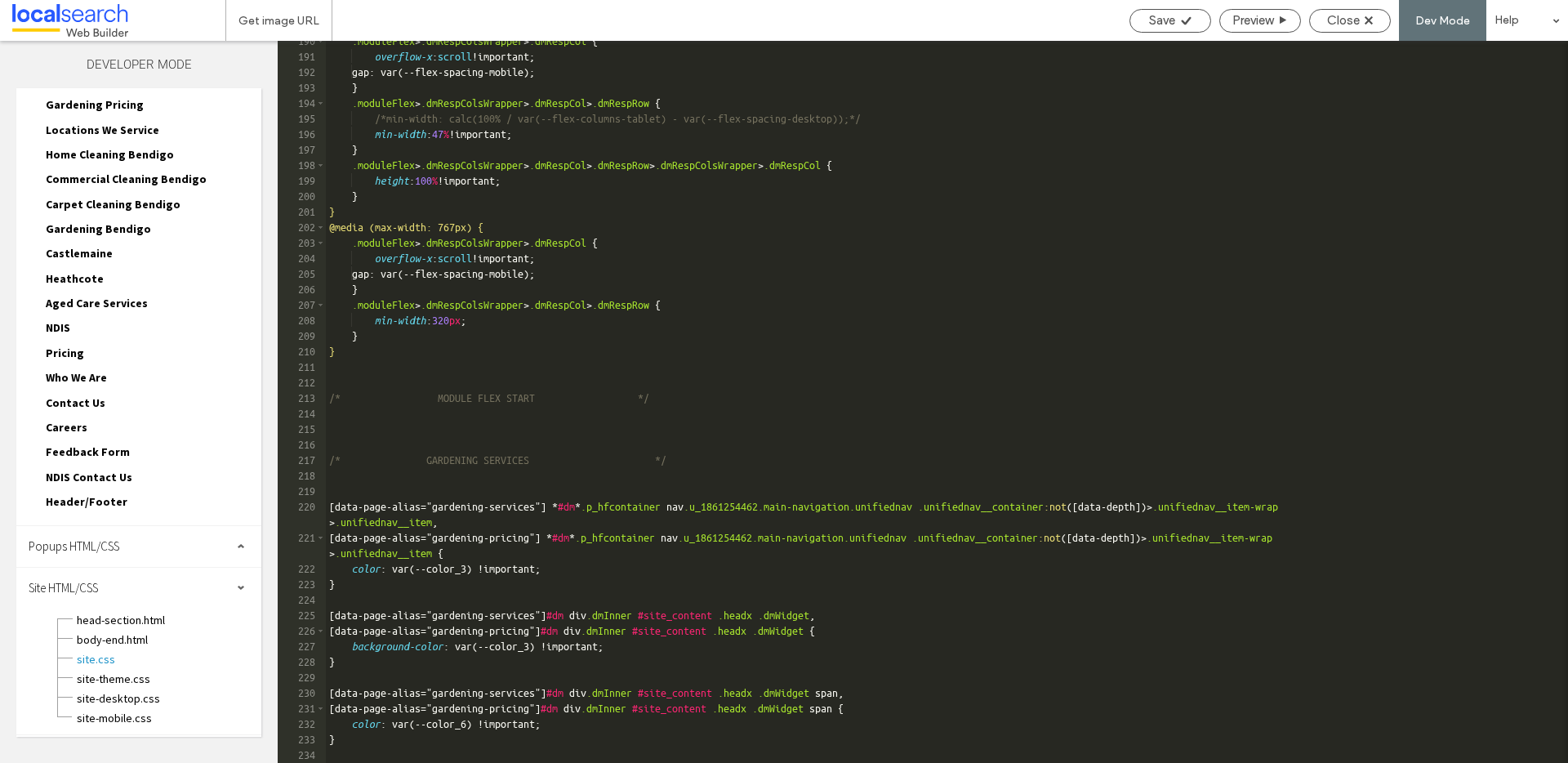
scroll to position [14253, 0]
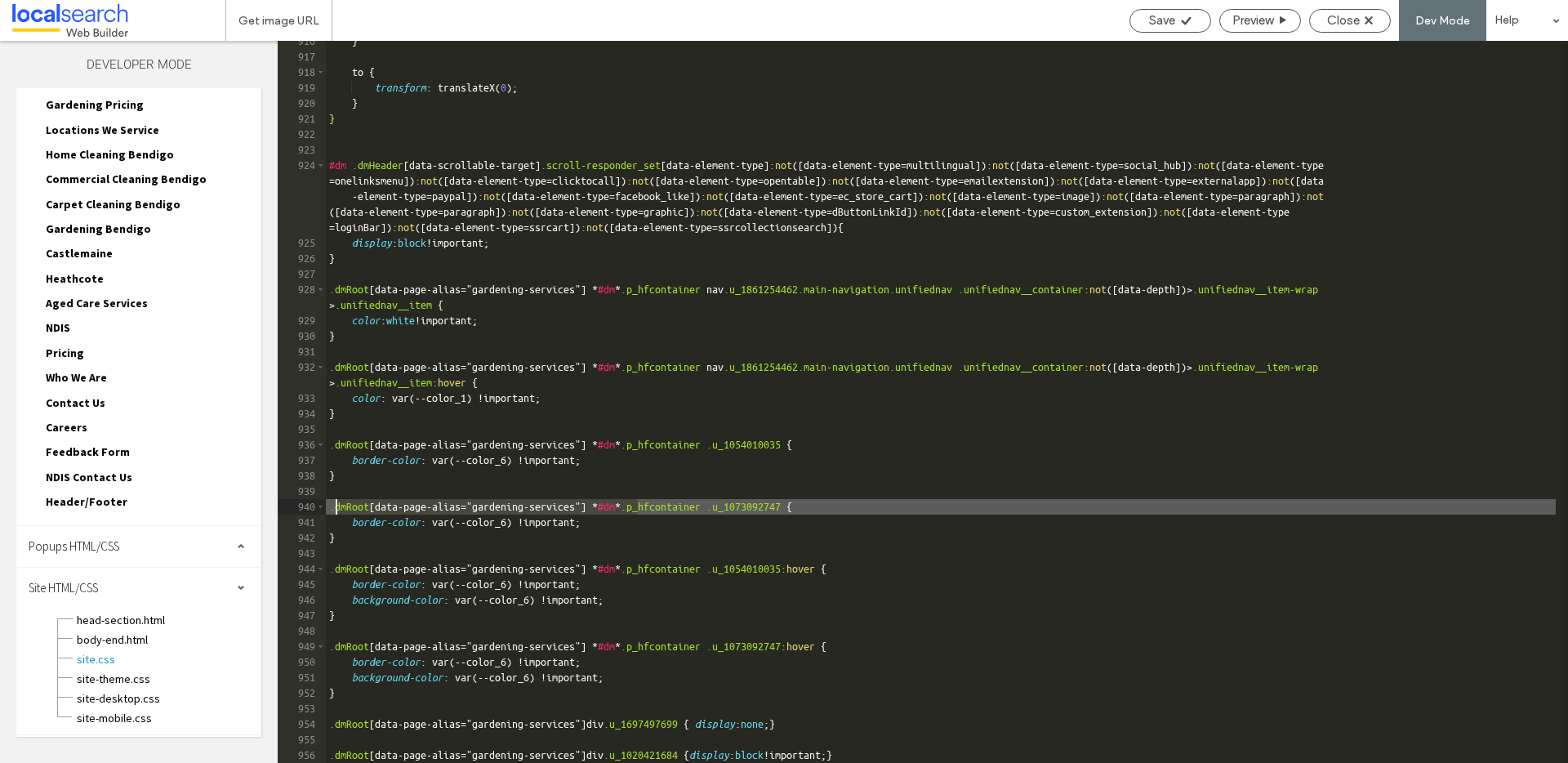
drag, startPoint x: 637, startPoint y: 504, endPoint x: 334, endPoint y: 509, distance: 303.0
click at [334, 509] on div "} to { transform : translateX( 0 ); } } #dm .dmHeader [ data-scrollable-target …" at bounding box center [940, 410] width 1229 height 753
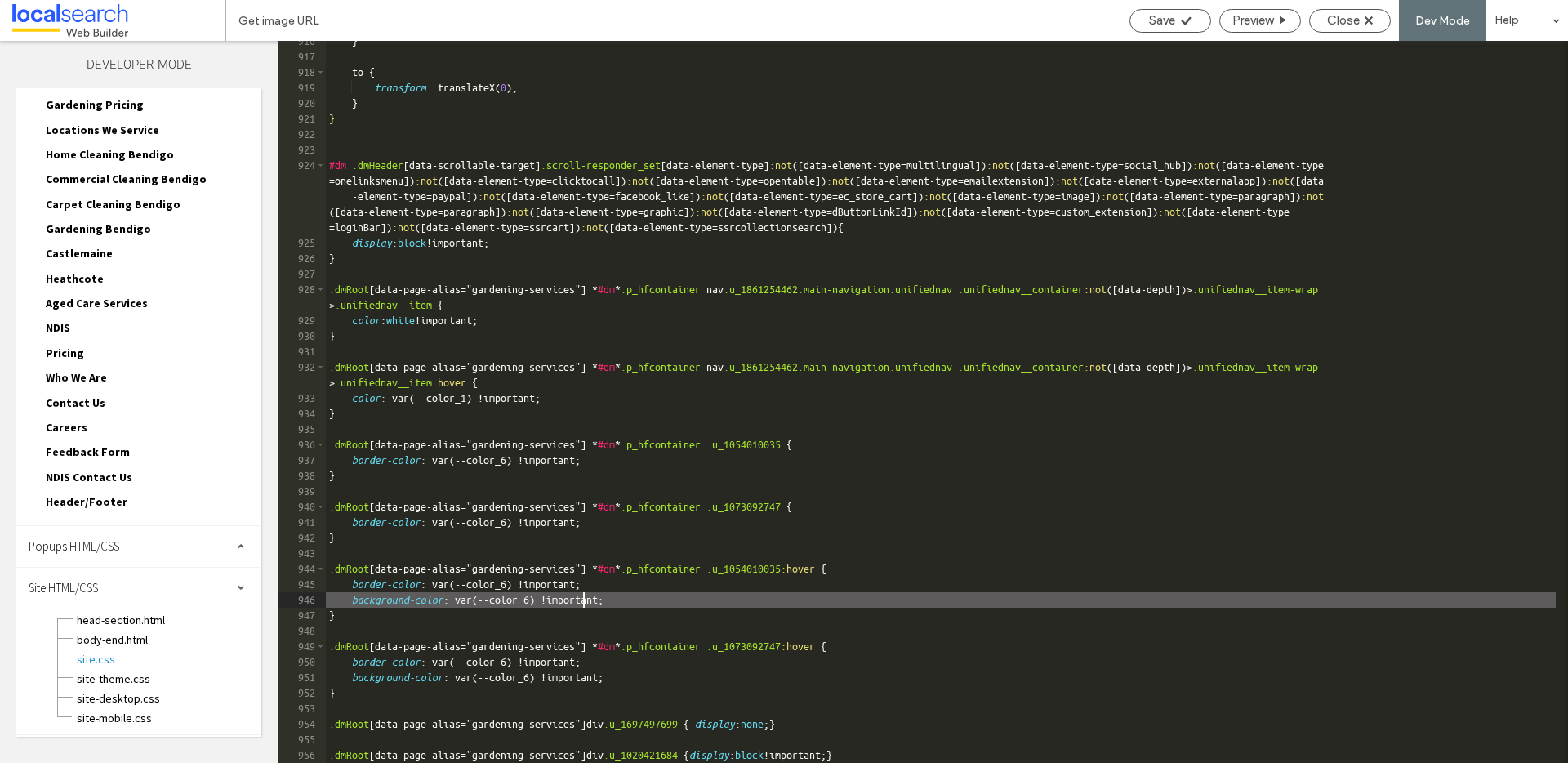
click at [582, 603] on div "} to { transform : translateX( 0 ); } } #dm .dmHeader [ data-scrollable-target …" at bounding box center [940, 410] width 1229 height 753
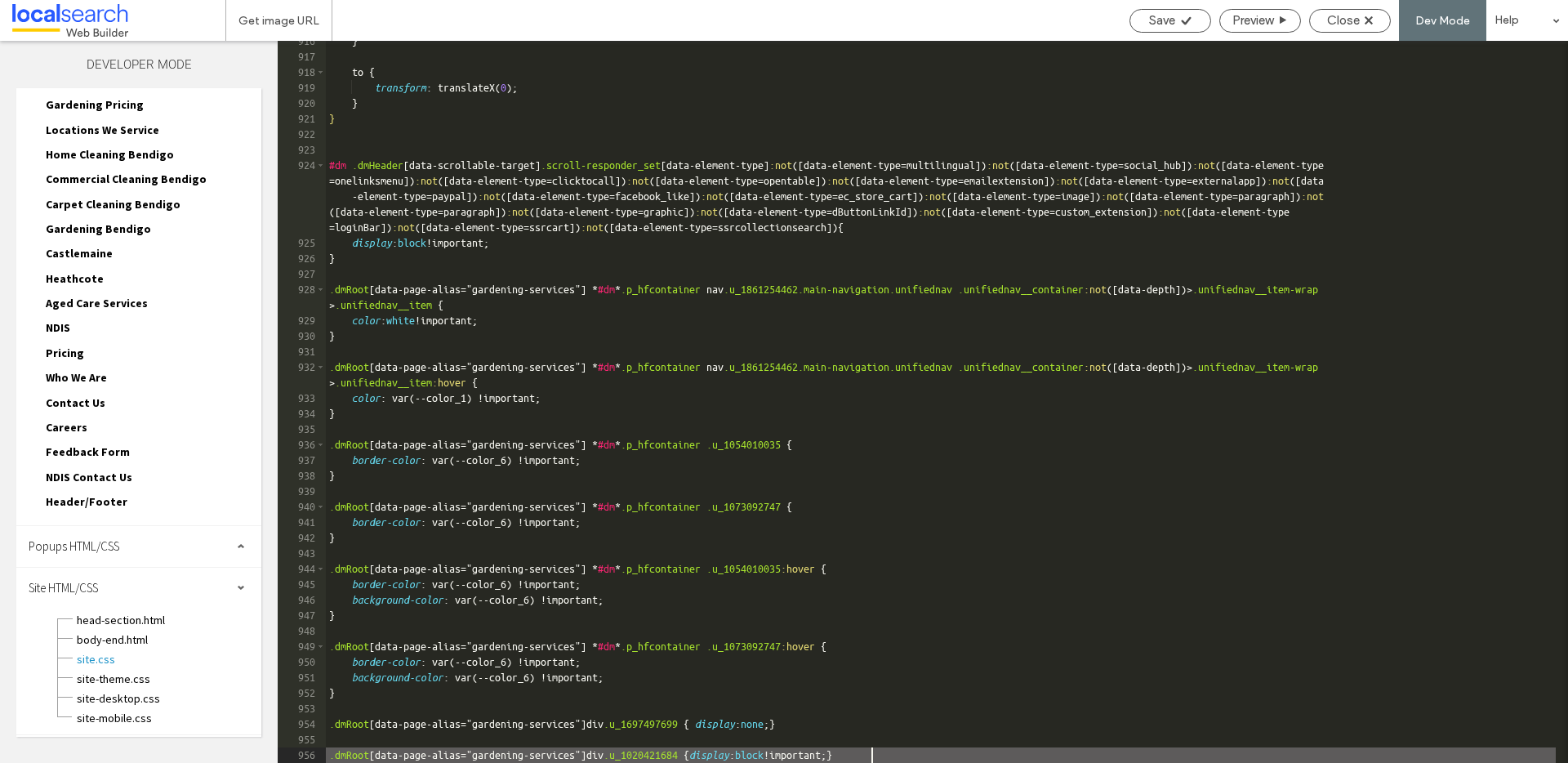
click at [869, 757] on div "} to { transform : translateX( 0 ); } } #dm .dmHeader [ data-scrollable-target …" at bounding box center [940, 410] width 1229 height 753
click at [824, 756] on div "} to { transform : translateX( 0 ); } } #dm .dmHeader [ data-scrollable-target …" at bounding box center [940, 410] width 1229 height 753
click at [1367, 17] on use at bounding box center [1368, 20] width 8 height 8
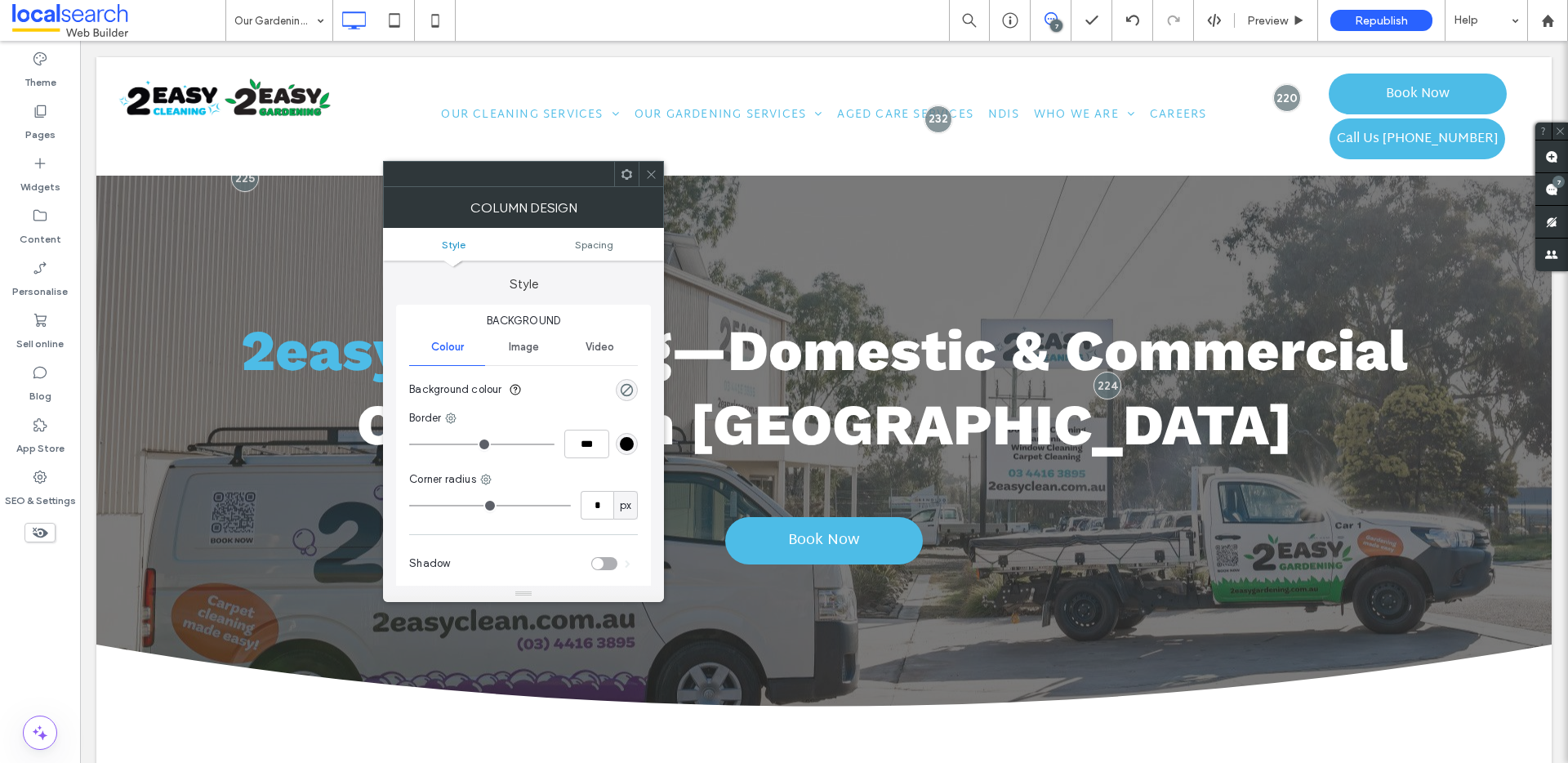
click at [40, 533] on use at bounding box center [40, 533] width 15 height 11
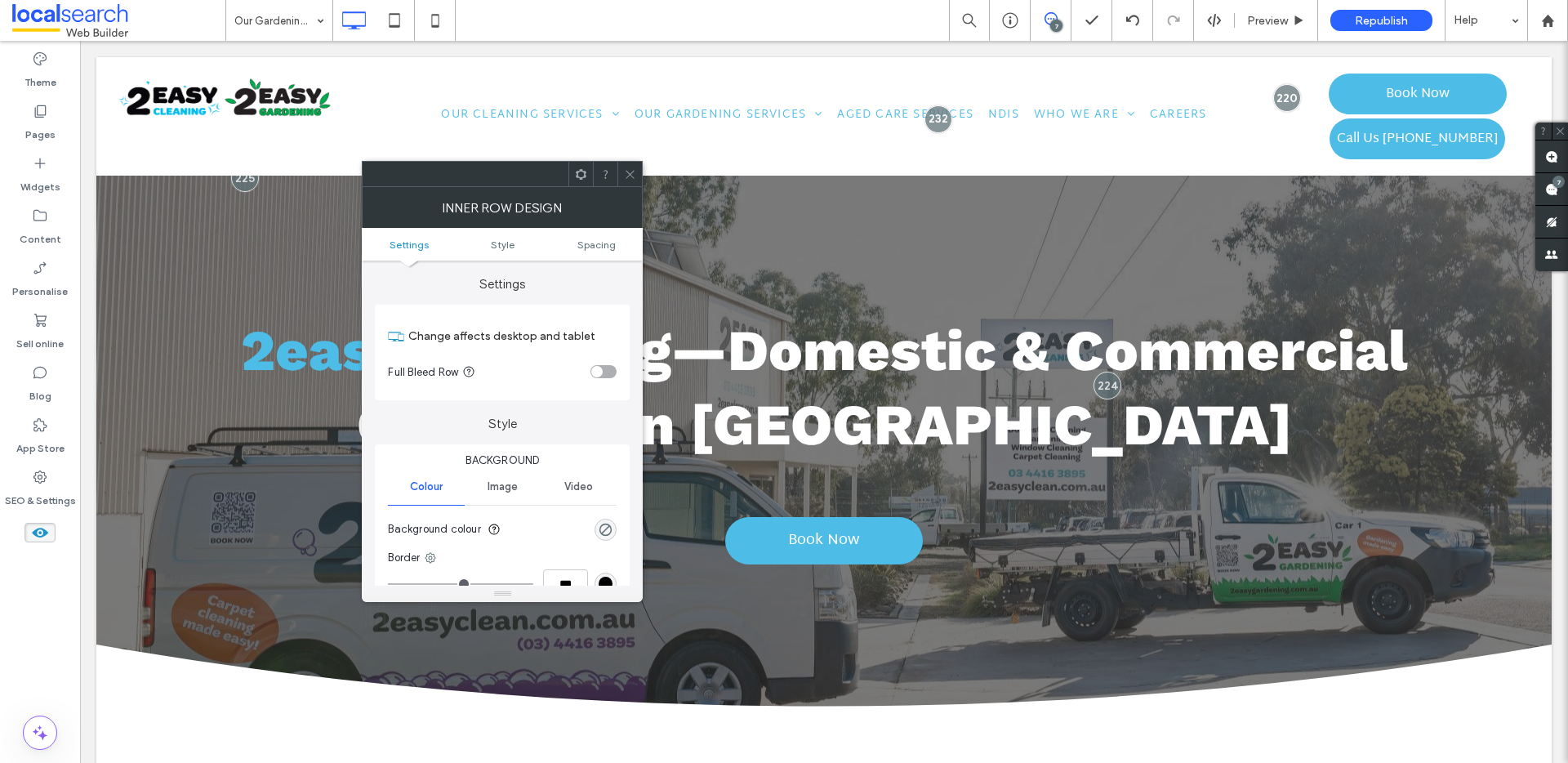
click at [582, 174] on icon at bounding box center [581, 175] width 13 height 13
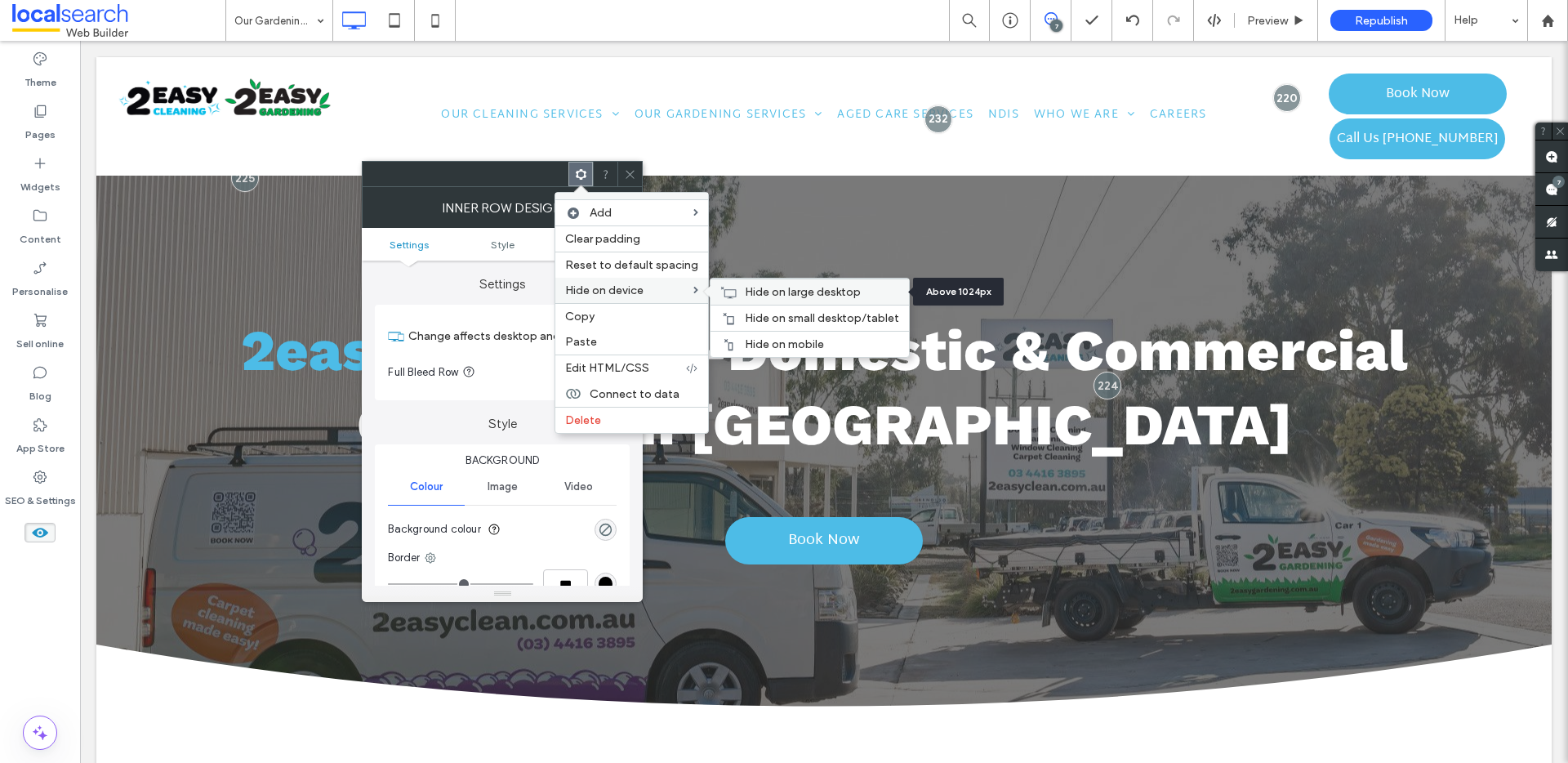
click at [814, 292] on span "Hide on large desktop" at bounding box center [802, 291] width 116 height 14
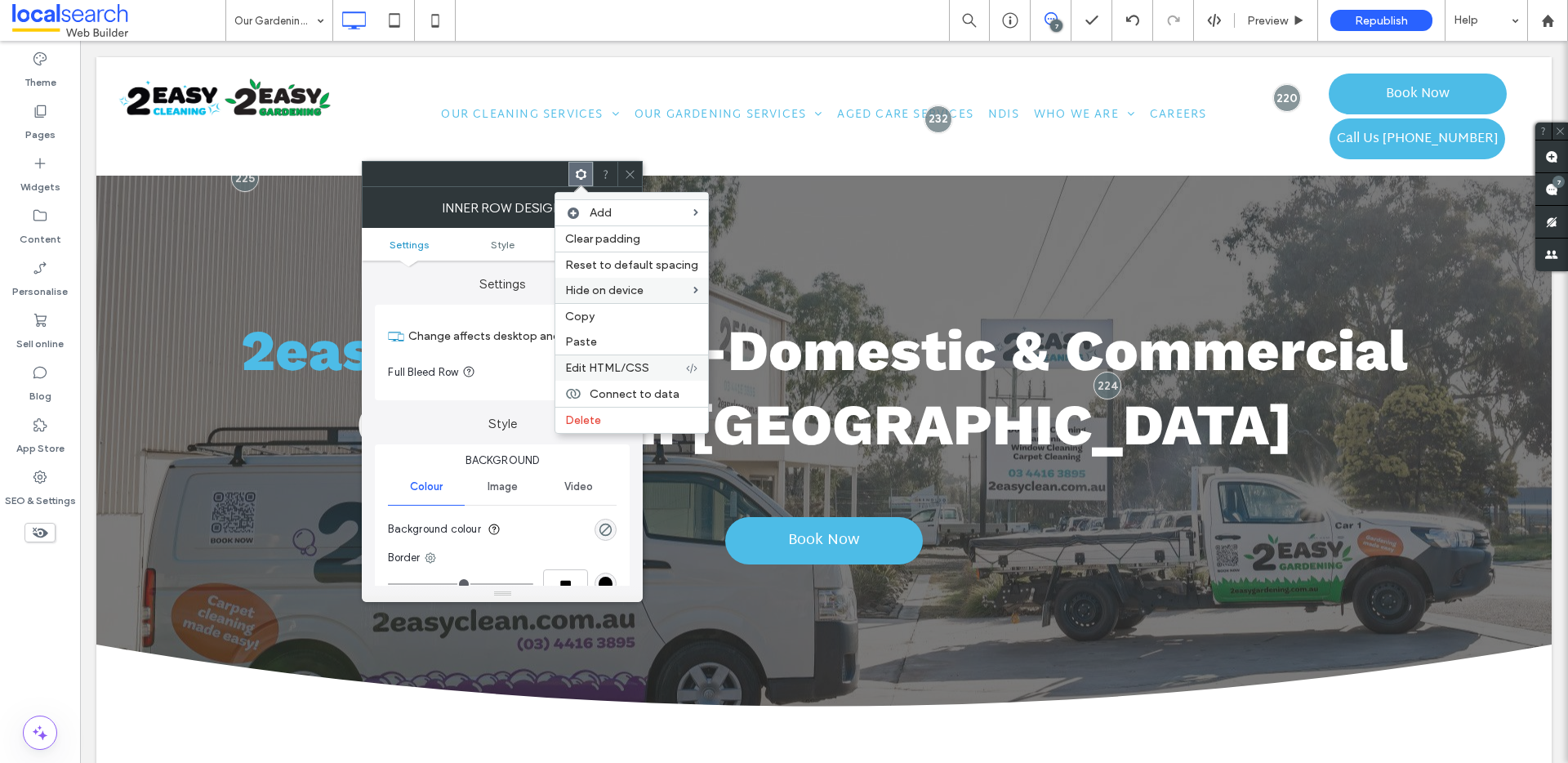
click at [630, 377] on div "Edit HTML/CSS" at bounding box center [632, 367] width 153 height 26
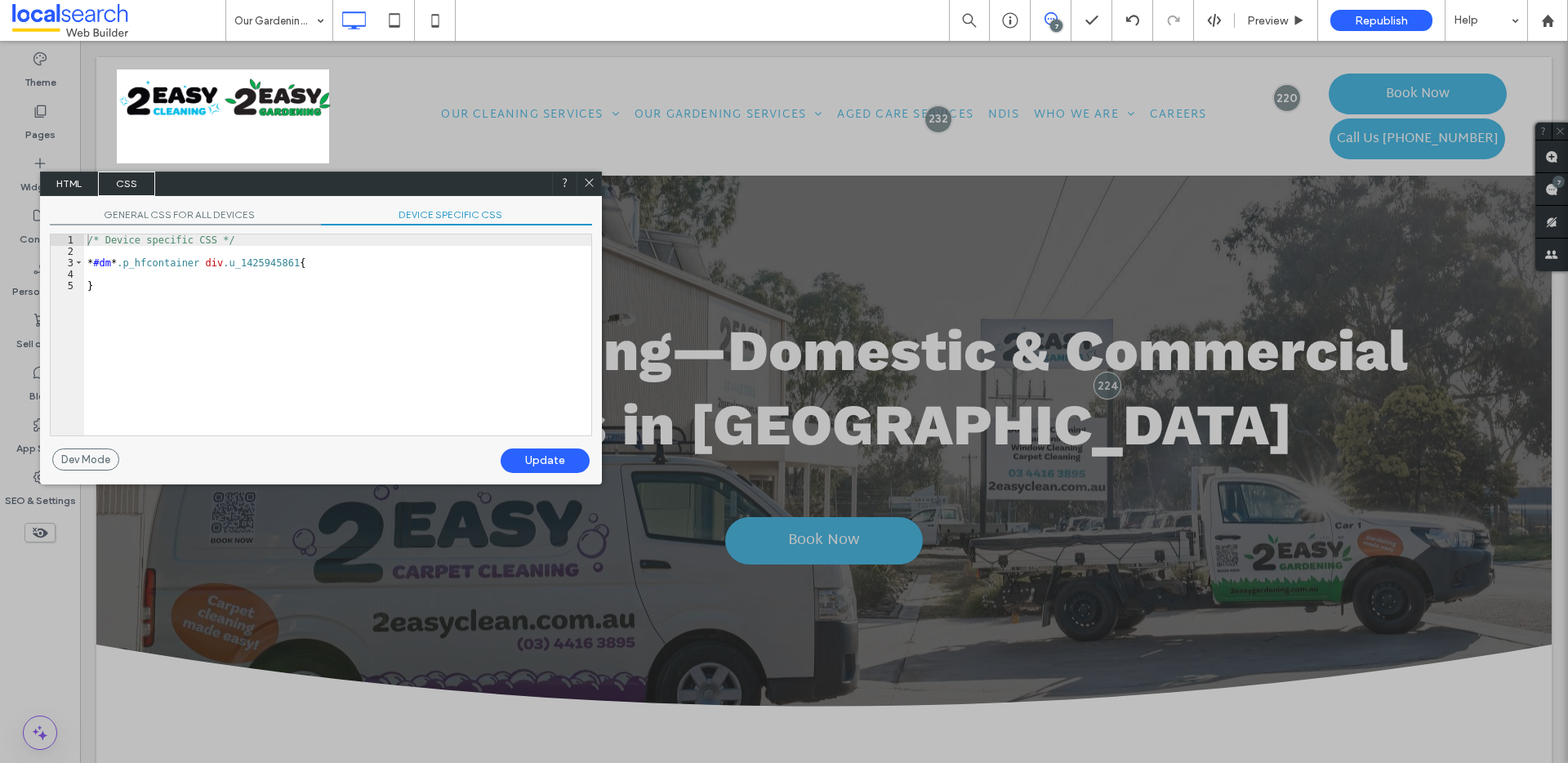
click at [77, 188] on span "HTML" at bounding box center [68, 183] width 57 height 24
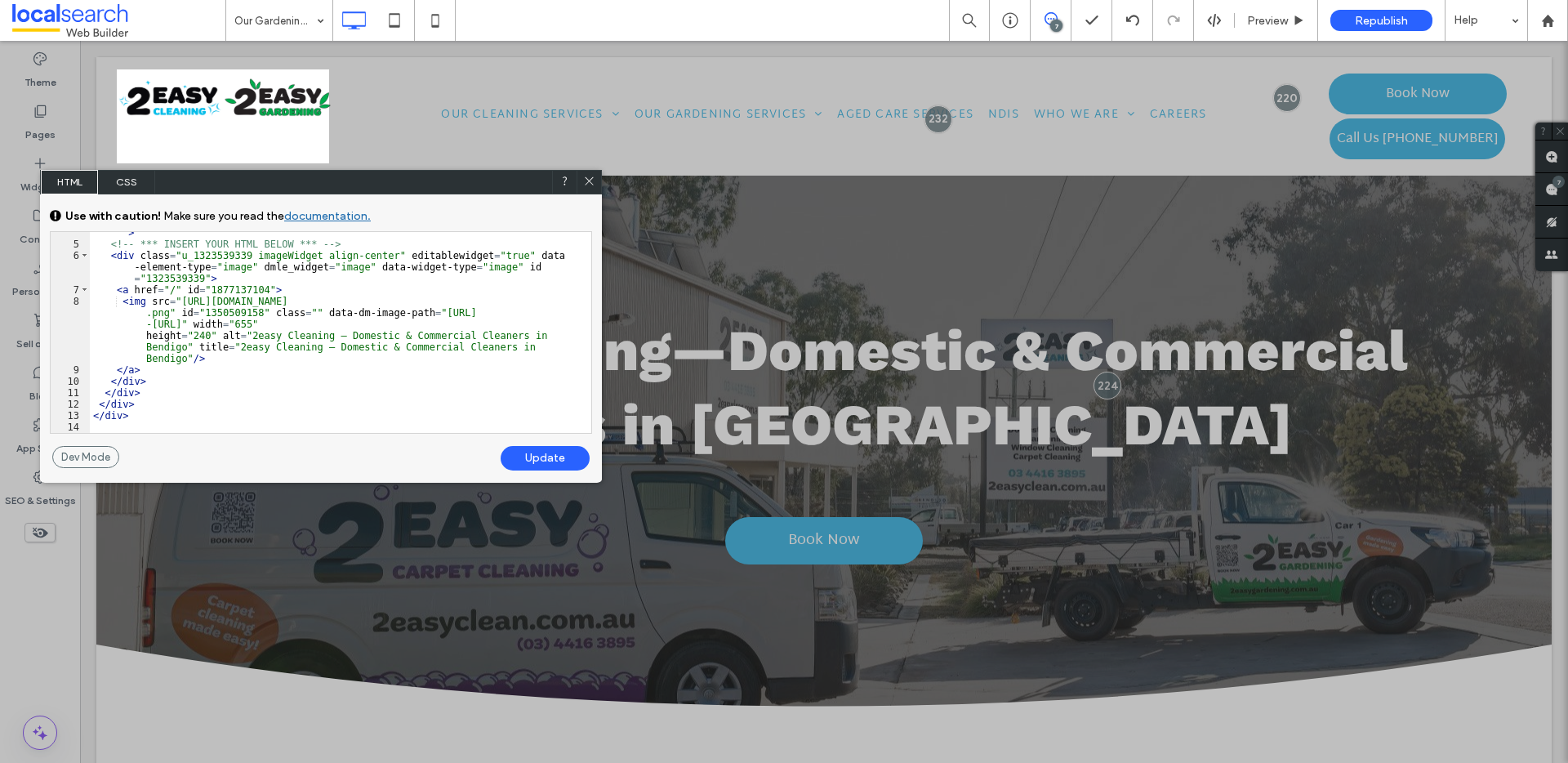
scroll to position [0, 0]
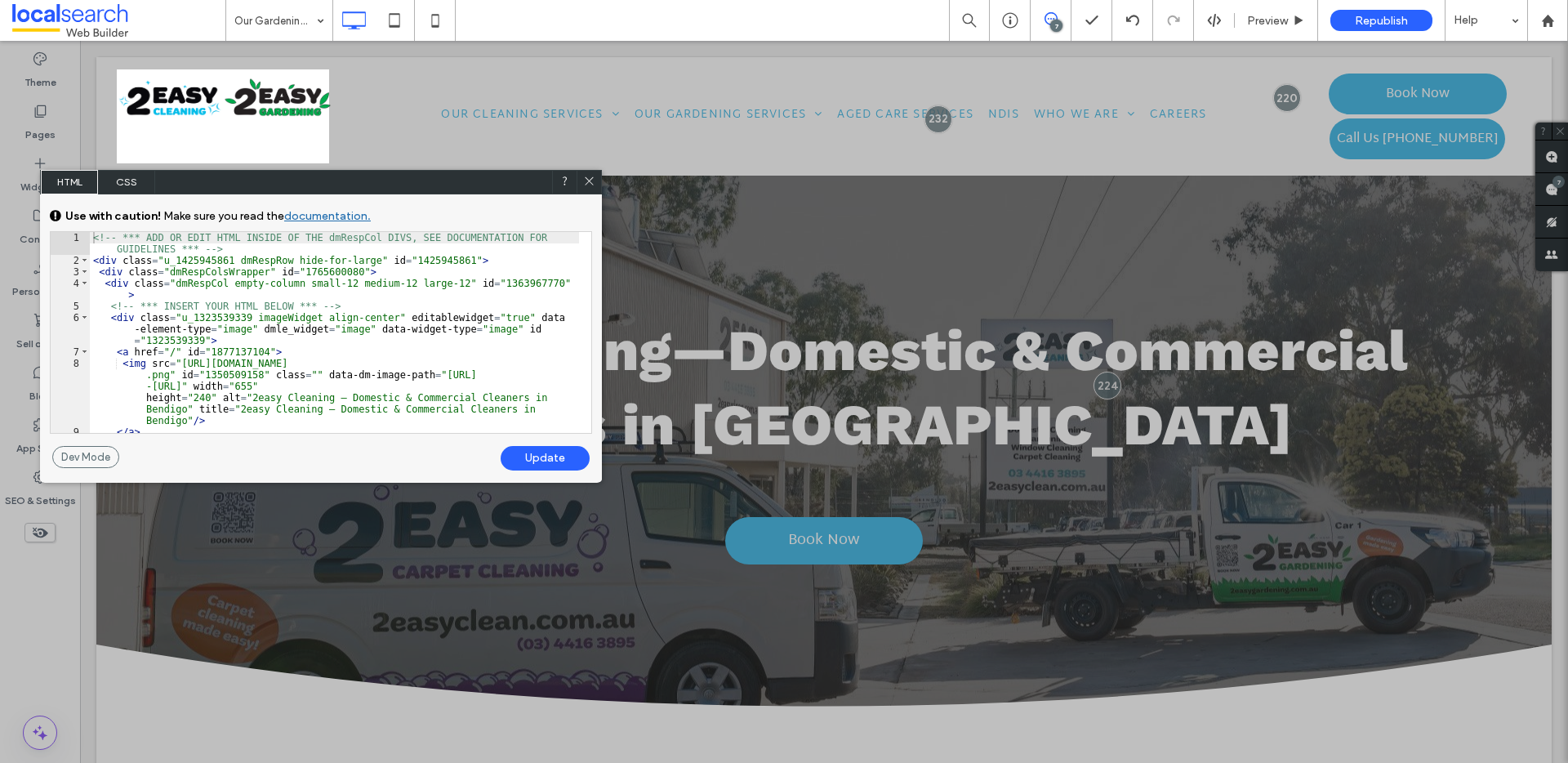
click at [326, 316] on div "<!-- *** ADD OR EDIT HTML INSIDE OF THE dmRespCol DIVS, SEE DOCUMENTATION FOR G…" at bounding box center [334, 349] width 489 height 235
click at [325, 316] on div "<!-- *** ADD OR EDIT HTML INSIDE OF THE dmRespCol DIVS, SEE DOCUMENTATION FOR G…" at bounding box center [334, 349] width 489 height 235
type textarea "**"
click at [590, 181] on use at bounding box center [588, 180] width 8 height 8
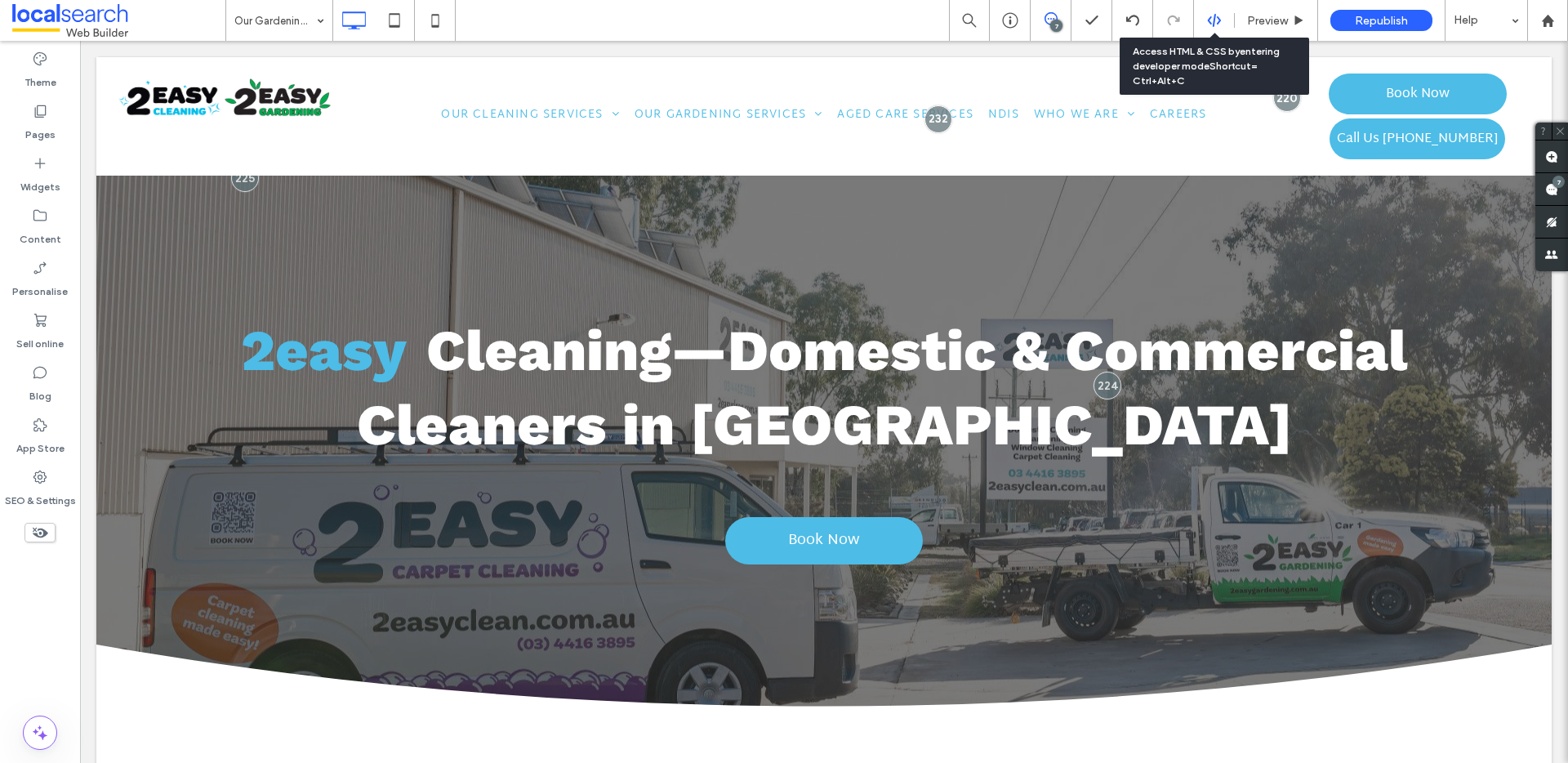
click at [1202, 20] on div at bounding box center [1214, 21] width 40 height 14
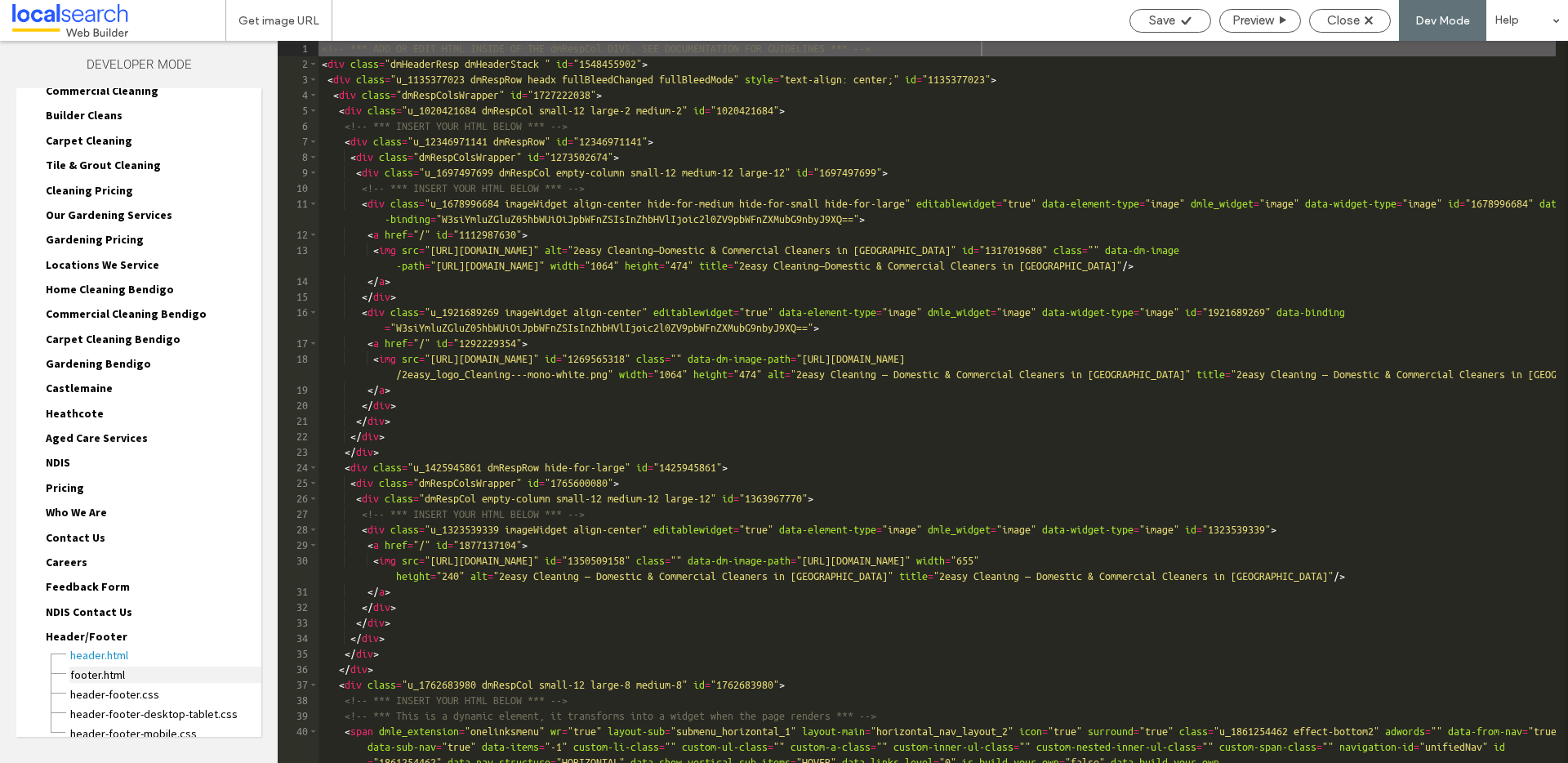
scroll to position [203, 0]
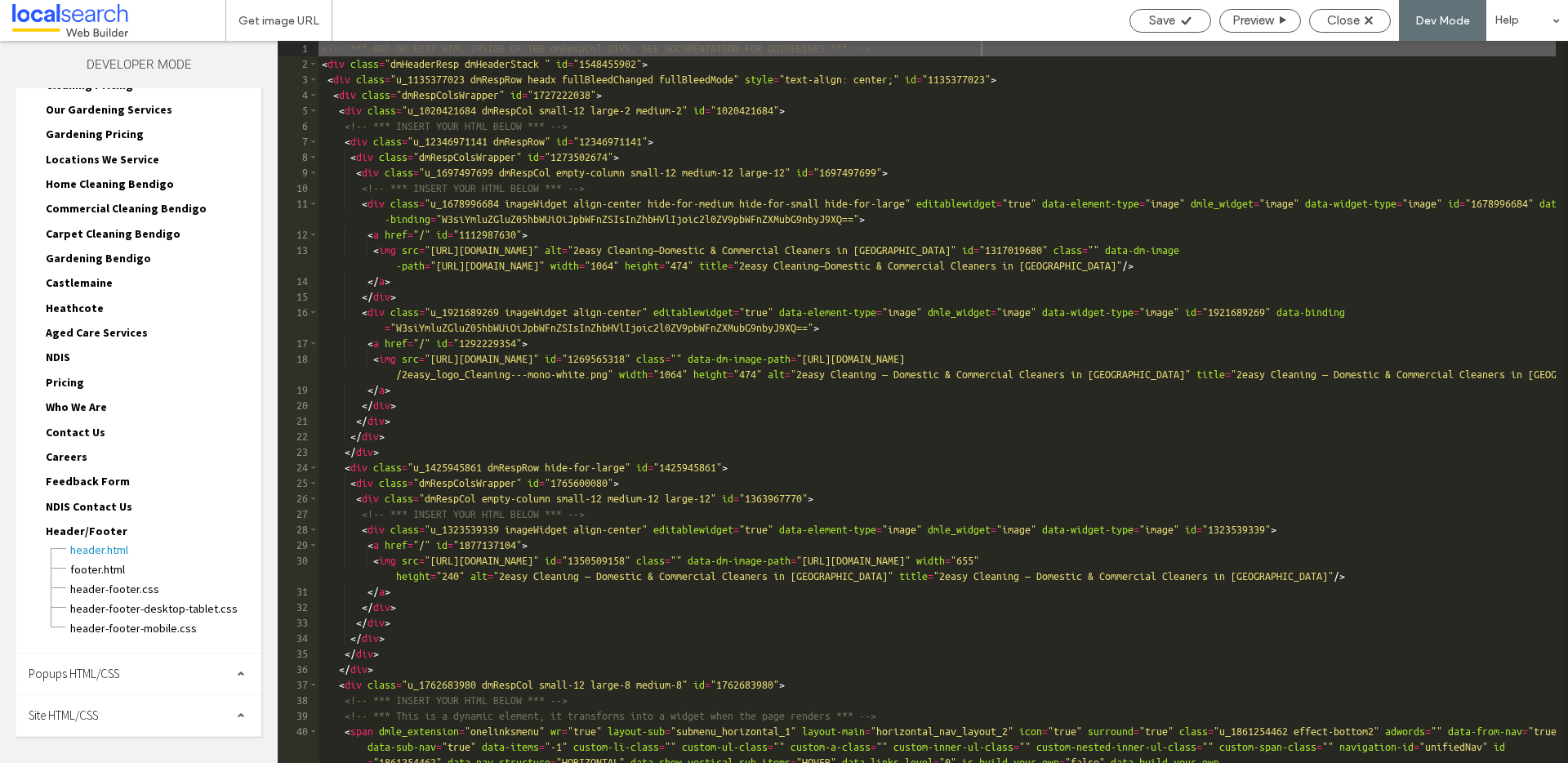
click at [159, 704] on div "Site HTML/CSS" at bounding box center [139, 715] width 245 height 41
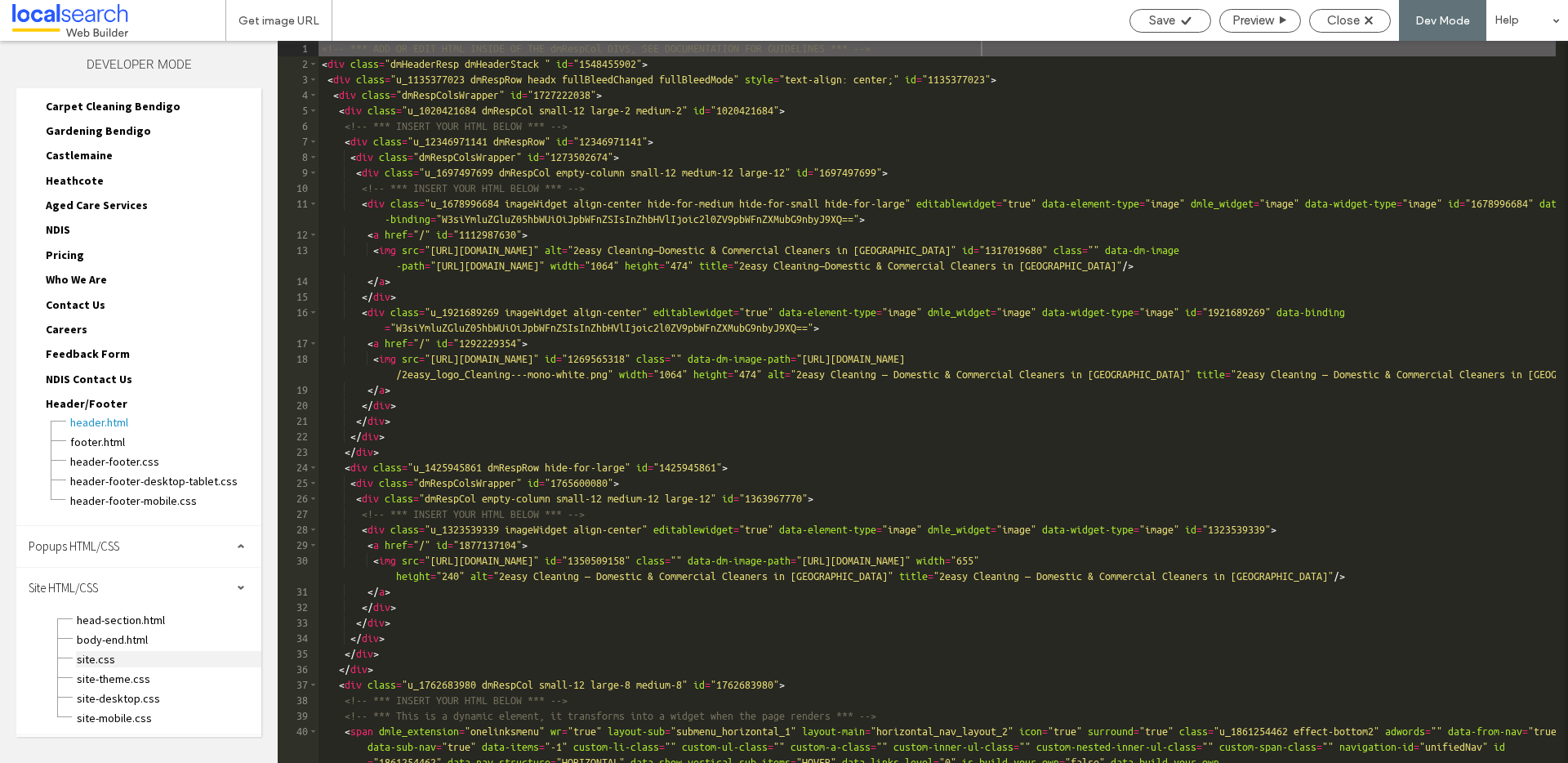
click at [121, 661] on span "site.css" at bounding box center [168, 659] width 186 height 16
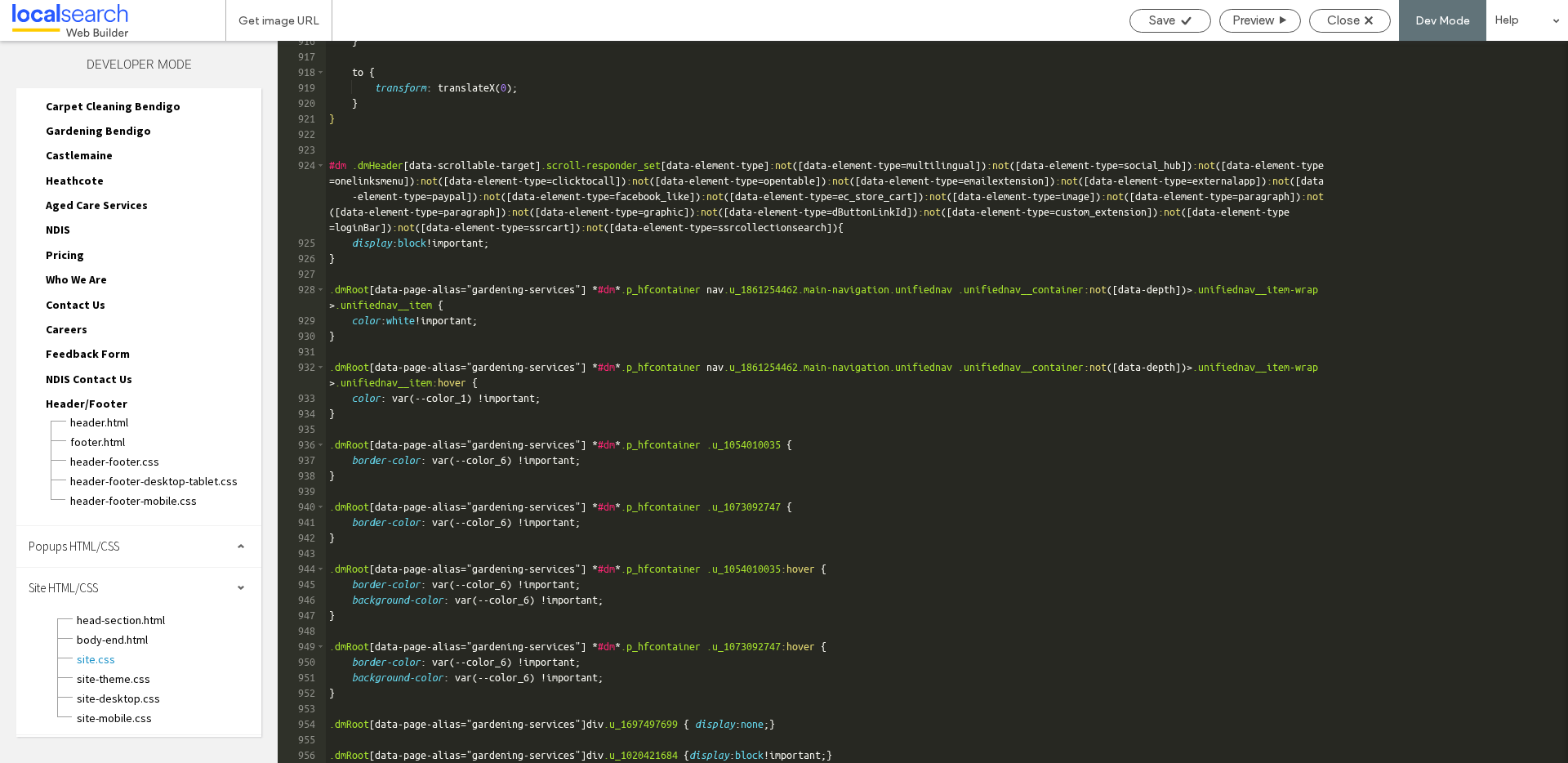
scroll to position [14253, 0]
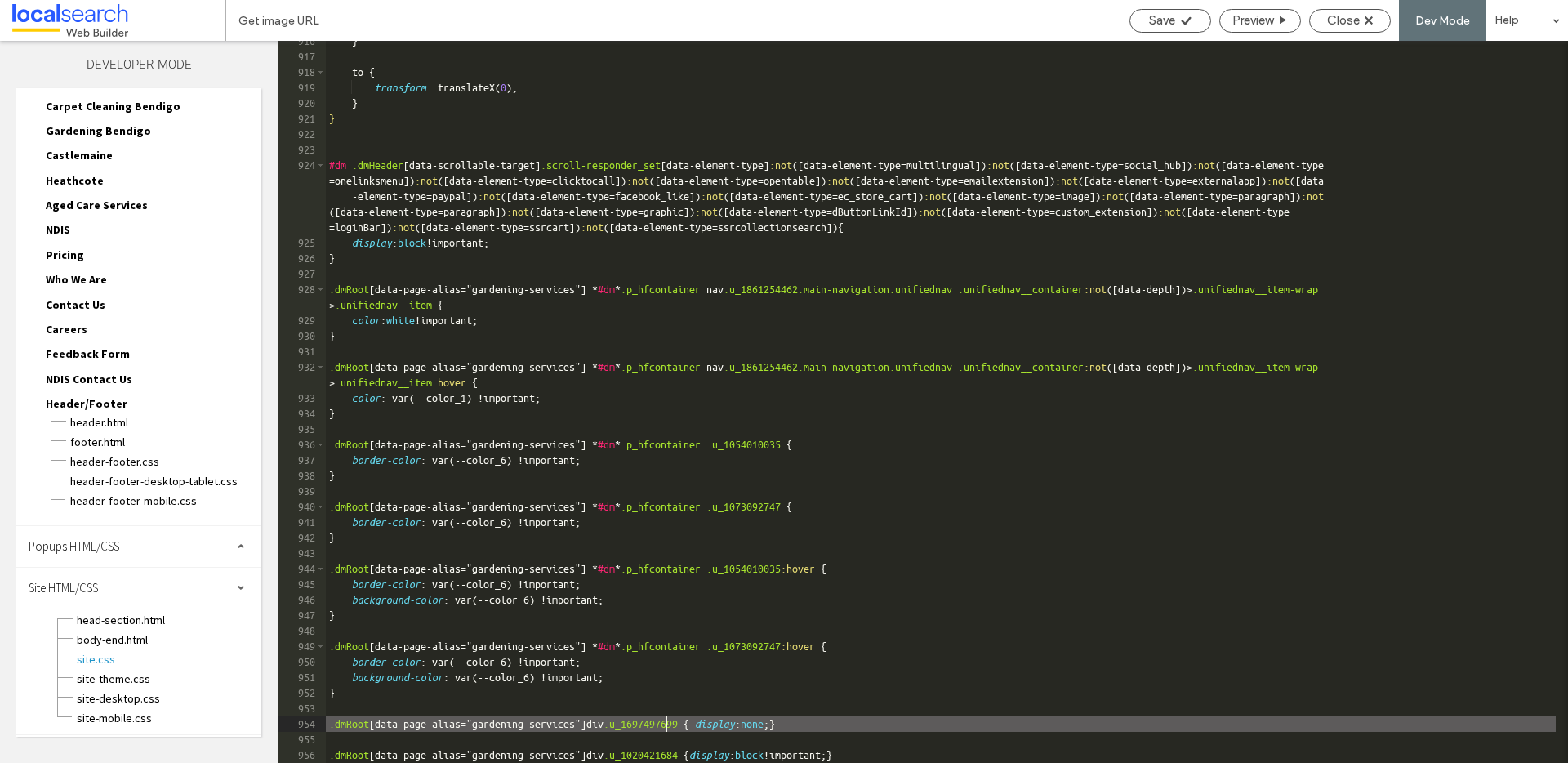
click at [666, 728] on div "} to { transform : translateX( 0 ); } } #dm .dmHeader [ data-scrollable-target …" at bounding box center [940, 410] width 1229 height 753
click at [666, 757] on div "} to { transform : translateX( 0 ); } } #dm .dmHeader [ data-scrollable-target …" at bounding box center [940, 410] width 1229 height 753
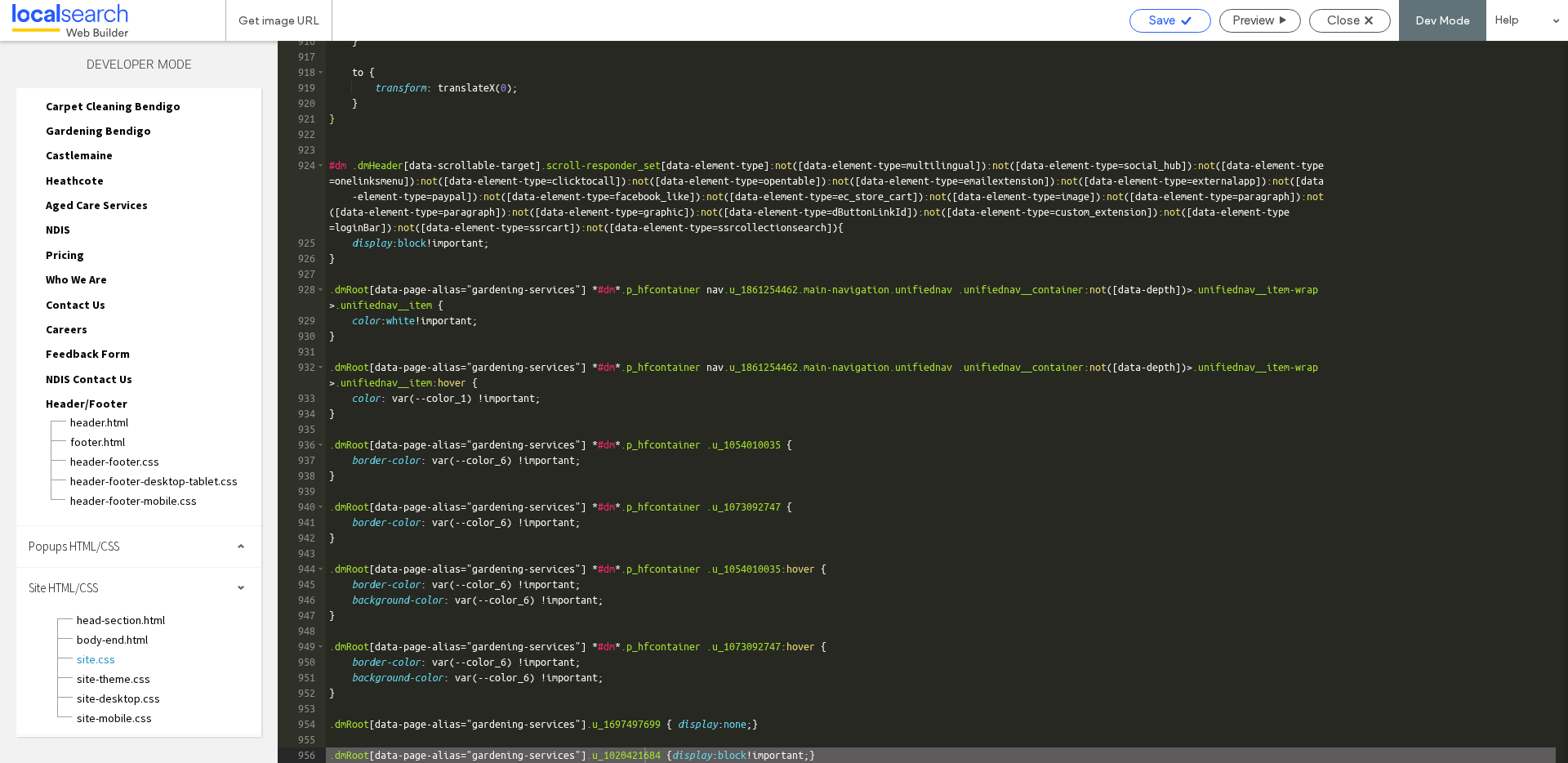
click at [1190, 17] on icon at bounding box center [1186, 21] width 13 height 13
click at [1355, 19] on span "Close" at bounding box center [1343, 21] width 32 height 14
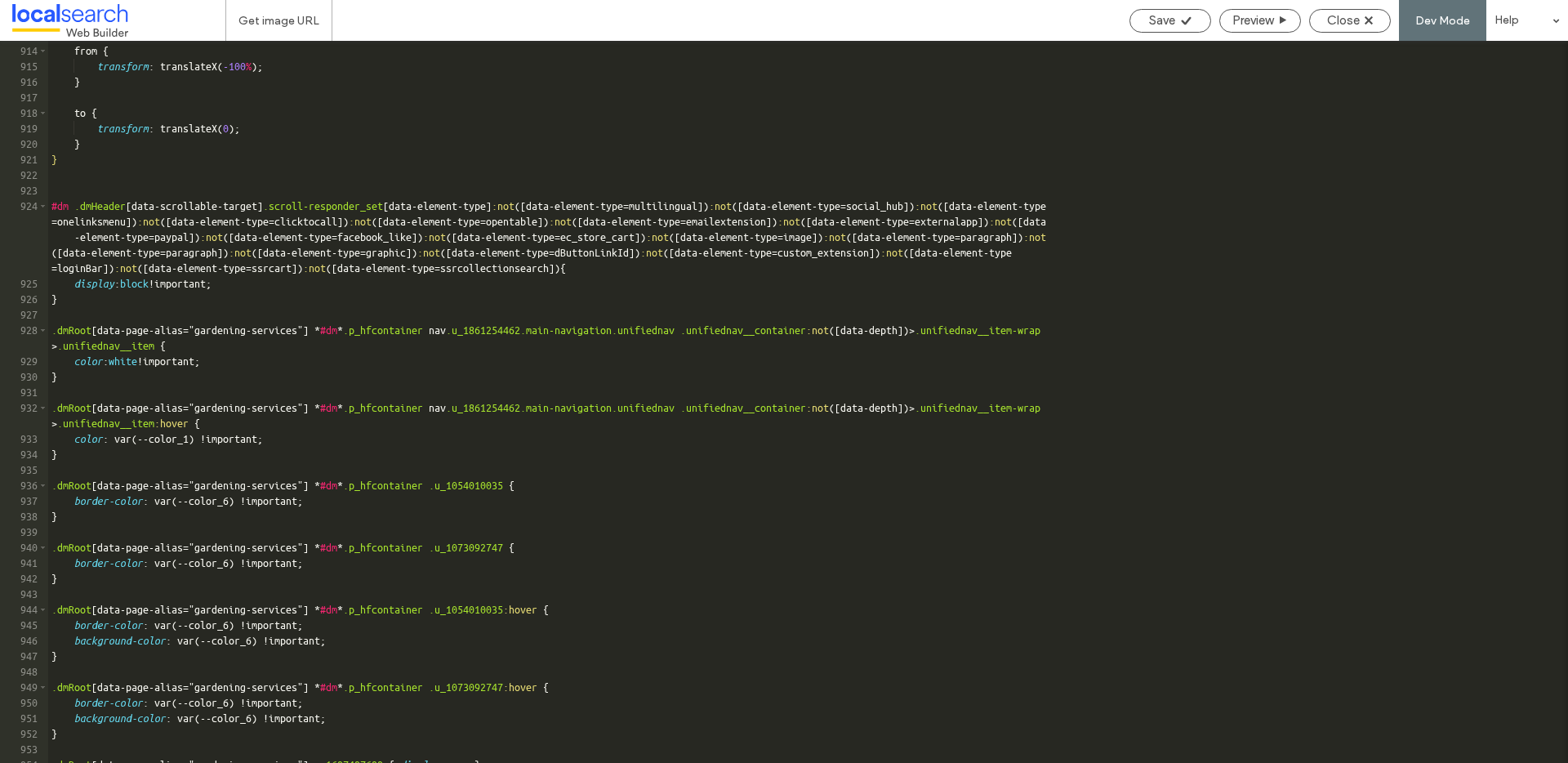
scroll to position [14212, 0]
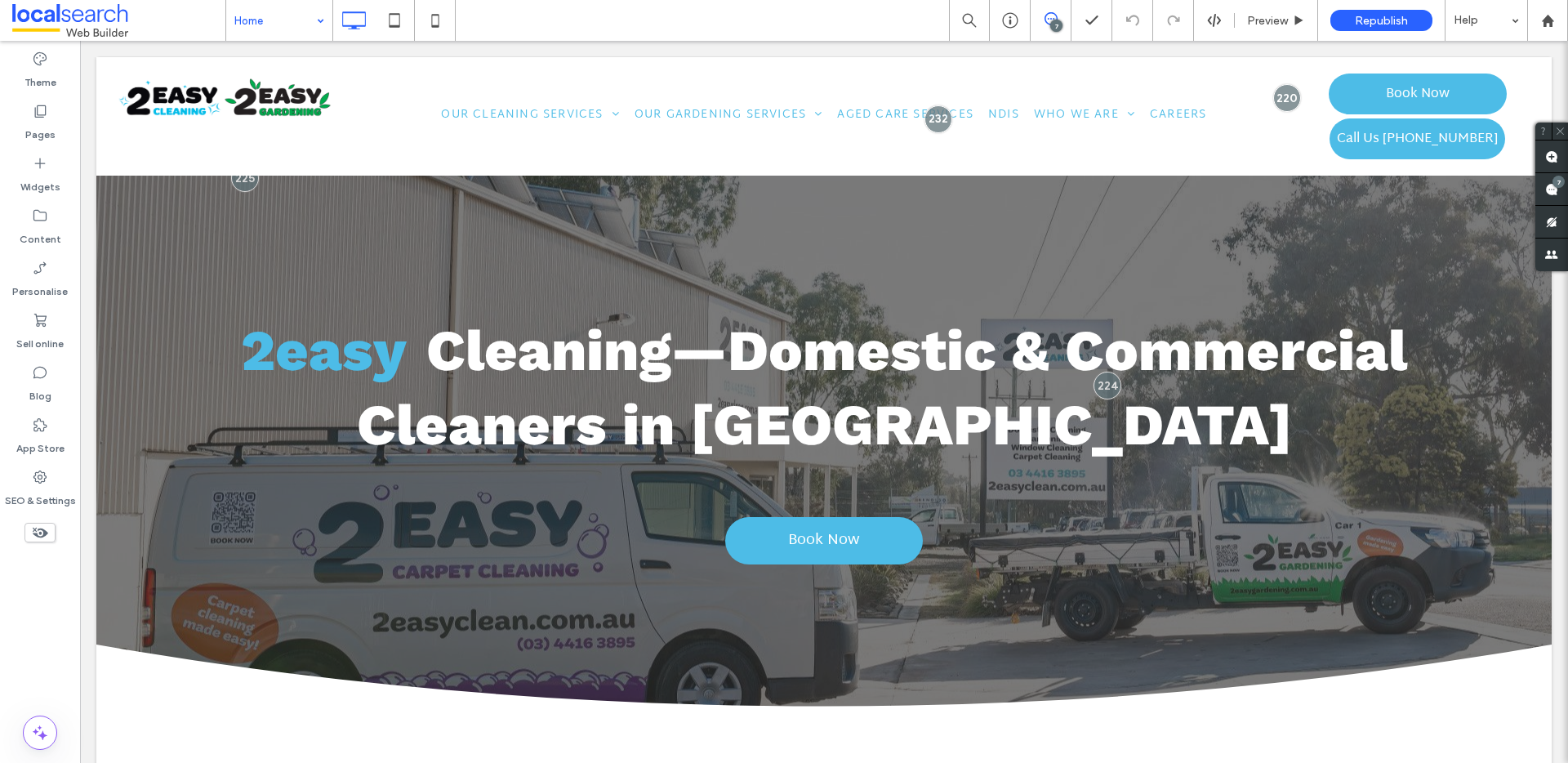
click at [314, 27] on div "Home" at bounding box center [279, 20] width 106 height 41
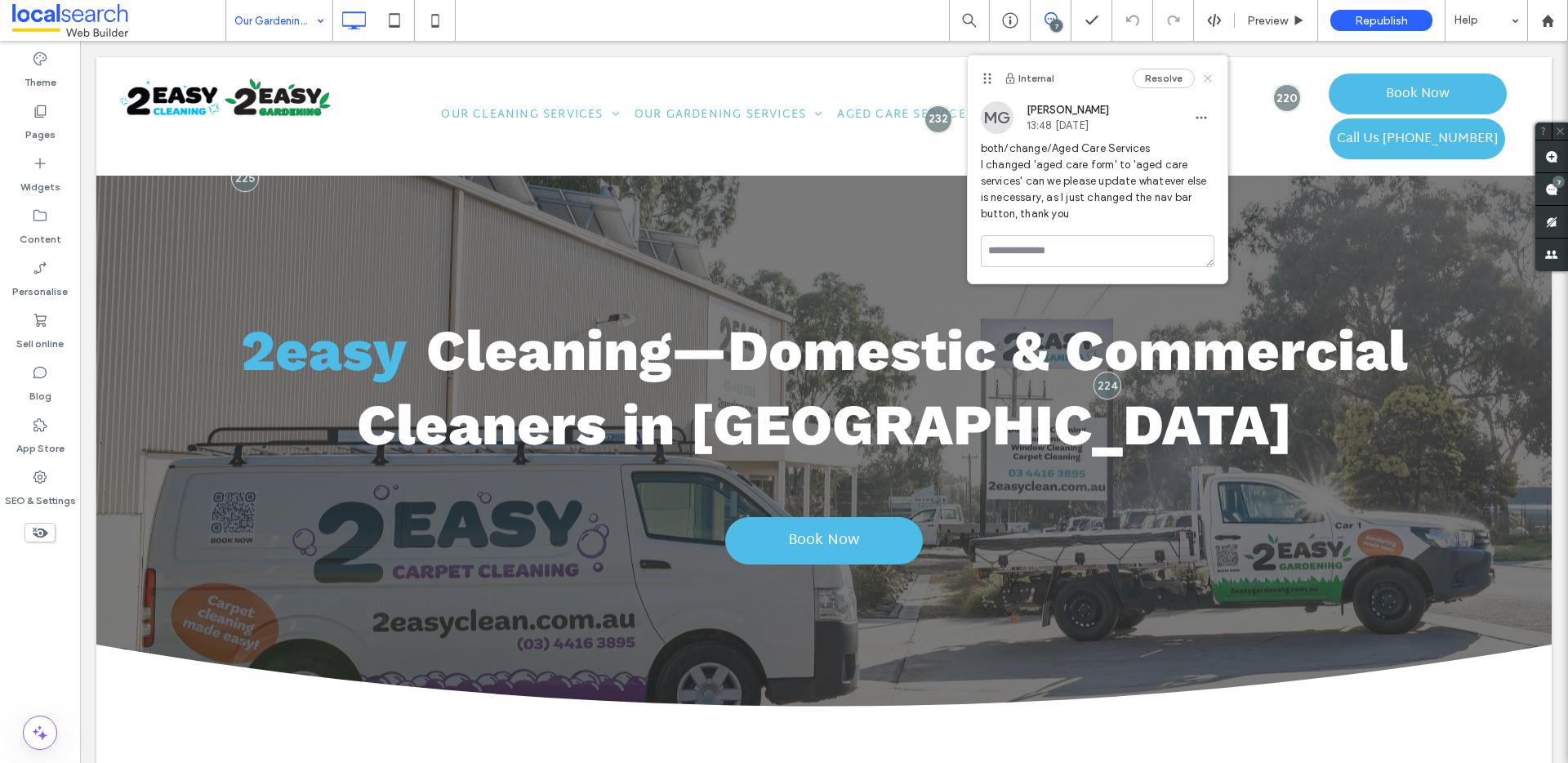
click at [1203, 76] on icon at bounding box center [1208, 78] width 14 height 14
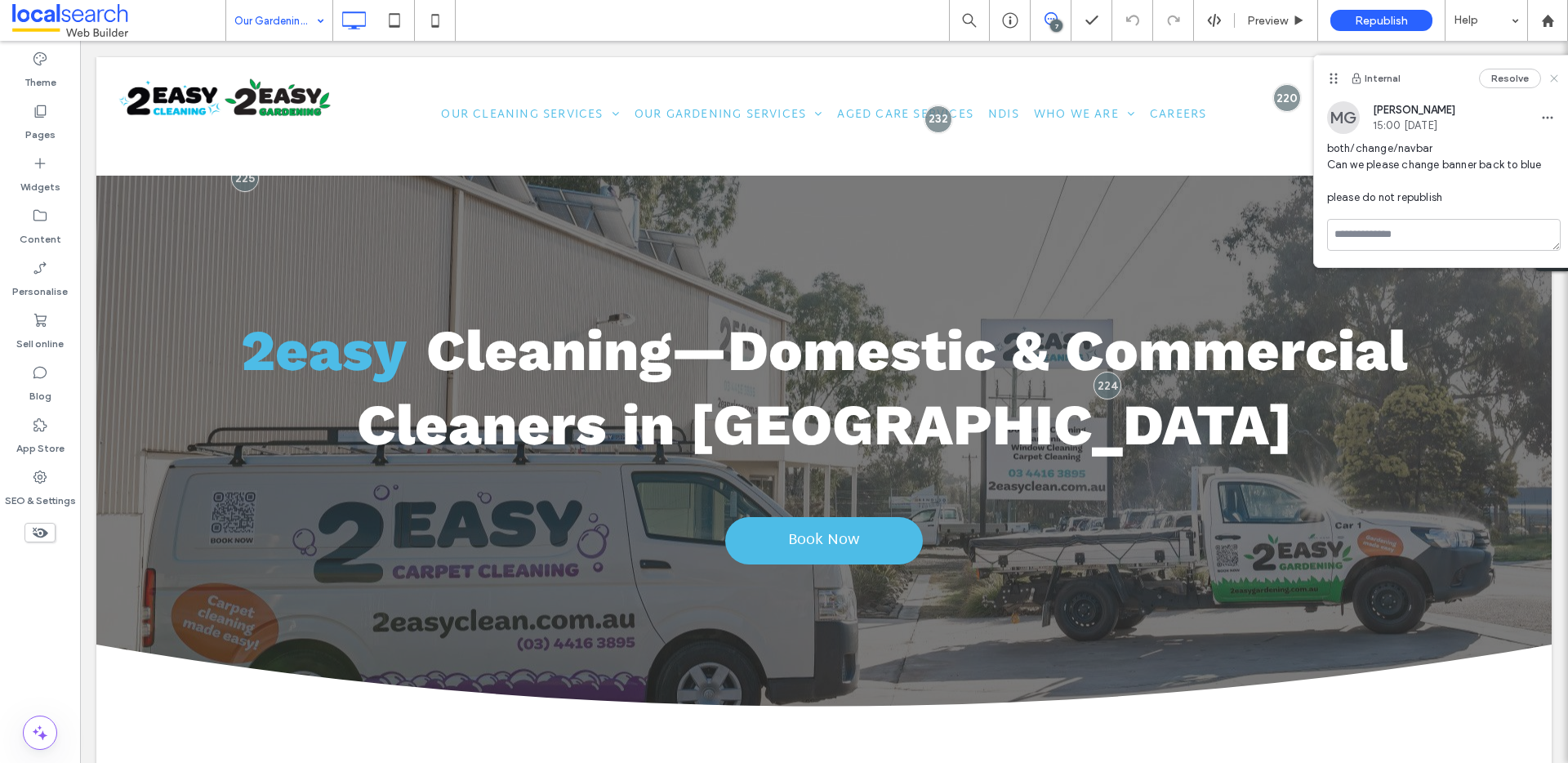
click at [1555, 76] on use at bounding box center [1554, 78] width 7 height 7
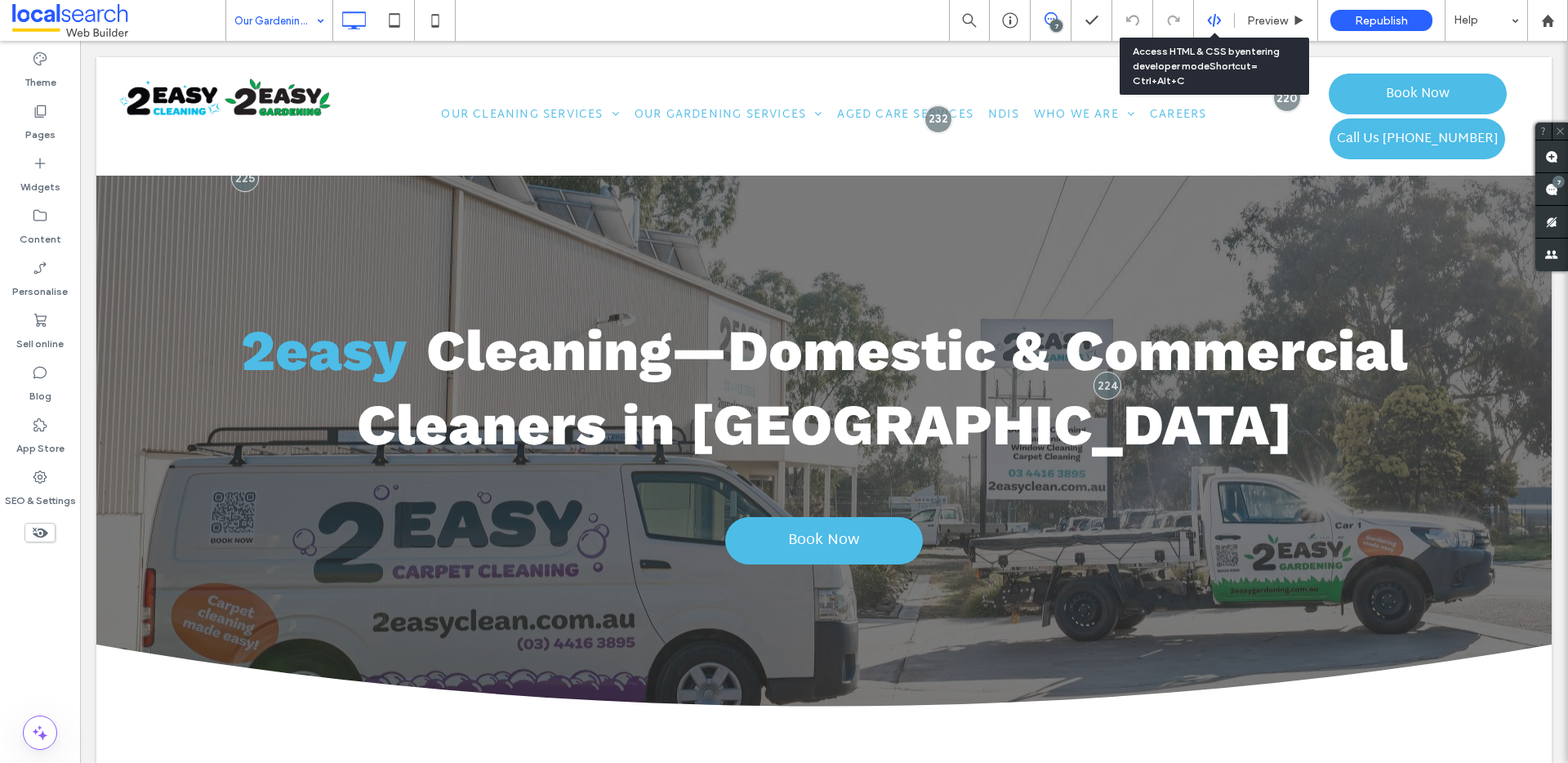
click at [1221, 21] on div at bounding box center [1214, 21] width 40 height 14
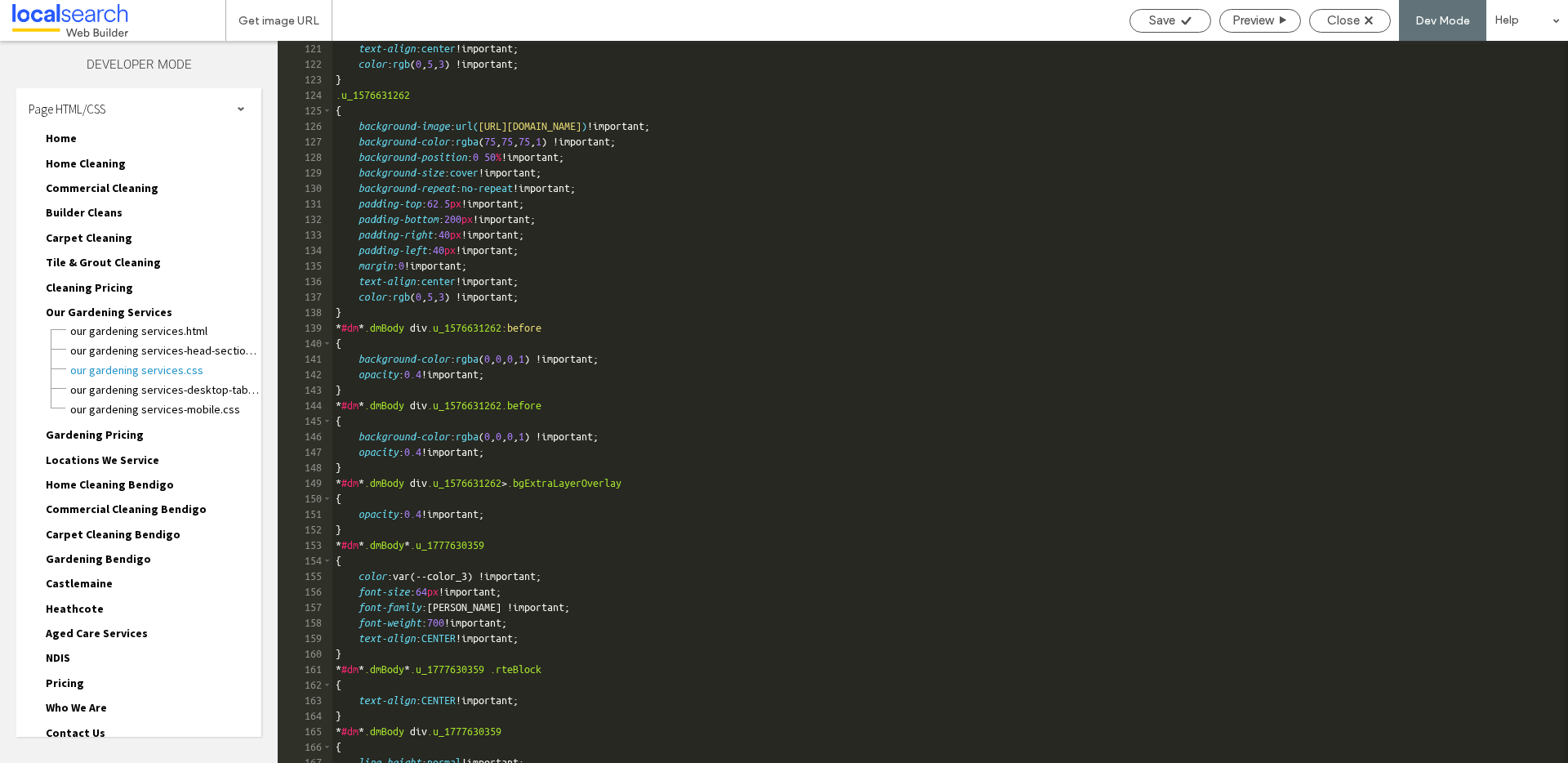
scroll to position [203, 0]
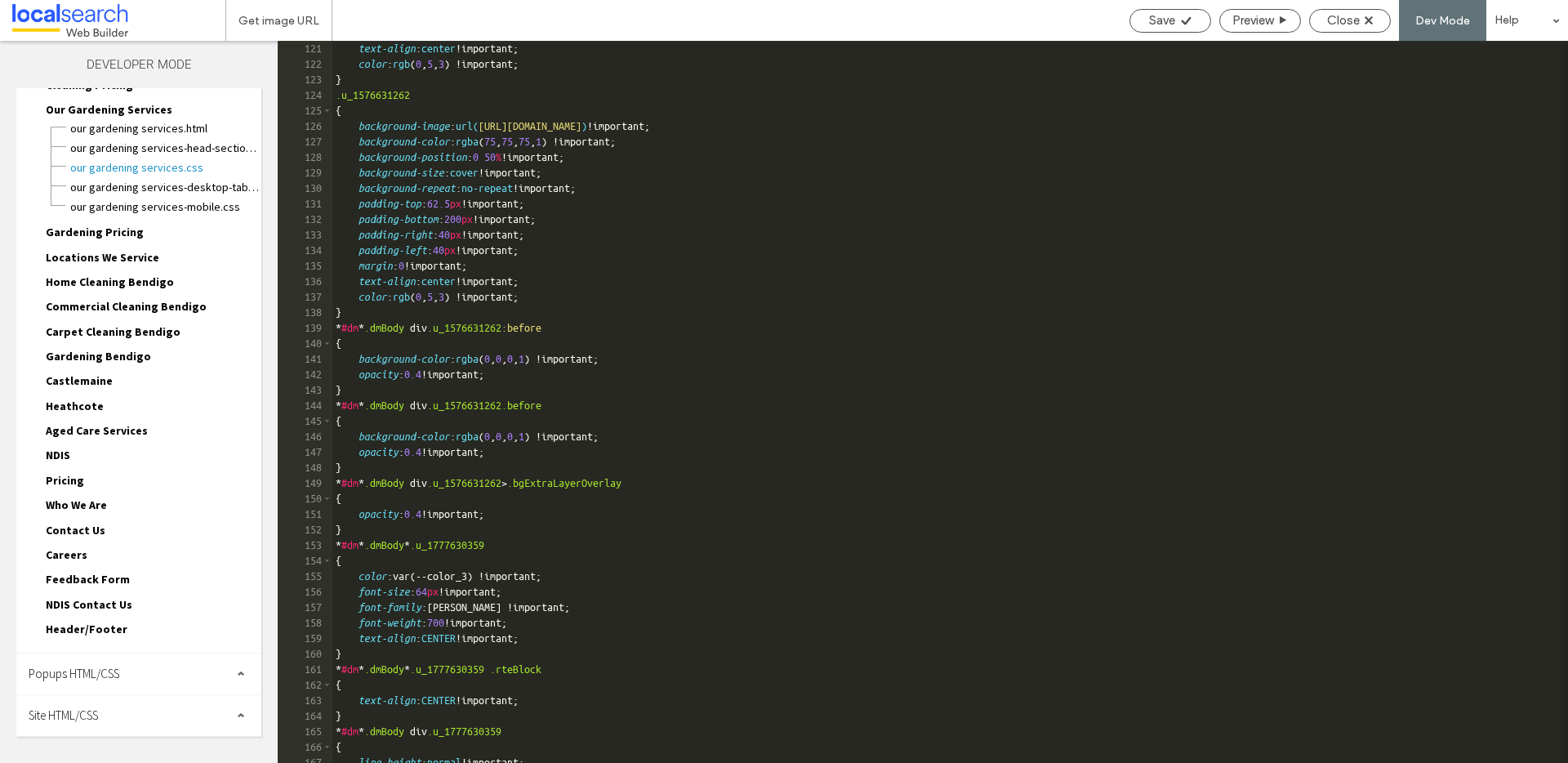
click at [94, 710] on span "Site HTML/CSS" at bounding box center [63, 714] width 69 height 15
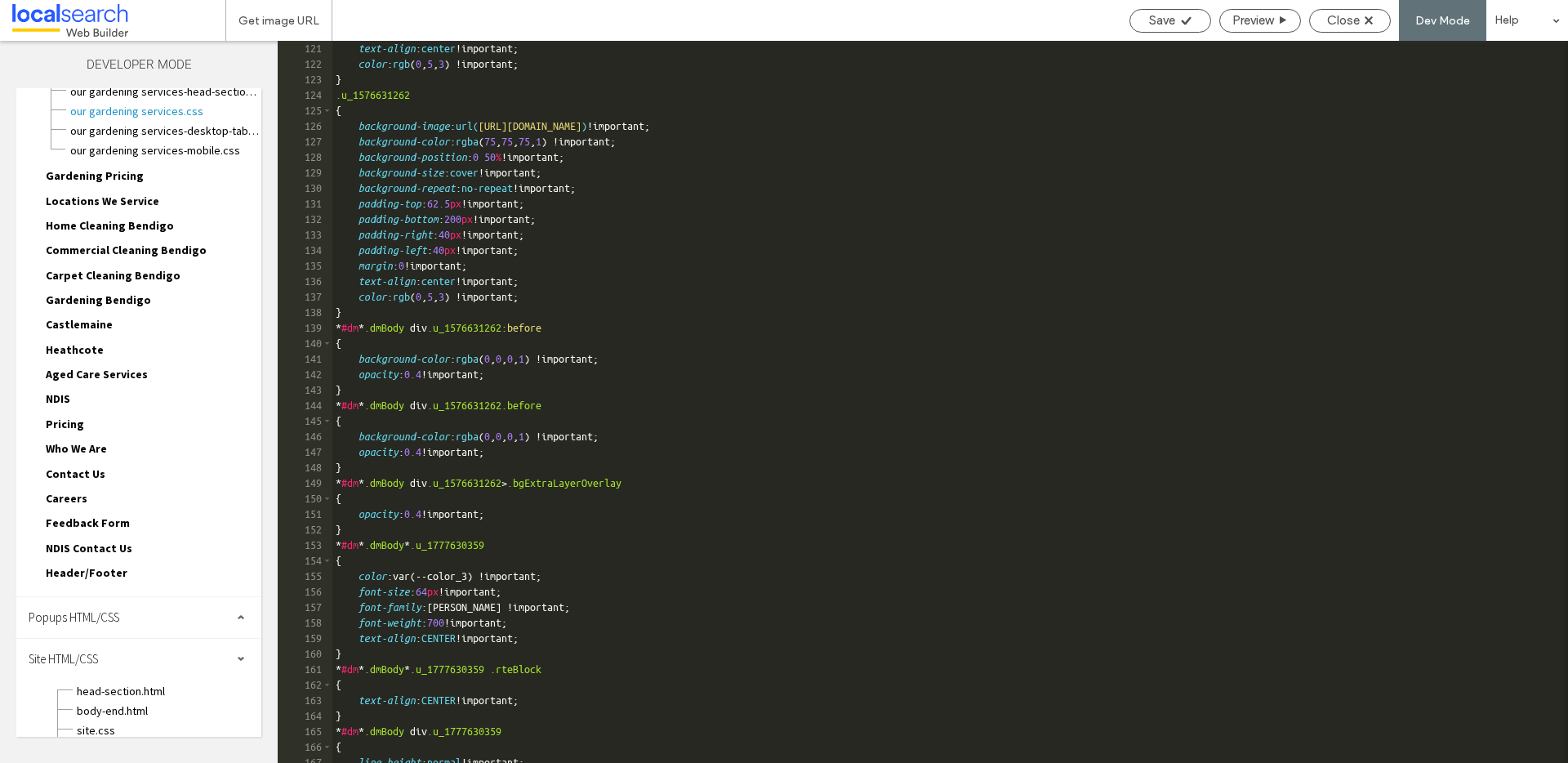
scroll to position [330, 0]
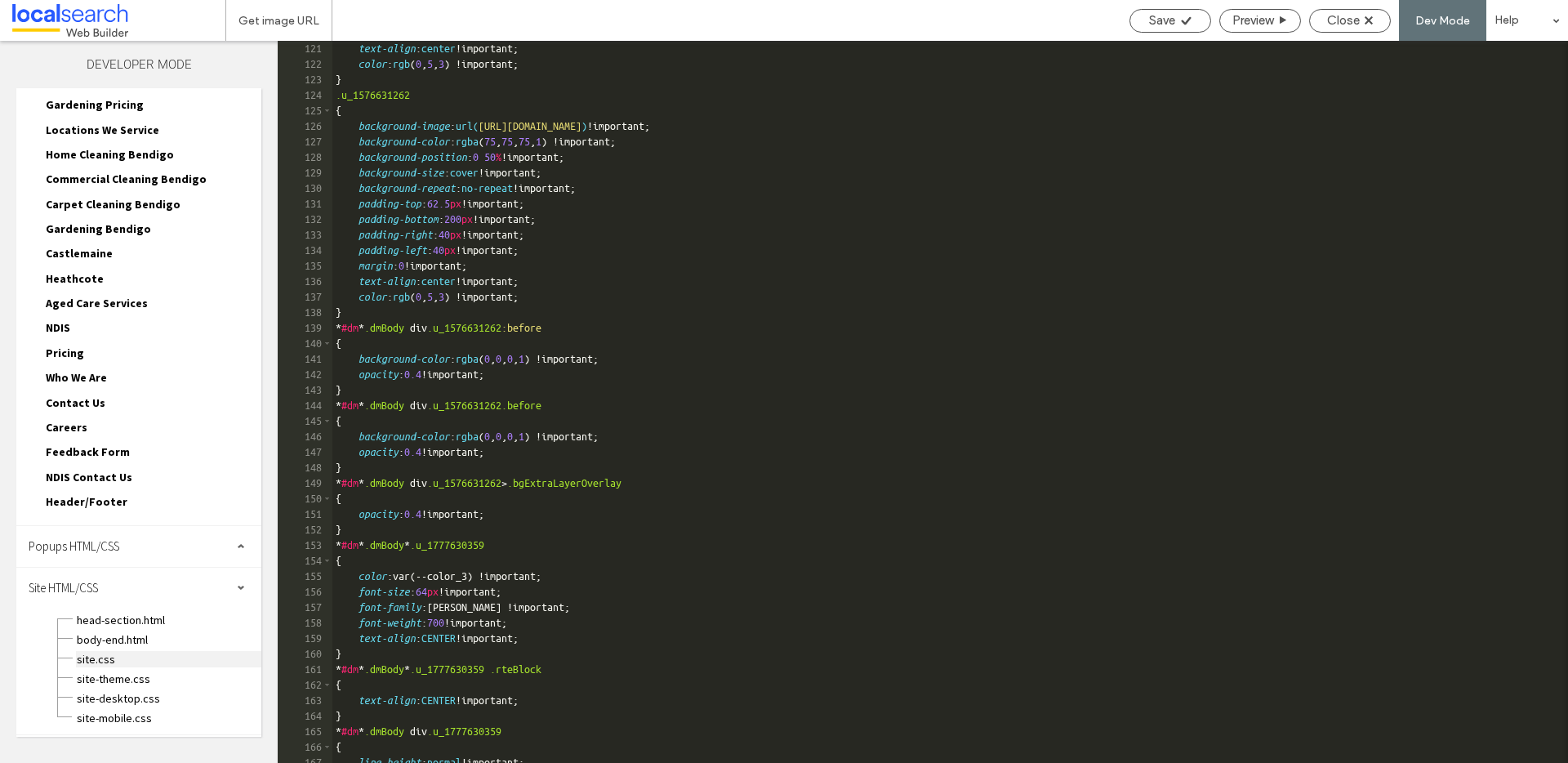
click at [151, 660] on span "site.css" at bounding box center [168, 659] width 186 height 16
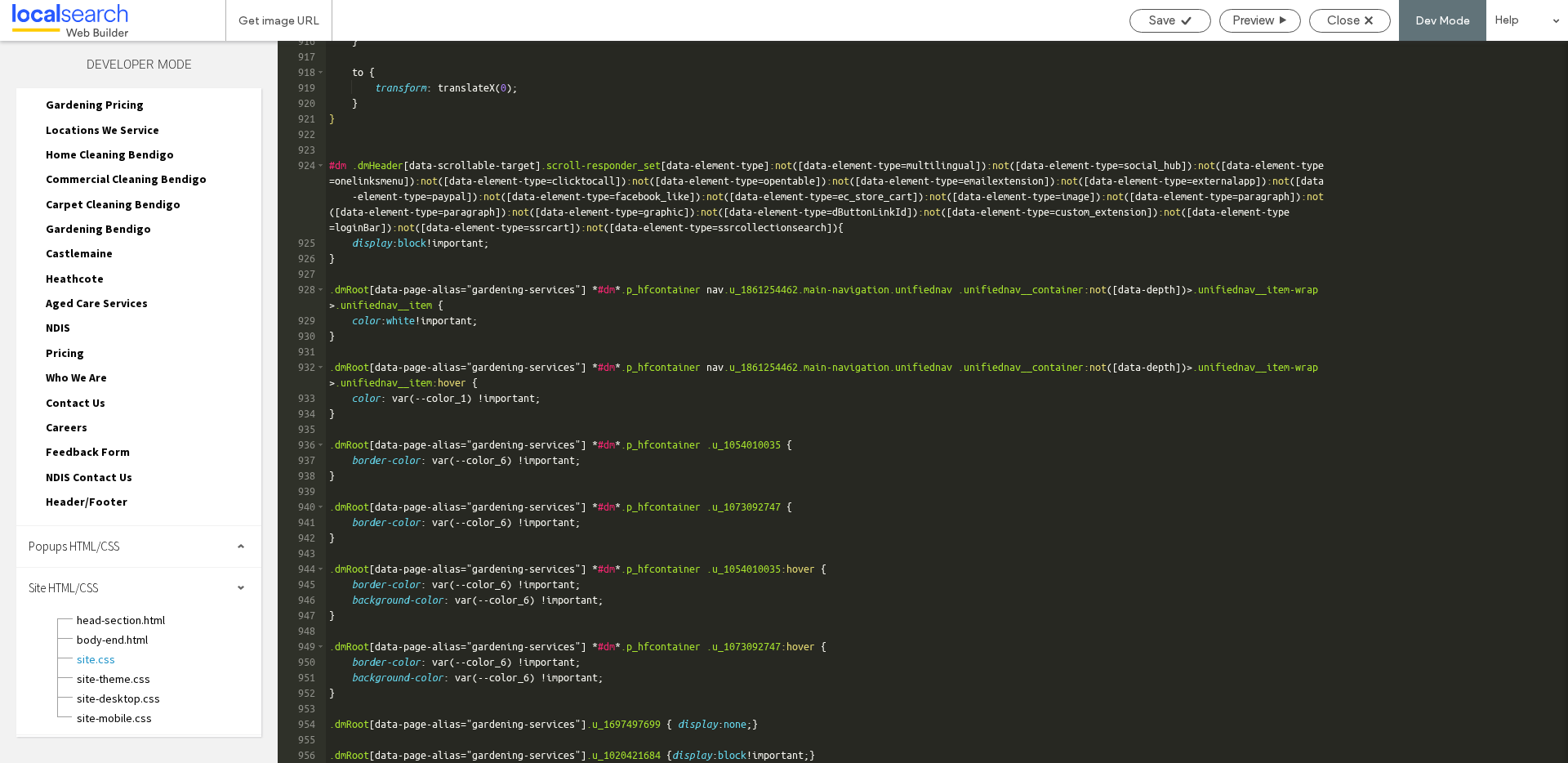
scroll to position [14253, 0]
drag, startPoint x: 750, startPoint y: 750, endPoint x: 761, endPoint y: 750, distance: 11.0
click at [749, 750] on div "} to { transform : translateX( 0 ); } } #dm .dmHeader [ data-scrollable-target …" at bounding box center [940, 410] width 1229 height 753
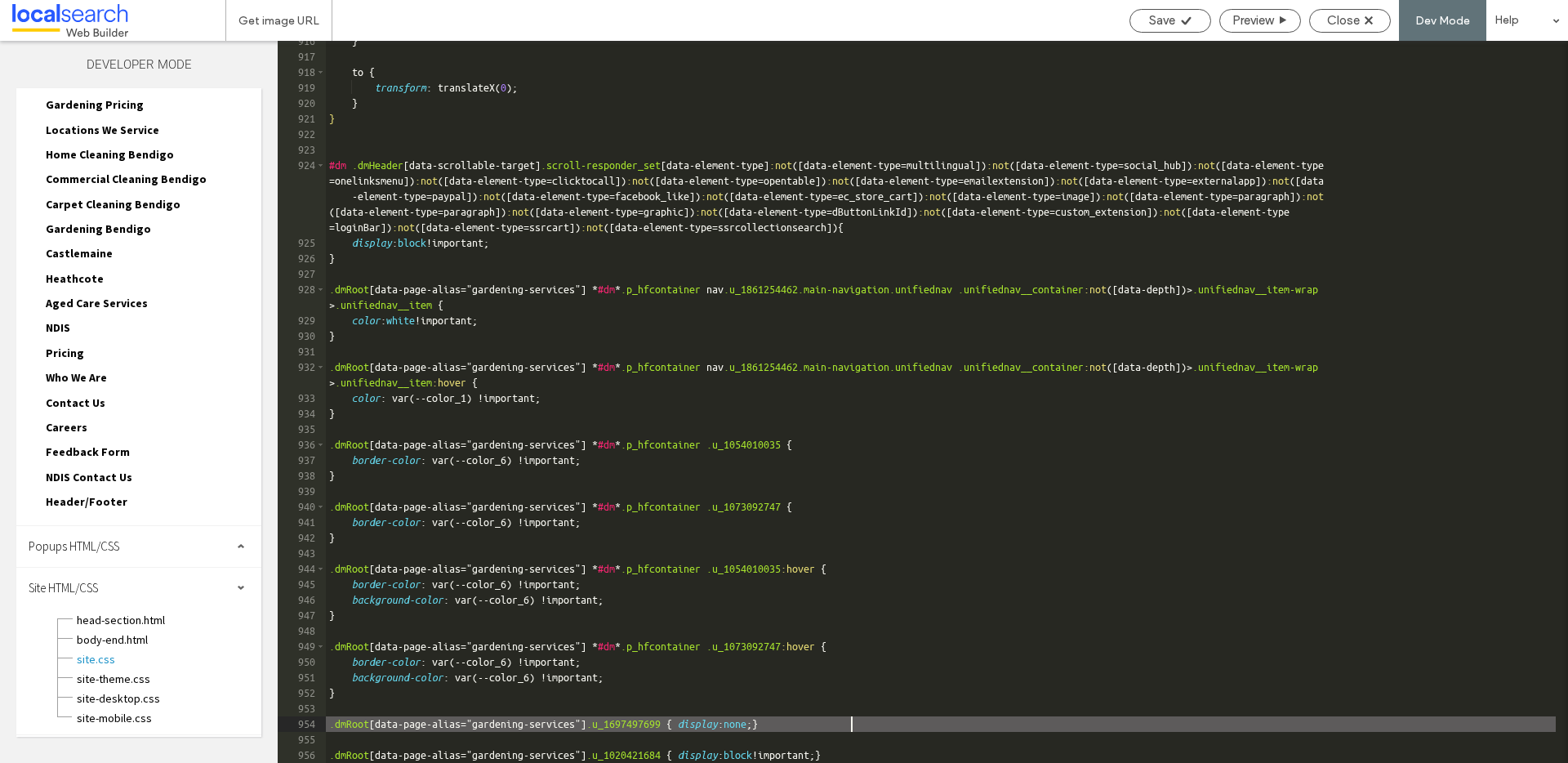
click at [851, 725] on div "} to { transform : translateX( 0 ); } } #dm .dmHeader [ data-scrollable-target …" at bounding box center [940, 410] width 1229 height 753
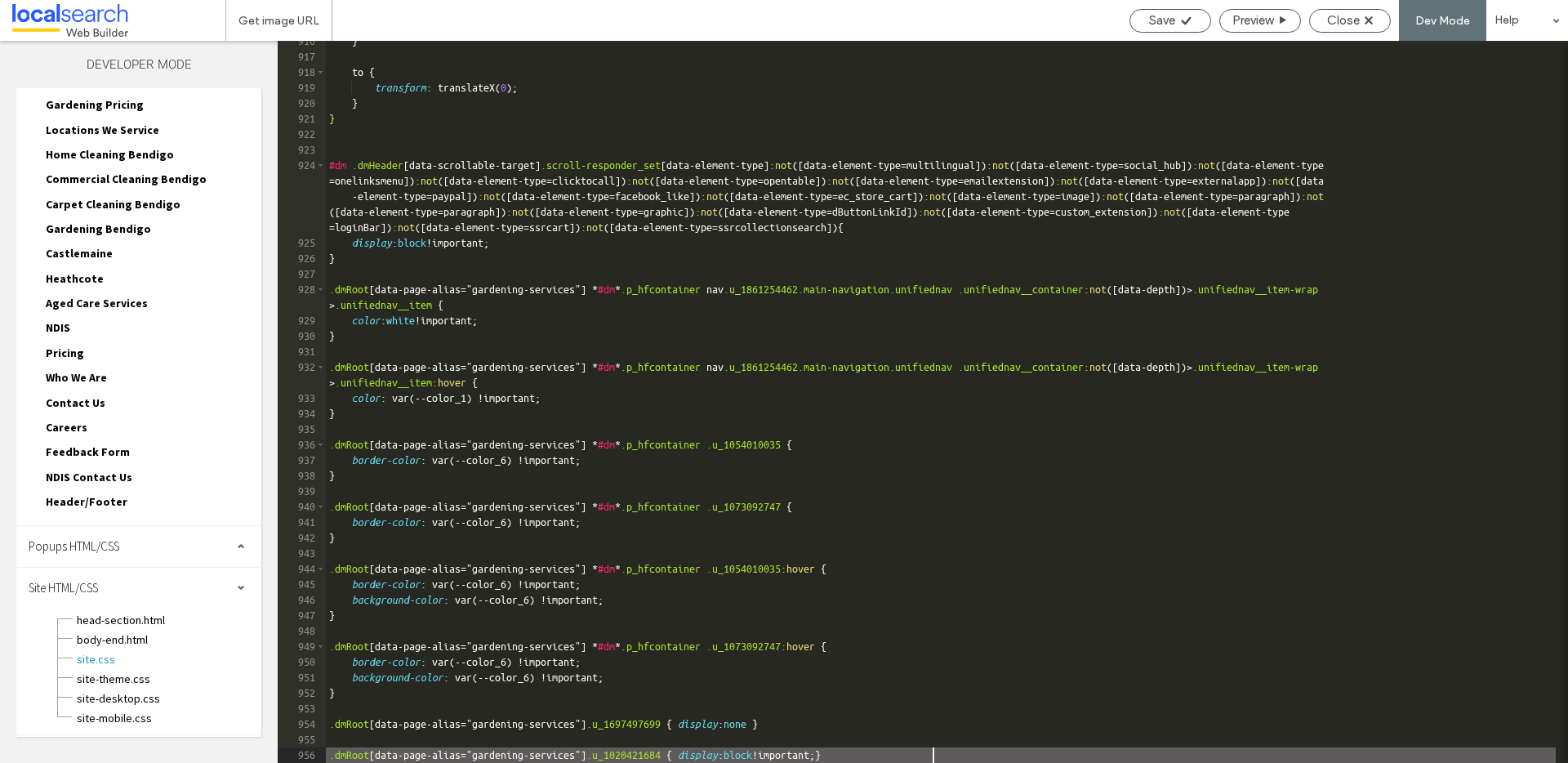
click at [934, 751] on div "} to { transform : translateX( 0 ); } } #dm .dmHeader [ data-scrollable-target …" at bounding box center [940, 410] width 1229 height 753
type textarea "**"
click at [1190, 25] on icon at bounding box center [1186, 21] width 13 height 13
click at [1274, 14] on div "Preview" at bounding box center [1260, 21] width 80 height 14
click at [1350, 17] on span "Close" at bounding box center [1343, 21] width 32 height 14
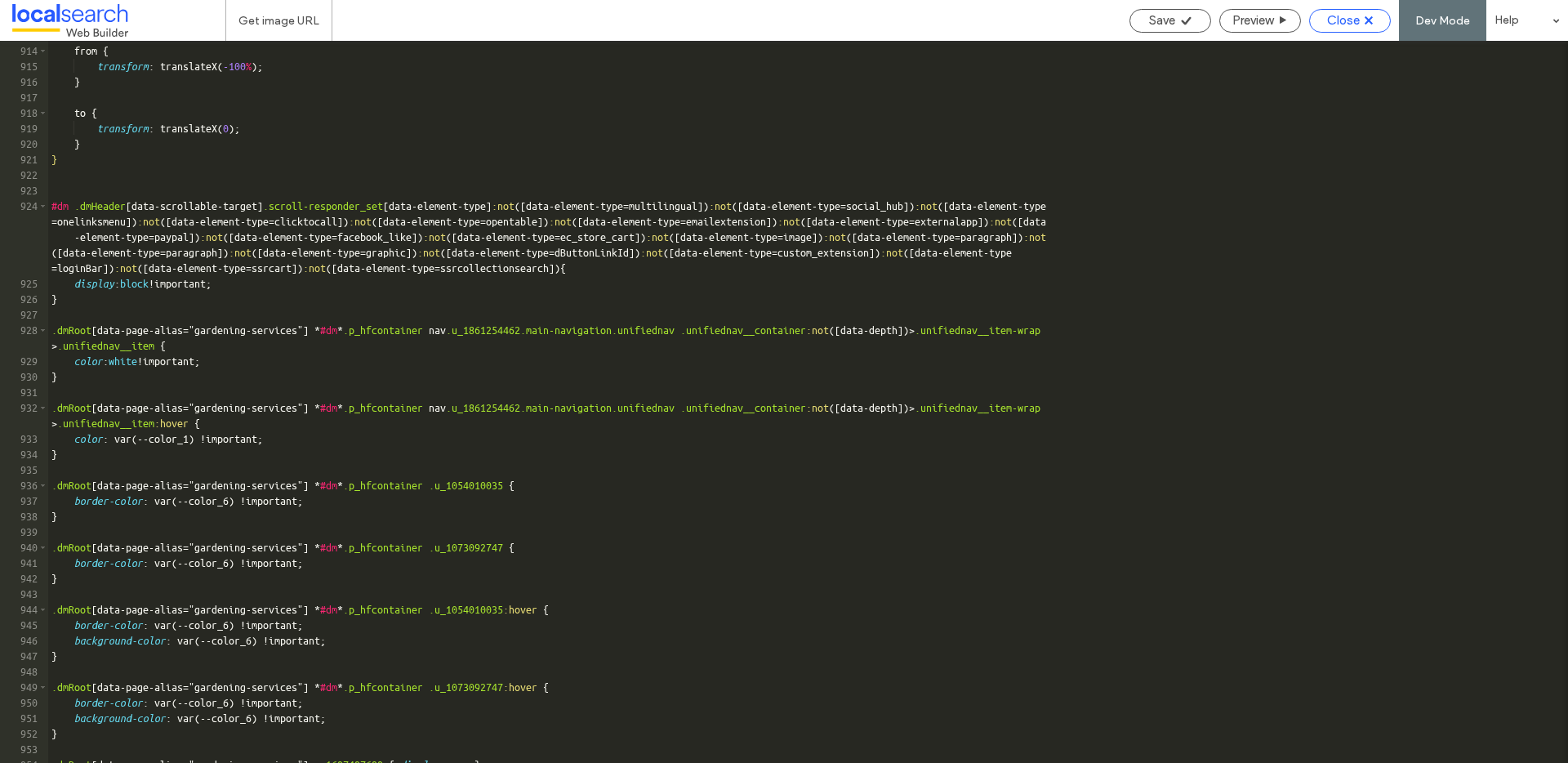
scroll to position [14212, 0]
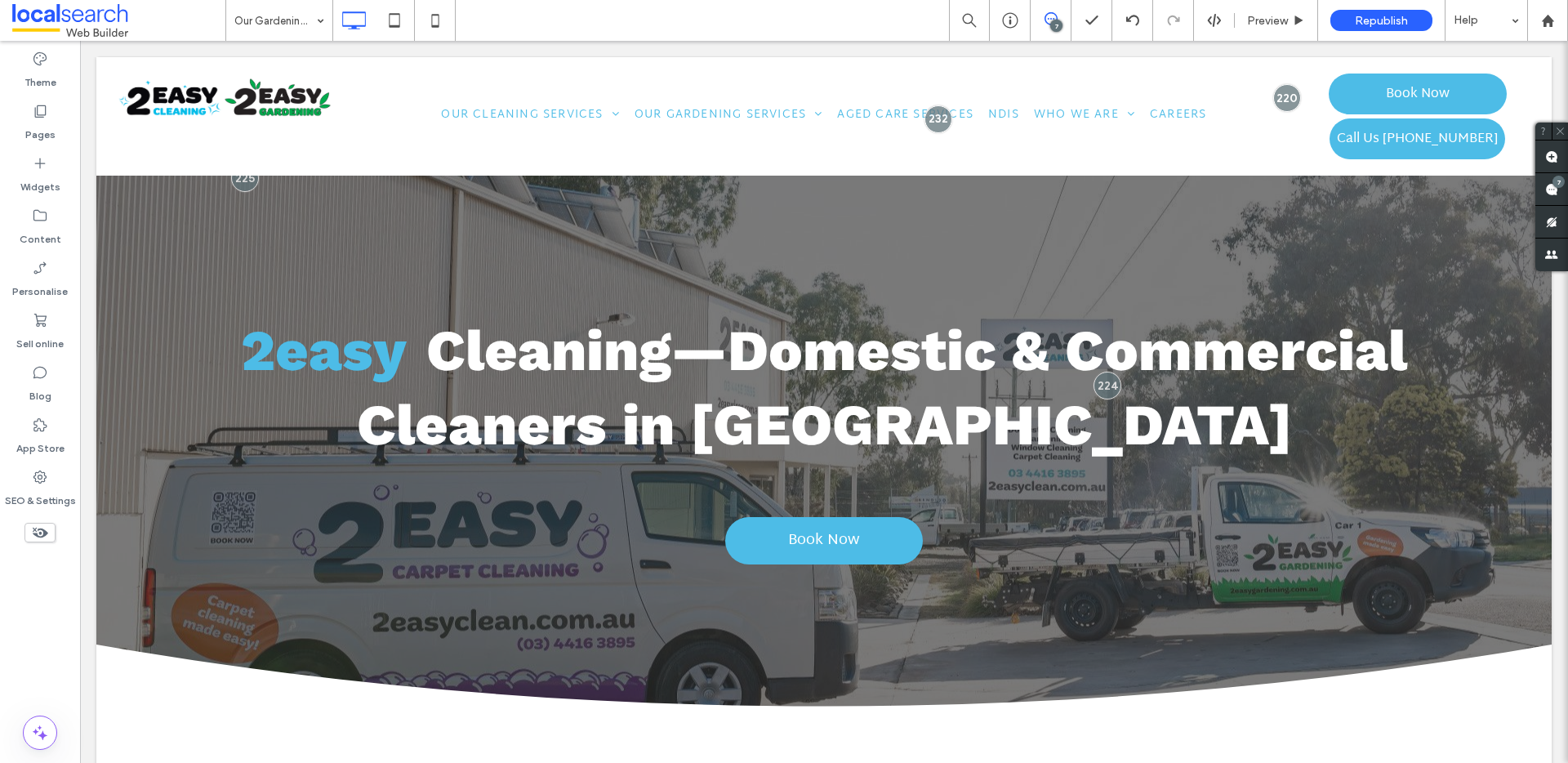
click at [35, 530] on use at bounding box center [40, 533] width 15 height 11
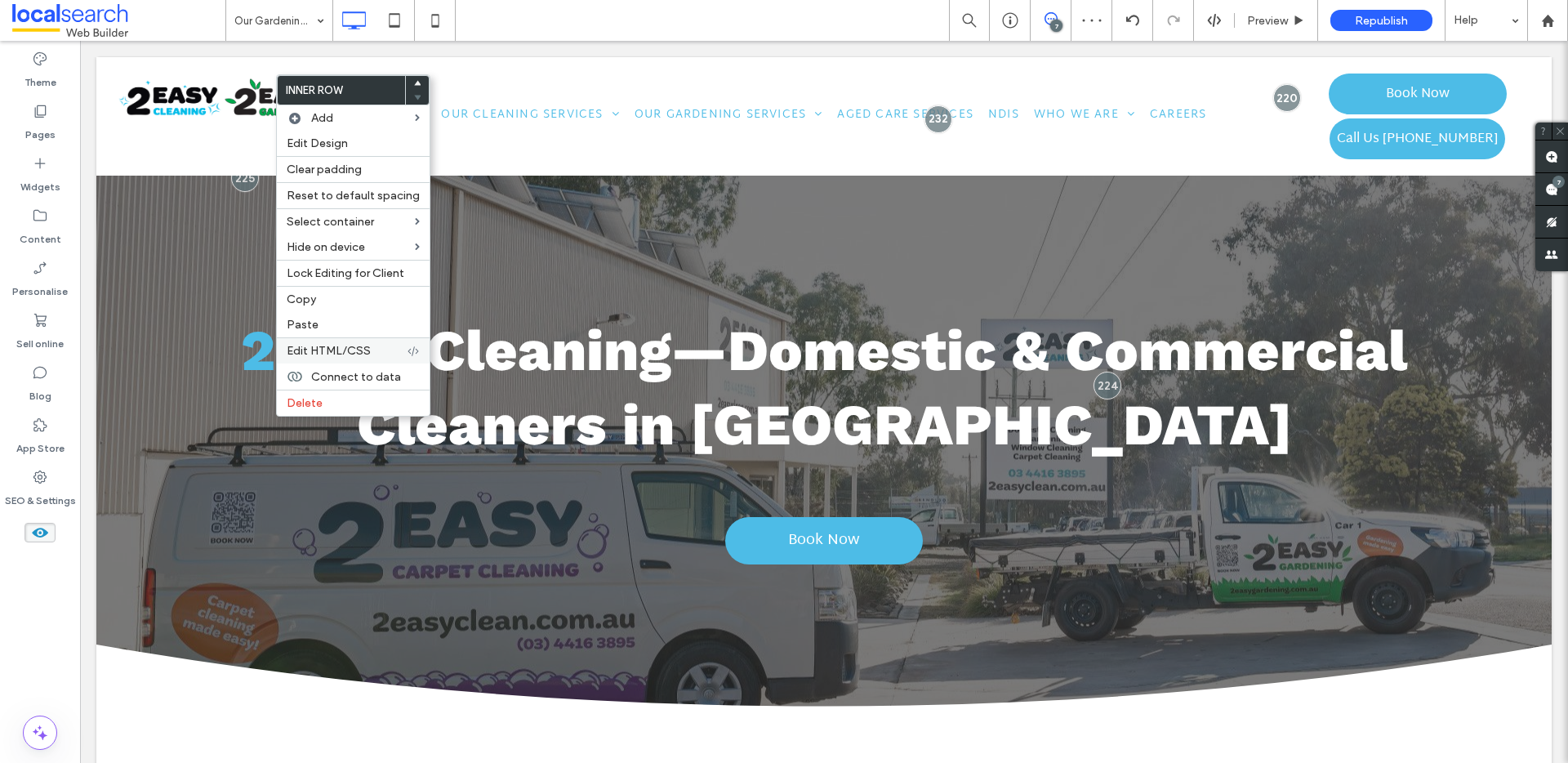
click at [367, 349] on span "Edit HTML/CSS" at bounding box center [328, 350] width 84 height 14
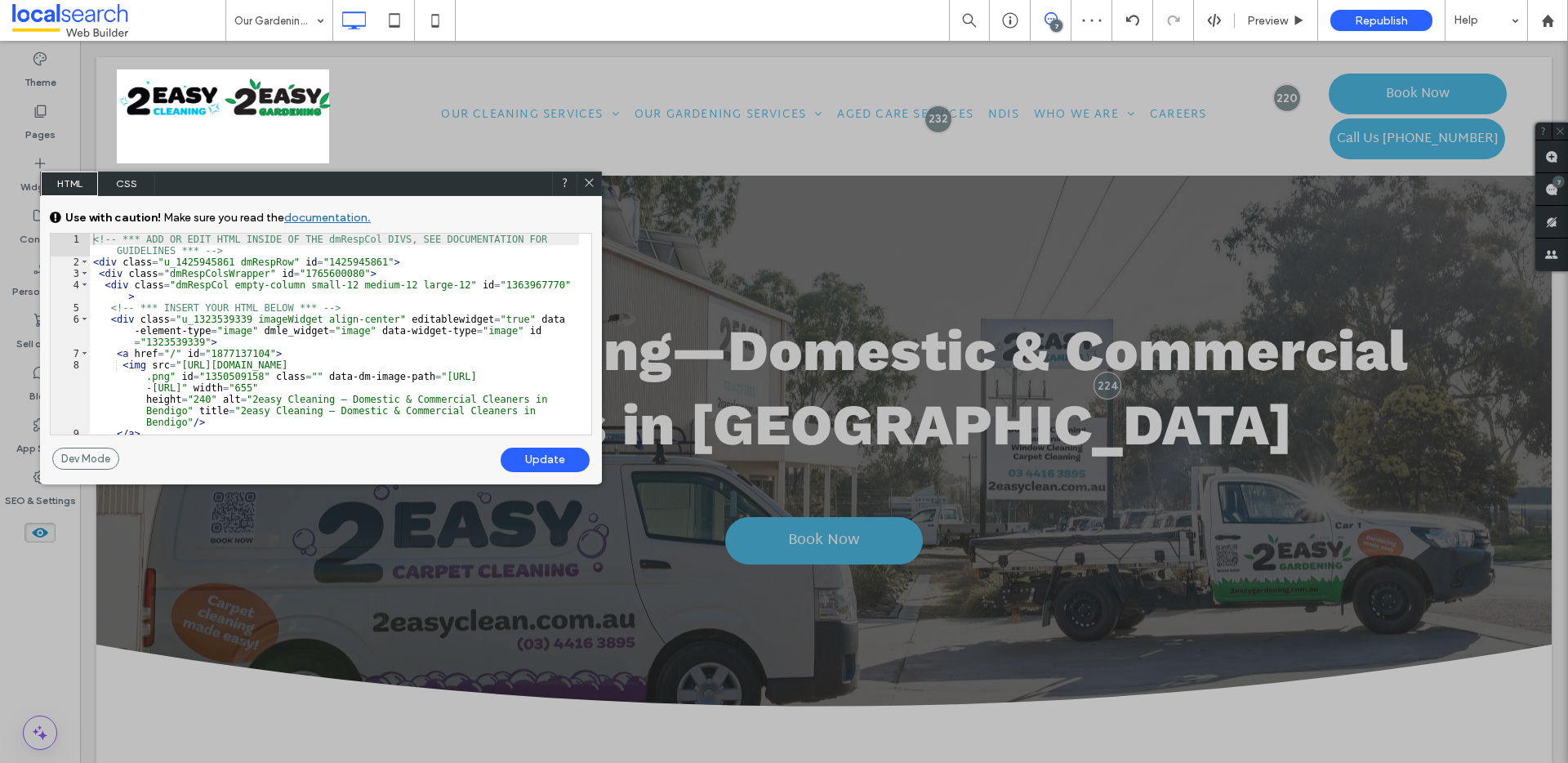
click at [123, 182] on span "CSS" at bounding box center [126, 183] width 57 height 24
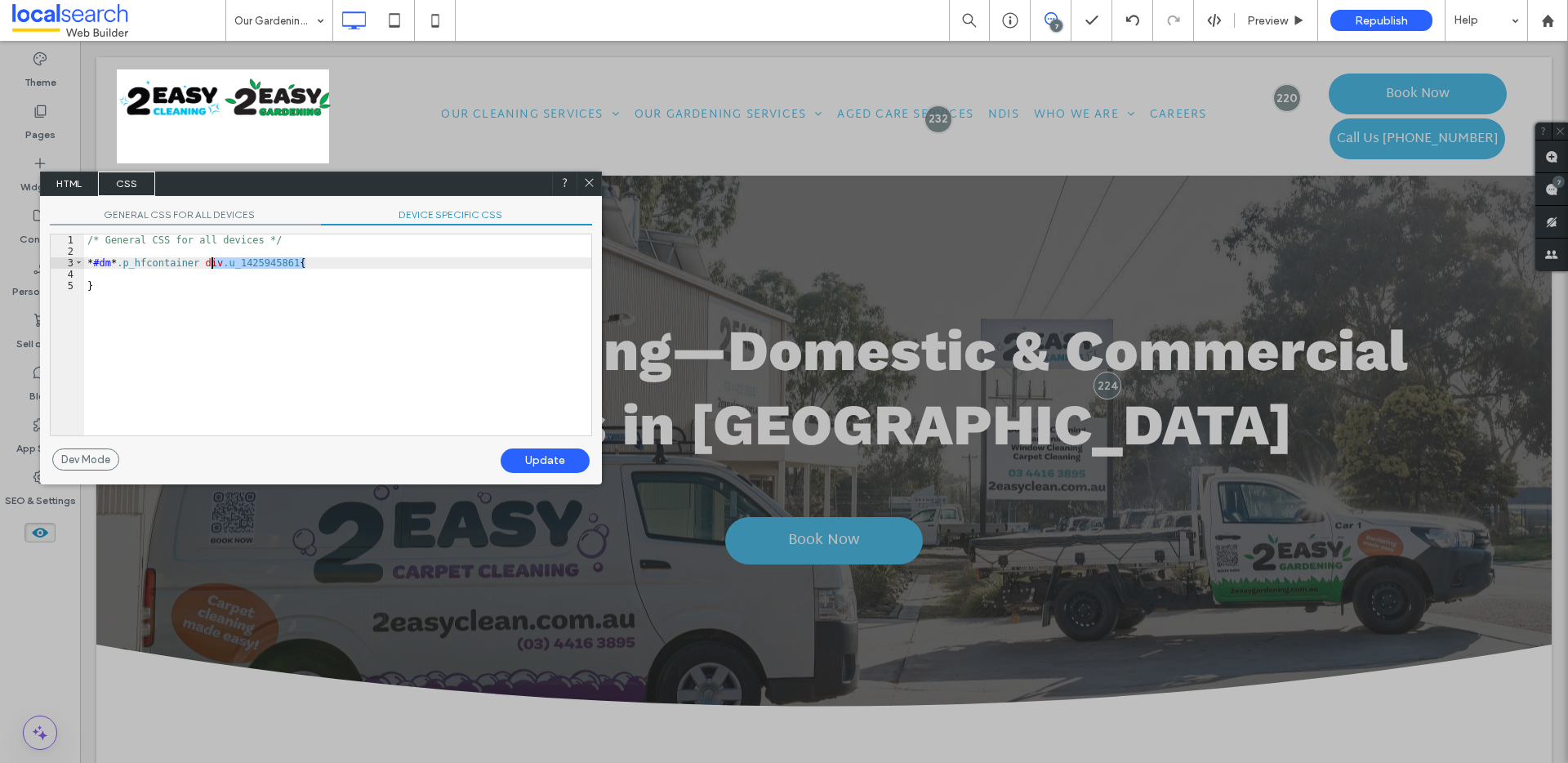
drag, startPoint x: 301, startPoint y: 260, endPoint x: 211, endPoint y: 263, distance: 90.0
click at [211, 263] on div "/* General CSS for all devices */ * #dm * .p_hfcontainer div .u_1425945861 { }" at bounding box center [337, 346] width 507 height 223
click at [591, 186] on icon at bounding box center [589, 183] width 13 height 13
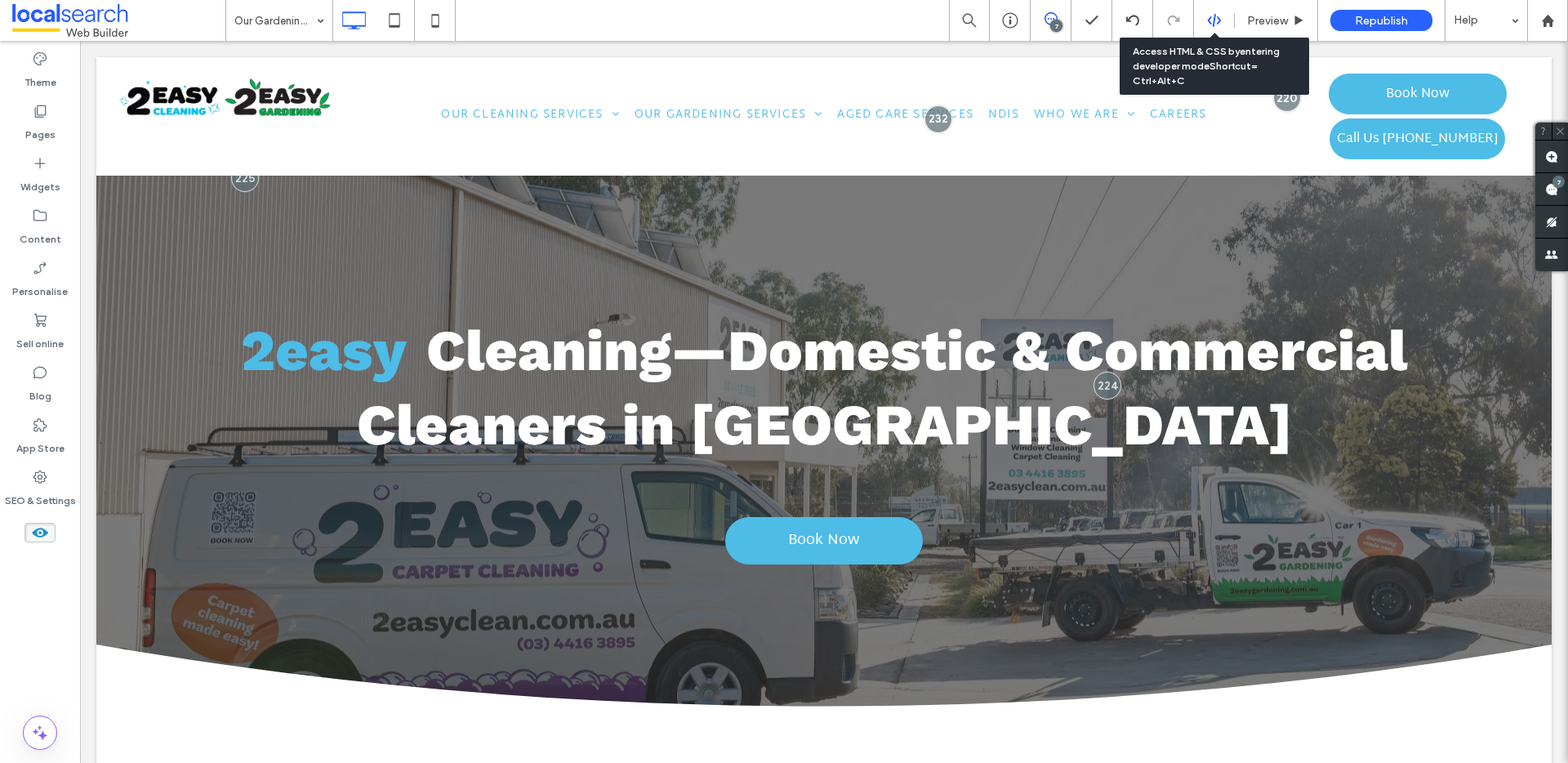
click at [1207, 19] on icon at bounding box center [1214, 21] width 14 height 14
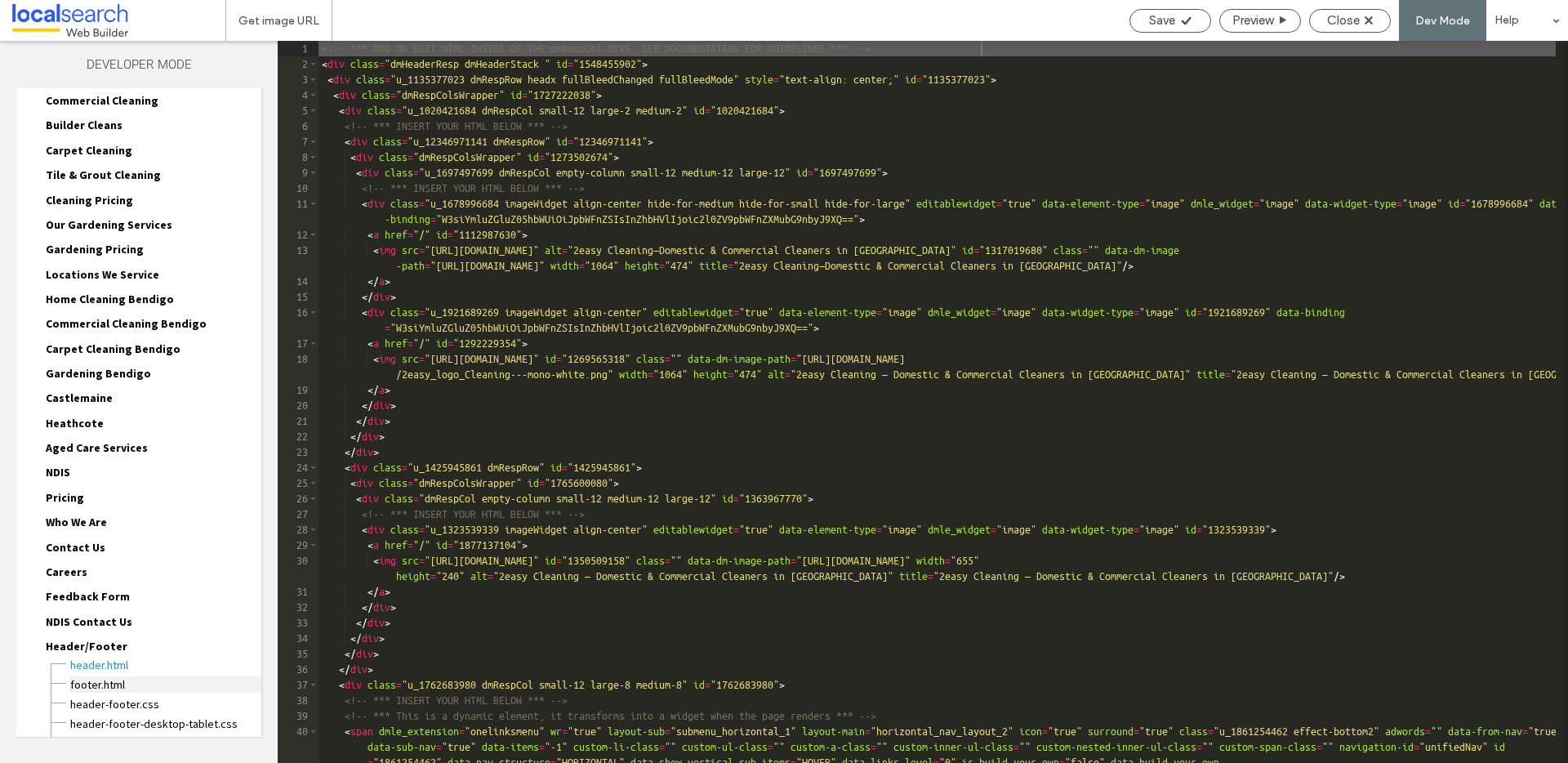
scroll to position [203, 0]
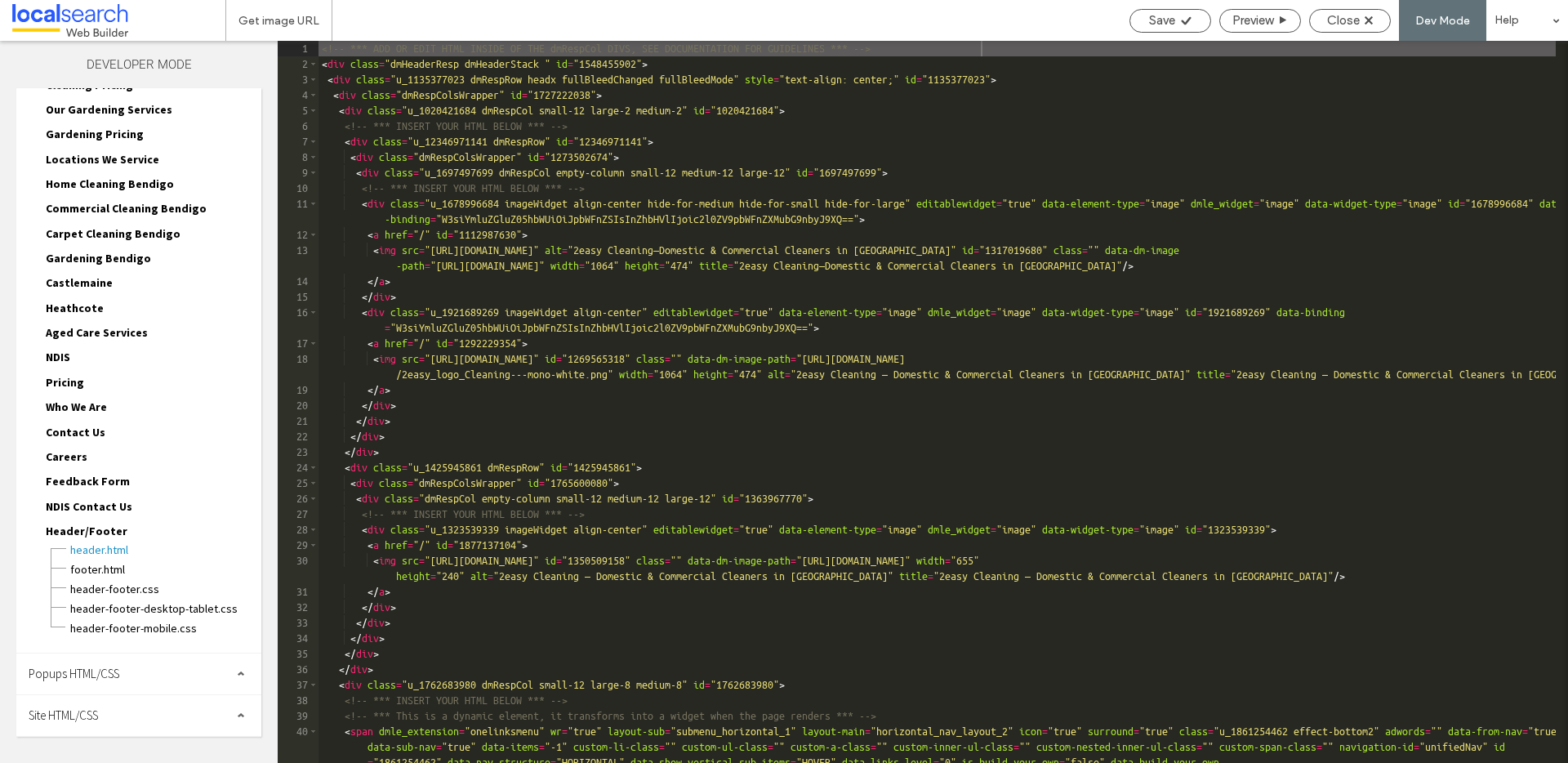
click at [107, 722] on div "Site HTML/CSS" at bounding box center [139, 715] width 245 height 41
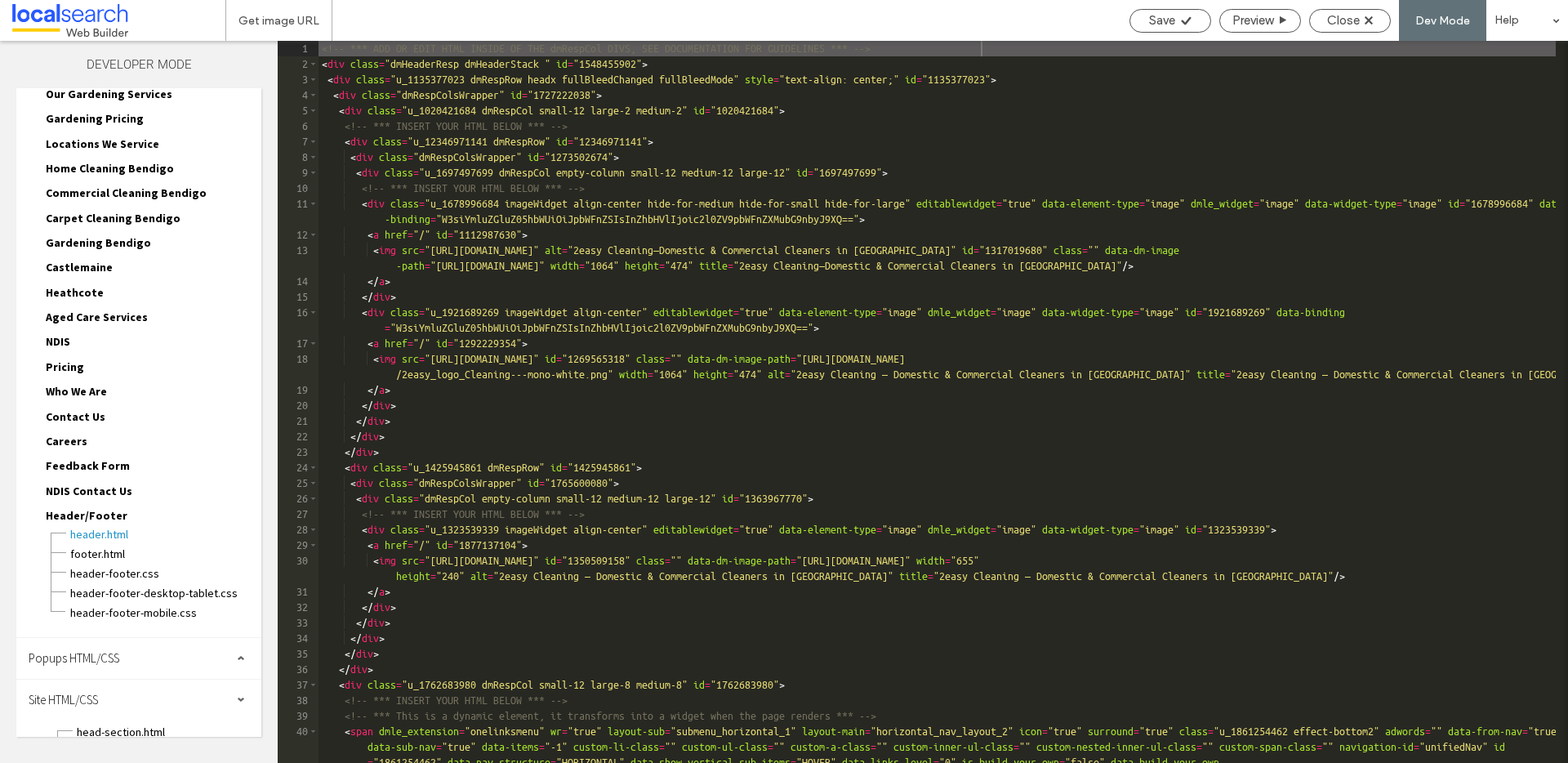
scroll to position [330, 0]
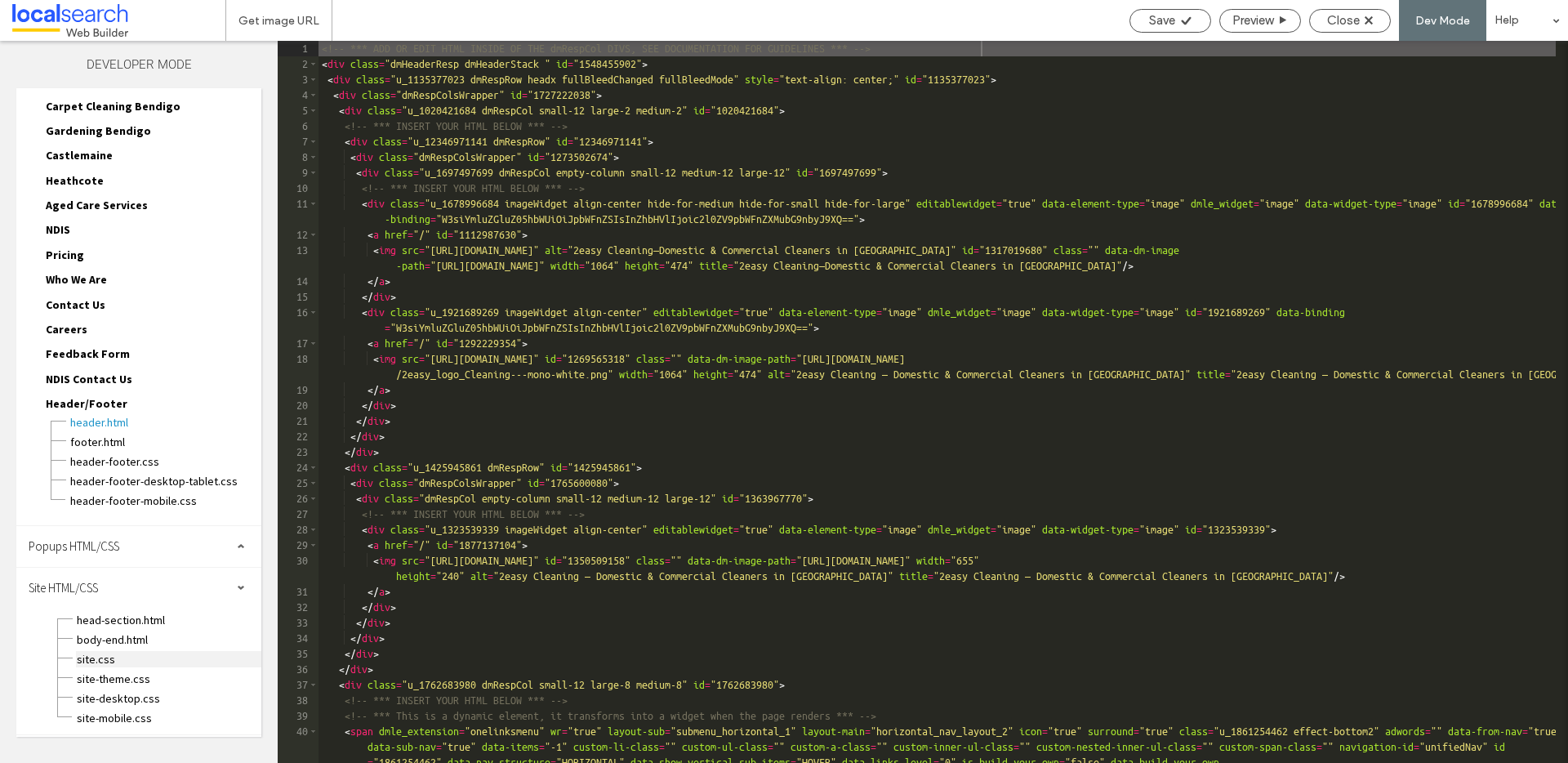
click at [121, 656] on span "site.css" at bounding box center [168, 659] width 186 height 16
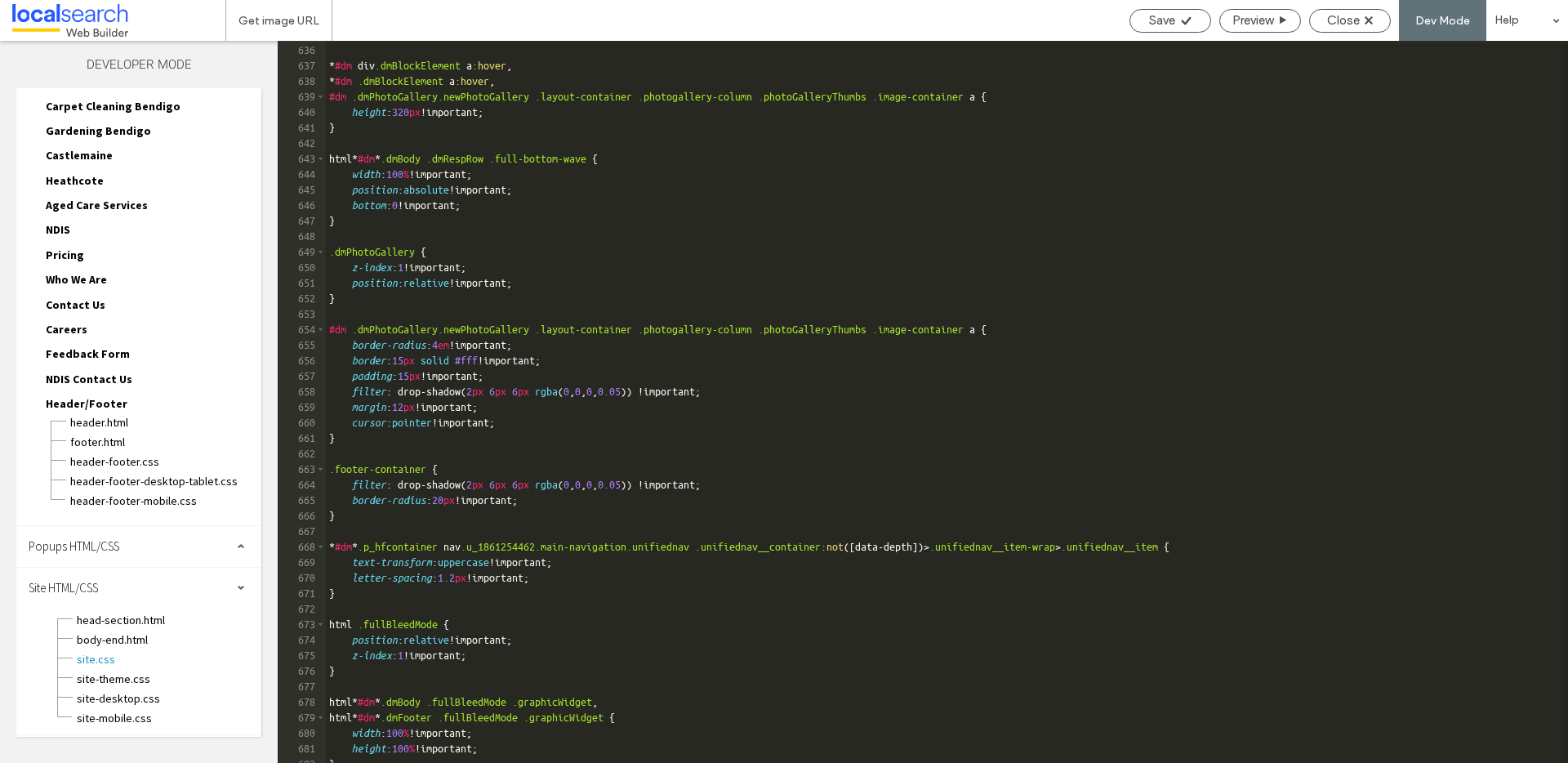
scroll to position [14253, 0]
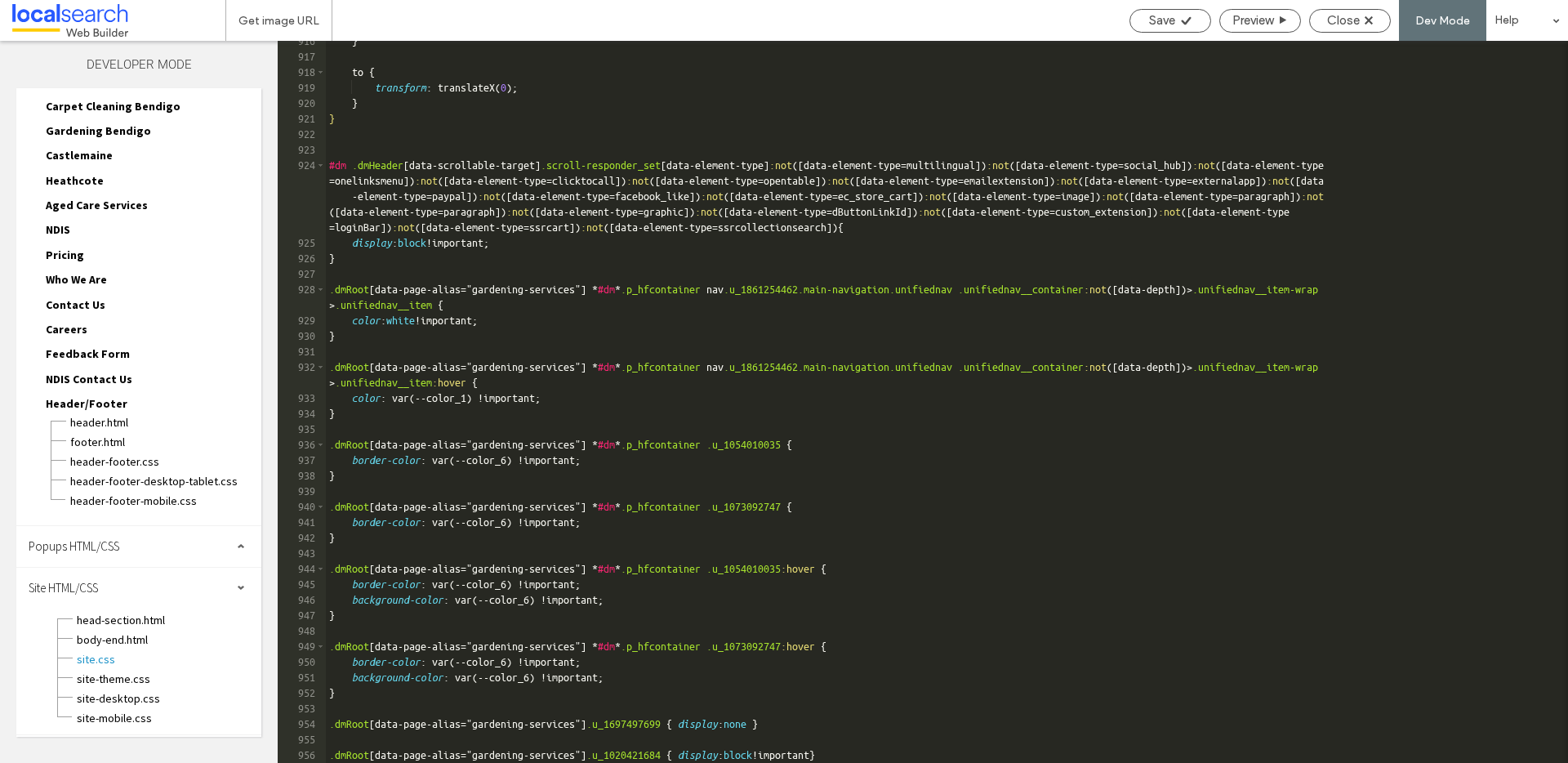
click at [353, 694] on div "} to { transform : translateX( 0 ); } } #dm .dmHeader [ data-scrollable-target …" at bounding box center [940, 410] width 1229 height 753
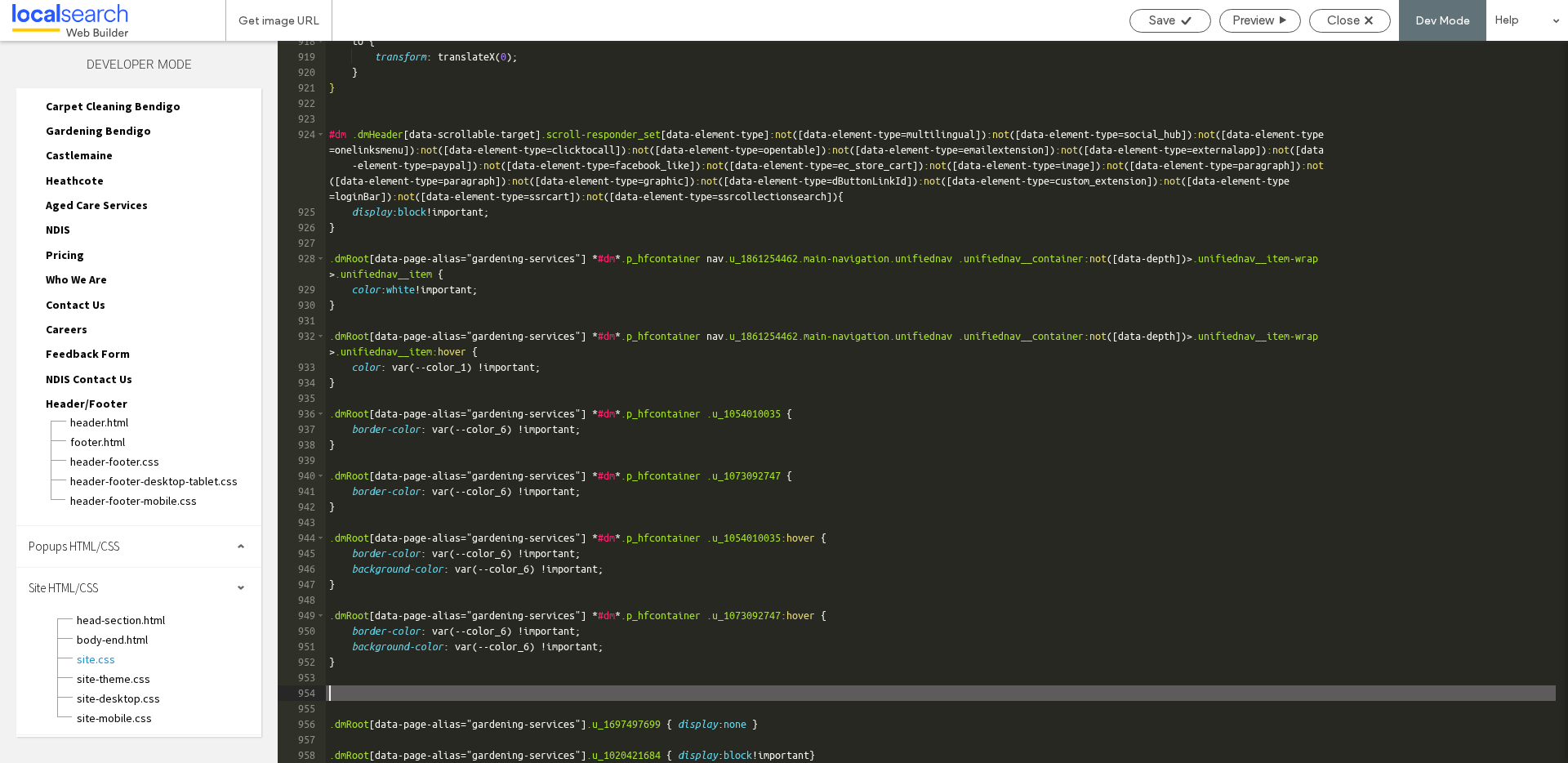
scroll to position [14284, 0]
click at [353, 698] on div "to { transform : translateX( 0 ); } } #dm .dmHeader [ data-scrollable-target ] …" at bounding box center [940, 410] width 1229 height 753
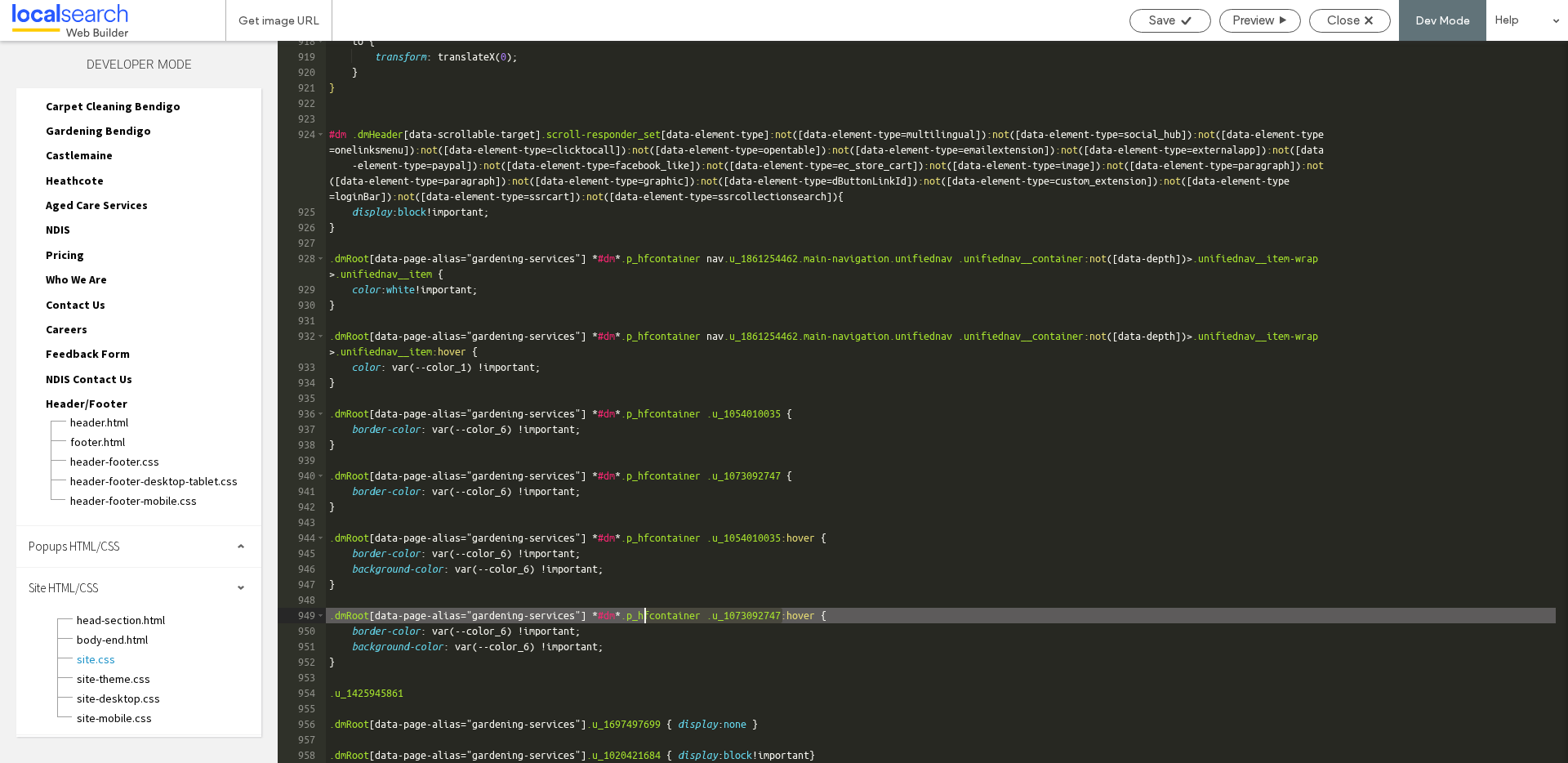
drag, startPoint x: 783, startPoint y: 617, endPoint x: 644, endPoint y: 618, distance: 139.0
click at [644, 618] on div "to { transform : translateX( 0 ); } } #dm .dmHeader [ data-scrollable-target ] …" at bounding box center [940, 410] width 1229 height 753
click at [329, 694] on div "to { transform : translateX( 0 ); } } #dm .dmHeader [ data-scrollable-target ] …" at bounding box center [940, 410] width 1229 height 753
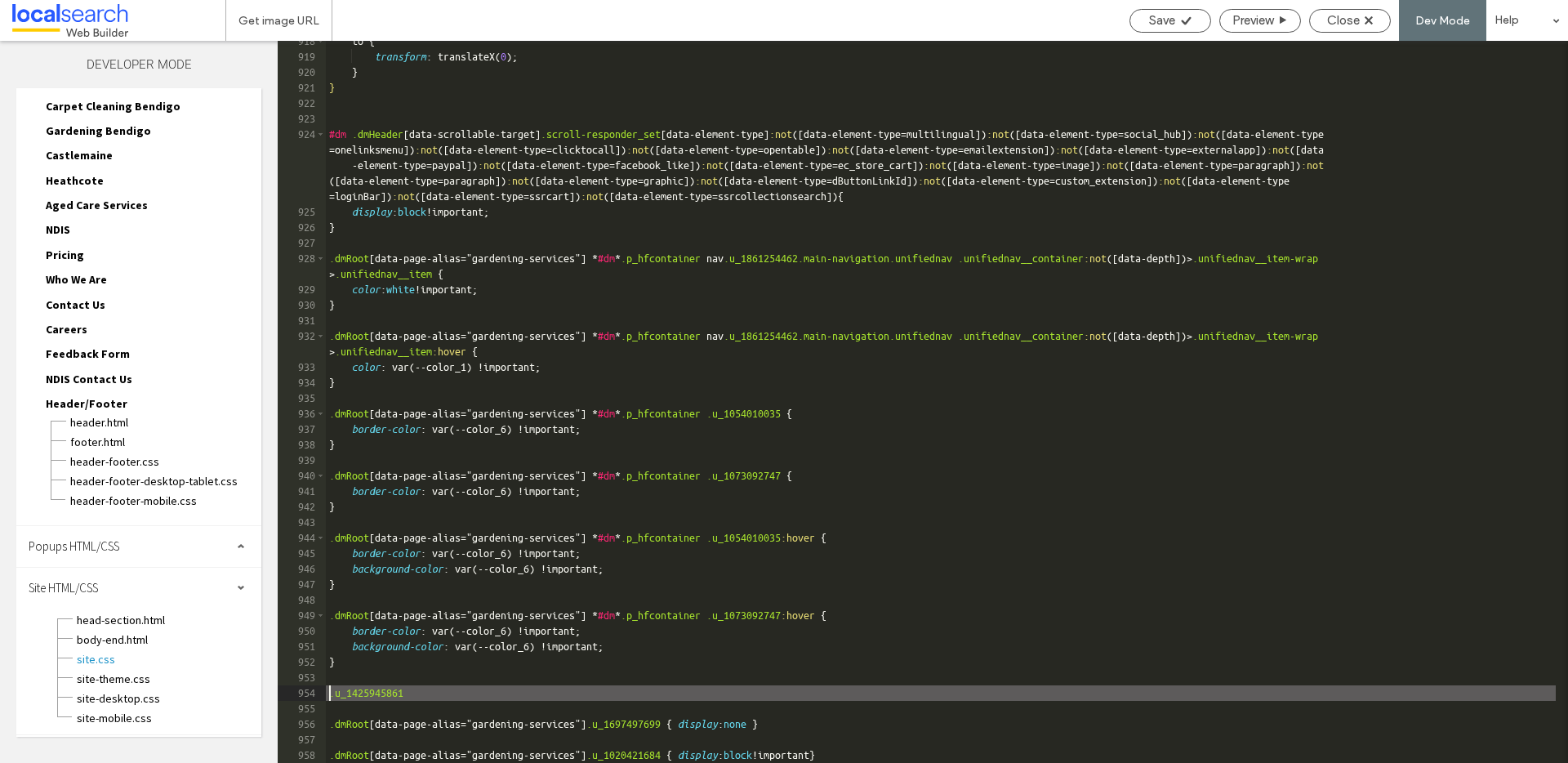
paste textarea
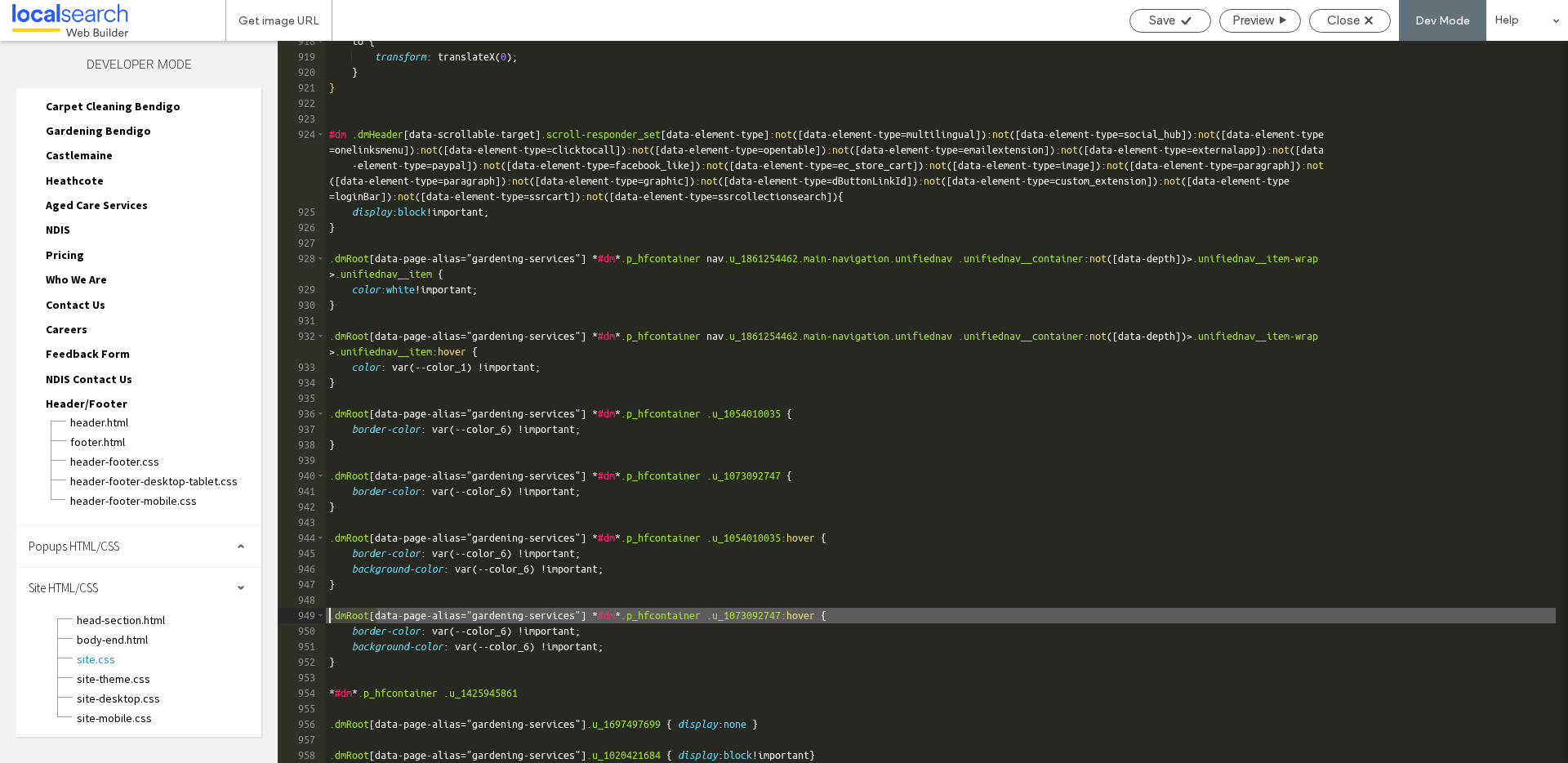
drag, startPoint x: 375, startPoint y: 614, endPoint x: 326, endPoint y: 613, distance: 49.0
click at [326, 613] on div "to { transform : translateX( 0 ); } } #dm .dmHeader [ data-scrollable-target ] …" at bounding box center [940, 410] width 1229 height 753
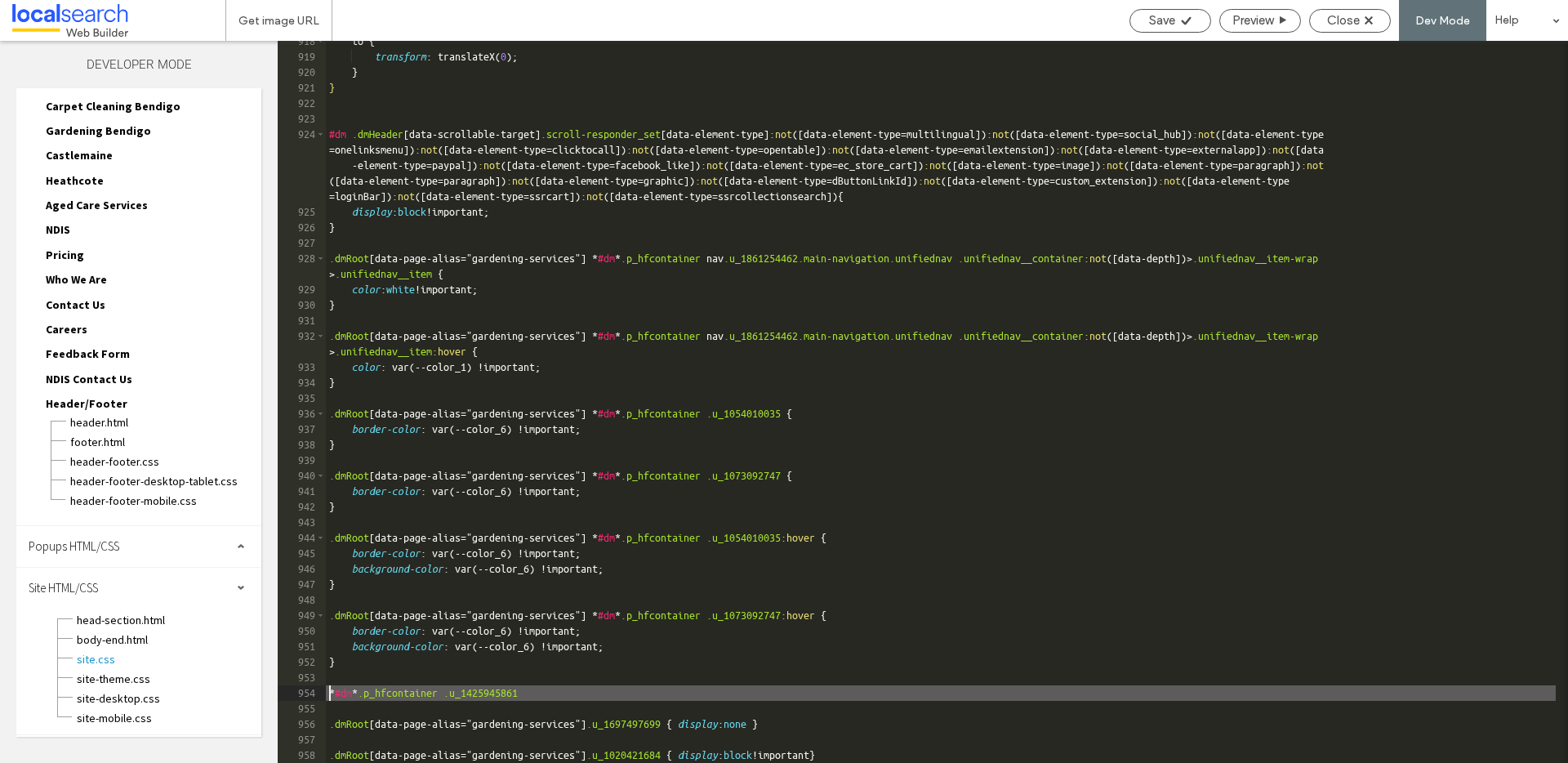
click at [331, 689] on div "to { transform : translateX( 0 ); } } #dm .dmHeader [ data-scrollable-target ] …" at bounding box center [940, 410] width 1229 height 753
paste textarea
click at [634, 691] on div "to { transform : translateX( 0 ); } } #dm .dmHeader [ data-scrollable-target ] …" at bounding box center [940, 410] width 1229 height 753
type textarea "**"
click at [1176, 20] on div "Save" at bounding box center [1170, 21] width 80 height 14
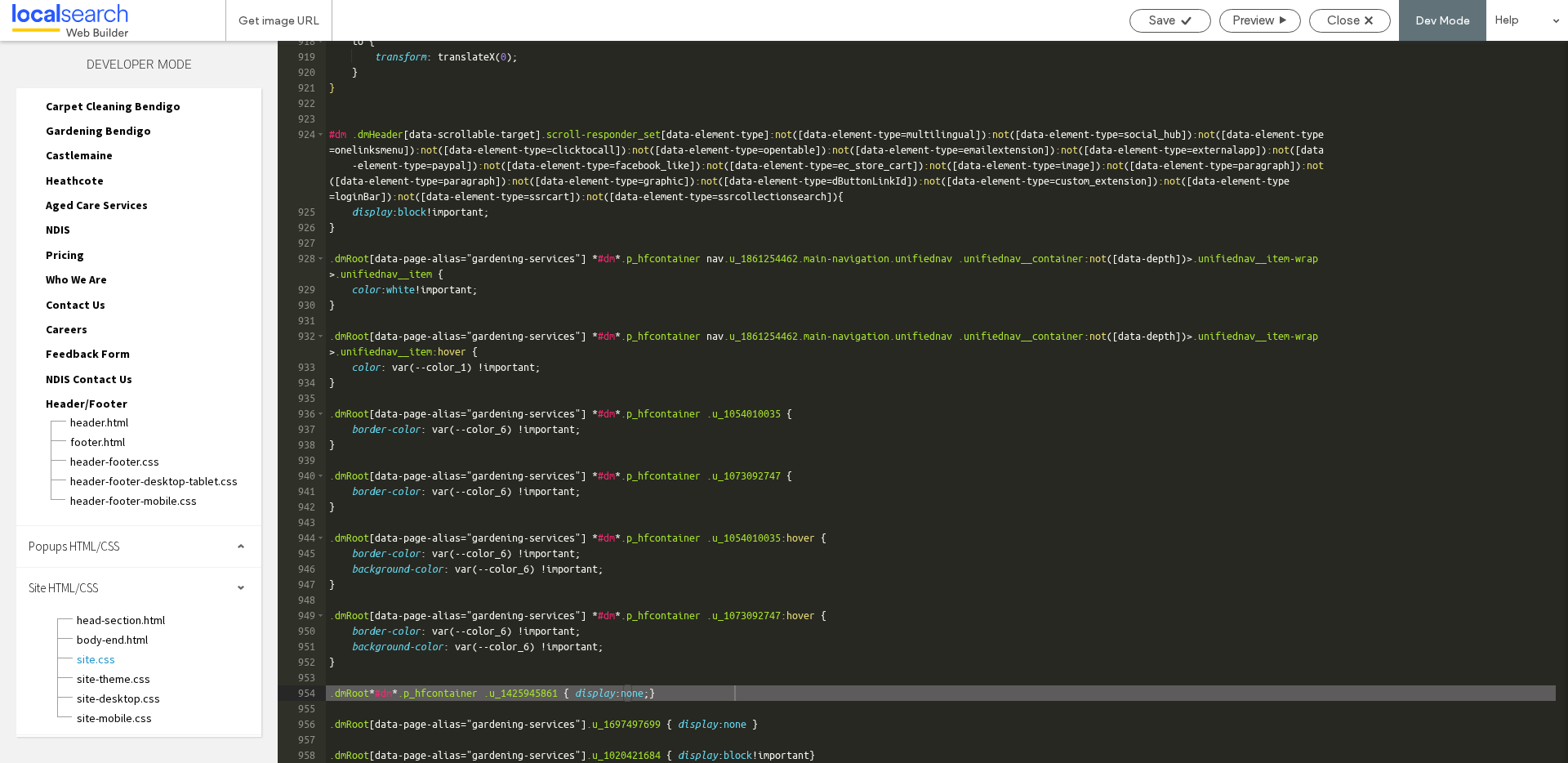
click at [1353, 23] on span "Close" at bounding box center [1343, 21] width 32 height 14
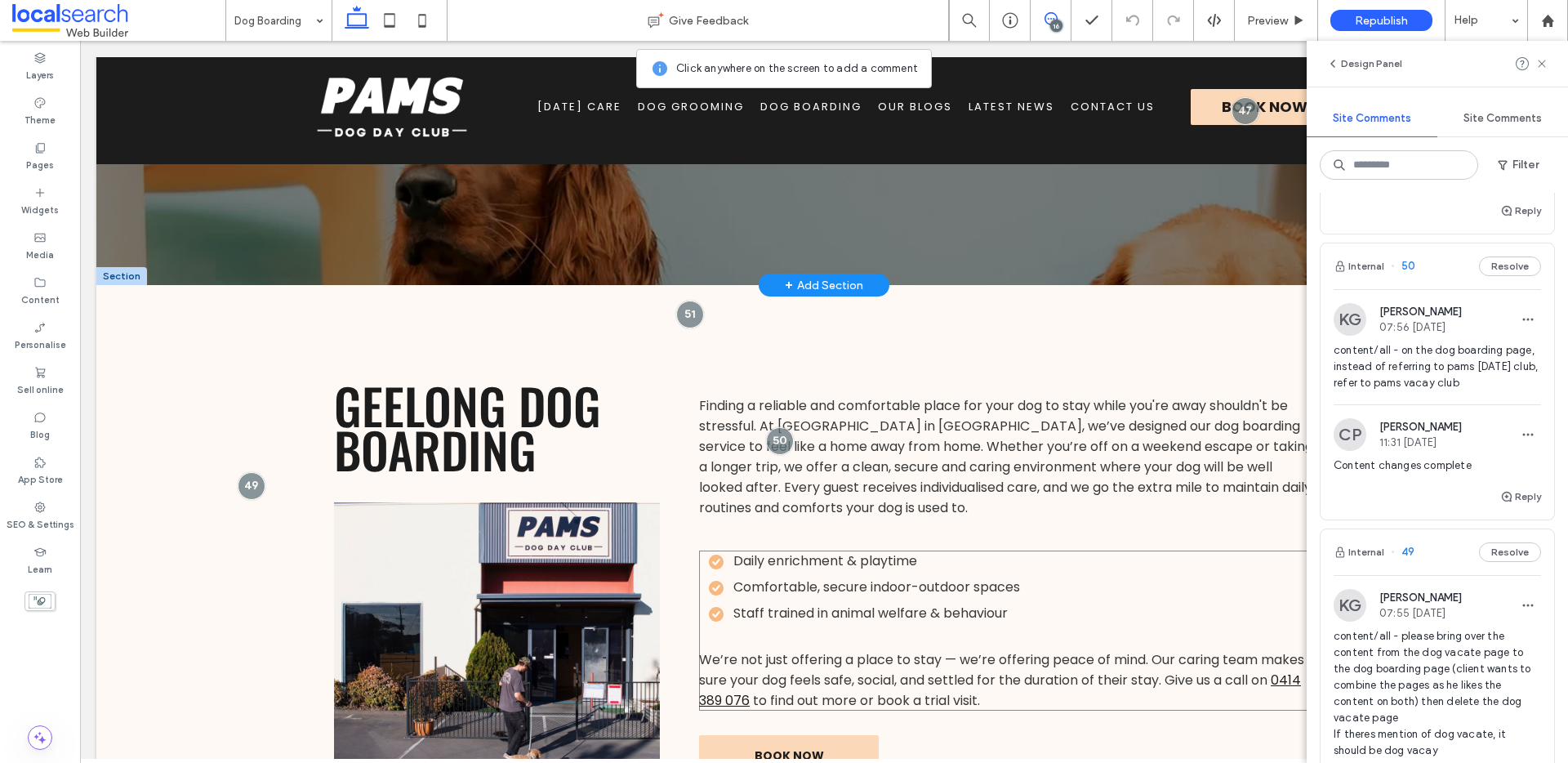
scroll to position [104, 0]
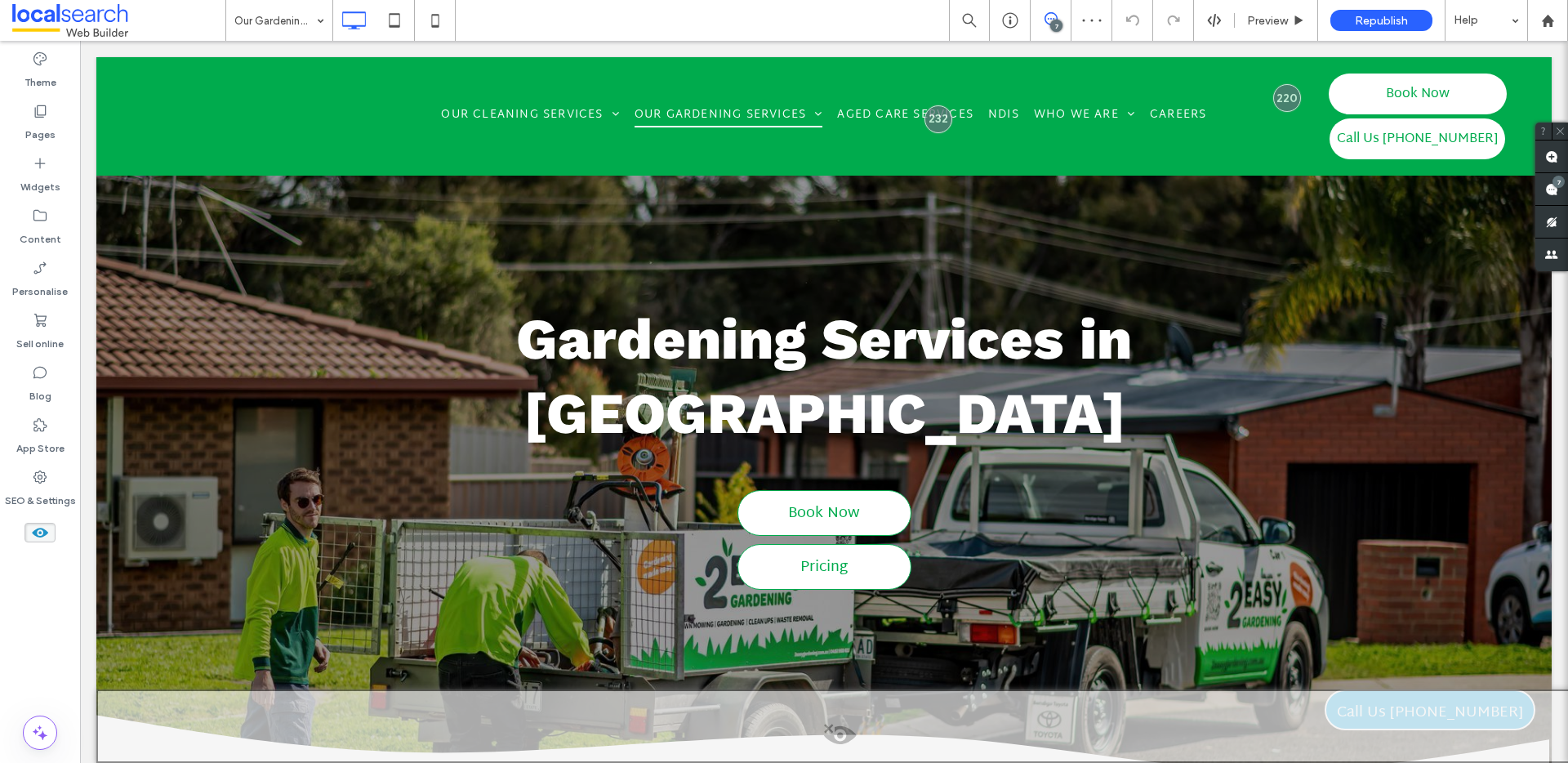
click at [41, 536] on use at bounding box center [40, 532] width 16 height 10
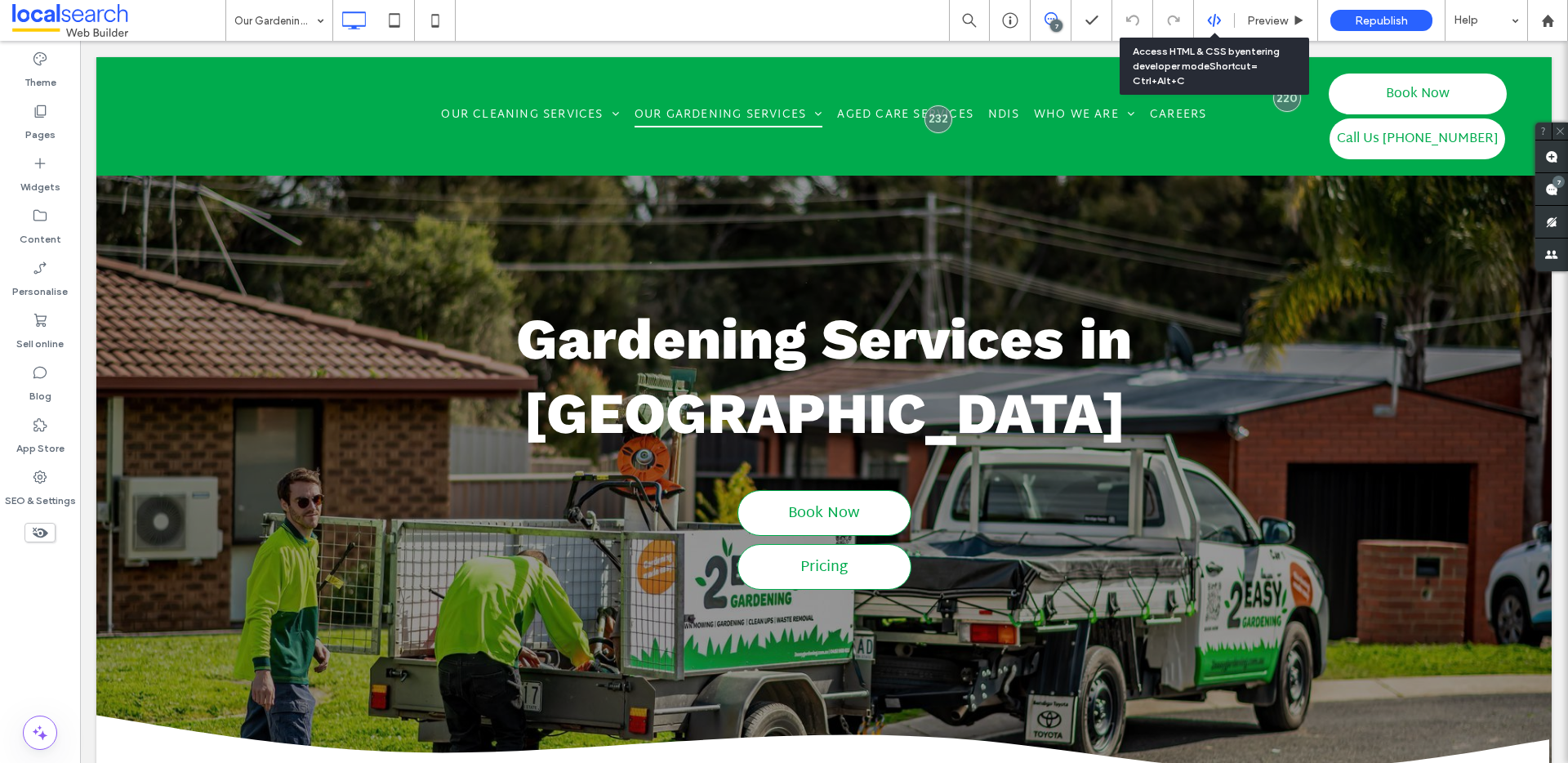
click at [1219, 20] on use at bounding box center [1213, 20] width 14 height 14
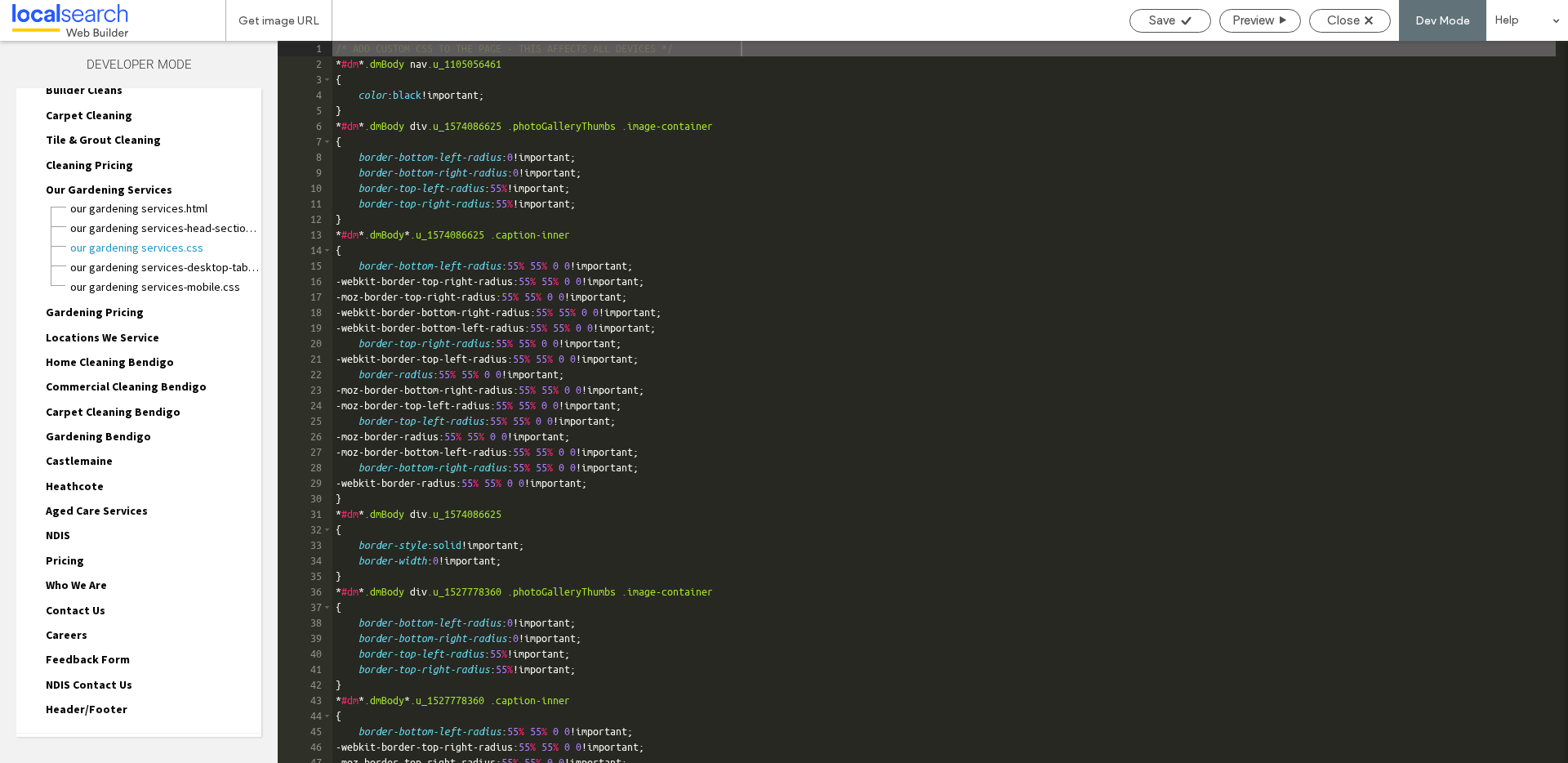
scroll to position [203, 0]
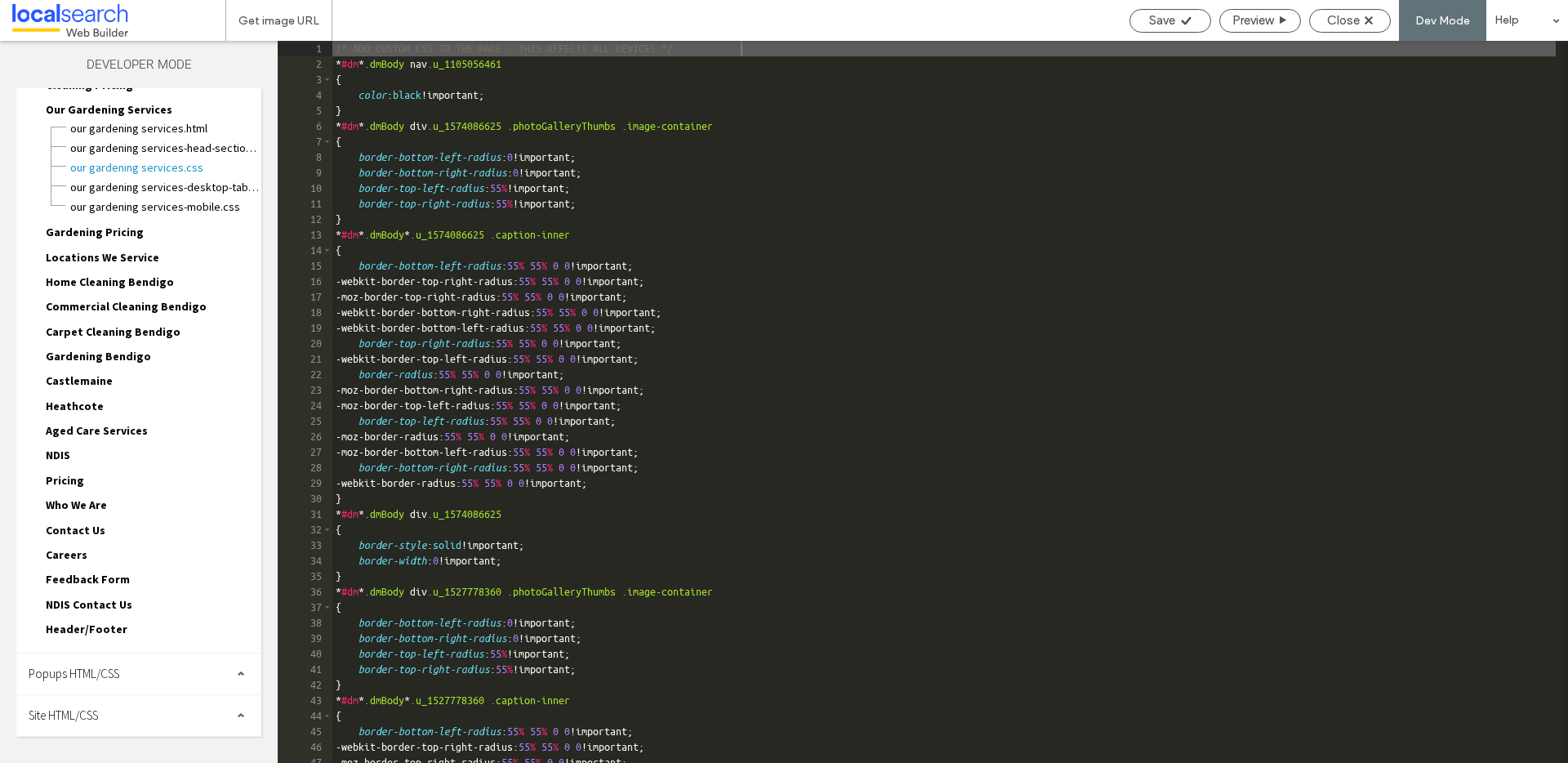
drag, startPoint x: 76, startPoint y: 704, endPoint x: 93, endPoint y: 692, distance: 20.8
click at [75, 704] on div "Site HTML/CSS" at bounding box center [139, 715] width 245 height 41
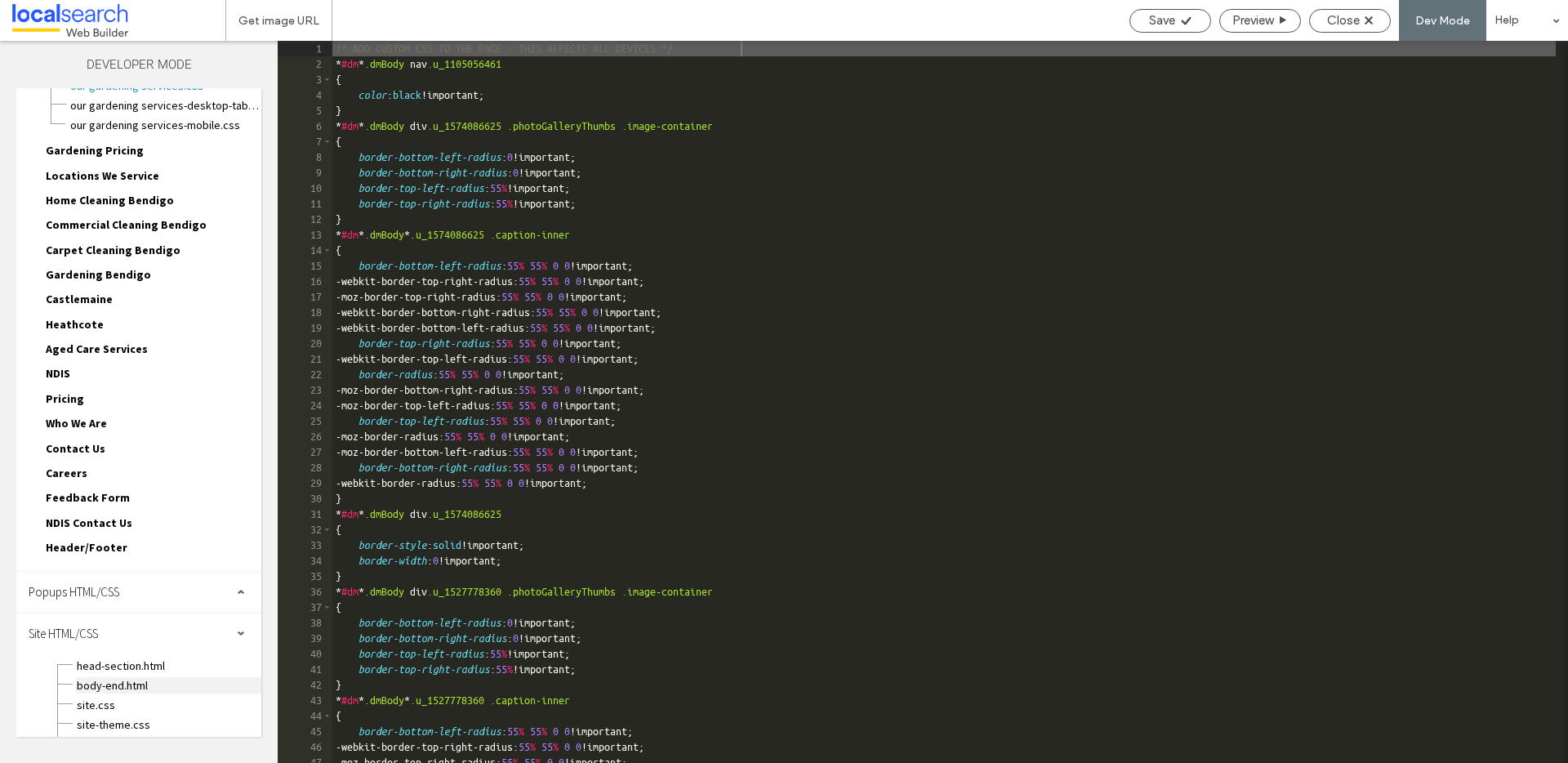
scroll to position [330, 0]
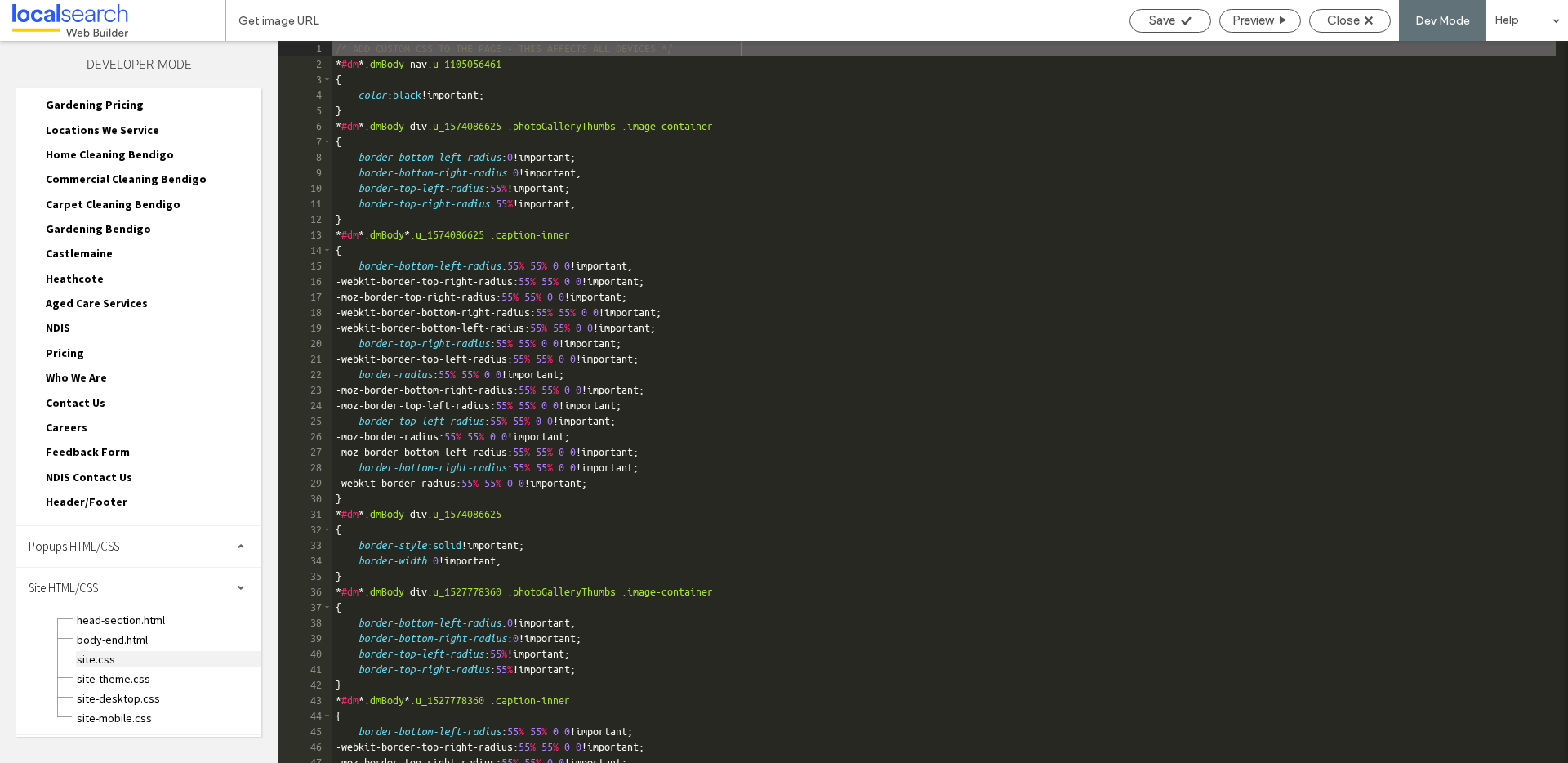
click at [126, 653] on span "site.css" at bounding box center [168, 659] width 186 height 16
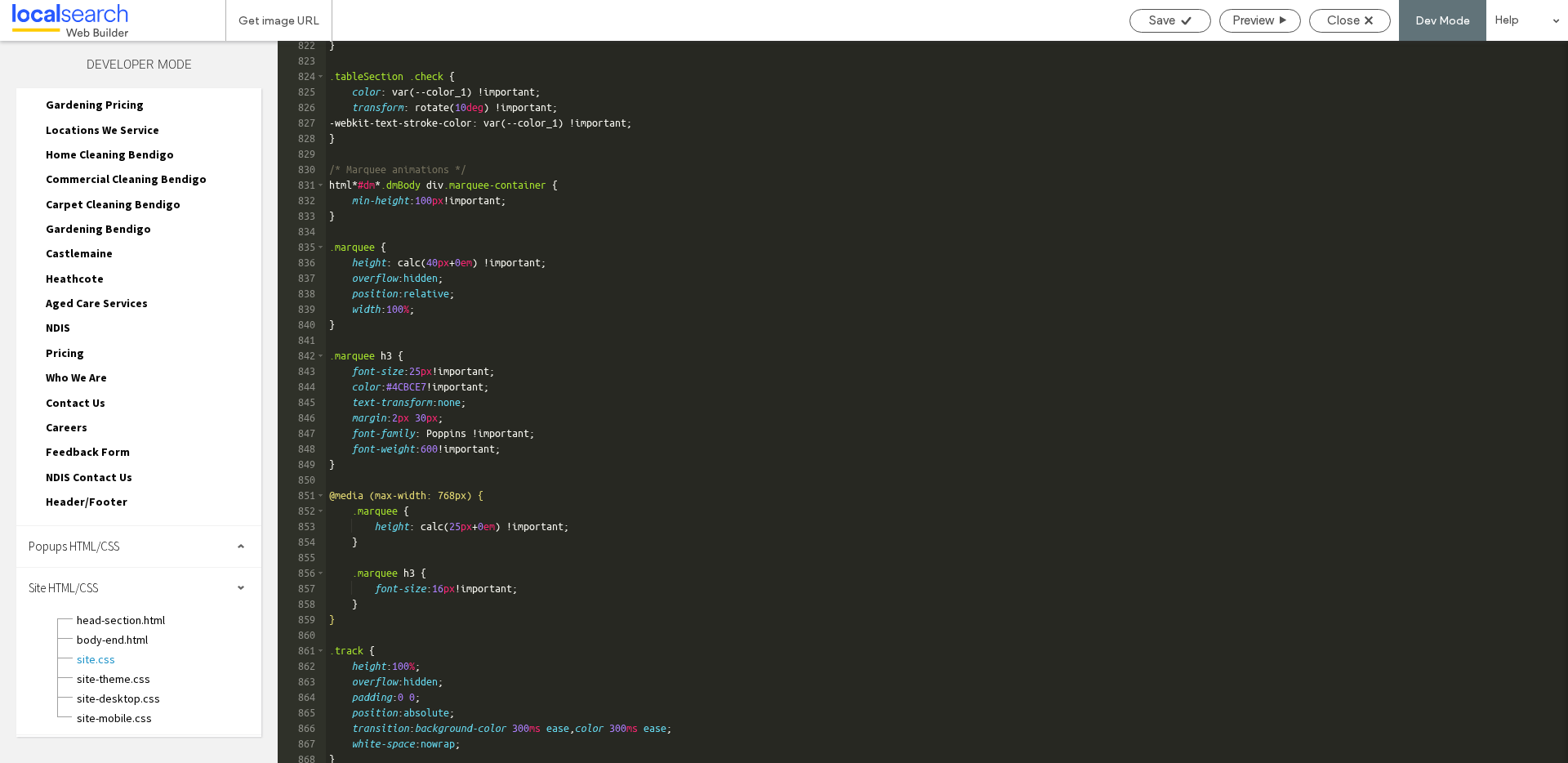
scroll to position [14284, 0]
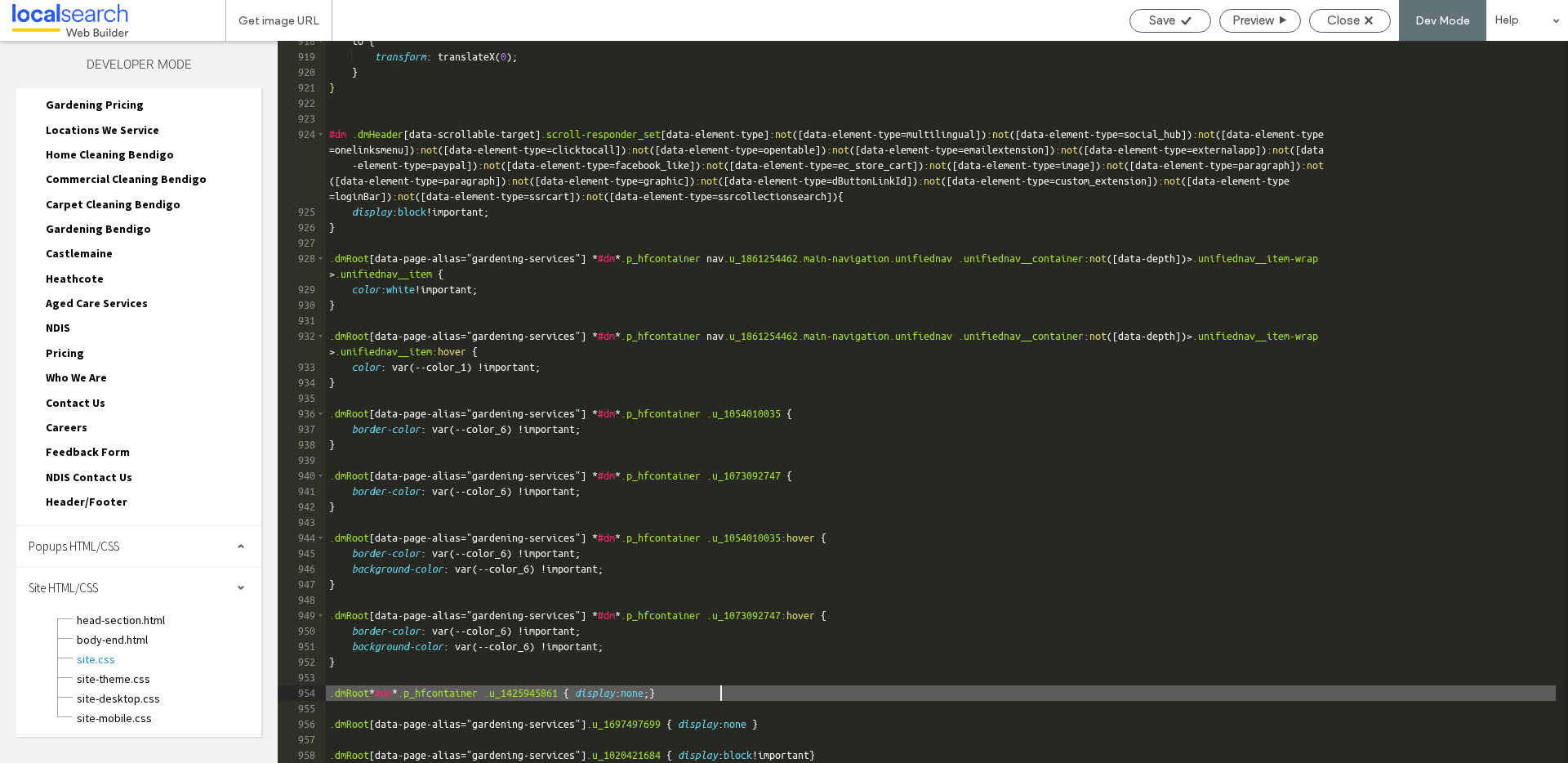
click at [722, 695] on div "to { transform : translateX( 0 ); } } #dm .dmHeader [ data-scrollable-target ] …" at bounding box center [940, 410] width 1229 height 753
click at [690, 694] on div "to { transform : translateX( 0 ); } } #dm .dmHeader [ data-scrollable-target ] …" at bounding box center [940, 410] width 1229 height 753
type textarea "**"
click at [1165, 21] on span "Save" at bounding box center [1162, 21] width 26 height 14
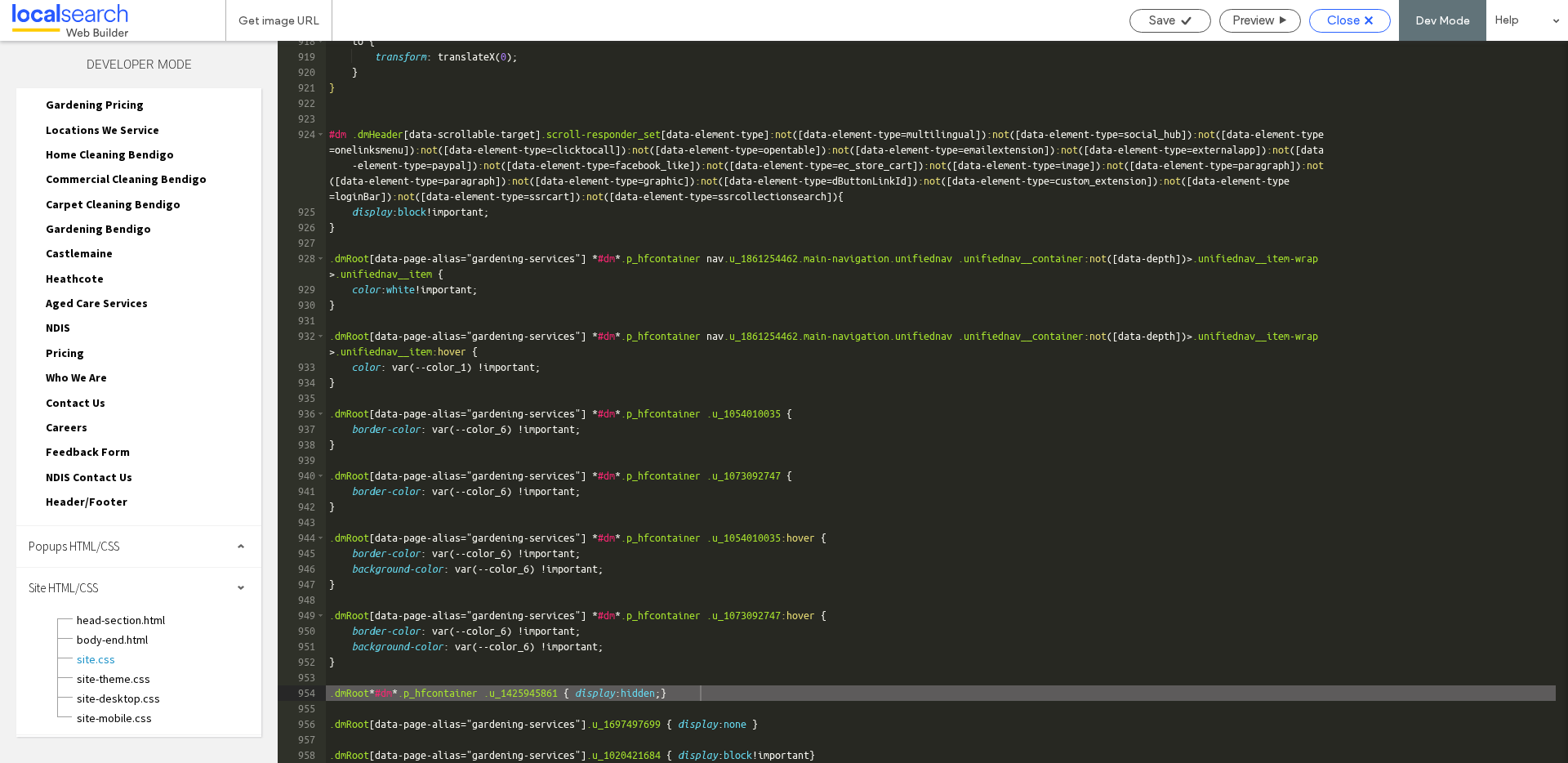
click at [1359, 21] on span "Close" at bounding box center [1343, 21] width 32 height 14
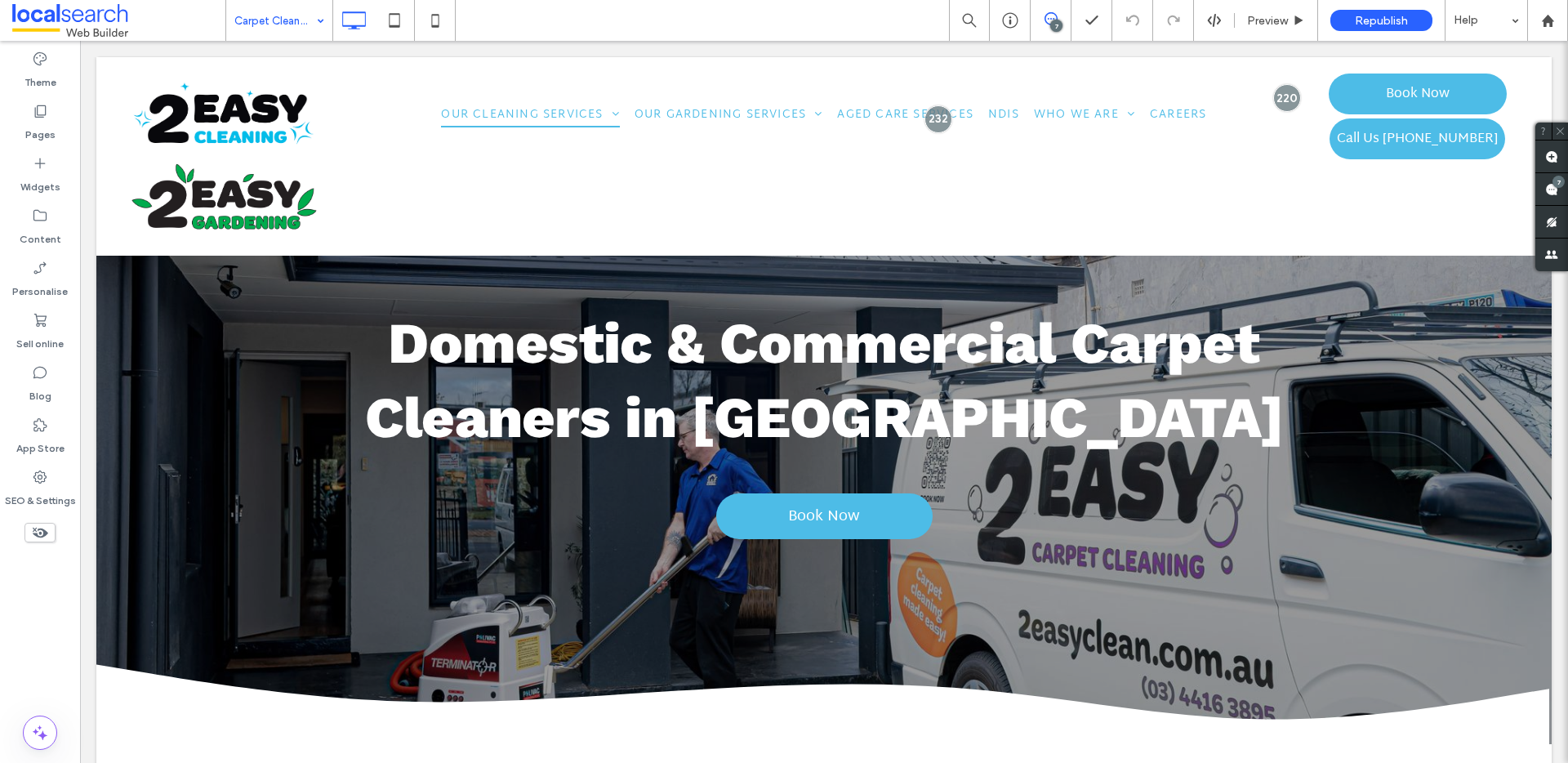
click at [38, 539] on icon at bounding box center [40, 532] width 18 height 18
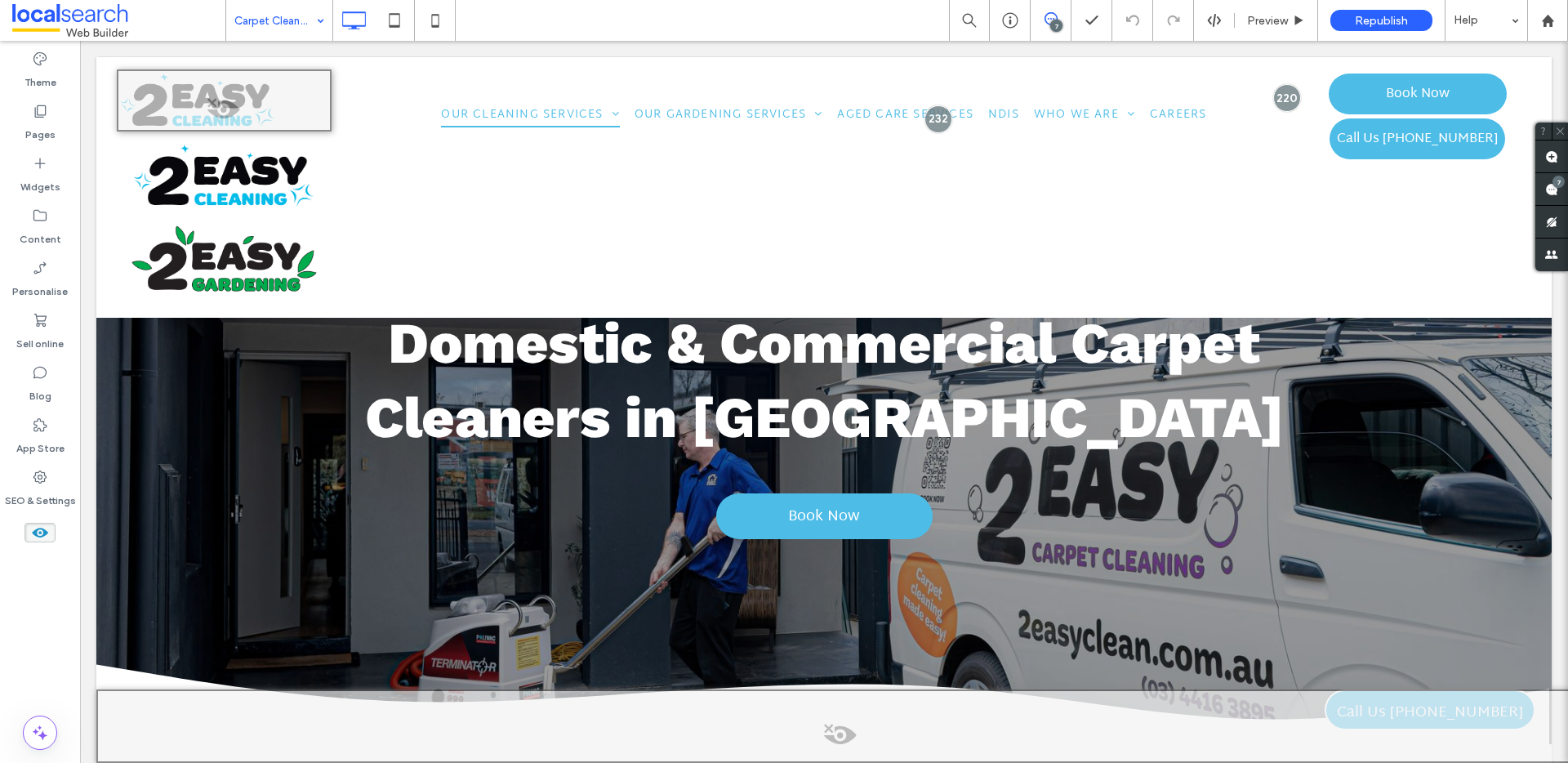
click at [39, 539] on icon at bounding box center [40, 532] width 18 height 18
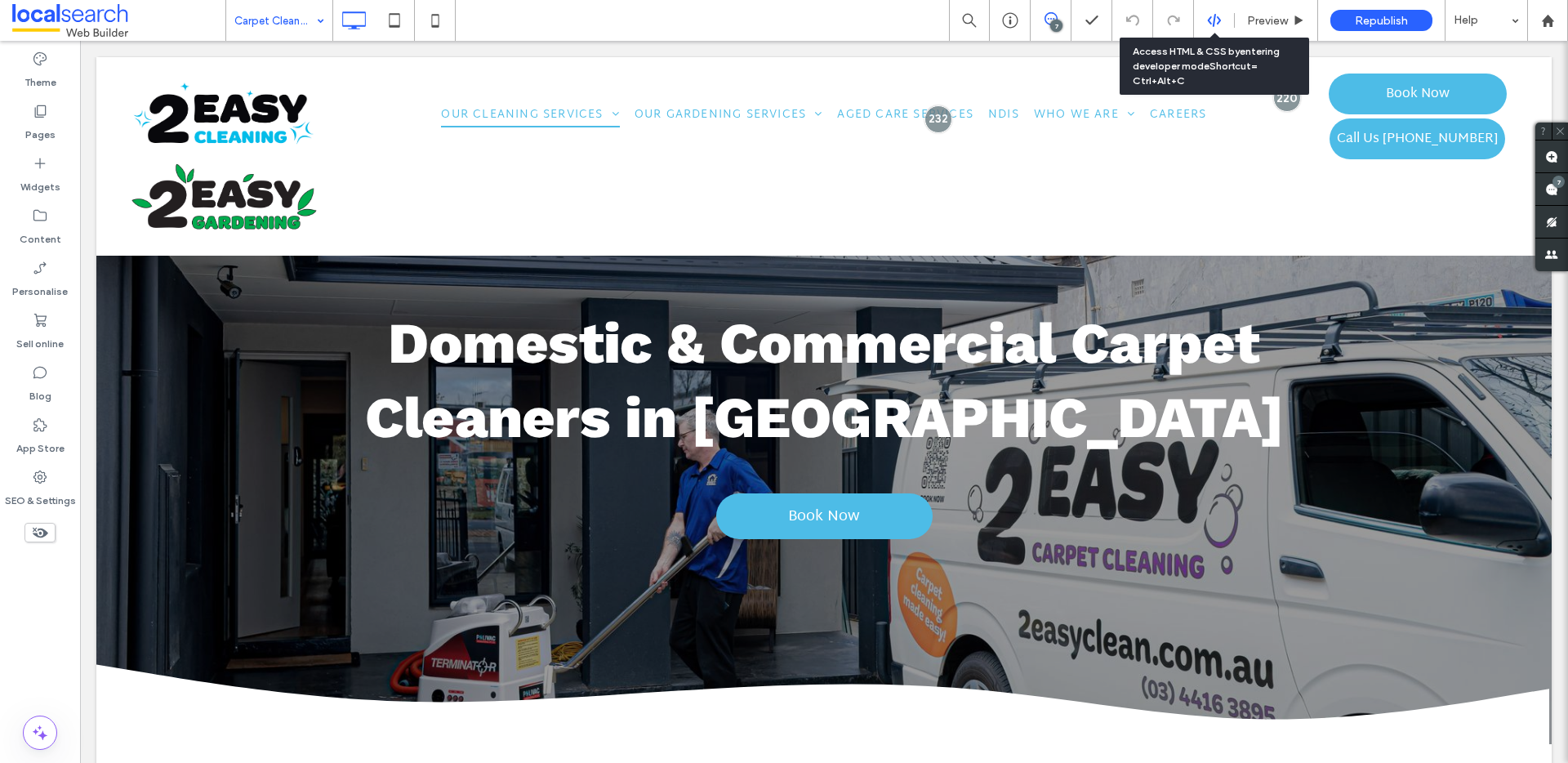
click at [1215, 18] on icon at bounding box center [1214, 21] width 14 height 14
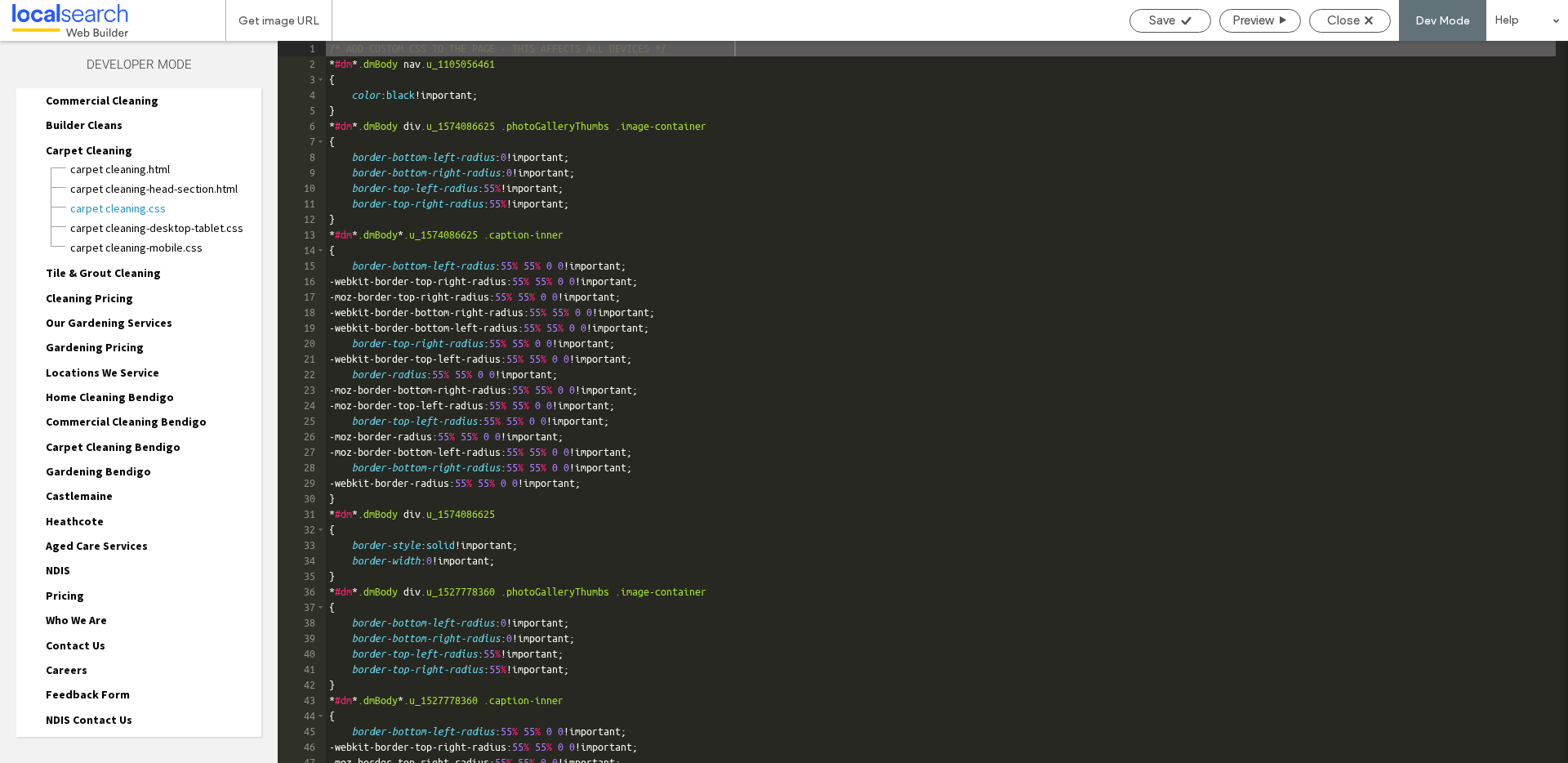
scroll to position [203, 0]
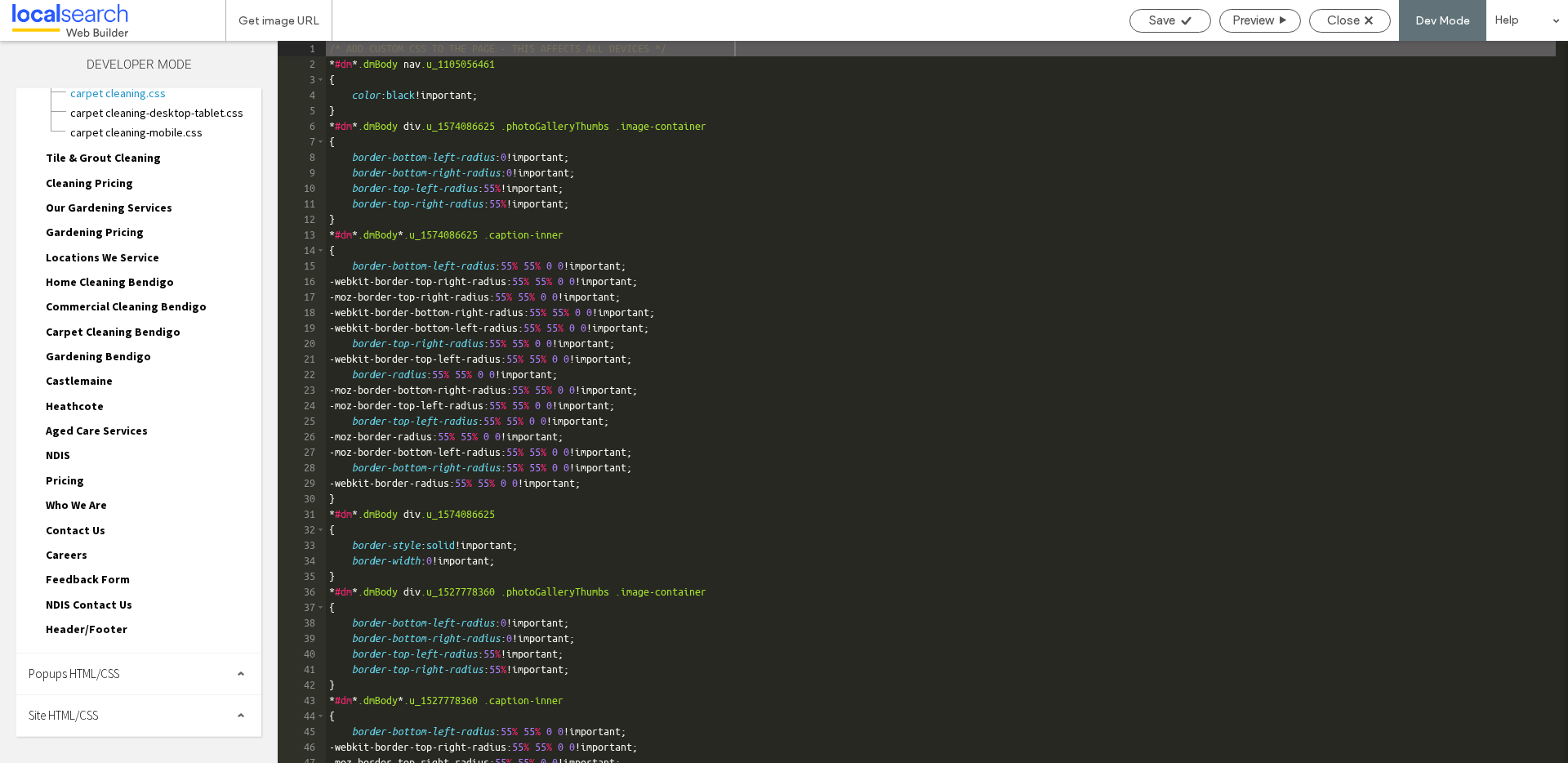
click at [149, 721] on div "Site HTML/CSS" at bounding box center [139, 715] width 245 height 41
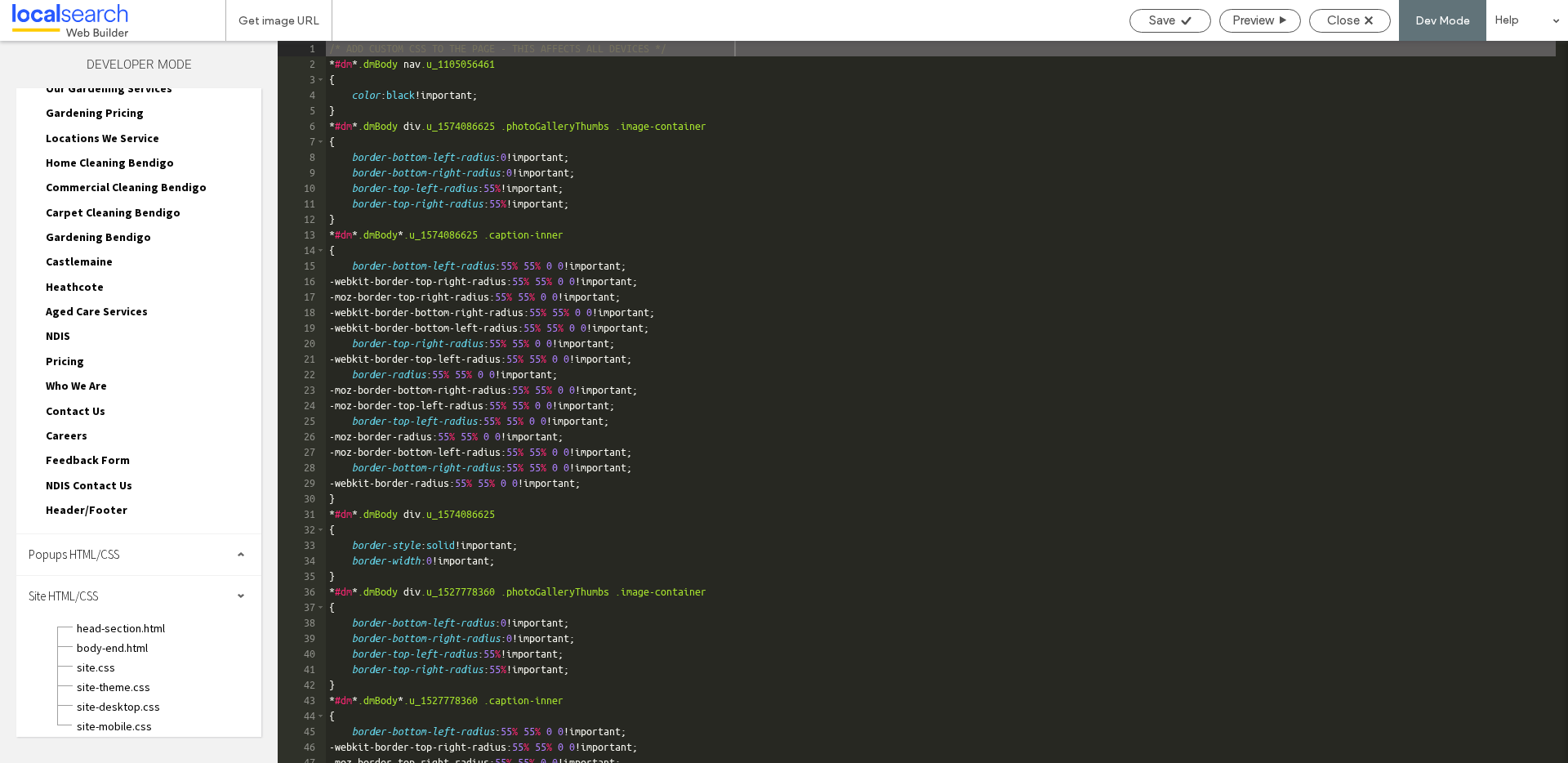
scroll to position [330, 0]
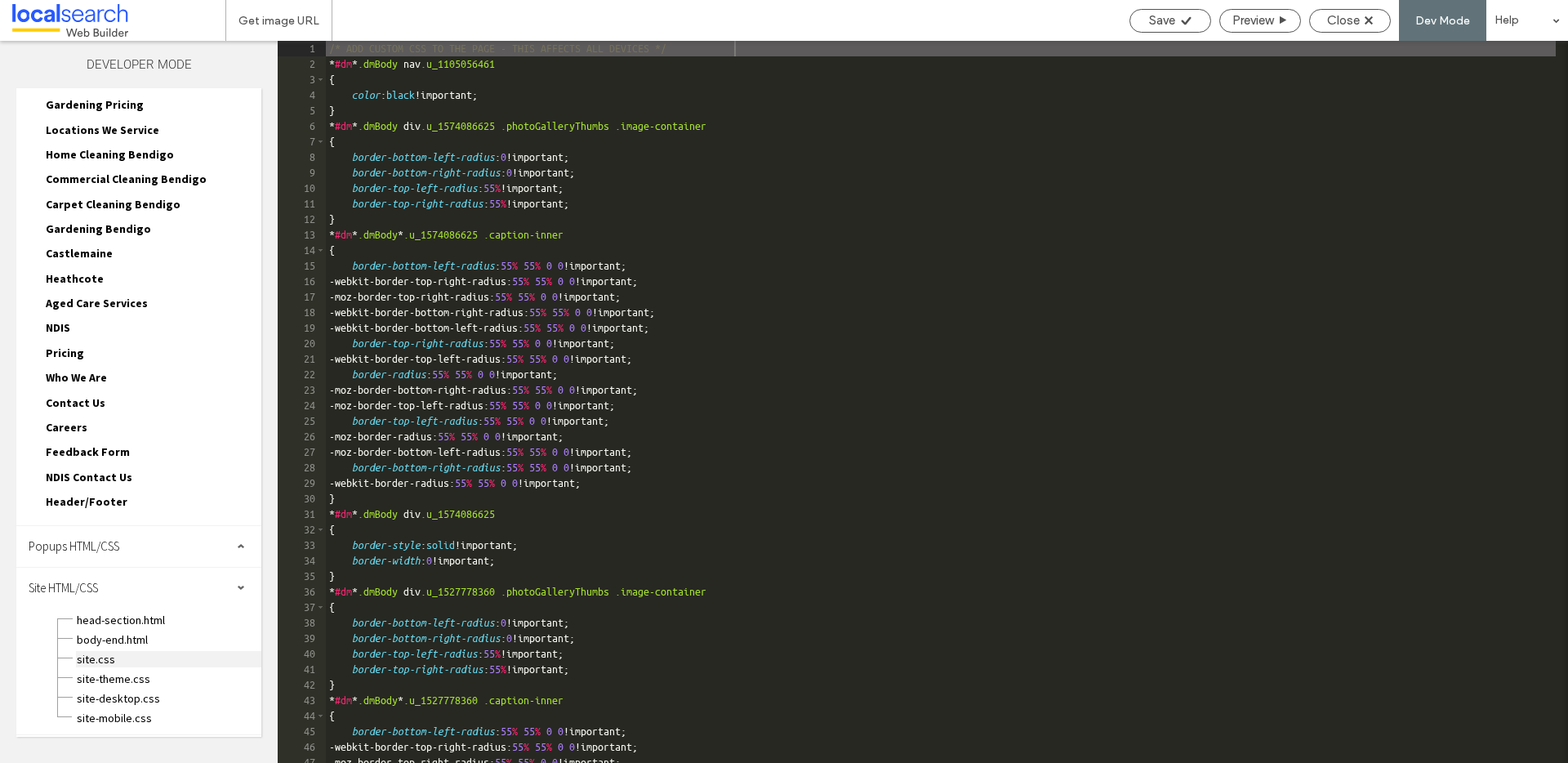
click at [131, 659] on span "site.css" at bounding box center [168, 659] width 186 height 16
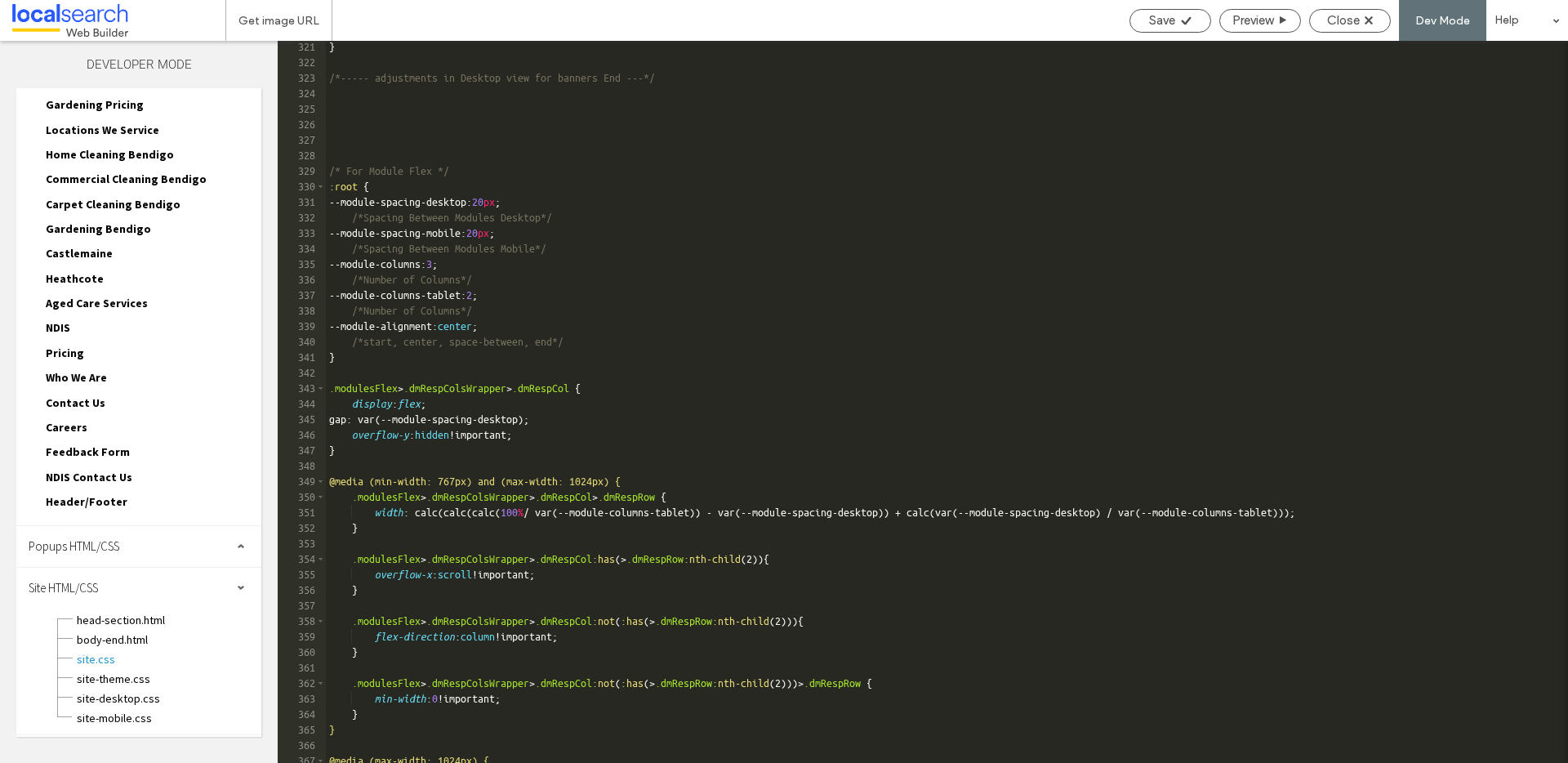
scroll to position [14284, 0]
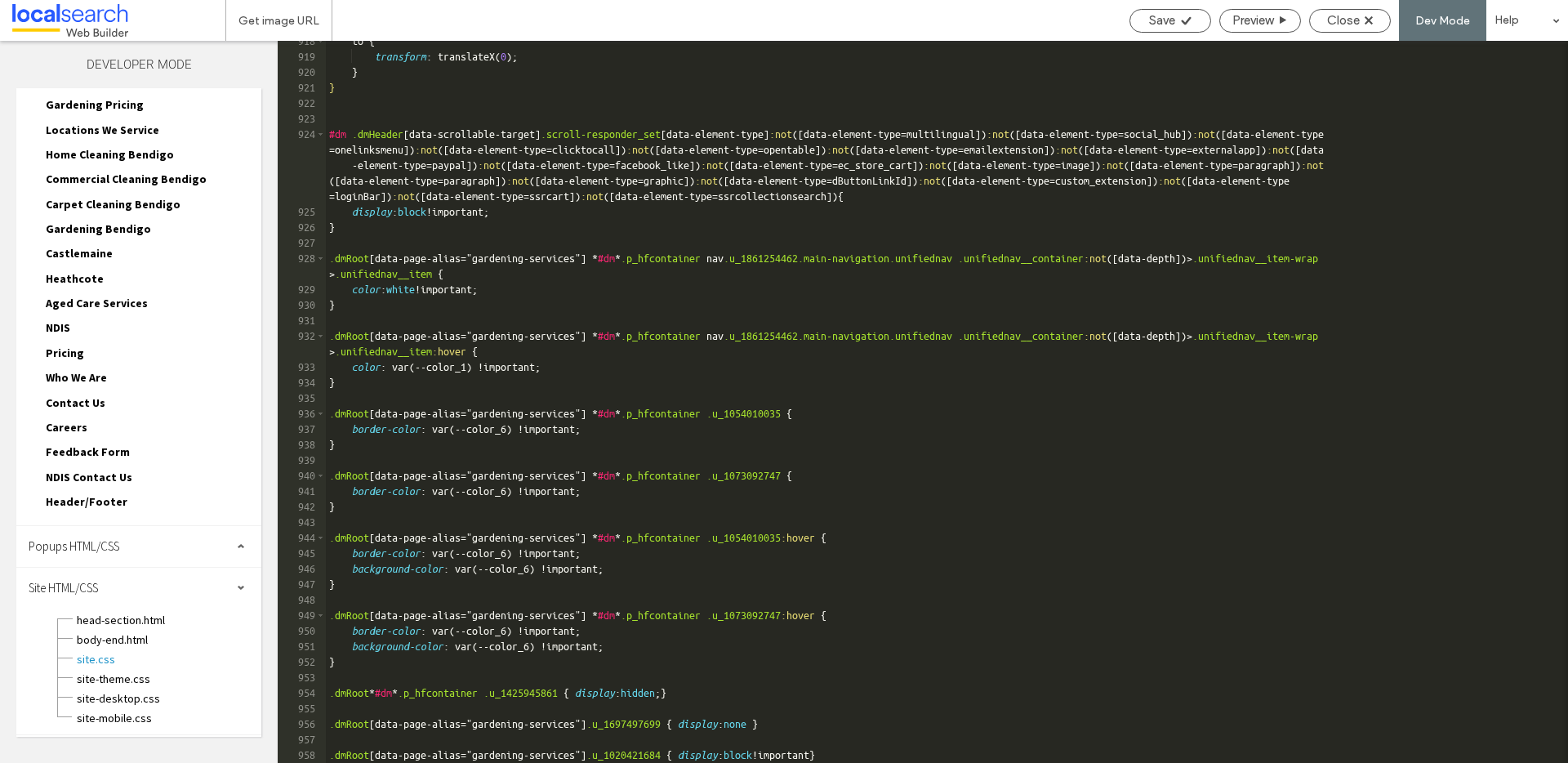
click at [742, 693] on div "to { transform : translateX( 0 ); } } #dm .dmHeader [ data-scrollable-target ] …" at bounding box center [940, 410] width 1229 height 753
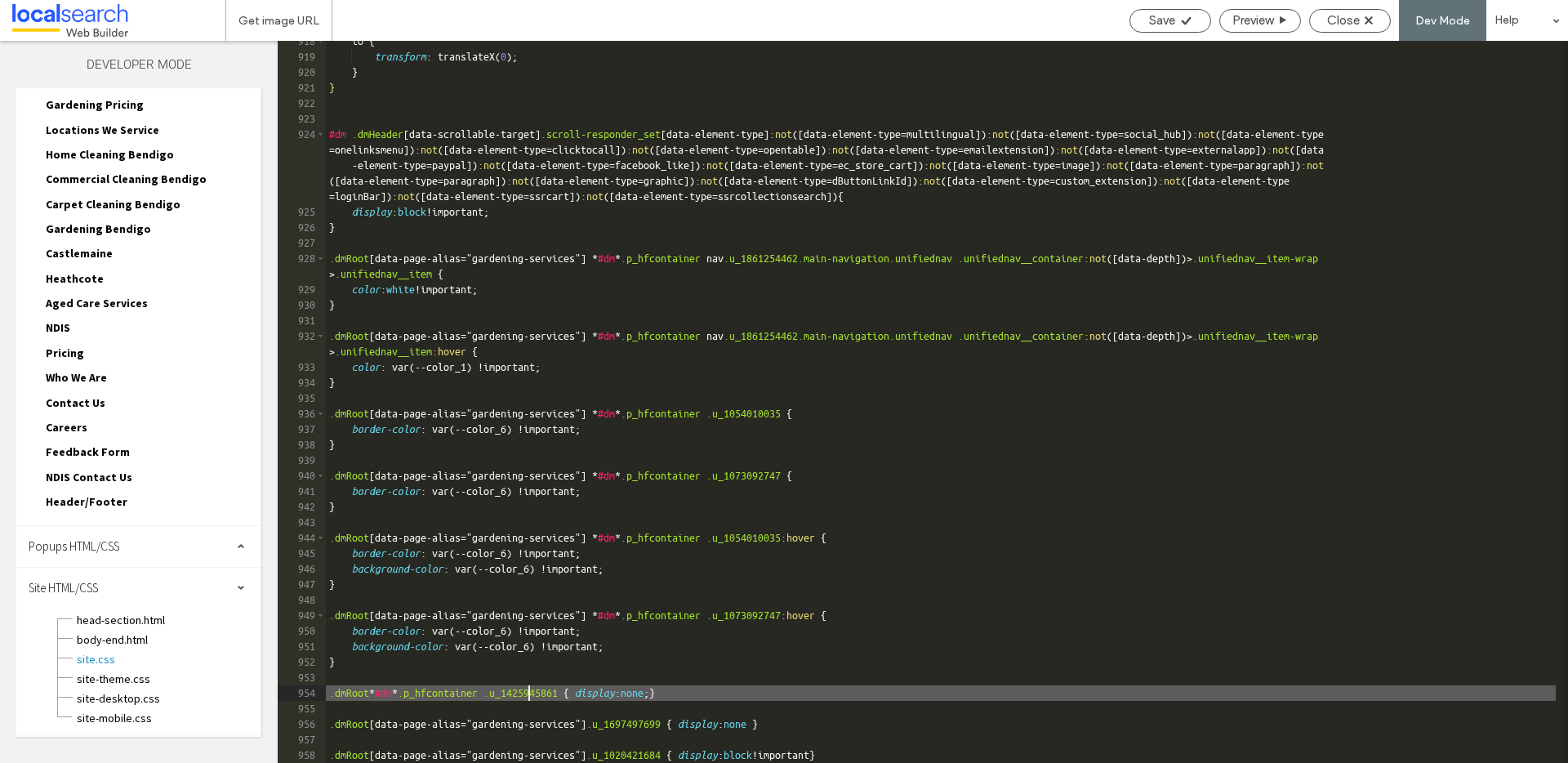
click at [529, 694] on div "to { transform : translateX( 0 ); } } #dm .dmHeader [ data-scrollable-target ] …" at bounding box center [940, 410] width 1229 height 753
type textarea "**"
click at [1175, 23] on div "Save" at bounding box center [1170, 21] width 80 height 14
click at [1365, 18] on icon at bounding box center [1368, 20] width 8 height 8
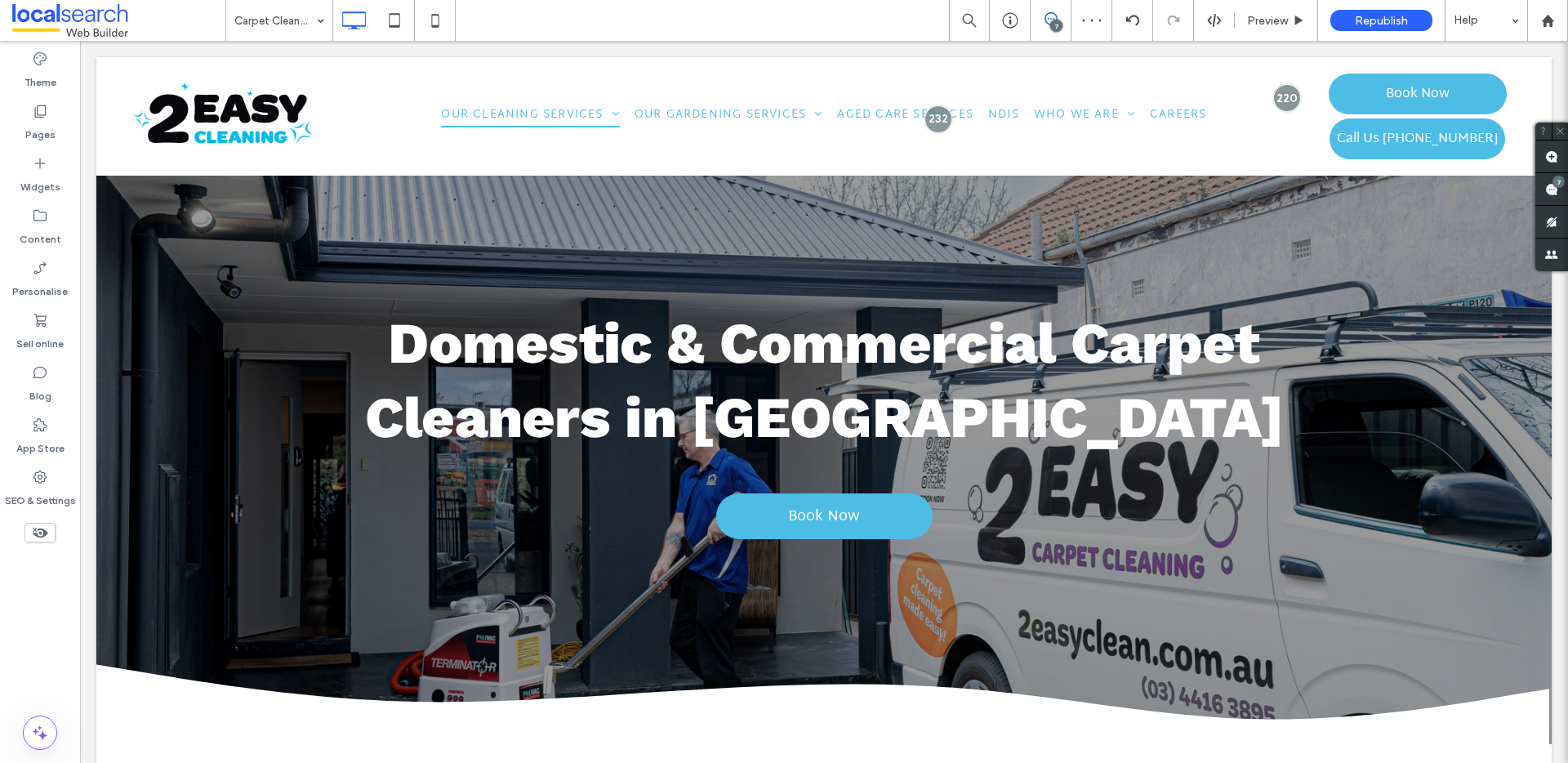
scroll to position [0, 0]
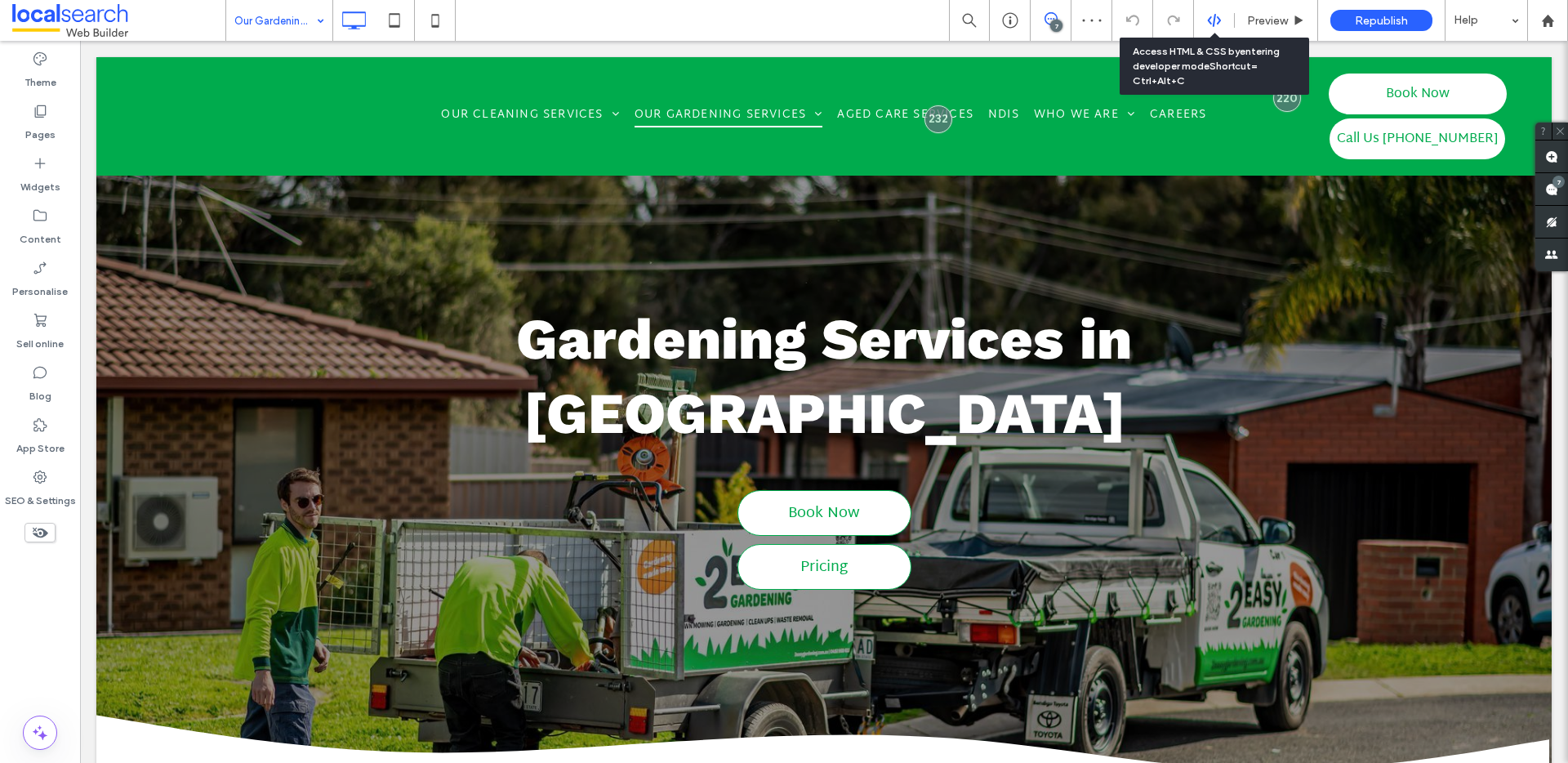
click at [1218, 21] on use at bounding box center [1213, 20] width 14 height 14
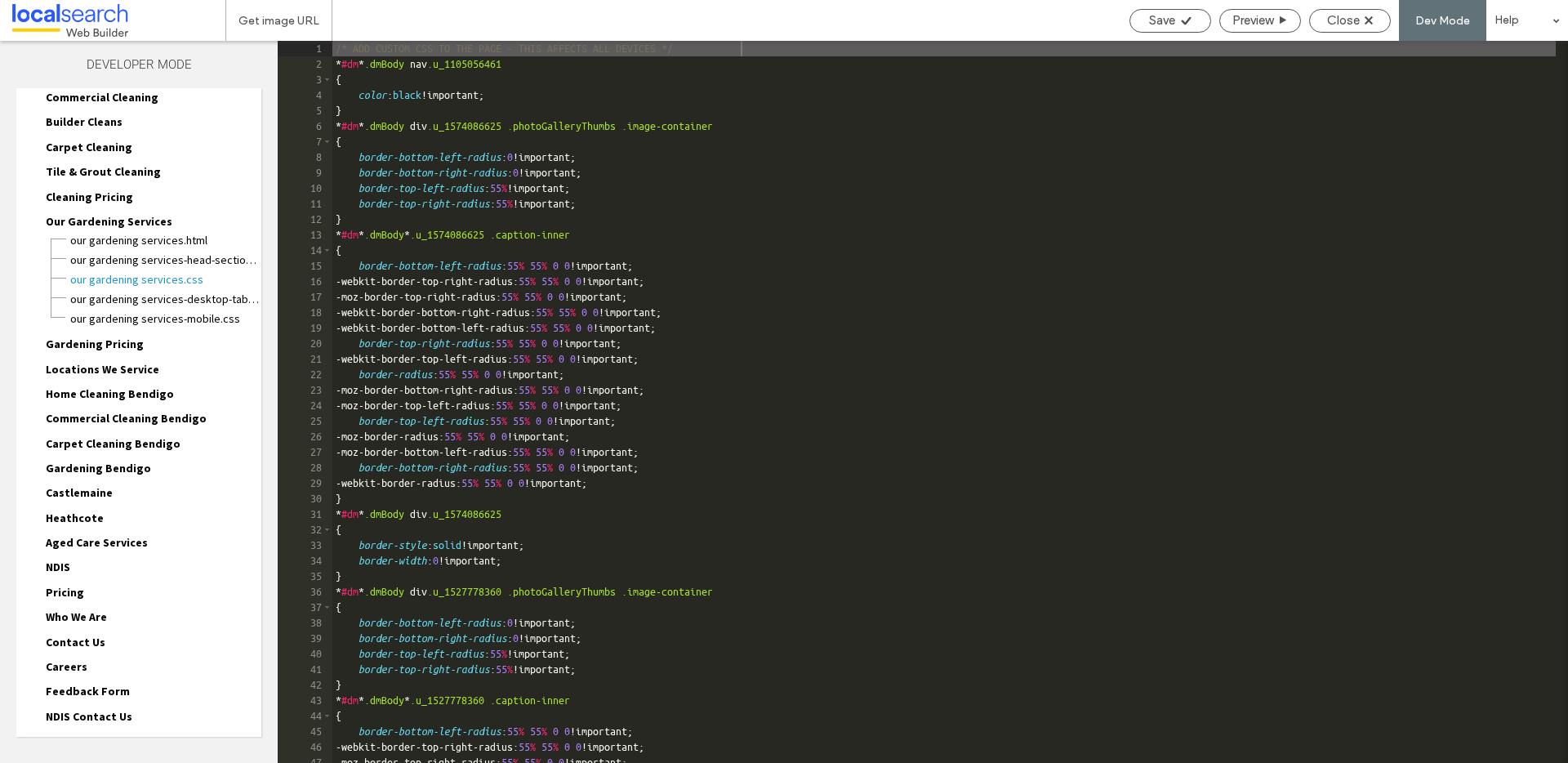
scroll to position [203, 0]
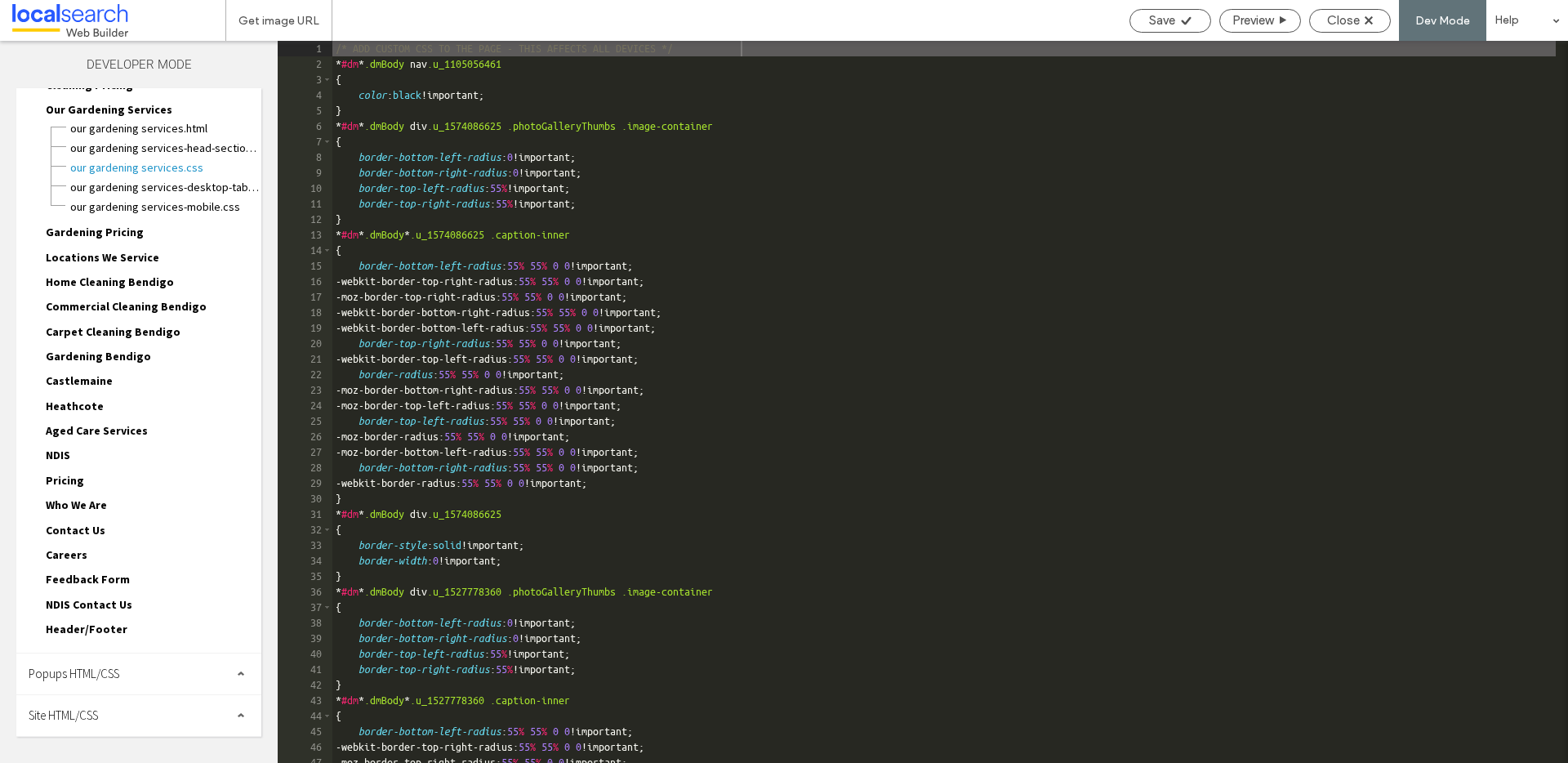
click at [138, 703] on div "Site HTML/CSS" at bounding box center [139, 715] width 245 height 41
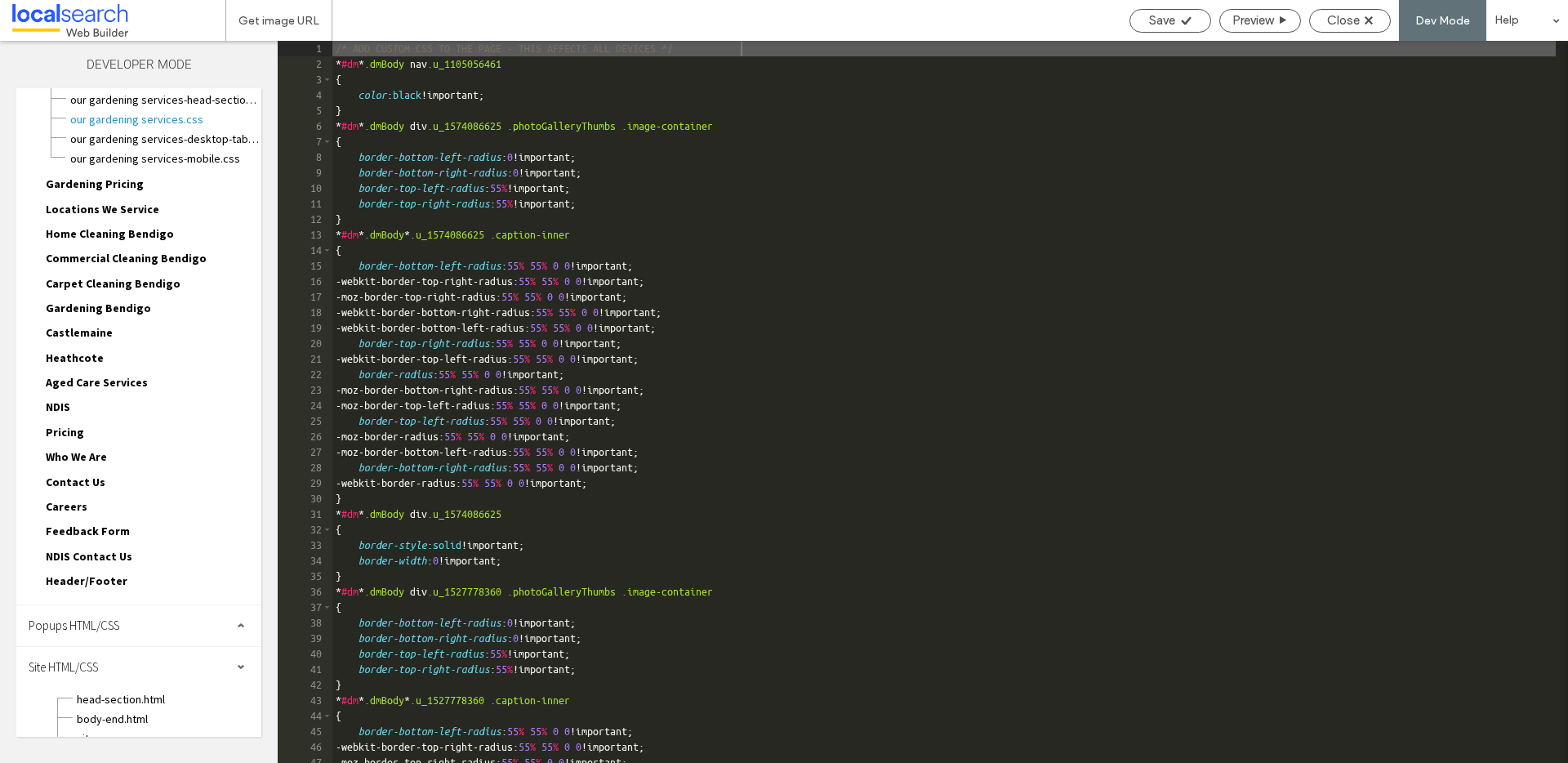
scroll to position [330, 0]
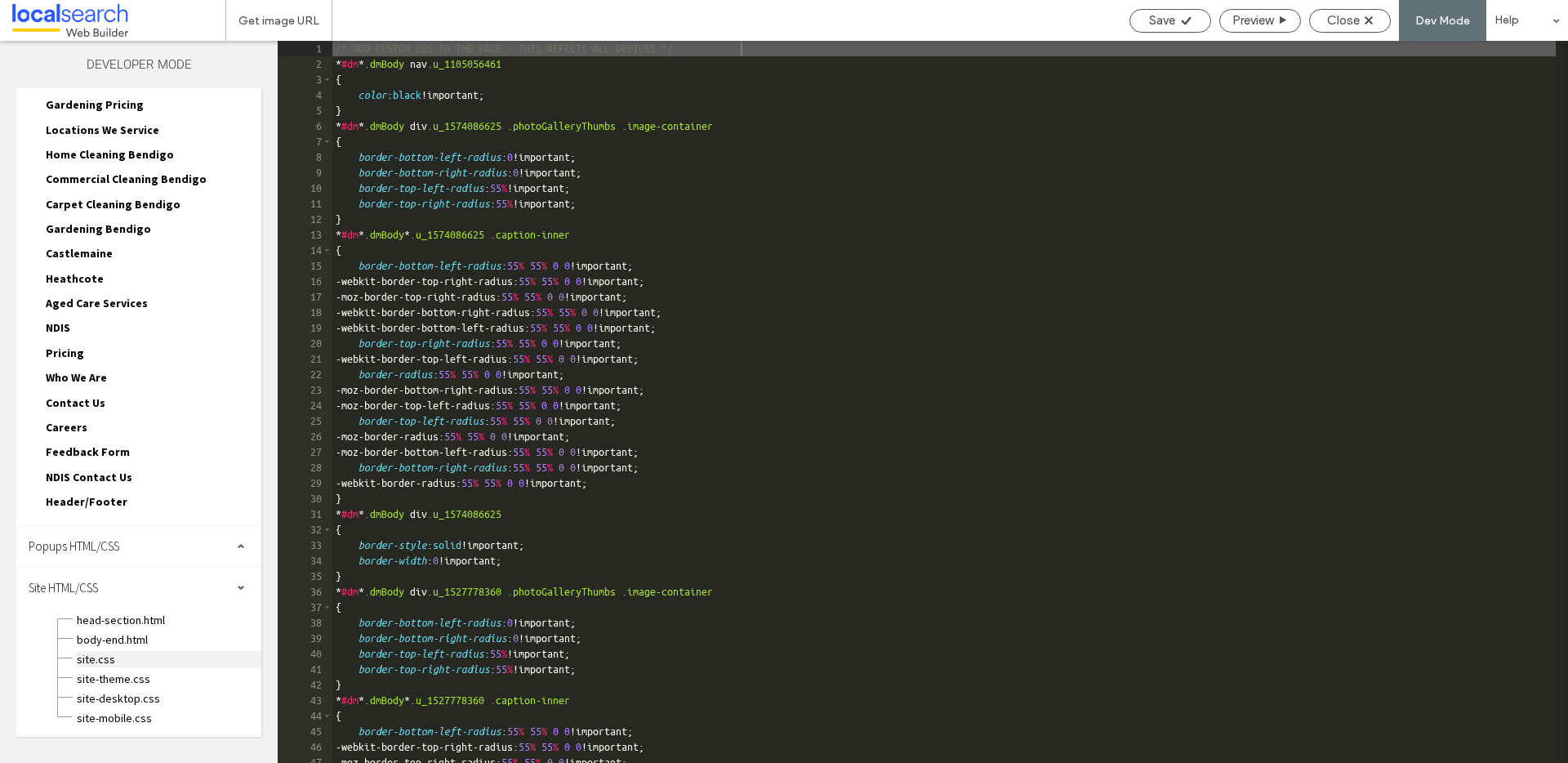
click at [113, 664] on span "site.css" at bounding box center [168, 659] width 186 height 16
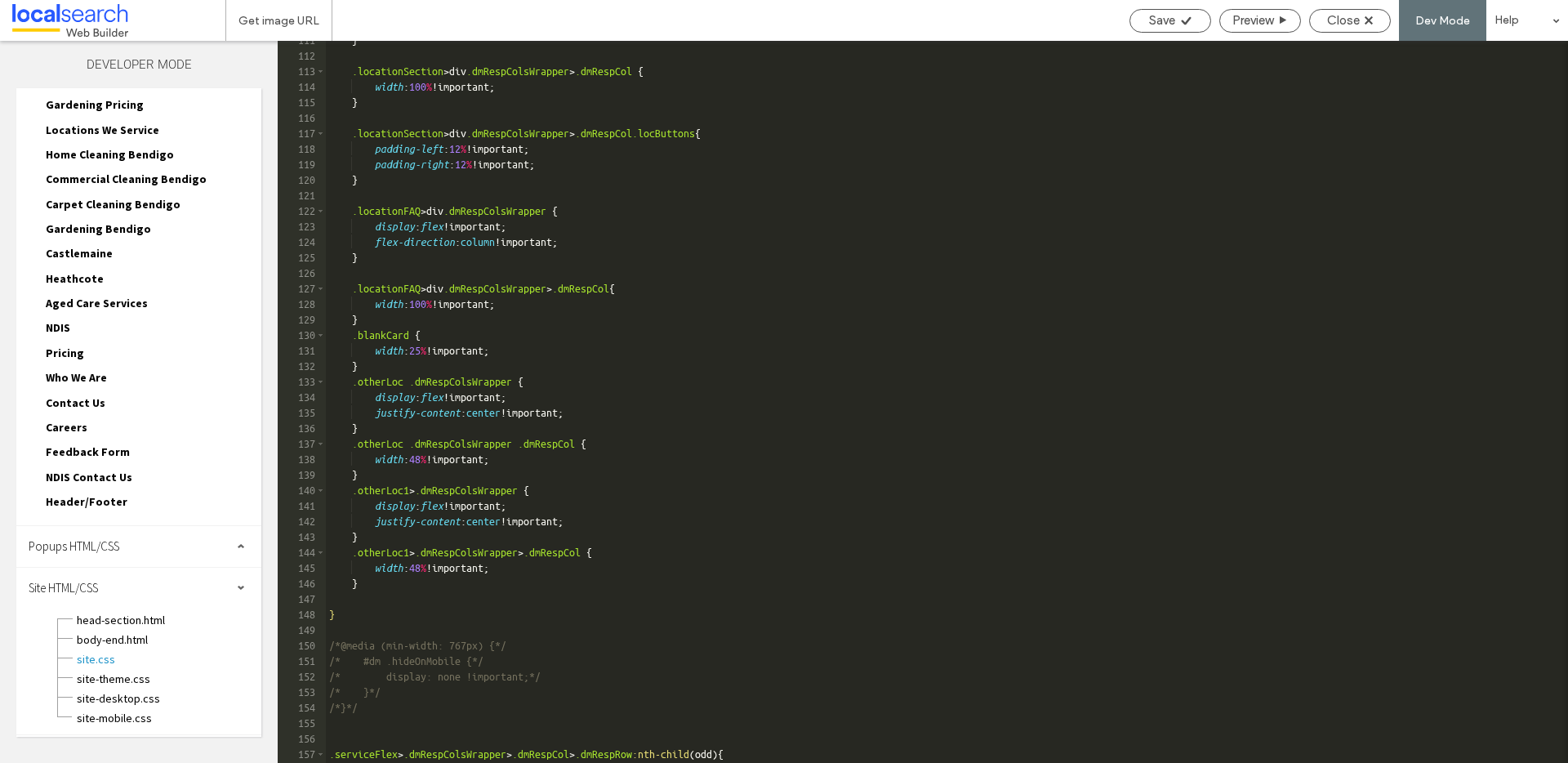
scroll to position [14284, 0]
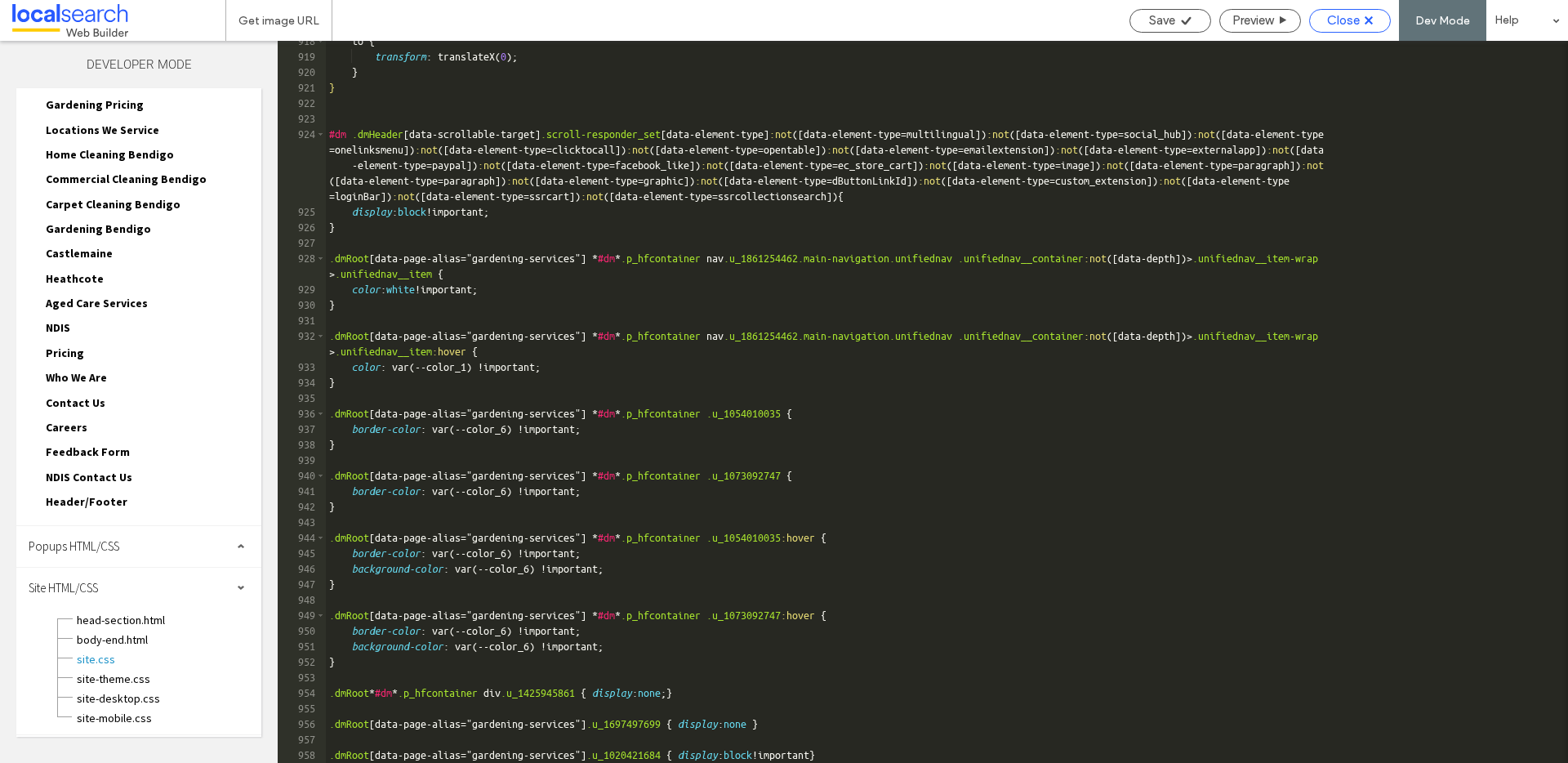
click at [1358, 22] on span "Close" at bounding box center [1343, 21] width 32 height 14
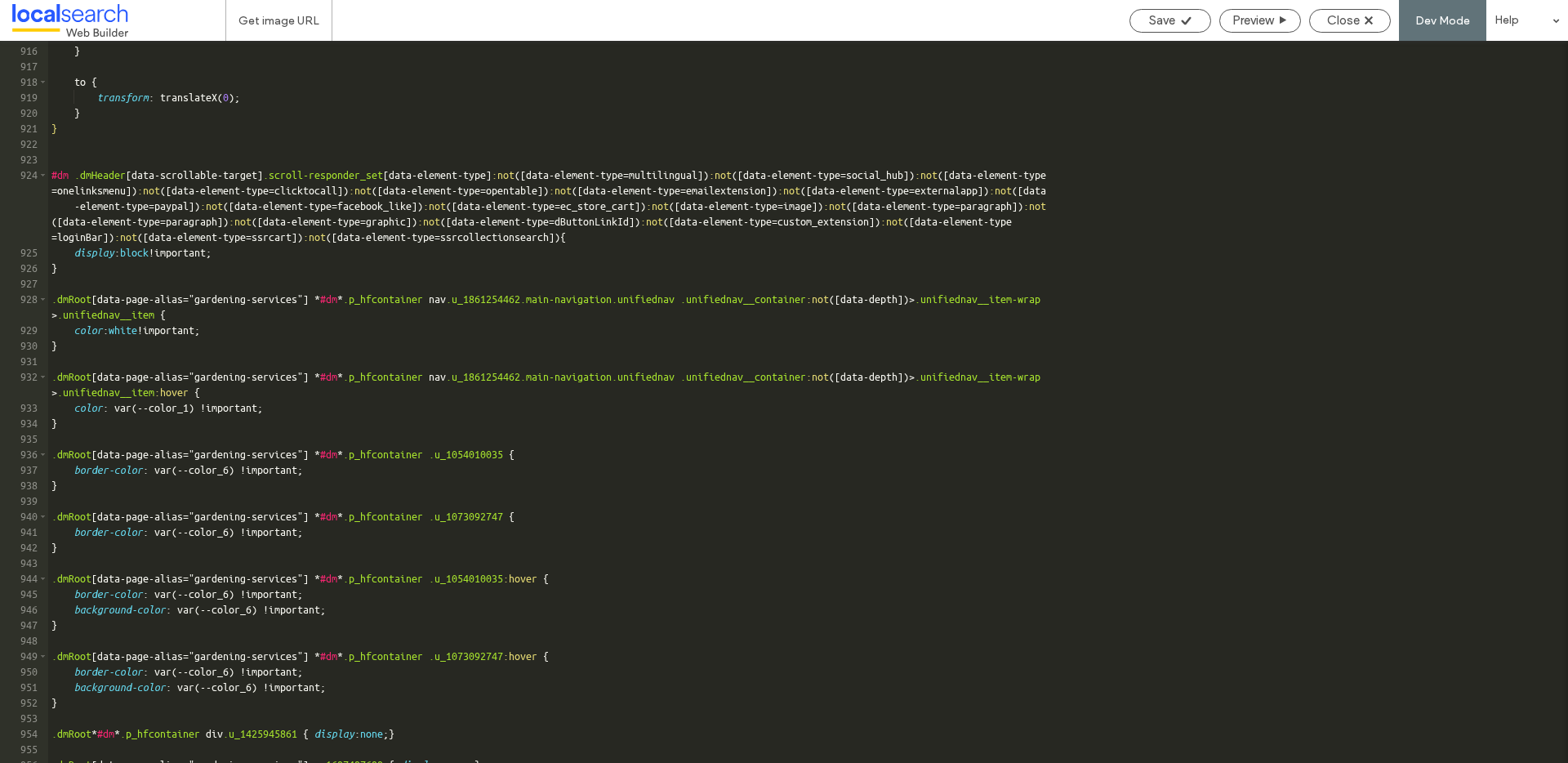
scroll to position [14243, 0]
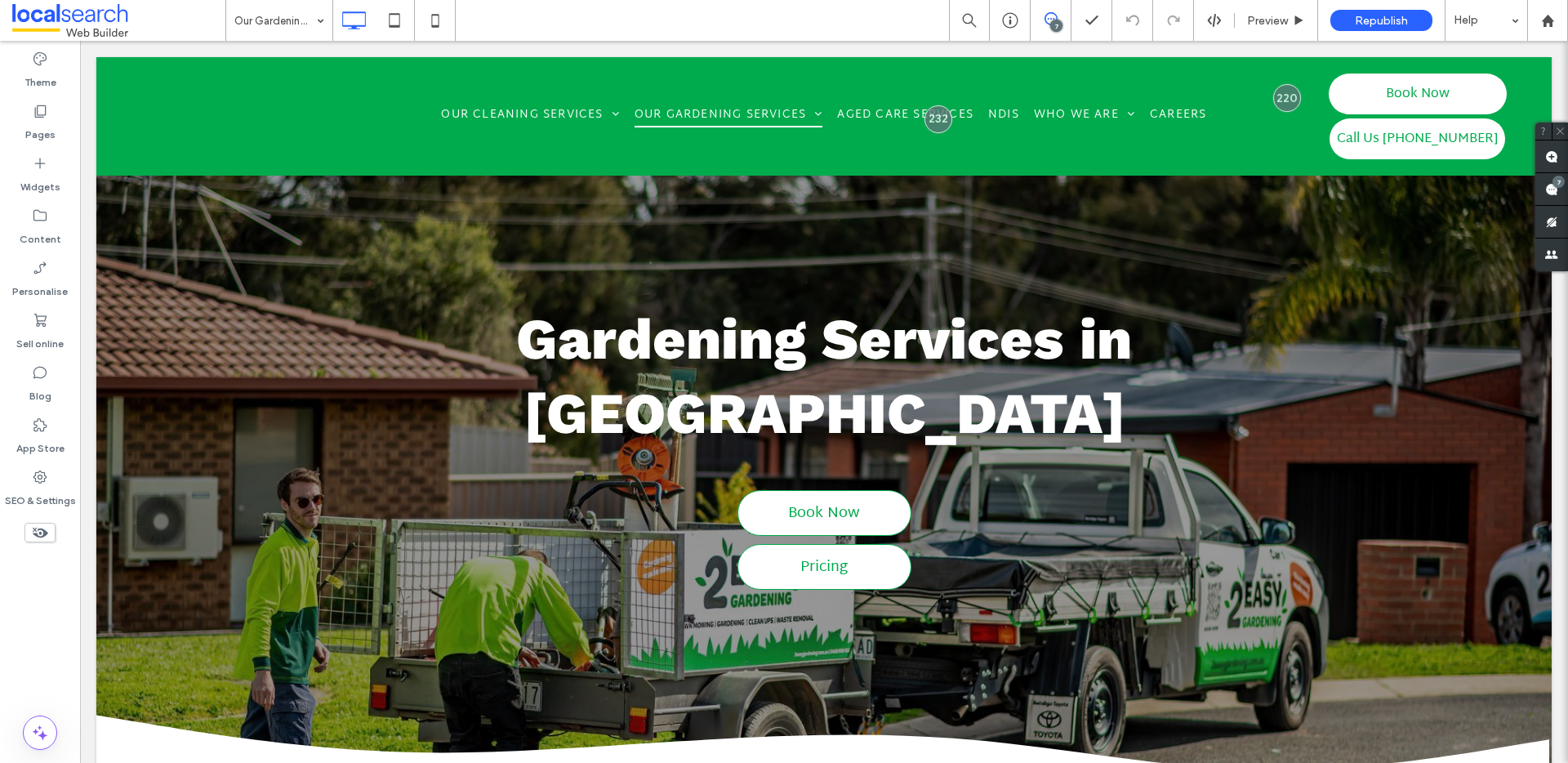
click at [47, 529] on icon at bounding box center [40, 532] width 18 height 18
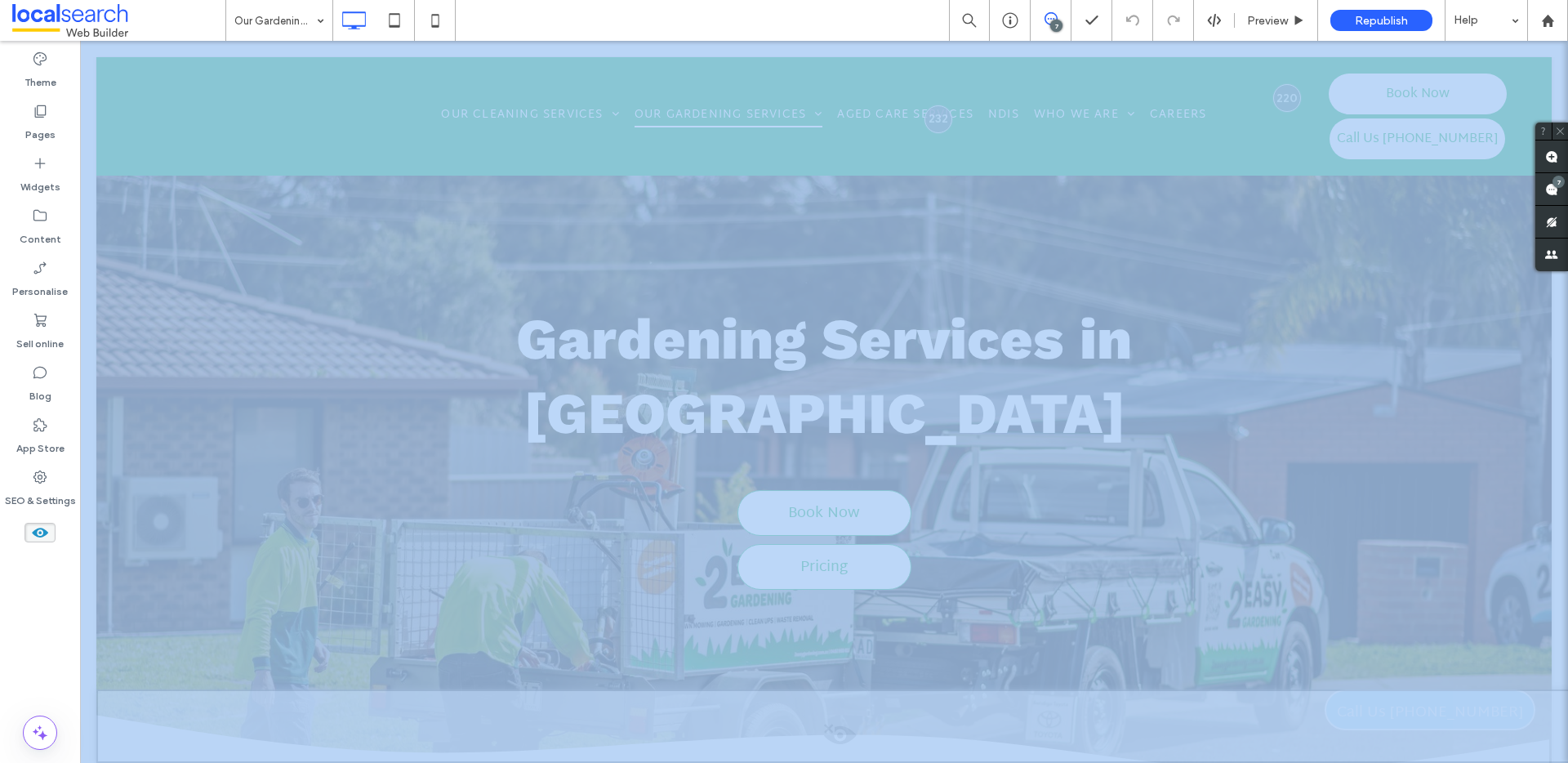
click at [47, 529] on icon at bounding box center [40, 532] width 18 height 18
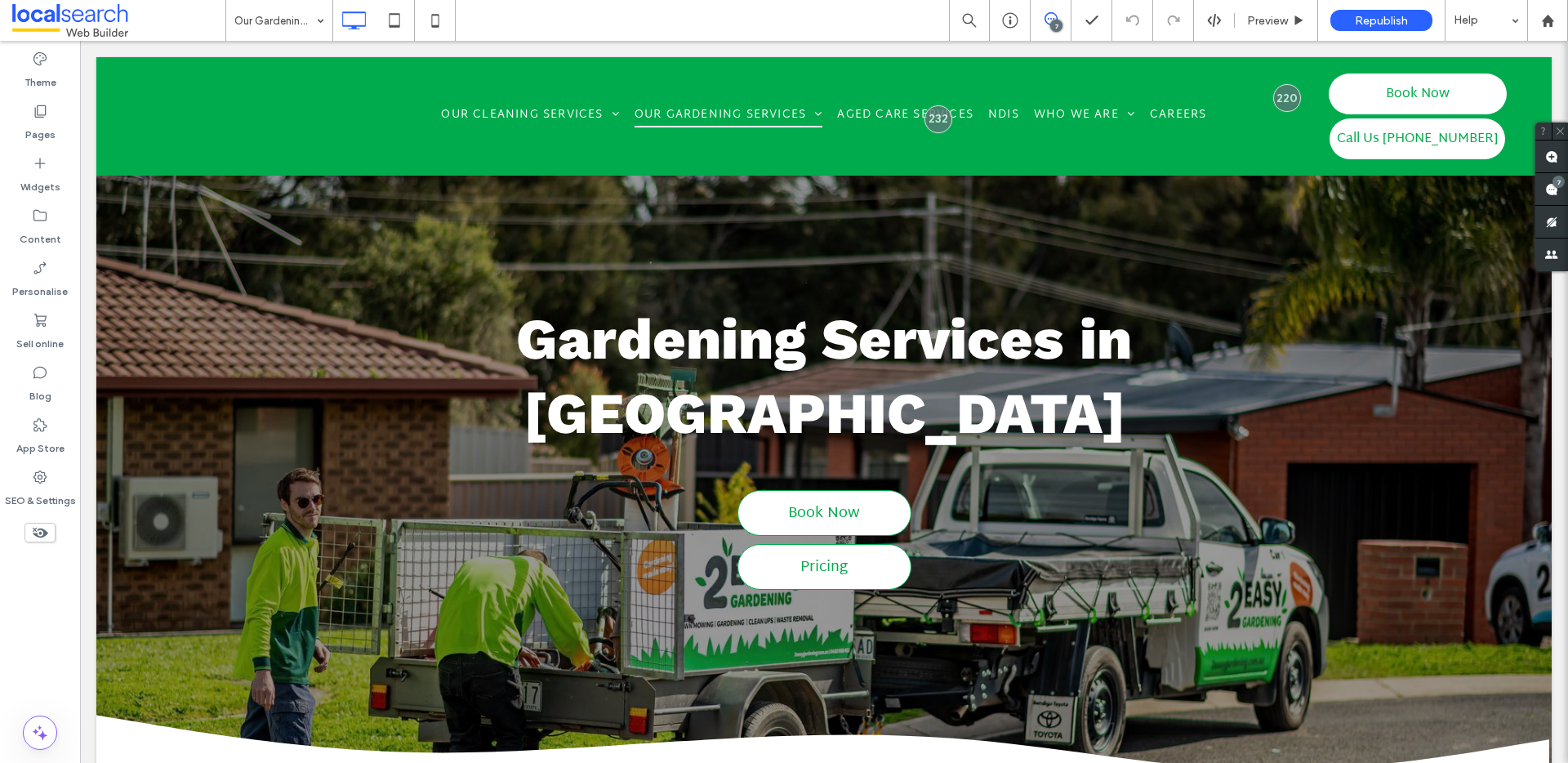
click at [32, 536] on icon at bounding box center [40, 532] width 18 height 18
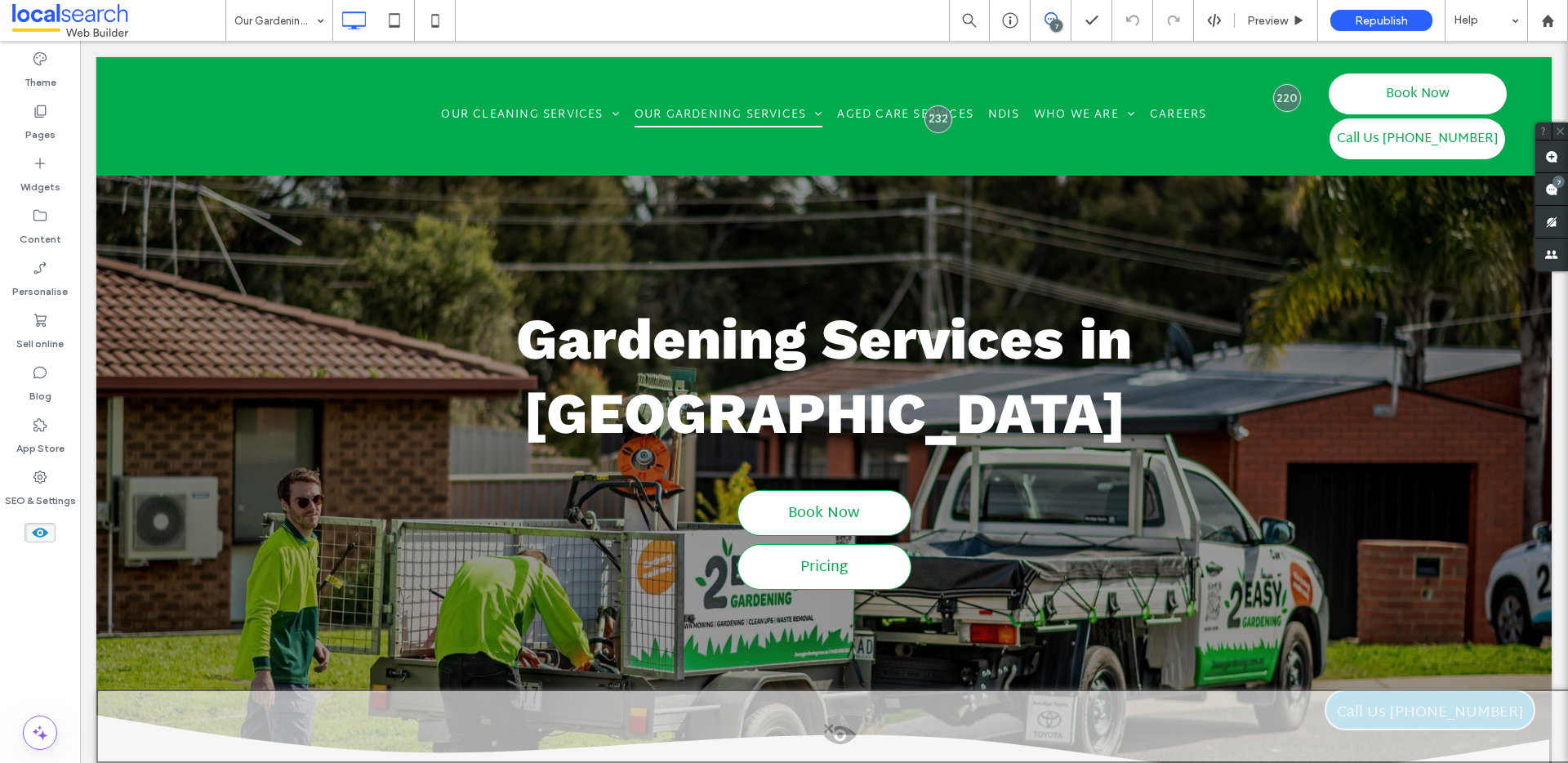
click at [41, 539] on icon at bounding box center [40, 532] width 18 height 18
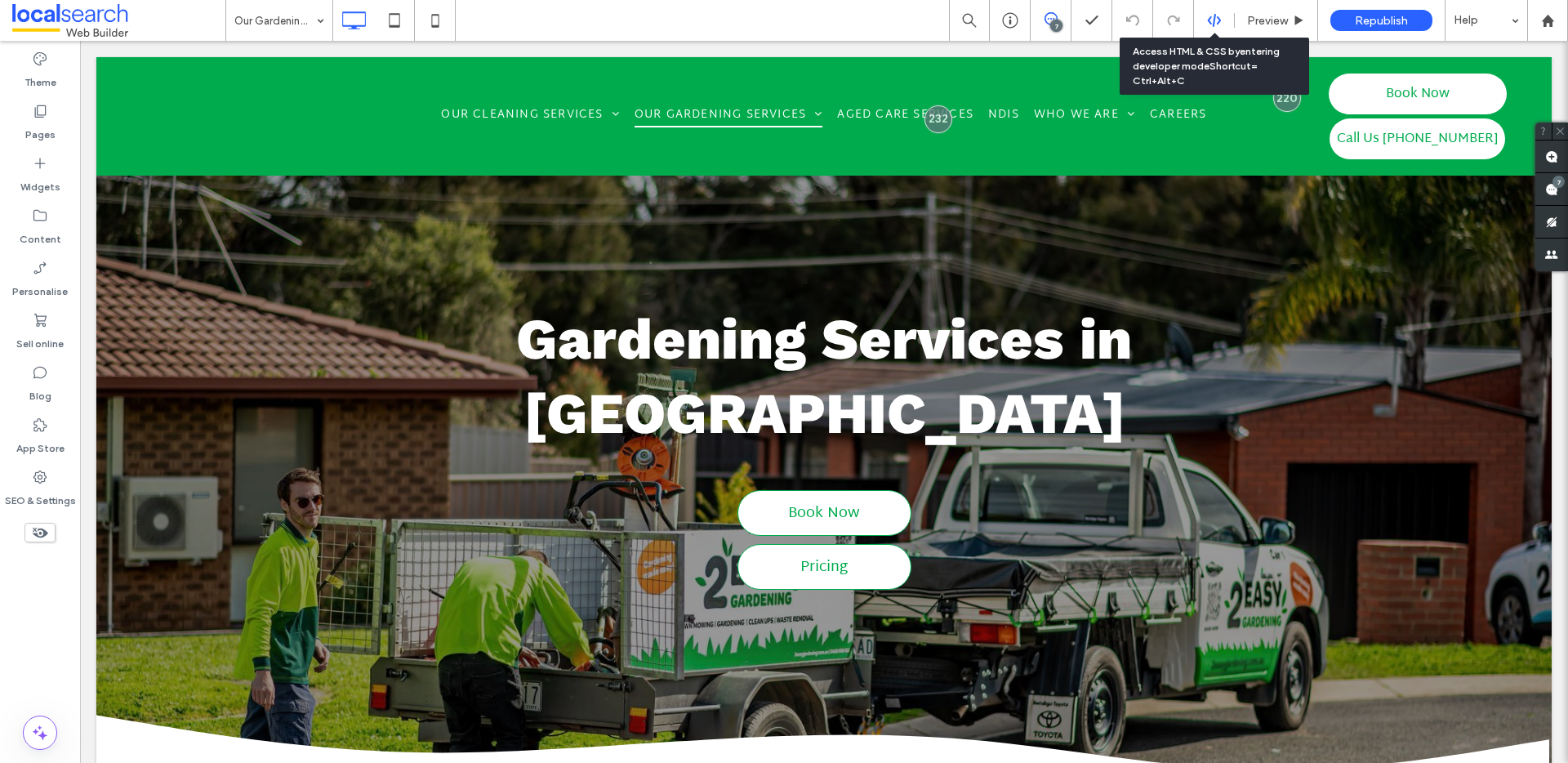
click at [1219, 24] on icon at bounding box center [1214, 21] width 14 height 14
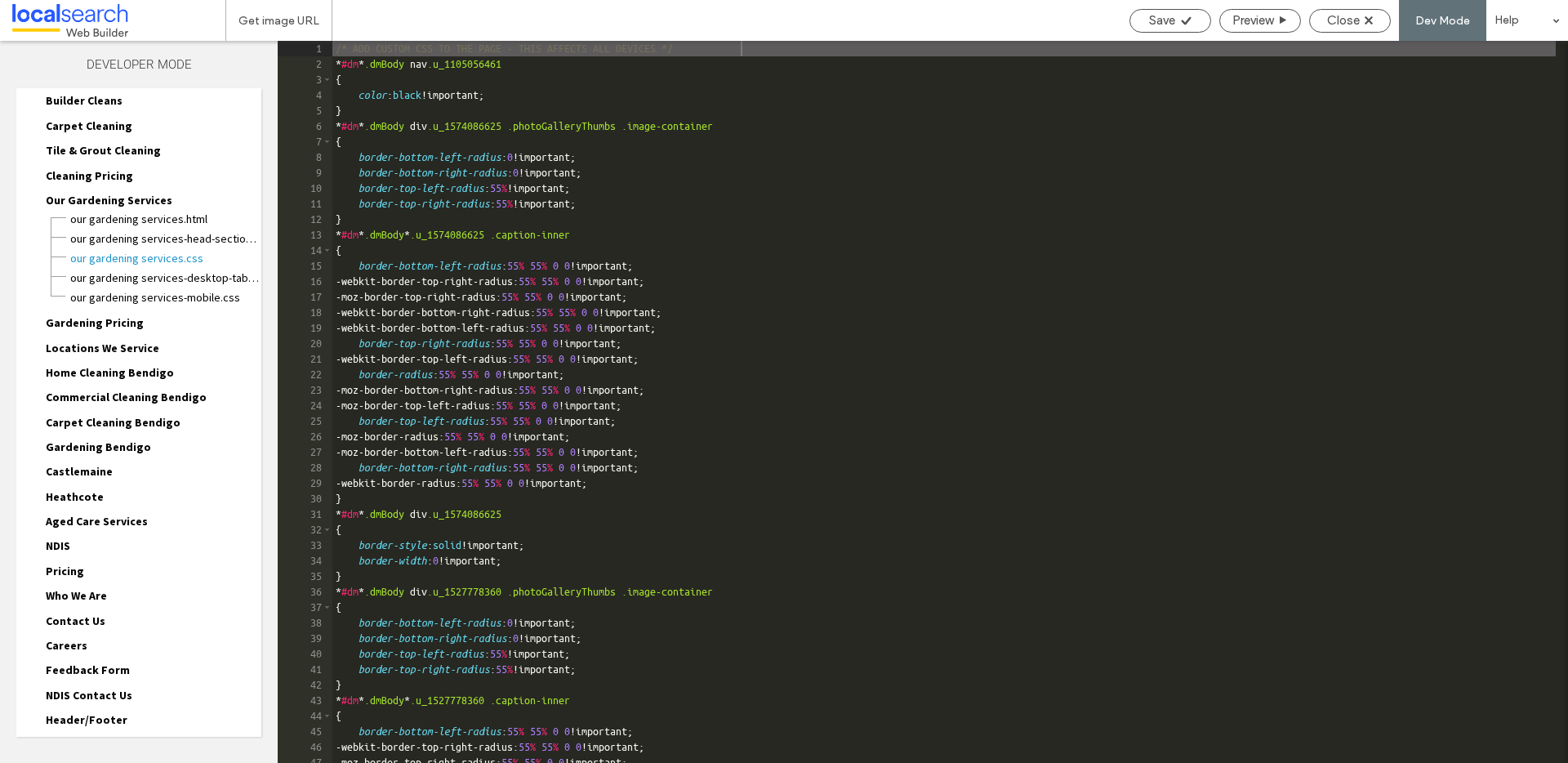
scroll to position [203, 0]
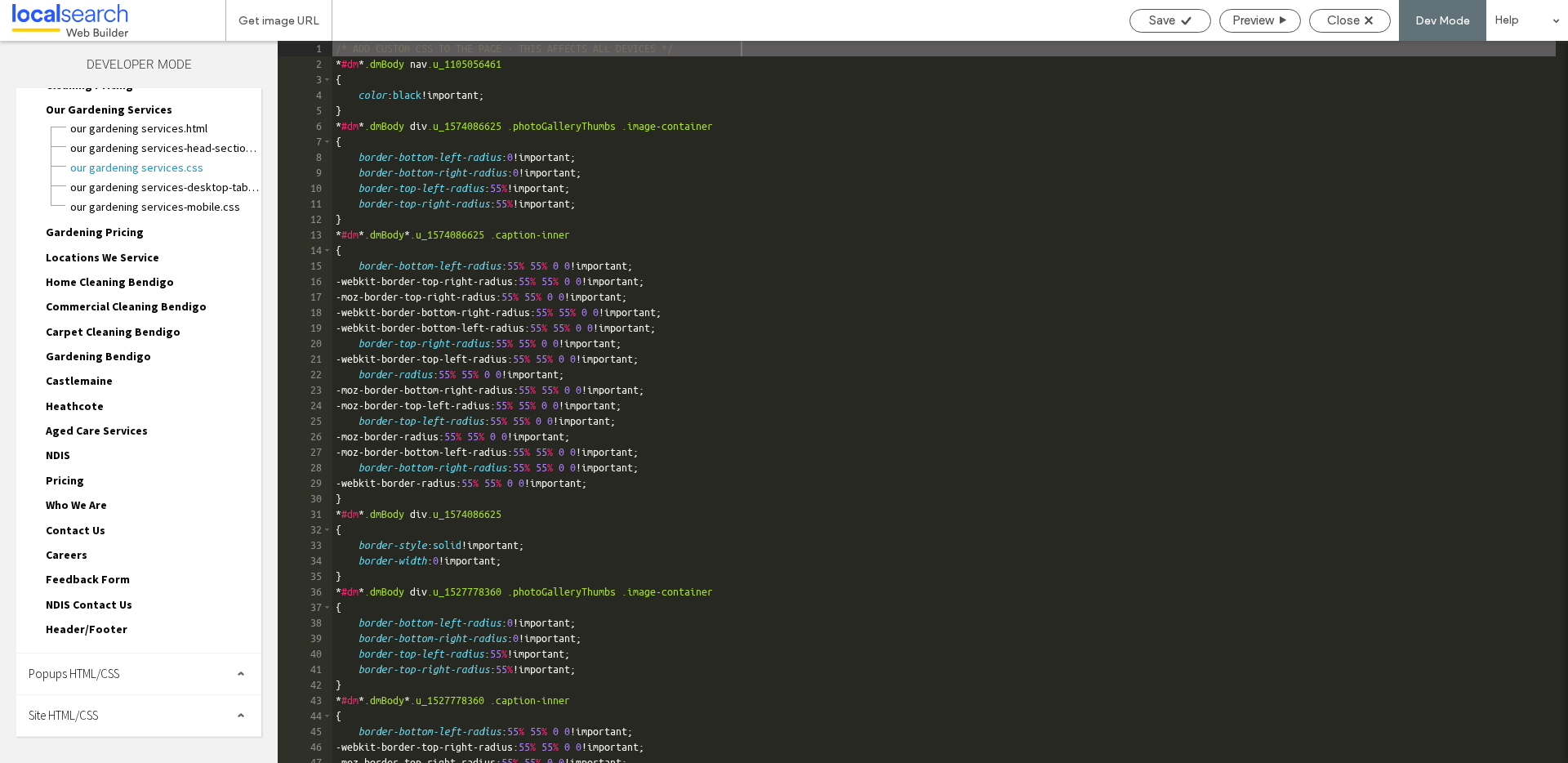
click at [121, 716] on div "Site HTML/CSS" at bounding box center [139, 715] width 245 height 41
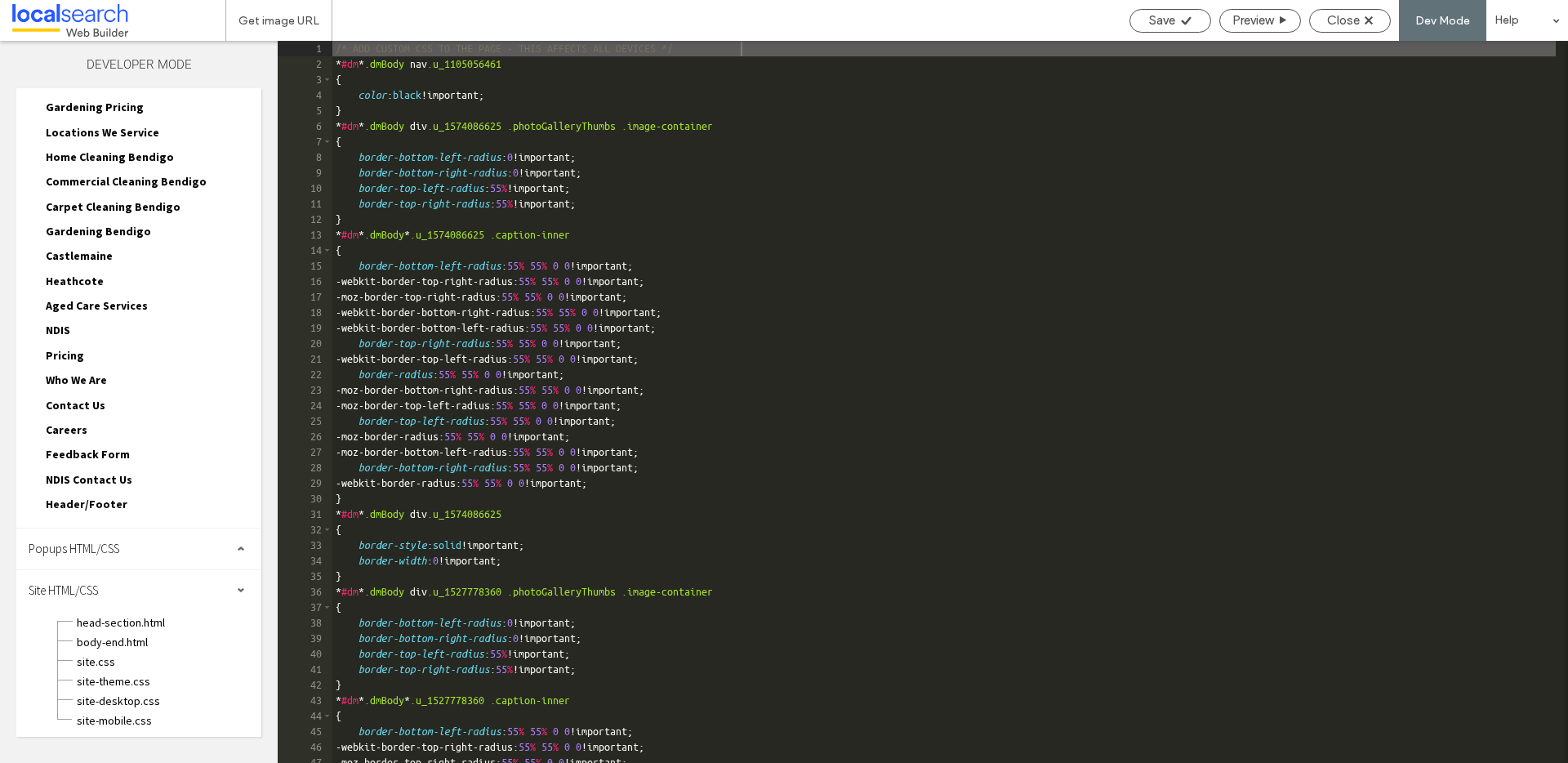
scroll to position [330, 0]
click at [120, 663] on span "site.css" at bounding box center [168, 659] width 186 height 16
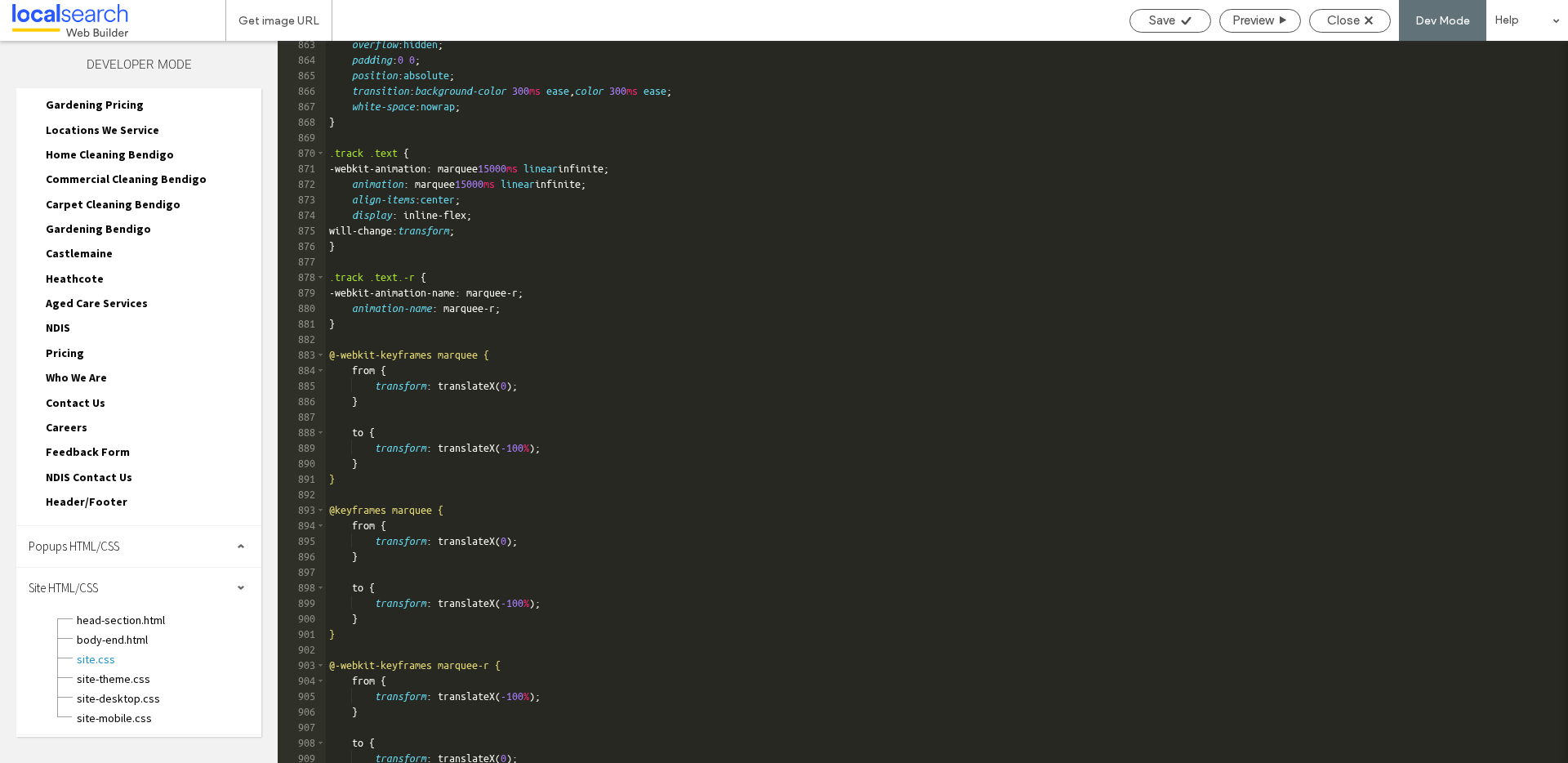
scroll to position [14284, 0]
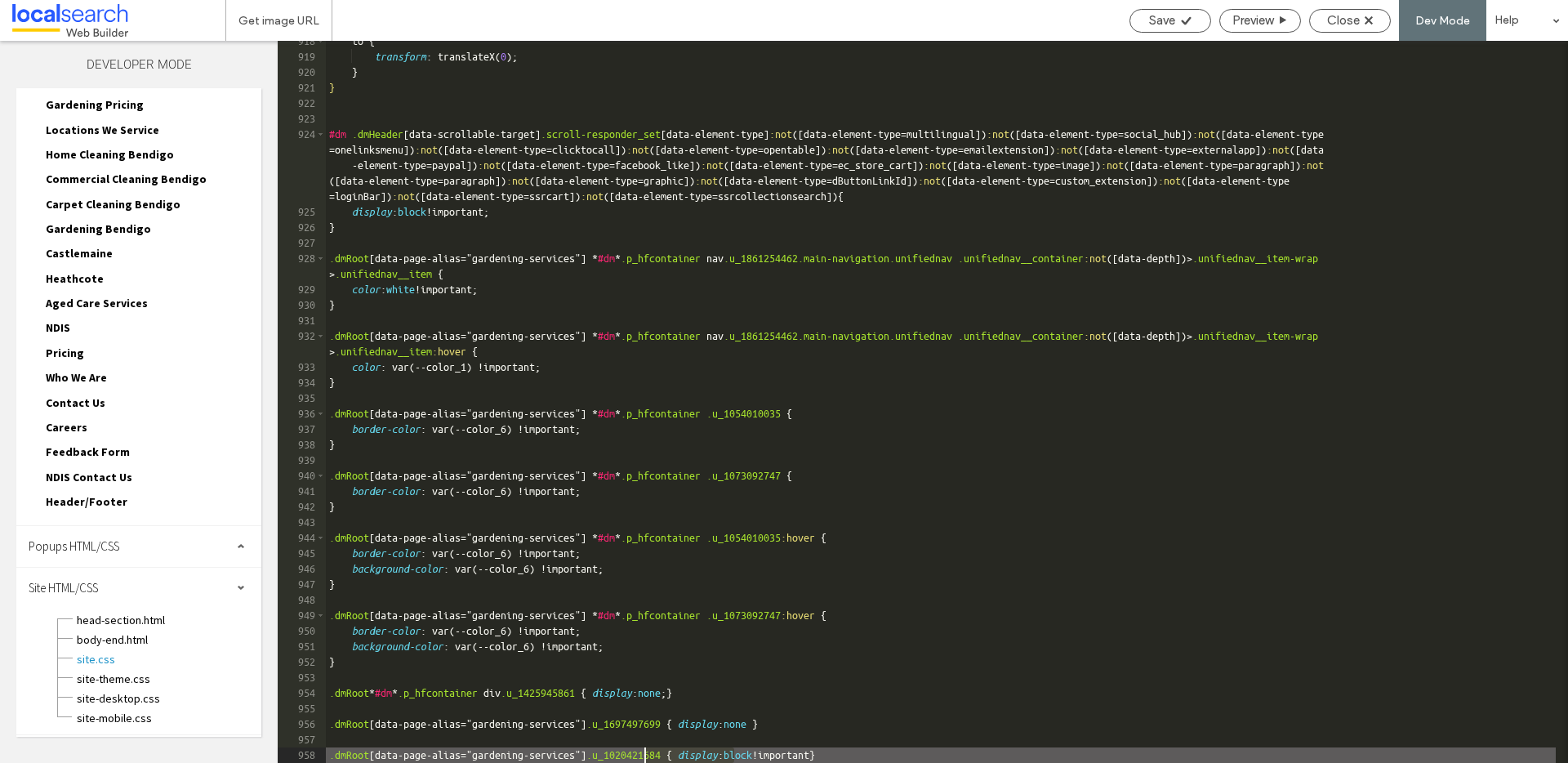
drag, startPoint x: 731, startPoint y: 753, endPoint x: 646, endPoint y: 754, distance: 85.0
click at [646, 754] on div "to { transform : translateX( 0 ); } } #dm .dmHeader [ data-scrollable-target ] …" at bounding box center [940, 410] width 1229 height 753
click at [635, 695] on div "to { transform : translateX( 0 ); } } #dm .dmHeader [ data-scrollable-target ] …" at bounding box center [940, 410] width 1229 height 753
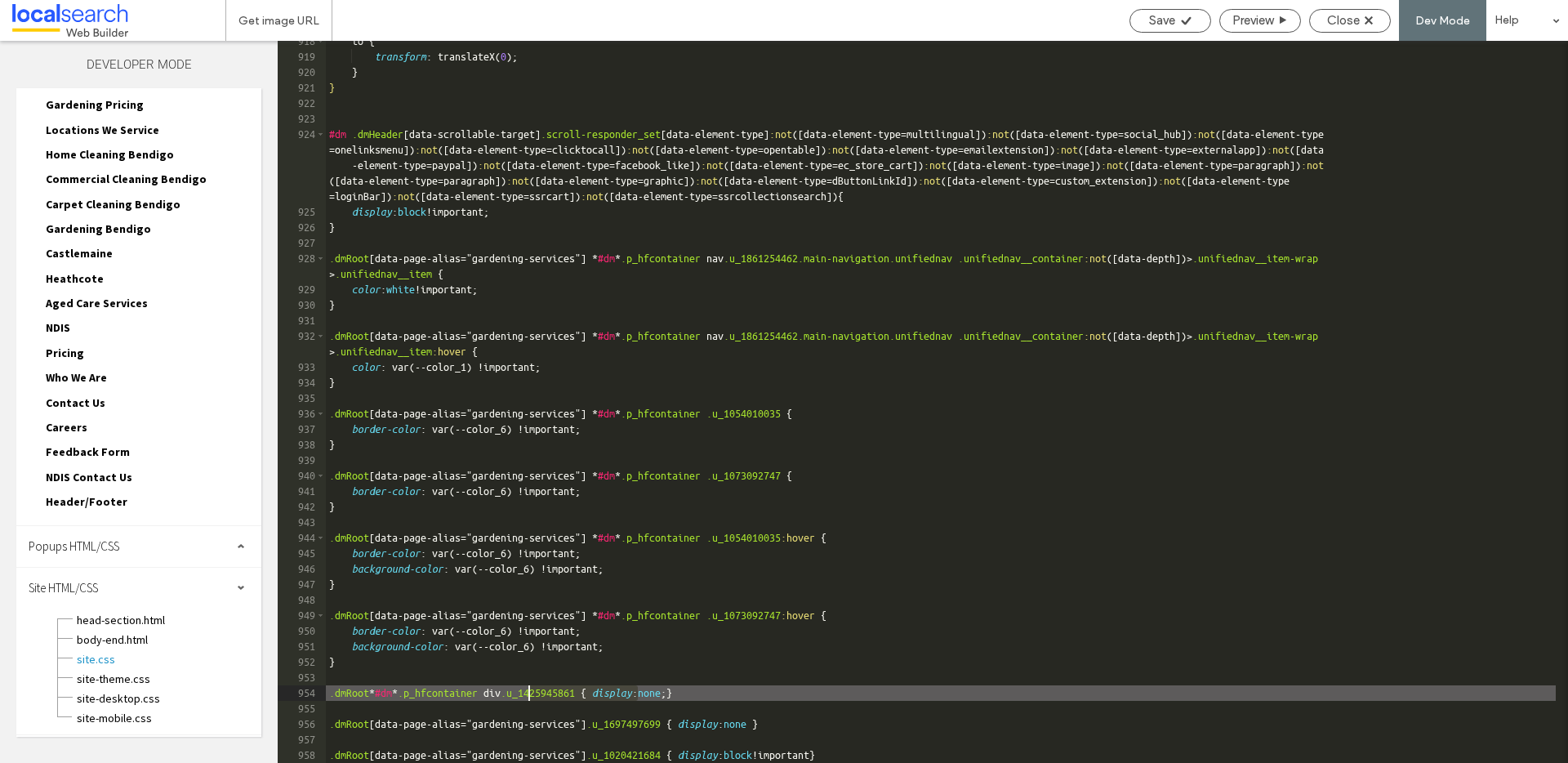
drag, startPoint x: 640, startPoint y: 693, endPoint x: 527, endPoint y: 689, distance: 113.1
click at [527, 689] on div "to { transform : translateX( 0 ); } } #dm .dmHeader [ data-scrollable-target ] …" at bounding box center [940, 410] width 1229 height 753
click at [640, 695] on div "to { transform : translateX( 0 ); } } #dm .dmHeader [ data-scrollable-target ] …" at bounding box center [940, 410] width 1229 height 753
drag, startPoint x: 642, startPoint y: 693, endPoint x: 526, endPoint y: 691, distance: 116.0
click at [526, 691] on div "to { transform : translateX( 0 ); } } #dm .dmHeader [ data-scrollable-target ] …" at bounding box center [940, 410] width 1229 height 753
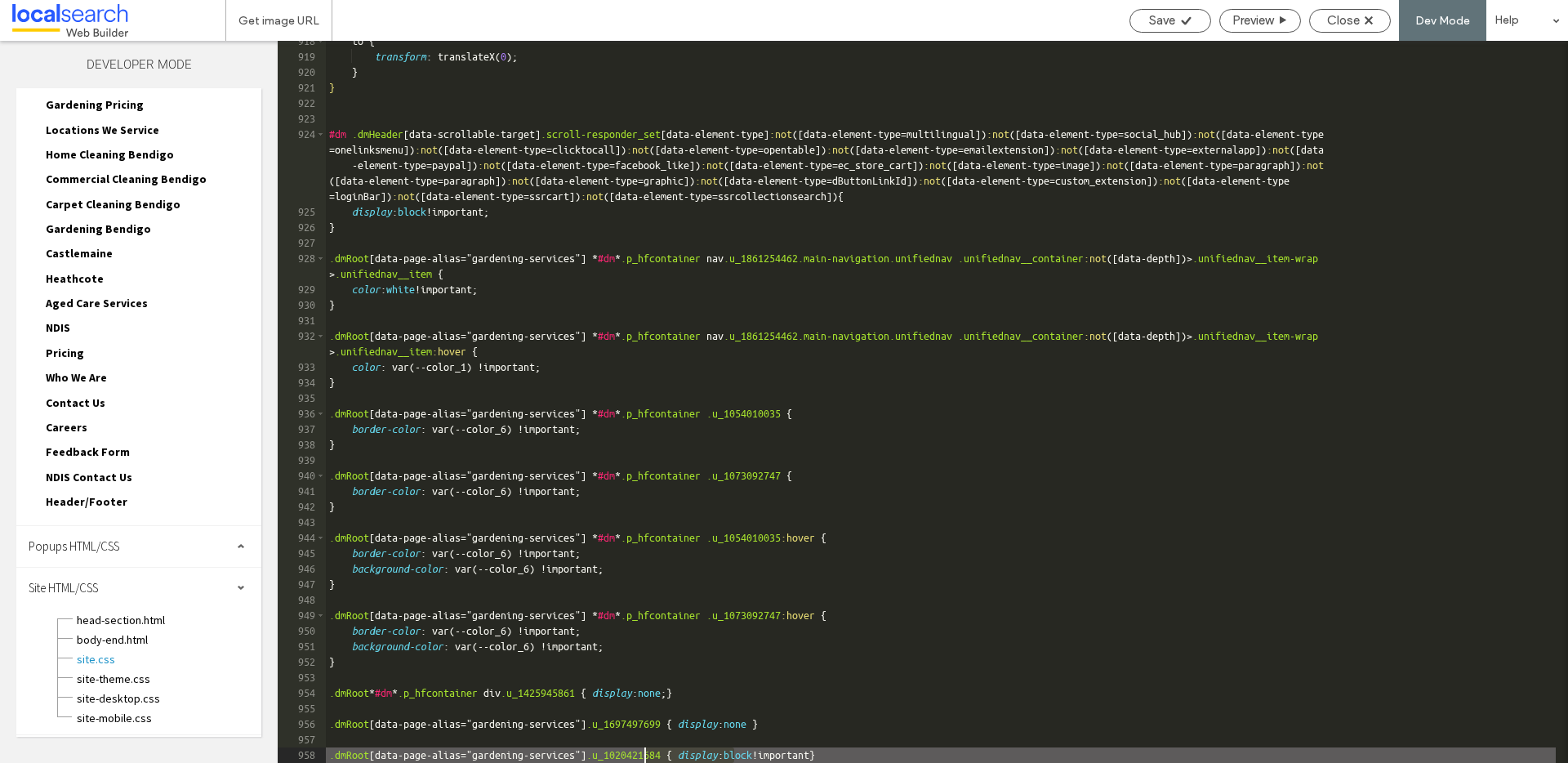
drag, startPoint x: 735, startPoint y: 752, endPoint x: 643, endPoint y: 749, distance: 92.0
click at [643, 749] on div "to { transform : translateX( 0 ); } } #dm .dmHeader [ data-scrollable-target ] …" at bounding box center [940, 410] width 1229 height 753
click at [1154, 16] on span "Save" at bounding box center [1162, 21] width 26 height 14
click at [1358, 19] on span "Close" at bounding box center [1343, 21] width 32 height 14
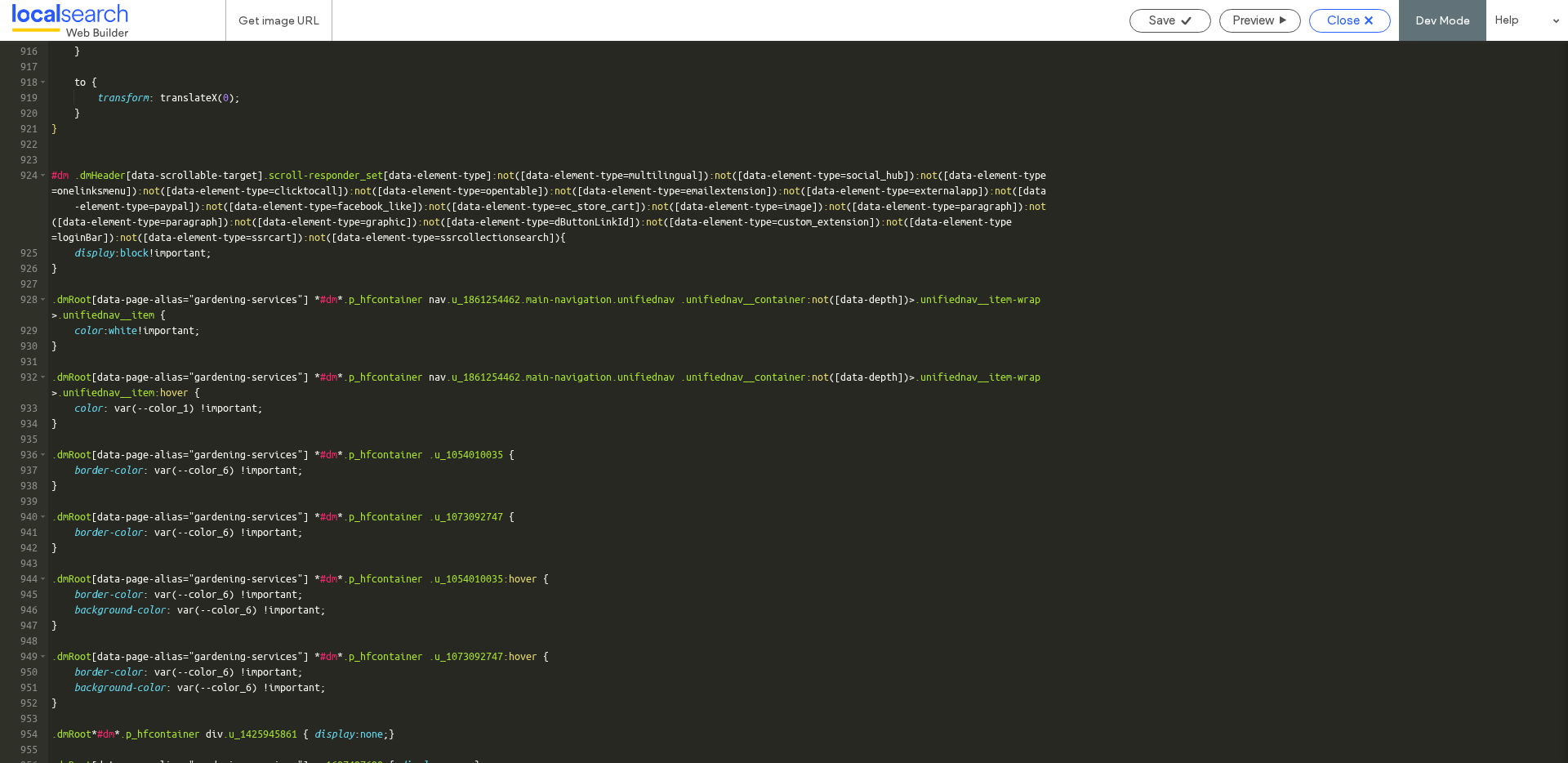
scroll to position [14243, 0]
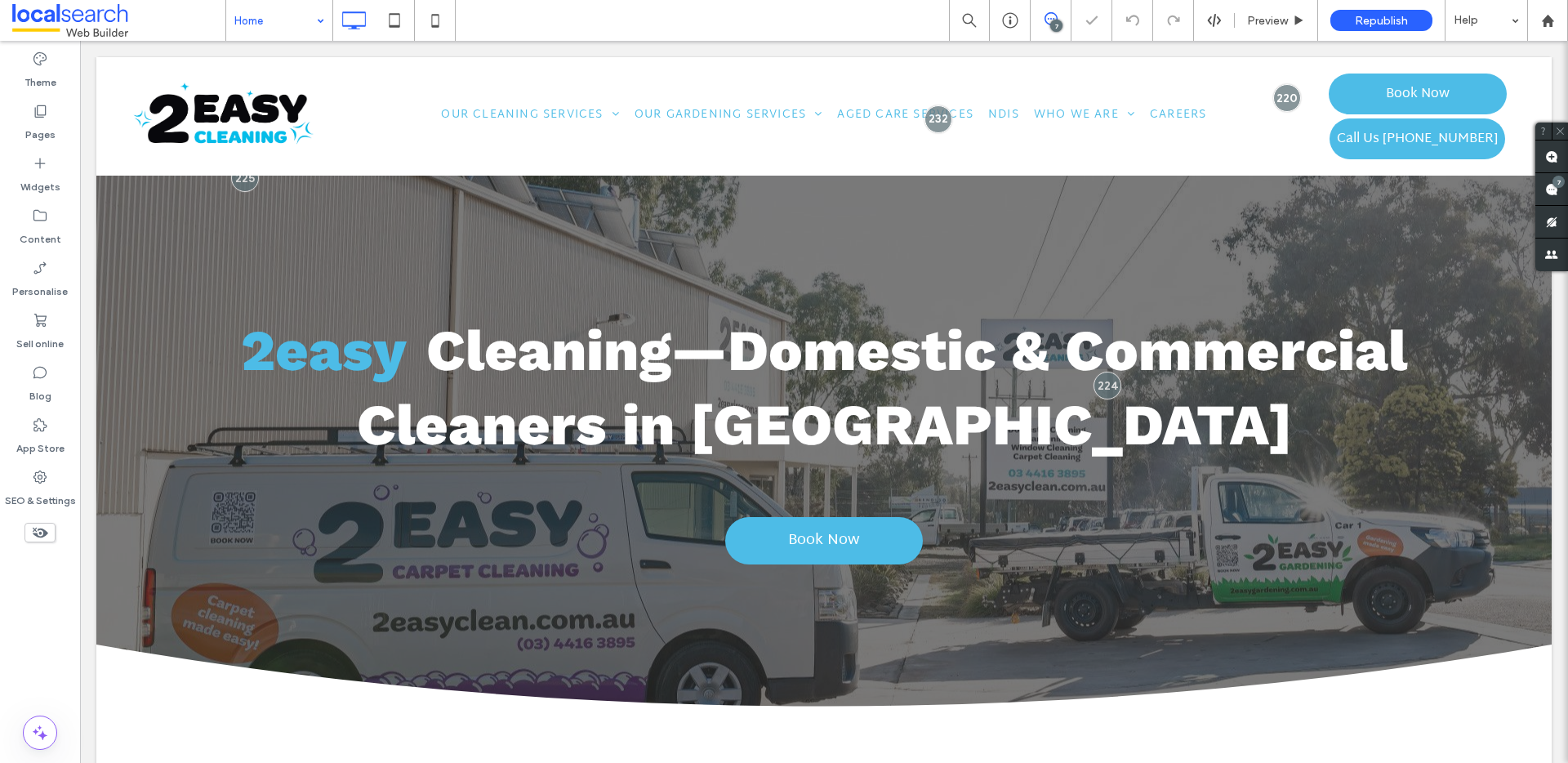
click at [313, 13] on div "Home" at bounding box center [279, 20] width 106 height 41
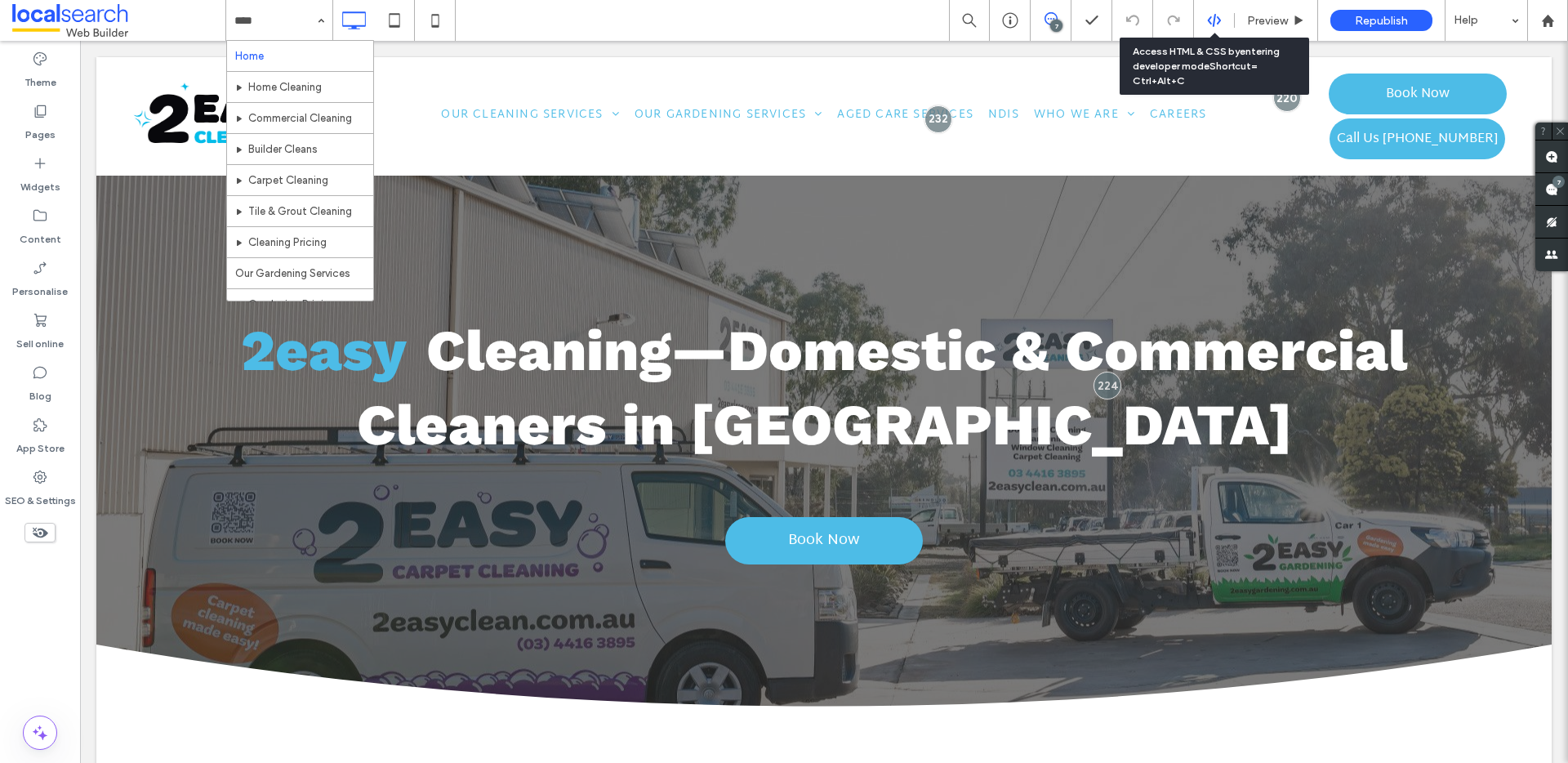
click at [1212, 17] on icon at bounding box center [1214, 21] width 14 height 14
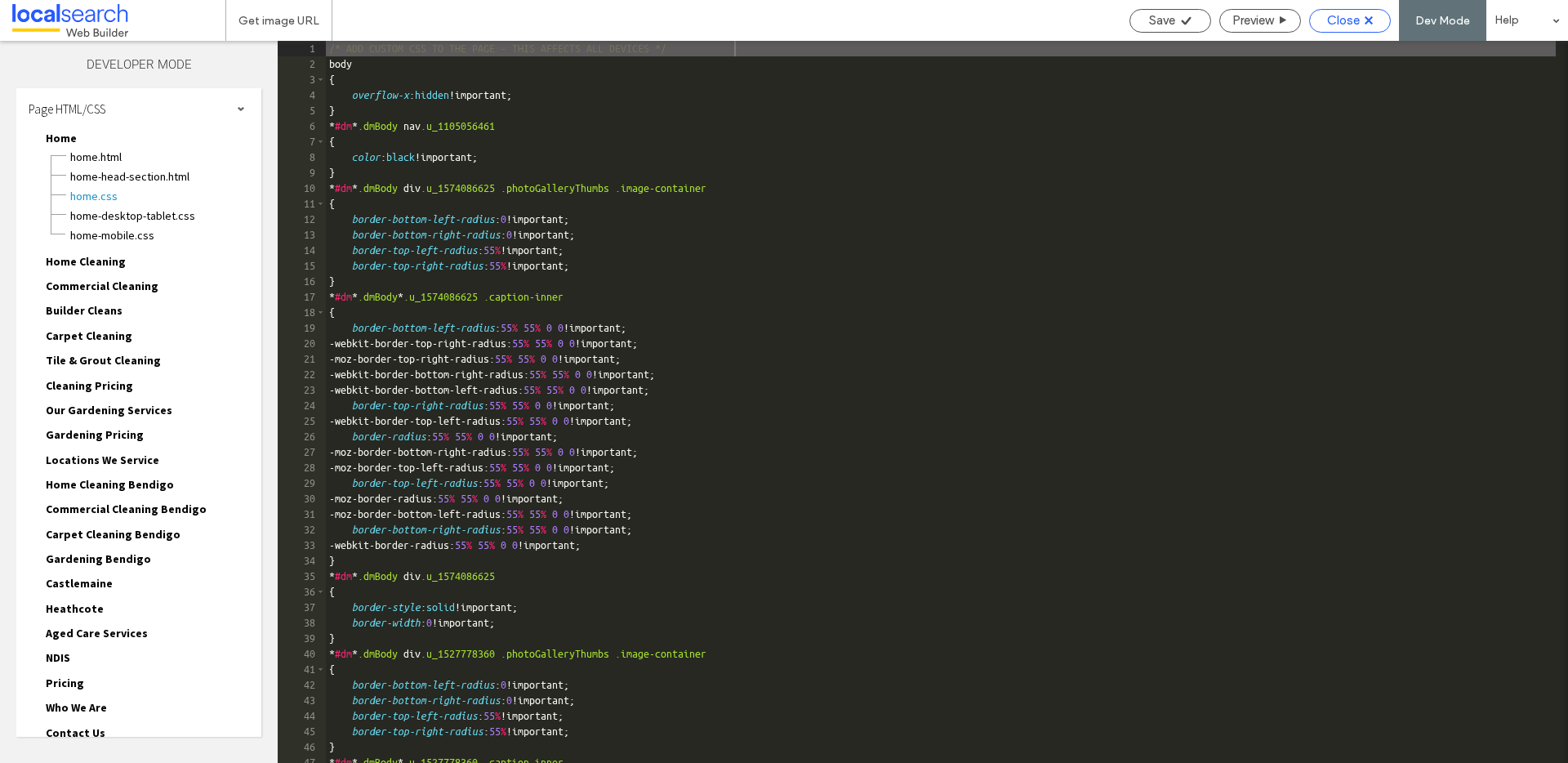
click at [1365, 14] on div "Close" at bounding box center [1349, 21] width 80 height 14
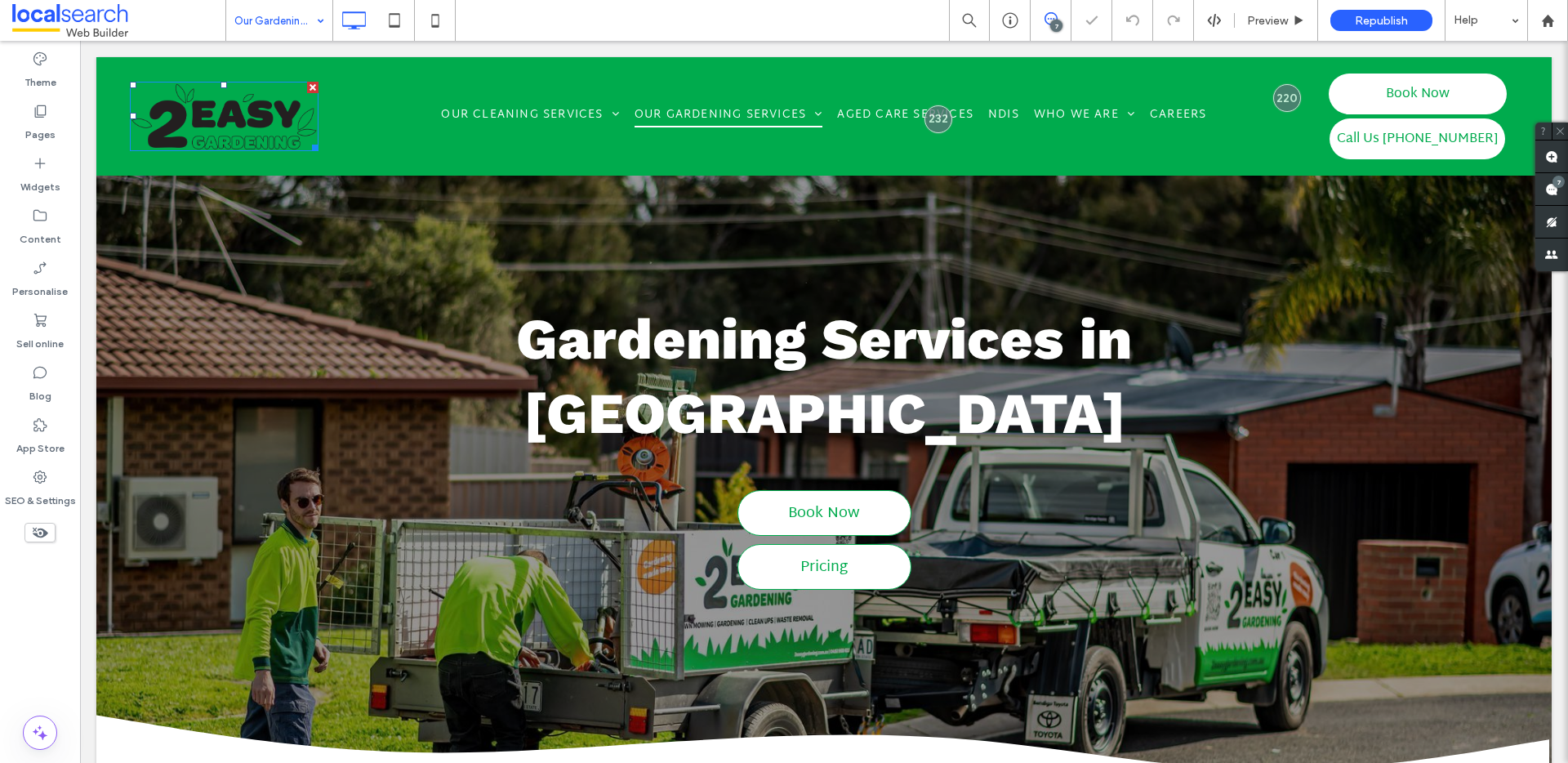
click at [269, 120] on img at bounding box center [223, 116] width 188 height 69
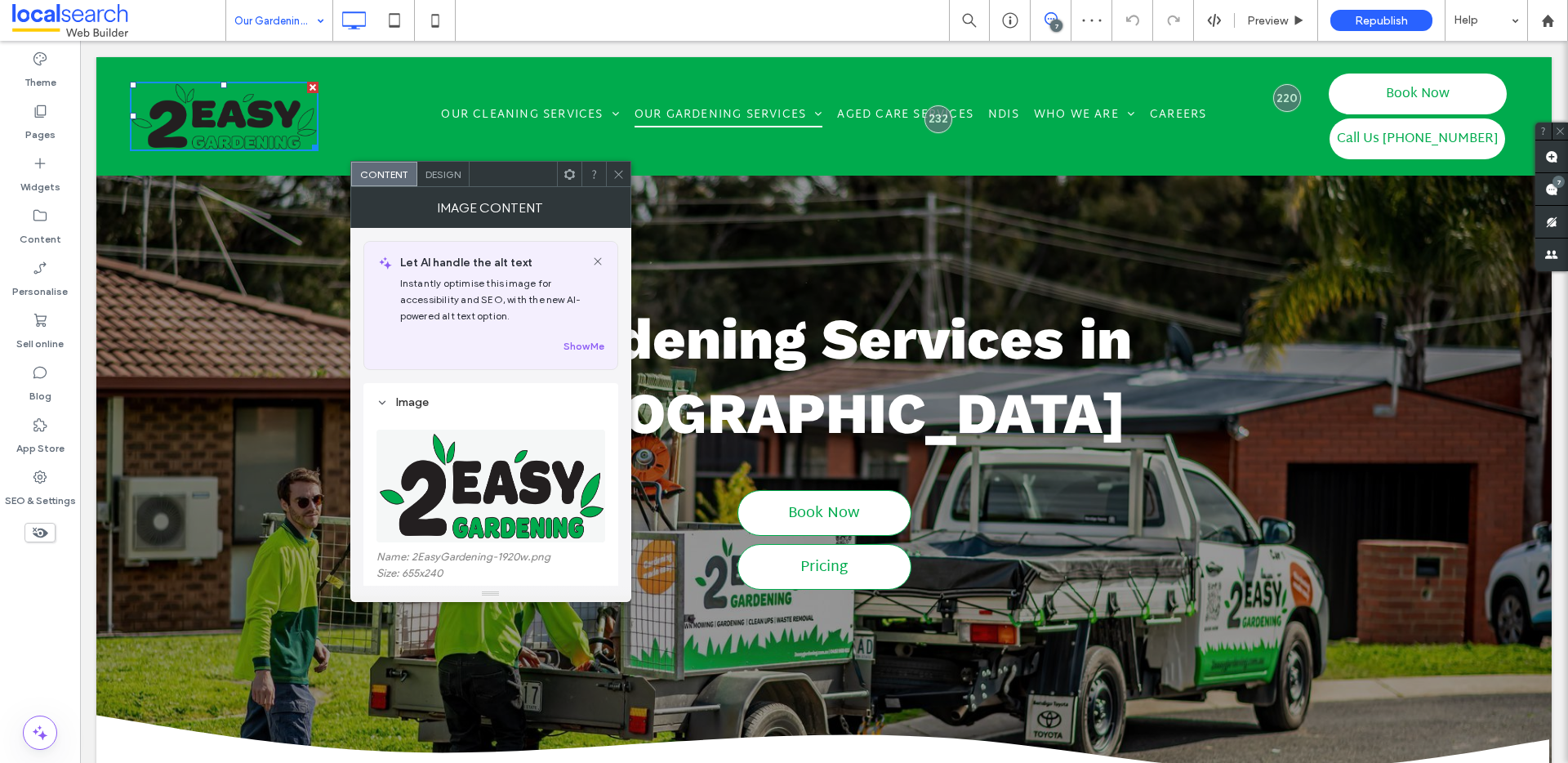
click at [458, 177] on span "Design" at bounding box center [442, 175] width 35 height 13
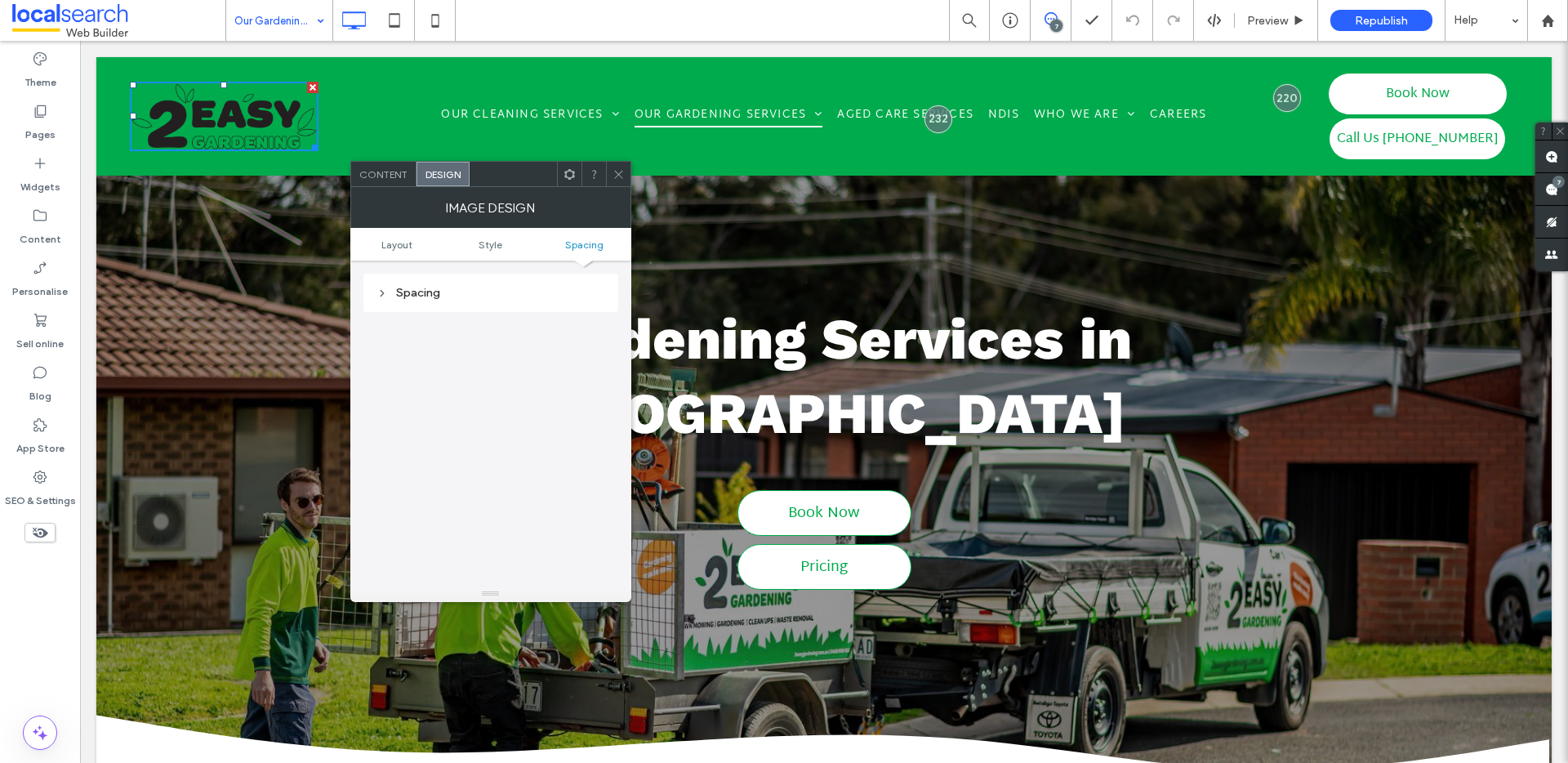
scroll to position [767, 0]
click at [427, 286] on div "Spacing" at bounding box center [491, 295] width 229 height 22
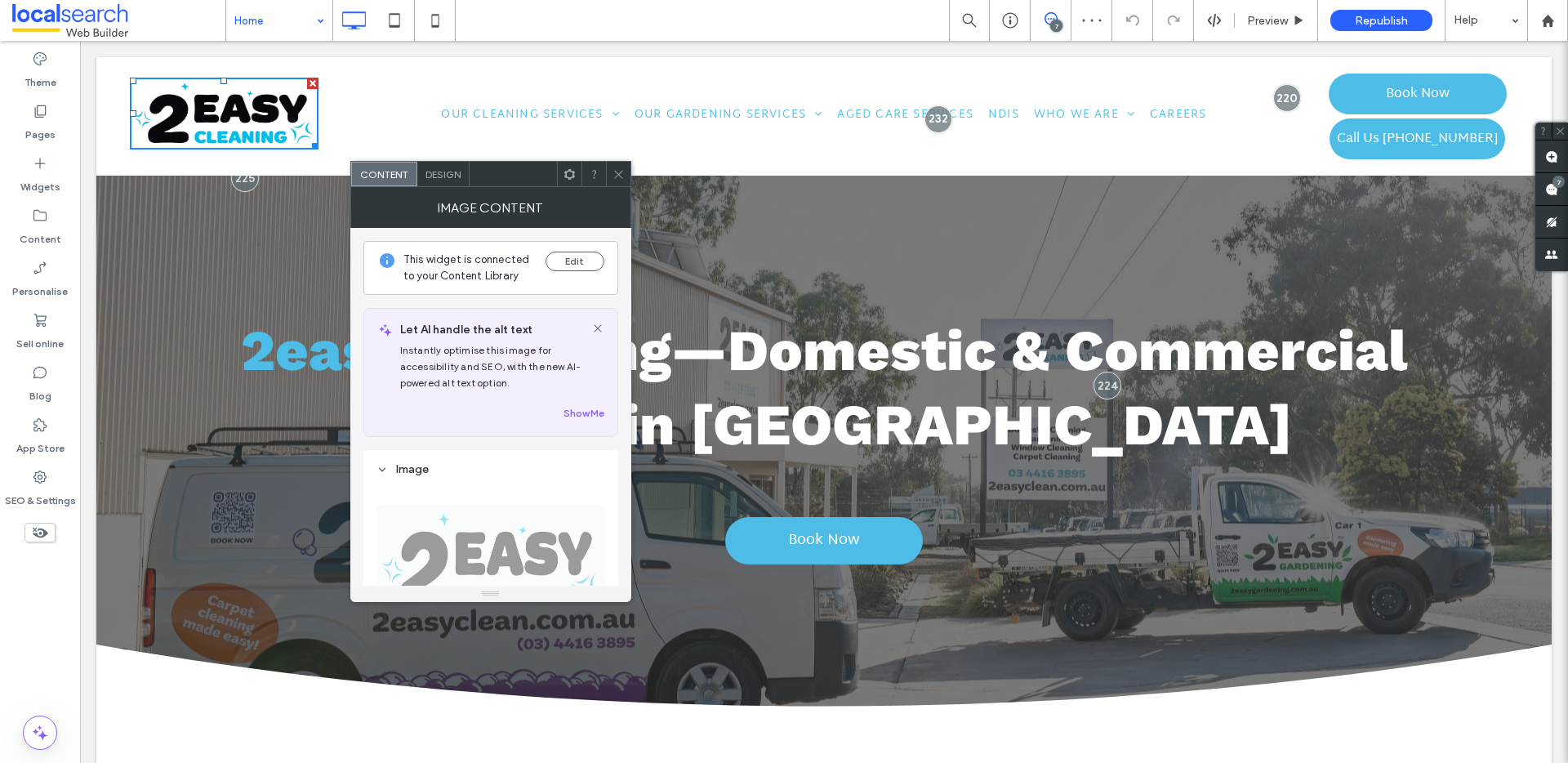
click at [447, 172] on span "Design" at bounding box center [442, 175] width 35 height 13
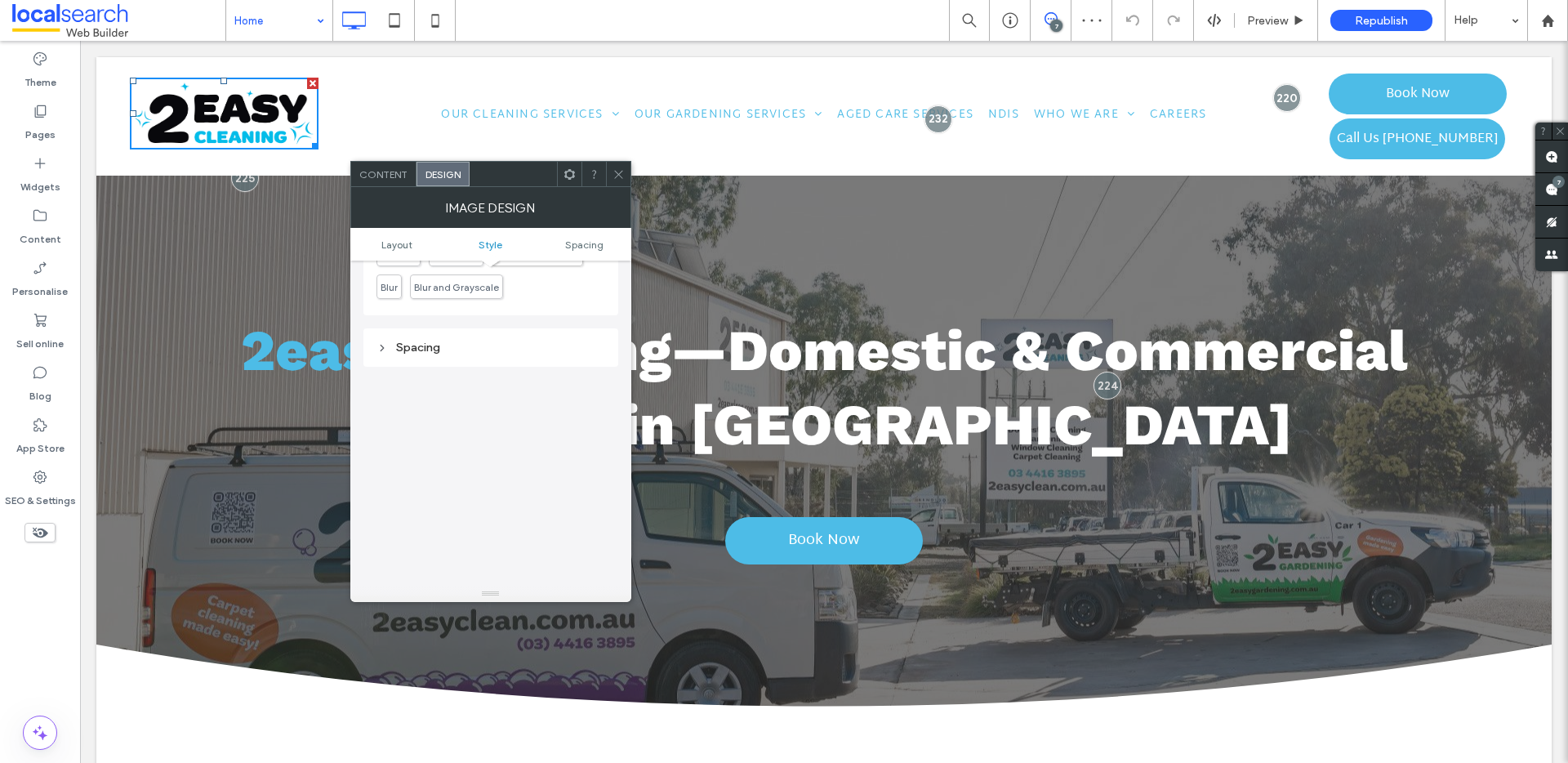
scroll to position [770, 0]
click at [437, 293] on div "Spacing" at bounding box center [491, 292] width 229 height 14
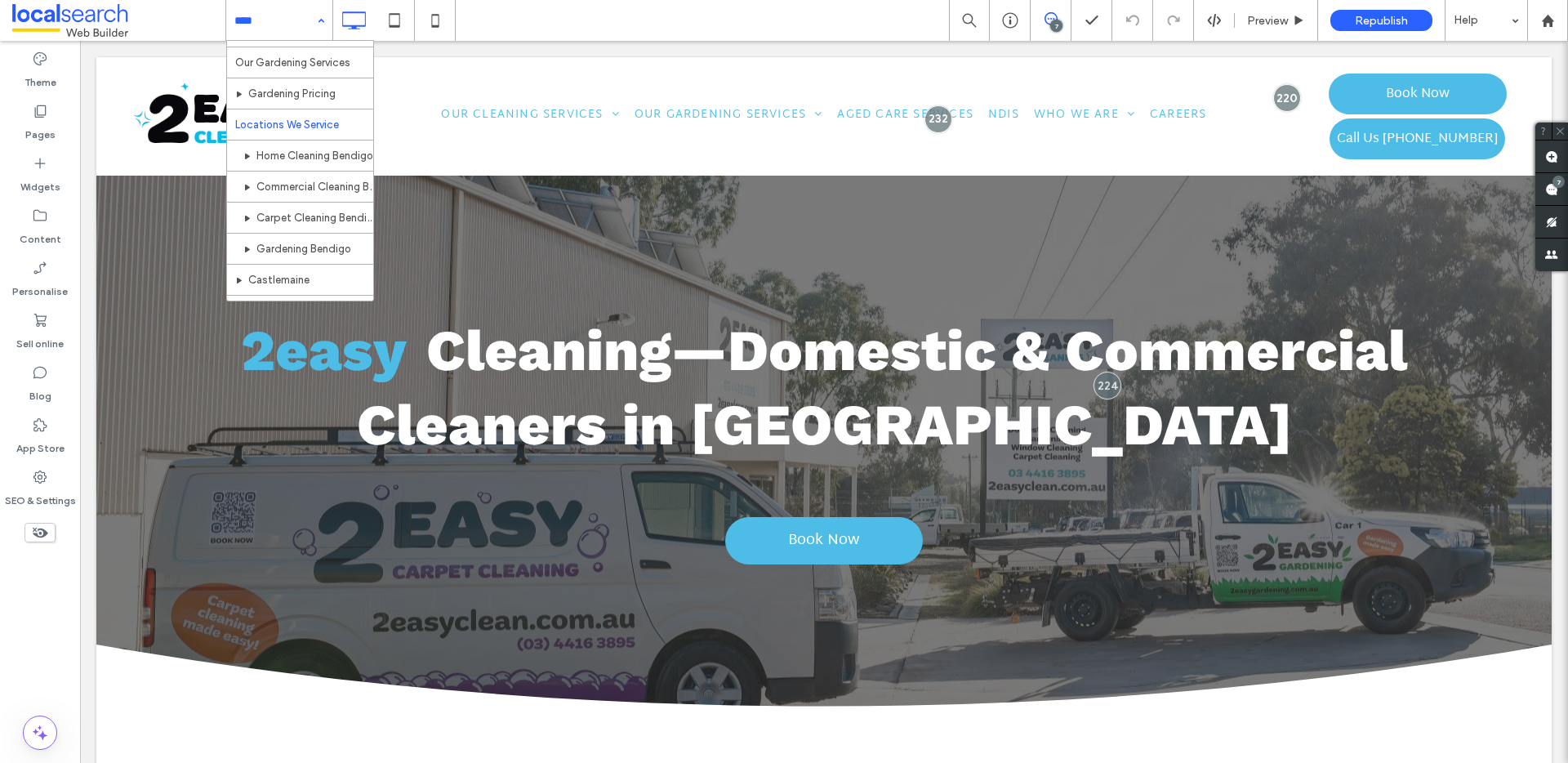
scroll to position [208, 0]
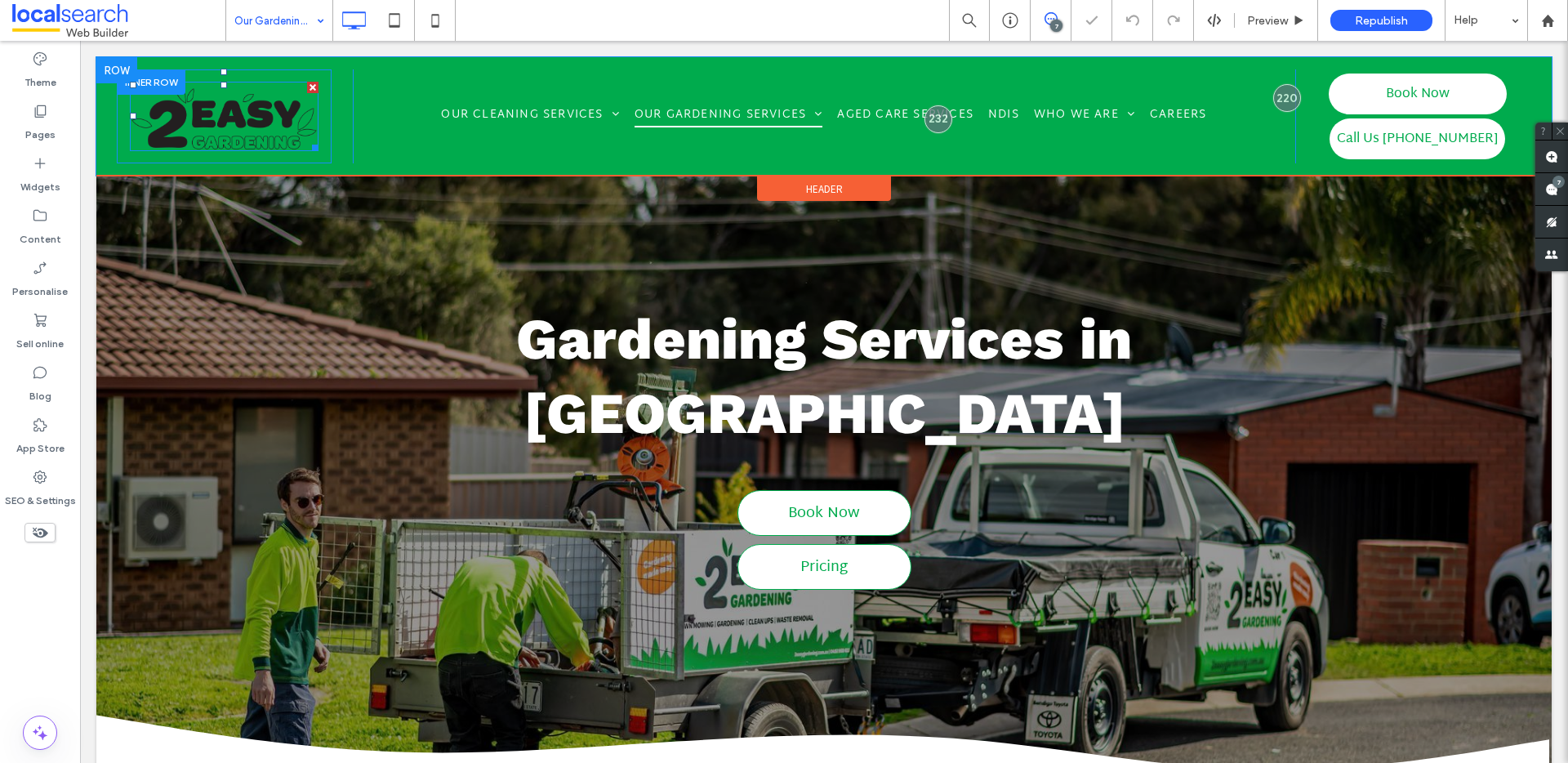
click at [248, 127] on img at bounding box center [223, 116] width 188 height 69
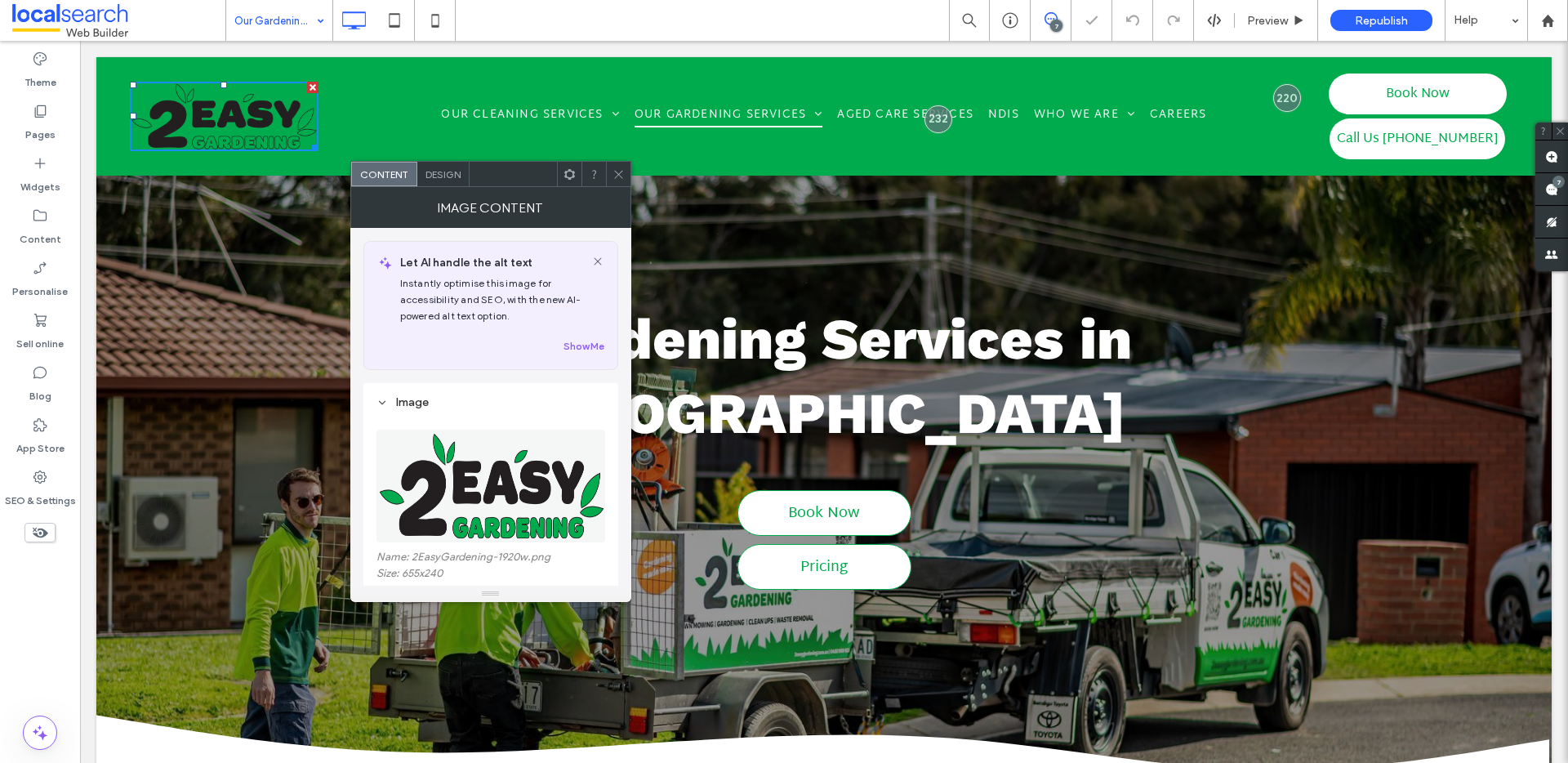
click at [444, 172] on span "Design" at bounding box center [442, 175] width 35 height 13
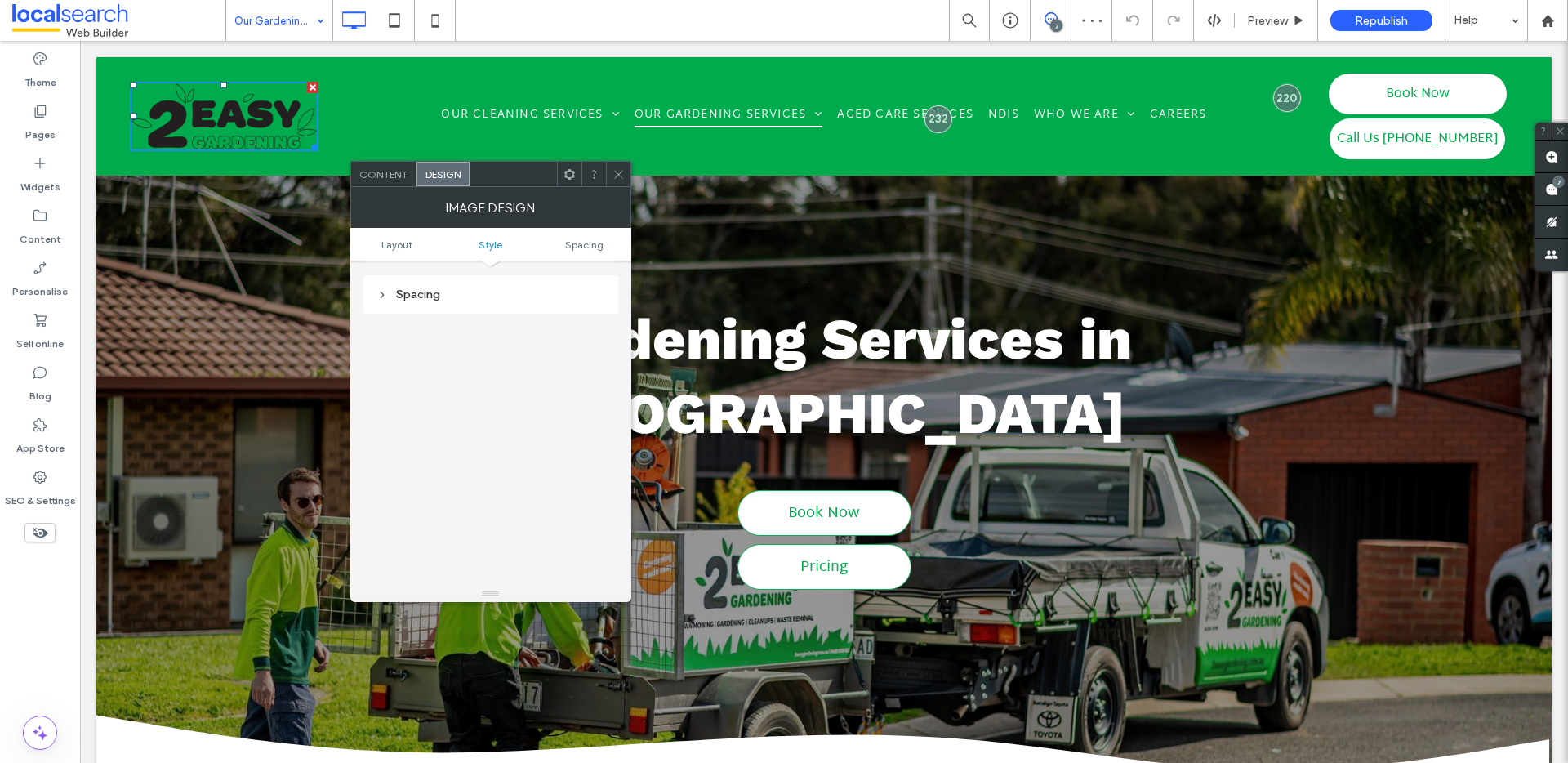
scroll to position [770, 0]
click at [440, 299] on div "Spacing" at bounding box center [491, 292] width 229 height 14
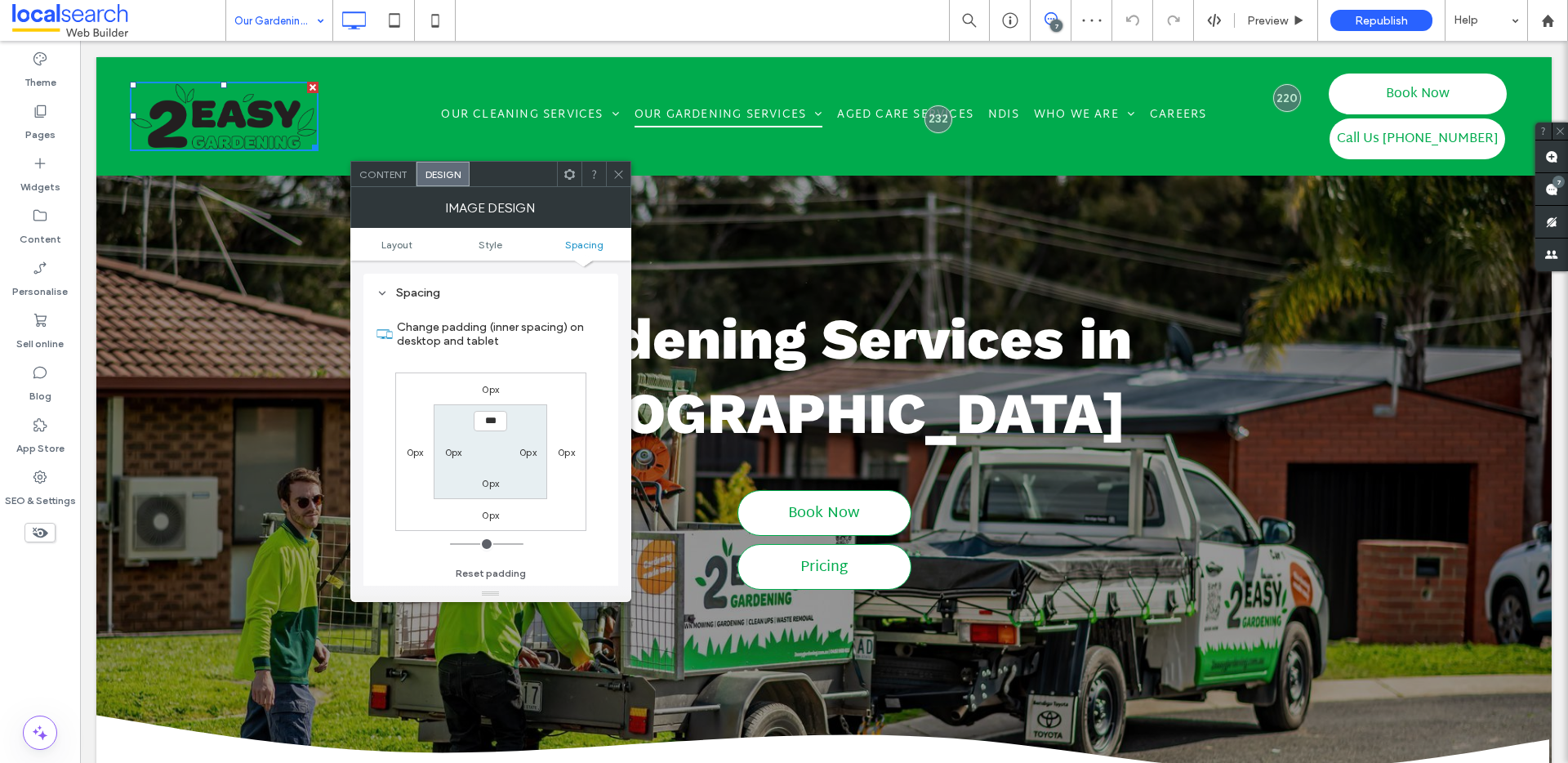
click at [489, 384] on label "0px" at bounding box center [490, 389] width 17 height 13
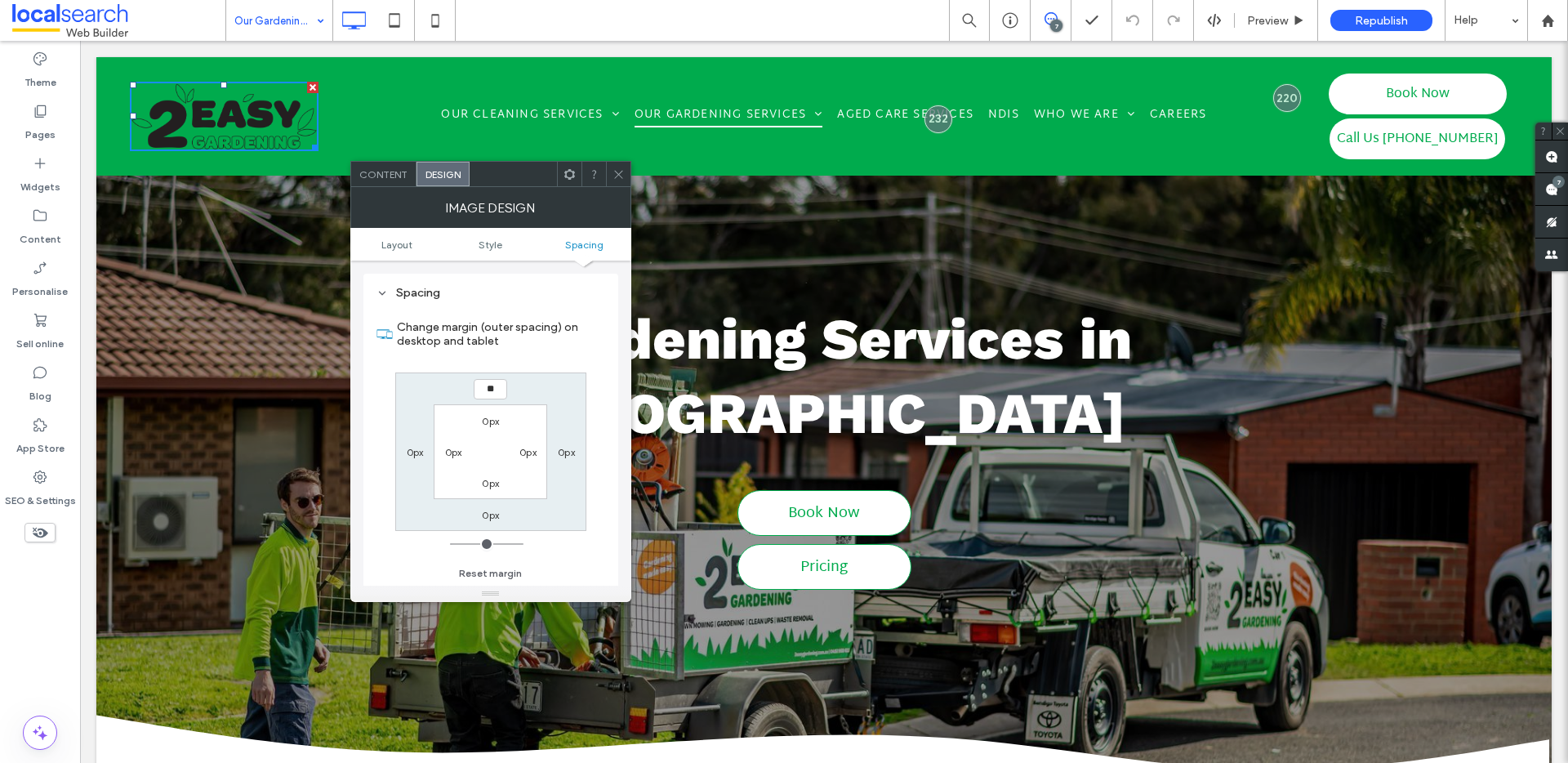
type input "**"
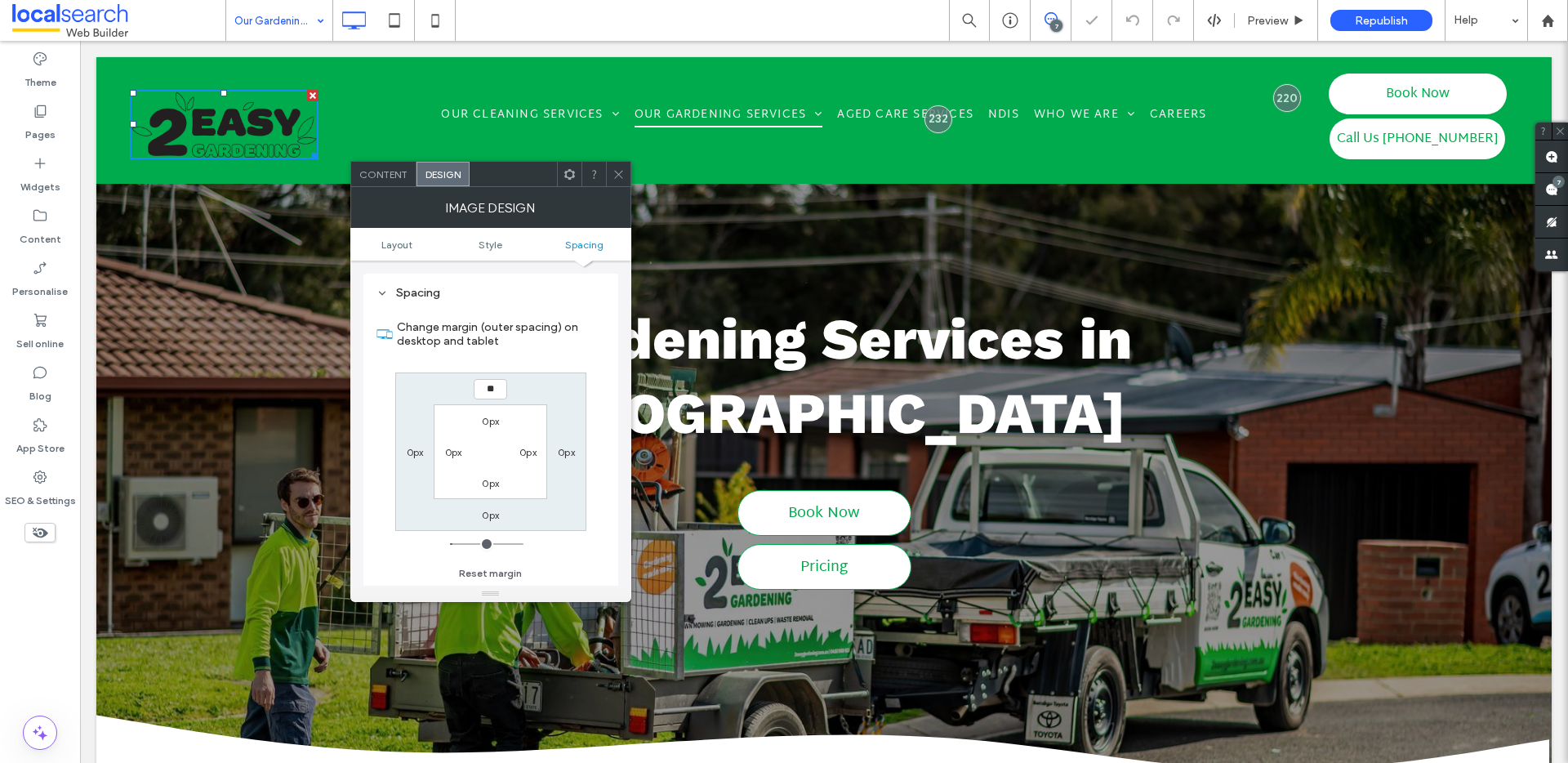
type input "**"
type input "****"
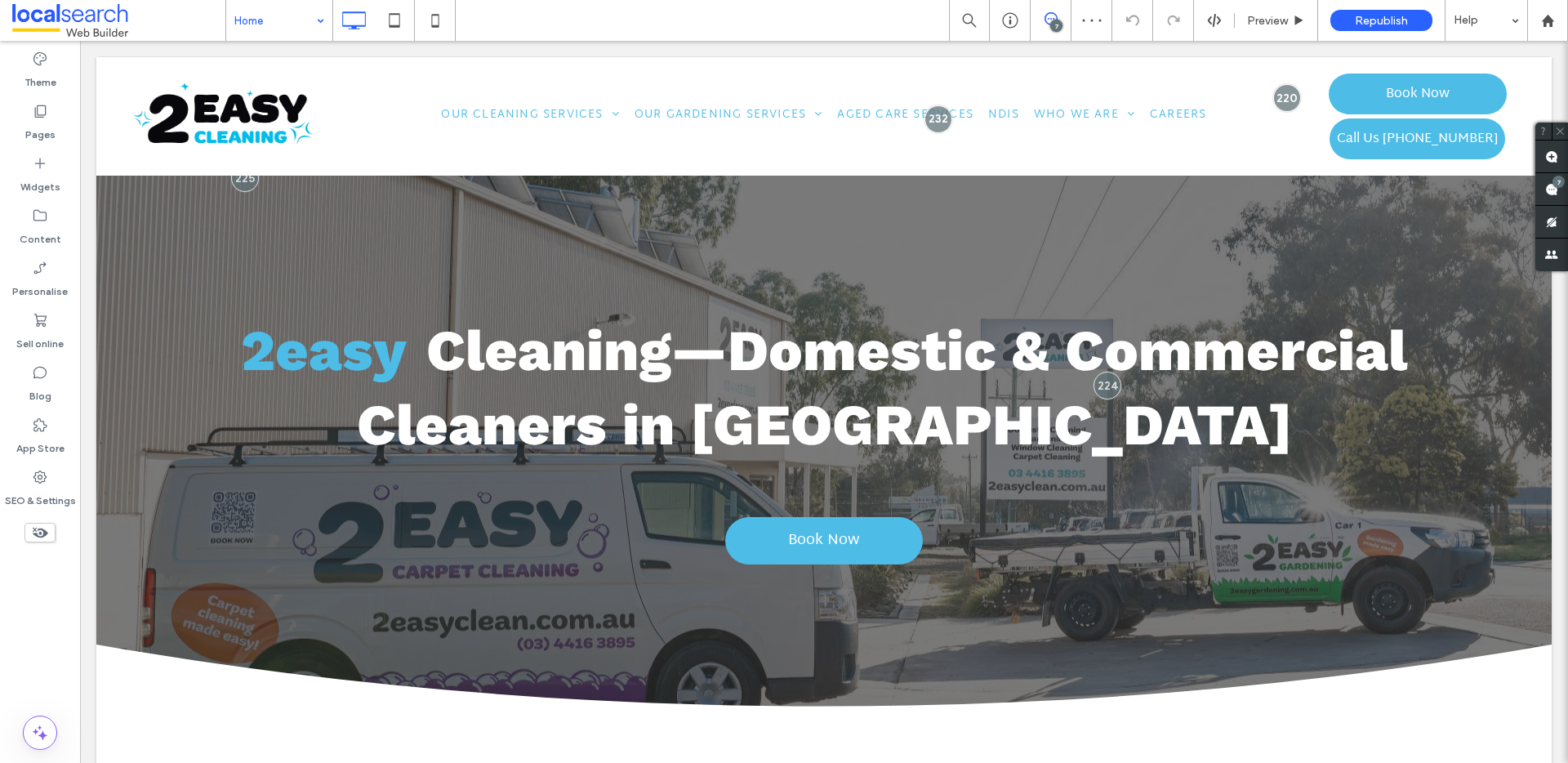
click at [315, 30] on div "Home" at bounding box center [279, 20] width 106 height 41
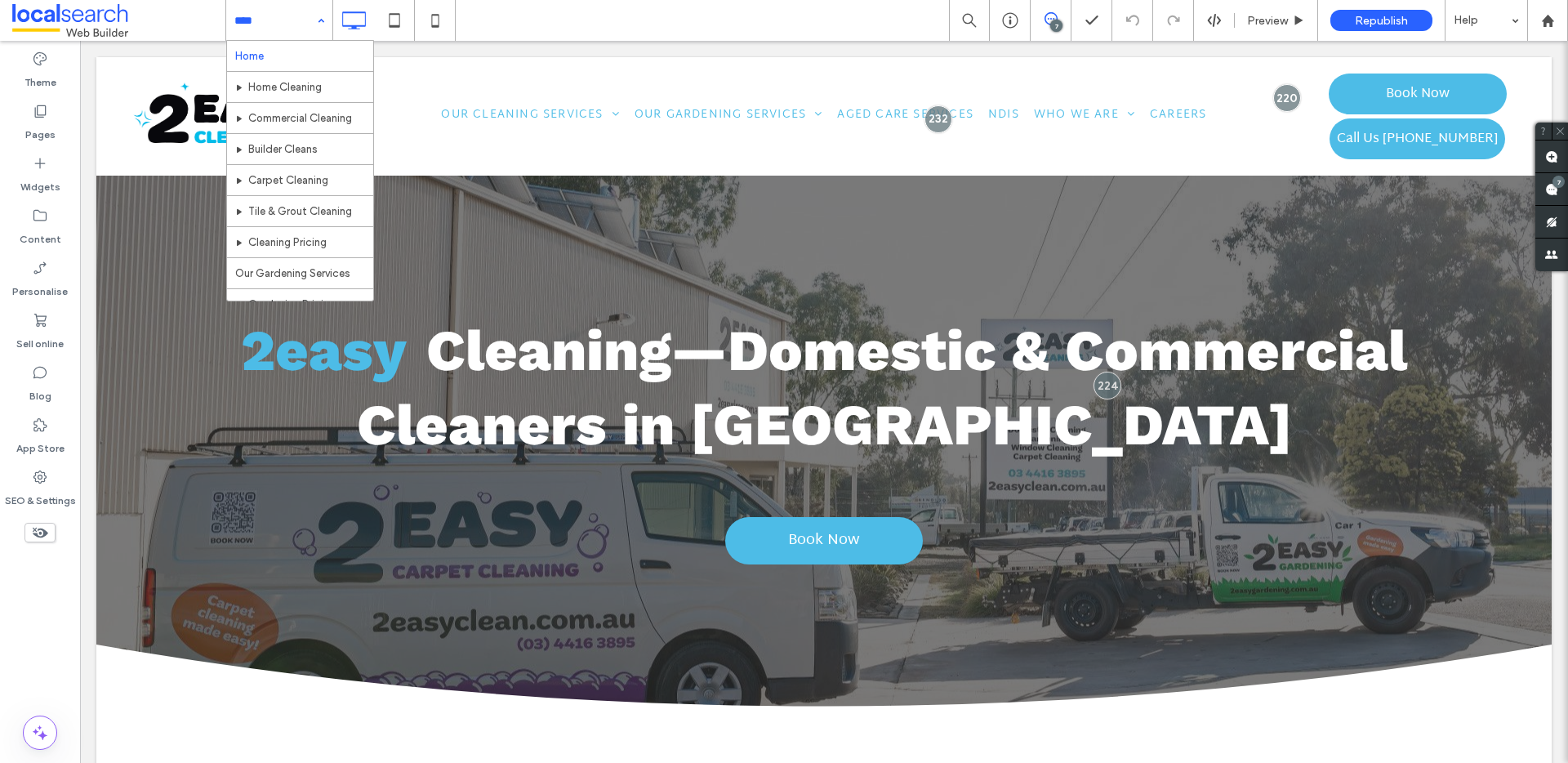
click at [298, 19] on input at bounding box center [275, 20] width 82 height 41
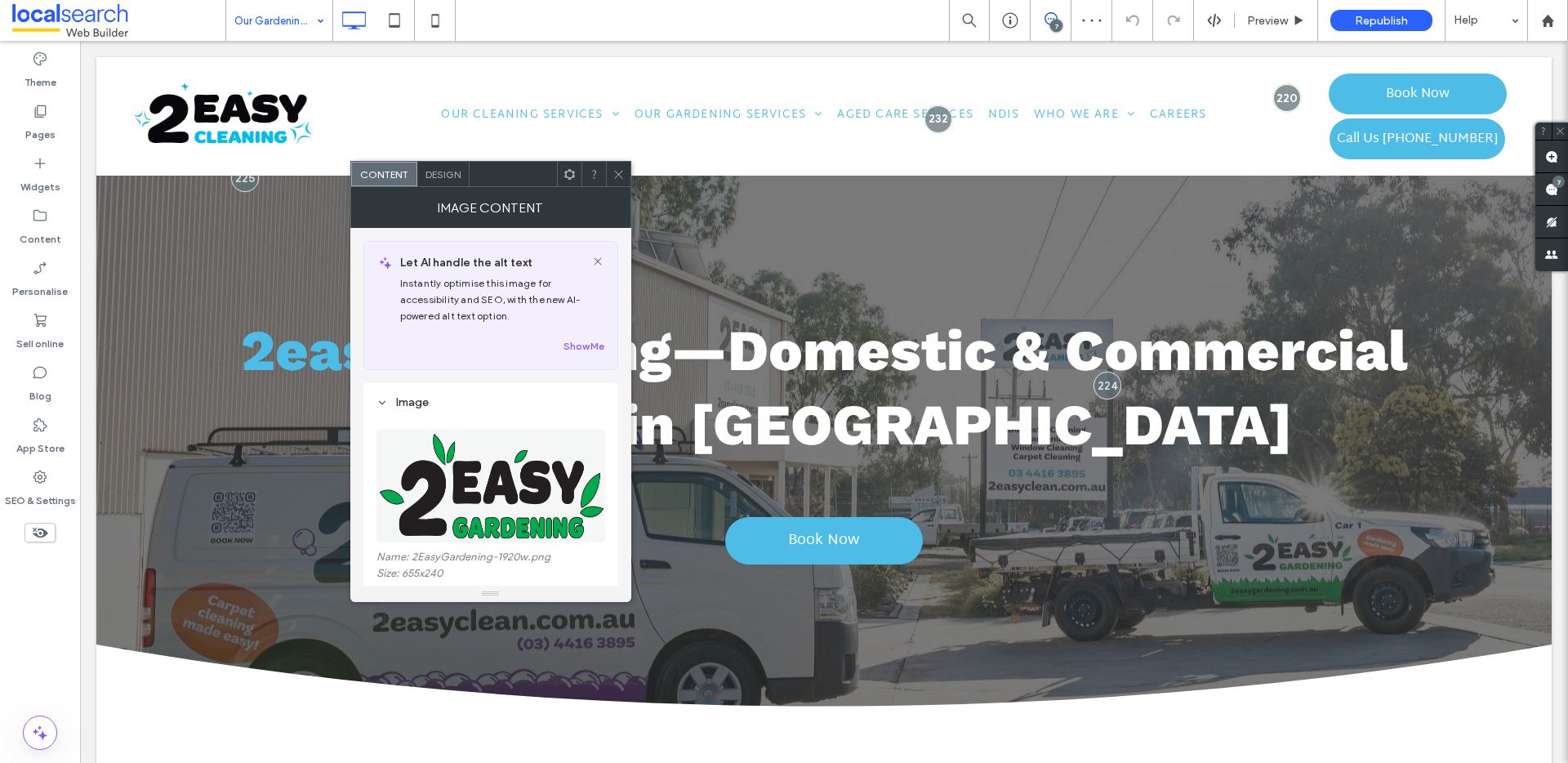
click at [447, 171] on span "Design" at bounding box center [442, 175] width 35 height 13
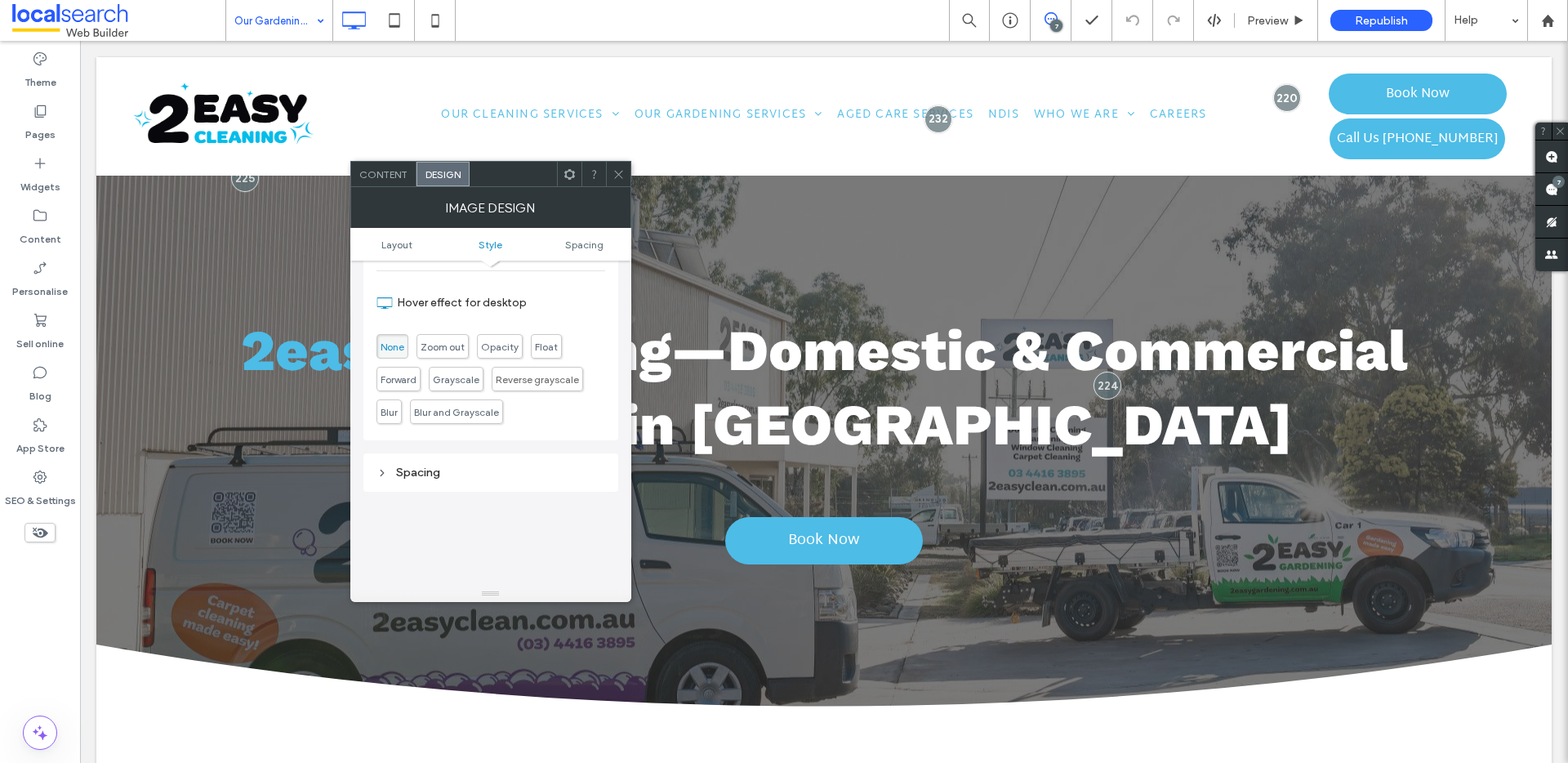
click at [455, 473] on div "Spacing" at bounding box center [491, 472] width 229 height 14
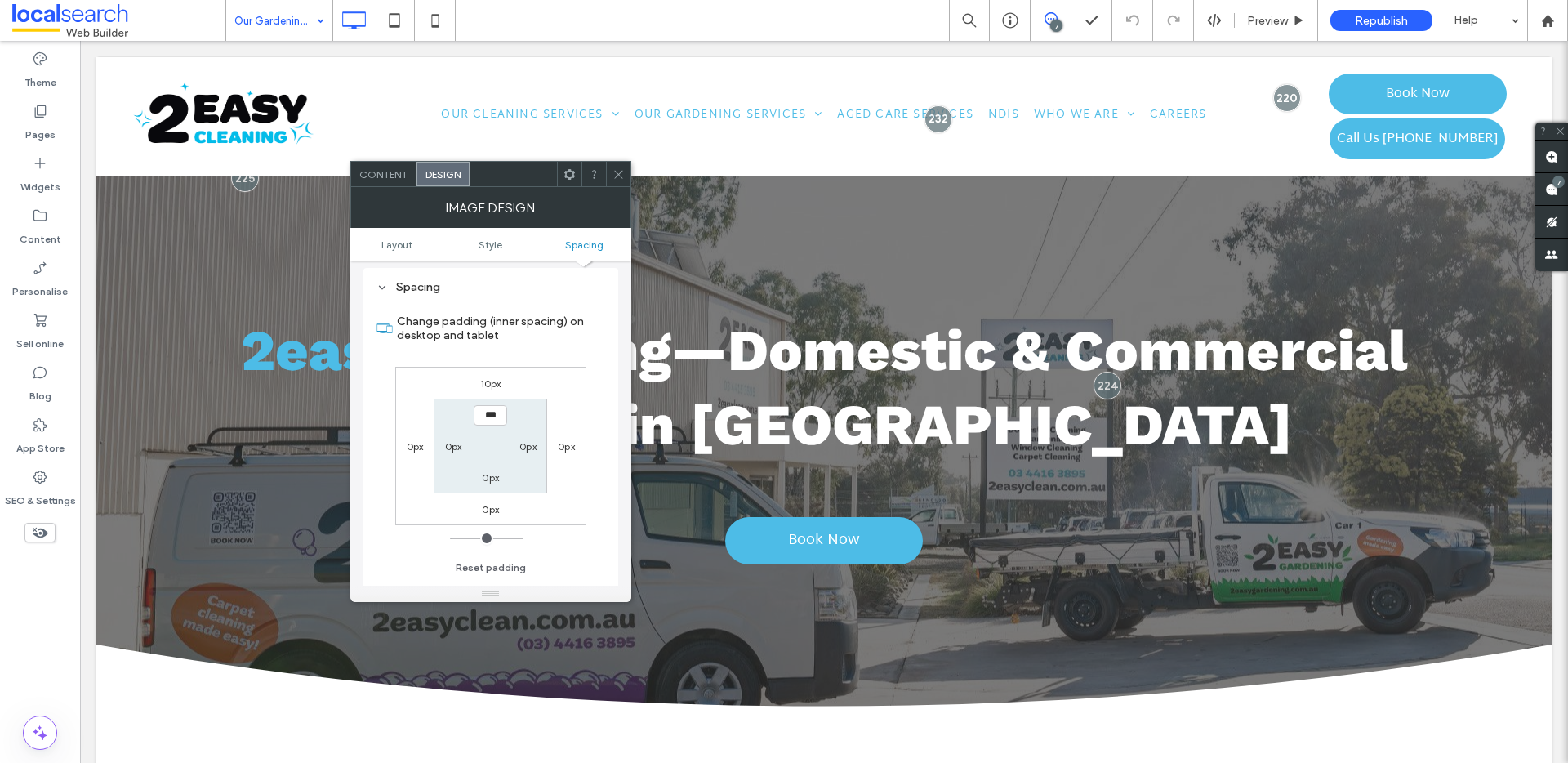
scroll to position [775, 0]
click at [490, 382] on label "10px" at bounding box center [491, 385] width 22 height 13
type input "**"
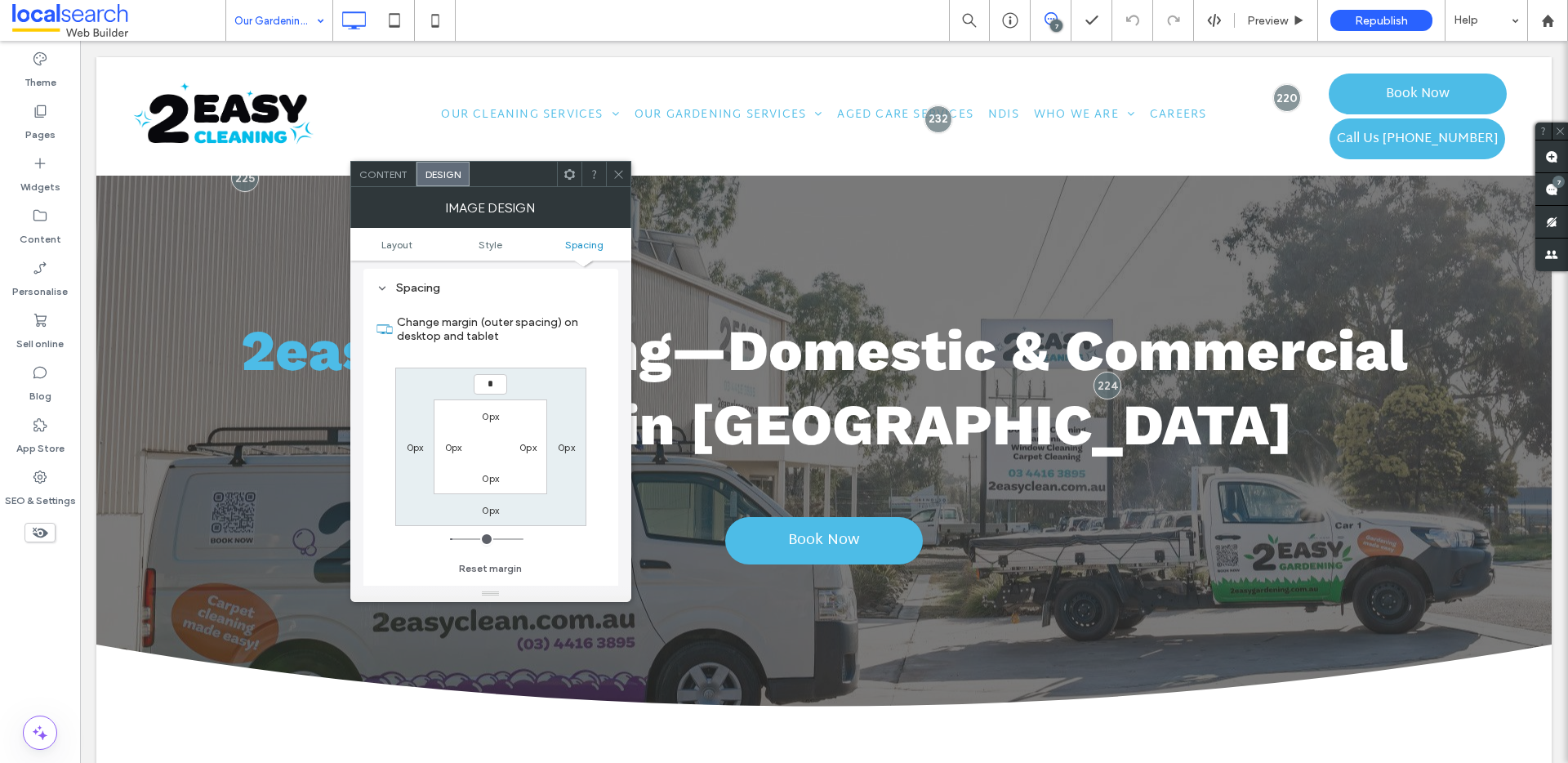
type input "*"
type input "***"
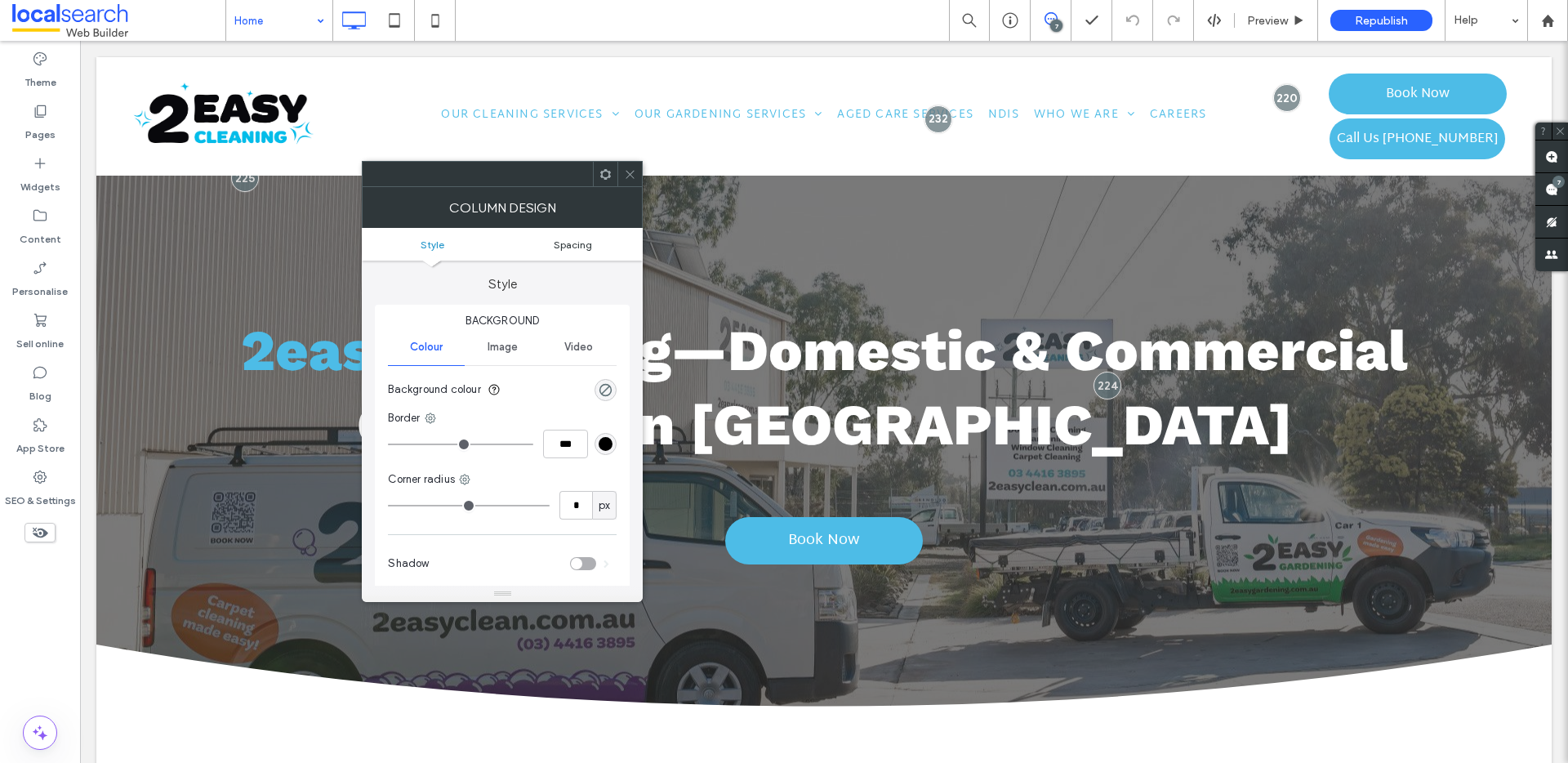
click at [584, 246] on span "Spacing" at bounding box center [573, 245] width 39 height 13
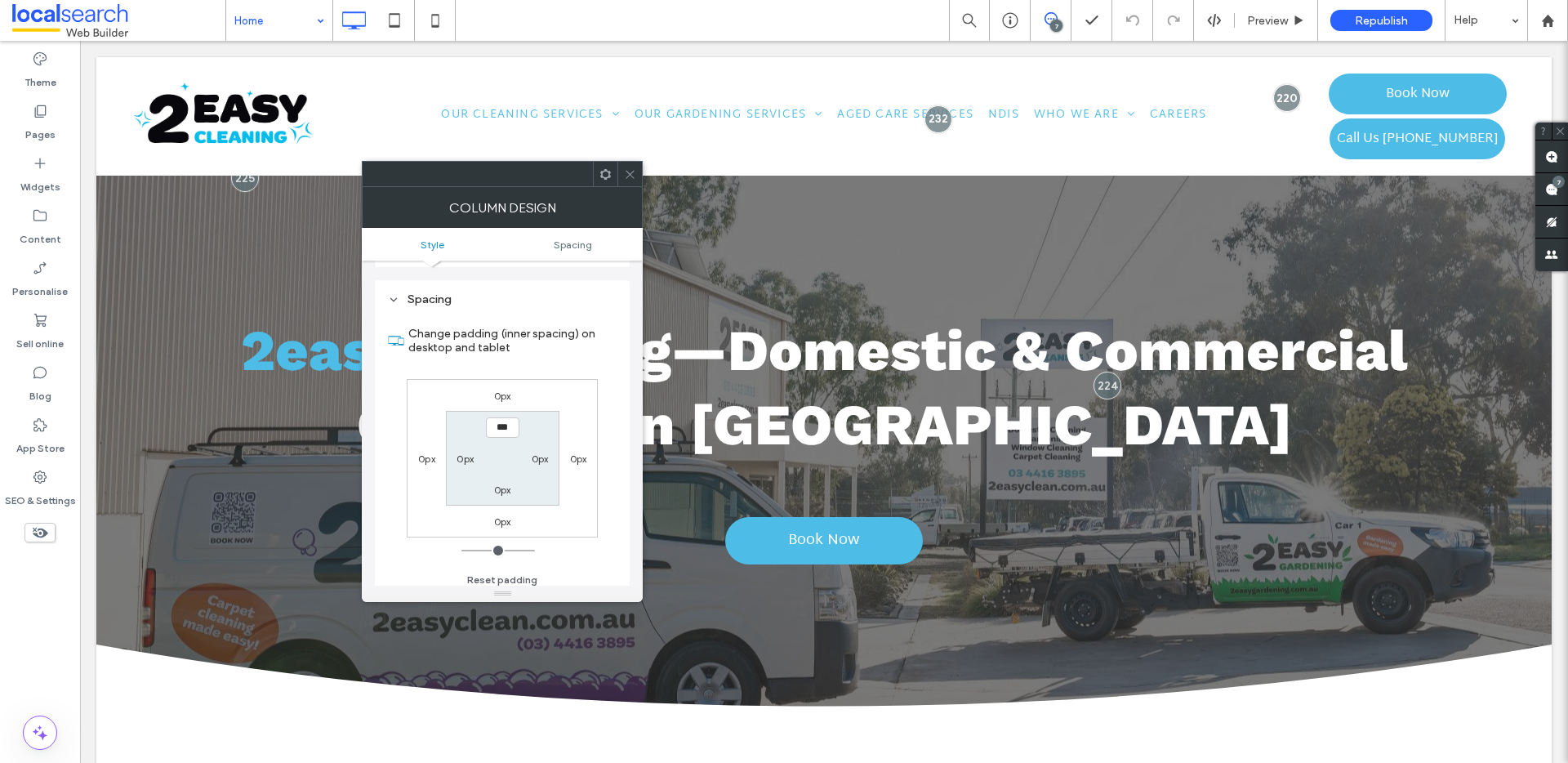
scroll to position [332, 0]
click at [633, 176] on icon at bounding box center [630, 175] width 13 height 13
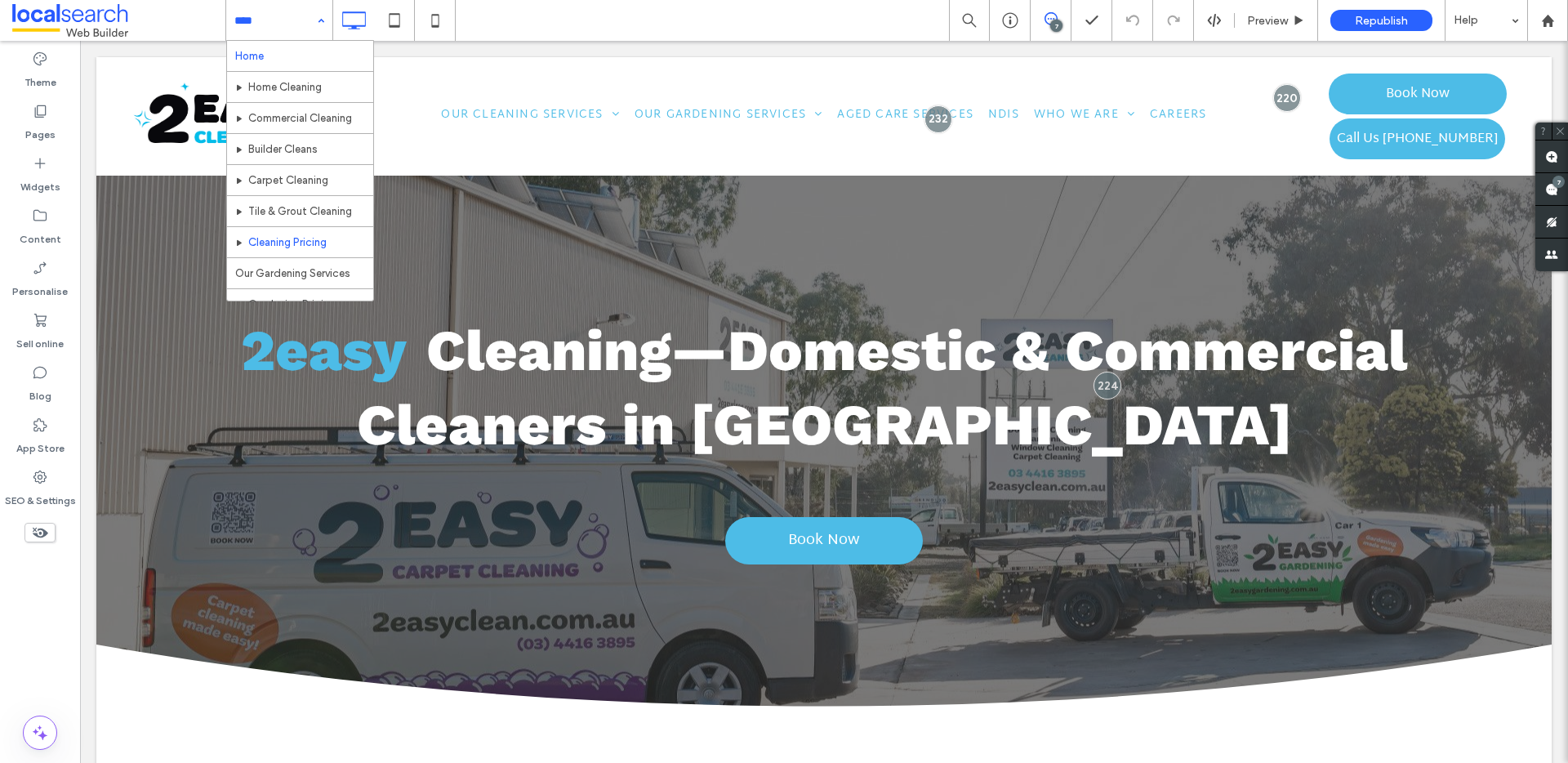
scroll to position [4, 0]
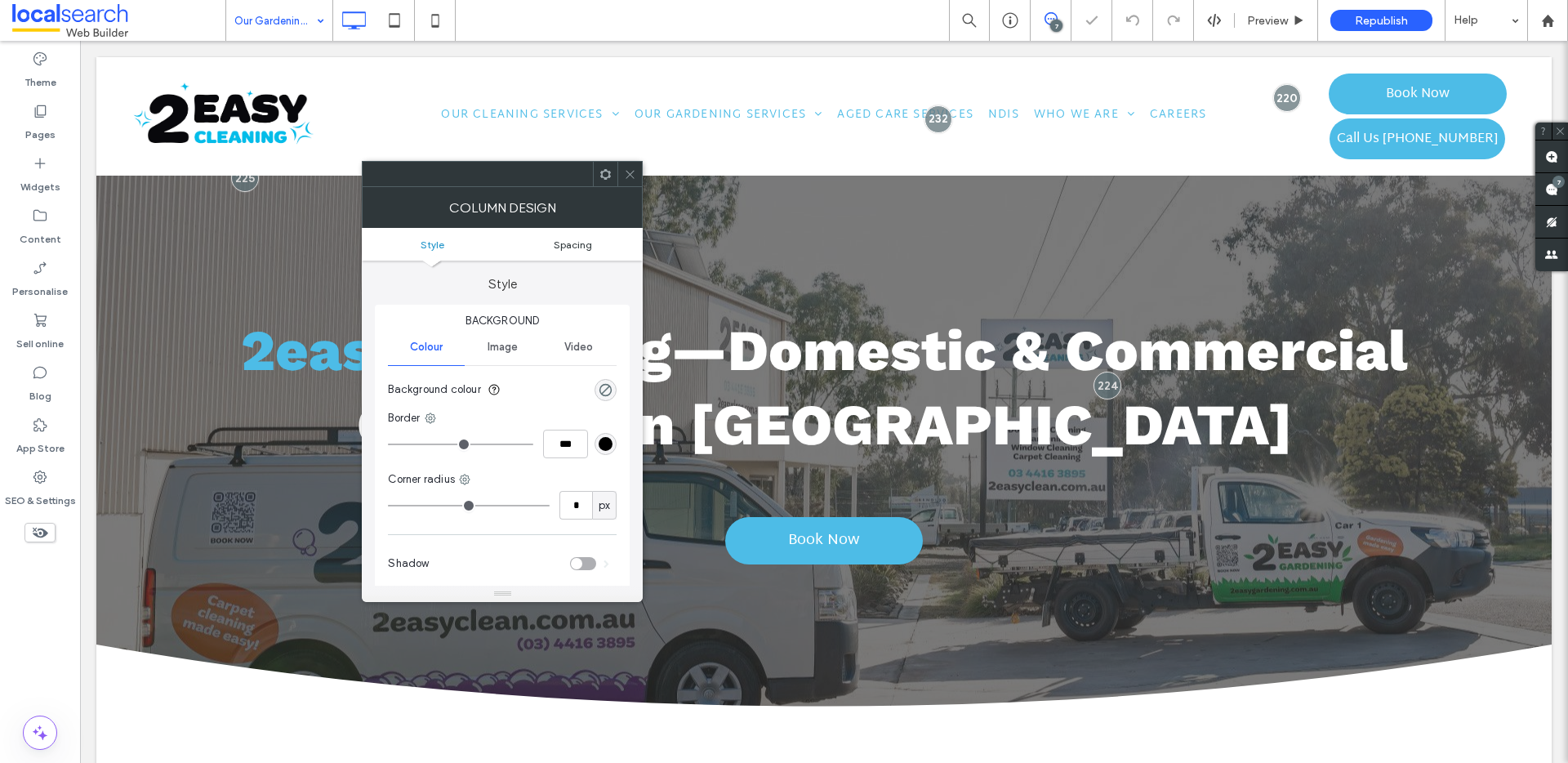
click at [573, 250] on span "Spacing" at bounding box center [573, 245] width 39 height 13
click at [630, 163] on span at bounding box center [630, 174] width 13 height 24
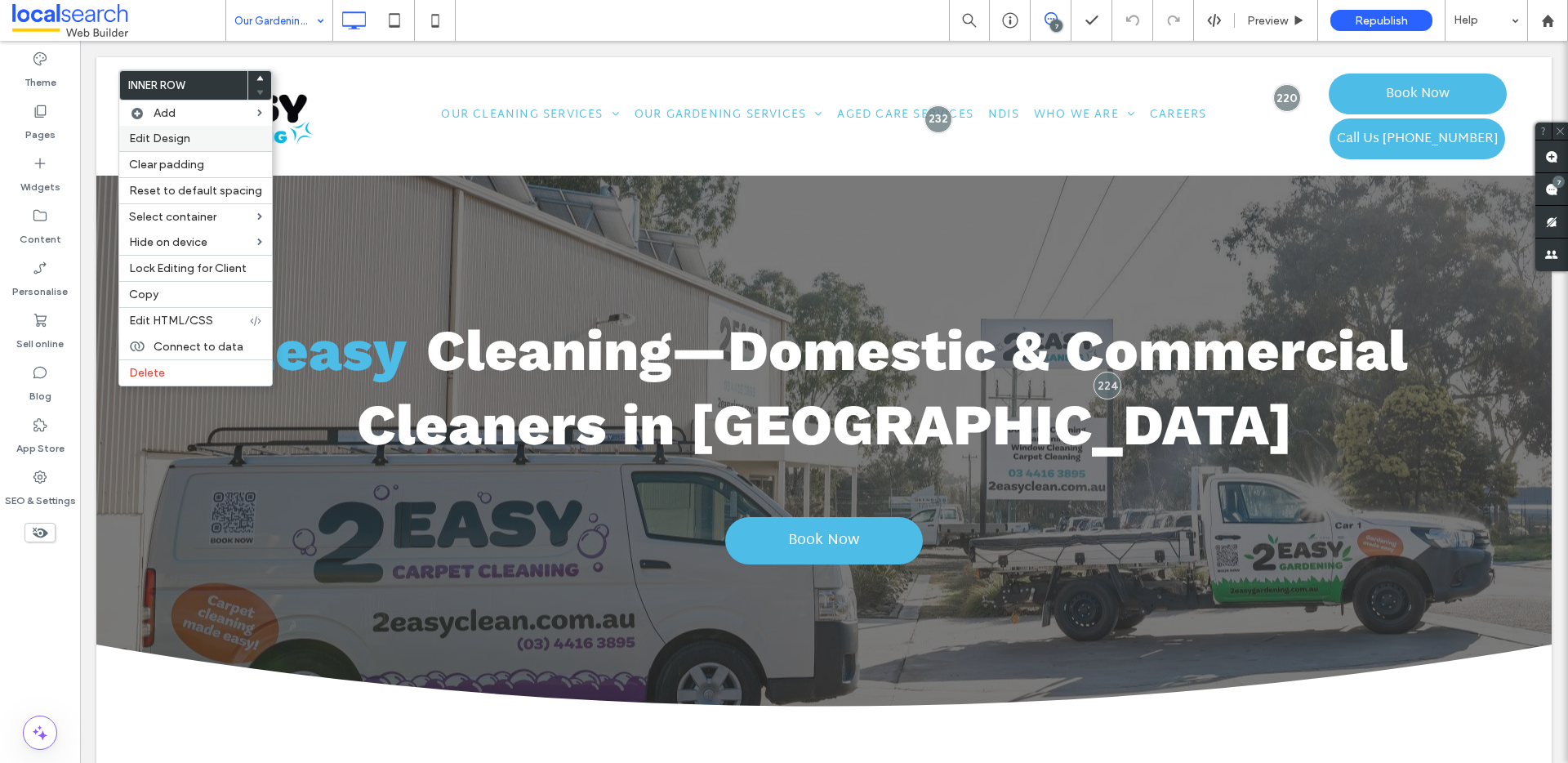
click at [184, 141] on span "Edit Design" at bounding box center [159, 138] width 61 height 14
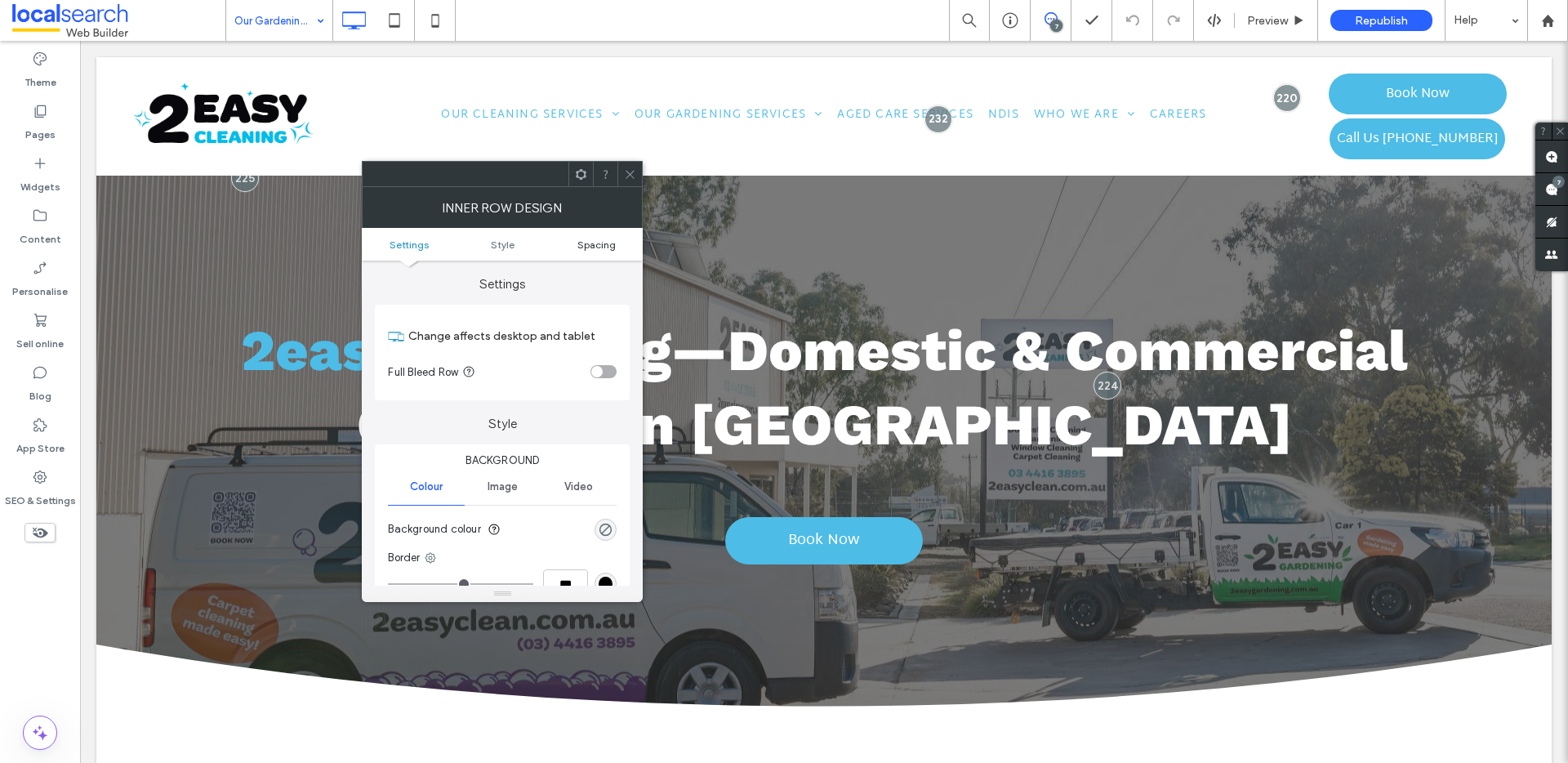
click at [599, 247] on span "Spacing" at bounding box center [596, 245] width 39 height 13
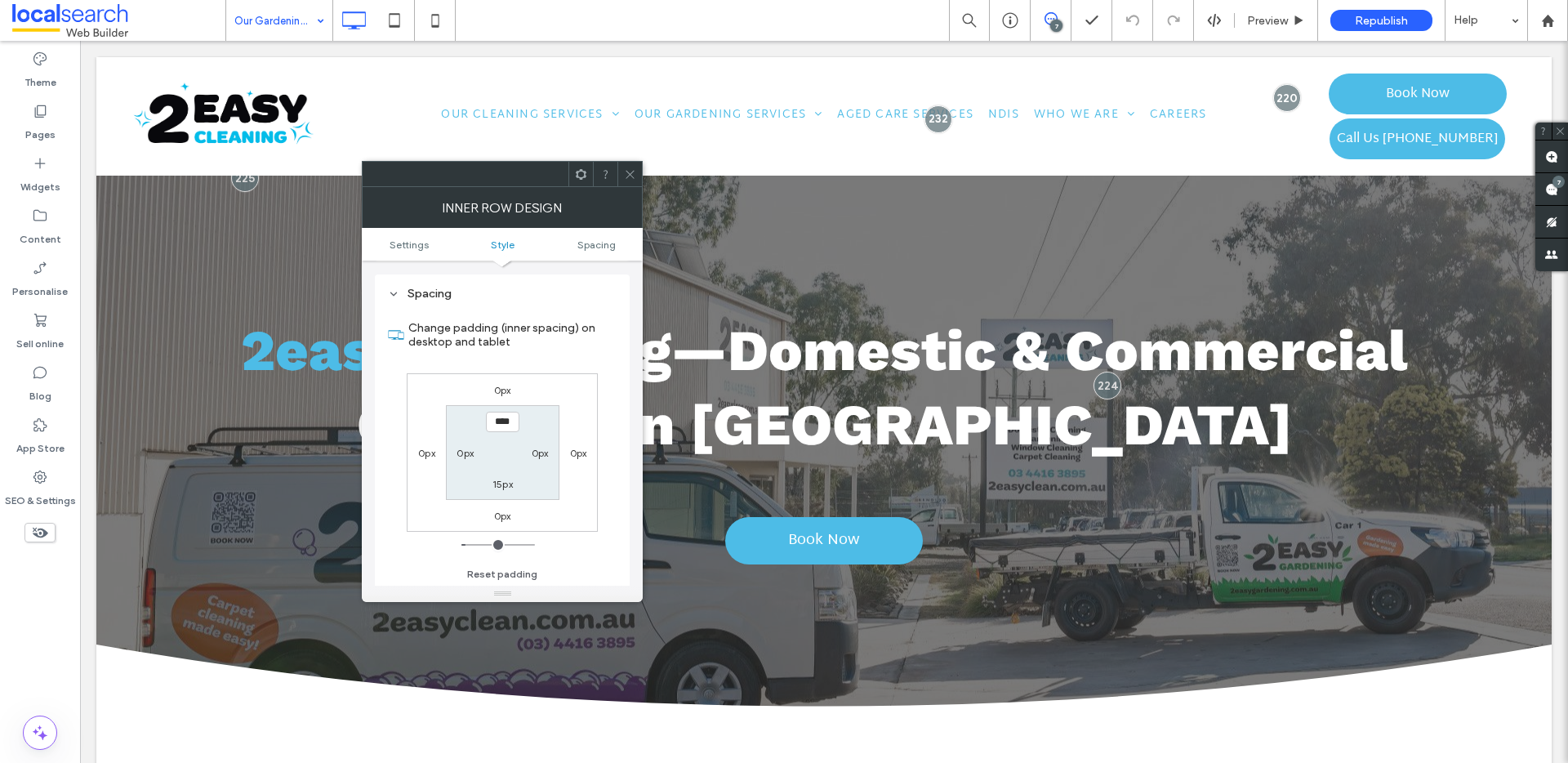
scroll to position [471, 0]
click at [502, 483] on label "15px" at bounding box center [503, 483] width 21 height 13
type input "*"
type input "***"
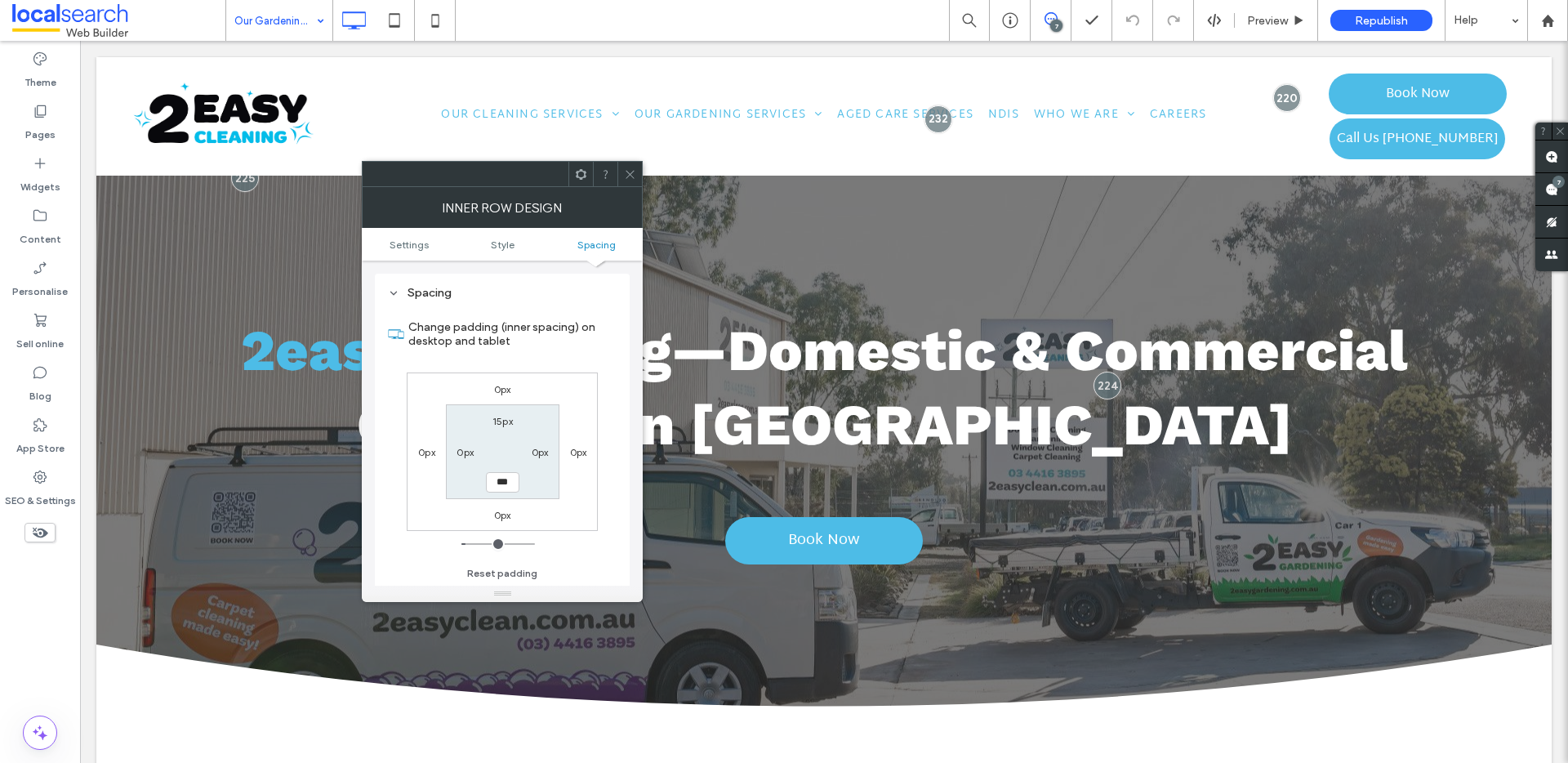
click at [501, 421] on label "15px" at bounding box center [503, 422] width 21 height 13
type input "**"
type input "*"
type input "***"
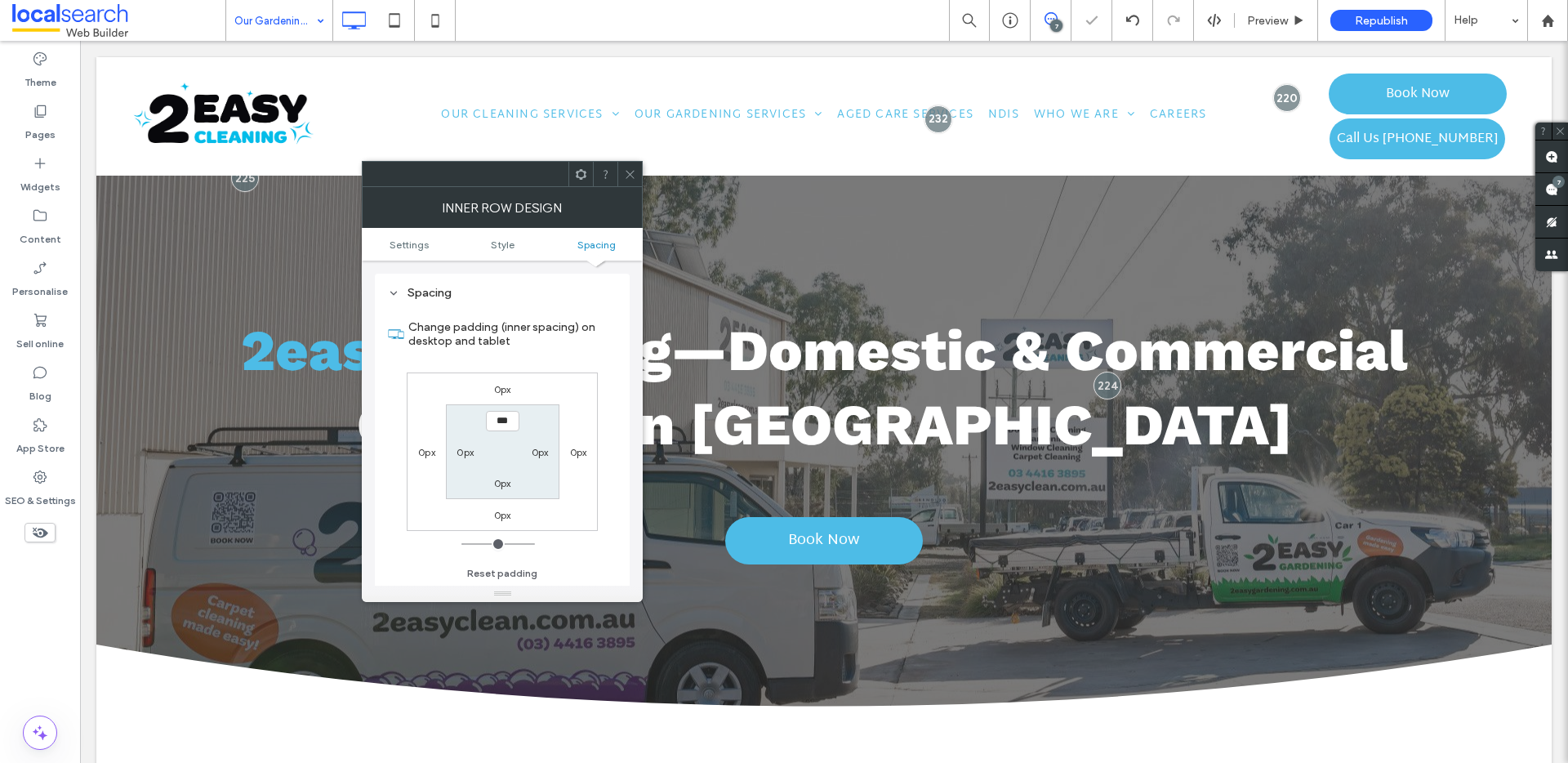
click at [634, 176] on icon at bounding box center [630, 175] width 13 height 13
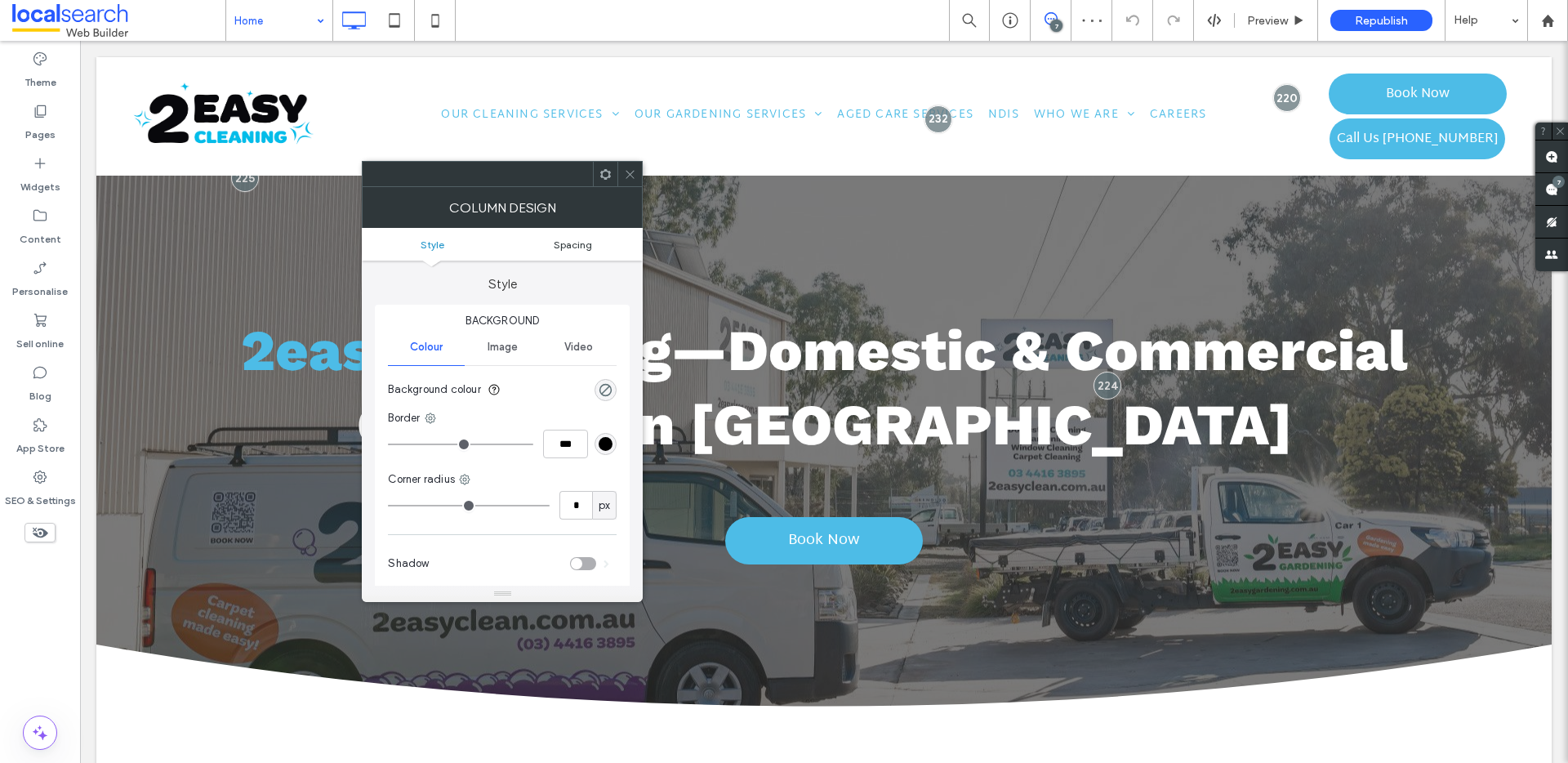
click at [566, 250] on span "Spacing" at bounding box center [573, 245] width 39 height 13
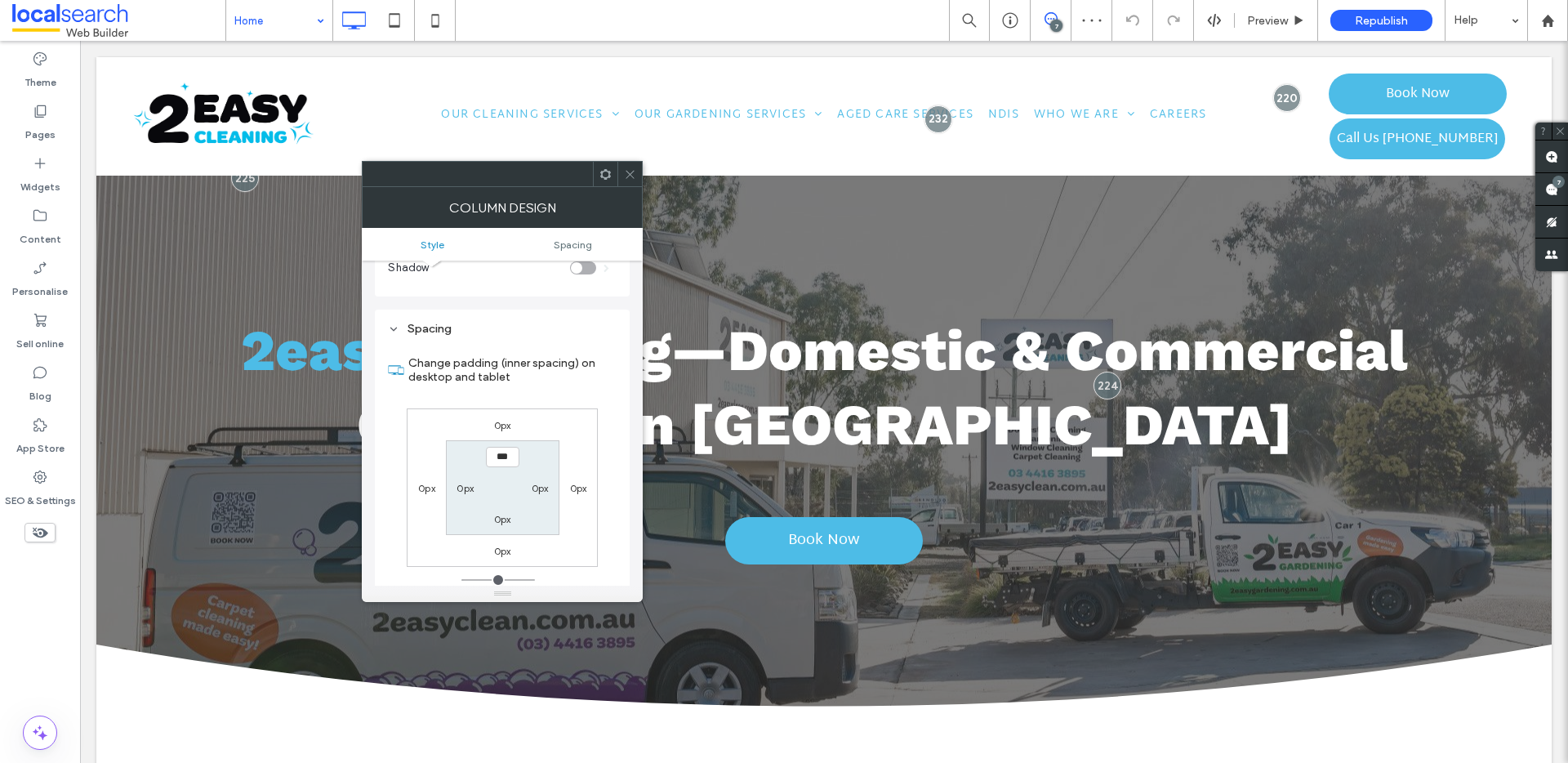
scroll to position [332, 0]
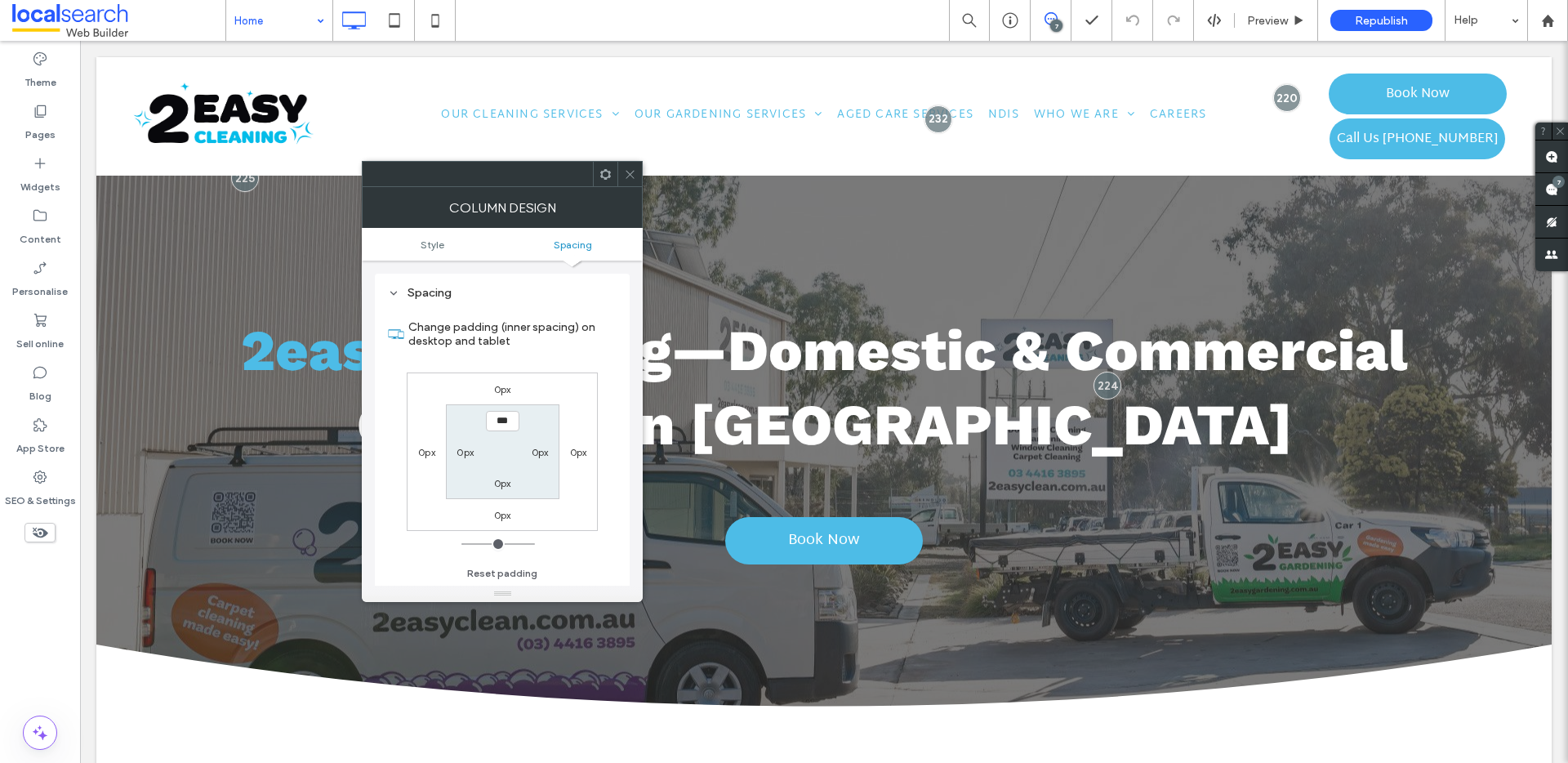
click at [630, 175] on use at bounding box center [630, 174] width 8 height 8
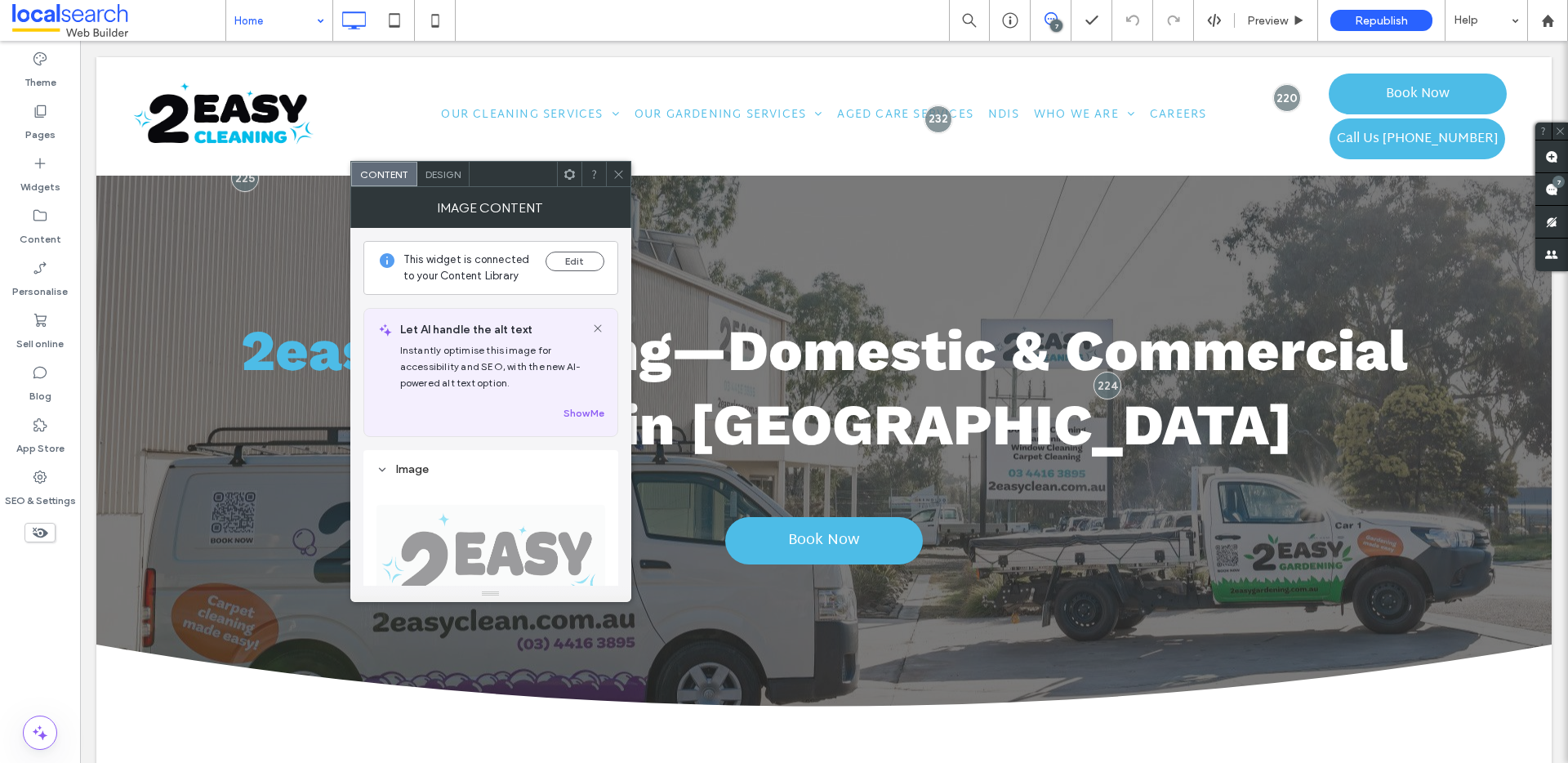
click at [432, 168] on span "Design" at bounding box center [442, 175] width 35 height 13
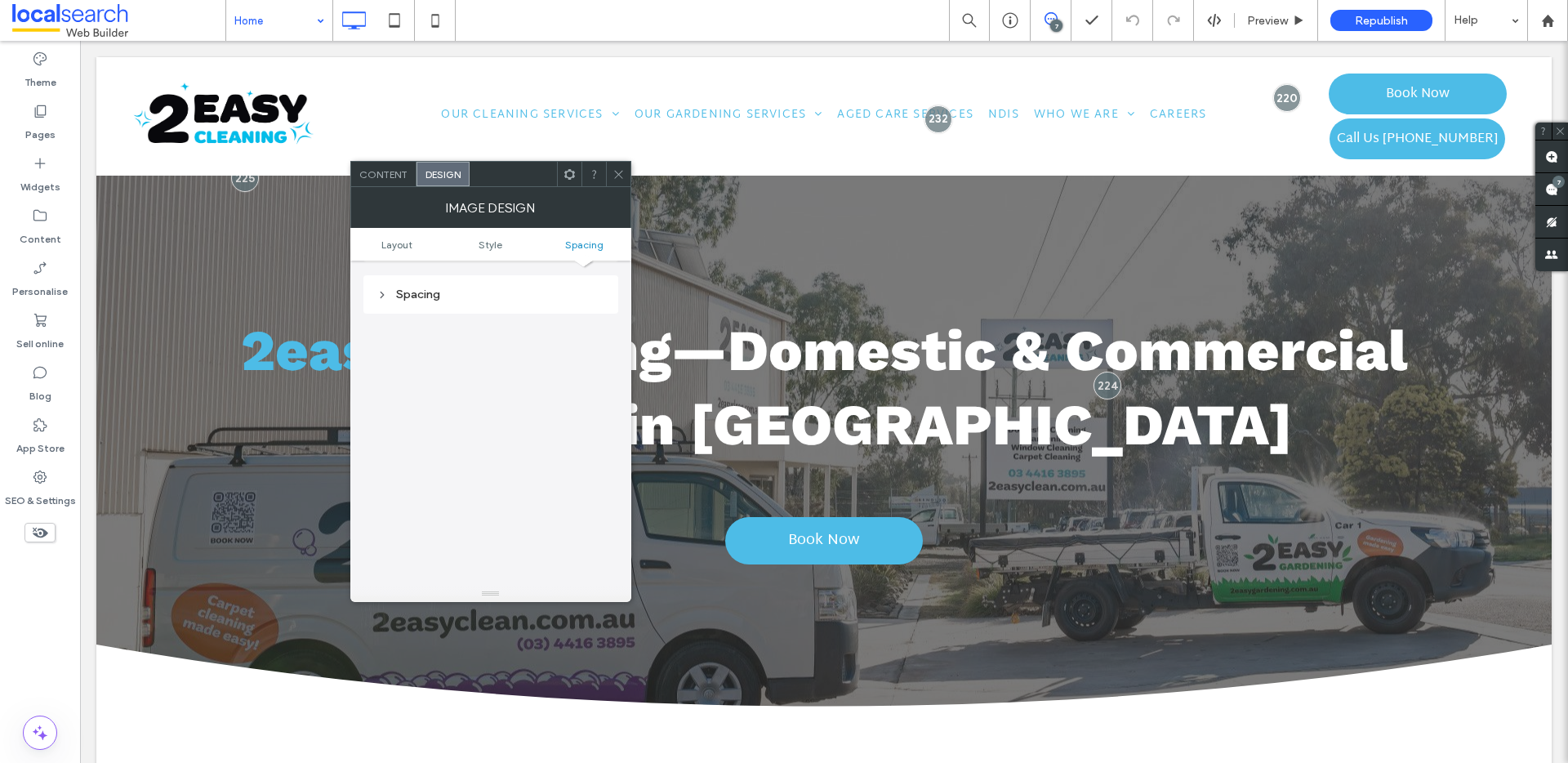
scroll to position [770, 0]
click at [472, 286] on div "Spacing" at bounding box center [491, 292] width 229 height 14
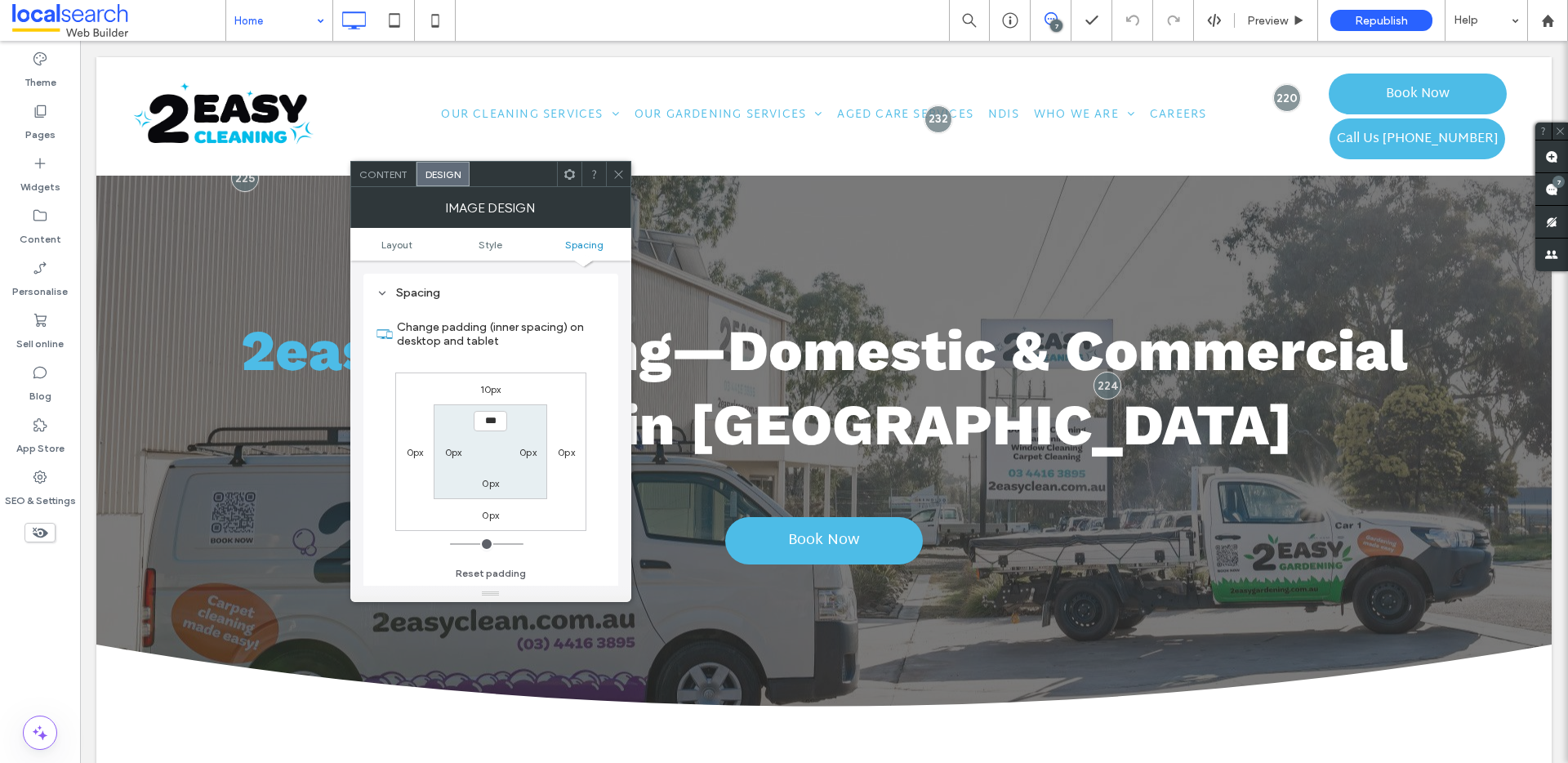
click at [608, 179] on div at bounding box center [618, 174] width 24 height 24
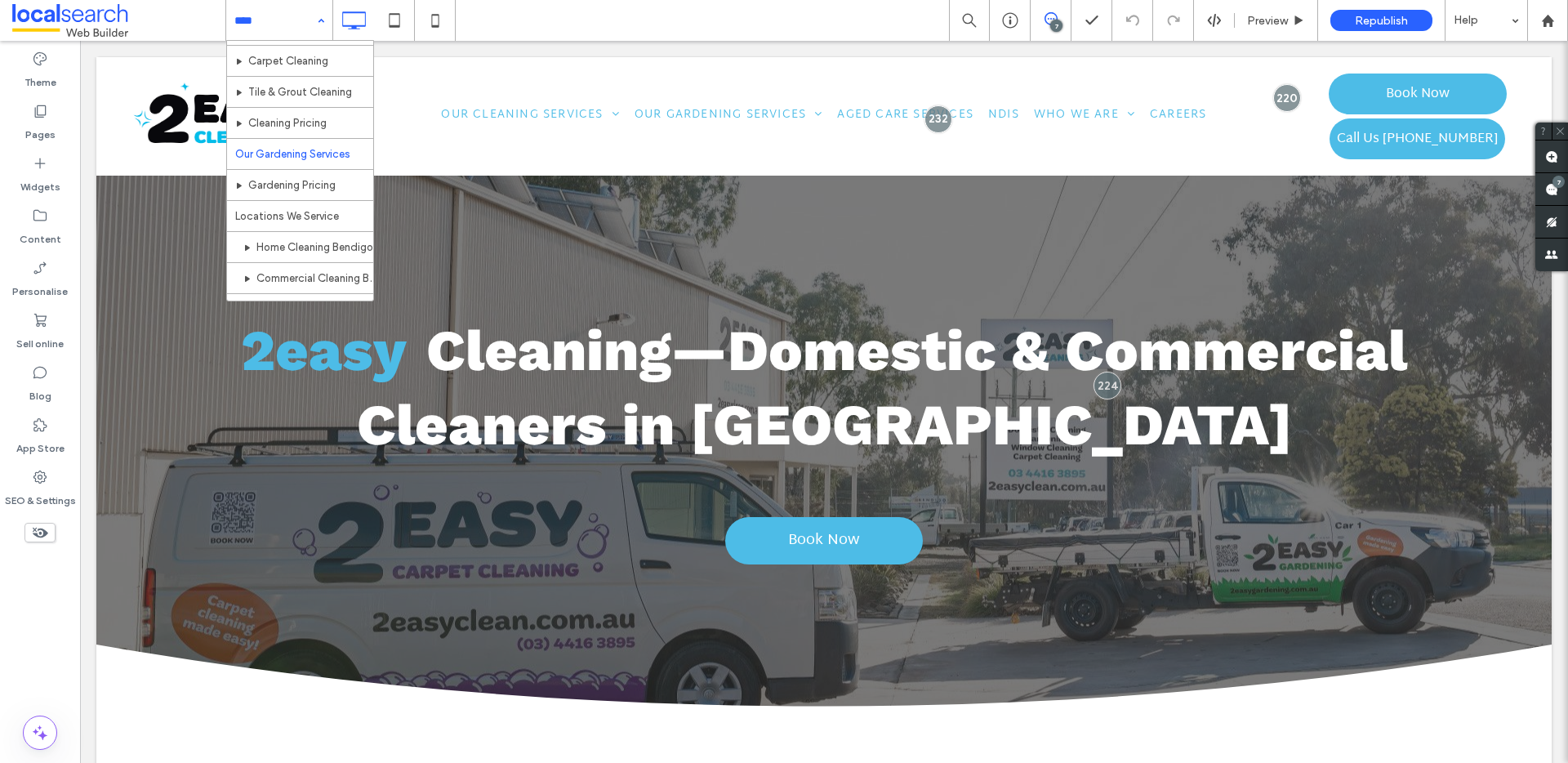
scroll to position [120, 0]
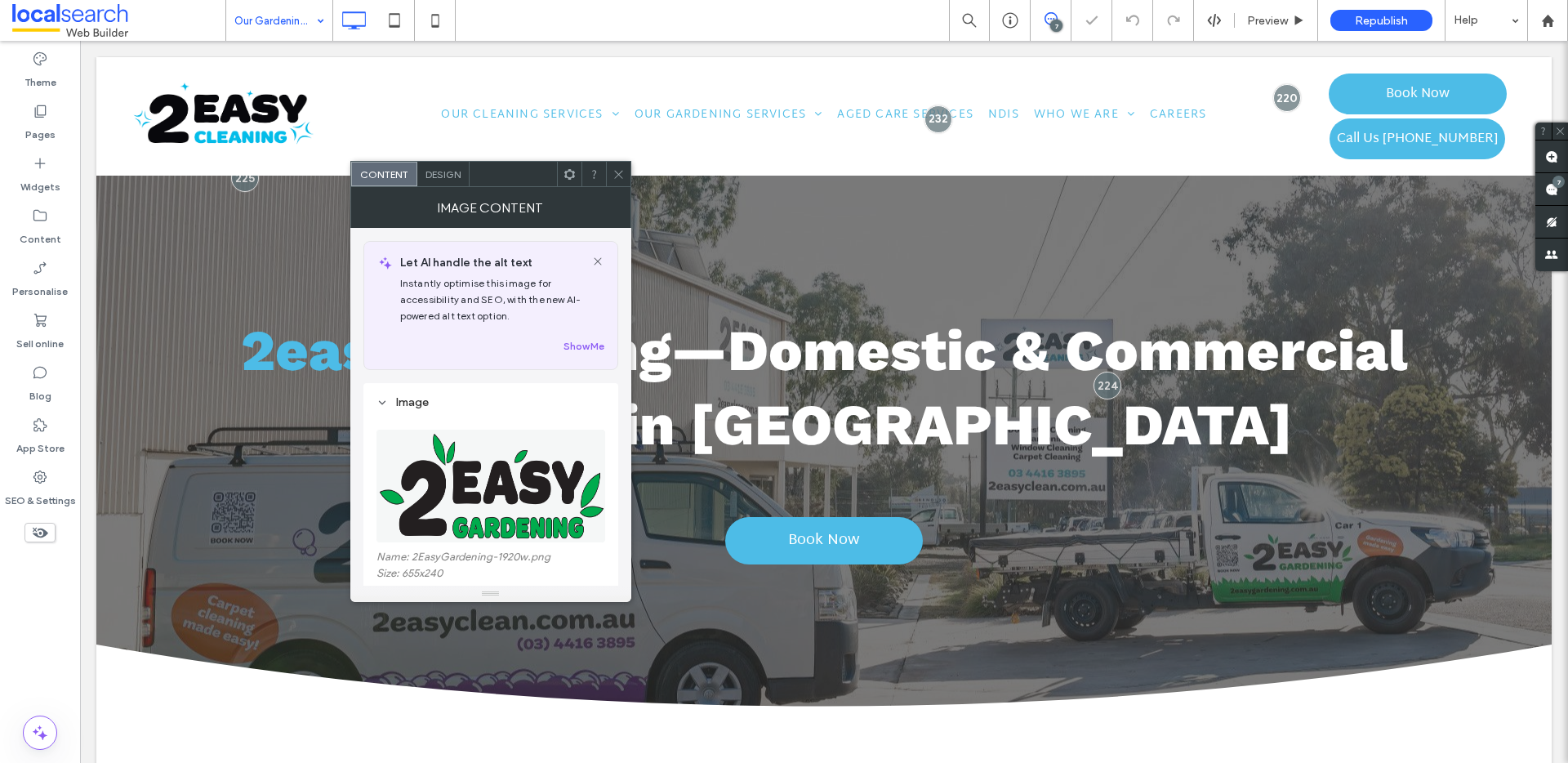
click at [449, 167] on div "Design" at bounding box center [443, 174] width 52 height 24
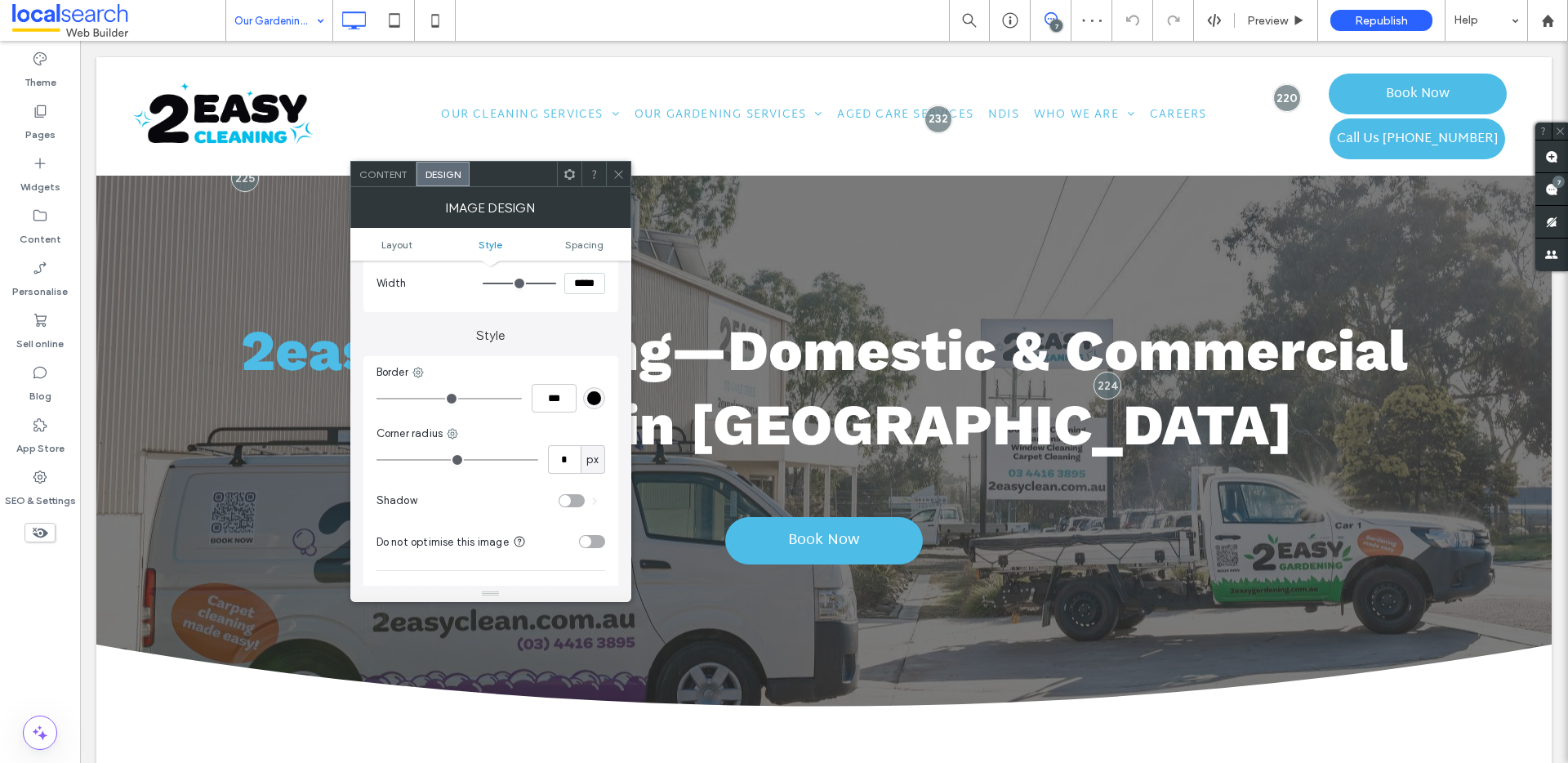
scroll to position [585, 0]
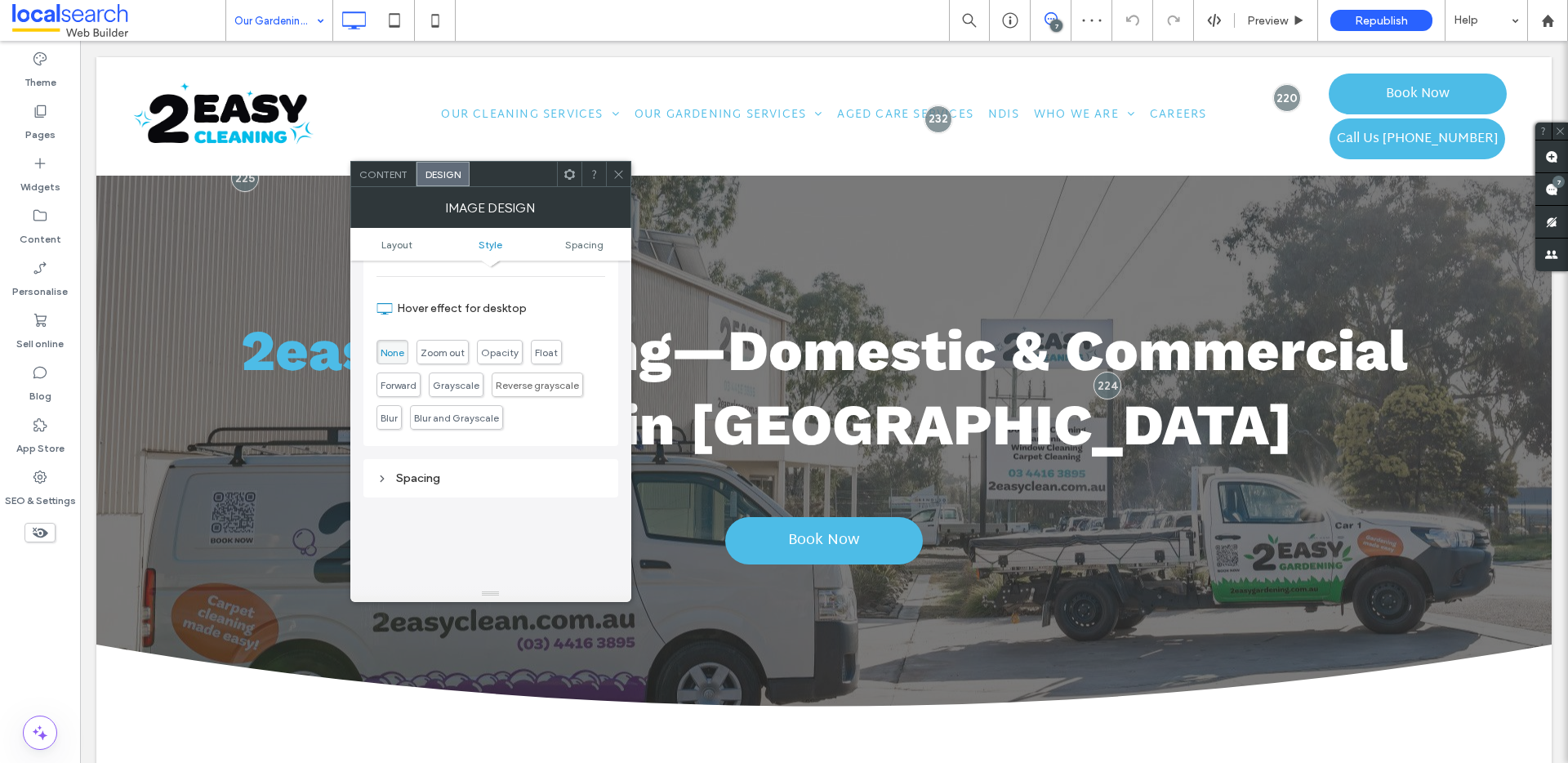
click at [486, 468] on div "Spacing" at bounding box center [491, 478] width 229 height 22
click at [487, 568] on label "0px" at bounding box center [490, 571] width 17 height 13
type input "**"
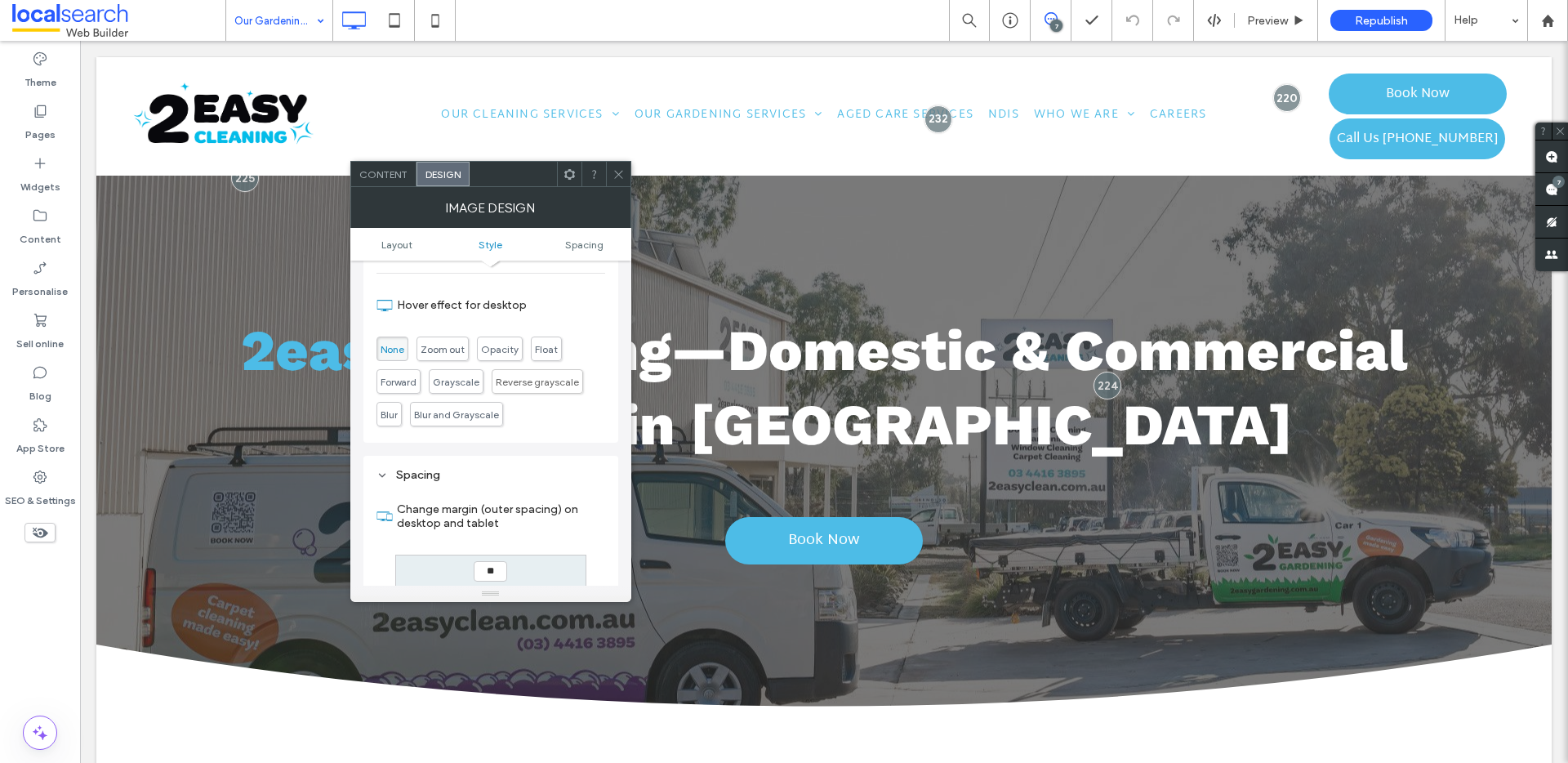
type input "****"
click at [620, 173] on icon at bounding box center [619, 175] width 13 height 13
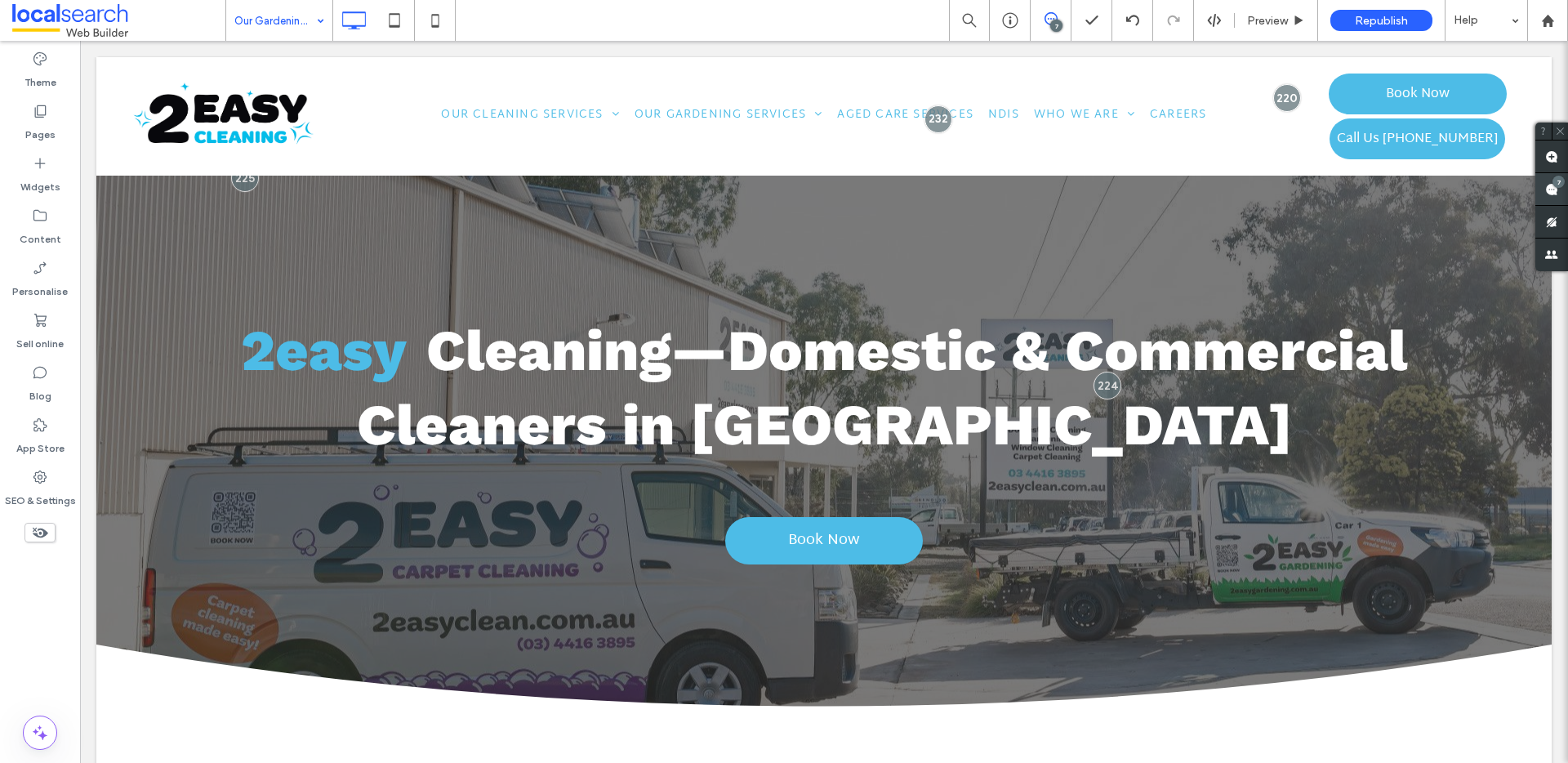
click at [1549, 187] on use at bounding box center [1551, 189] width 14 height 14
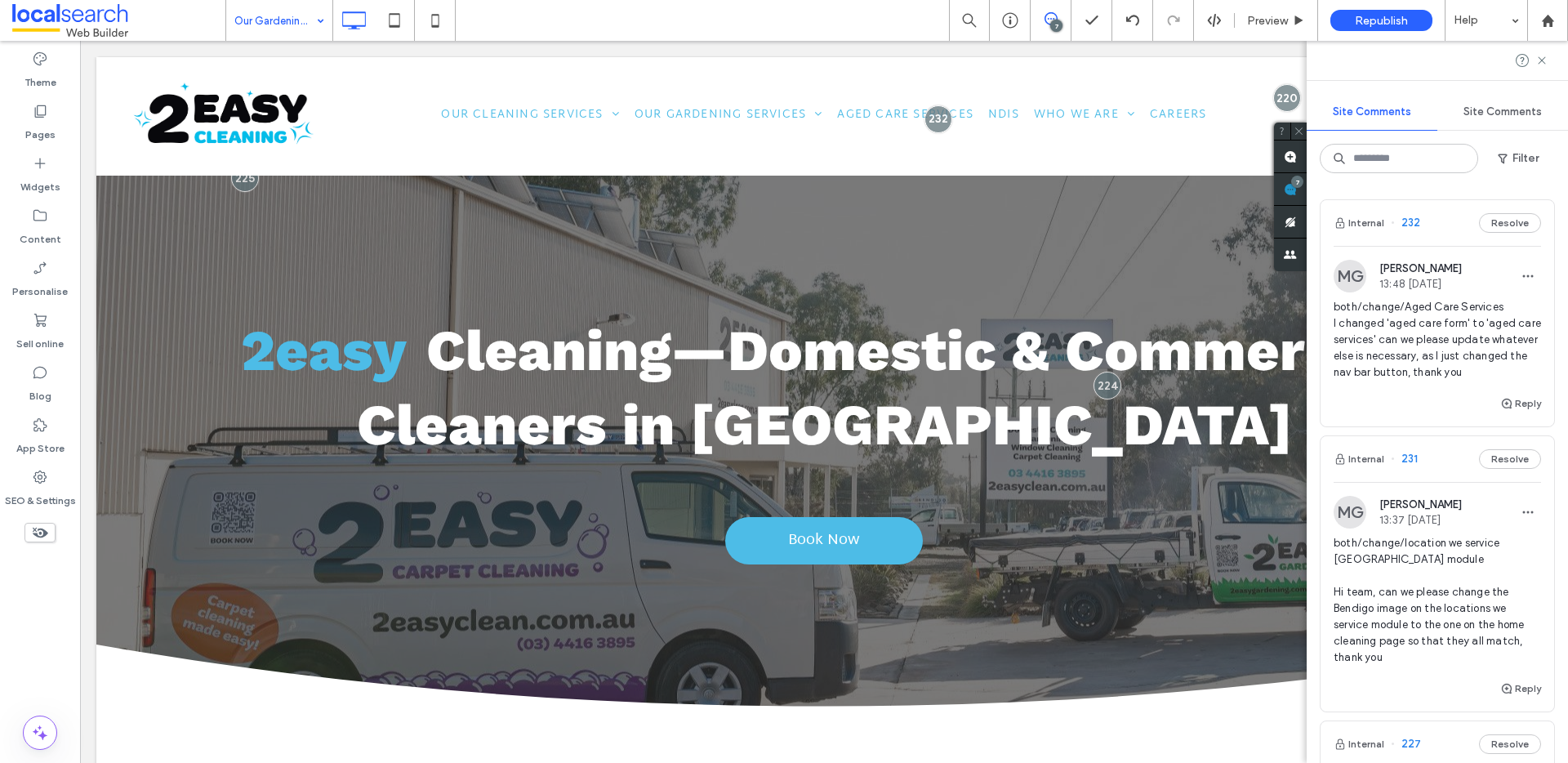
click at [1424, 345] on span "both/change/Aged Care Services I changed 'aged care form' to 'aged care service…" at bounding box center [1437, 340] width 207 height 82
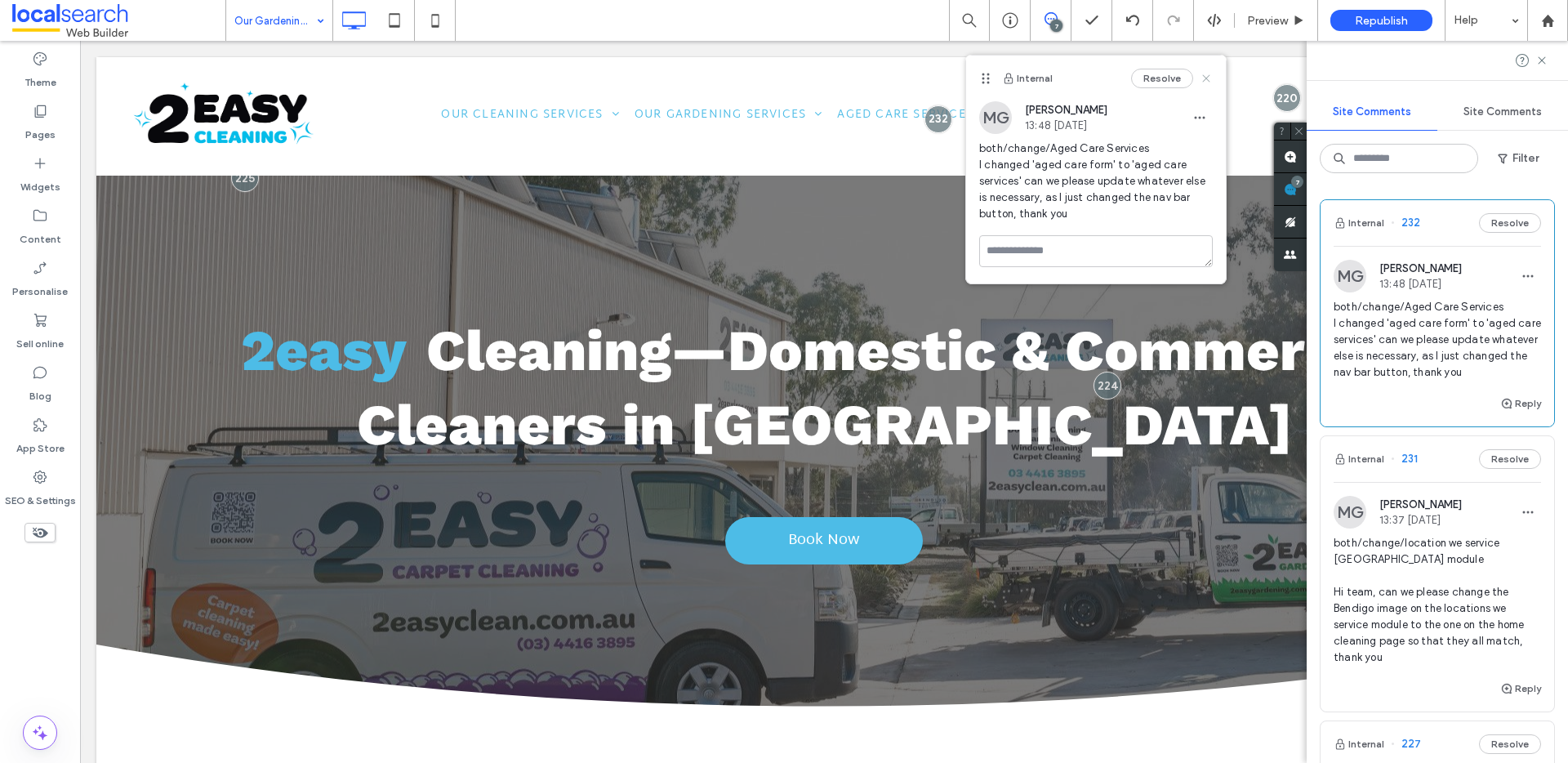
click at [1208, 77] on icon at bounding box center [1206, 78] width 14 height 14
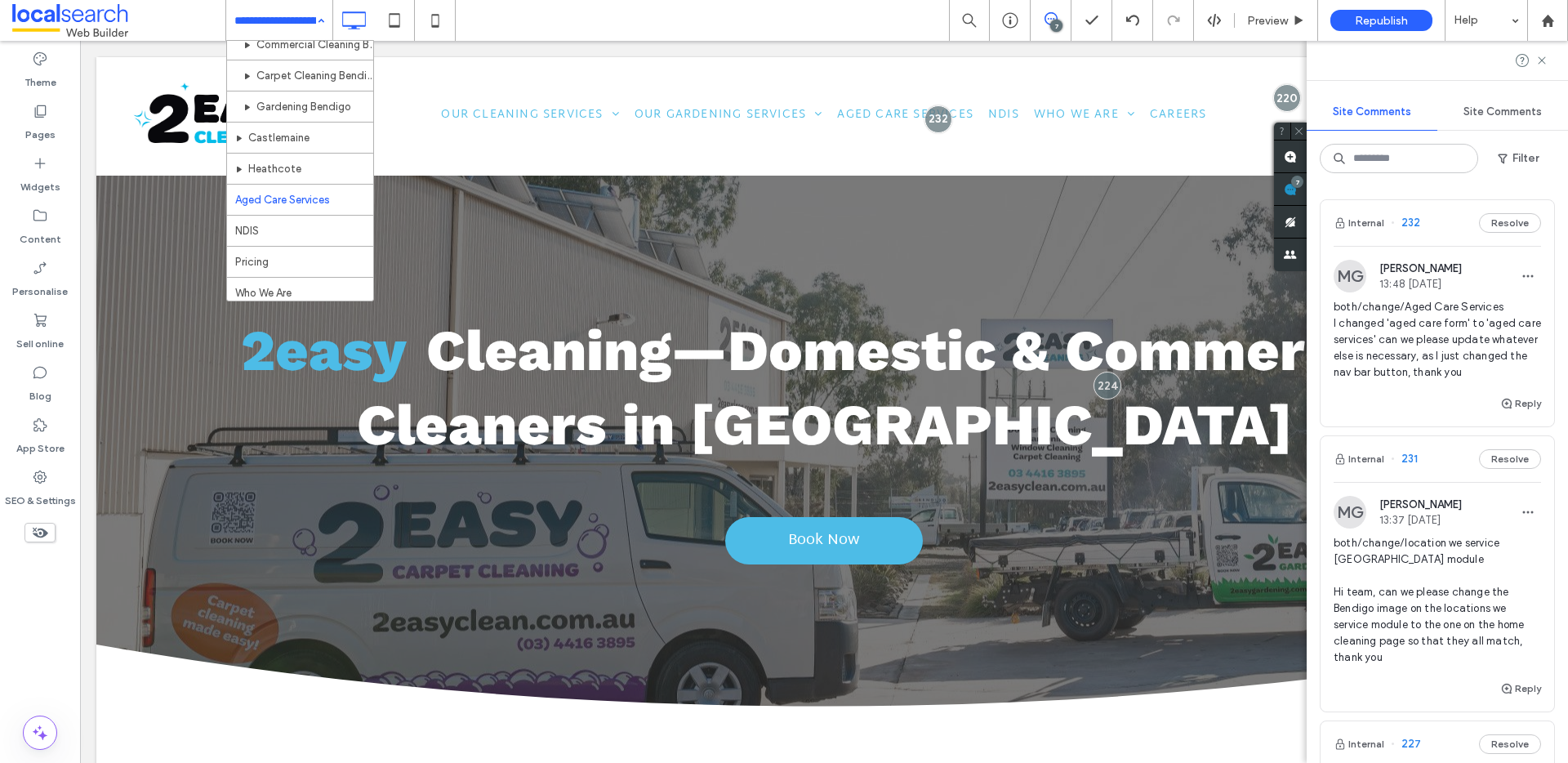
scroll to position [356, 0]
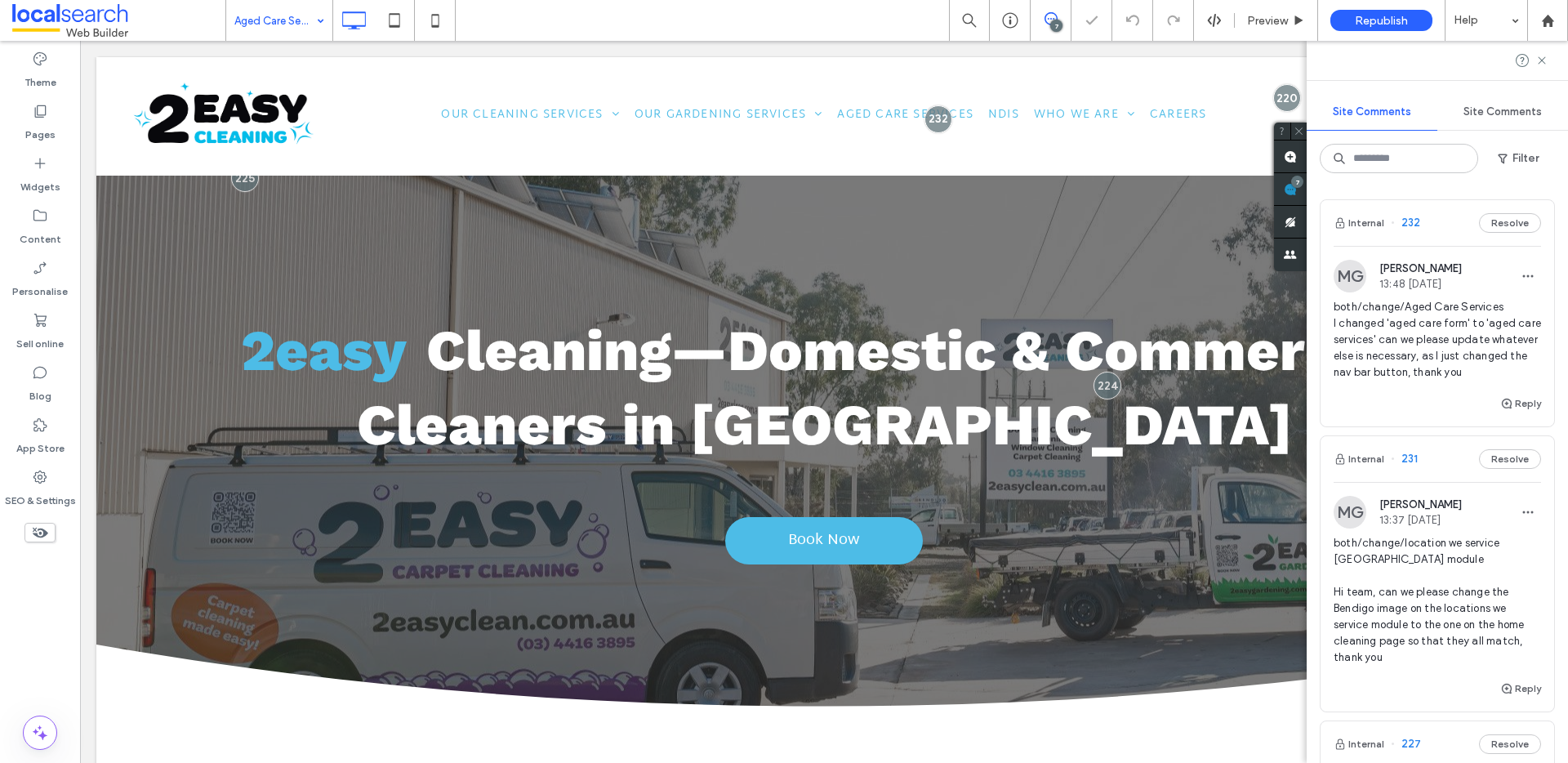
type input "*********"
type input "**"
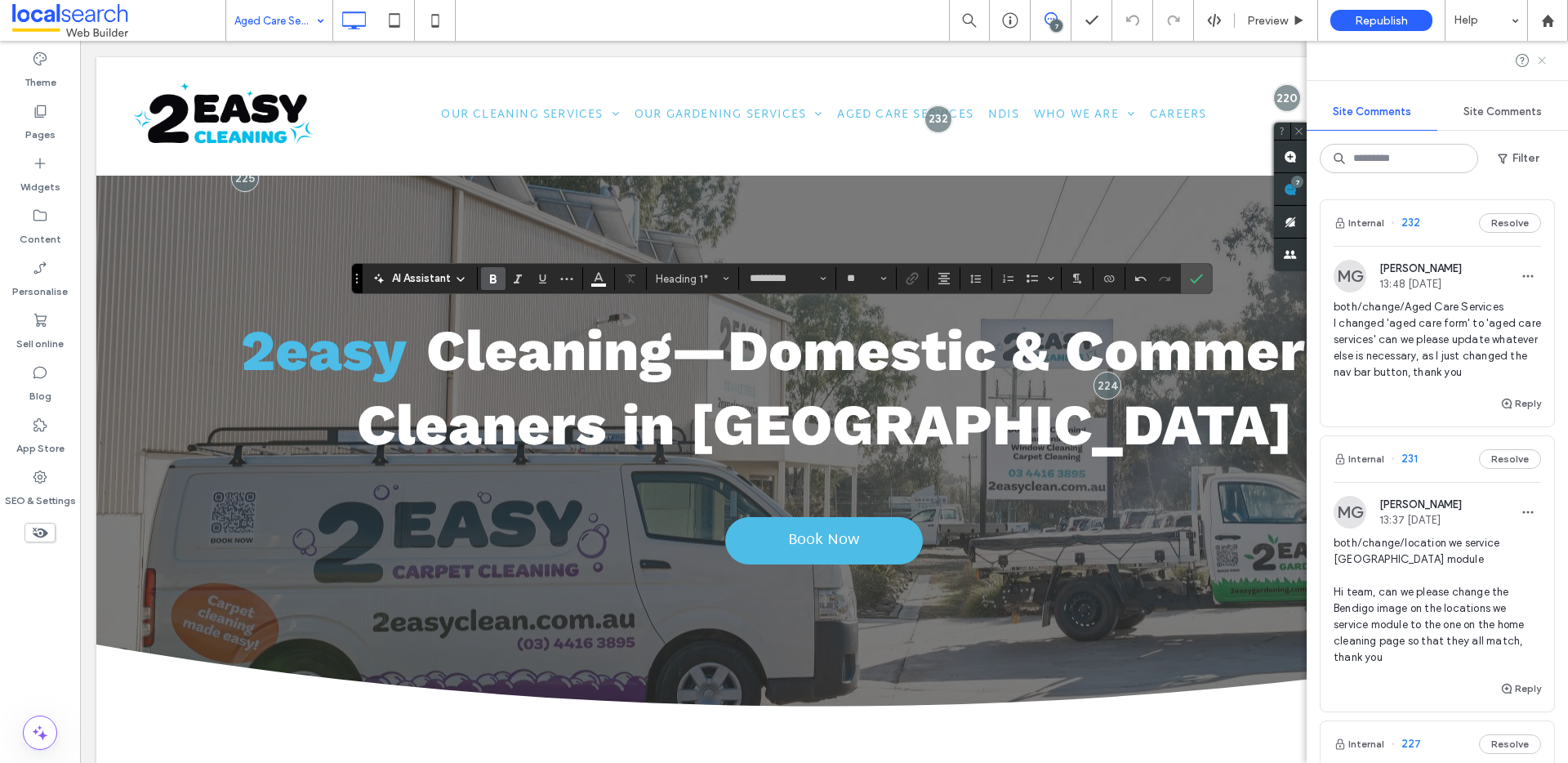
click at [1538, 58] on use at bounding box center [1541, 60] width 7 height 7
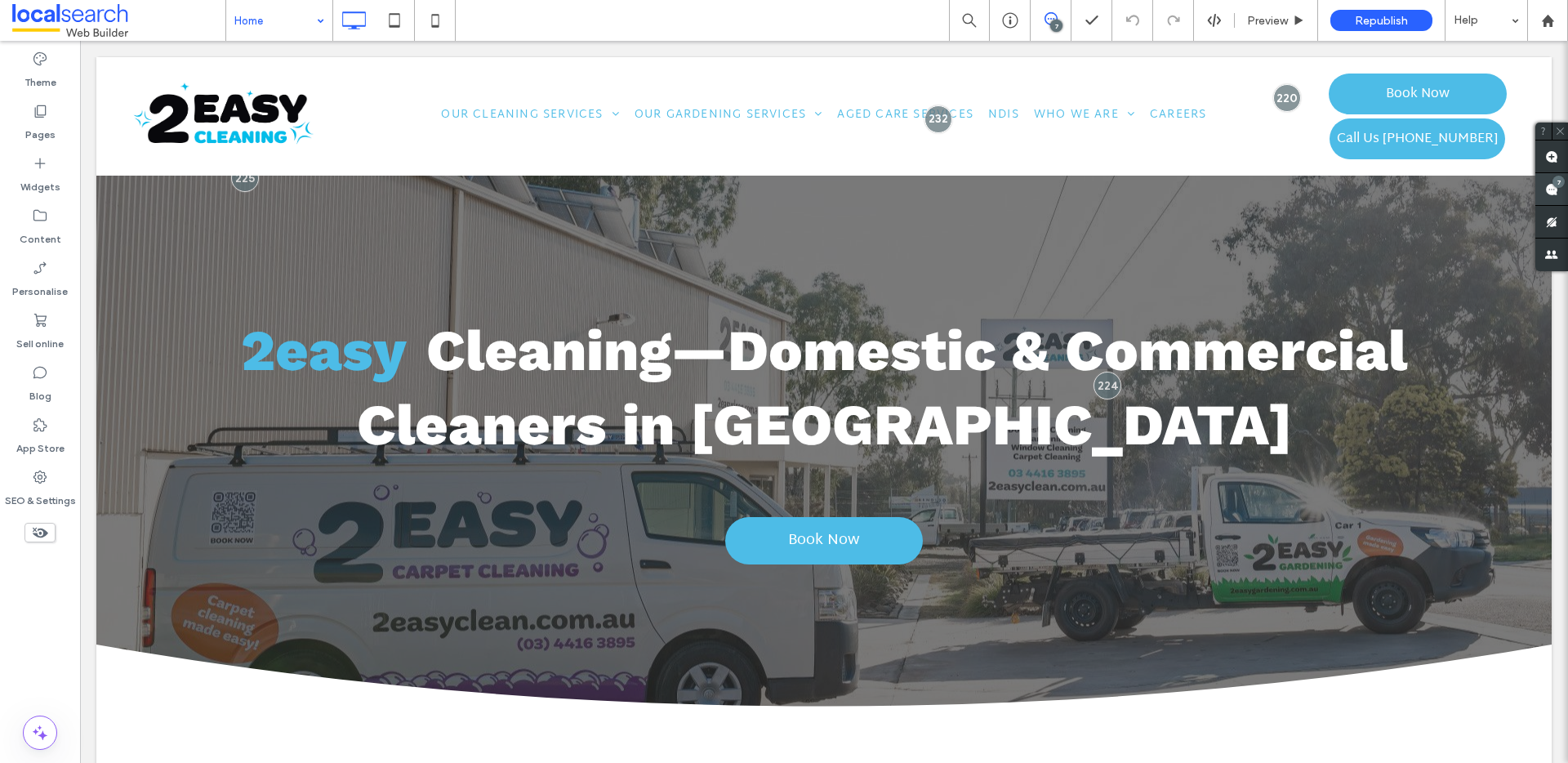
click at [1545, 187] on icon at bounding box center [1551, 189] width 14 height 14
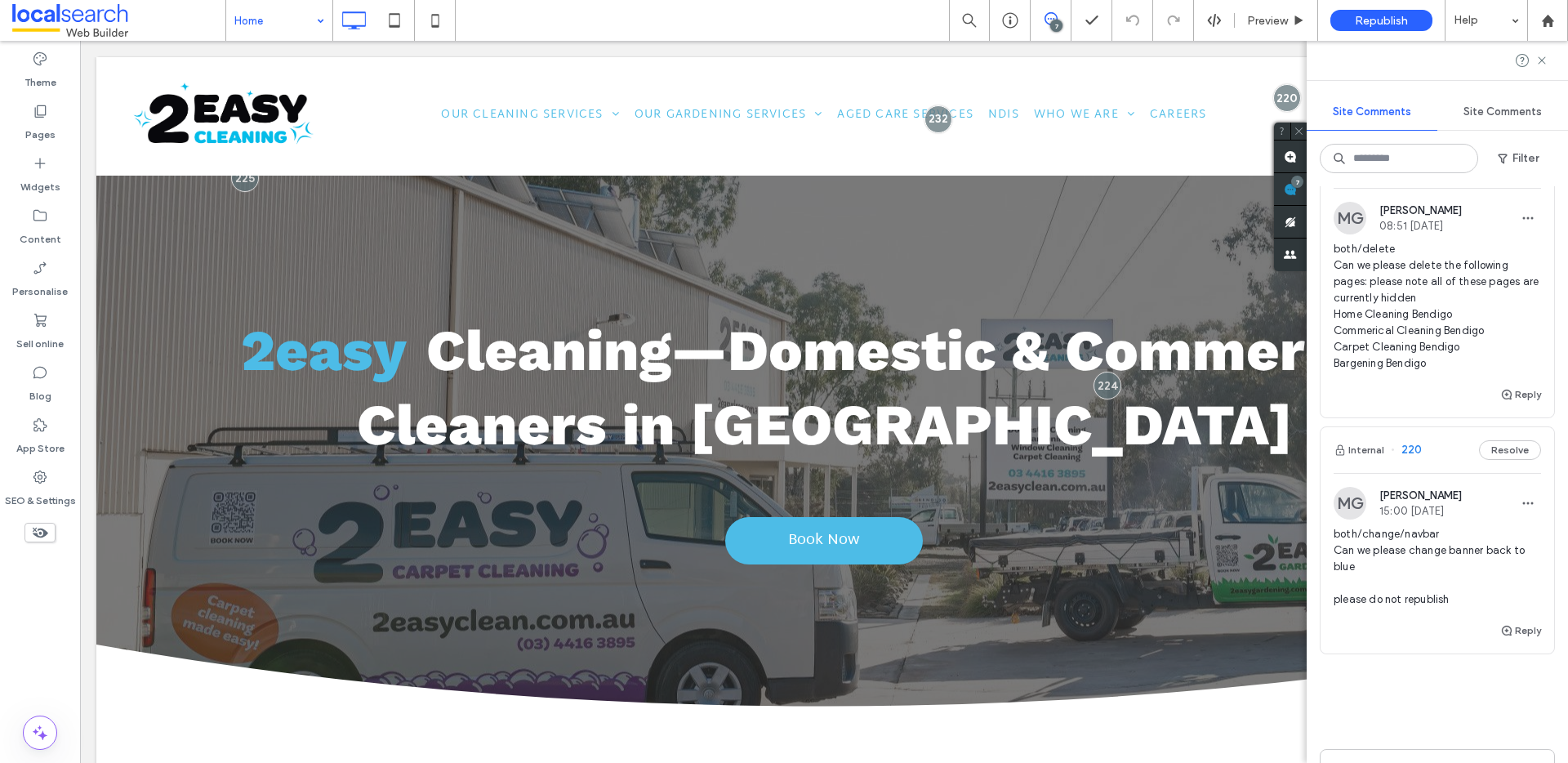
scroll to position [1414, 0]
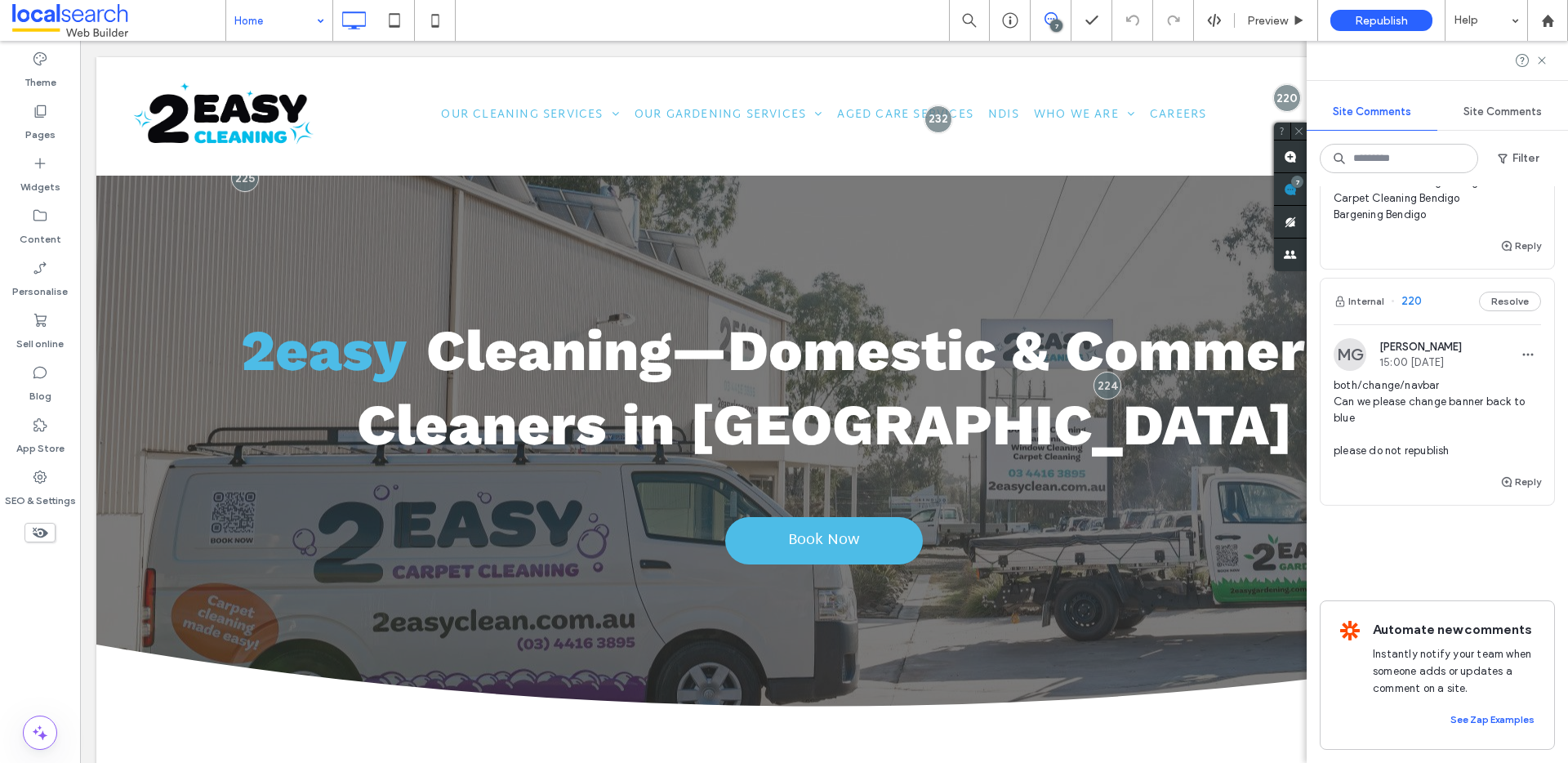
click at [1421, 423] on span "both/change/navbar Can we please change banner back to blue please do not repub…" at bounding box center [1437, 418] width 207 height 82
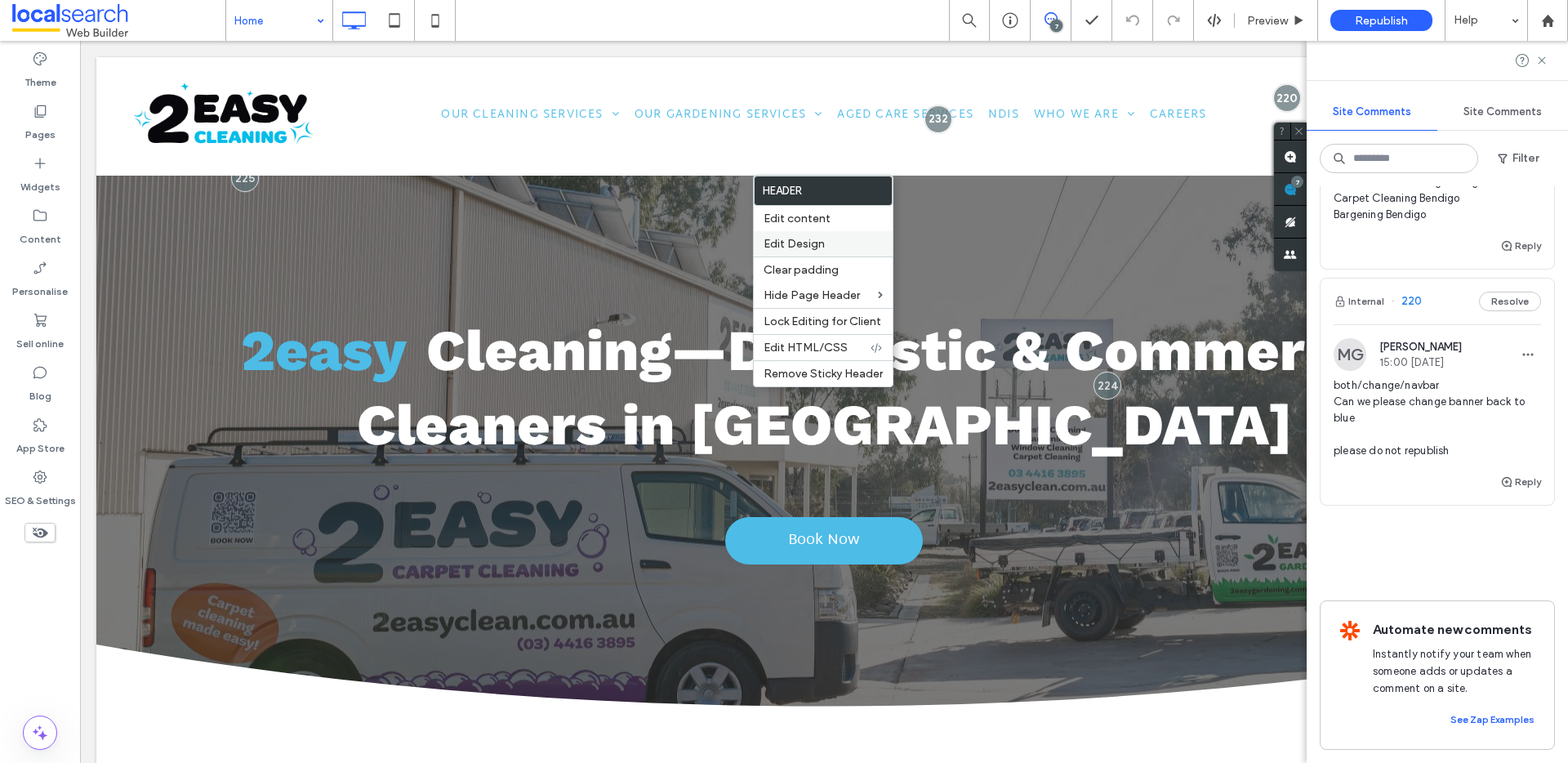
click at [812, 246] on span "Edit Design" at bounding box center [794, 243] width 61 height 14
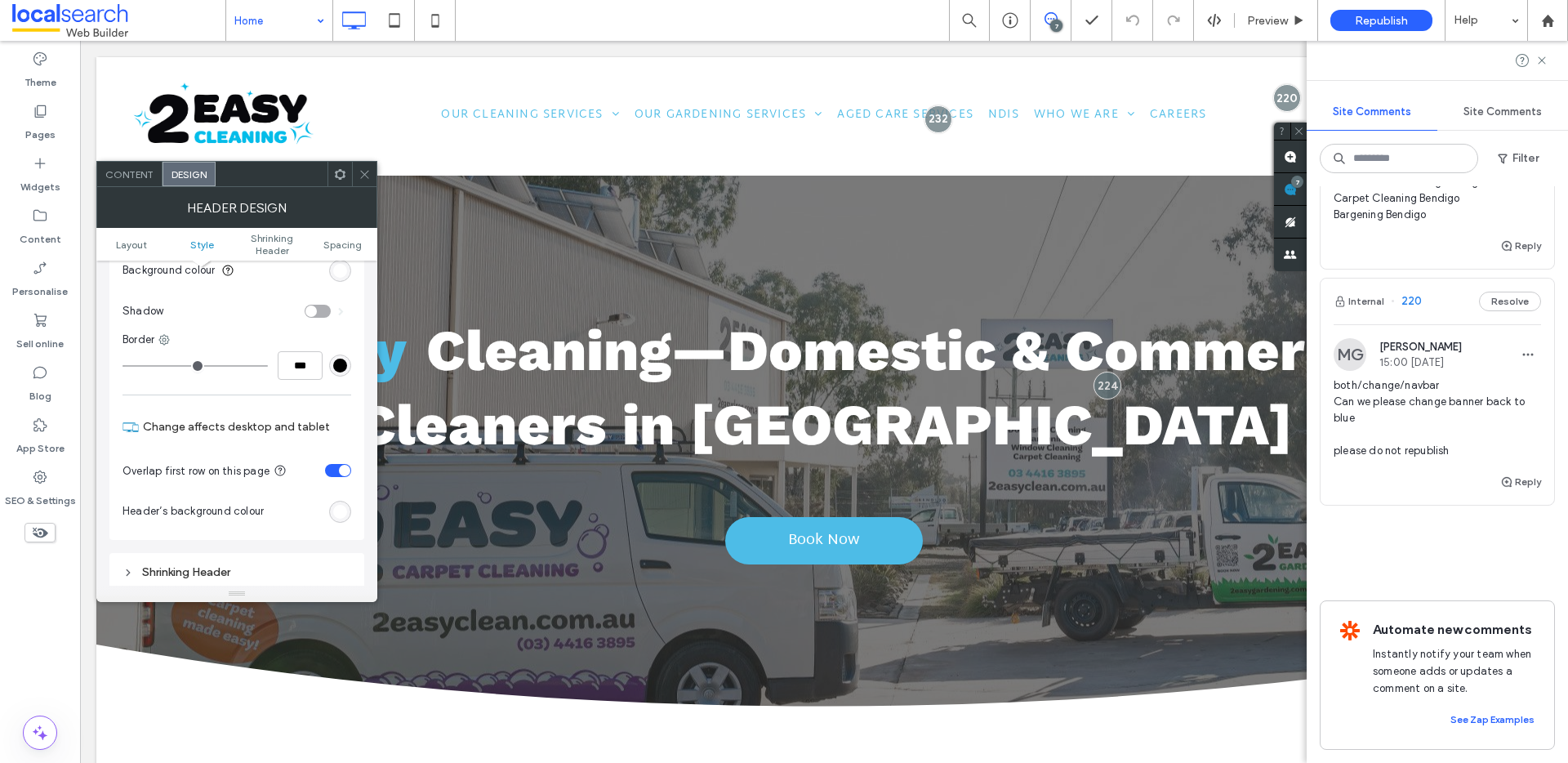
scroll to position [260, 0]
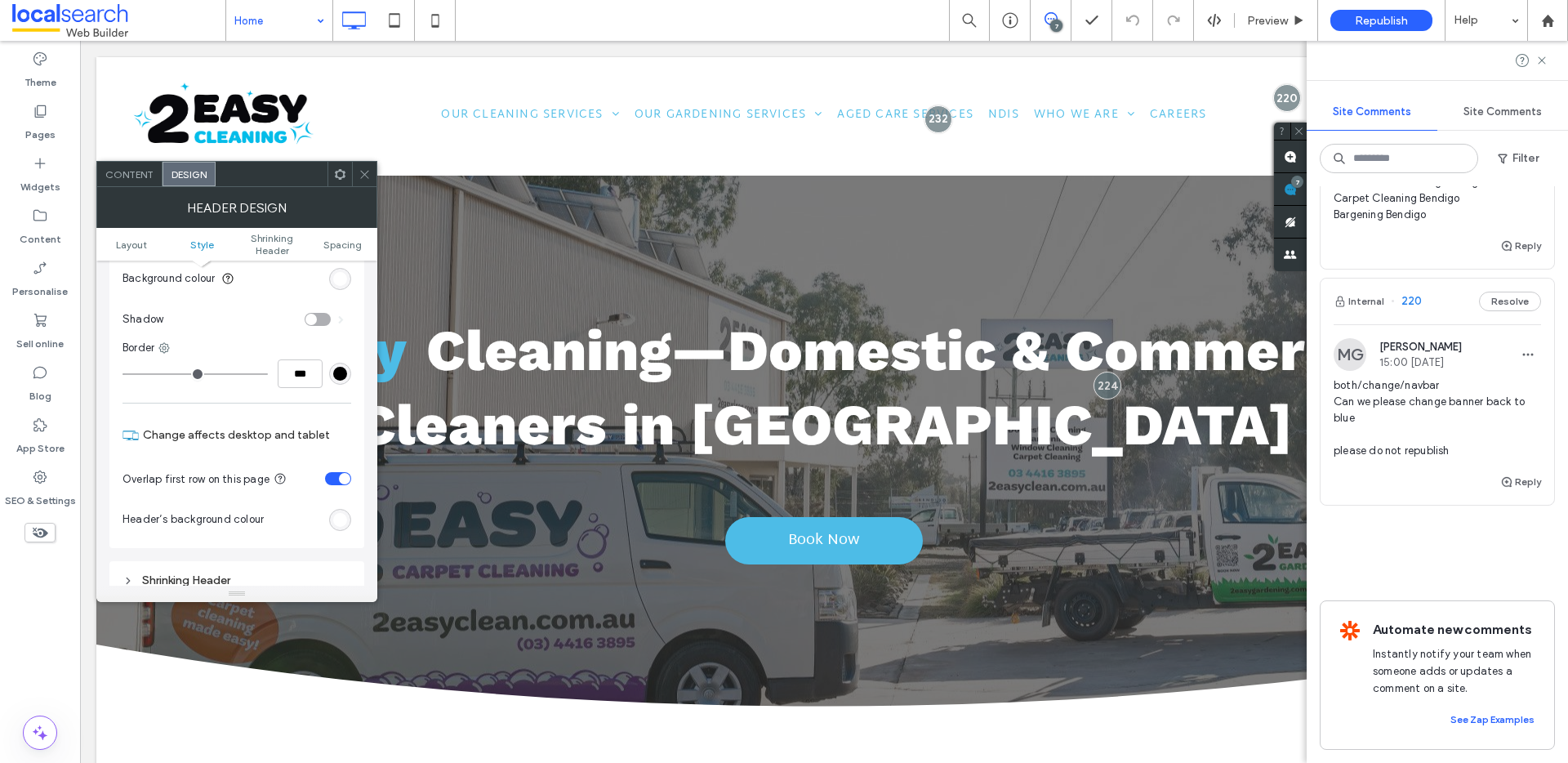
click at [339, 281] on div "rgb(255, 255, 255)" at bounding box center [340, 278] width 14 height 14
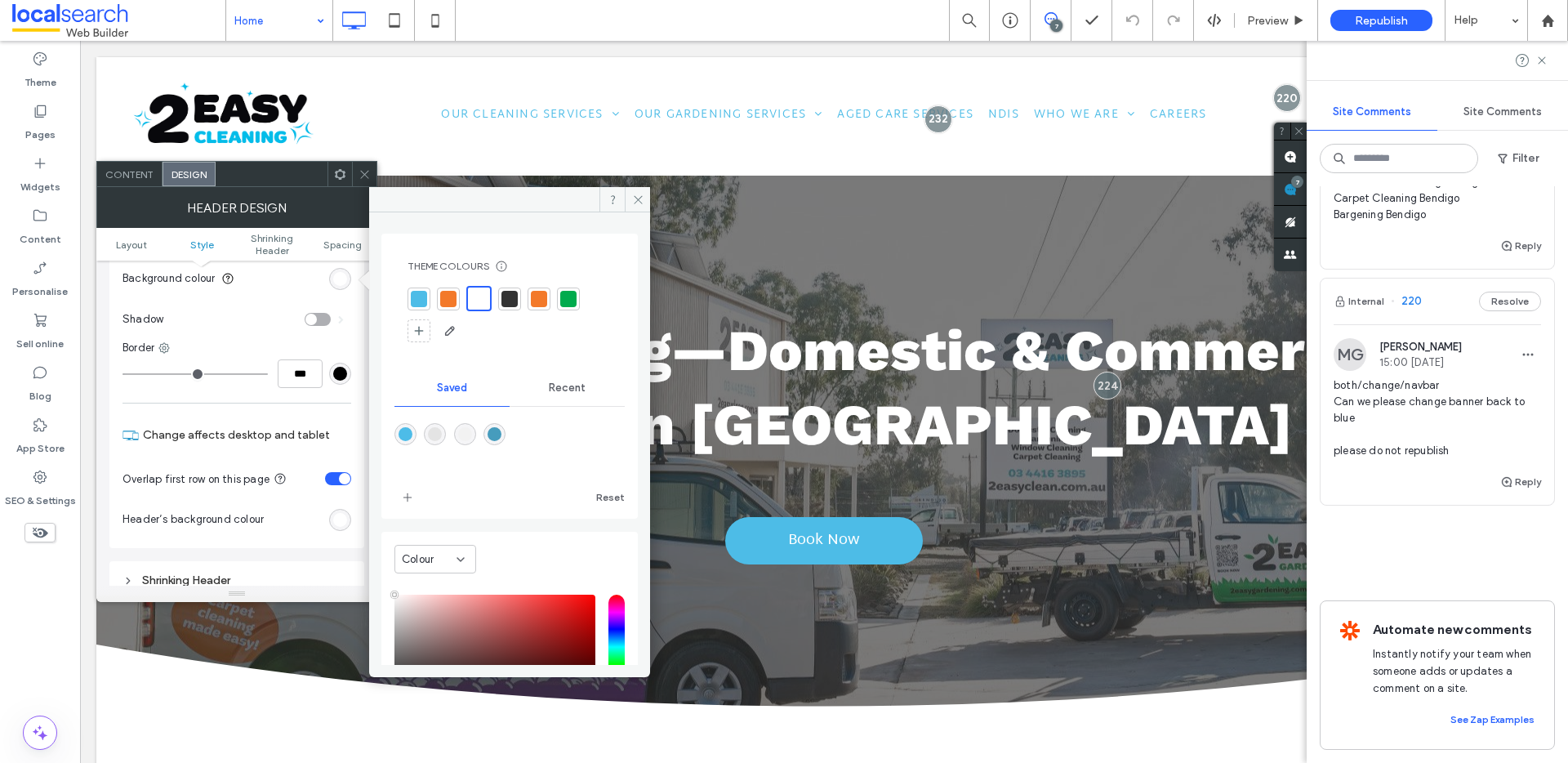
click at [423, 302] on div at bounding box center [419, 299] width 16 height 16
click at [641, 197] on icon at bounding box center [639, 200] width 13 height 13
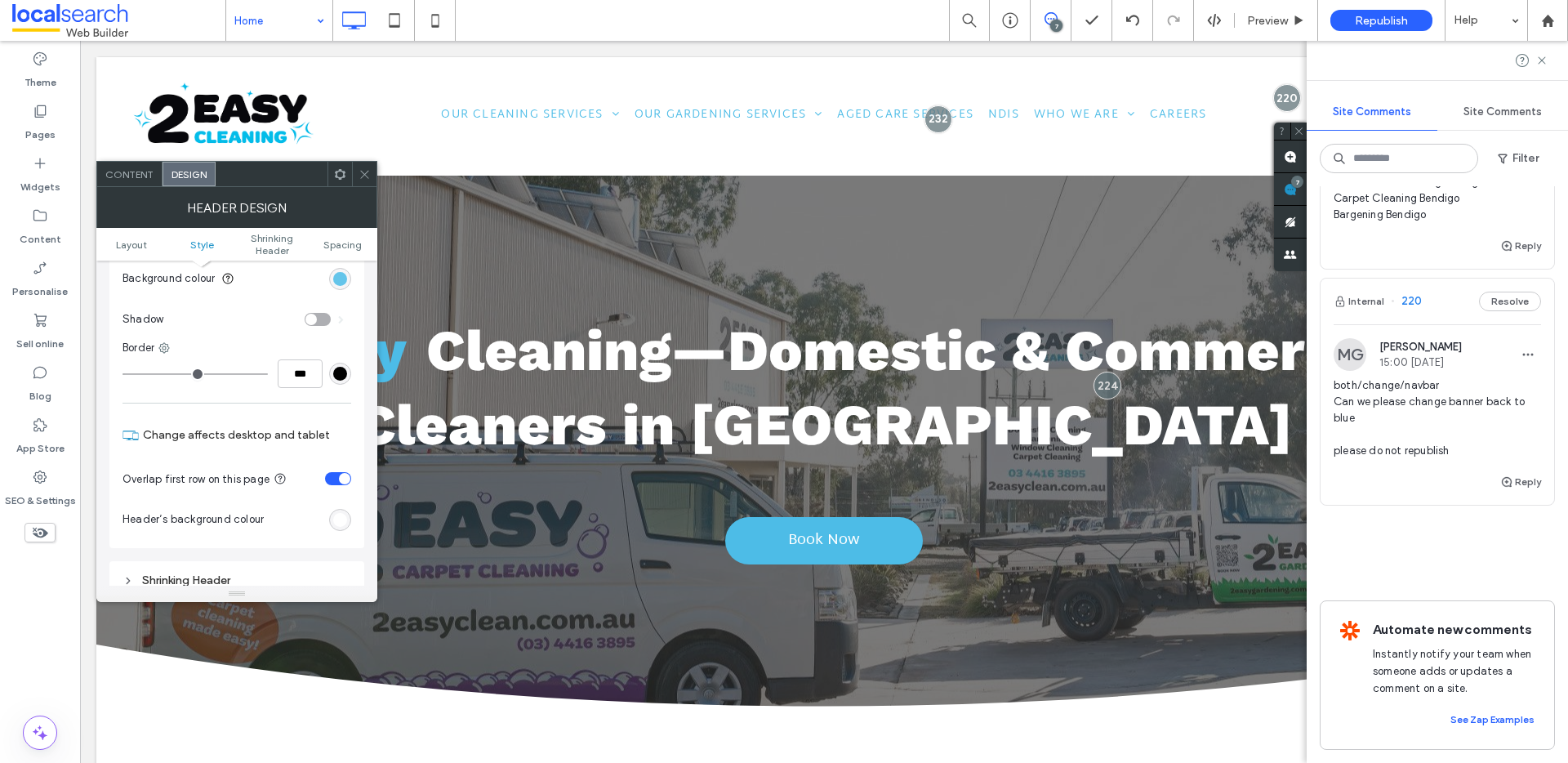
click at [337, 277] on div "rgba(77, 188, 231, 1)" at bounding box center [340, 278] width 14 height 14
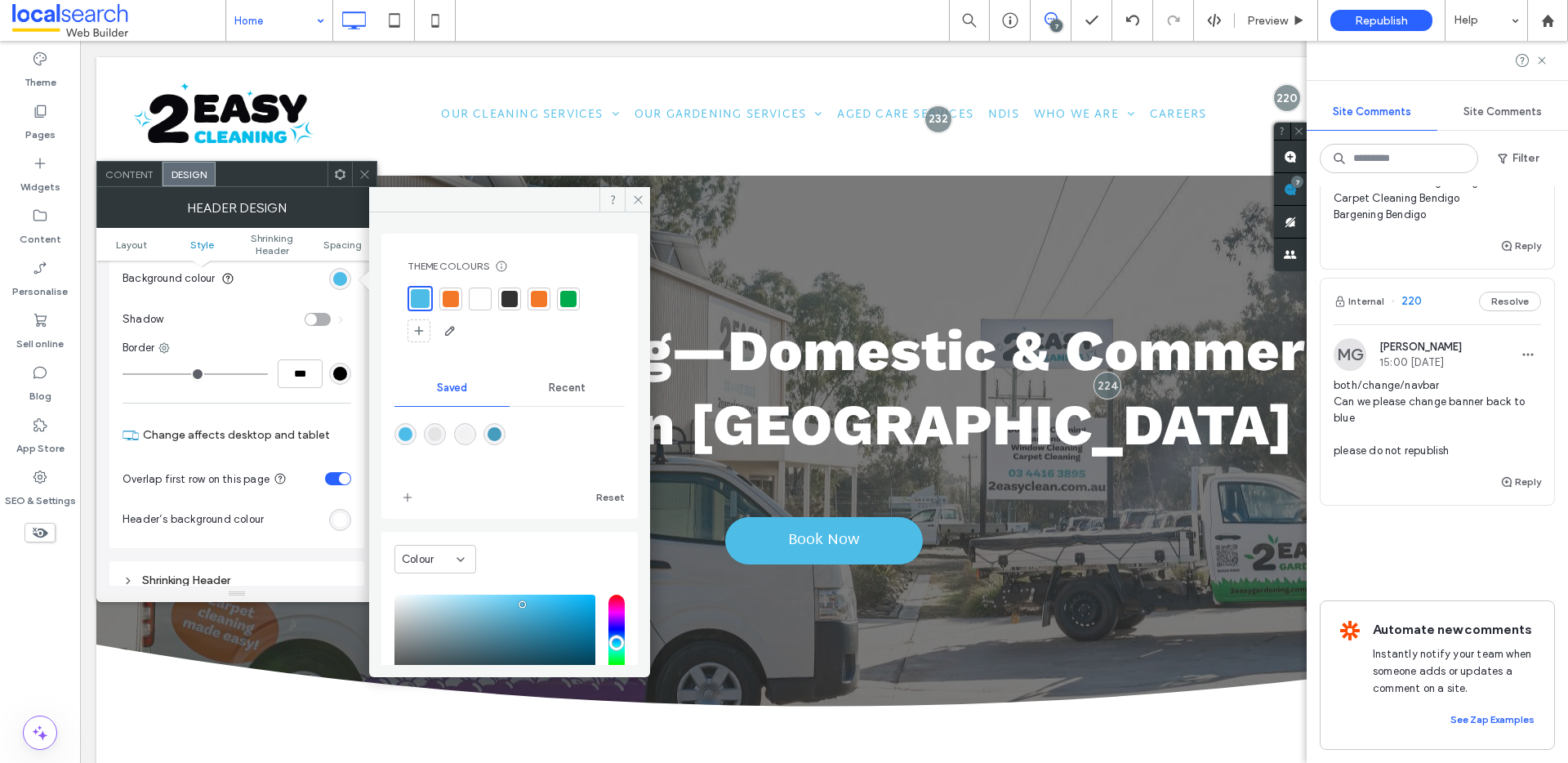
click at [476, 295] on div at bounding box center [480, 299] width 16 height 16
click at [634, 197] on icon at bounding box center [639, 200] width 13 height 13
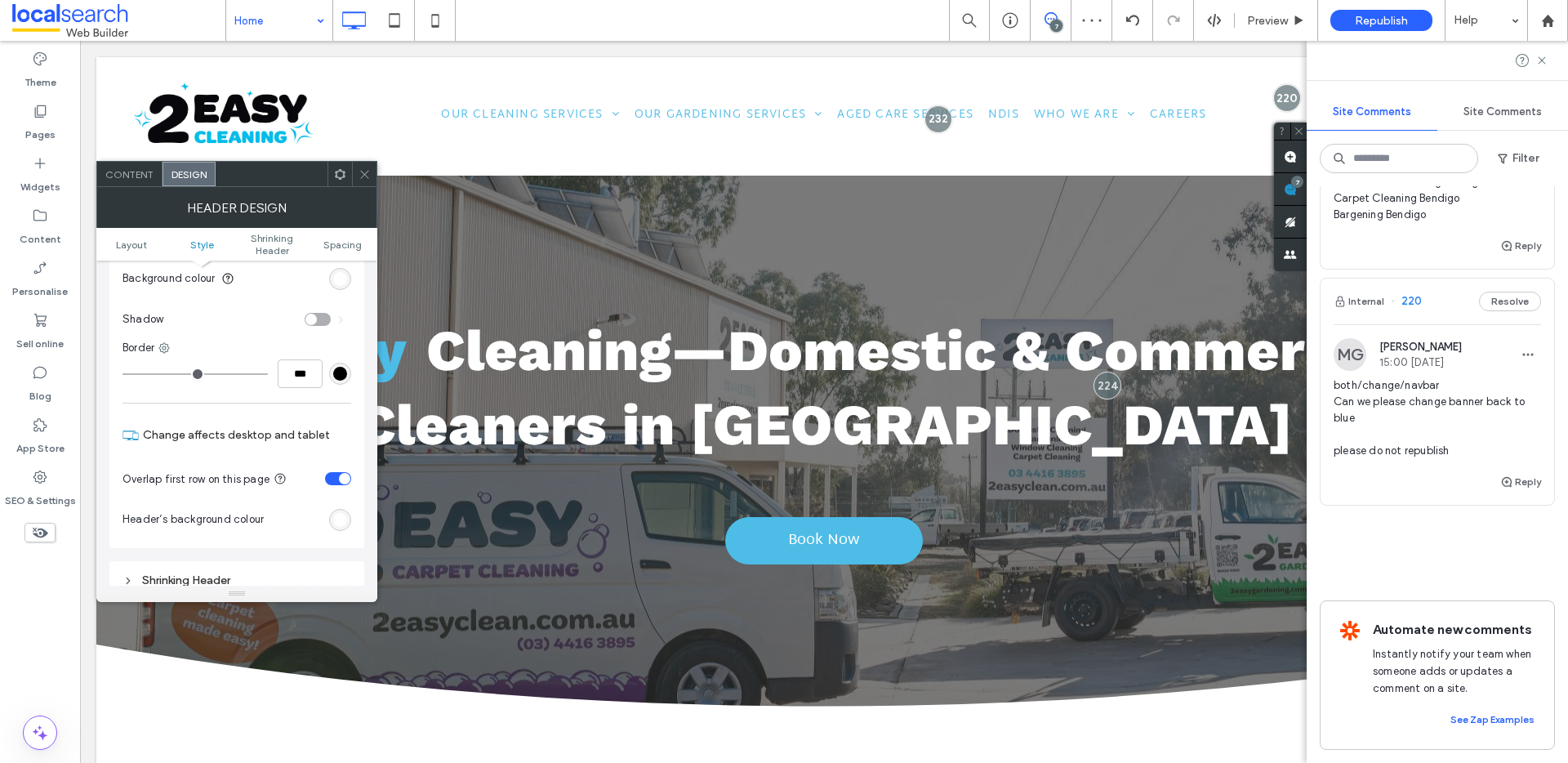
click at [345, 521] on div "rgb(255, 255, 255)" at bounding box center [340, 519] width 14 height 14
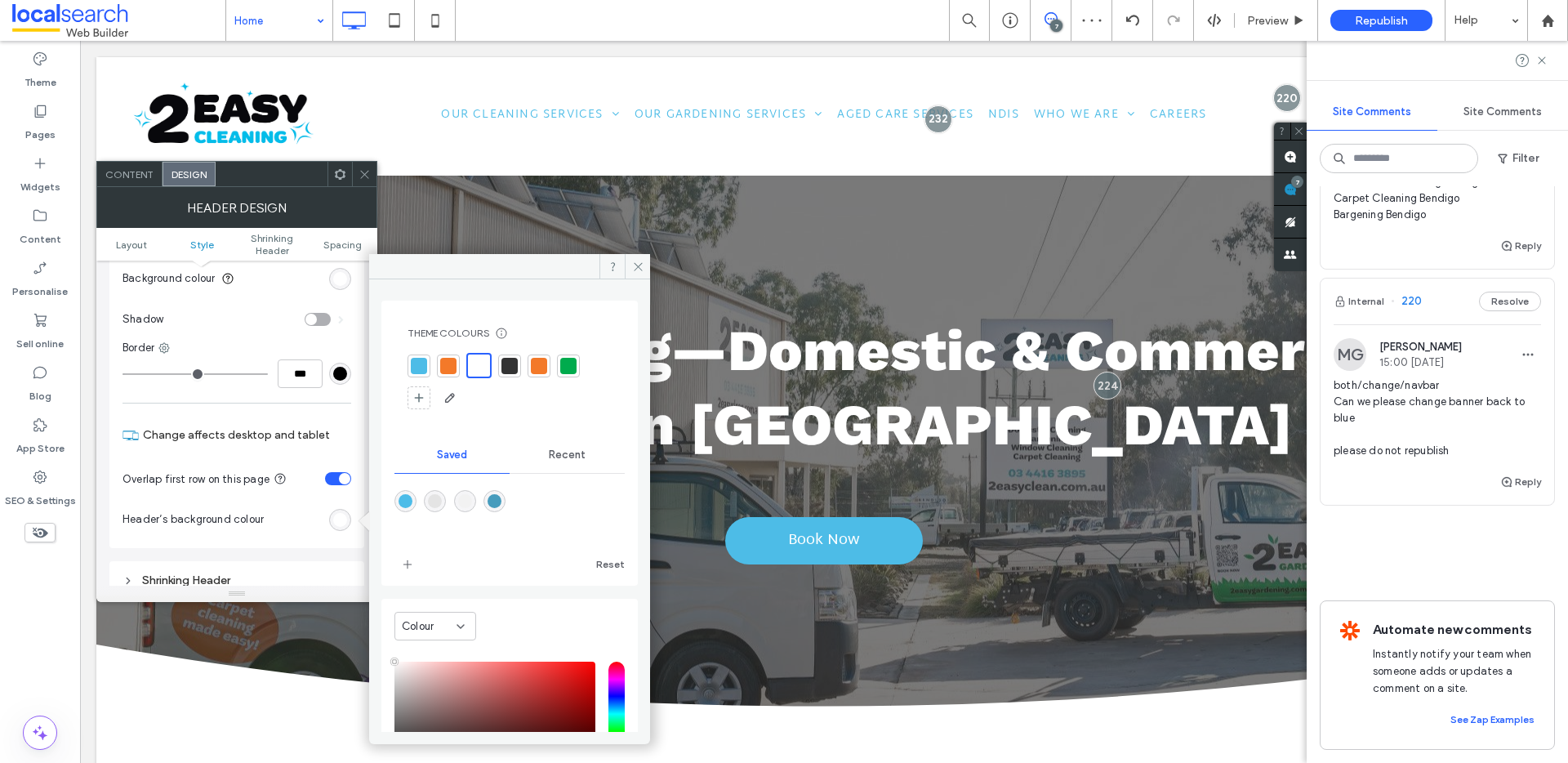
click at [415, 360] on div at bounding box center [419, 366] width 16 height 16
click at [635, 267] on icon at bounding box center [639, 267] width 13 height 13
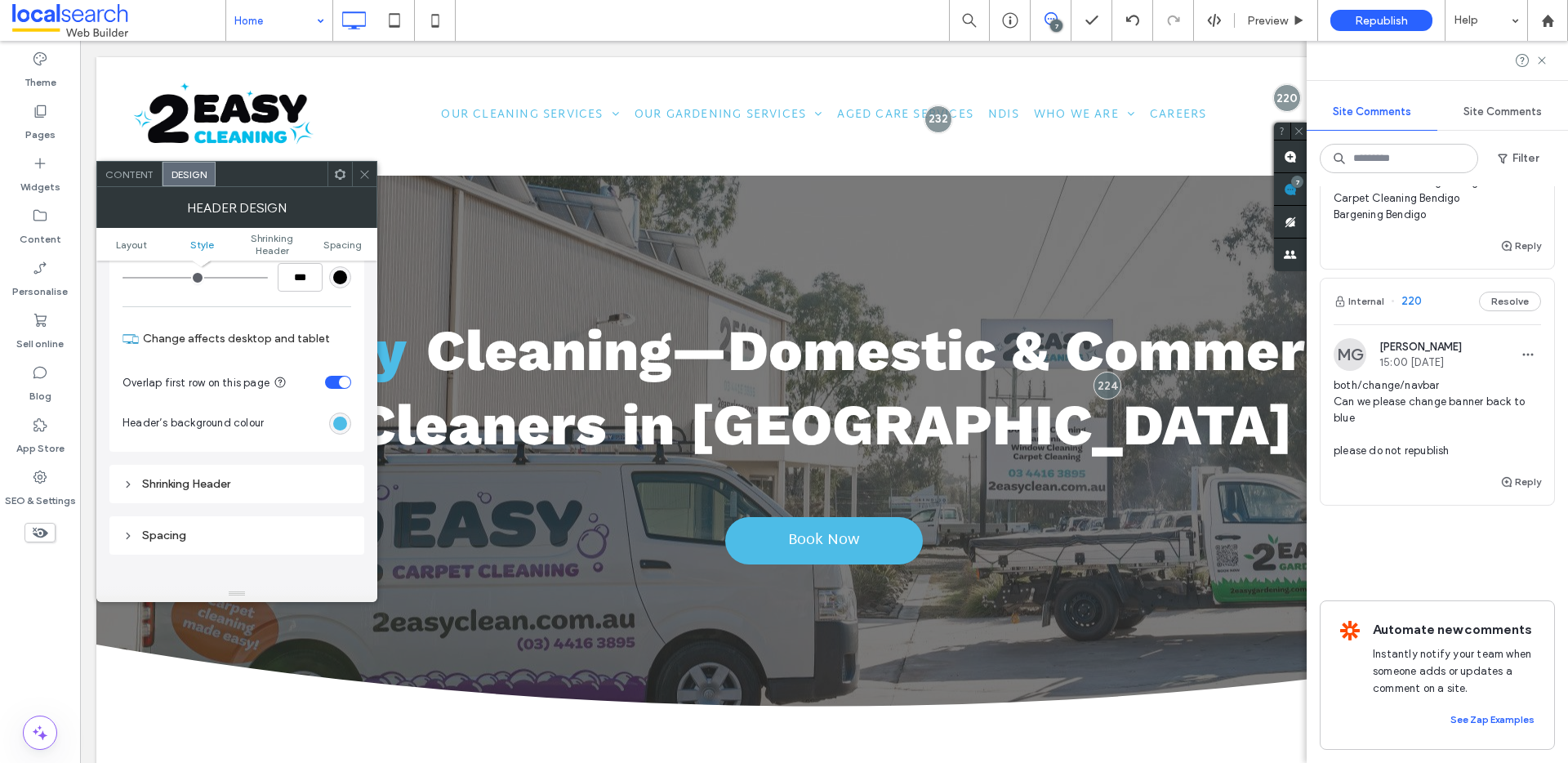
scroll to position [373, 0]
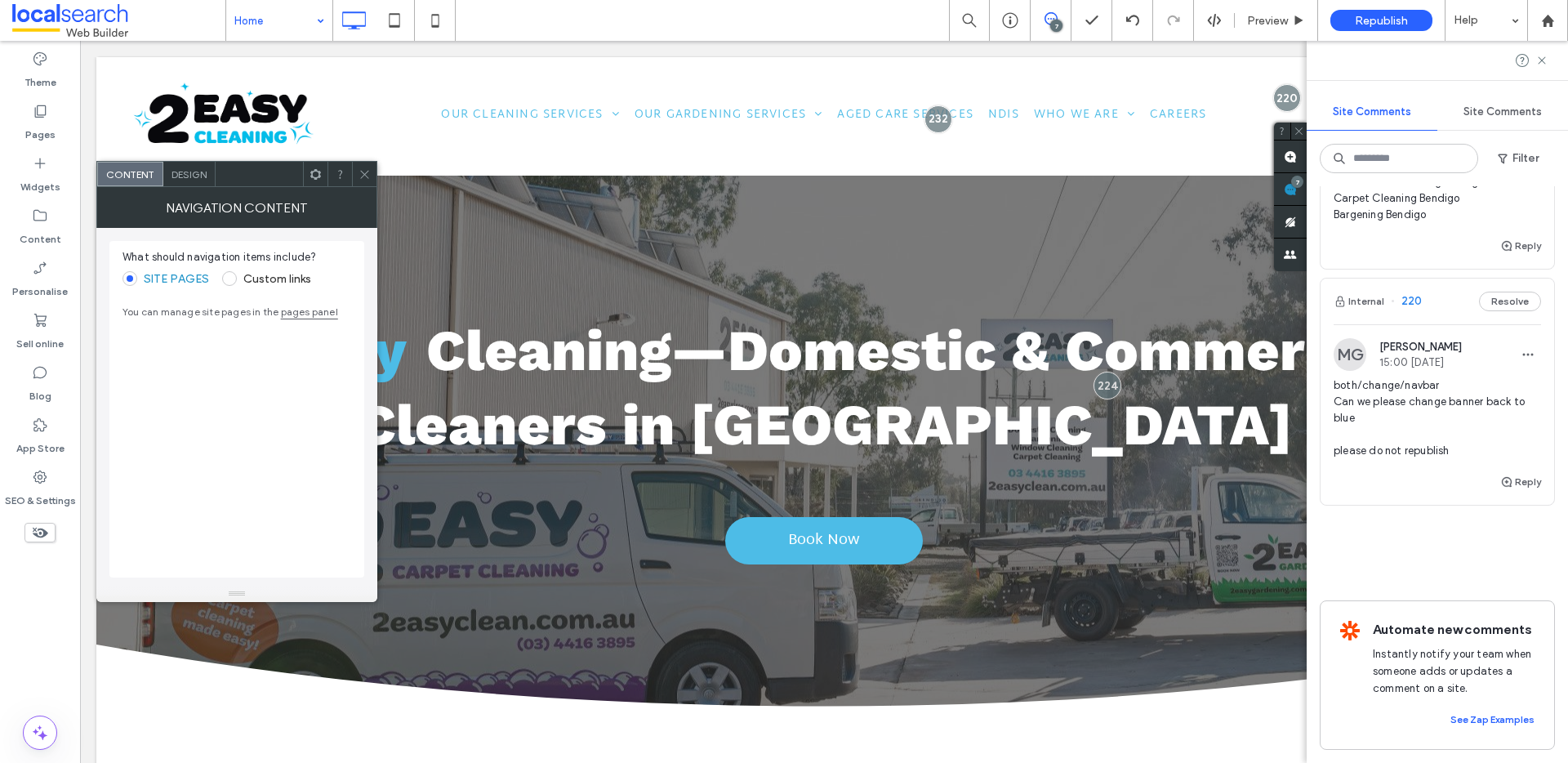
click at [179, 177] on span "Design" at bounding box center [188, 175] width 35 height 13
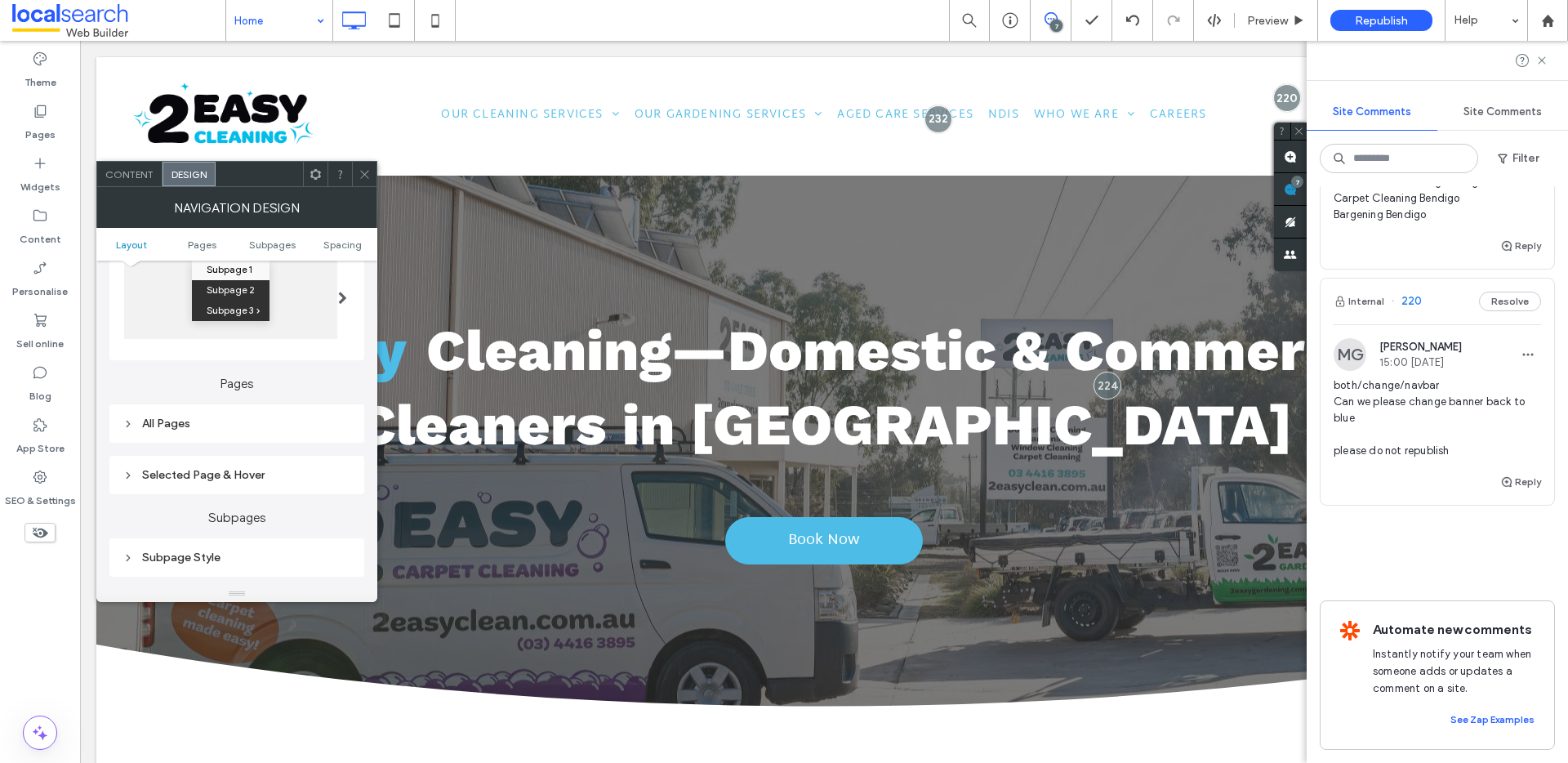
scroll to position [354, 0]
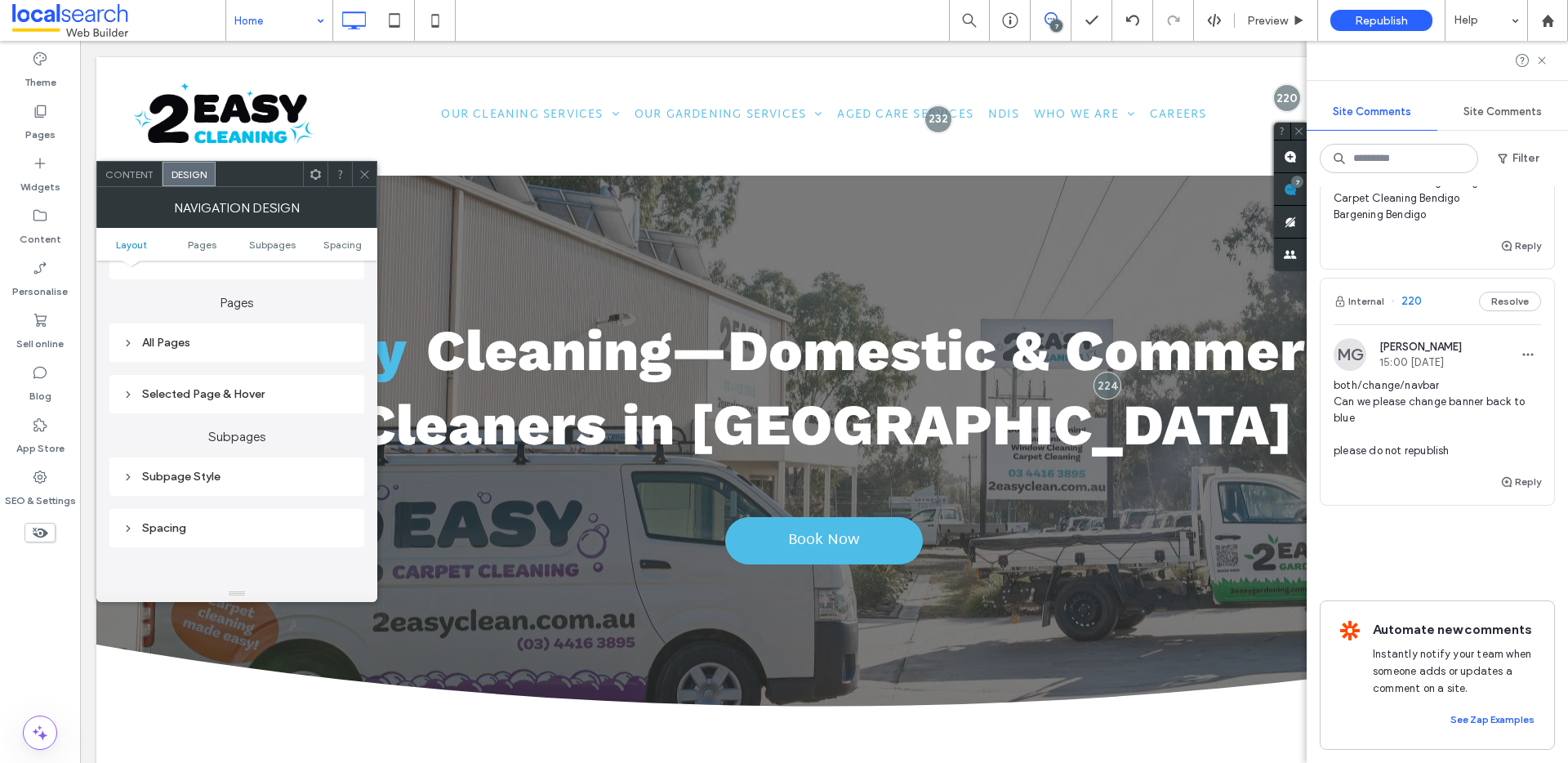
click at [185, 346] on div "All Pages" at bounding box center [237, 342] width 229 height 14
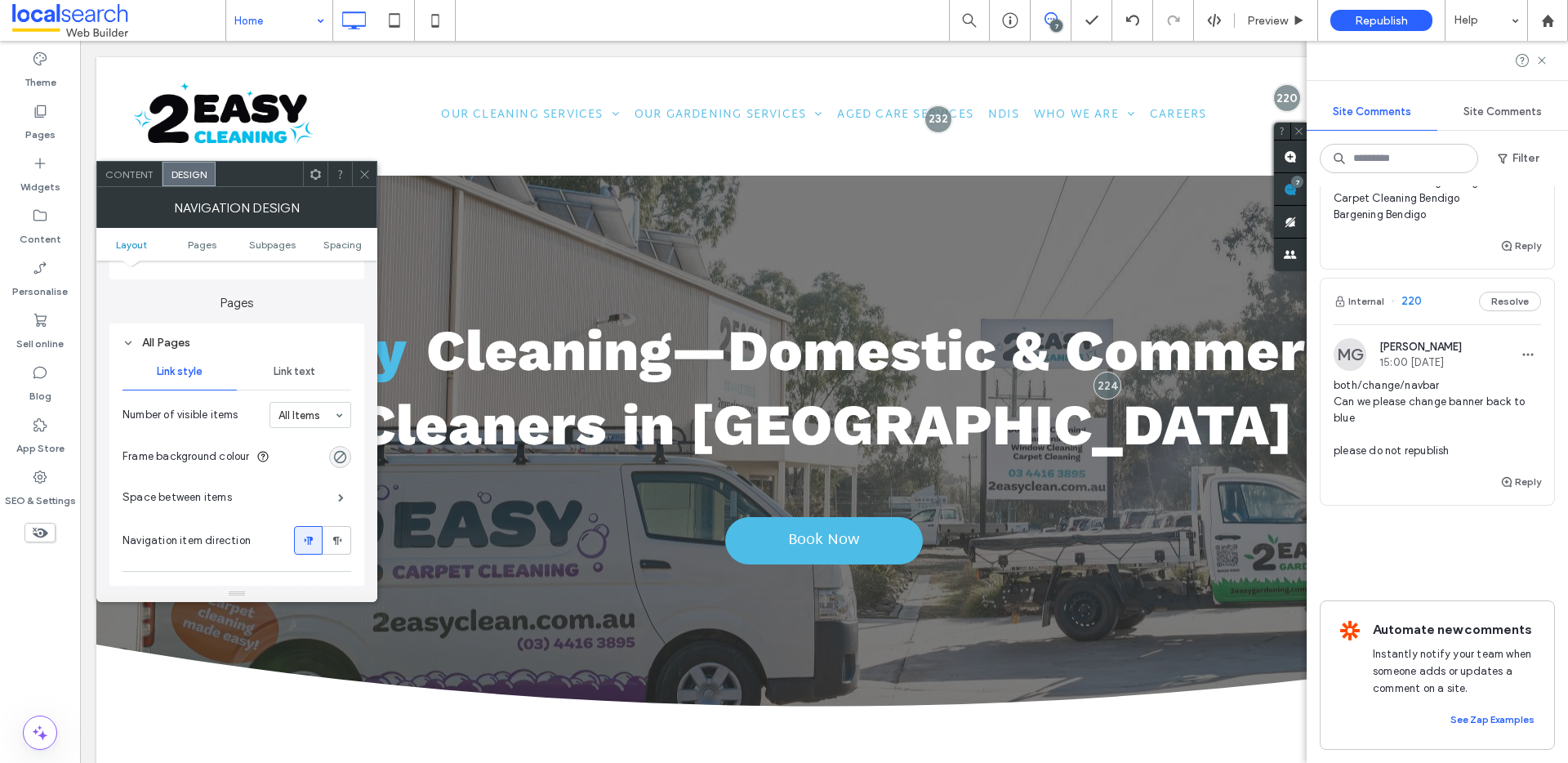
click at [301, 378] on div "Link text" at bounding box center [294, 372] width 114 height 36
click at [340, 536] on div "rgb(77, 188, 231)" at bounding box center [340, 538] width 14 height 14
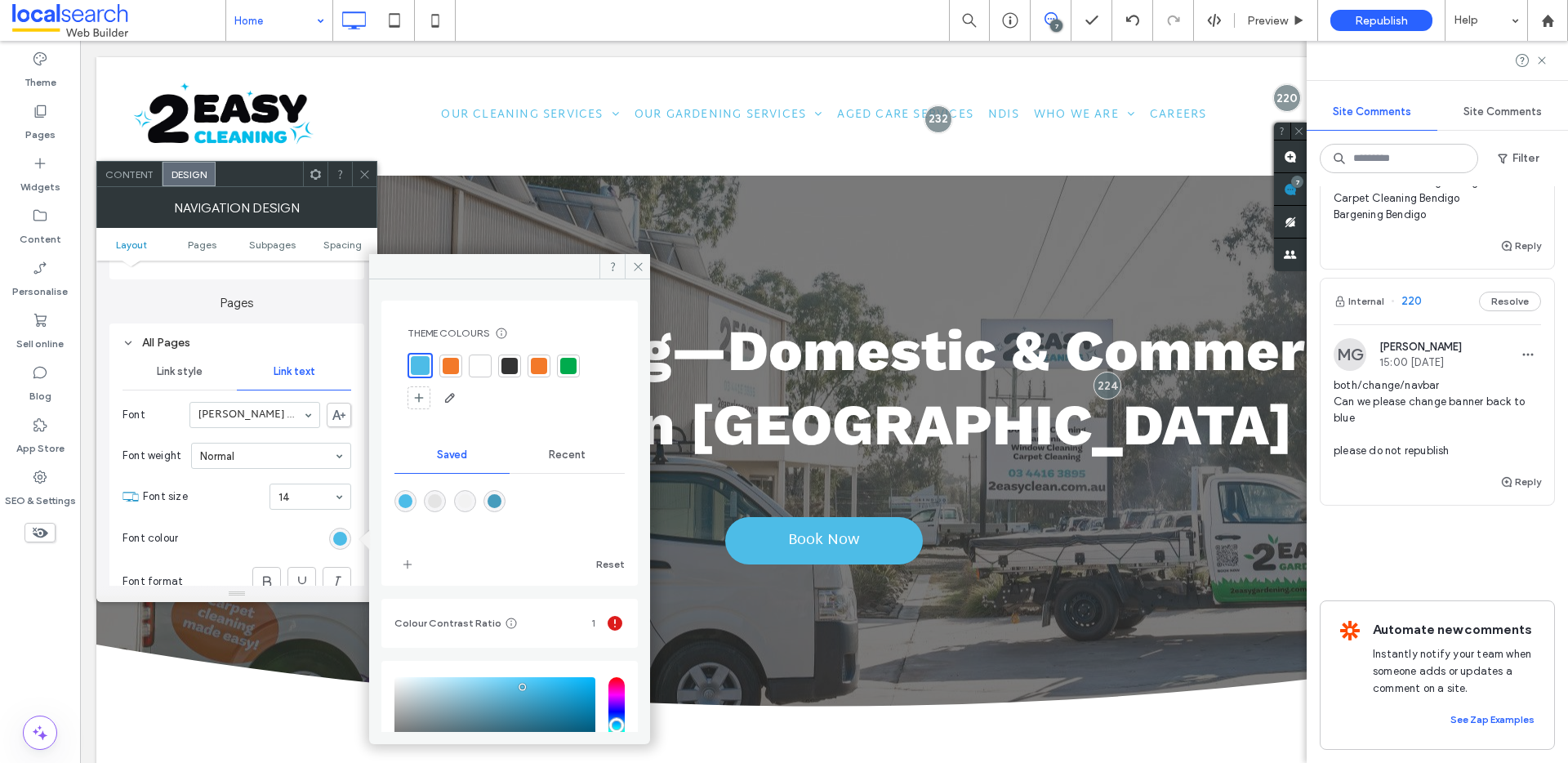
click at [480, 366] on div at bounding box center [480, 366] width 16 height 16
click at [641, 262] on icon at bounding box center [639, 267] width 13 height 13
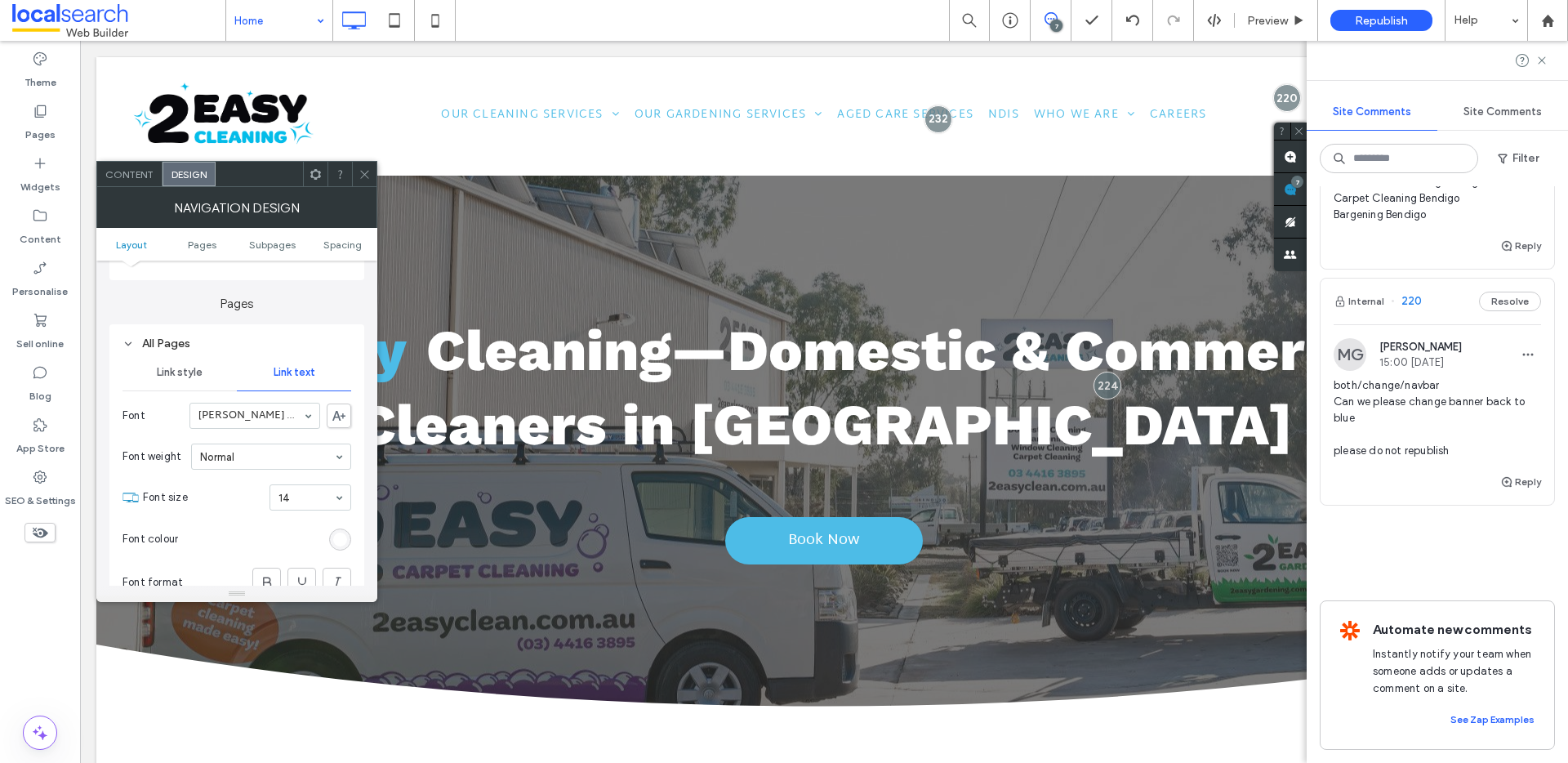
scroll to position [282, 0]
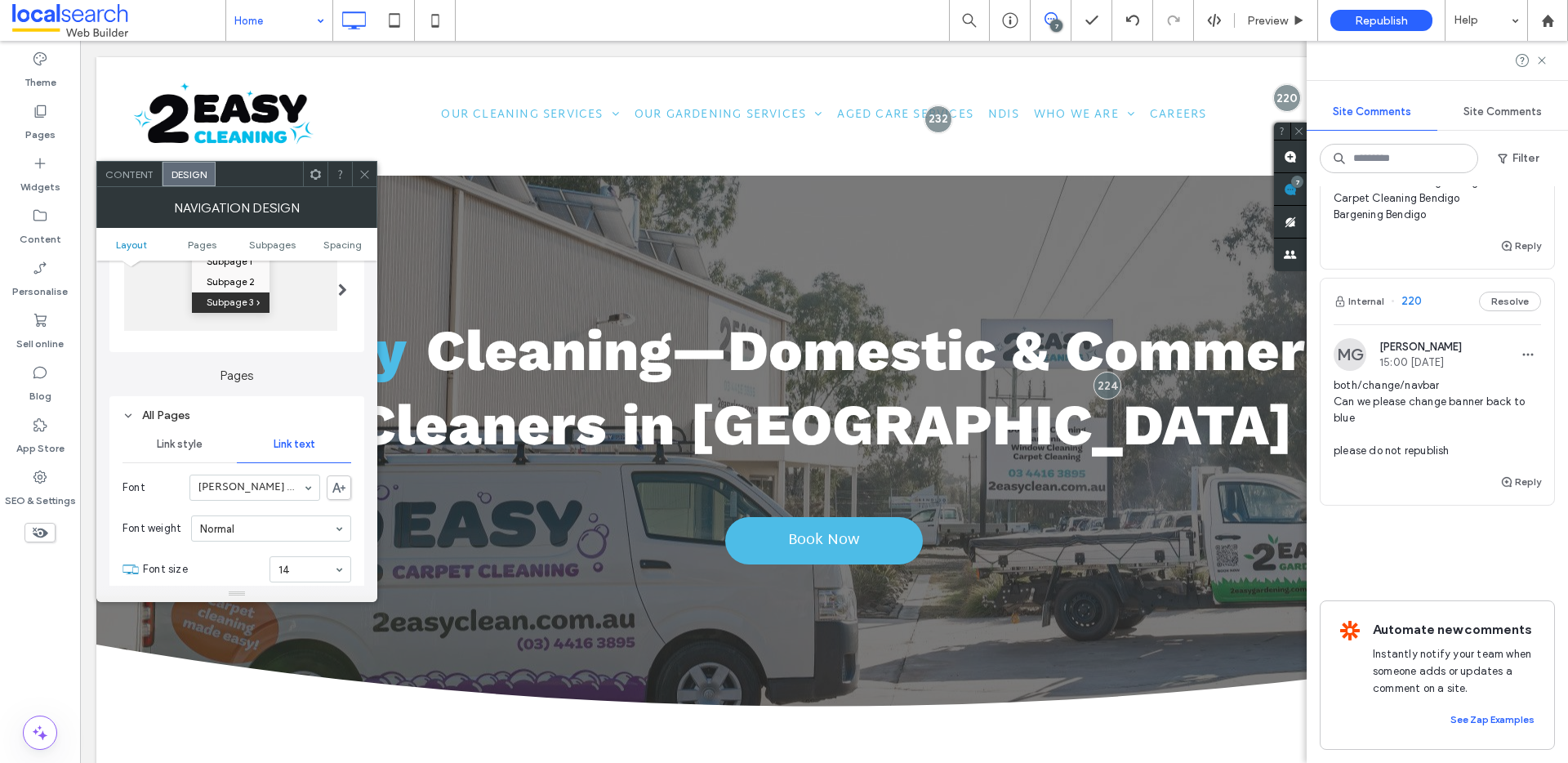
click at [366, 181] on span at bounding box center [365, 174] width 13 height 24
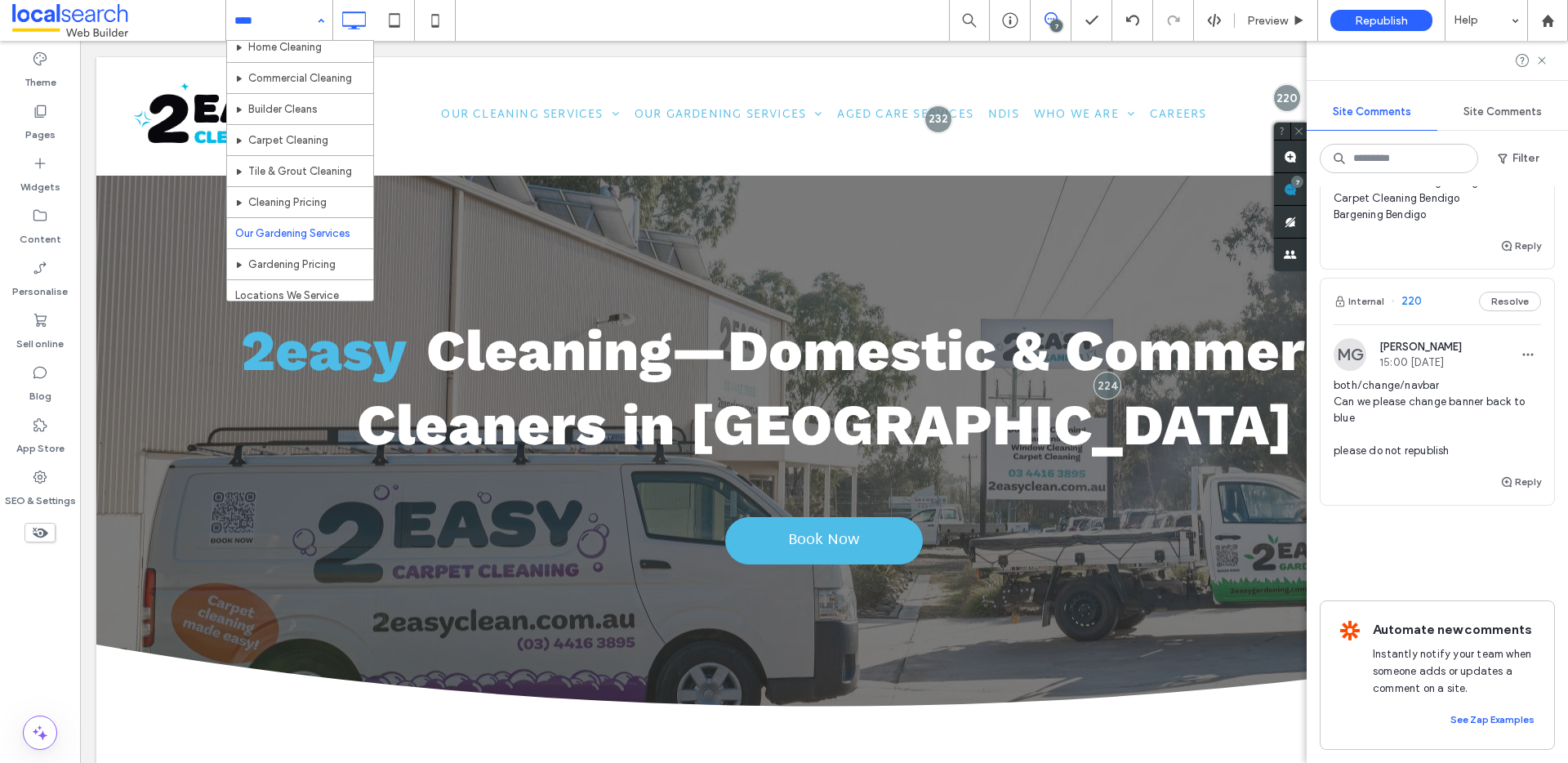
scroll to position [67, 0]
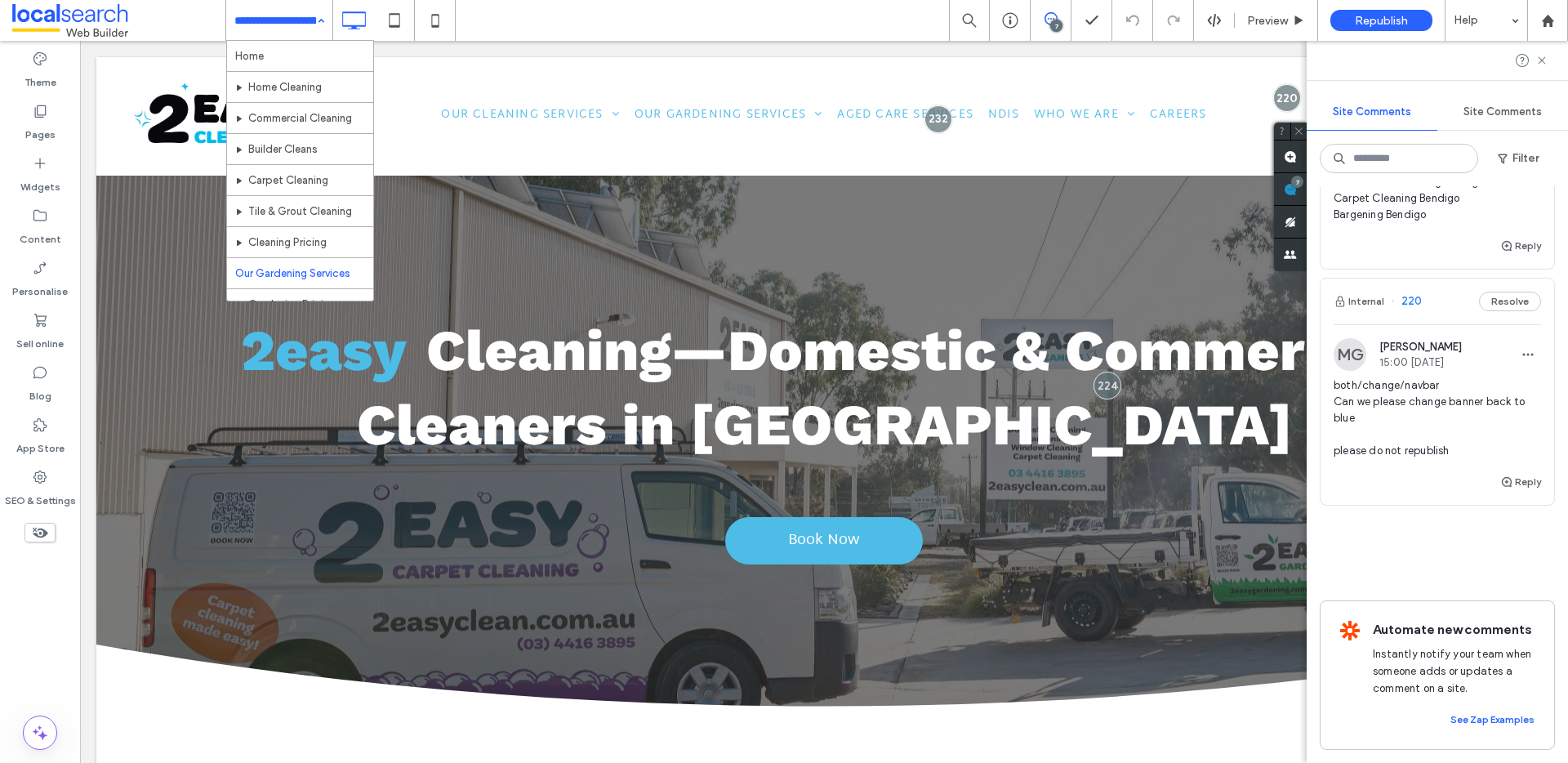
click at [306, 26] on input at bounding box center [275, 20] width 82 height 41
click at [316, 23] on div "Home Home Cleaning Commercial Cleaning Builder Cleans Carpet Cleaning Tile & Gr…" at bounding box center [279, 20] width 106 height 41
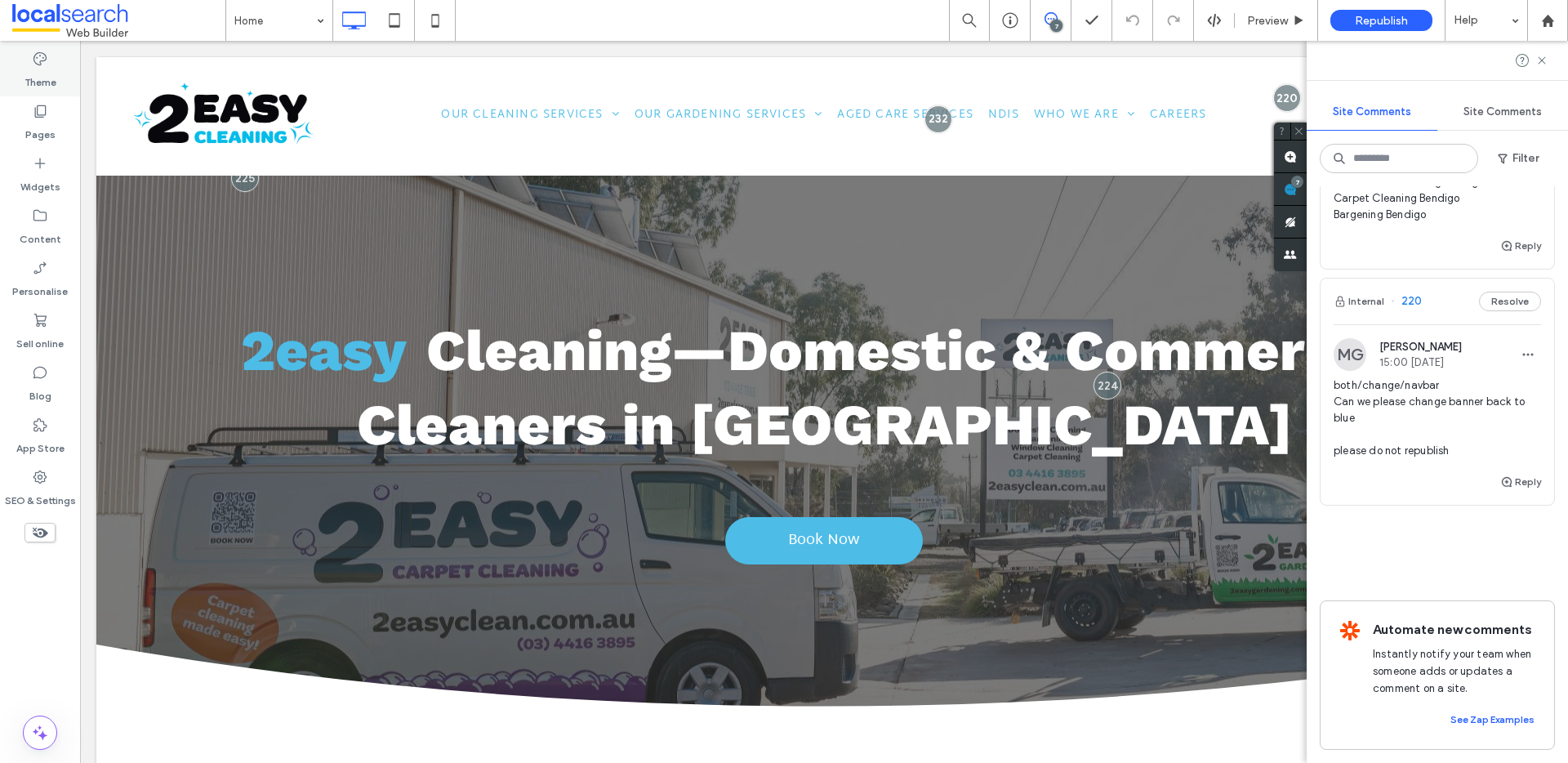
click at [38, 68] on label "Theme" at bounding box center [40, 77] width 32 height 23
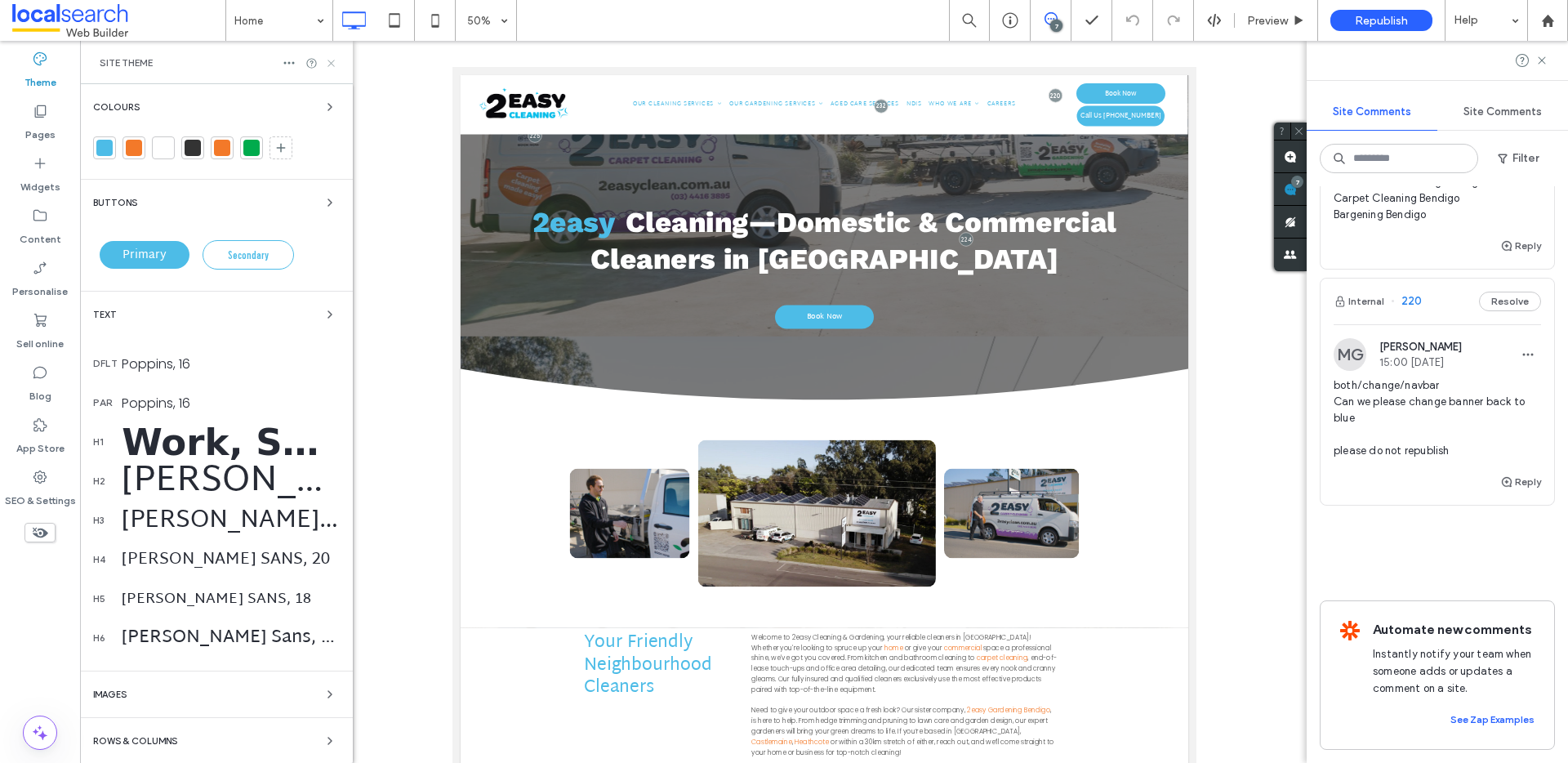
click at [329, 57] on icon at bounding box center [331, 63] width 13 height 13
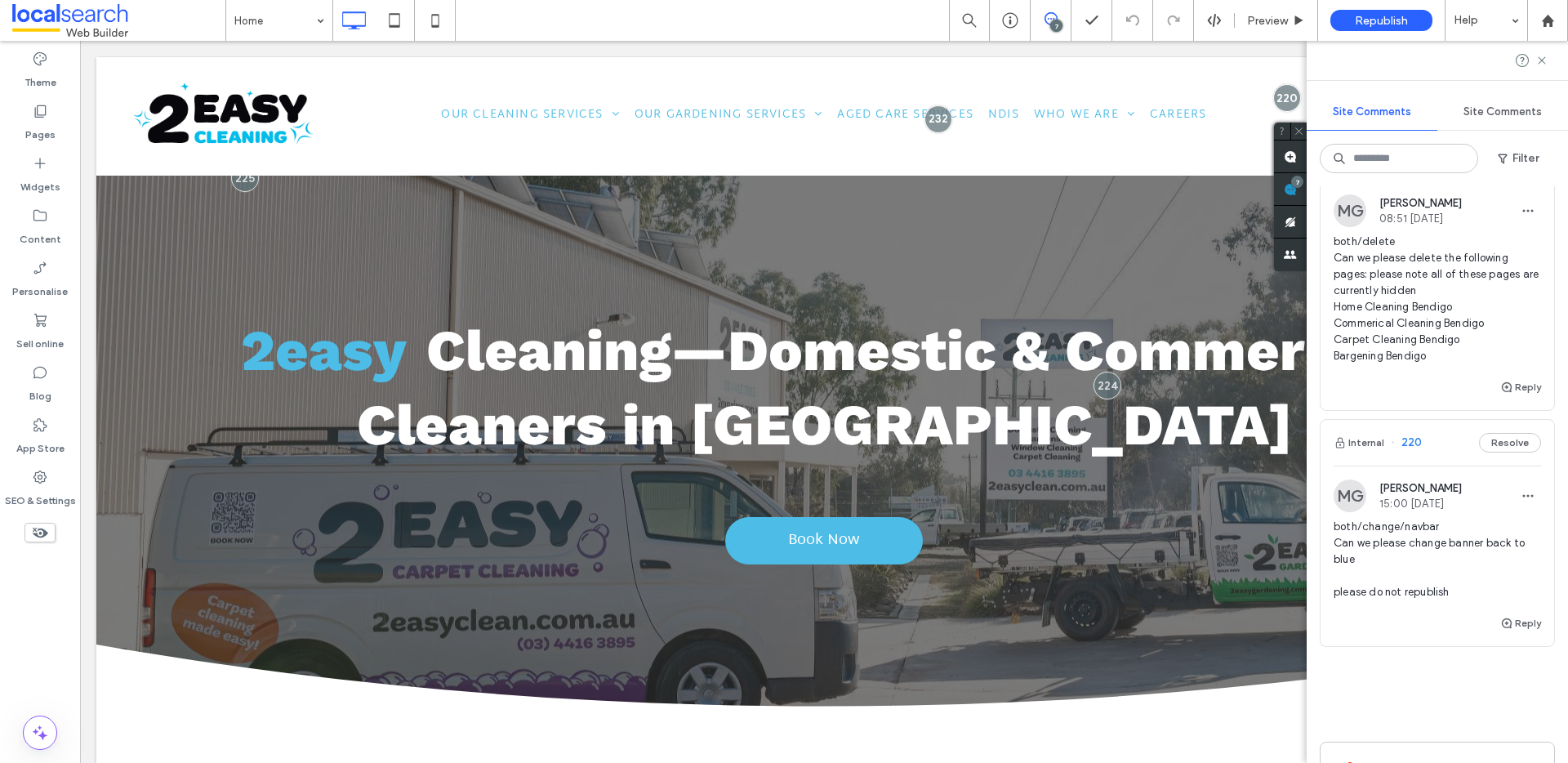
scroll to position [1438, 0]
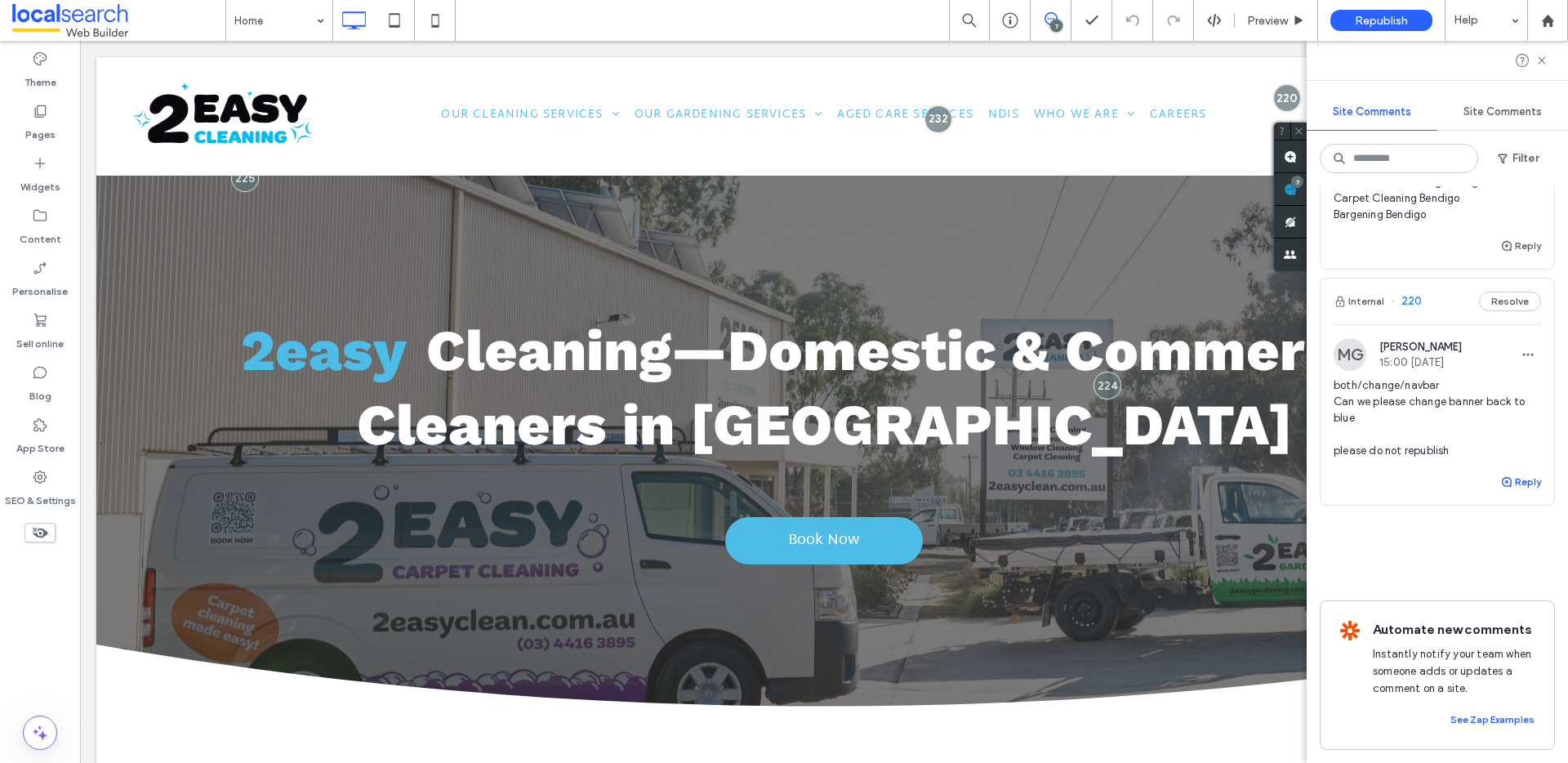
click at [1508, 472] on button "Reply" at bounding box center [1520, 482] width 41 height 20
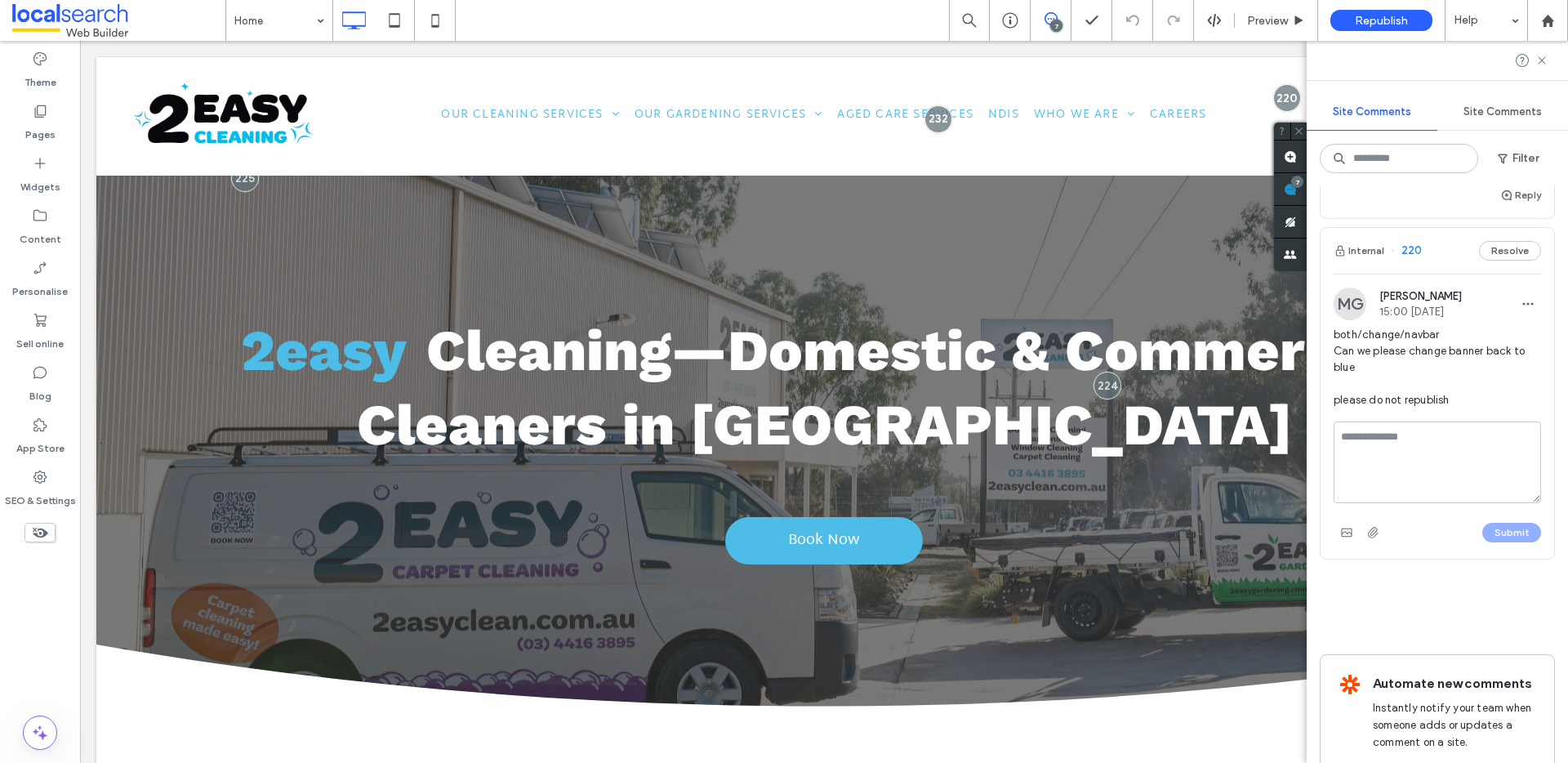
click at [1431, 477] on textarea at bounding box center [1437, 462] width 207 height 82
type textarea "**********"
click at [1515, 542] on button "Submit" at bounding box center [1511, 532] width 59 height 20
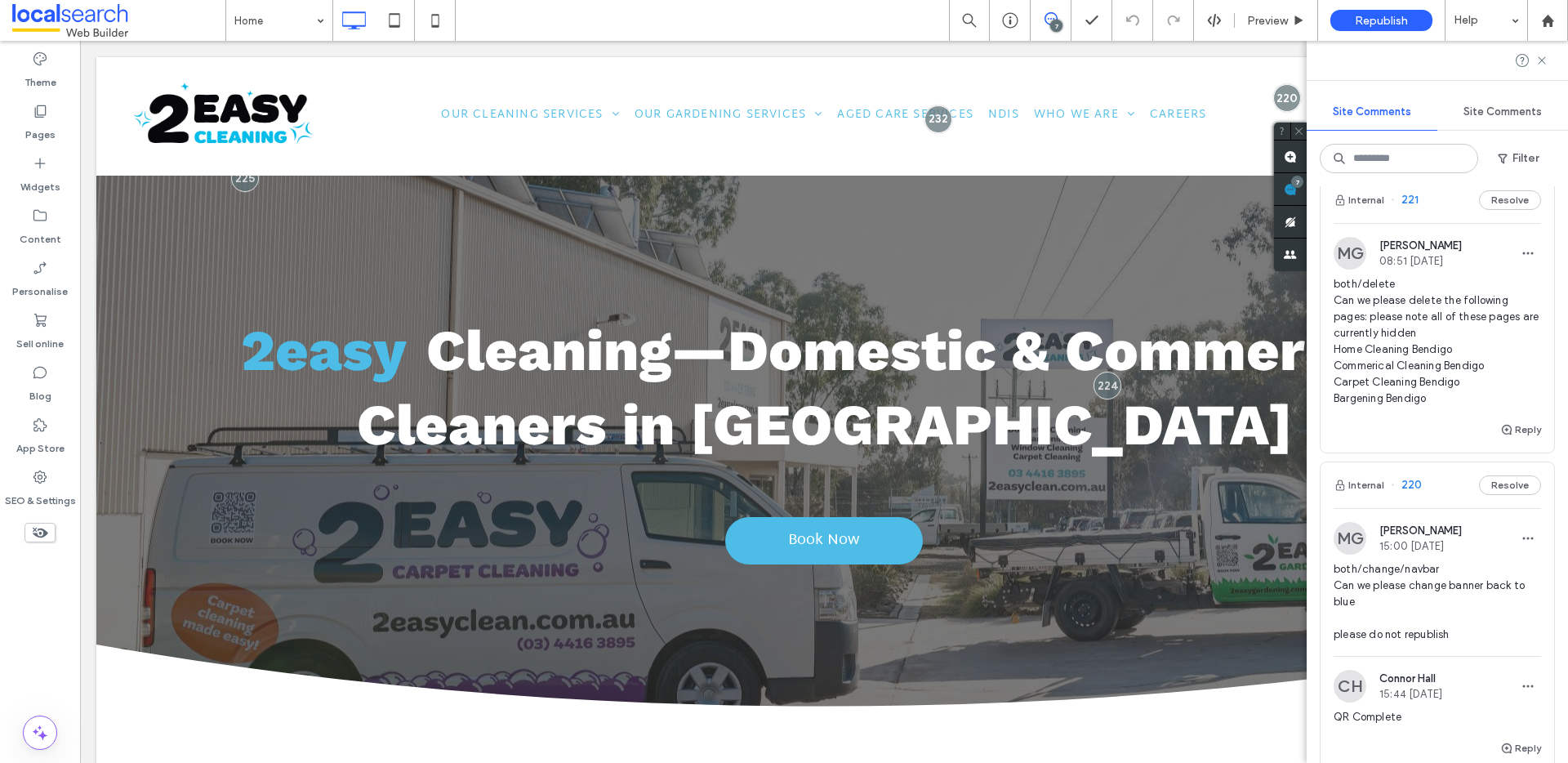
scroll to position [1196, 0]
click at [1470, 390] on span "both/delete Can we please delete the following pages: please note all of these …" at bounding box center [1437, 348] width 207 height 131
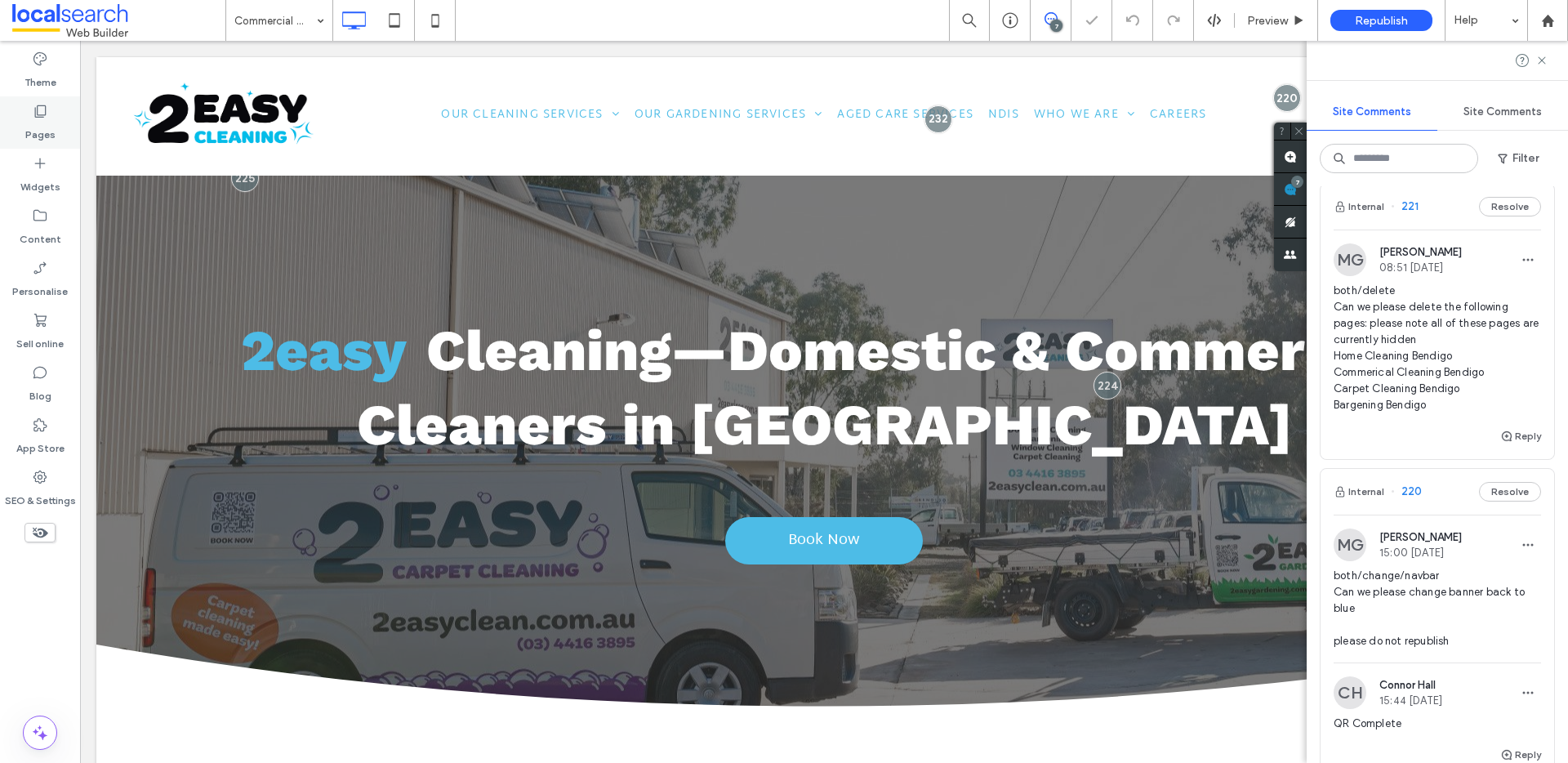
click at [47, 122] on label "Pages" at bounding box center [41, 130] width 31 height 23
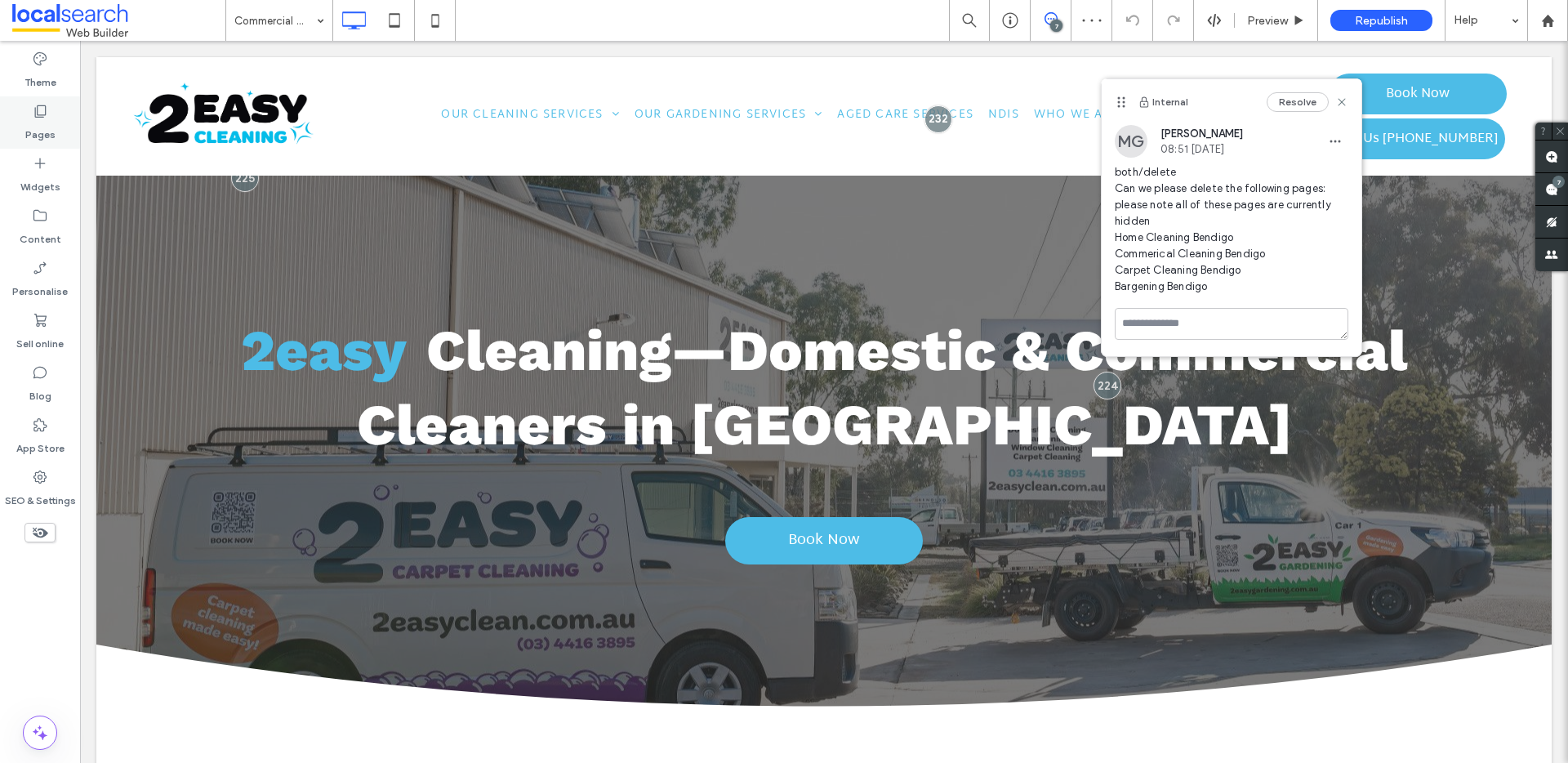
click at [33, 116] on icon at bounding box center [40, 111] width 16 height 16
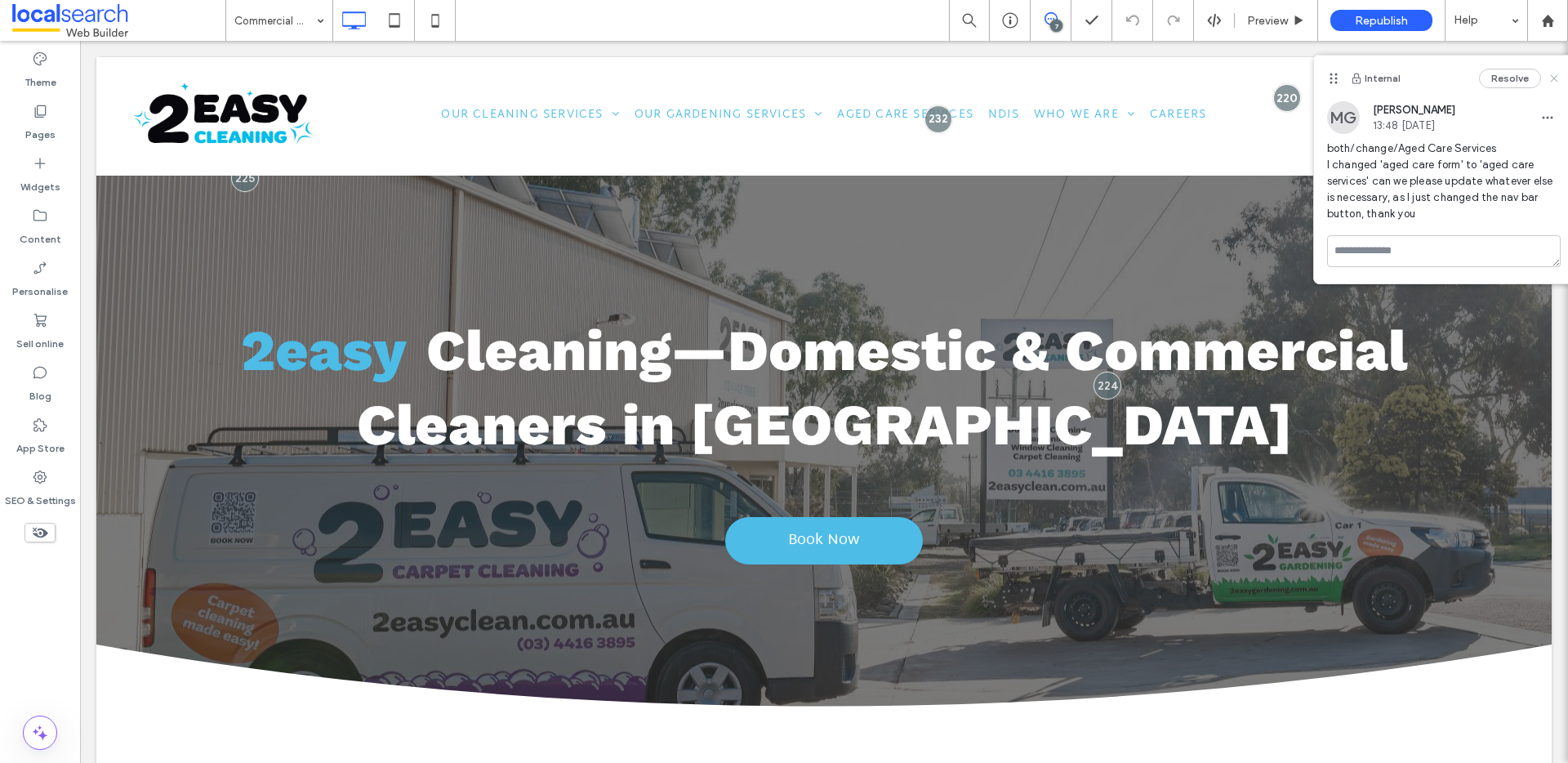
click at [1555, 77] on icon at bounding box center [1554, 78] width 14 height 14
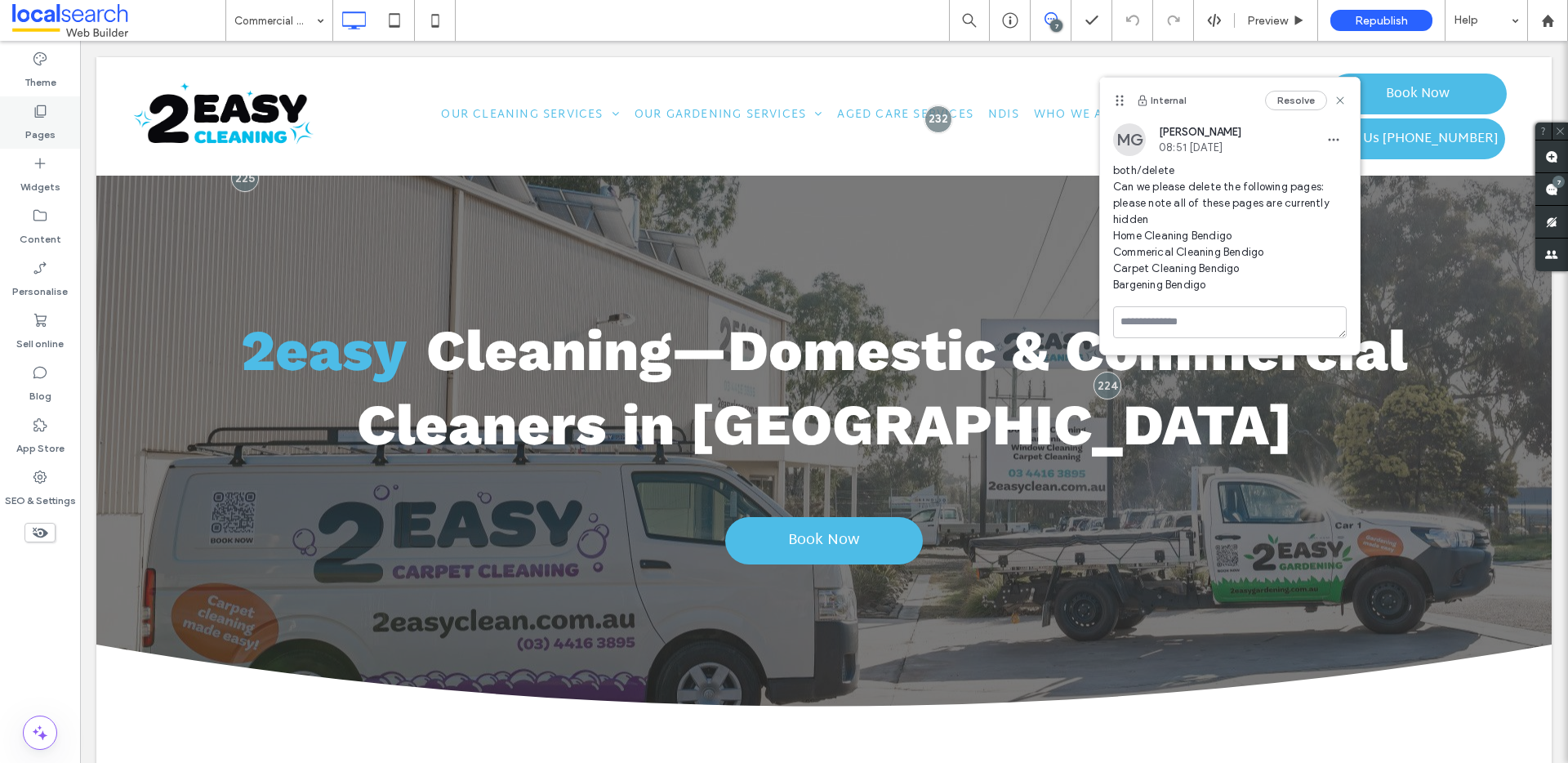
click at [41, 117] on use at bounding box center [41, 112] width 12 height 13
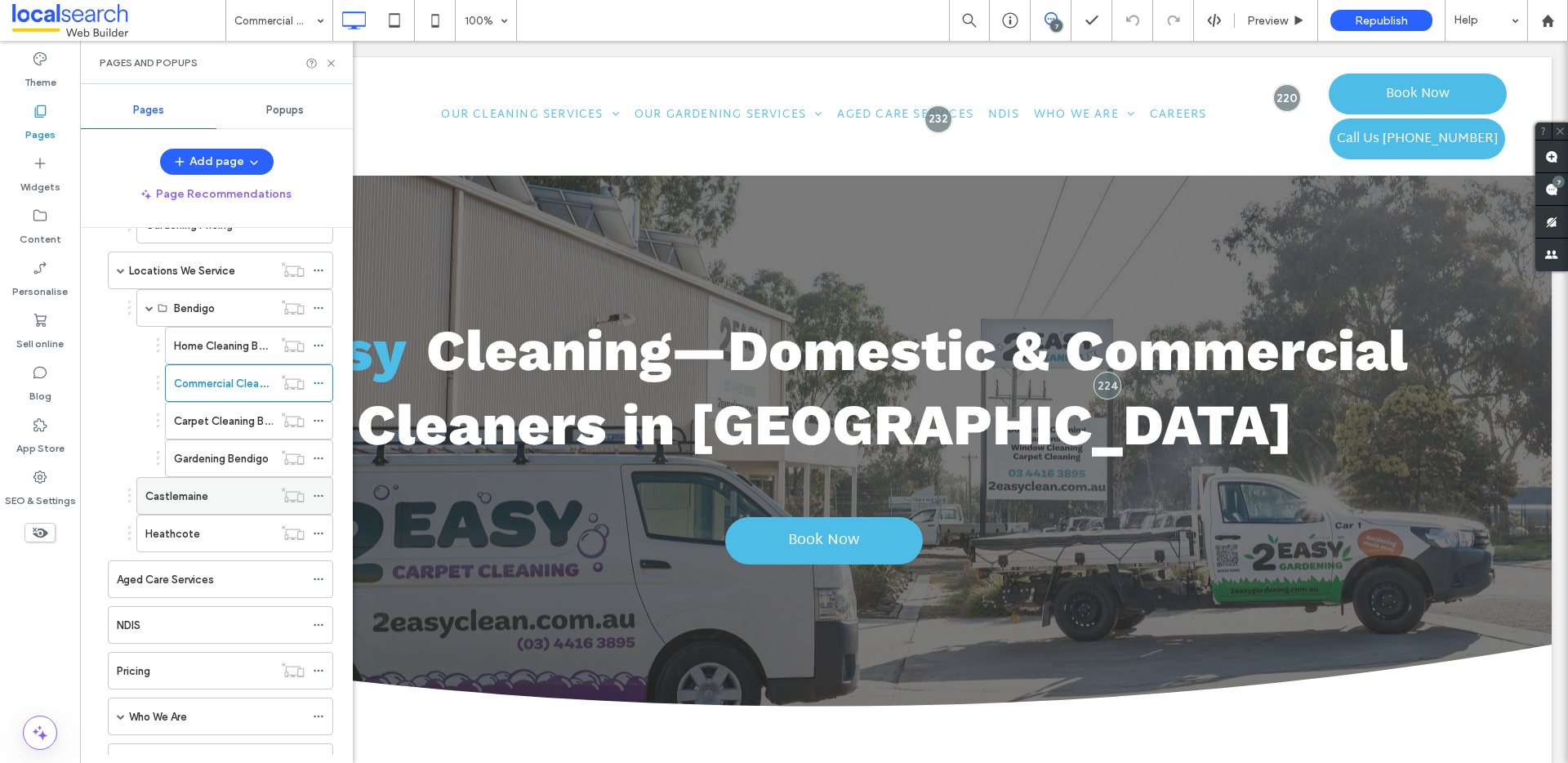
scroll to position [537, 0]
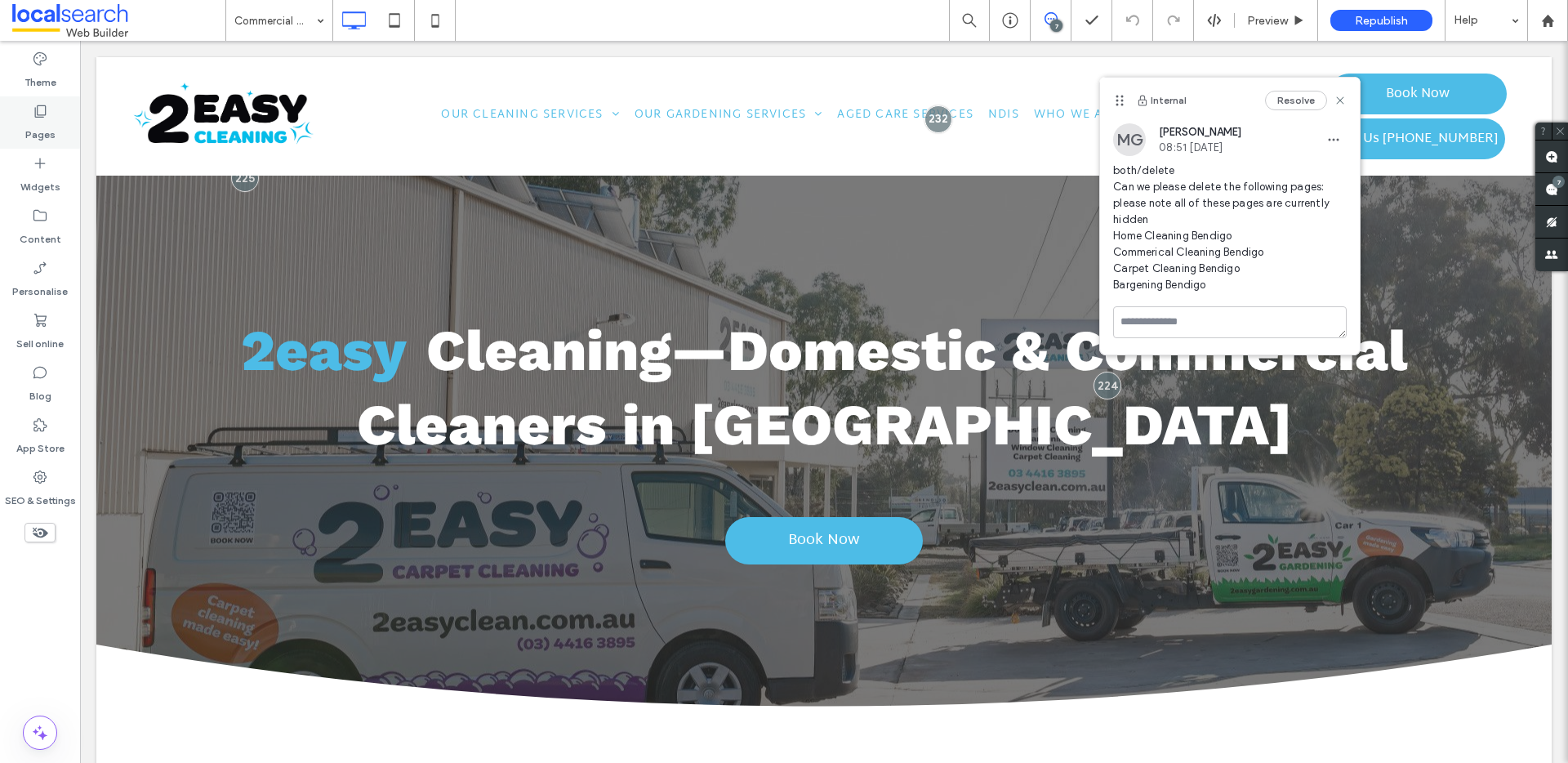
click at [51, 135] on label "Pages" at bounding box center [41, 130] width 31 height 23
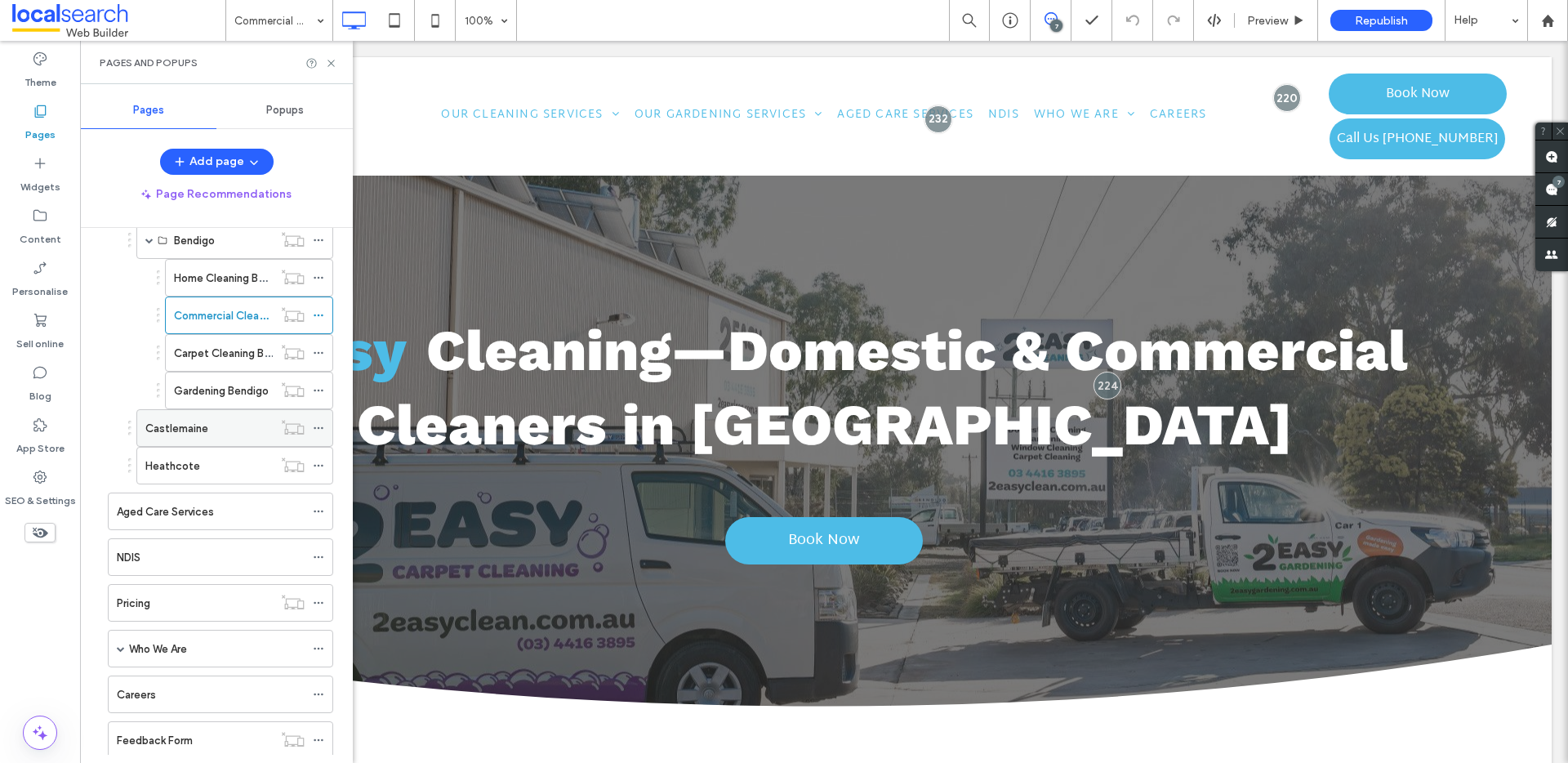
scroll to position [626, 0]
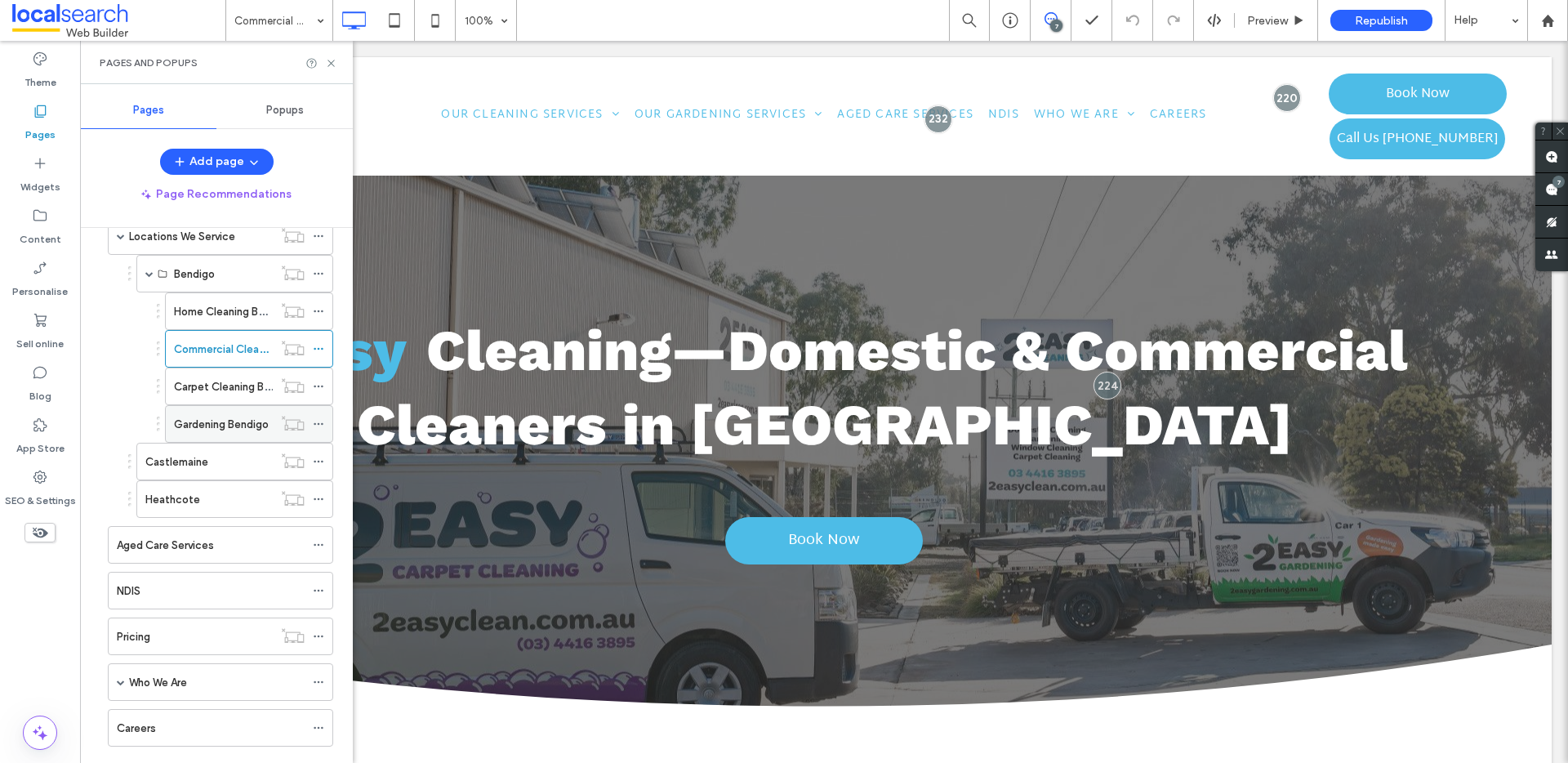
click at [320, 422] on icon at bounding box center [318, 423] width 12 height 12
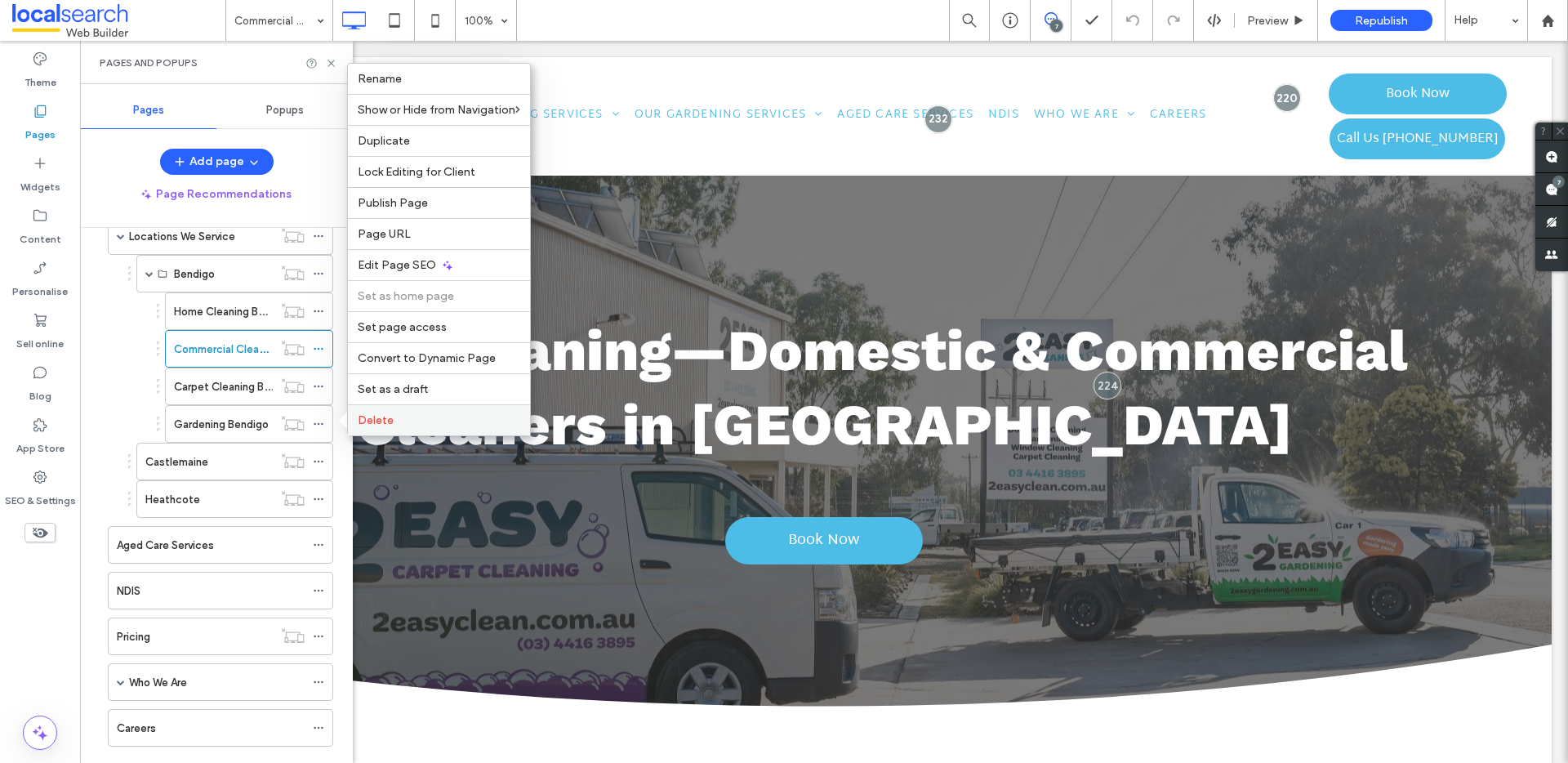
click at [378, 415] on span "Delete" at bounding box center [376, 420] width 36 height 14
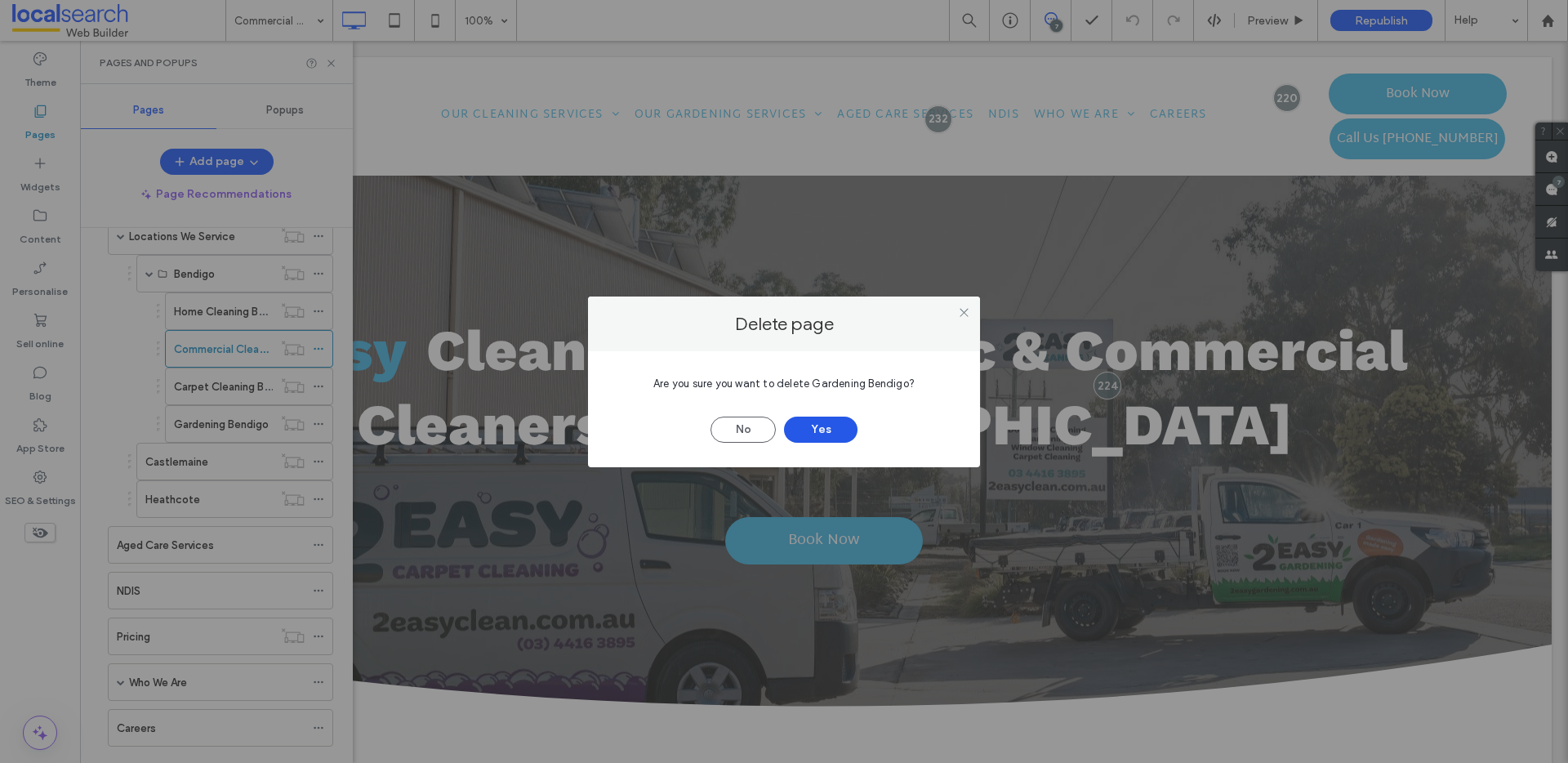
click at [827, 431] on button "Yes" at bounding box center [820, 429] width 74 height 26
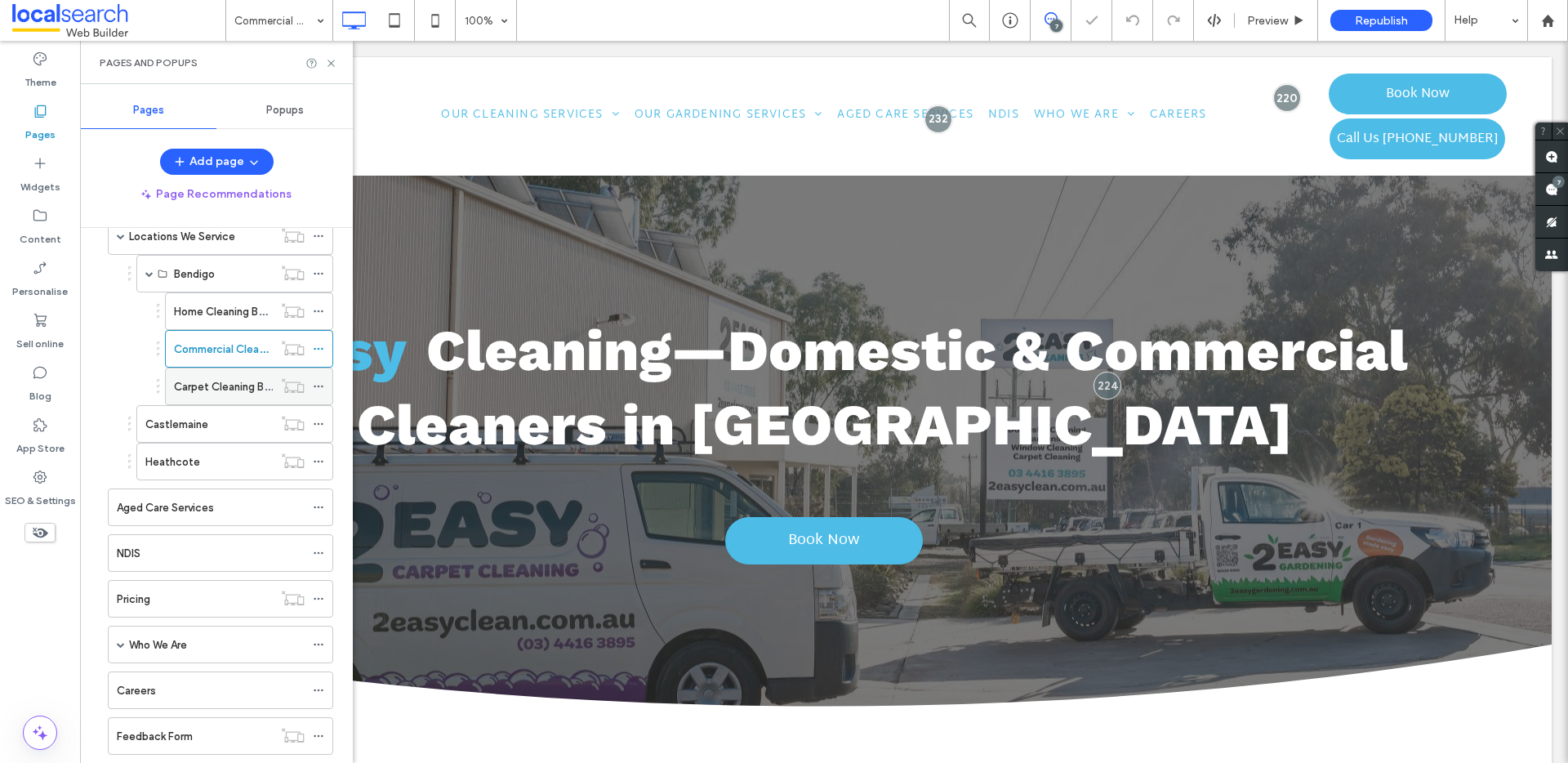
click at [319, 386] on use at bounding box center [318, 386] width 9 height 3
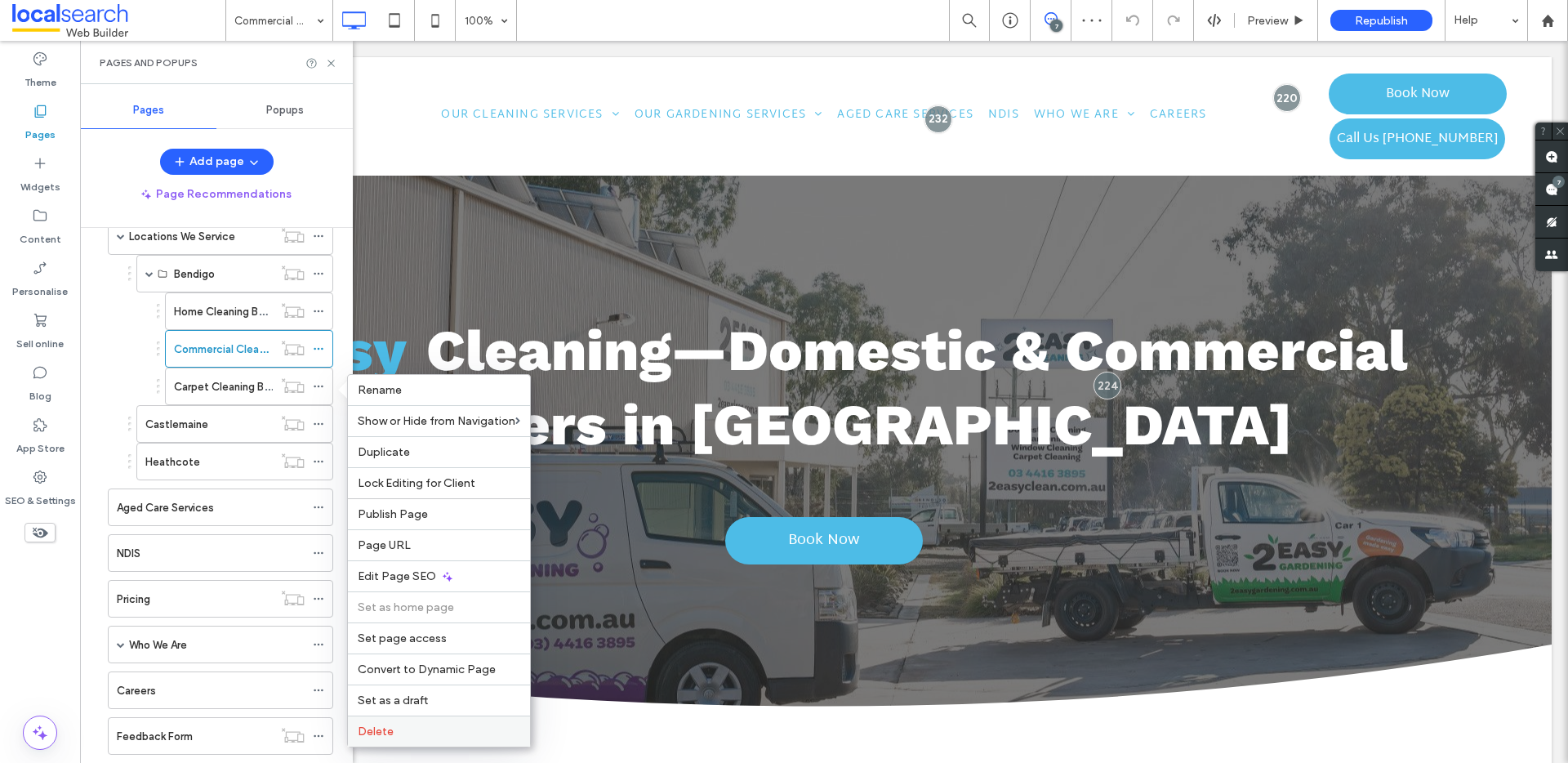
click at [417, 728] on label "Delete" at bounding box center [439, 731] width 162 height 14
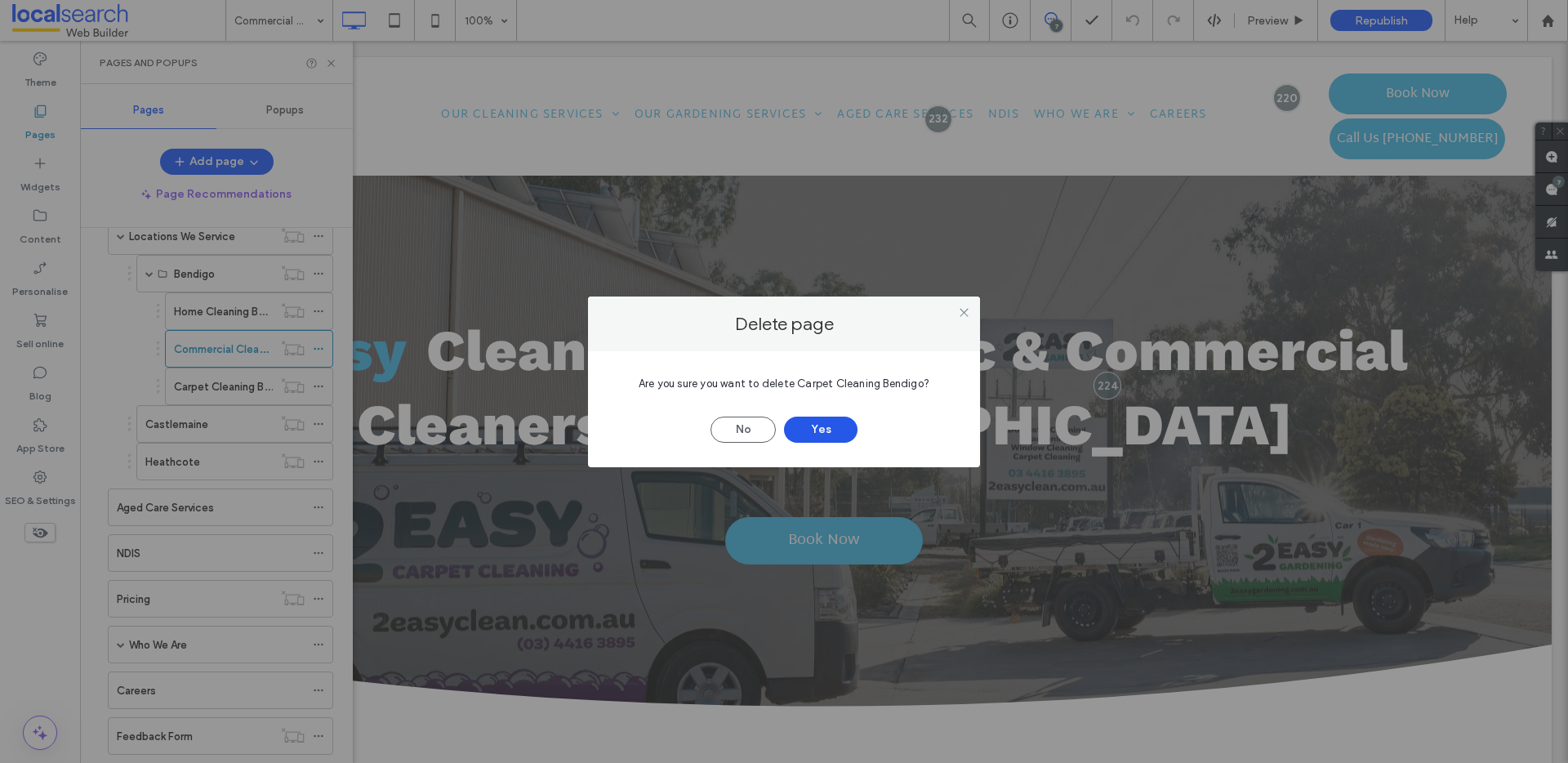
click at [827, 428] on button "Yes" at bounding box center [820, 429] width 74 height 26
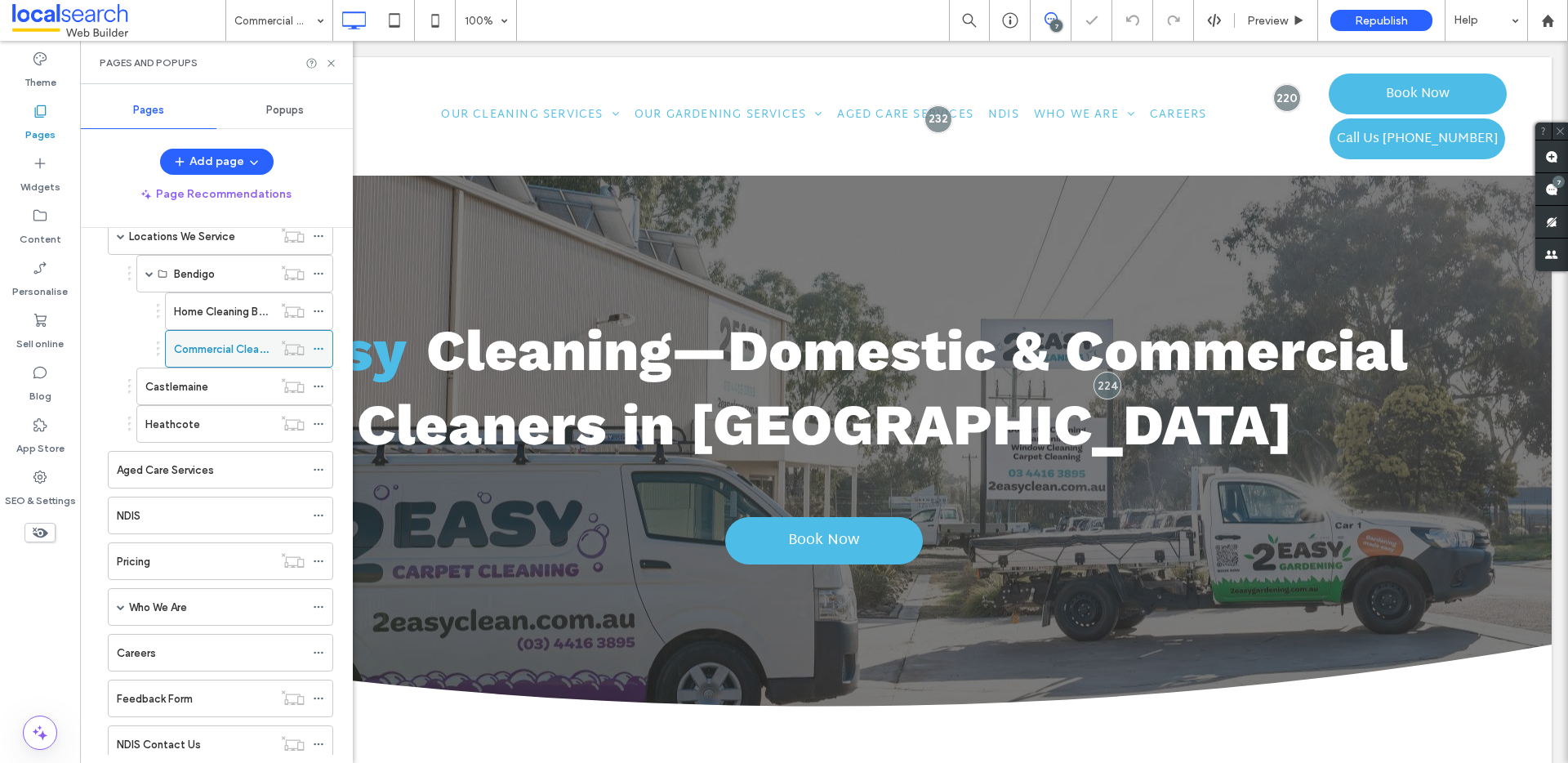
click at [320, 346] on icon at bounding box center [318, 349] width 12 height 12
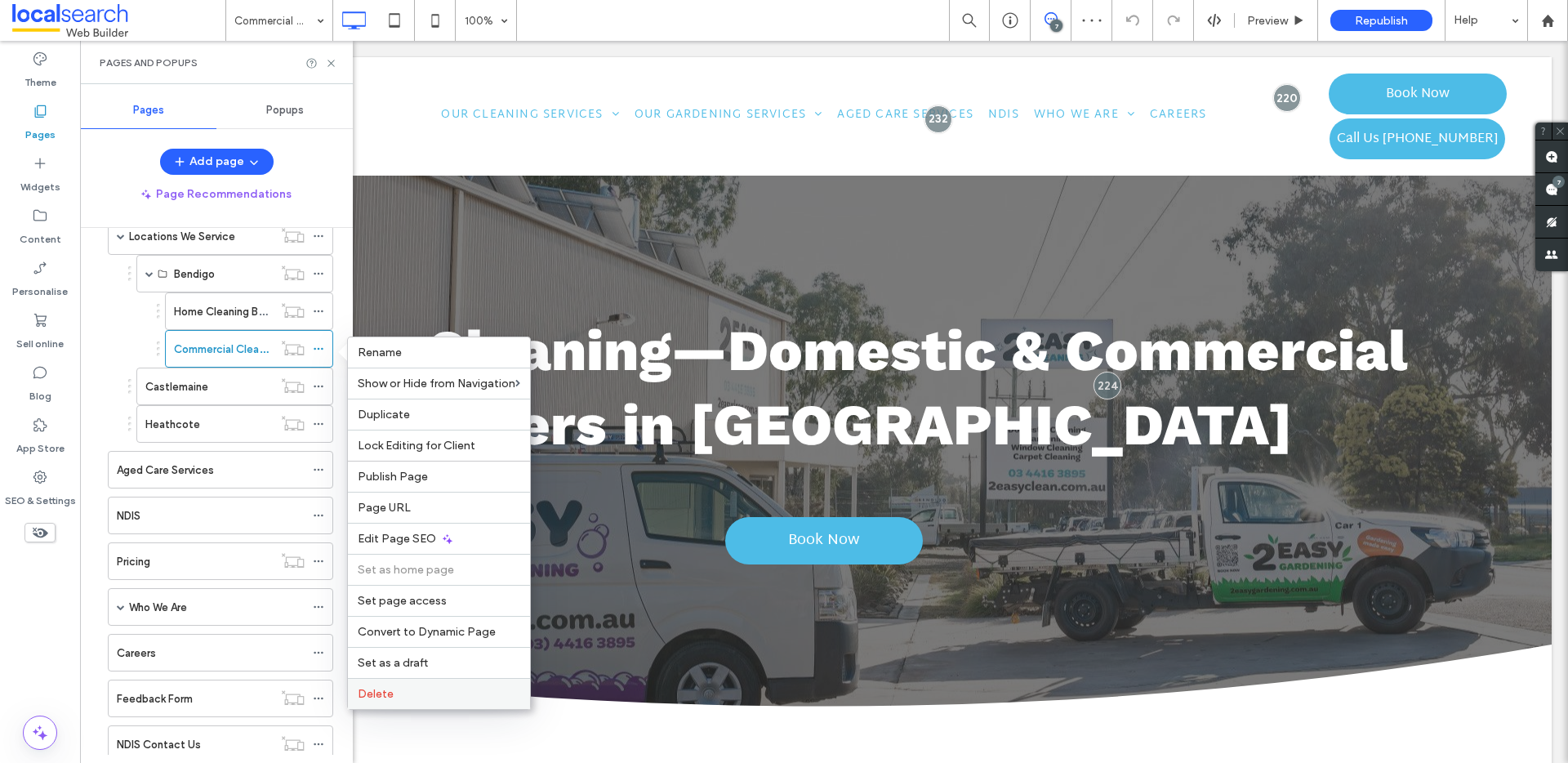
click at [463, 689] on label "Delete" at bounding box center [439, 694] width 162 height 14
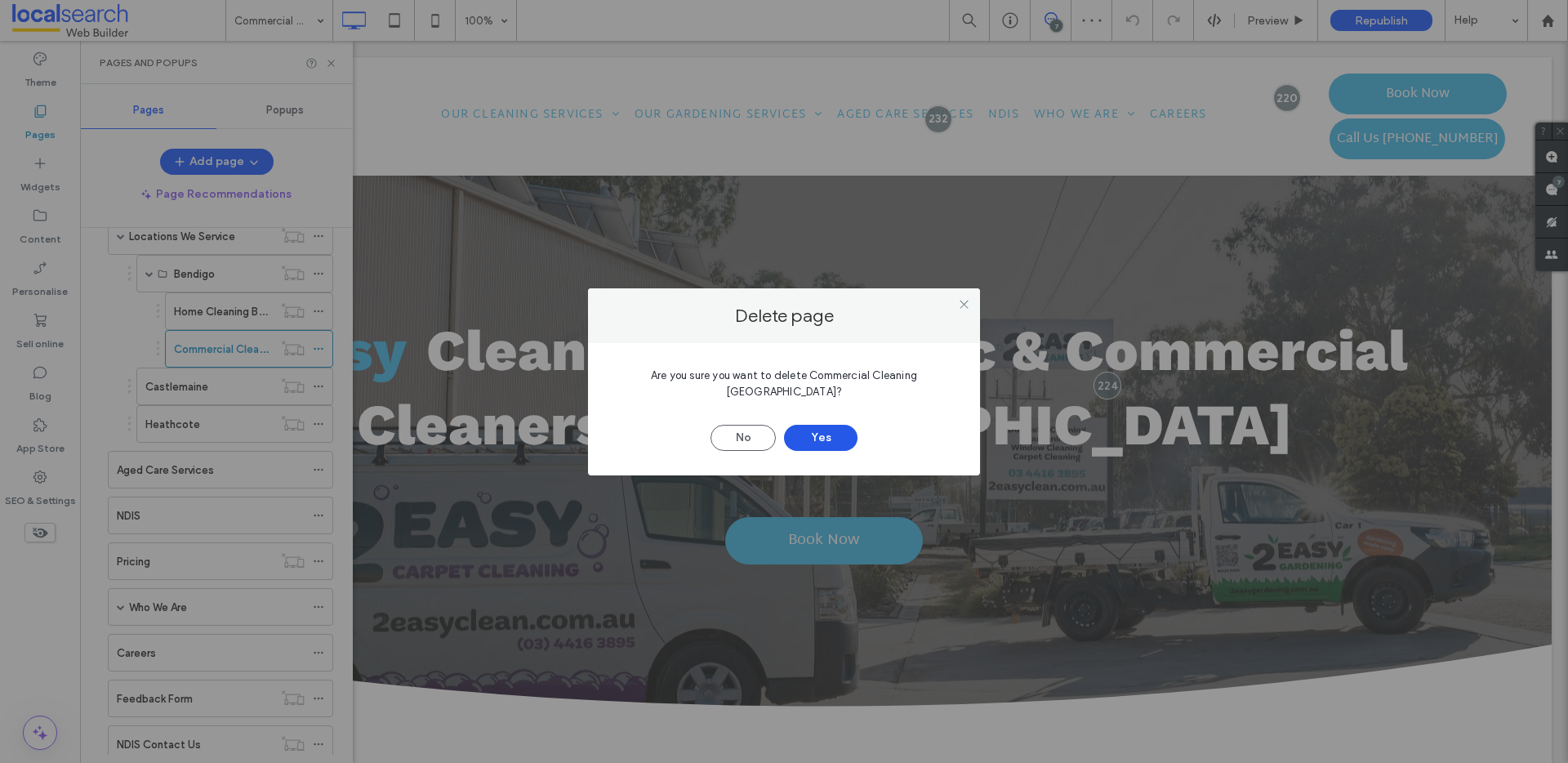
click at [829, 430] on button "Yes" at bounding box center [820, 437] width 74 height 26
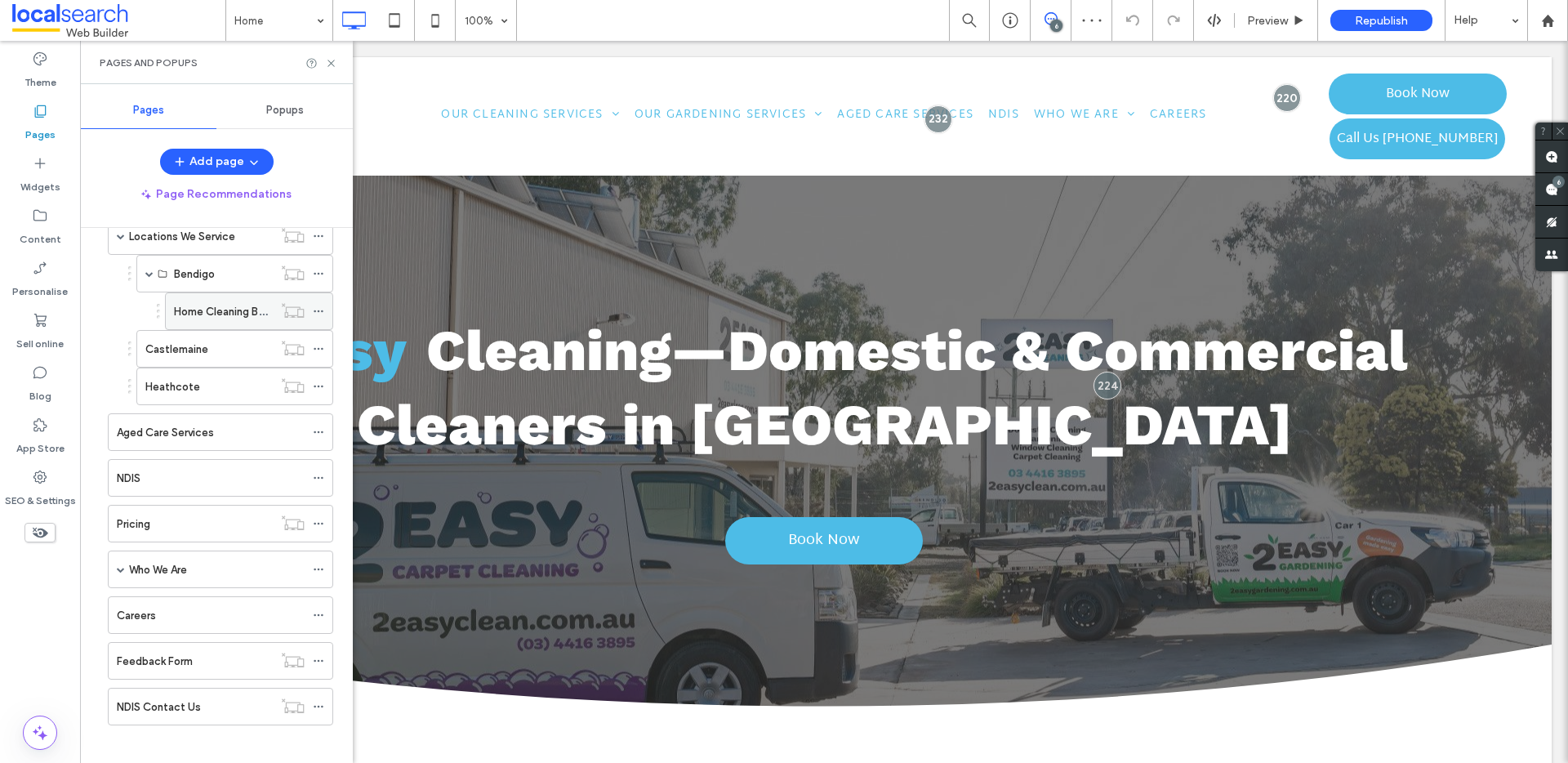
click at [320, 313] on icon at bounding box center [318, 311] width 12 height 12
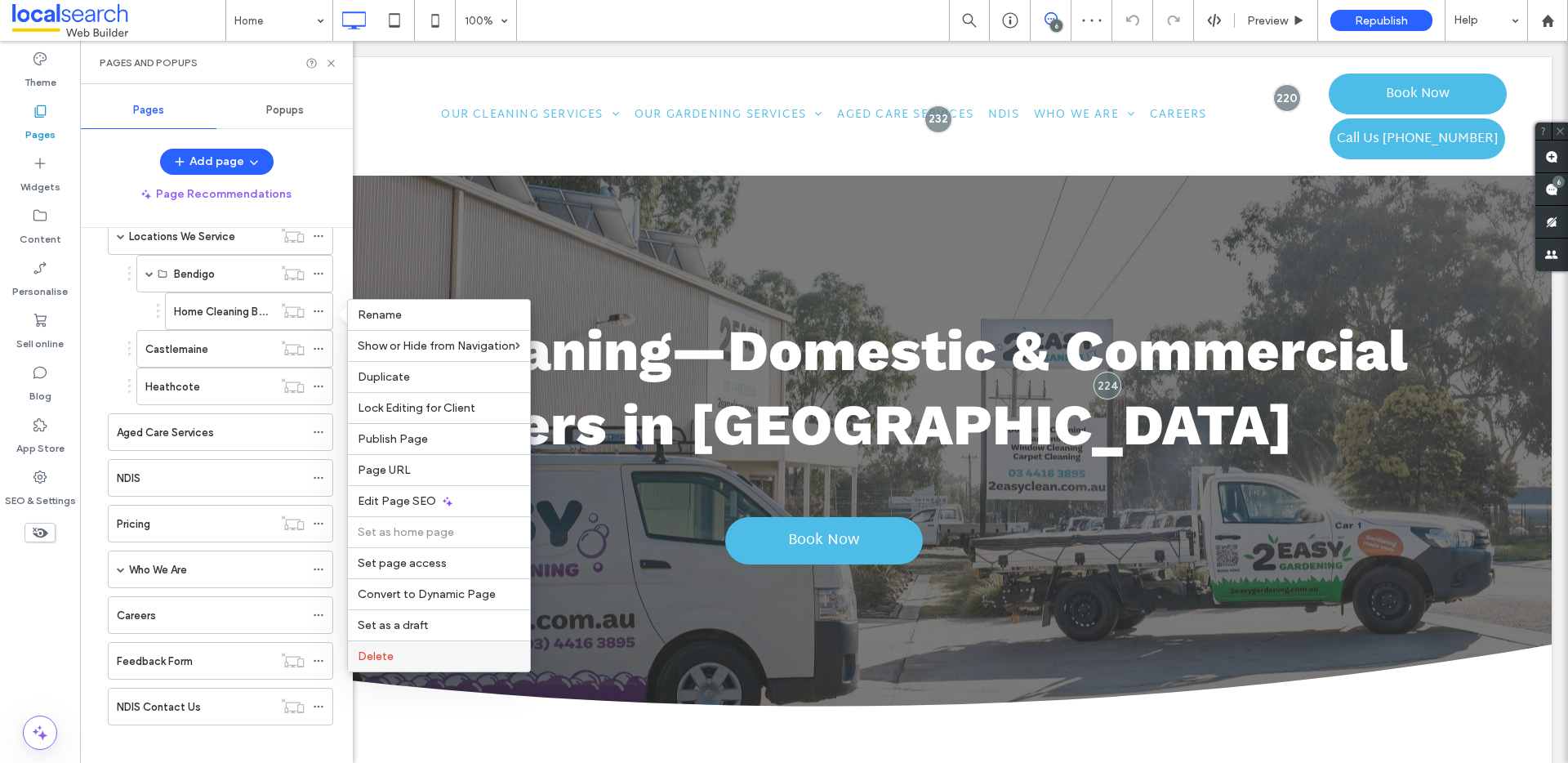
click at [411, 656] on label "Delete" at bounding box center [439, 656] width 162 height 14
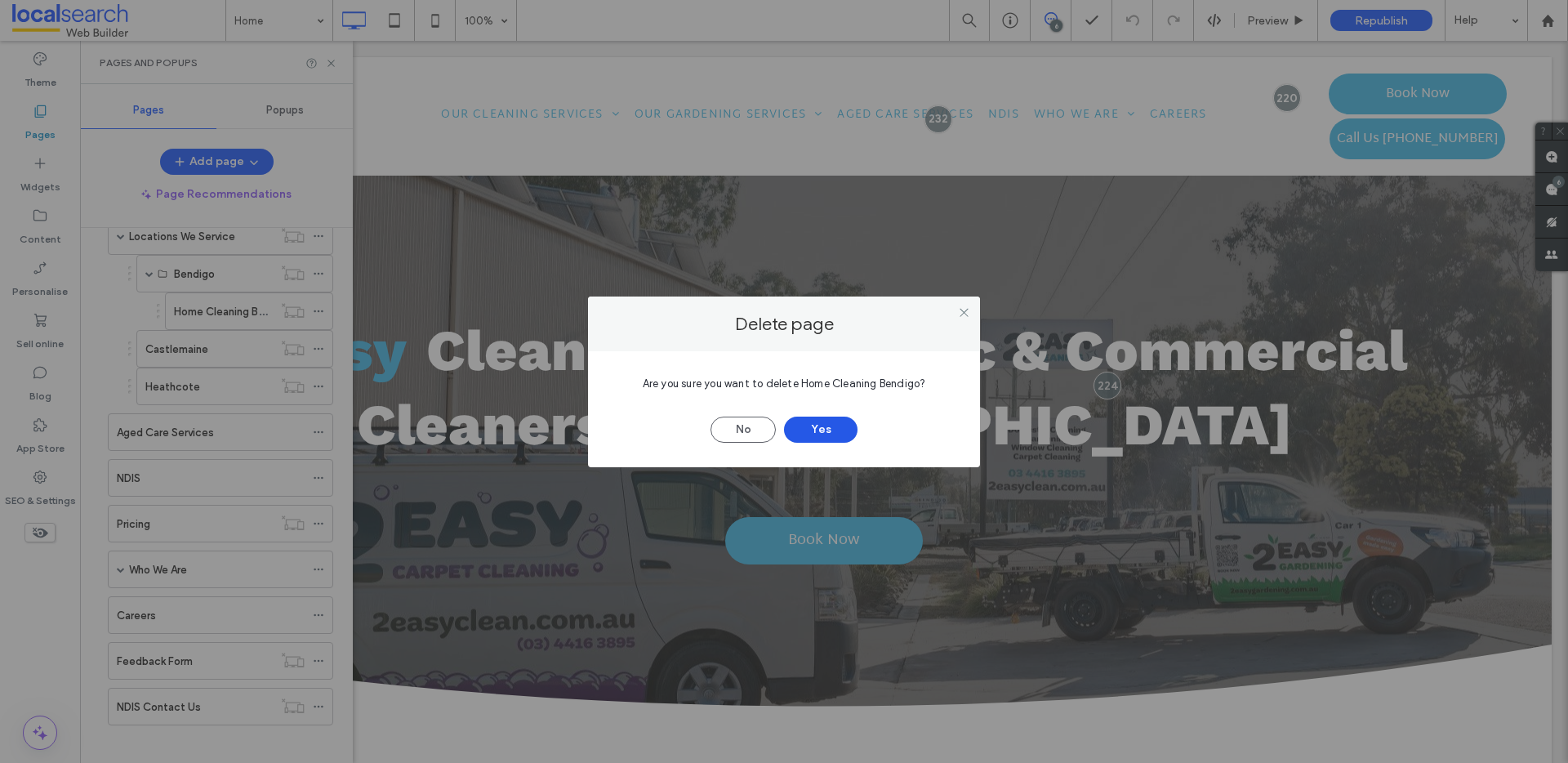
click at [819, 424] on button "Yes" at bounding box center [820, 429] width 74 height 26
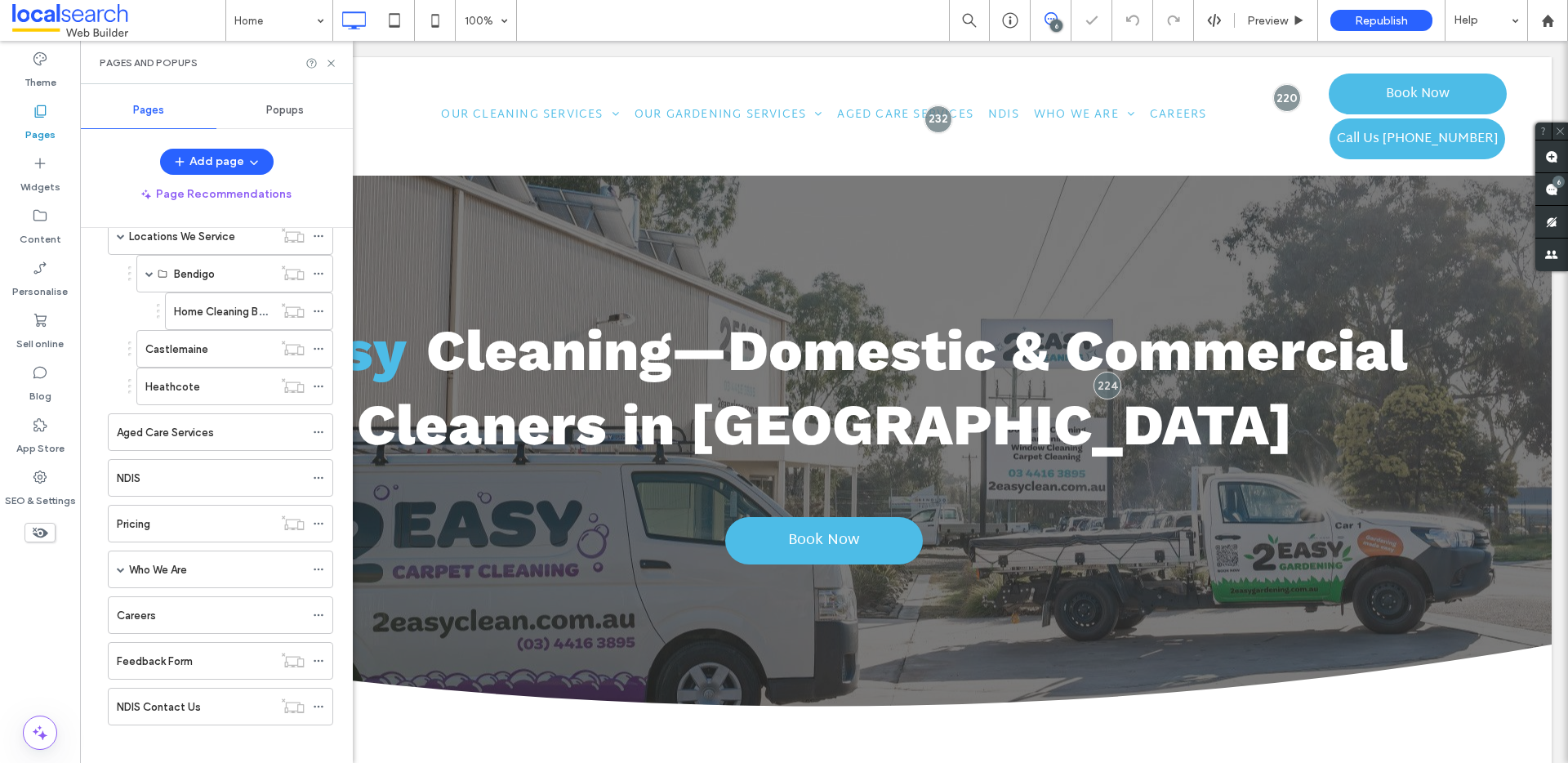
scroll to position [600, 0]
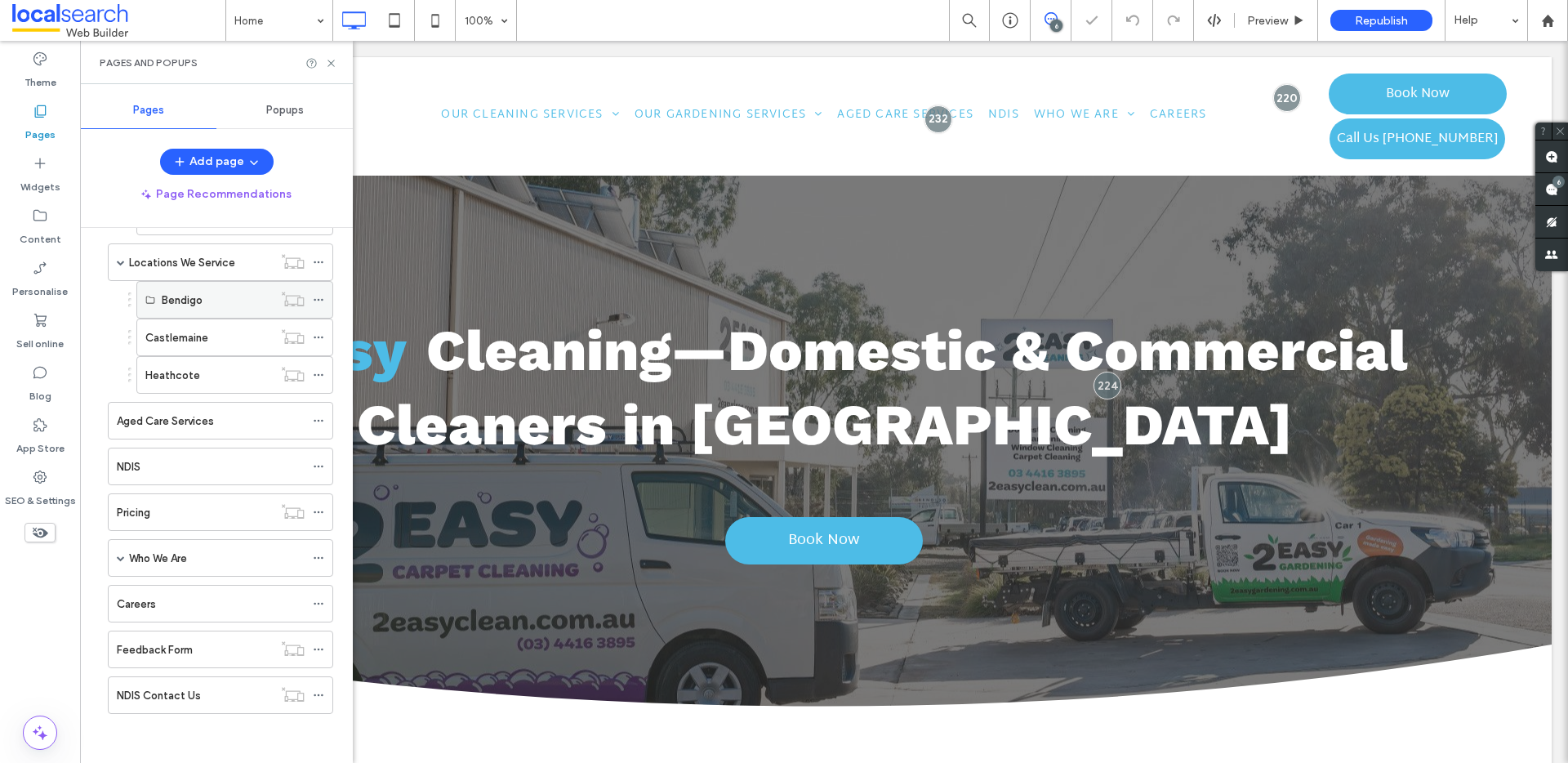
click at [196, 291] on label "Bendigo" at bounding box center [182, 300] width 41 height 29
click at [329, 65] on icon at bounding box center [331, 63] width 13 height 13
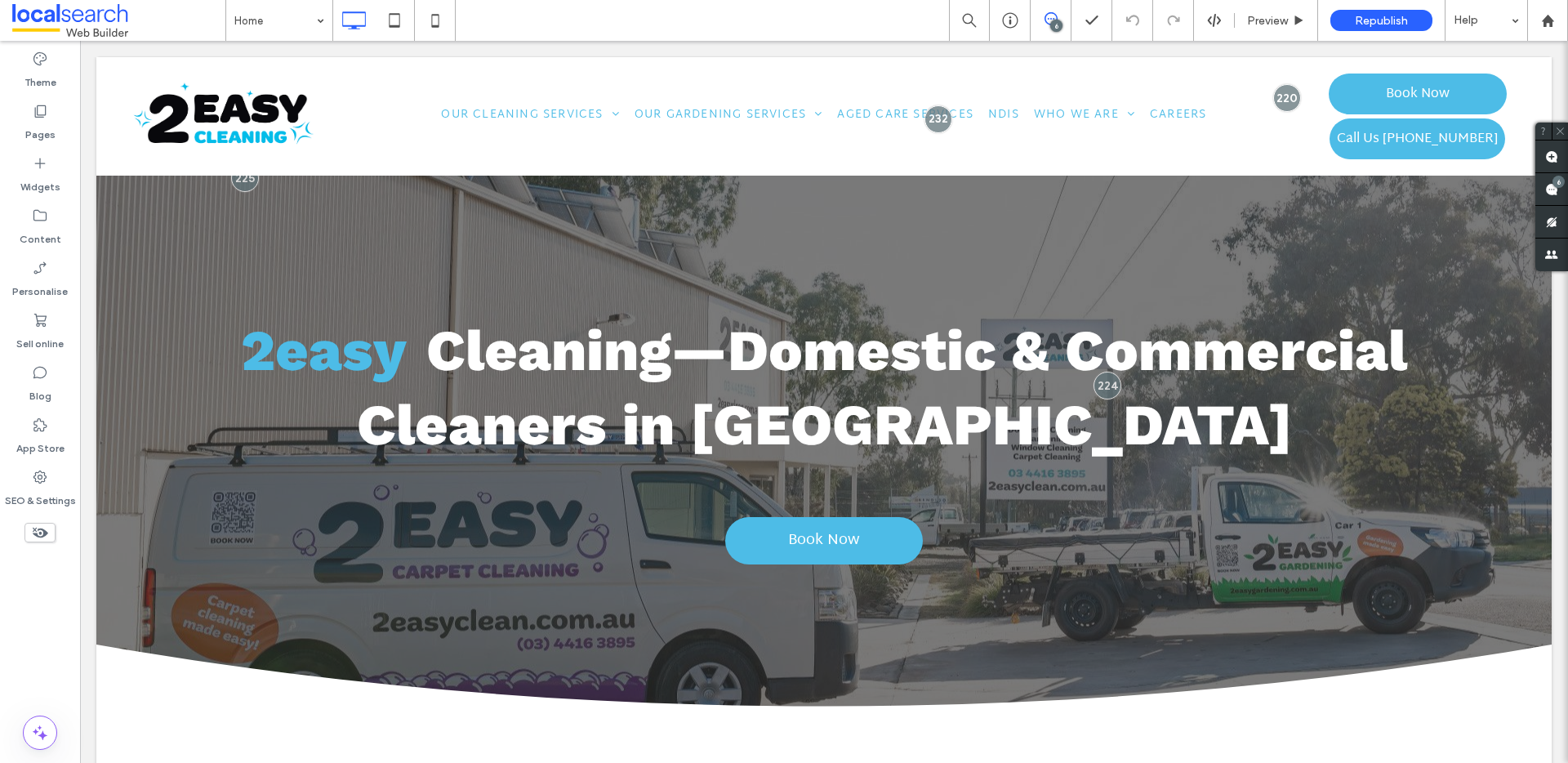
click at [1051, 13] on use at bounding box center [1051, 19] width 14 height 14
click at [1053, 19] on use at bounding box center [1051, 19] width 14 height 14
click at [1550, 191] on use at bounding box center [1551, 189] width 14 height 14
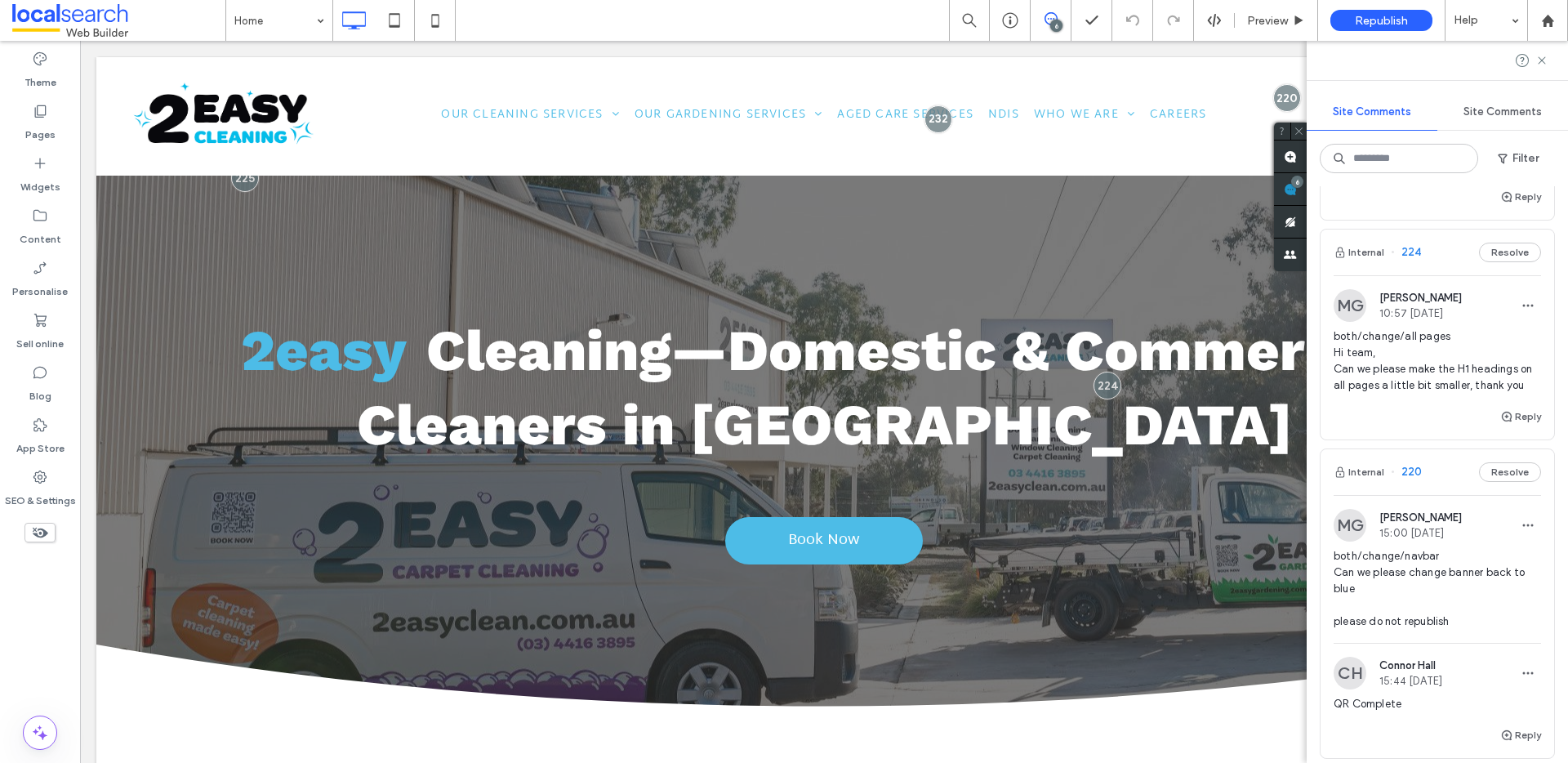
scroll to position [878, 0]
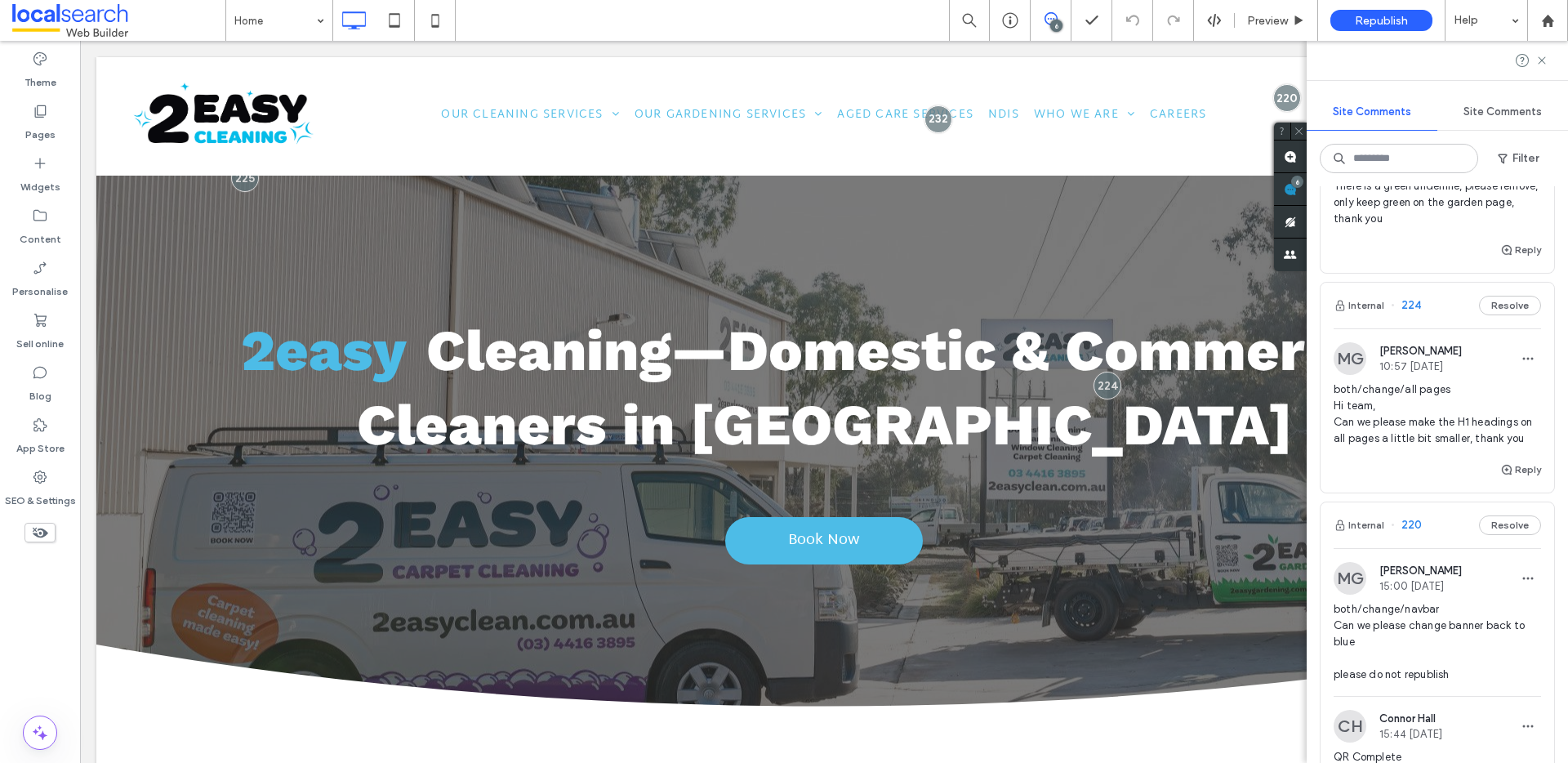
click at [1446, 432] on span "both/change/all pages Hi team, Can we please make the H1 headings on all pages …" at bounding box center [1437, 413] width 207 height 66
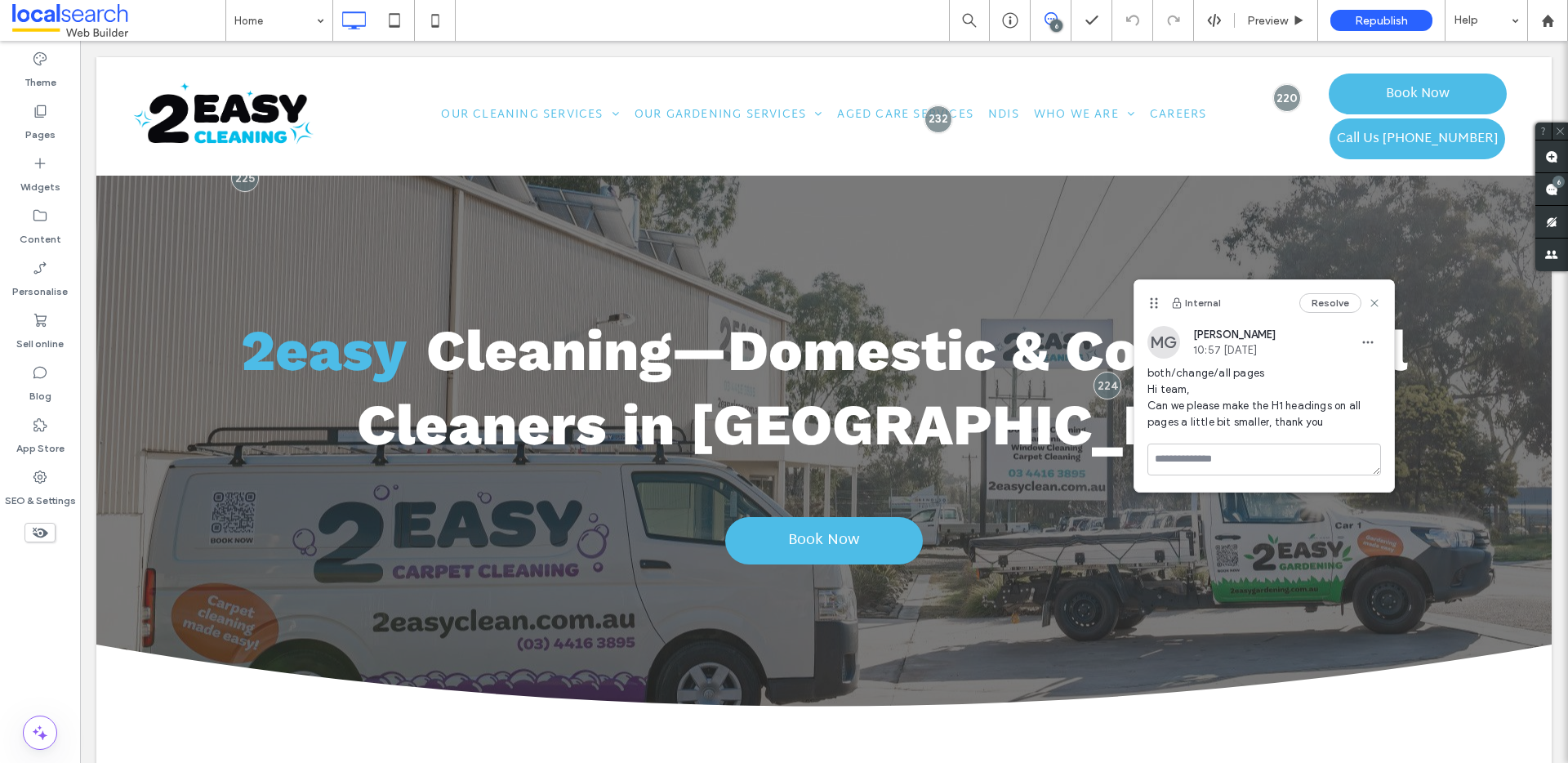
click at [1326, 422] on span "both/change/all pages Hi team, Can we please make the H1 headings on all pages …" at bounding box center [1264, 397] width 233 height 66
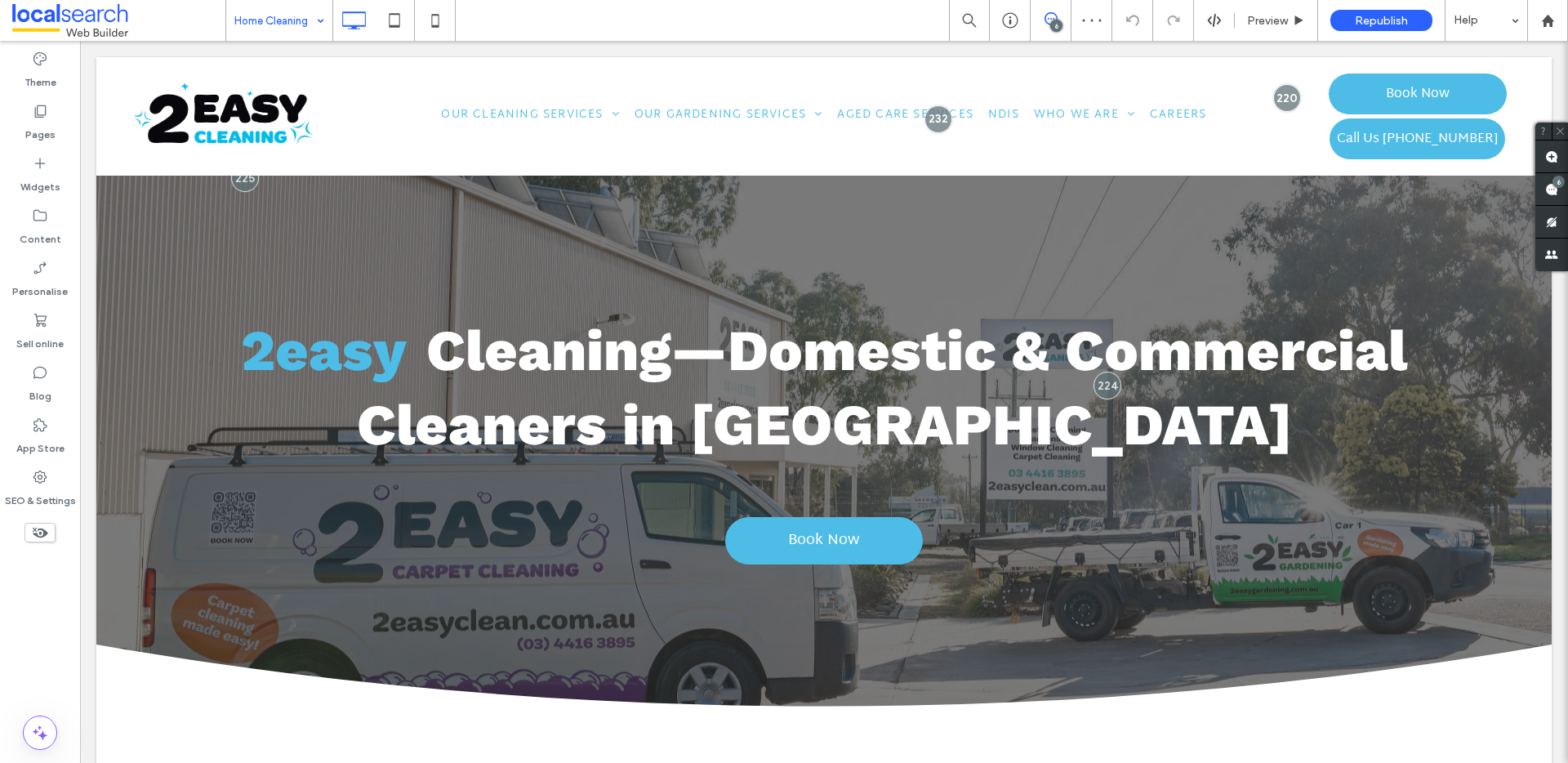
click at [314, 28] on div "Home Cleaning" at bounding box center [279, 20] width 106 height 41
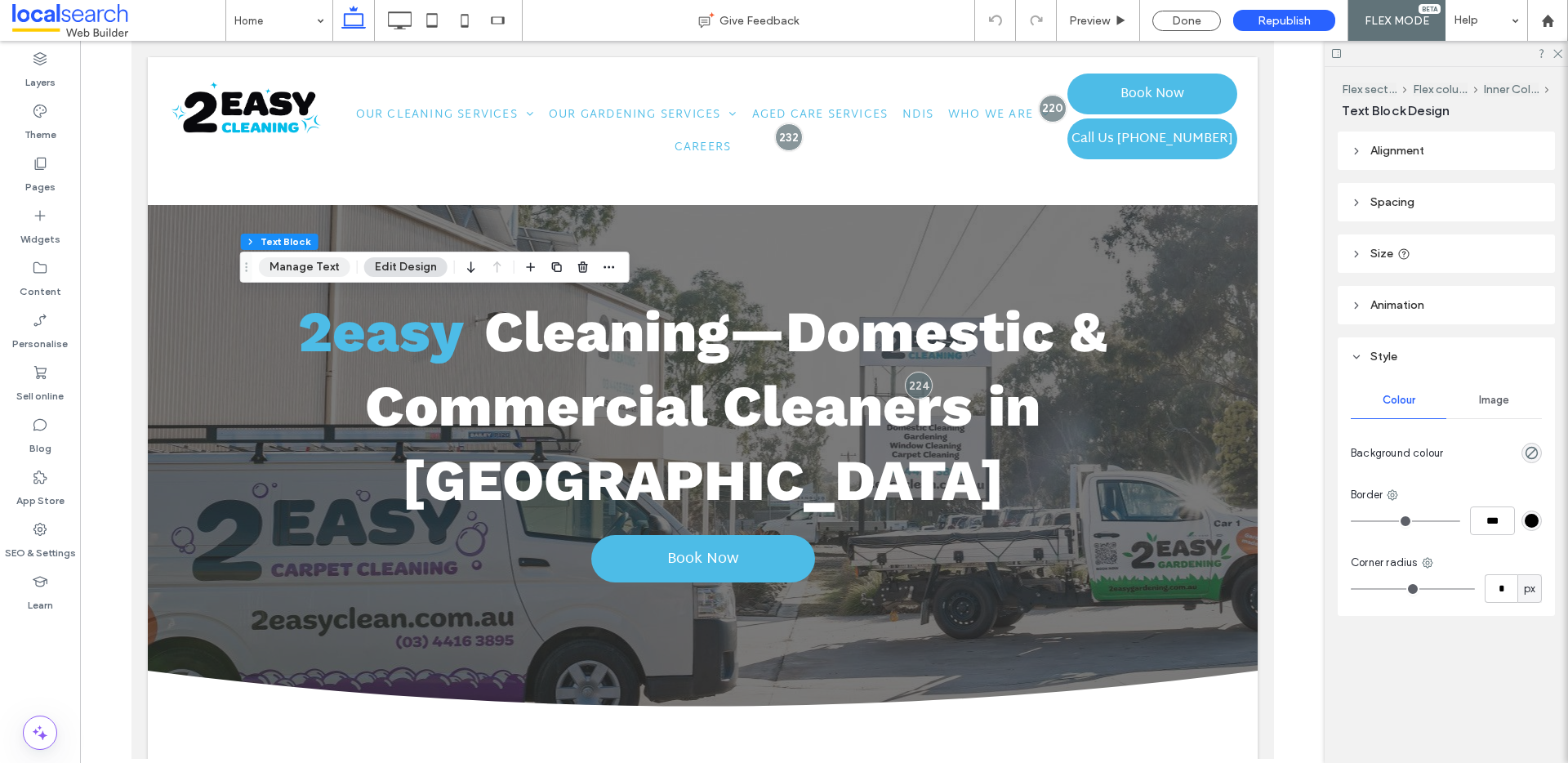
click at [315, 267] on button "Manage Text" at bounding box center [304, 268] width 92 height 20
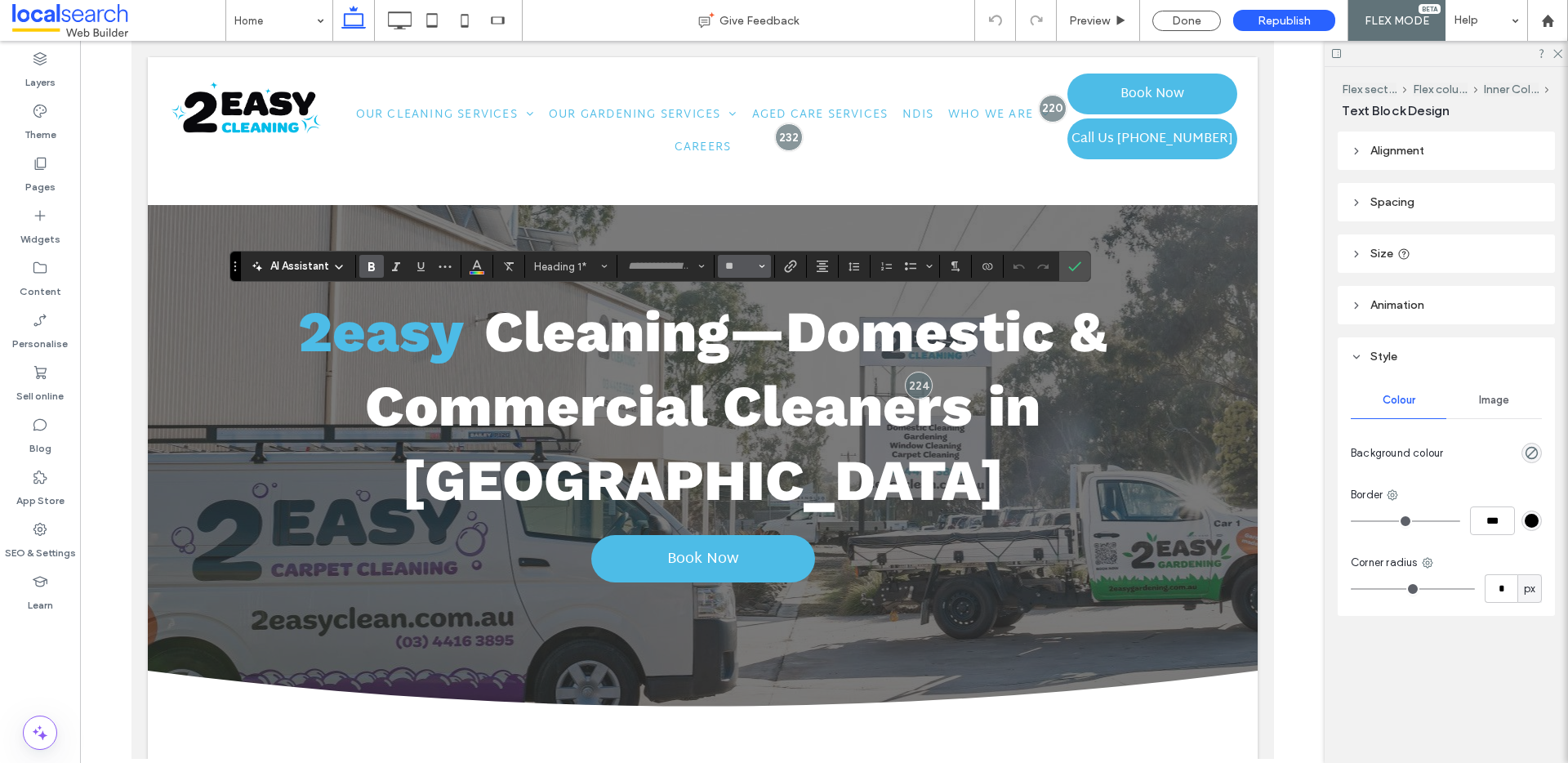
click at [766, 263] on button "**" at bounding box center [744, 266] width 53 height 23
click at [737, 265] on input "Size-input" at bounding box center [739, 266] width 32 height 14
type input "**"
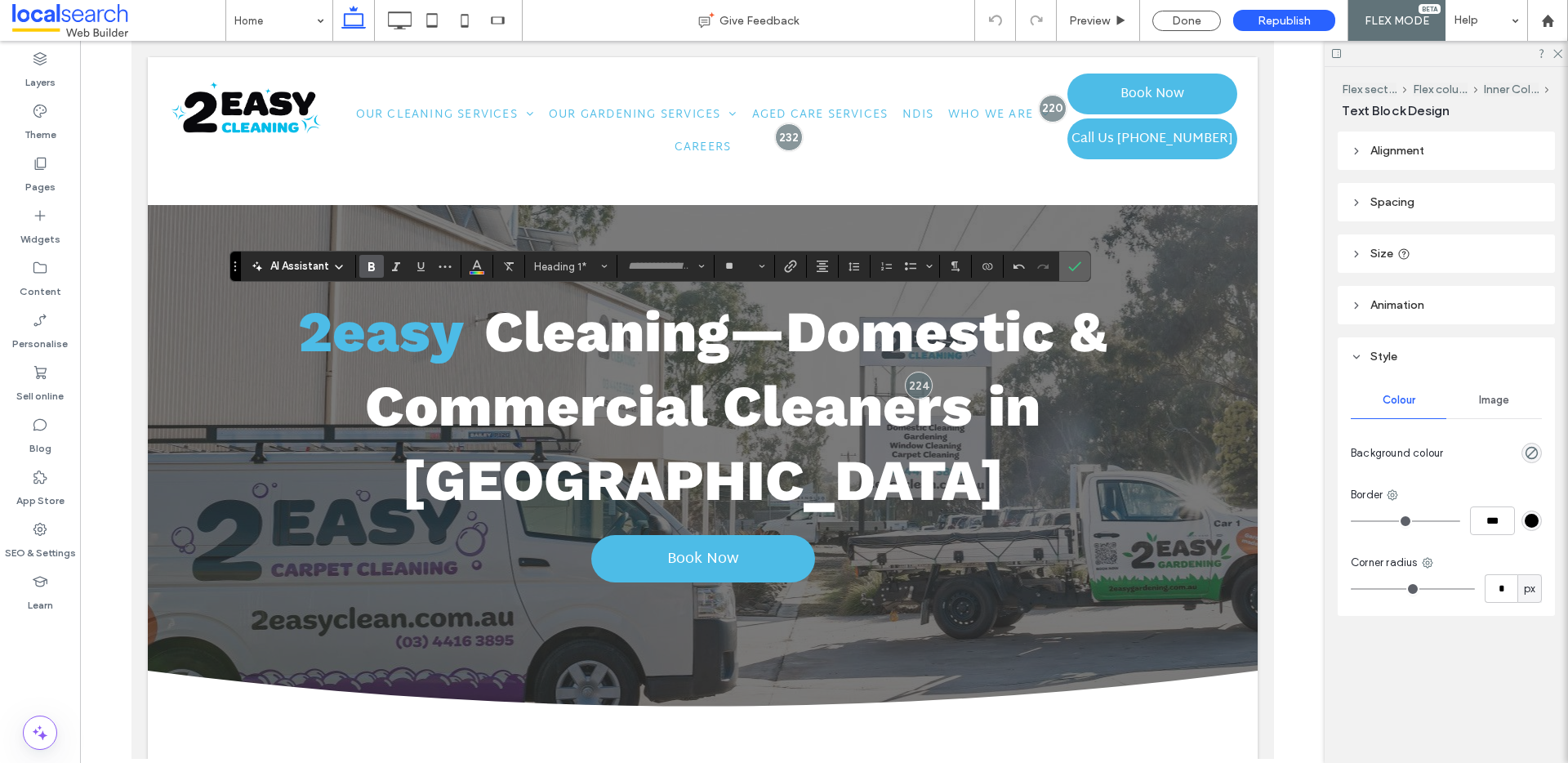
click at [1083, 268] on label "Confirm" at bounding box center [1074, 266] width 24 height 30
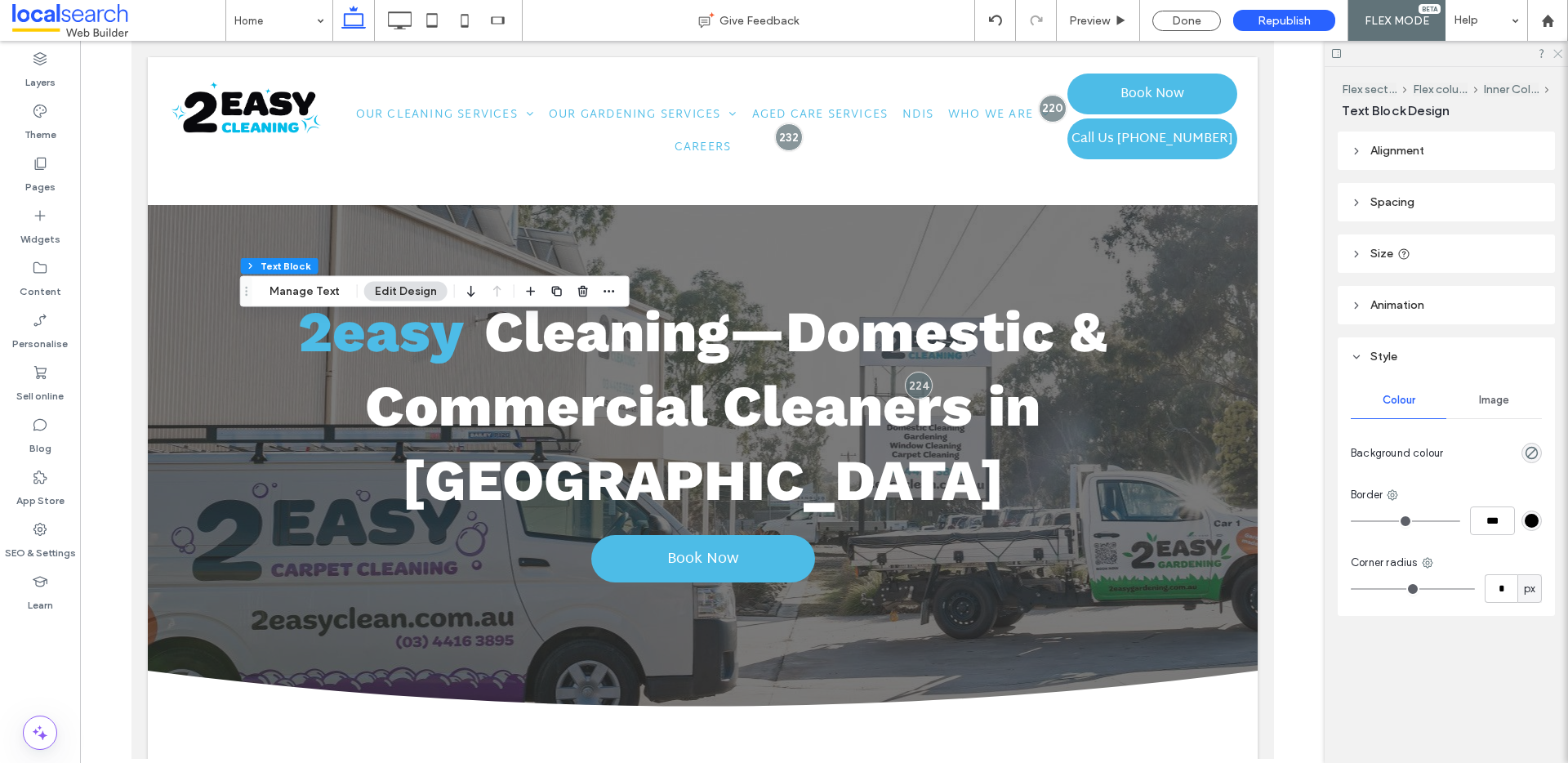
click at [1557, 54] on icon at bounding box center [1557, 53] width 11 height 11
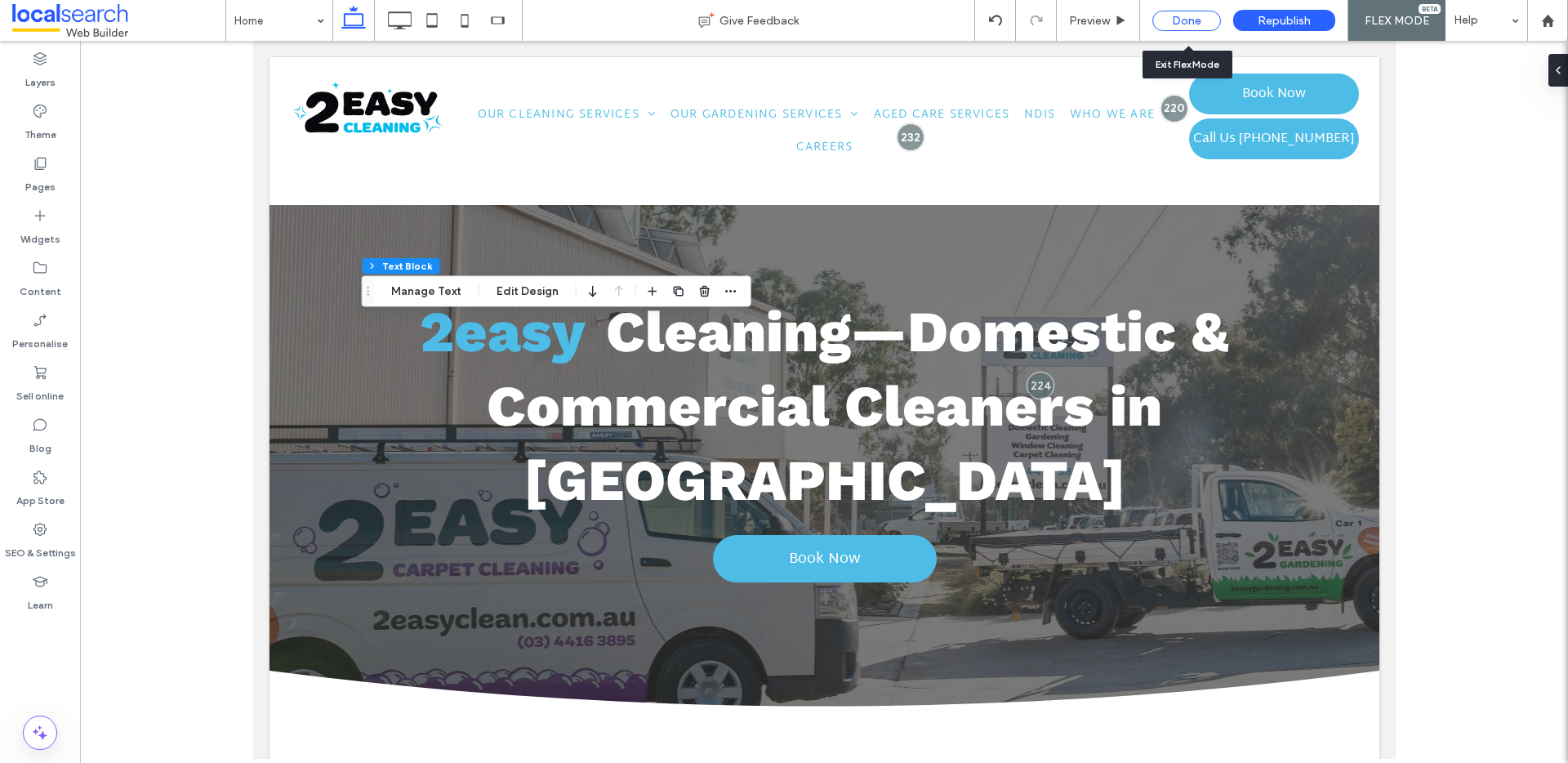
click at [1190, 19] on div "Done" at bounding box center [1186, 21] width 68 height 21
click at [0, 0] on div at bounding box center [0, 0] width 0 height 0
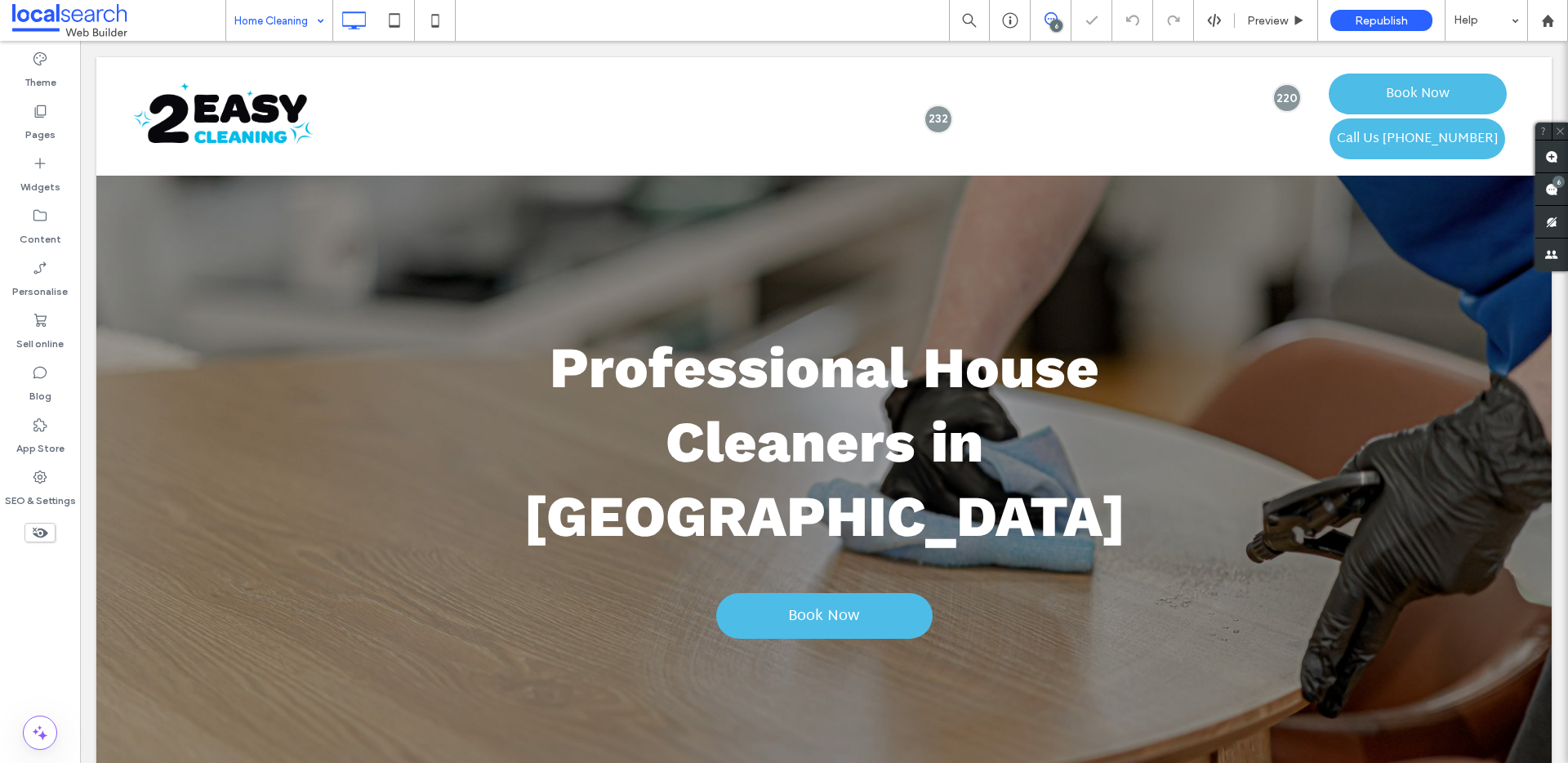
type input "*********"
type input "**"
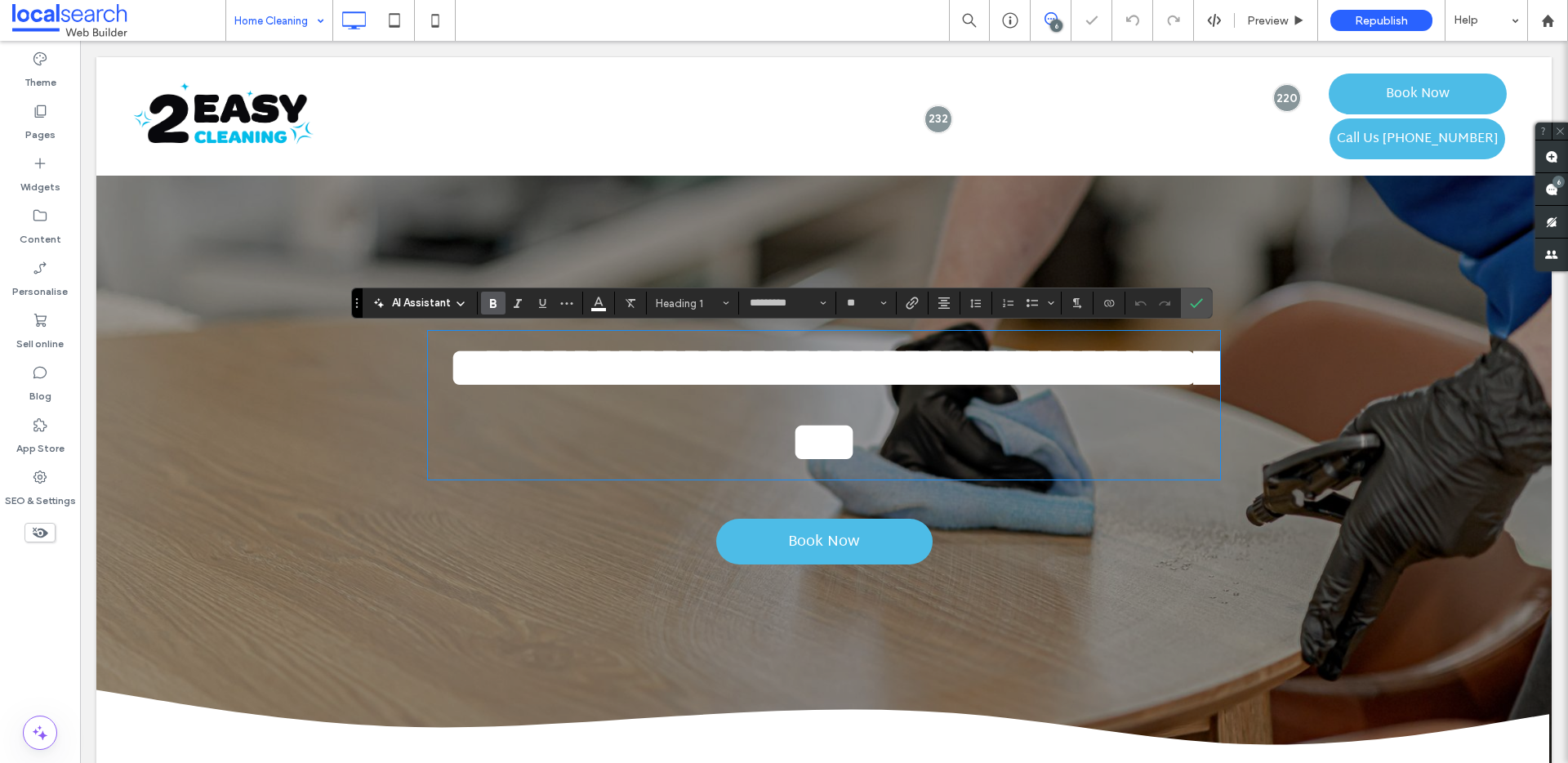
click at [854, 373] on strong "**********" at bounding box center [835, 404] width 774 height 132
click at [983, 396] on strong "**********" at bounding box center [835, 404] width 774 height 132
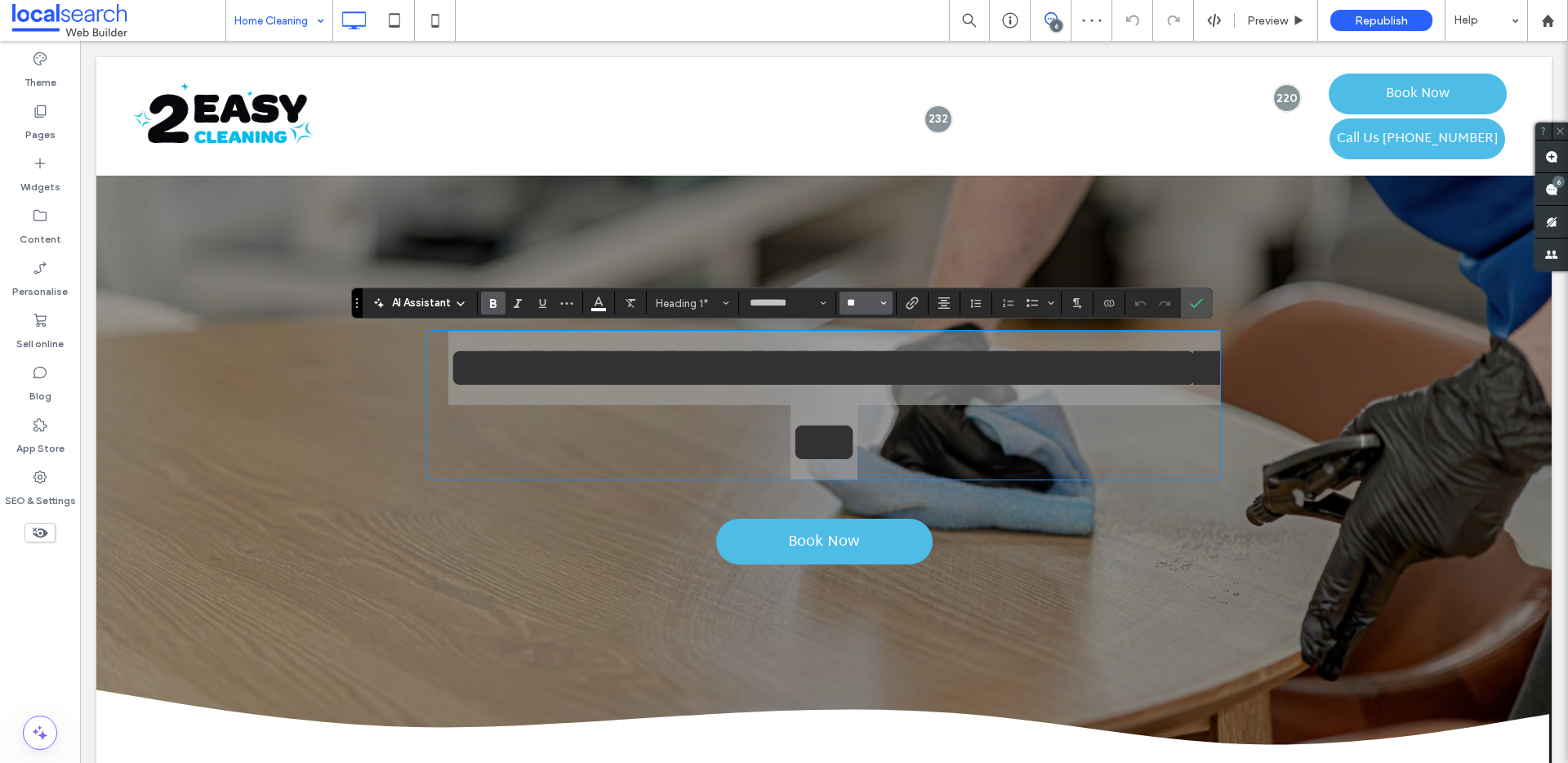
click at [862, 308] on input "**" at bounding box center [860, 303] width 32 height 14
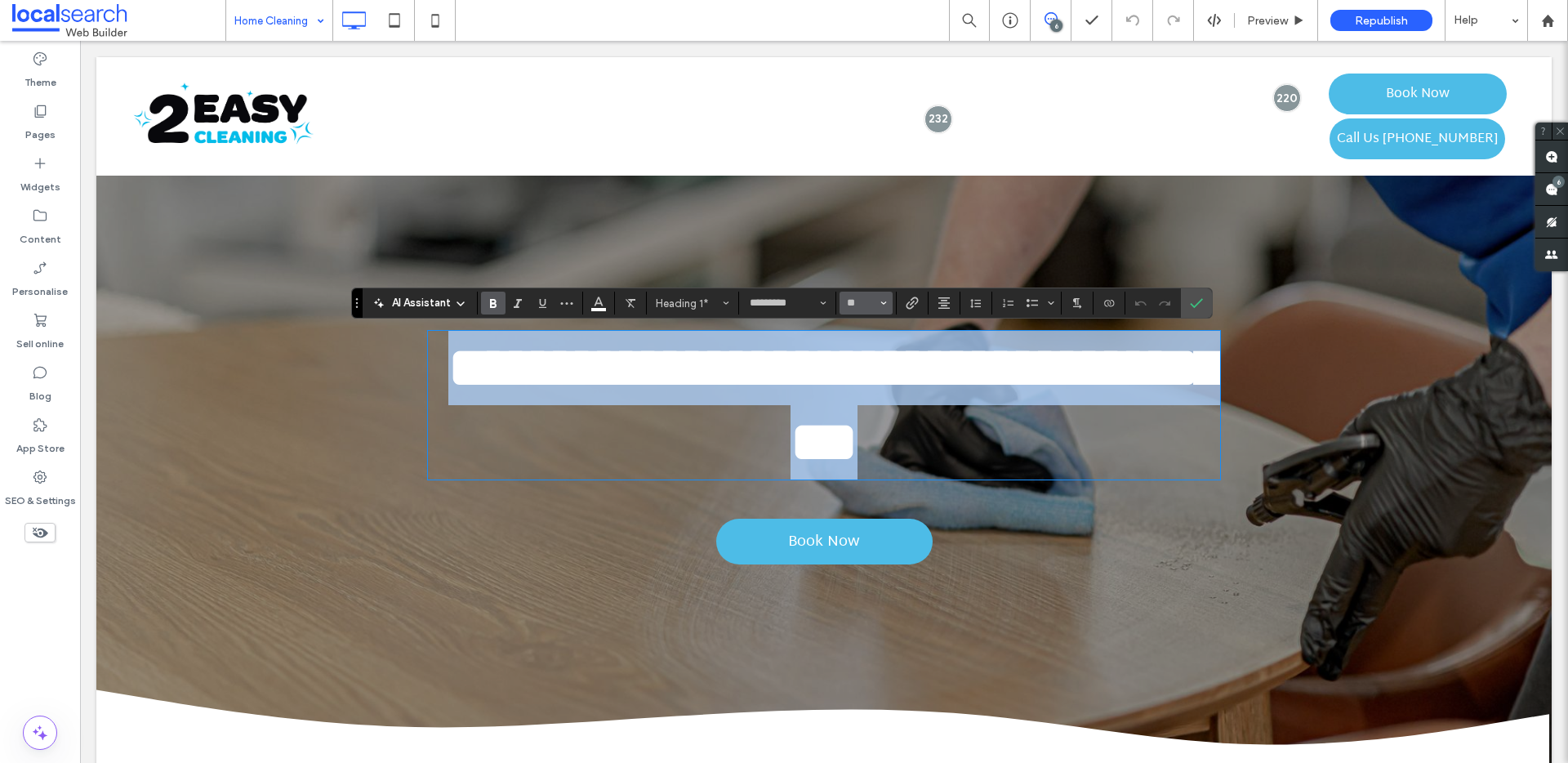
type input "**"
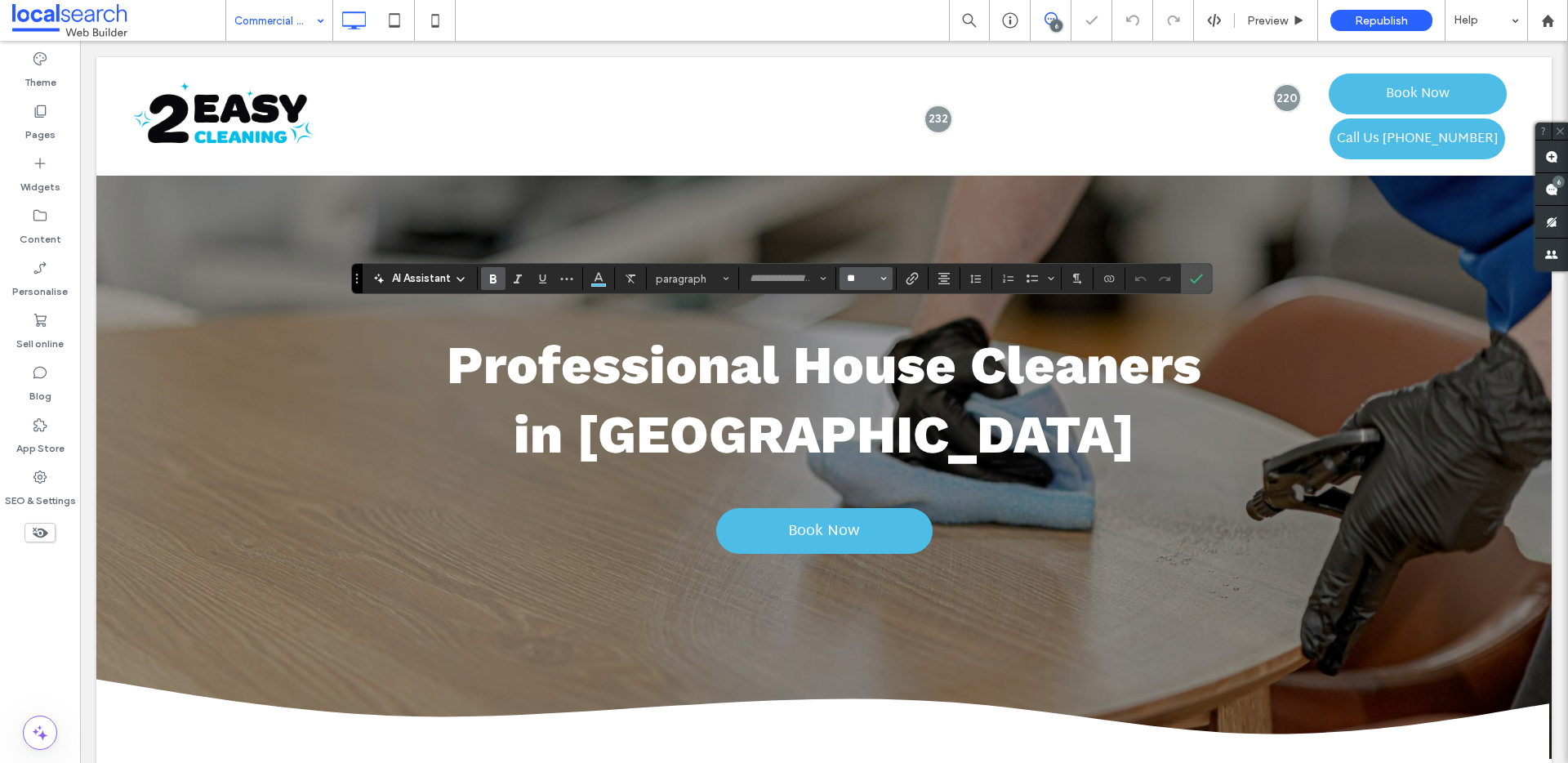
click at [865, 279] on input "**" at bounding box center [860, 278] width 32 height 14
type input "**"
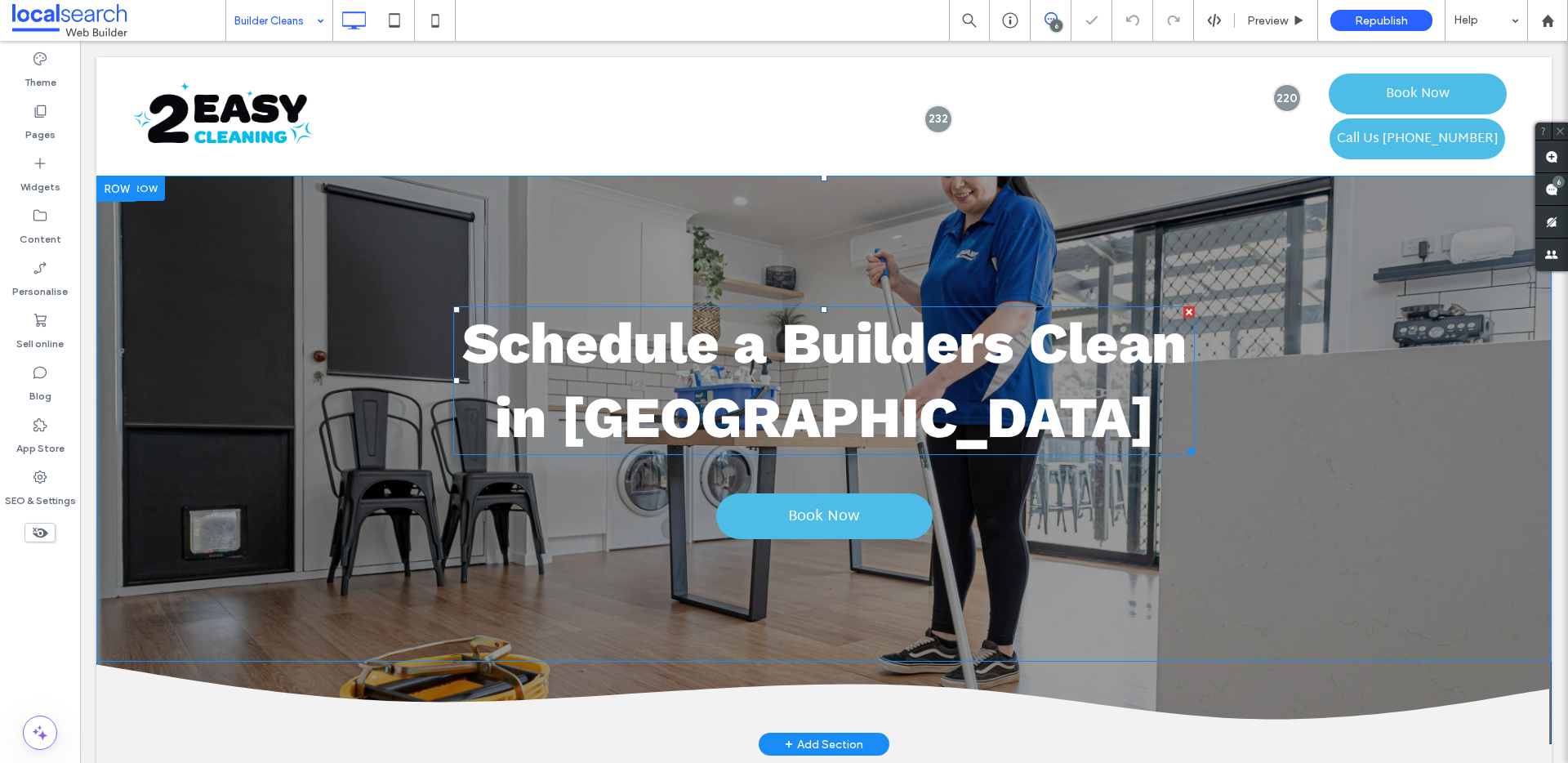
click at [798, 373] on span "Schedule a Builders Clean in [GEOGRAPHIC_DATA]" at bounding box center [824, 380] width 724 height 141
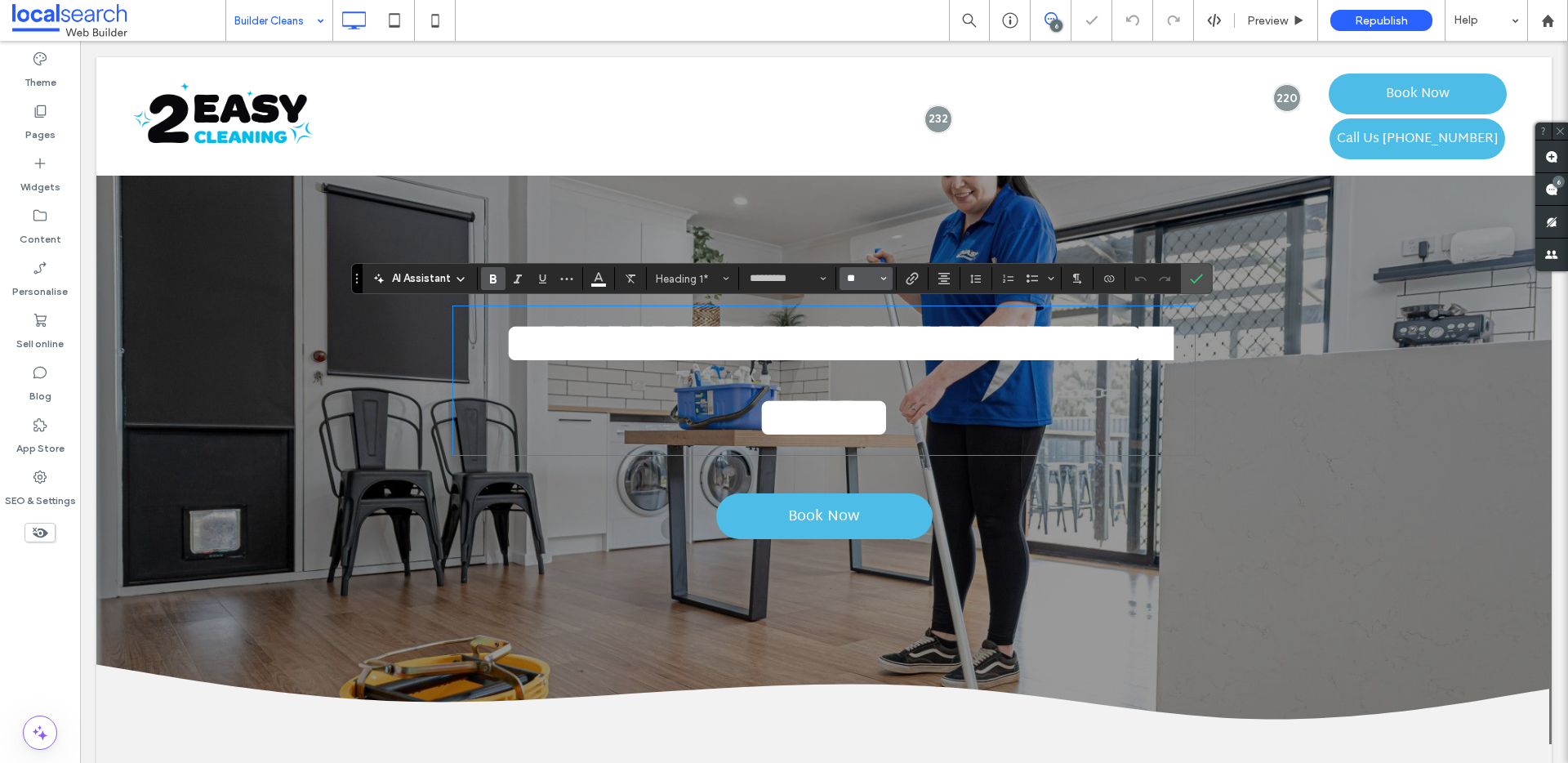
click at [866, 282] on input "**" at bounding box center [860, 278] width 32 height 14
type input "**"
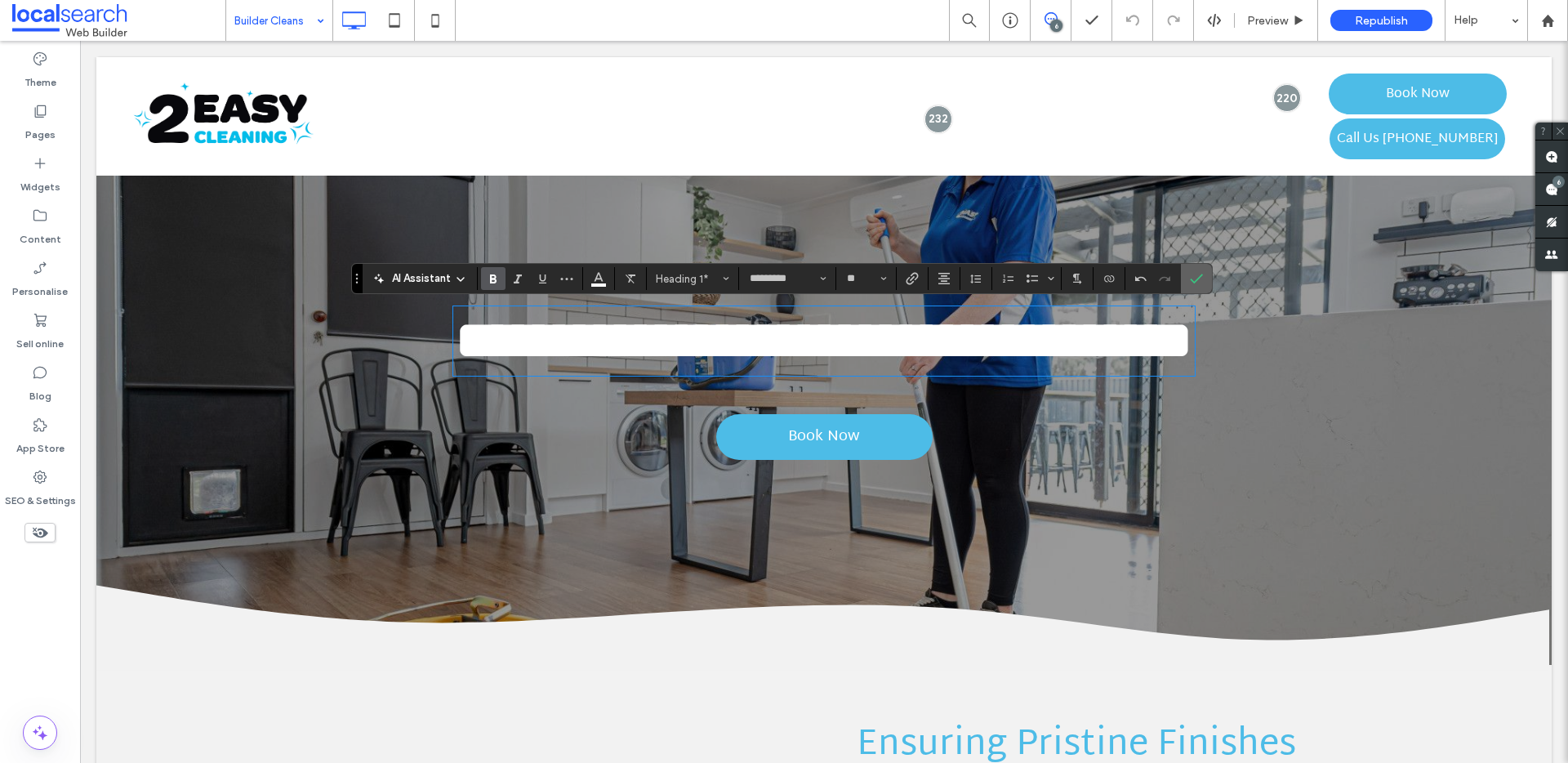
drag, startPoint x: 1194, startPoint y: 278, endPoint x: 1081, endPoint y: 233, distance: 121.6
click at [1194, 278] on icon "Confirm" at bounding box center [1196, 278] width 14 height 14
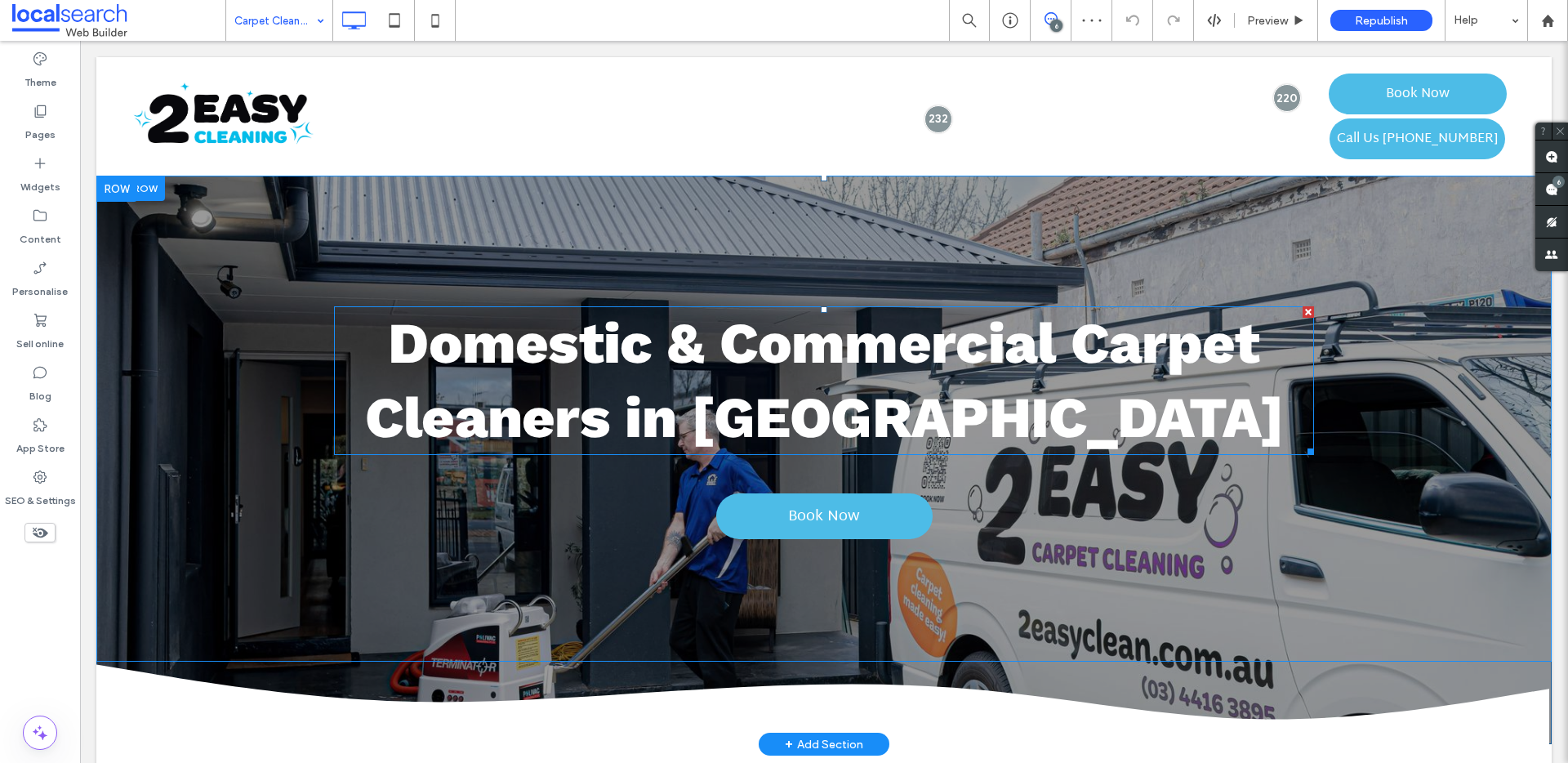
click at [842, 352] on span "Domestic & Commercial Carpet Cleaners in [GEOGRAPHIC_DATA]" at bounding box center [824, 380] width 919 height 141
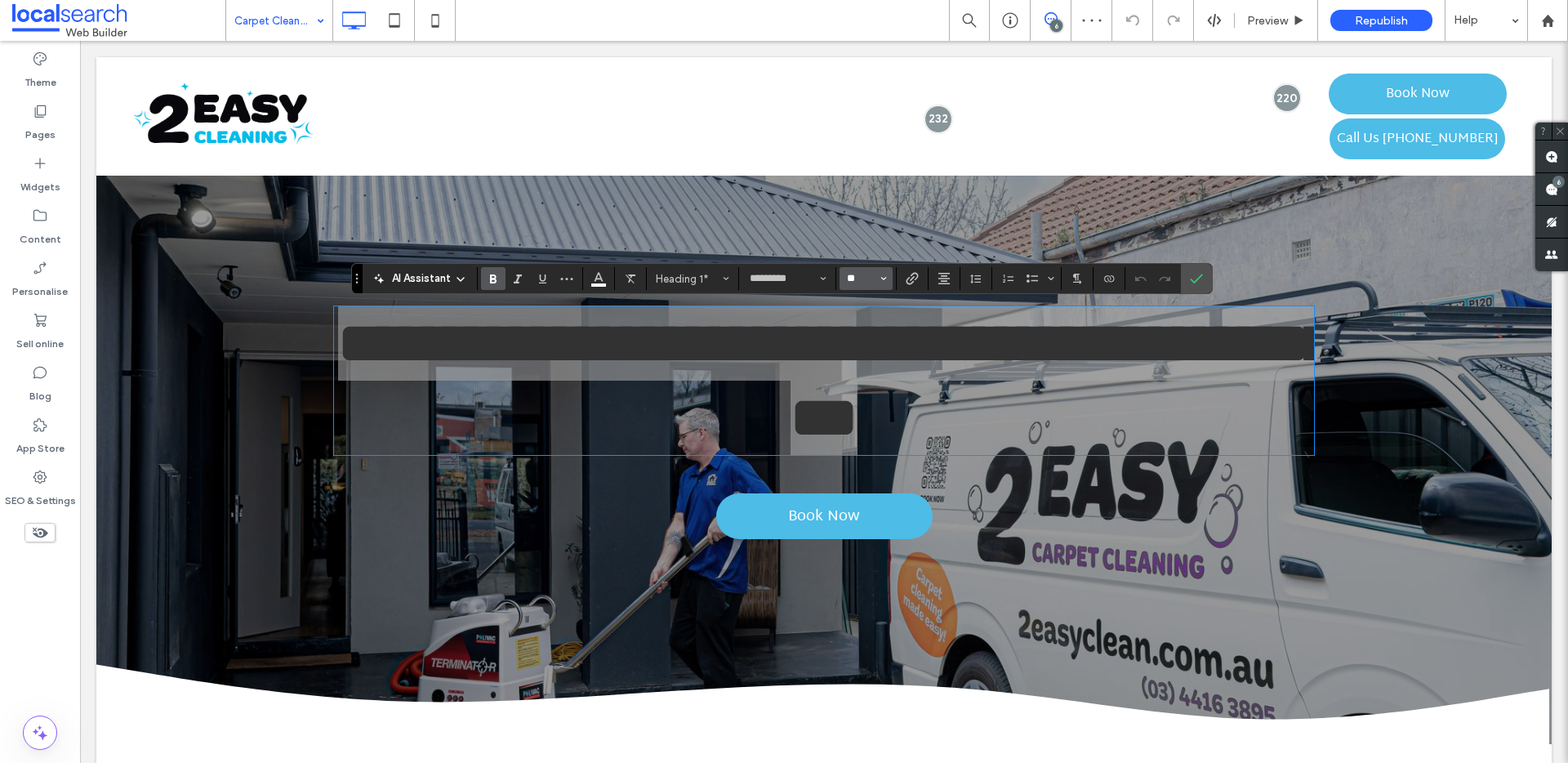
click at [856, 283] on input "**" at bounding box center [860, 278] width 32 height 14
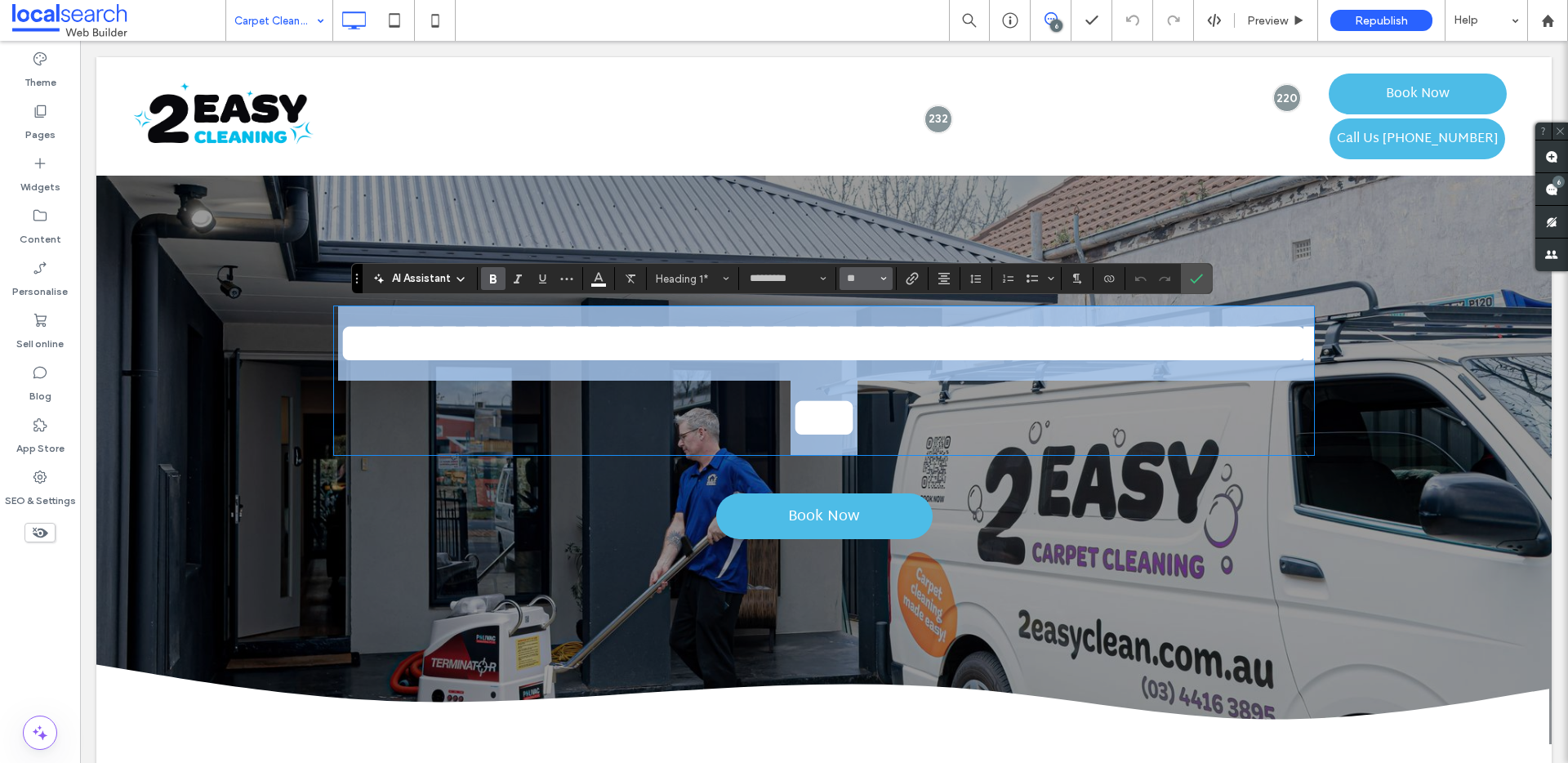
type input "**"
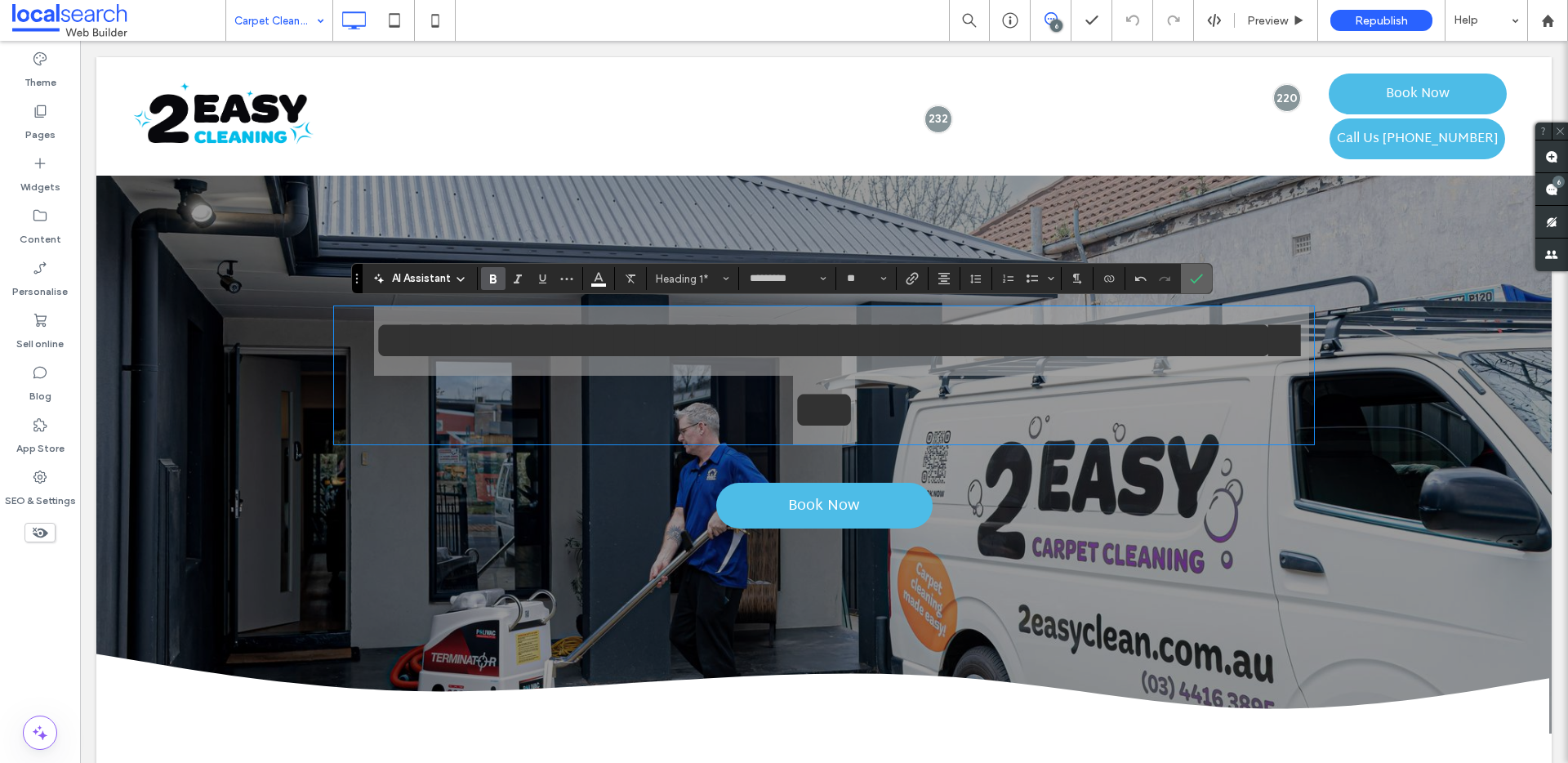
click at [1195, 282] on use "Confirm" at bounding box center [1196, 278] width 14 height 10
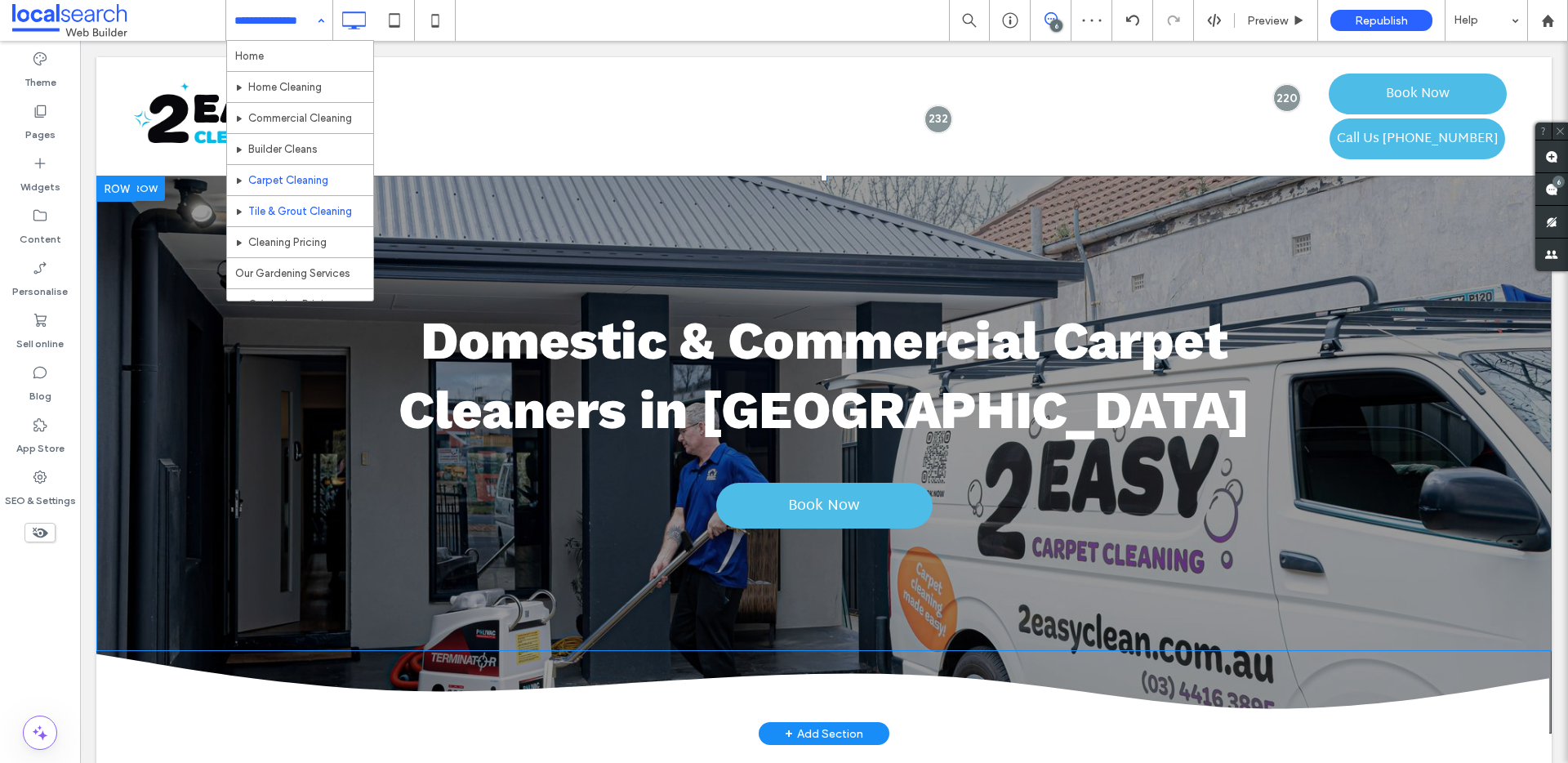
scroll to position [11, 0]
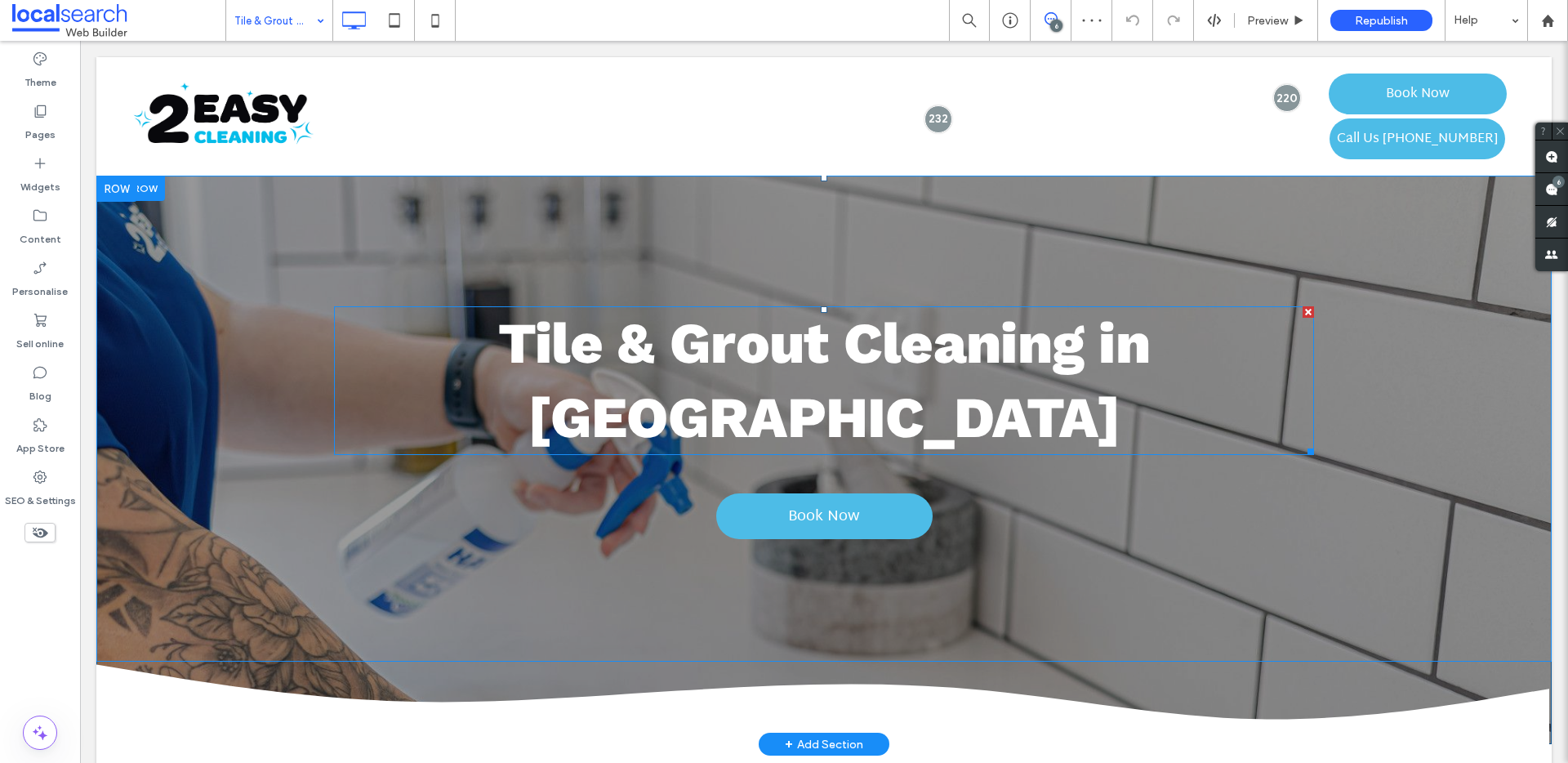
click at [742, 352] on span "Tile & Grout Cleaning in [GEOGRAPHIC_DATA]" at bounding box center [824, 380] width 652 height 141
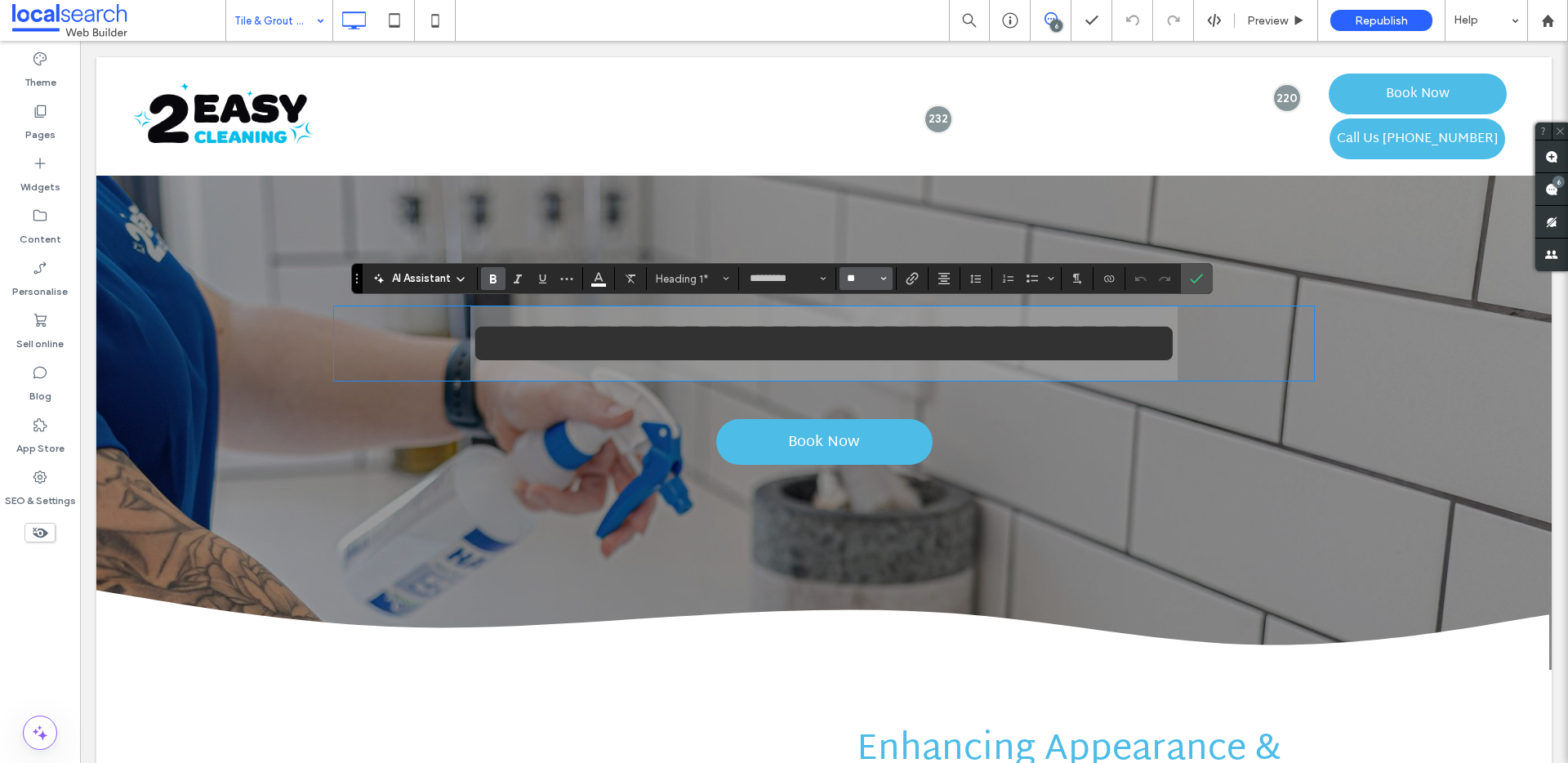
click at [863, 279] on input "**" at bounding box center [860, 278] width 32 height 14
type input "**"
click at [1196, 281] on use "Confirm" at bounding box center [1196, 278] width 14 height 10
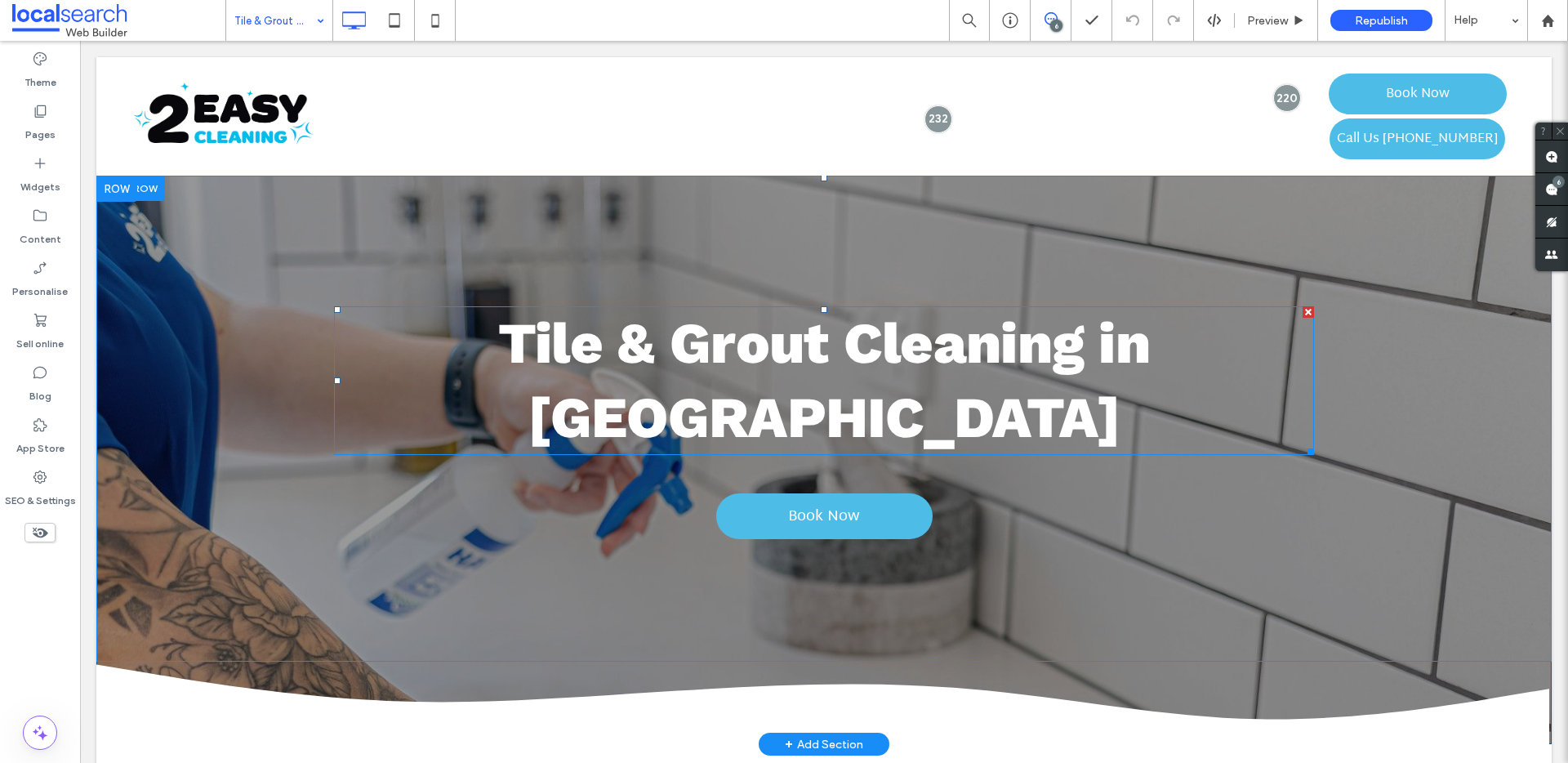
click at [989, 334] on strong "Tile & Grout Cleaning in [GEOGRAPHIC_DATA]" at bounding box center [824, 380] width 652 height 141
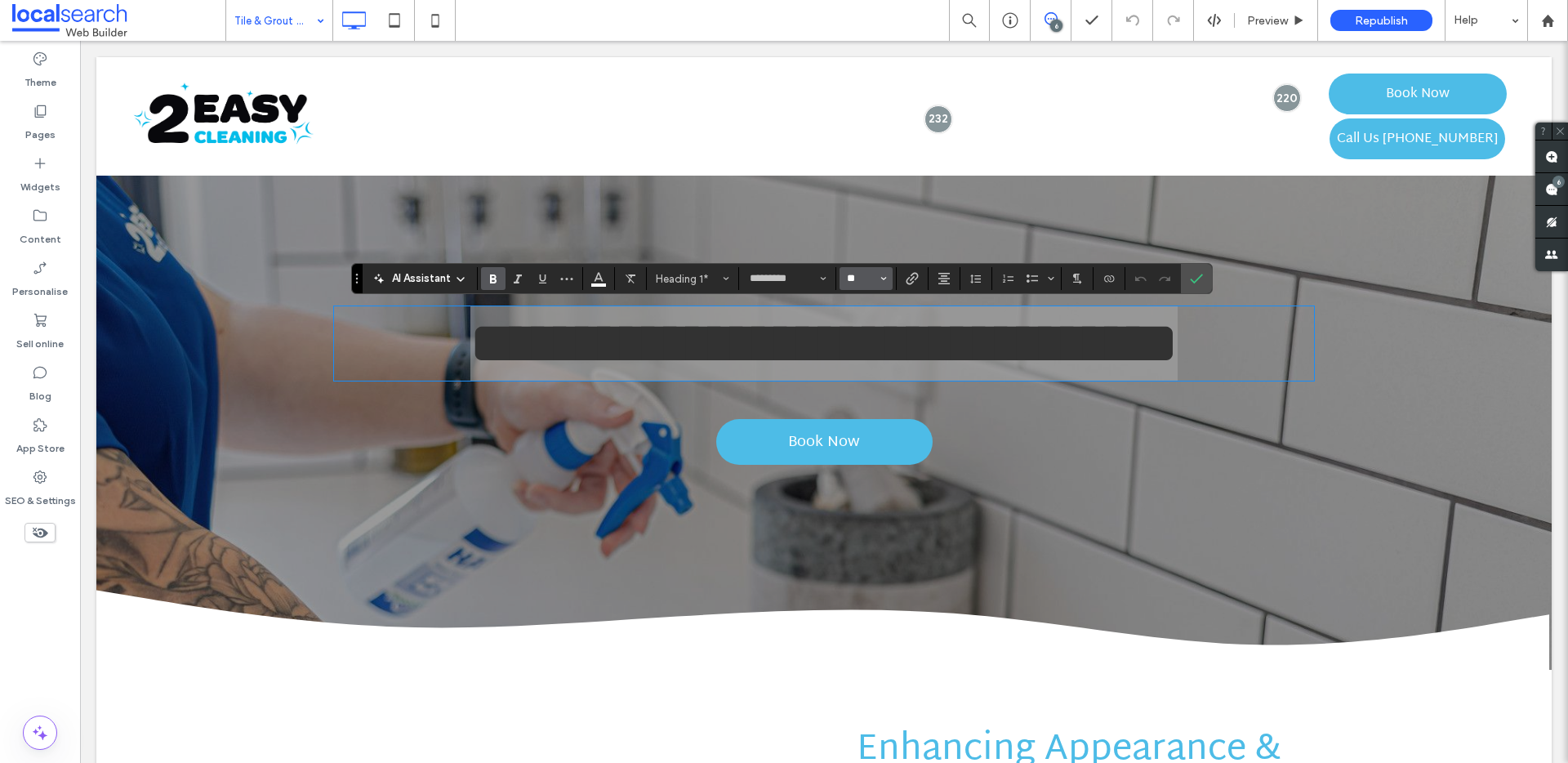
click at [853, 276] on input "**" at bounding box center [860, 278] width 32 height 14
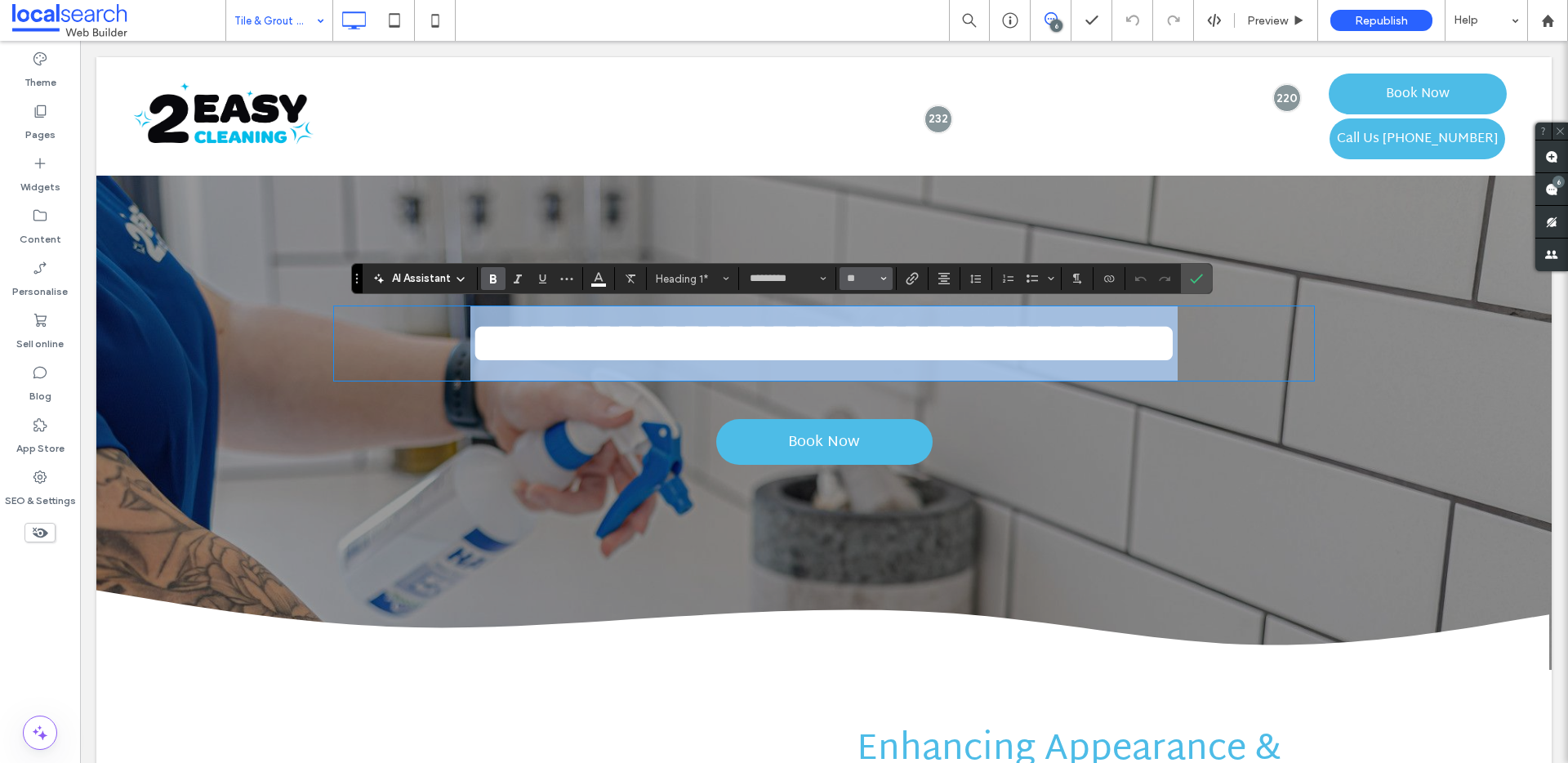
type input "**"
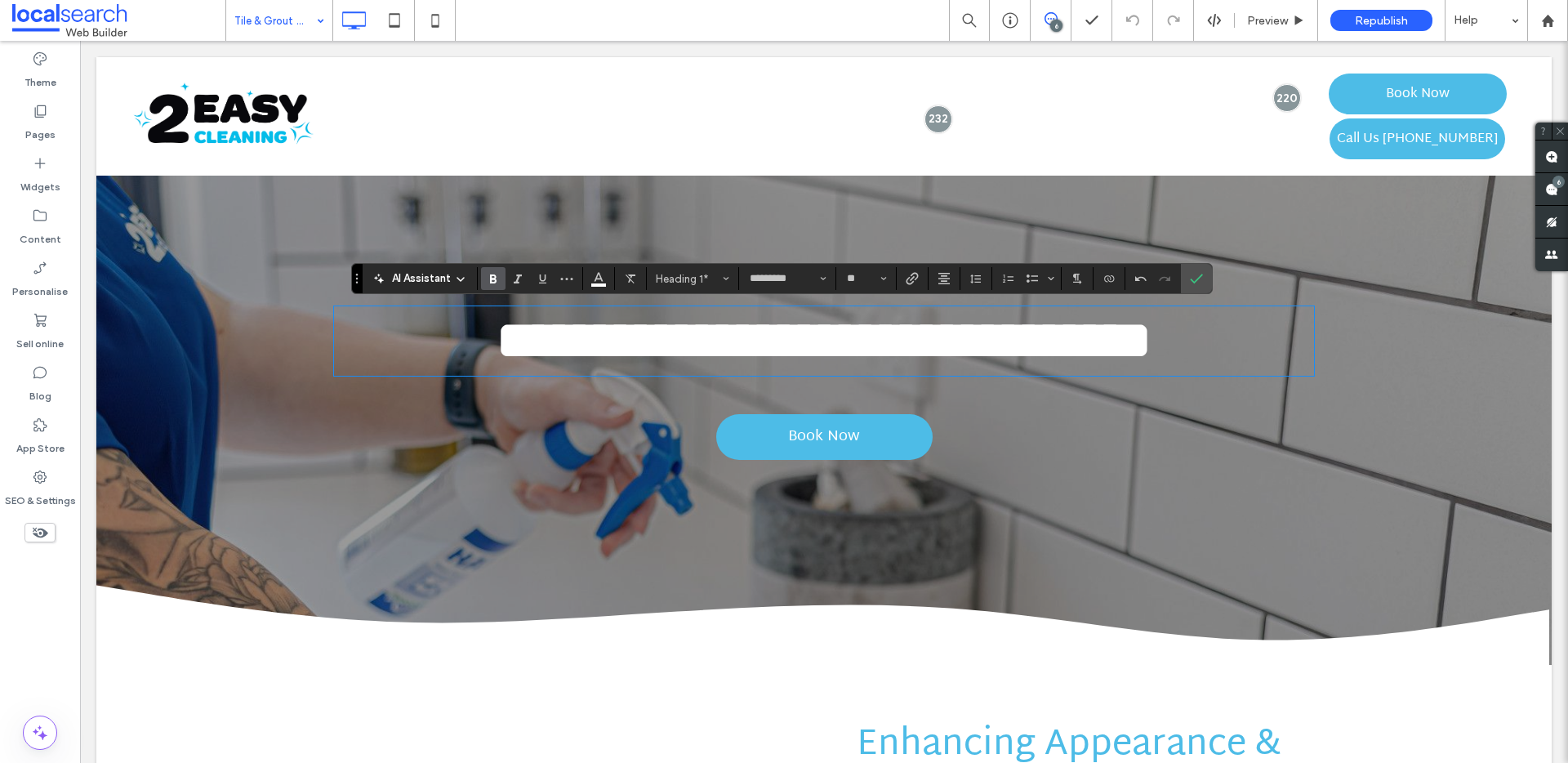
click at [1213, 402] on div "**********" at bounding box center [824, 387] width 980 height 162
click at [835, 442] on span "Book Now" at bounding box center [824, 437] width 72 height 43
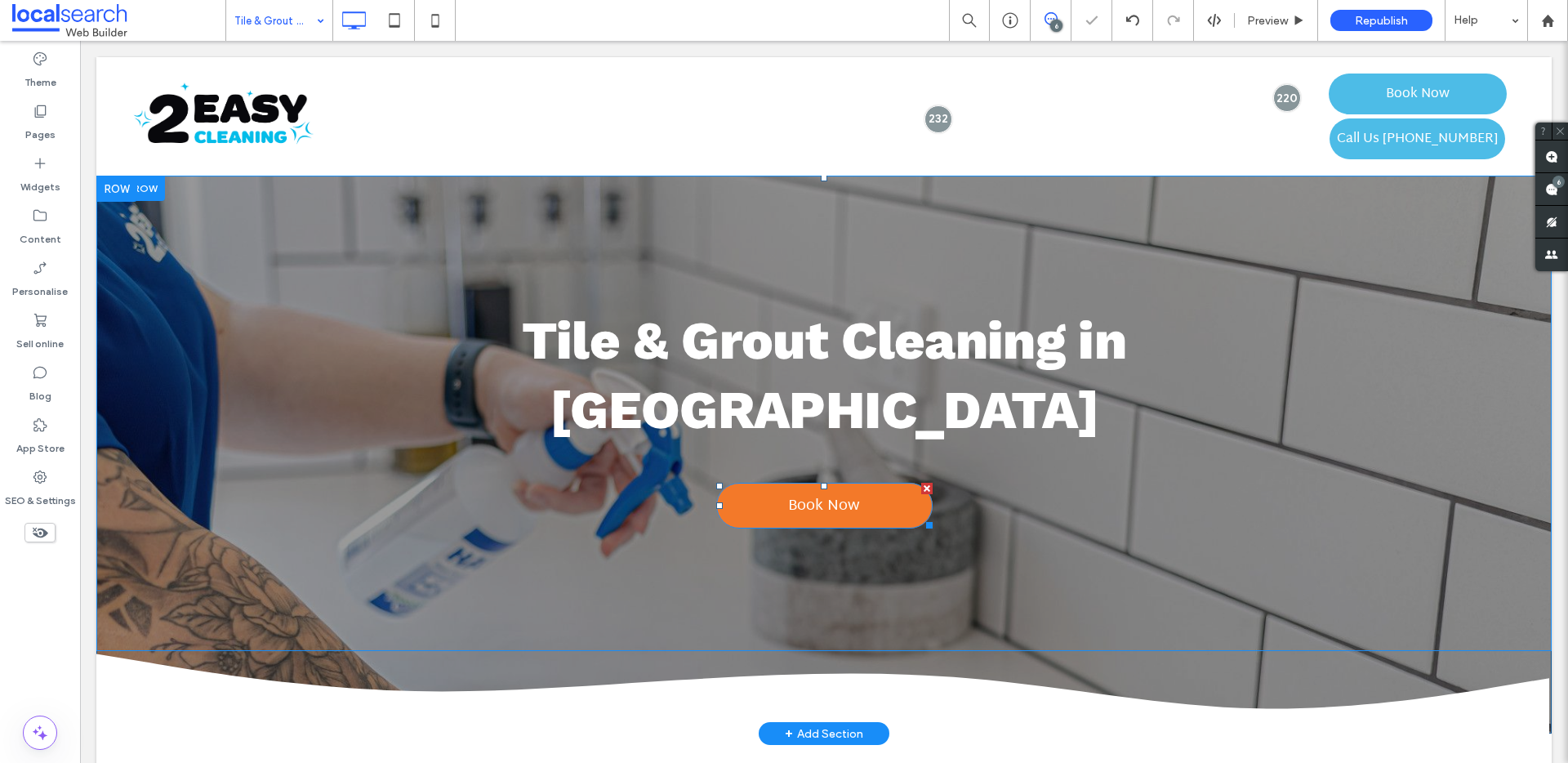
click at [837, 485] on span "Book Now" at bounding box center [824, 506] width 72 height 43
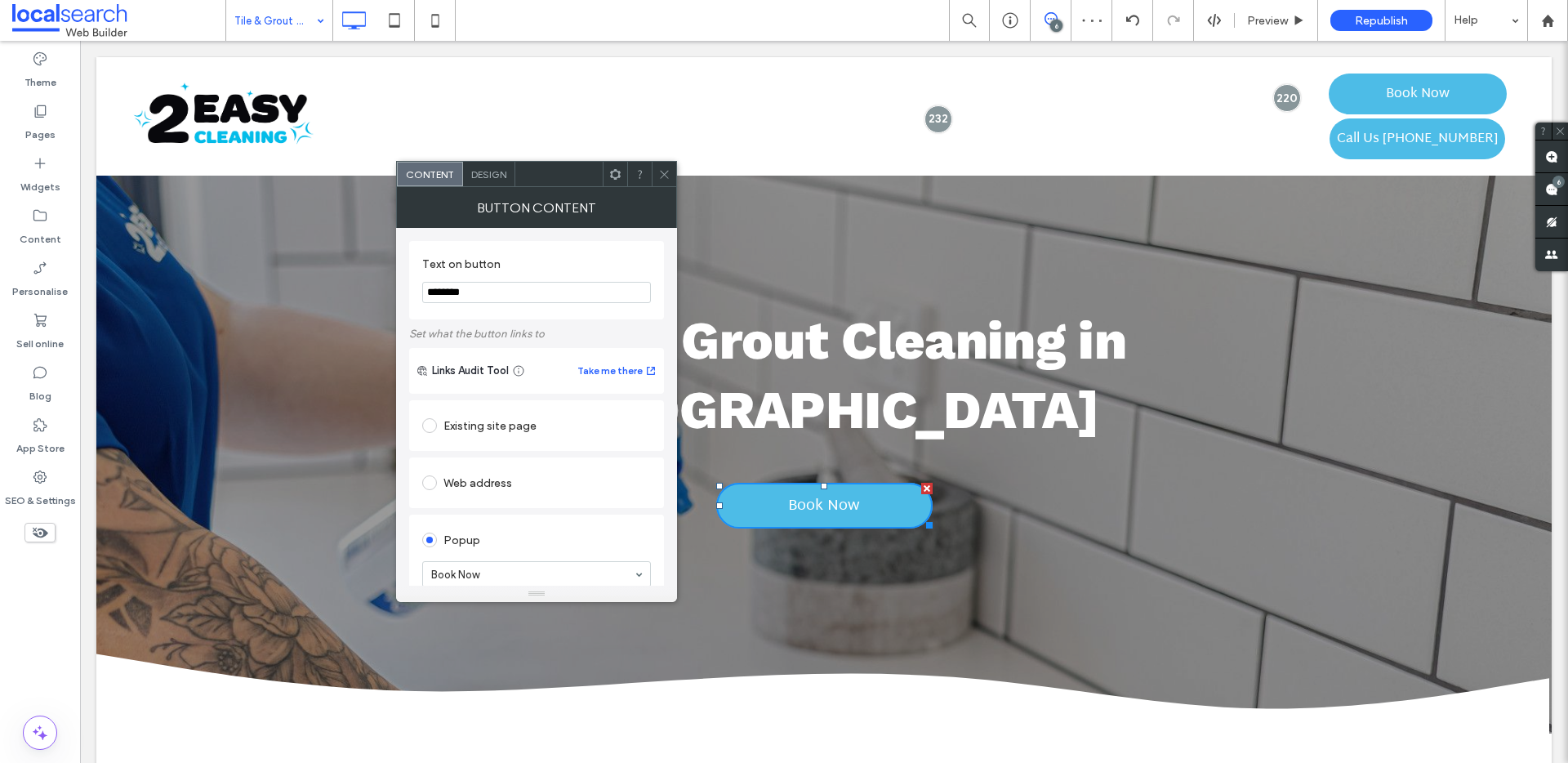
click at [663, 180] on span at bounding box center [665, 174] width 13 height 24
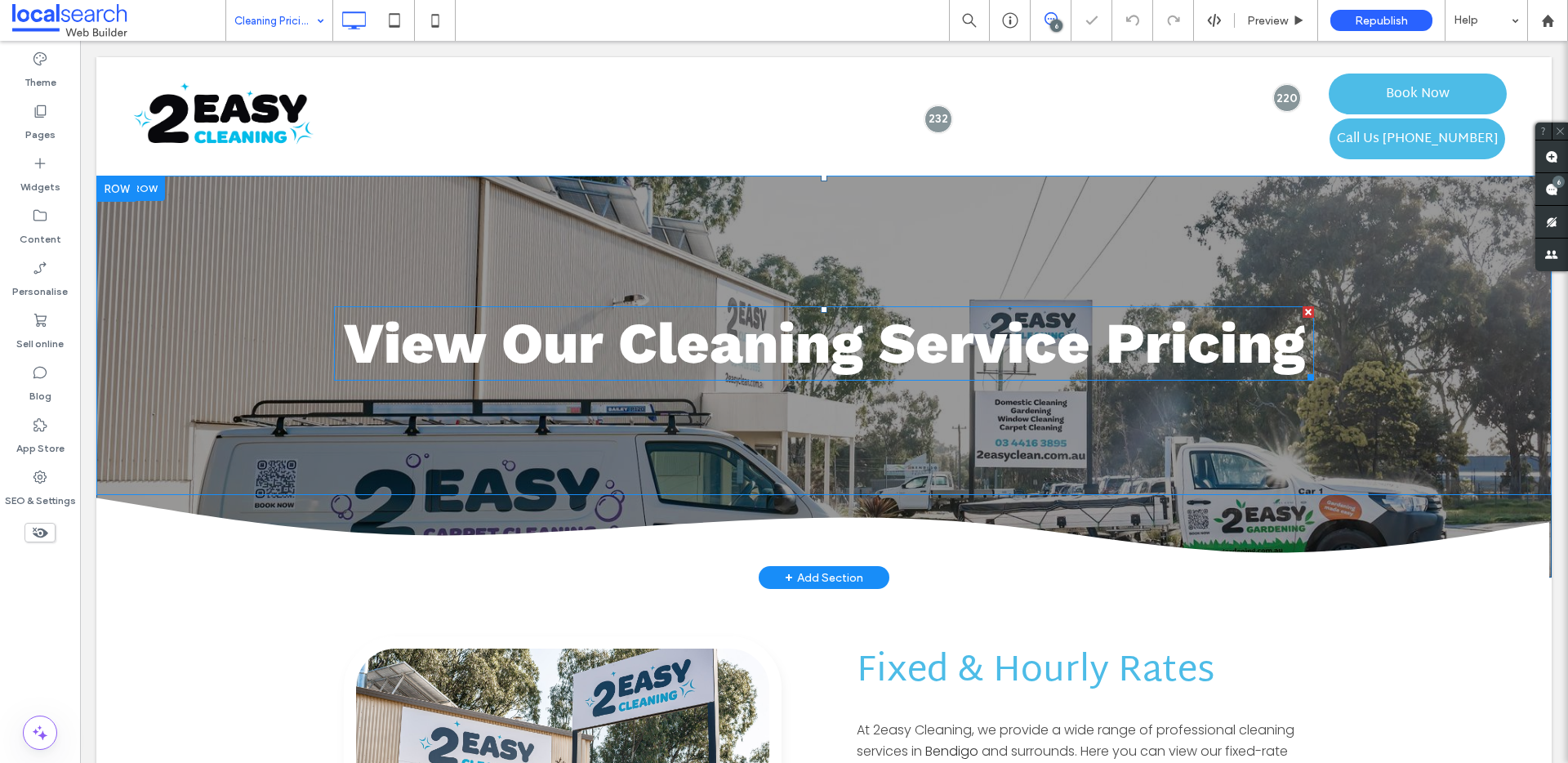
click at [847, 343] on span "View Our Cleaning Service Pricing" at bounding box center [824, 343] width 961 height 67
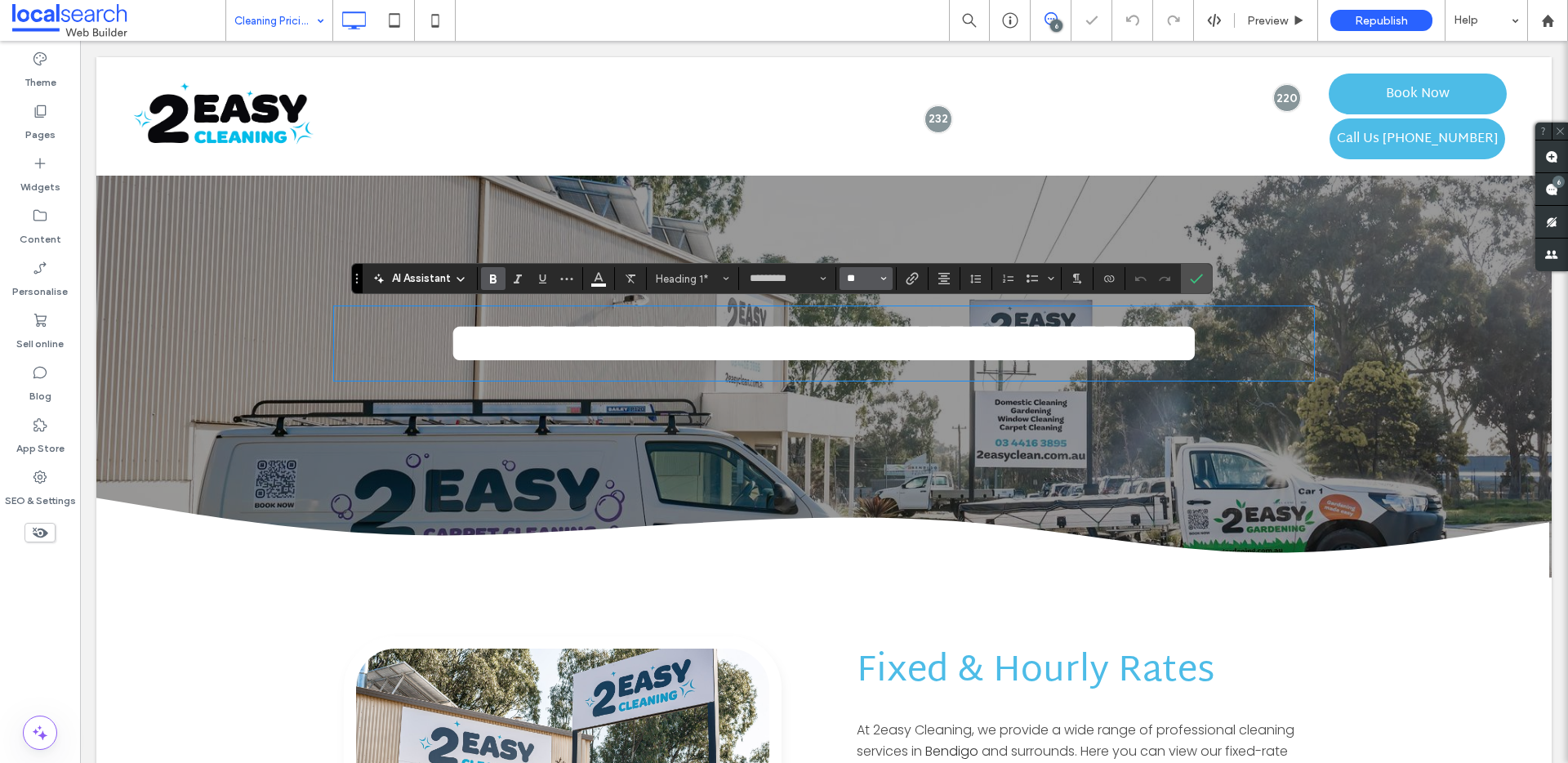
click at [859, 281] on input "**" at bounding box center [860, 278] width 32 height 14
type input "**"
click at [1190, 277] on icon "Confirm" at bounding box center [1196, 278] width 14 height 14
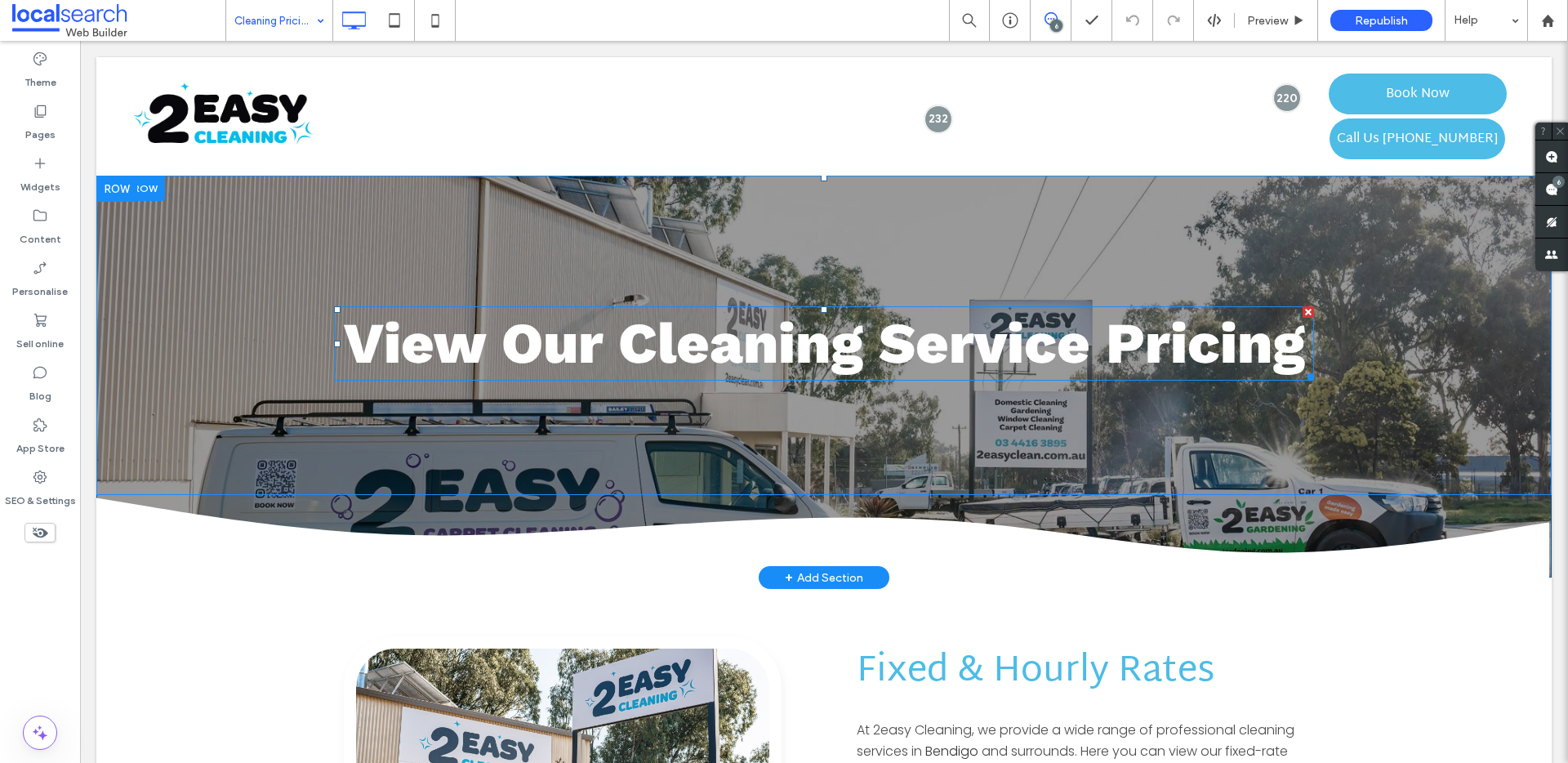
click at [927, 339] on strong "View Our Cleaning Service Pricing" at bounding box center [824, 343] width 961 height 67
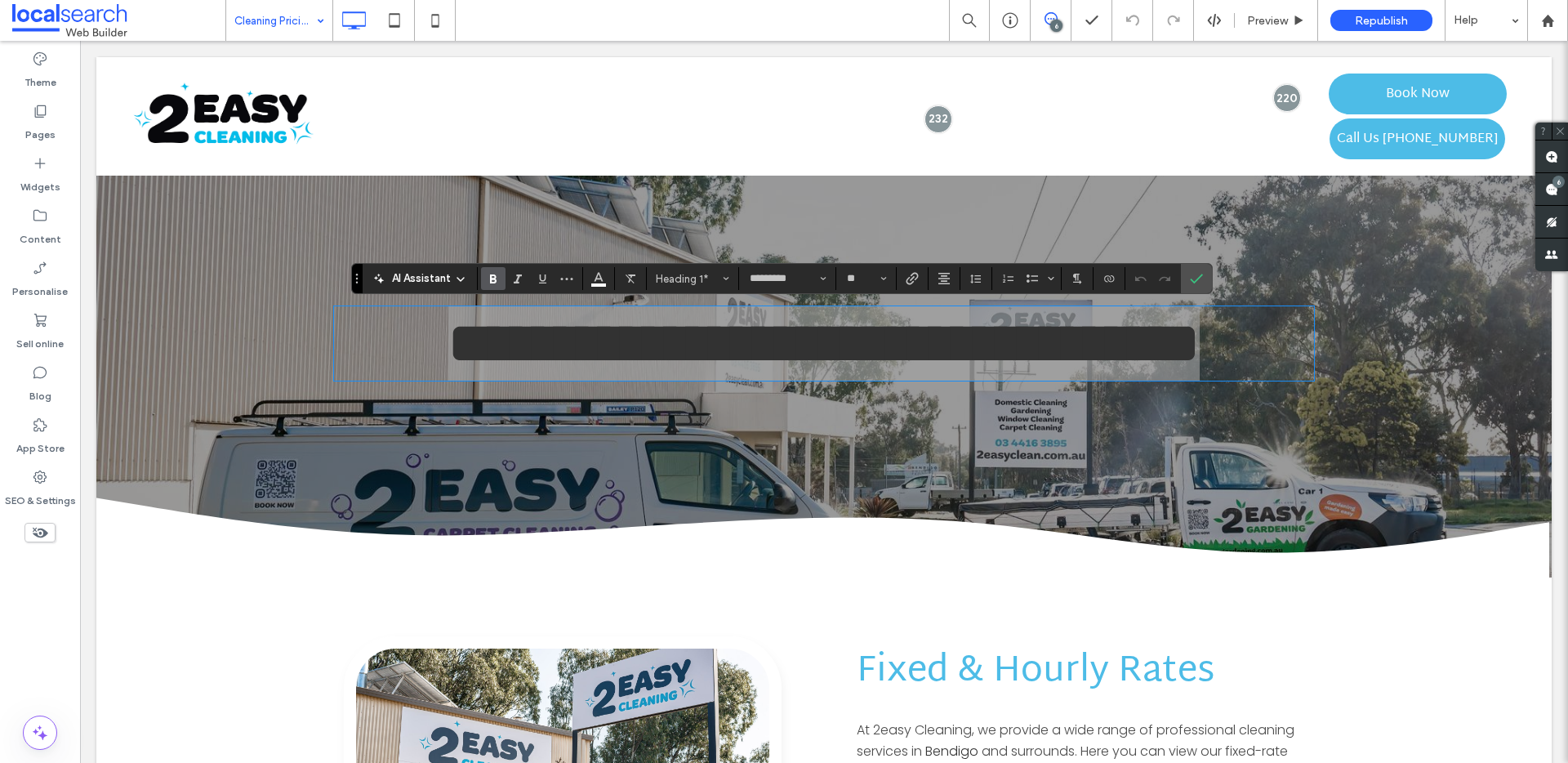
click at [868, 290] on div "AI Assistant Heading 1* ********* **" at bounding box center [782, 278] width 862 height 31
click at [859, 282] on input "**" at bounding box center [860, 278] width 32 height 14
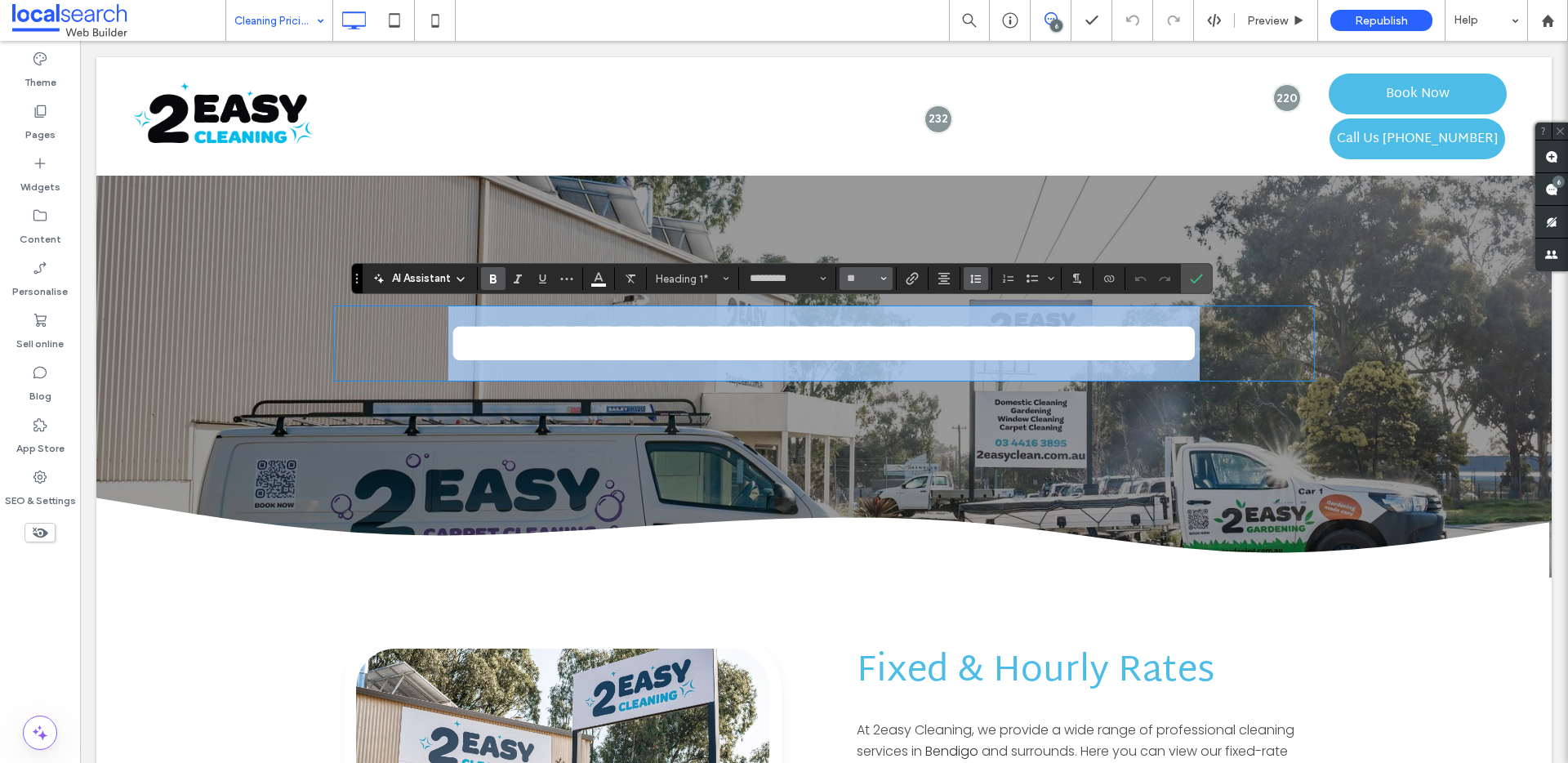
type input "**"
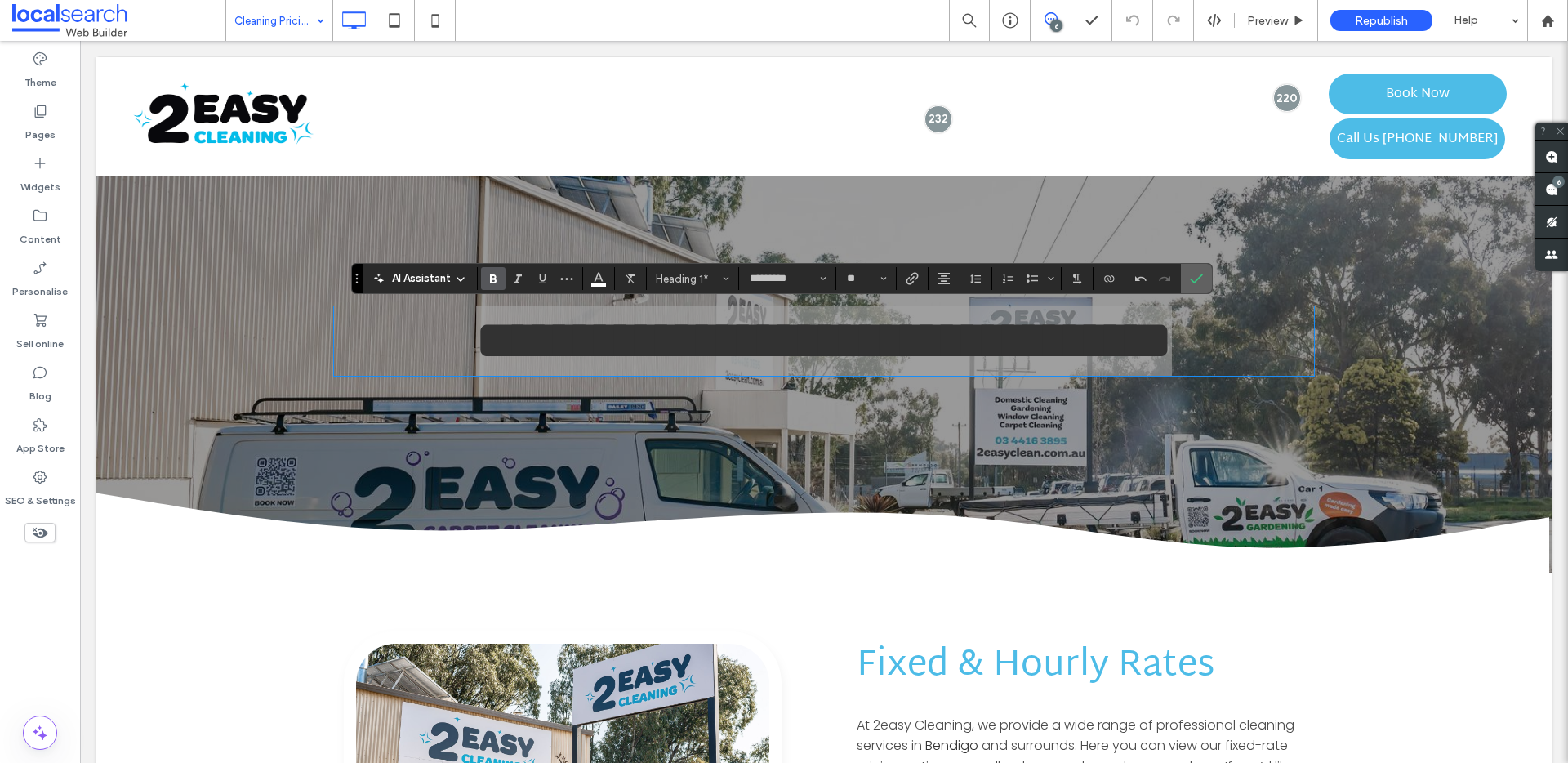
drag, startPoint x: 1192, startPoint y: 274, endPoint x: 1116, endPoint y: 235, distance: 85.4
click at [1192, 274] on icon "Confirm" at bounding box center [1196, 278] width 14 height 14
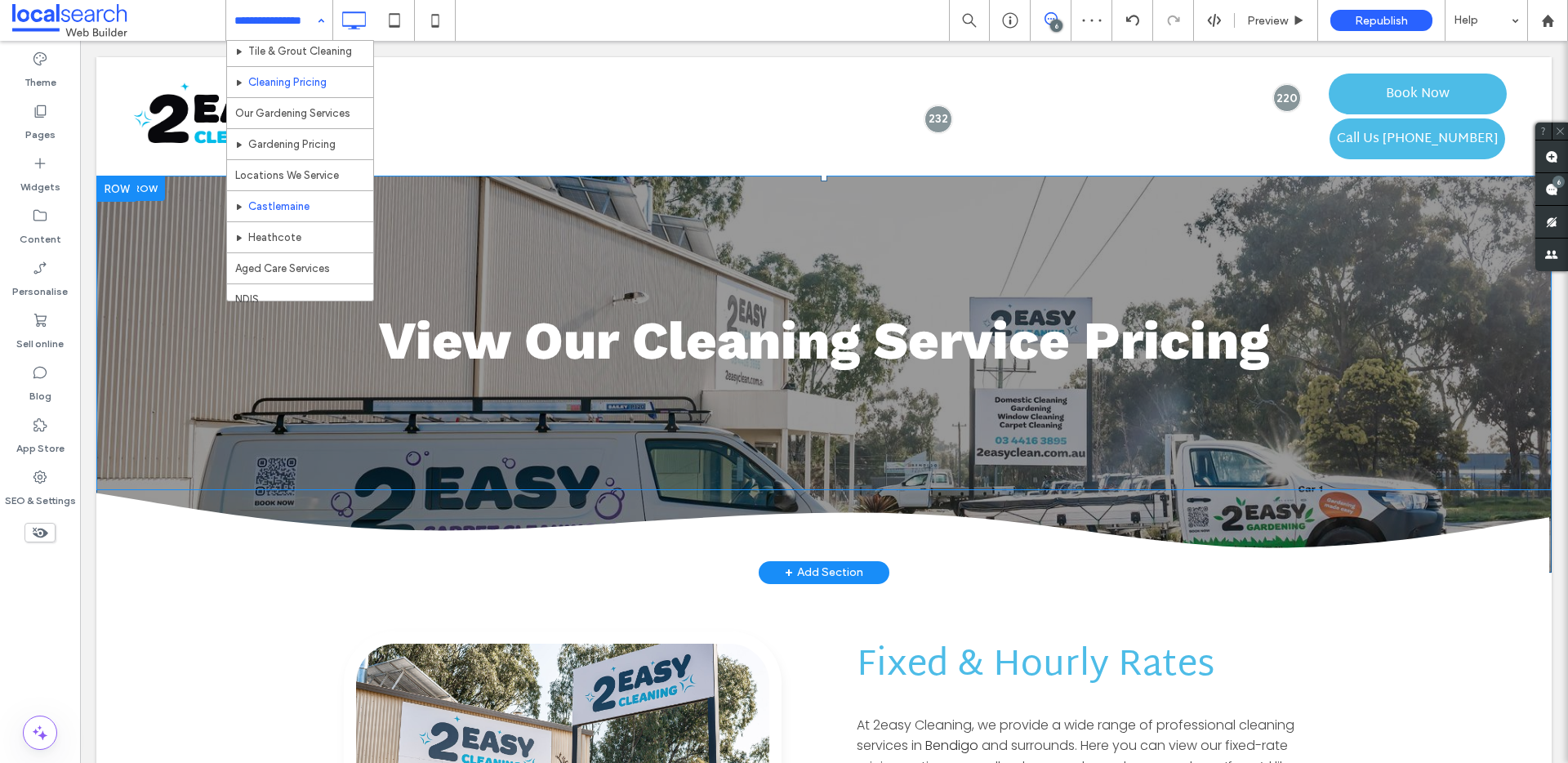
scroll to position [186, 0]
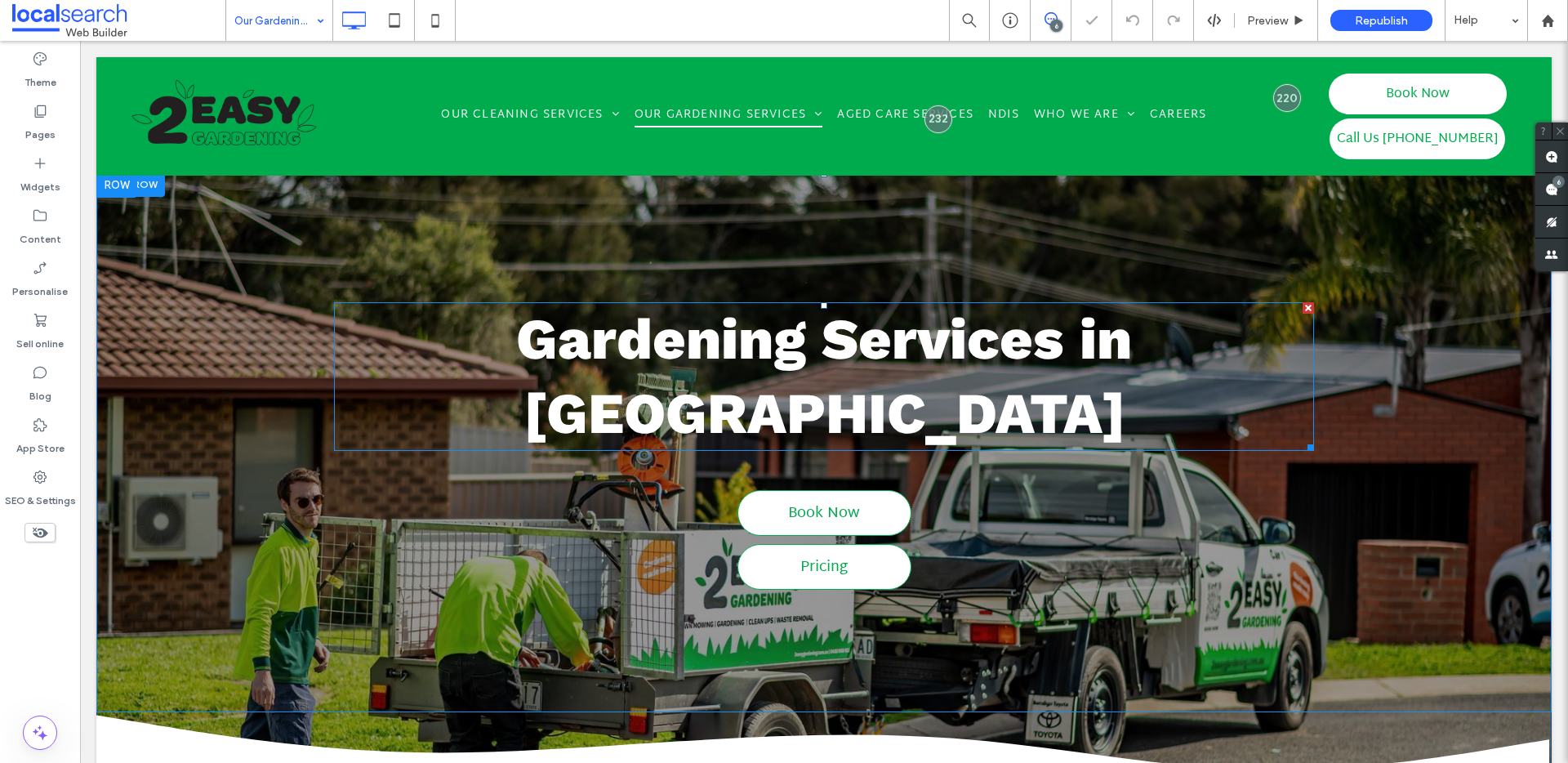
click at [966, 346] on strong "Gardening Services in [GEOGRAPHIC_DATA]" at bounding box center [824, 376] width 616 height 141
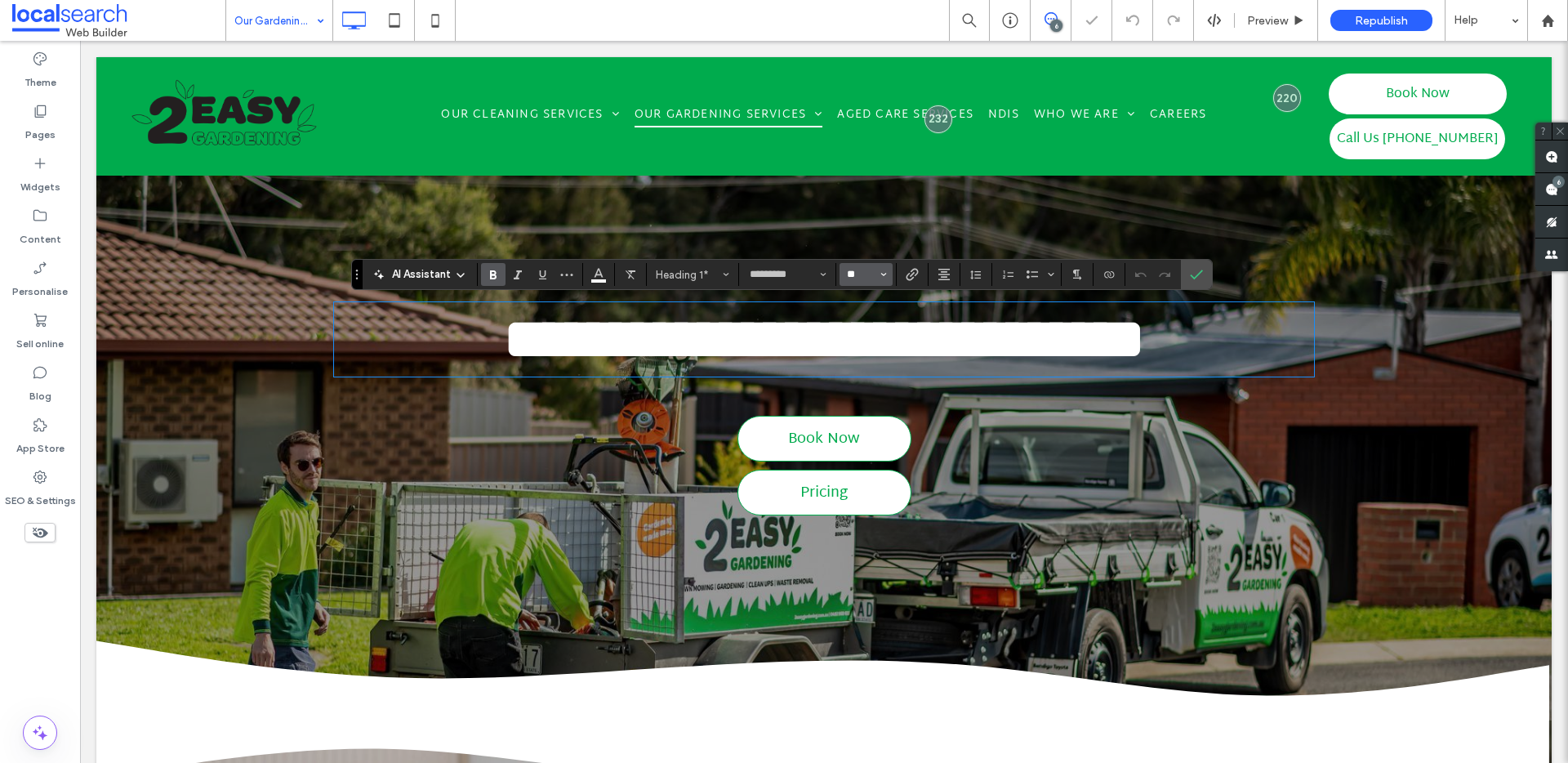
click at [859, 280] on input "**" at bounding box center [860, 274] width 32 height 14
type input "**"
click at [1207, 277] on label "Confirm" at bounding box center [1196, 274] width 24 height 30
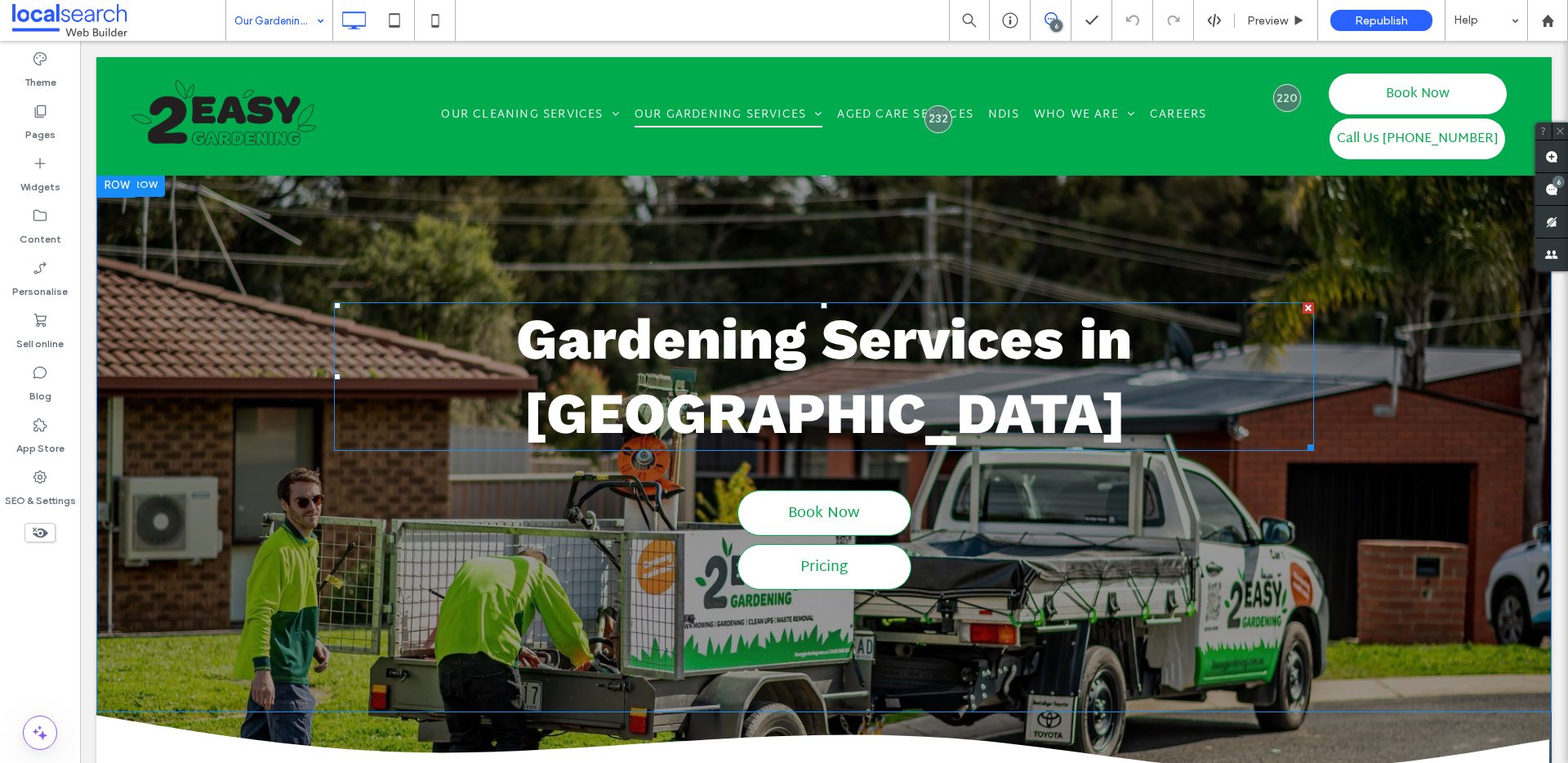
click at [1042, 327] on strong "Gardening Services in [GEOGRAPHIC_DATA]" at bounding box center [824, 376] width 616 height 141
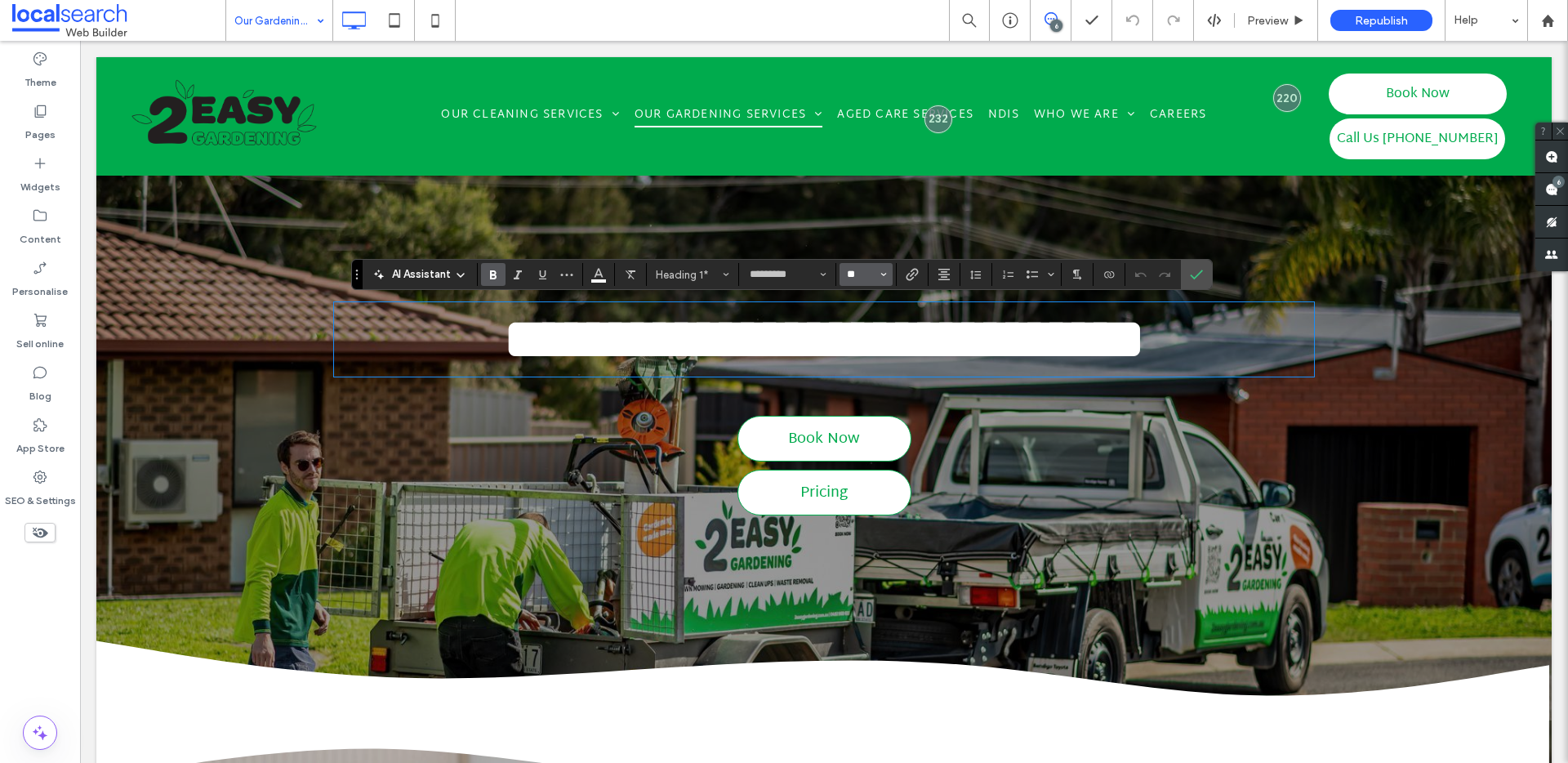
click at [865, 276] on input "**" at bounding box center [860, 274] width 32 height 14
type input "**"
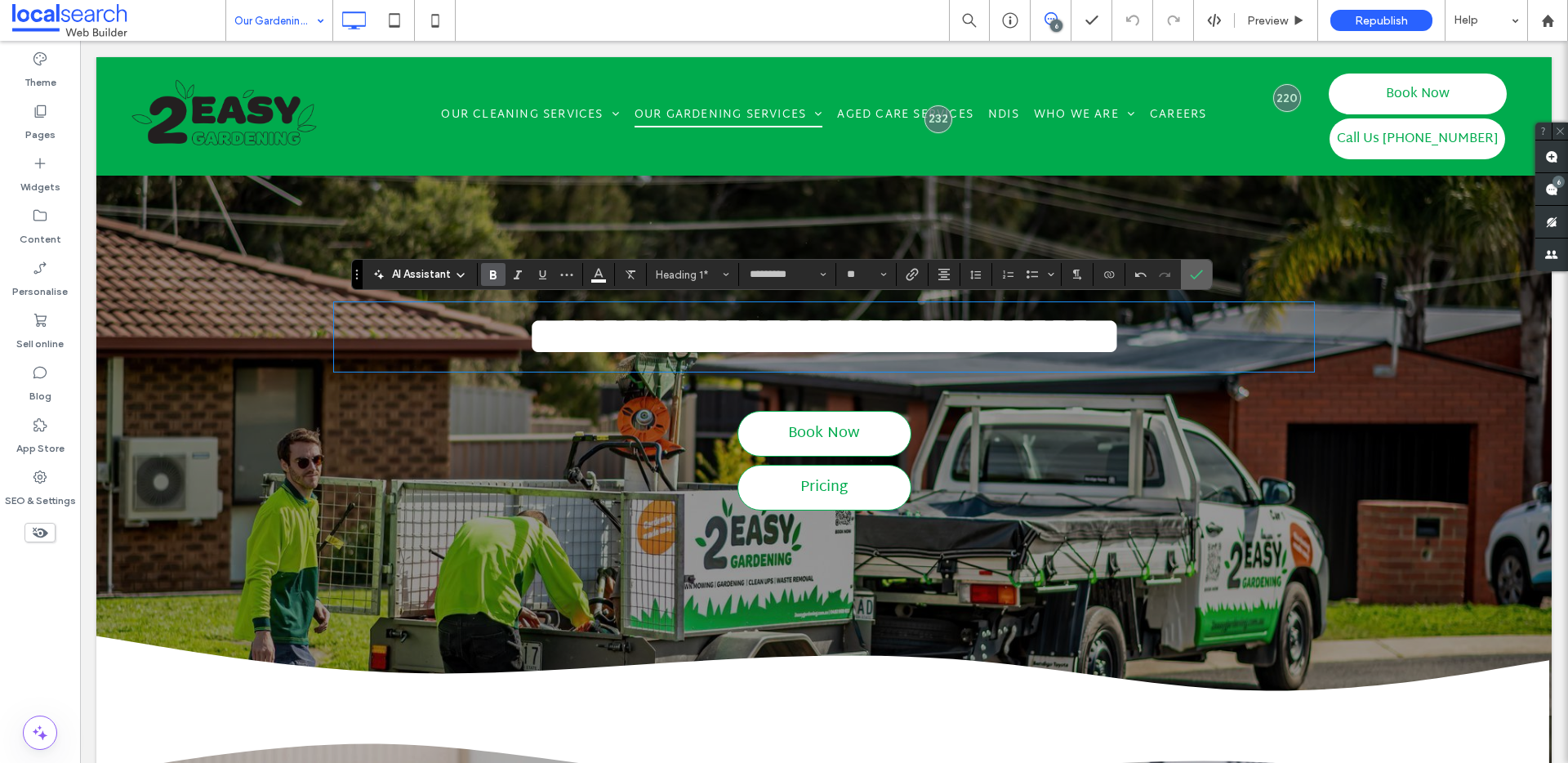
click at [1190, 281] on span "Confirm" at bounding box center [1193, 274] width 7 height 30
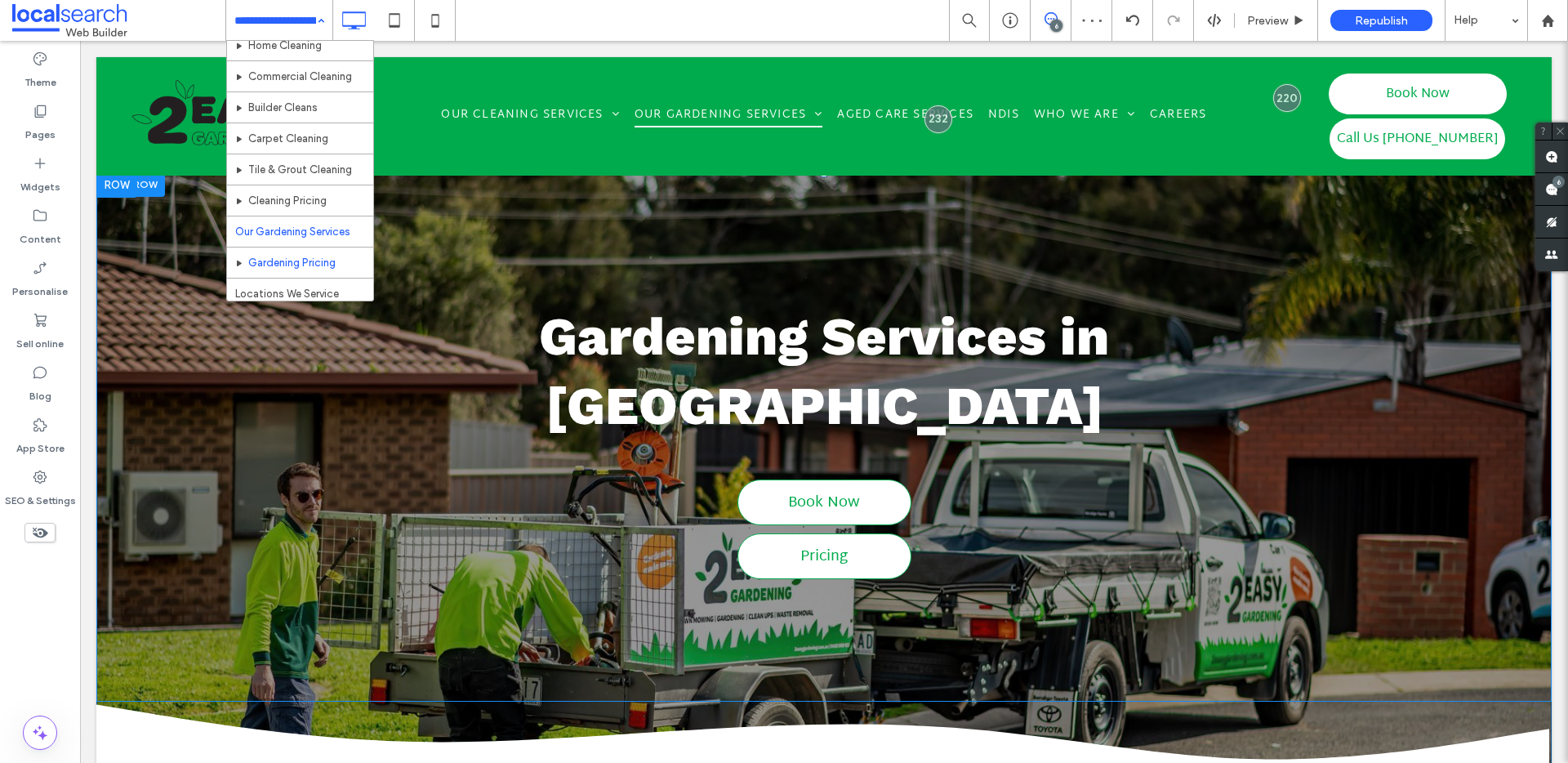
scroll to position [49, 0]
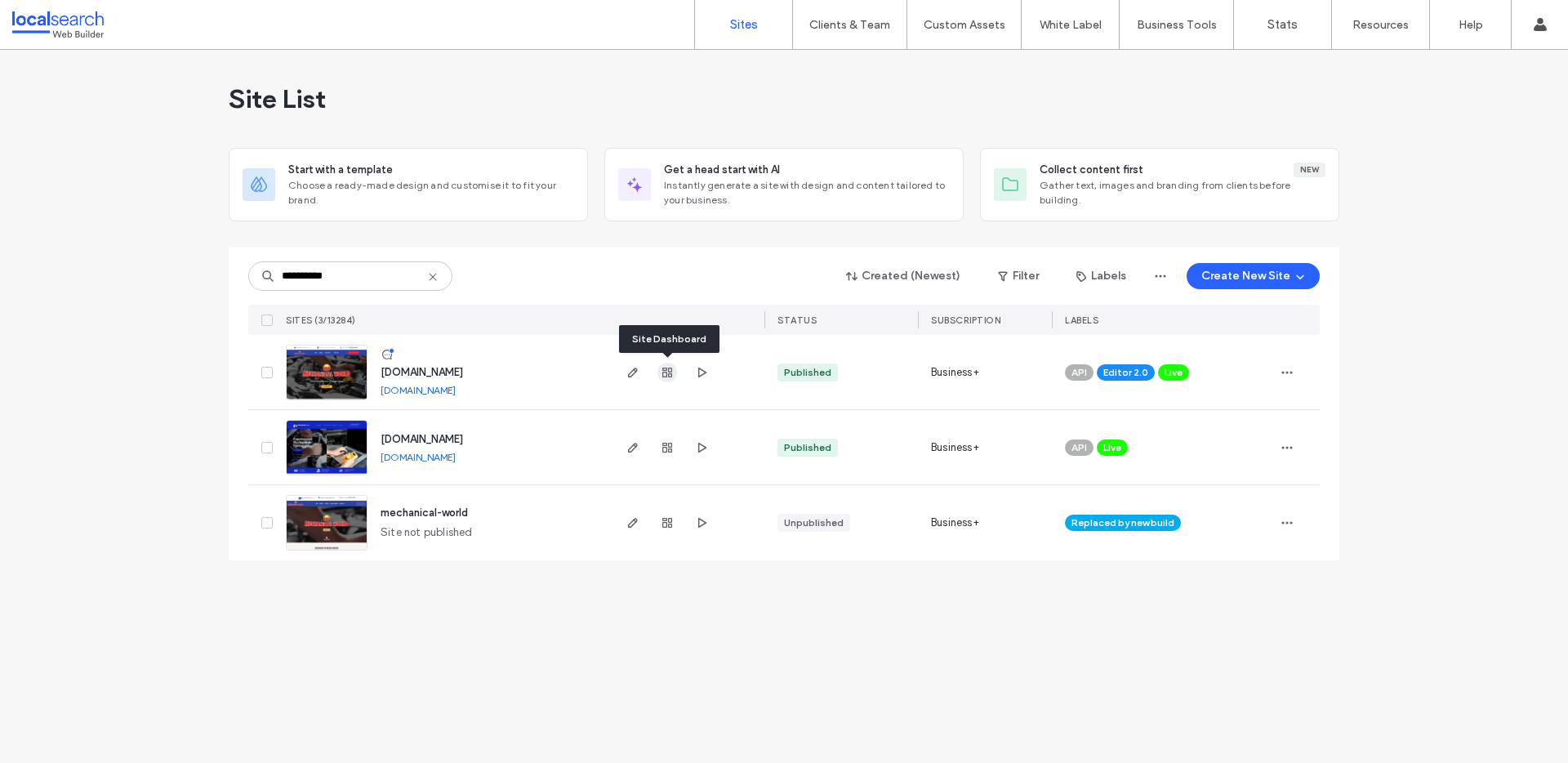
type input "**********"
click at [669, 373] on use "button" at bounding box center [666, 372] width 10 height 10
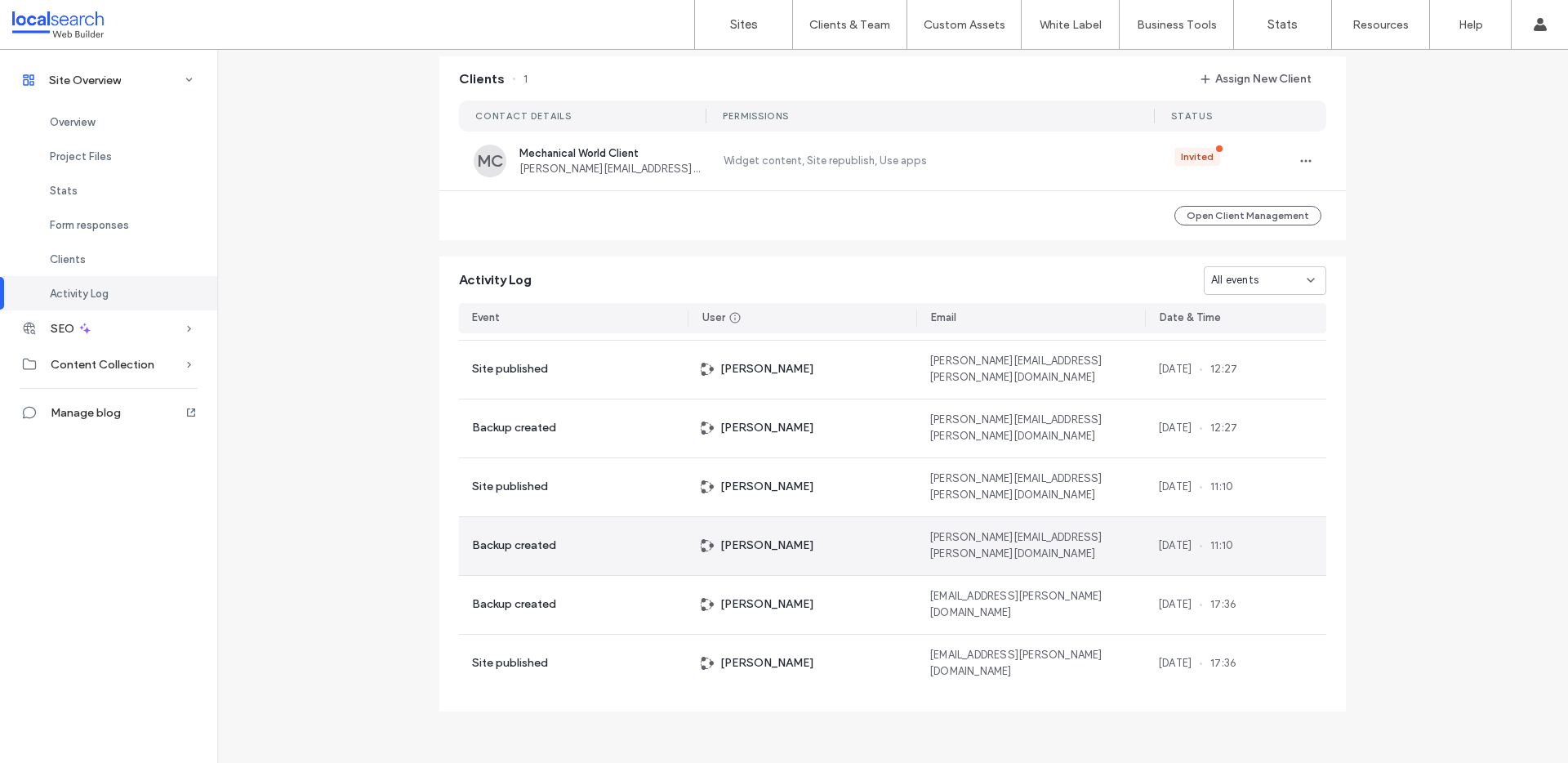
scroll to position [6369, 0]
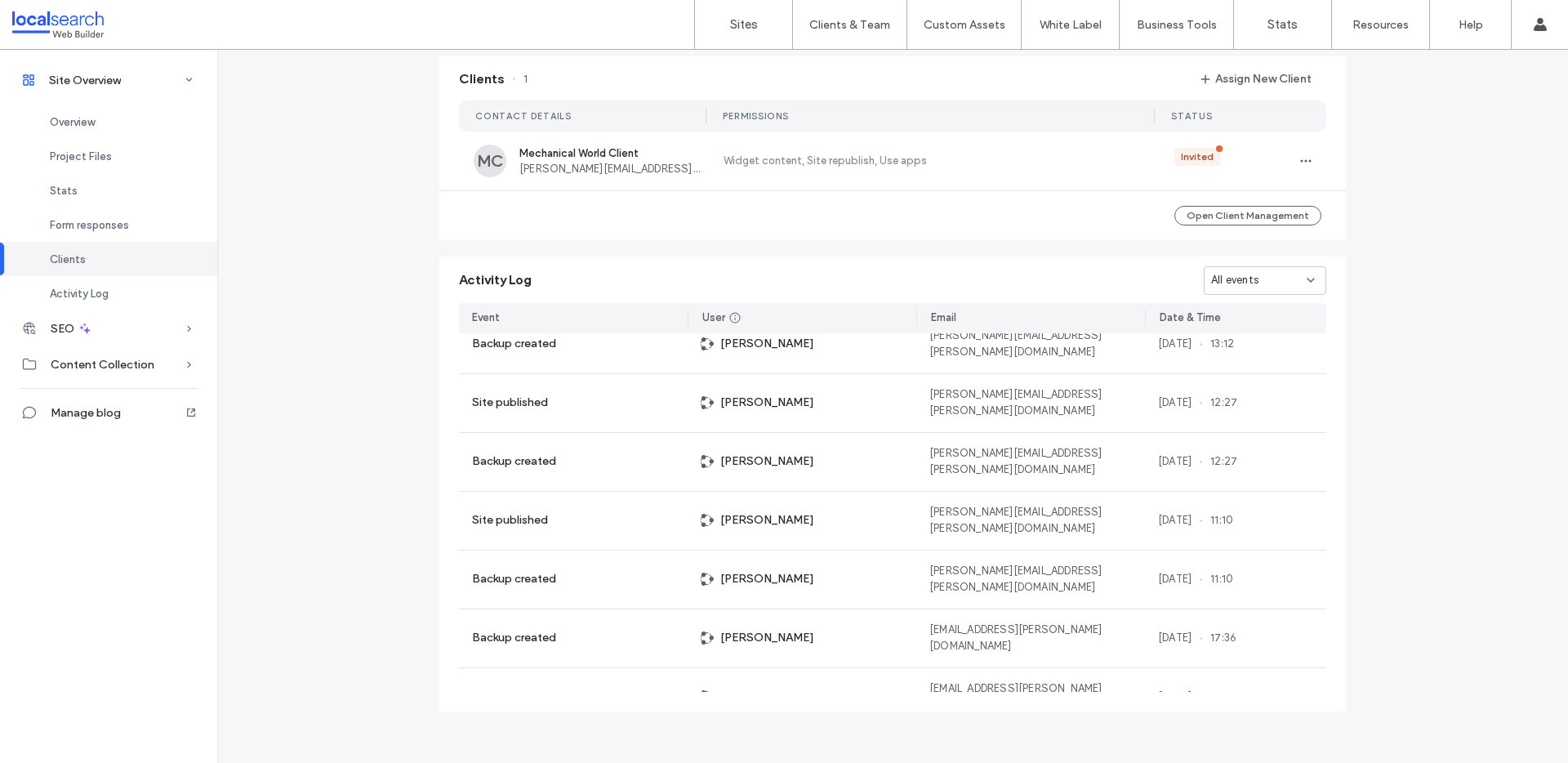
scroll to position [1016, 0]
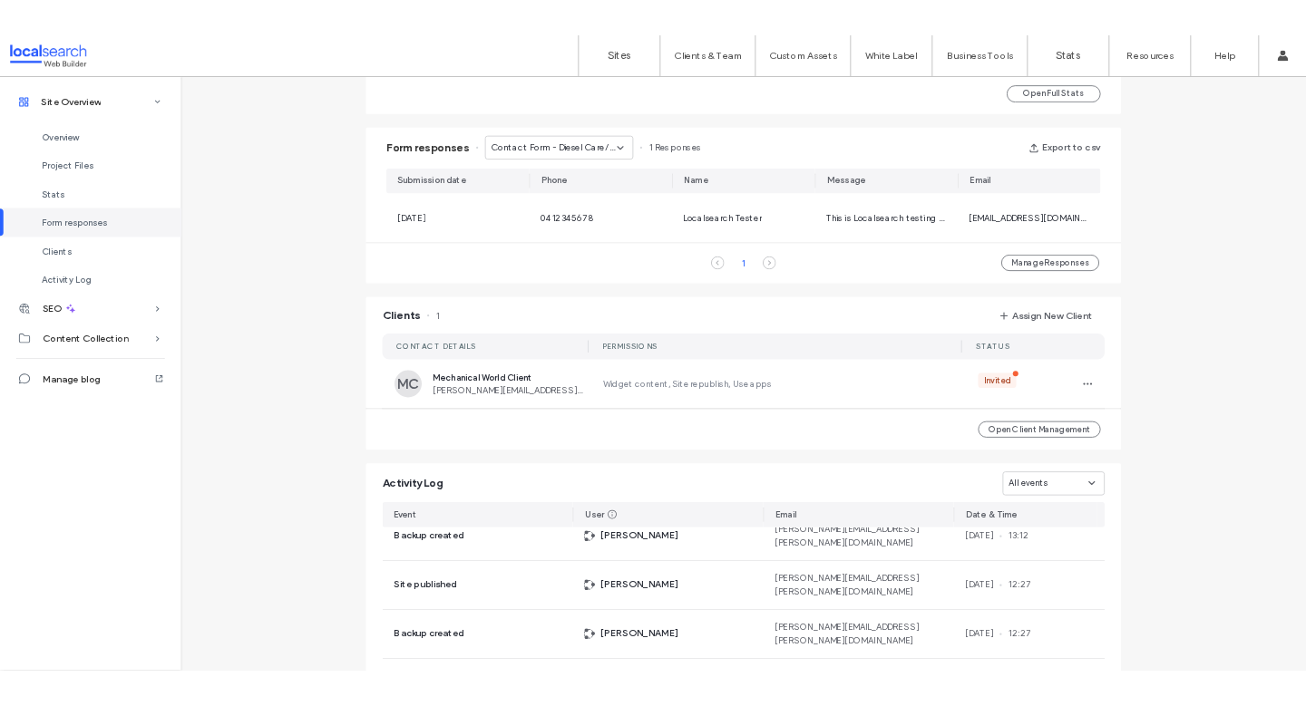
scroll to position [1095, 0]
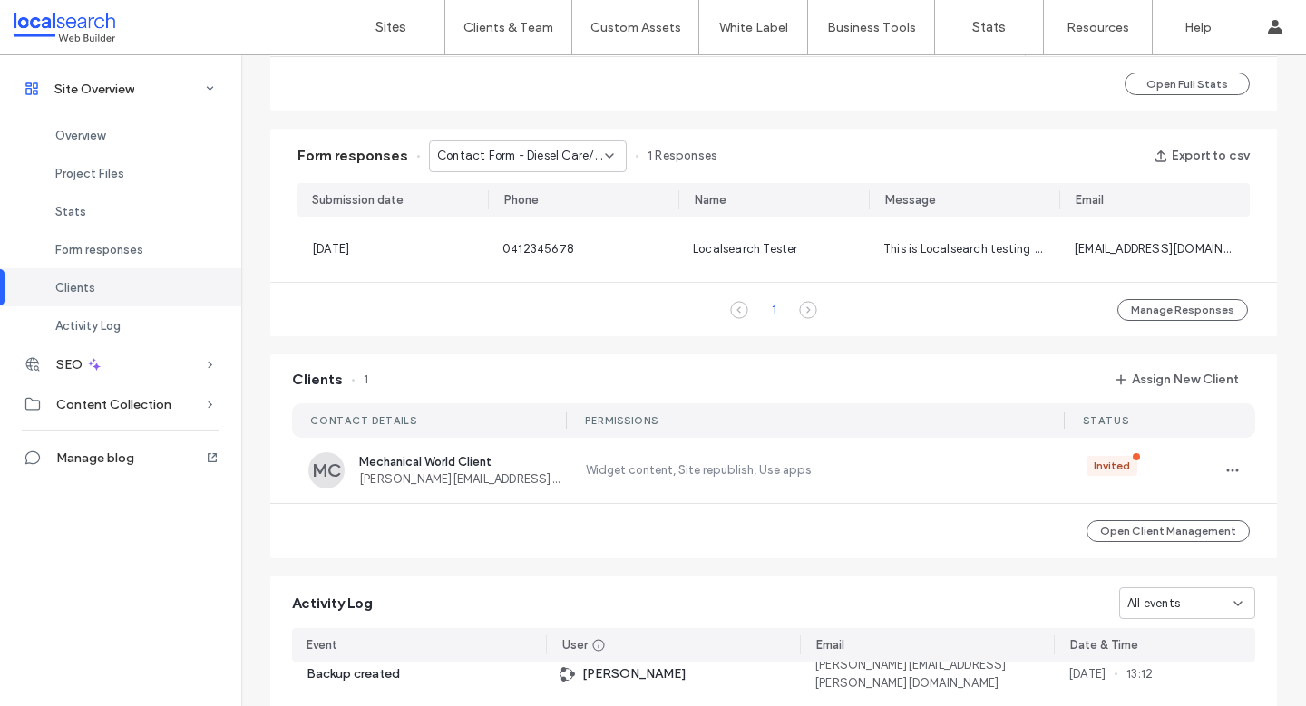
scroll to position [1528, 0]
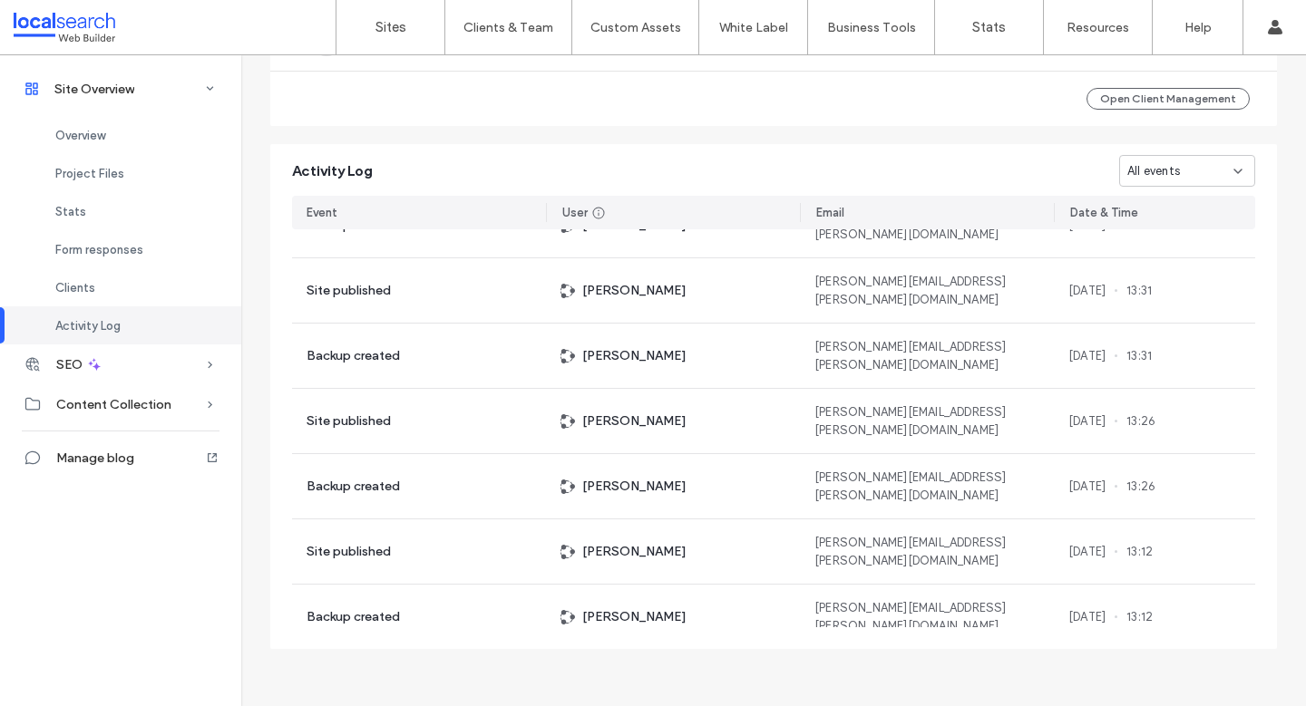
scroll to position [6535, 0]
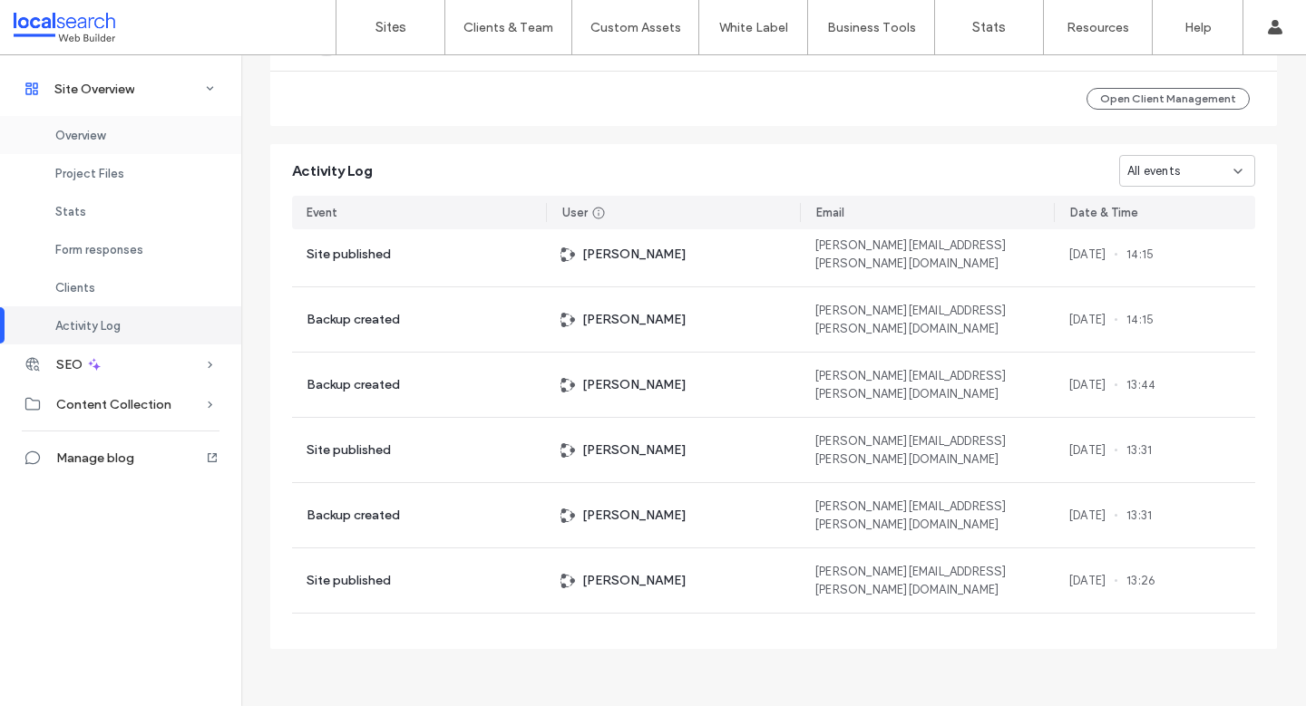
click at [93, 141] on span "Overview" at bounding box center [80, 136] width 50 height 14
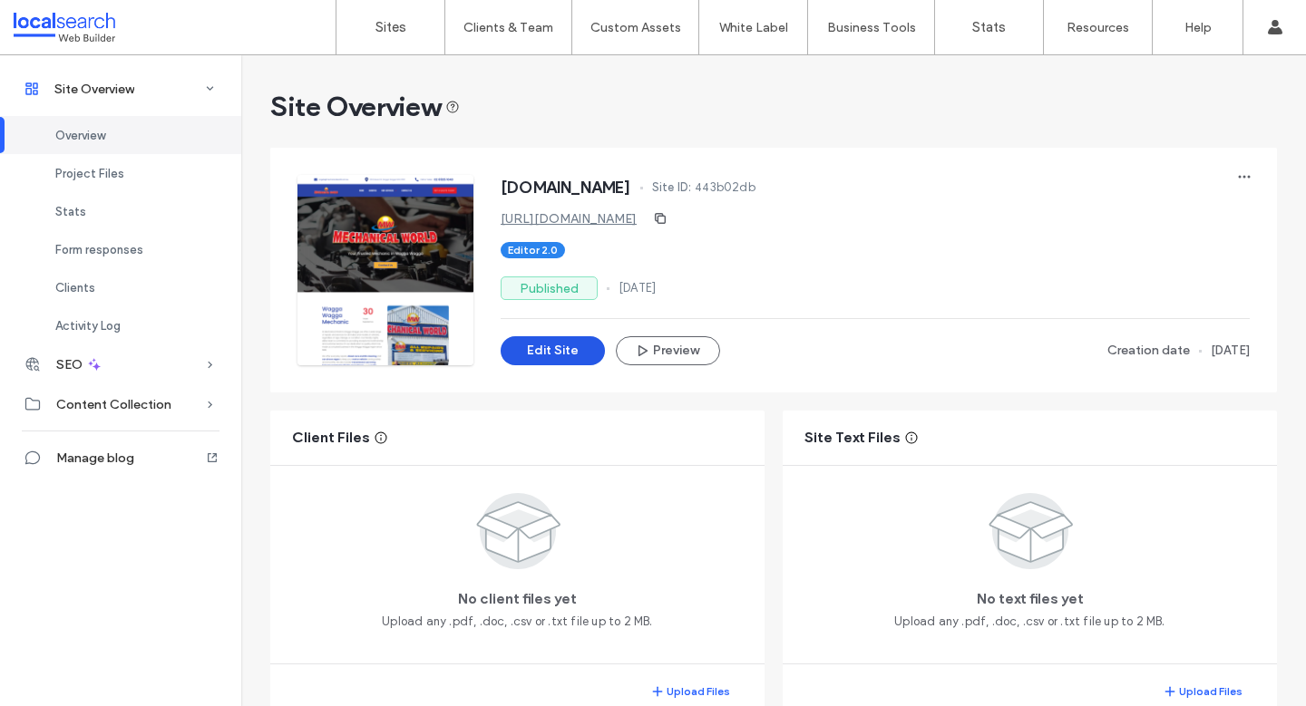
click at [562, 350] on button "Edit Site" at bounding box center [552, 350] width 104 height 29
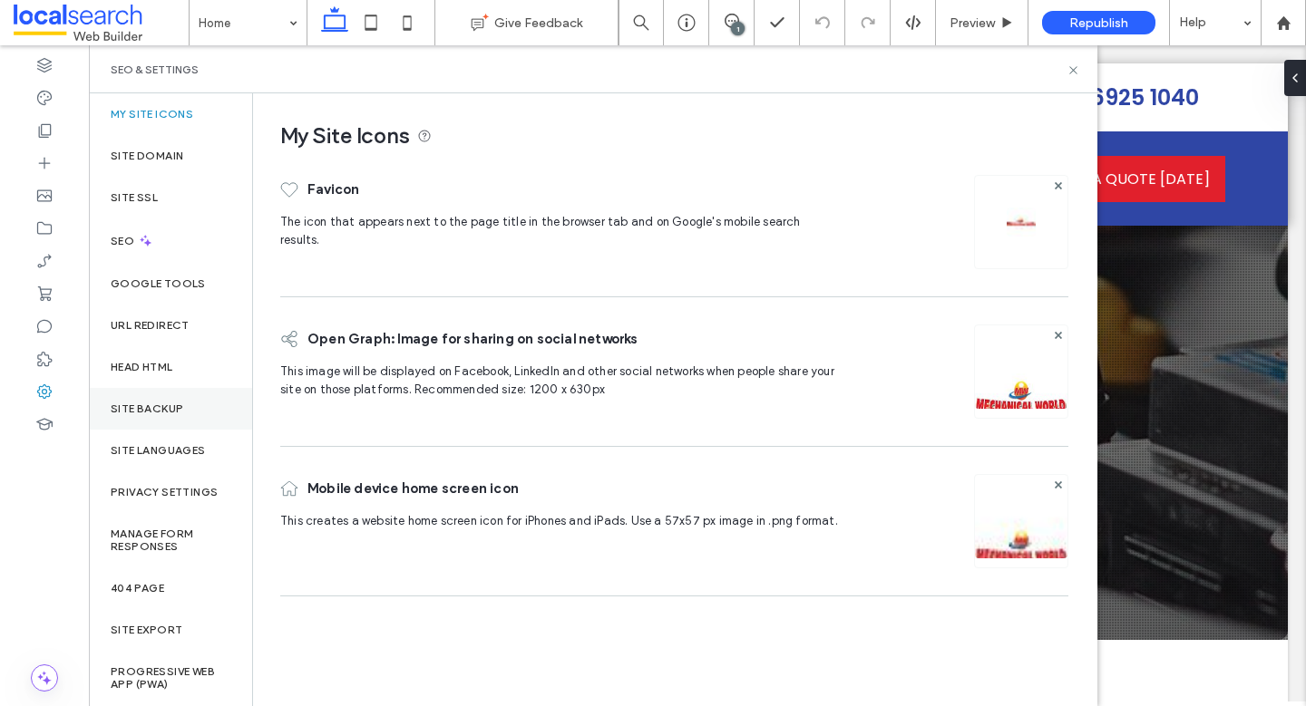
click at [160, 418] on div "Site backup" at bounding box center [170, 409] width 163 height 42
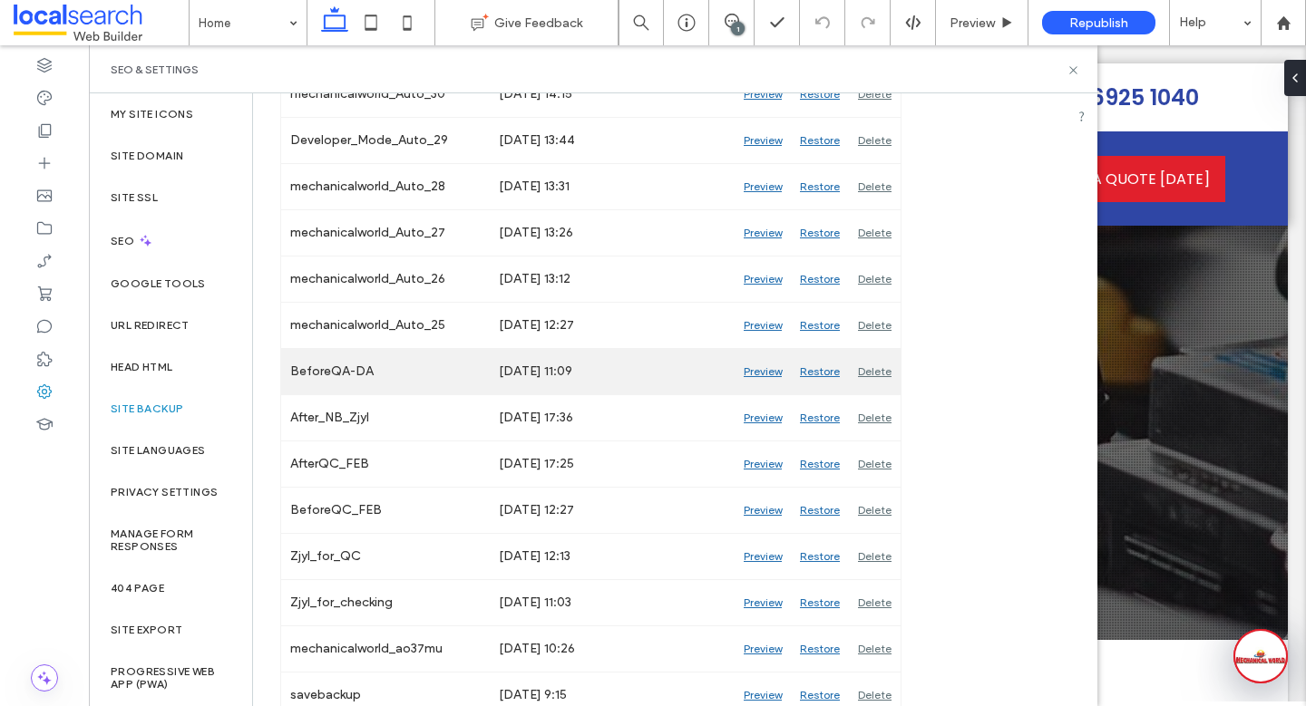
scroll to position [3055, 0]
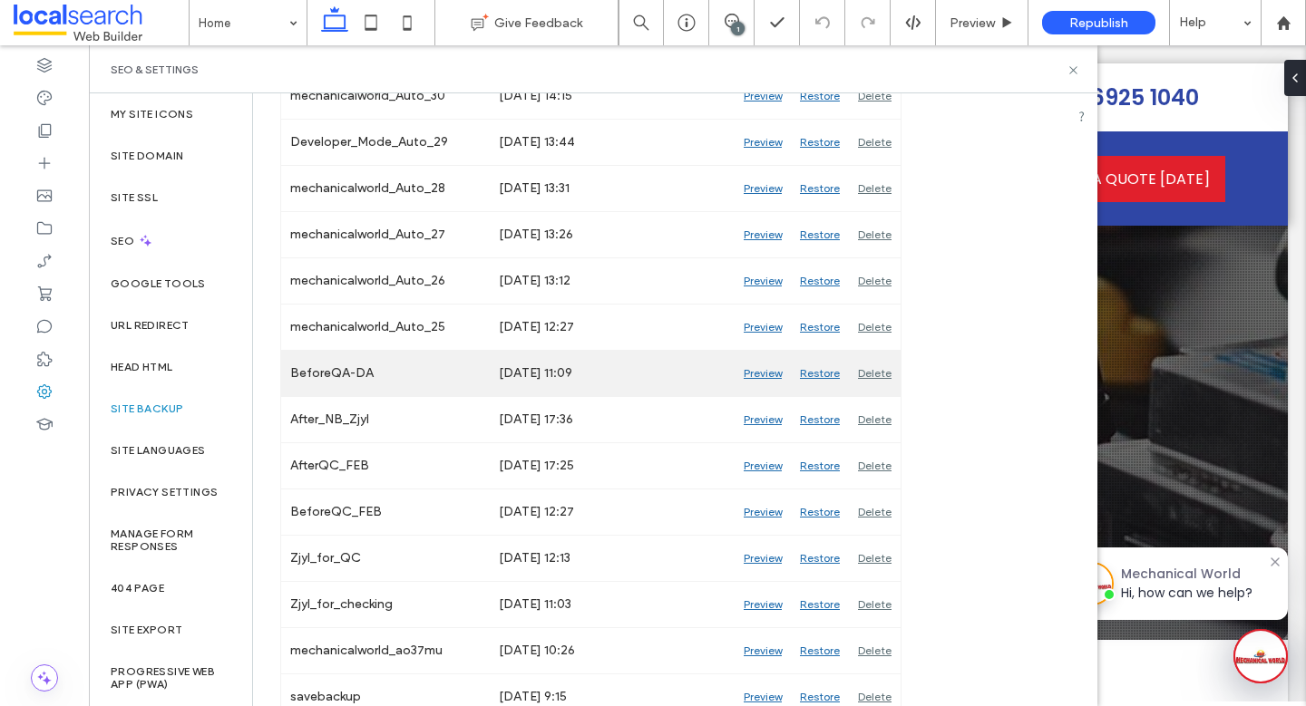
click at [759, 373] on div "Preview" at bounding box center [762, 373] width 56 height 45
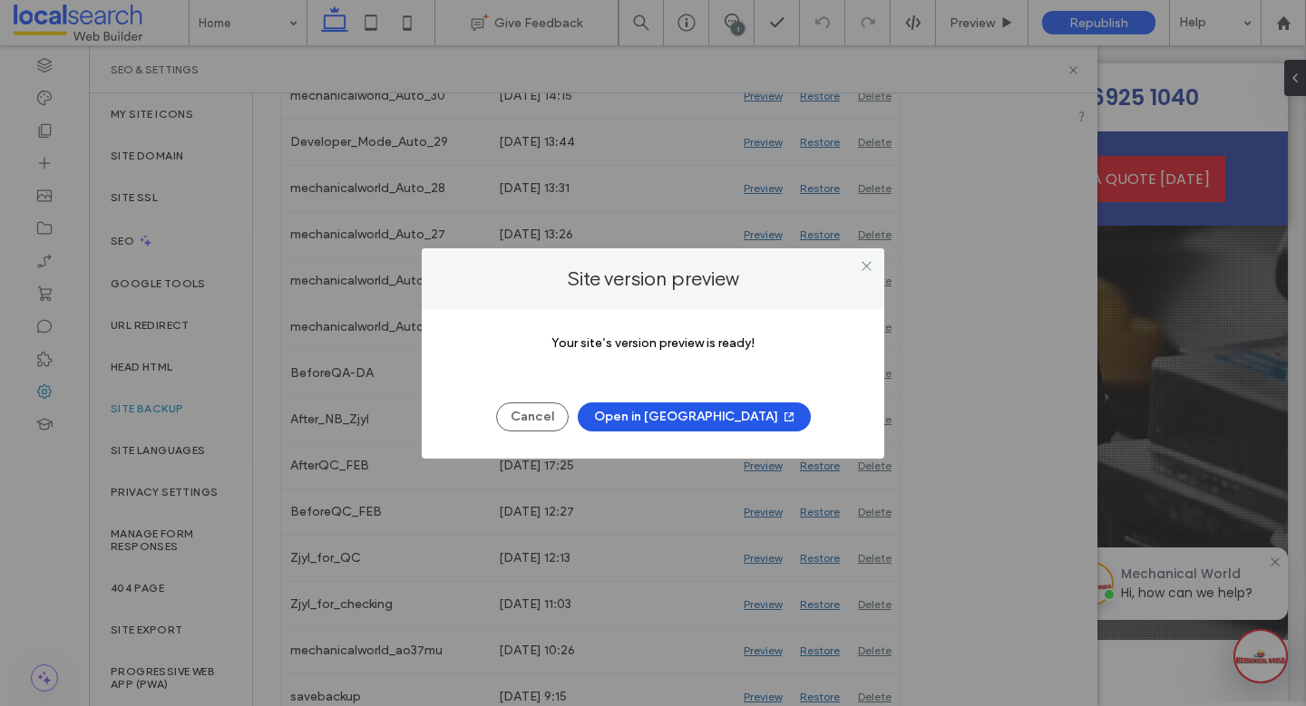
click at [675, 418] on button "Open in New Tab" at bounding box center [694, 417] width 233 height 29
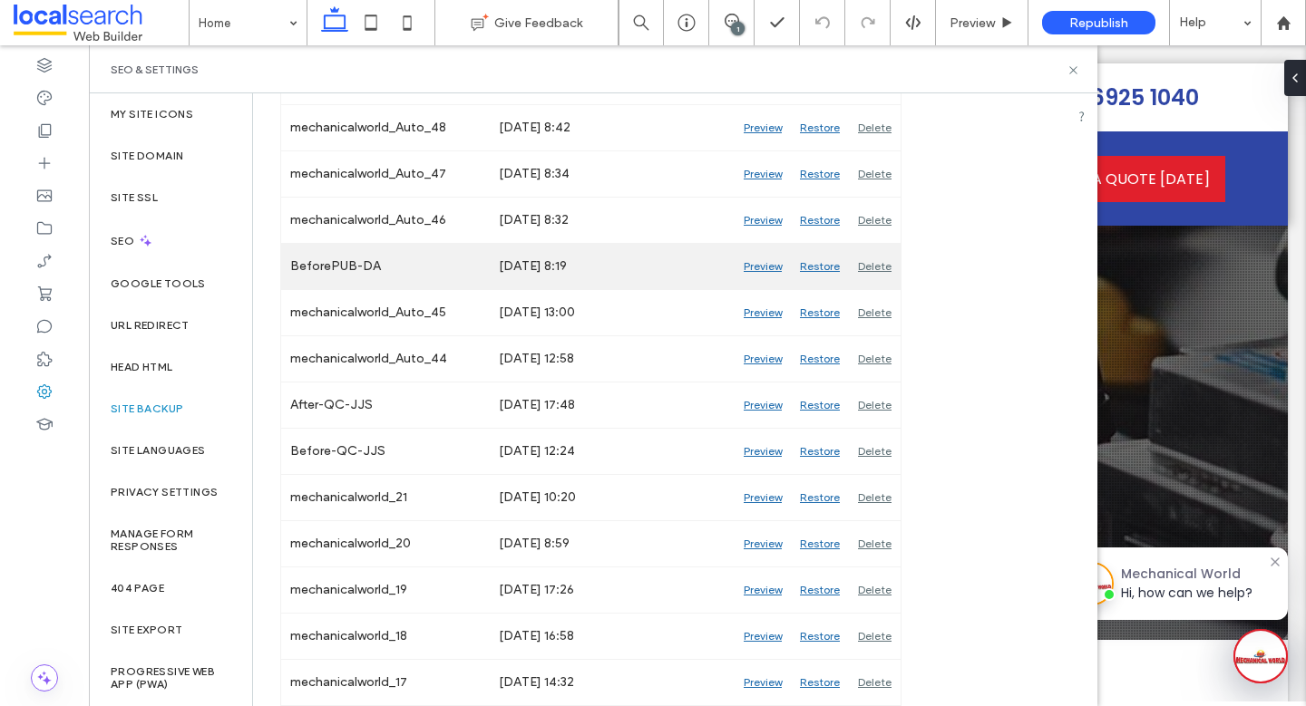
scroll to position [1542, 0]
click at [769, 263] on div "Preview" at bounding box center [762, 268] width 56 height 45
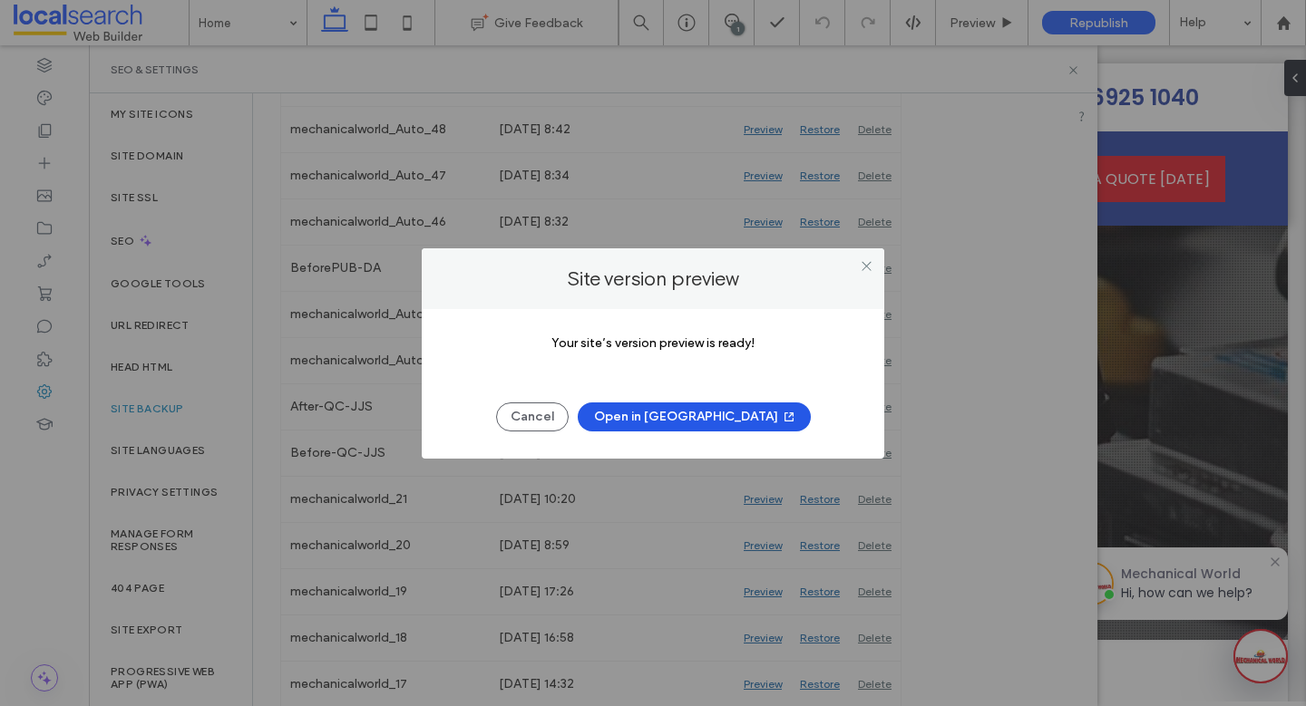
click at [701, 426] on button "Open in [GEOGRAPHIC_DATA]" at bounding box center [694, 417] width 233 height 29
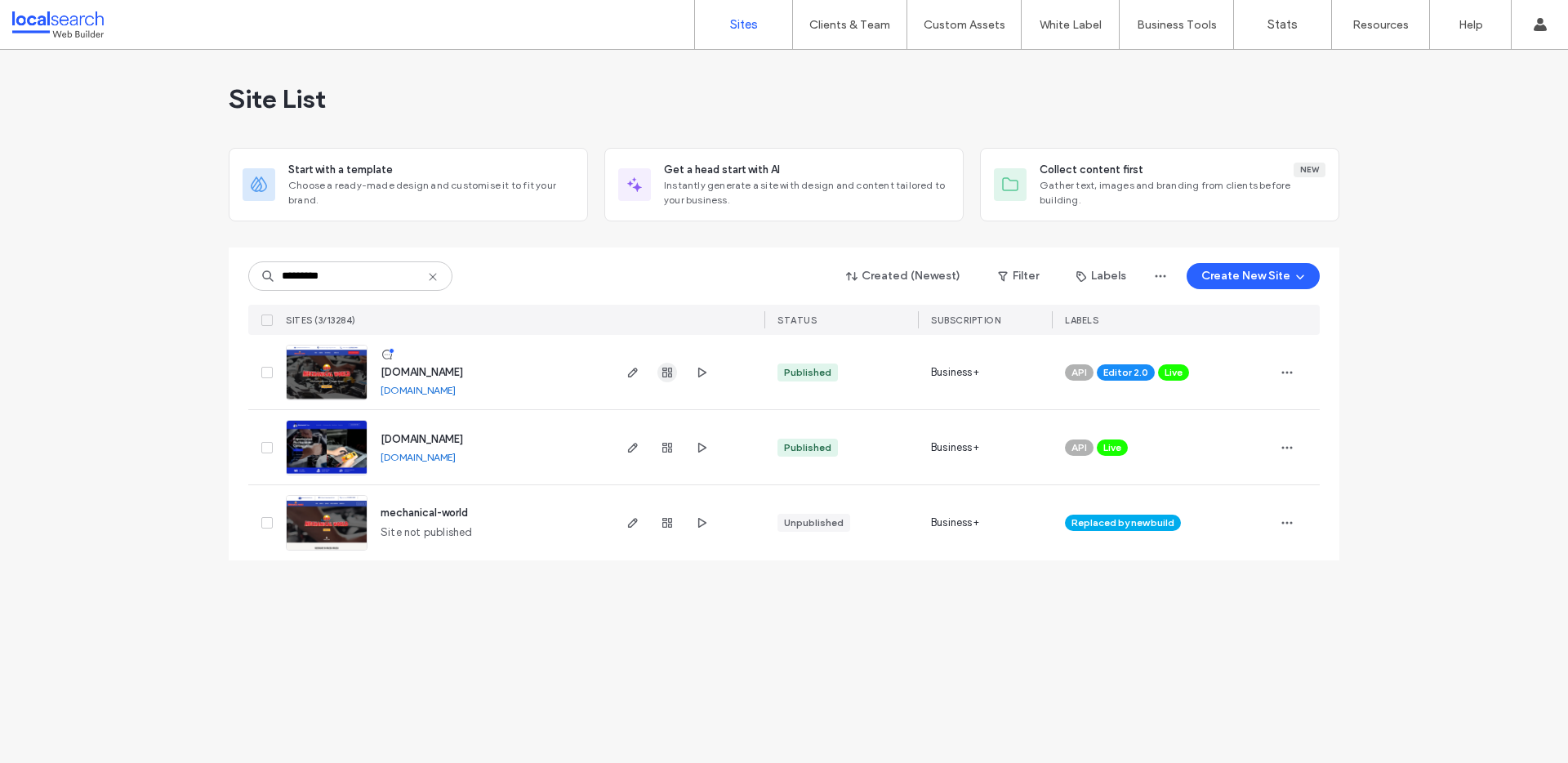
type input "*********"
click at [671, 372] on icon "button" at bounding box center [666, 372] width 14 height 14
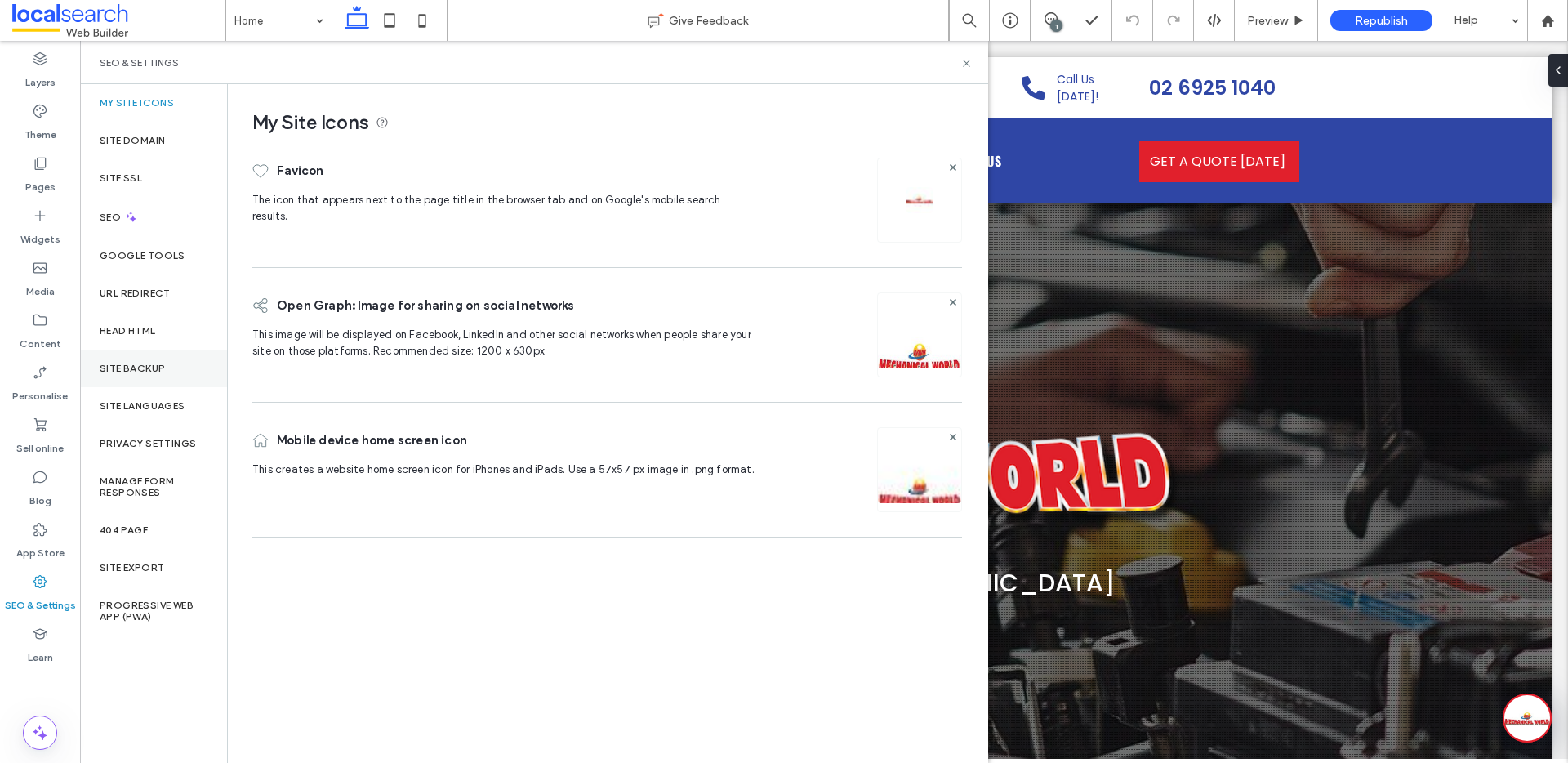
click at [149, 356] on div "Site backup" at bounding box center [153, 368] width 147 height 38
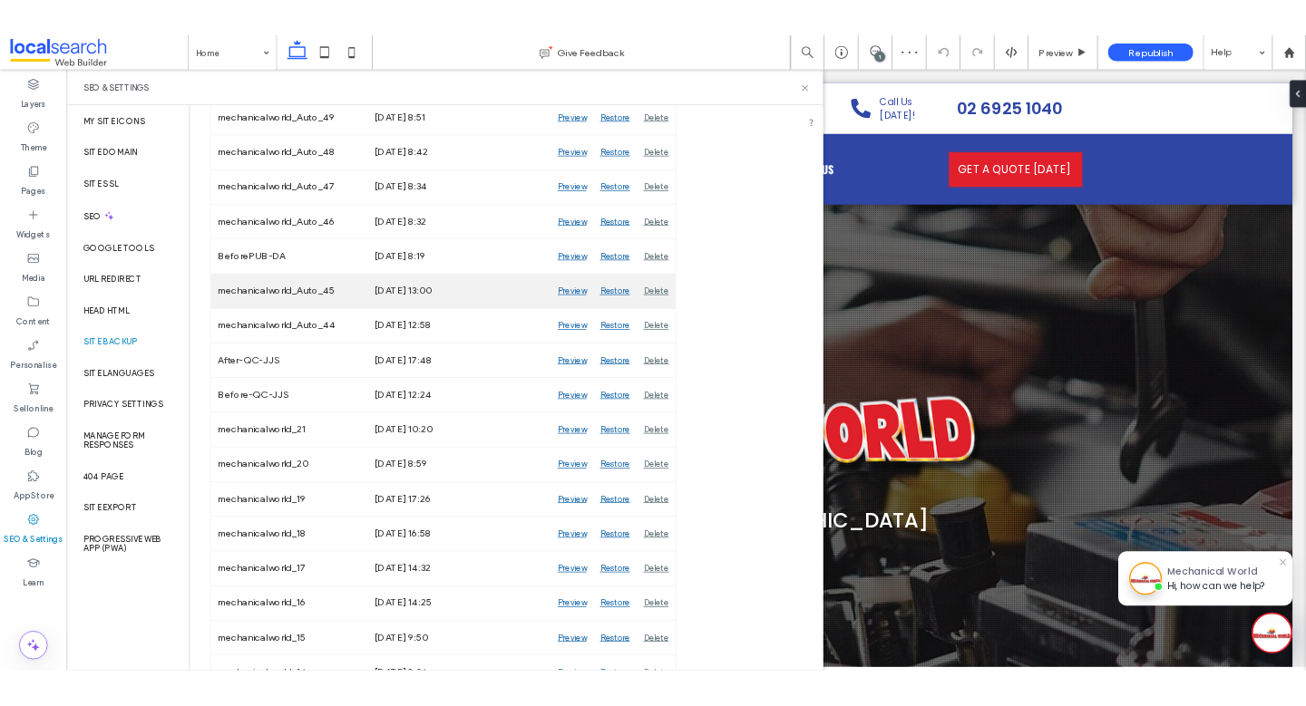
scroll to position [1513, 0]
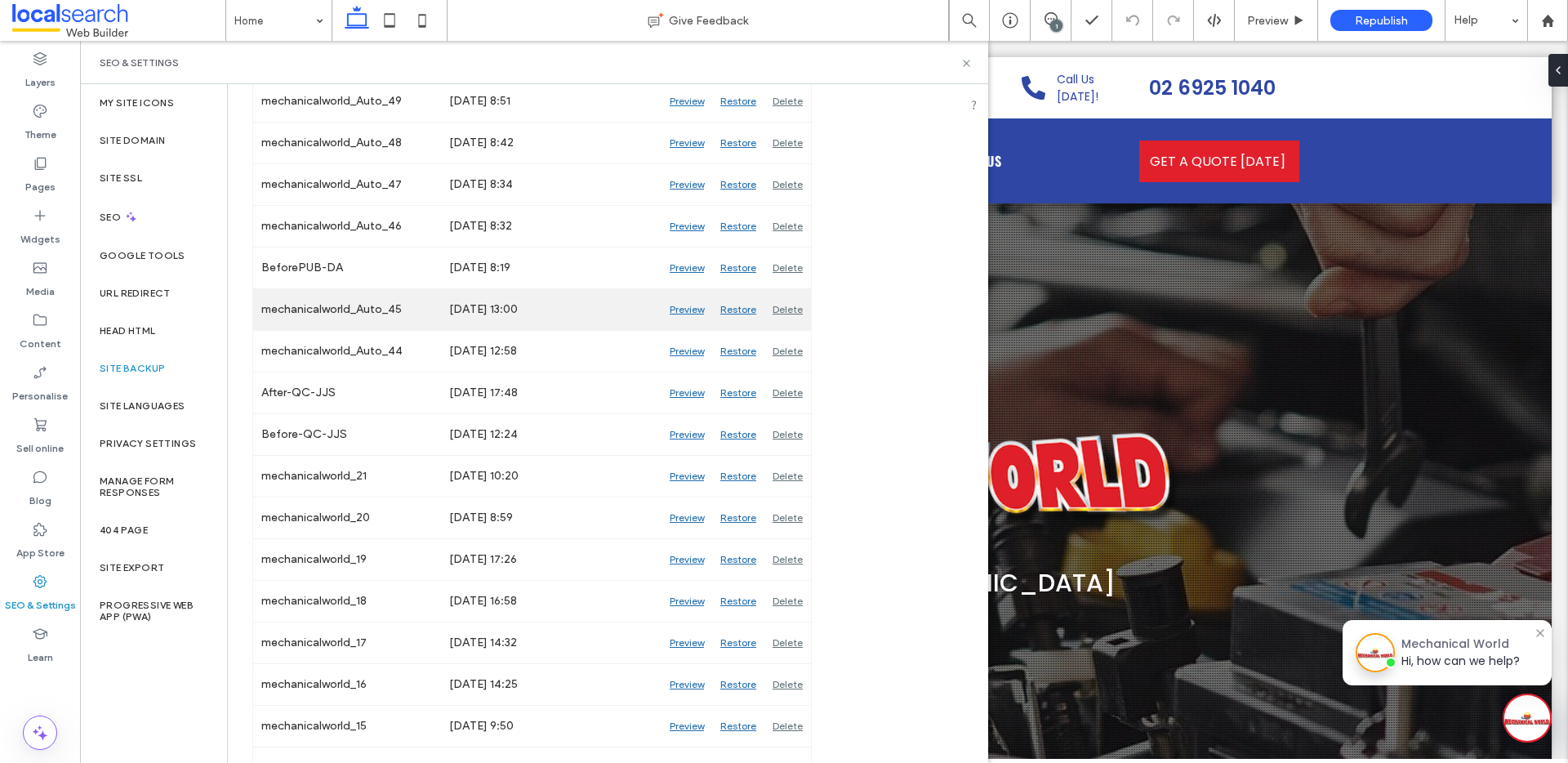
click at [692, 311] on div "Preview" at bounding box center [686, 309] width 50 height 41
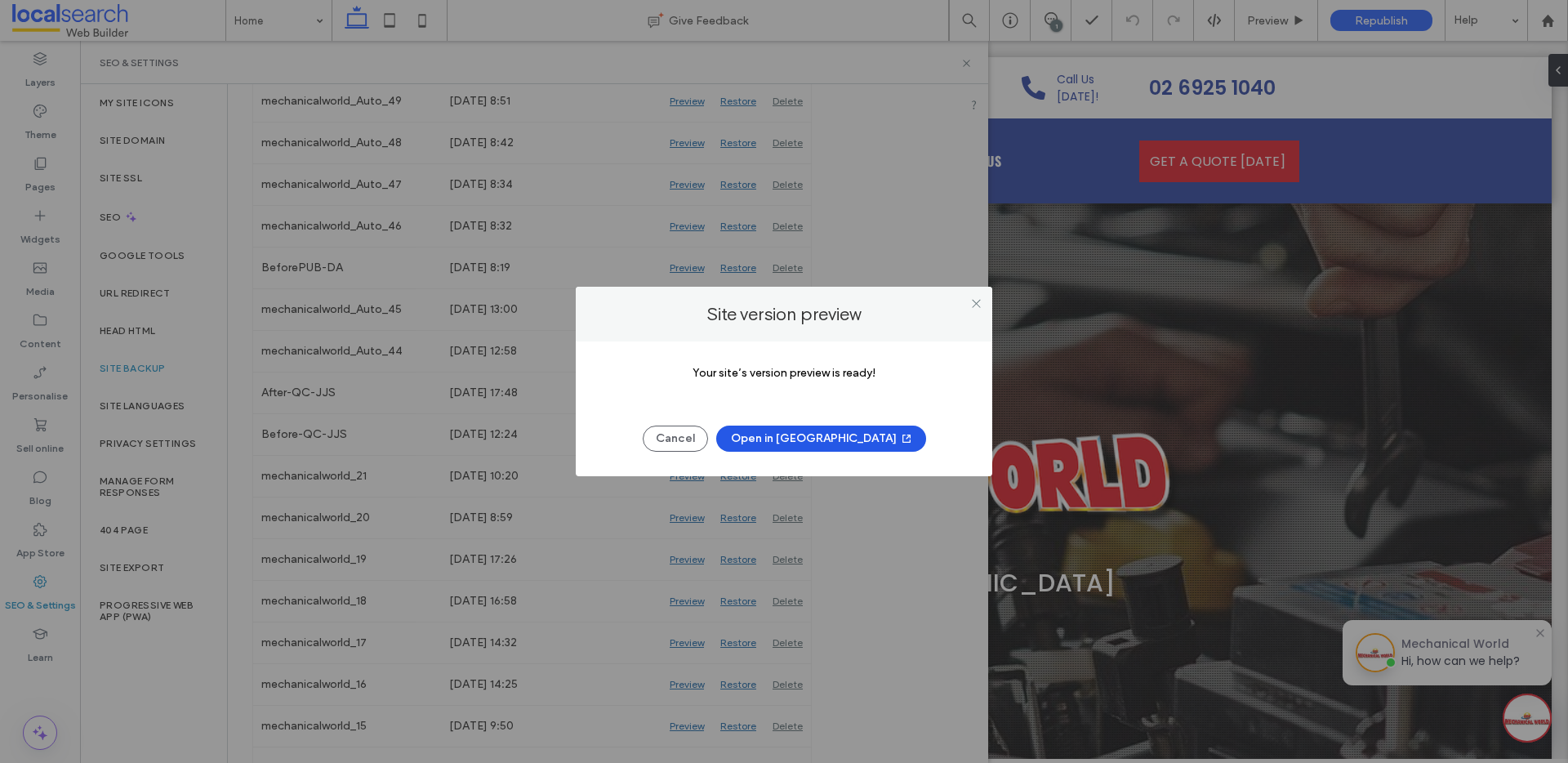
click at [801, 440] on button "Open in [GEOGRAPHIC_DATA]" at bounding box center [820, 438] width 210 height 26
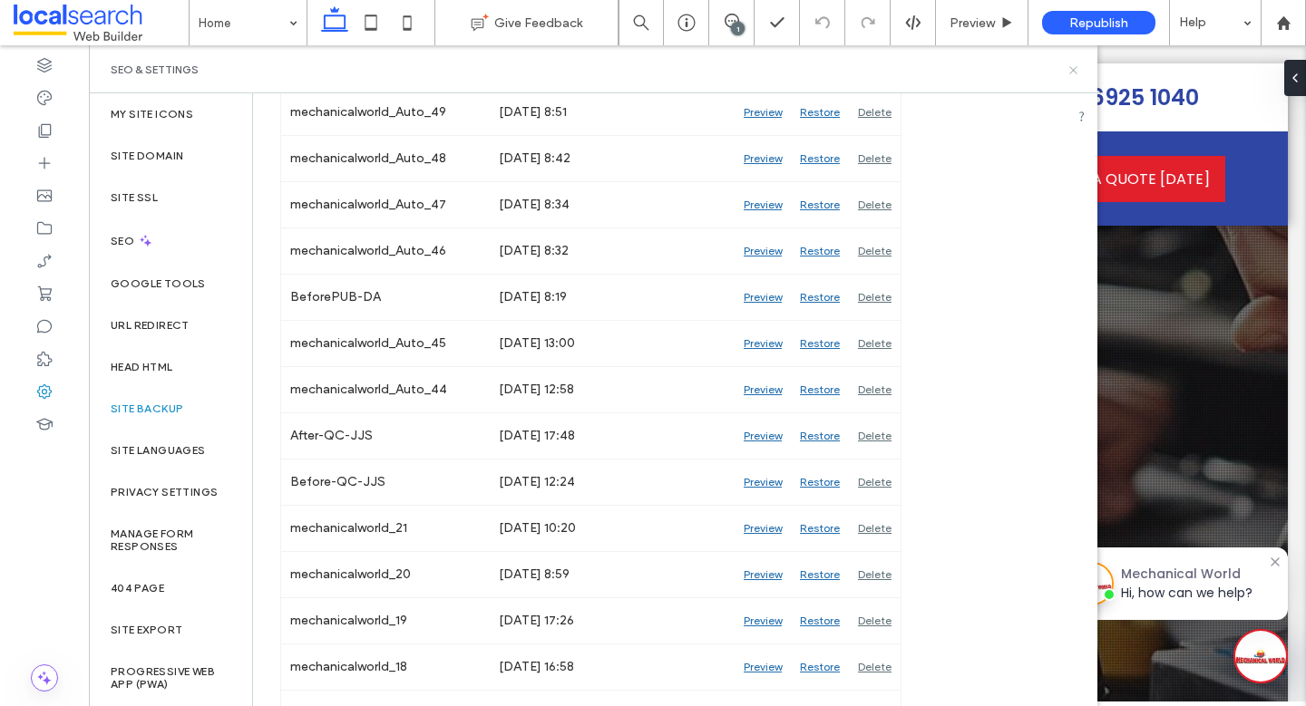
click at [1072, 68] on use at bounding box center [1072, 69] width 7 height 7
